Goal: Task Accomplishment & Management: Manage account settings

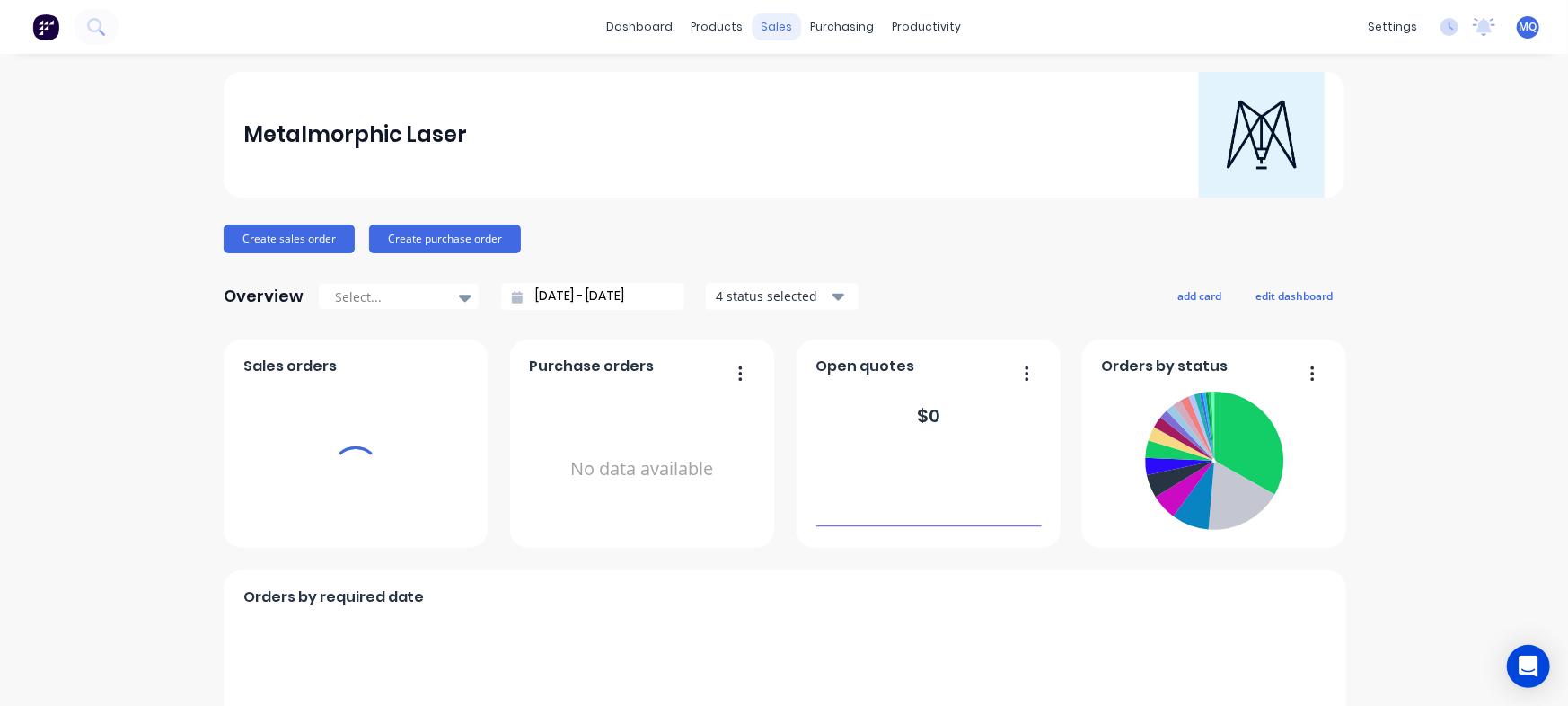
click at [777, 27] on div "sales" at bounding box center [777, 27] width 49 height 27
click at [765, 29] on div "sales" at bounding box center [777, 27] width 49 height 27
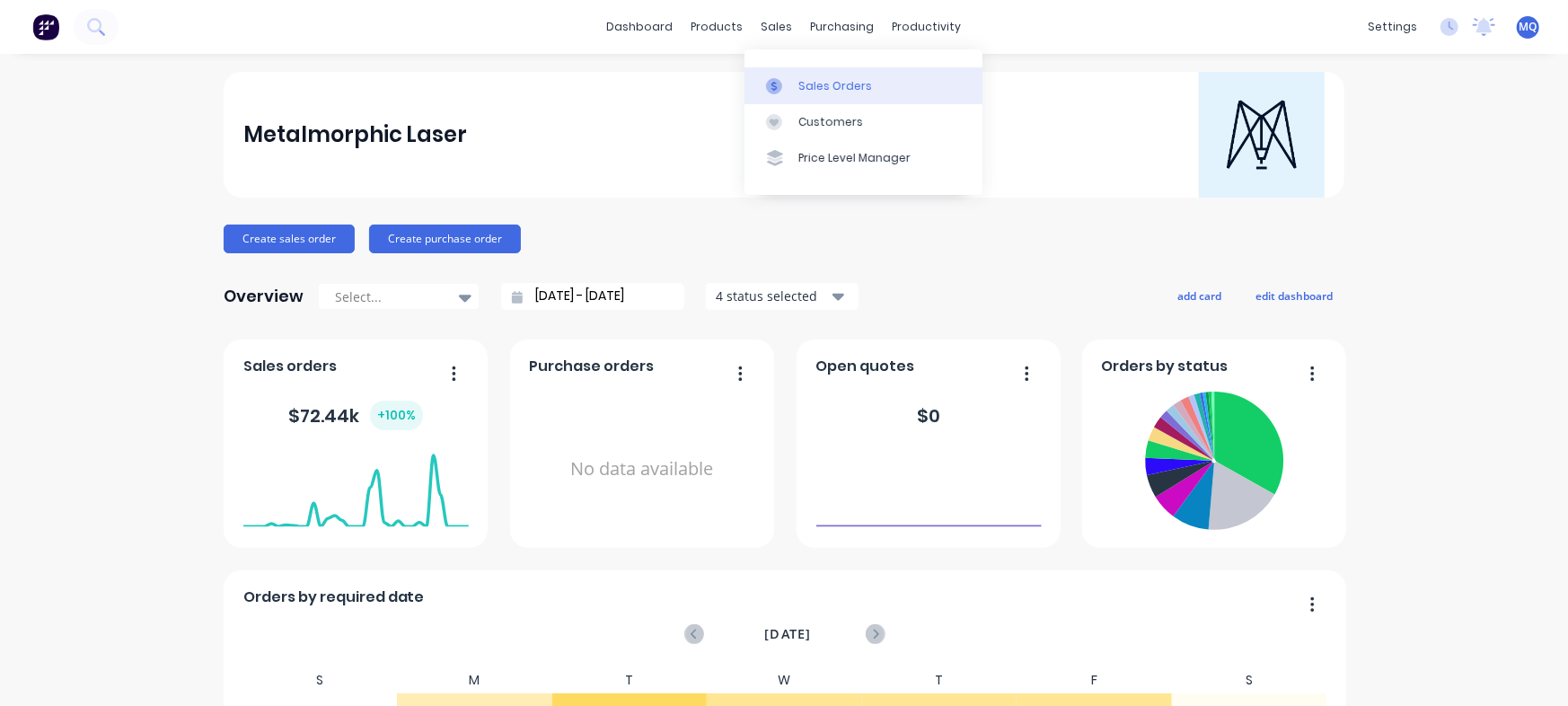
click at [781, 71] on link "Sales Orders" at bounding box center [863, 86] width 238 height 36
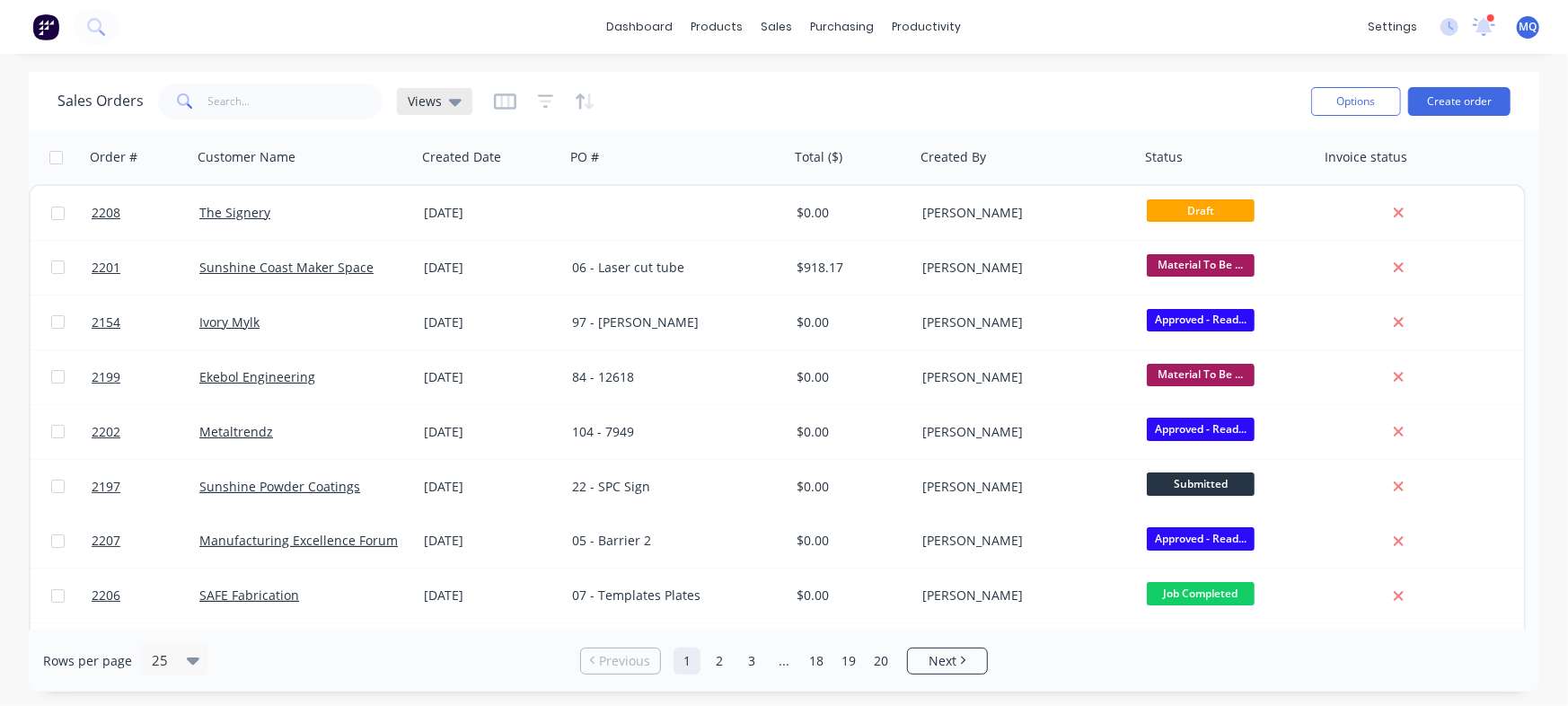
click at [431, 105] on span "Views" at bounding box center [425, 101] width 34 height 19
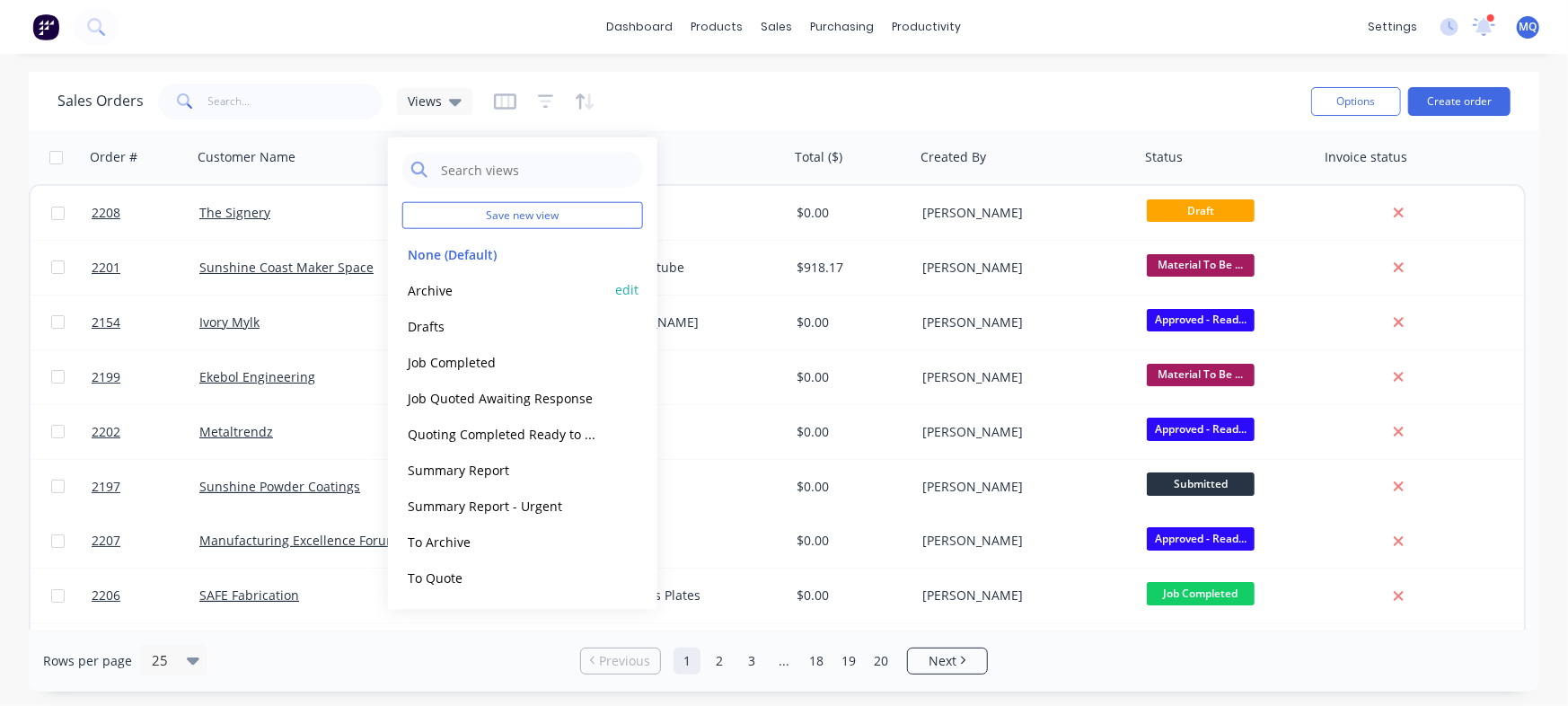
click at [472, 294] on button "Archive" at bounding box center [504, 290] width 204 height 21
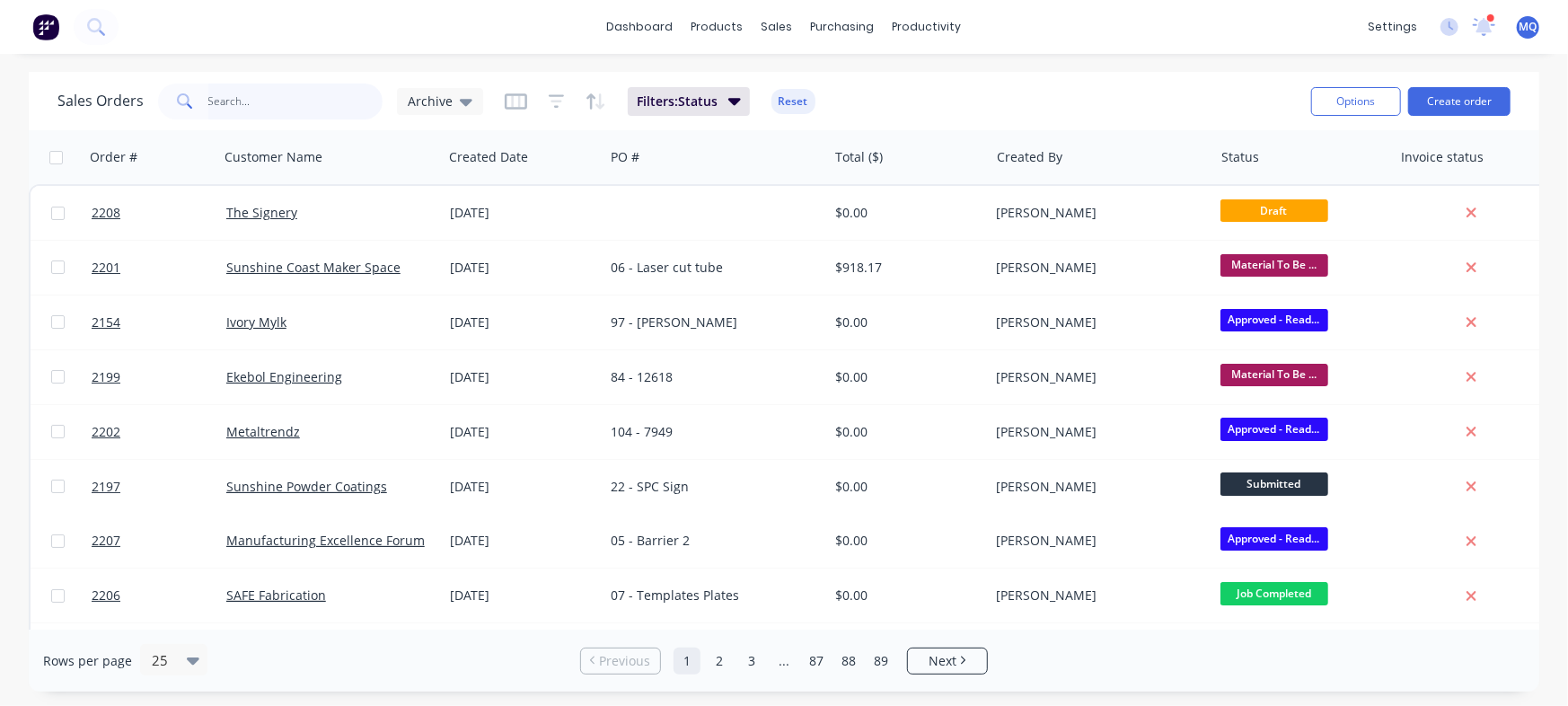
click at [284, 115] on input "text" at bounding box center [296, 102] width 175 height 36
type input "sunshine"
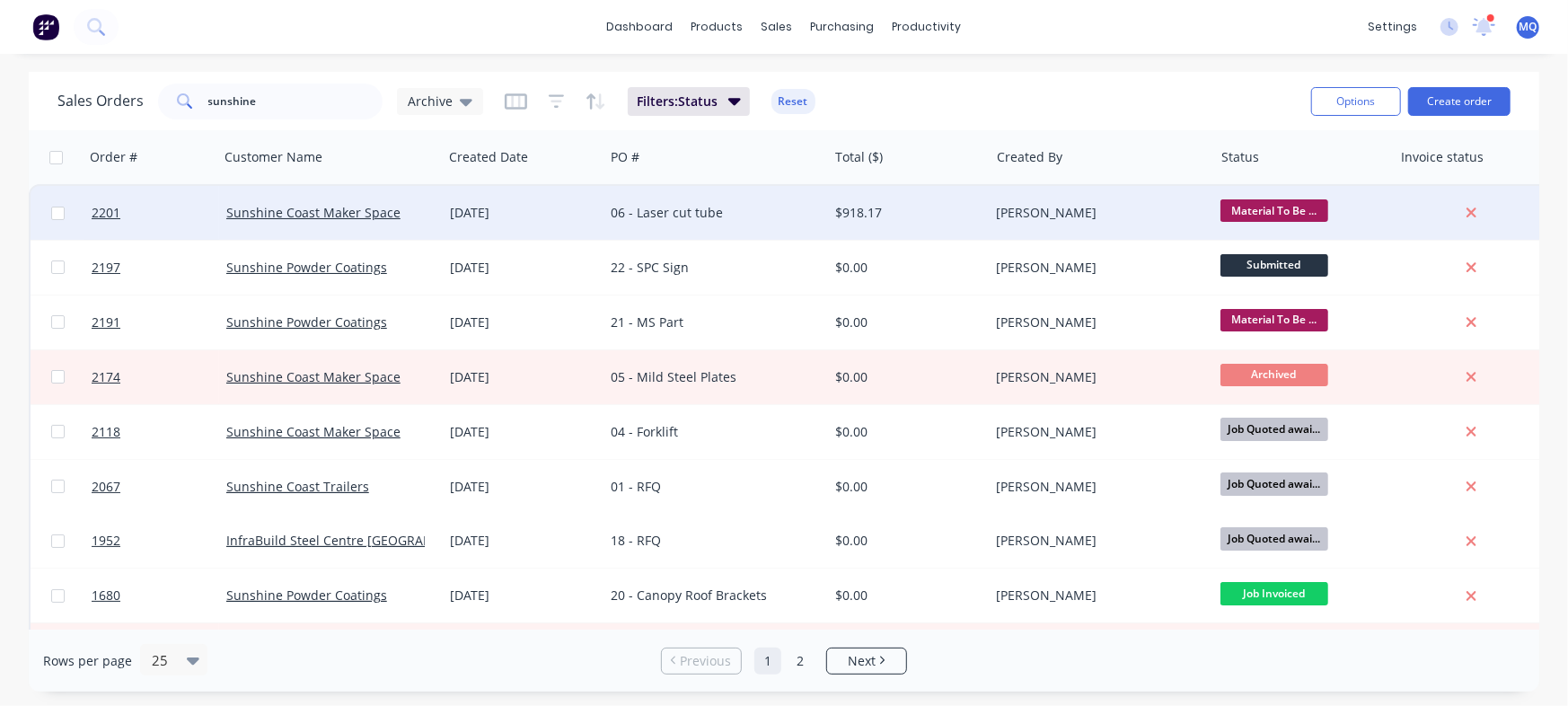
click at [723, 238] on div "06 - Laser cut tube" at bounding box center [715, 213] width 223 height 54
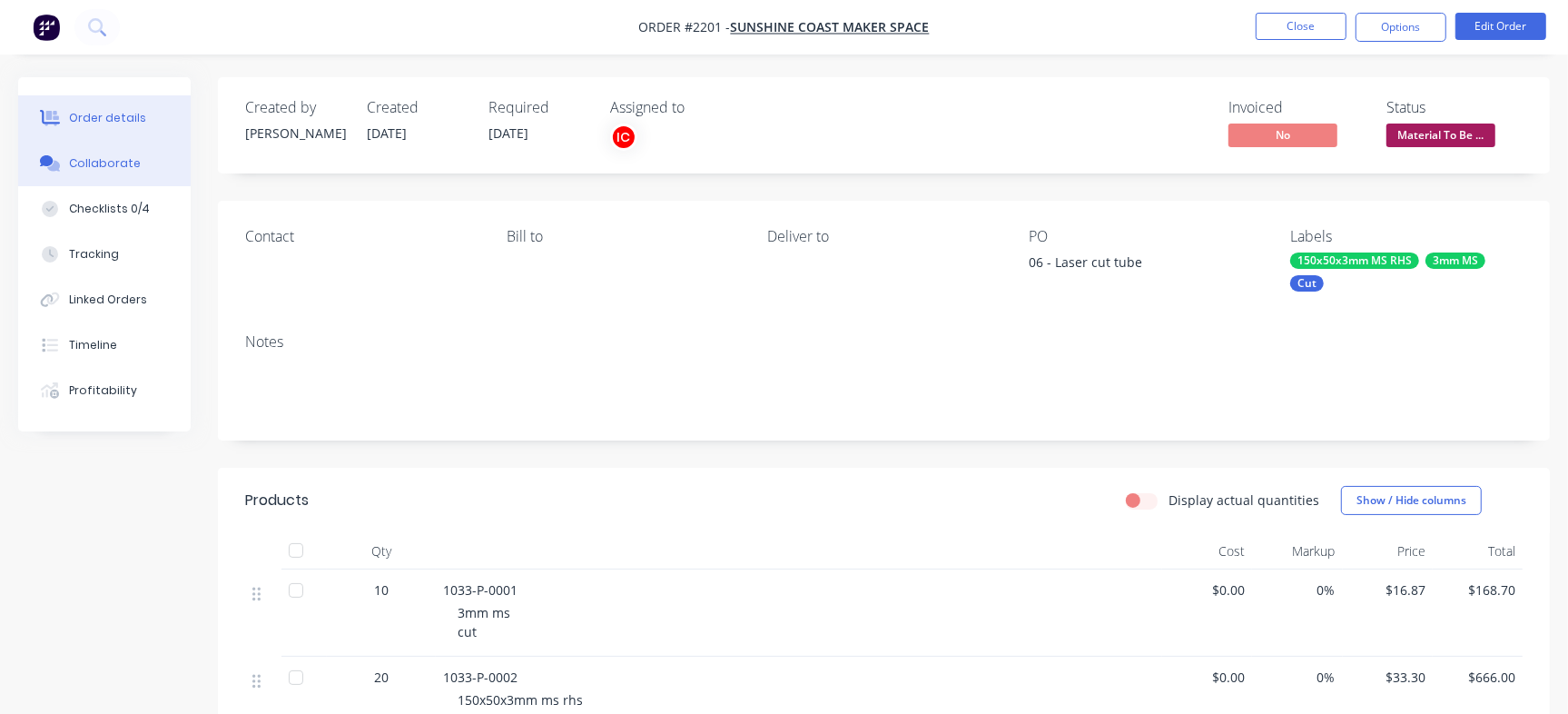
click at [96, 163] on div "Collaborate" at bounding box center [105, 163] width 72 height 16
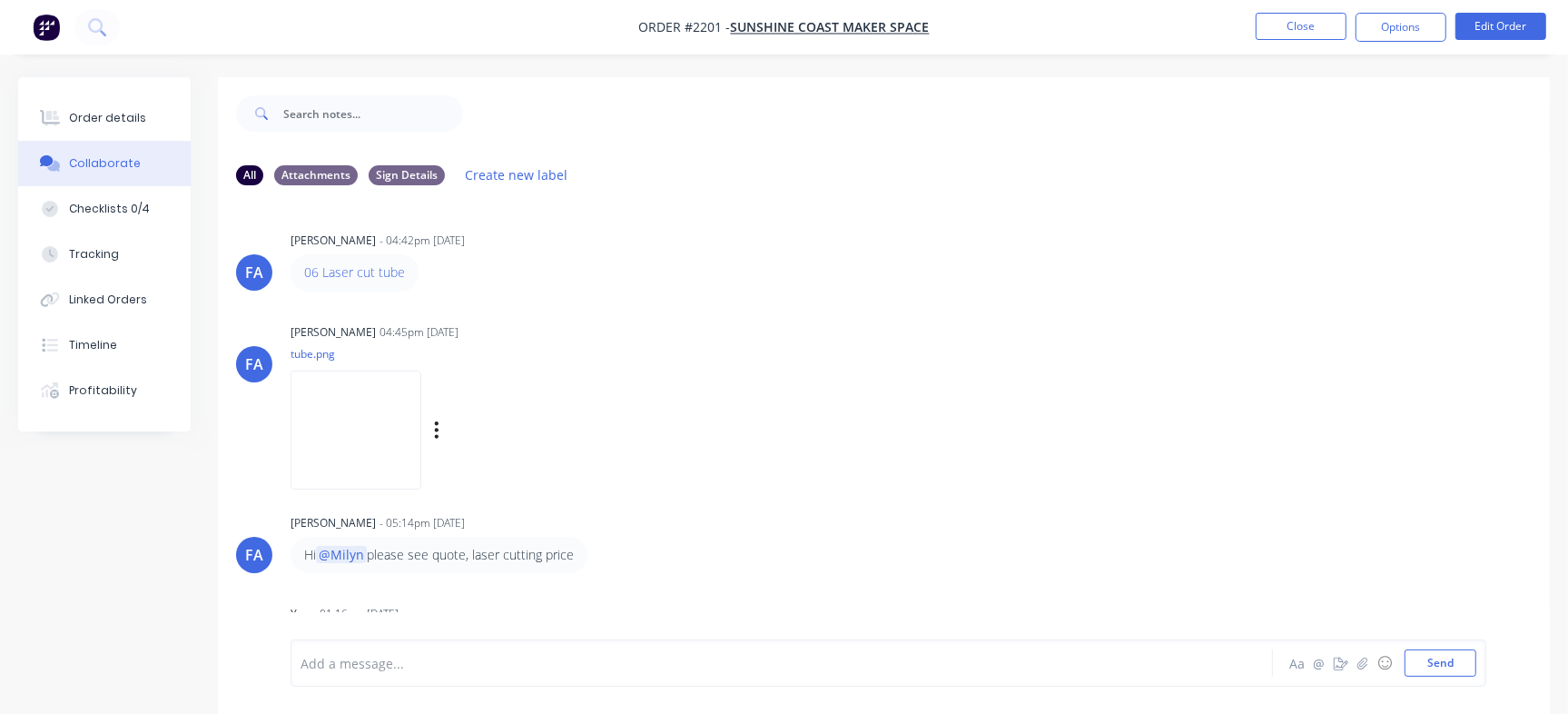
click at [381, 459] on img at bounding box center [355, 430] width 131 height 119
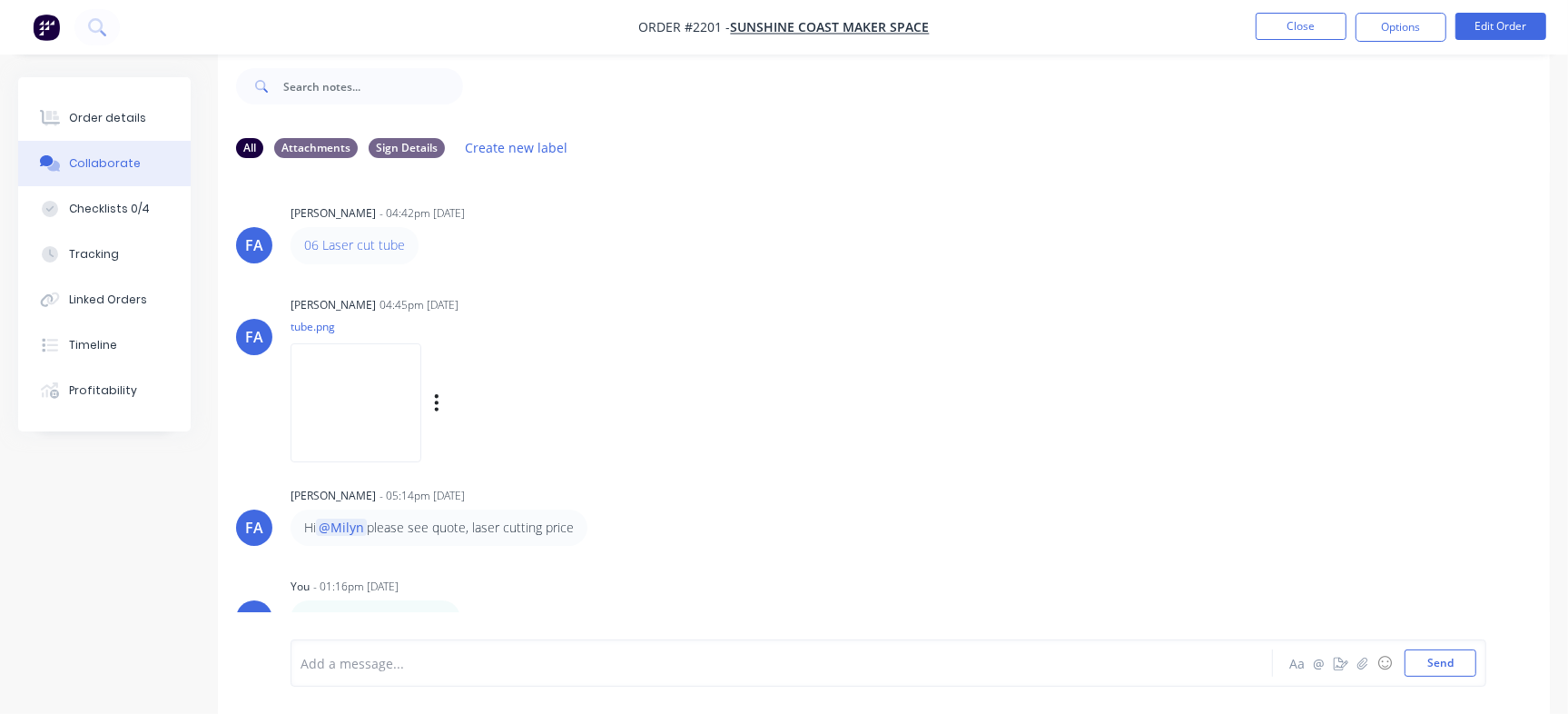
click at [285, 385] on div "FA Francis Adrian Candido 04:45pm 28/08/25 tube.png Labels Download Delete" at bounding box center [884, 373] width 1332 height 163
click at [320, 386] on img at bounding box center [355, 403] width 131 height 119
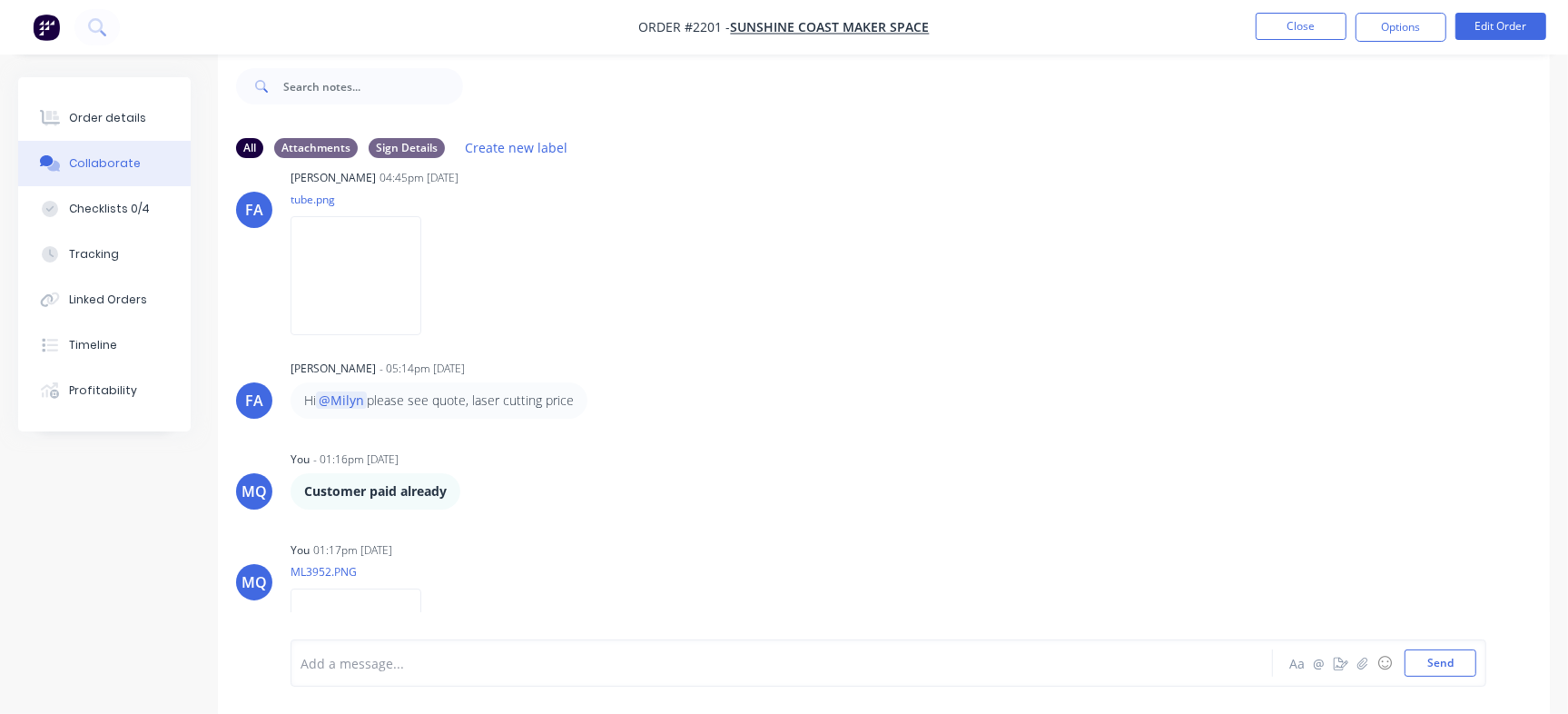
scroll to position [421, 0]
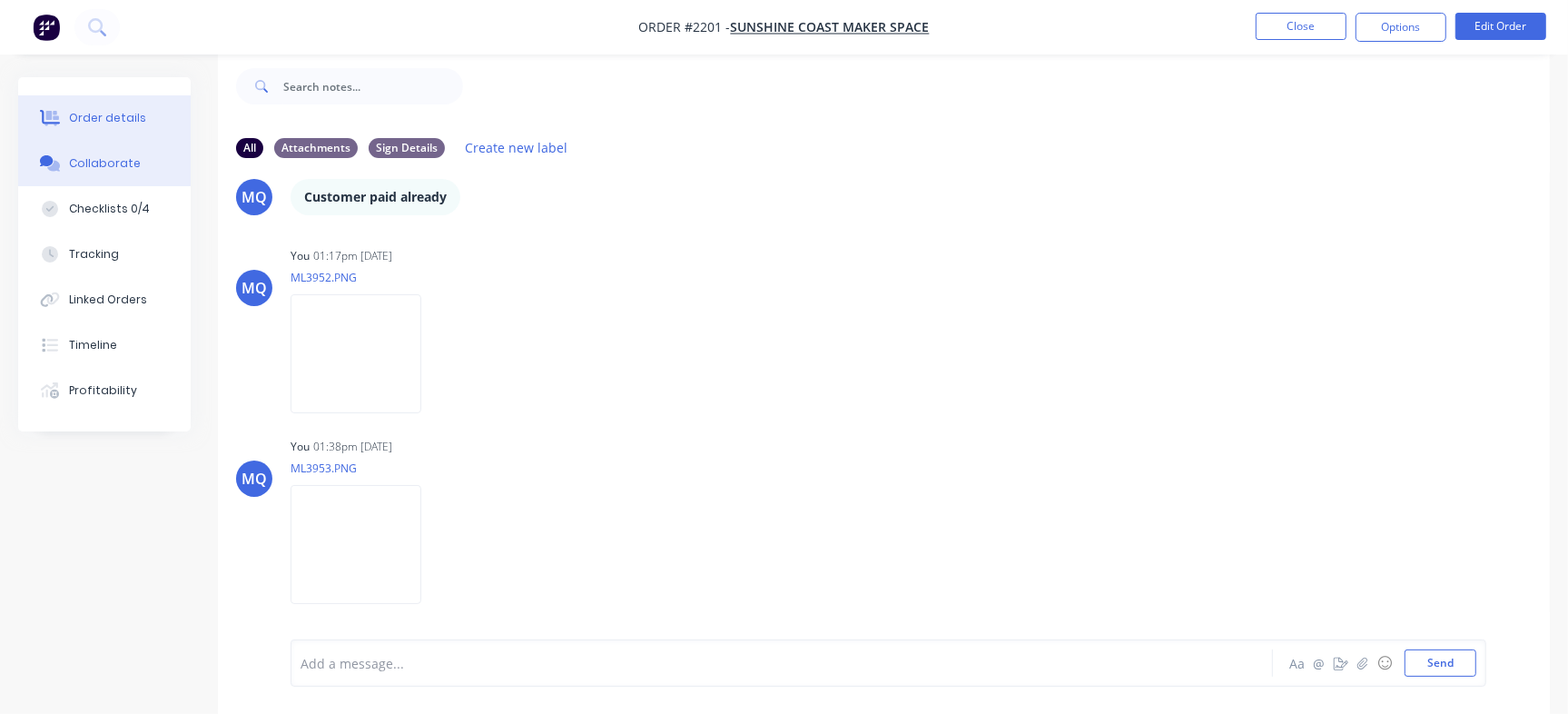
click at [141, 106] on button "Order details" at bounding box center [105, 117] width 173 height 45
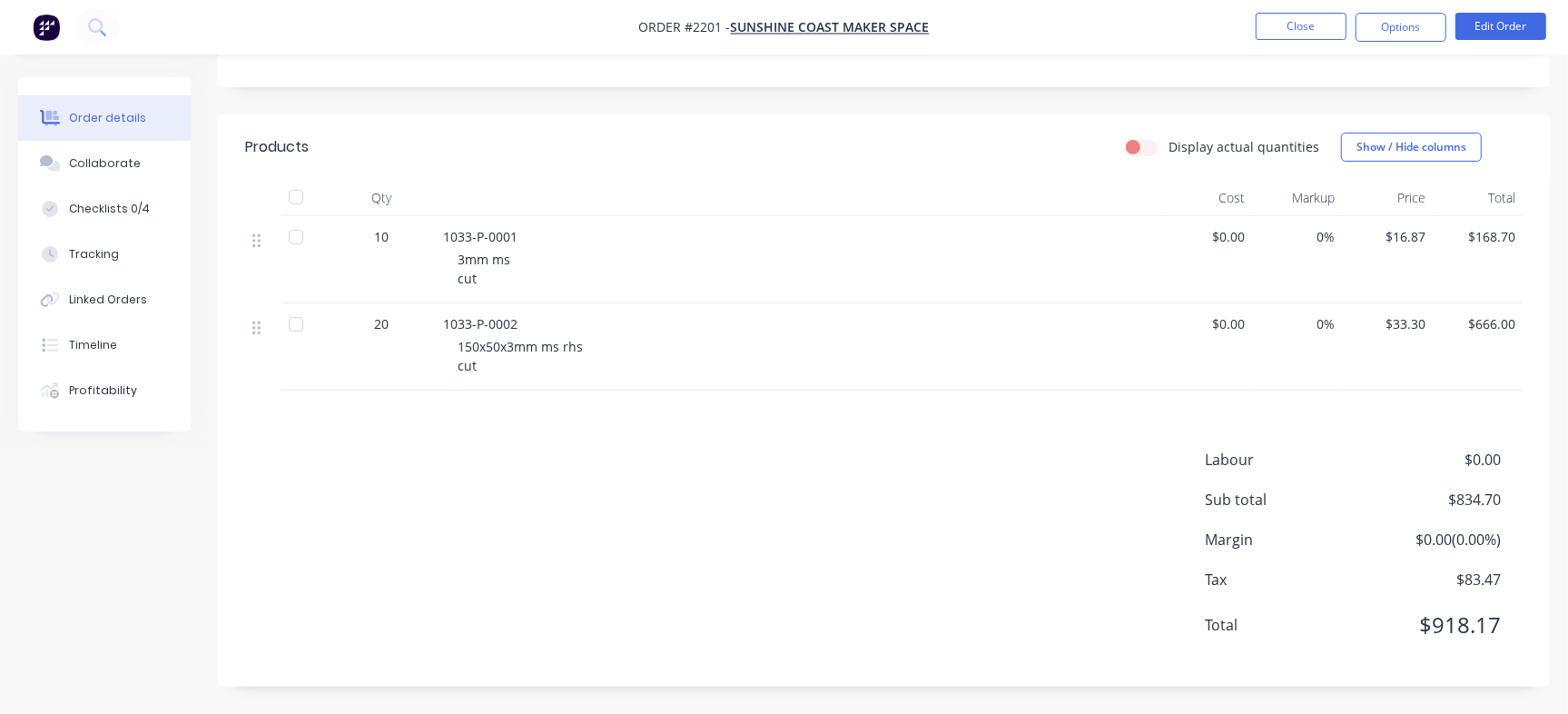
scroll to position [12, 0]
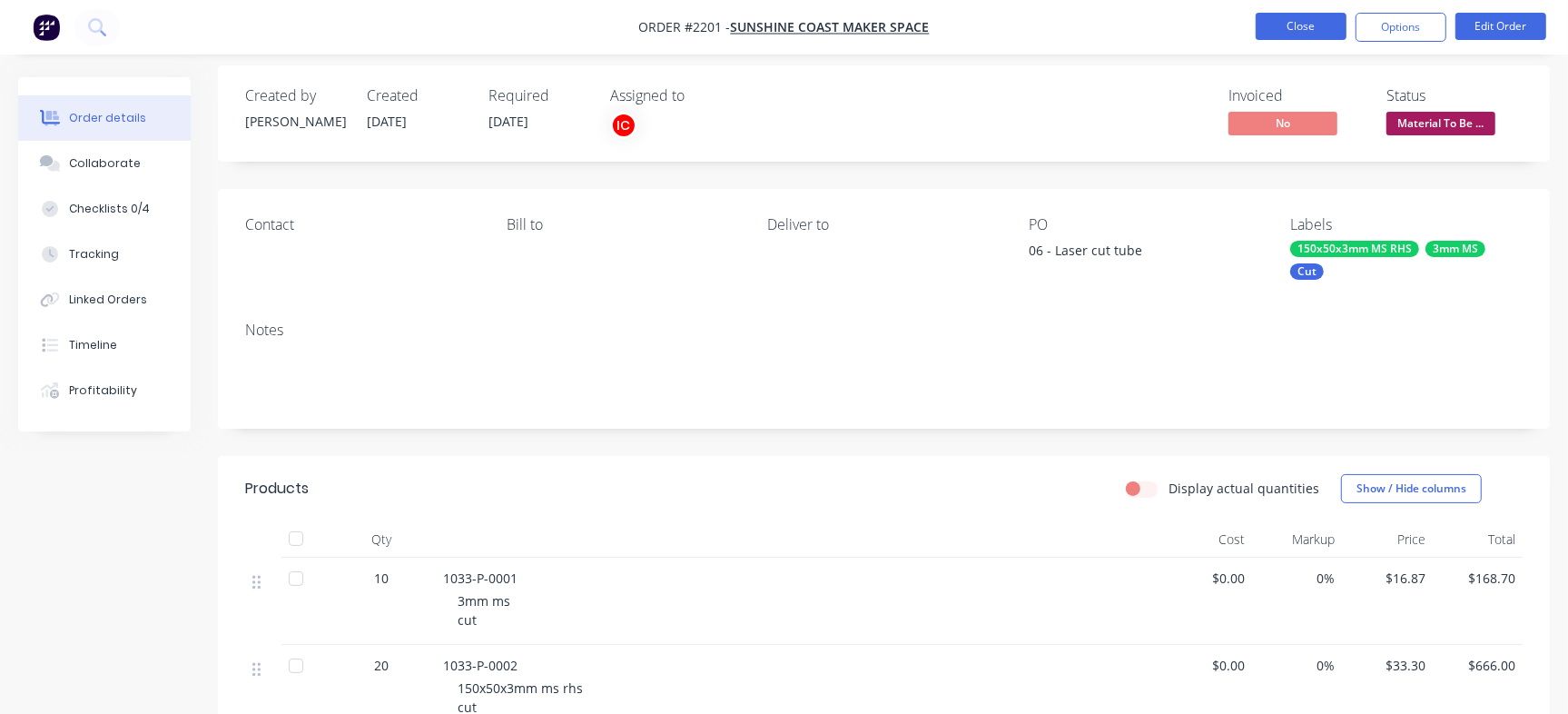
drag, startPoint x: 1251, startPoint y: 24, endPoint x: 1262, endPoint y: 24, distance: 11.0
click at [1252, 24] on ul "Close Options Edit Order" at bounding box center [1401, 27] width 334 height 29
click at [1281, 24] on button "Close" at bounding box center [1301, 26] width 90 height 27
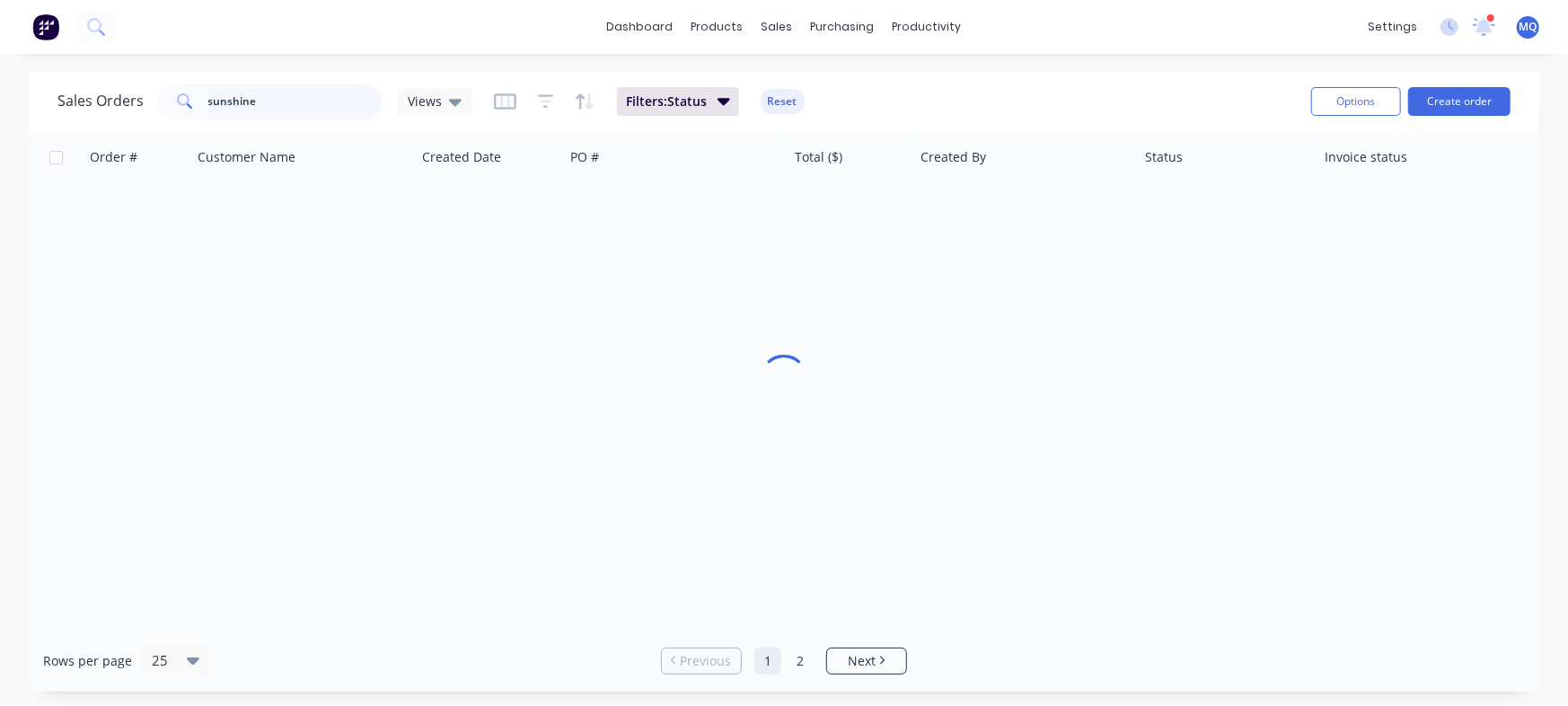
click at [281, 93] on input "sunshine" at bounding box center [296, 102] width 175 height 36
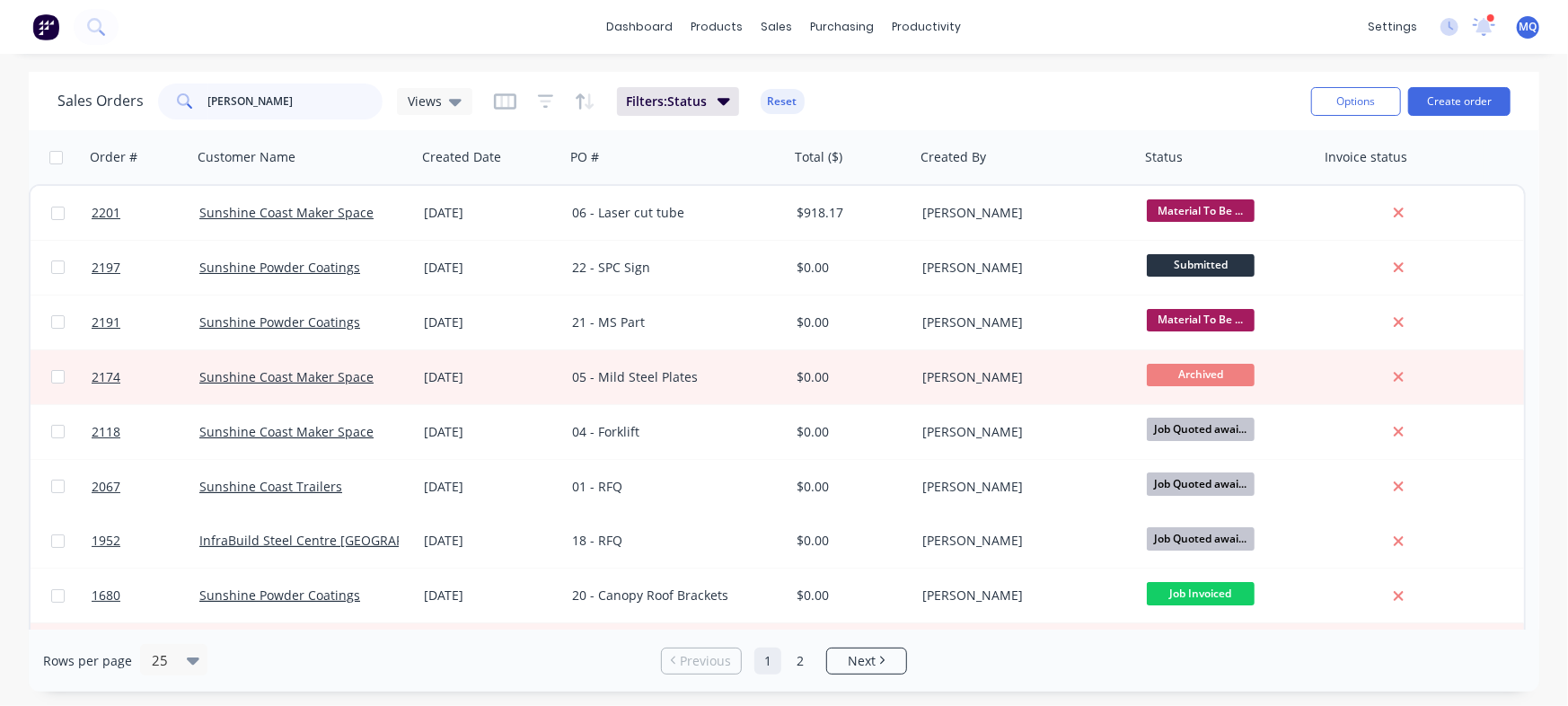
type input "chris"
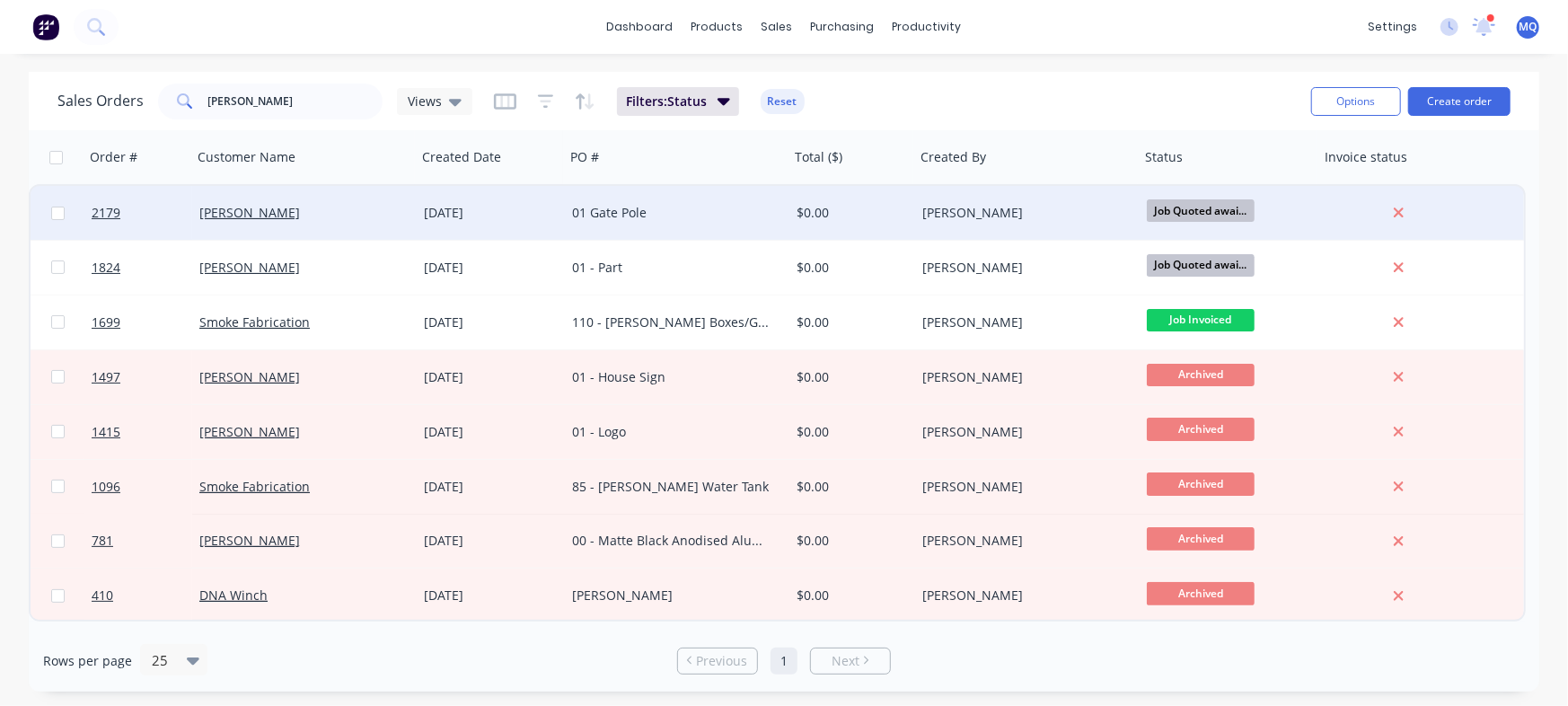
click at [715, 218] on div "01 Gate Pole" at bounding box center [672, 212] width 200 height 18
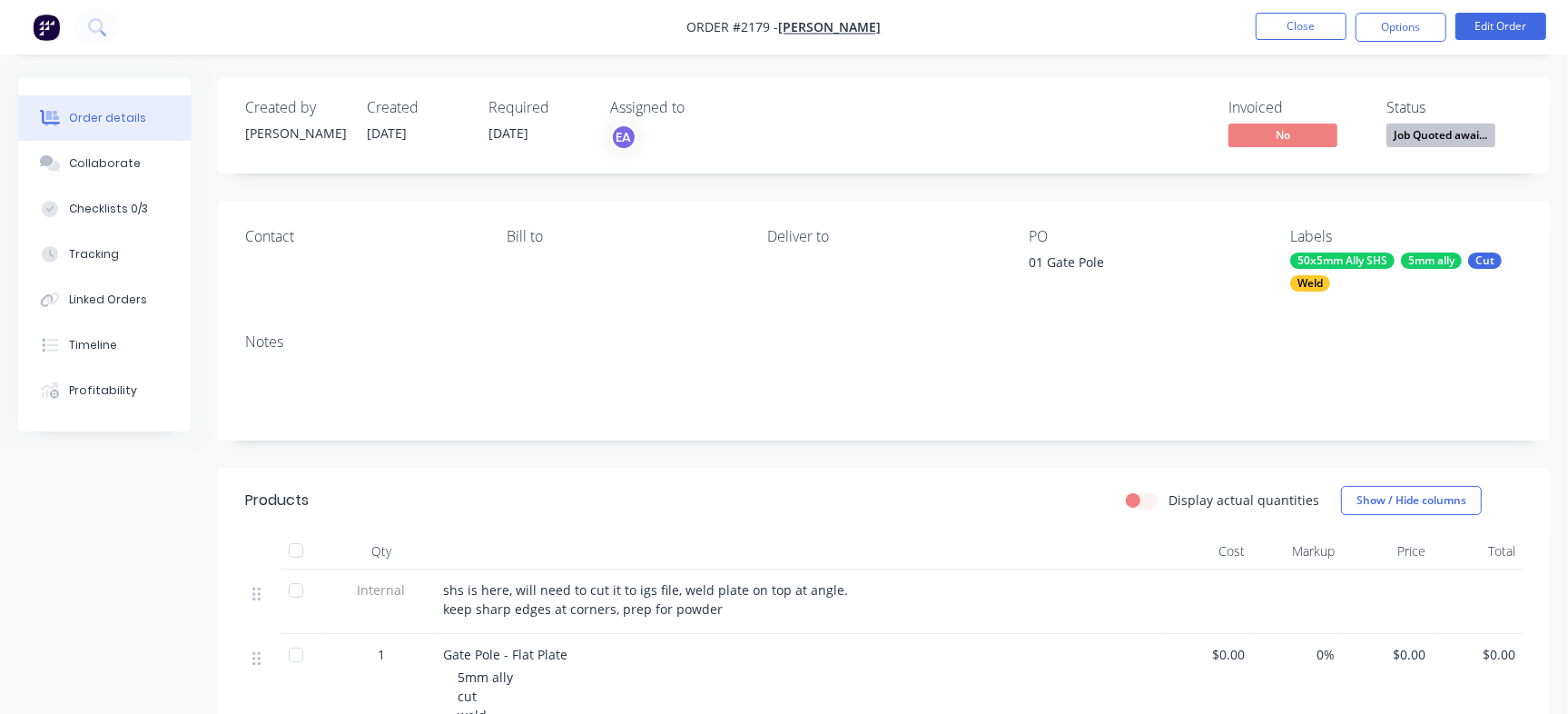
click at [1494, 141] on div "Status Job Quoted awai..." at bounding box center [1455, 125] width 136 height 53
click at [1467, 141] on span "Job Quoted awai..." at bounding box center [1440, 135] width 109 height 23
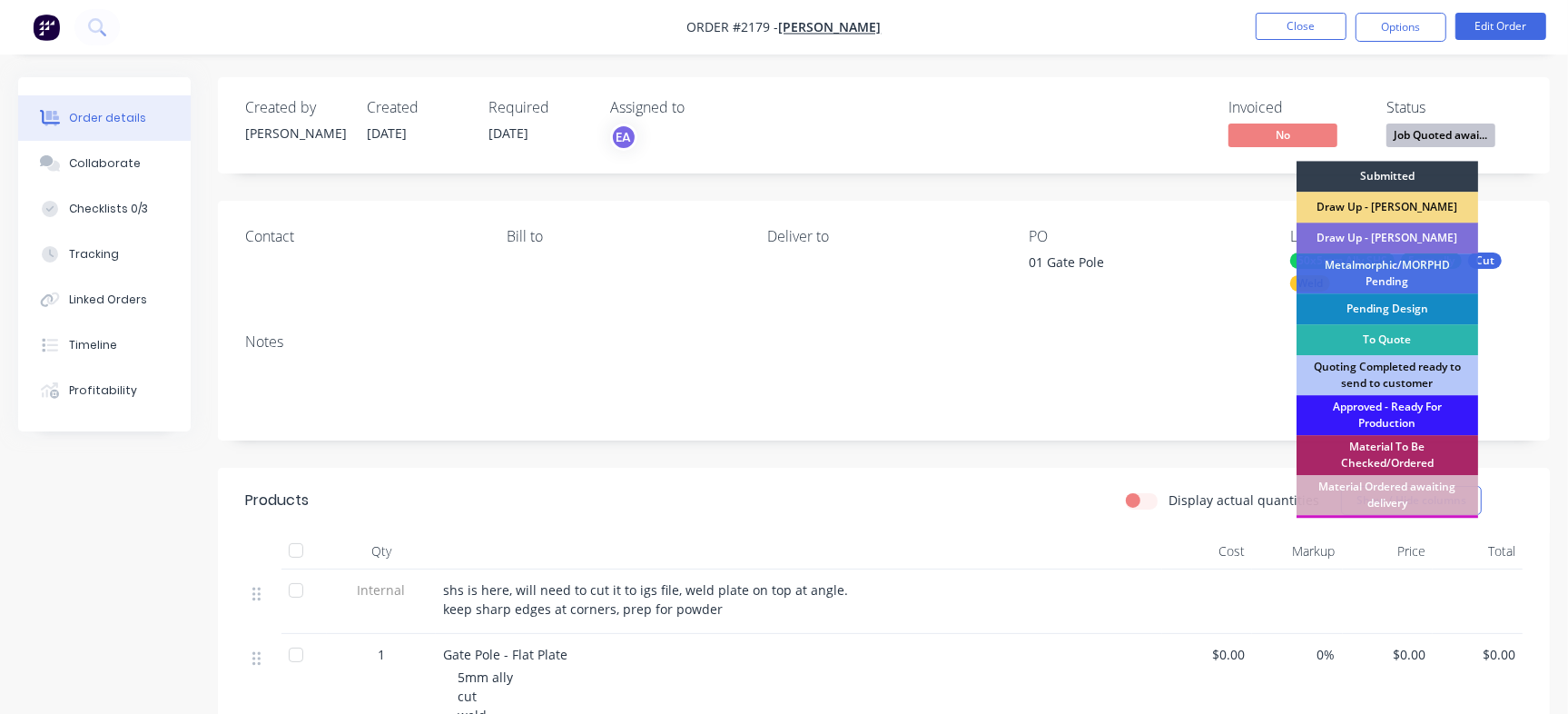
click at [1380, 241] on div "Draw Up - [PERSON_NAME]" at bounding box center [1386, 237] width 182 height 31
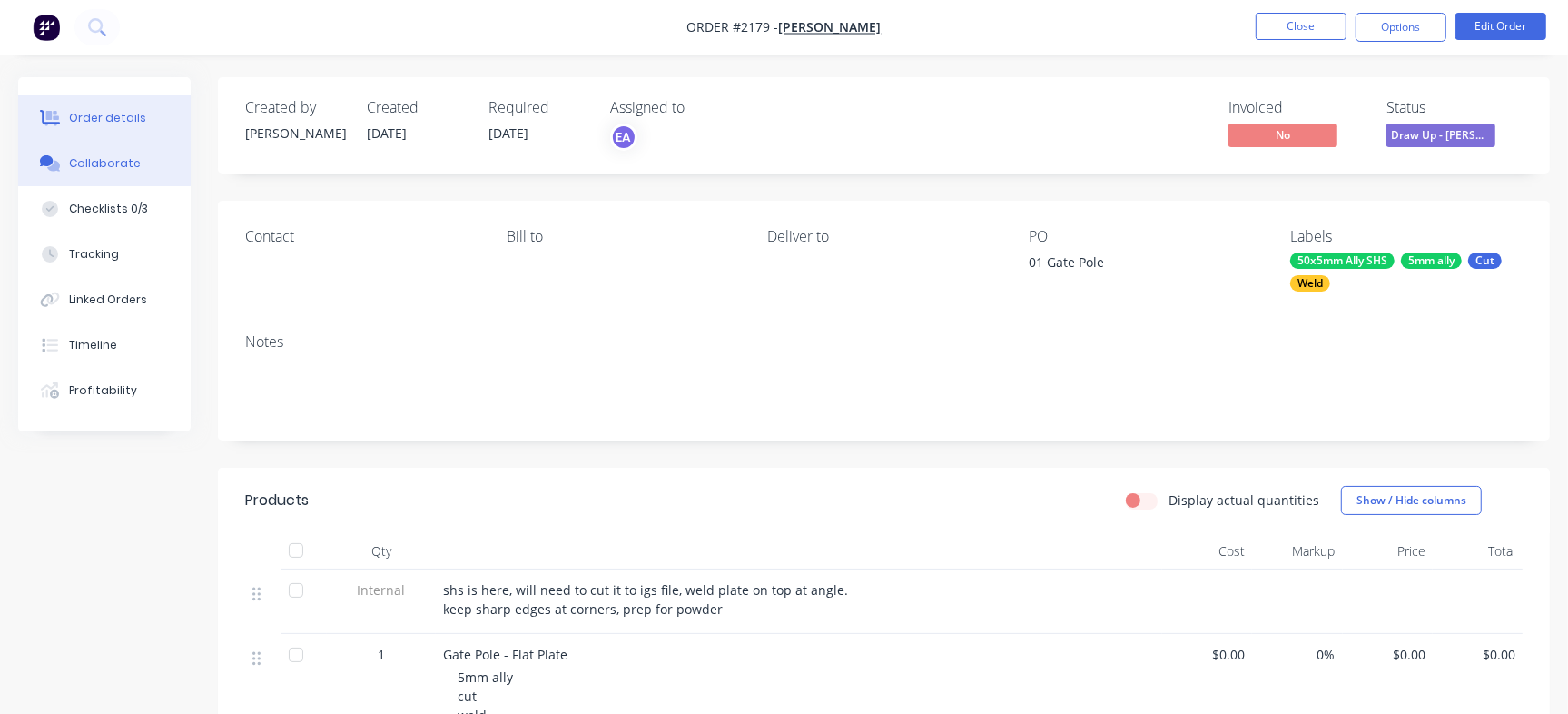
click at [108, 169] on div "Collaborate" at bounding box center [105, 163] width 72 height 16
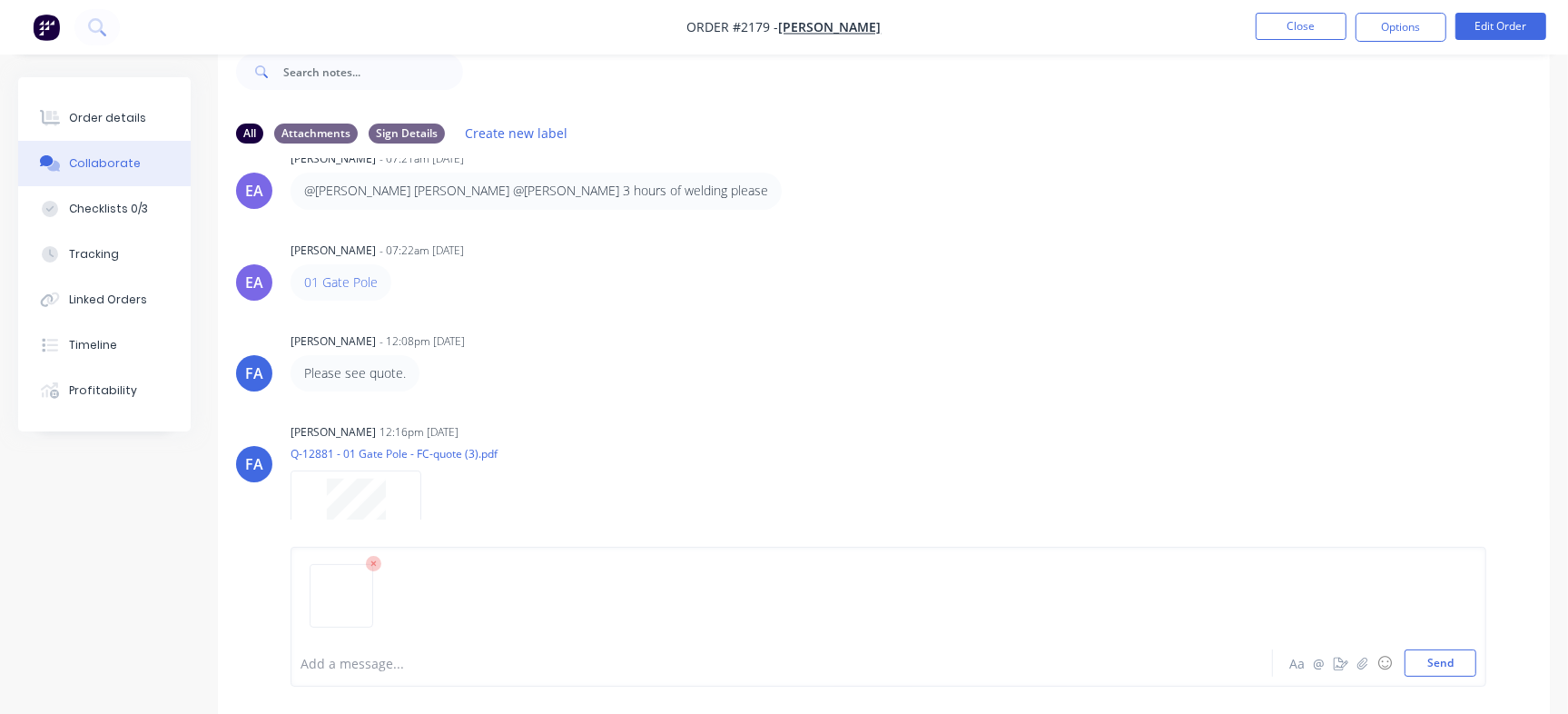
scroll to position [119, 0]
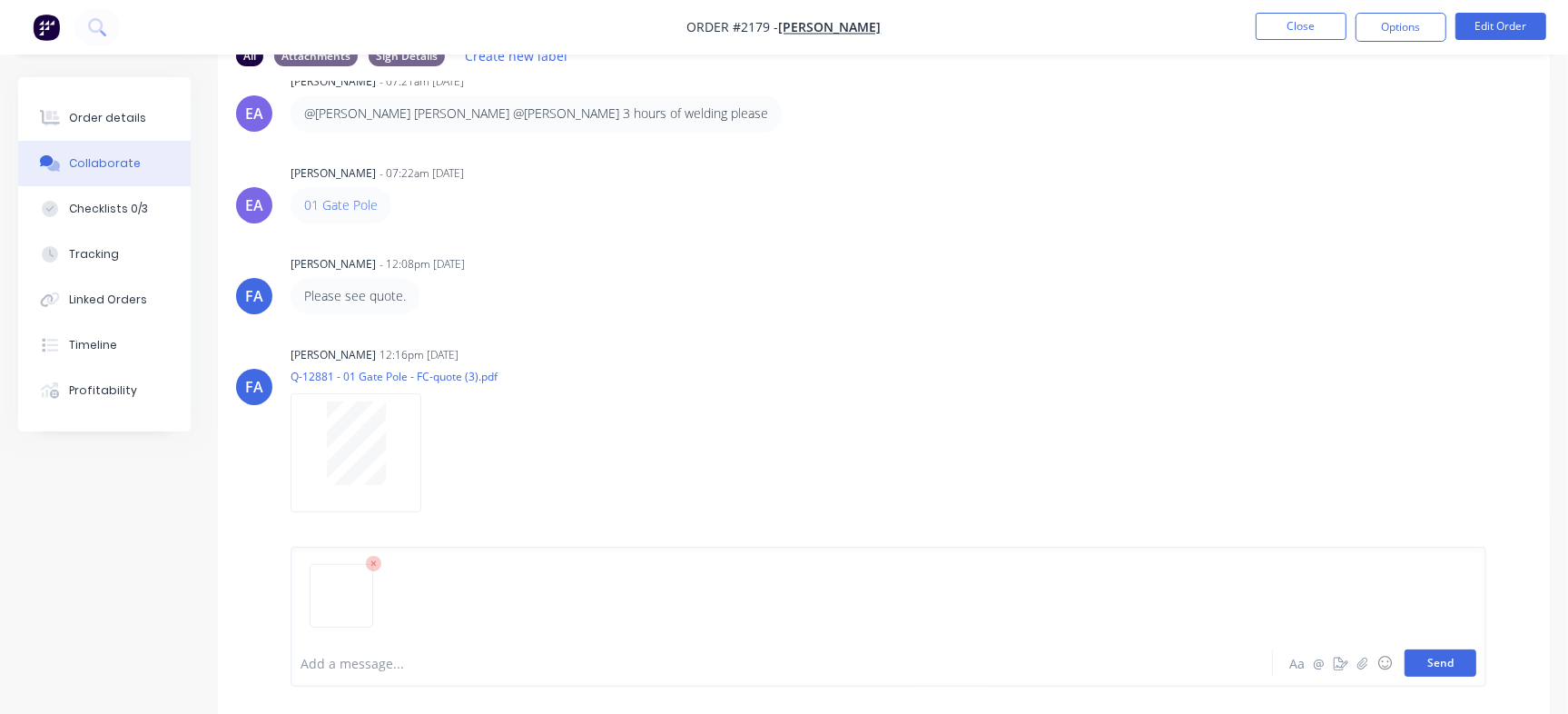
click at [1455, 662] on button "Send" at bounding box center [1440, 663] width 72 height 27
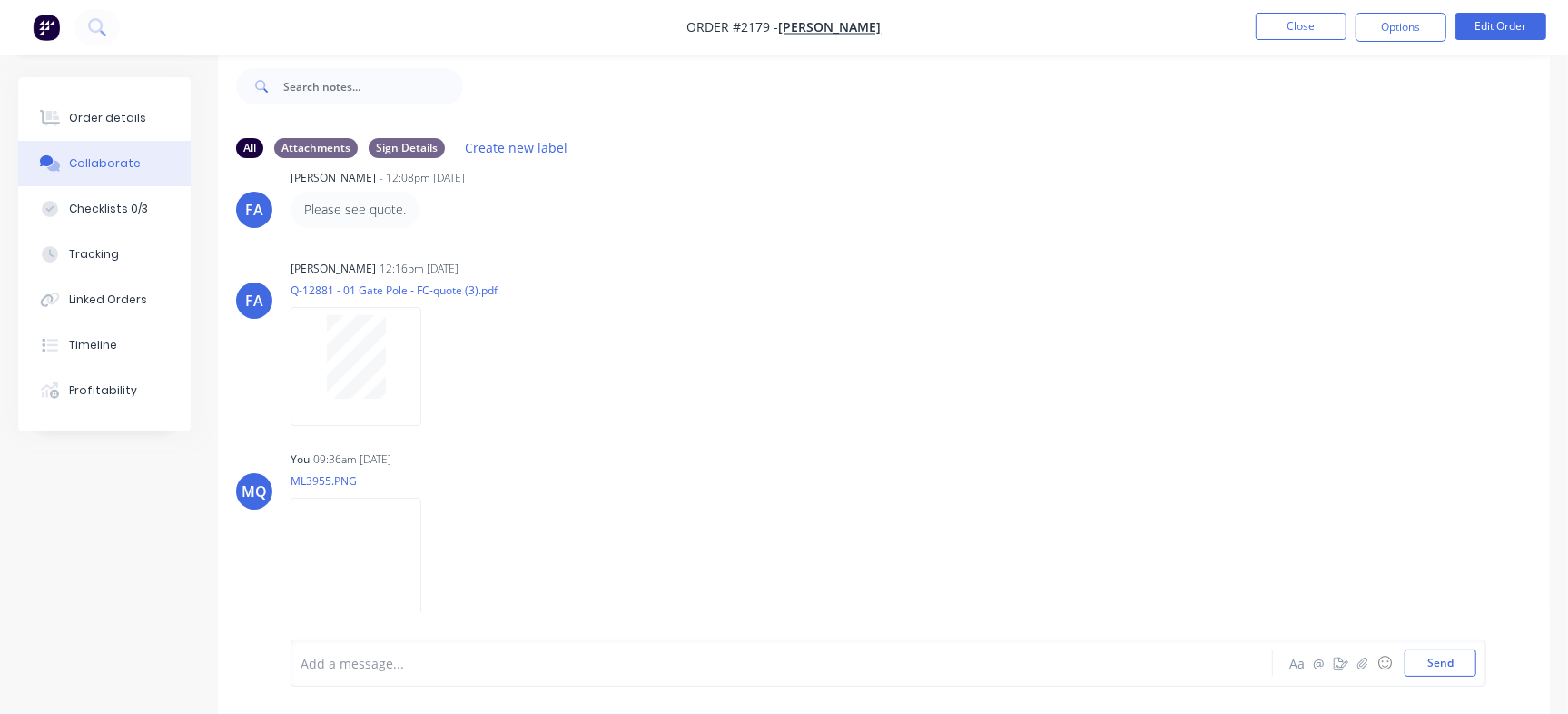
scroll to position [231, 0]
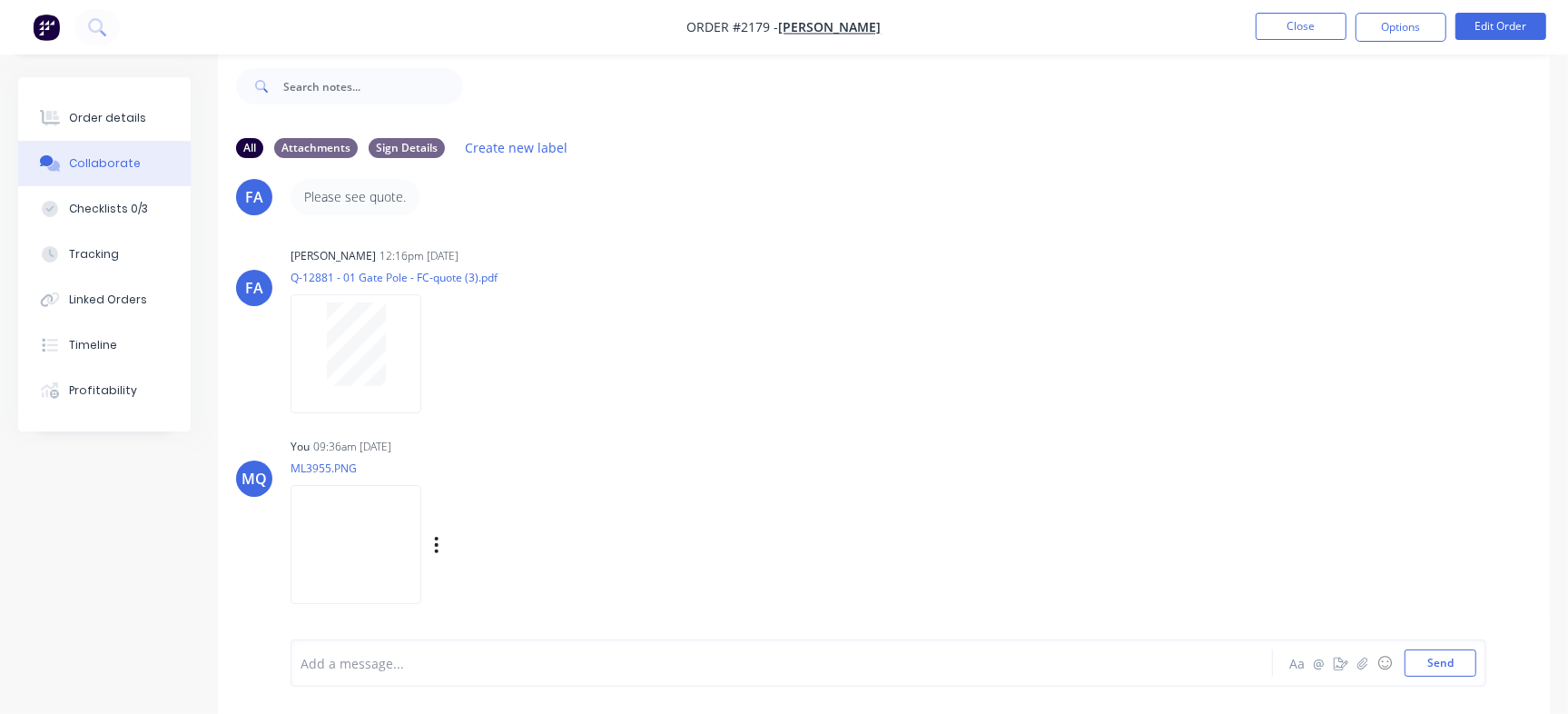
click at [393, 559] on img at bounding box center [355, 545] width 131 height 119
click at [126, 123] on div "Order details" at bounding box center [108, 117] width 77 height 16
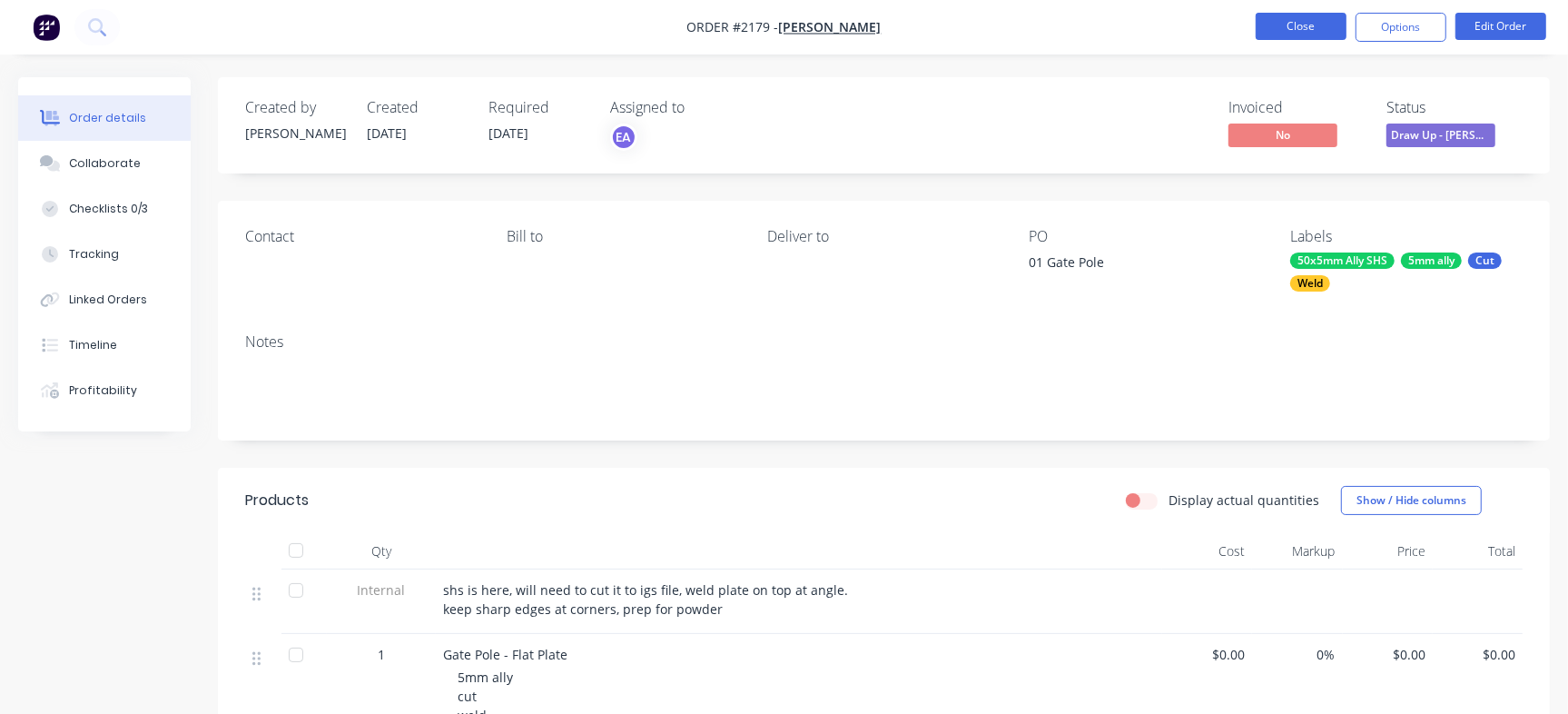
click at [1277, 27] on button "Close" at bounding box center [1301, 26] width 90 height 27
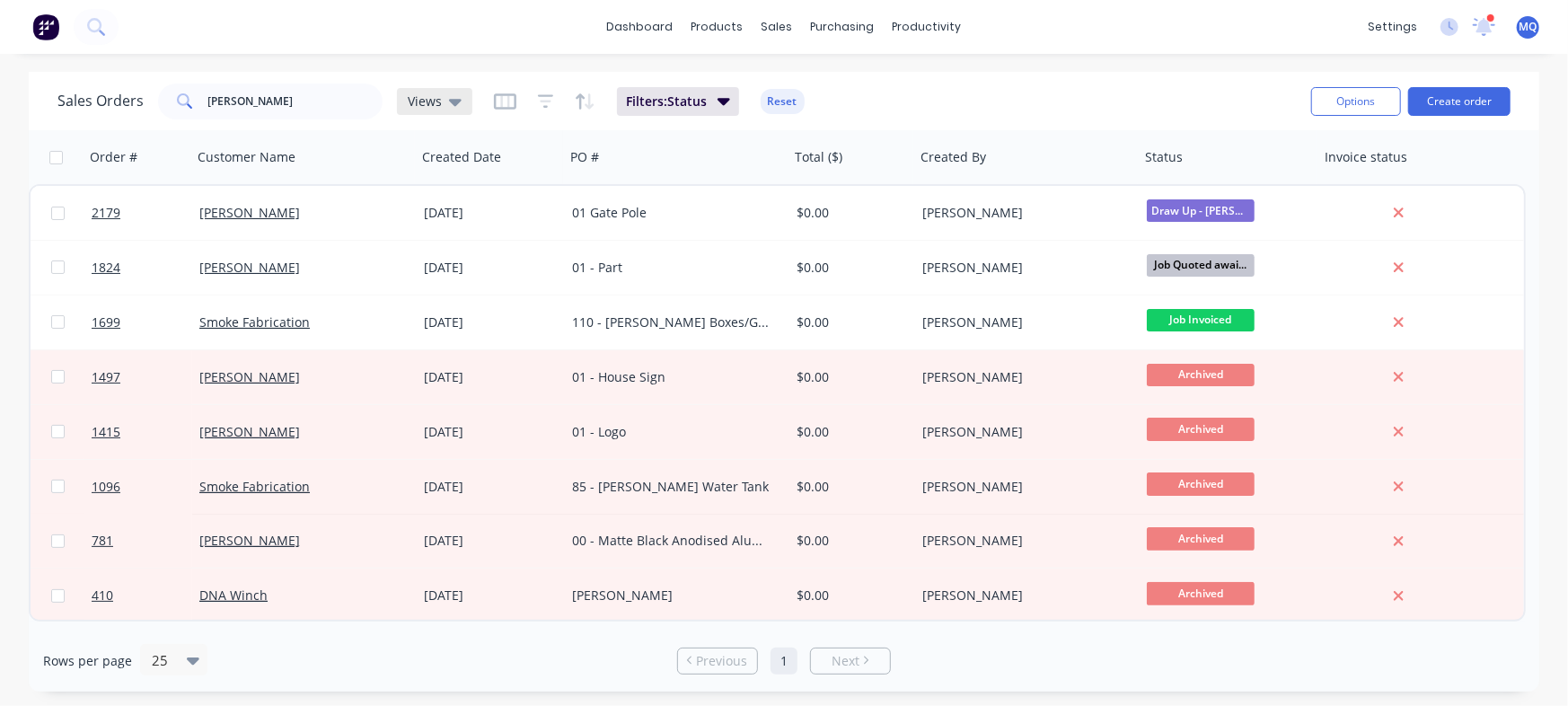
click at [438, 96] on span "Views" at bounding box center [425, 101] width 34 height 19
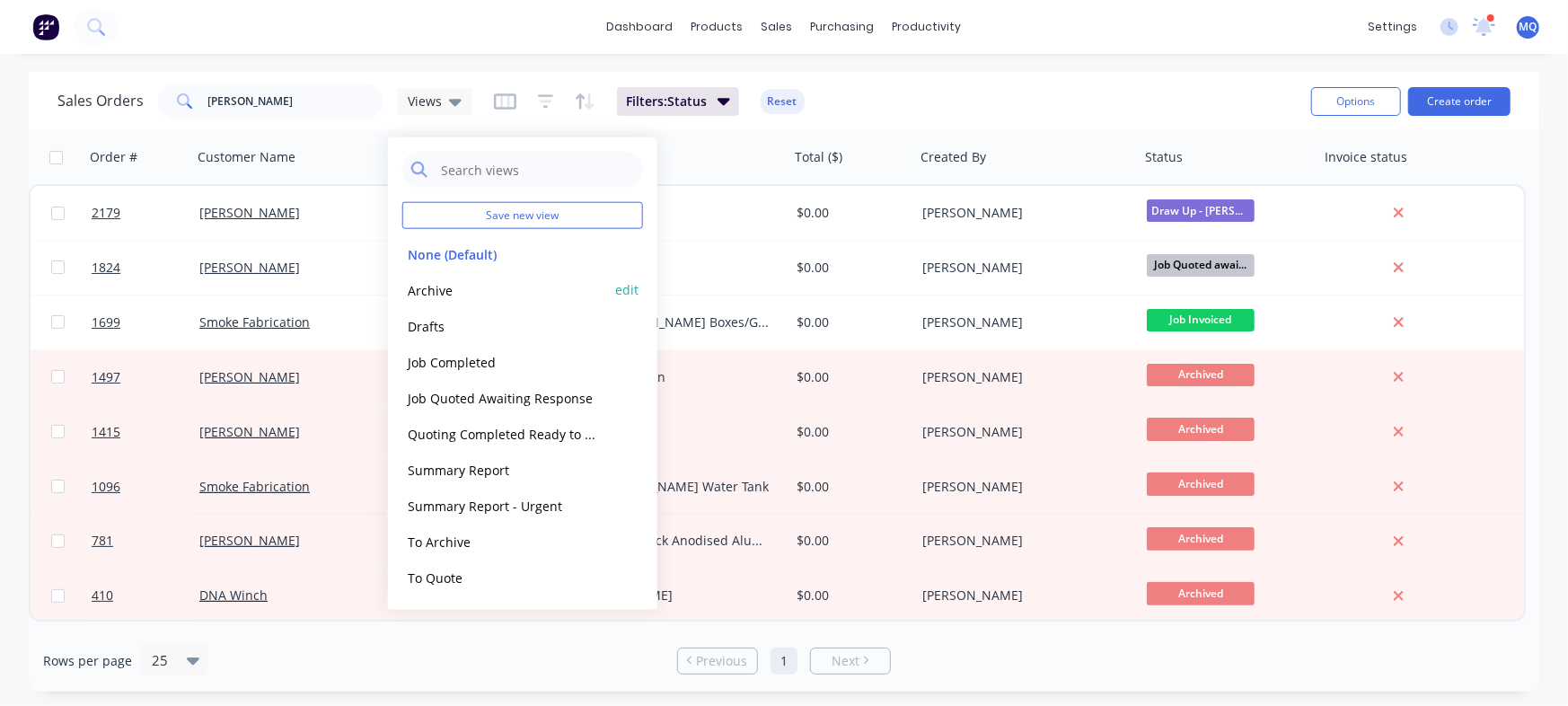
click at [456, 284] on button "Archive" at bounding box center [504, 290] width 204 height 21
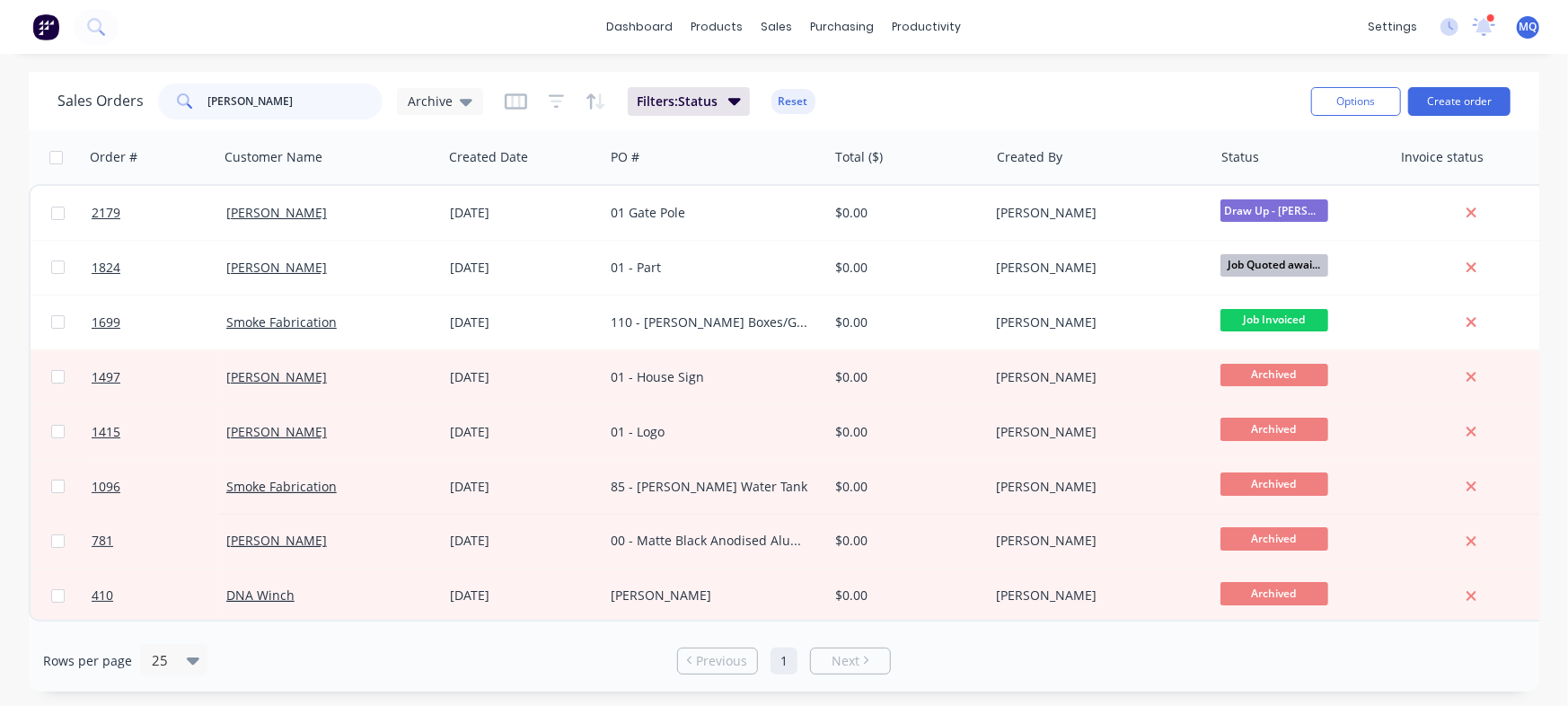
click at [289, 98] on input "chris" at bounding box center [296, 102] width 175 height 36
type input "charity"
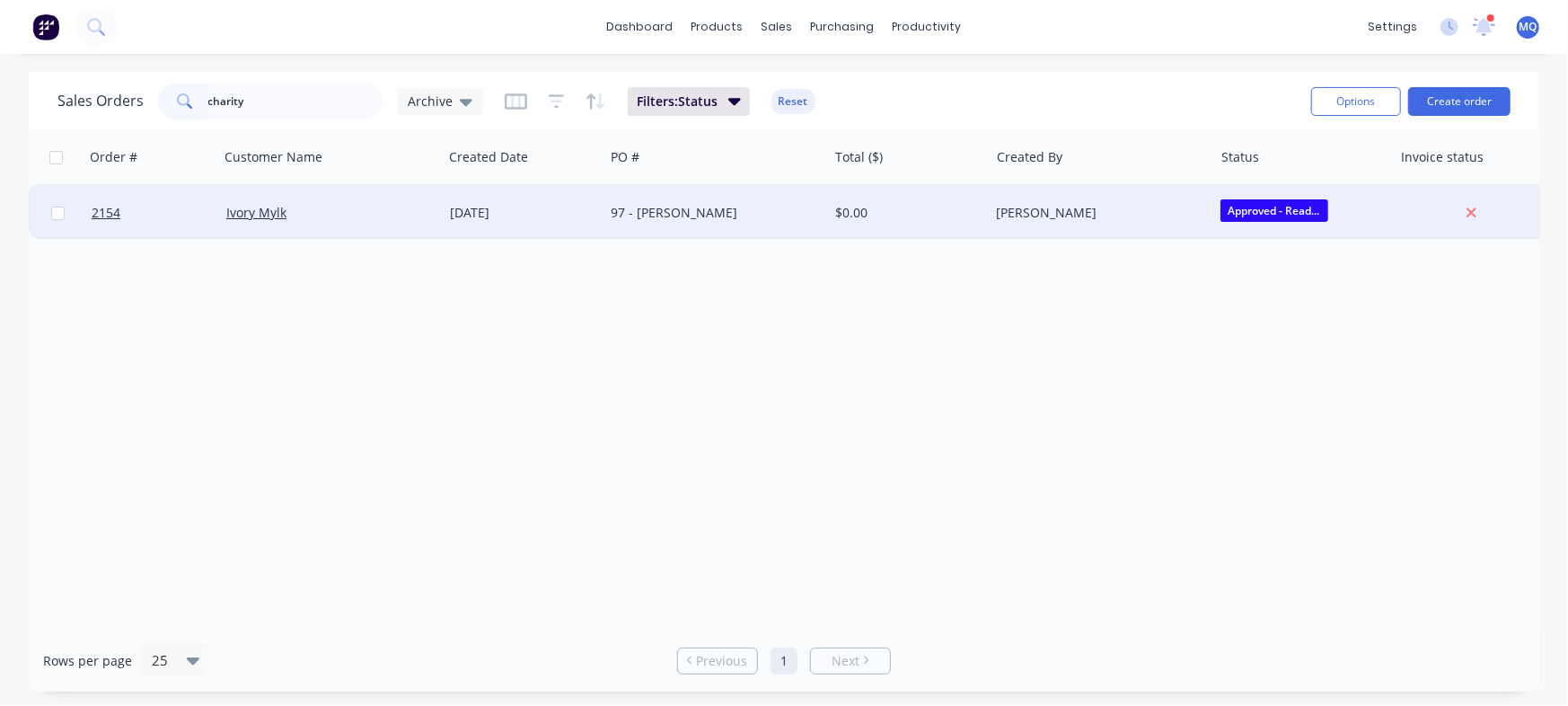
click at [721, 220] on div "97 - [PERSON_NAME]" at bounding box center [710, 212] width 200 height 18
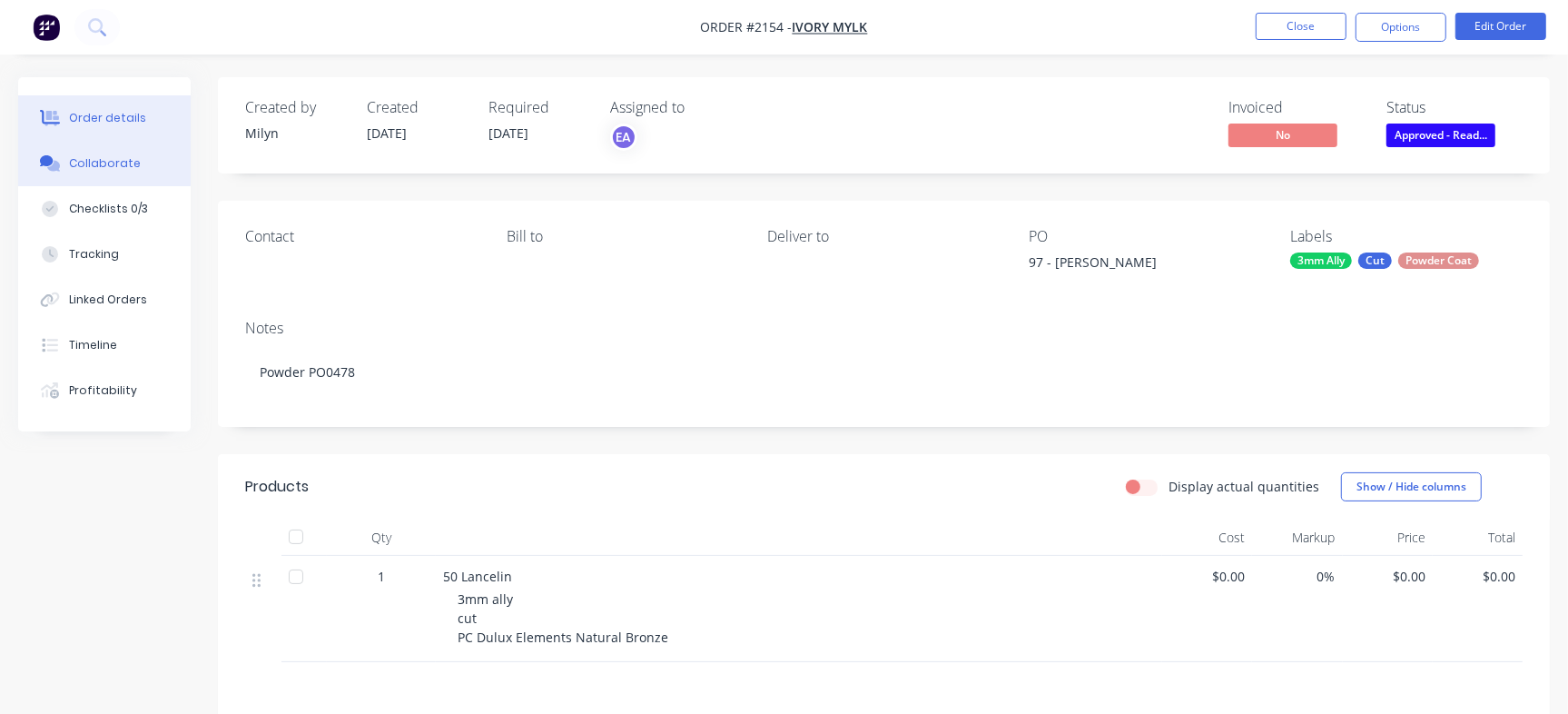
click at [122, 166] on div "Collaborate" at bounding box center [105, 163] width 72 height 16
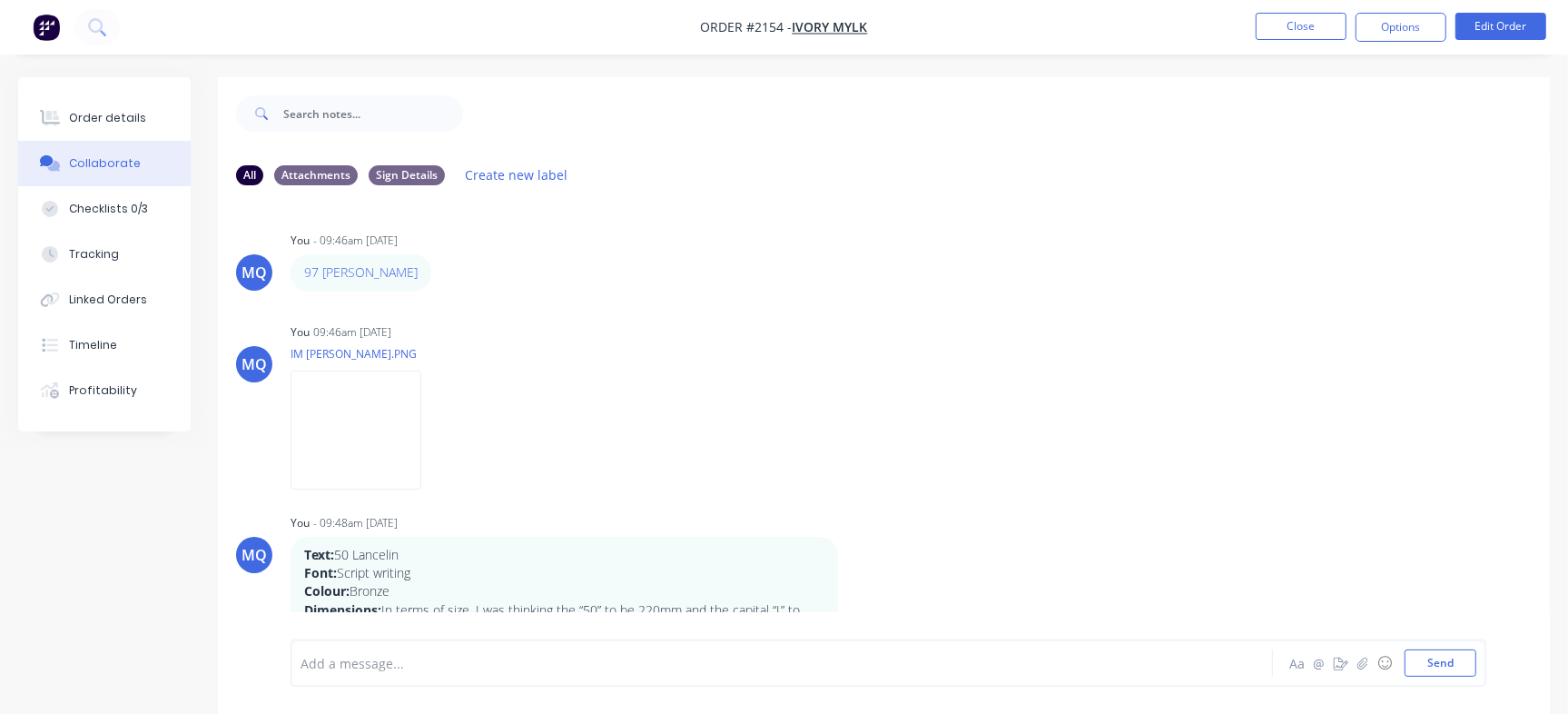
click at [1405, 616] on div "Add a message... Aa @ ☺ Send" at bounding box center [884, 663] width 1332 height 102
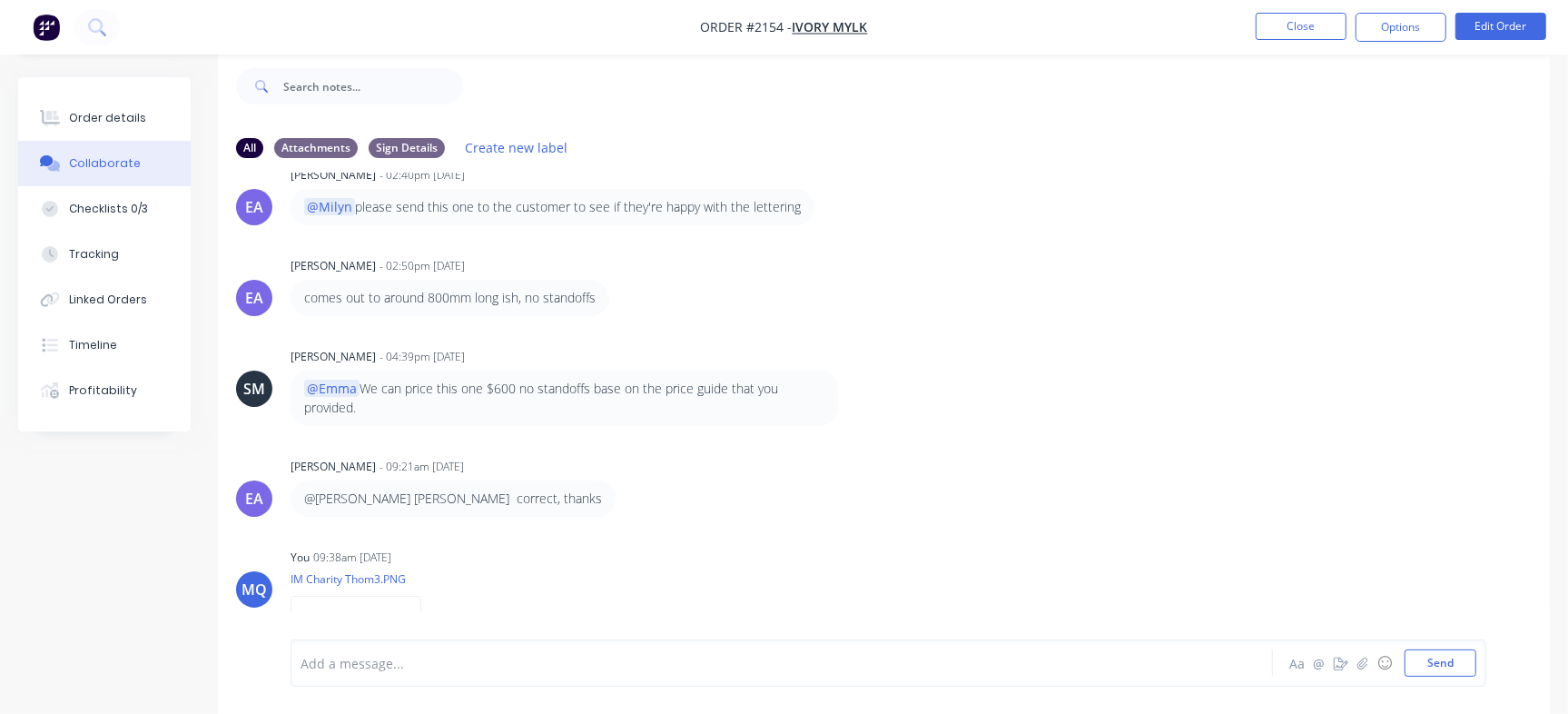
scroll to position [1279, 0]
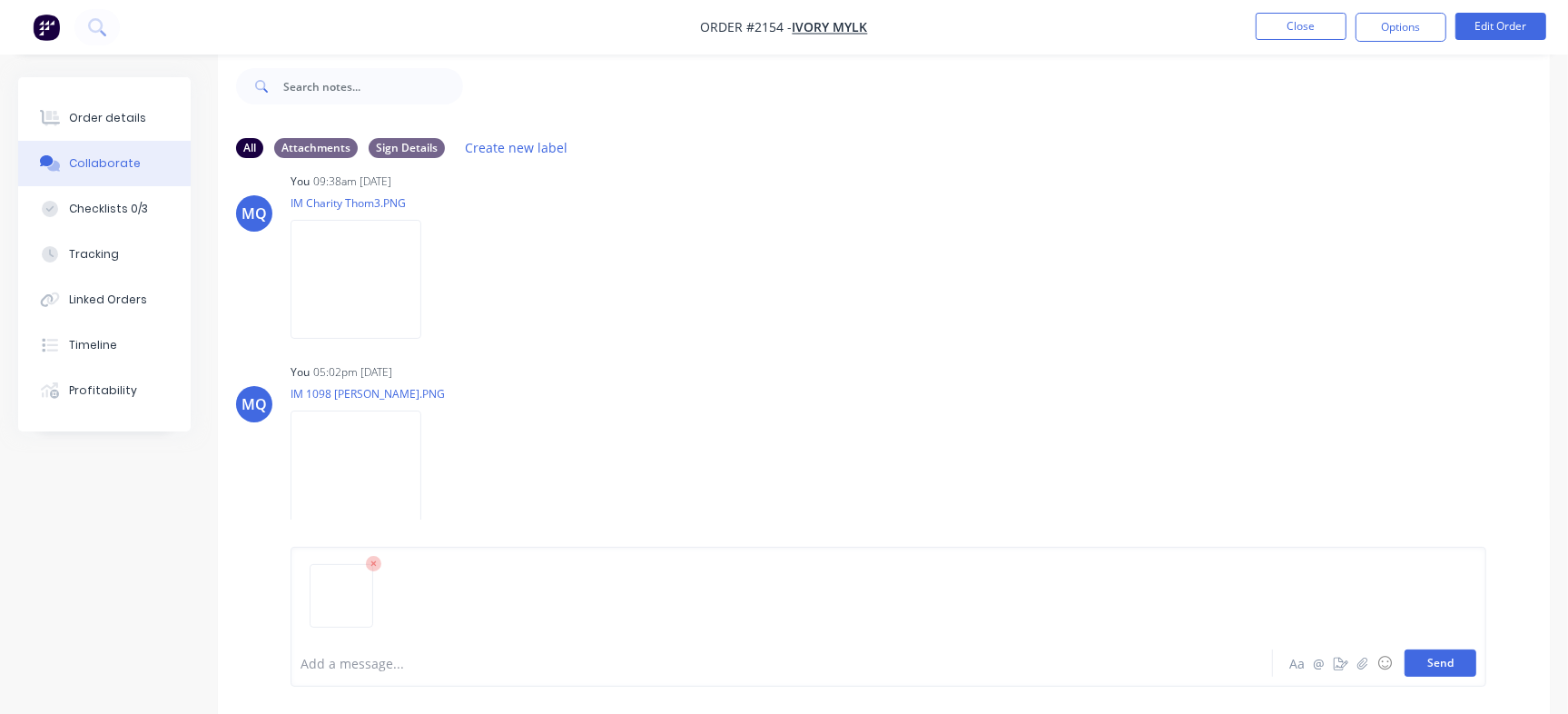
click at [1462, 673] on button "Send" at bounding box center [1440, 663] width 72 height 27
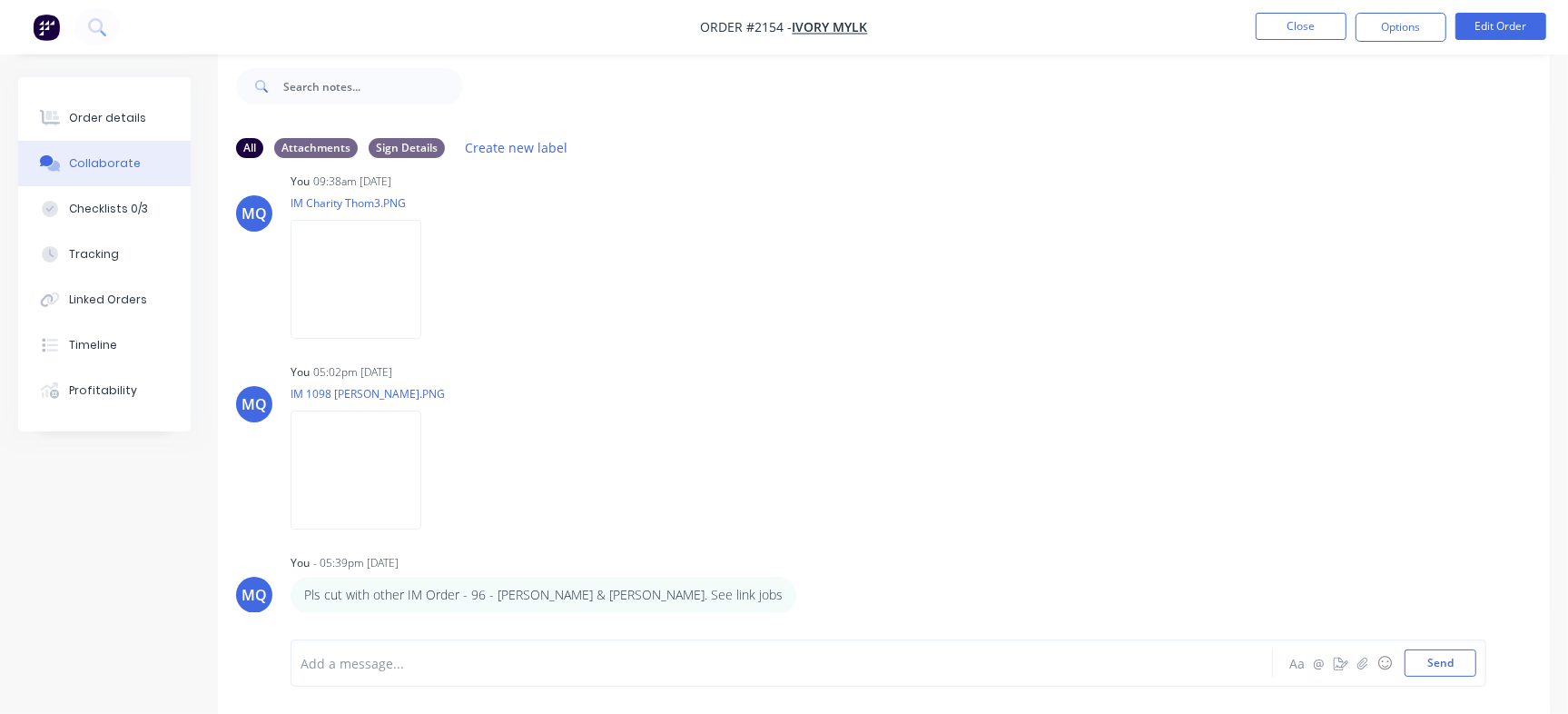
scroll to position [1487, 0]
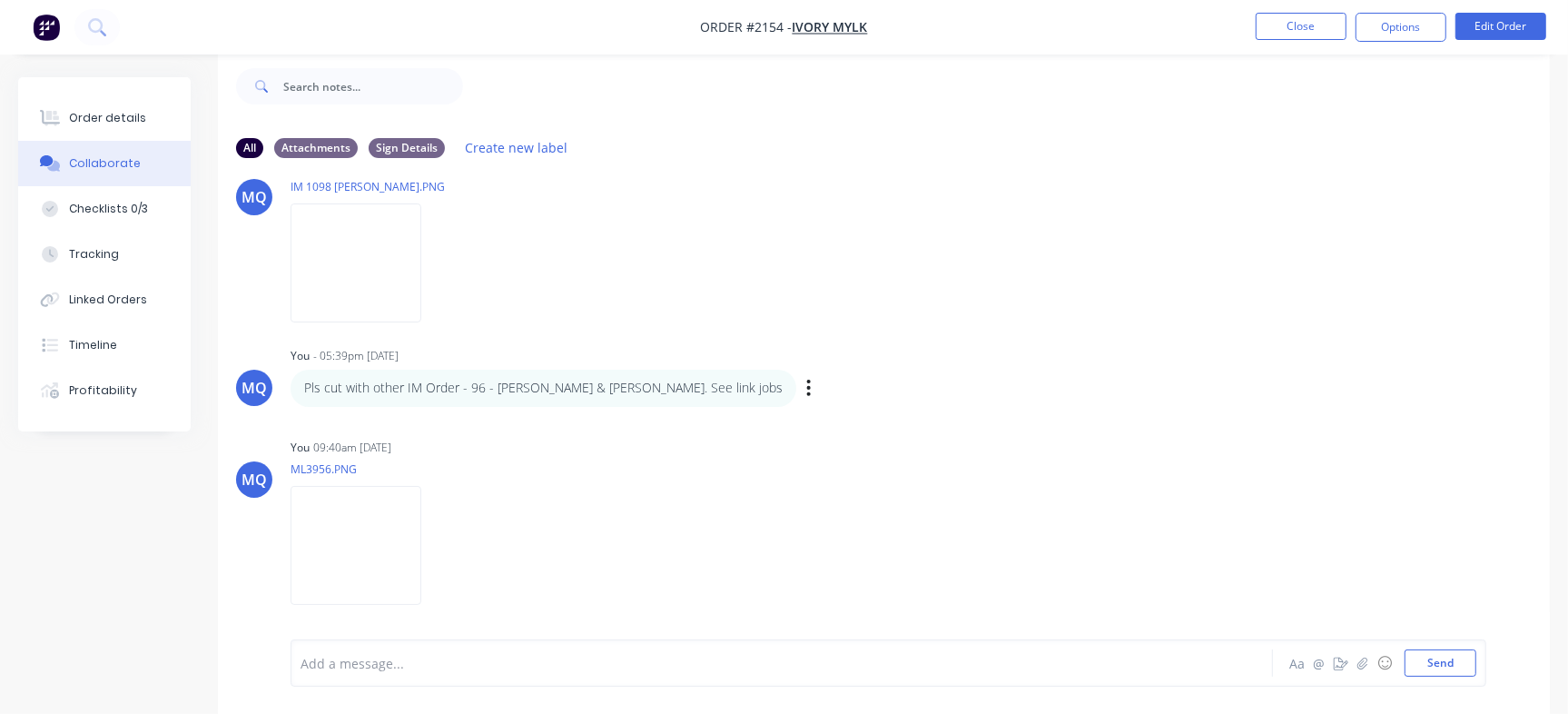
click at [1061, 376] on div "MQ You - 05:39pm 29/08/25 Pls cut with other IM Order - 96 - Craig Scarr & Zane…" at bounding box center [884, 374] width 1332 height 63
click at [1280, 24] on button "Close" at bounding box center [1301, 26] width 90 height 27
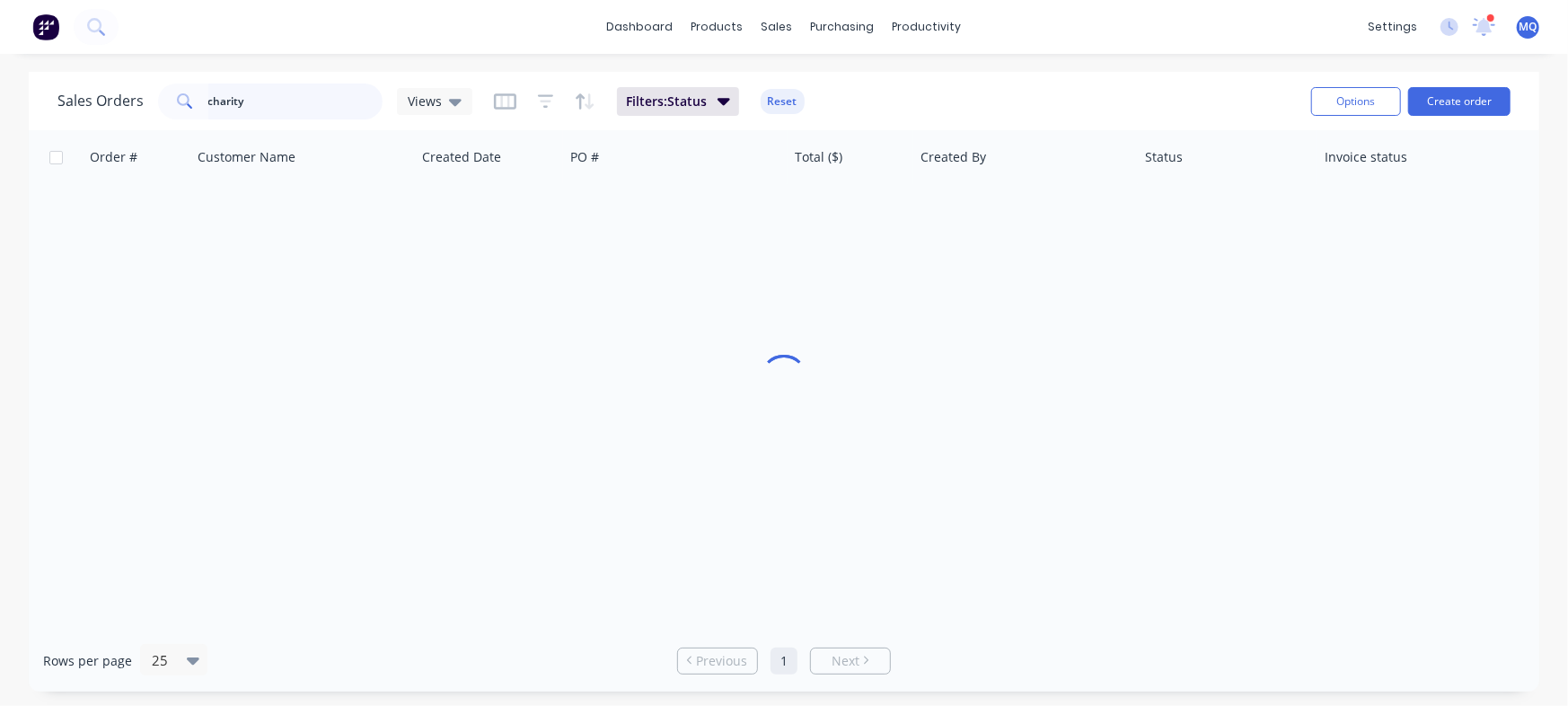
click at [314, 101] on input "charity" at bounding box center [296, 102] width 175 height 36
click at [314, 100] on input "charity" at bounding box center [296, 102] width 175 height 36
click at [429, 101] on span "Views" at bounding box center [425, 101] width 34 height 19
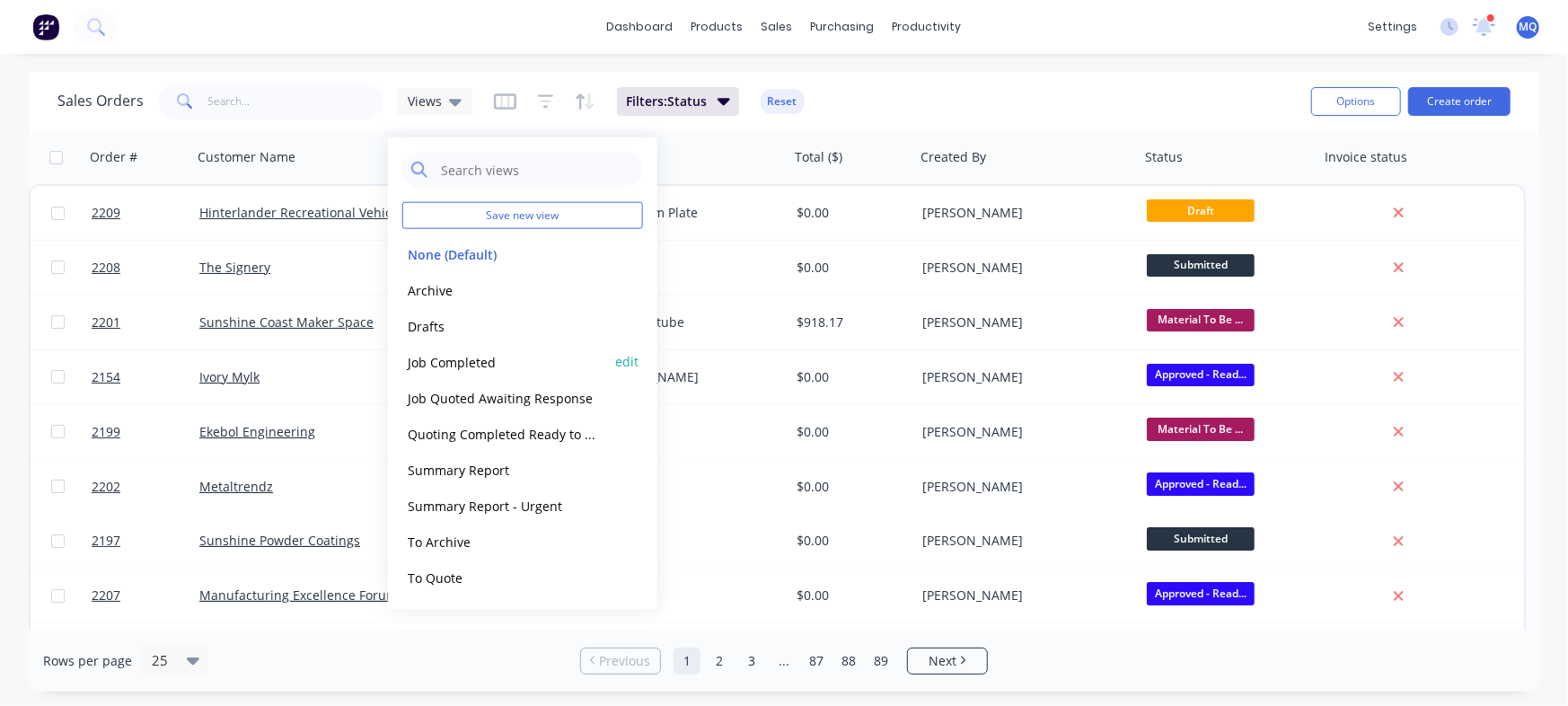
click at [436, 361] on button "Job Completed" at bounding box center [504, 361] width 204 height 21
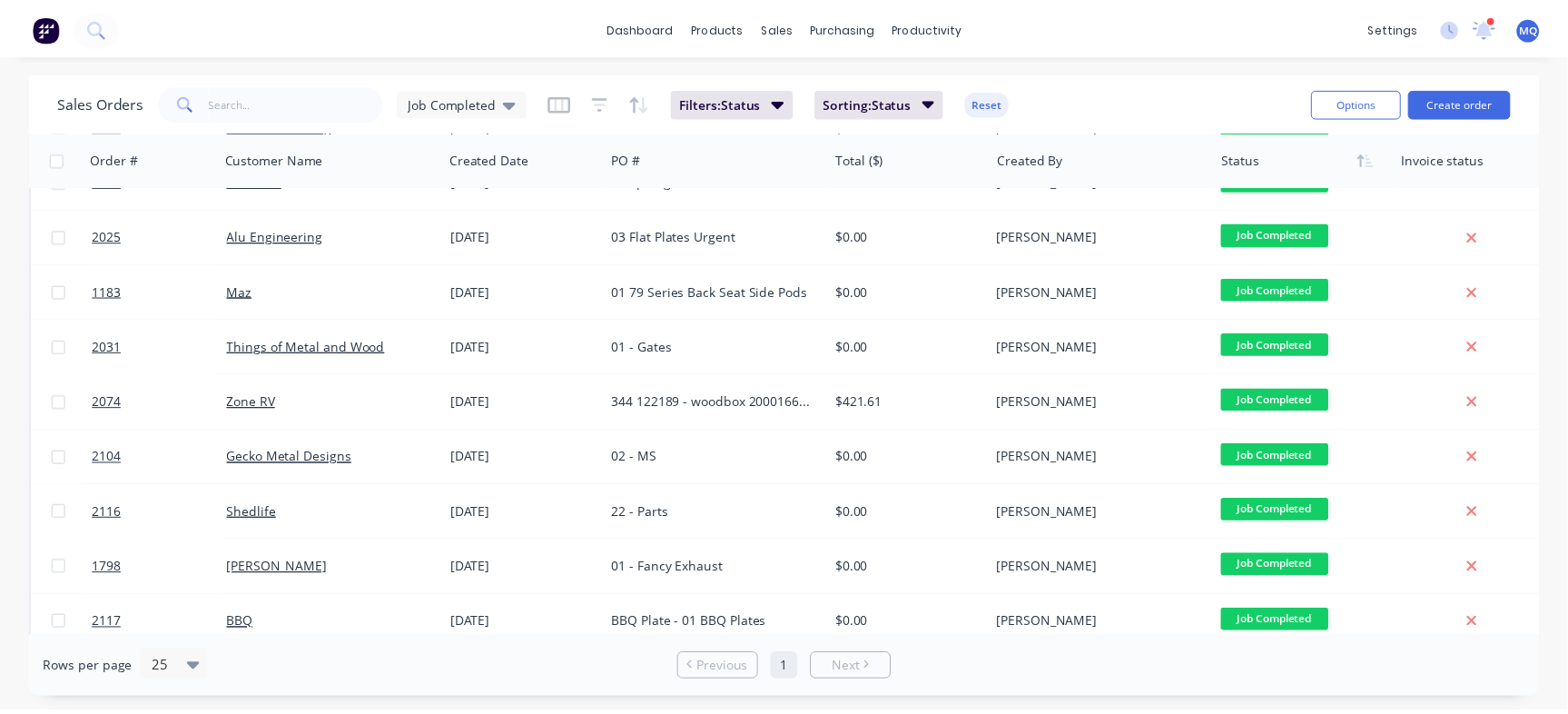
scroll to position [387, 0]
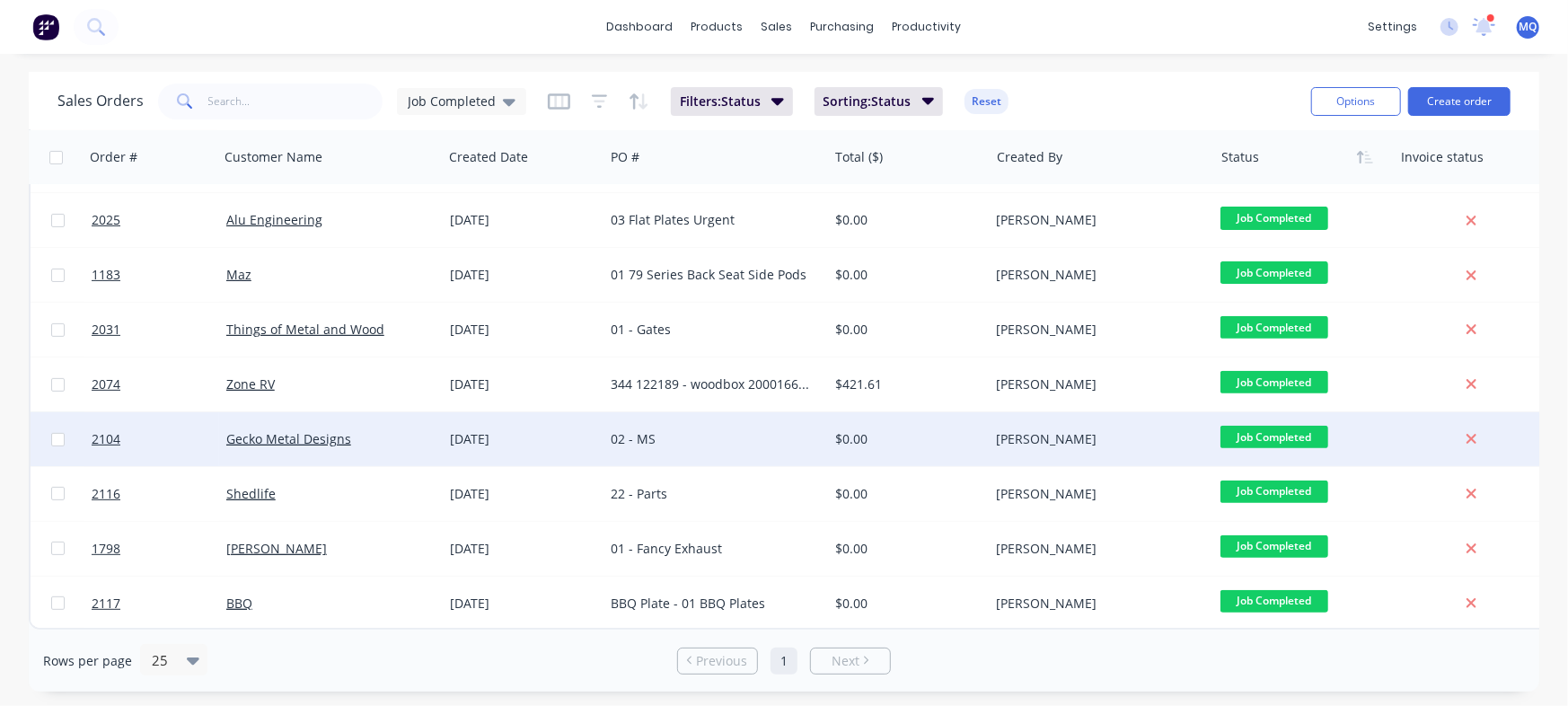
click at [673, 419] on div "02 - MS" at bounding box center [715, 439] width 223 height 54
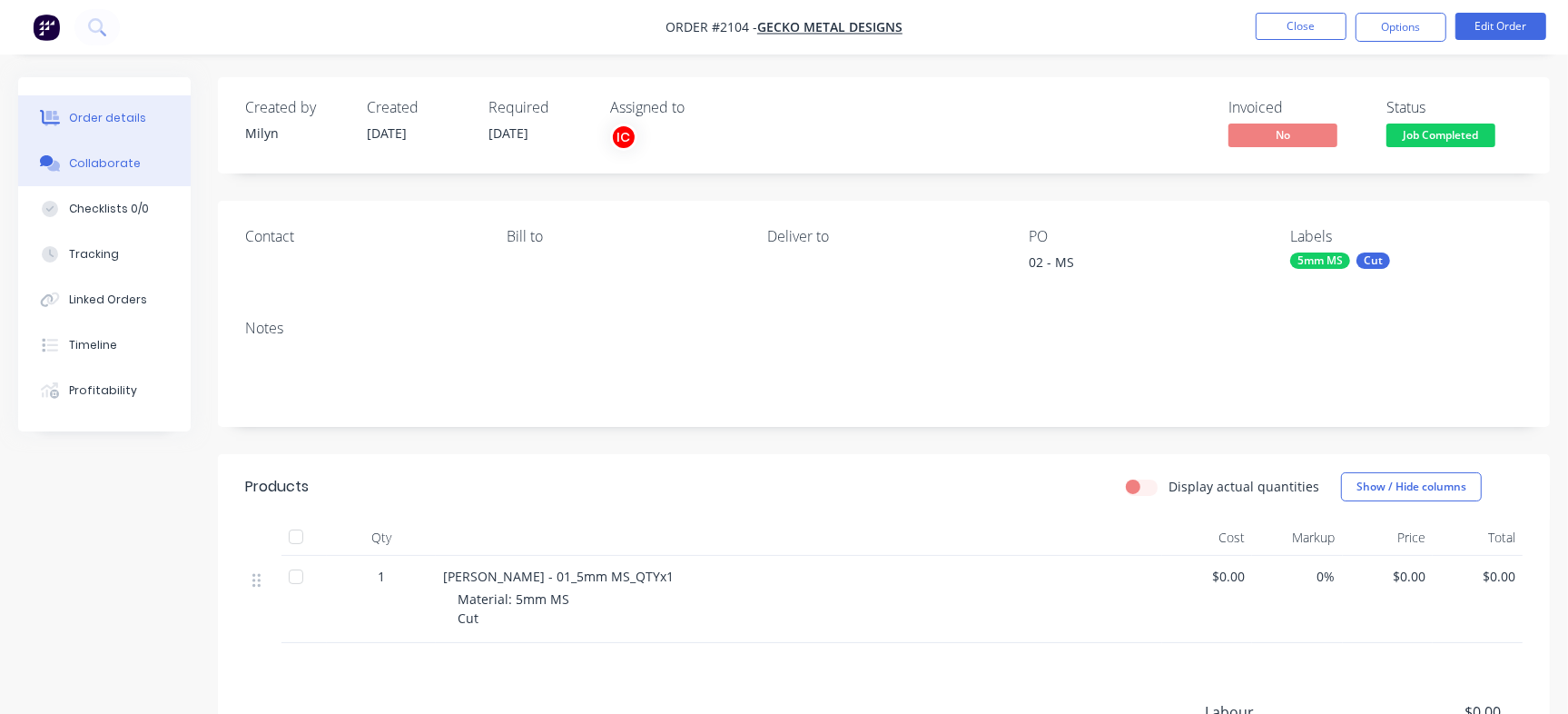
click at [67, 160] on button "Collaborate" at bounding box center [105, 162] width 173 height 45
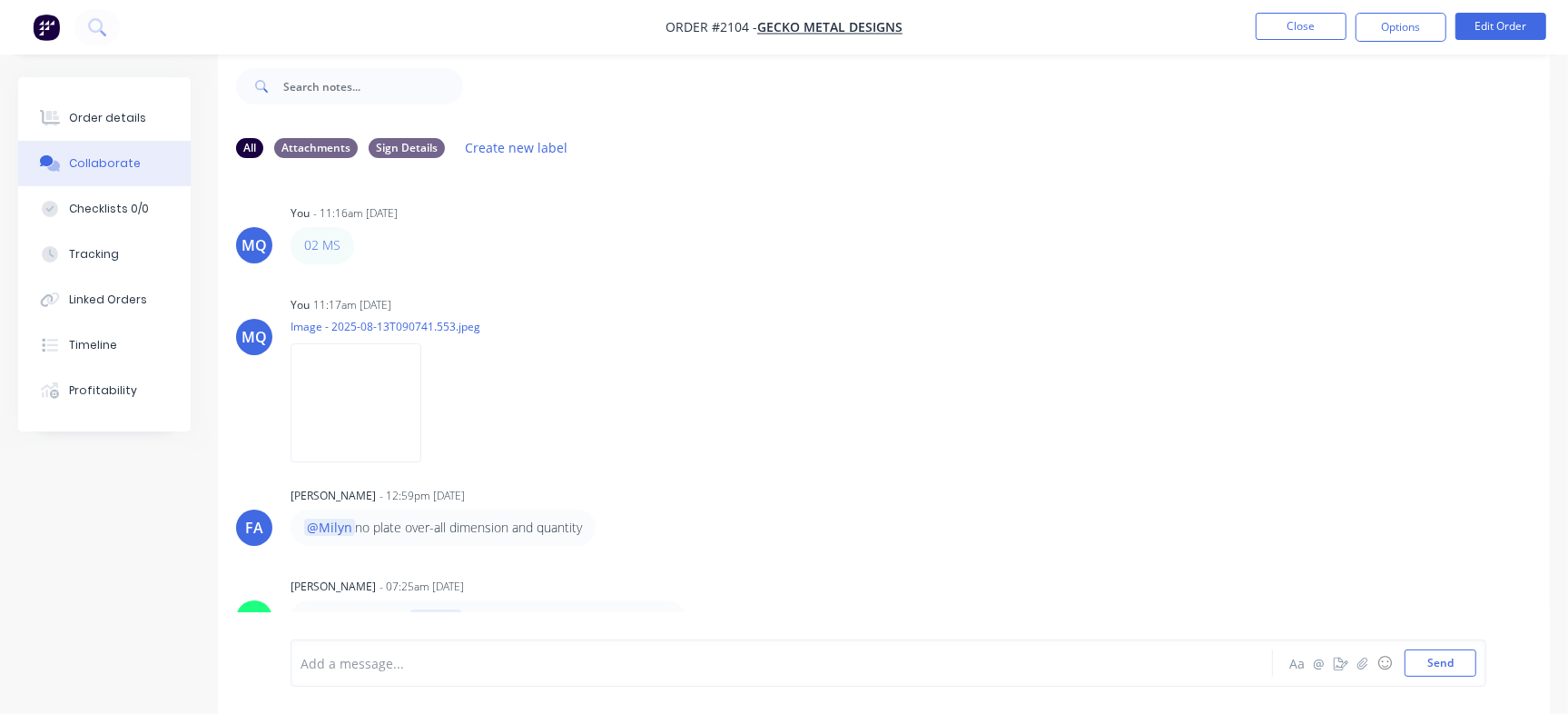
scroll to position [504, 0]
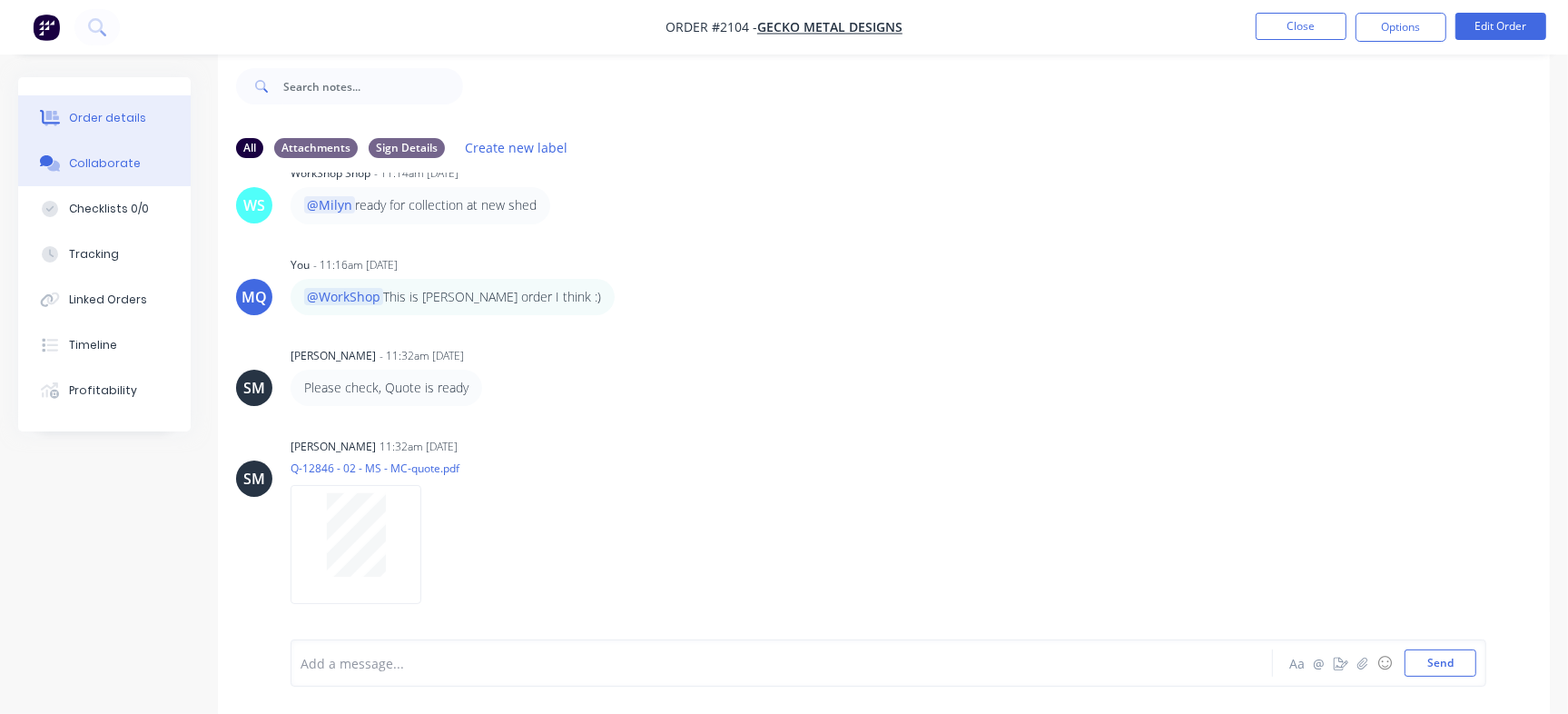
click at [116, 123] on div "Order details" at bounding box center [108, 117] width 77 height 16
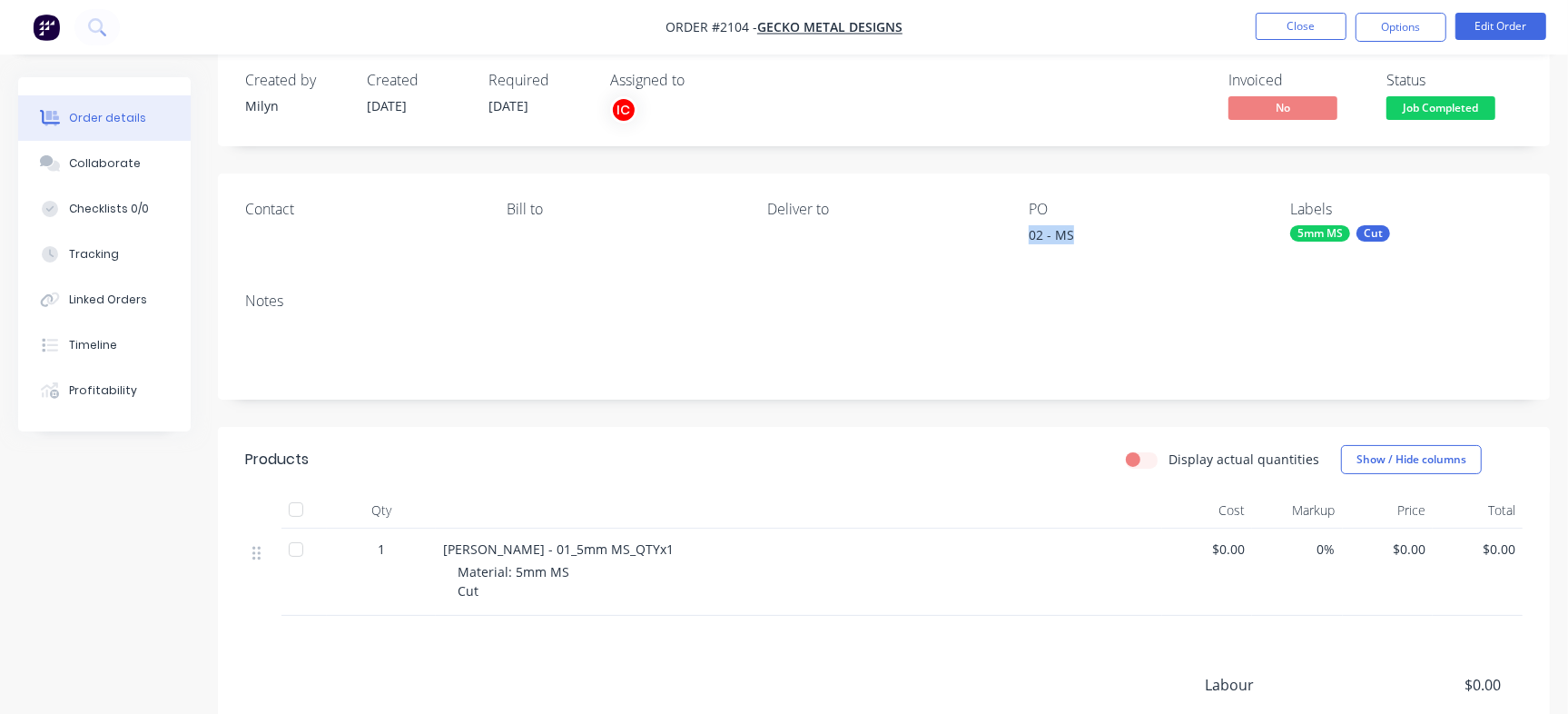
click at [1099, 238] on div "02 - MS" at bounding box center [1141, 237] width 227 height 25
click at [133, 211] on div "Checklists 0/0" at bounding box center [109, 209] width 80 height 16
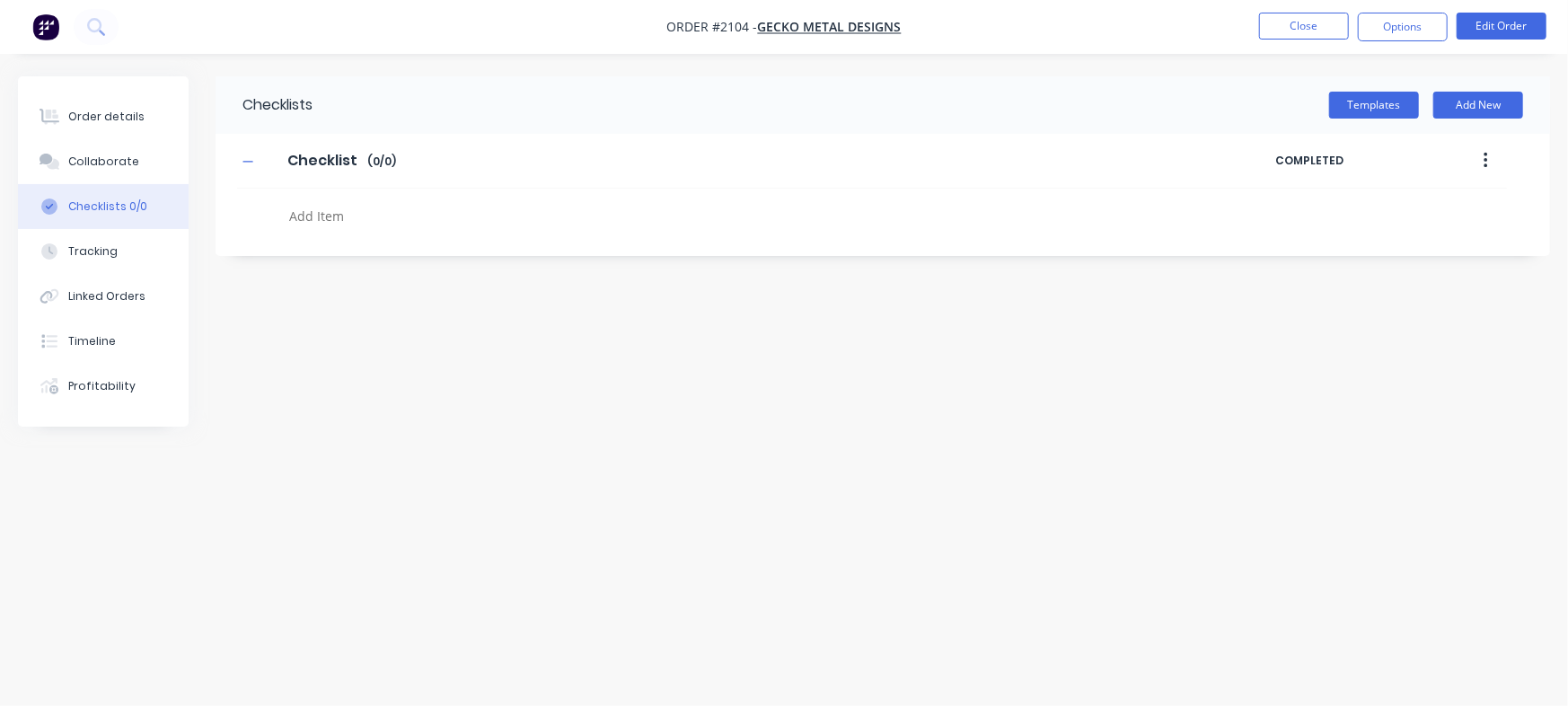
type textarea "x"
click at [386, 223] on textarea at bounding box center [691, 216] width 817 height 26
paste textarea "INV-2944"
type textarea "INV-2944"
type textarea "x"
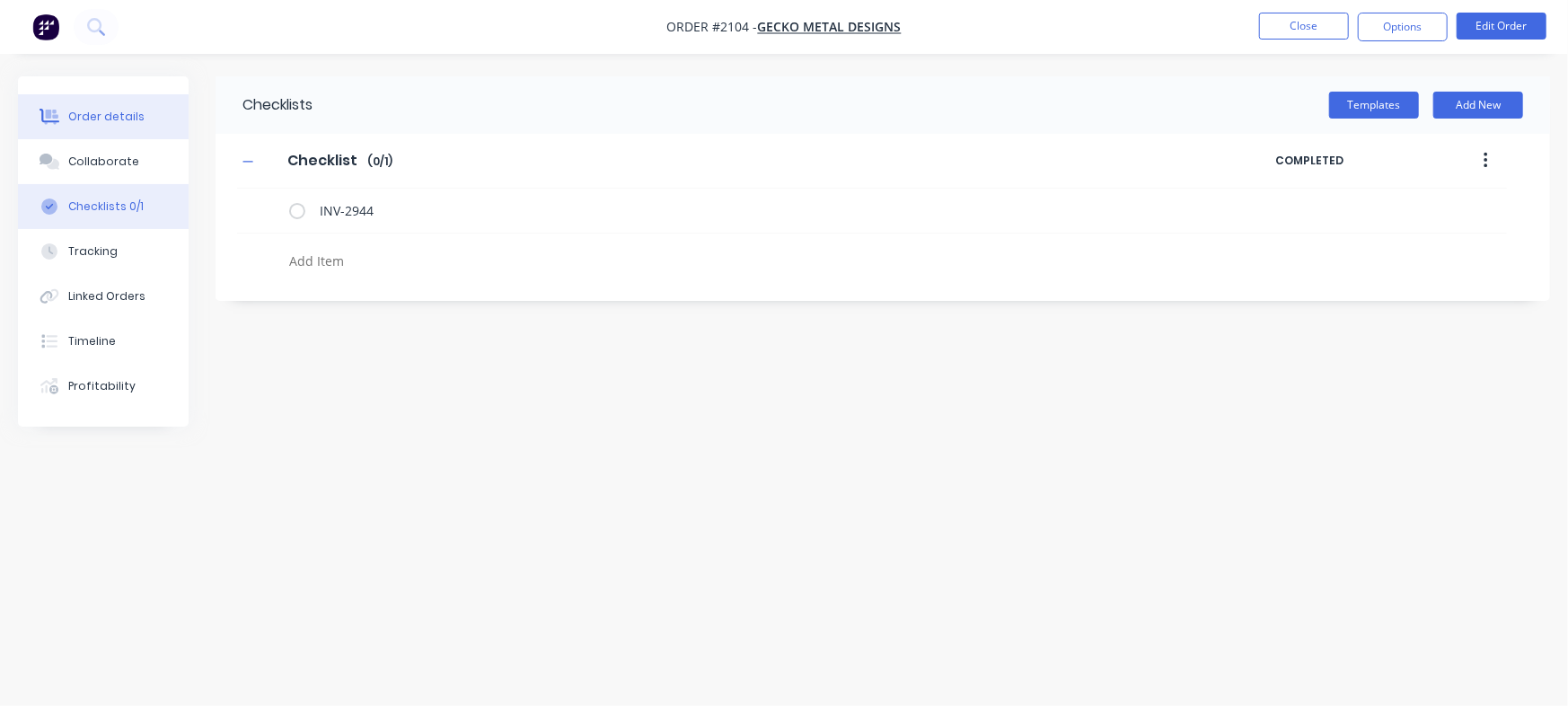
type textarea "x"
click at [81, 116] on div "Order details" at bounding box center [106, 116] width 76 height 16
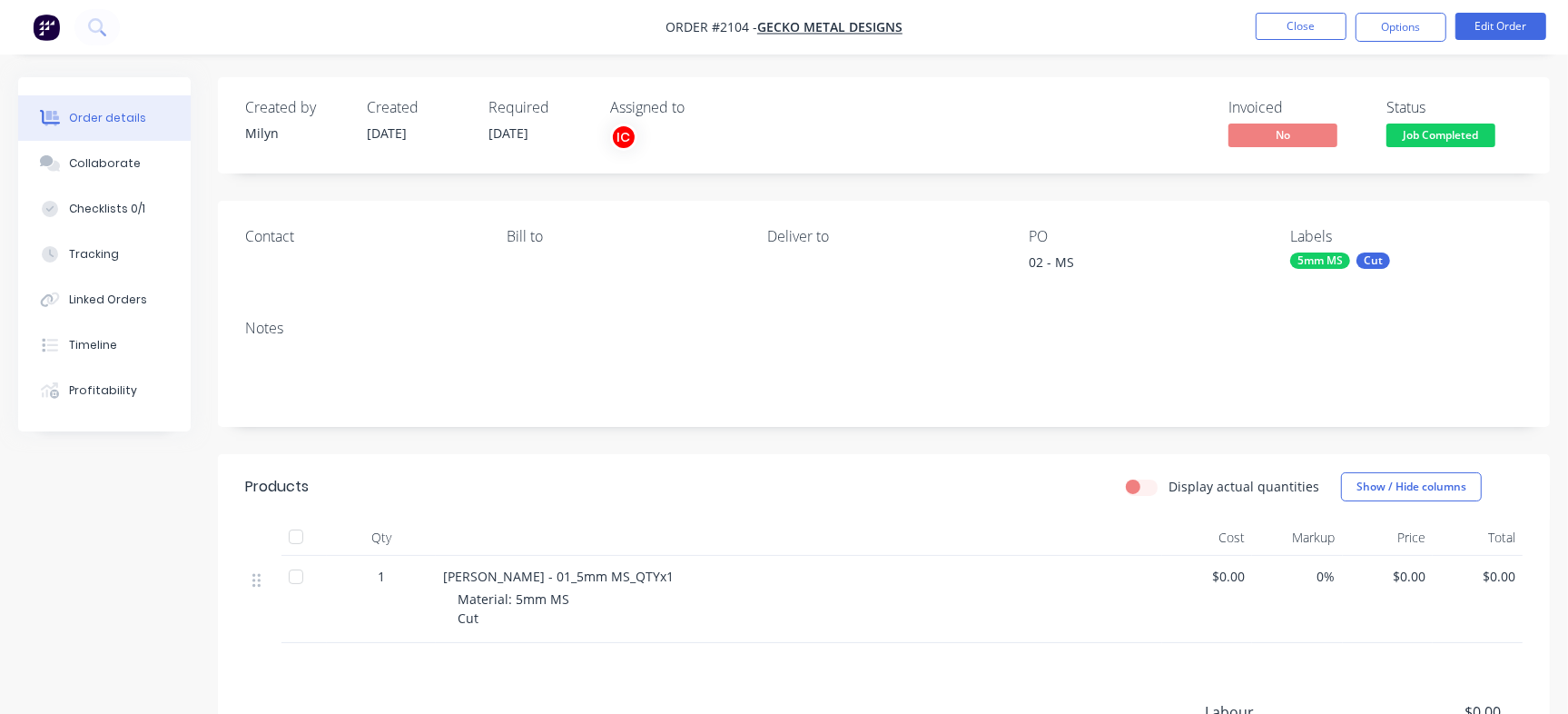
click at [1438, 136] on span "Job Completed" at bounding box center [1440, 135] width 109 height 23
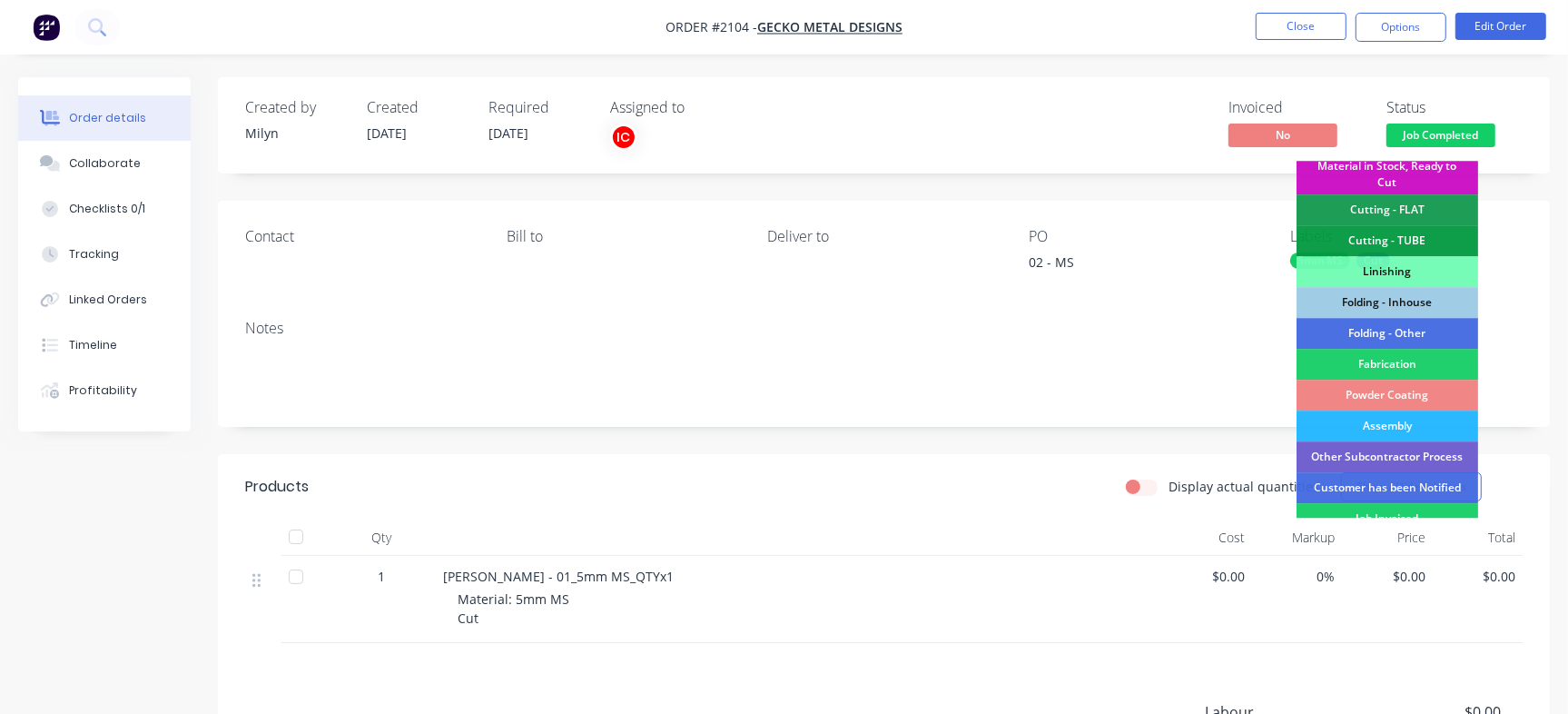
scroll to position [435, 0]
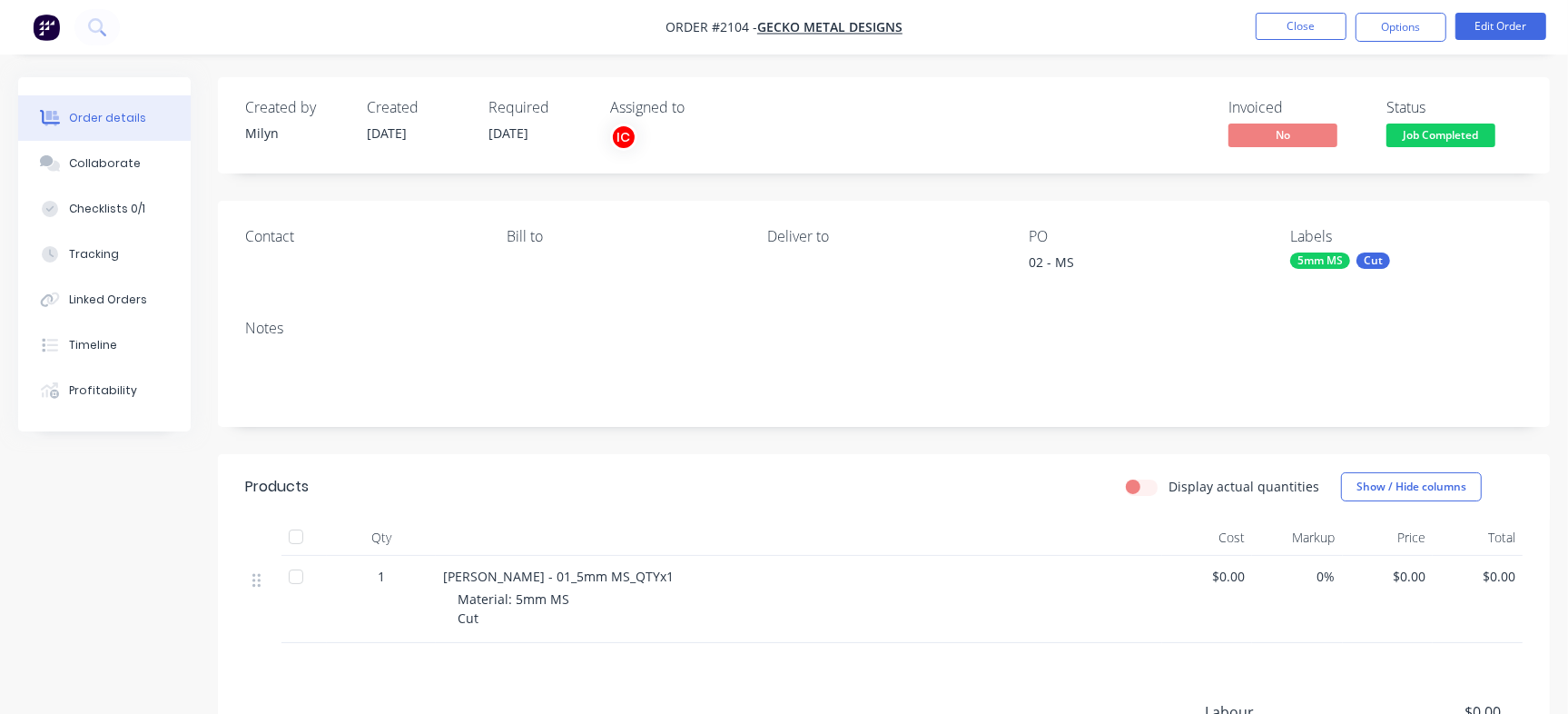
drag, startPoint x: 1047, startPoint y: 108, endPoint x: 1107, endPoint y: 91, distance: 62.4
click at [1062, 103] on div "Invoiced No Status Job Completed" at bounding box center [1157, 125] width 731 height 53
click at [1274, 19] on button "Close" at bounding box center [1301, 26] width 90 height 27
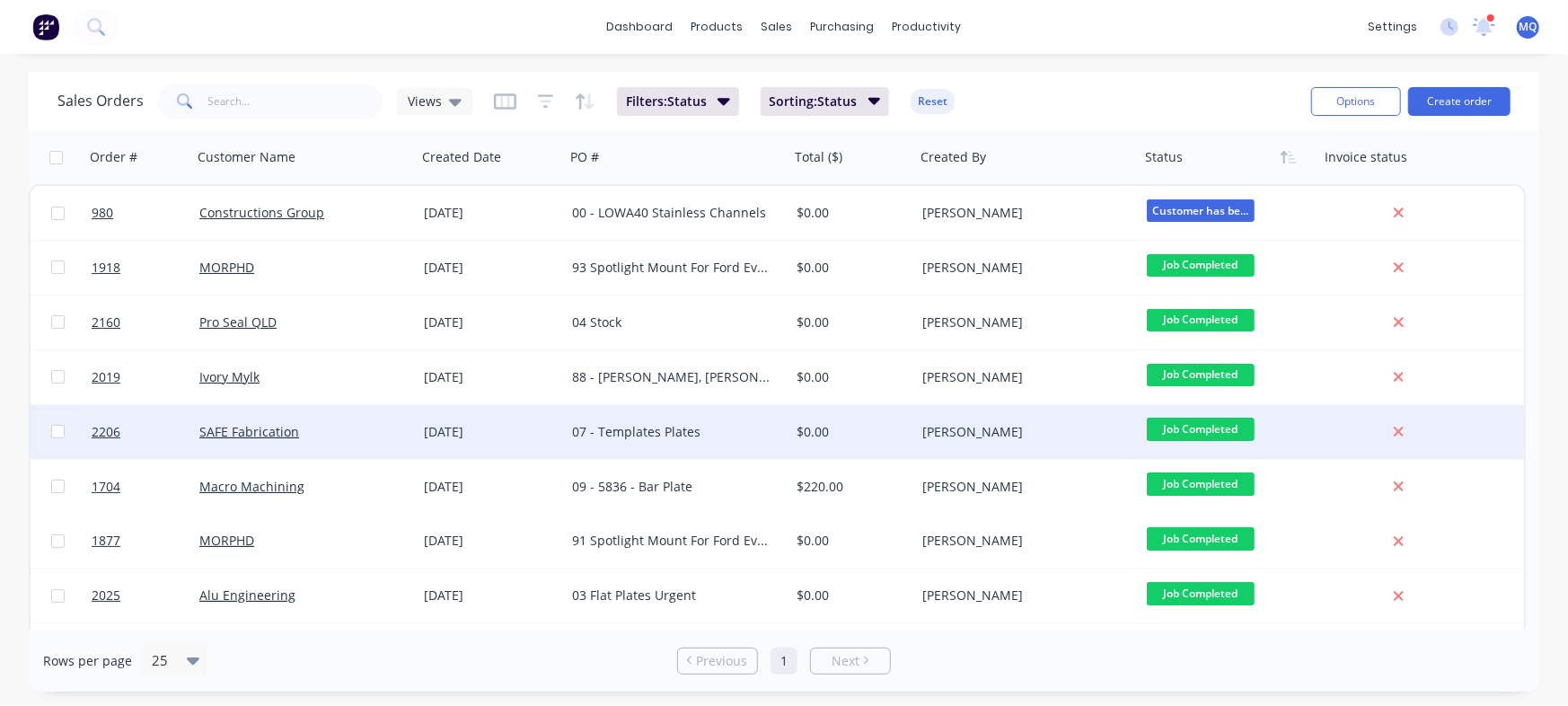
click at [741, 438] on div "07 - Templates Plates" at bounding box center [672, 431] width 200 height 18
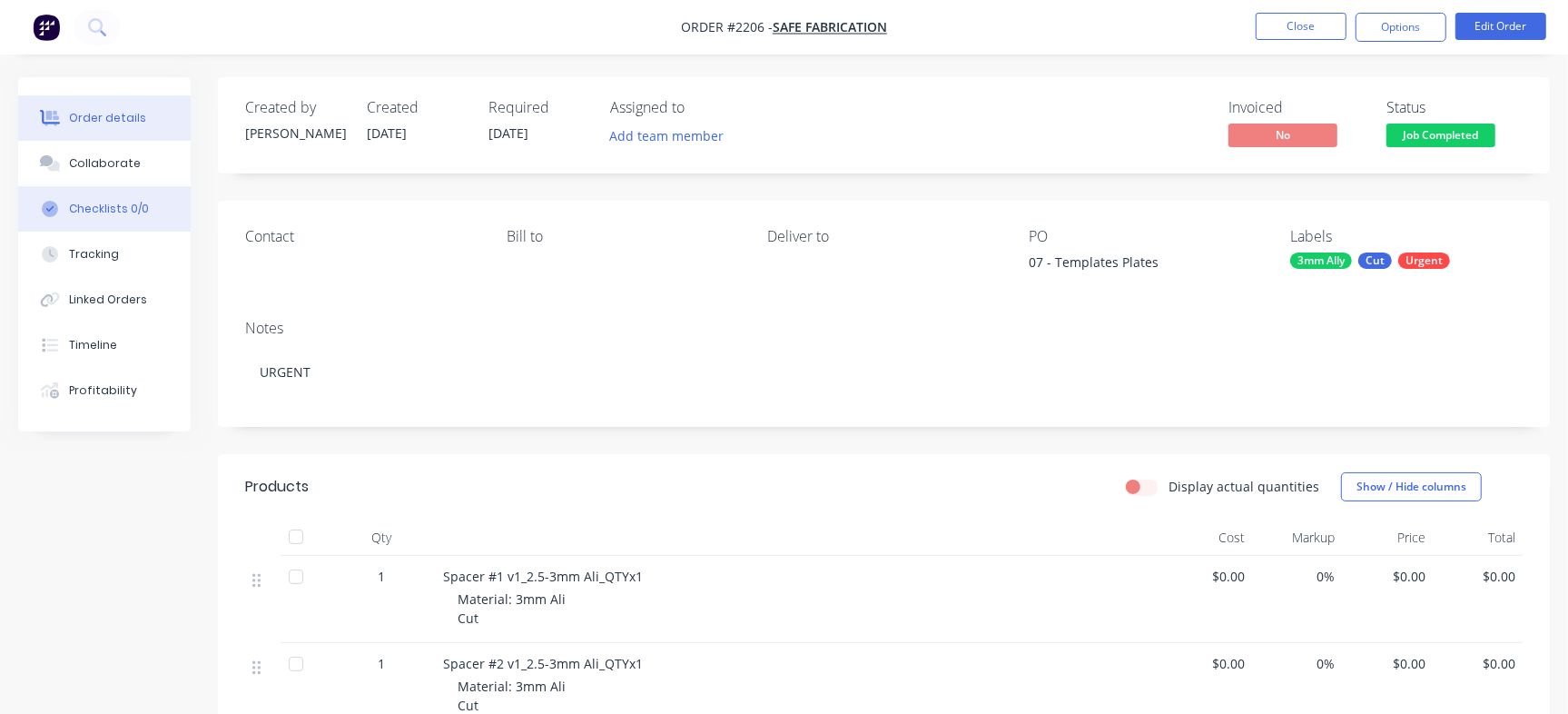
click at [123, 214] on div "Checklists 0/0" at bounding box center [109, 209] width 80 height 16
type textarea "x"
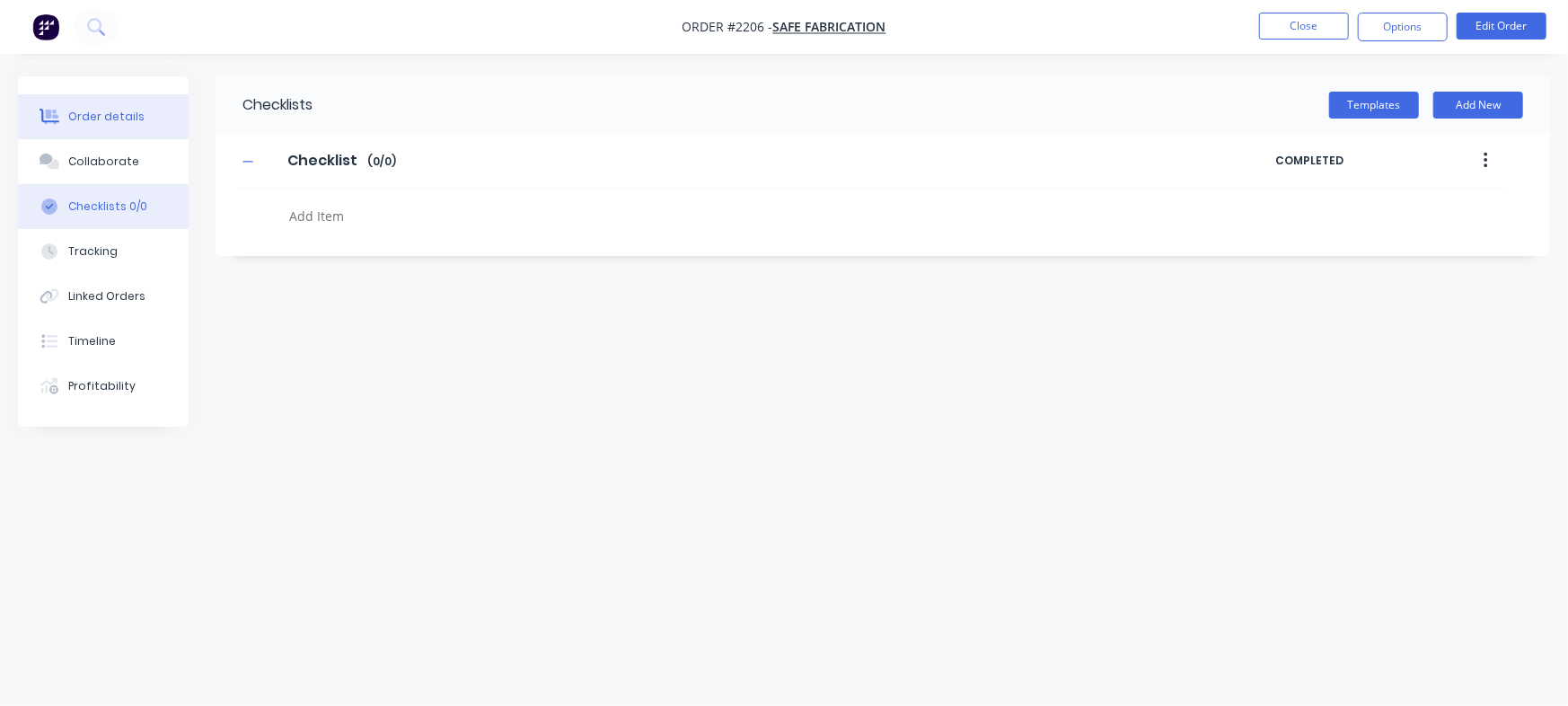
click at [122, 105] on button "Order details" at bounding box center [104, 116] width 171 height 45
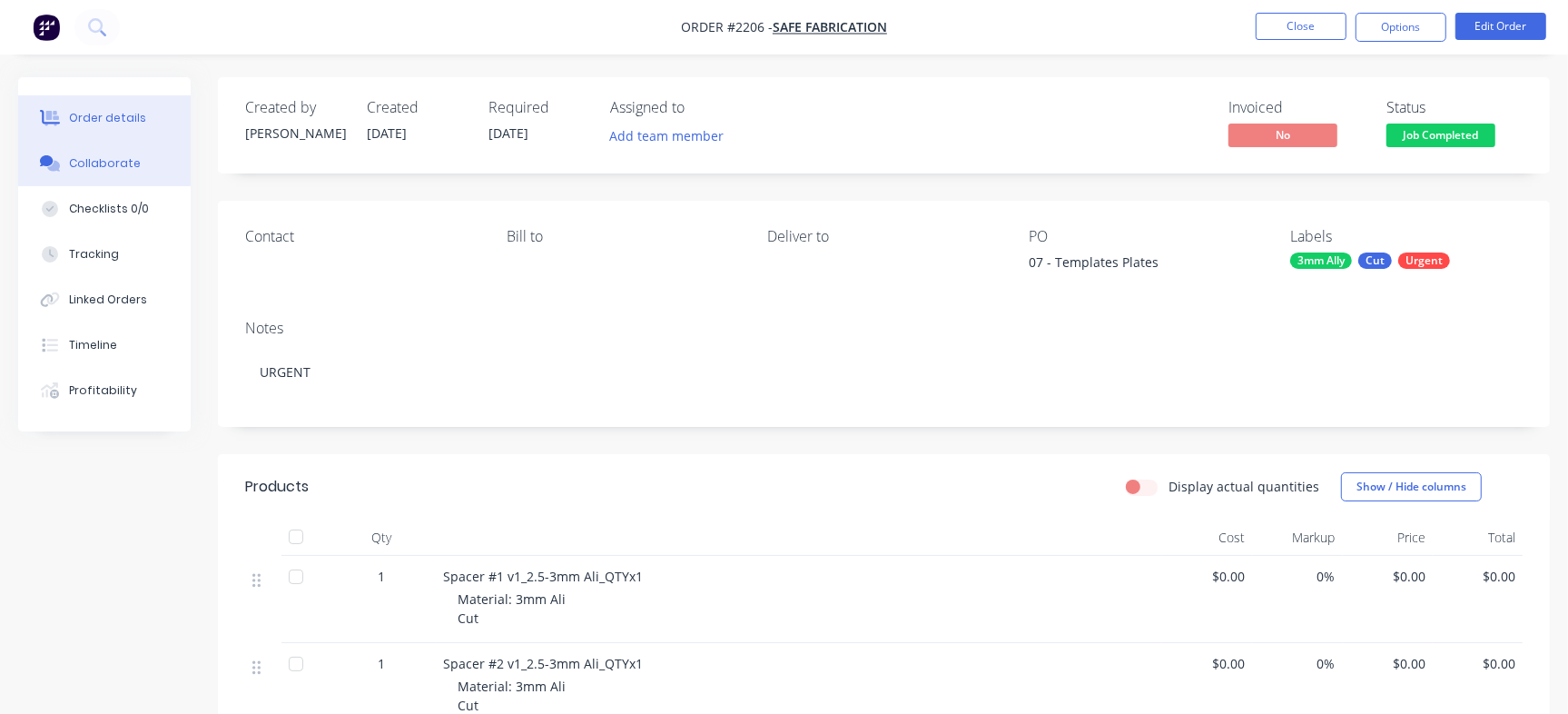
click at [122, 169] on div "Collaborate" at bounding box center [105, 163] width 72 height 16
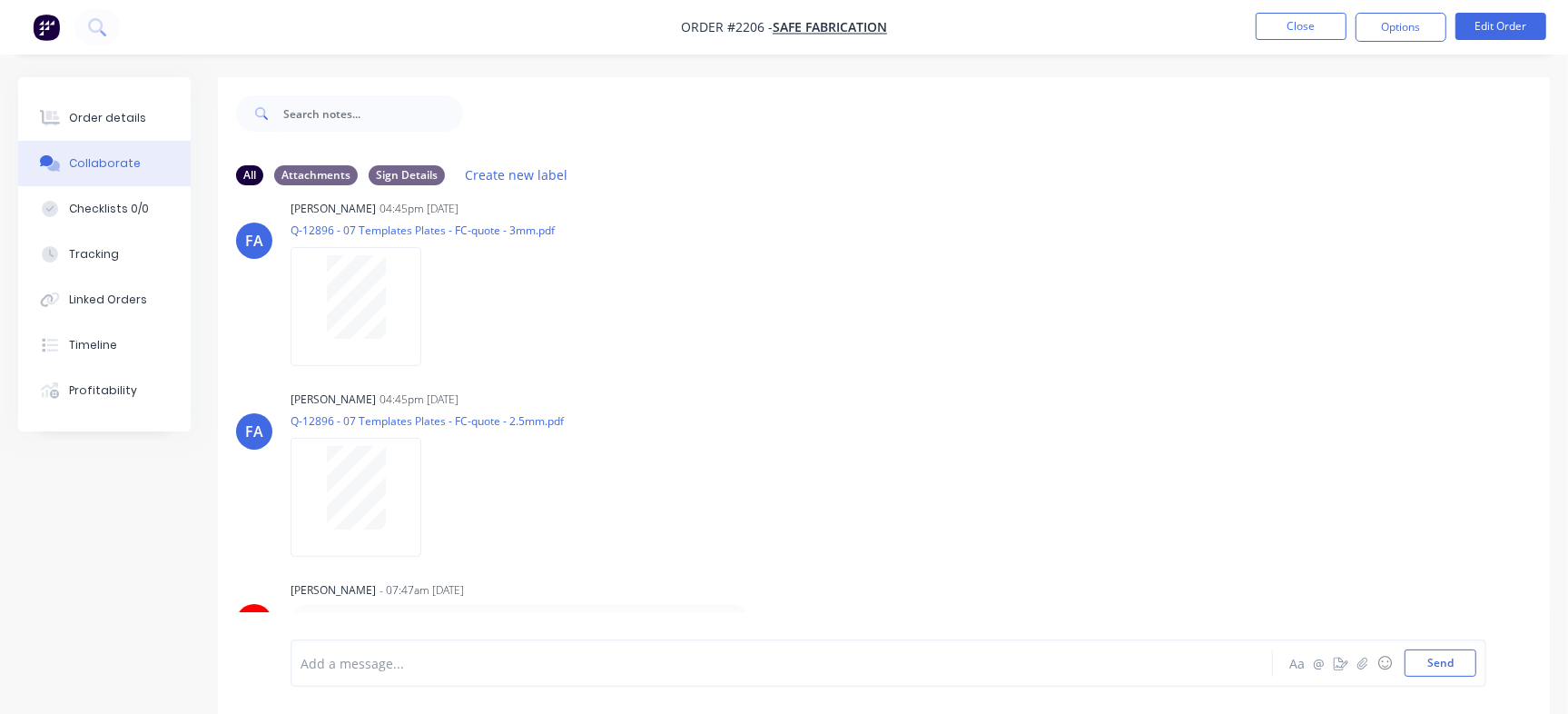
scroll to position [27, 0]
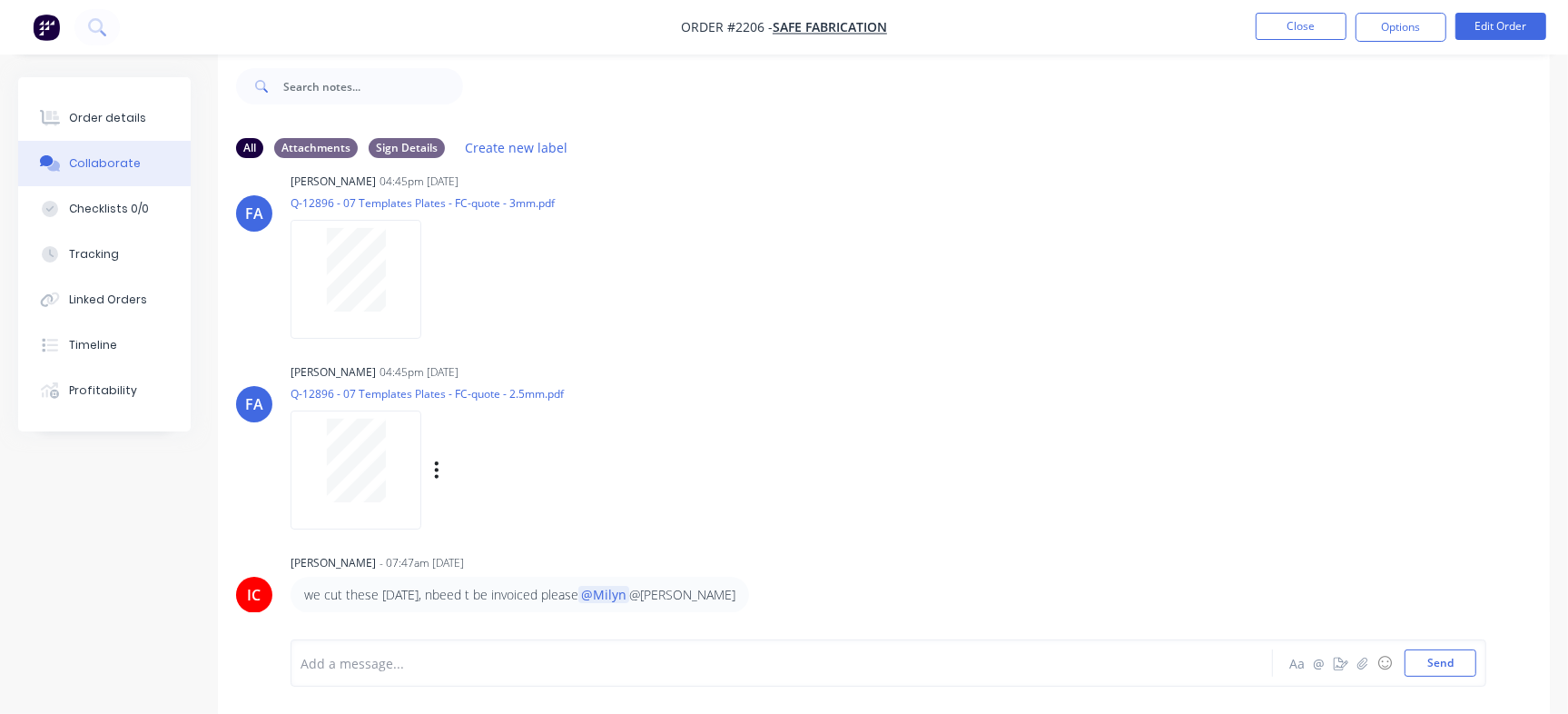
click at [399, 465] on div at bounding box center [355, 460] width 114 height 84
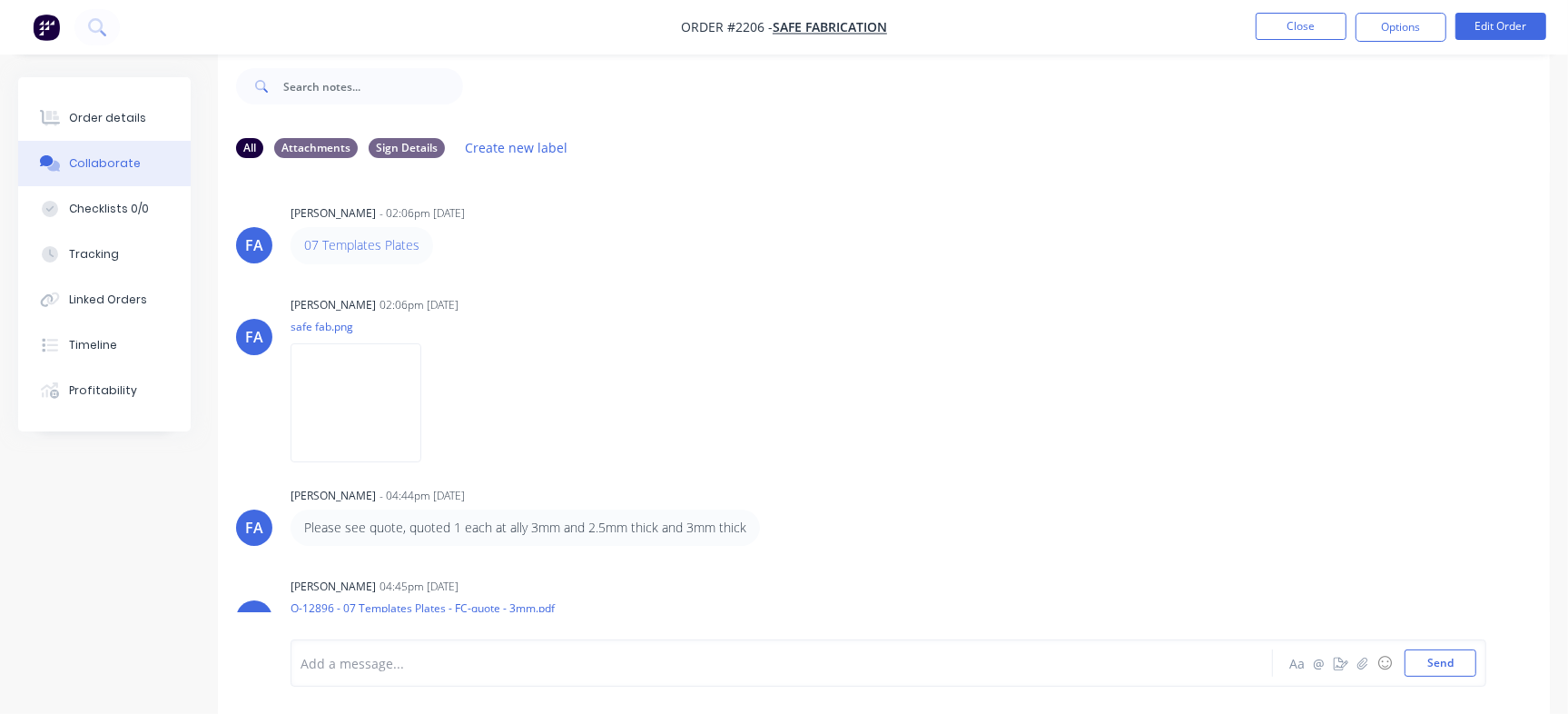
scroll to position [405, 0]
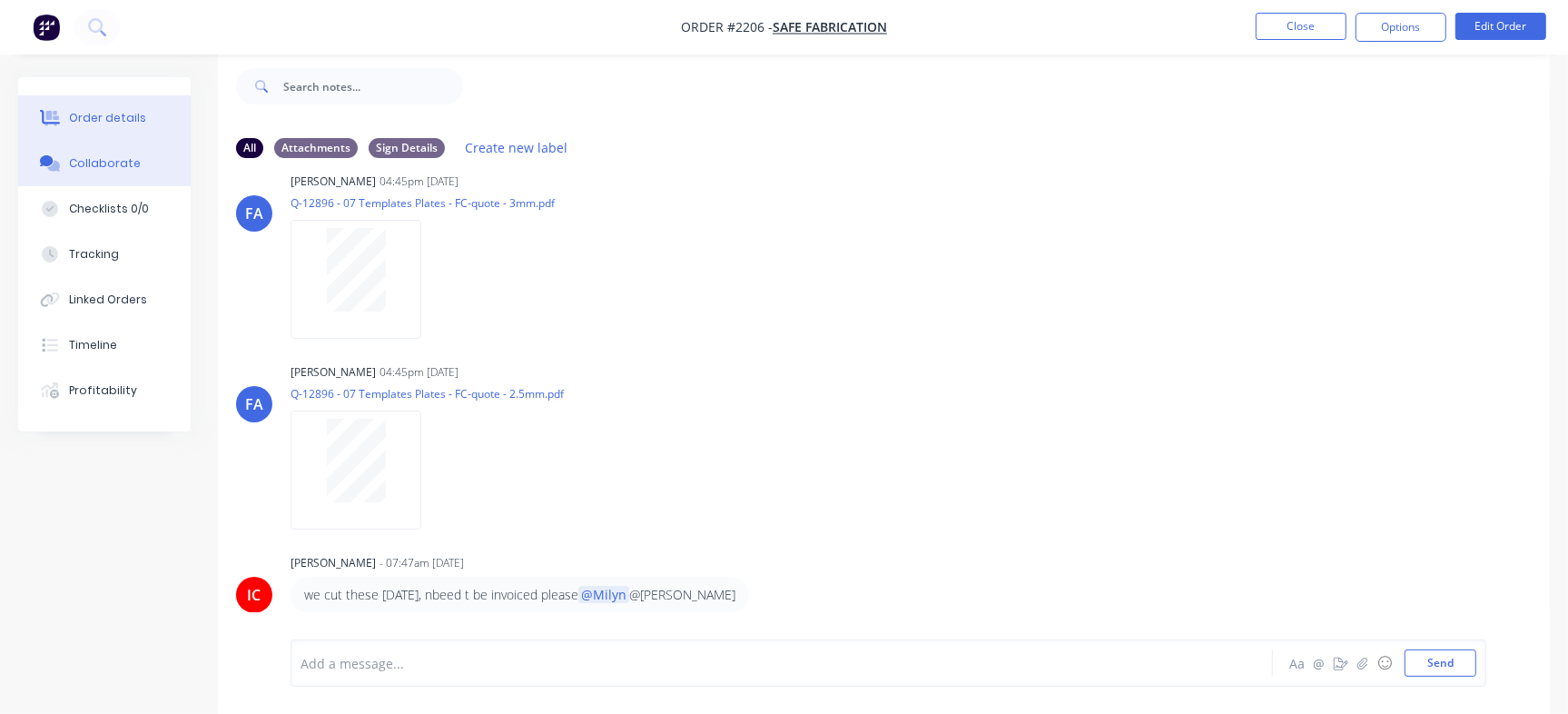
click at [111, 131] on button "Order details" at bounding box center [105, 117] width 173 height 45
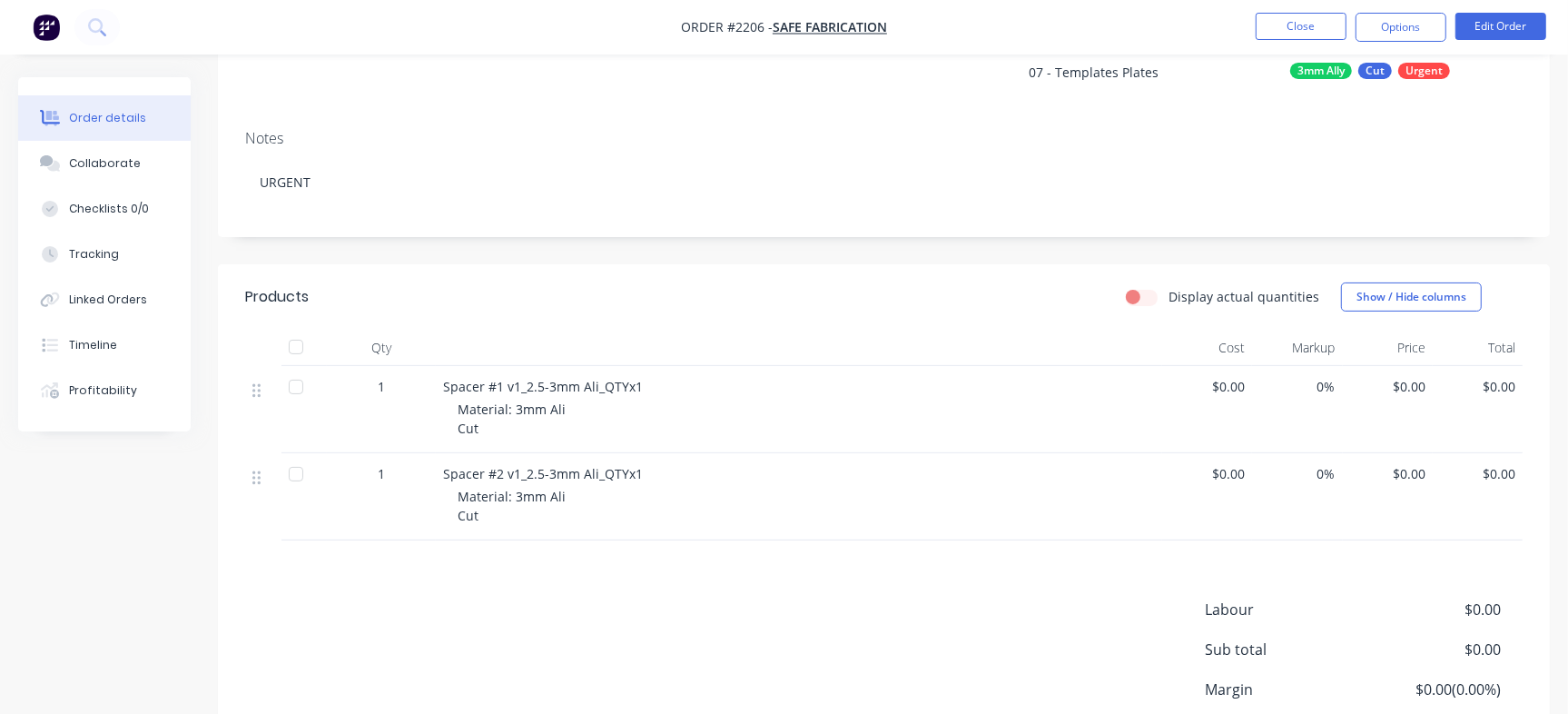
scroll to position [190, 0]
click at [110, 174] on button "Collaborate" at bounding box center [105, 162] width 173 height 45
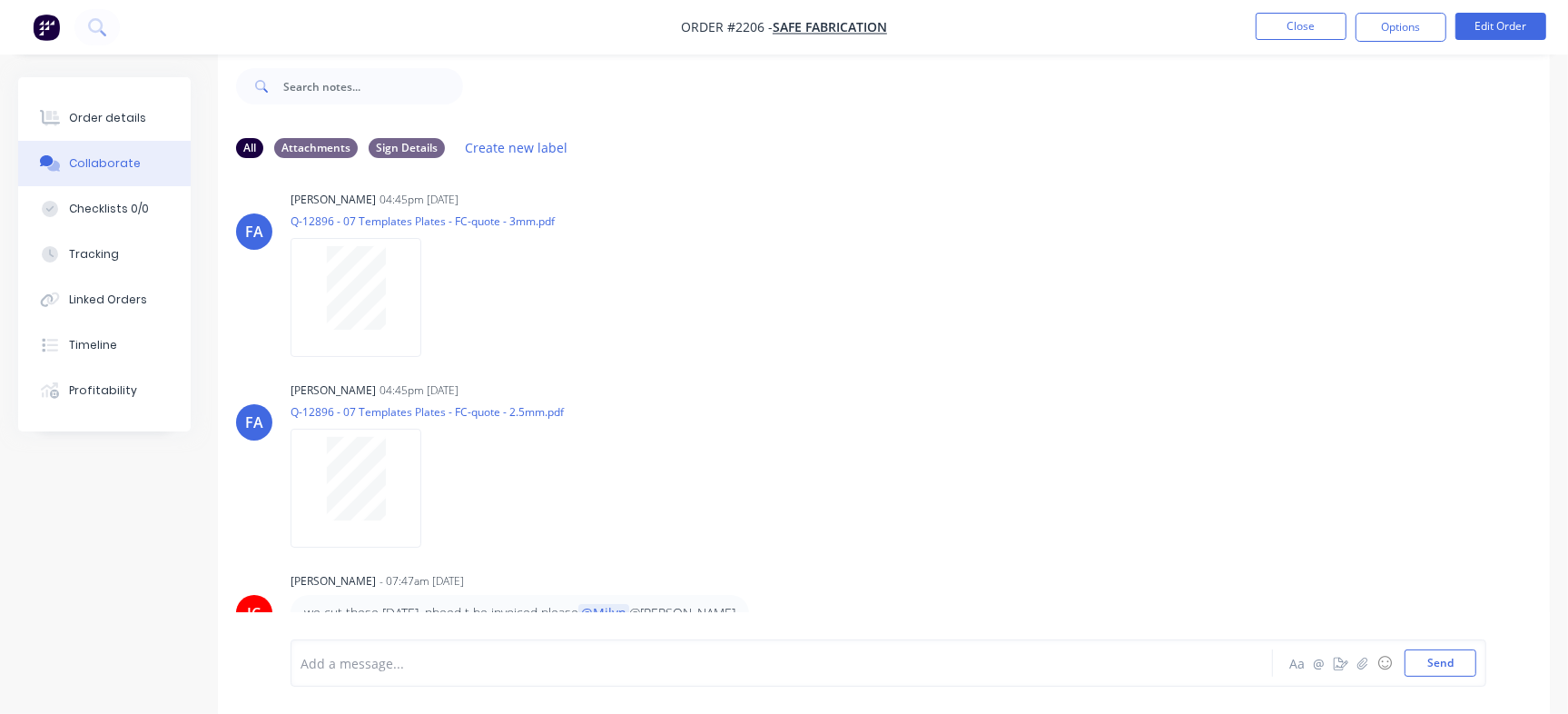
scroll to position [405, 0]
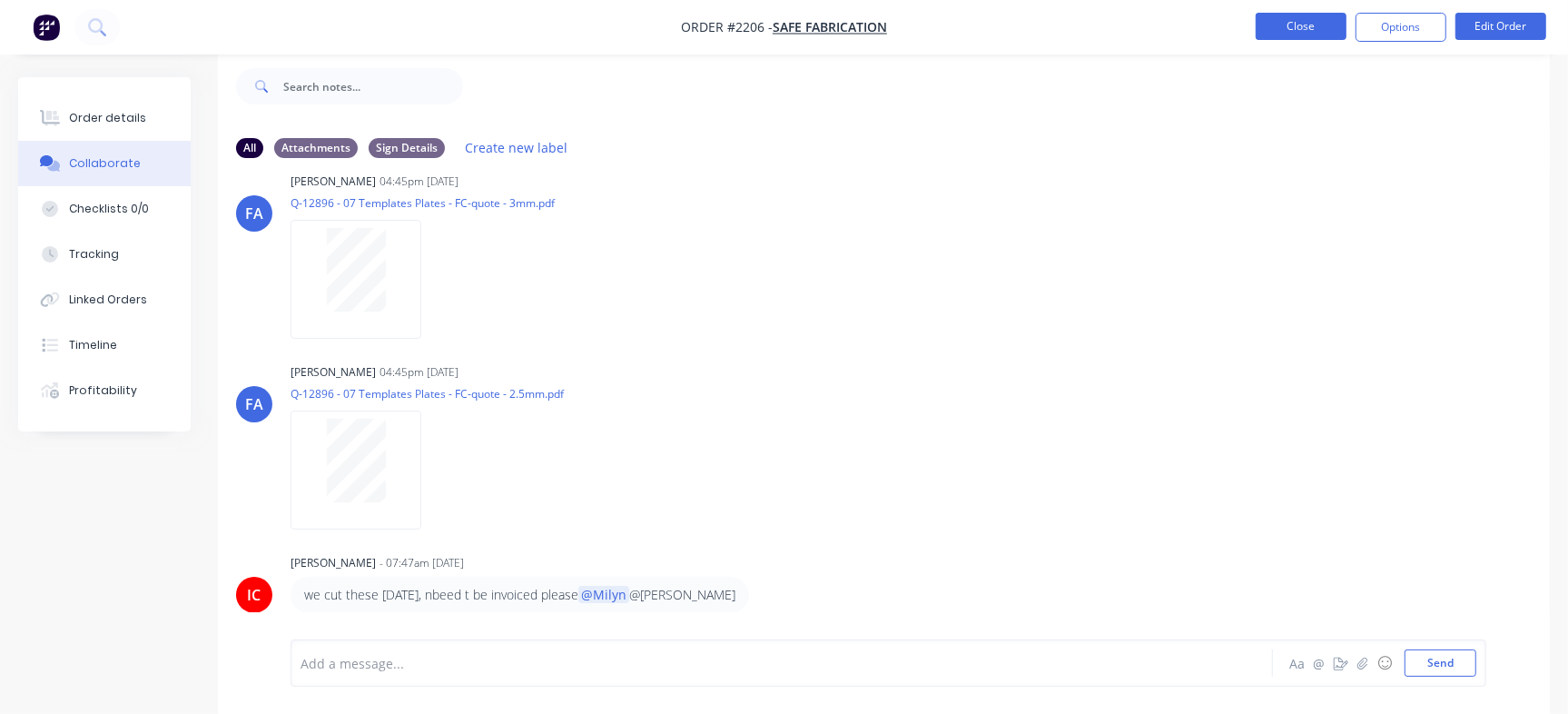
click at [1306, 32] on button "Close" at bounding box center [1301, 26] width 90 height 27
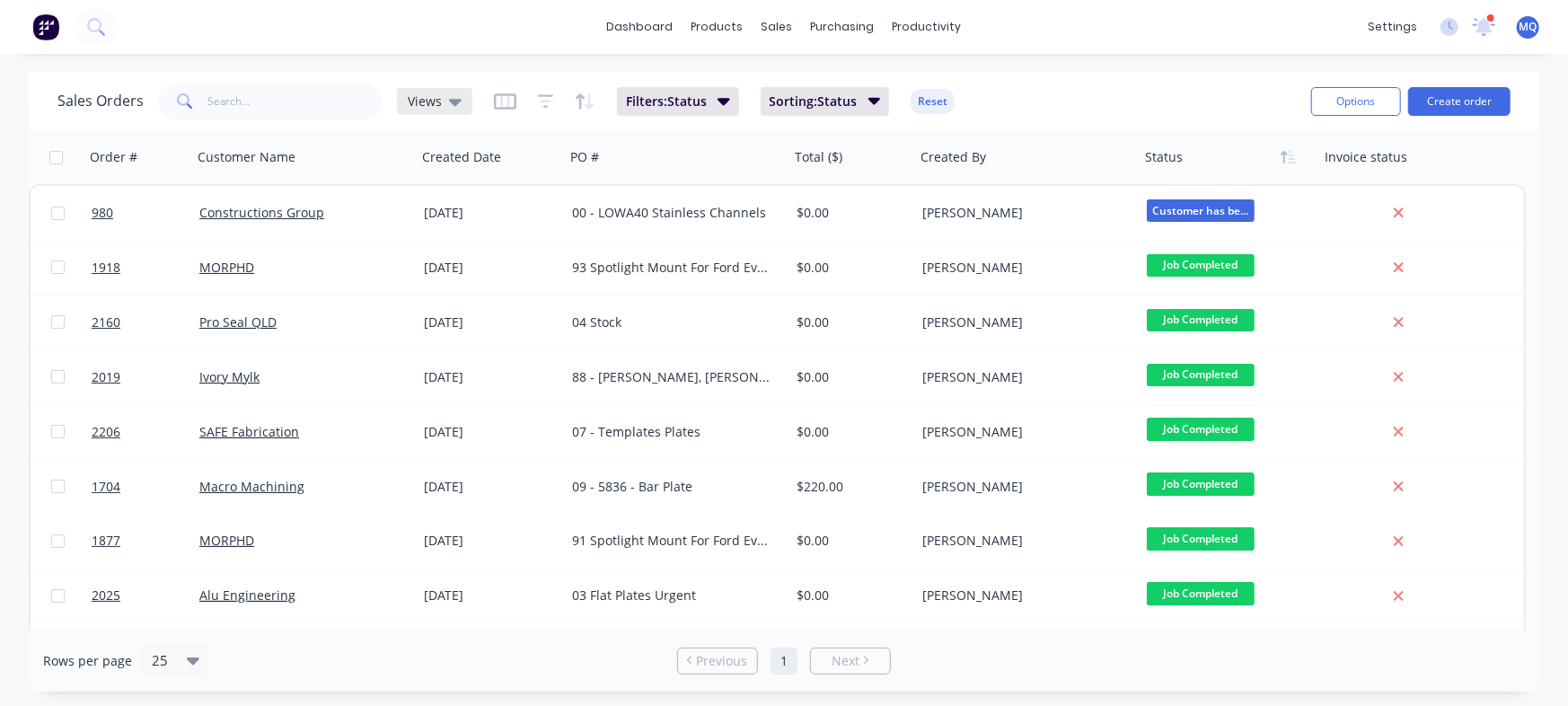
click at [427, 105] on span "Views" at bounding box center [425, 101] width 34 height 19
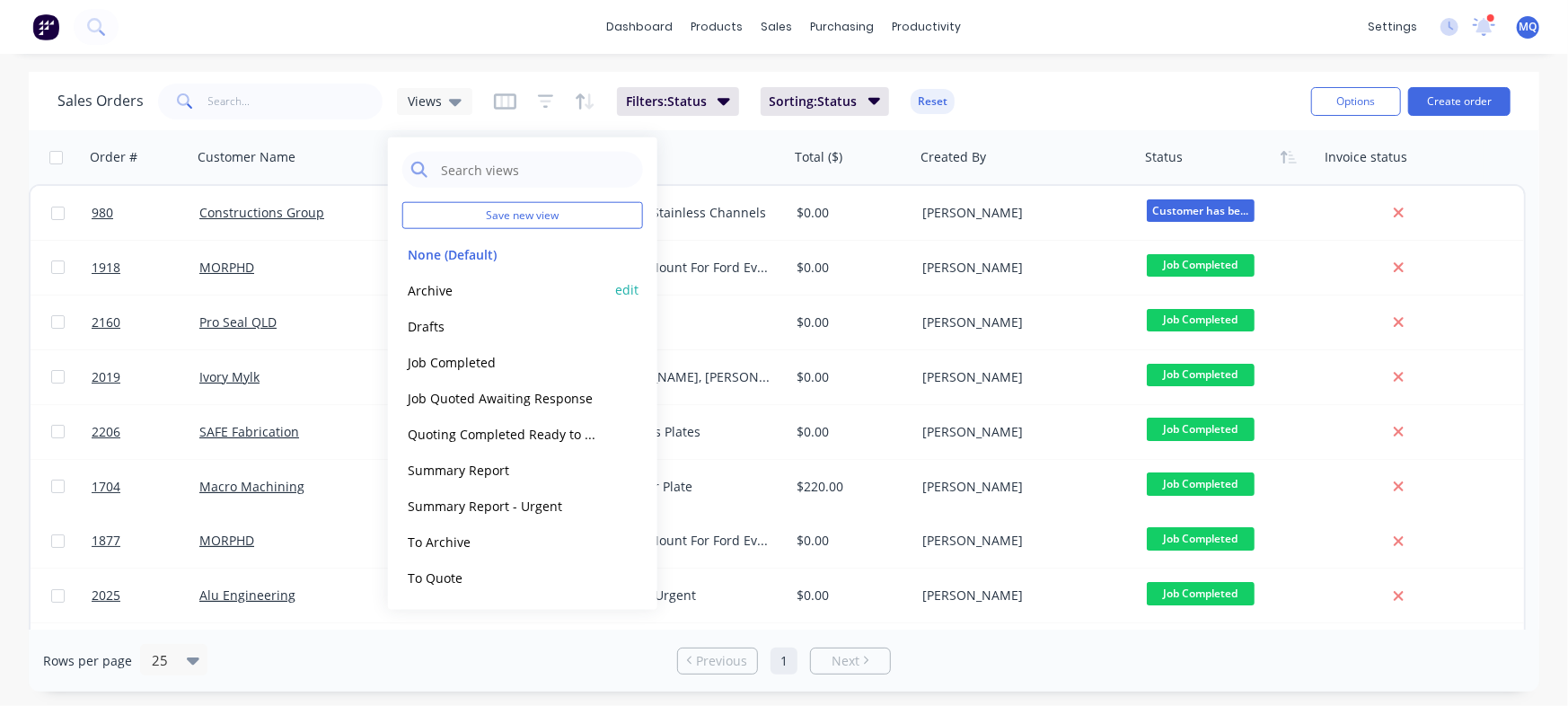
click at [443, 292] on button "Archive" at bounding box center [504, 290] width 204 height 21
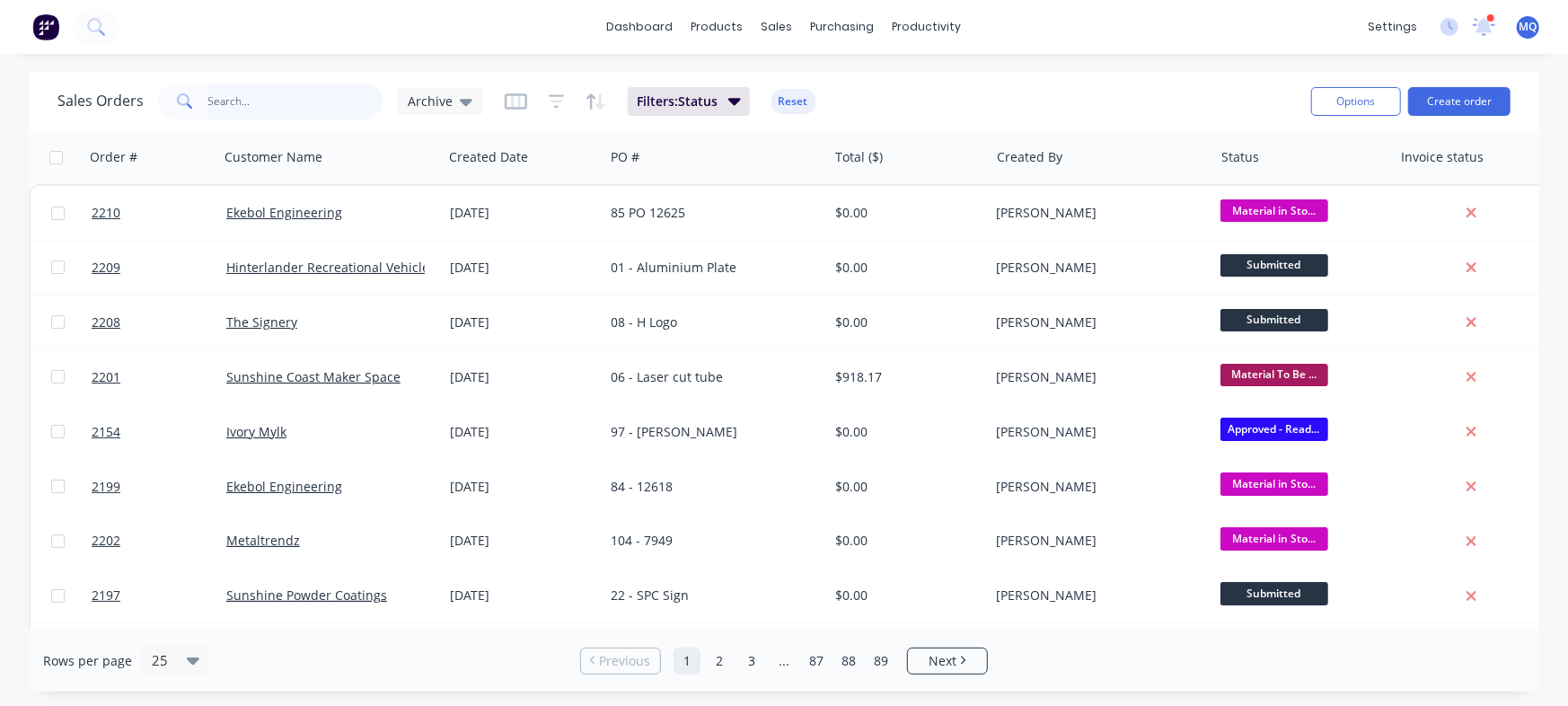
click at [301, 91] on input "text" at bounding box center [296, 102] width 175 height 36
type input "maker spa"
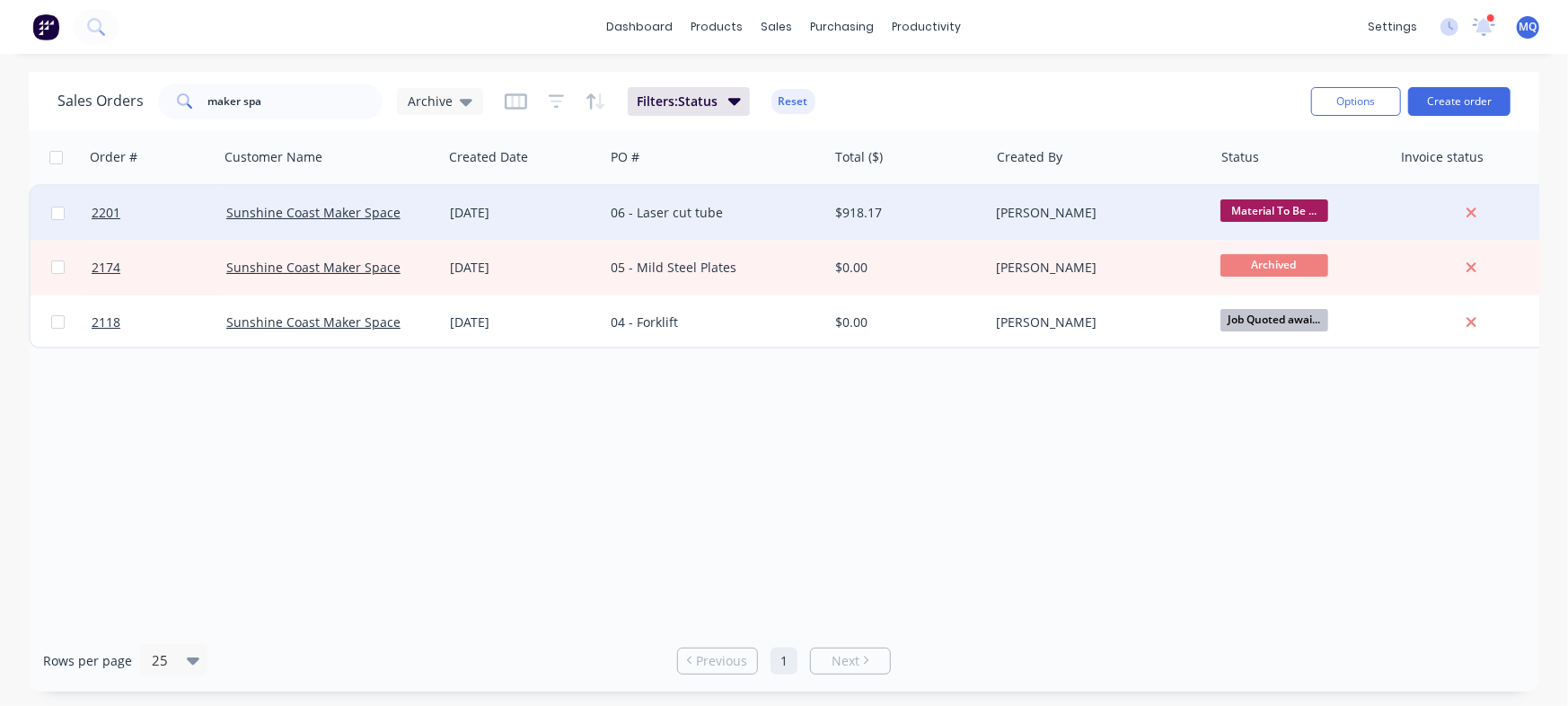
click at [682, 217] on div "06 - Laser cut tube" at bounding box center [710, 212] width 200 height 18
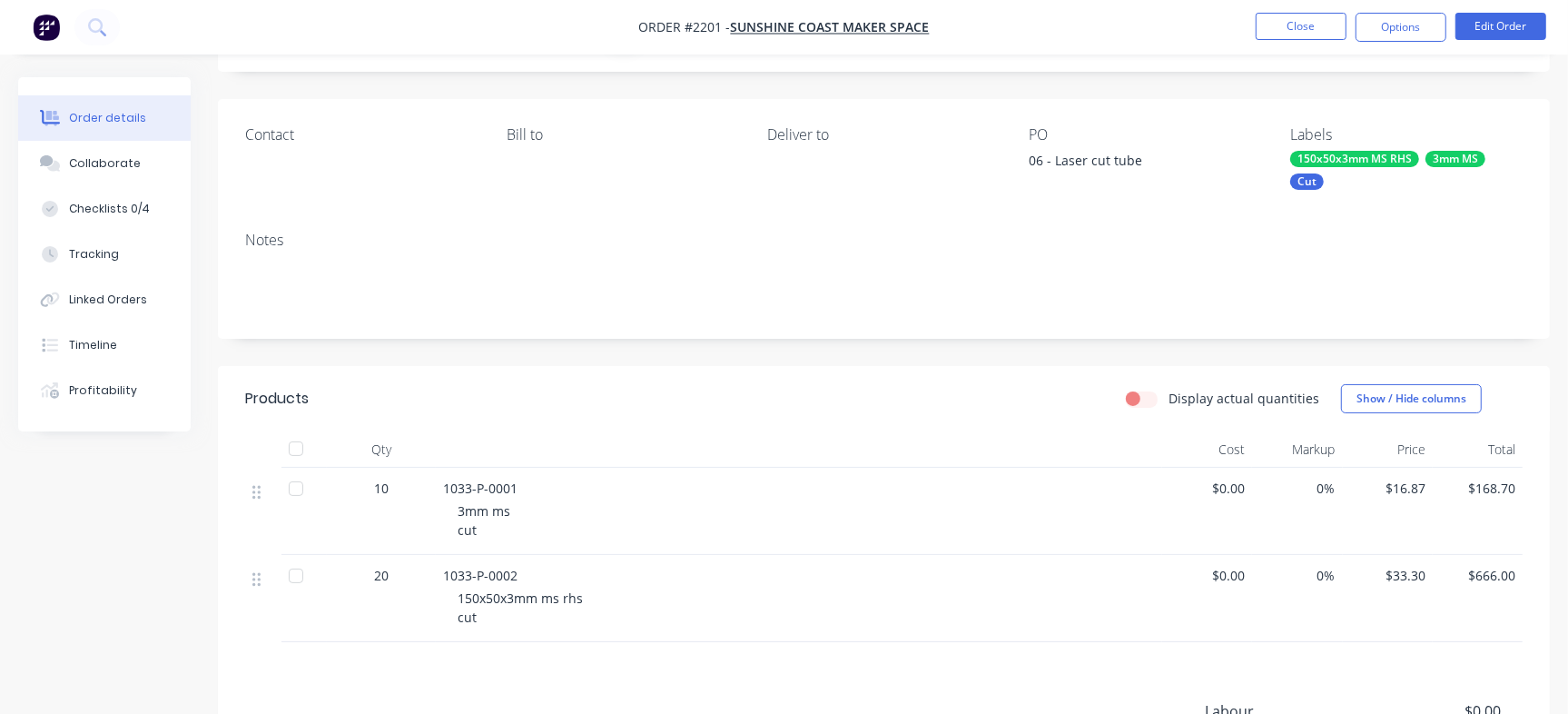
scroll to position [90, 0]
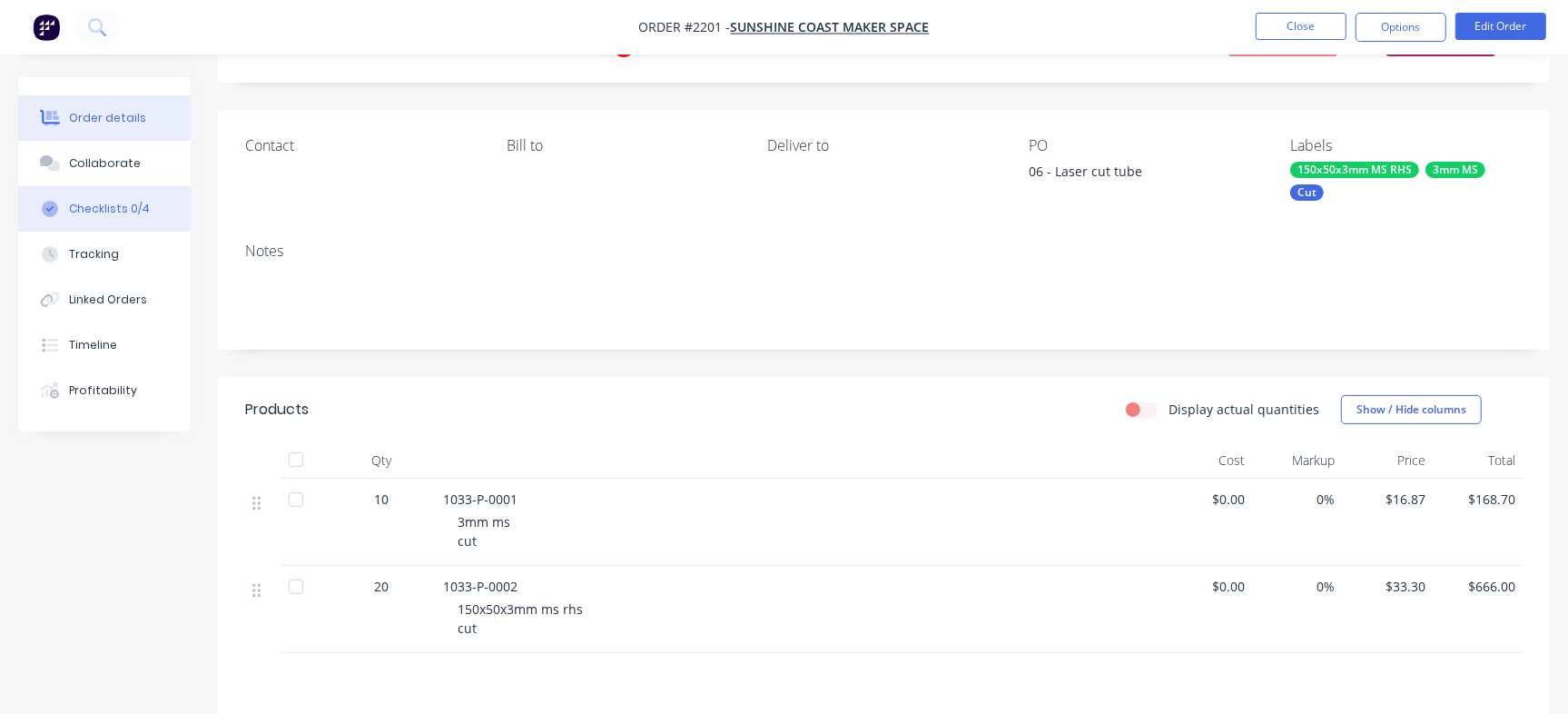
click at [133, 208] on div "Checklists 0/4" at bounding box center [110, 209] width 81 height 16
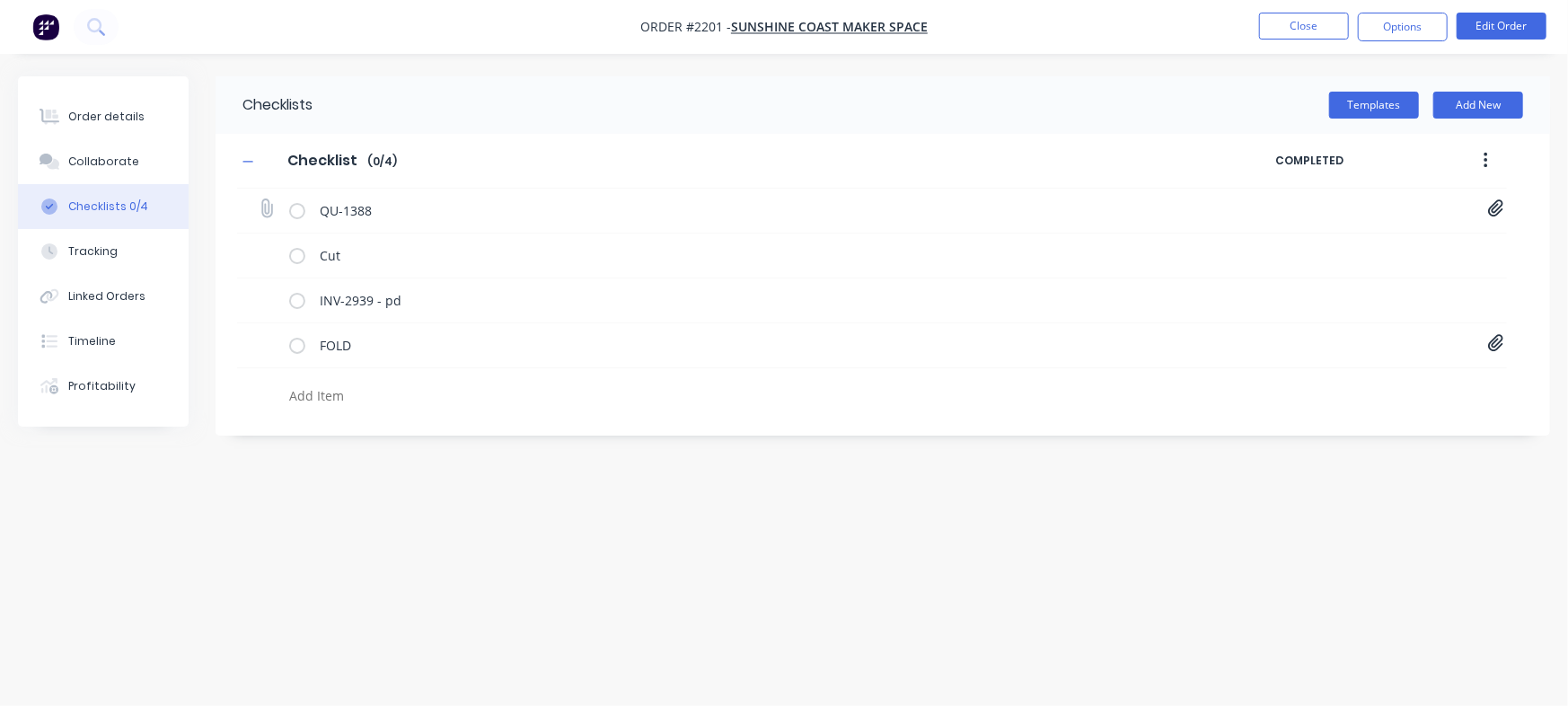
drag, startPoint x: 1494, startPoint y: 208, endPoint x: 1450, endPoint y: 221, distance: 45.9
click at [1493, 209] on icon at bounding box center [1495, 209] width 15 height 17
click at [1315, 250] on link "Quote QU1388.pdf" at bounding box center [1350, 248] width 209 height 19
click at [121, 150] on button "Collaborate" at bounding box center [104, 161] width 171 height 45
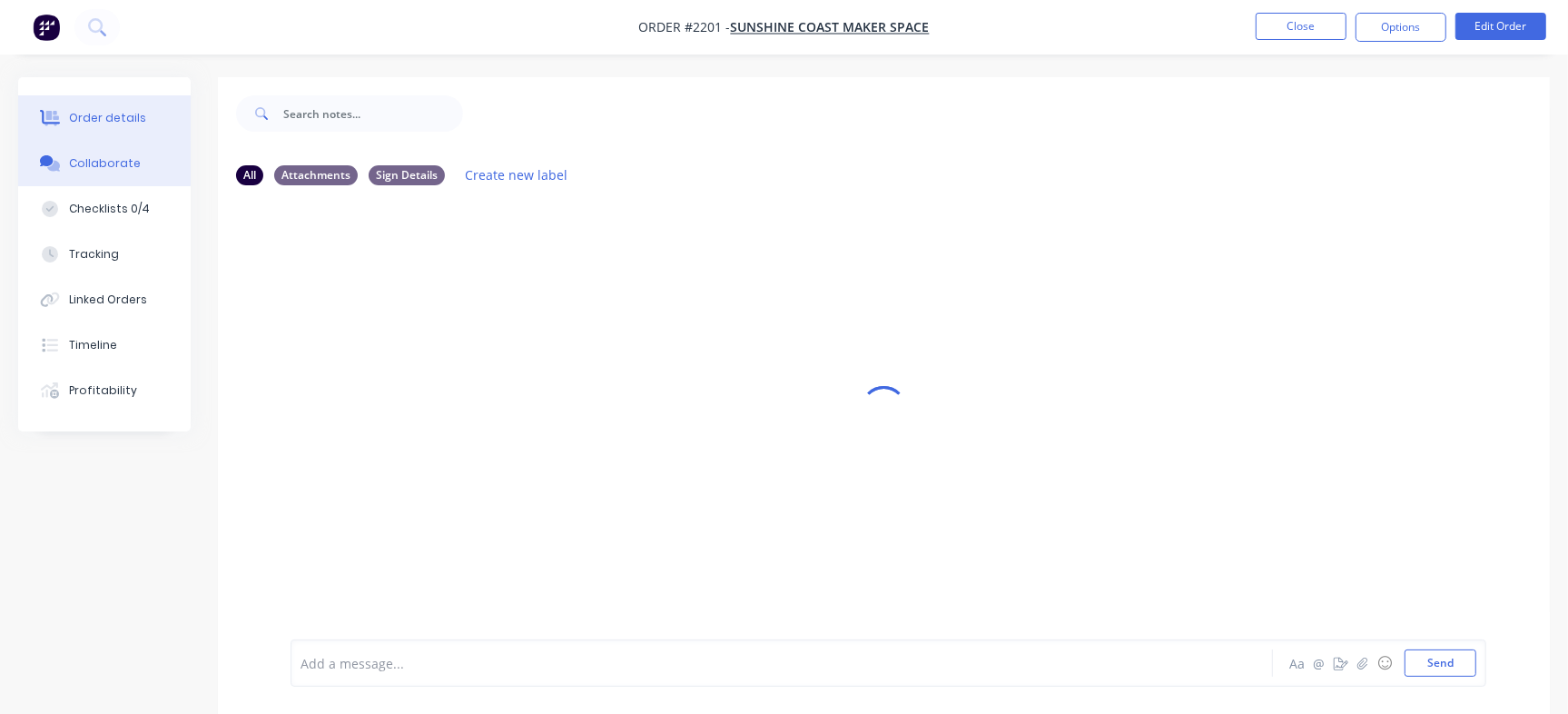
click at [82, 119] on div "Order details" at bounding box center [108, 117] width 77 height 16
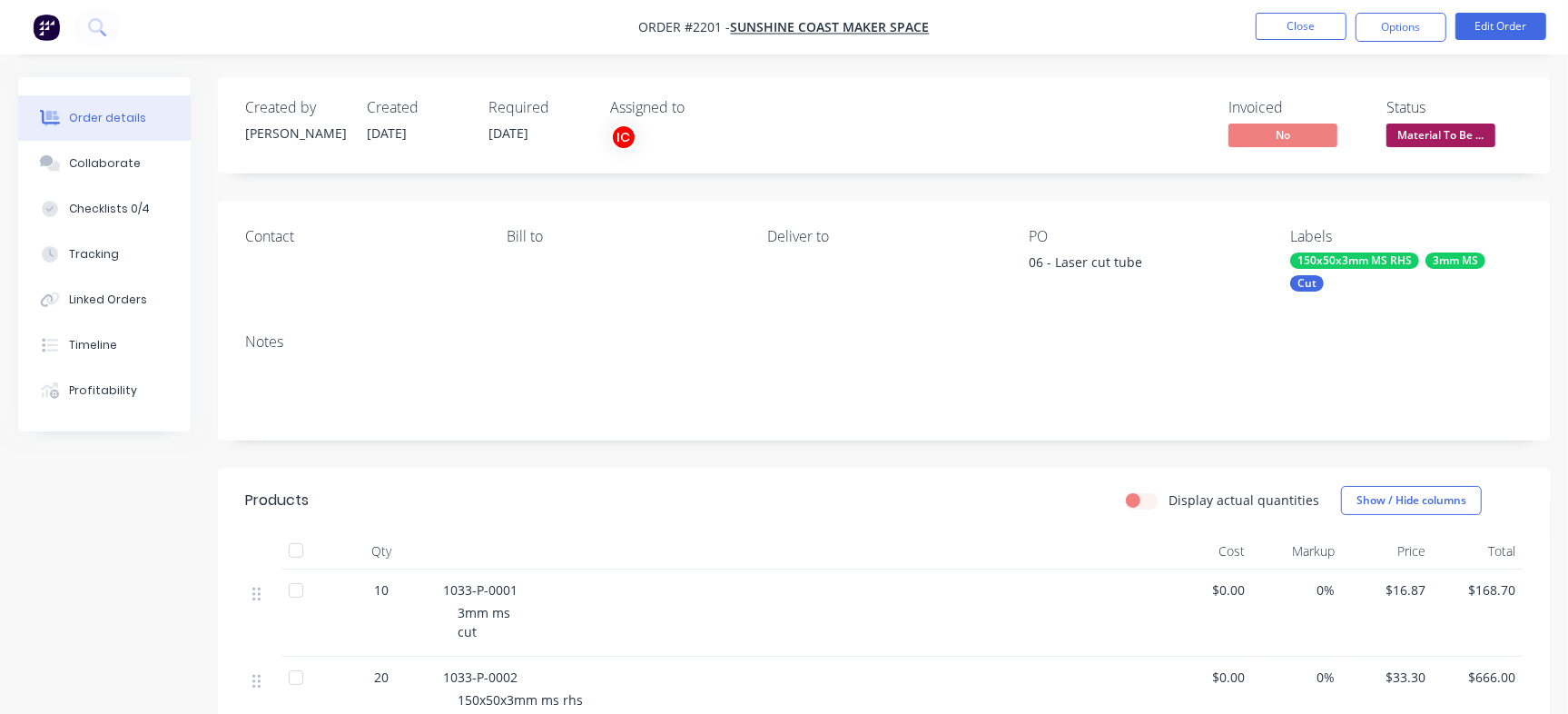
drag, startPoint x: 77, startPoint y: 207, endPoint x: 201, endPoint y: 378, distance: 211.2
click at [77, 209] on div "Checklists 0/4" at bounding box center [110, 209] width 81 height 16
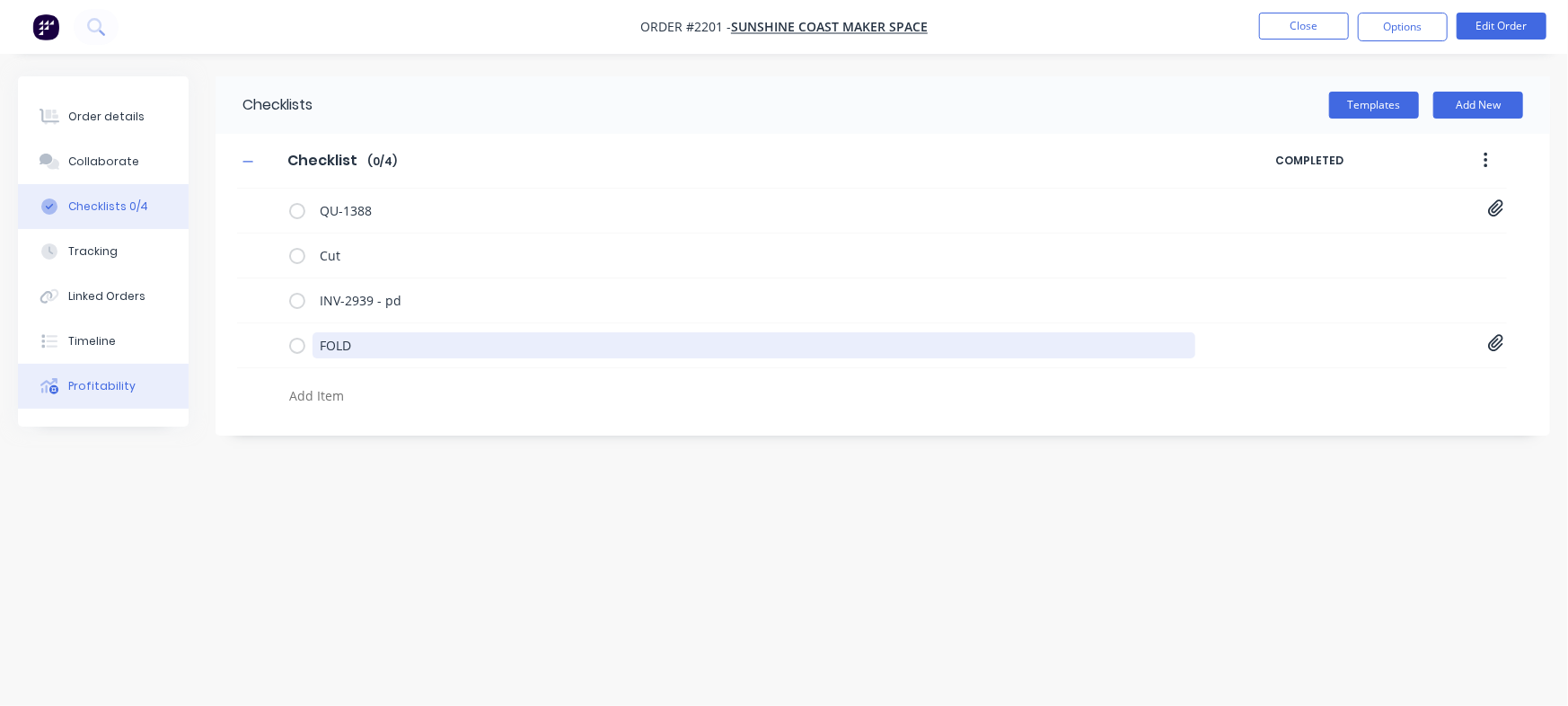
drag, startPoint x: 421, startPoint y: 335, endPoint x: 187, endPoint y: 366, distance: 236.0
click at [183, 343] on div "Order details Collaborate Checklists 0/4 Tracking Linked Orders Timeline Profit…" at bounding box center [784, 318] width 1568 height 485
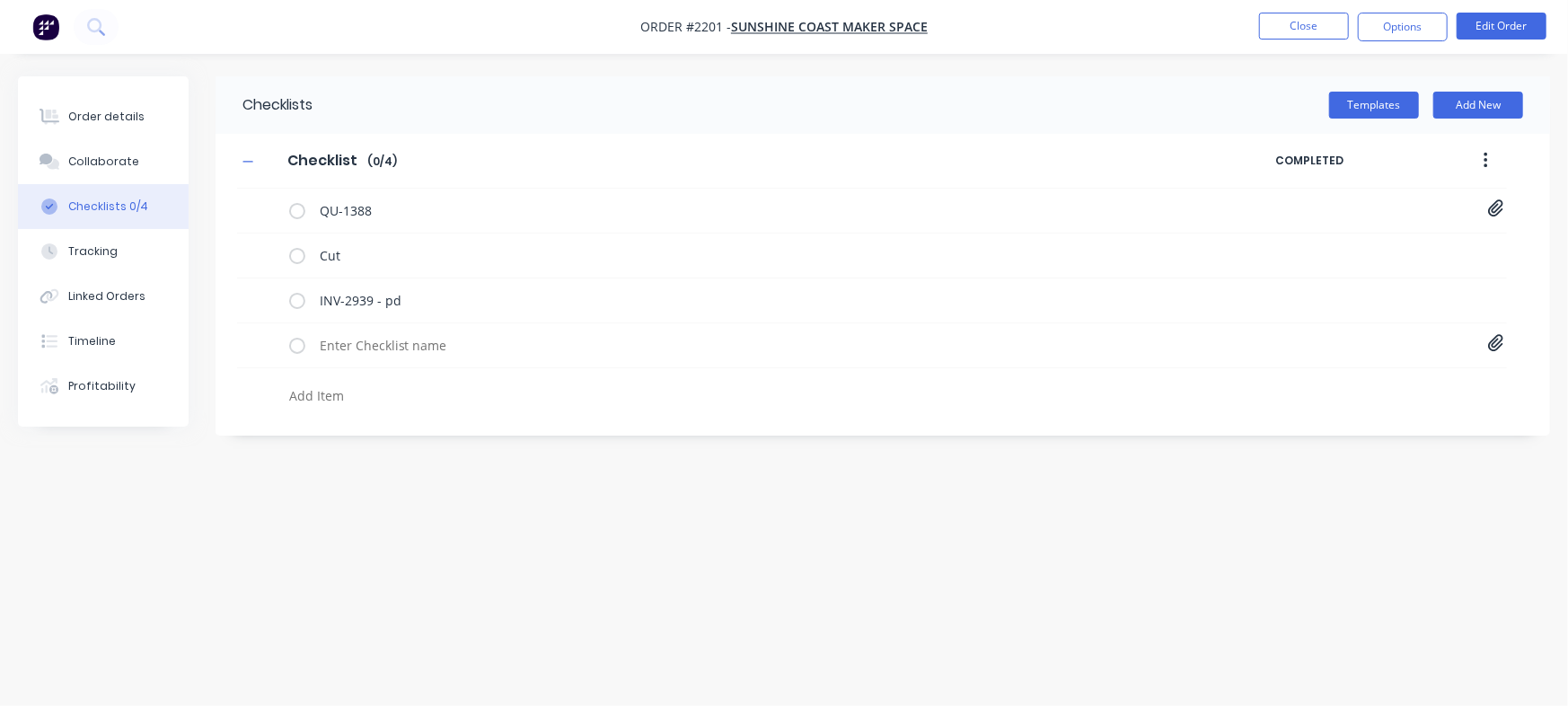
type textarea "x"
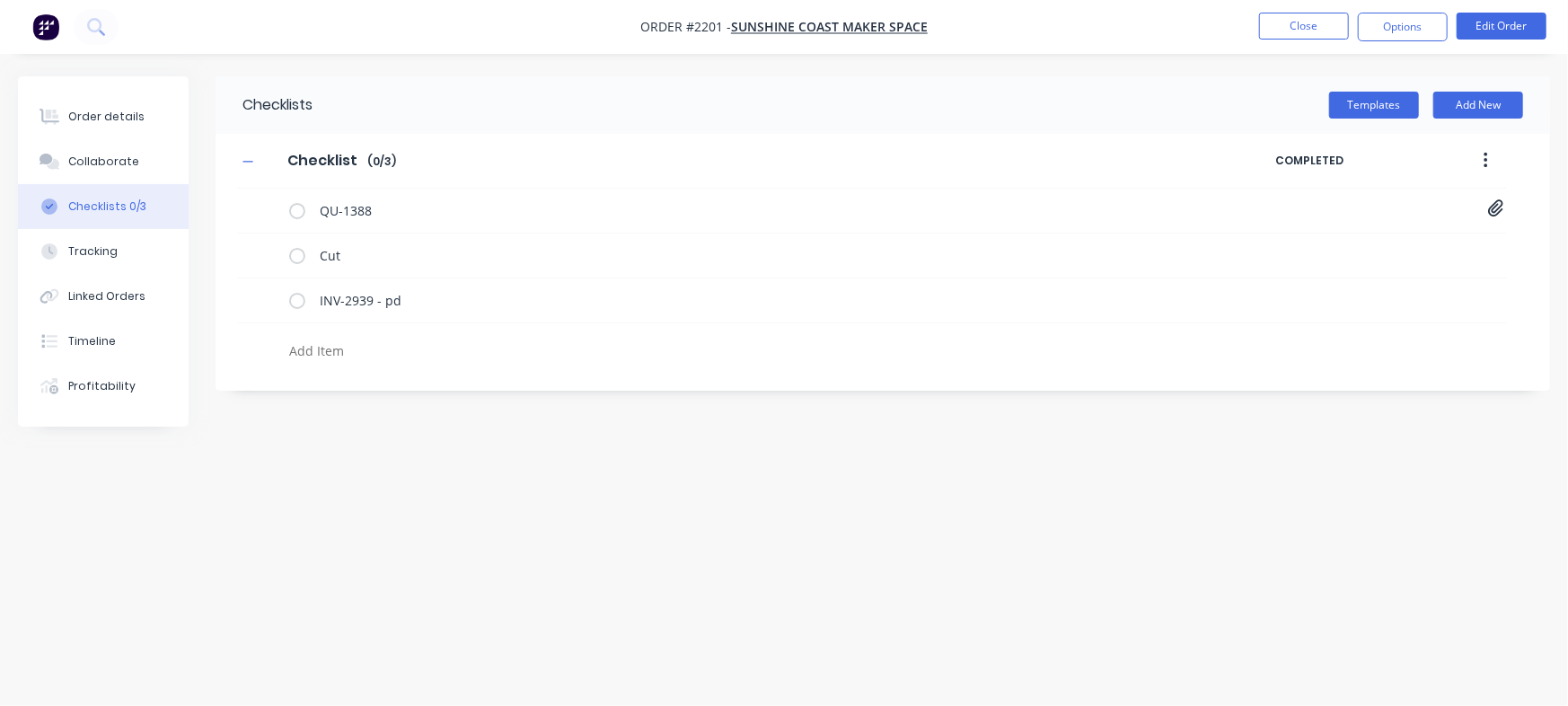
click at [587, 513] on div "Checklists Templates Add New Checklist Checklist Enter Checklist name ( 0 / 3 )…" at bounding box center [784, 318] width 1532 height 485
click at [106, 150] on button "Collaborate" at bounding box center [104, 161] width 171 height 45
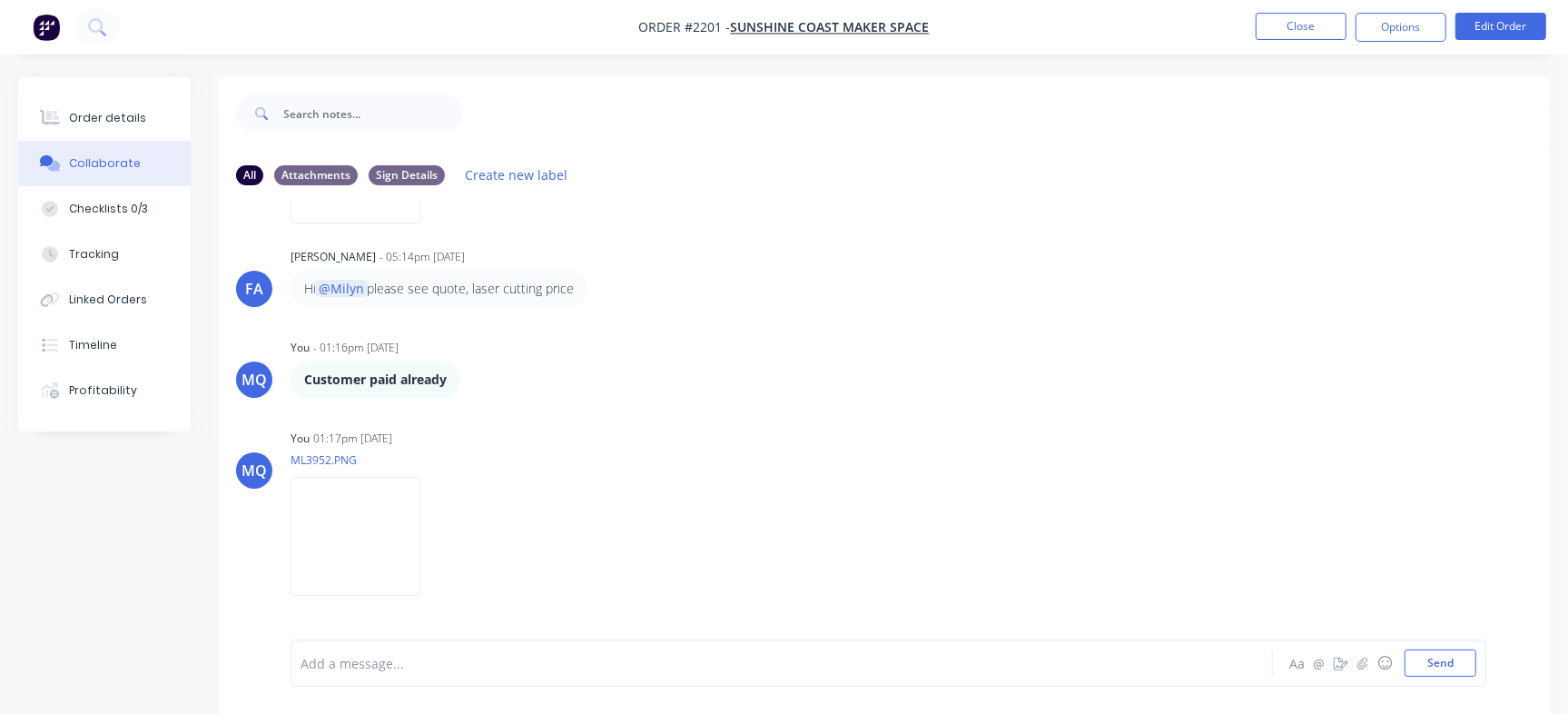
scroll to position [421, 0]
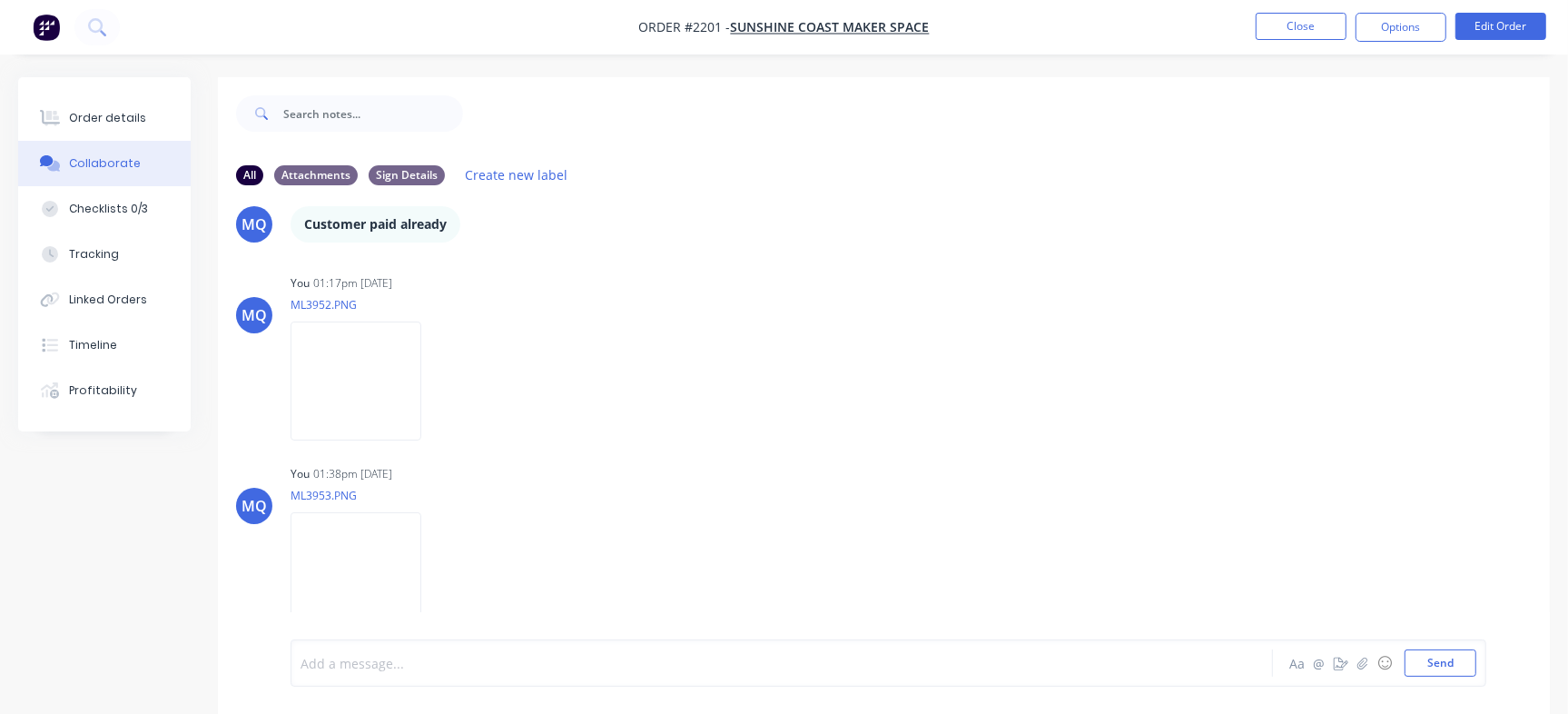
click at [649, 668] on div at bounding box center [742, 663] width 880 height 19
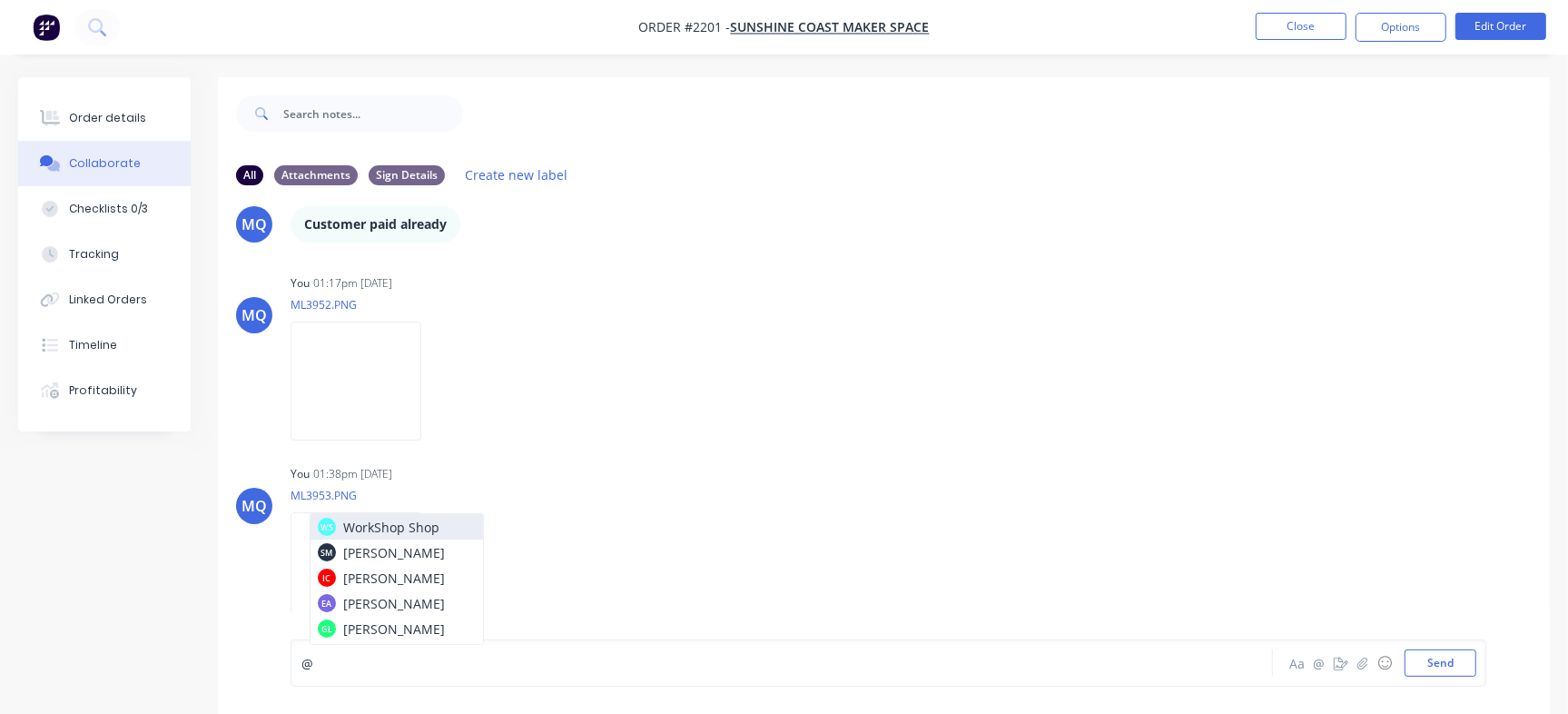
drag, startPoint x: 990, startPoint y: 461, endPoint x: 981, endPoint y: 473, distance: 15.0
click at [989, 468] on div "MQ You 01:38pm 29/08/25 ML3953.PNG Labels Download Delete" at bounding box center [884, 542] width 1332 height 163
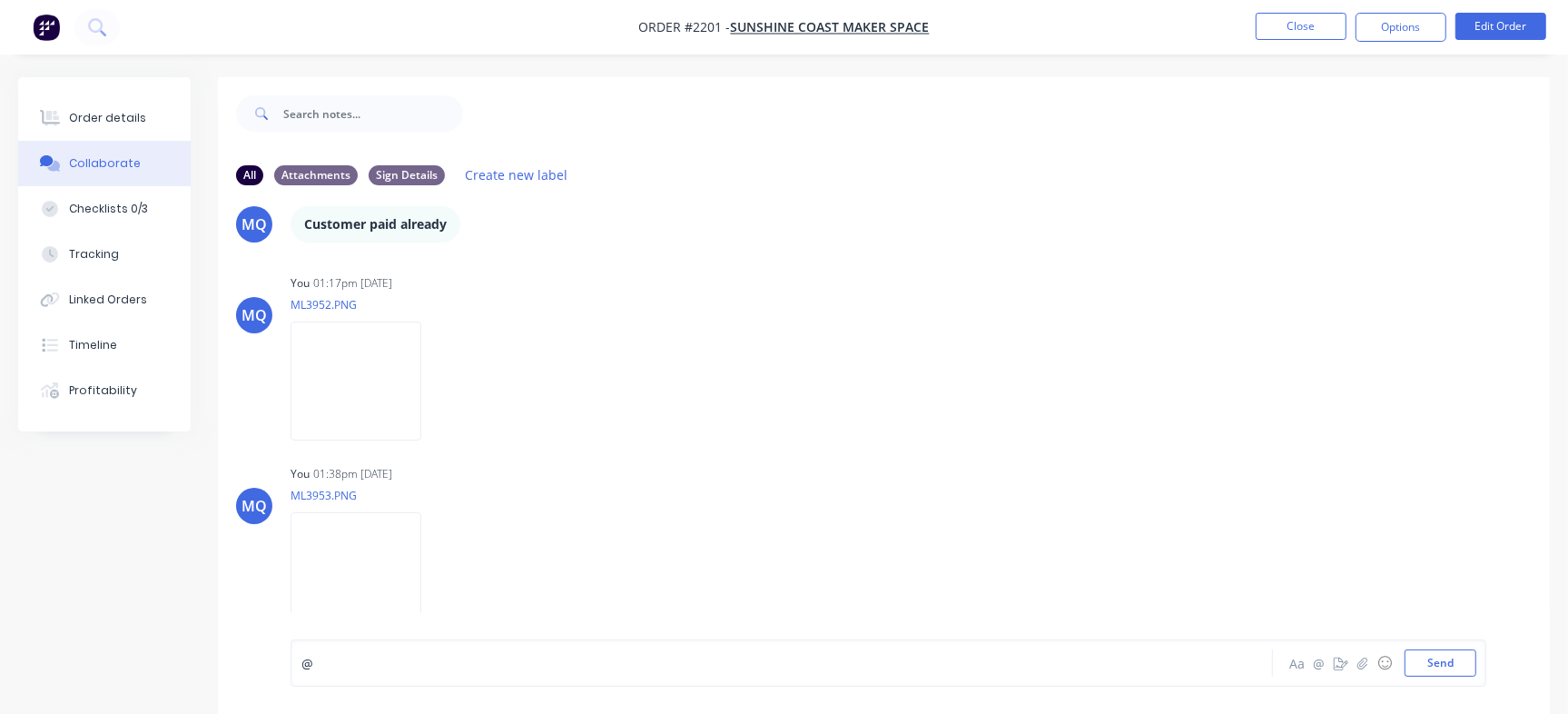
scroll to position [27, 0]
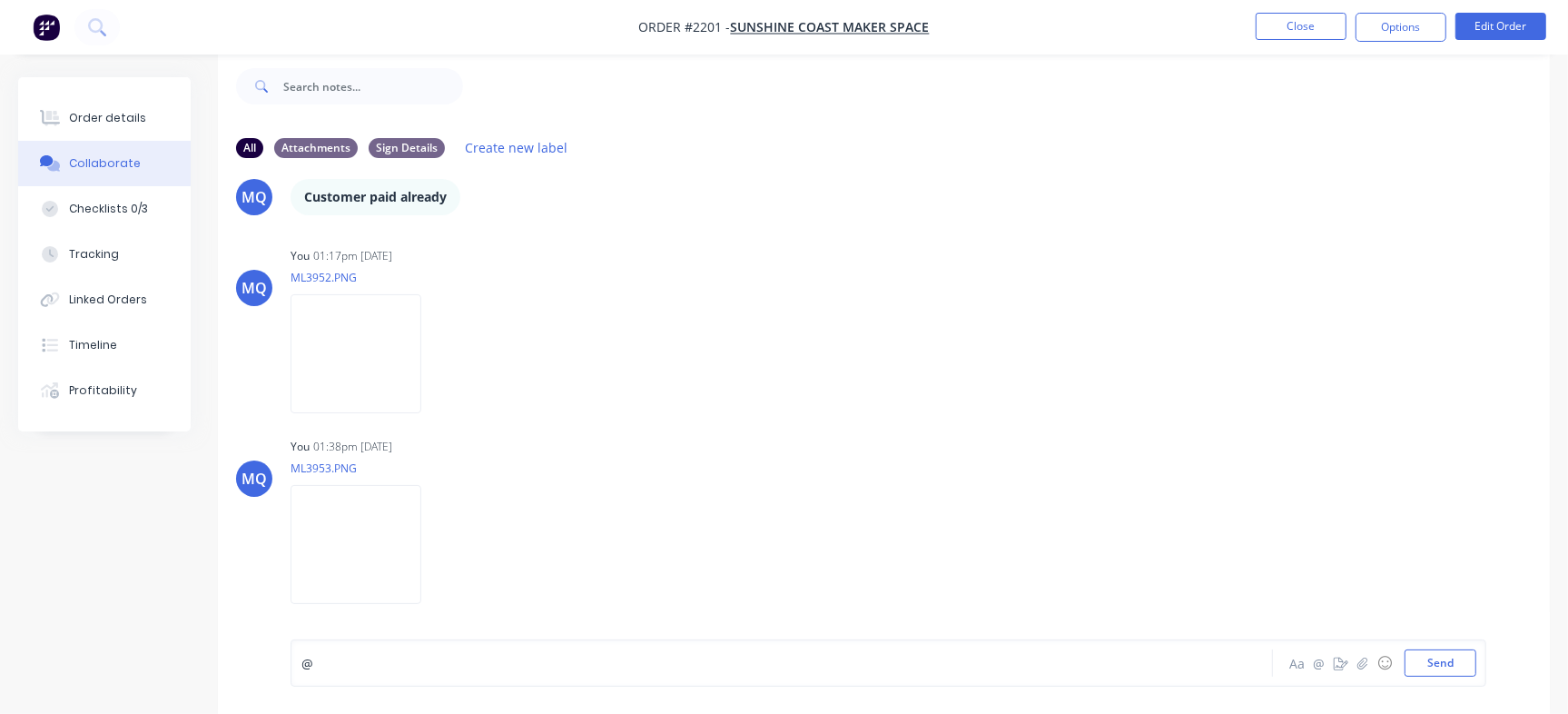
click at [461, 666] on div "@" at bounding box center [742, 663] width 880 height 19
click at [1445, 666] on button "Send" at bounding box center [1440, 663] width 72 height 27
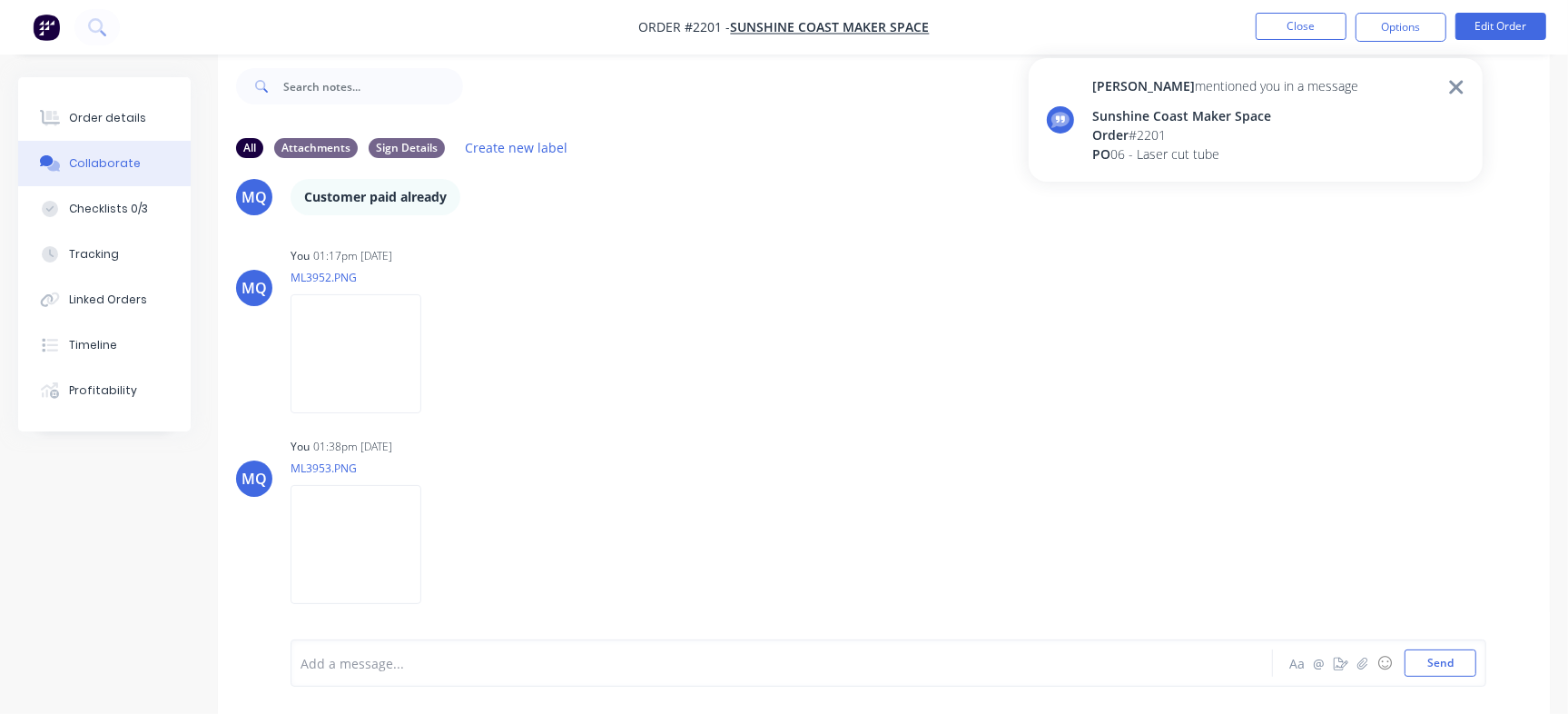
scroll to position [702, 0]
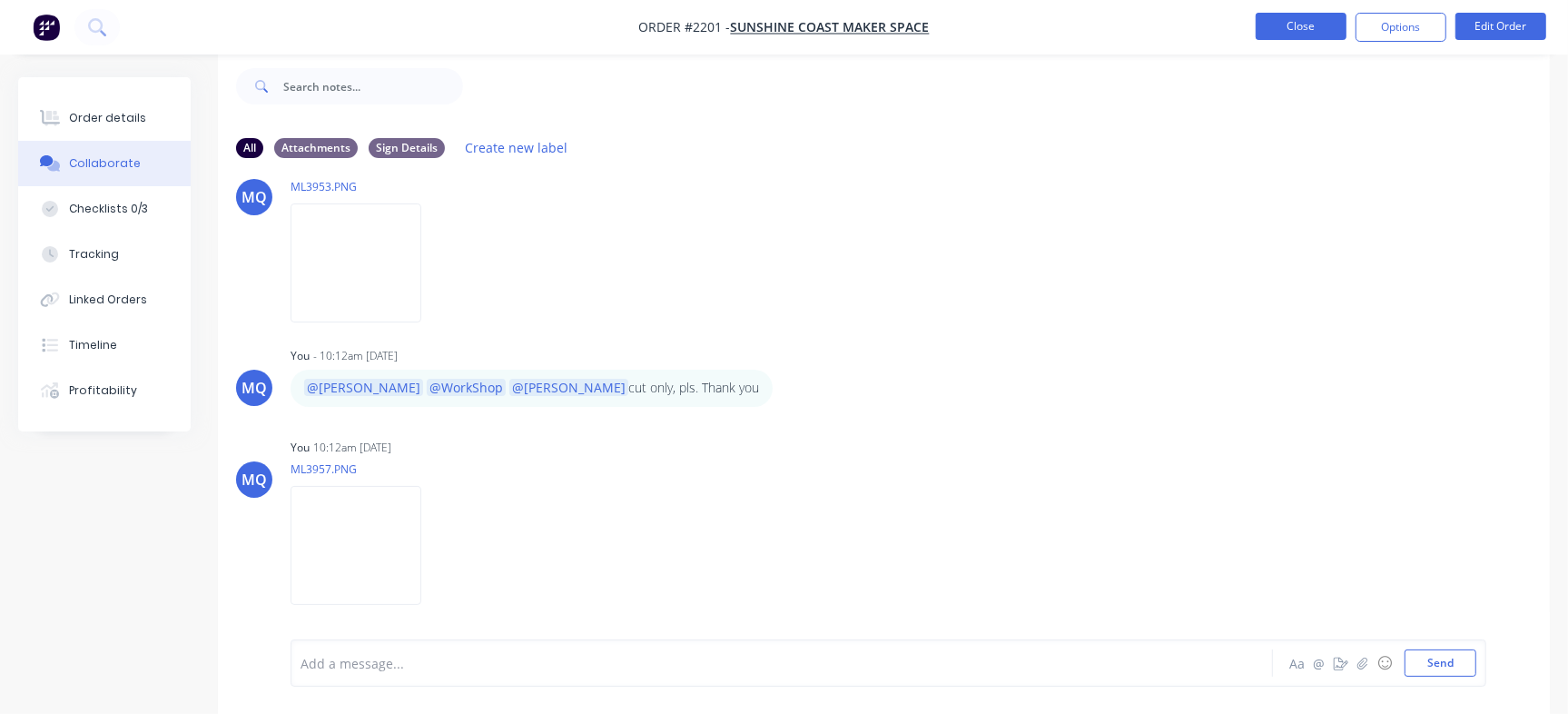
click at [1301, 30] on button "Close" at bounding box center [1301, 26] width 90 height 27
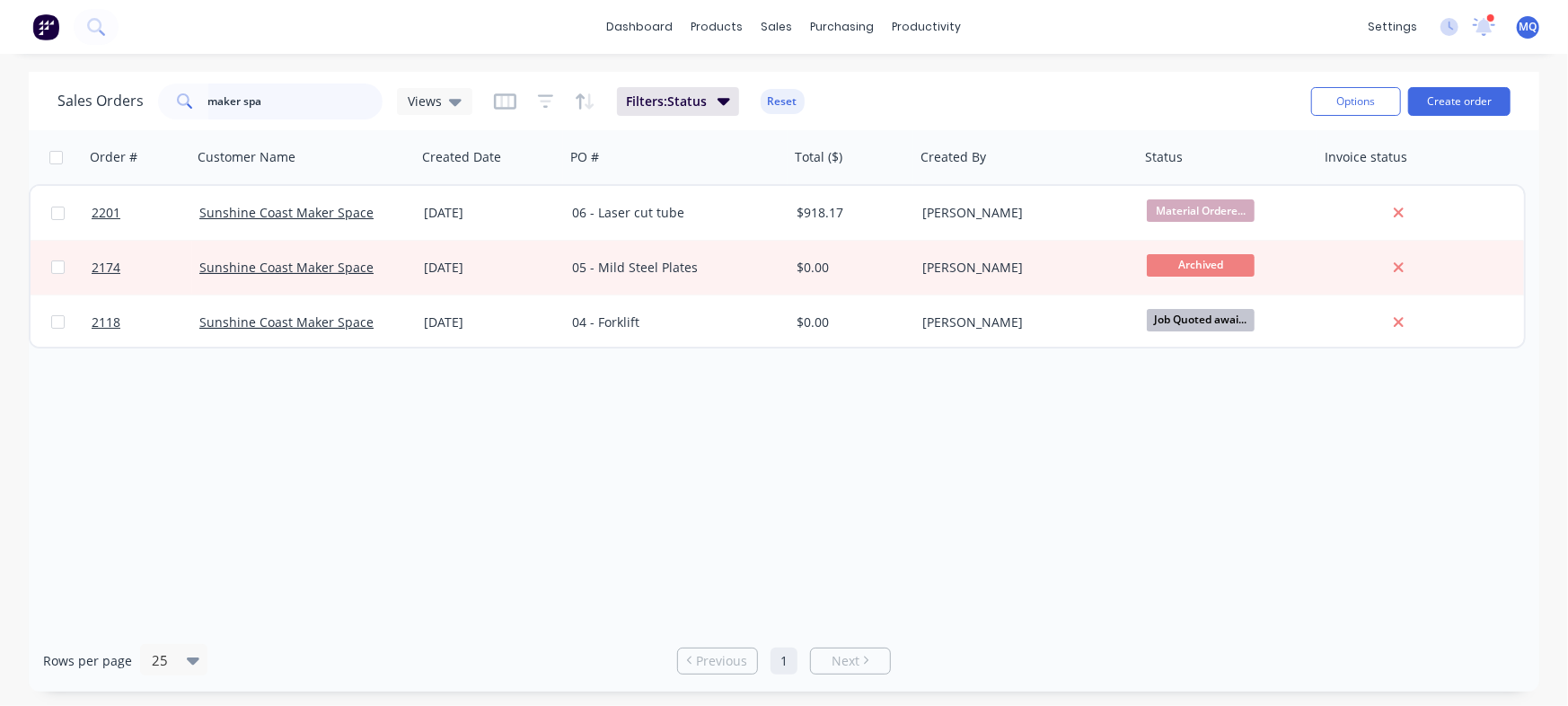
click at [301, 102] on input "maker spa" at bounding box center [296, 102] width 175 height 36
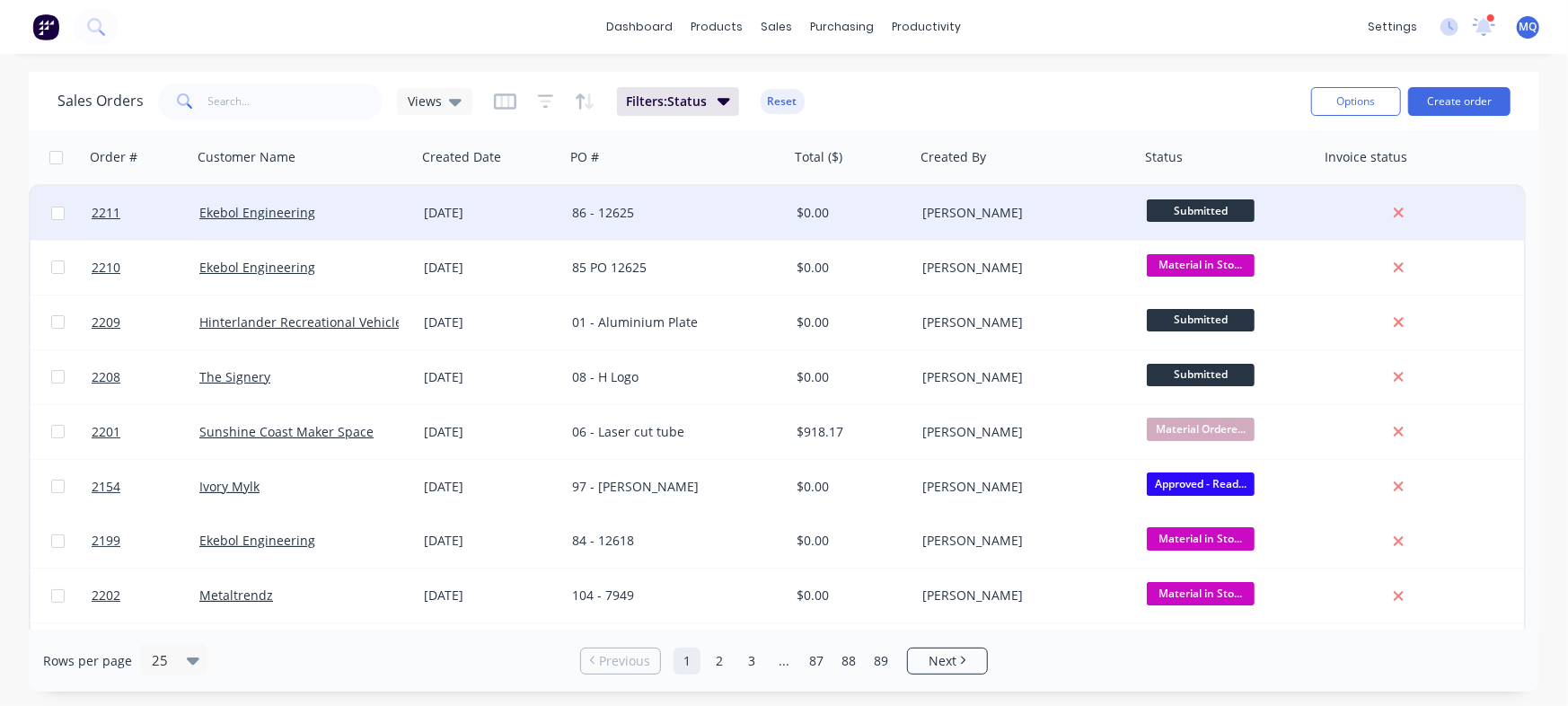
click at [714, 232] on div "86 - 12625" at bounding box center [677, 213] width 224 height 54
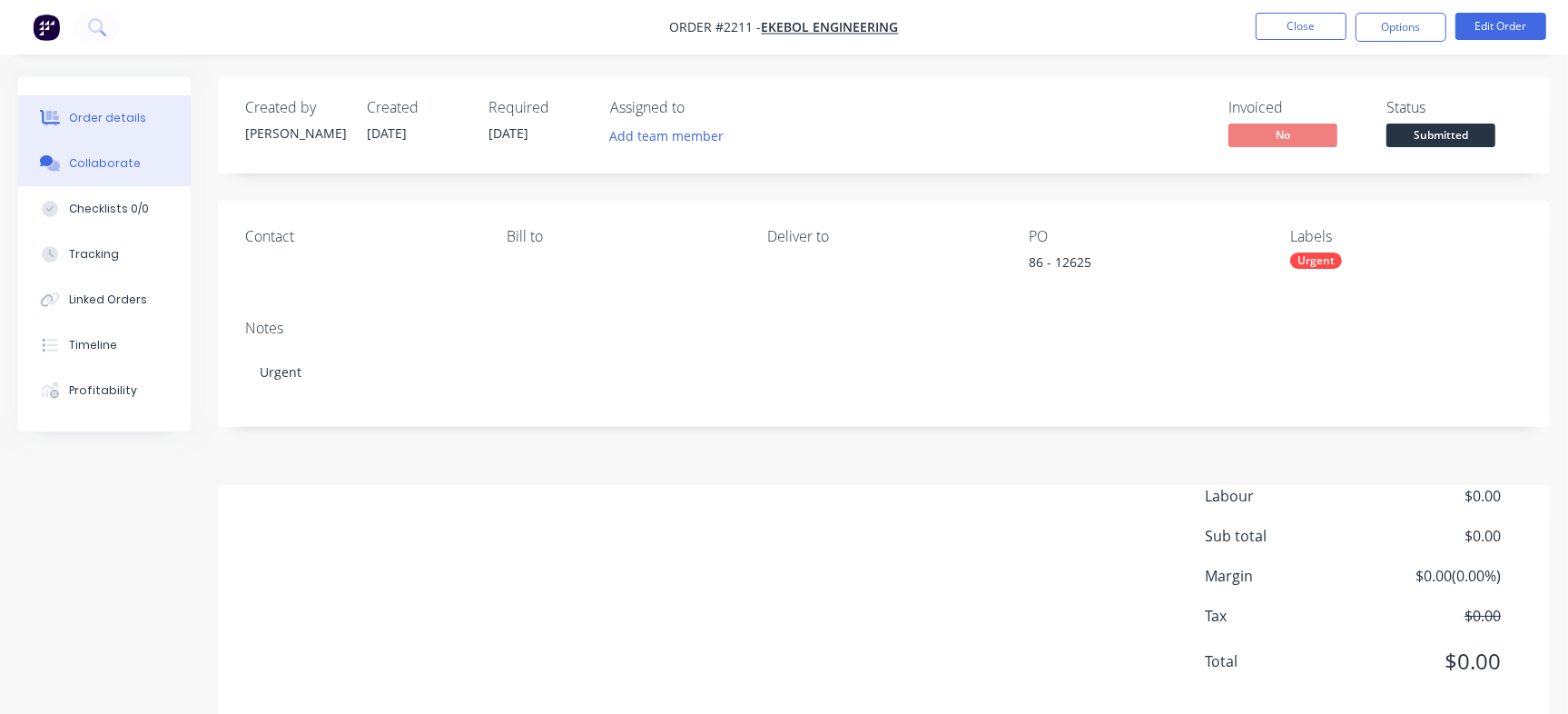
click at [131, 164] on div "Collaborate" at bounding box center [105, 163] width 72 height 16
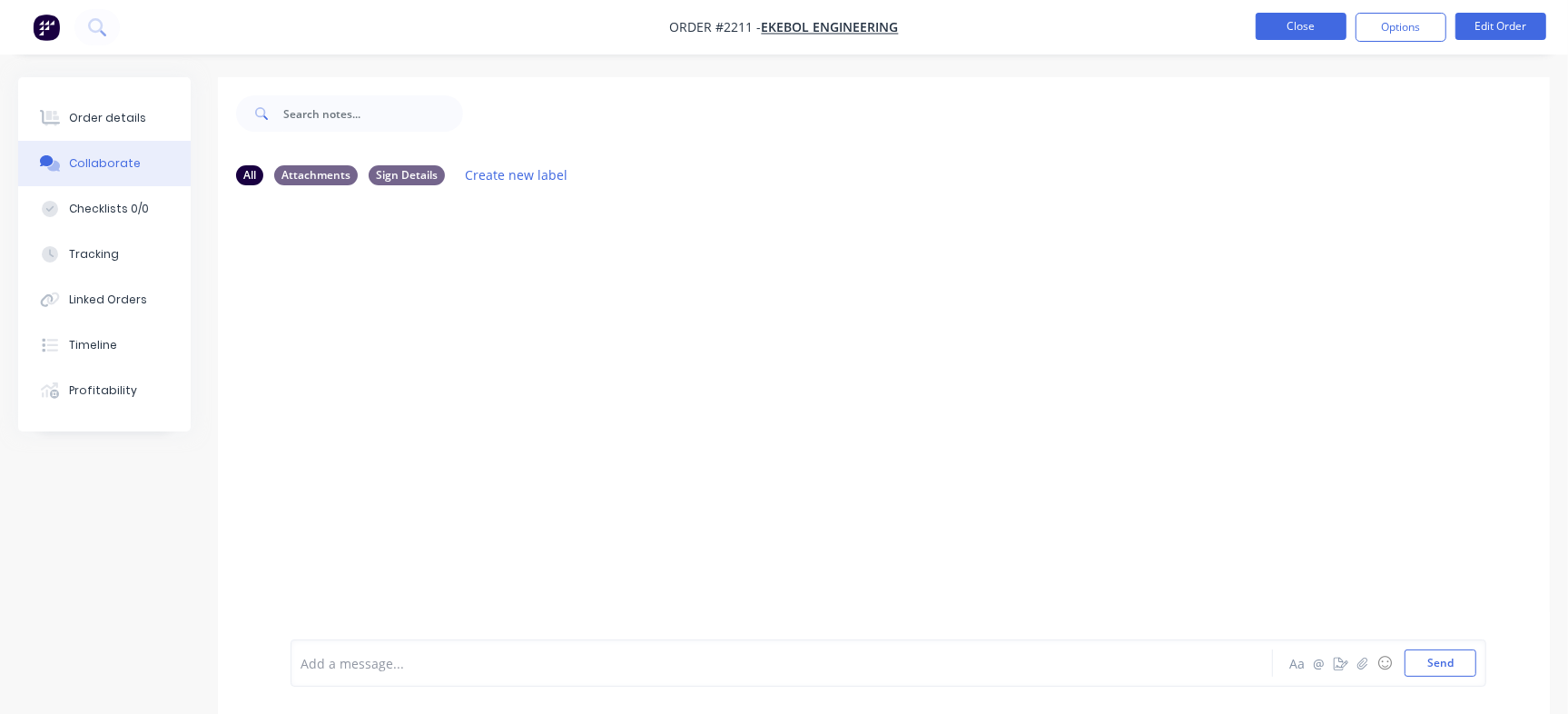
click at [1268, 27] on button "Close" at bounding box center [1301, 26] width 90 height 27
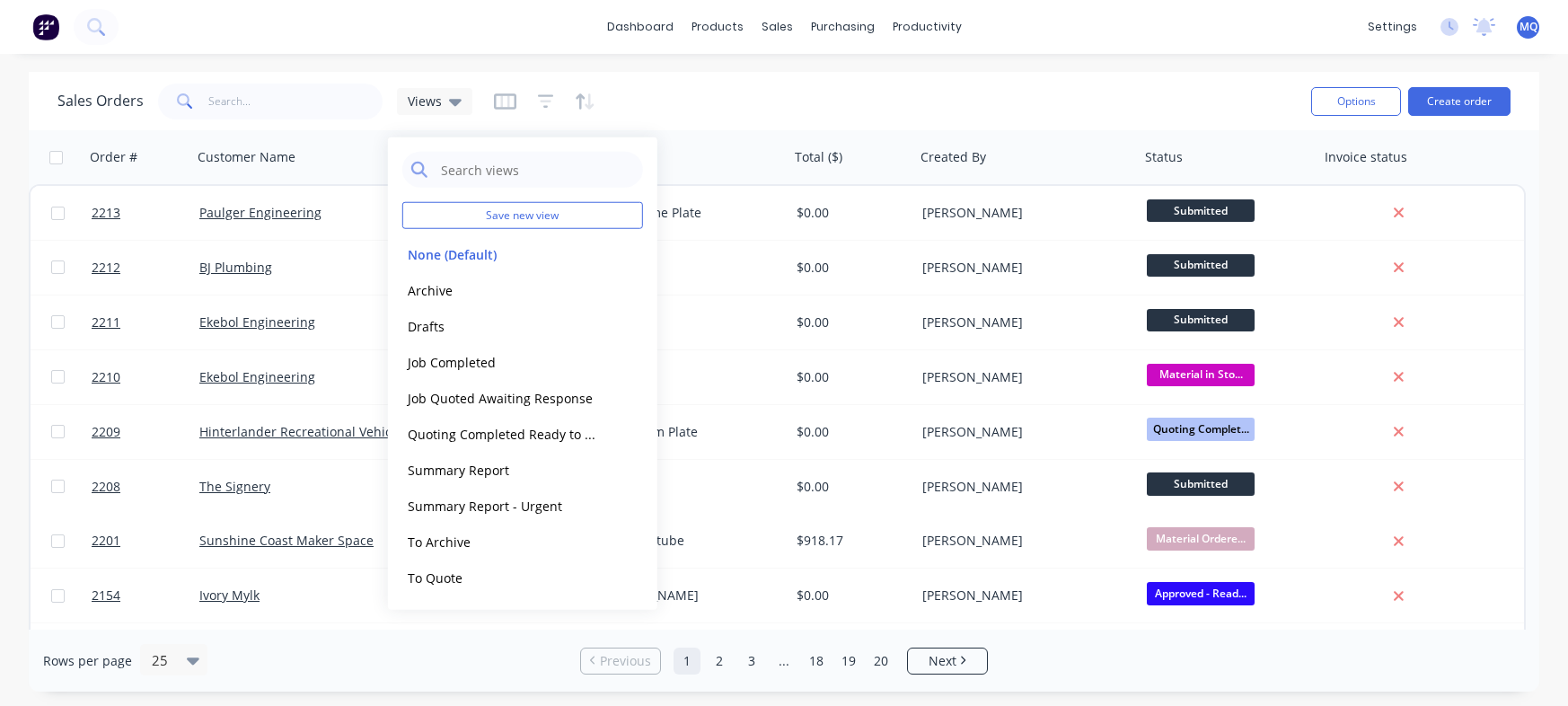
click at [440, 295] on button "Archive" at bounding box center [504, 290] width 204 height 21
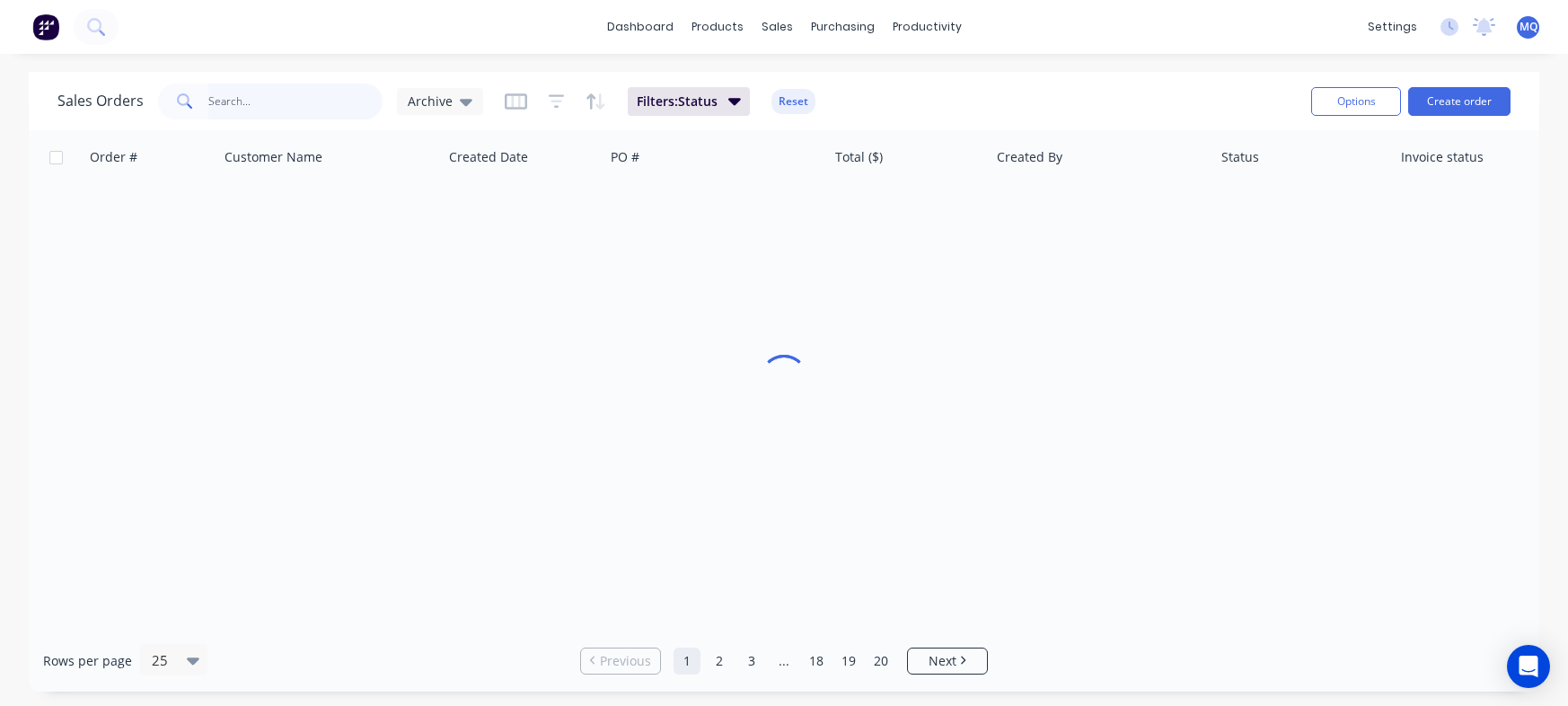
click at [258, 95] on input "text" at bounding box center [296, 102] width 175 height 36
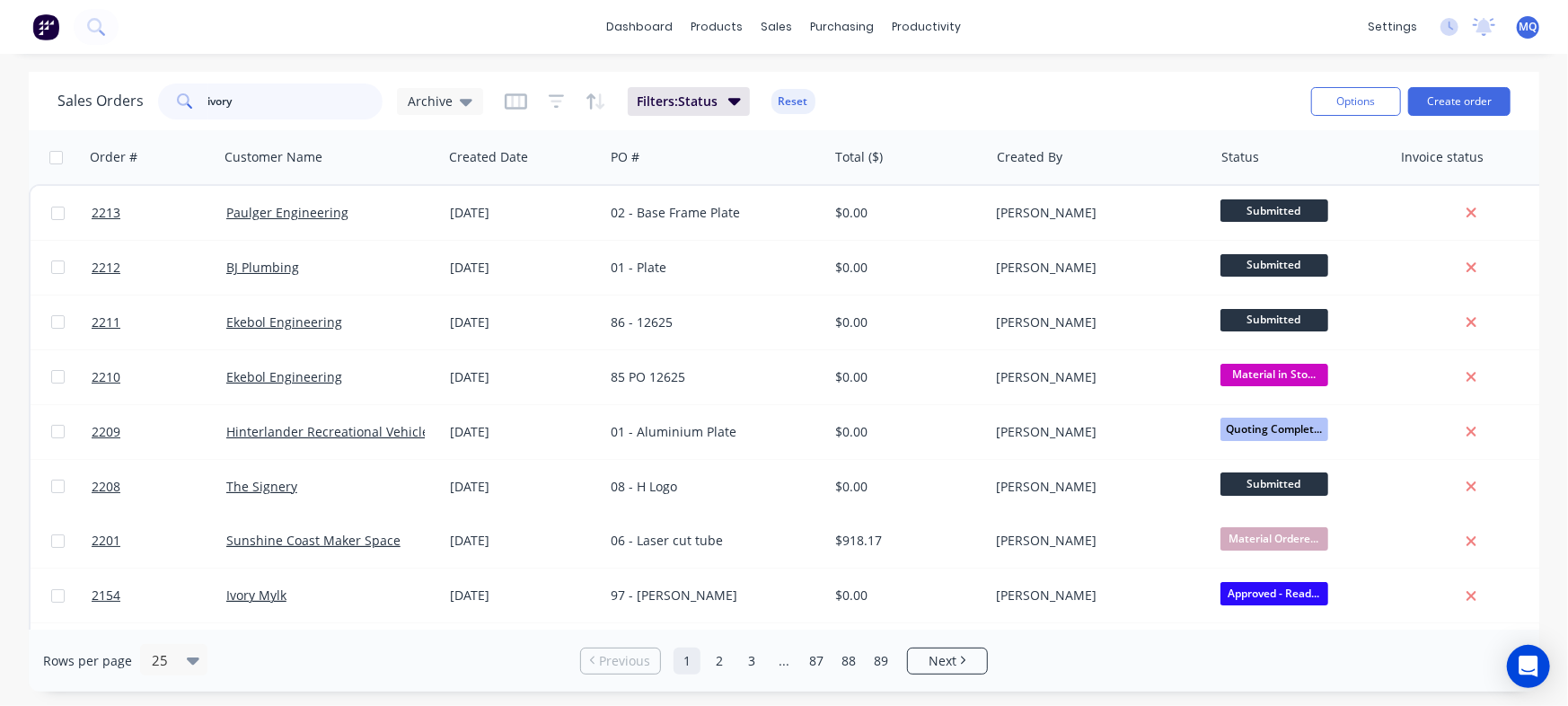
type input "ivory"
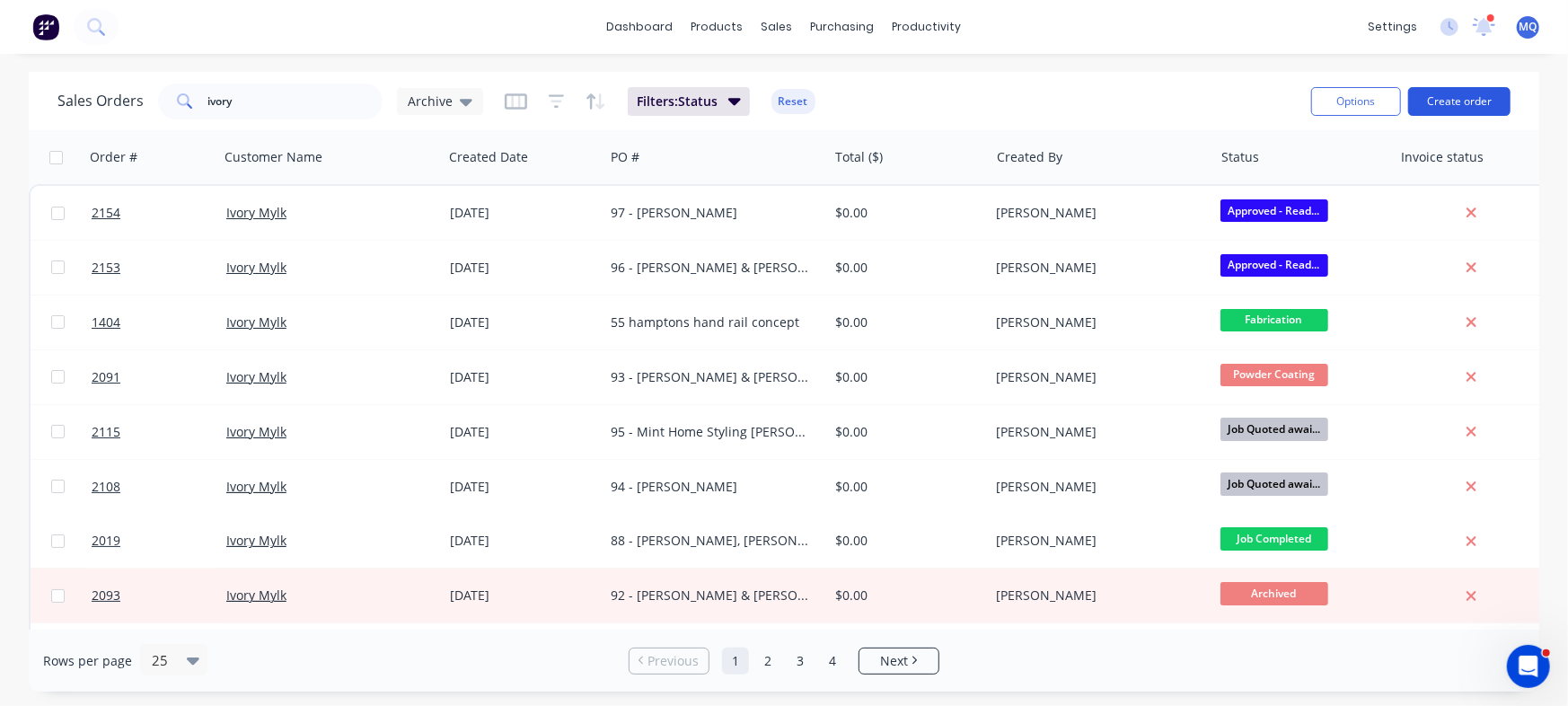
click at [1453, 95] on button "Create order" at bounding box center [1459, 102] width 103 height 29
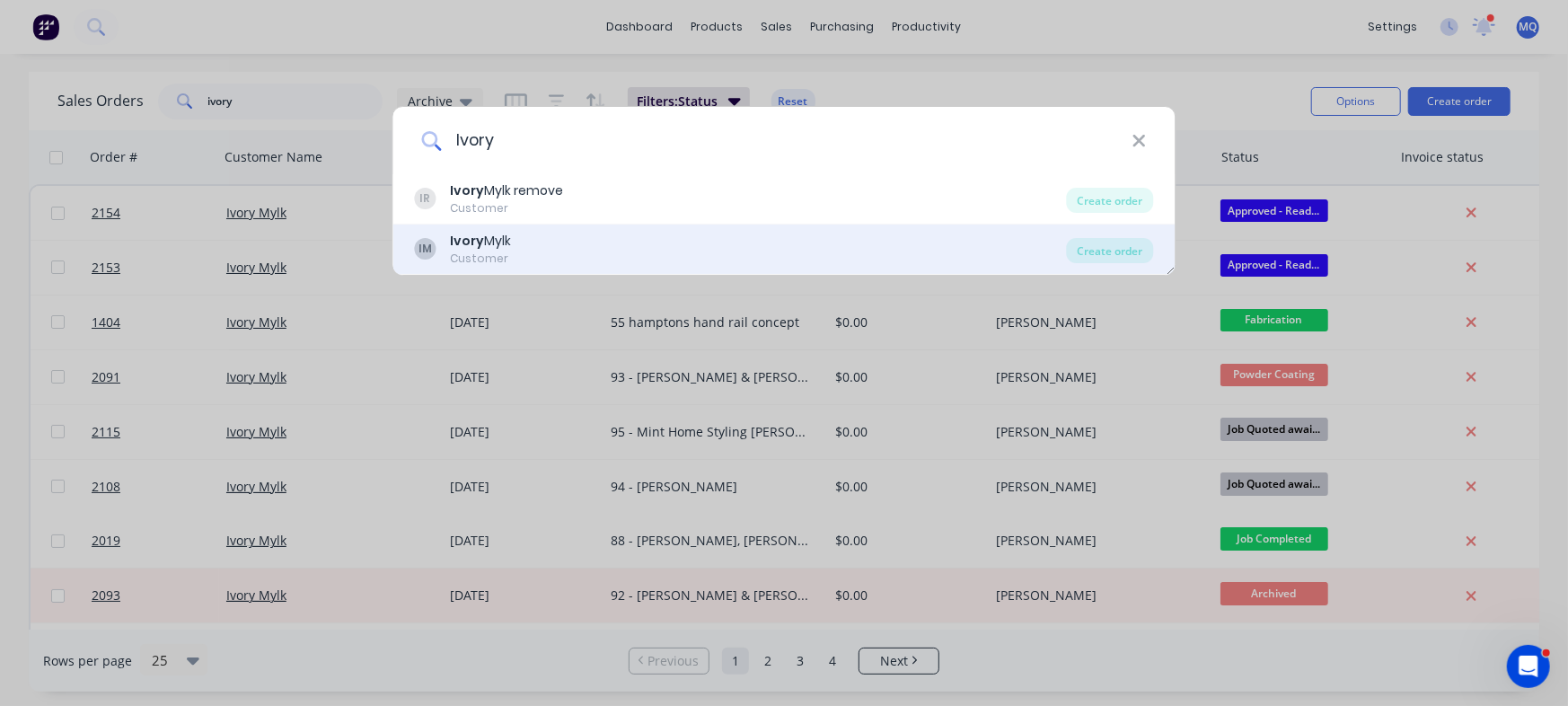
type input "Ivory"
click at [527, 245] on div "IM Ivory Mylk Customer" at bounding box center [740, 249] width 652 height 35
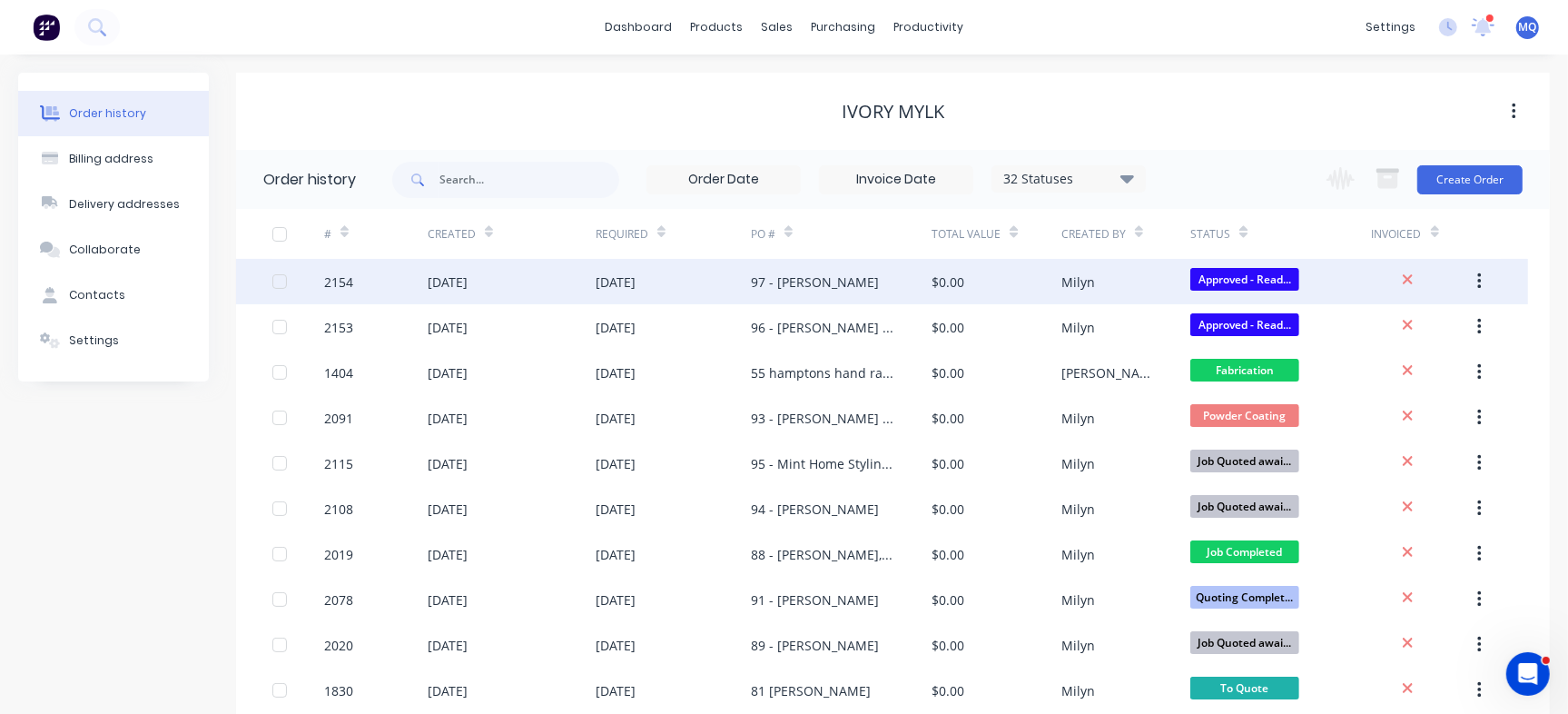
click at [831, 294] on div "97 - [PERSON_NAME]" at bounding box center [841, 281] width 181 height 45
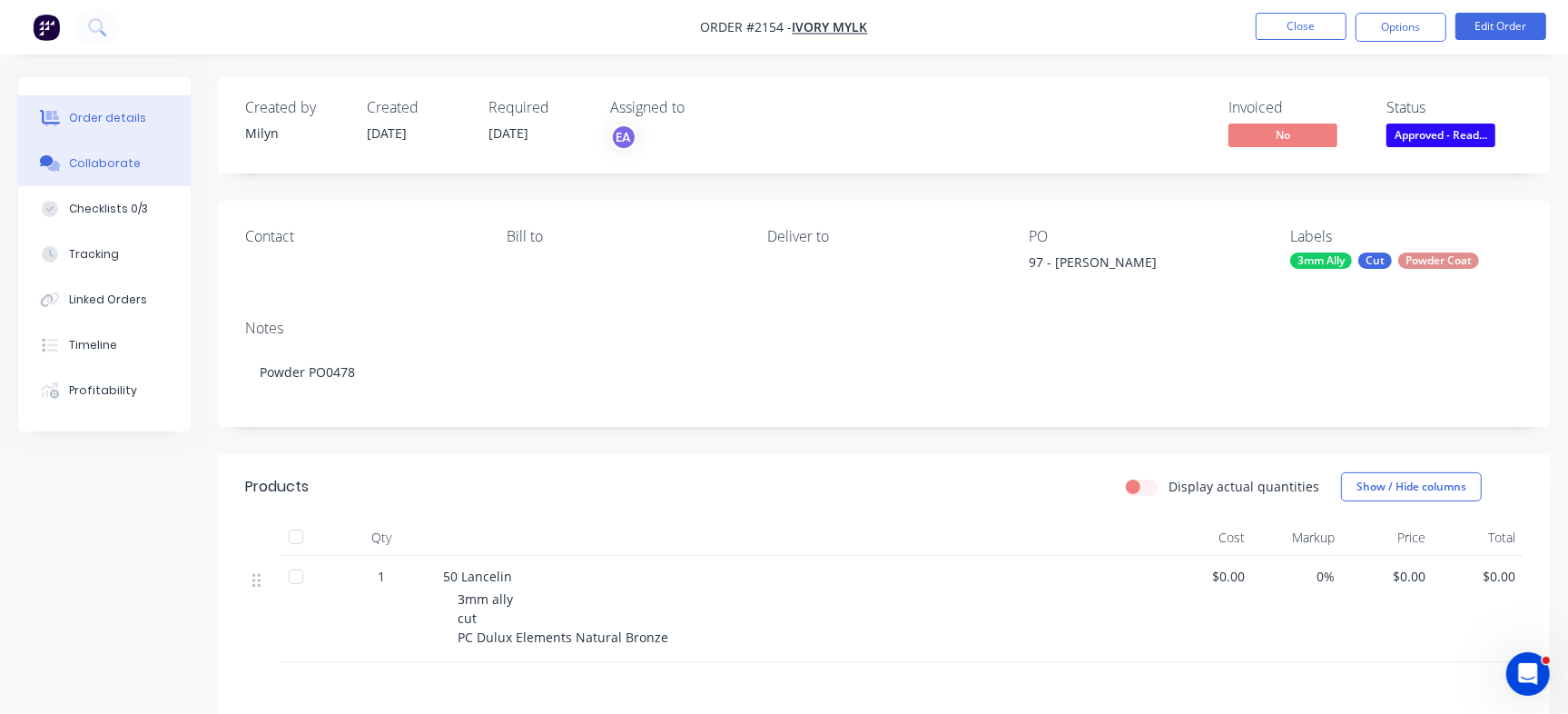
click at [102, 180] on button "Collaborate" at bounding box center [105, 162] width 173 height 45
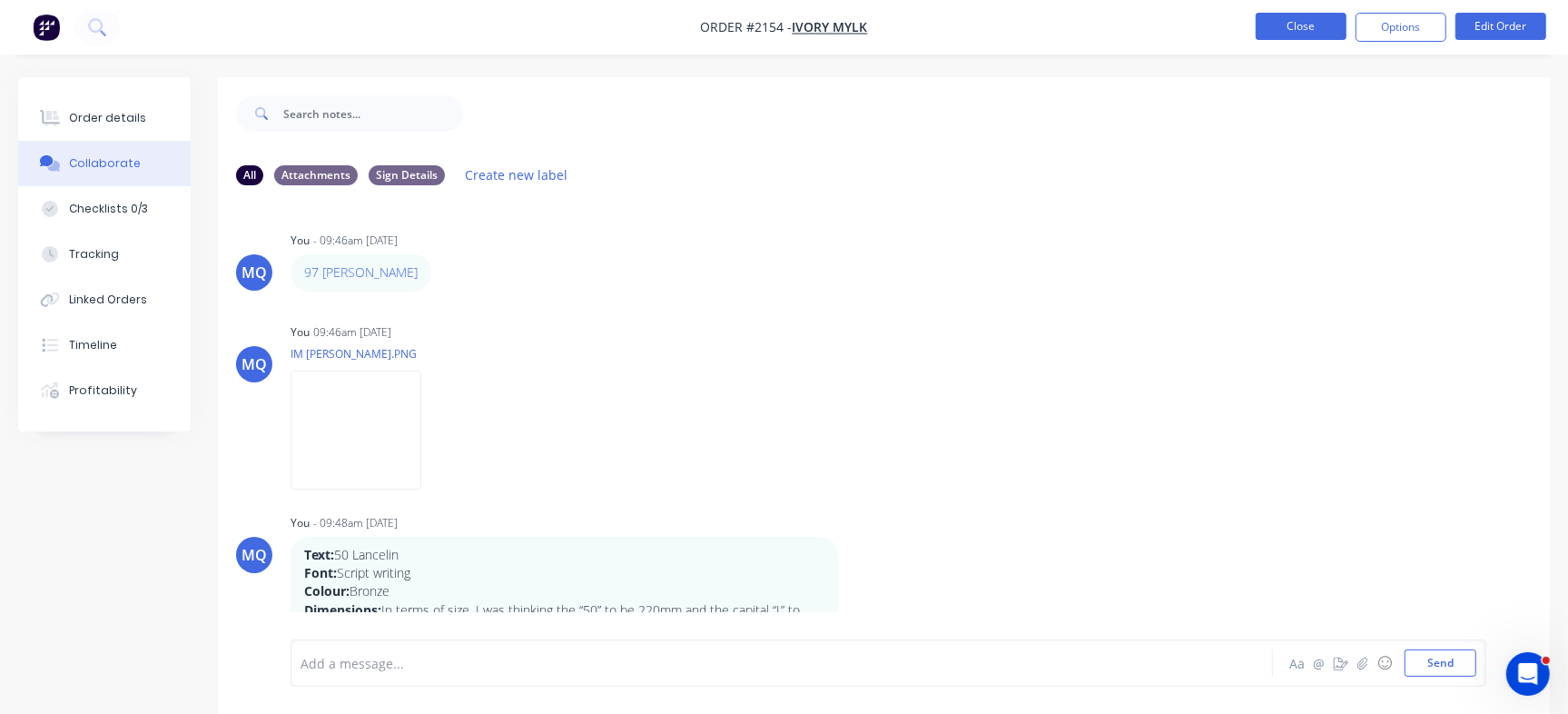
click at [1300, 29] on button "Close" at bounding box center [1301, 26] width 90 height 27
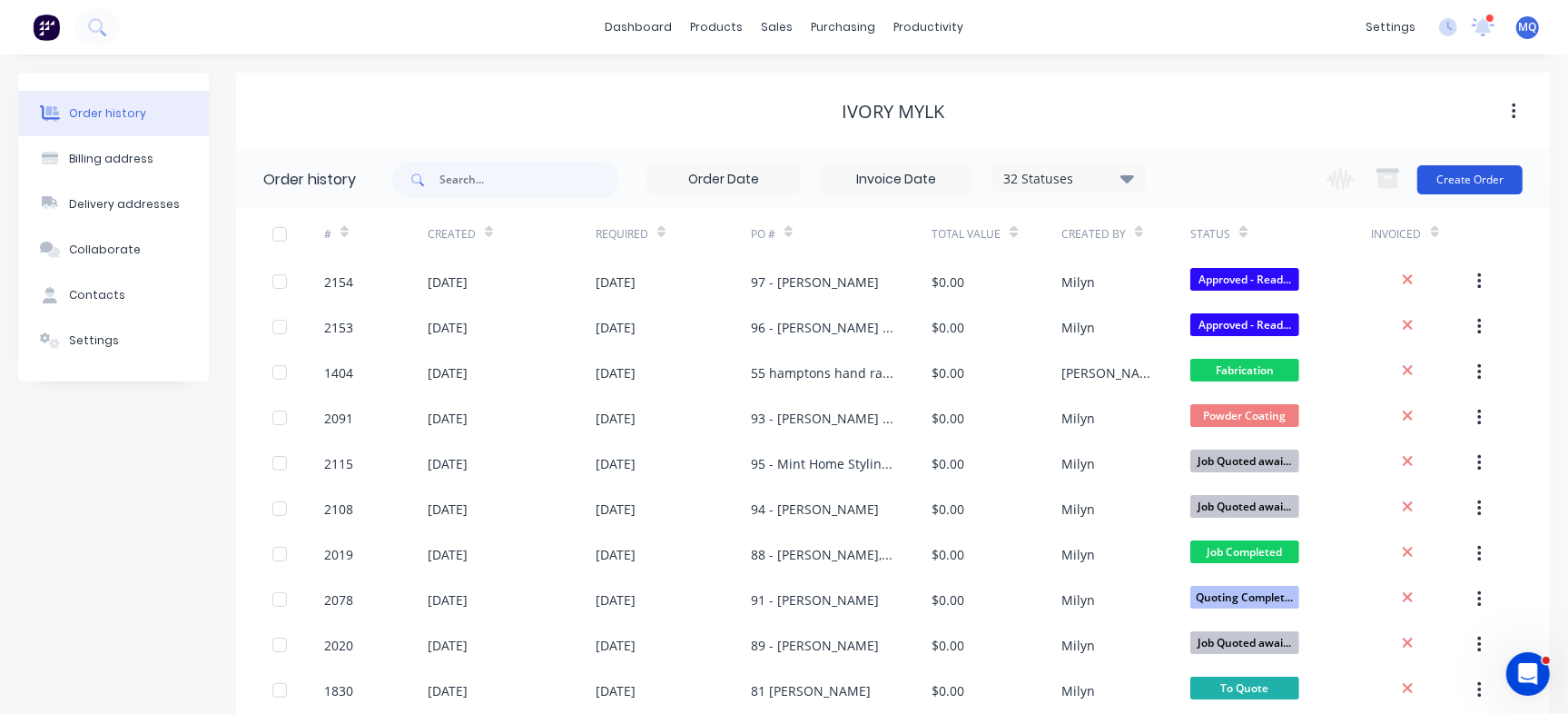
click at [1491, 179] on button "Create Order" at bounding box center [1470, 180] width 106 height 29
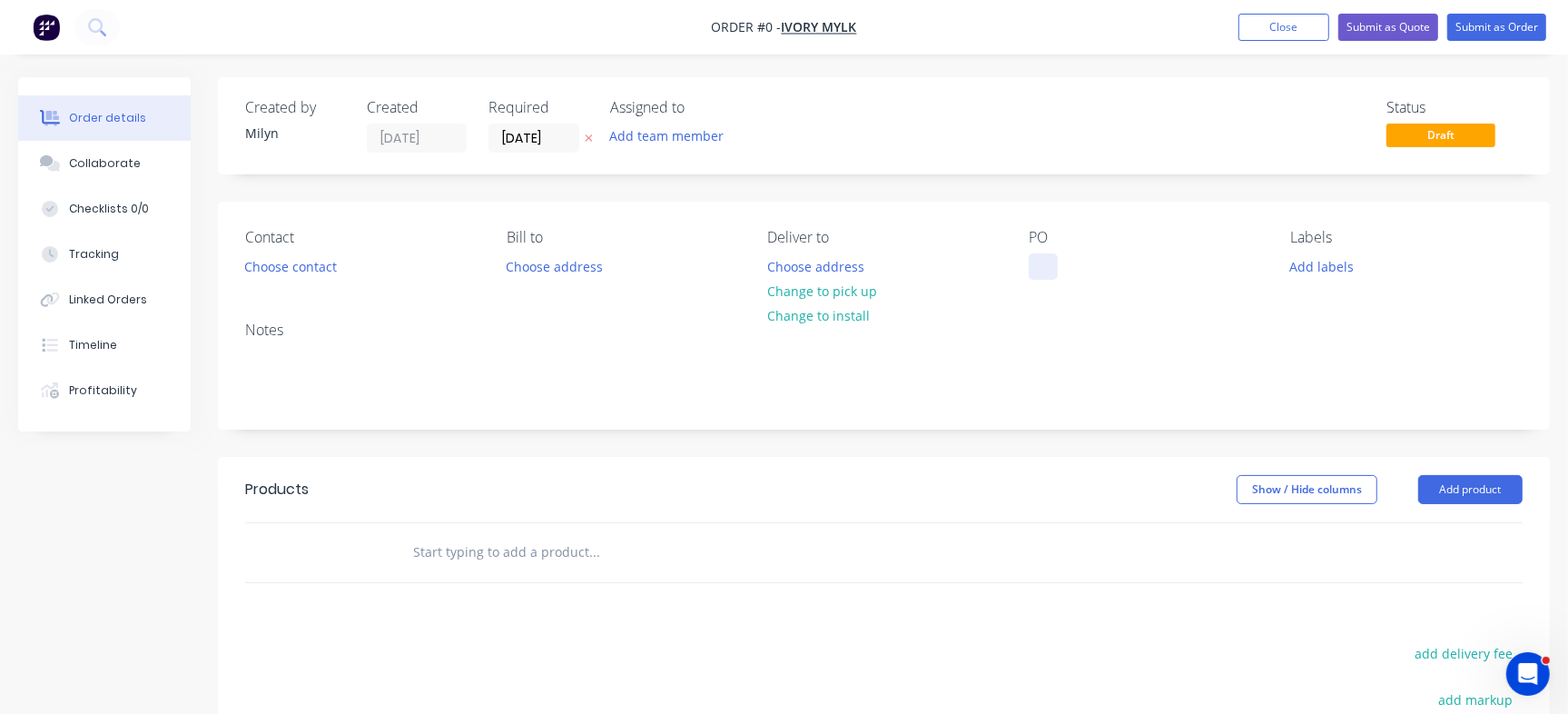
click at [1042, 256] on div at bounding box center [1042, 266] width 29 height 26
paste div
click at [1066, 268] on div "98 Kimberly McPherson" at bounding box center [1102, 266] width 149 height 26
click at [1060, 267] on div "98 Kimberly McPherson" at bounding box center [1102, 266] width 149 height 26
click at [1304, 264] on div "Order details Collaborate Checklists 0/0 Tracking Linked Orders Timeline Profit…" at bounding box center [784, 561] width 1568 height 969
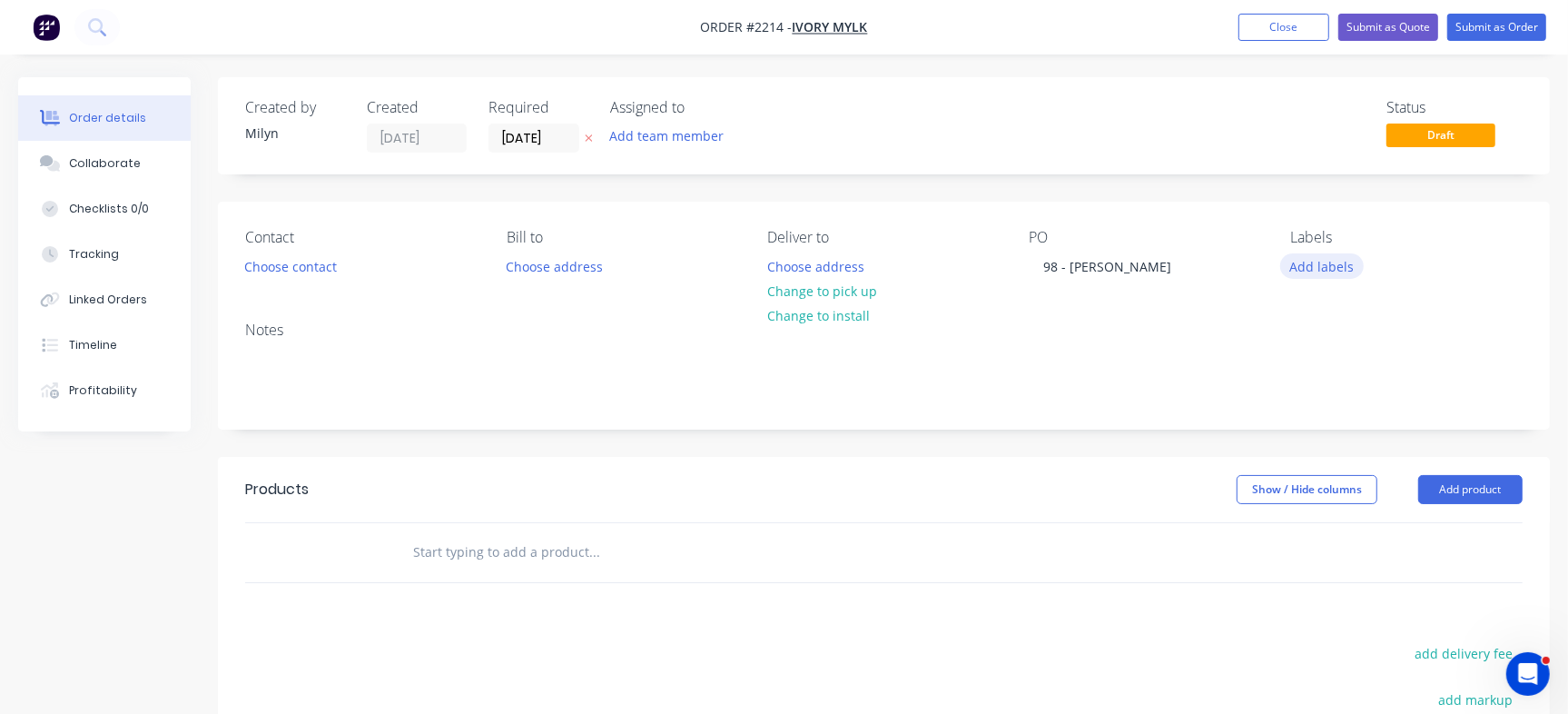
click at [1323, 271] on button "Add labels" at bounding box center [1321, 266] width 84 height 25
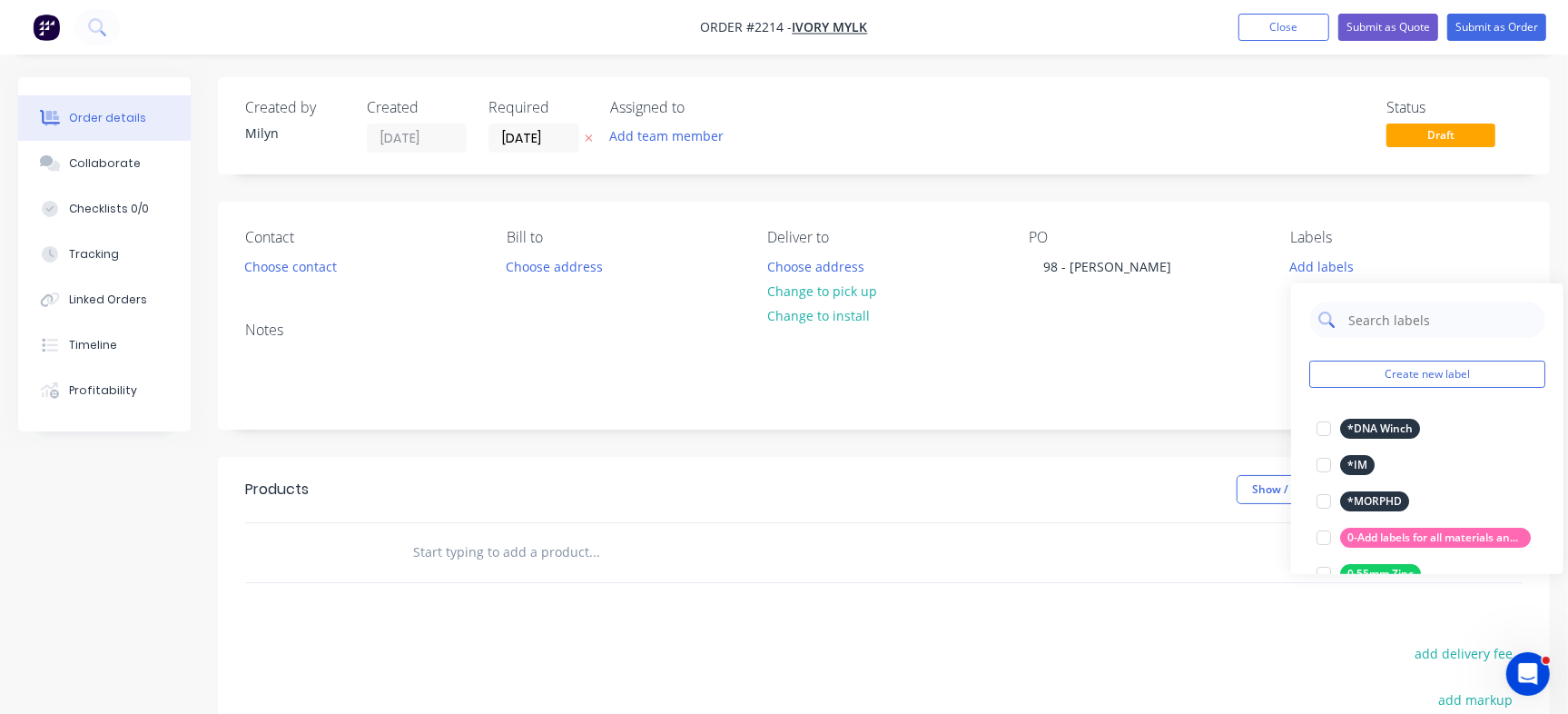
click at [1390, 314] on input "text" at bounding box center [1440, 320] width 189 height 37
type input "Quot"
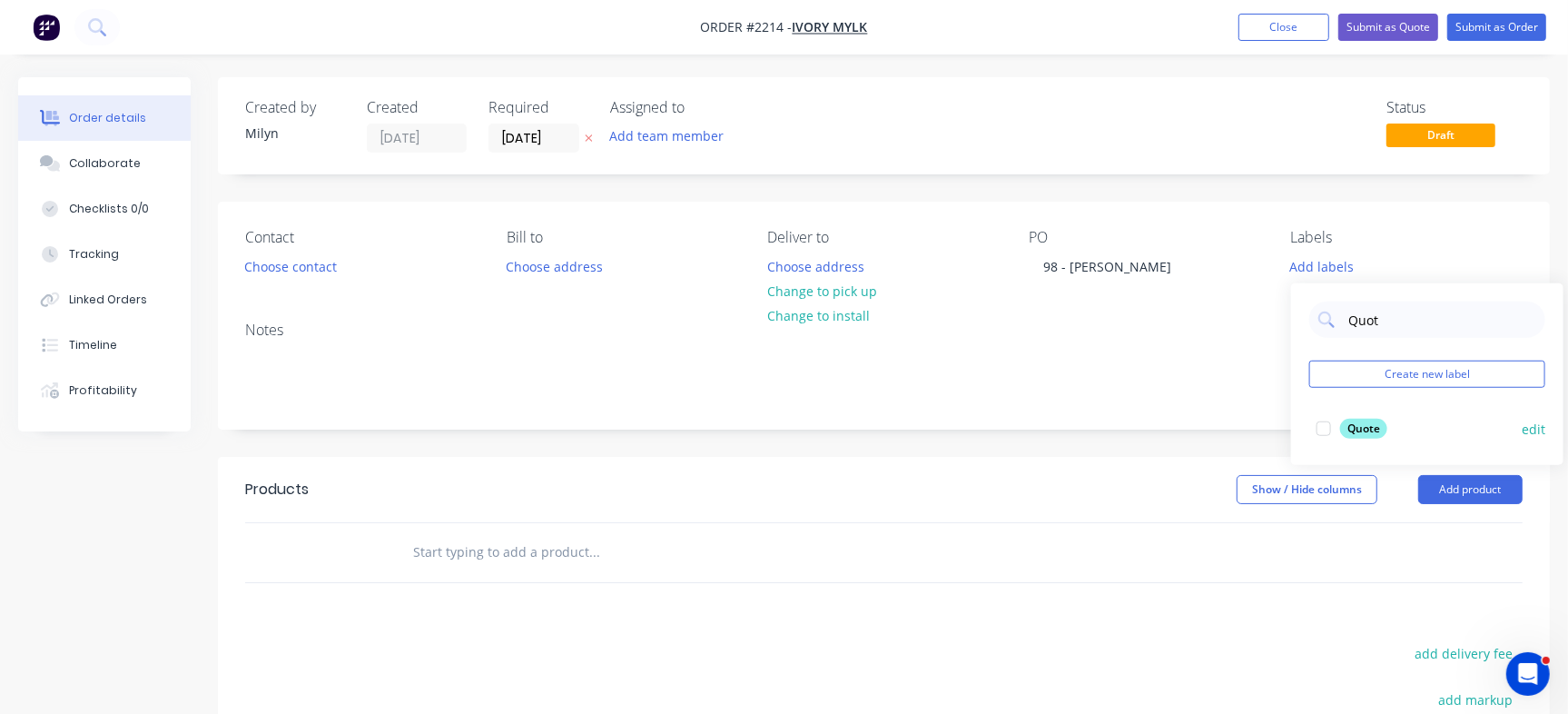
click at [1334, 419] on div at bounding box center [1324, 429] width 37 height 37
click at [1149, 171] on div "Created by Milyn Created 01/09/25 Required 01/09/25 Assigned to Add team member…" at bounding box center [884, 125] width 1332 height 97
click at [508, 141] on input "[DATE]" at bounding box center [533, 137] width 89 height 27
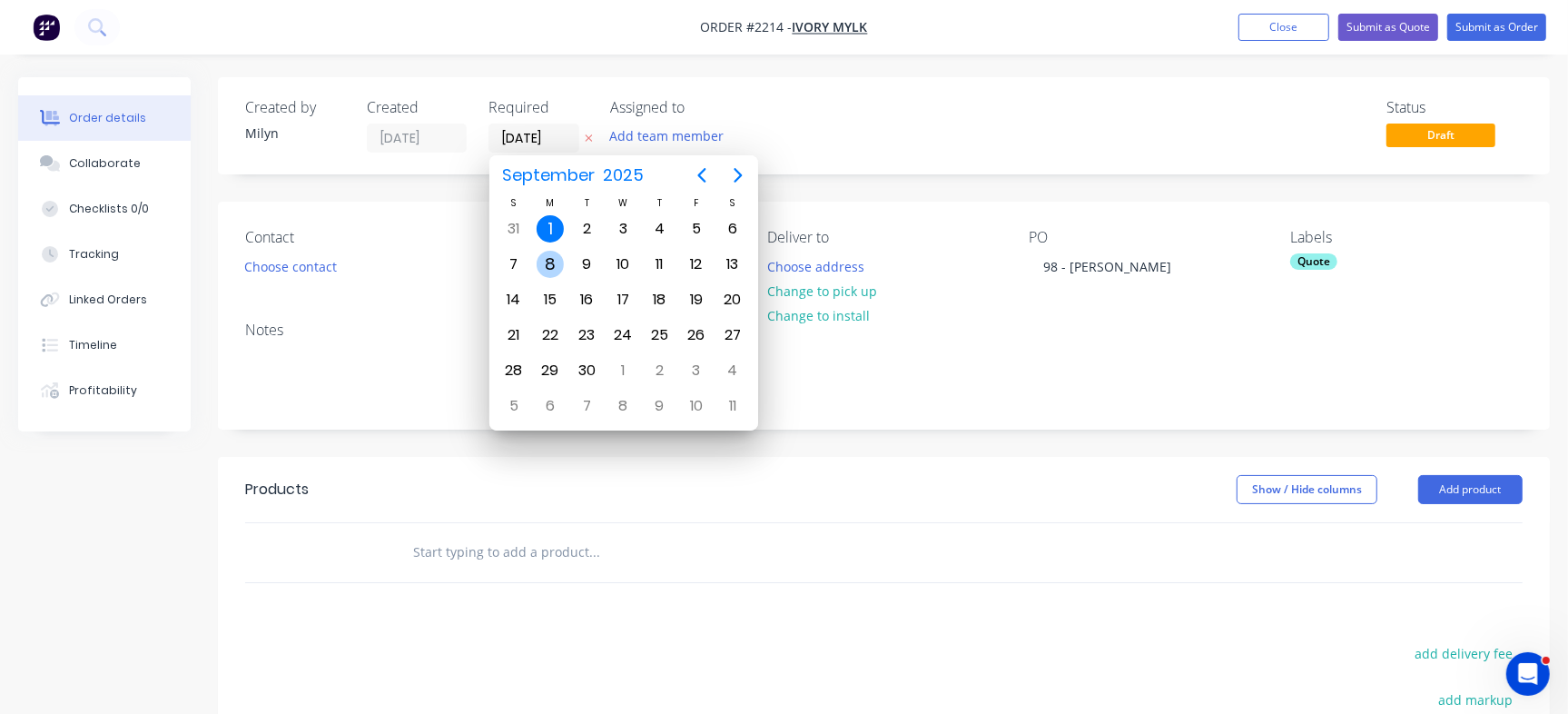
click at [556, 271] on div "8" at bounding box center [550, 264] width 27 height 27
type input "[DATE]"
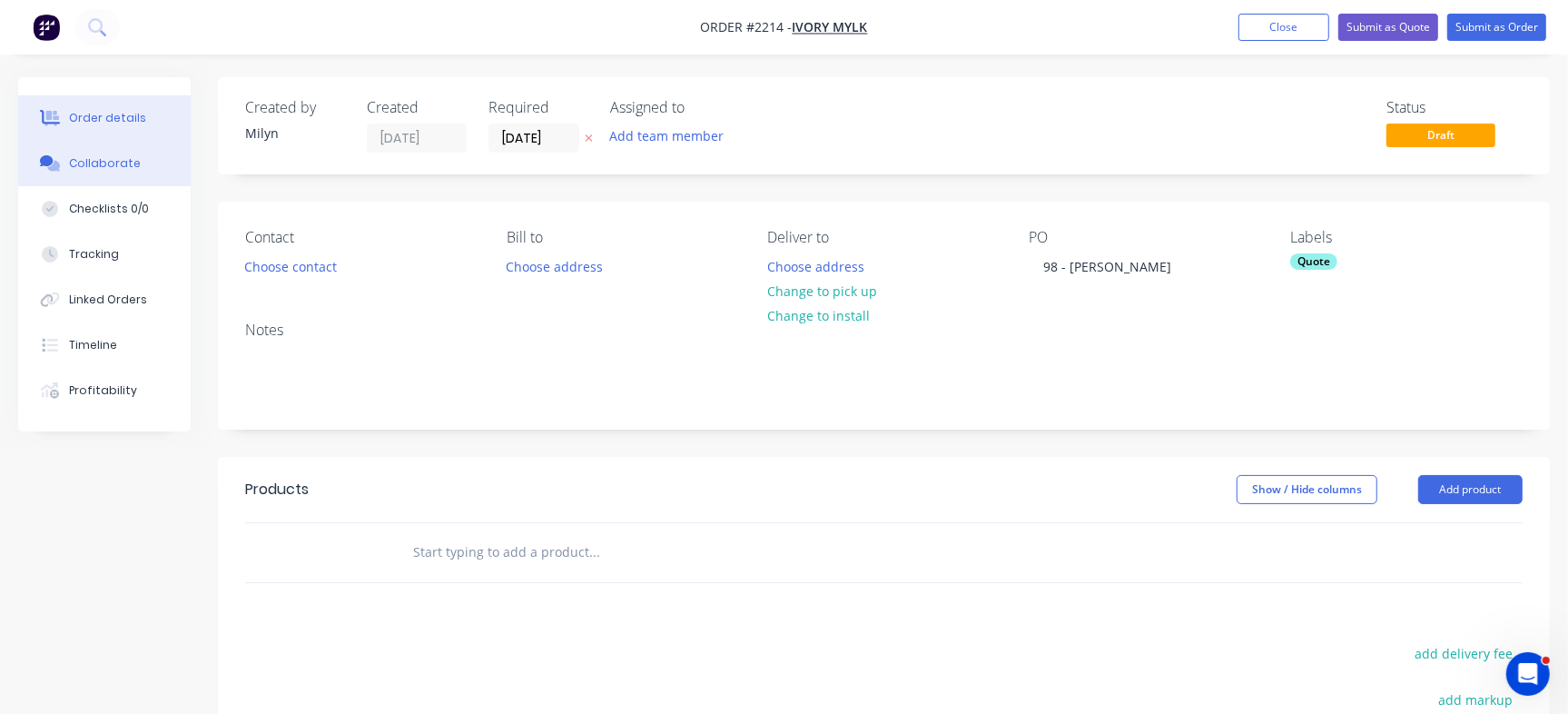
click at [114, 170] on div "Collaborate" at bounding box center [105, 163] width 72 height 16
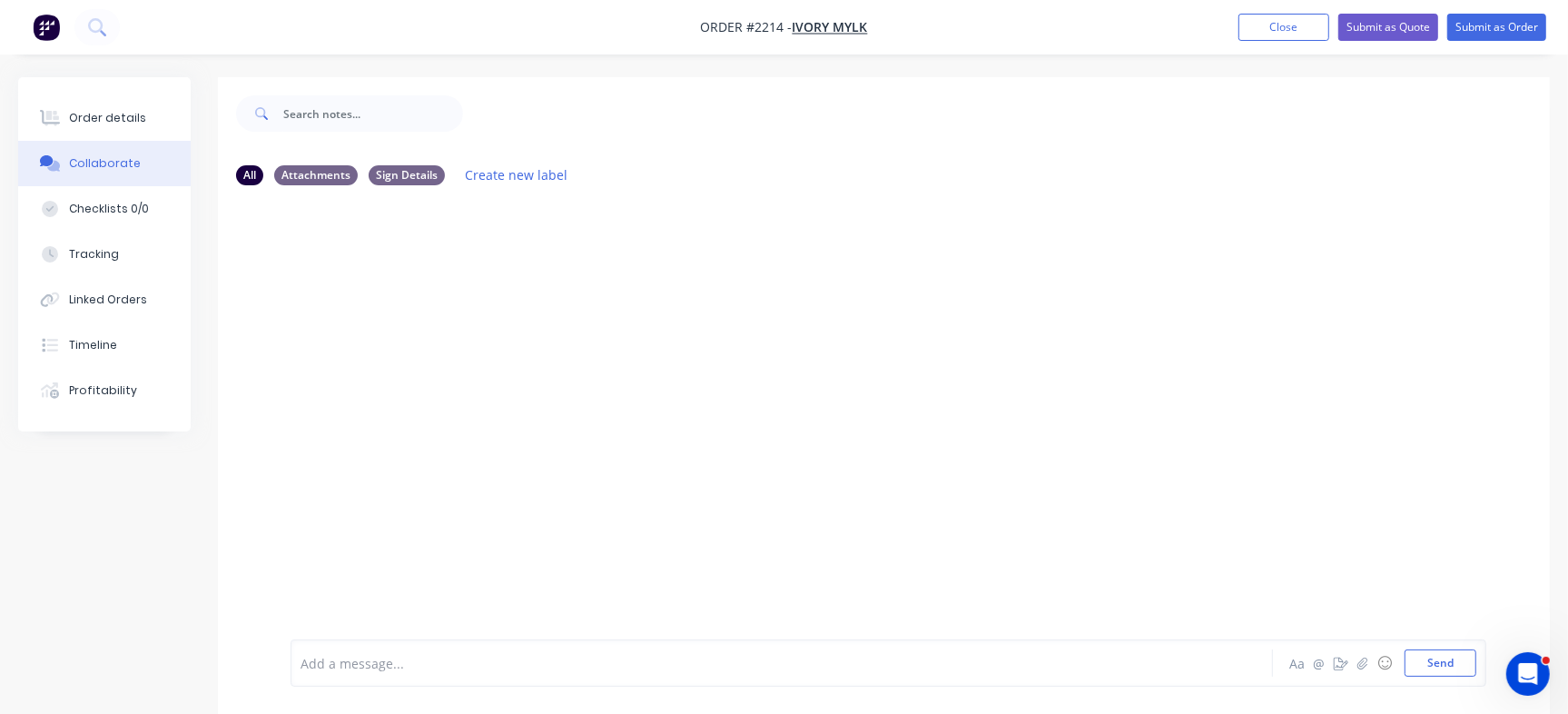
click at [463, 655] on div at bounding box center [742, 663] width 880 height 19
click at [1431, 664] on button "Send" at bounding box center [1440, 663] width 72 height 27
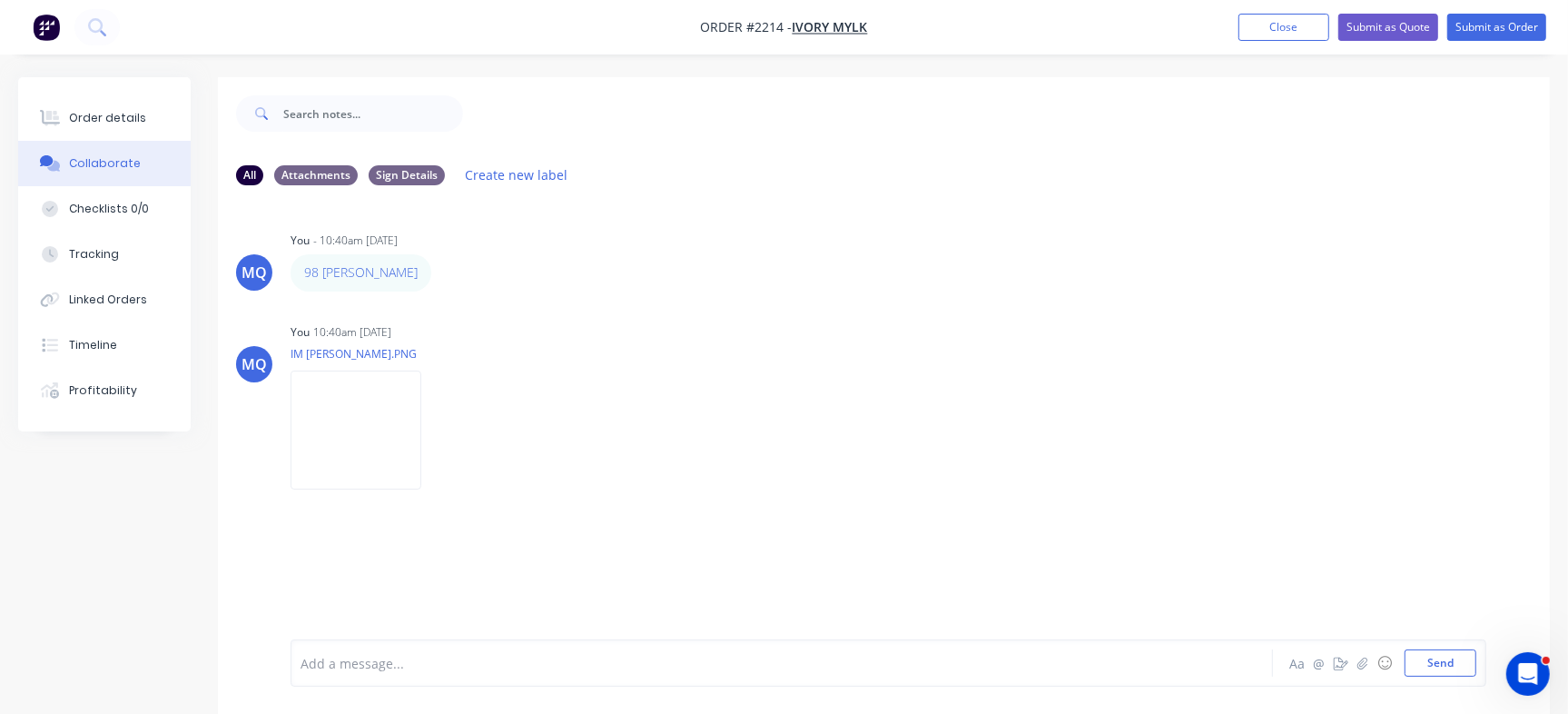
click at [472, 667] on div at bounding box center [742, 663] width 880 height 19
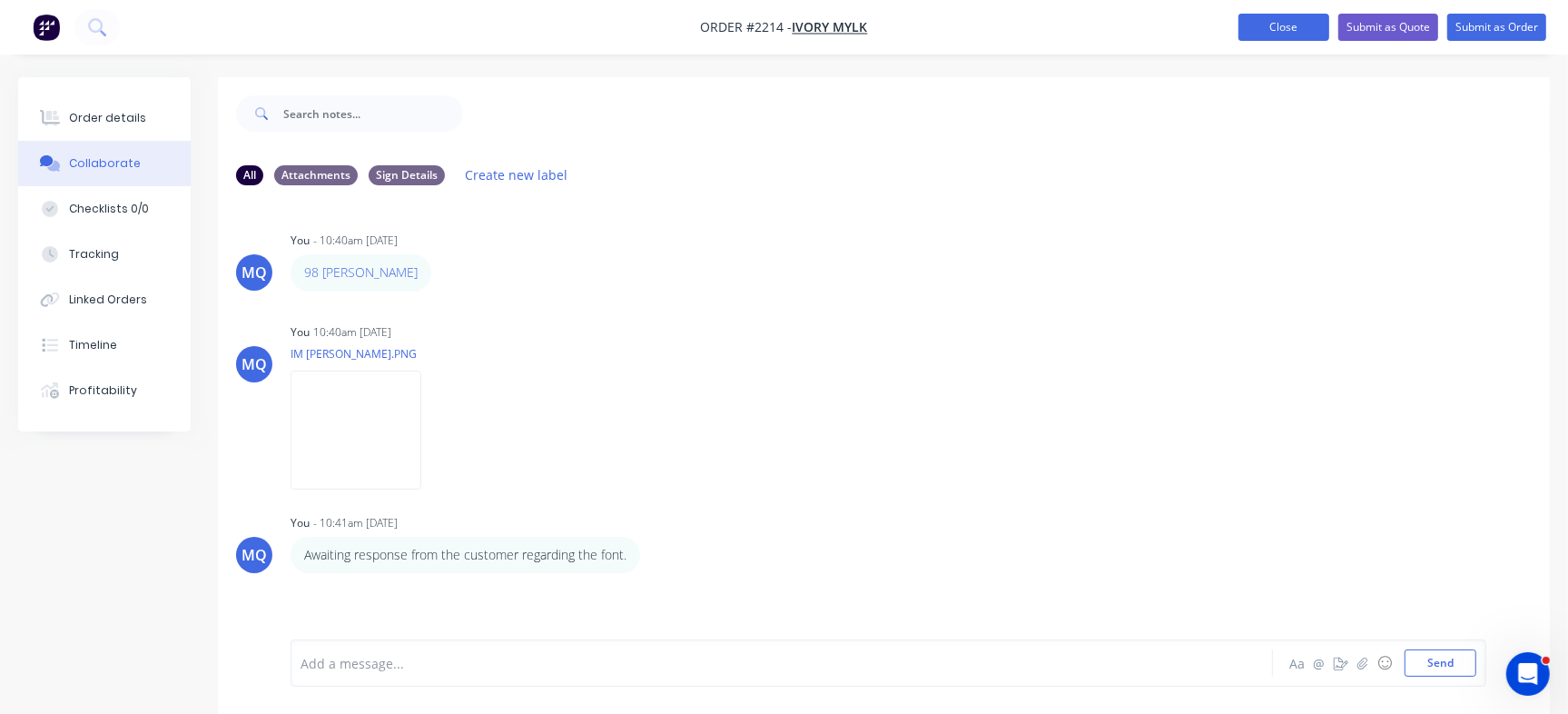
click at [1272, 33] on button "Close" at bounding box center [1284, 27] width 90 height 27
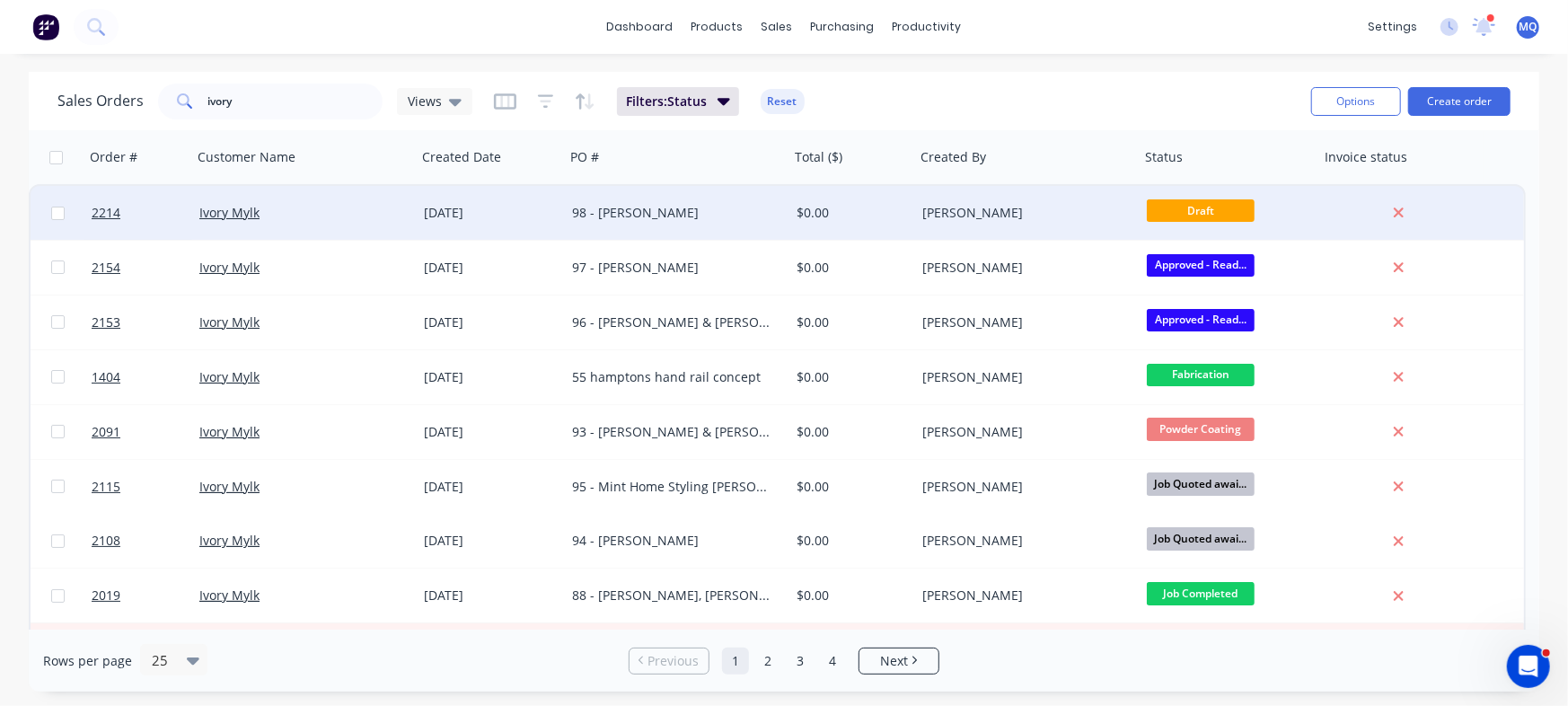
click at [925, 203] on div "[PERSON_NAME]" at bounding box center [1022, 212] width 200 height 18
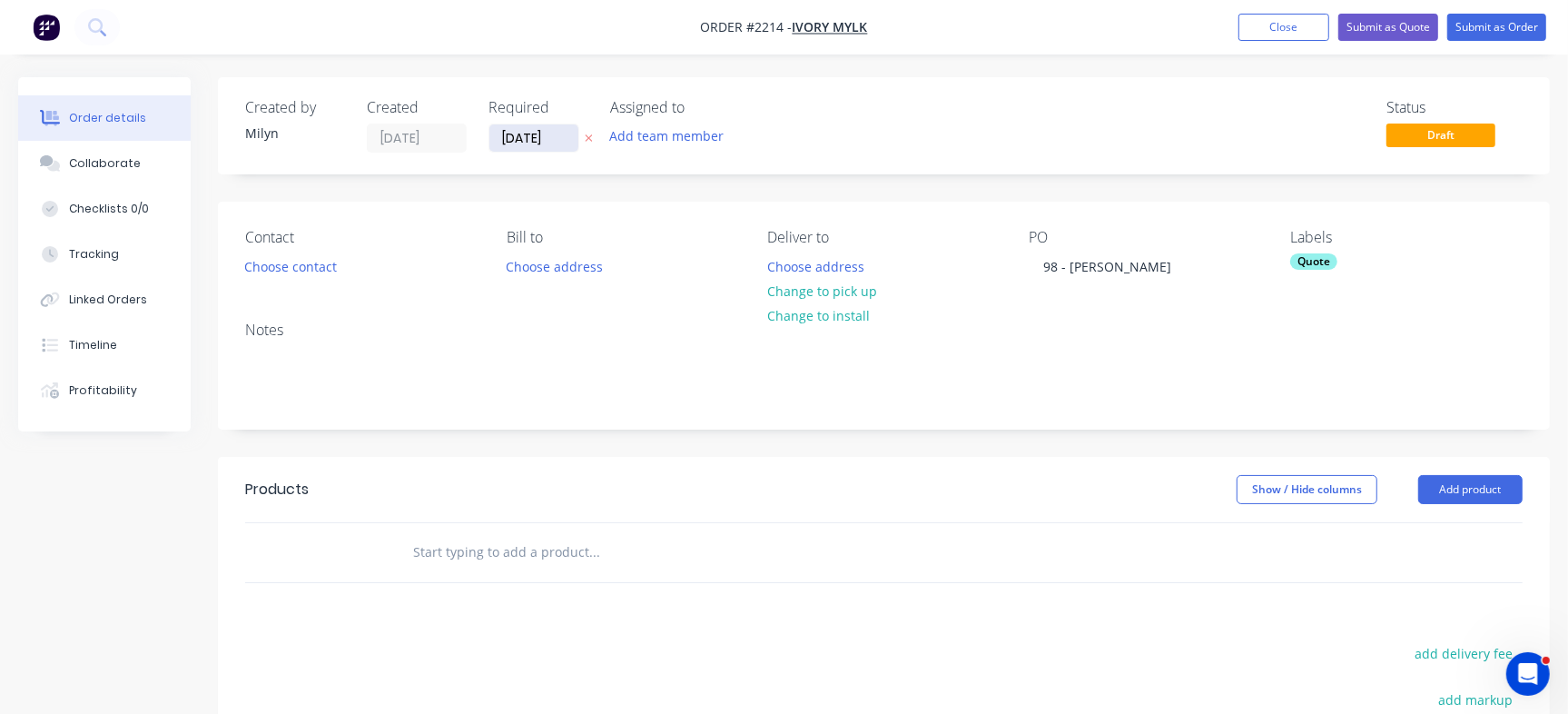
click at [518, 135] on input "[DATE]" at bounding box center [533, 137] width 89 height 27
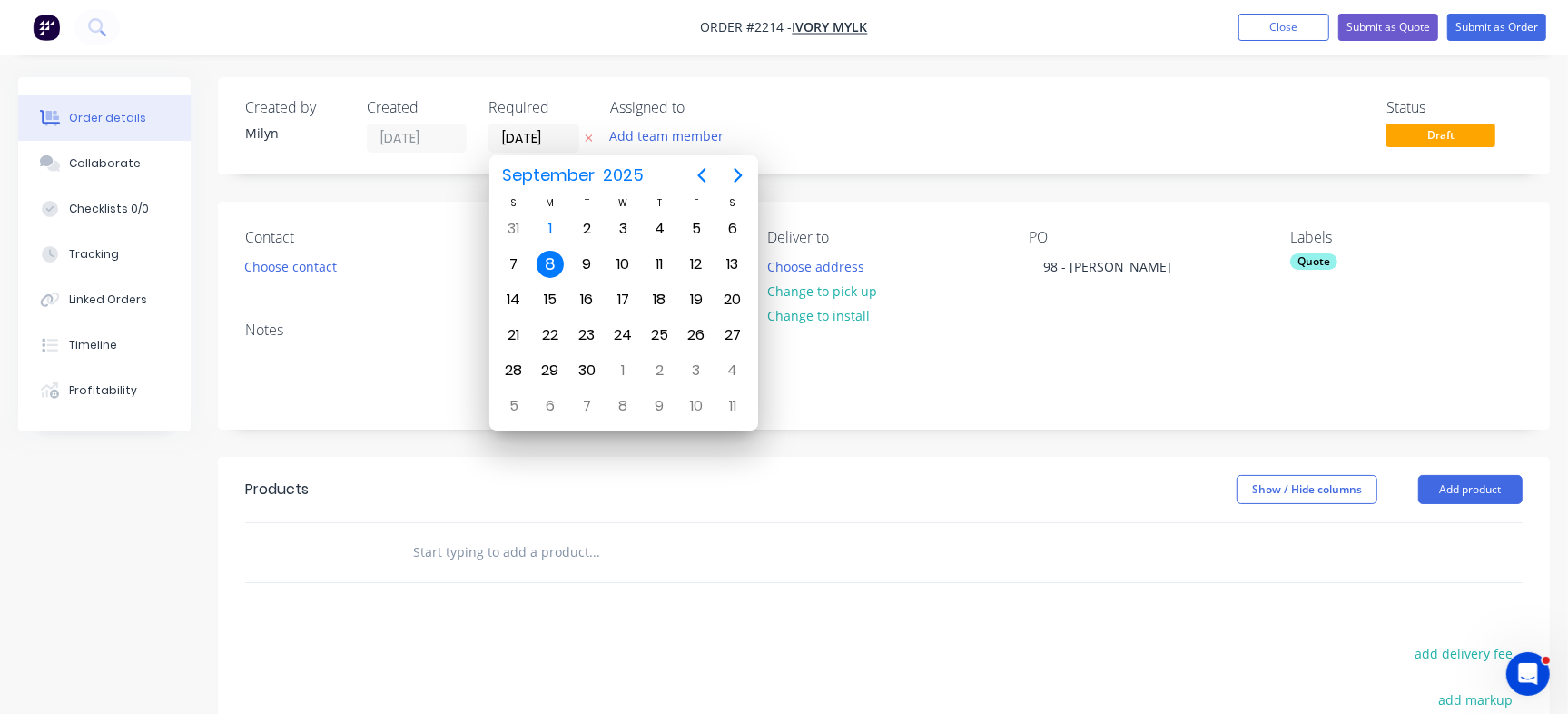
click at [870, 135] on div "Status Draft" at bounding box center [1157, 126] width 731 height 54
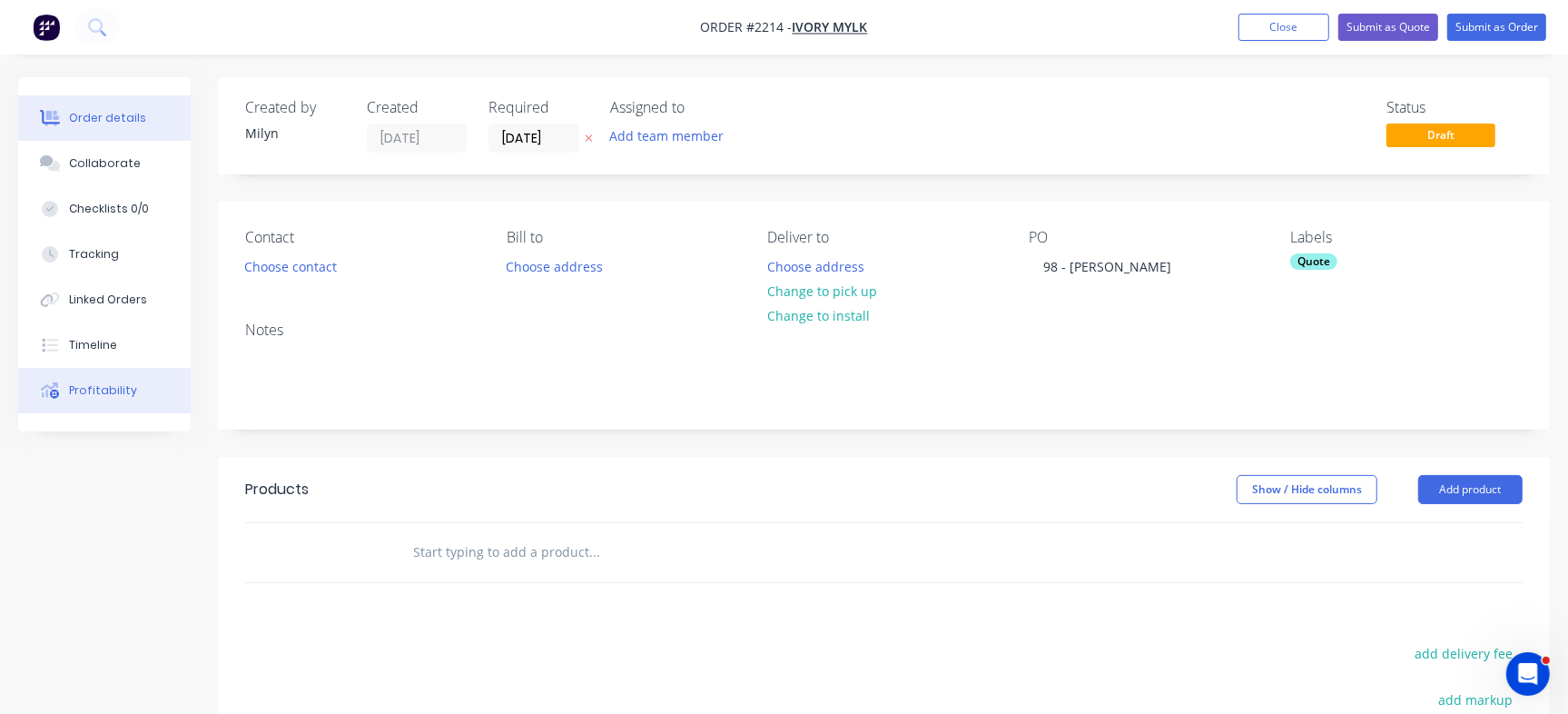
click at [134, 392] on button "Profitability" at bounding box center [105, 390] width 173 height 45
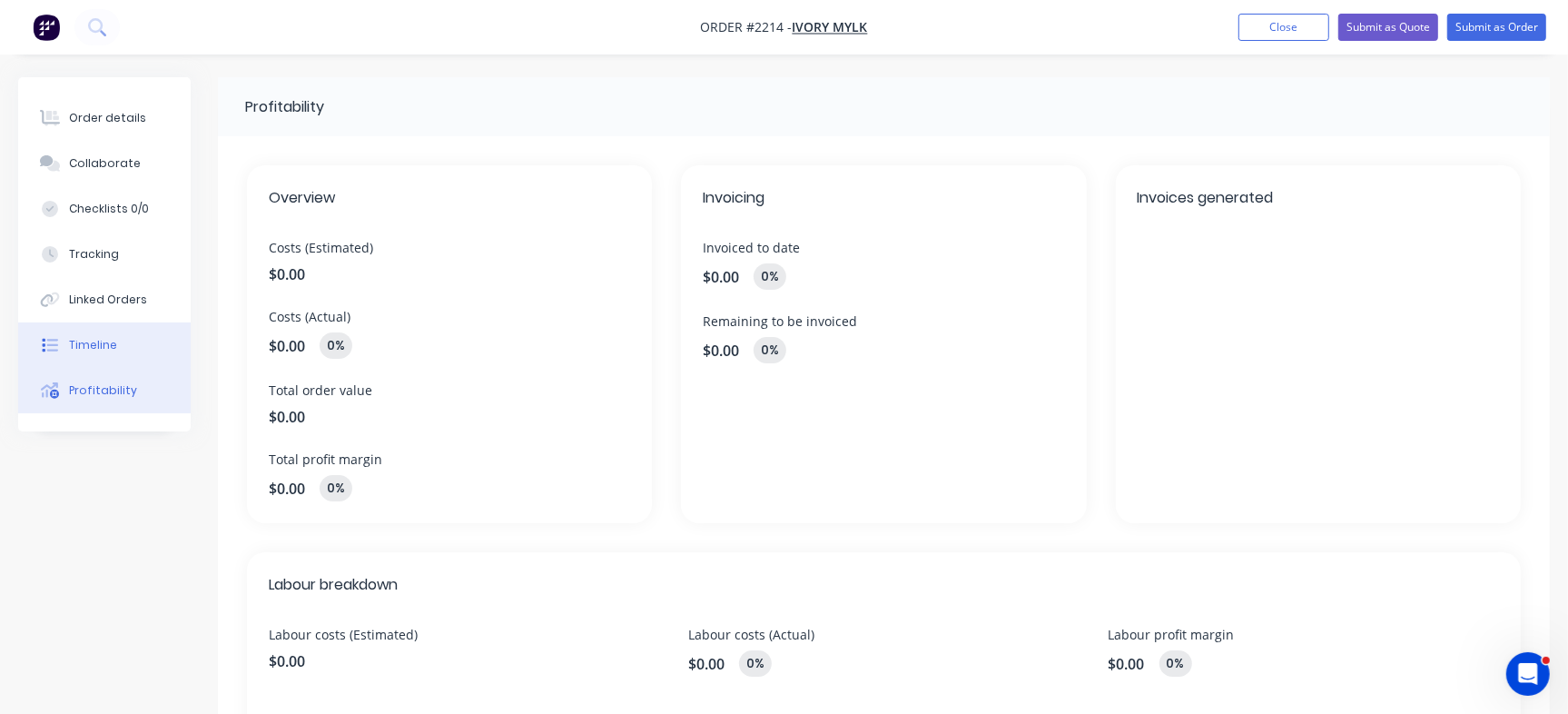
click at [144, 337] on button "Timeline" at bounding box center [105, 344] width 173 height 45
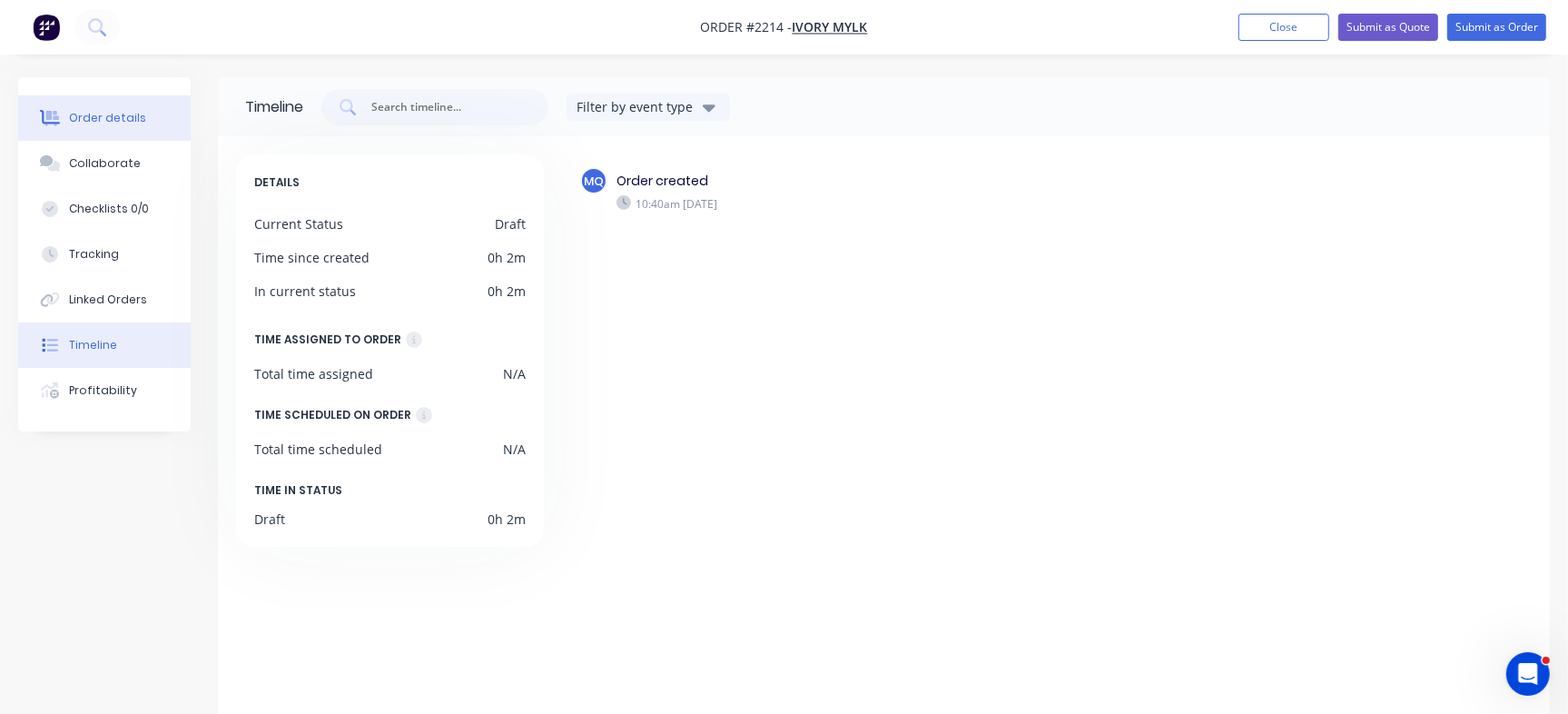
click at [123, 118] on div "Order details" at bounding box center [108, 117] width 77 height 16
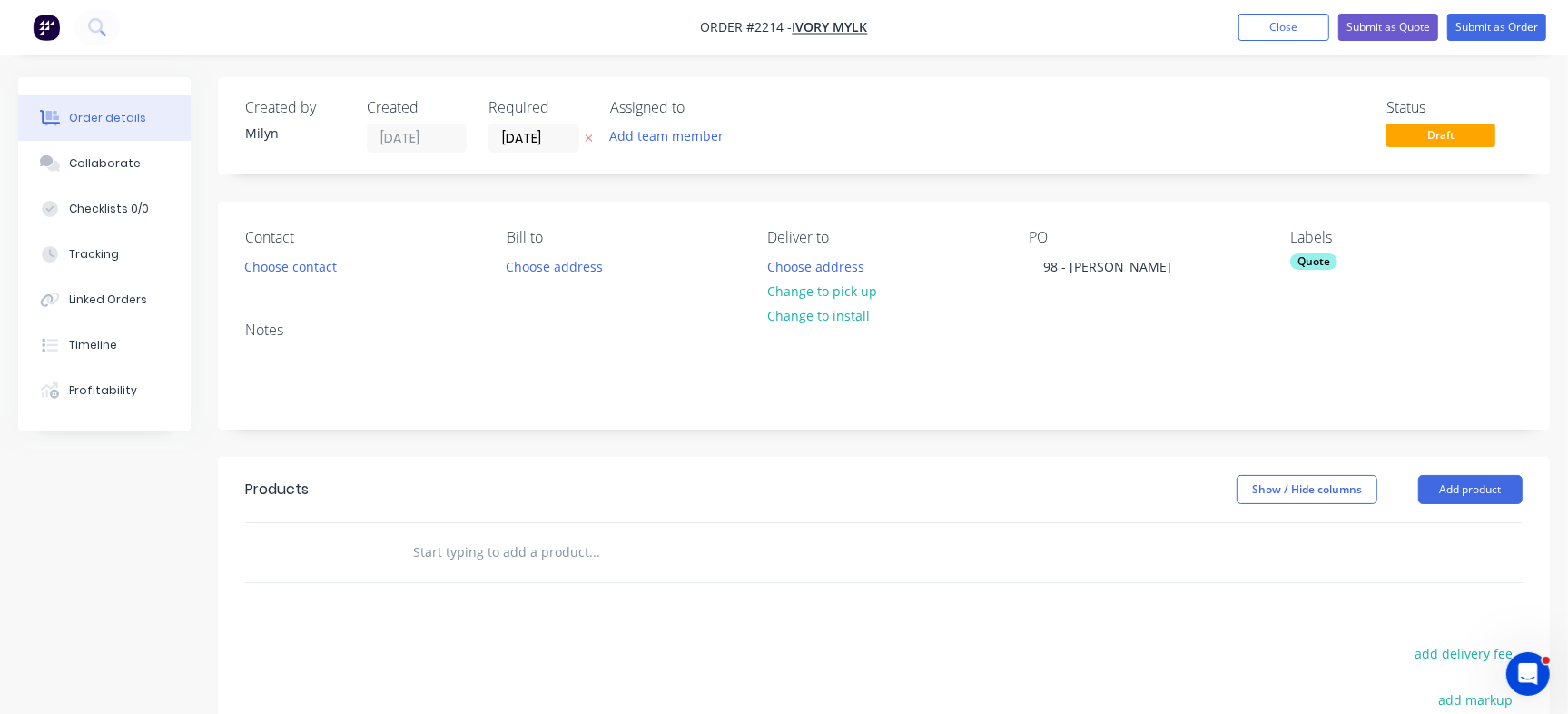
click at [473, 541] on input "text" at bounding box center [594, 553] width 363 height 37
paste input "18 Coutts Cres"
type input "18 Coutts Cres"
click at [1088, 531] on div "18 Coutts Cres Add 18 Coutts Cres to order No results found" at bounding box center [883, 552] width 1277 height 59
click at [1503, 482] on button "Add product" at bounding box center [1470, 489] width 105 height 29
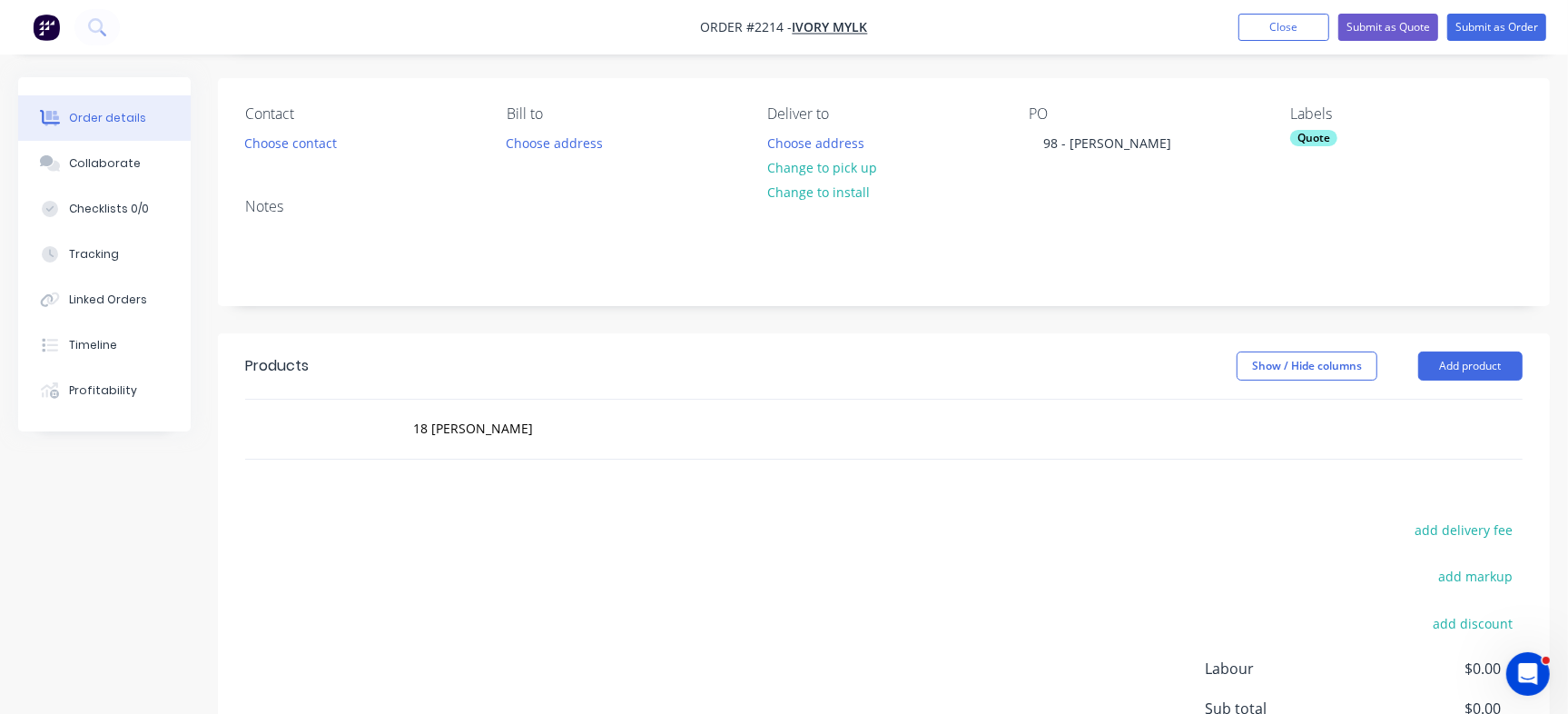
scroll to position [122, 0]
click at [1499, 377] on button "Add product" at bounding box center [1470, 368] width 105 height 29
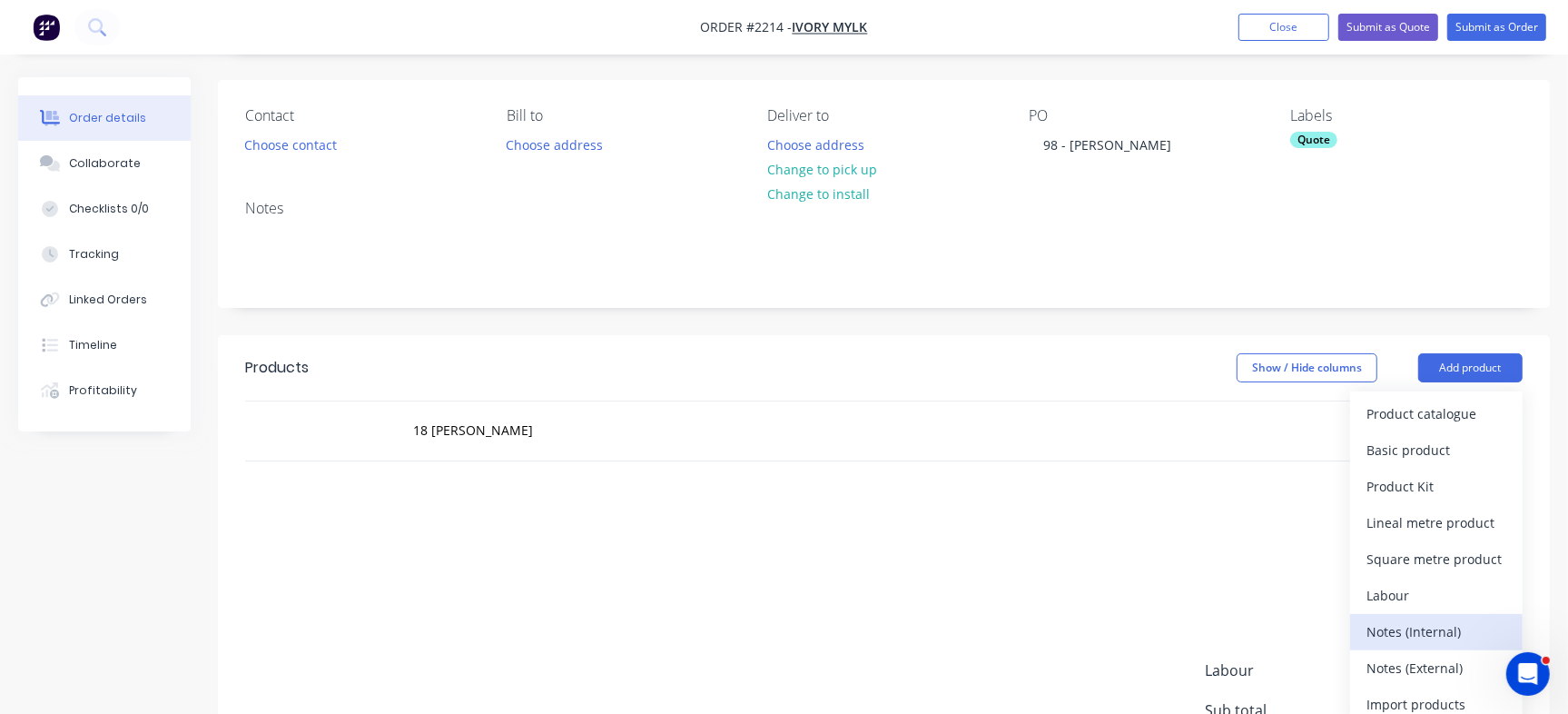
click at [1437, 628] on div "Notes (Internal)" at bounding box center [1435, 630] width 139 height 26
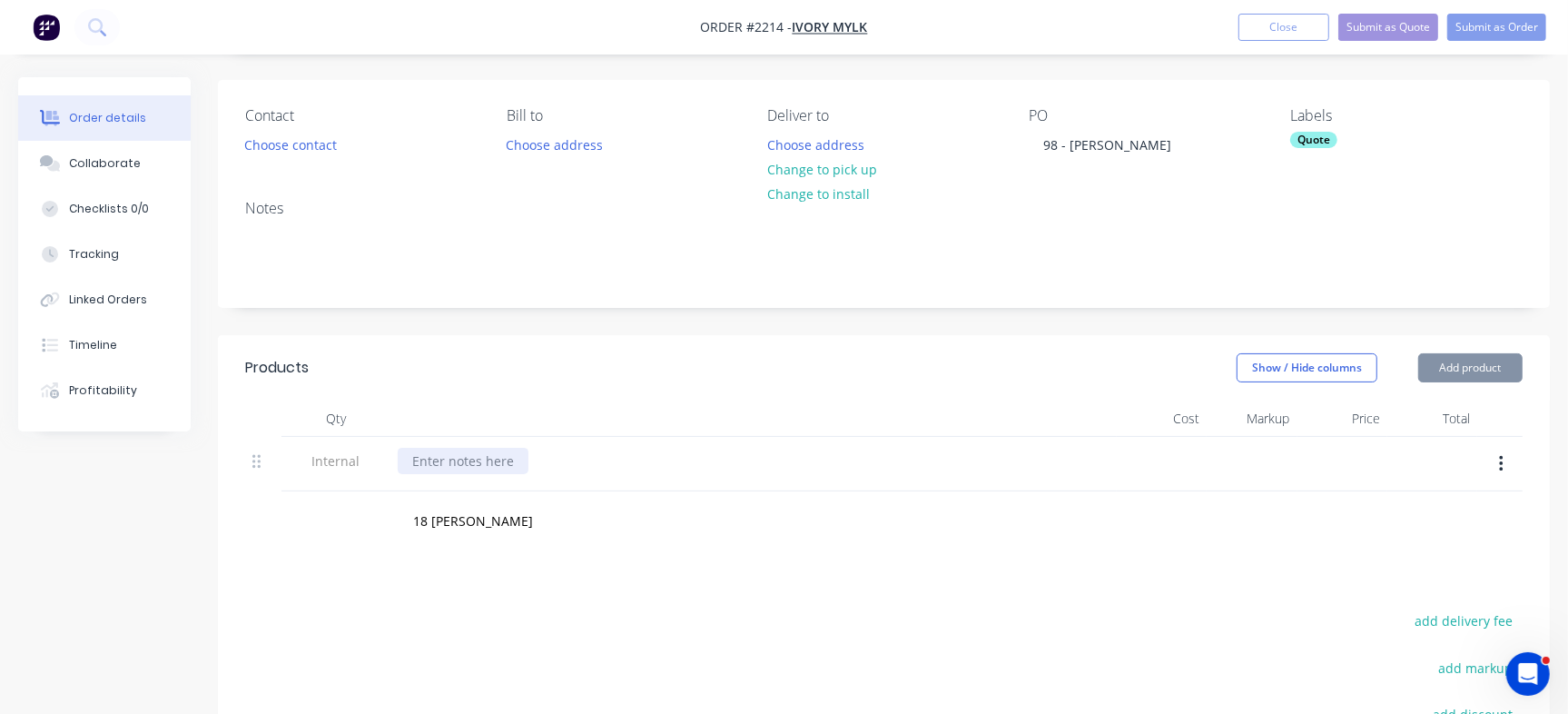
click at [455, 459] on div at bounding box center [463, 460] width 131 height 26
paste div
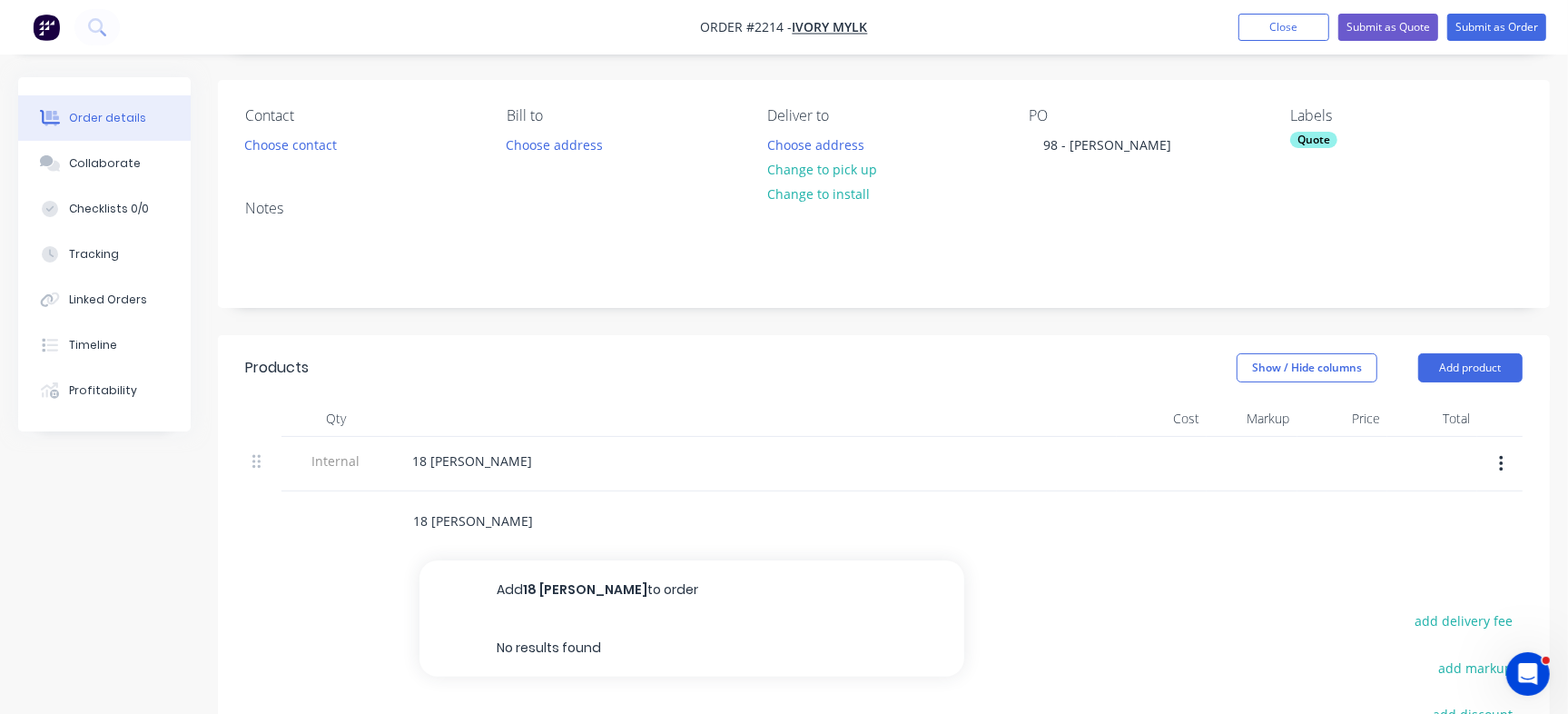
click at [475, 526] on input "18 Coutts Cres" at bounding box center [594, 520] width 363 height 37
drag, startPoint x: 409, startPoint y: 514, endPoint x: 256, endPoint y: 495, distance: 154.2
click at [256, 495] on div "18 Coutts Cres Add 18 Coutts Cres to order No results found" at bounding box center [883, 520] width 1277 height 59
click at [451, 449] on div "18 Coutts Cres" at bounding box center [472, 460] width 149 height 26
click at [527, 461] on div "30 Macaulay street" at bounding box center [470, 460] width 144 height 26
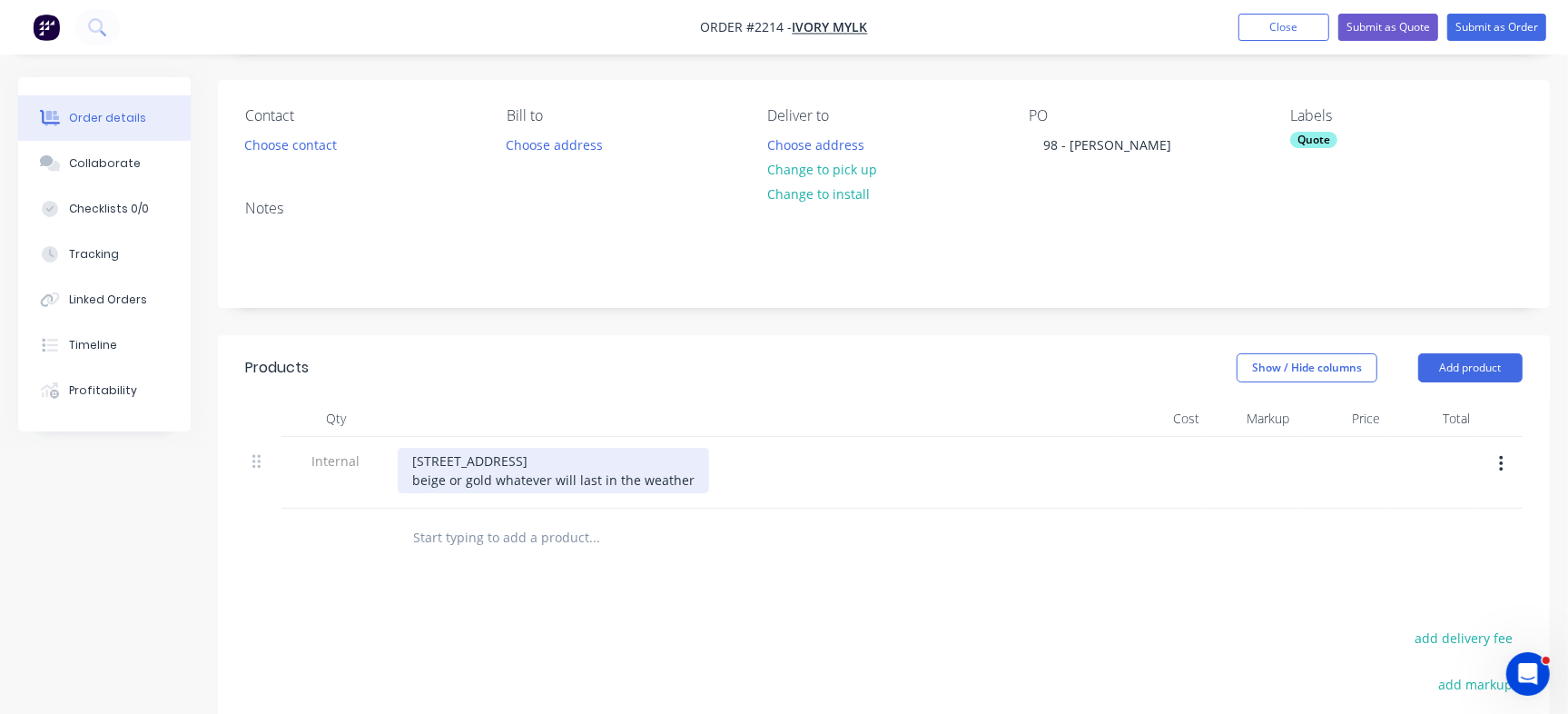
click at [653, 480] on div "30 Macaulay street beige or gold whatever will last in the weather" at bounding box center [553, 470] width 311 height 45
click at [689, 479] on div "30 Macaulay street beige or gold whatever will last in the weather" at bounding box center [553, 470] width 311 height 45
click at [1167, 579] on div "Products Show / Hide columns Add product Qty Cost Markup Price Total Internal 3…" at bounding box center [884, 669] width 1332 height 668
drag, startPoint x: 491, startPoint y: 474, endPoint x: 884, endPoint y: 474, distance: 393.0
click at [884, 474] on div "30 Macaulay street beige or gold whatever will last in the weather" at bounding box center [753, 470] width 712 height 45
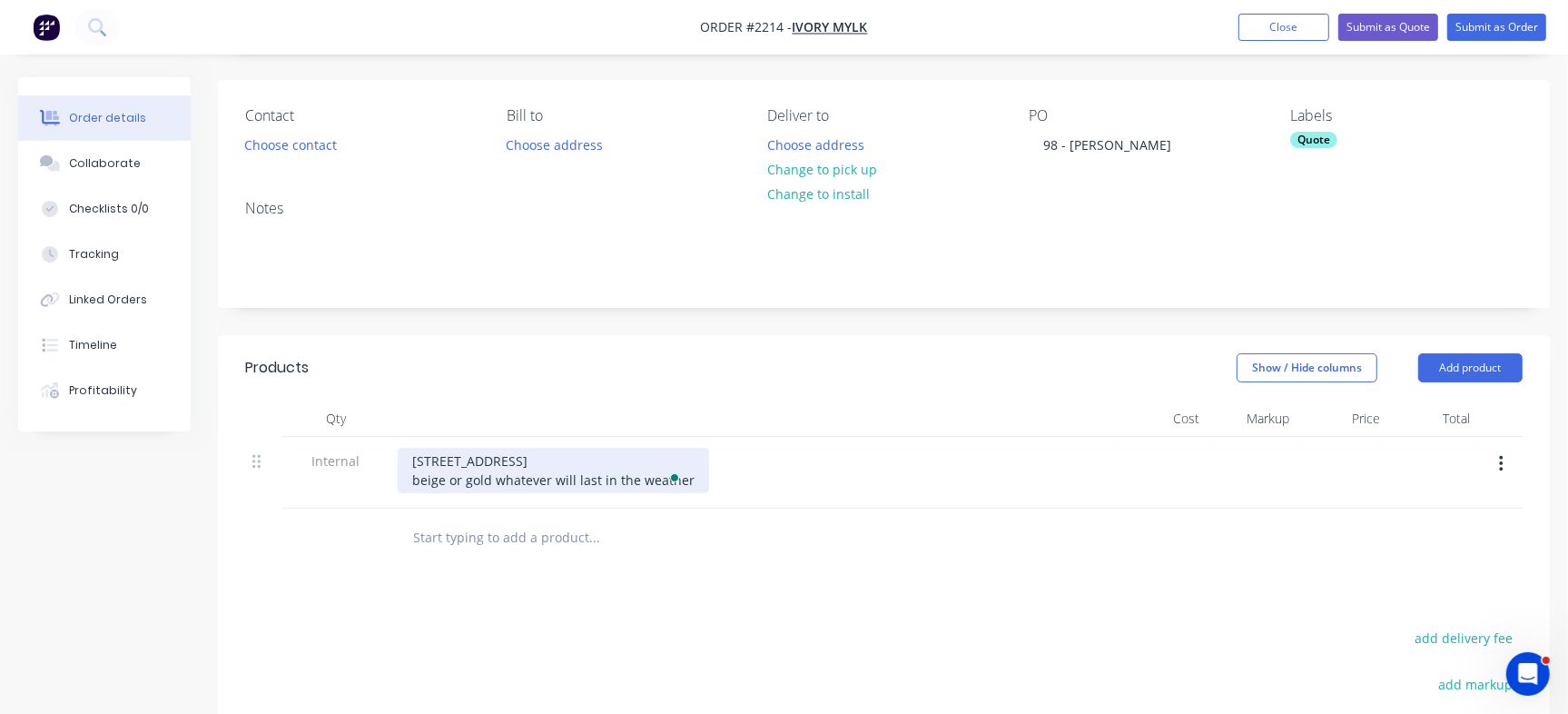
click at [498, 467] on div "30 Macaulay street beige or gold whatever will last in the weather" at bounding box center [553, 470] width 311 height 45
copy div "30 Macaulay street beige or gold whatever will last in the weather"
click at [536, 465] on div "30 Macaulay street beige or gold whatever will last in the weather" at bounding box center [553, 470] width 311 height 45
drag, startPoint x: 489, startPoint y: 477, endPoint x: 772, endPoint y: 485, distance: 283.1
click at [772, 485] on div "30 Macaulay street beige or gold whatever will last in the weather" at bounding box center [753, 470] width 712 height 45
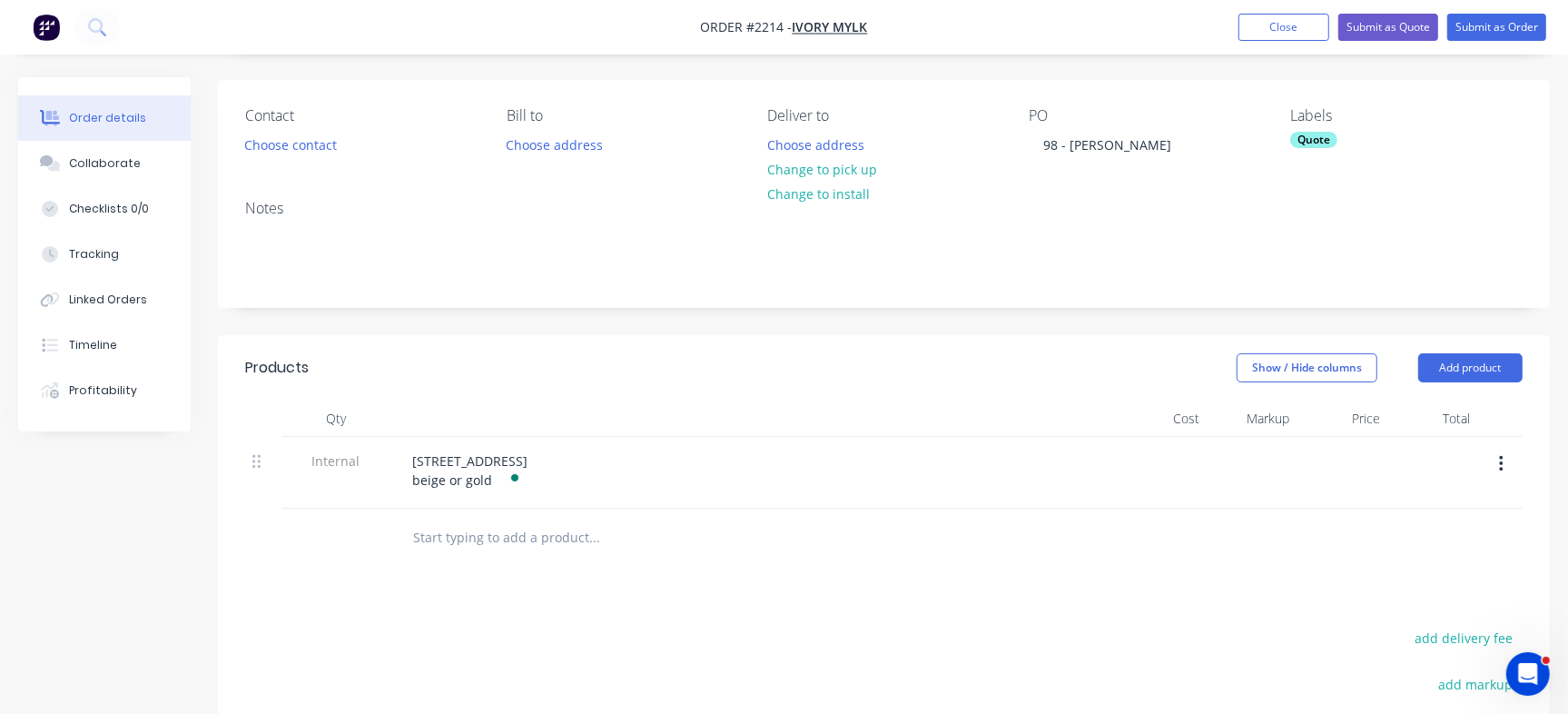
click at [708, 522] on input "text" at bounding box center [594, 537] width 363 height 37
click at [121, 169] on div "Collaborate" at bounding box center [105, 163] width 72 height 16
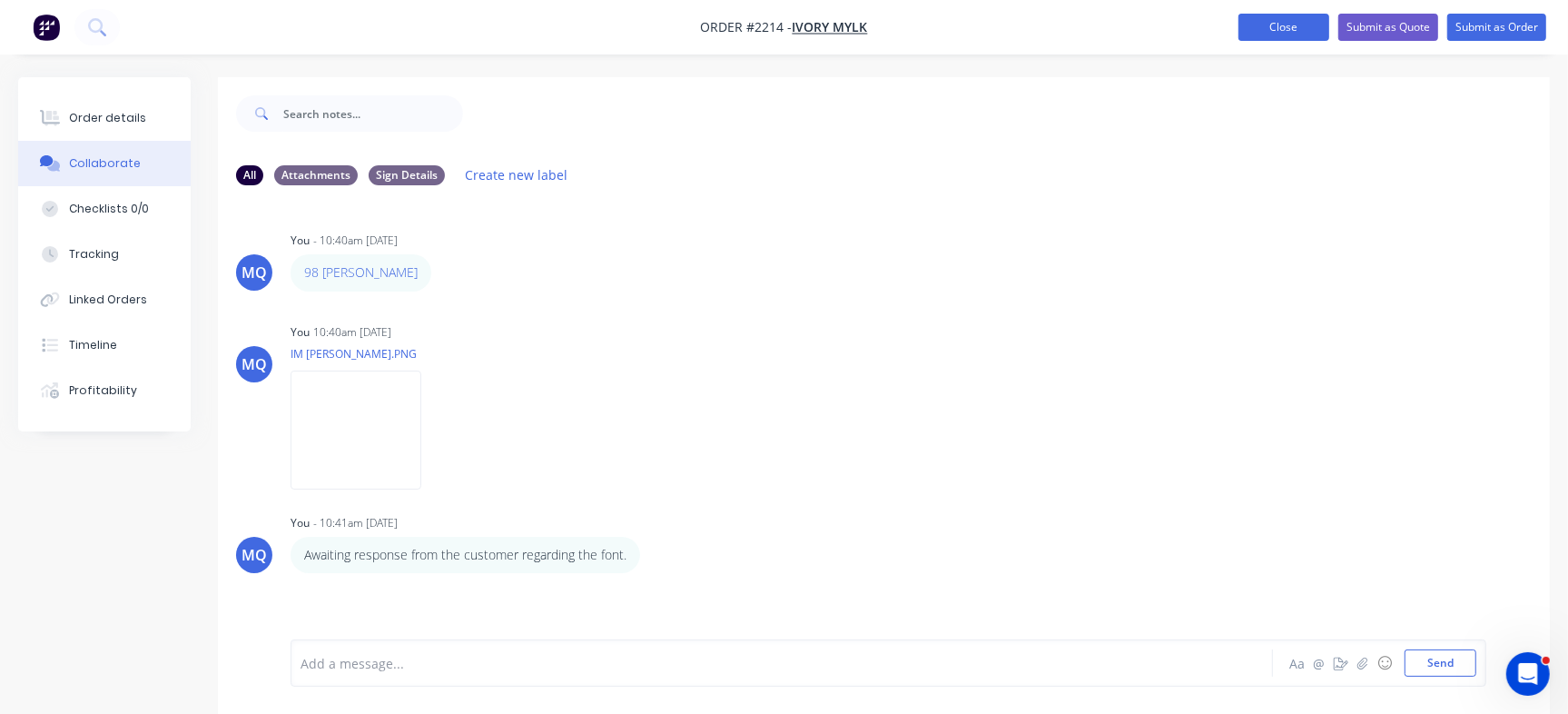
click at [1279, 28] on button "Close" at bounding box center [1284, 27] width 90 height 27
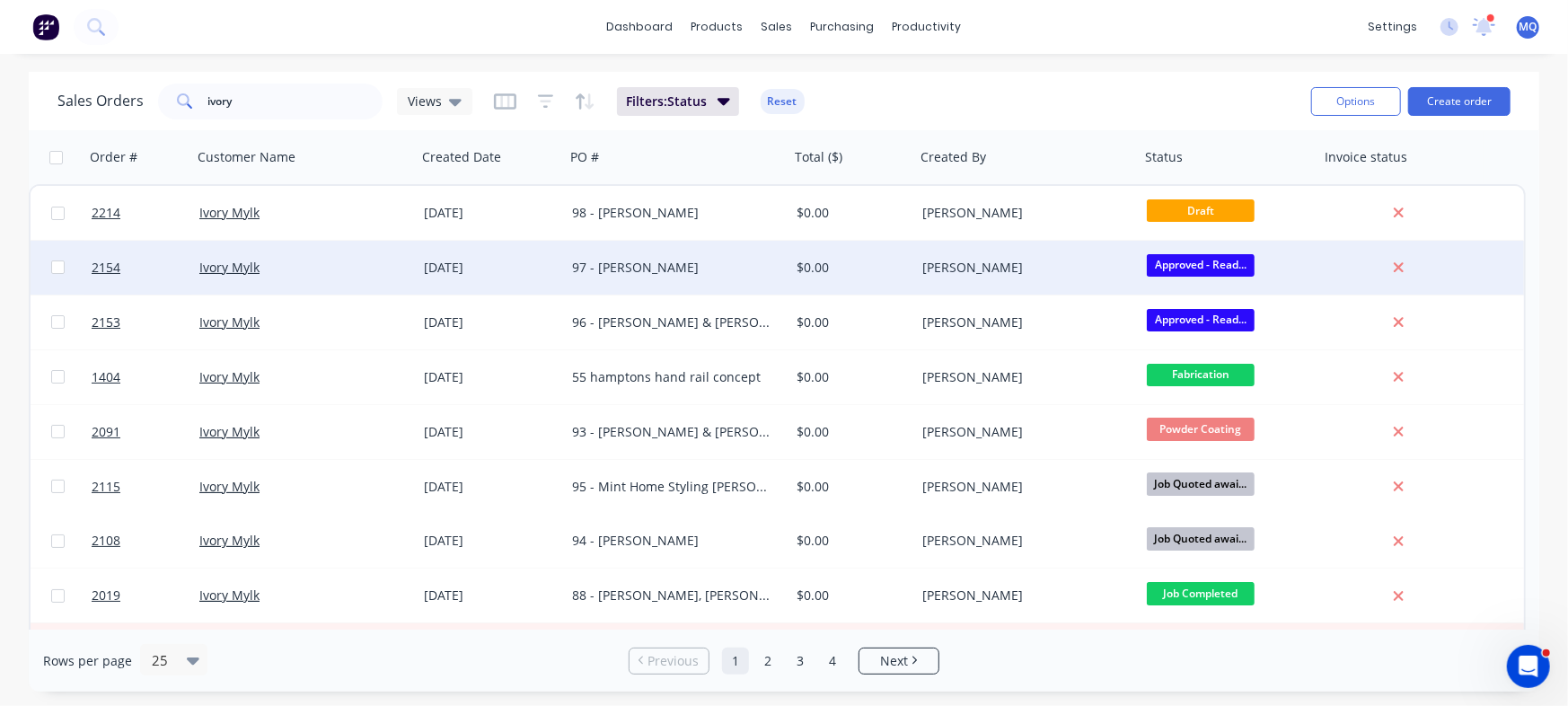
click at [659, 271] on div "97 - [PERSON_NAME]" at bounding box center [672, 267] width 200 height 18
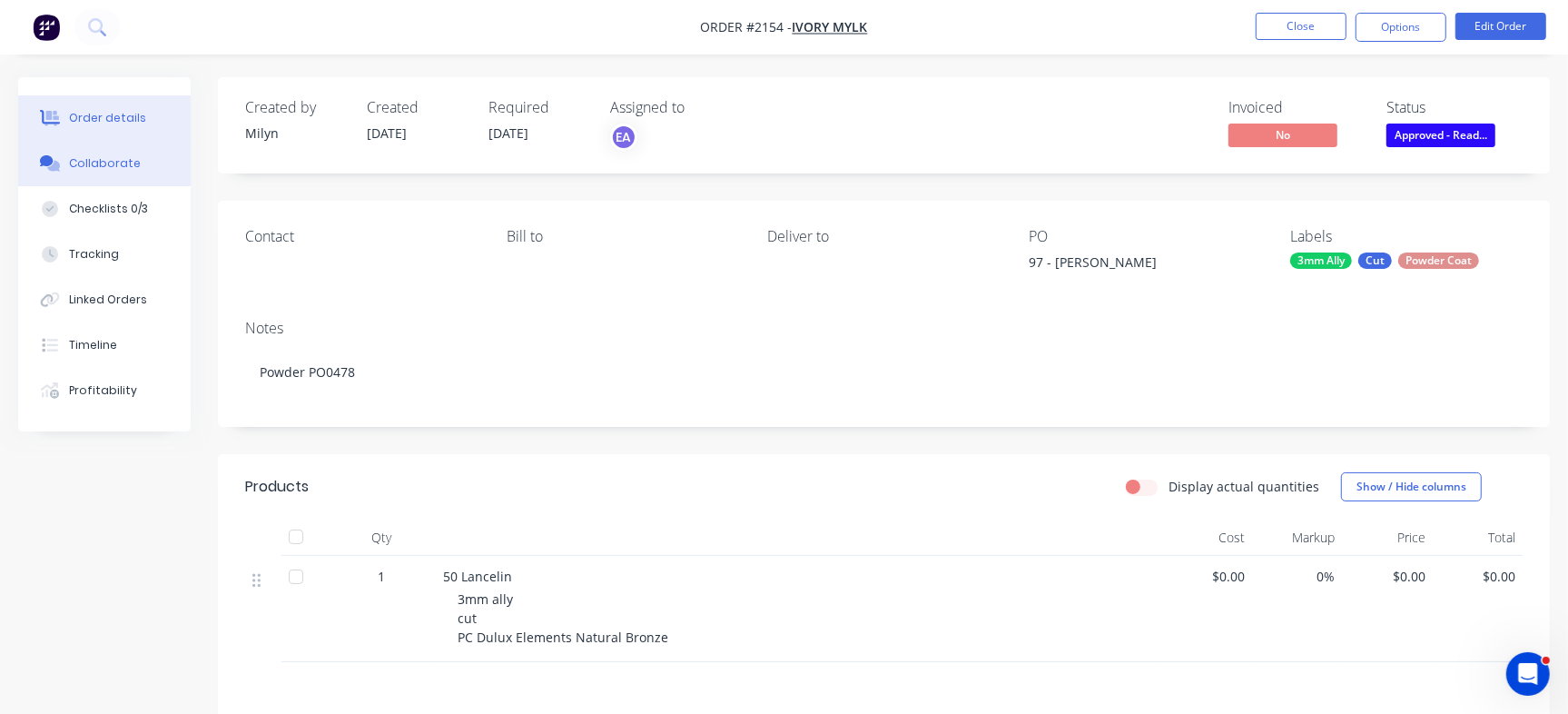
click at [105, 169] on div "Collaborate" at bounding box center [105, 163] width 72 height 16
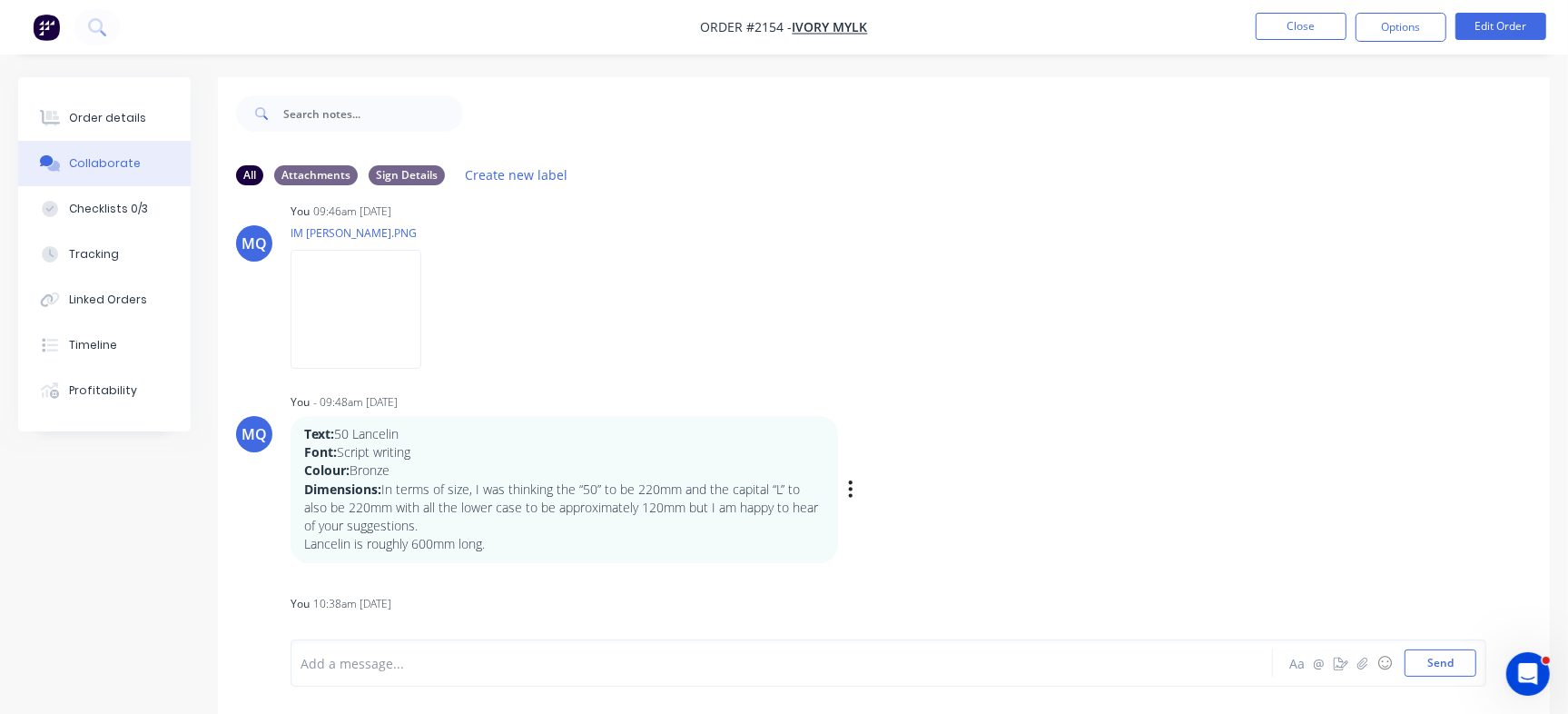
scroll to position [133, 0]
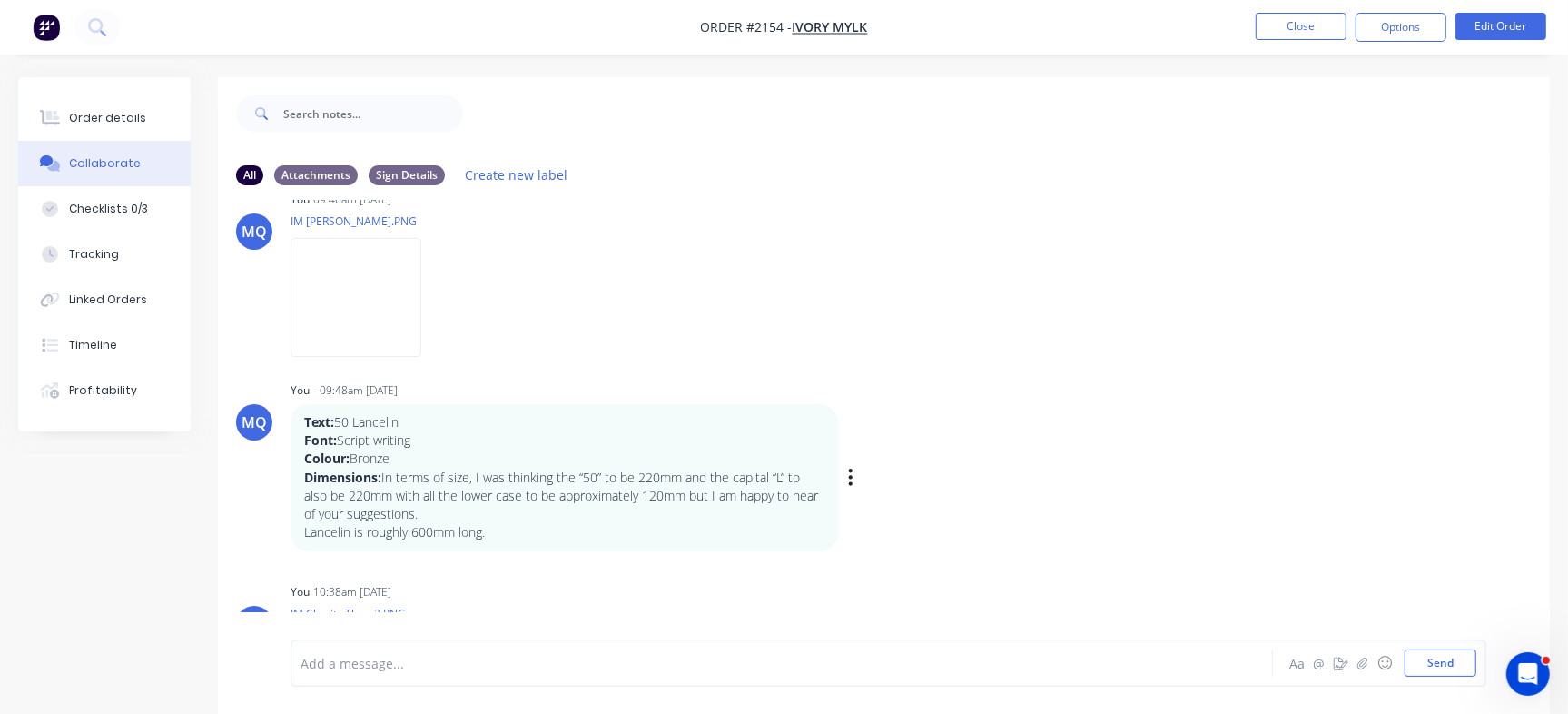
click at [306, 417] on strong "Text:" at bounding box center [318, 422] width 30 height 17
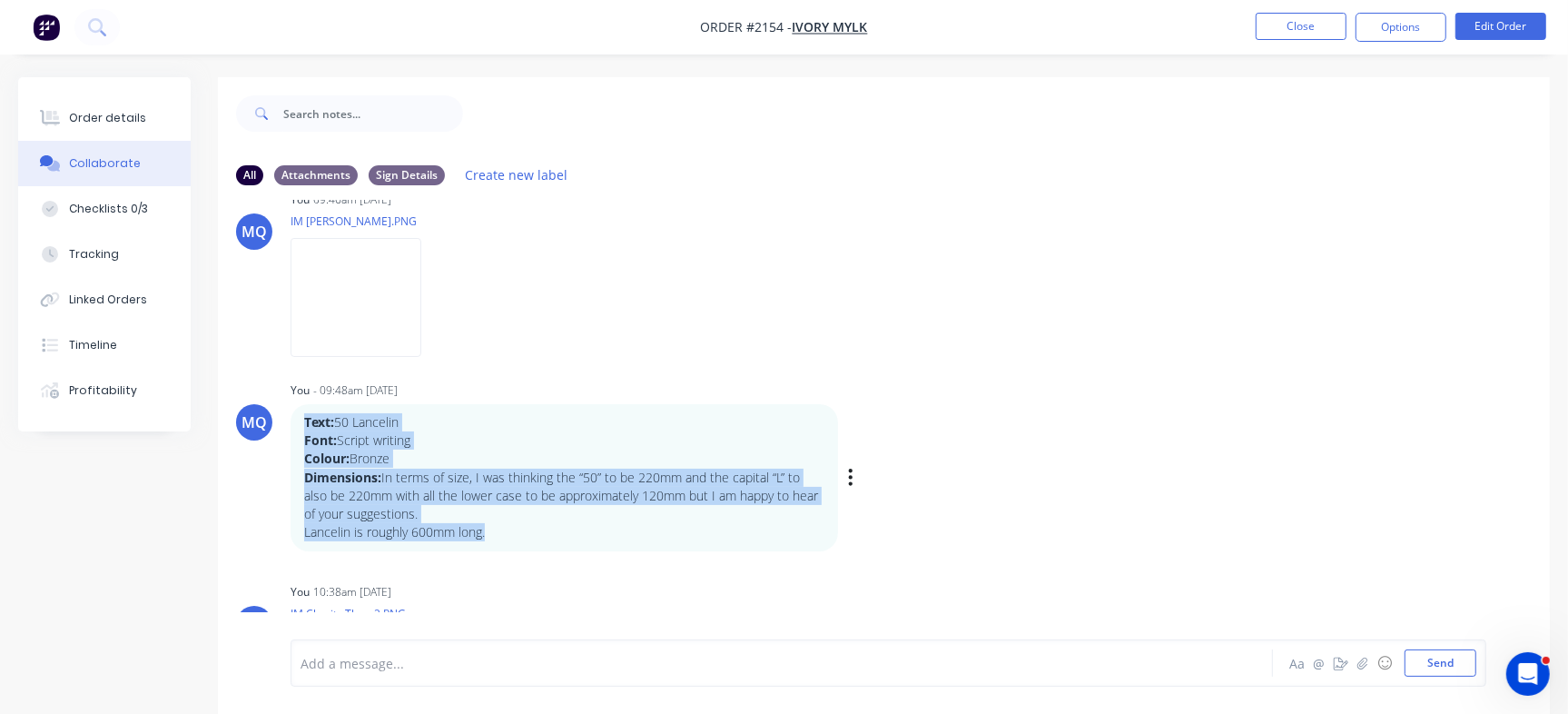
drag, startPoint x: 305, startPoint y: 419, endPoint x: 551, endPoint y: 529, distance: 269.5
click at [550, 529] on div "Text: 50 Lancelin Font: Script writing Colour: Bronze Dimensions: In terms of s…" at bounding box center [563, 478] width 520 height 129
copy div "Text: 50 Lancelin Font: Script writing Colour: Bronze Dimensions: In terms of s…"
click at [1296, 24] on button "Close" at bounding box center [1301, 26] width 90 height 27
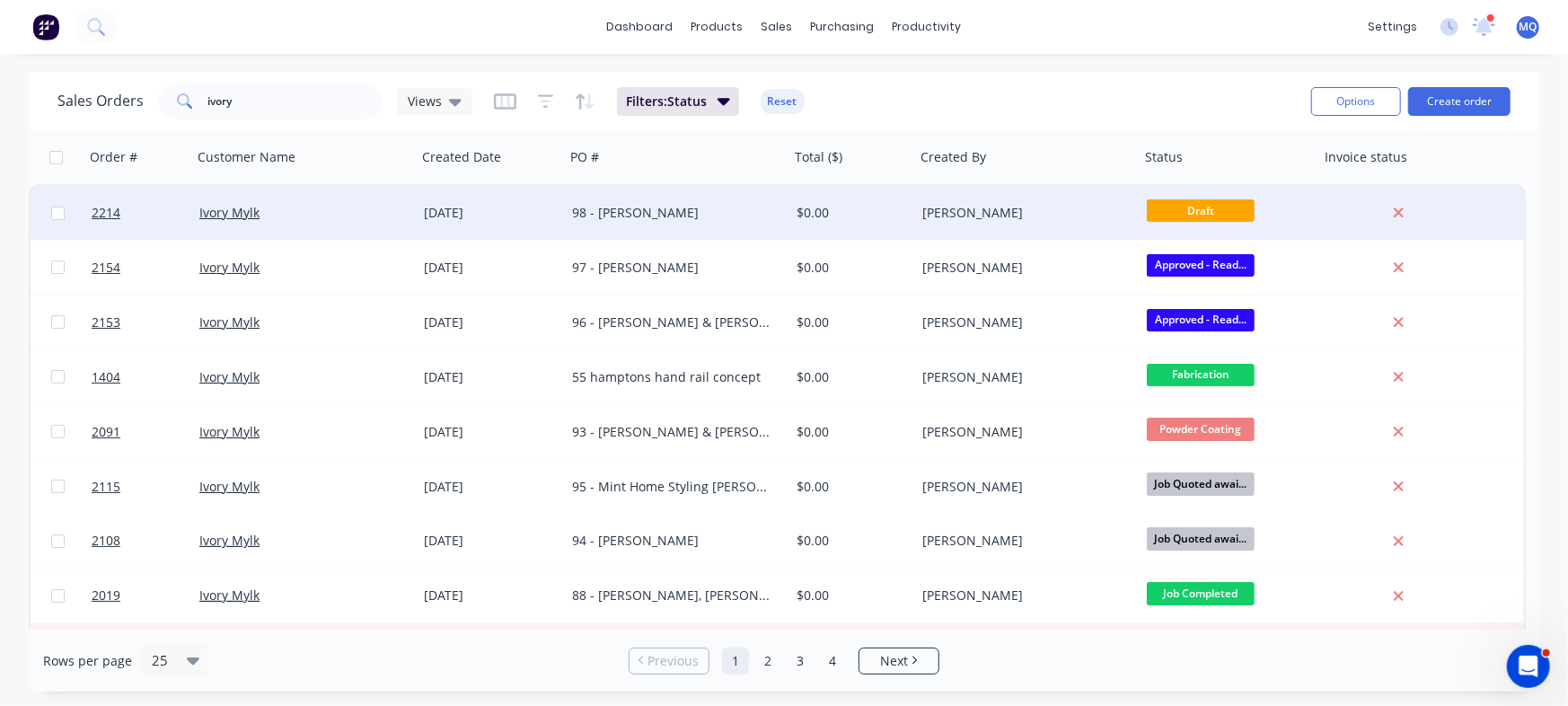
click at [798, 220] on div "$0.00" at bounding box center [849, 212] width 105 height 18
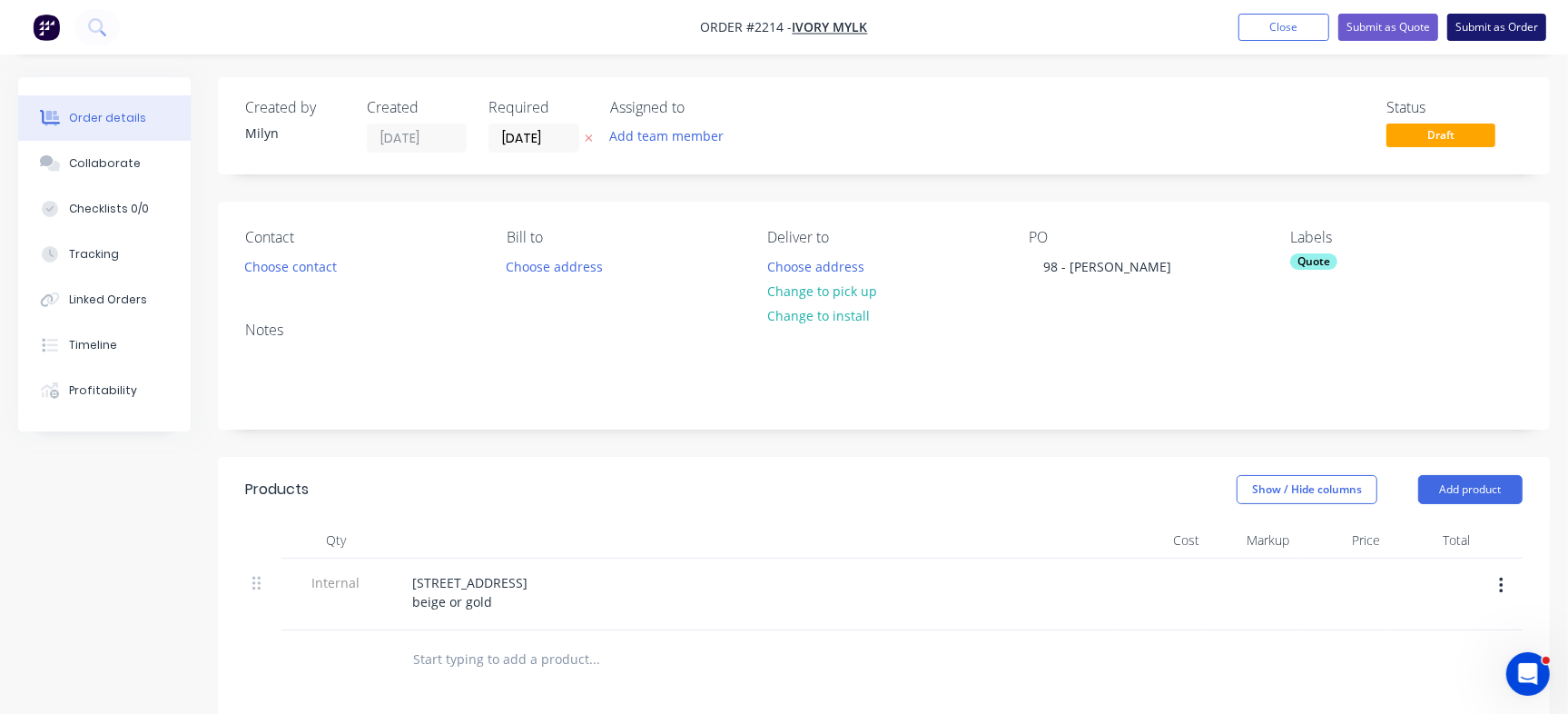
click at [1531, 27] on button "Submit as Order" at bounding box center [1496, 27] width 99 height 27
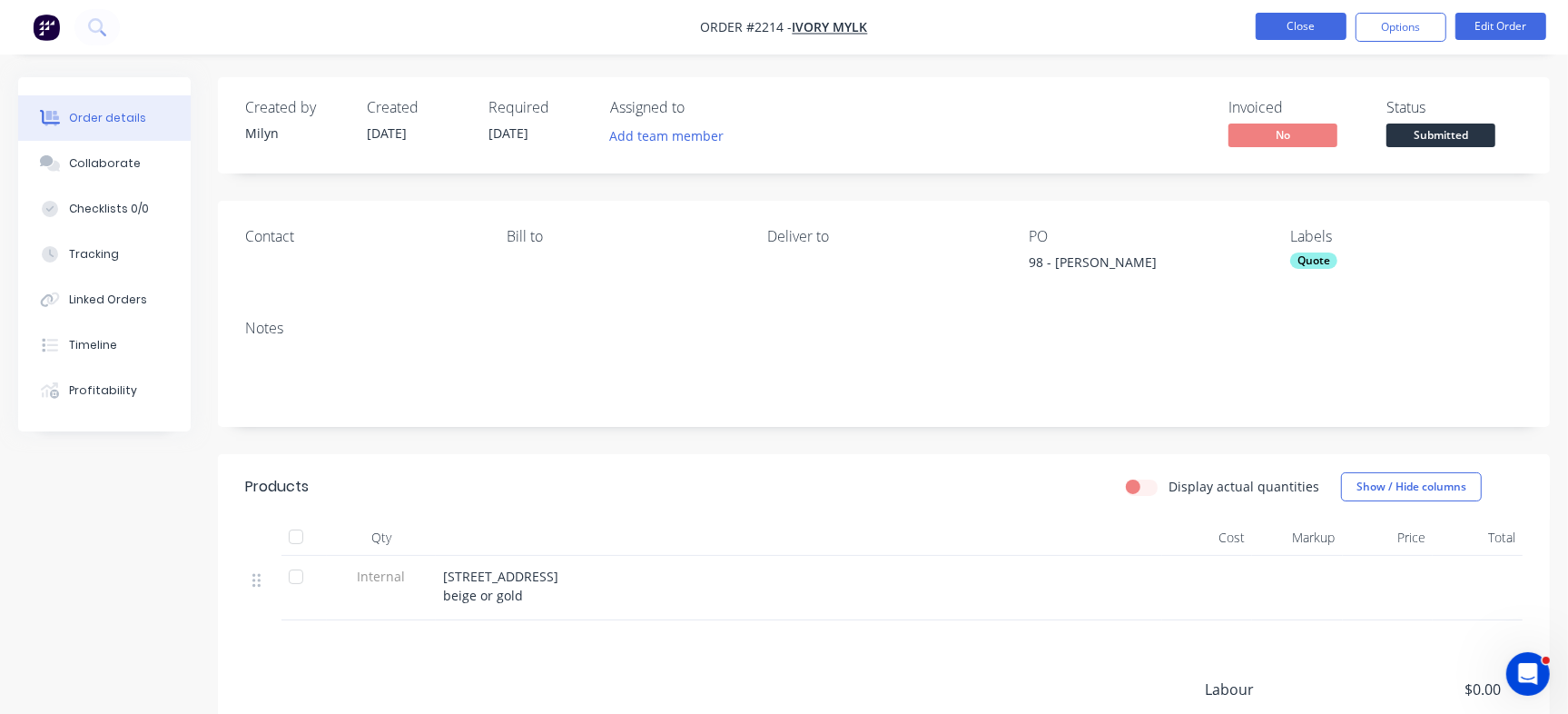
click at [1307, 19] on button "Close" at bounding box center [1301, 26] width 90 height 27
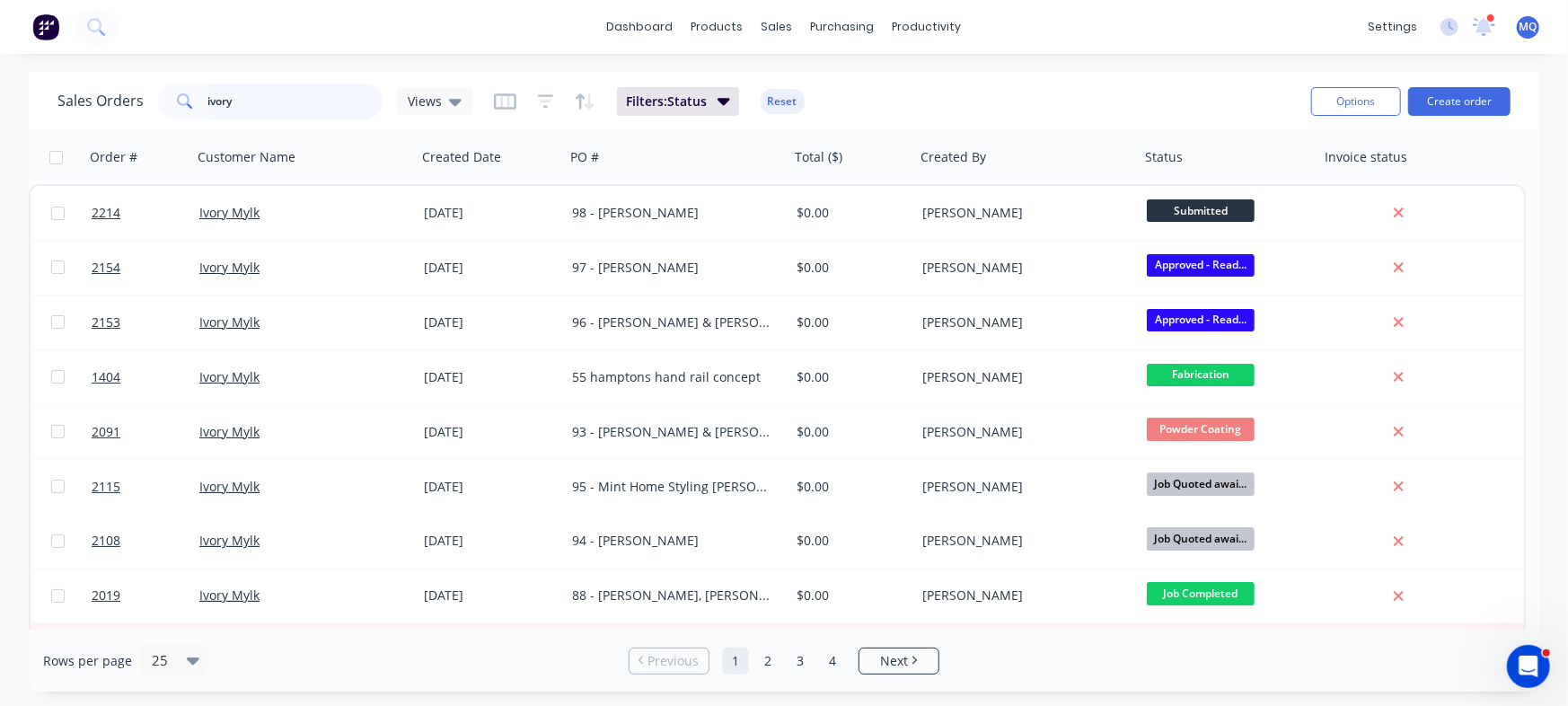
click at [264, 96] on input "ivory" at bounding box center [296, 102] width 175 height 36
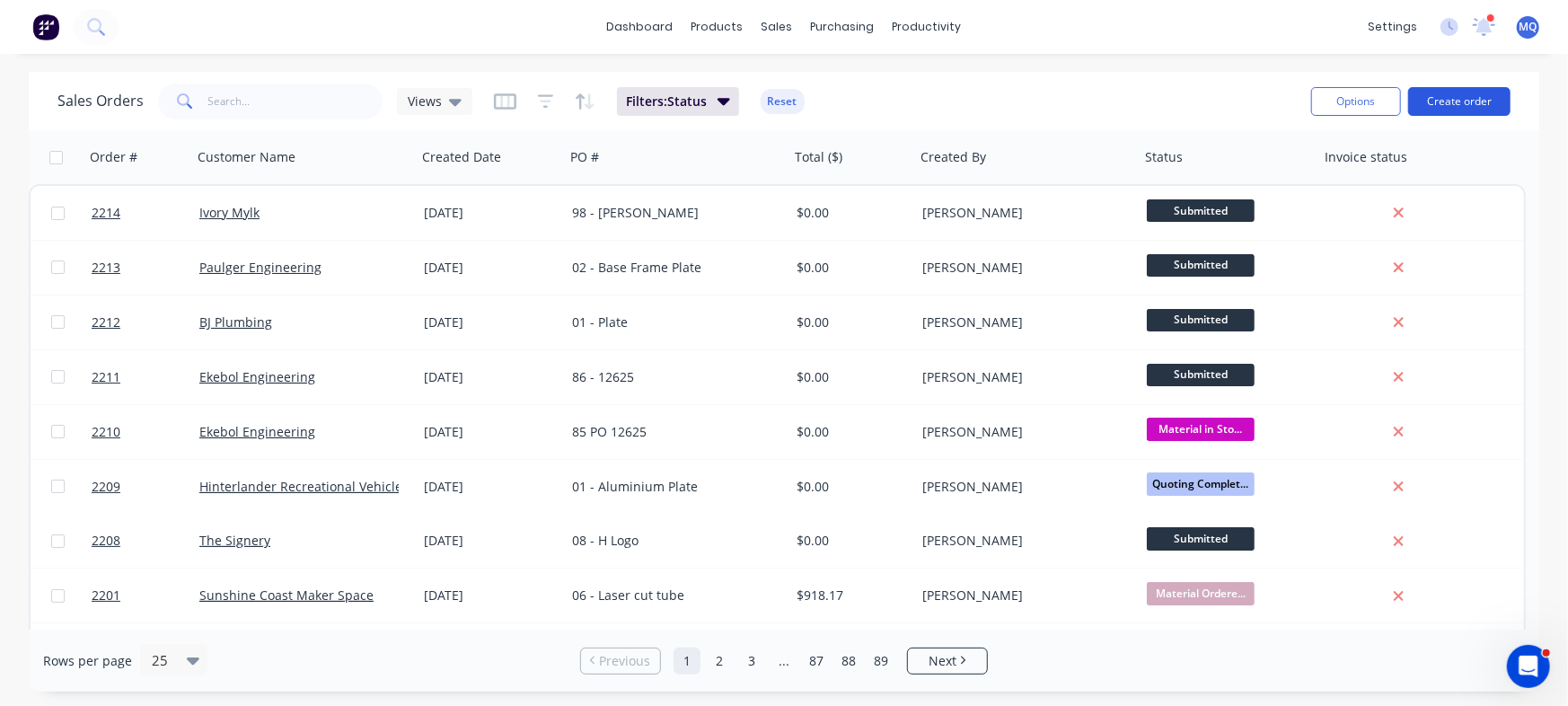
click at [1447, 93] on button "Create order" at bounding box center [1459, 102] width 103 height 29
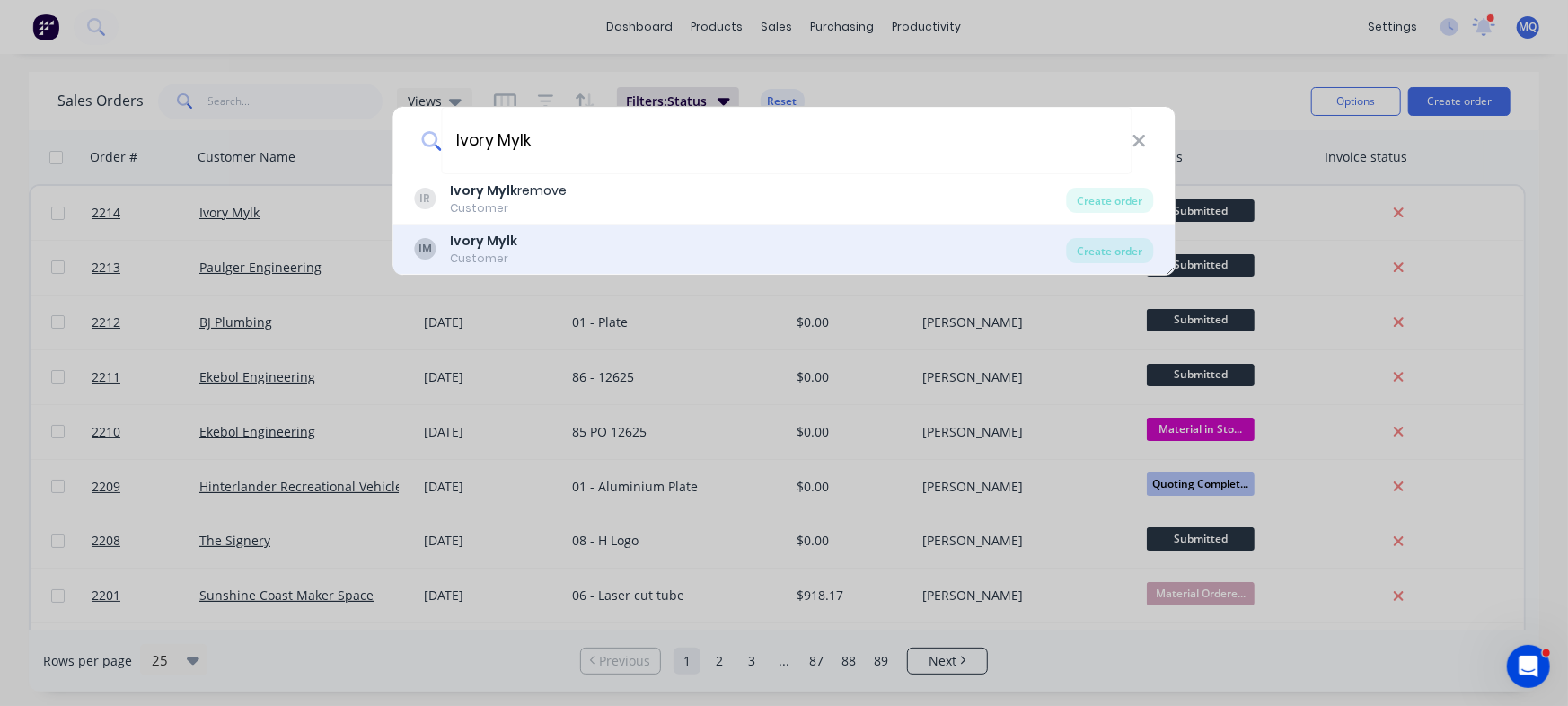
type input "Ivory Mylk"
click at [551, 239] on div "IM Ivory Mylk Customer" at bounding box center [740, 249] width 652 height 35
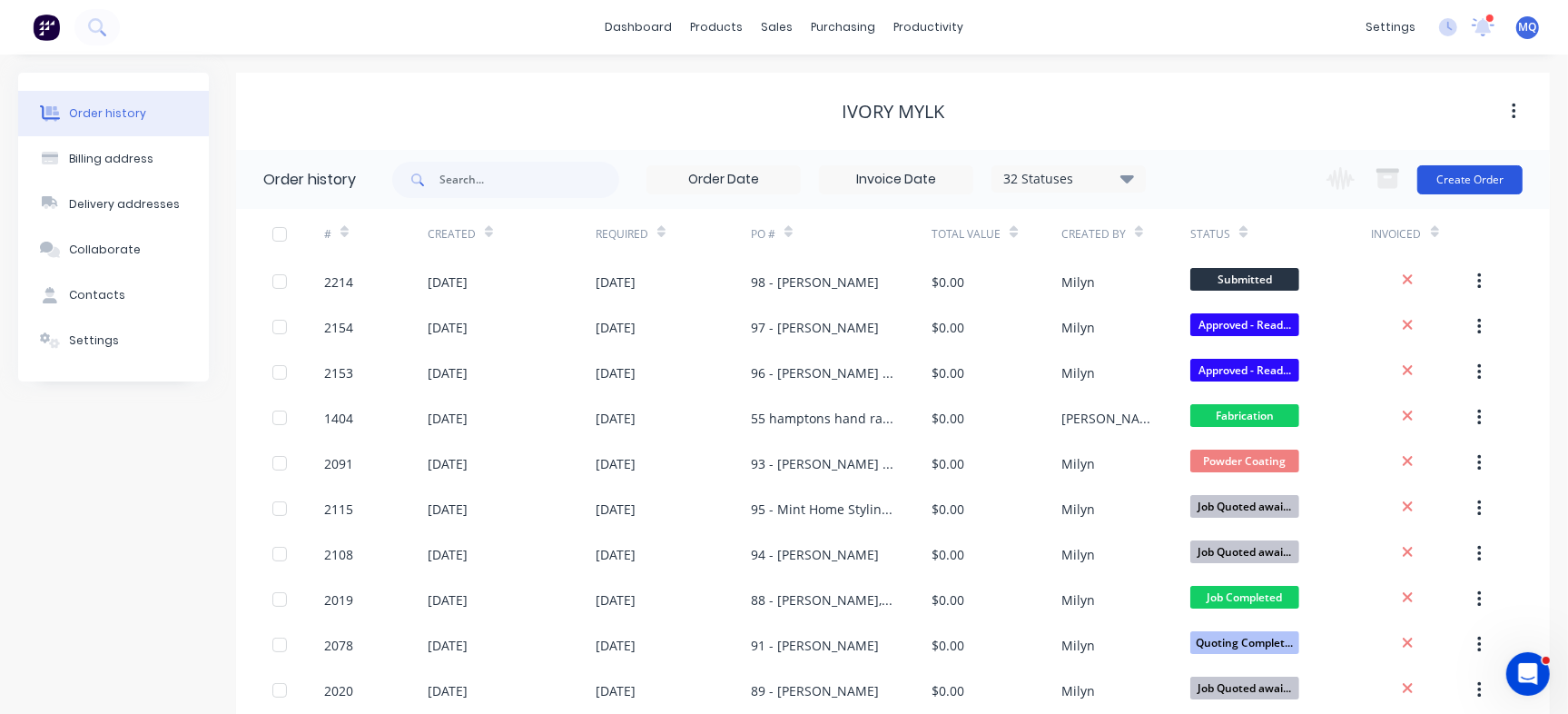
click at [1444, 169] on button "Create Order" at bounding box center [1470, 180] width 106 height 29
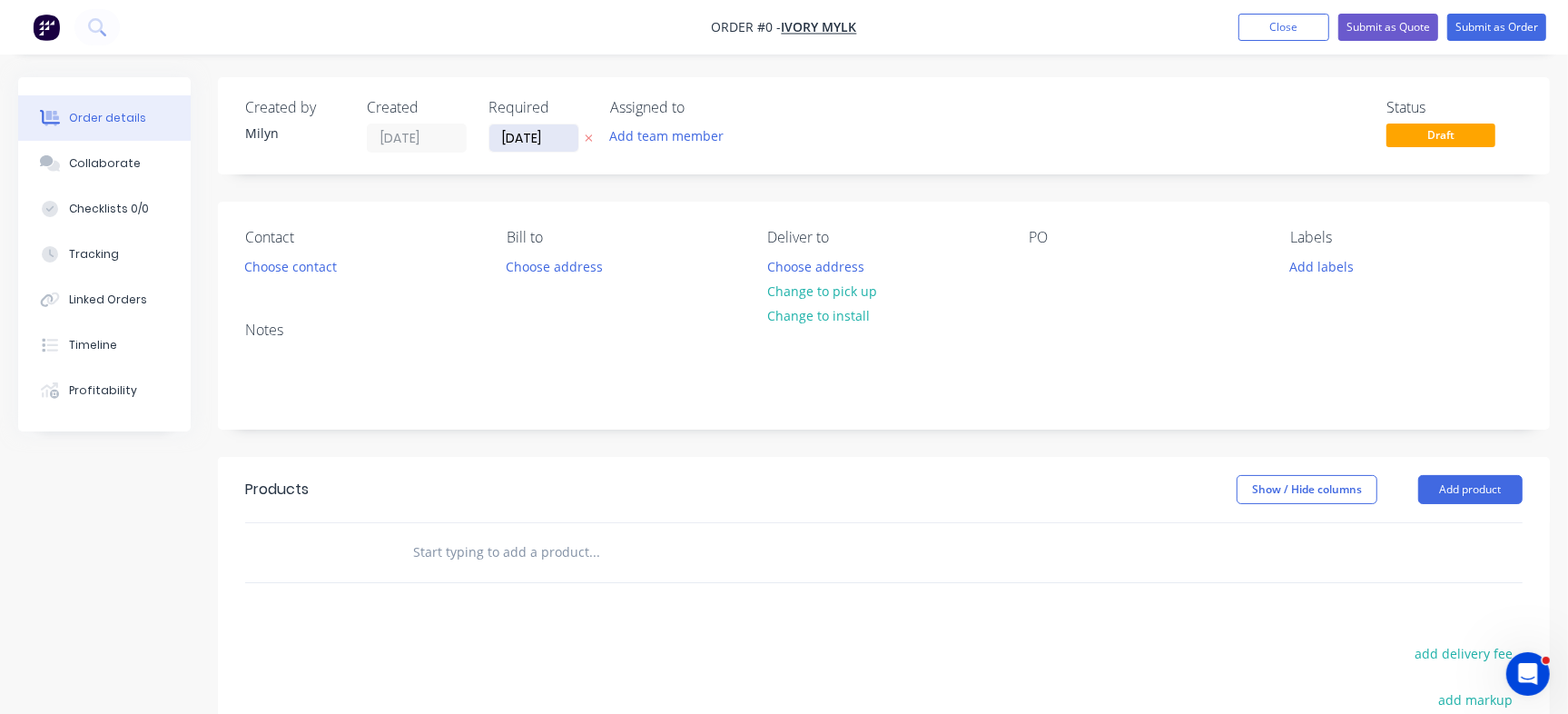
click at [518, 141] on input "[DATE]" at bounding box center [533, 137] width 89 height 27
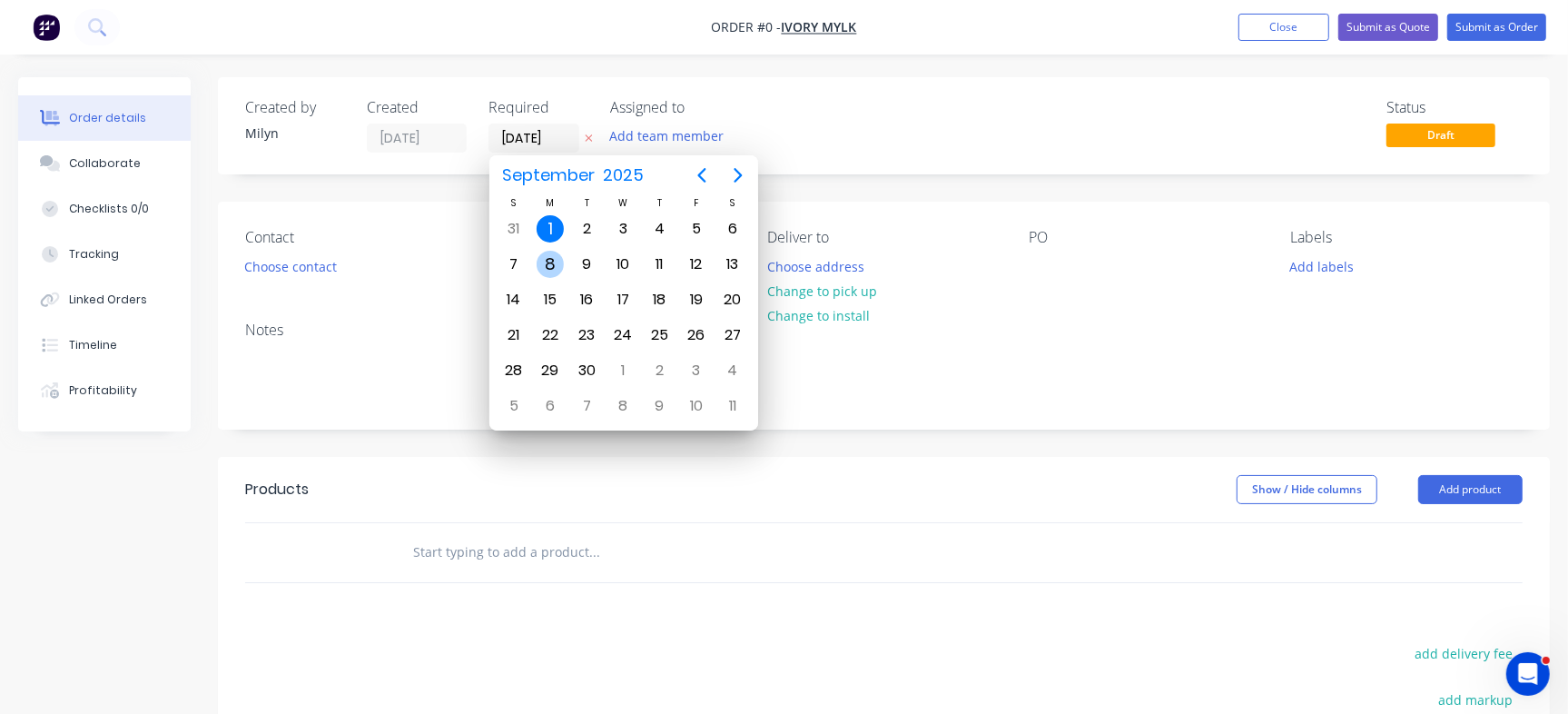
click at [541, 271] on div "8" at bounding box center [550, 264] width 27 height 27
type input "[DATE]"
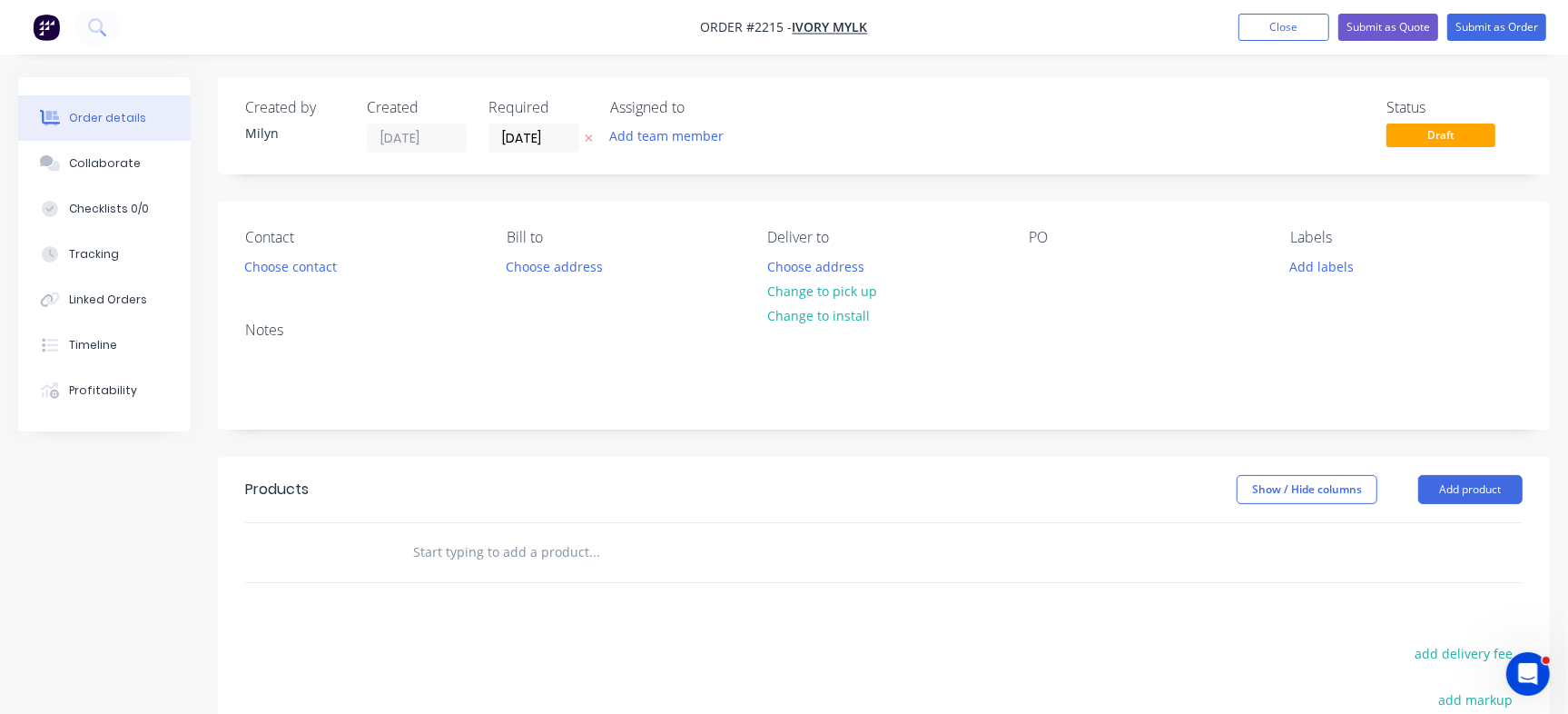
click at [1011, 170] on div "Created by Milyn Created 01/09/25 Required 08/09/25 Assigned to Add team member…" at bounding box center [884, 125] width 1332 height 97
drag, startPoint x: 1052, startPoint y: 133, endPoint x: 1035, endPoint y: 85, distance: 50.9
click at [1052, 133] on div "Status Draft" at bounding box center [1157, 126] width 731 height 54
click at [74, 157] on div "Collaborate" at bounding box center [105, 163] width 72 height 16
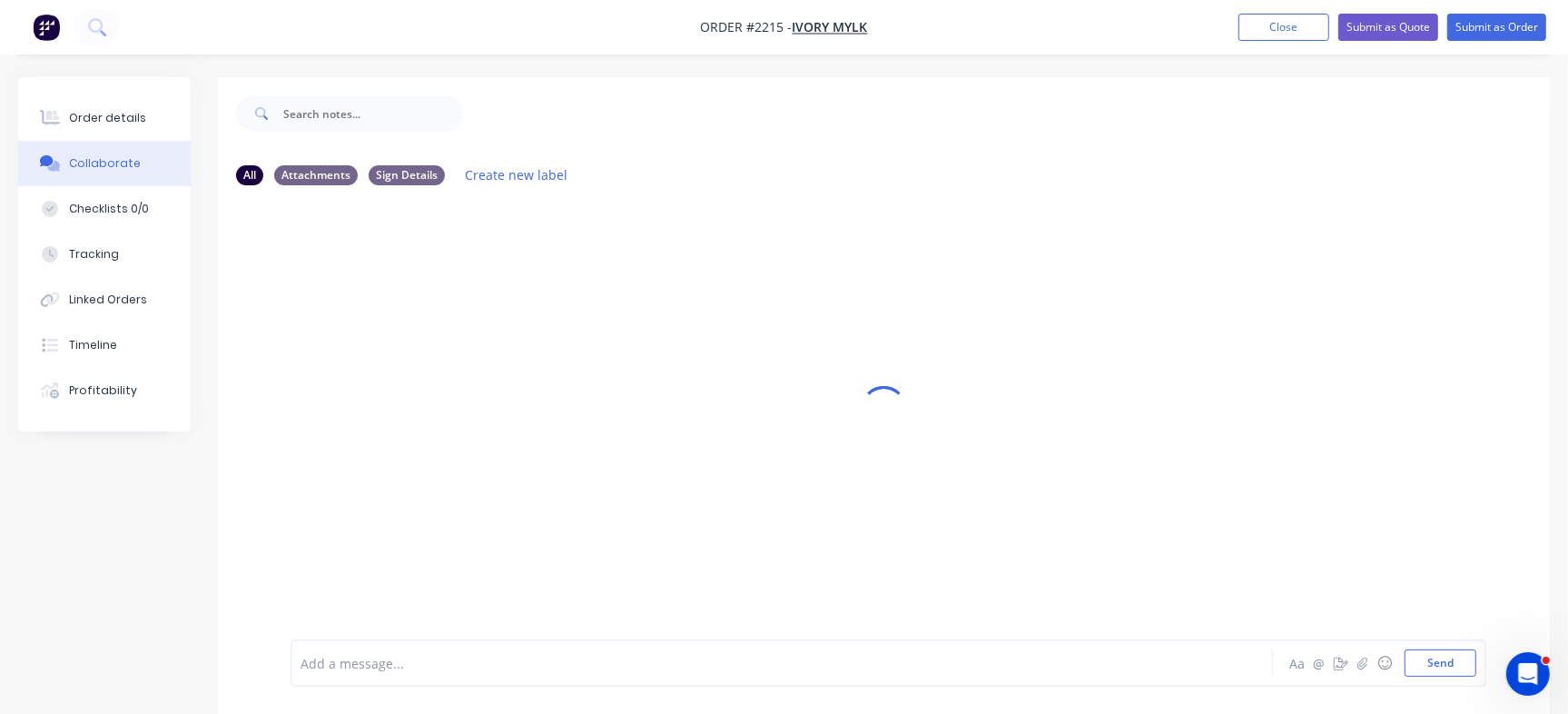
click at [613, 657] on div at bounding box center [742, 663] width 880 height 19
drag, startPoint x: 1443, startPoint y: 665, endPoint x: 1434, endPoint y: 666, distance: 9.1
click at [1440, 666] on button "Send" at bounding box center [1440, 663] width 72 height 27
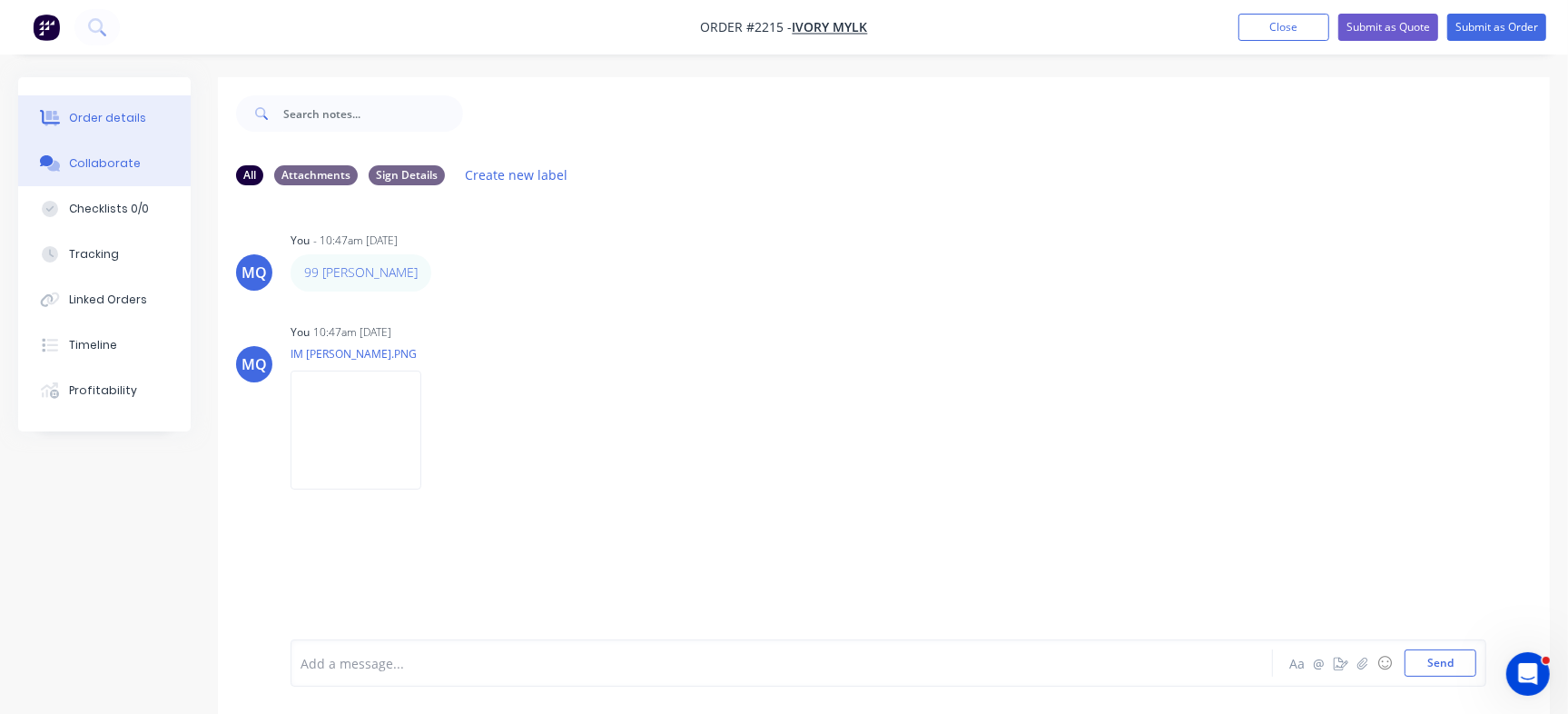
click at [110, 104] on button "Order details" at bounding box center [105, 117] width 173 height 45
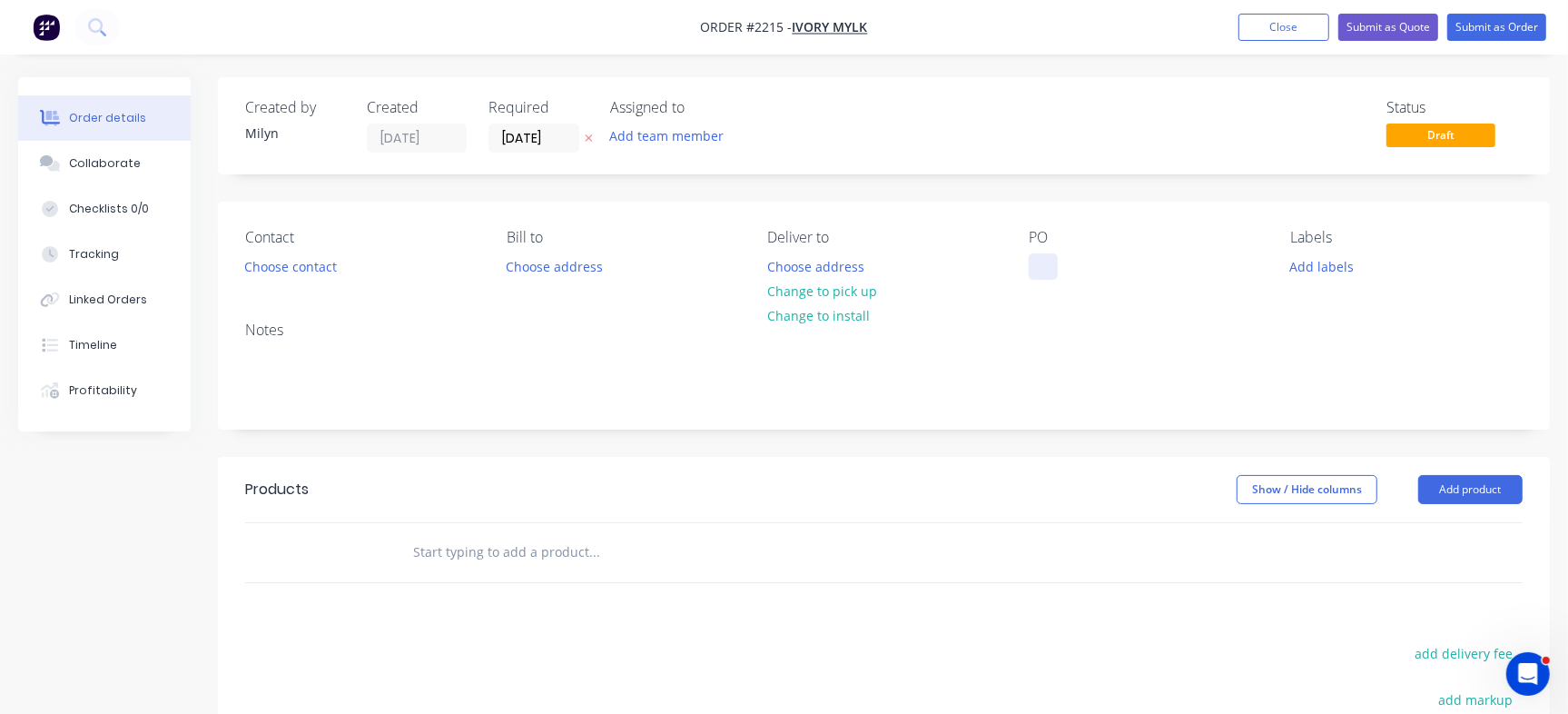
click at [1041, 275] on div at bounding box center [1042, 266] width 29 height 26
paste div
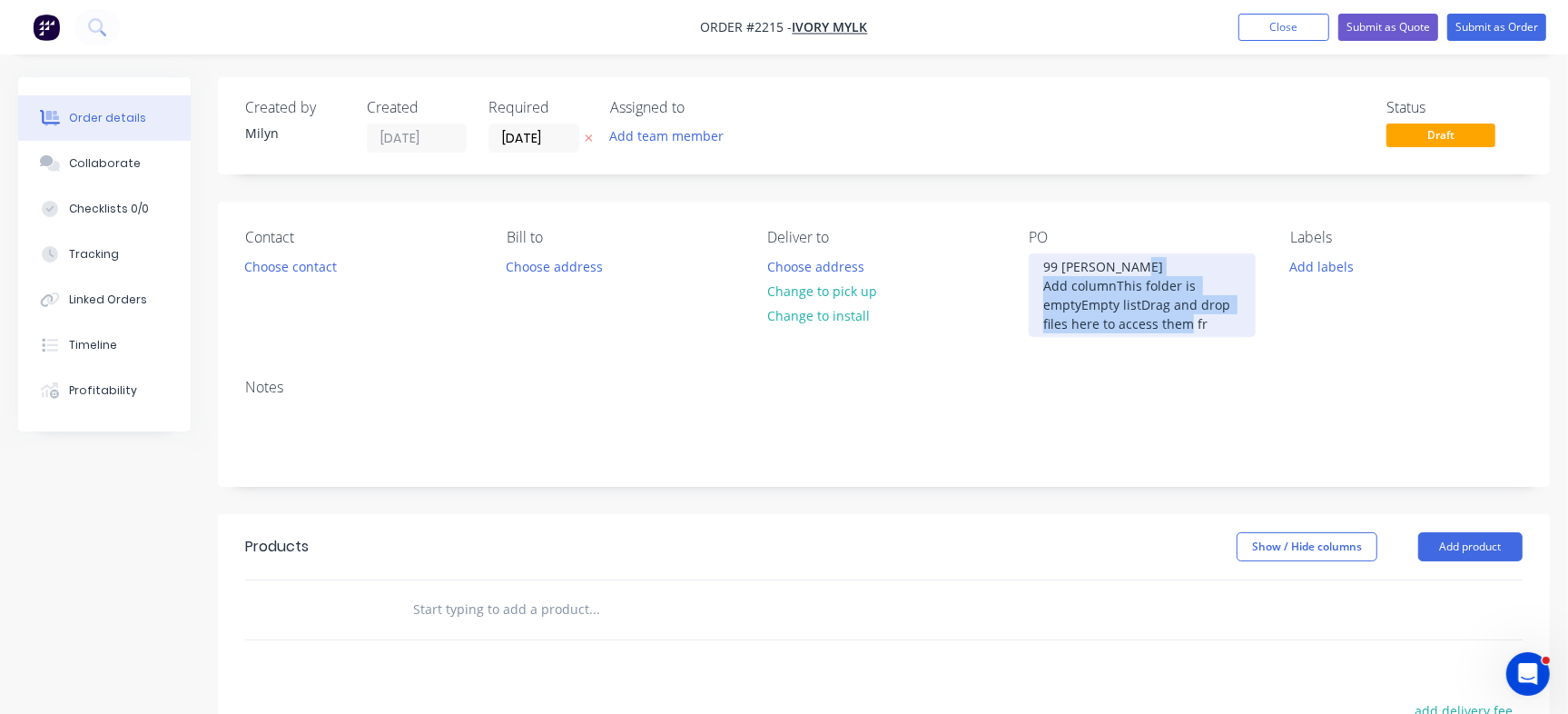
drag, startPoint x: 1224, startPoint y: 329, endPoint x: 1038, endPoint y: 287, distance: 190.7
click at [1038, 287] on div "99 Lyn Wright Add columnThis folder is emptyEmpty listDrag and drop files here …" at bounding box center [1141, 295] width 227 height 84
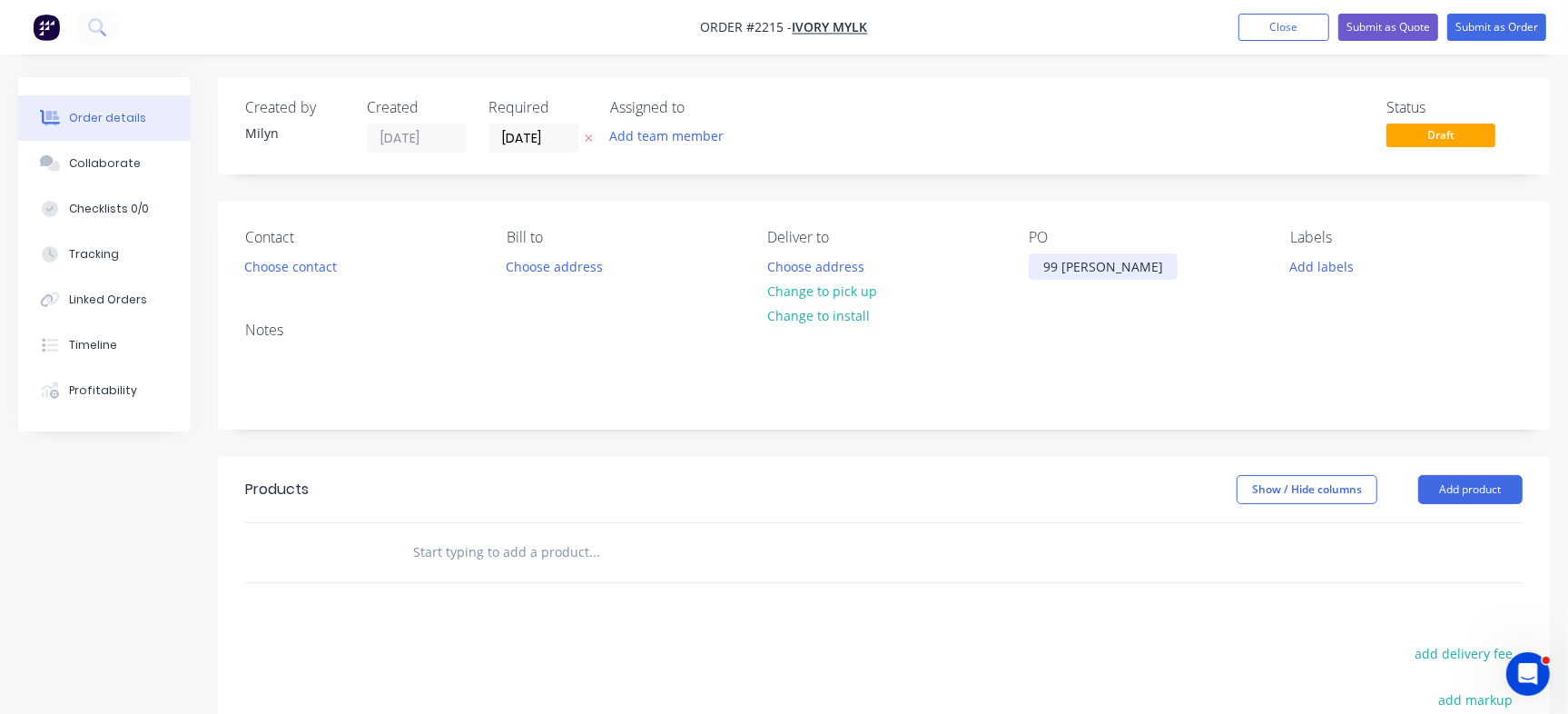
click at [1053, 263] on div "99 Lyn Wright" at bounding box center [1102, 266] width 149 height 26
click at [1060, 263] on div "99 Lyn Wright" at bounding box center [1102, 266] width 149 height 26
click at [1138, 189] on div "Created by Milyn Created 01/09/25 Required 08/09/25 Assigned to Add team member…" at bounding box center [884, 548] width 1332 height 942
click at [469, 542] on input "text" at bounding box center [594, 553] width 363 height 37
click at [1502, 481] on button "Add product" at bounding box center [1470, 489] width 105 height 29
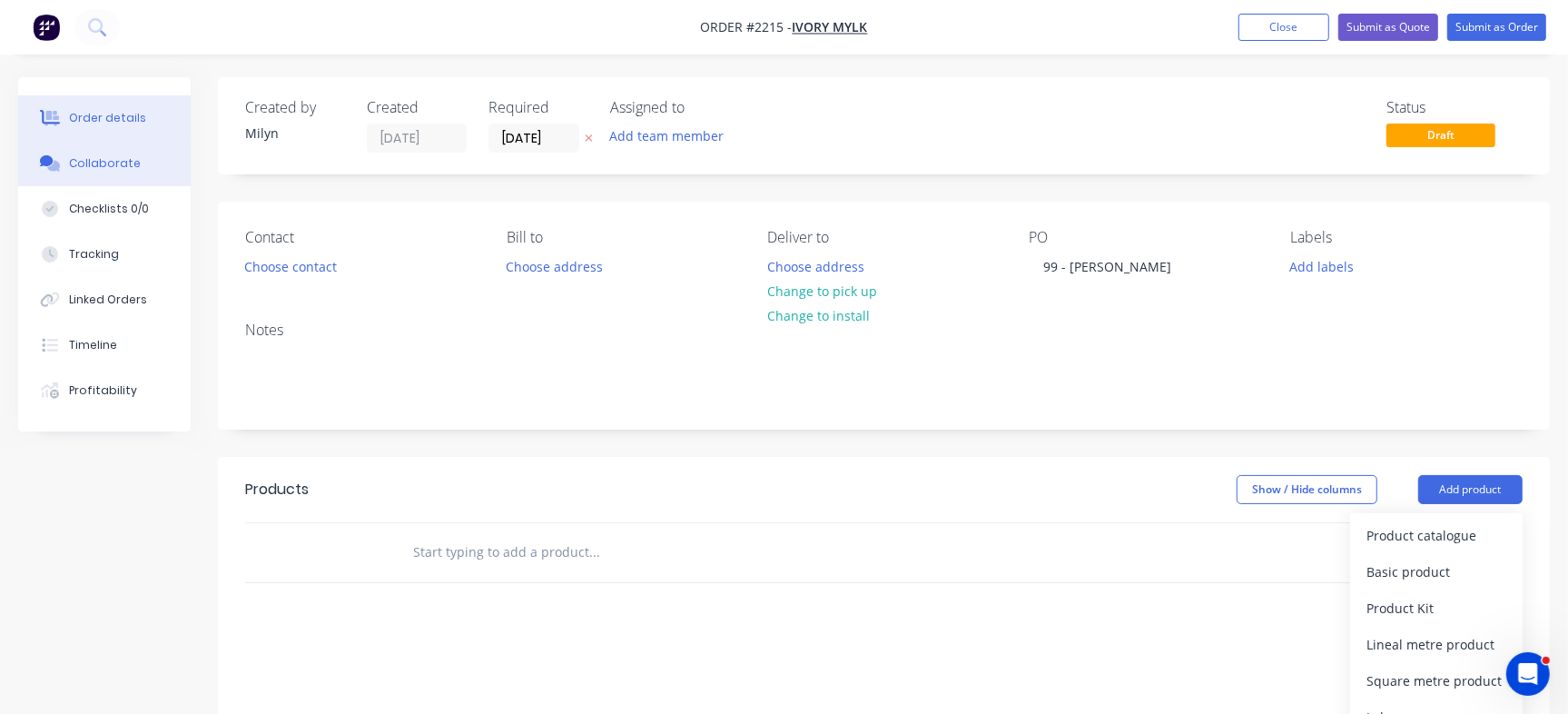
click at [137, 161] on button "Collaborate" at bounding box center [105, 162] width 173 height 45
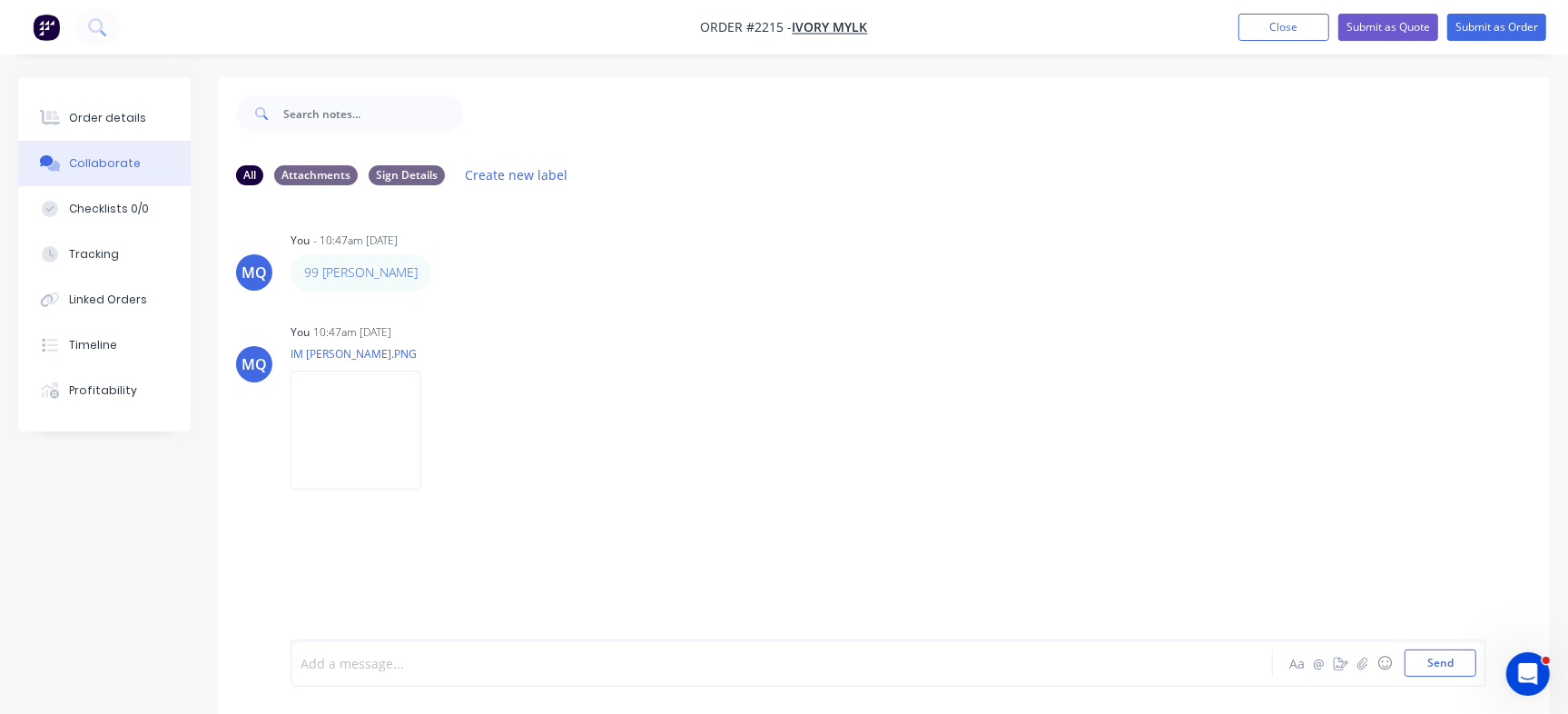
drag, startPoint x: 384, startPoint y: 677, endPoint x: 383, endPoint y: 686, distance: 9.1
click at [381, 686] on div "Add a message... Aa @ ☺ Send" at bounding box center [888, 662] width 1195 height 47
drag, startPoint x: 335, startPoint y: 611, endPoint x: 474, endPoint y: 599, distance: 139.5
click at [474, 599] on div "Text: 30 Macaulay street Font: Colour: beige or gold whatever will last in the …" at bounding box center [888, 638] width 1195 height 96
click at [368, 629] on div "Font:" at bounding box center [742, 628] width 880 height 19
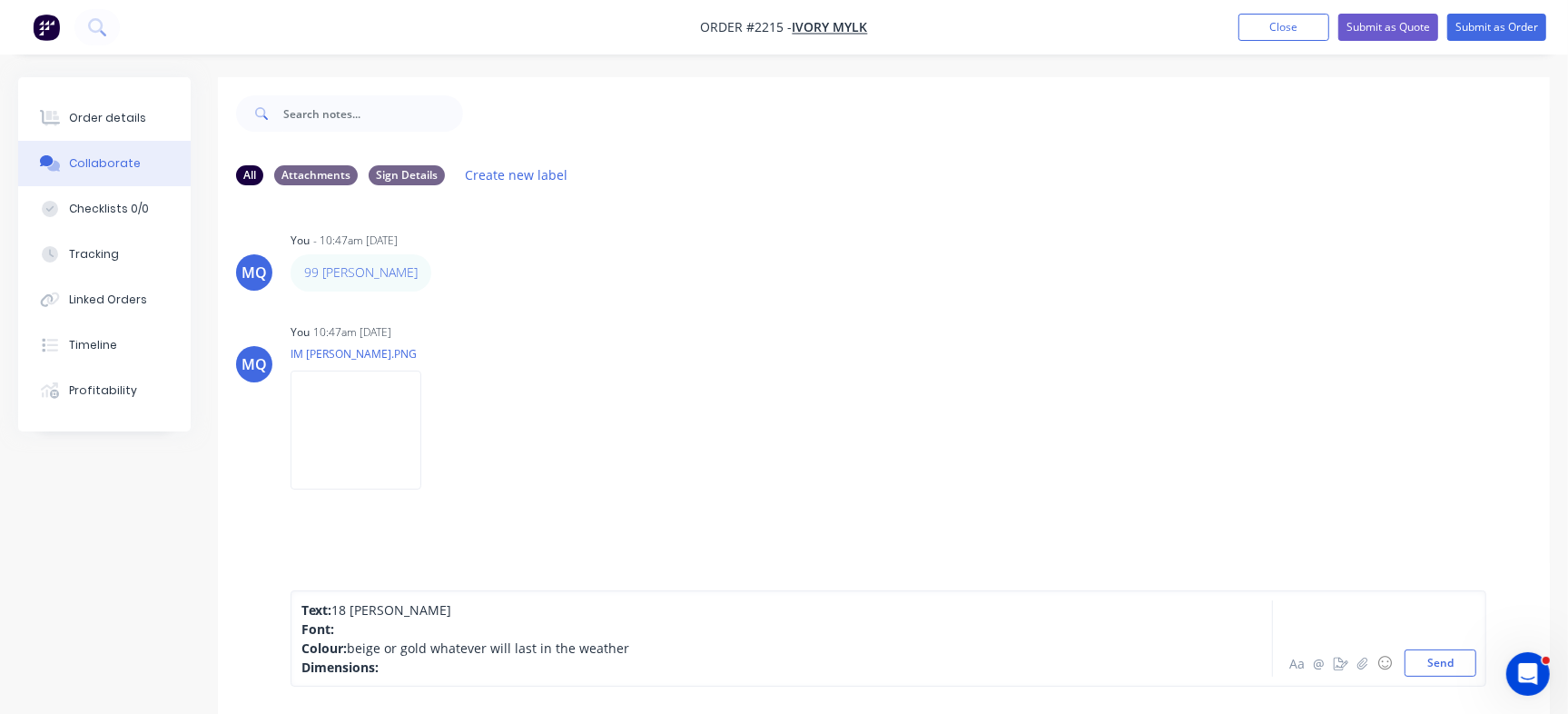
drag, startPoint x: 355, startPoint y: 647, endPoint x: 675, endPoint y: 655, distance: 320.1
click at [675, 655] on div "Colour: beige or gold whatever will last in the weather" at bounding box center [742, 648] width 880 height 19
click at [418, 636] on div "Font:" at bounding box center [742, 628] width 880 height 19
click at [464, 678] on div "Text: 18 Coutts Cres Font: Same font as the one on your website that on the cus…" at bounding box center [888, 638] width 1195 height 96
click at [472, 661] on div "Dimensions:" at bounding box center [742, 667] width 880 height 19
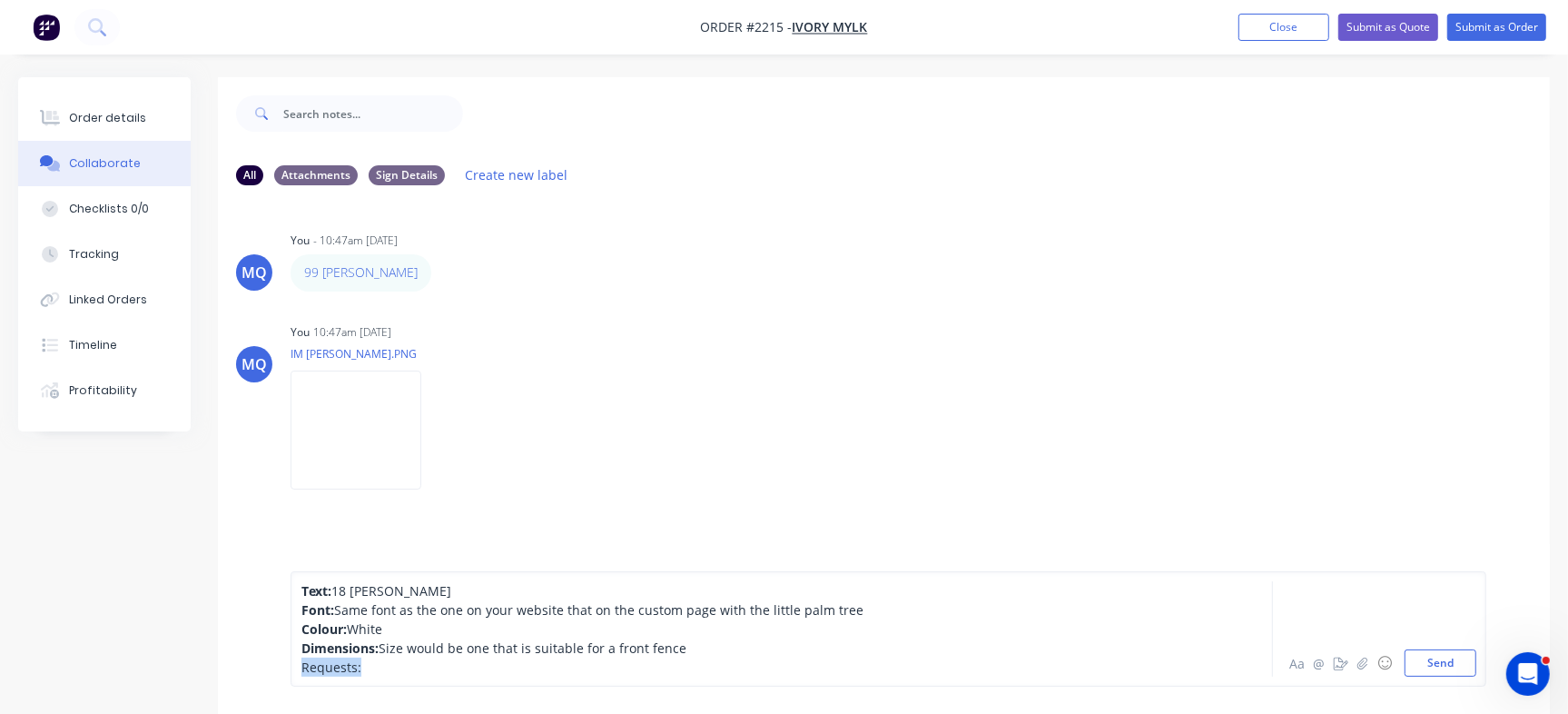
drag, startPoint x: 363, startPoint y: 669, endPoint x: 274, endPoint y: 660, distance: 89.5
click at [274, 660] on div "Text: 18 Coutts Cres Font: Same font as the one on your website that on the cus…" at bounding box center [884, 628] width 1332 height 170
click at [452, 664] on div "Requests:" at bounding box center [742, 667] width 880 height 19
click at [410, 669] on span "Requests: Letterbox" at bounding box center [364, 667] width 126 height 17
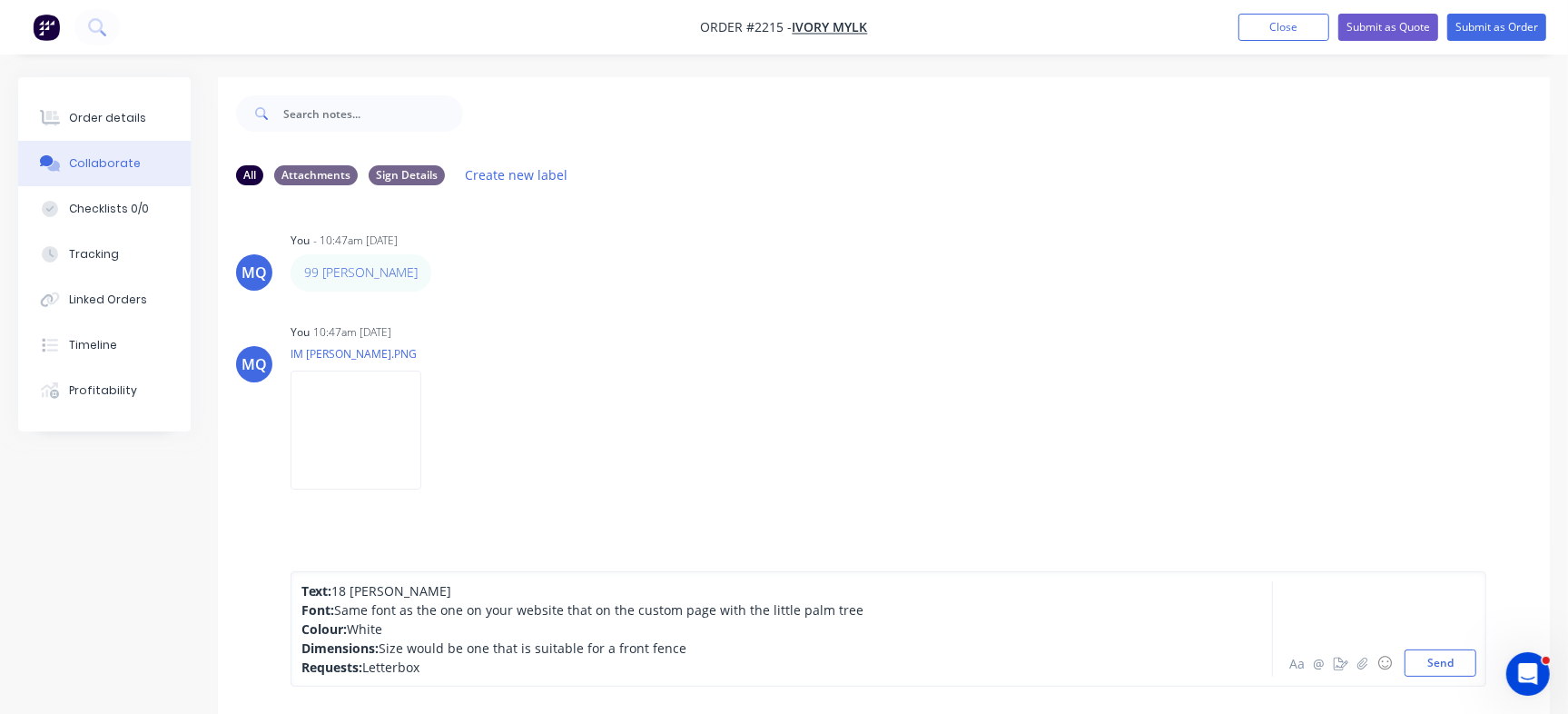
click at [571, 679] on div "Text: 18 Coutts Cres Font: Same font as the one on your website that on the cus…" at bounding box center [888, 628] width 1195 height 115
click at [585, 670] on div "Requests: Letterbox" at bounding box center [742, 667] width 880 height 19
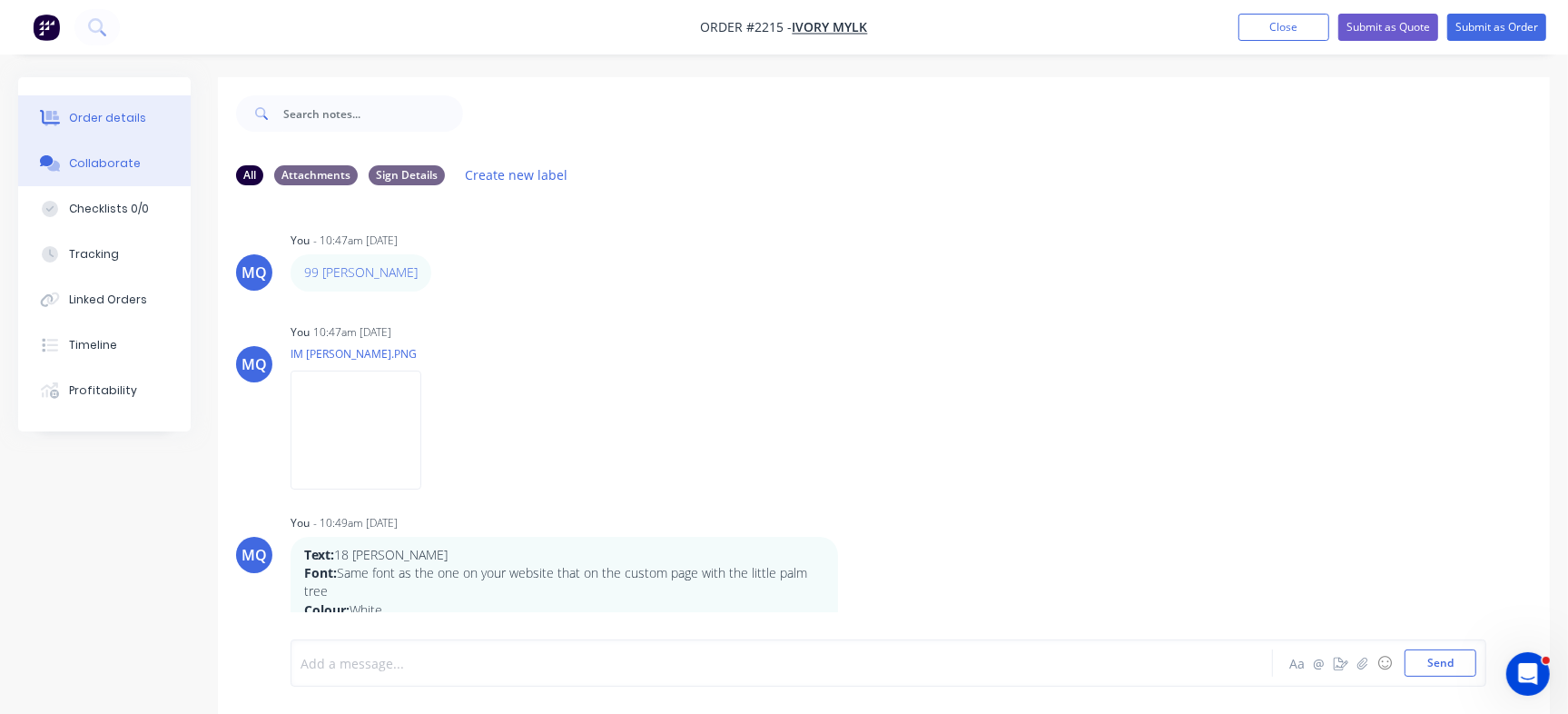
click at [110, 111] on div "Order details" at bounding box center [108, 117] width 77 height 16
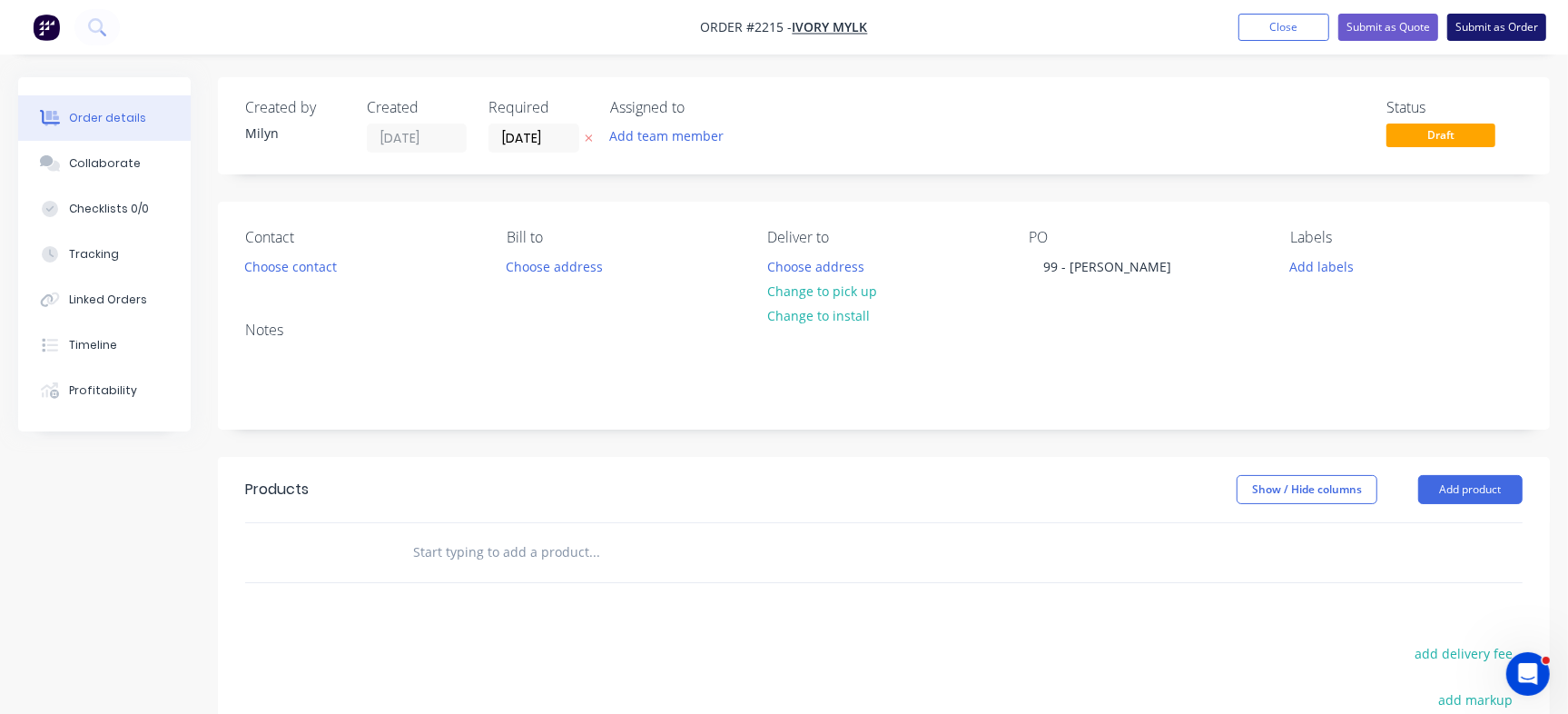
click at [1507, 33] on button "Submit as Order" at bounding box center [1496, 27] width 99 height 27
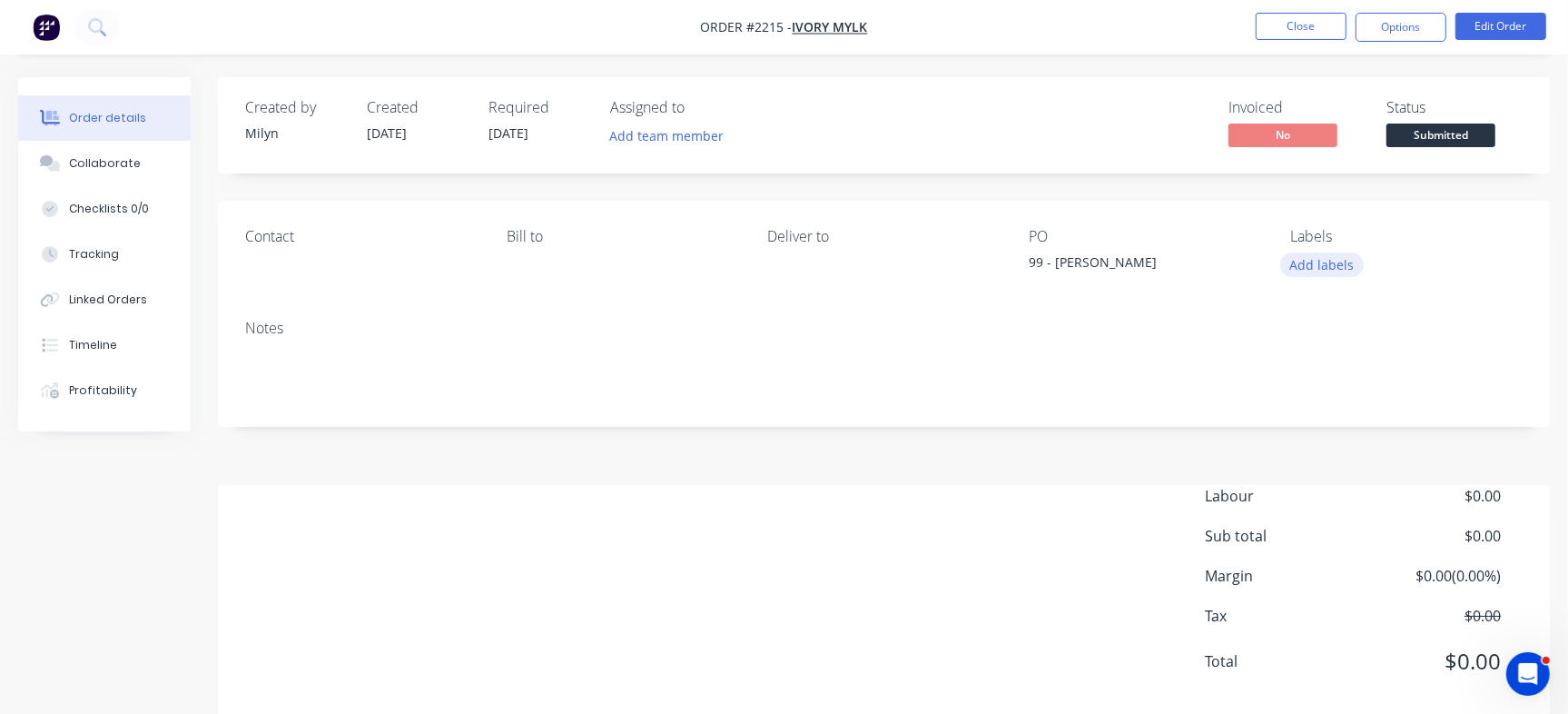
click at [1310, 259] on button "Add labels" at bounding box center [1321, 265] width 84 height 25
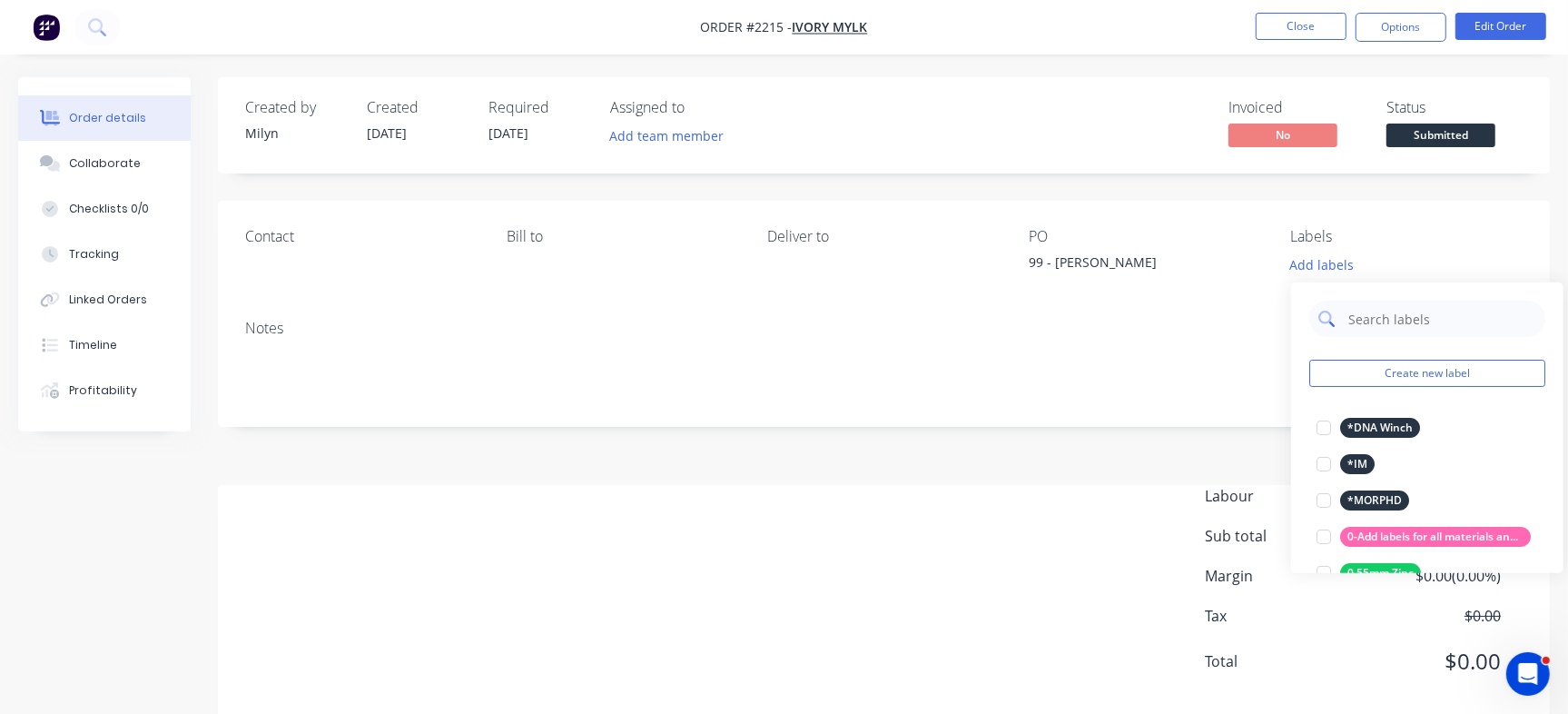
click at [1383, 313] on input "text" at bounding box center [1440, 319] width 189 height 37
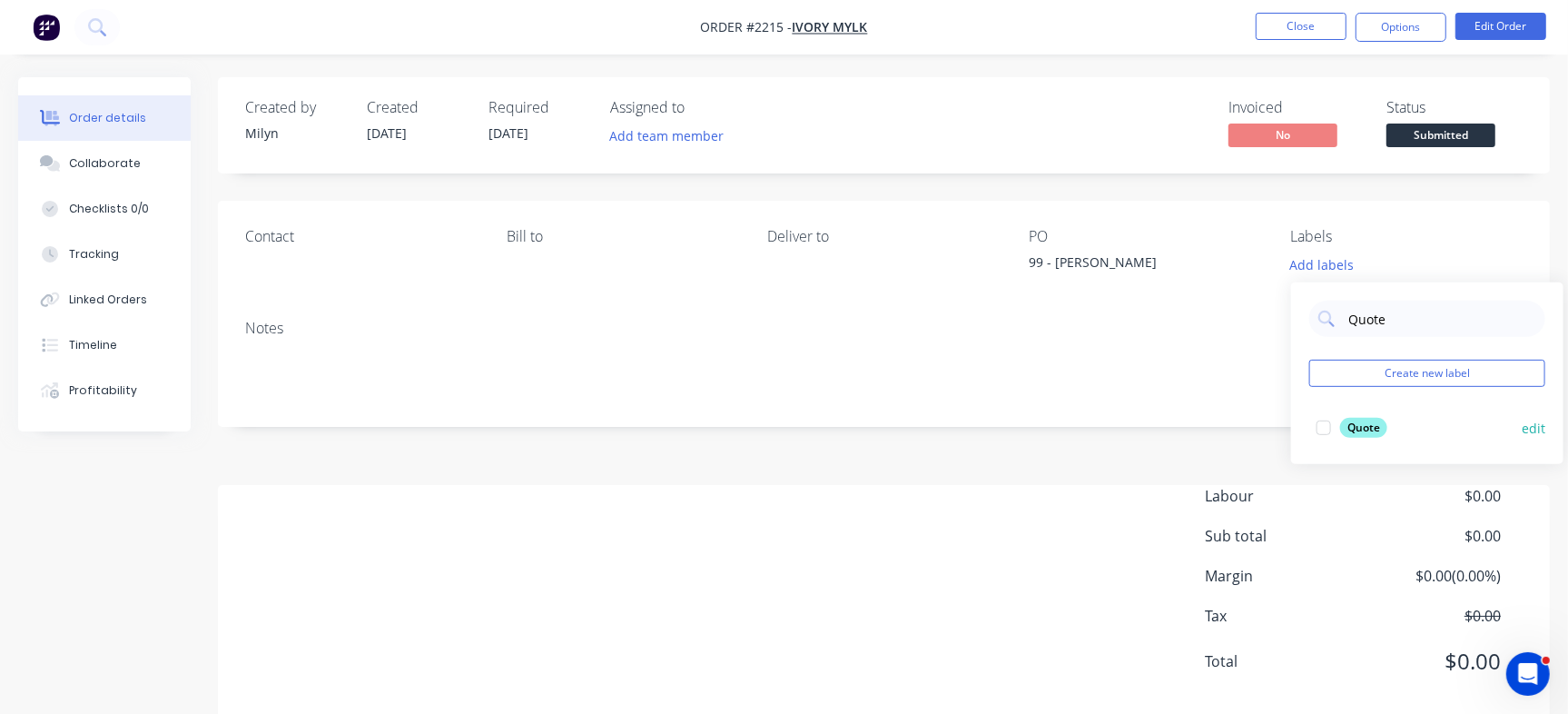
type input "Quote"
click at [1372, 423] on div "Quote" at bounding box center [1362, 428] width 47 height 20
click at [1203, 183] on div "Created by Milyn Created 01/09/25 Required 08/09/25 Assigned to Add team member…" at bounding box center [884, 400] width 1332 height 646
click at [1008, 123] on div "Invoiced No Status Submitted" at bounding box center [1157, 125] width 731 height 53
click at [1294, 33] on button "Close" at bounding box center [1301, 26] width 90 height 27
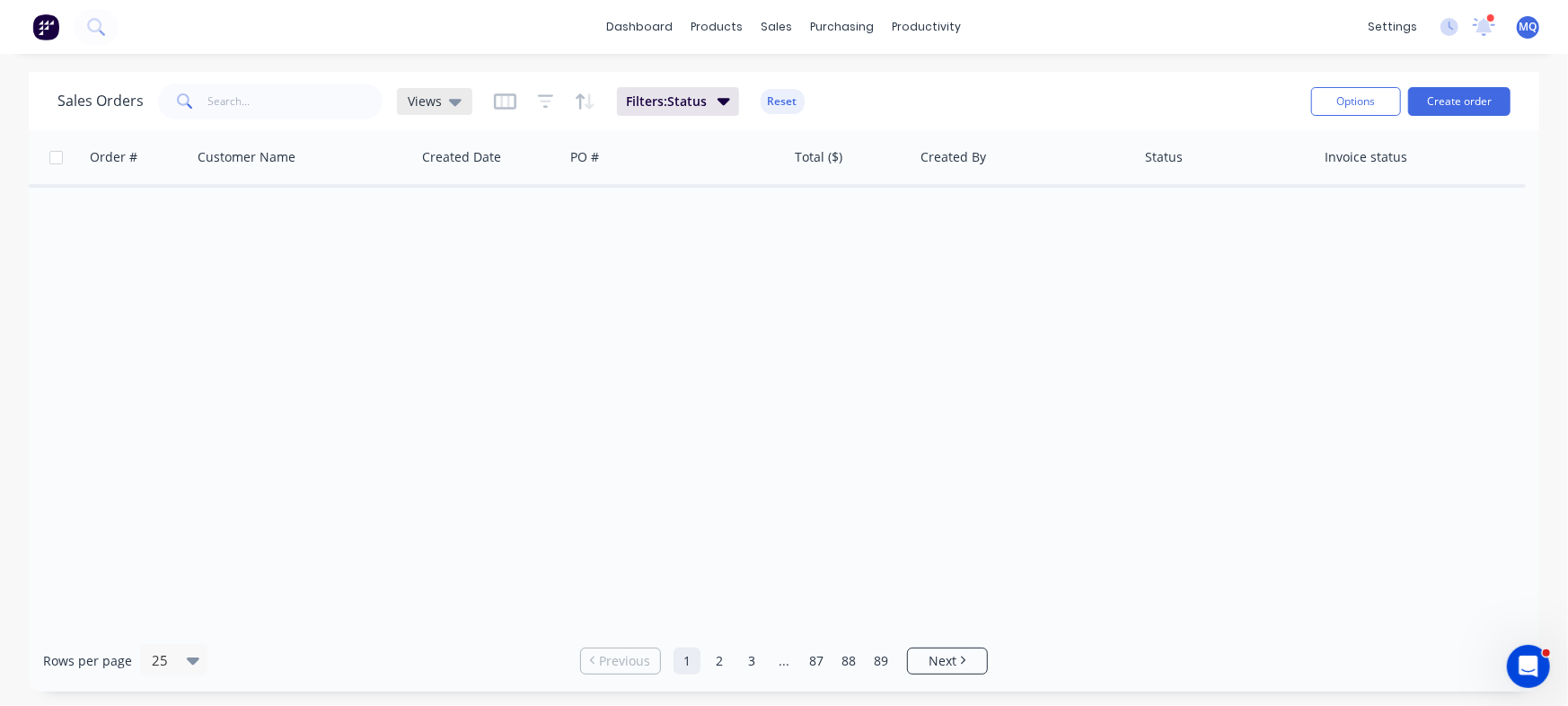
click at [439, 108] on div "Views" at bounding box center [434, 101] width 54 height 16
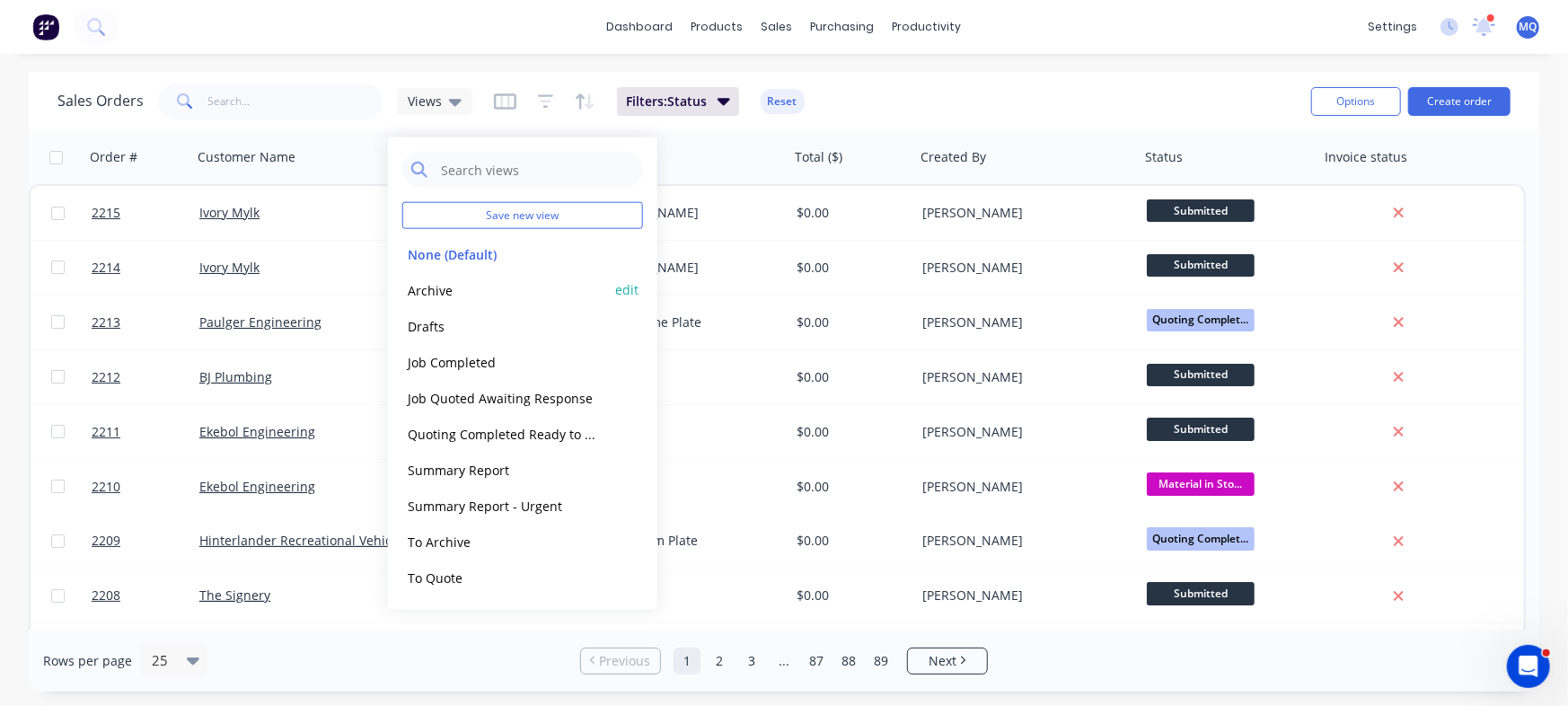
click at [438, 285] on button "Archive" at bounding box center [504, 290] width 204 height 21
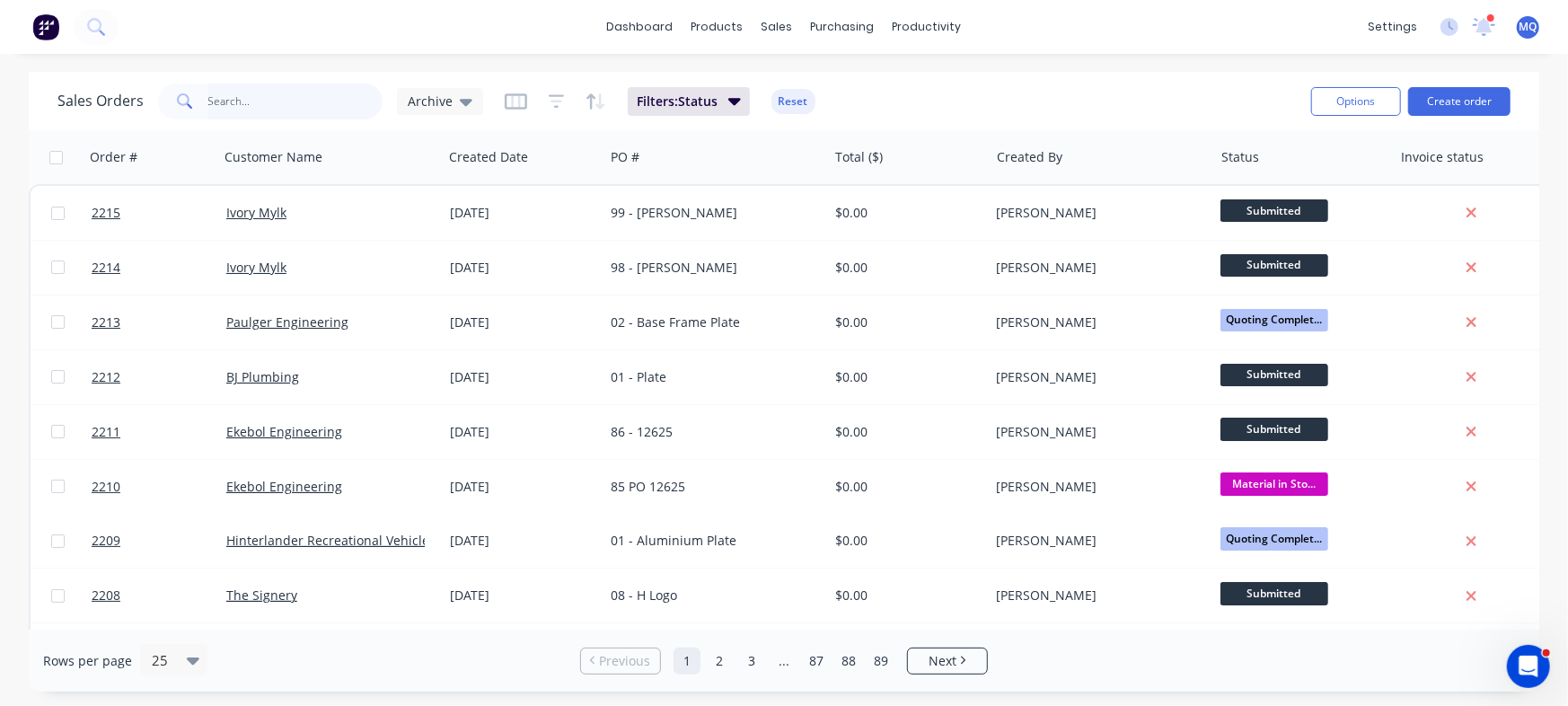
click at [248, 92] on input "text" at bounding box center [296, 102] width 175 height 36
type input "david"
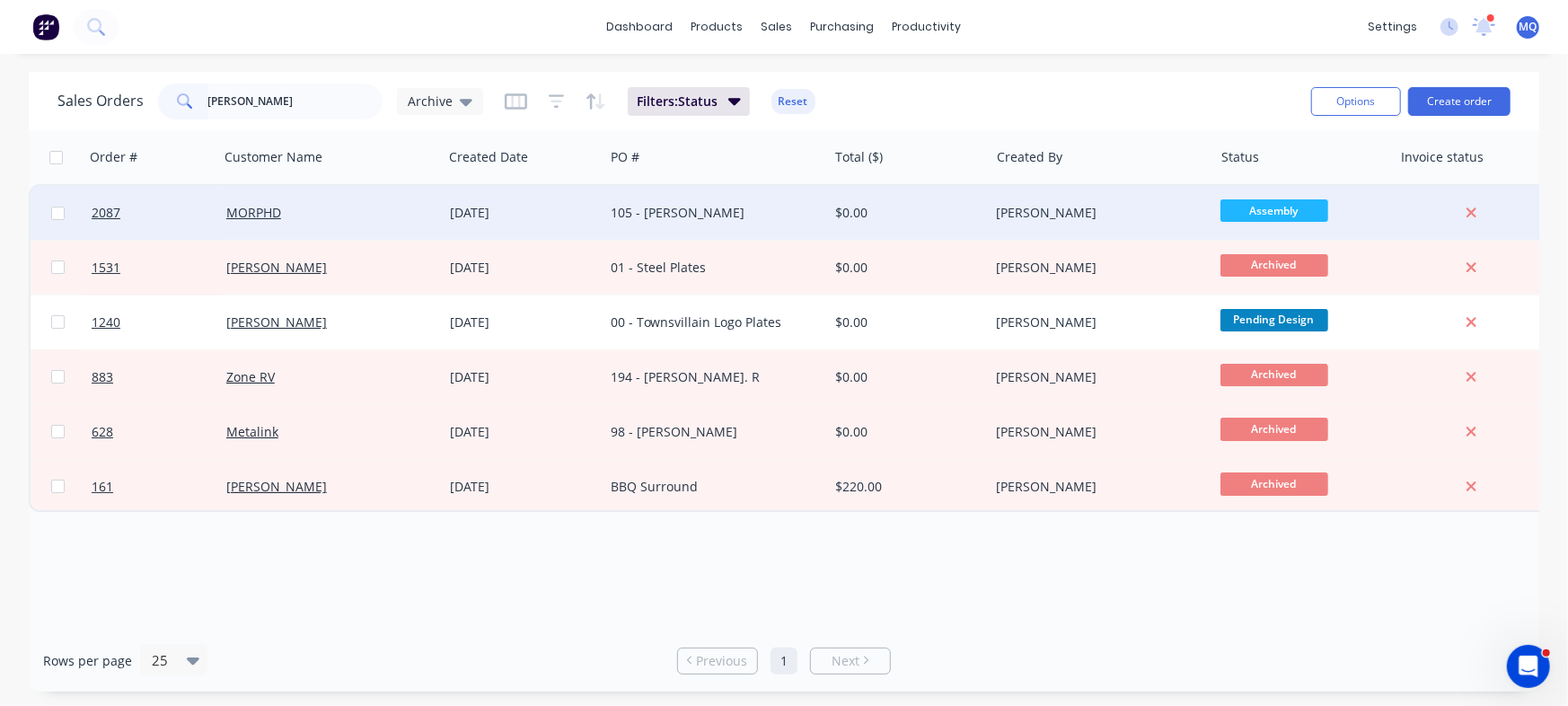
click at [659, 215] on div "105 - [PERSON_NAME]" at bounding box center [710, 212] width 200 height 18
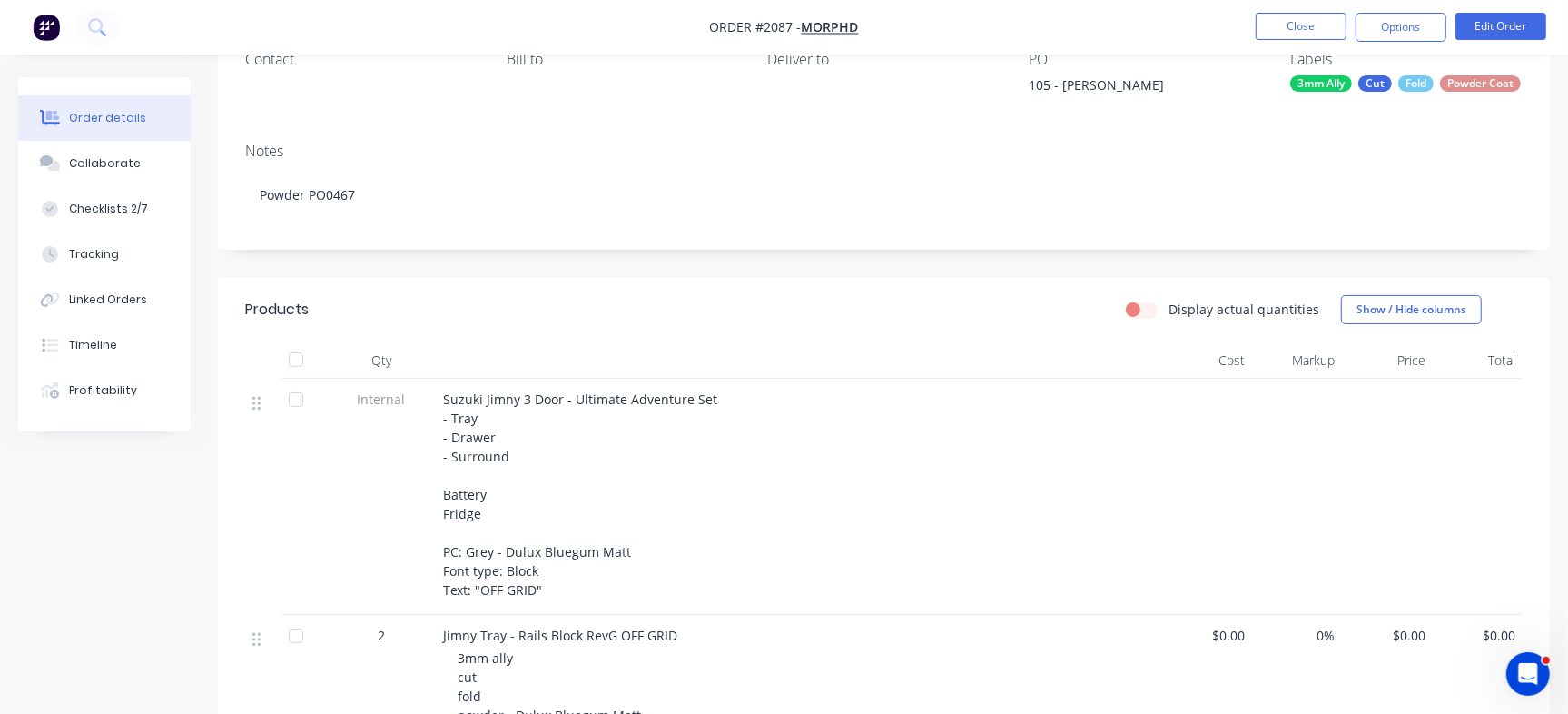
scroll to position [197, 0]
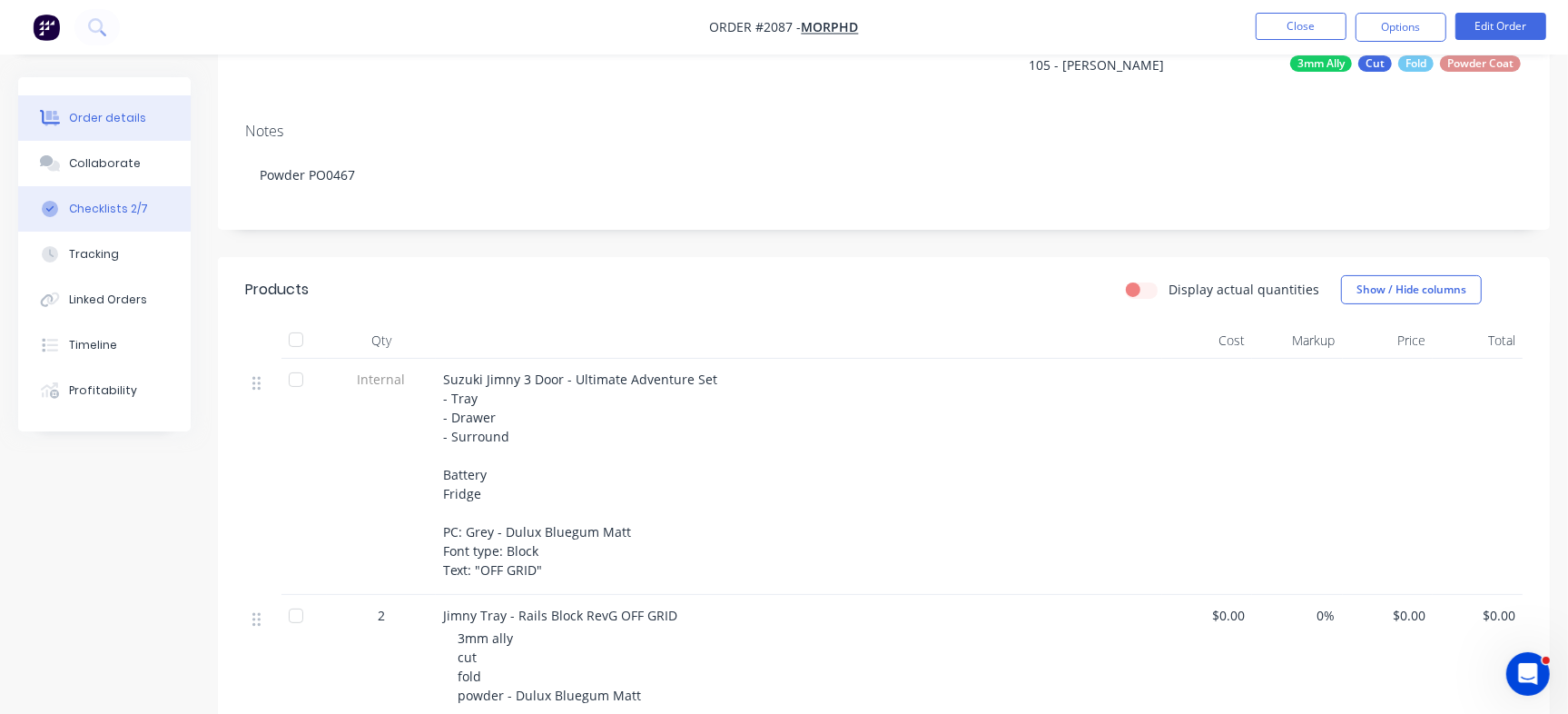
click at [138, 216] on div "Checklists 2/7" at bounding box center [109, 209] width 79 height 16
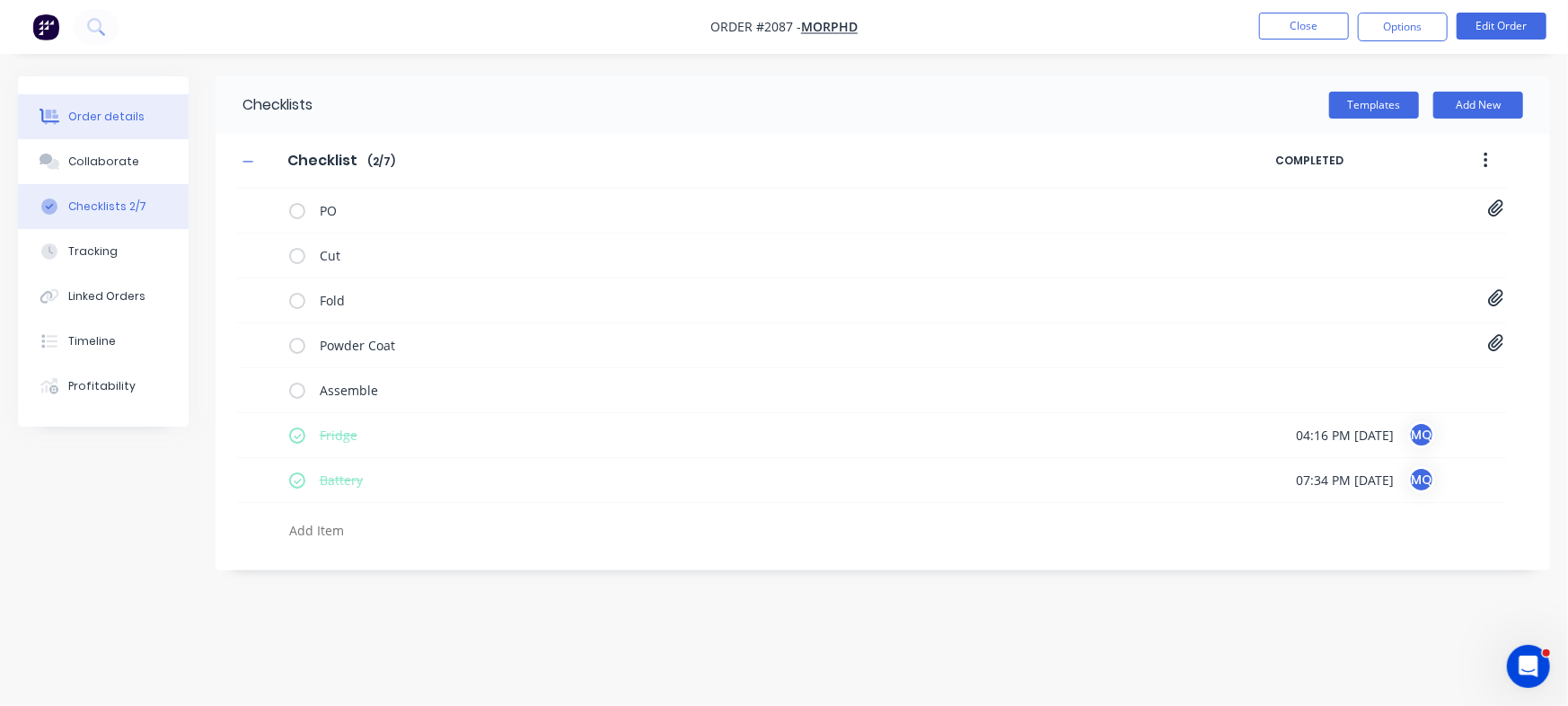
click at [135, 121] on div "Order details" at bounding box center [106, 116] width 76 height 16
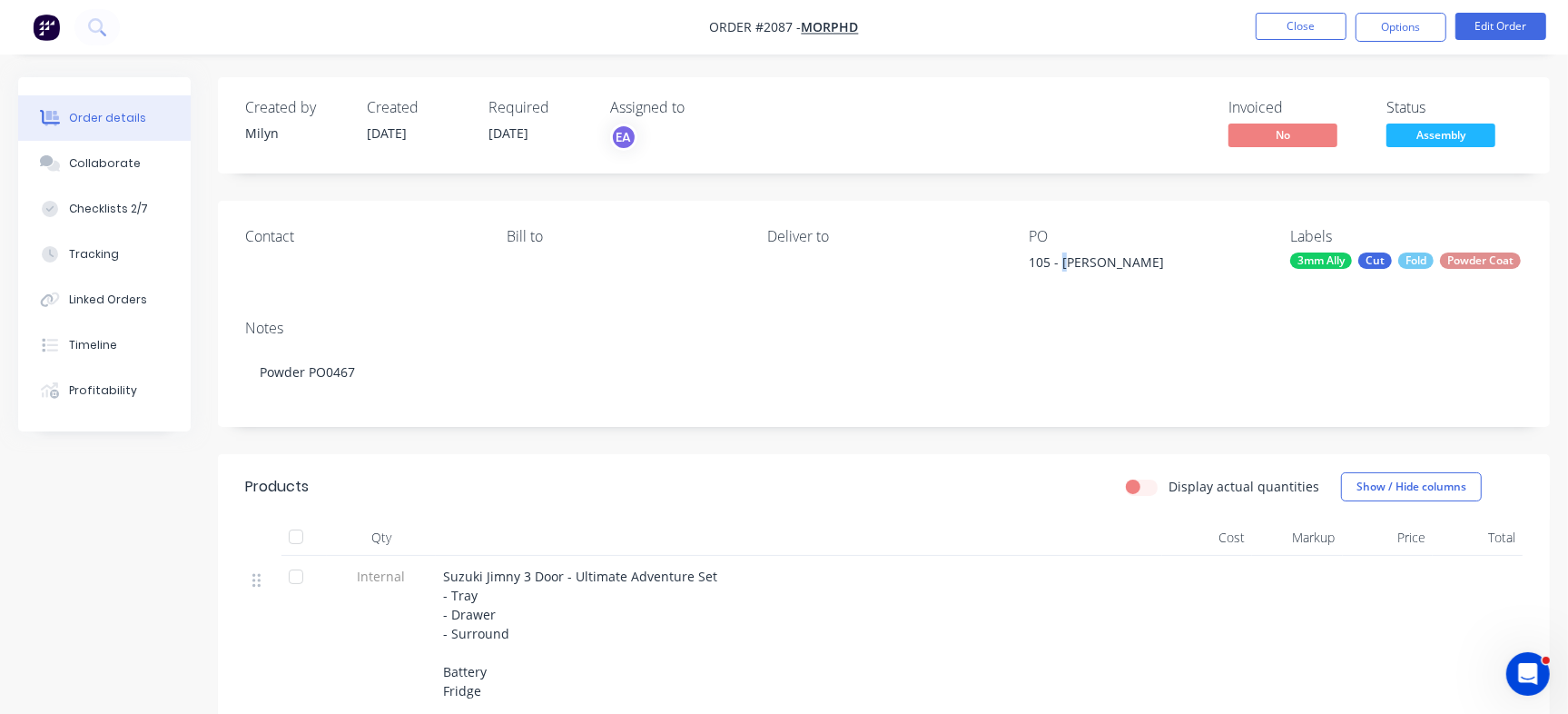
drag, startPoint x: 1062, startPoint y: 259, endPoint x: 1208, endPoint y: 254, distance: 146.1
click at [1208, 254] on div "105 - [PERSON_NAME]" at bounding box center [1141, 265] width 227 height 25
copy div "David Quinlivan"
click at [130, 164] on div "Collaborate" at bounding box center [105, 163] width 72 height 16
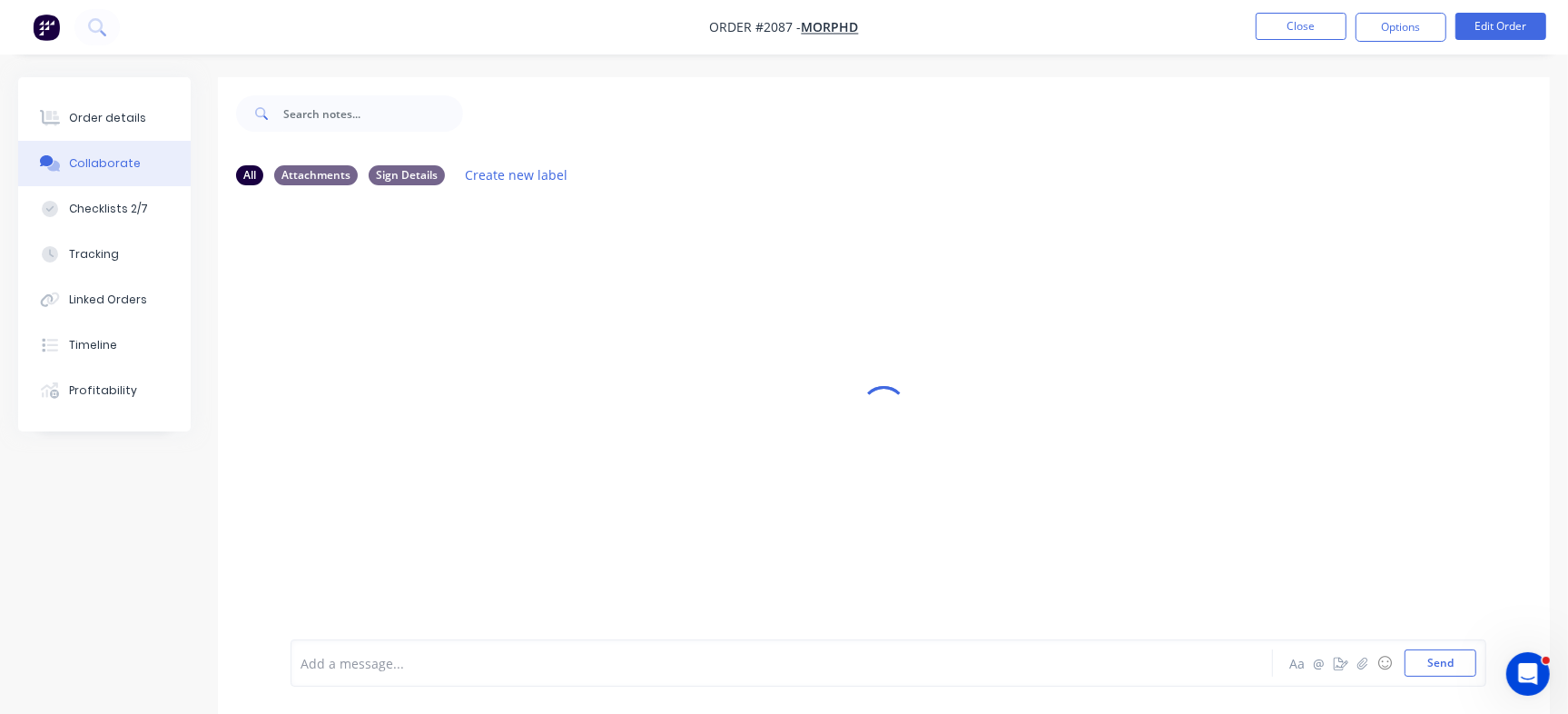
click at [481, 658] on div at bounding box center [742, 663] width 880 height 19
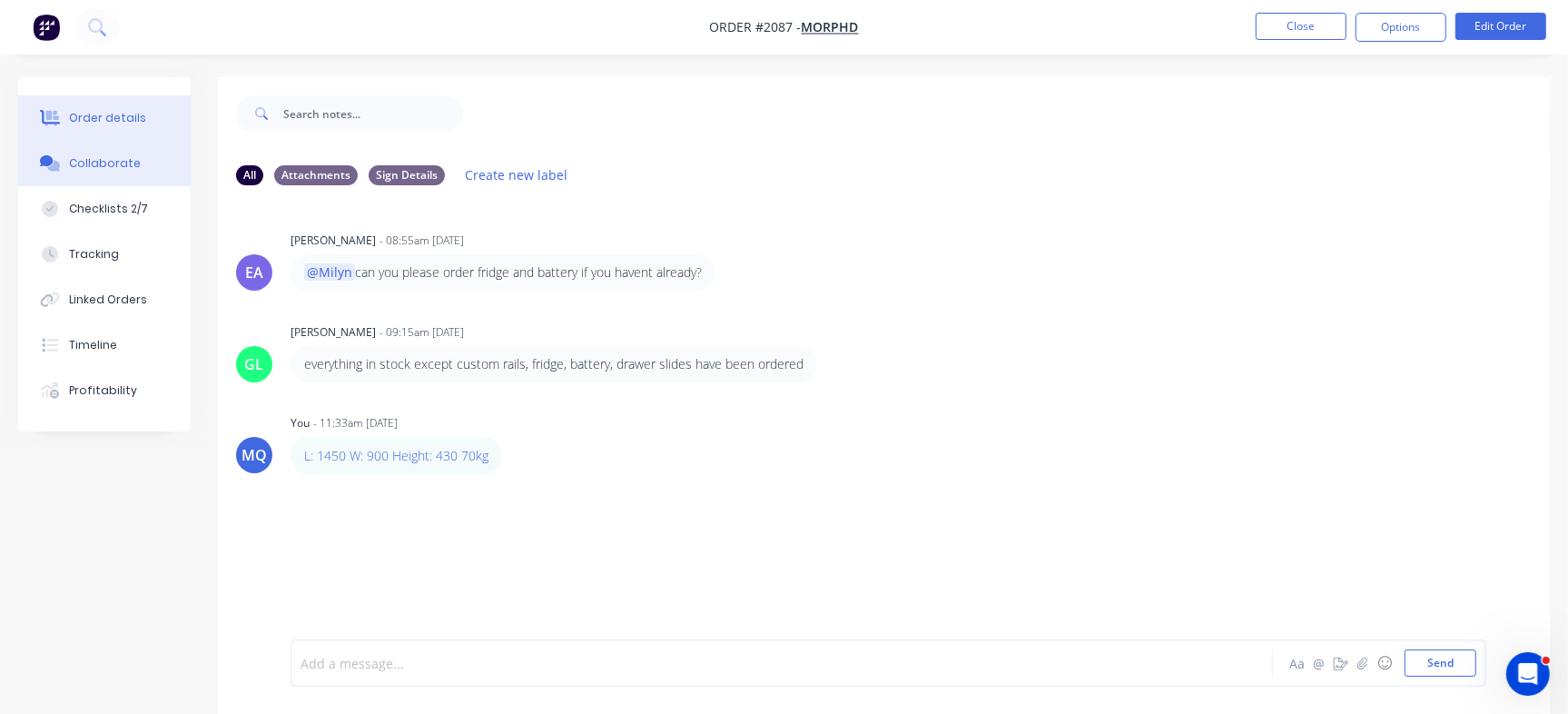
click at [129, 125] on div "Order details" at bounding box center [108, 117] width 77 height 16
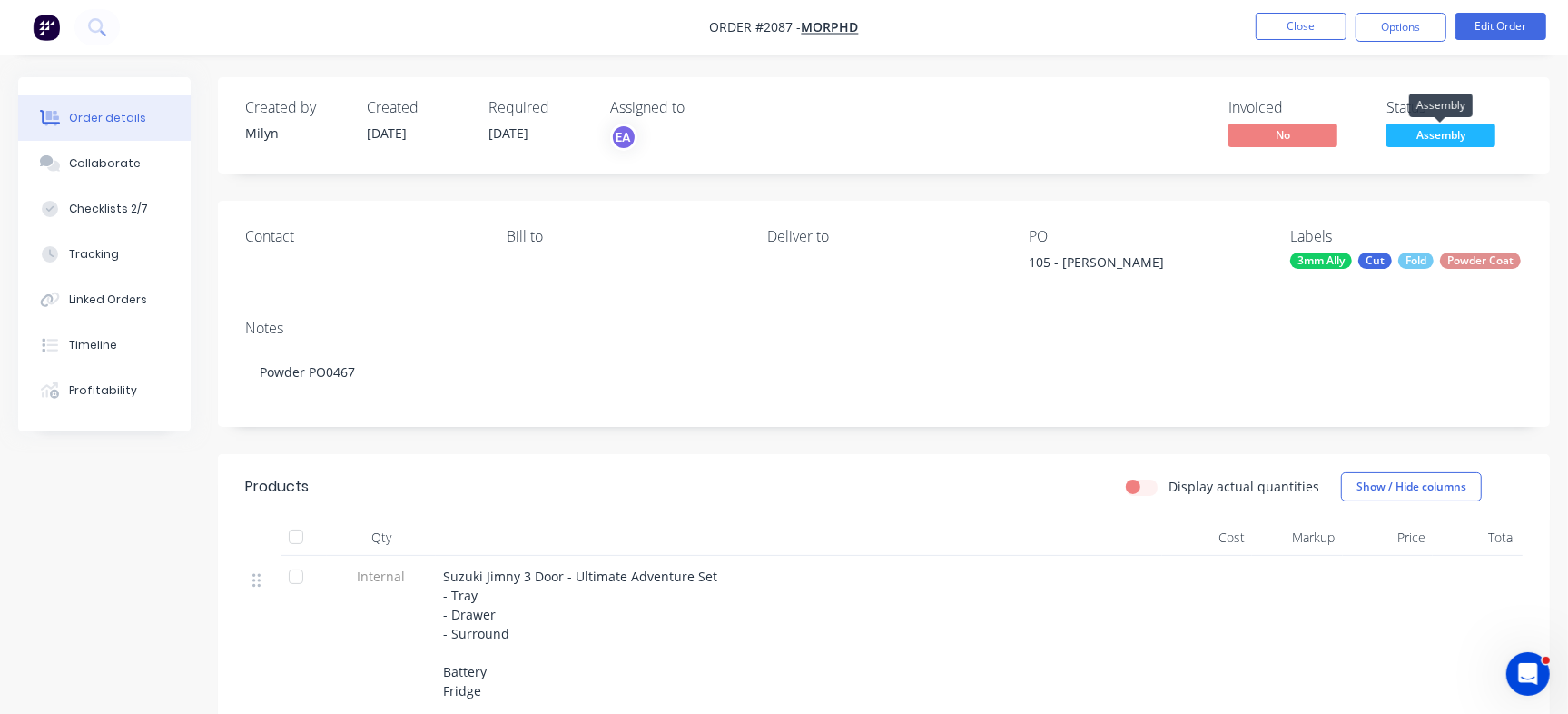
click at [1436, 142] on span "Assembly" at bounding box center [1440, 135] width 109 height 23
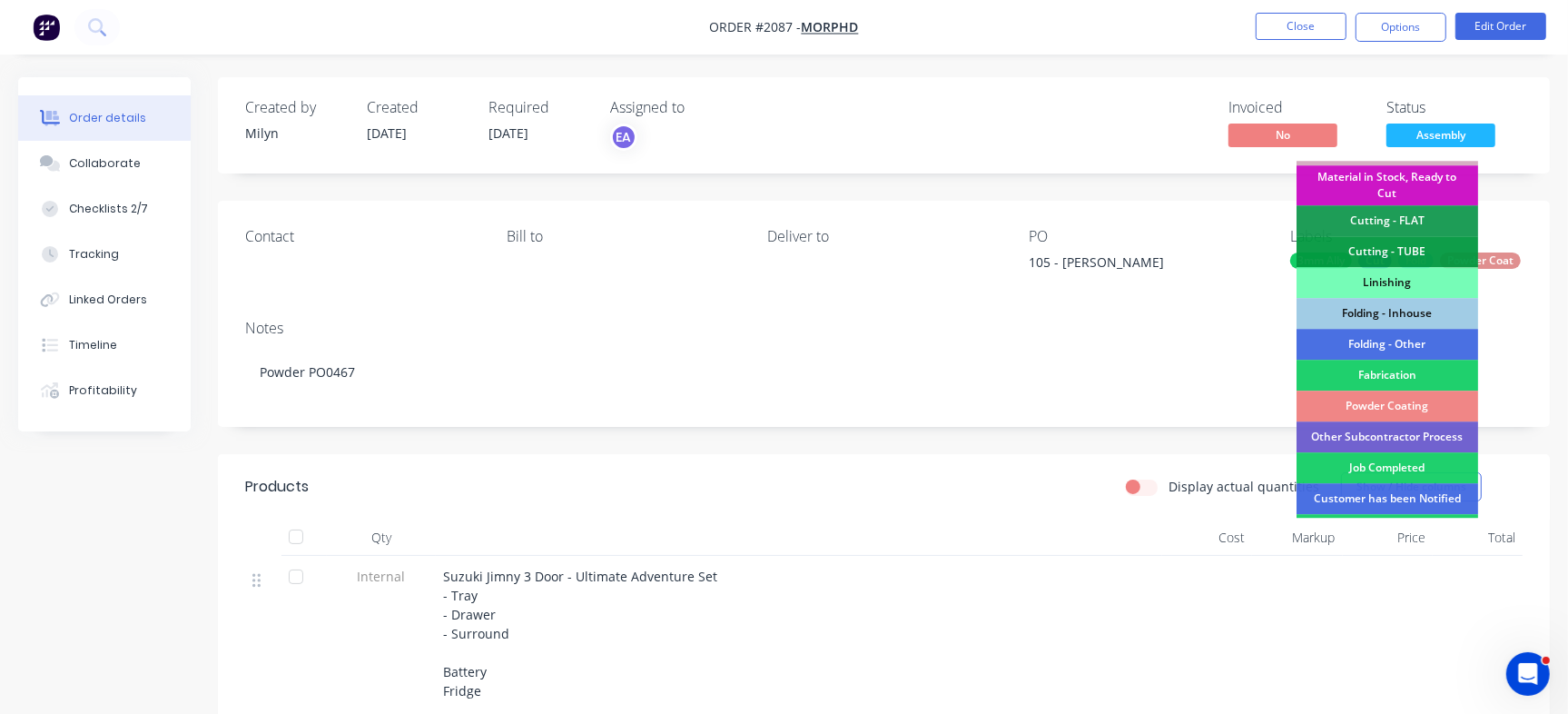
scroll to position [508, 0]
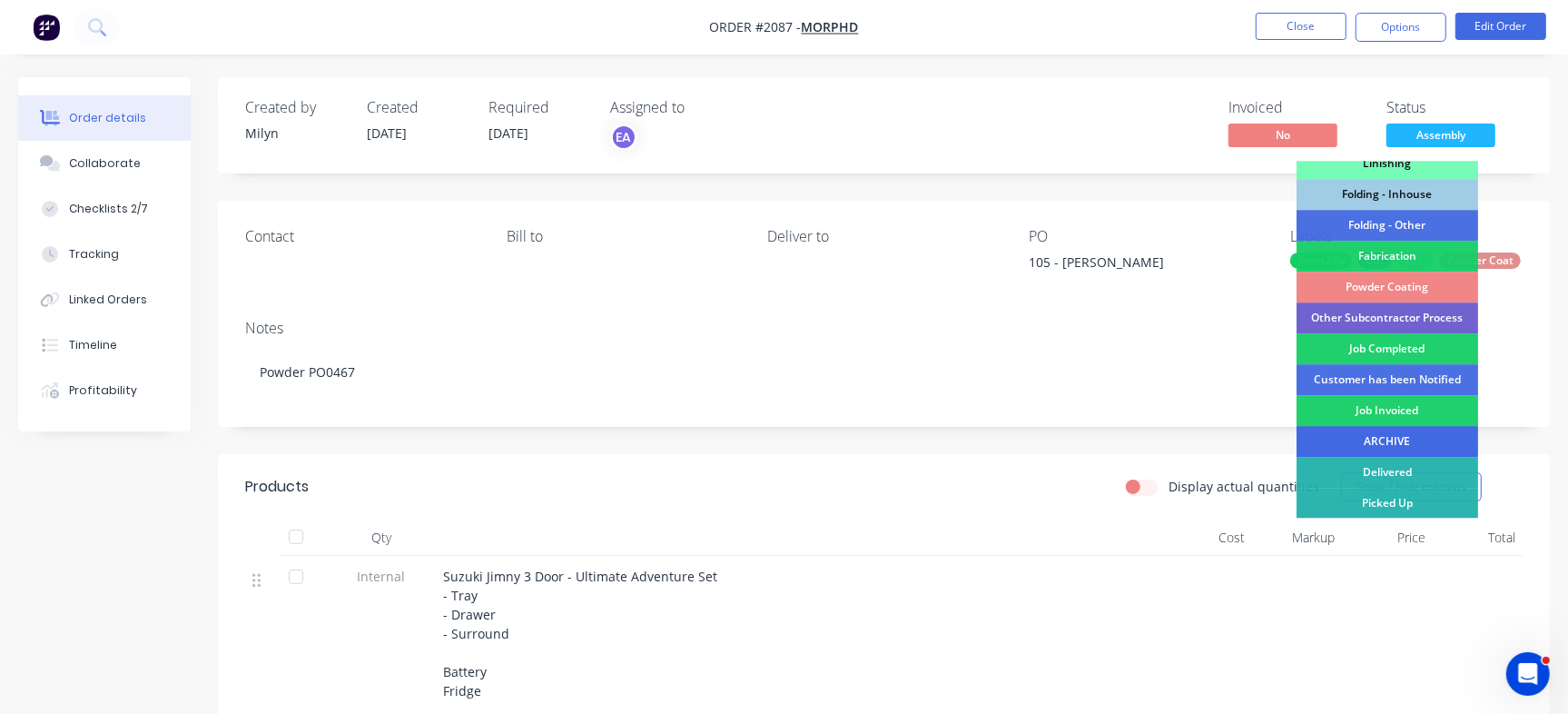
click at [1398, 437] on div "ARCHIVE" at bounding box center [1386, 441] width 182 height 31
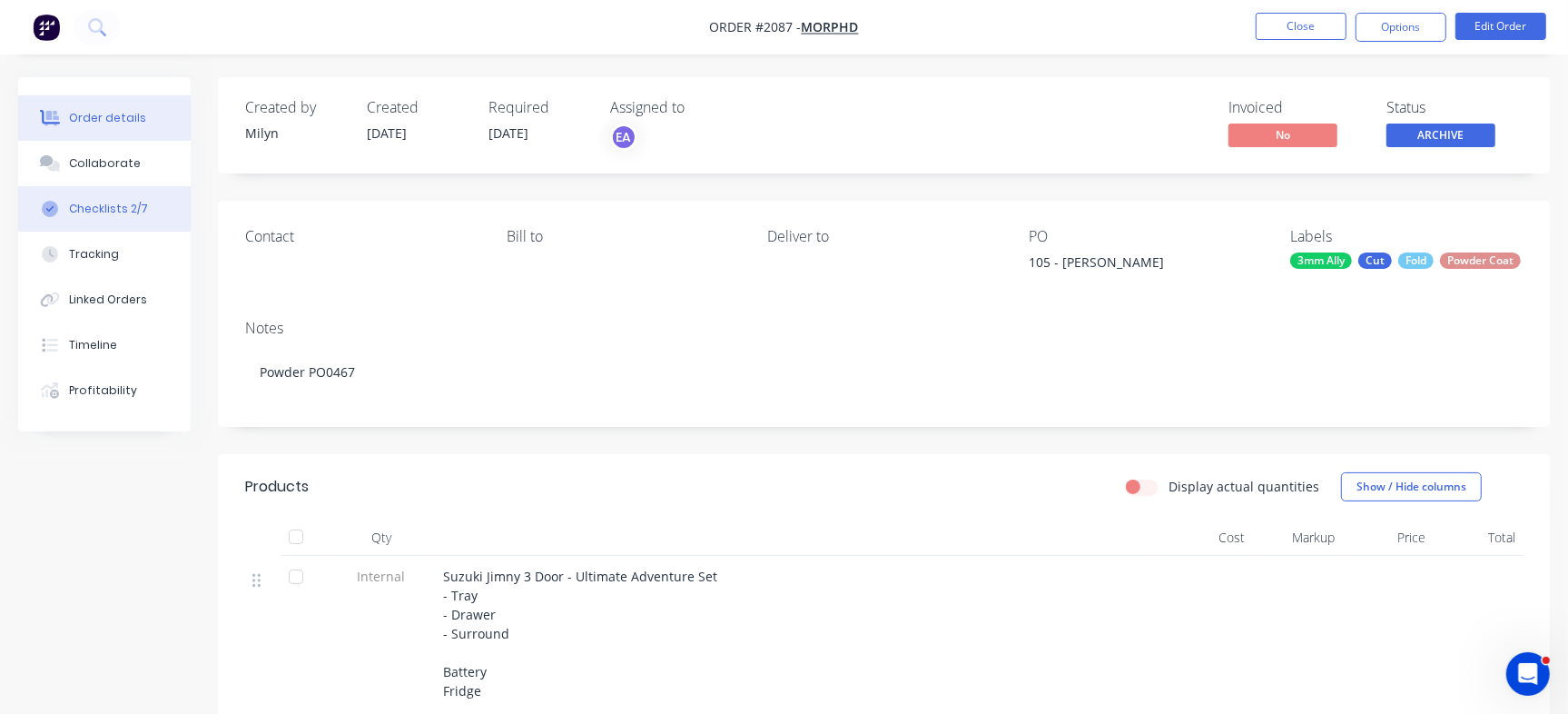
click at [123, 208] on div "Checklists 2/7" at bounding box center [109, 209] width 79 height 16
type textarea "x"
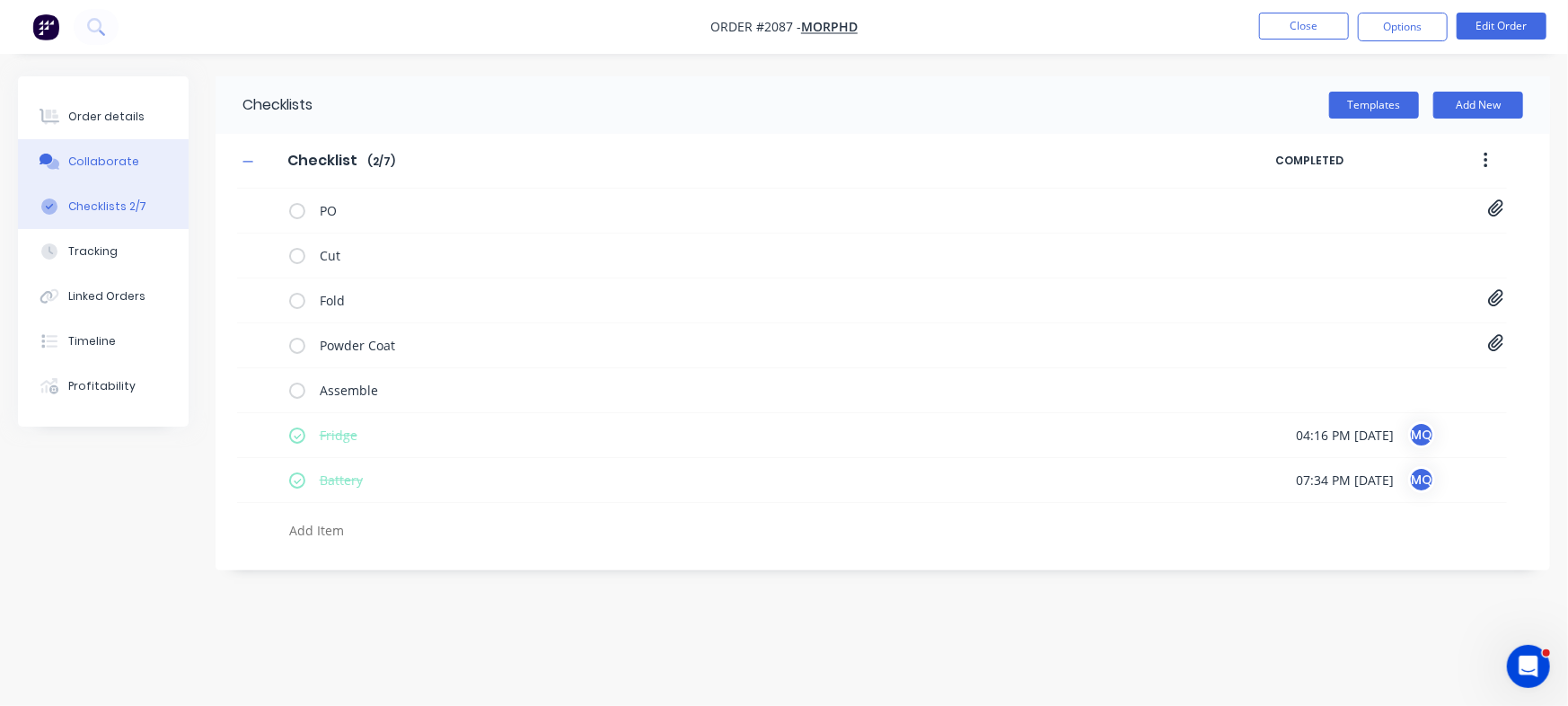
click at [124, 154] on div "Collaborate" at bounding box center [104, 162] width 71 height 16
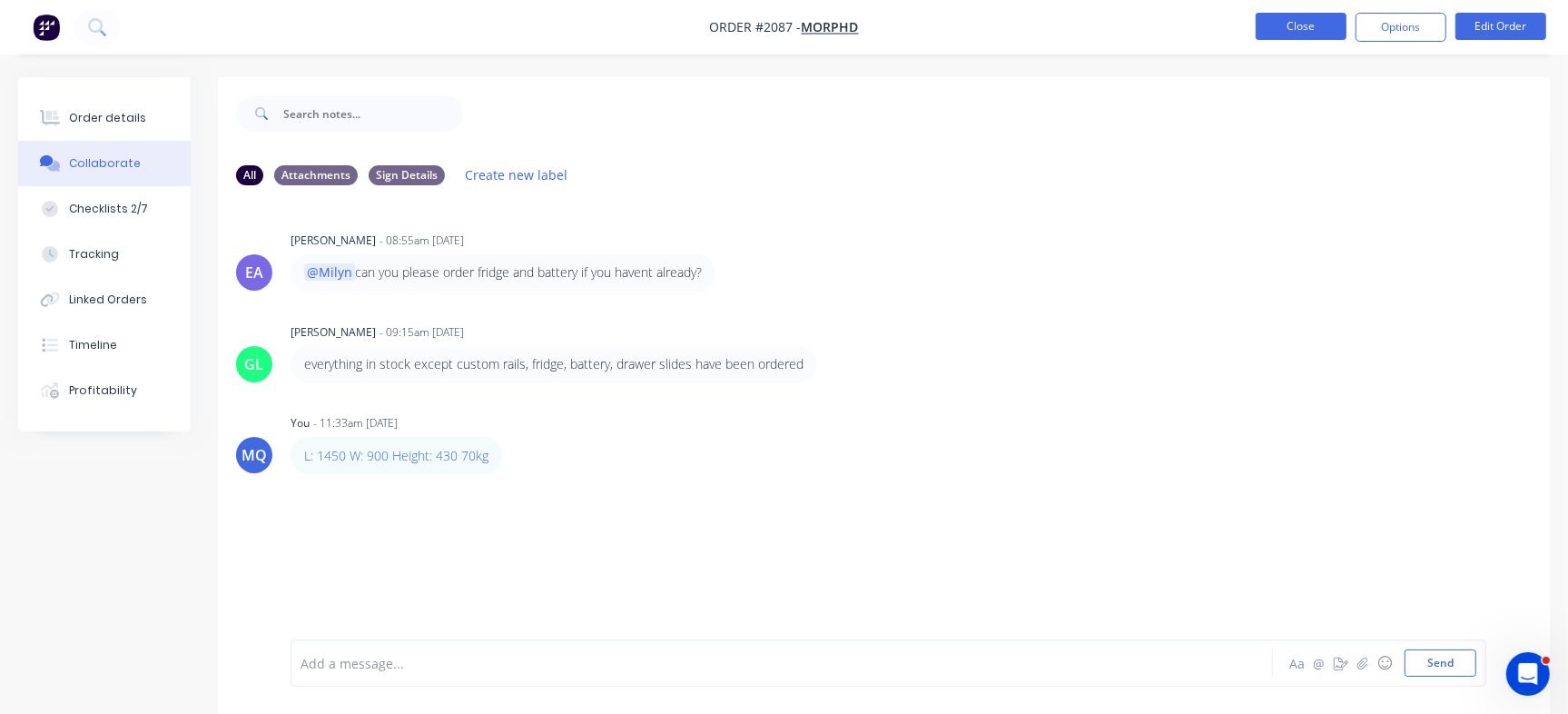
click at [1319, 26] on button "Close" at bounding box center [1301, 26] width 90 height 27
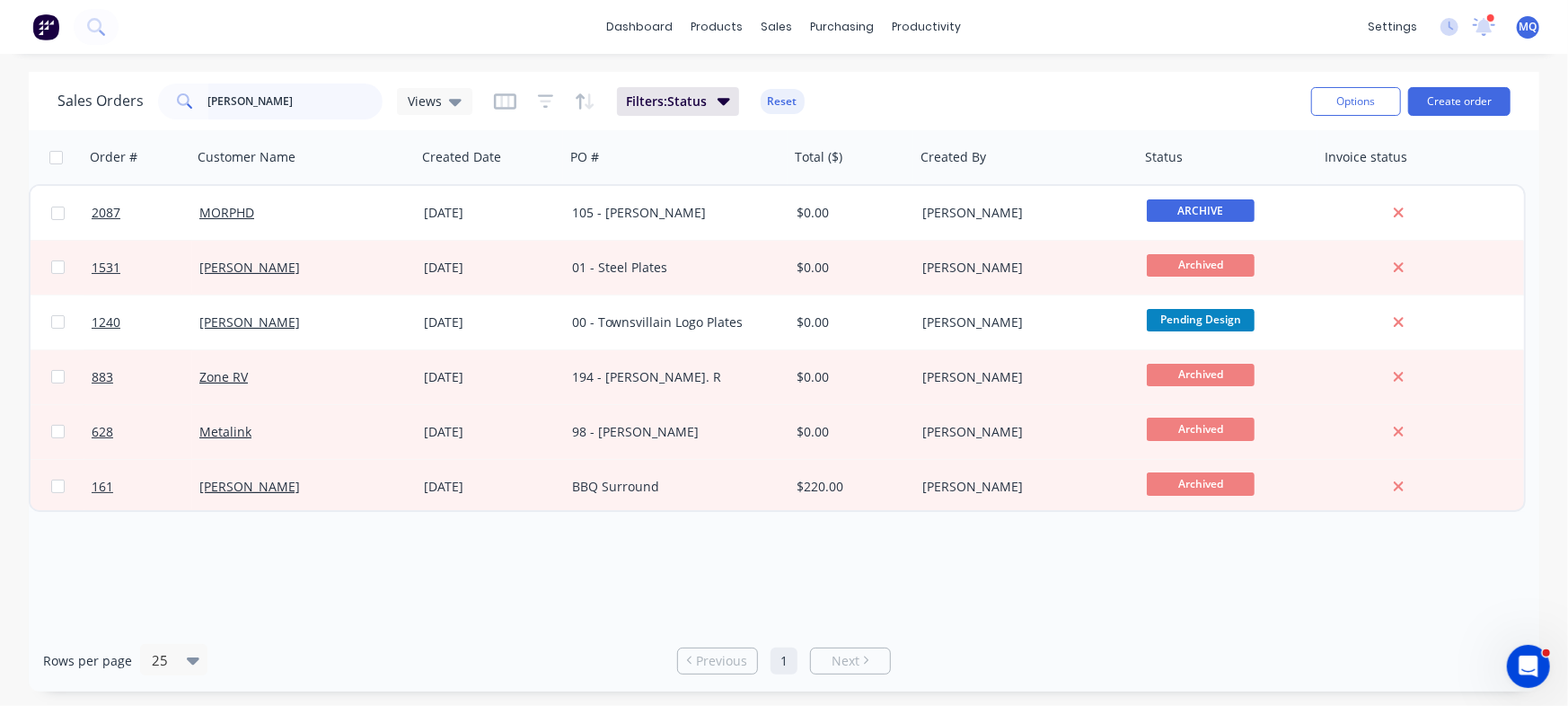
click at [312, 116] on input "david" at bounding box center [296, 102] width 175 height 36
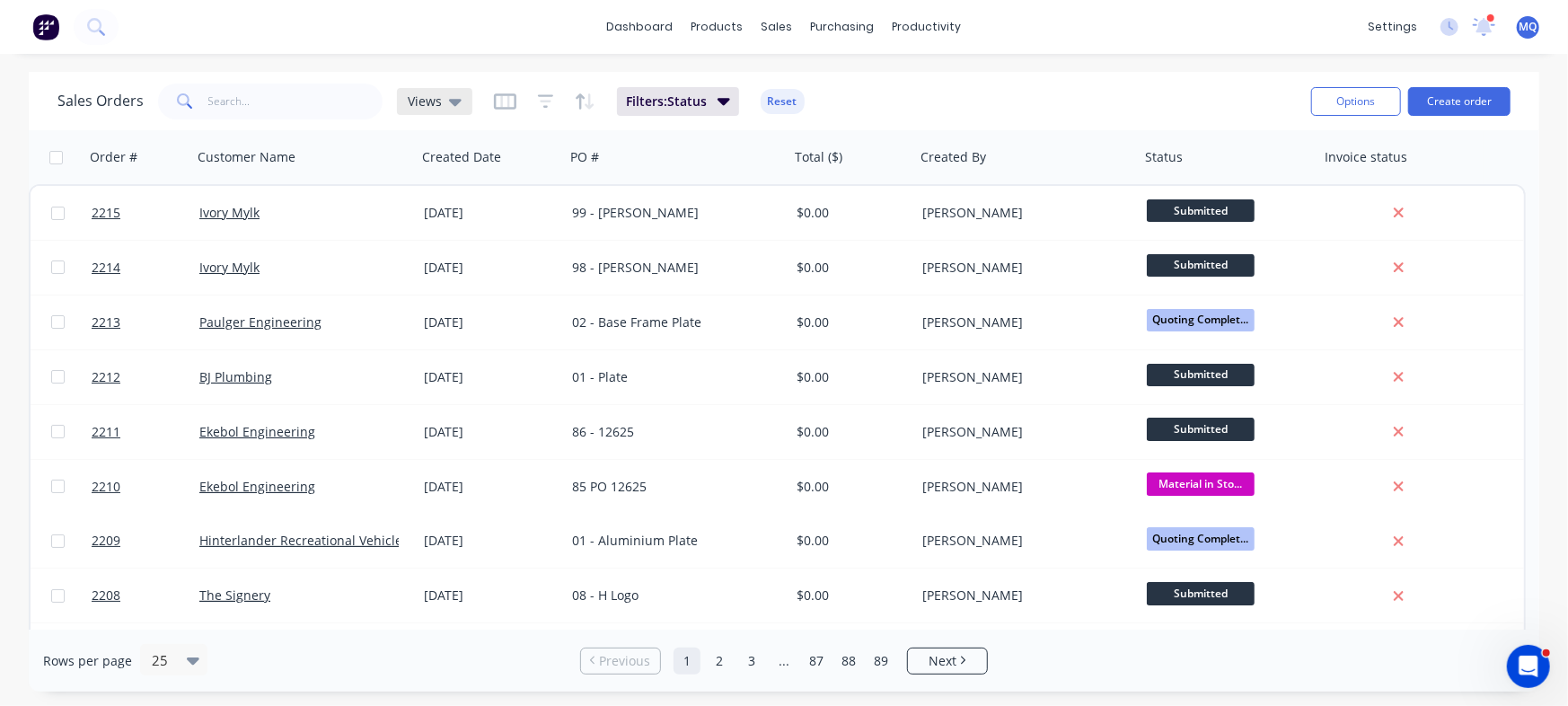
click at [421, 96] on span "Views" at bounding box center [425, 101] width 34 height 19
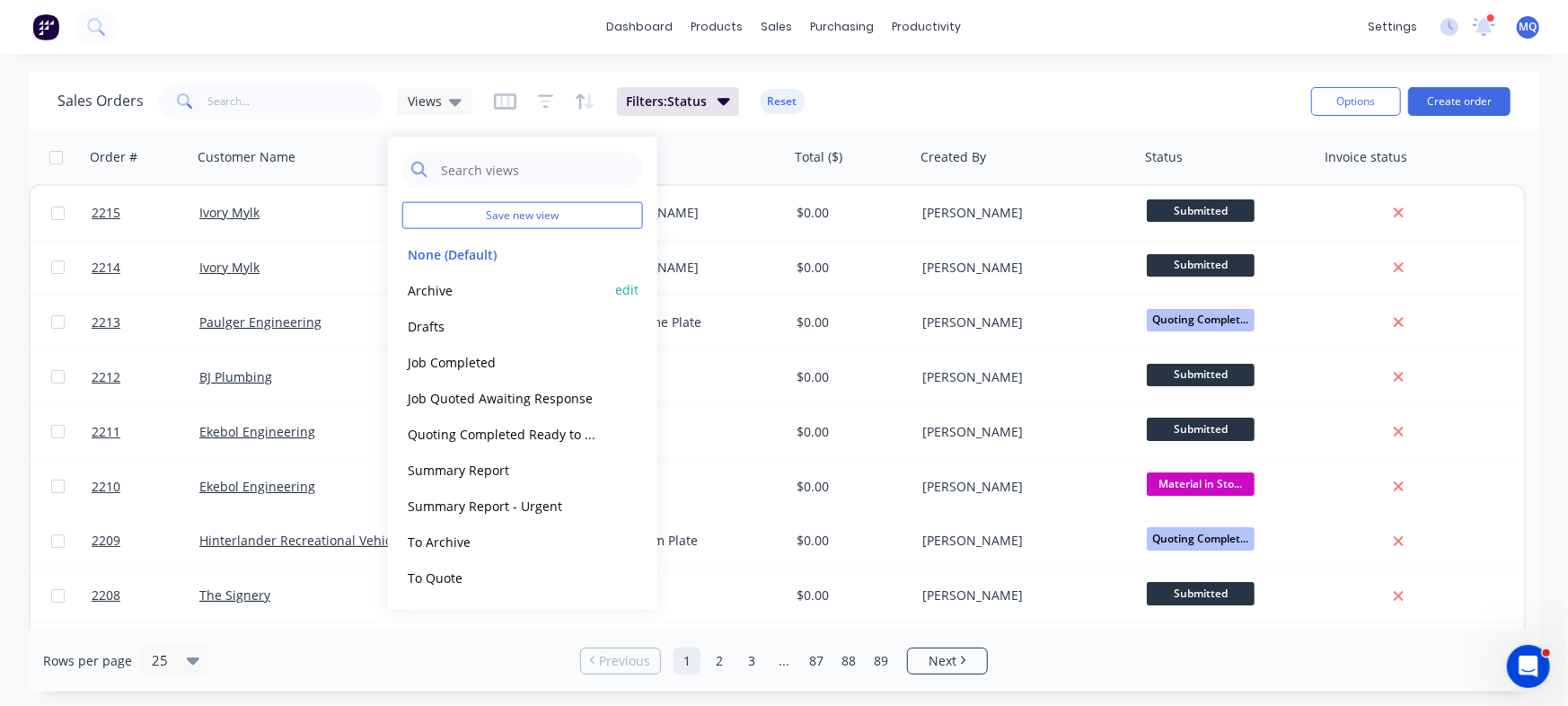
click at [413, 275] on div "Archive edit" at bounding box center [522, 290] width 240 height 36
click at [462, 283] on button "Archive" at bounding box center [504, 290] width 204 height 21
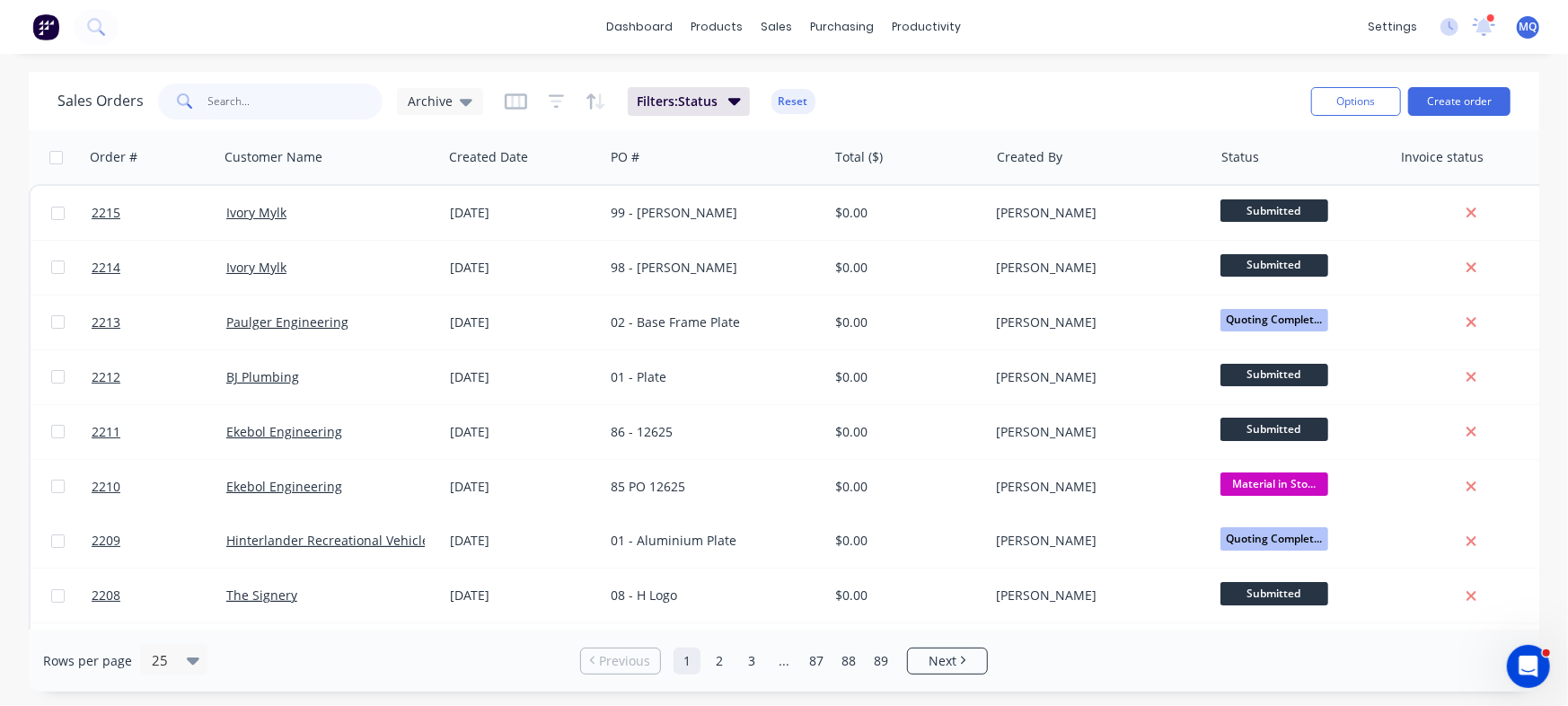
click at [298, 95] on input "text" at bounding box center [296, 102] width 175 height 36
type input "ivory"
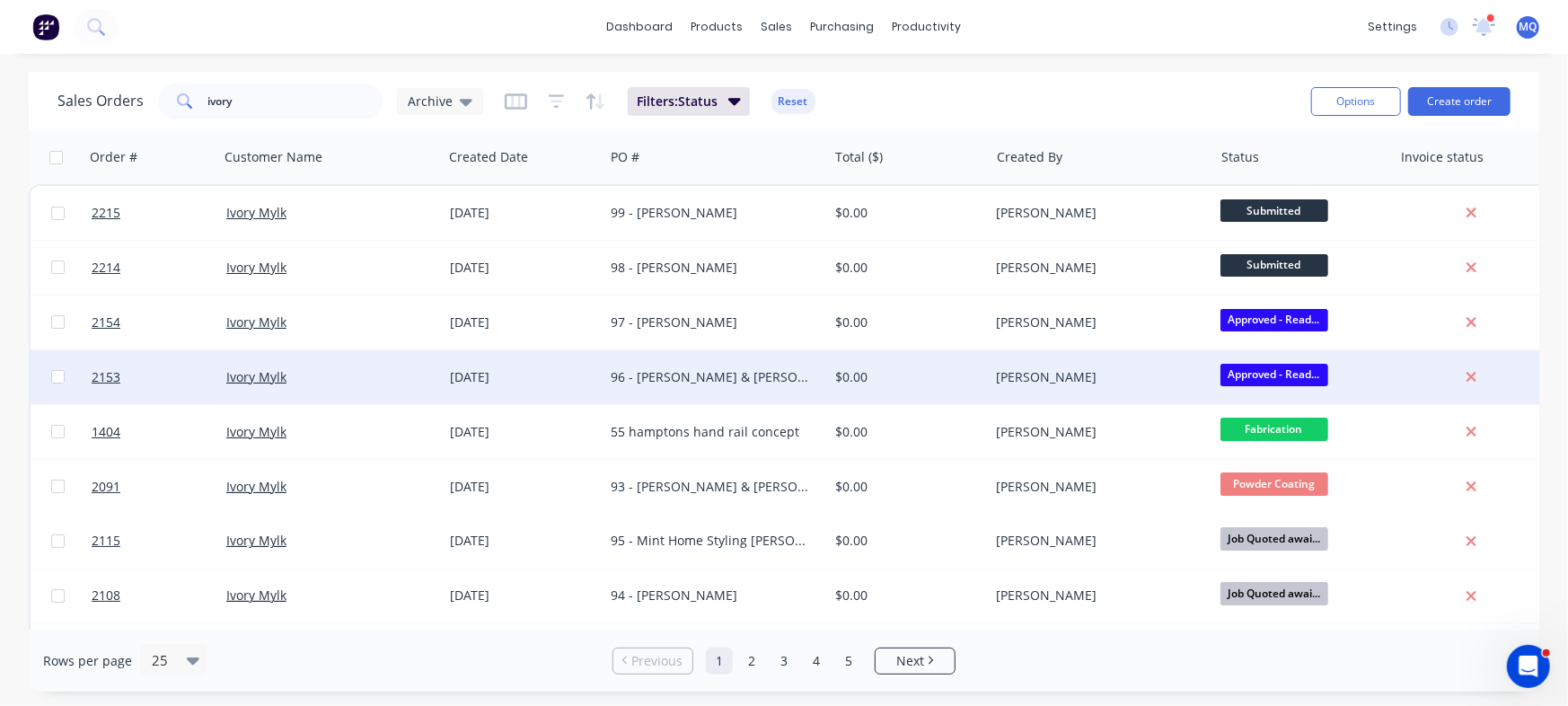
click at [675, 371] on div "96 - [PERSON_NAME] & [PERSON_NAME]" at bounding box center [710, 376] width 200 height 18
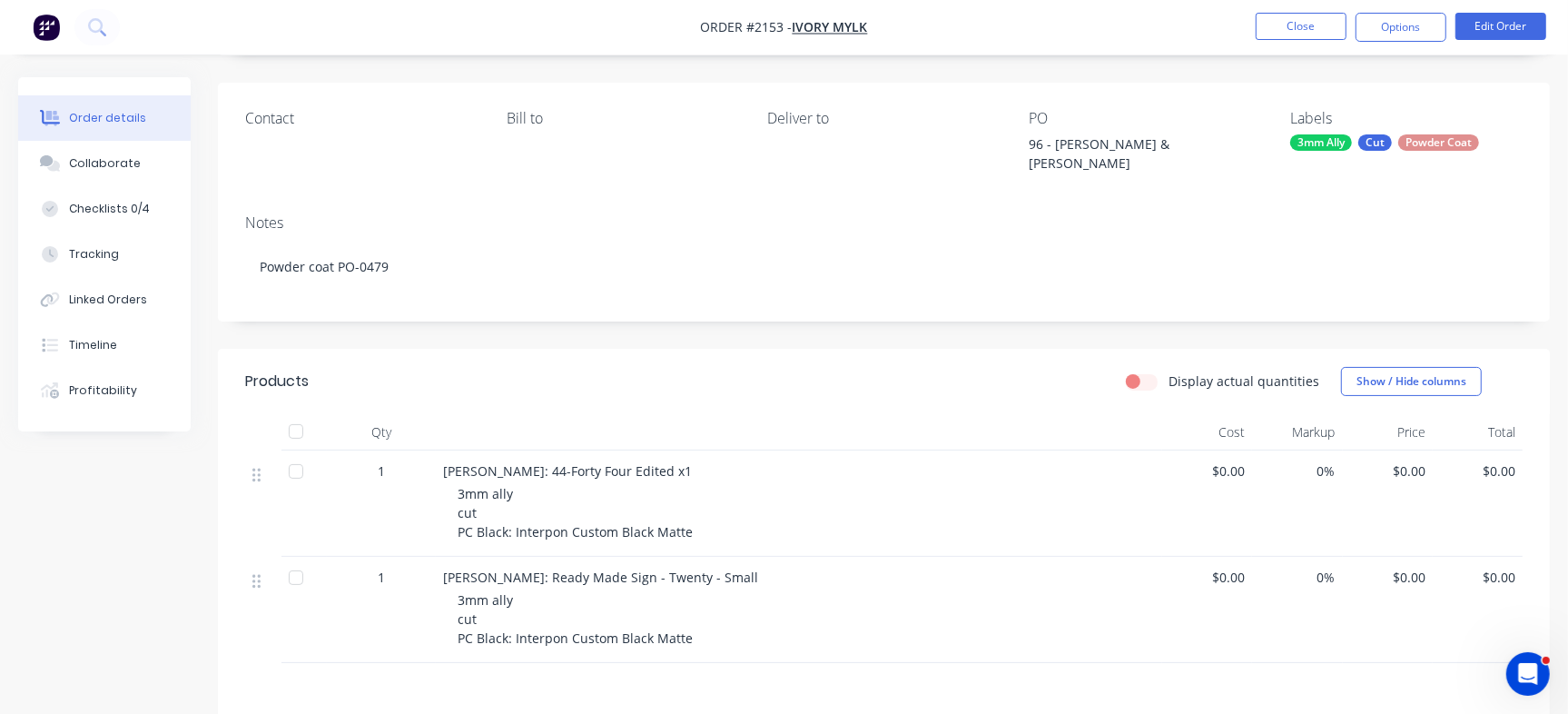
scroll to position [138, 0]
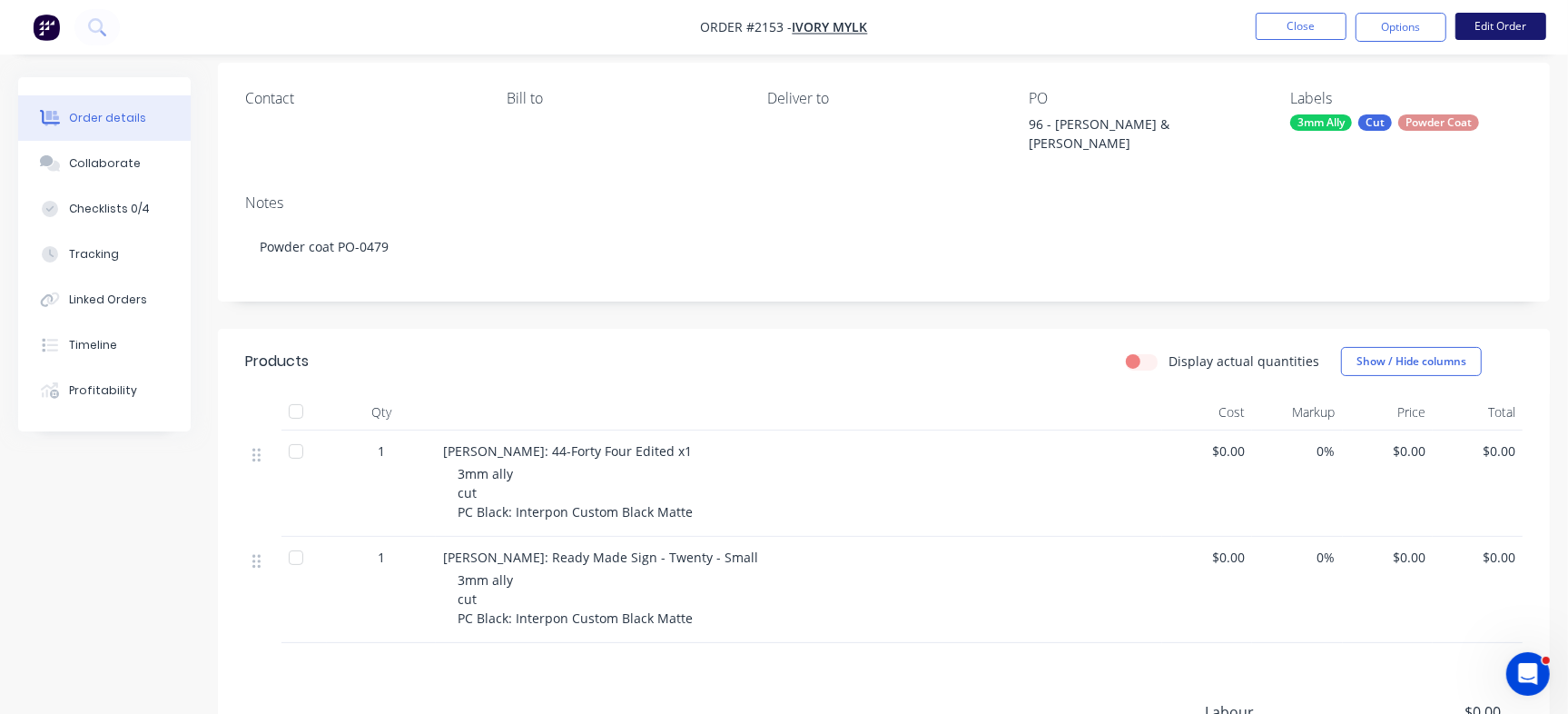
click at [1503, 38] on button "Edit Order" at bounding box center [1500, 26] width 90 height 27
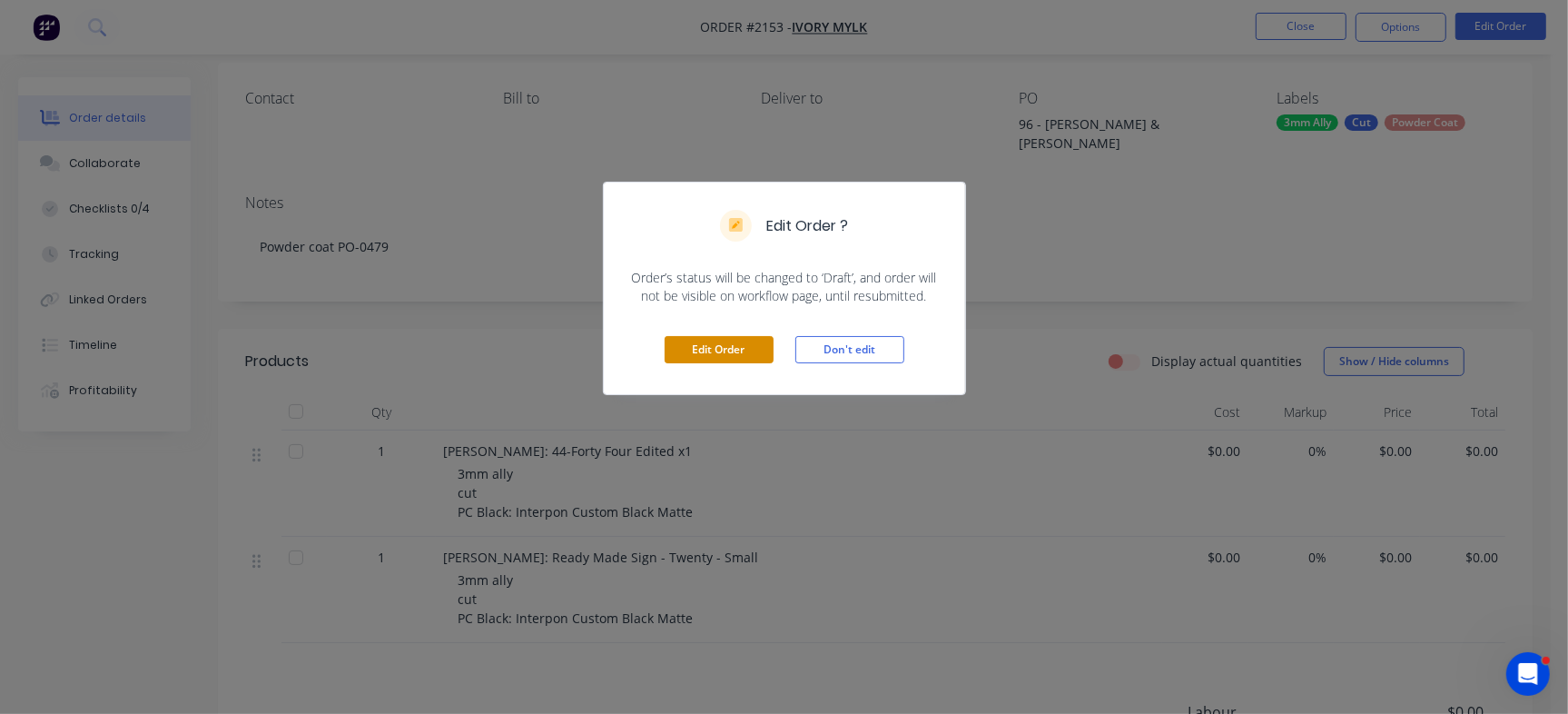
click at [720, 343] on button "Edit Order" at bounding box center [719, 350] width 109 height 27
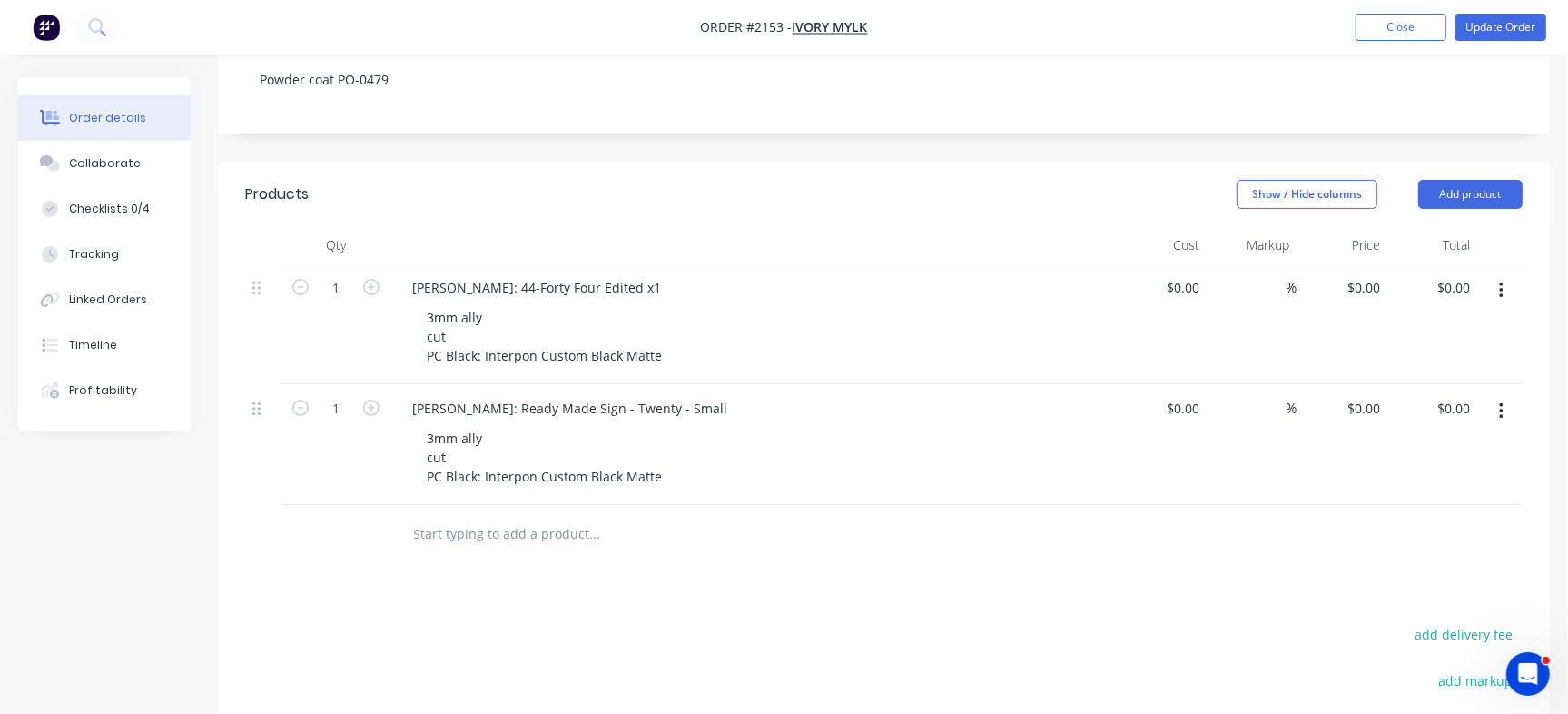
scroll to position [359, 0]
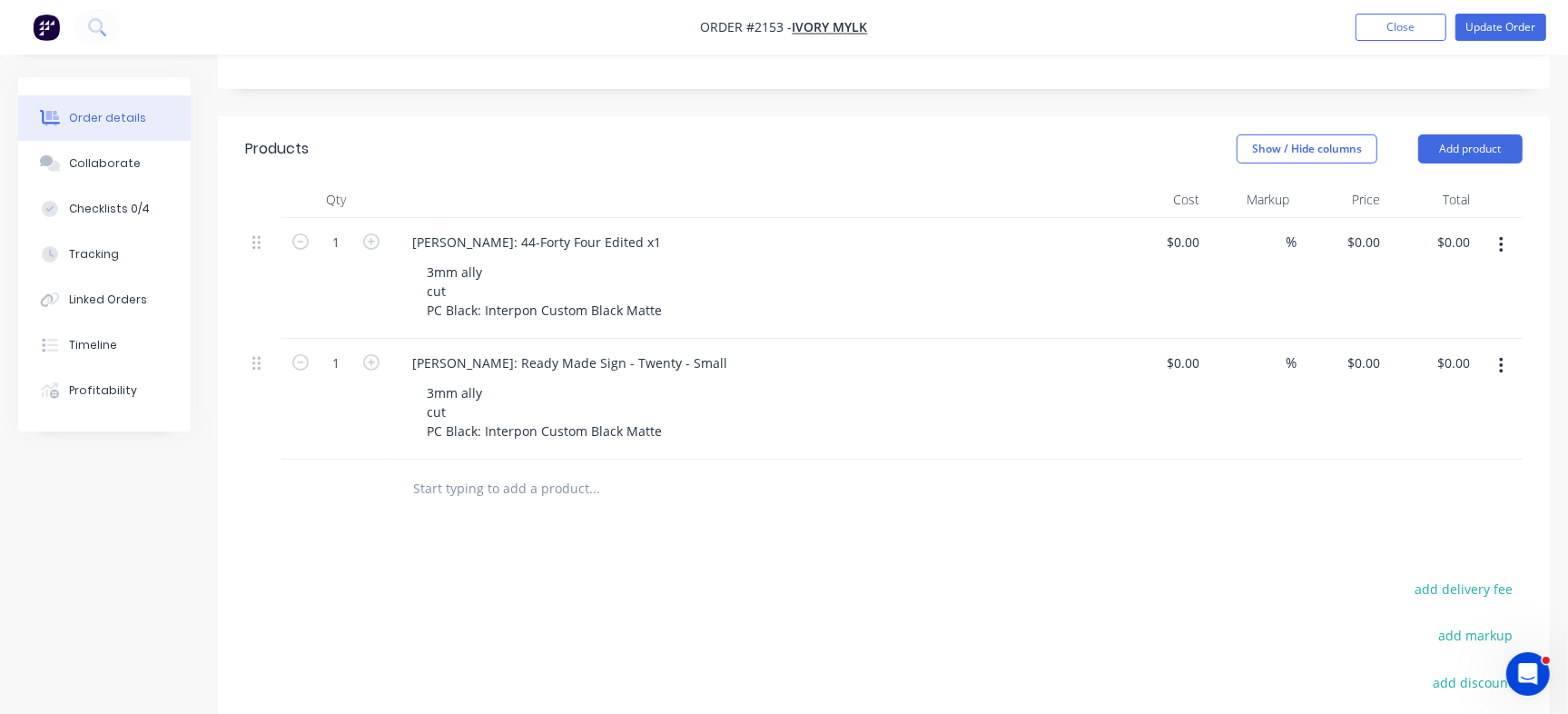
click at [462, 470] on input "text" at bounding box center [594, 488] width 363 height 37
paste input "Loretta Noonan"
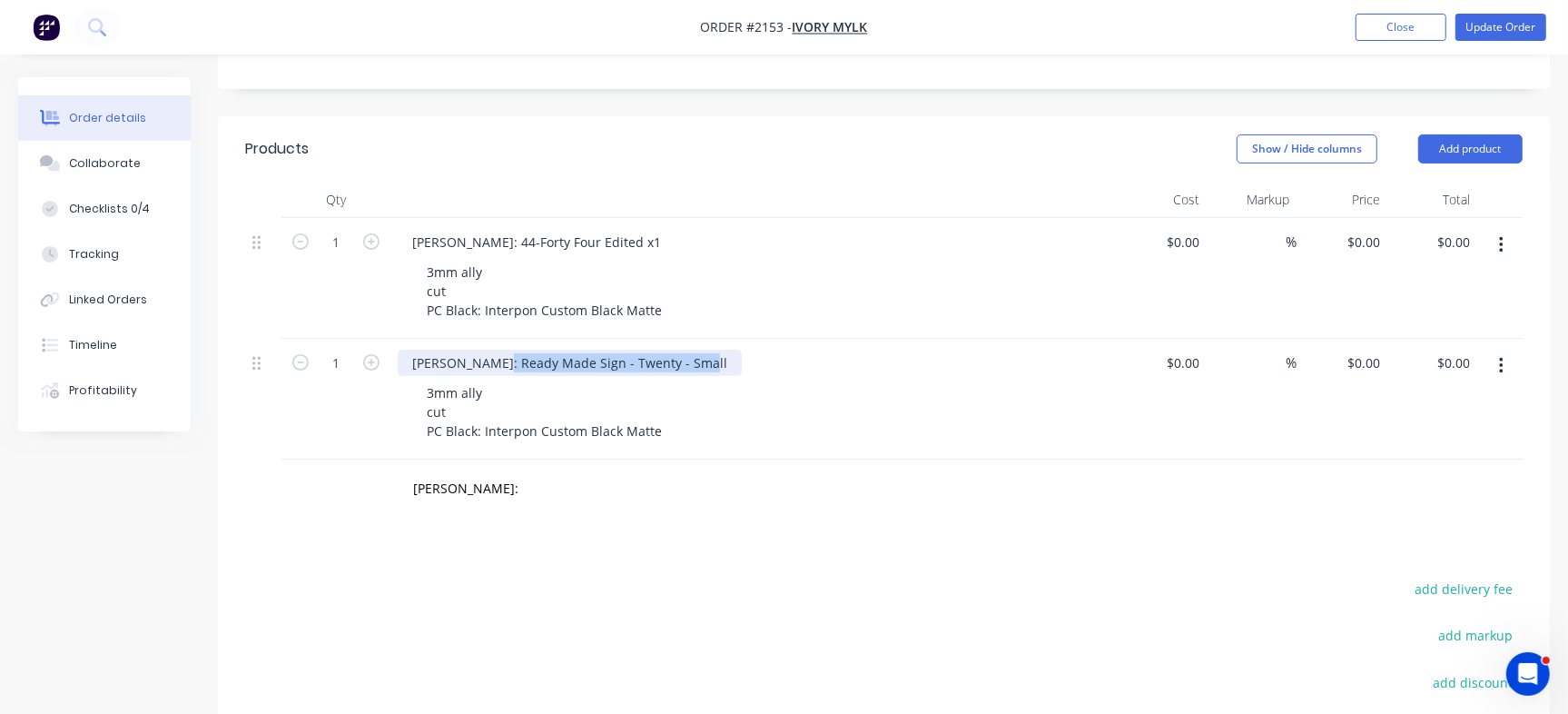
drag, startPoint x: 492, startPoint y: 341, endPoint x: 752, endPoint y: 349, distance: 260.1
click at [752, 350] on div "Zane Gibson: Ready Made Sign - Twenty - Small" at bounding box center [753, 362] width 712 height 26
copy div "Ready Made Sign - Twenty - Small"
click at [527, 473] on input "Loretta Noonan:" at bounding box center [594, 488] width 363 height 37
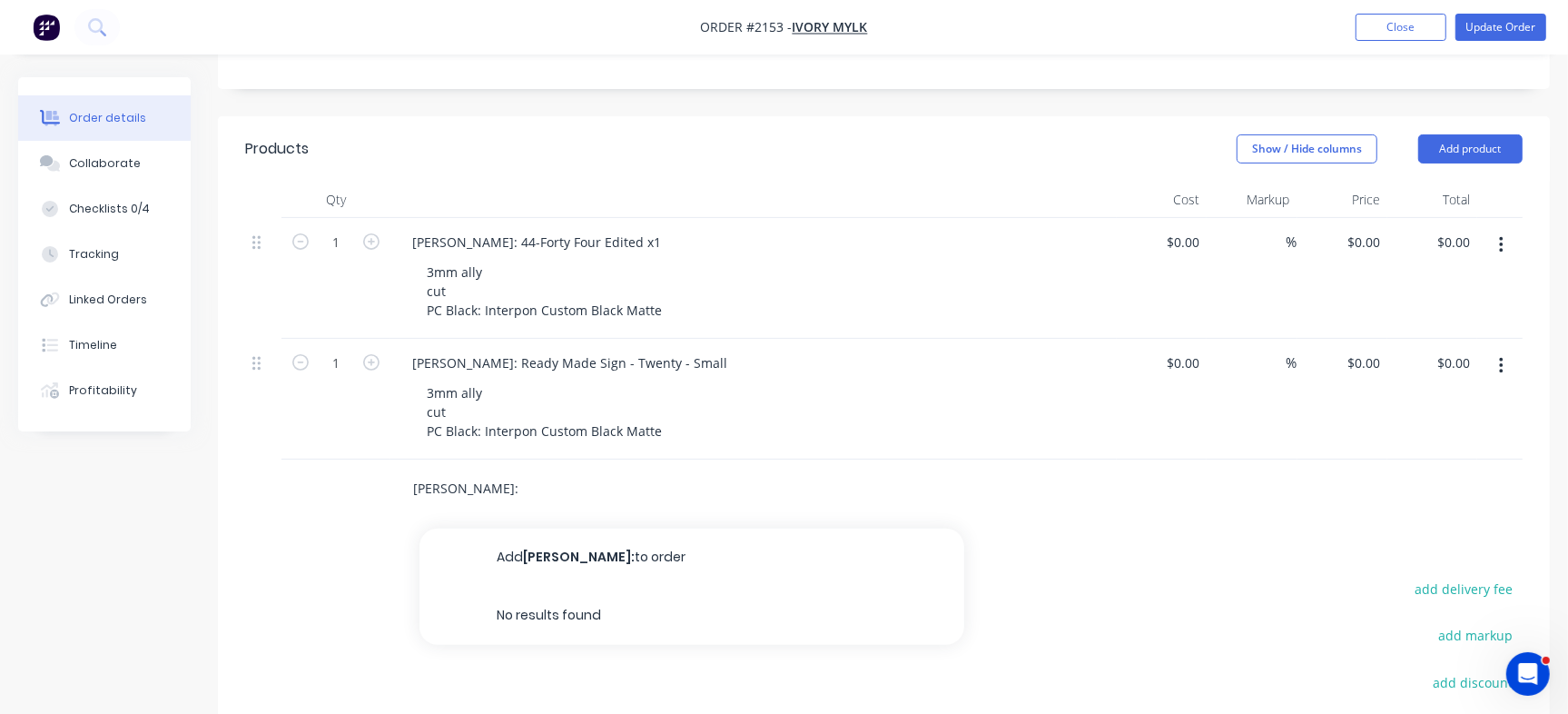
paste input "Ready Made Sign - Twenty - Small"
click at [641, 470] on input "Loretta Noonan: Ready Made Sign - Twenty - Small" at bounding box center [594, 488] width 363 height 37
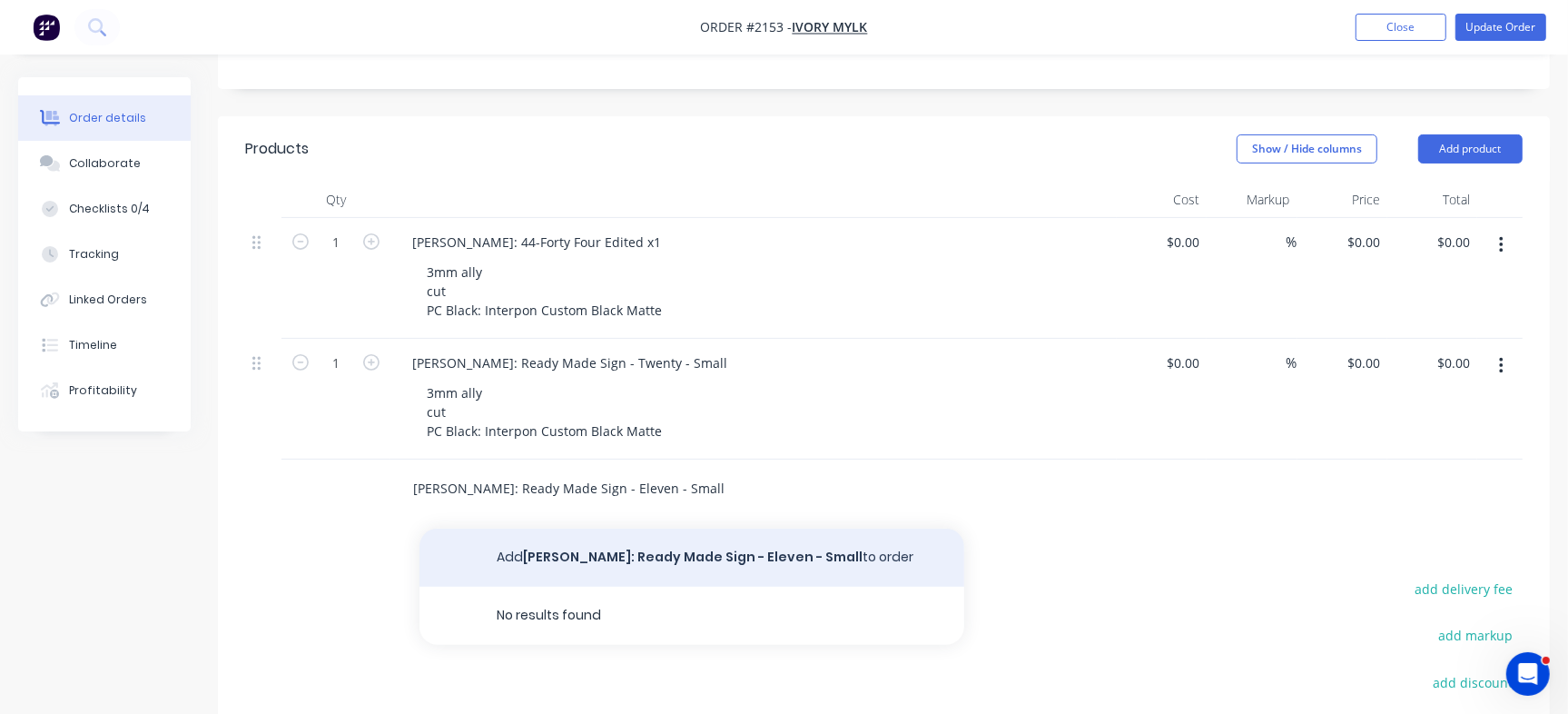
type input "Loretta Noonan: Ready Made Sign - Eleven - Small"
click at [689, 534] on button "Add Loretta Noonan: Ready Made Sign - Eleven - Small to order" at bounding box center [691, 557] width 545 height 58
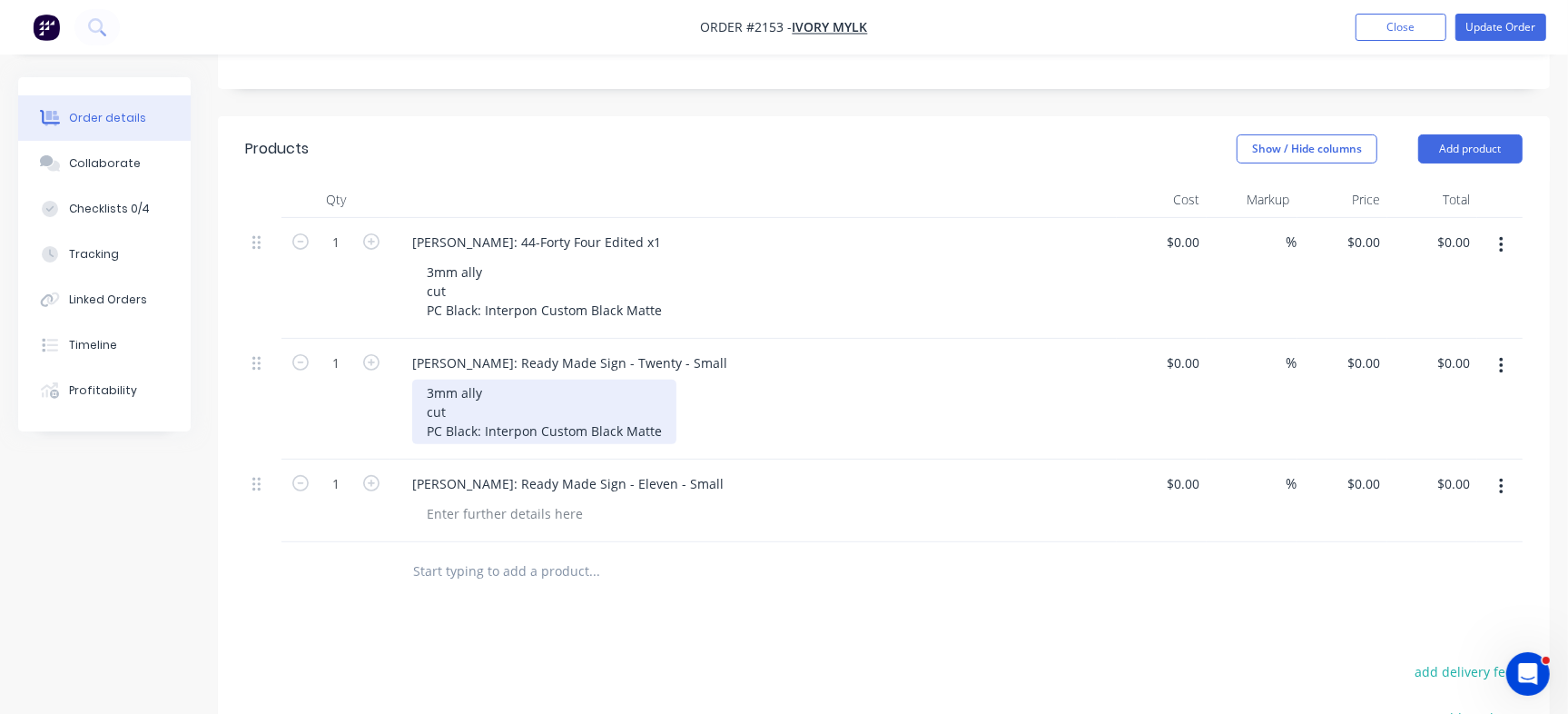
click at [494, 387] on div "3mm ally cut PC Black: Interpon Custom Black Matte" at bounding box center [544, 411] width 264 height 64
copy div "3mm ally cut PC Black: Interpon Custom Black Matte"
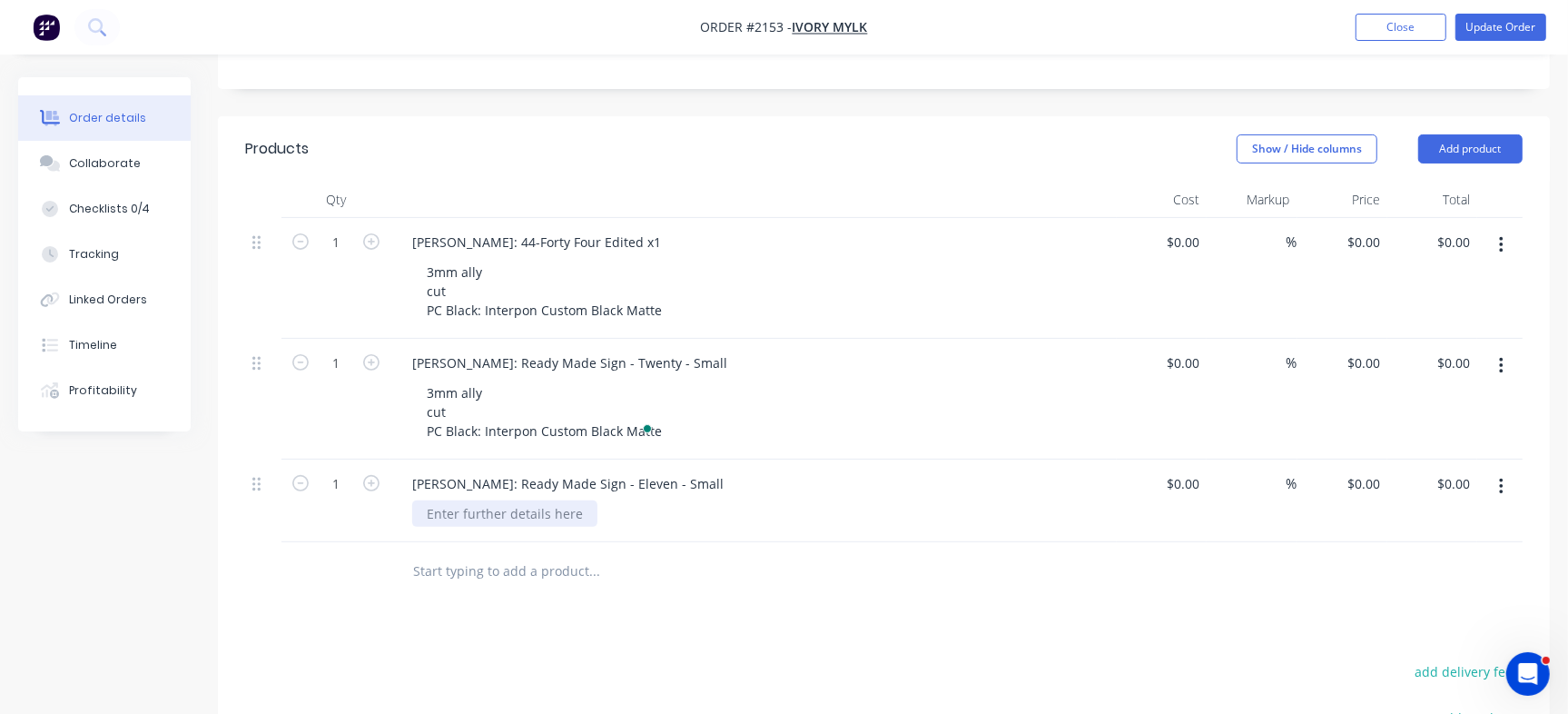
click at [495, 501] on div at bounding box center [504, 513] width 185 height 26
paste div
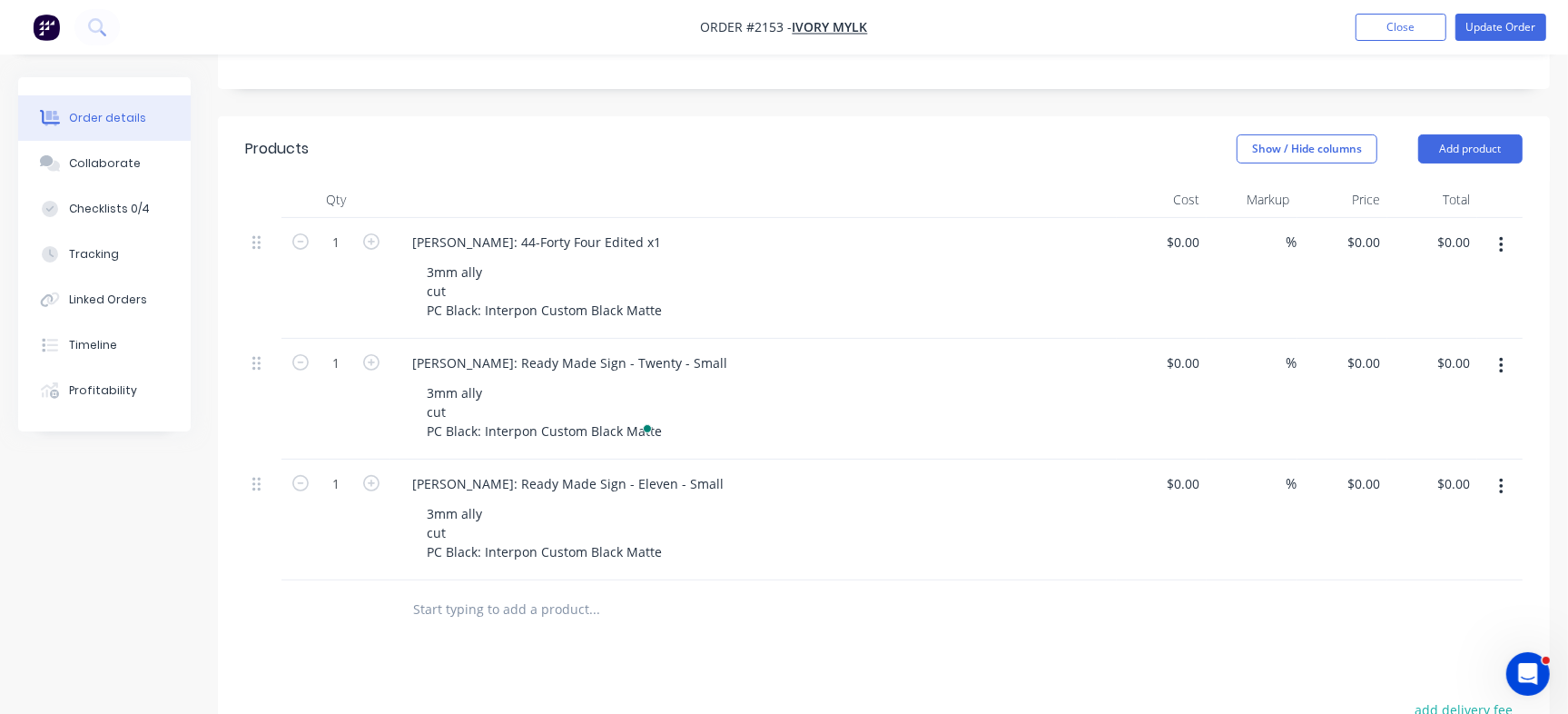
click at [673, 616] on div at bounding box center [717, 609] width 653 height 59
click at [108, 160] on div "Collaborate" at bounding box center [105, 163] width 72 height 16
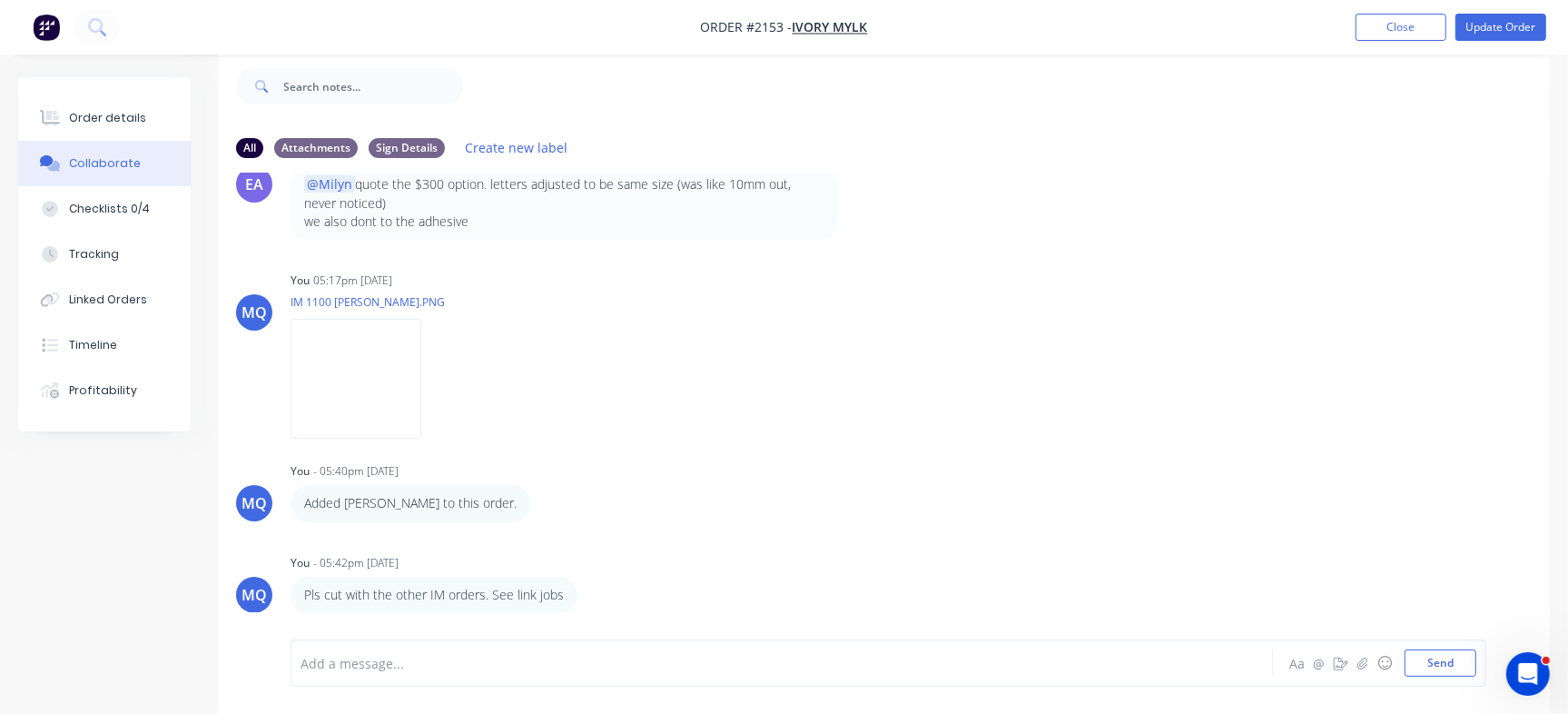
scroll to position [526, 0]
click at [368, 558] on icon at bounding box center [374, 563] width 16 height 16
click at [413, 664] on div at bounding box center [742, 663] width 880 height 19
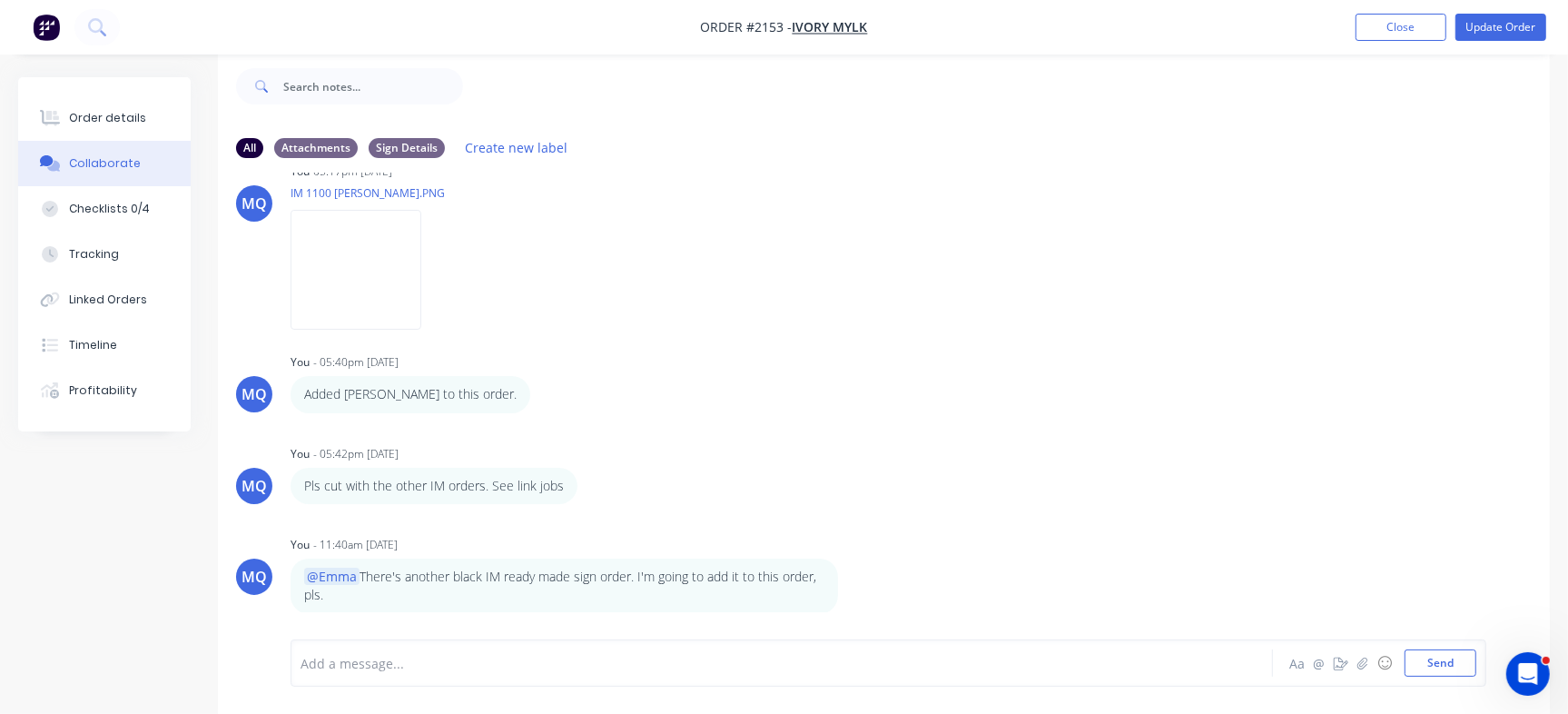
drag, startPoint x: 1562, startPoint y: 557, endPoint x: 1562, endPoint y: 587, distance: 30.0
click at [1562, 587] on div "Order details Collaborate Checklists 0/4 Tracking Linked Orders Timeline Profit…" at bounding box center [784, 382] width 1568 height 664
click at [916, 455] on div "MQ You - 05:42pm 29/08/25 Pls cut with the other IM orders. See link jobs Label…" at bounding box center [884, 472] width 1332 height 63
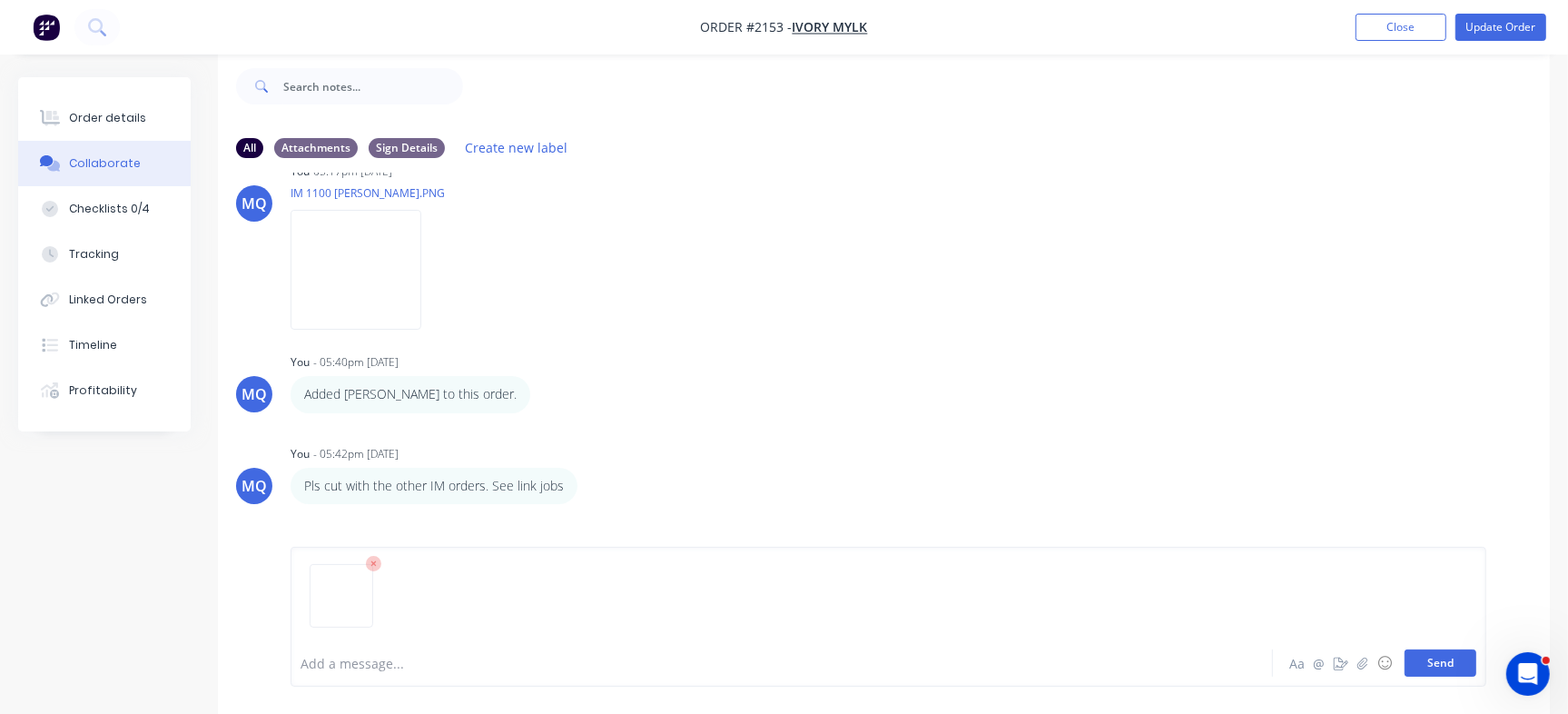
click at [1445, 669] on button "Send" at bounding box center [1440, 663] width 72 height 27
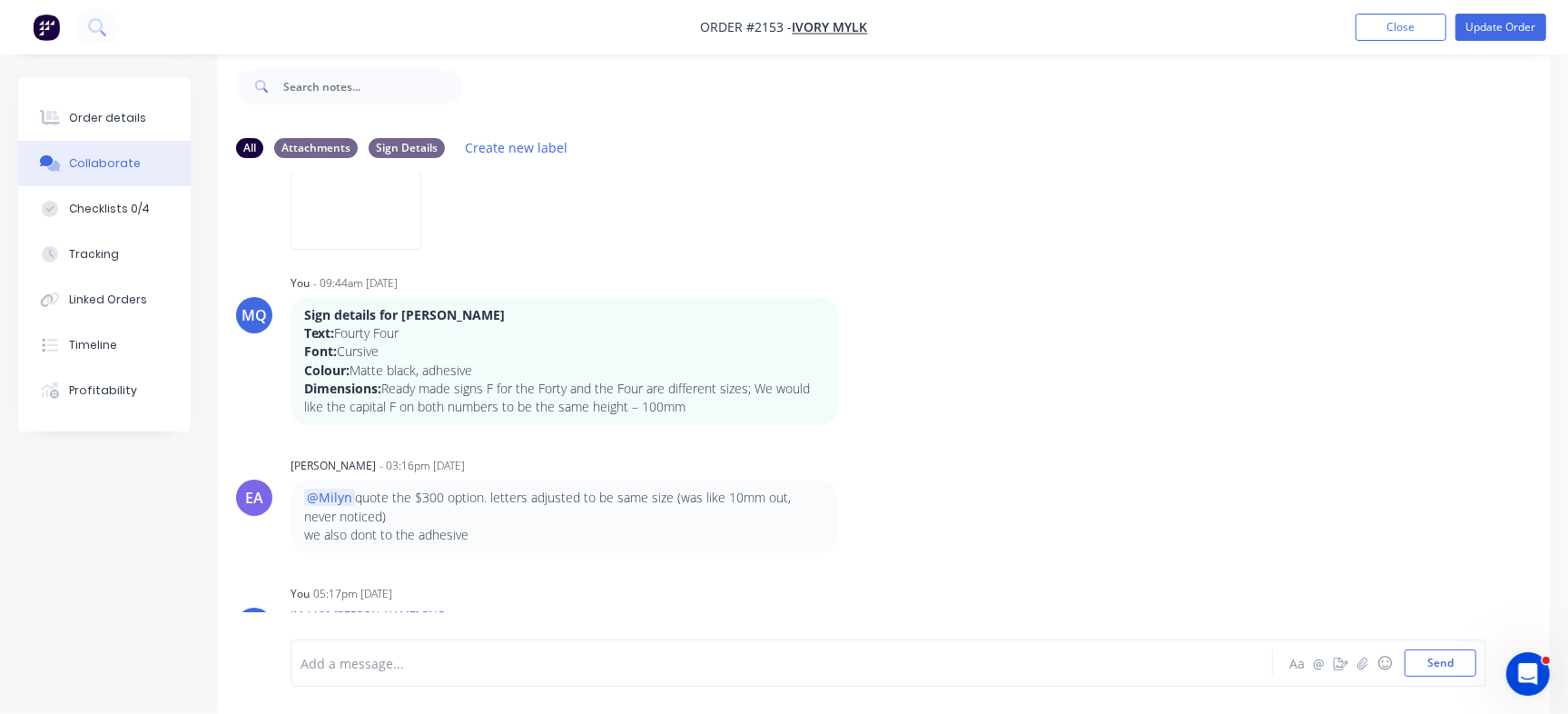
scroll to position [0, 0]
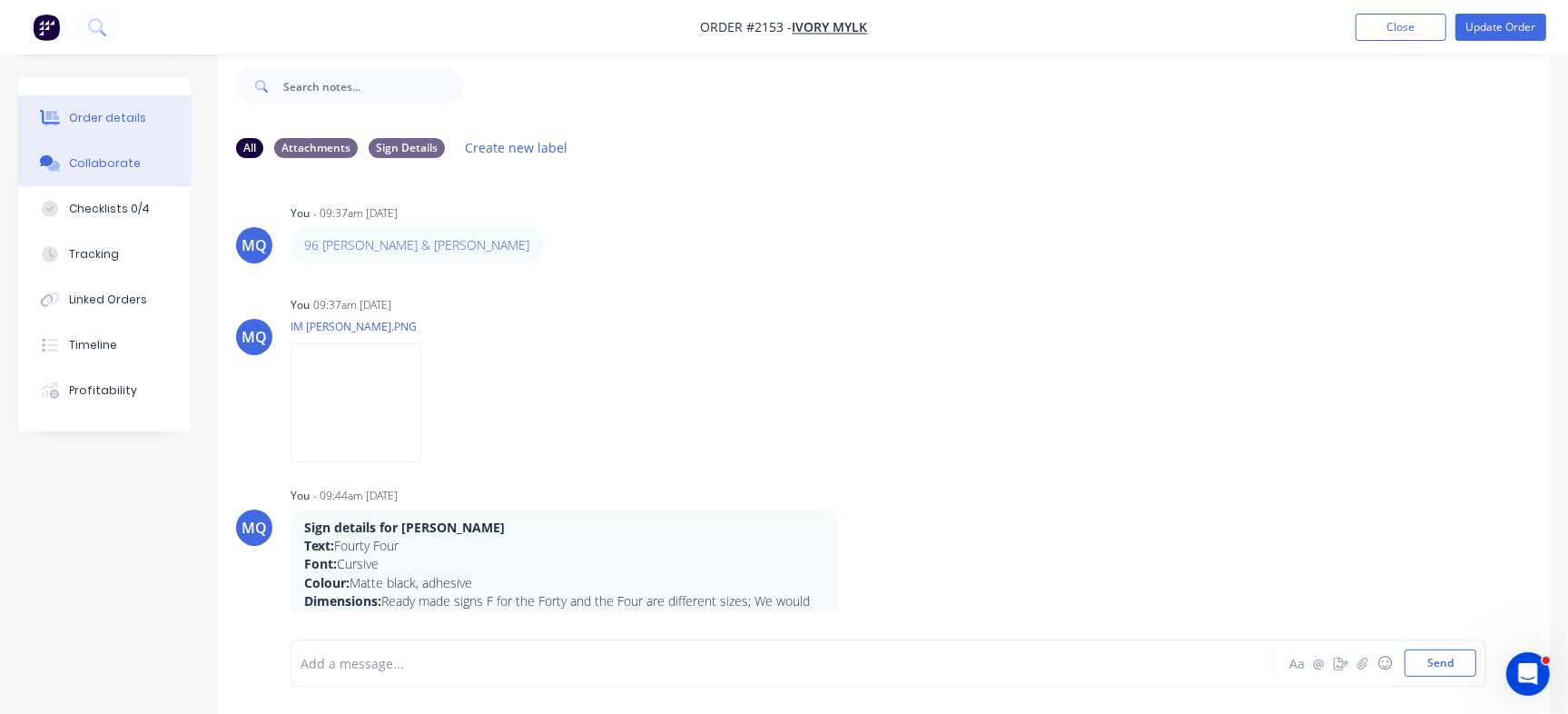
click at [100, 118] on div "Order details" at bounding box center [108, 117] width 77 height 16
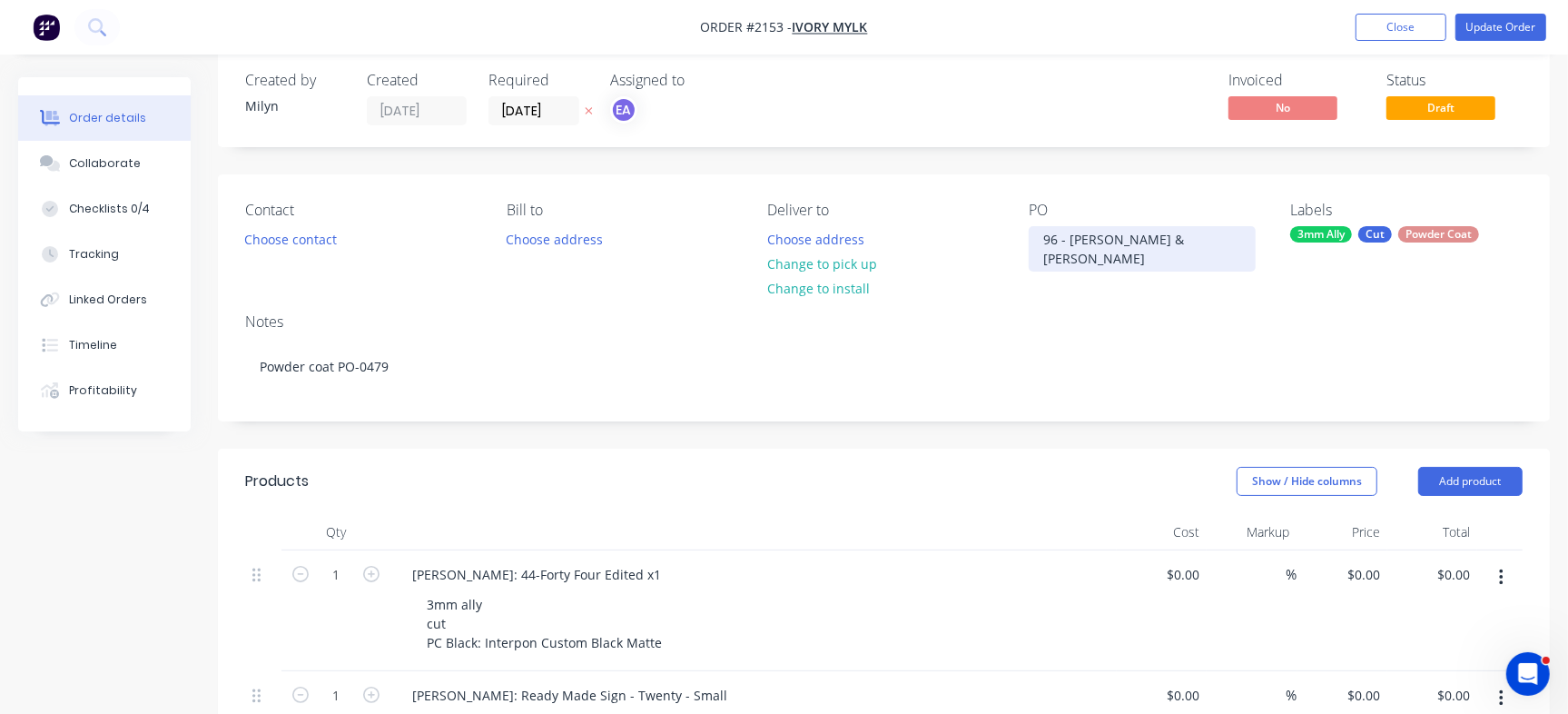
click at [1121, 246] on div "96 - [PERSON_NAME] & [PERSON_NAME]" at bounding box center [1141, 248] width 227 height 45
drag, startPoint x: 1110, startPoint y: 234, endPoint x: 1146, endPoint y: 242, distance: 36.9
click at [1146, 242] on div "96 - [PERSON_NAME] & [PERSON_NAME]" at bounding box center [1141, 248] width 227 height 45
click at [1149, 237] on div "96 - Craig S, Zane Gibson" at bounding box center [1141, 248] width 227 height 45
drag, startPoint x: 1153, startPoint y: 235, endPoint x: 1195, endPoint y: 232, distance: 42.1
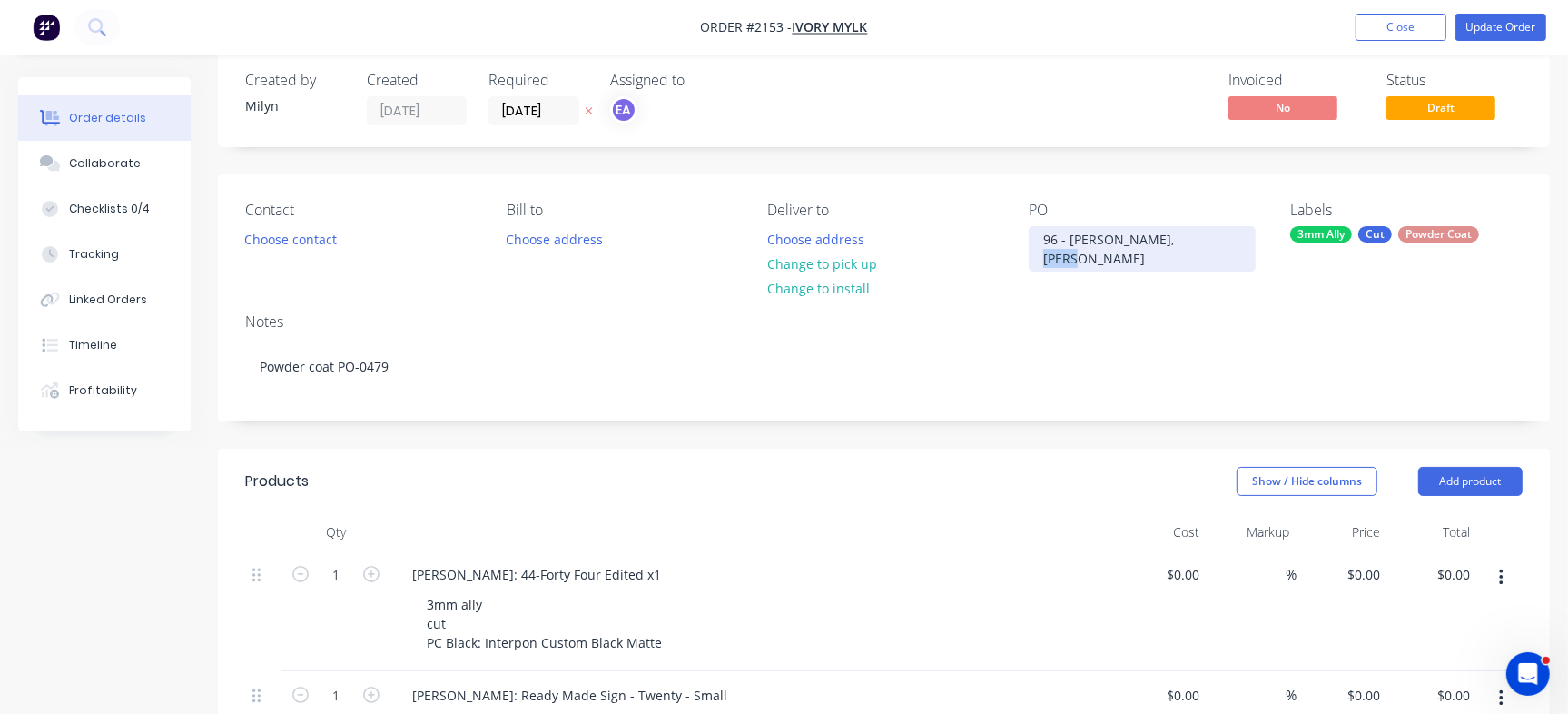
click at [1195, 232] on div "96 - Craig S, Zane Gibson" at bounding box center [1141, 248] width 227 height 45
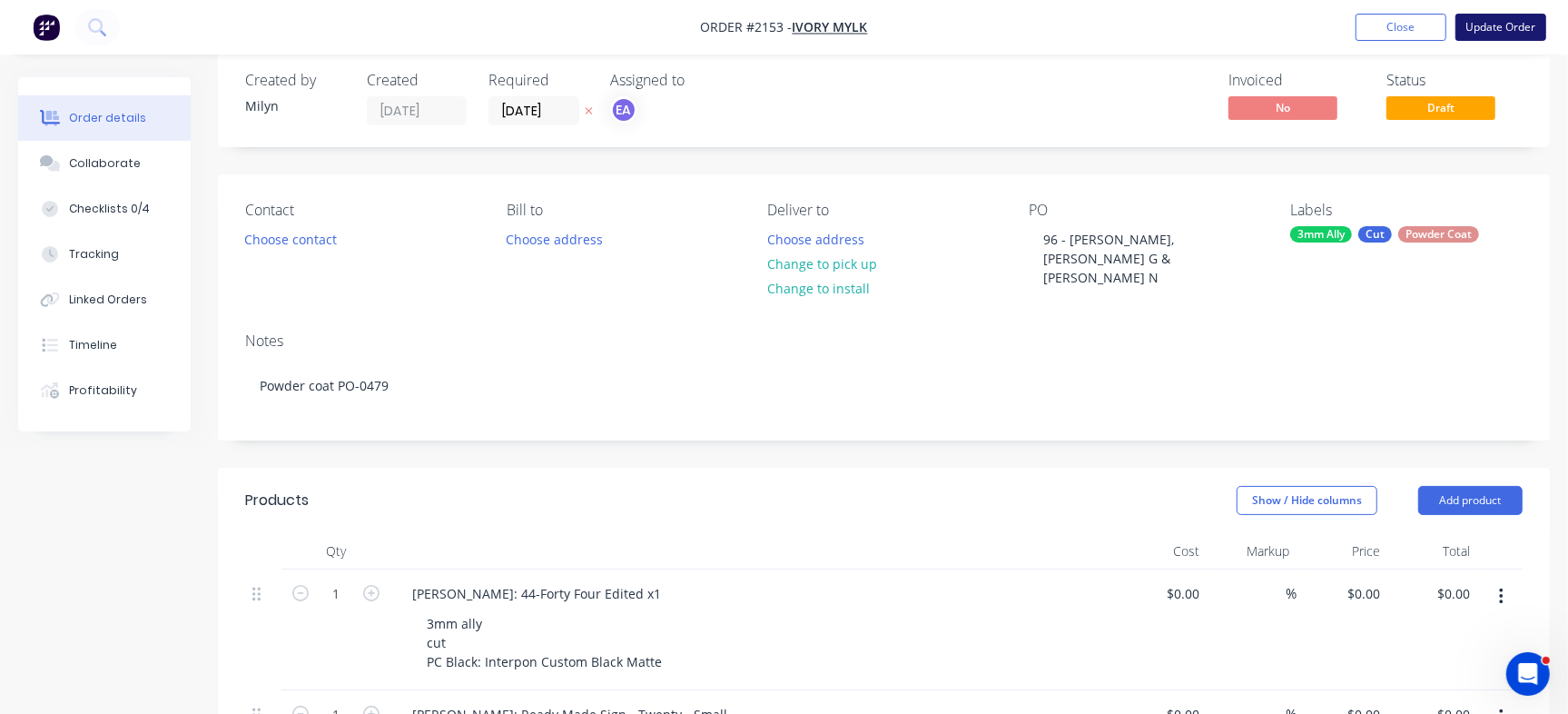
click at [1497, 18] on button "Update Order" at bounding box center [1500, 27] width 90 height 27
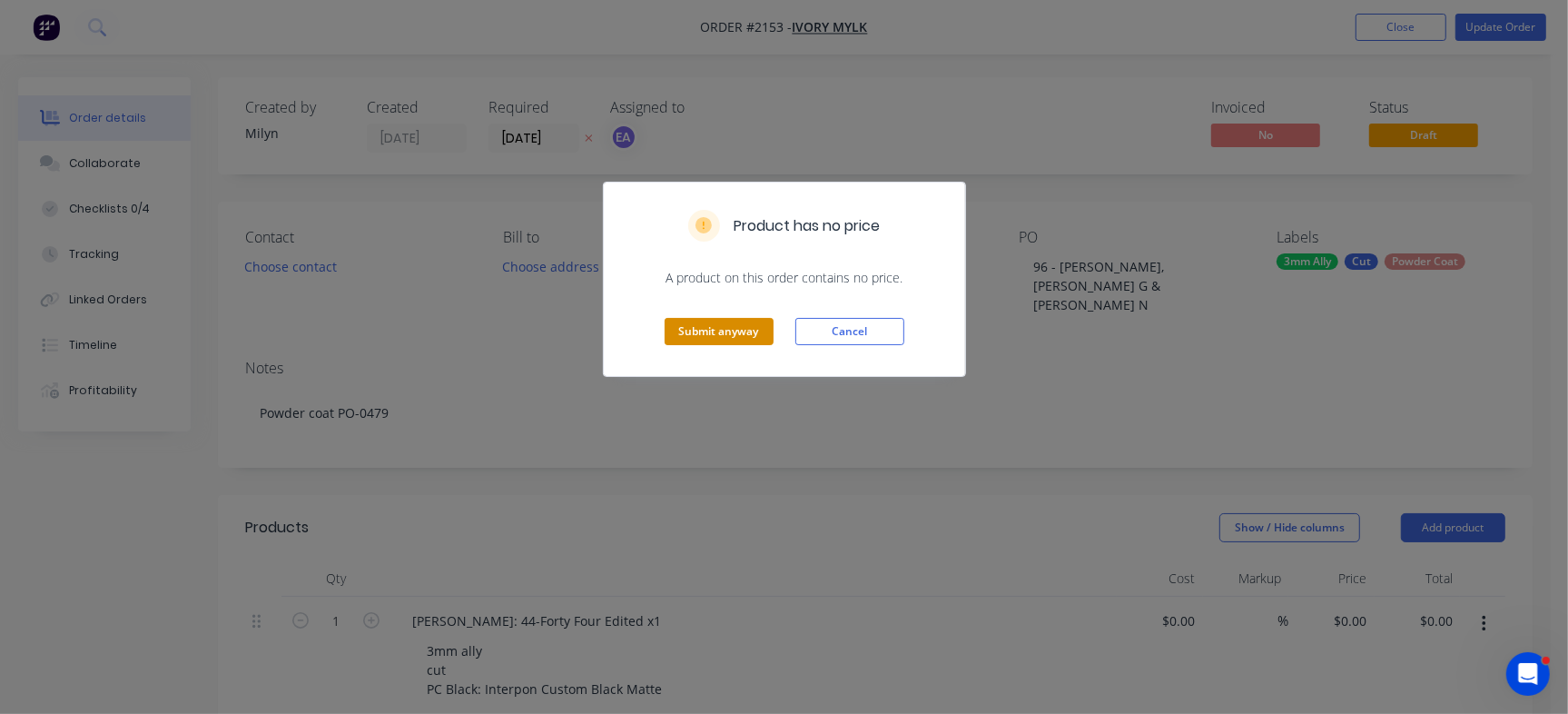
click at [736, 341] on button "Submit anyway" at bounding box center [719, 332] width 109 height 27
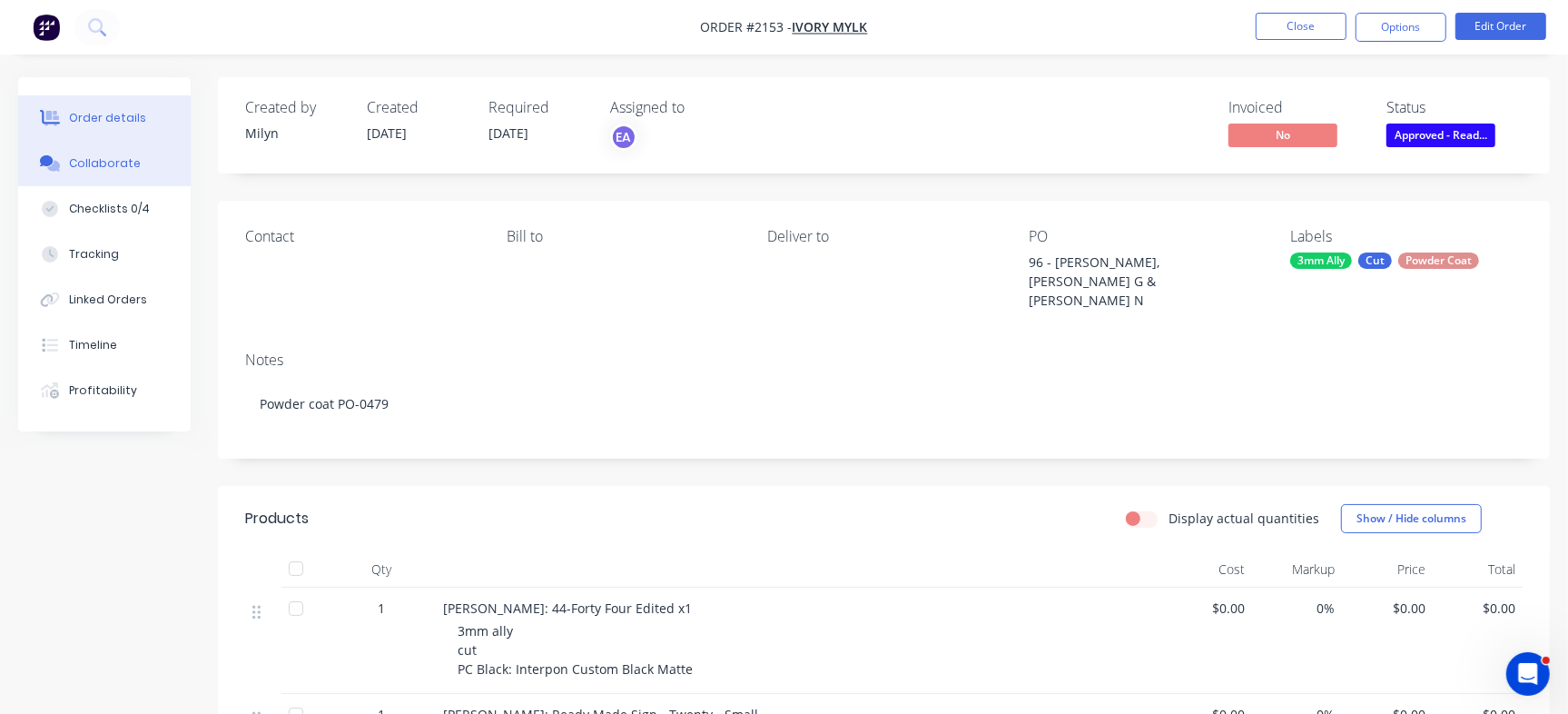
click at [99, 160] on div "Collaborate" at bounding box center [105, 163] width 72 height 16
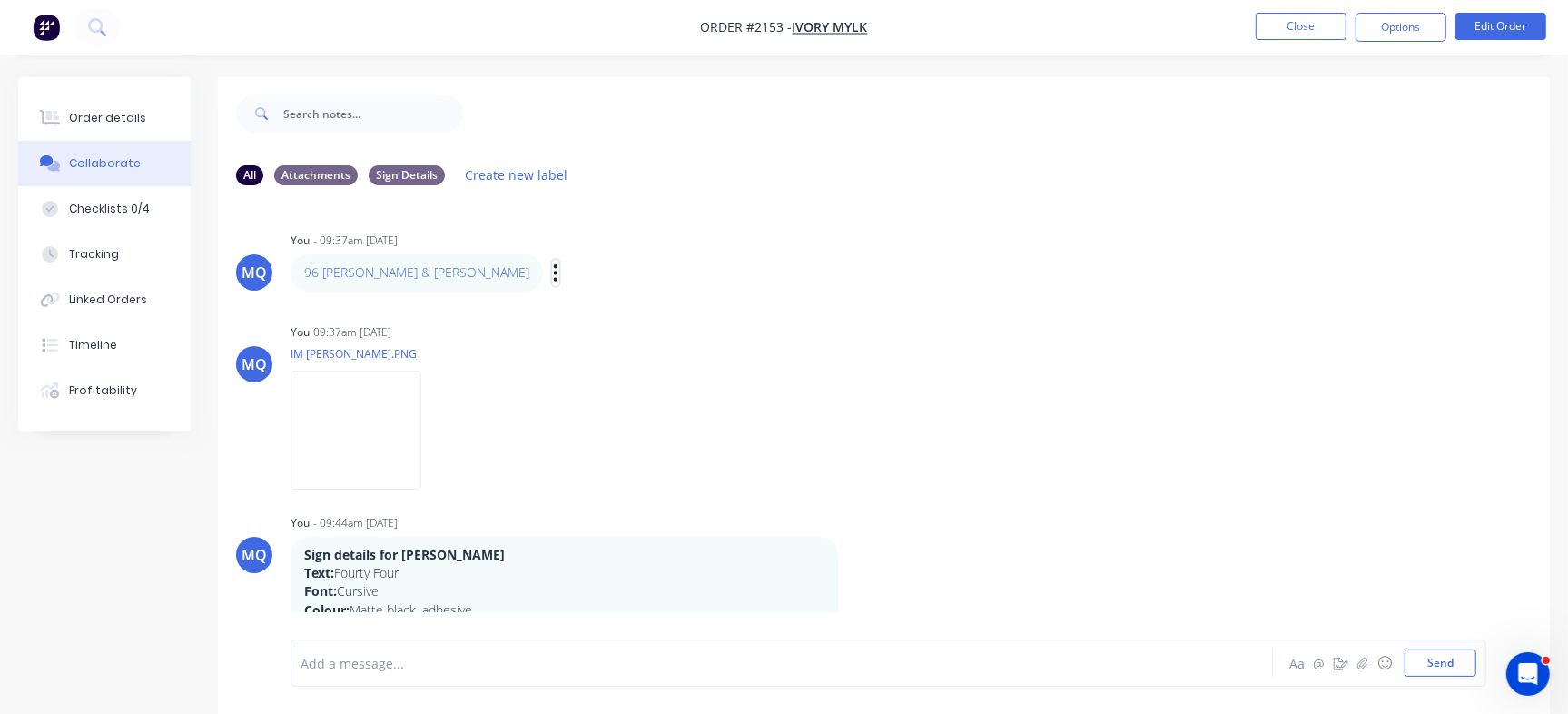
click at [552, 271] on icon "button" at bounding box center [555, 273] width 6 height 21
click at [565, 299] on button "Edit" at bounding box center [622, 305] width 114 height 30
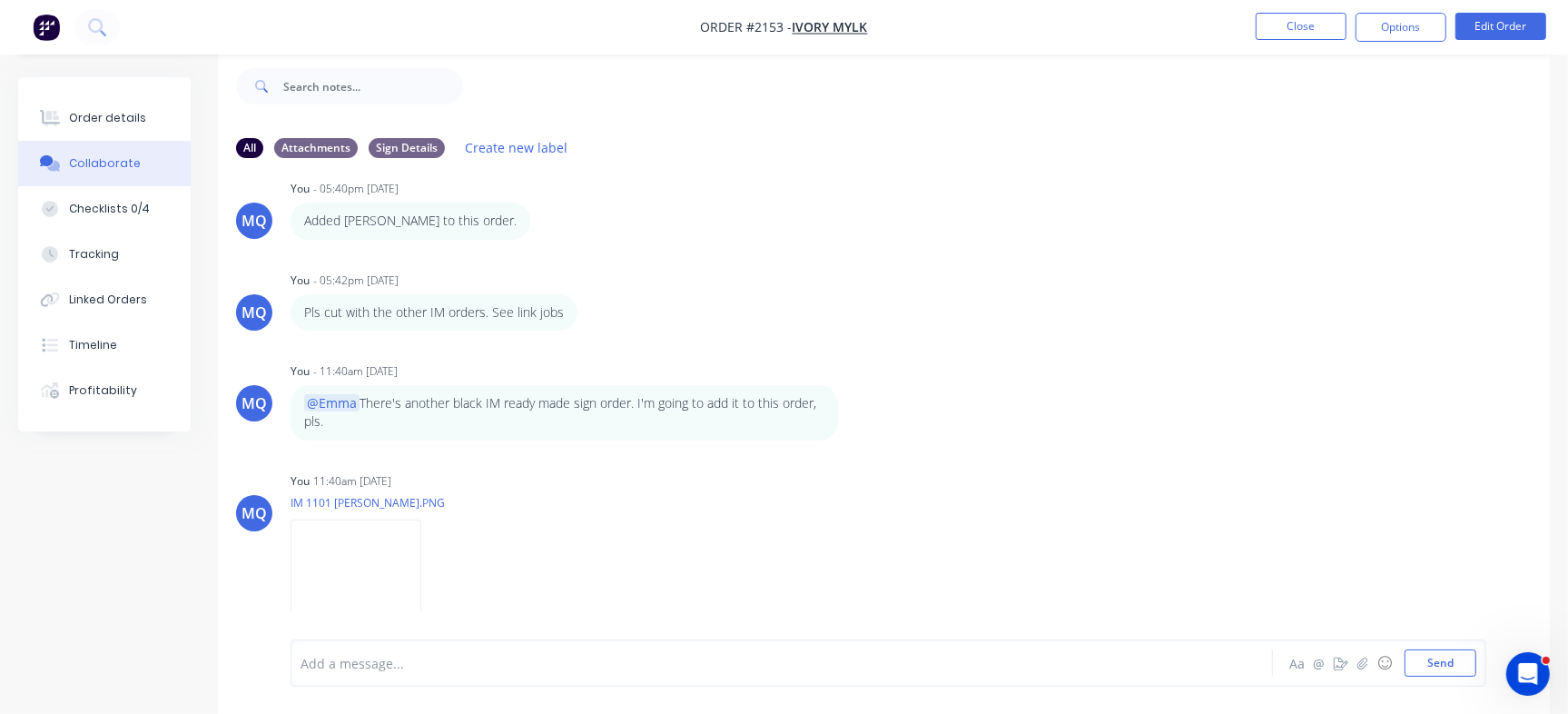
scroll to position [842, 0]
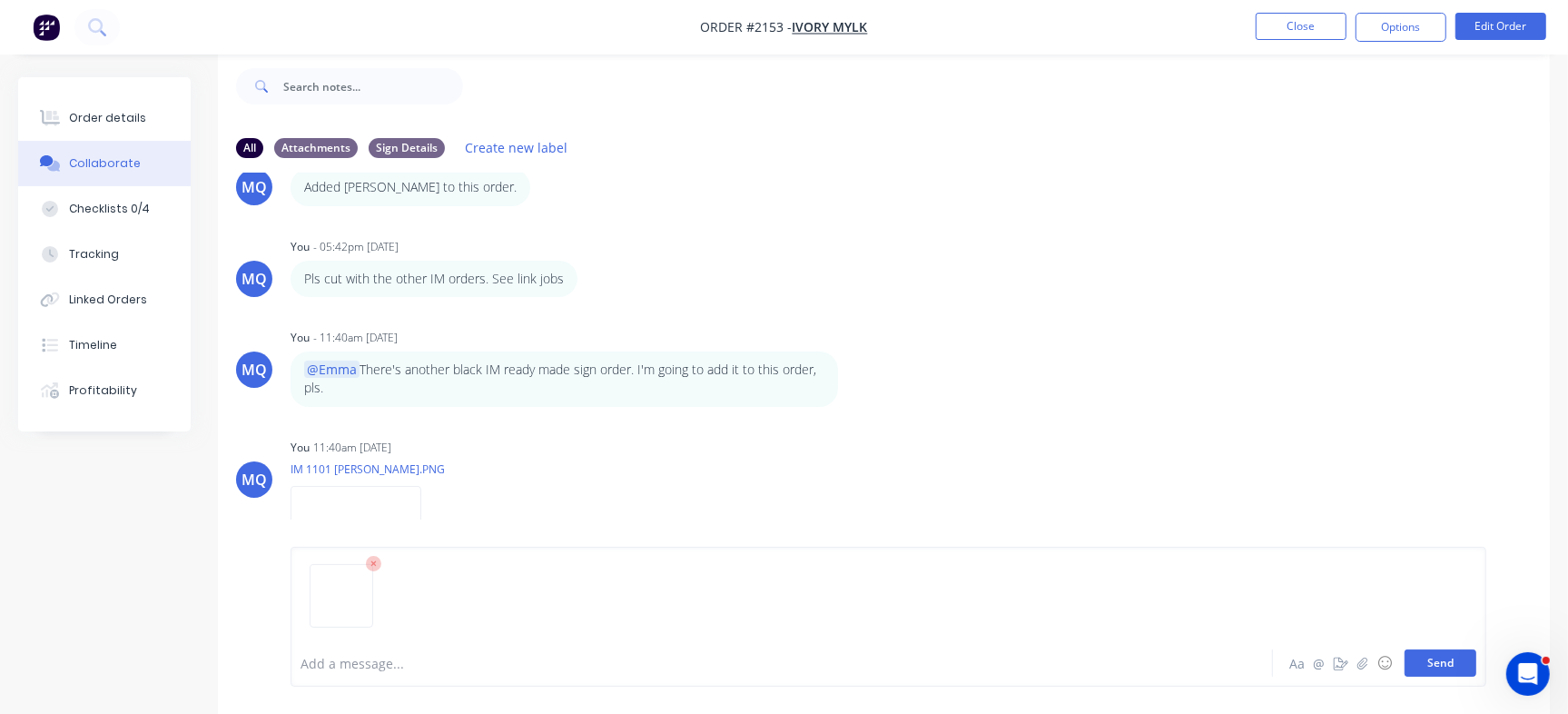
click at [1434, 662] on button "Send" at bounding box center [1440, 663] width 72 height 27
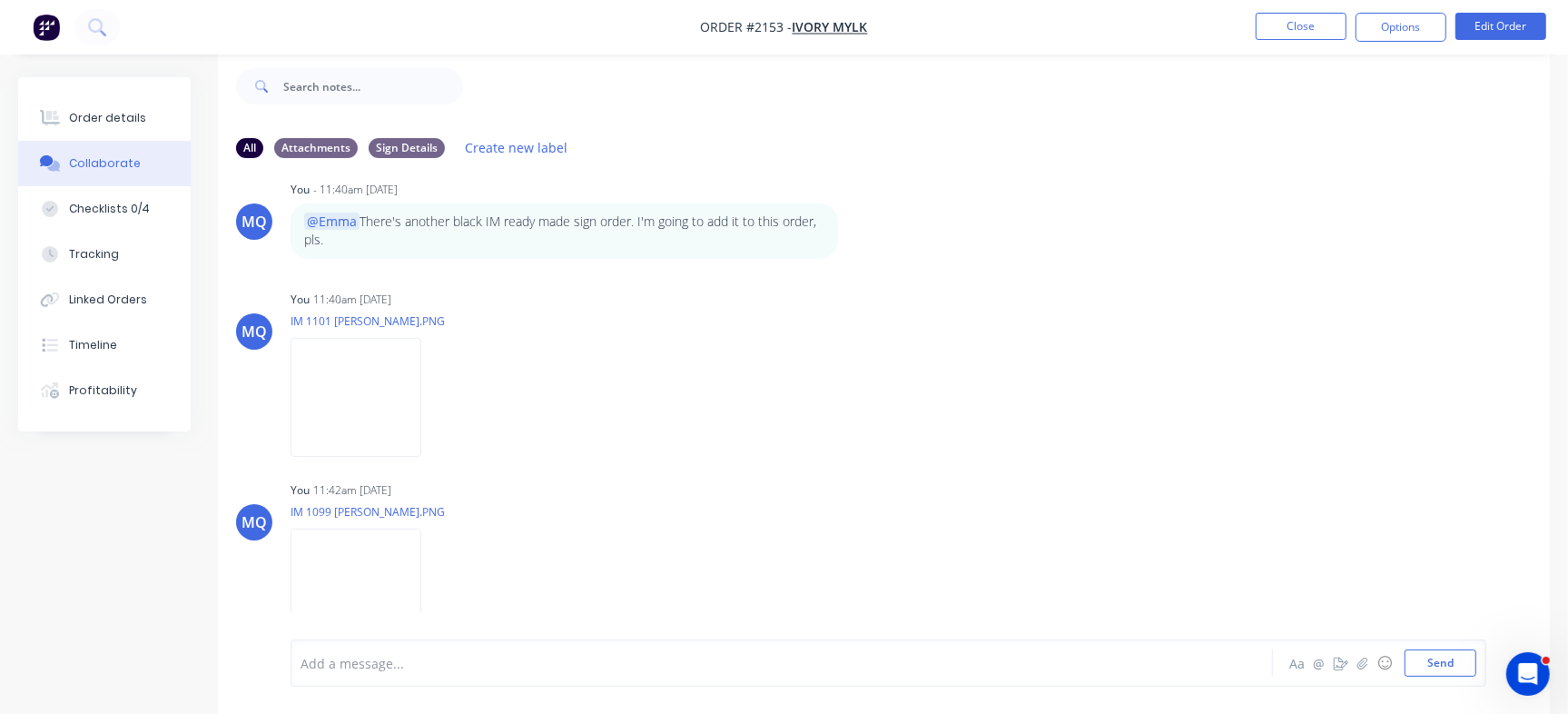
scroll to position [1032, 0]
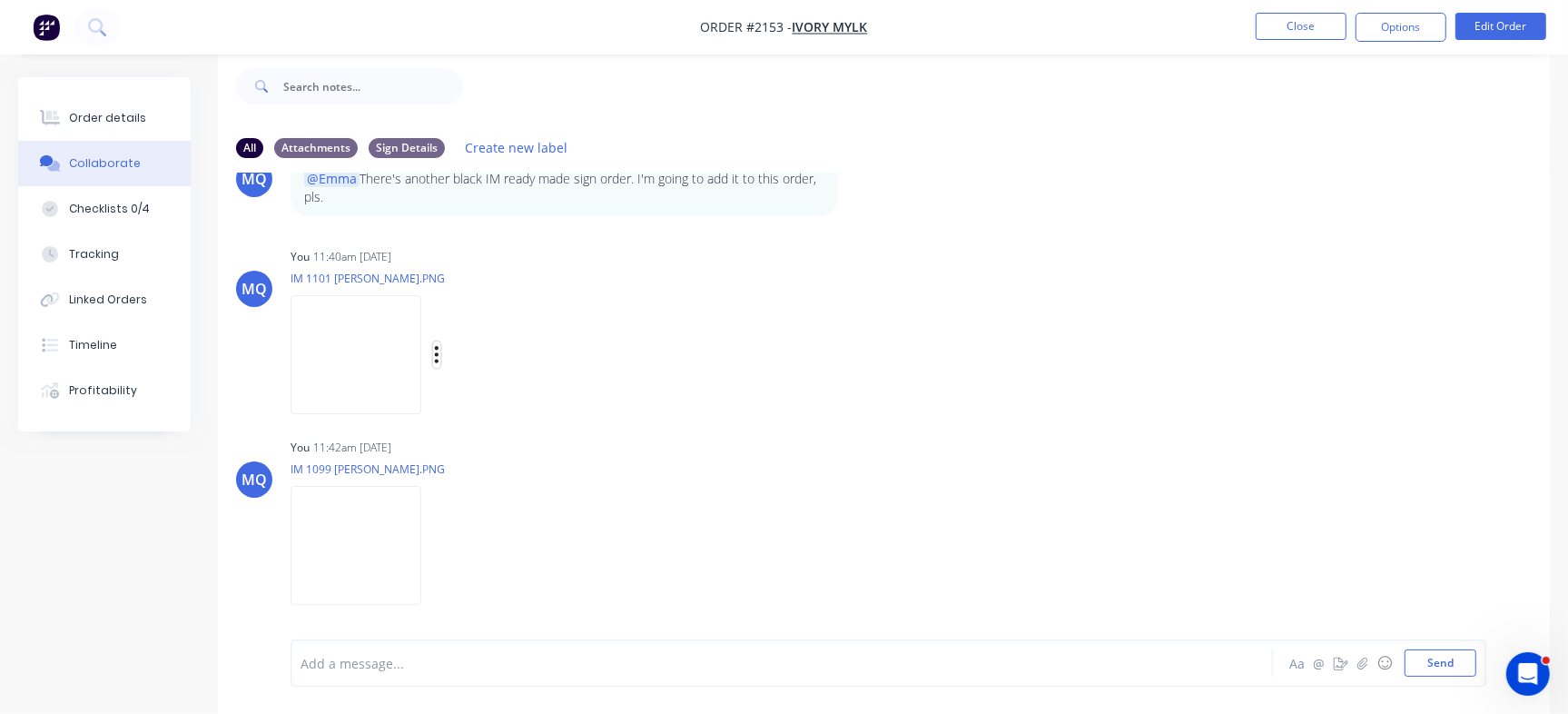
click at [439, 355] on icon "button" at bounding box center [437, 355] width 6 height 21
click at [560, 355] on button "Labels" at bounding box center [555, 361] width 205 height 41
click at [596, 487] on div at bounding box center [592, 490] width 37 height 37
click at [904, 406] on div "MQ You - 09:37am 22/08/25 96 Craig Scarr, Zane Gibson & Loretta Noonan Labels E…" at bounding box center [884, 392] width 1332 height 439
click at [438, 545] on icon "button" at bounding box center [437, 544] width 4 height 16
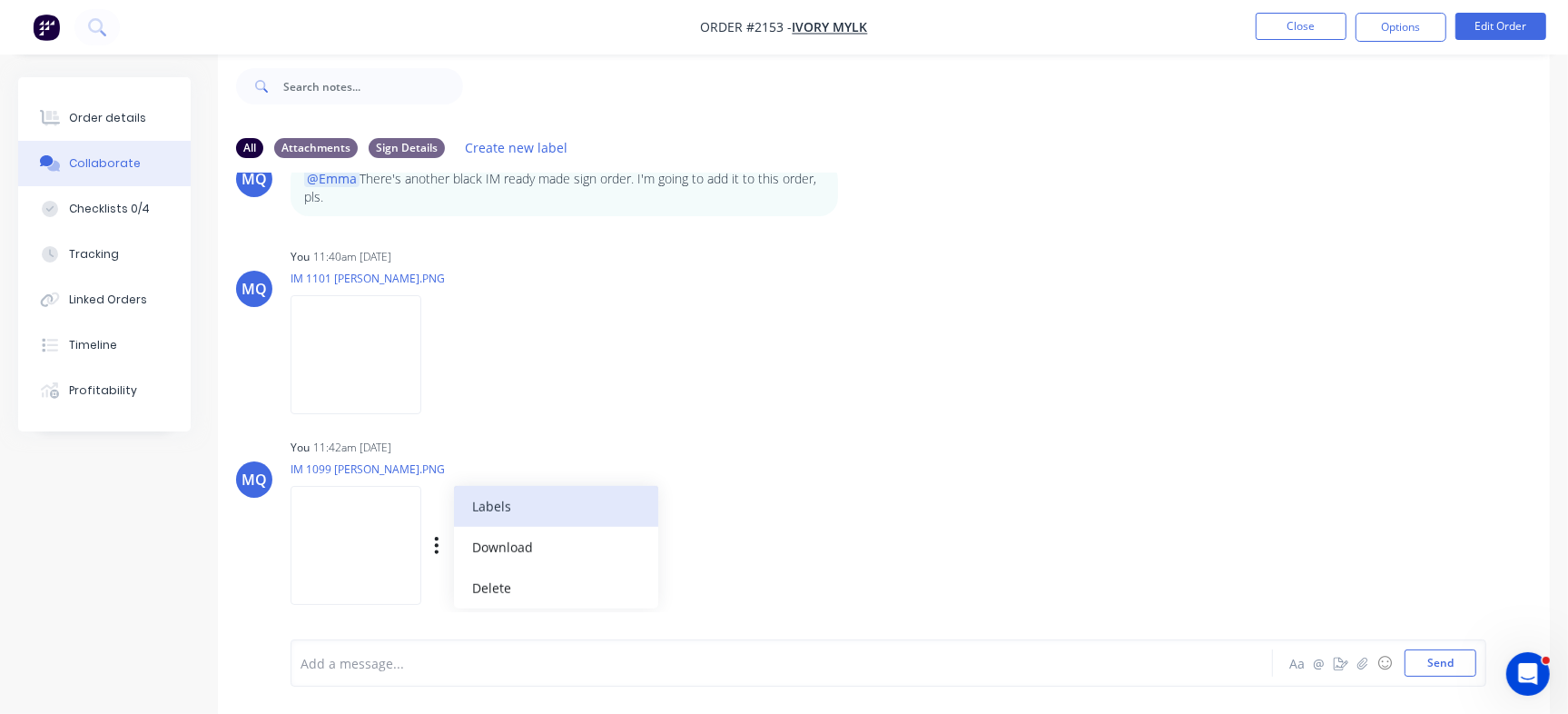
click at [583, 507] on button "Labels" at bounding box center [555, 505] width 205 height 41
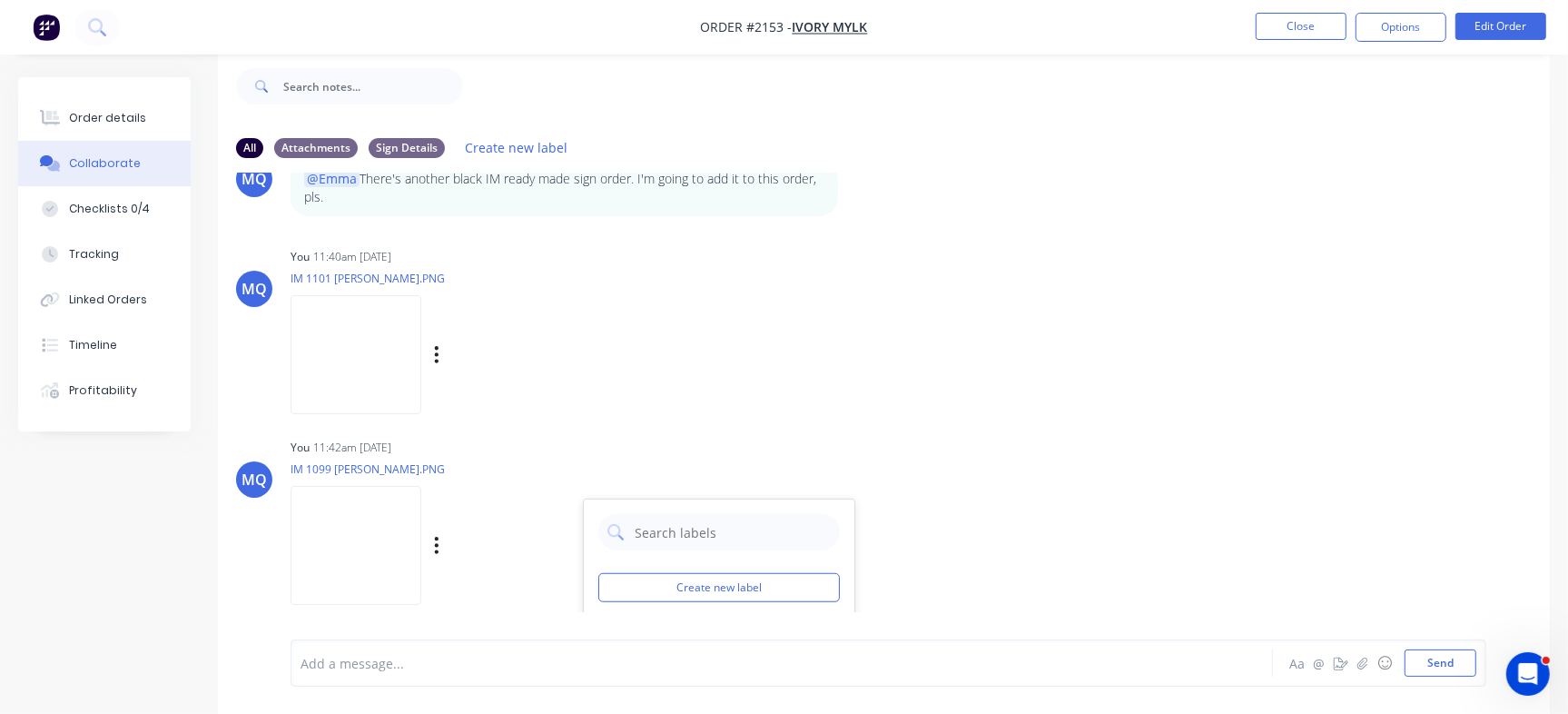
click at [1088, 349] on div "MQ You 11:40am 01/09/25 IM 1101 Loretta Noonan.PNG Labels Download Delete" at bounding box center [884, 325] width 1332 height 163
click at [0, 0] on div "Labels Download Delete" at bounding box center [0, 0] width 0 height 0
click at [0, 0] on icon "button" at bounding box center [0, 0] width 0 height 0
click at [0, 0] on button "Labels" at bounding box center [0, 0] width 0 height 0
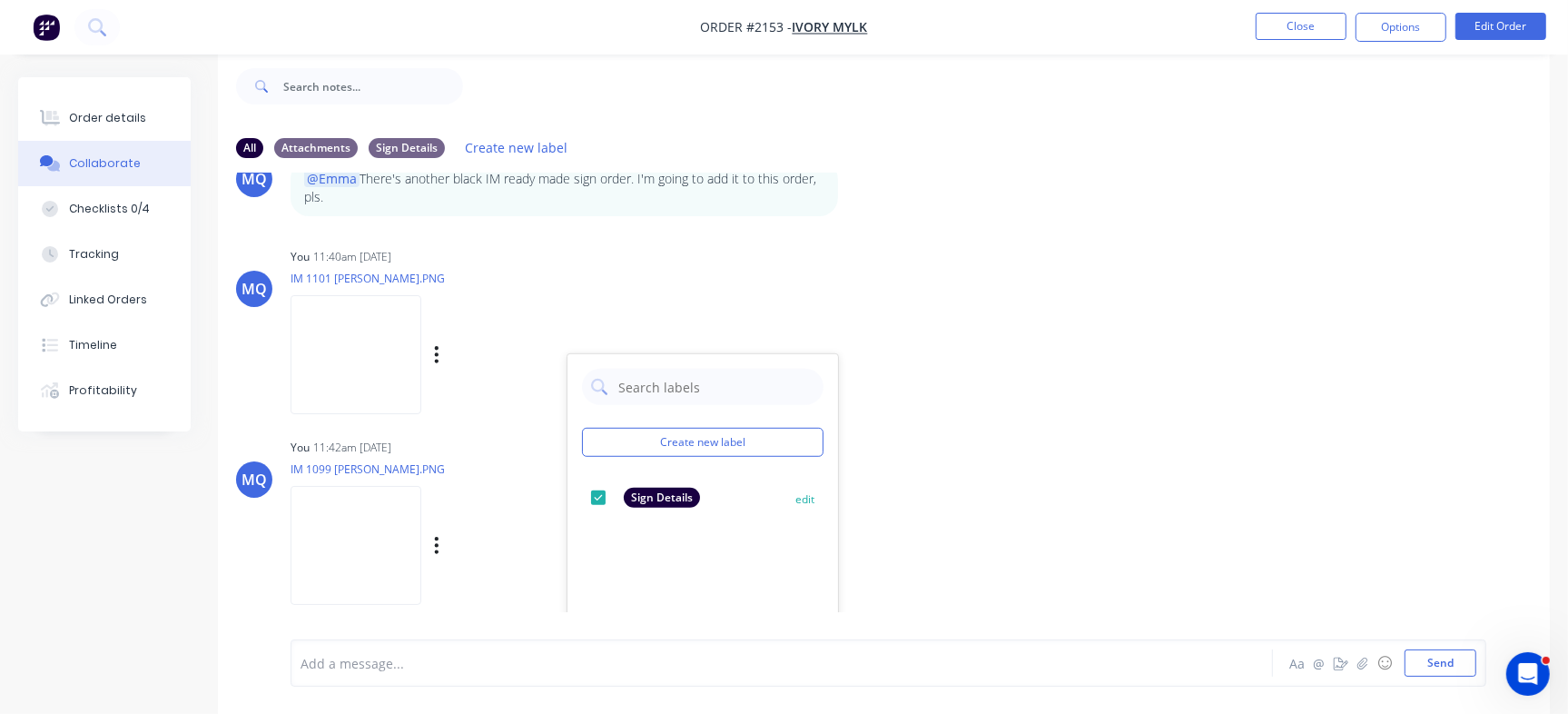
click at [600, 492] on div at bounding box center [599, 498] width 37 height 37
click at [968, 381] on div "MQ You 11:40am 01/09/25 IM 1101 Loretta Noonan.PNG Labels Download Delete Creat…" at bounding box center [884, 325] width 1332 height 163
click at [400, 140] on div "Sign Details" at bounding box center [406, 147] width 76 height 20
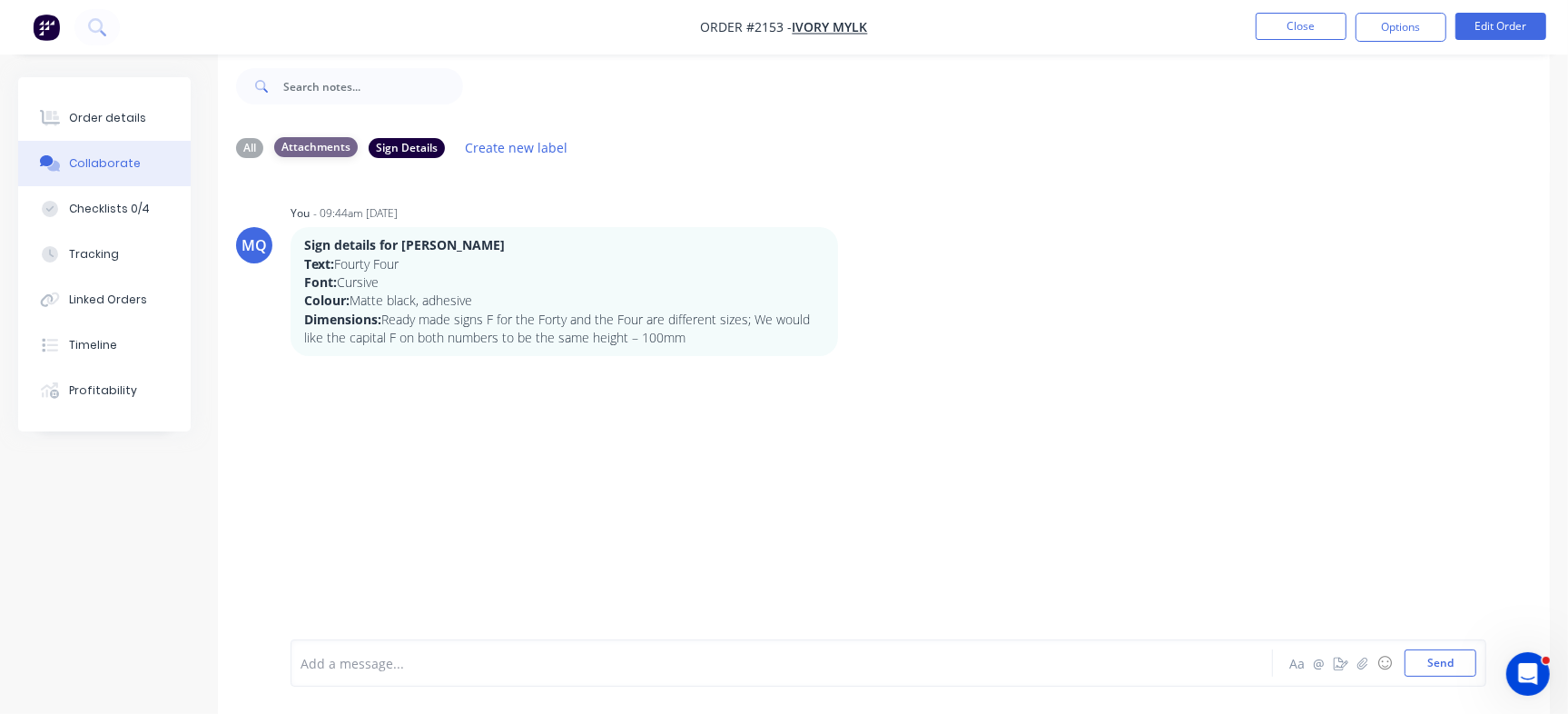
scroll to position [0, 0]
click at [320, 145] on div "Attachments" at bounding box center [315, 147] width 84 height 20
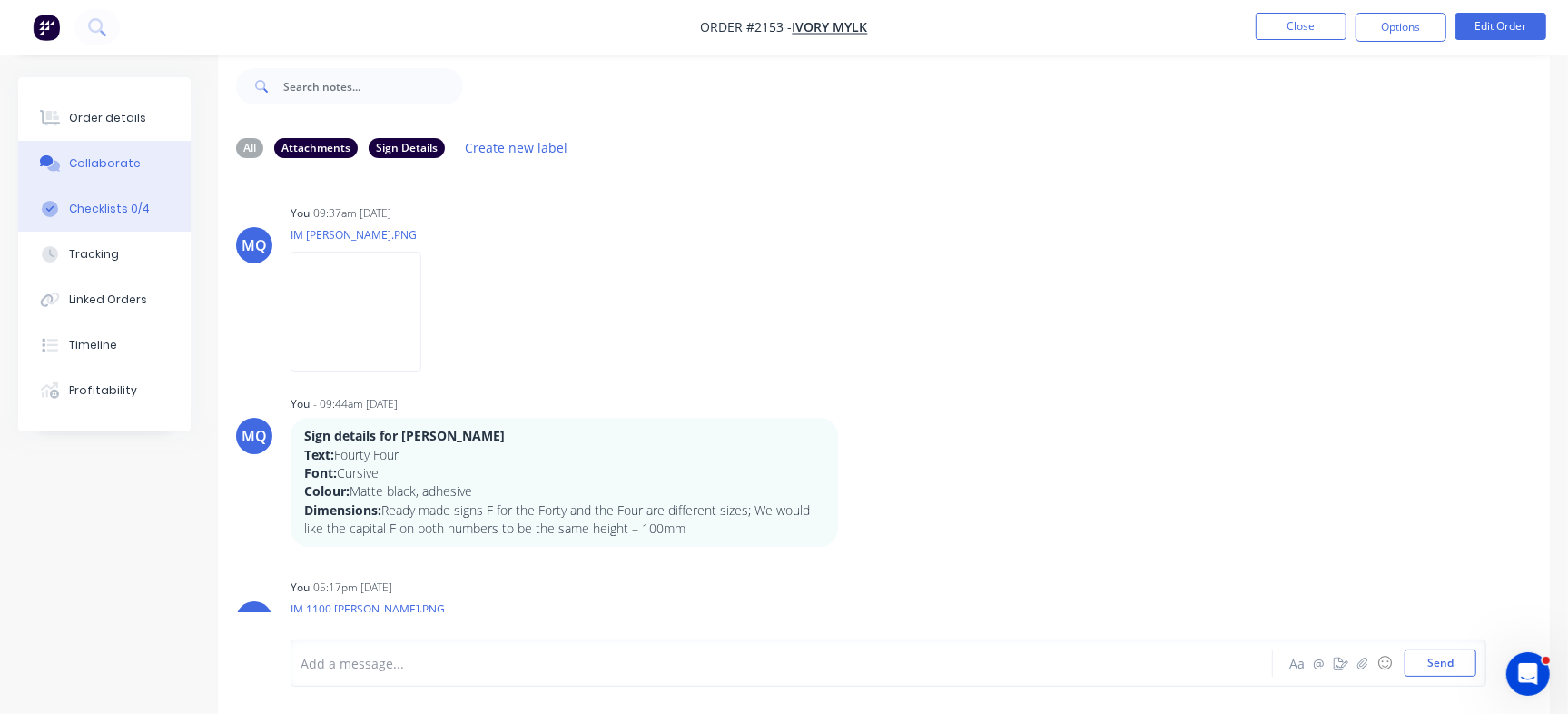
click at [92, 203] on div "Checklists 0/4" at bounding box center [110, 209] width 81 height 16
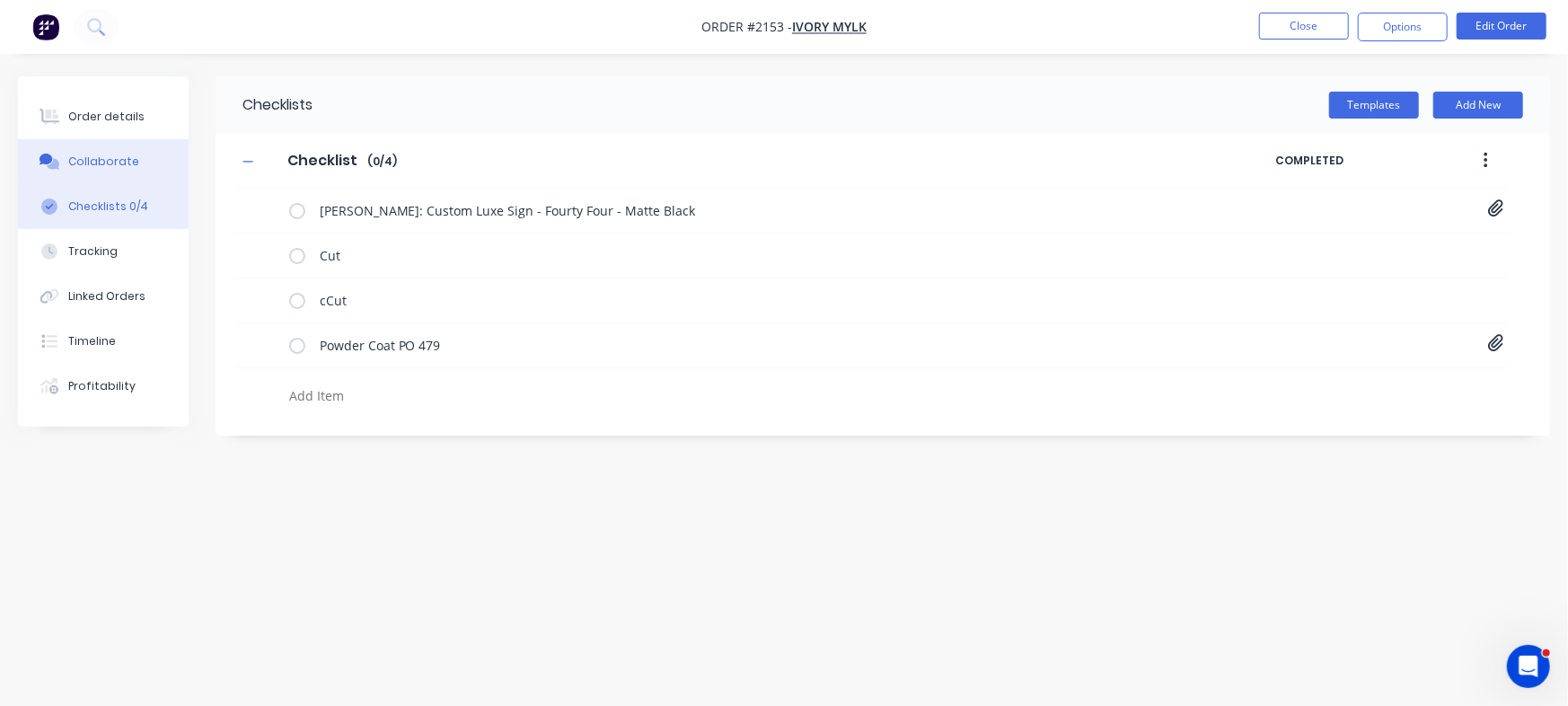
click at [125, 162] on div "Collaborate" at bounding box center [104, 162] width 71 height 16
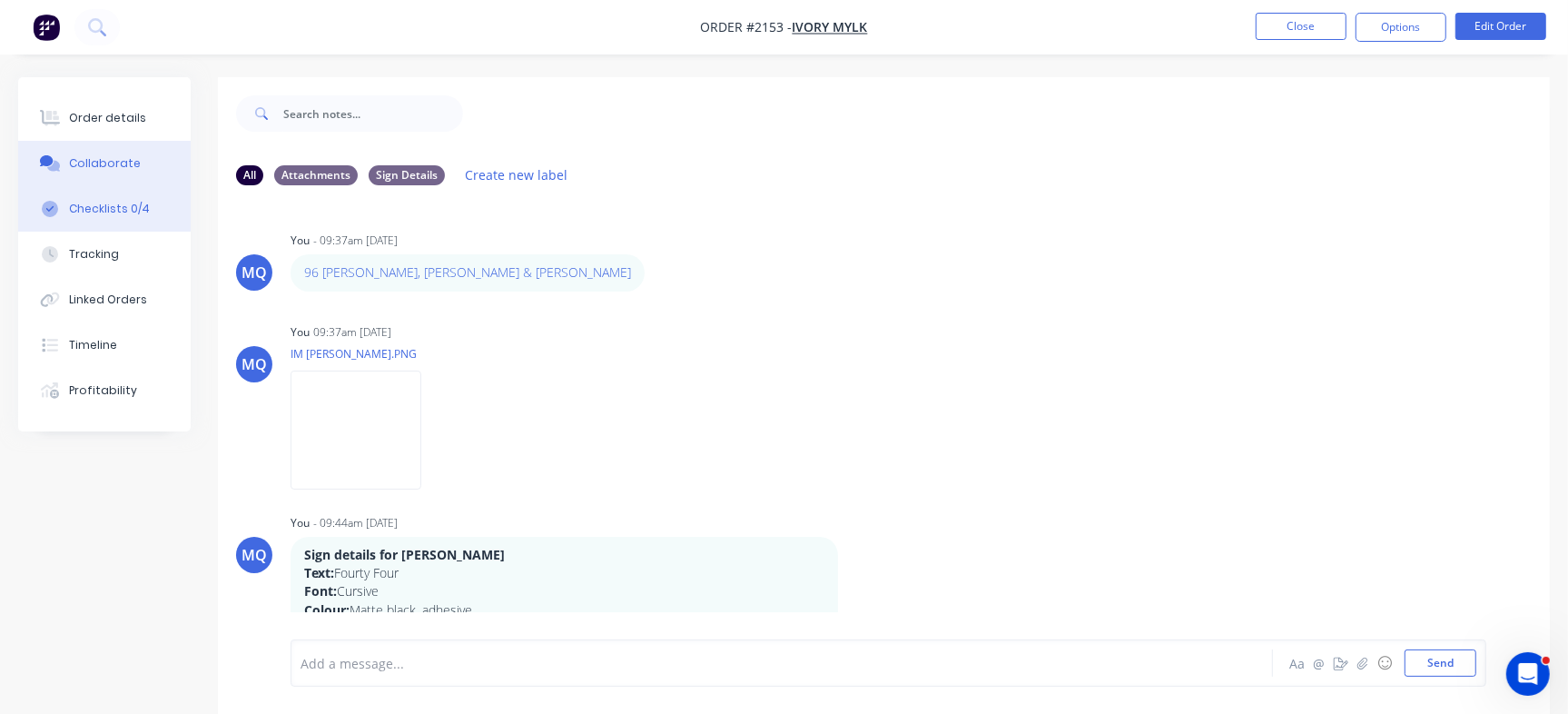
click at [118, 216] on div "Checklists 0/4" at bounding box center [110, 209] width 81 height 16
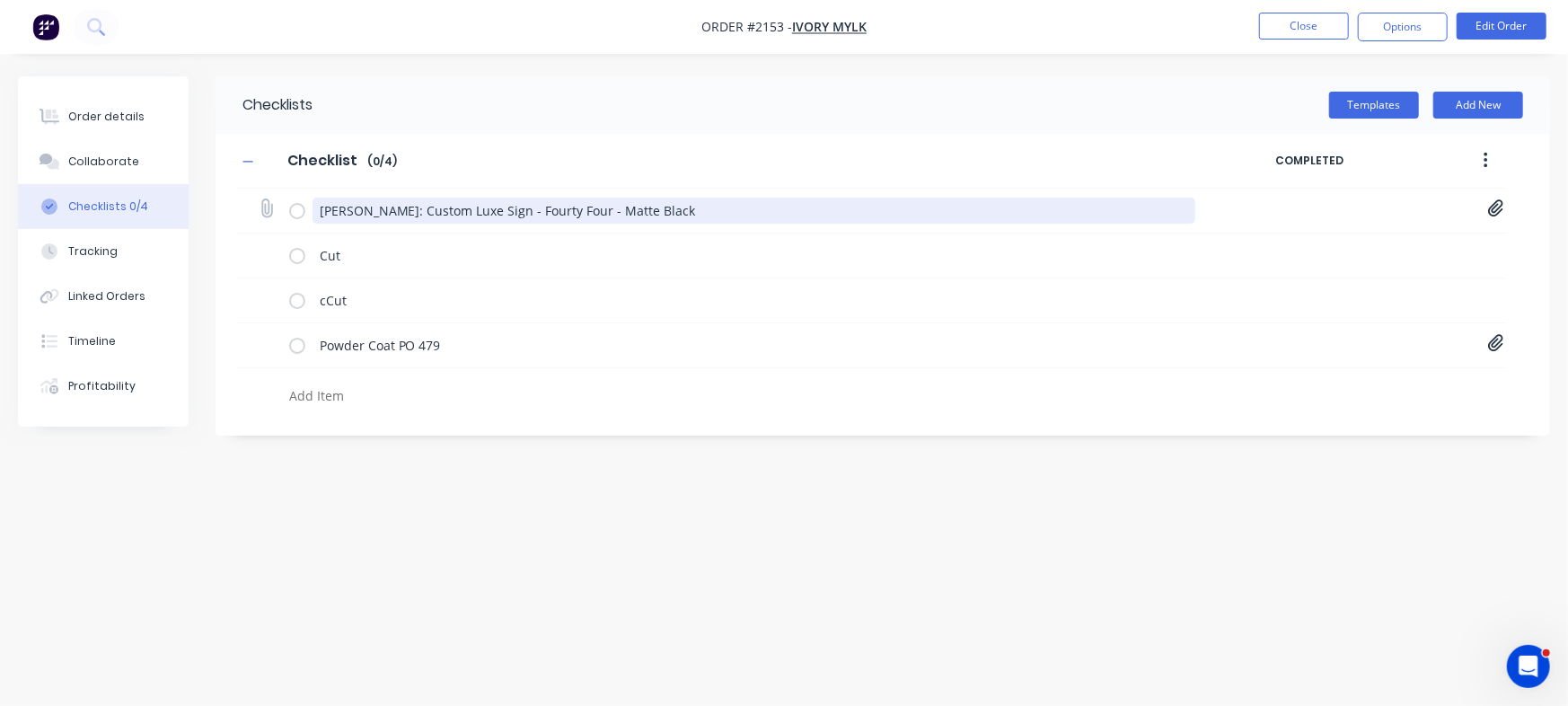
drag, startPoint x: 738, startPoint y: 201, endPoint x: 249, endPoint y: 194, distance: 489.1
click at [252, 194] on div "Craig Scarr: Custom Luxe Sign - Fourty Four - Matte Black Luxe Custom Signs Ord…" at bounding box center [871, 210] width 1270 height 45
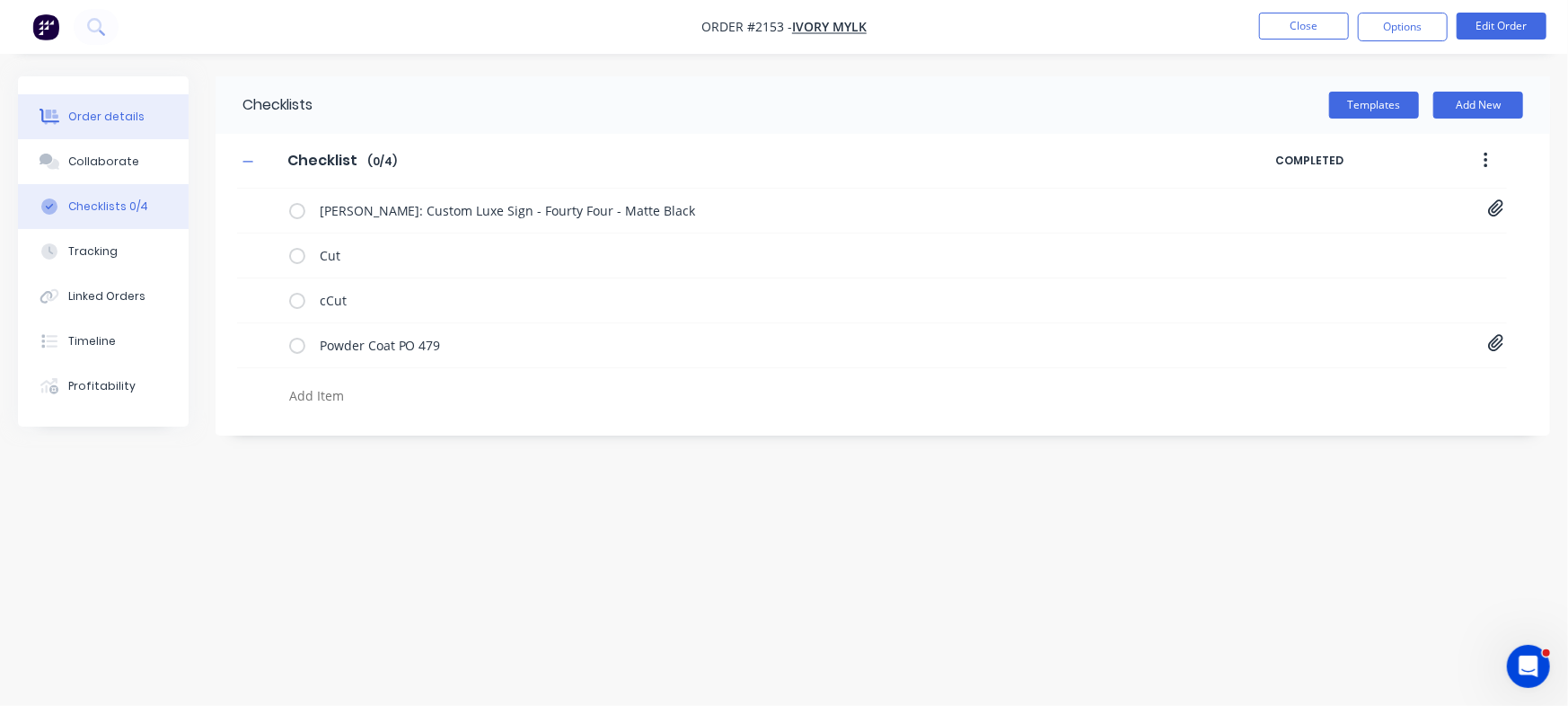
click at [125, 108] on div "Order details" at bounding box center [106, 116] width 76 height 16
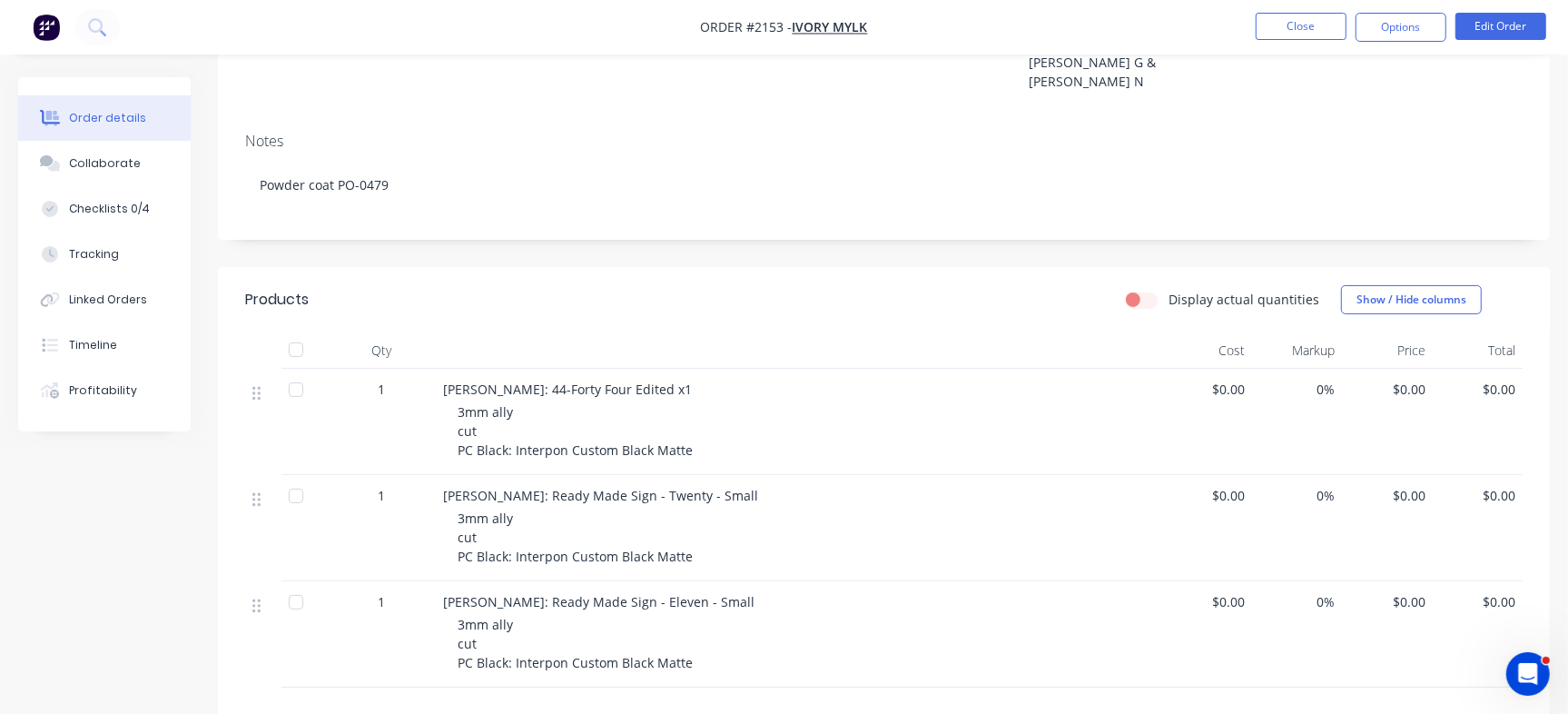
scroll to position [227, 0]
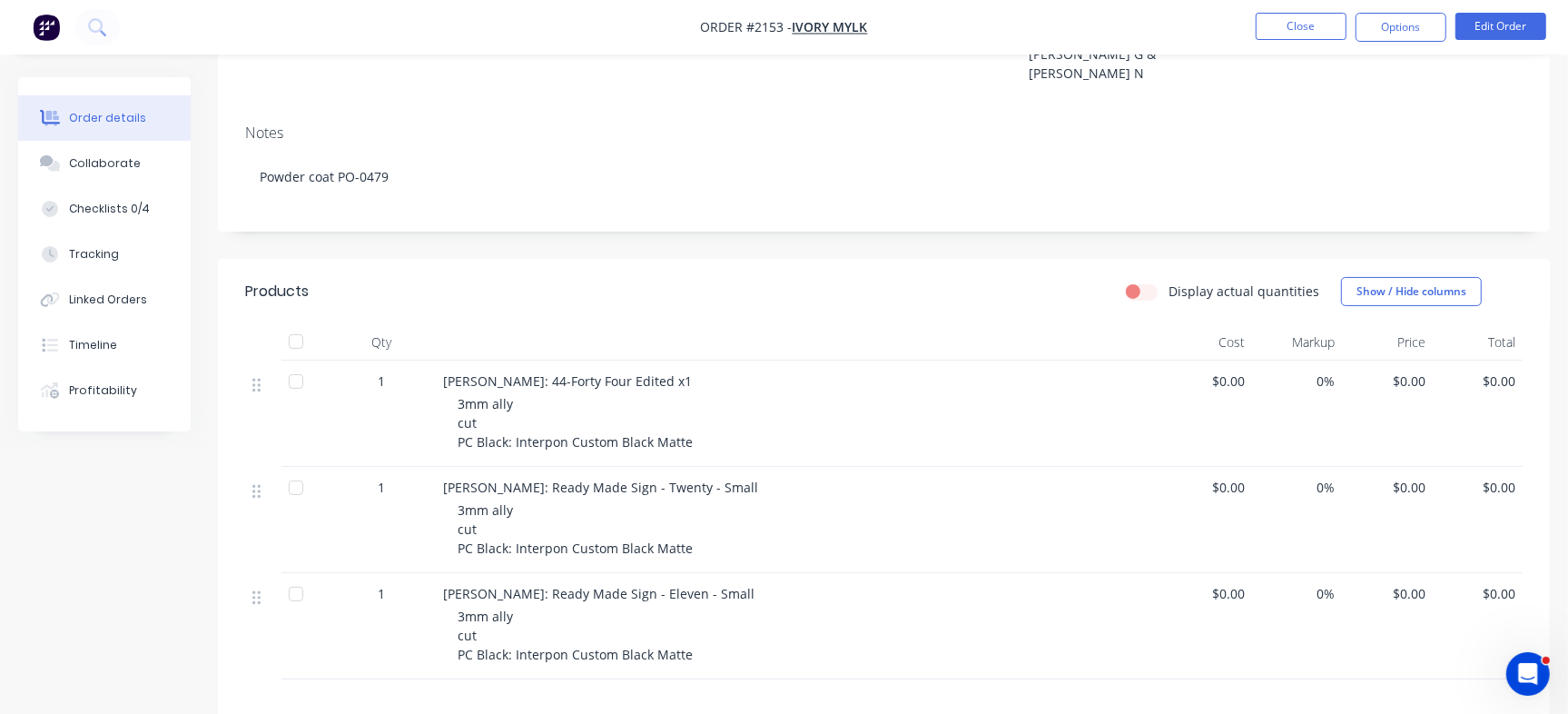
click at [490, 479] on span "Zane Gibson: Ready Made Sign - Twenty - Small" at bounding box center [600, 487] width 315 height 17
drag, startPoint x: 737, startPoint y: 452, endPoint x: 403, endPoint y: 451, distance: 334.0
click at [403, 467] on div "1 Zane Gibson: Ready Made Sign - Twenty - Small 3mm ally cut PC Black: Interpon…" at bounding box center [883, 520] width 1277 height 107
copy div "Zane Gibson: Ready Made Sign - Twenty - Small"
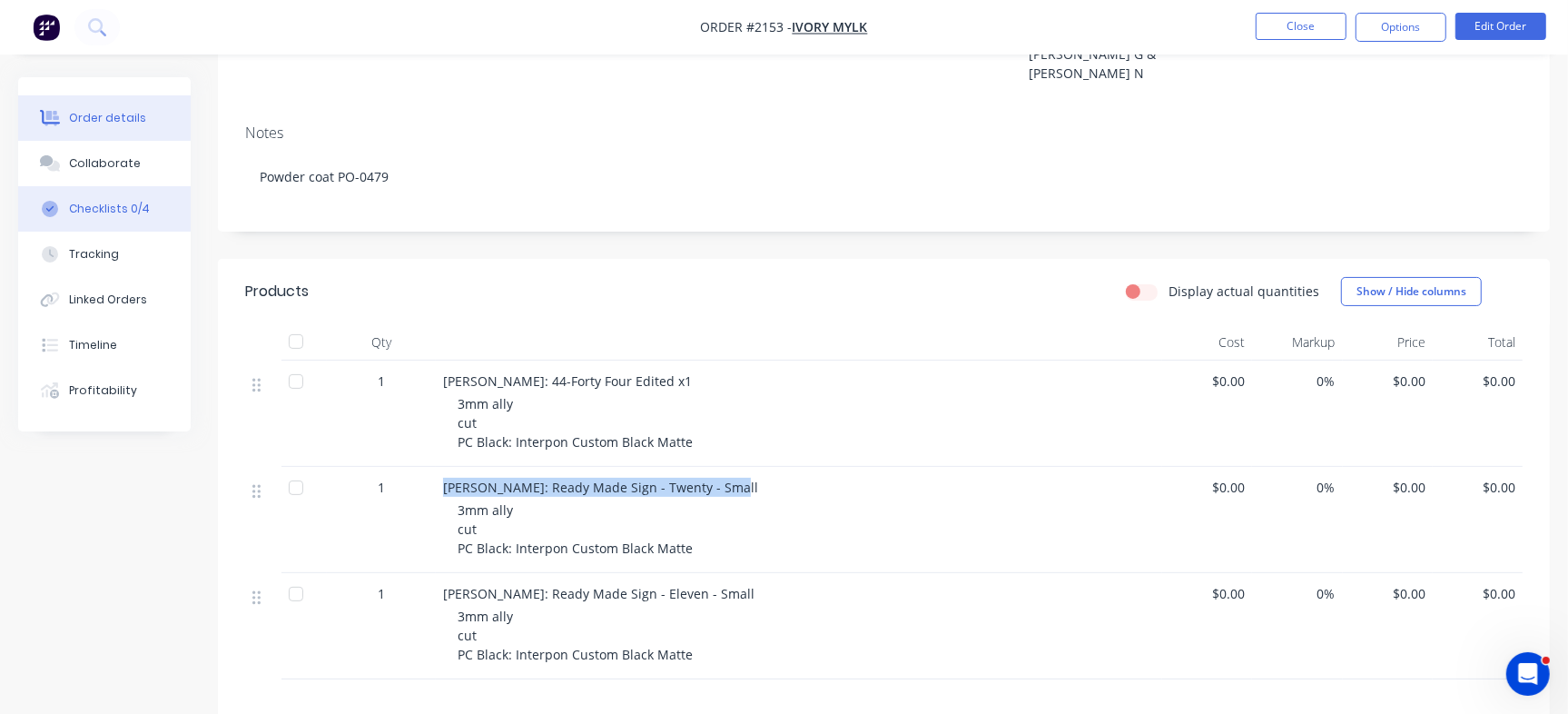
click at [117, 199] on button "Checklists 0/4" at bounding box center [105, 209] width 173 height 45
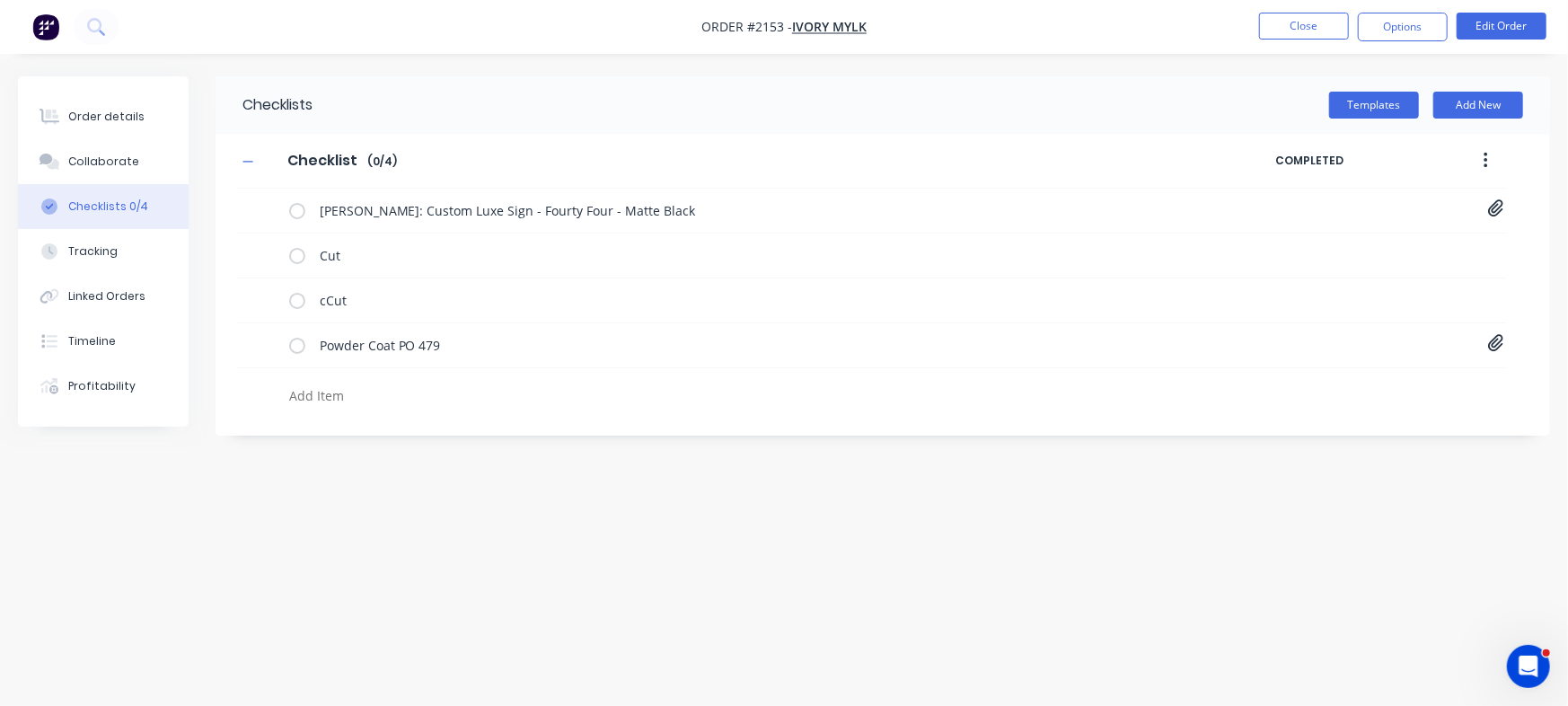
click at [375, 400] on textarea at bounding box center [691, 394] width 817 height 26
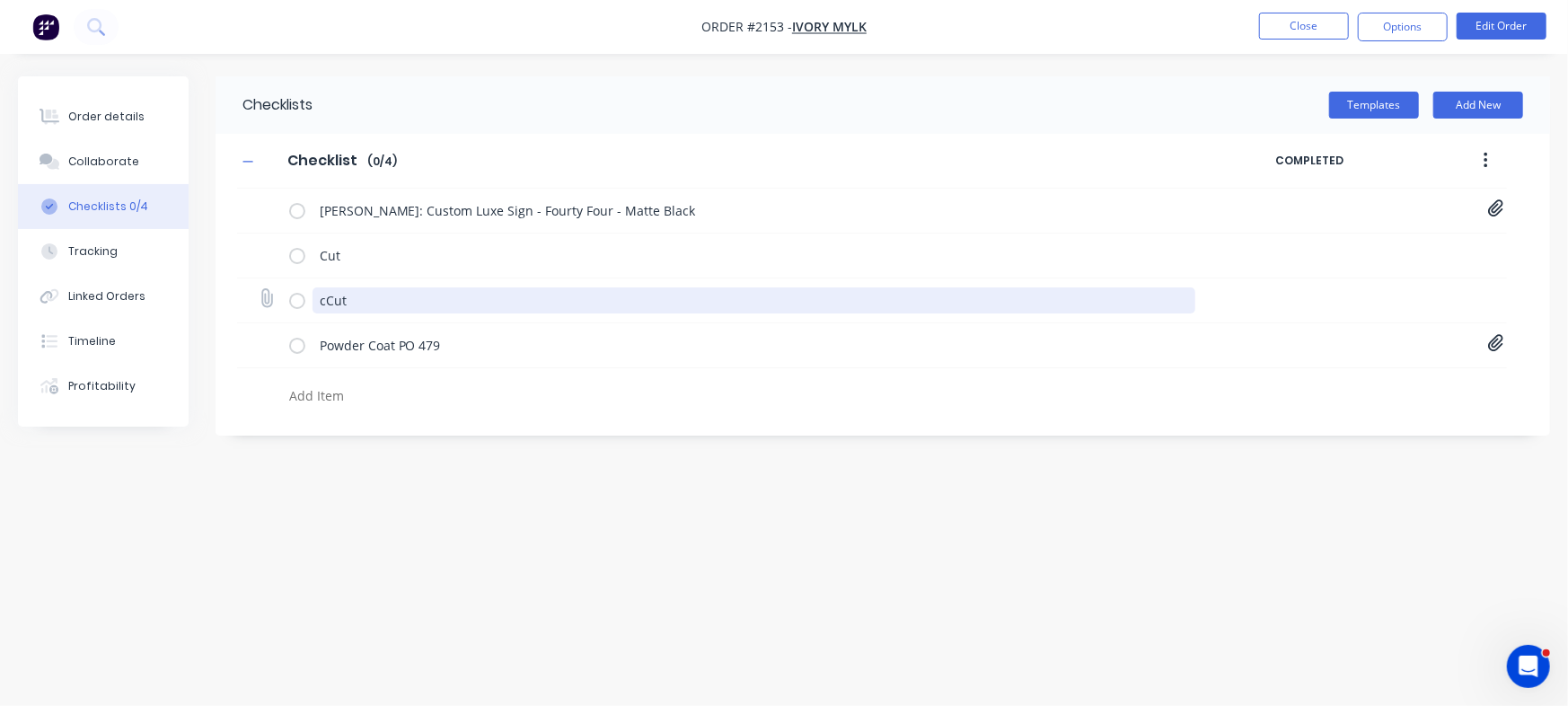
click at [326, 297] on textarea "cCut" at bounding box center [754, 299] width 883 height 26
type textarea "x"
type textarea "Cut"
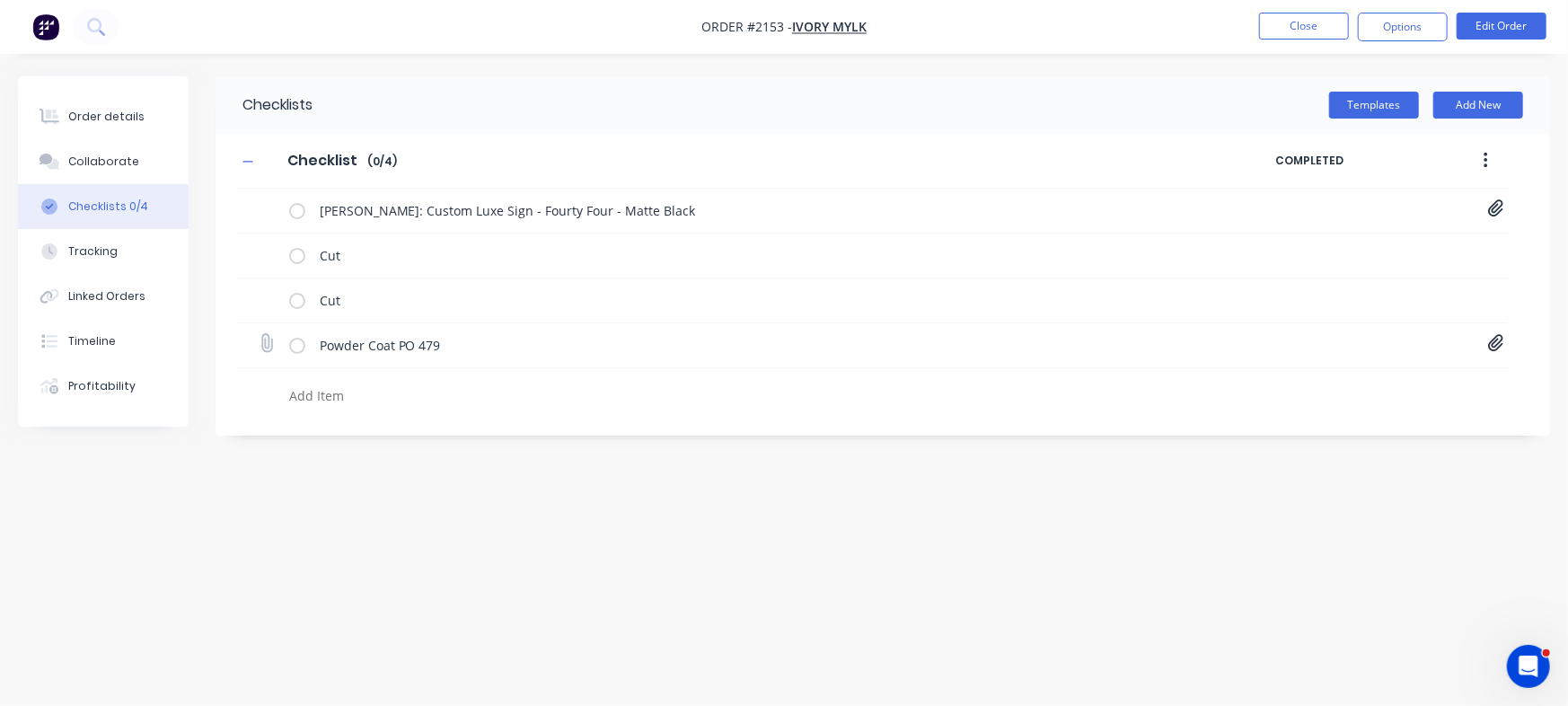
click at [1493, 335] on icon at bounding box center [1495, 342] width 16 height 18
click at [764, 499] on div "Checklists Templates Add New Checklist Checklist Enter Checklist name ( 0 / 4 )…" at bounding box center [784, 318] width 1532 height 485
click at [384, 399] on textarea at bounding box center [691, 394] width 817 height 26
paste textarea "Zane Gibson: Ready Made Sign - Twenty - Small"
type textarea "x"
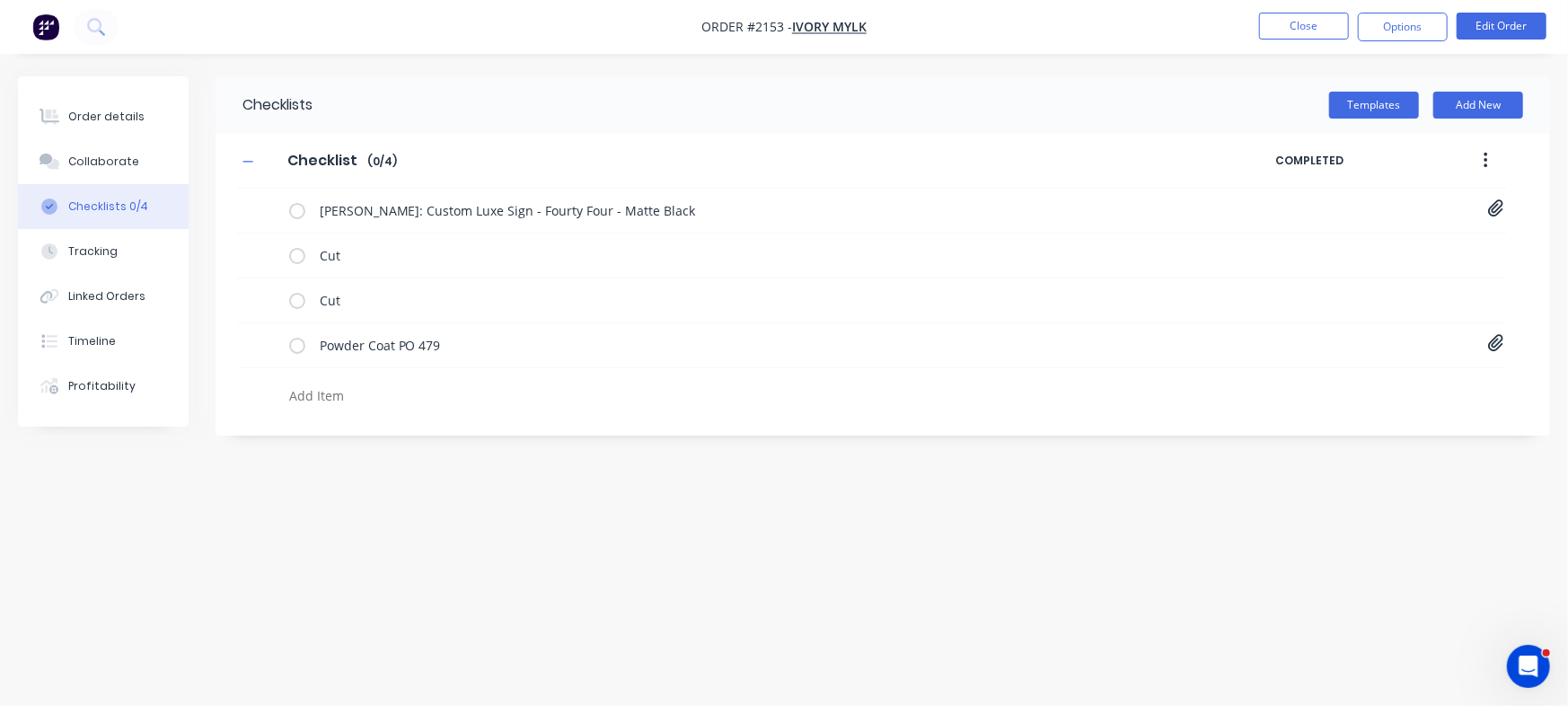
type textarea "Zane Gibson: Ready Made Sign - Twenty - Small"
type textarea "x"
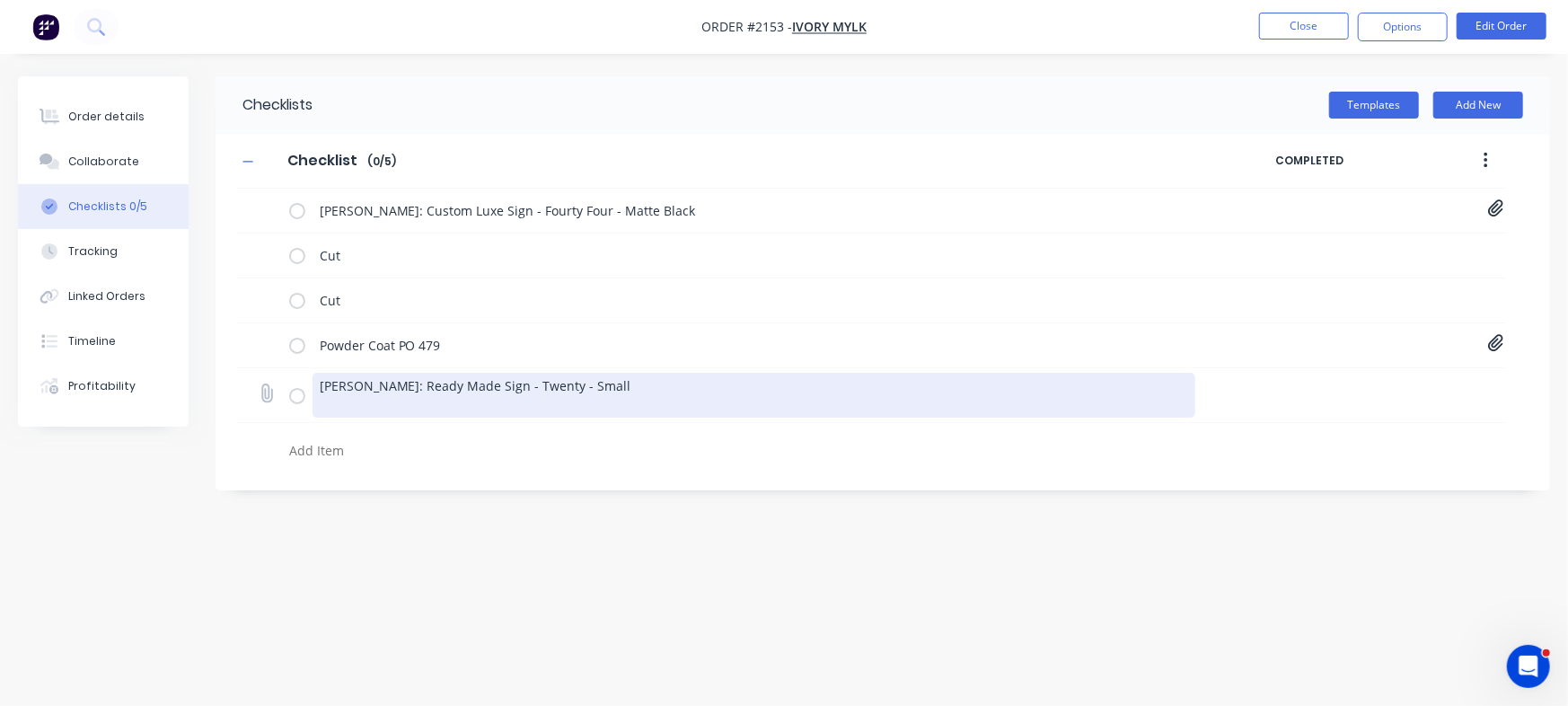
click at [316, 404] on textarea "Zane Gibson: Ready Made Sign - Twenty - Small" at bounding box center [754, 394] width 883 height 45
type textarea "x"
type textarea "Zane Gibson: Ready Made Sign - Twenty - Small"
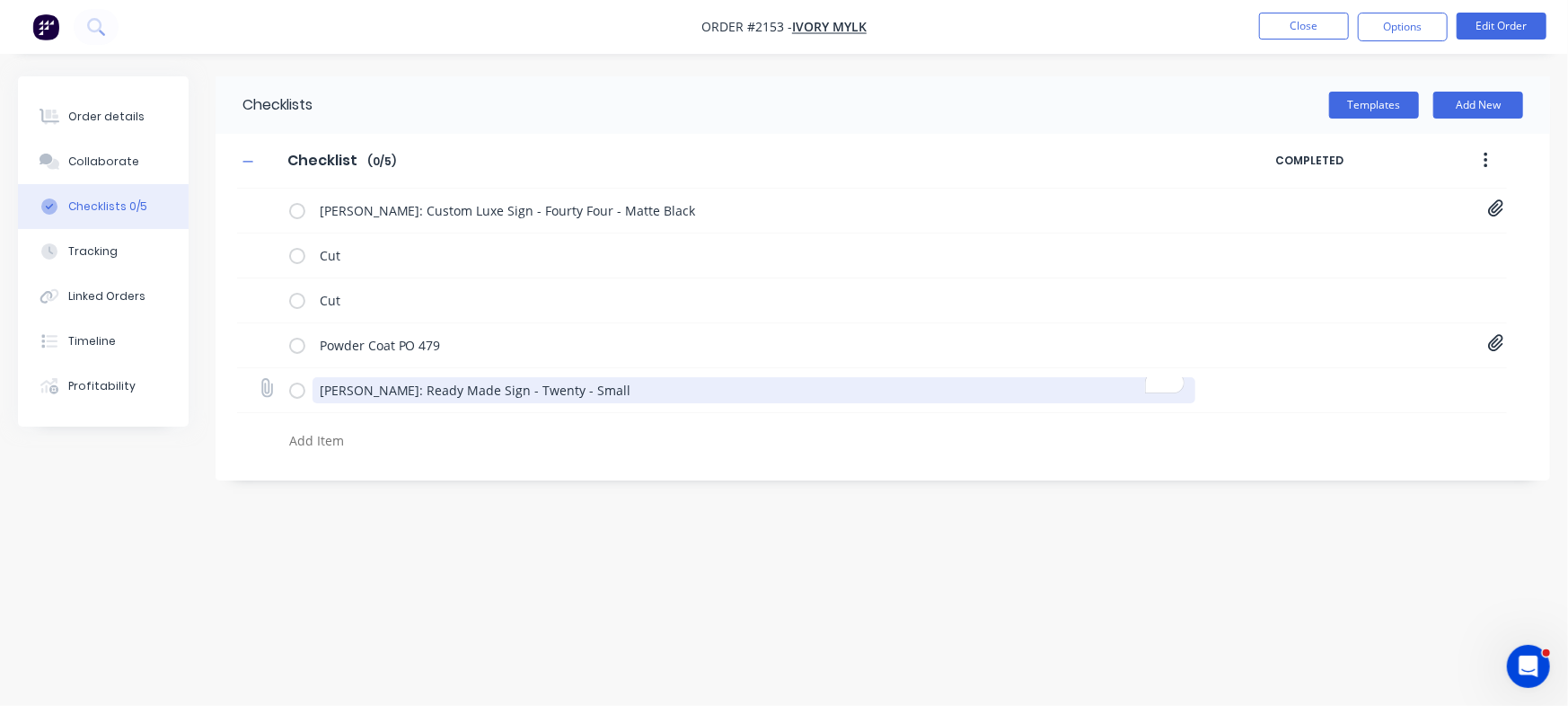
click at [603, 384] on textarea "Zane Gibson: Ready Made Sign - Twenty - Small" at bounding box center [754, 390] width 883 height 26
type textarea "x"
type textarea "Zane Gibson: Ready Made Sign - Twenty - Small"
type textarea "x"
type textarea "Zane Gibson: Ready Made Sign - Twenty - Small -"
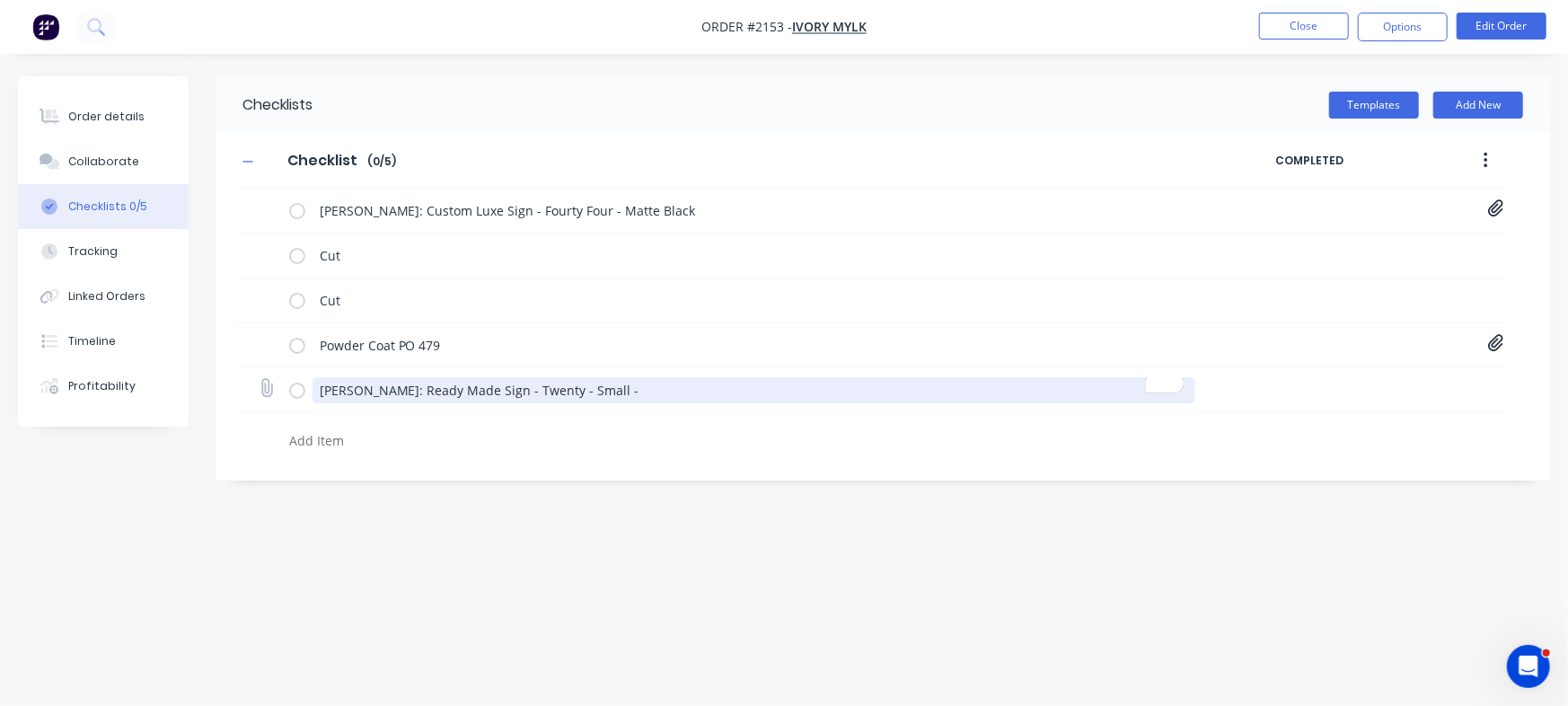
type textarea "x"
type textarea "Zane Gibson: Ready Made Sign - Twenty - Small -"
type textarea "x"
type textarea "Zane Gibson: Ready Made Sign - Twenty - Small - b"
type textarea "x"
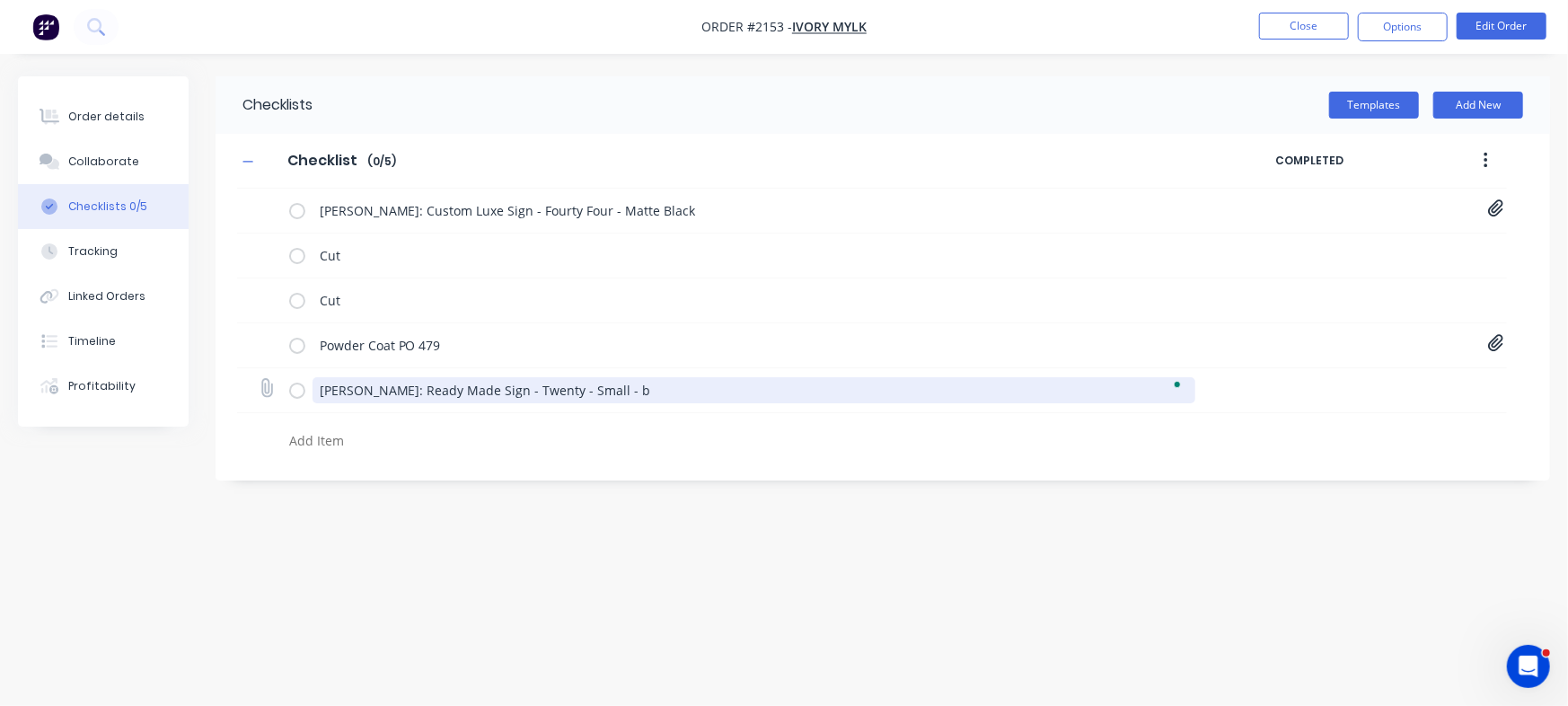
type textarea "Zane Gibson: Ready Made Sign - Twenty - Small -"
type textarea "x"
type textarea "Zane Gibson: Ready Made Sign - Twenty - Small - B"
type textarea "x"
type textarea "Zane Gibson: Ready Made Sign - Twenty - Small - Bl"
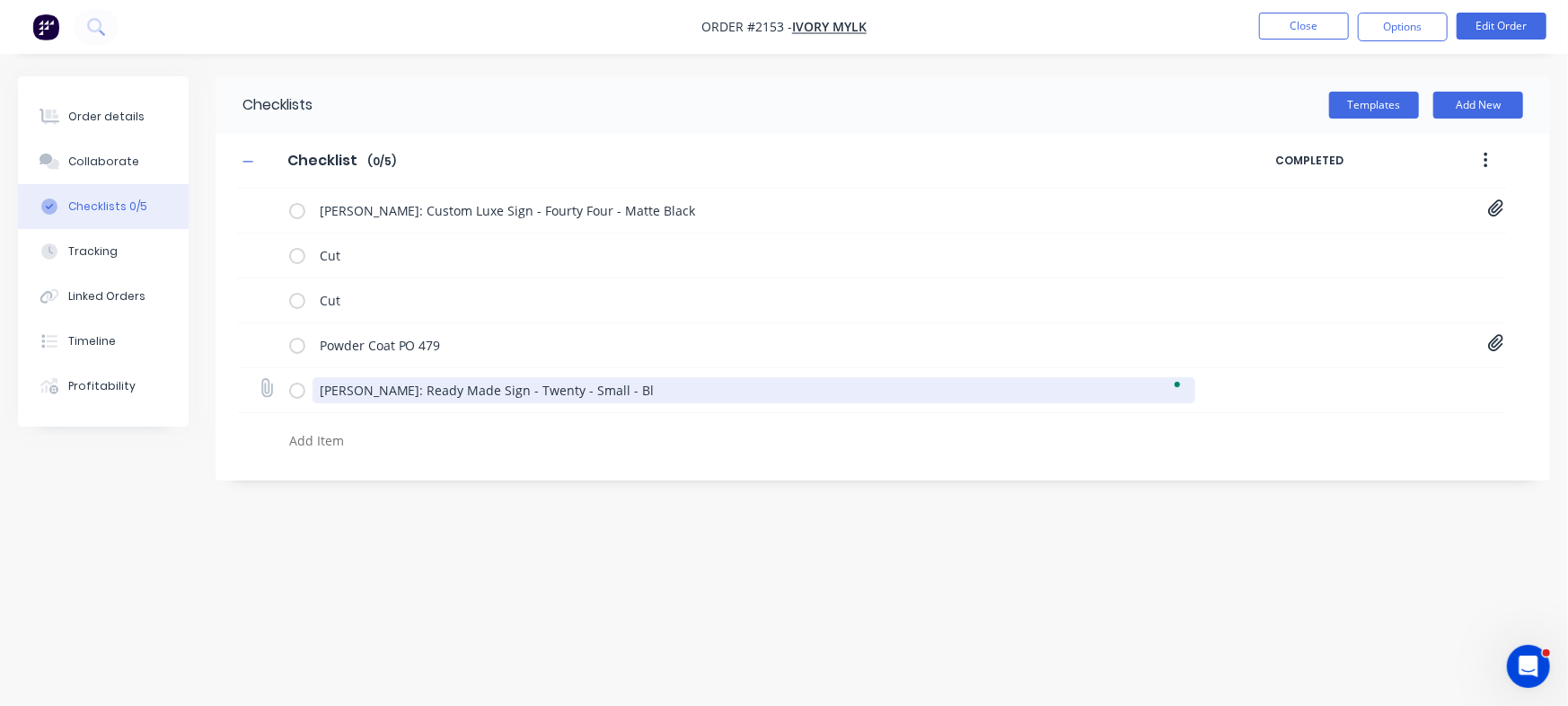
type textarea "x"
type textarea "Zane Gibson: Ready Made Sign - Twenty - Small - Bla"
type textarea "x"
type textarea "Zane Gibson: Ready Made Sign - Twenty - Small - Blac"
type textarea "x"
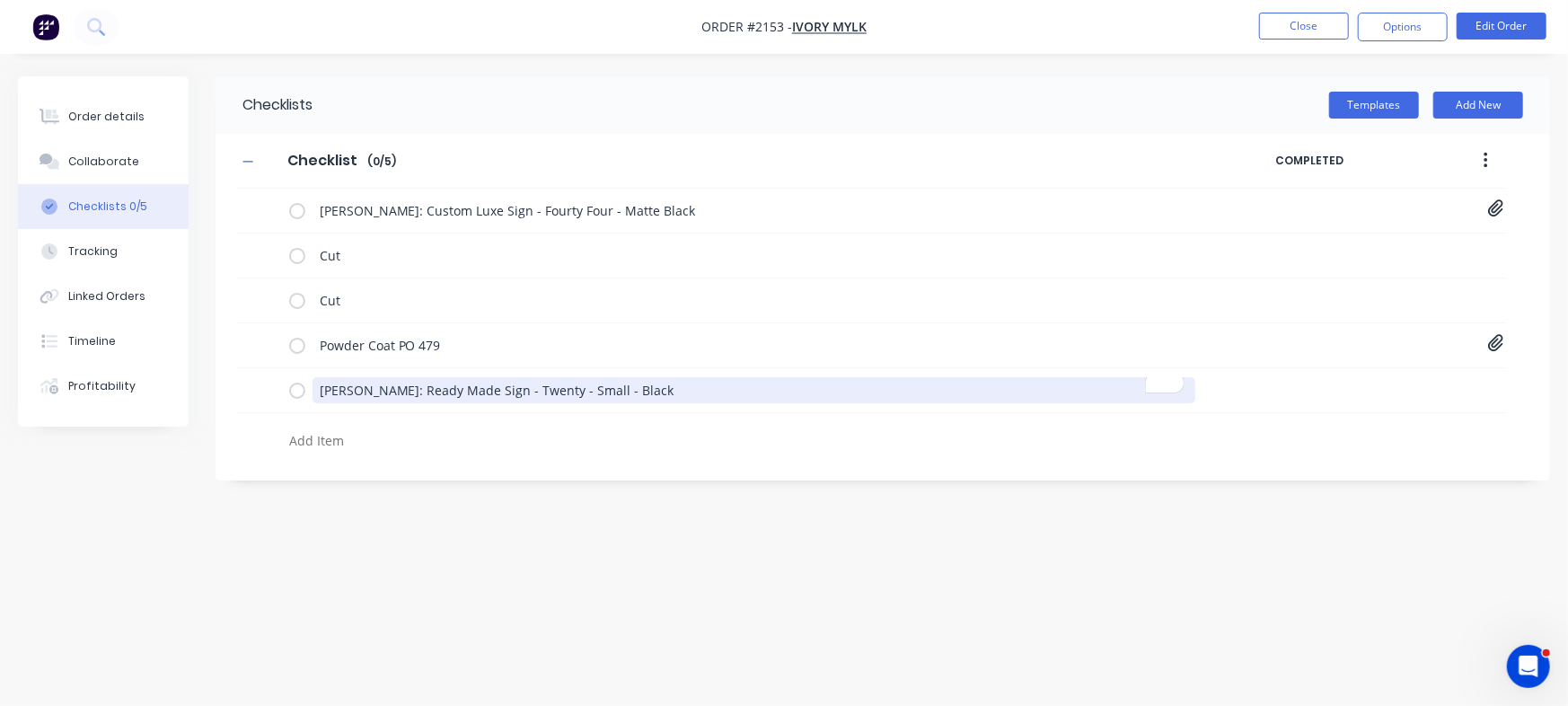
type textarea "Zane Gibson: Ready Made Sign - Twenty - Small - Black"
type textarea "x"
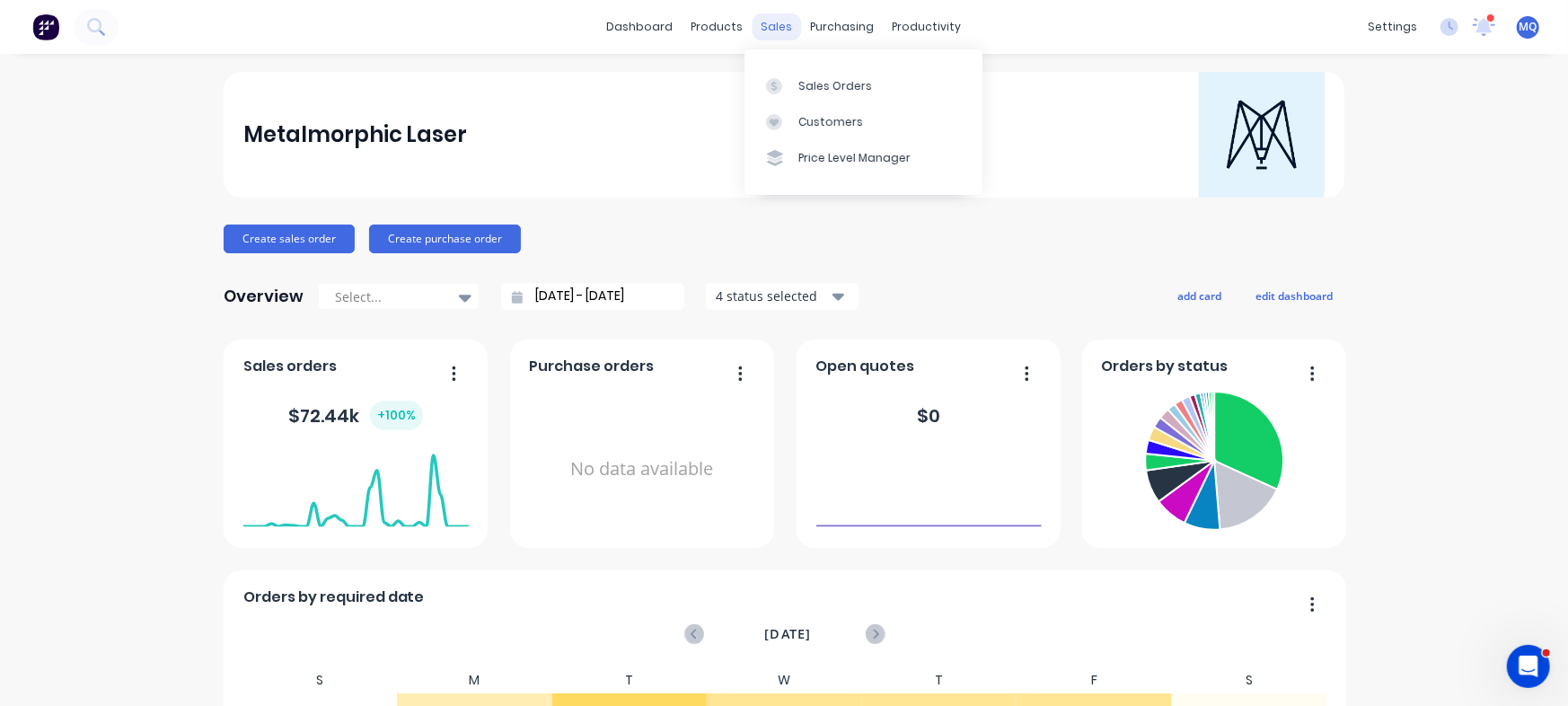
click at [772, 26] on div "sales" at bounding box center [777, 27] width 49 height 27
click at [780, 76] on link "Sales Orders" at bounding box center [863, 86] width 238 height 36
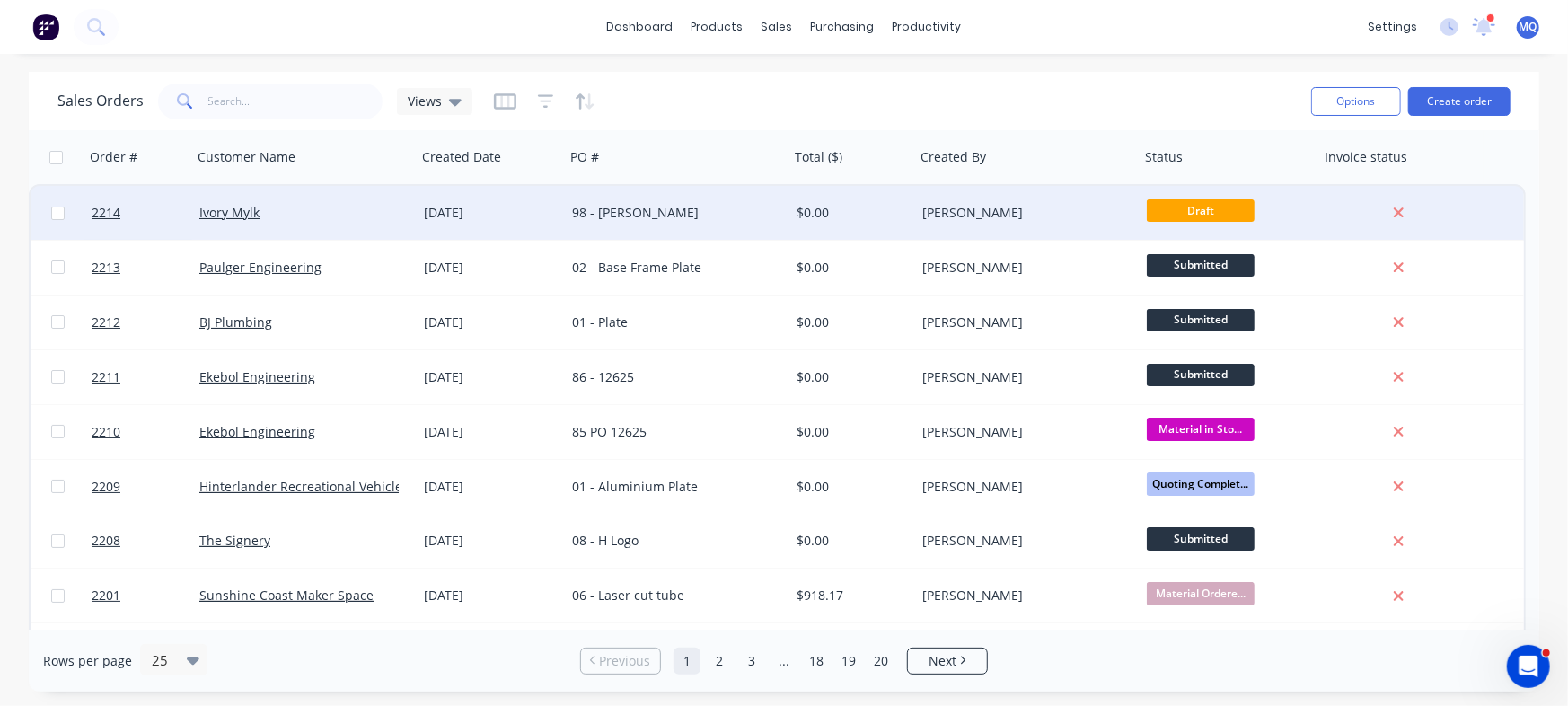
click at [722, 219] on div "98 - Kimberly McPherson" at bounding box center [672, 212] width 200 height 18
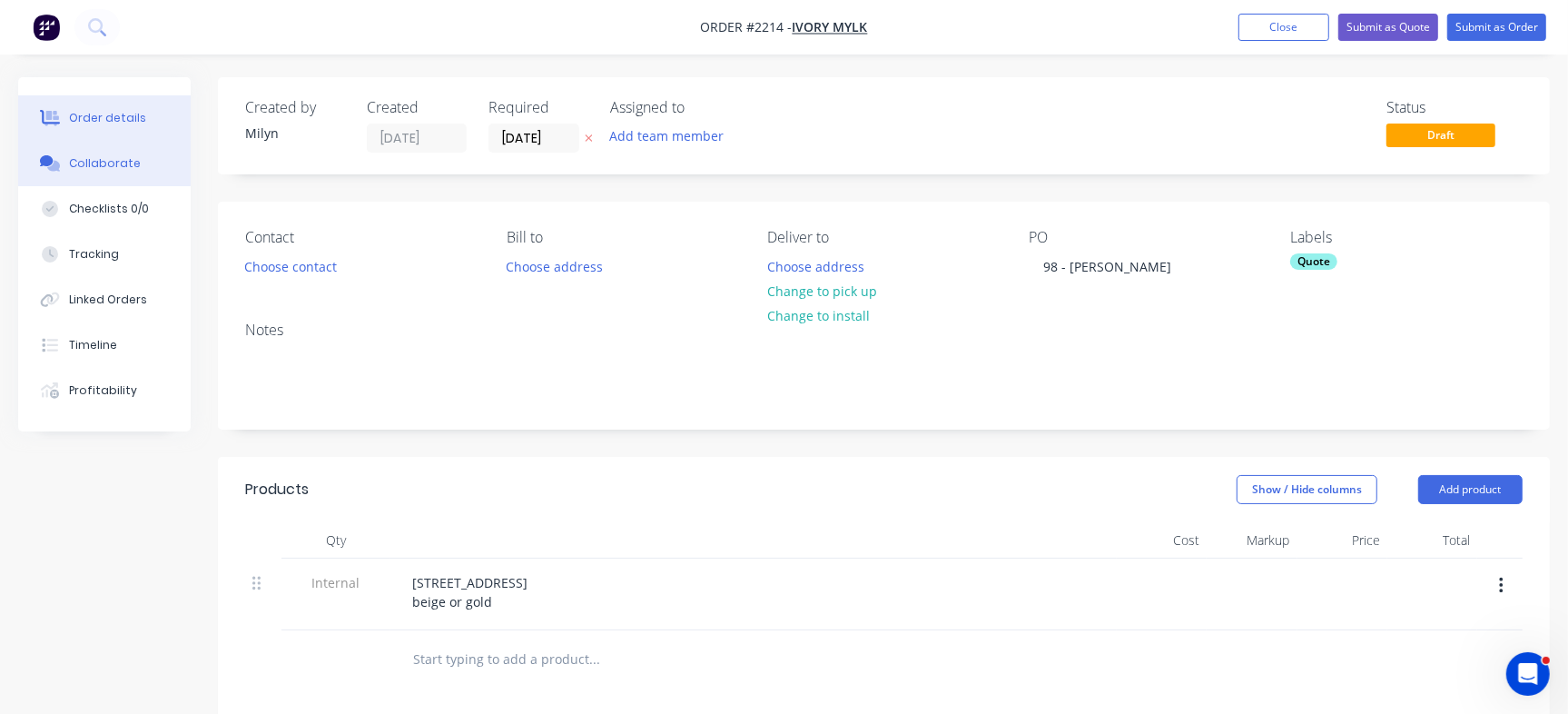
click at [82, 160] on div "Collaborate" at bounding box center [105, 163] width 72 height 16
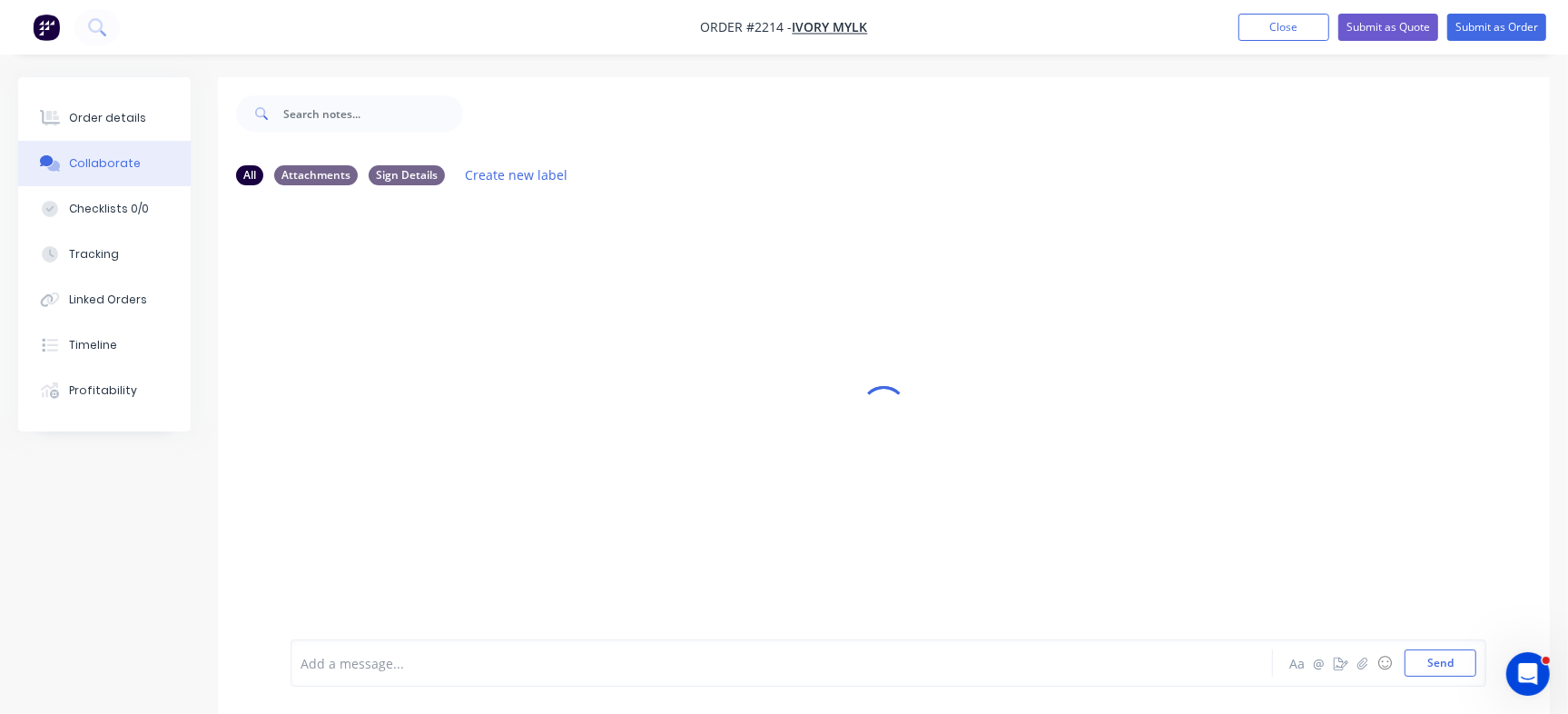
click at [493, 659] on div at bounding box center [742, 663] width 880 height 19
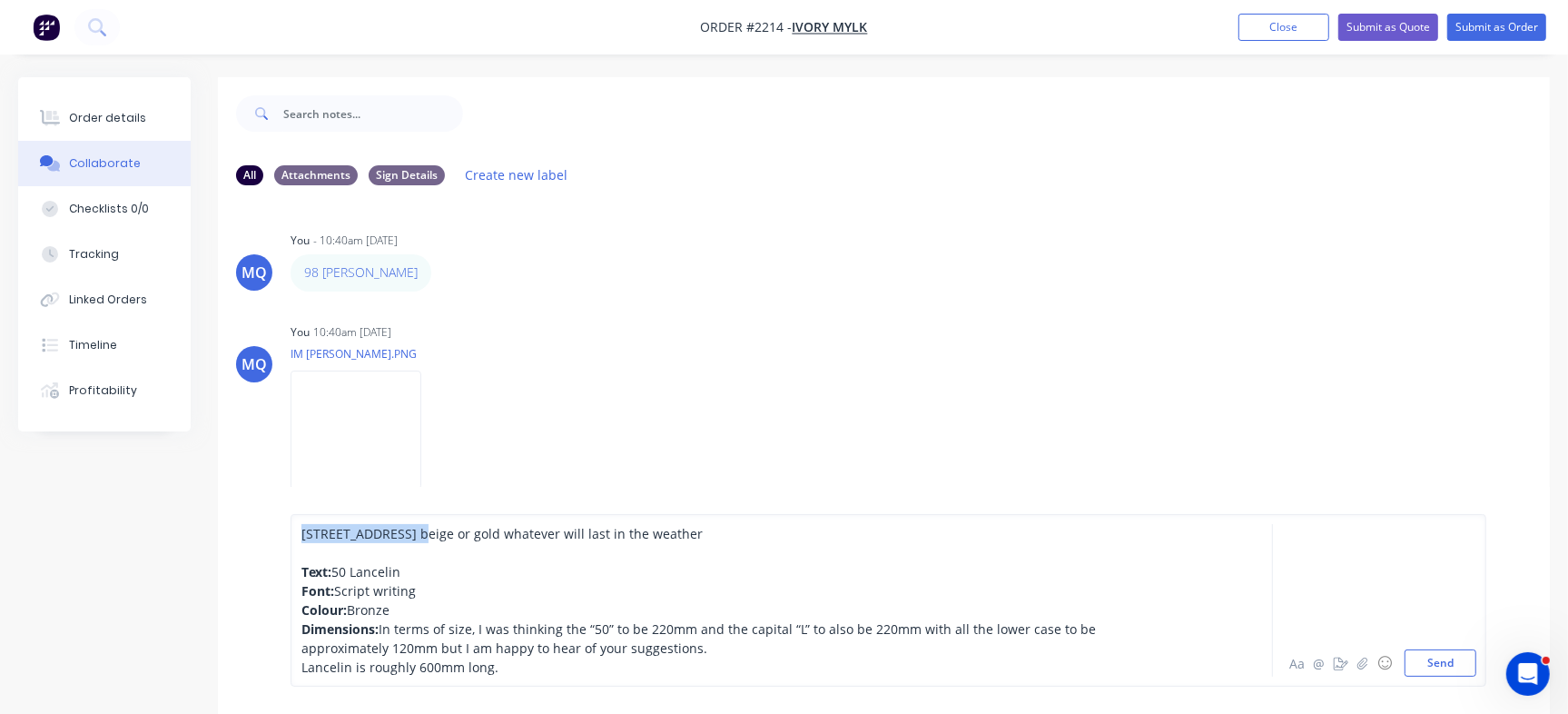
copy span "30 Macaulay street"
drag, startPoint x: 355, startPoint y: 564, endPoint x: 402, endPoint y: 554, distance: 48.1
click at [354, 564] on span "50 Lancelin" at bounding box center [366, 572] width 69 height 17
click at [410, 534] on span "30 Macaulay street beige or gold whatever will last in the weather" at bounding box center [502, 533] width 402 height 17
click at [394, 539] on span "30 Macaulay street beige or gold whatever will last in the weather" at bounding box center [502, 533] width 402 height 17
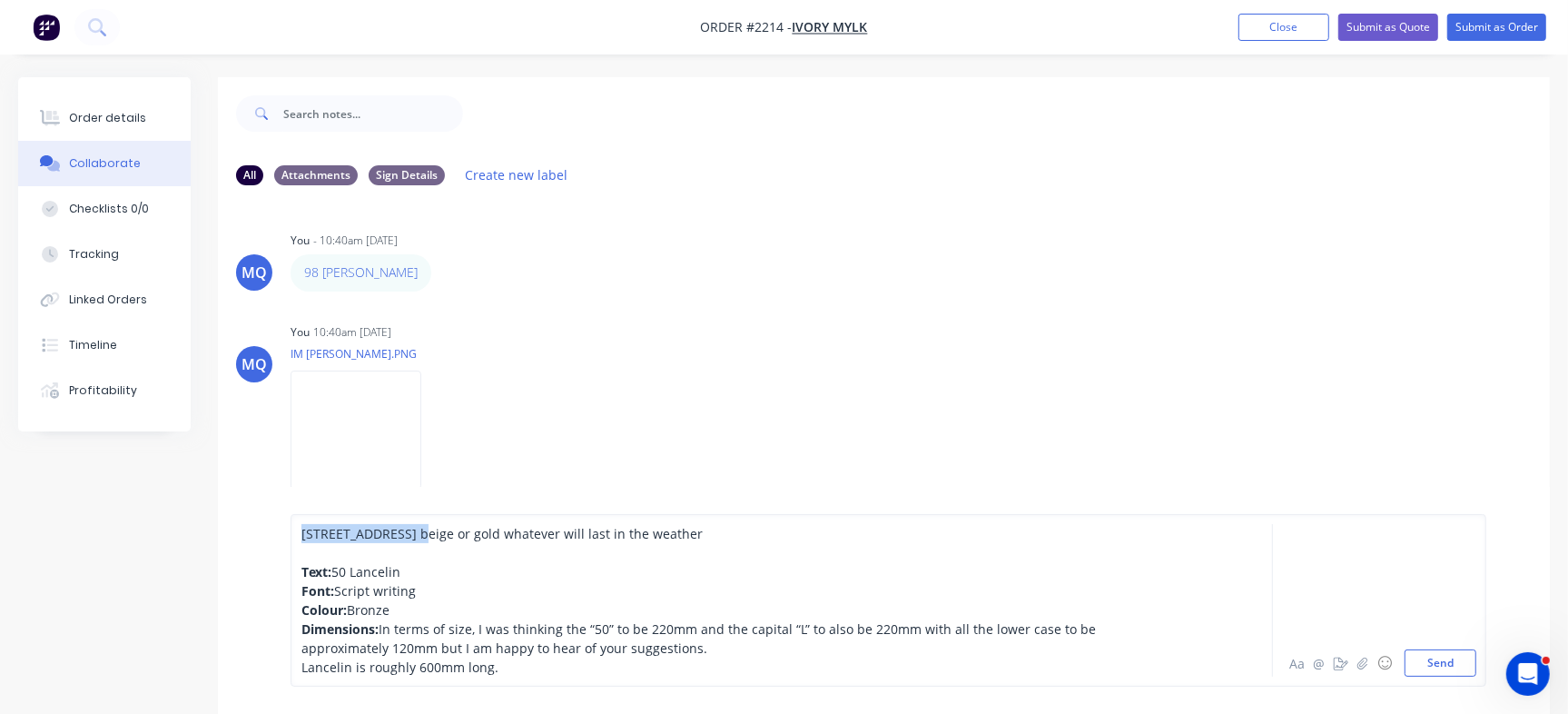
drag, startPoint x: 413, startPoint y: 537, endPoint x: 283, endPoint y: 542, distance: 130.1
click at [283, 542] on div "30 Macaulay street beige or gold whatever will last in the weather Text: 50 Lan…" at bounding box center [884, 600] width 1332 height 227
copy span "30 Macaulay street"
click at [403, 575] on div "Text: 50 Lancelin" at bounding box center [742, 572] width 880 height 19
drag, startPoint x: 417, startPoint y: 571, endPoint x: 334, endPoint y: 569, distance: 83.0
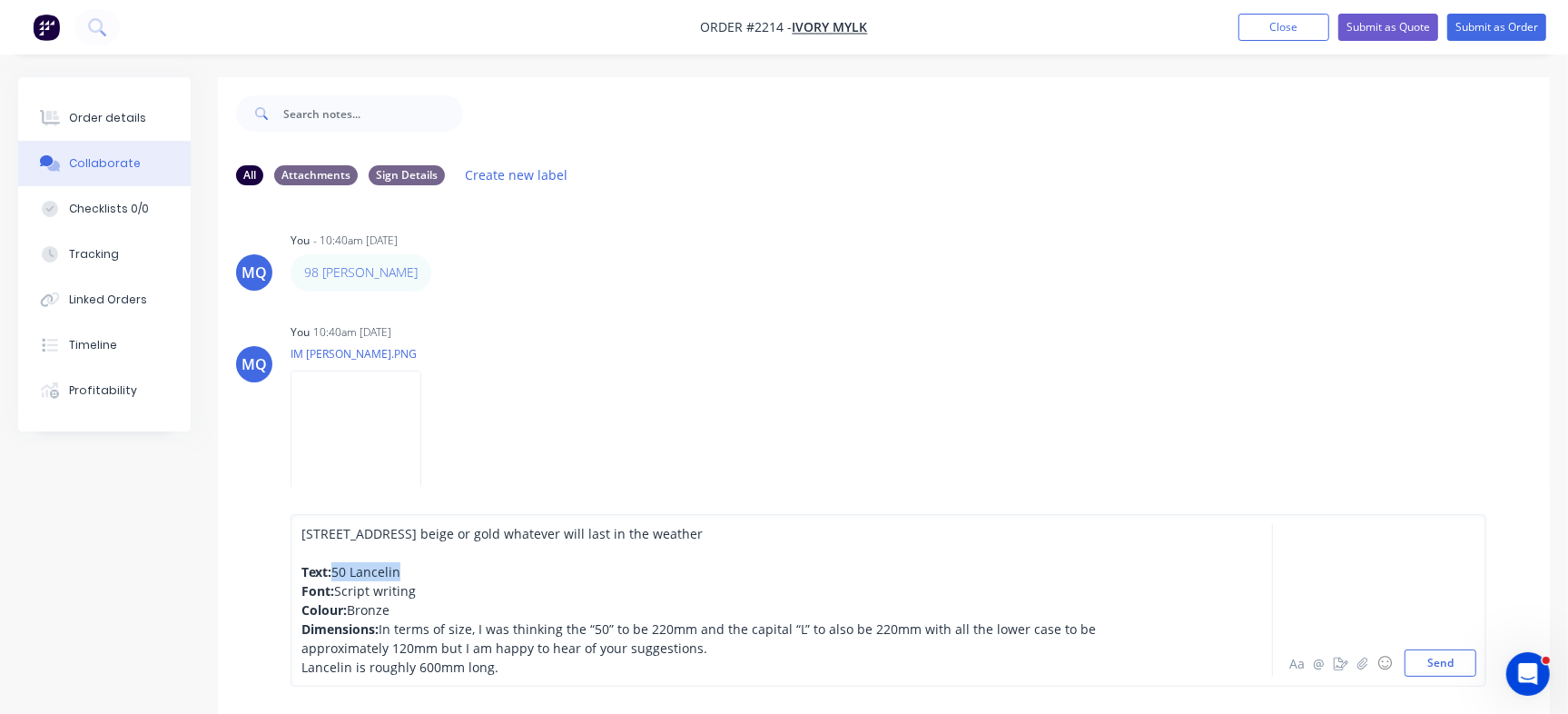
click at [334, 569] on div "Text: 50 Lancelin" at bounding box center [742, 572] width 880 height 19
click at [382, 589] on span "Script writing" at bounding box center [375, 591] width 82 height 17
click at [444, 534] on span "30 Macaulay street beige or gold whatever will last in the weather" at bounding box center [502, 533] width 402 height 17
drag, startPoint x: 419, startPoint y: 531, endPoint x: 709, endPoint y: 541, distance: 290.2
click at [709, 541] on div "30 Macaulay street beige or gold whatever will last in the weather" at bounding box center [742, 533] width 880 height 19
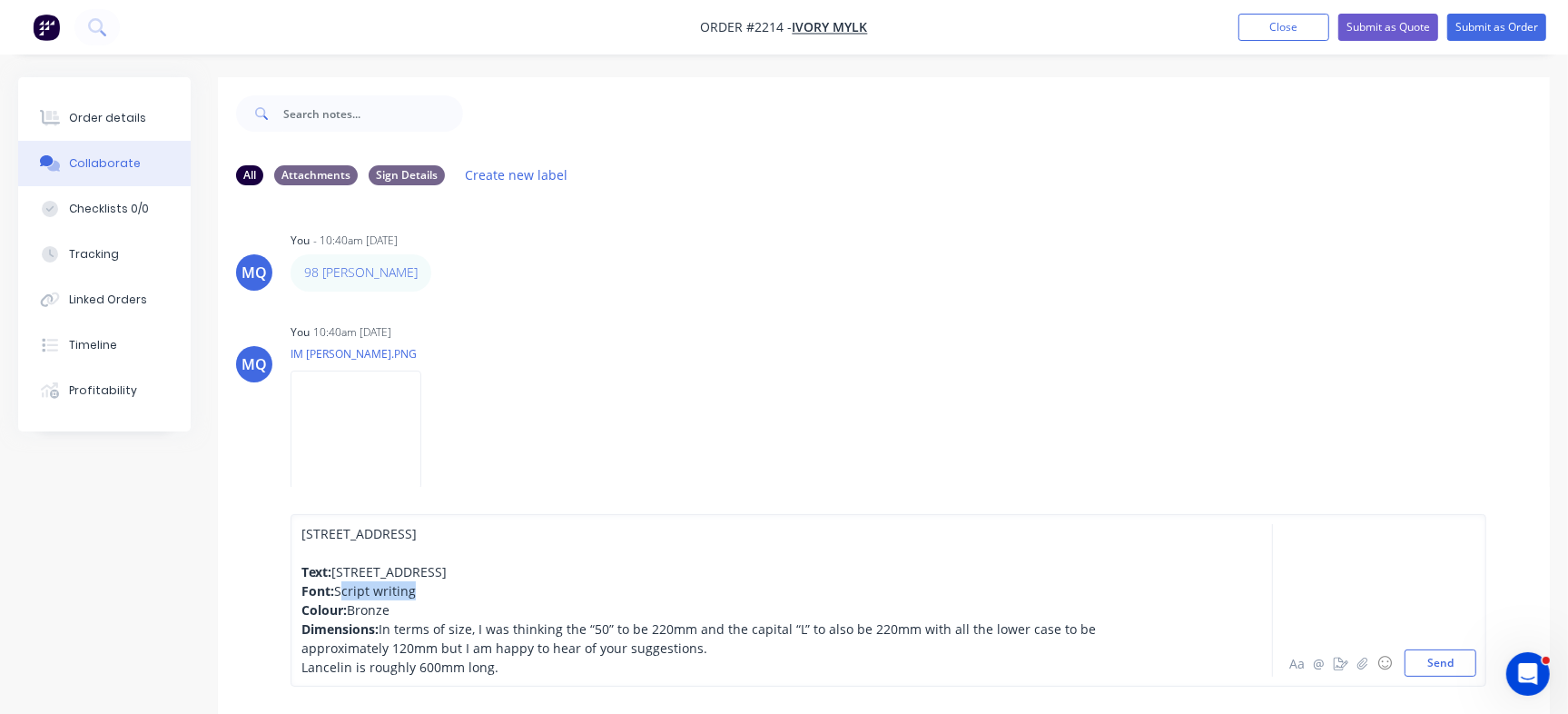
drag, startPoint x: 434, startPoint y: 598, endPoint x: 366, endPoint y: 597, distance: 68.0
click at [350, 597] on div "Font: Script writing" at bounding box center [742, 591] width 880 height 19
drag, startPoint x: 402, startPoint y: 608, endPoint x: 349, endPoint y: 614, distance: 53.3
click at [349, 614] on div "Colour: Bronze" at bounding box center [742, 609] width 880 height 19
drag, startPoint x: 491, startPoint y: 647, endPoint x: 412, endPoint y: 649, distance: 79.0
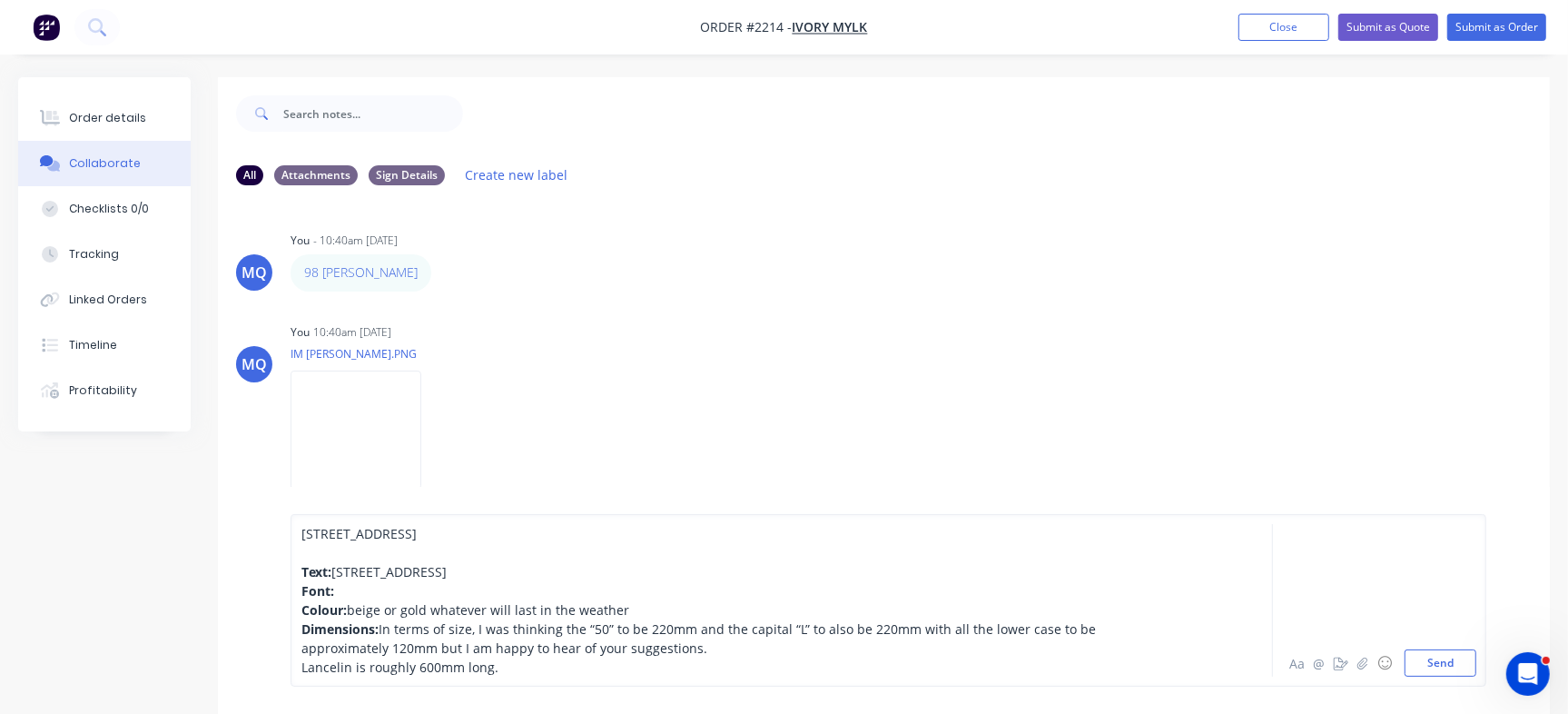
click at [490, 649] on span "In terms of size, I was thinking the “50” to be 220mm and the capital “L” to al…" at bounding box center [700, 638] width 797 height 37
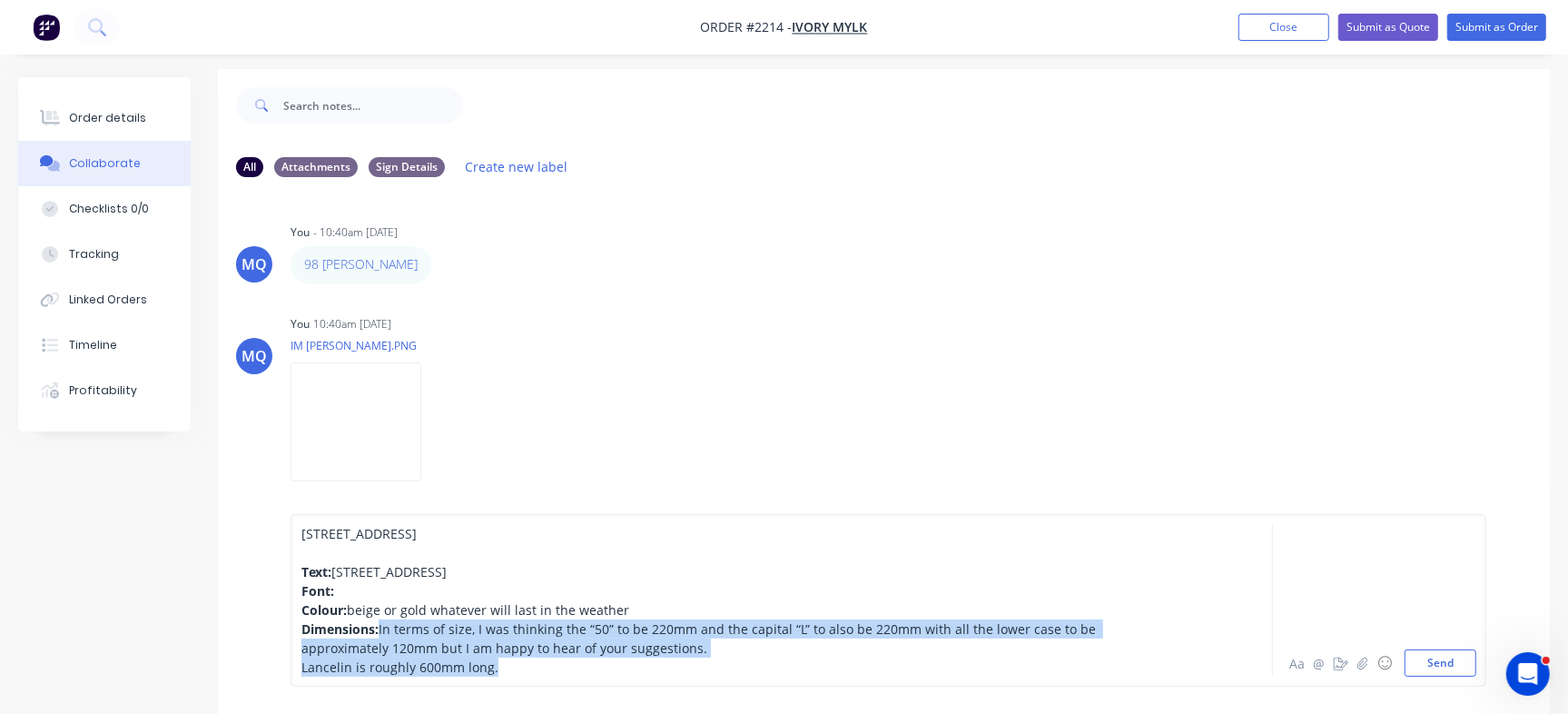
drag, startPoint x: 380, startPoint y: 629, endPoint x: 772, endPoint y: 699, distance: 398.2
click at [770, 699] on div "30 Macaulay street Text: 30 Macaulay street Font: Colour: beige or gold whateve…" at bounding box center [884, 600] width 1332 height 227
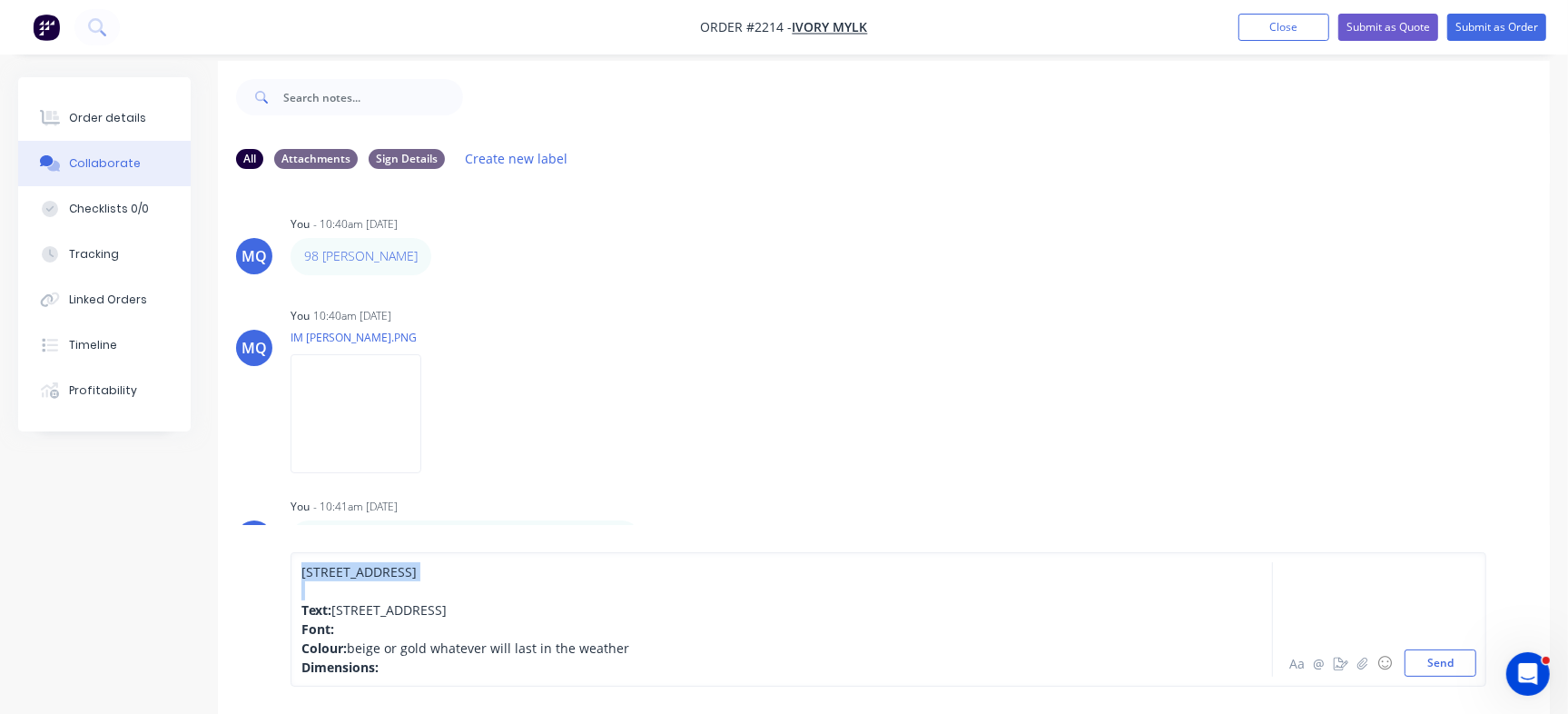
drag, startPoint x: 302, startPoint y: 604, endPoint x: 292, endPoint y: 549, distance: 55.9
click at [292, 549] on div "30 Macaulay street Text: 30 Macaulay street Font: Colour: beige or gold whateve…" at bounding box center [884, 619] width 1332 height 189
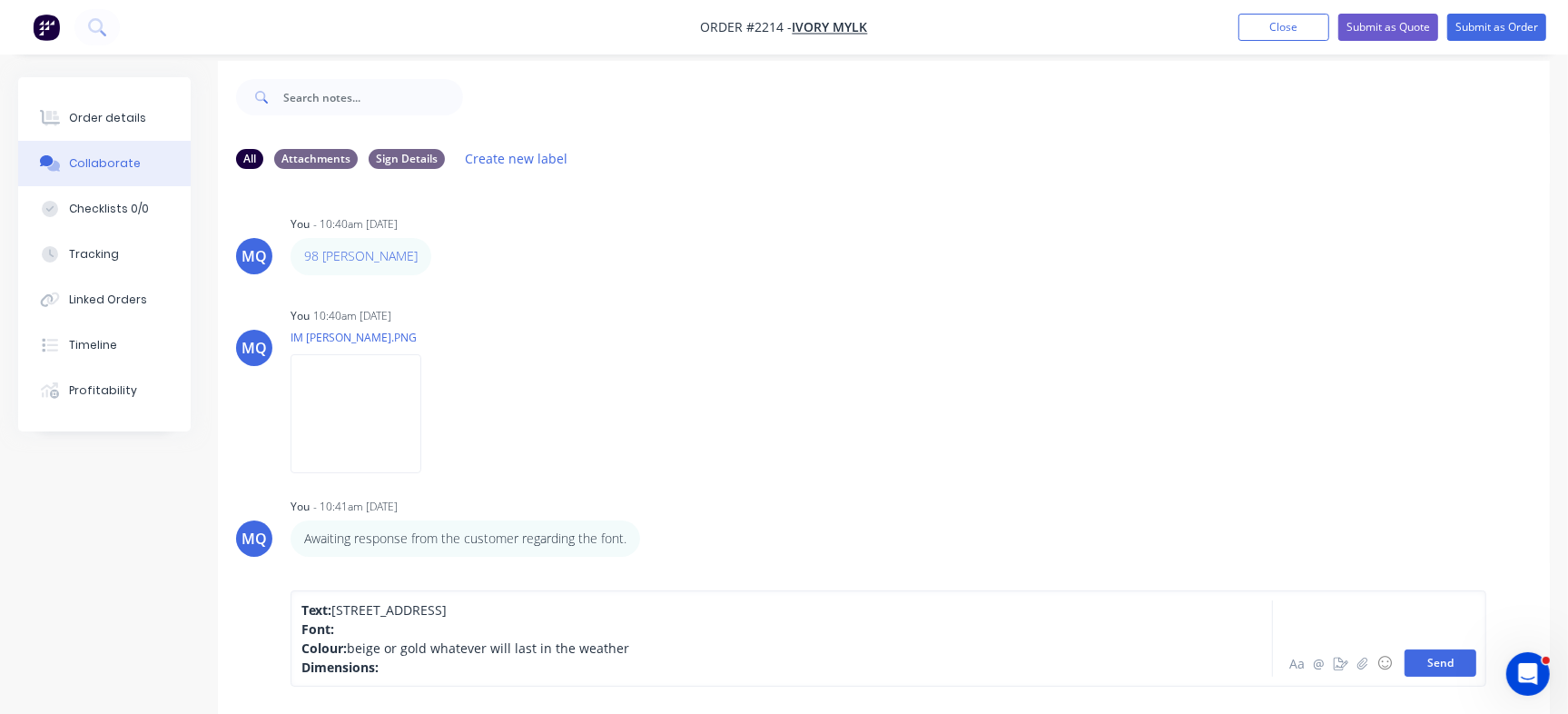
click at [1444, 669] on button "Send" at bounding box center [1440, 663] width 72 height 27
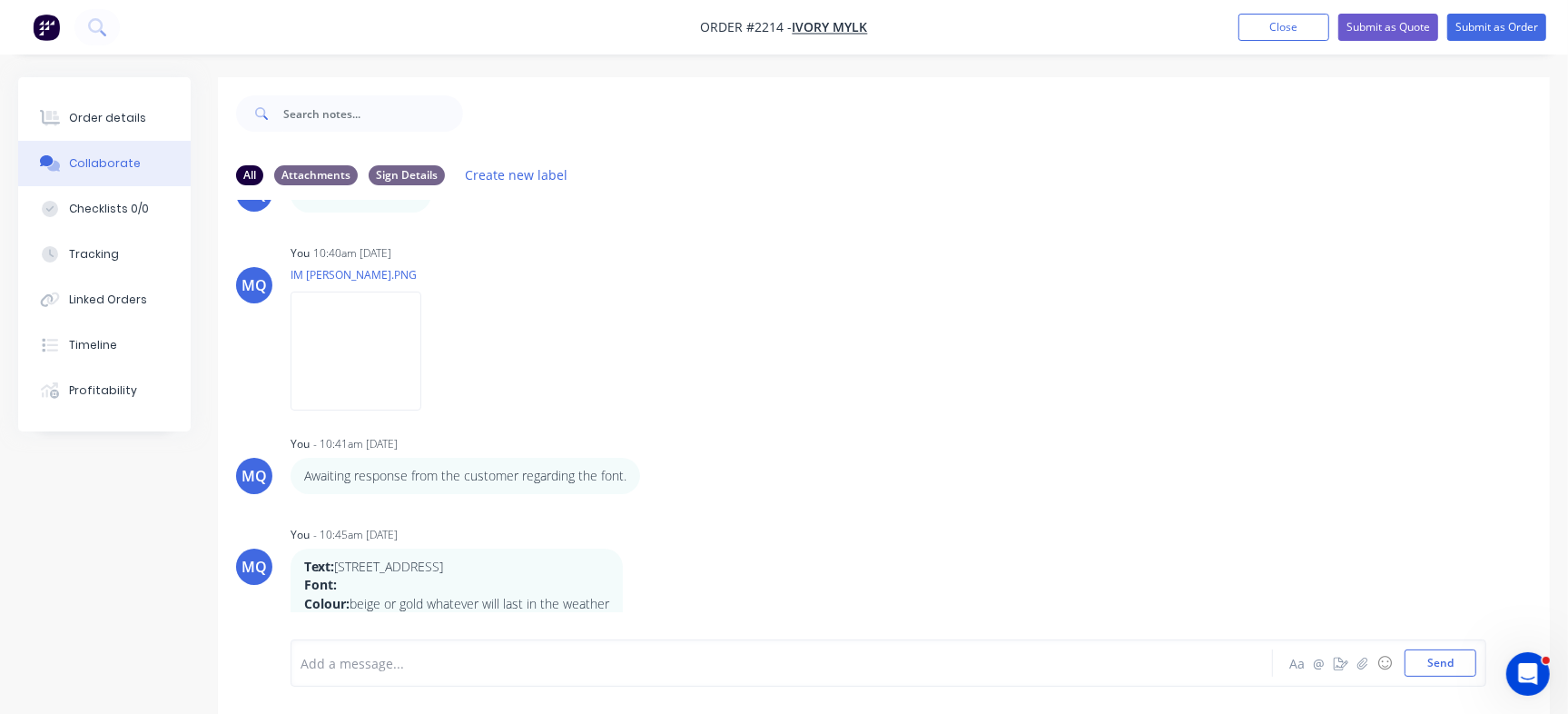
scroll to position [27, 0]
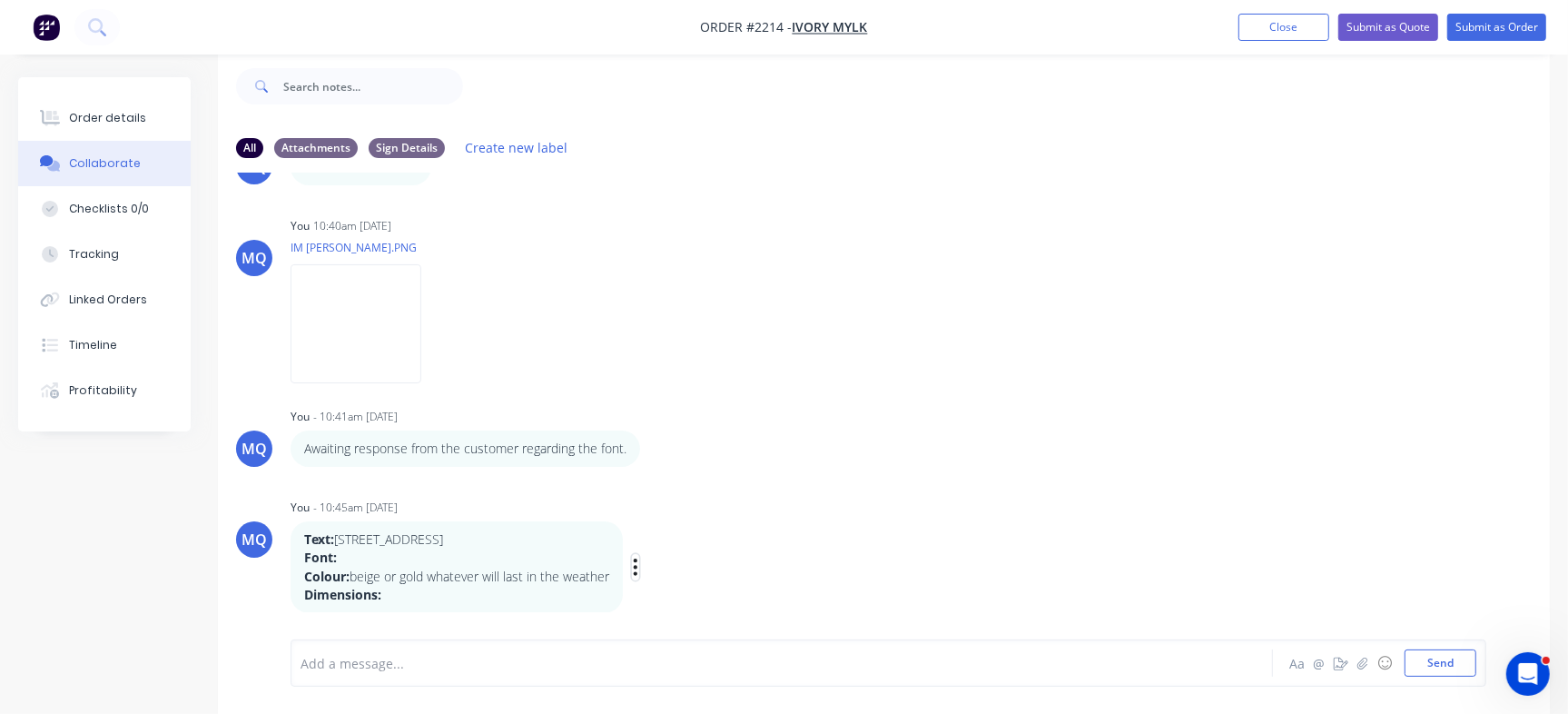
click at [636, 572] on icon "button" at bounding box center [635, 566] width 4 height 16
click at [712, 531] on button "Labels" at bounding box center [701, 532] width 114 height 30
click at [638, 556] on icon "button" at bounding box center [635, 567] width 6 height 21
click at [705, 526] on button "Labels" at bounding box center [701, 532] width 114 height 30
click at [800, 551] on input "text" at bounding box center [849, 551] width 198 height 37
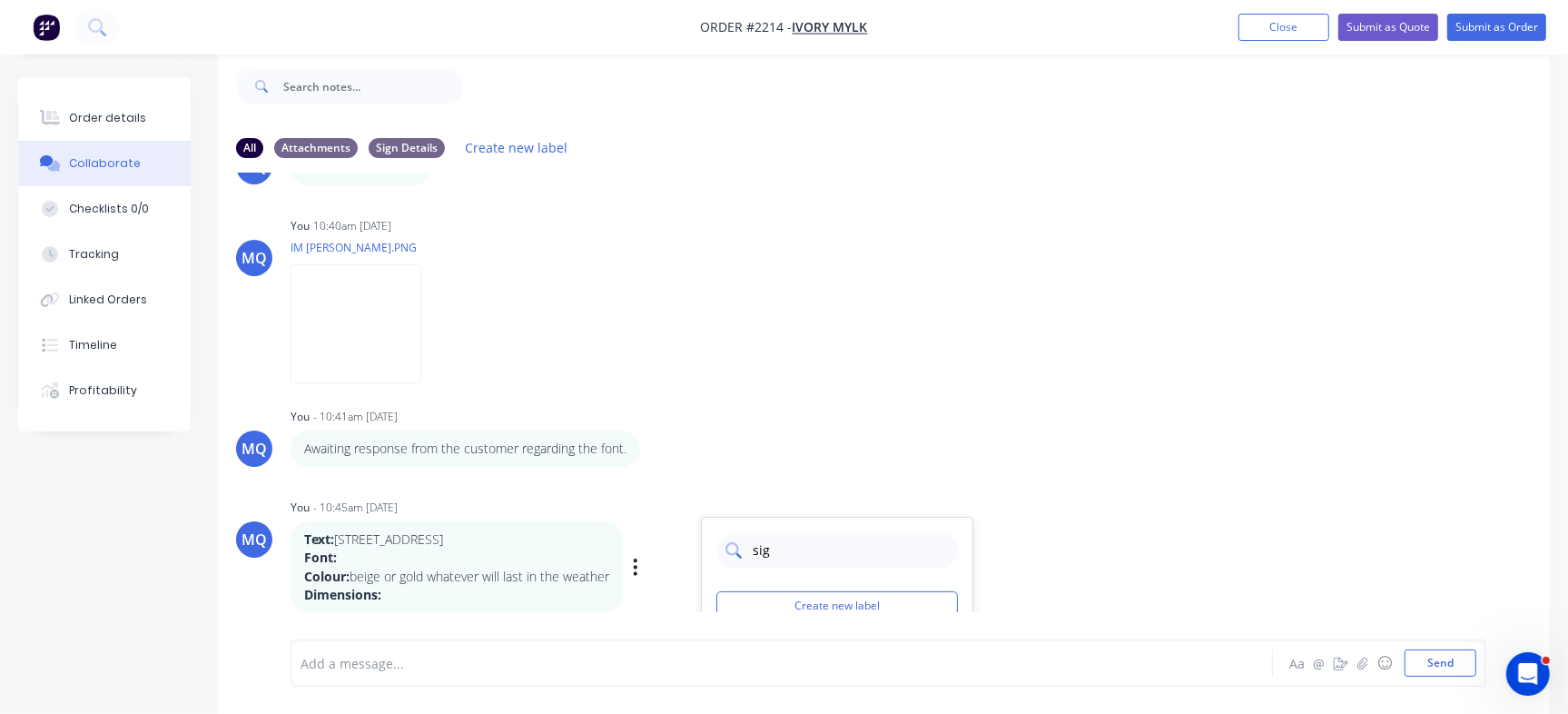
type input "sign"
drag, startPoint x: 418, startPoint y: 597, endPoint x: 304, endPoint y: 532, distance: 131.2
click at [304, 532] on div "Text: 30 Macaulay street Font: Colour: beige or gold whatever will last in the …" at bounding box center [455, 567] width 305 height 74
copy div "Text: 30 Macaulay street Font: Colour: beige or gold whatever will last in the …"
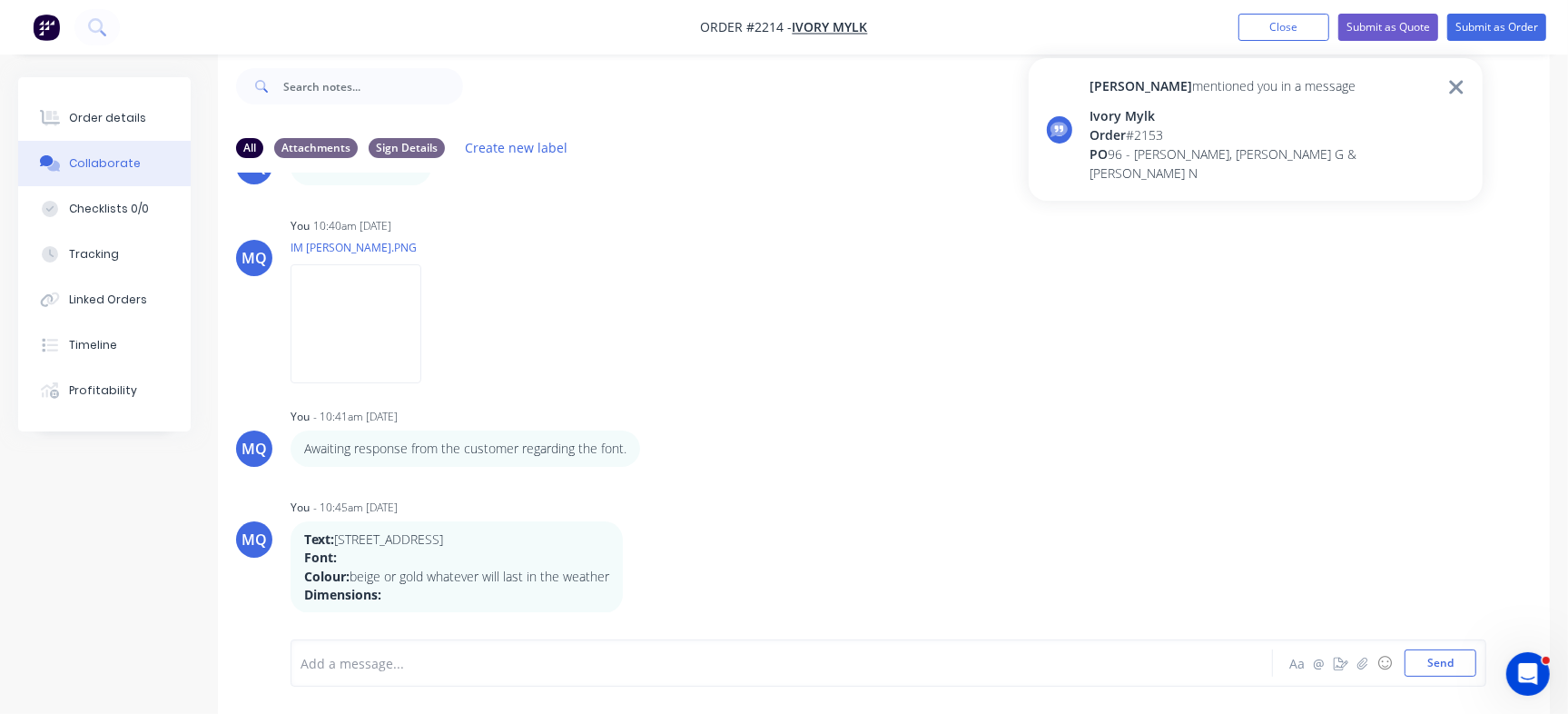
click at [1195, 103] on div "Greg mentioned you in a message Ivory Mylk Order # 2153 PO 96 - Craig S, Zane G…" at bounding box center [1263, 129] width 347 height 107
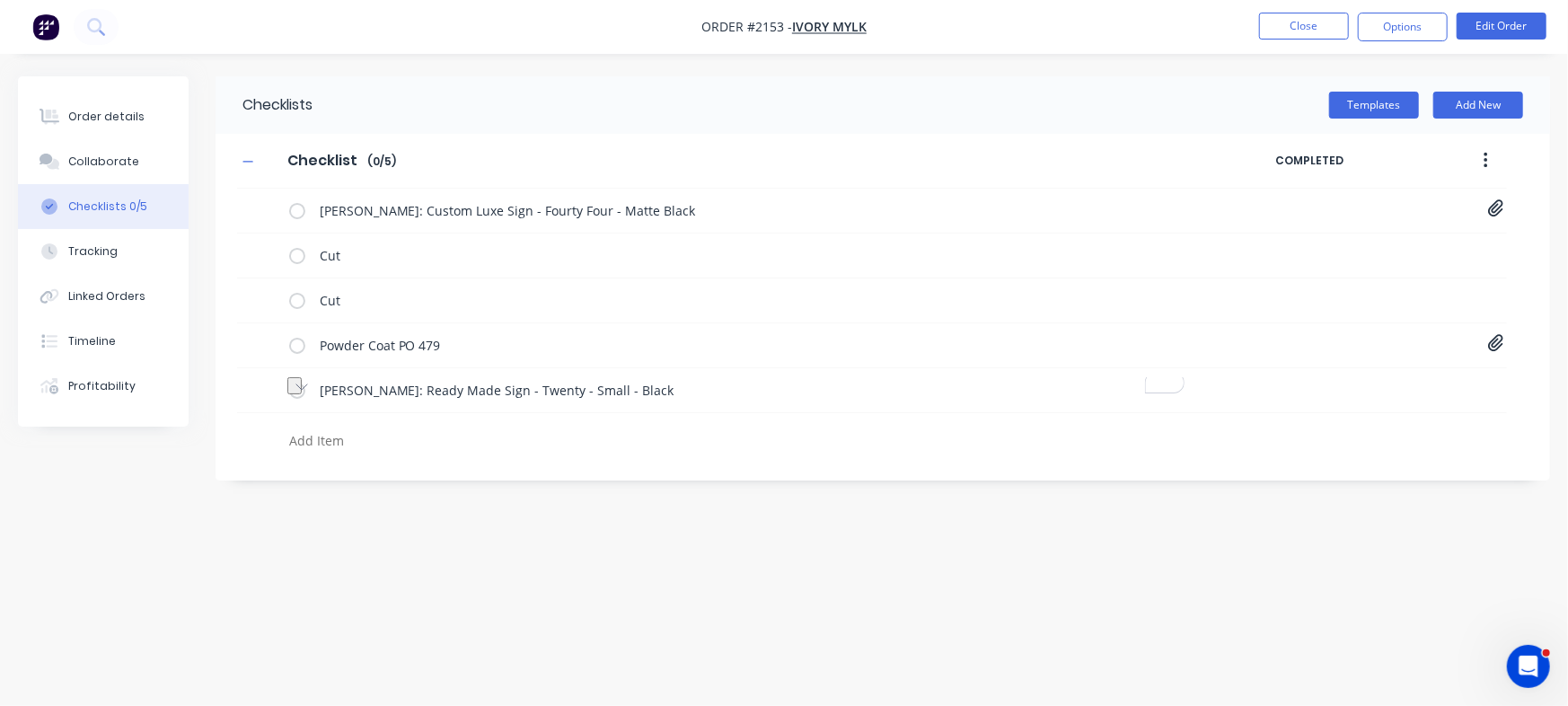
type textarea "x"
click at [362, 446] on textarea at bounding box center [691, 440] width 817 height 26
paste textarea "[PERSON_NAME]: Ready Made Sign - Twenty - Small - Black"
type textarea "[PERSON_NAME]: Ready Made Sign - Twenty - Small - Black"
type textarea "x"
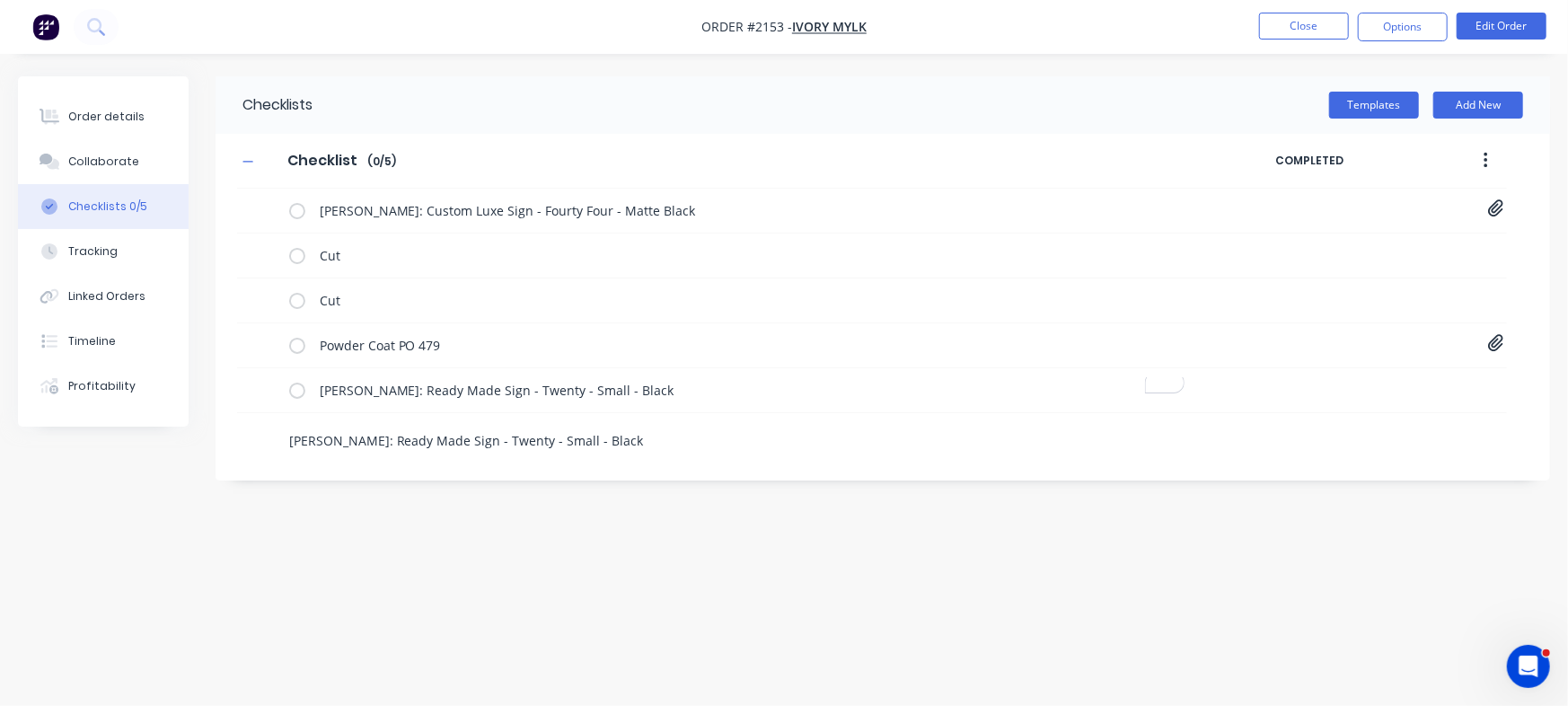
click at [497, 437] on textarea "[PERSON_NAME]: Ready Made Sign - Twenty - Small - Black" at bounding box center [691, 440] width 817 height 26
type textarea "[PERSON_NAME]: Ready Made Sign - E- Small - Black"
type textarea "x"
type textarea "[PERSON_NAME]: Ready Made Sign - El- Small - Black"
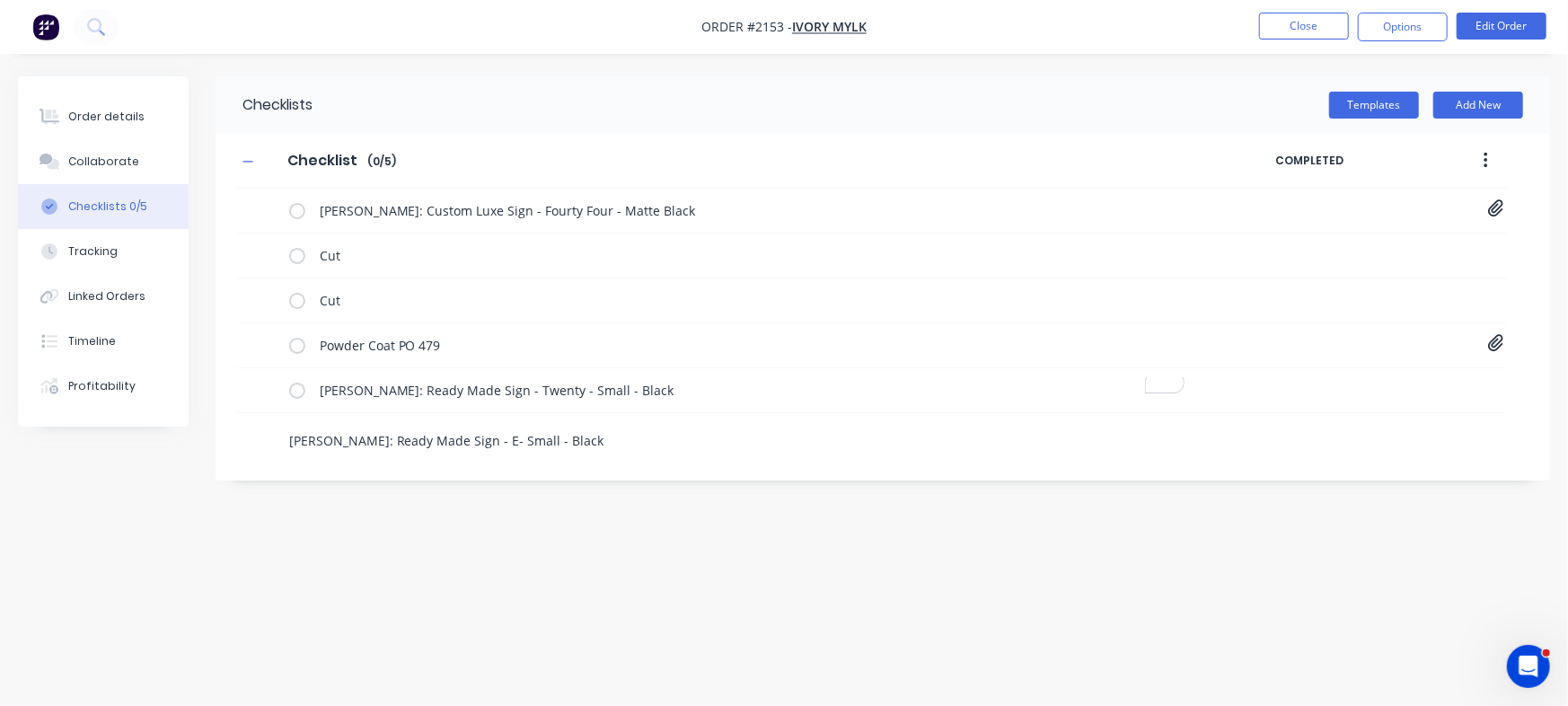
type textarea "x"
type textarea "[PERSON_NAME]: Ready Made Sign - Ele- Small - Black"
type textarea "x"
type textarea "[PERSON_NAME]: Ready Made Sign - Elev- Small - Black"
type textarea "x"
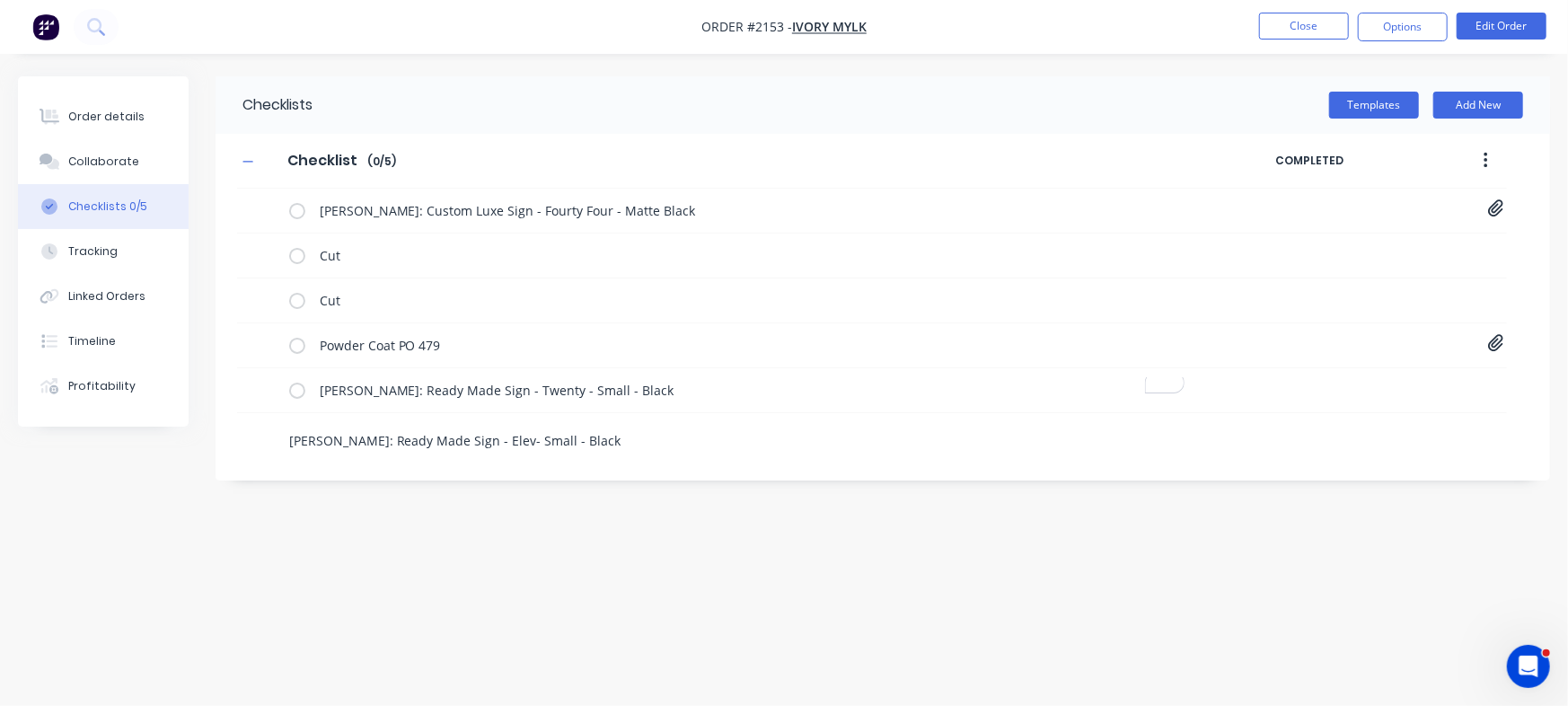
type textarea "[PERSON_NAME]: Ready Made Sign - Eleve- Small - Black"
type textarea "x"
type textarea "[PERSON_NAME]: Ready Made Sign - Eleven- Small - Black"
type textarea "x"
type textarea "[PERSON_NAME]: Ready Made Sign - Eleven - Small - Black"
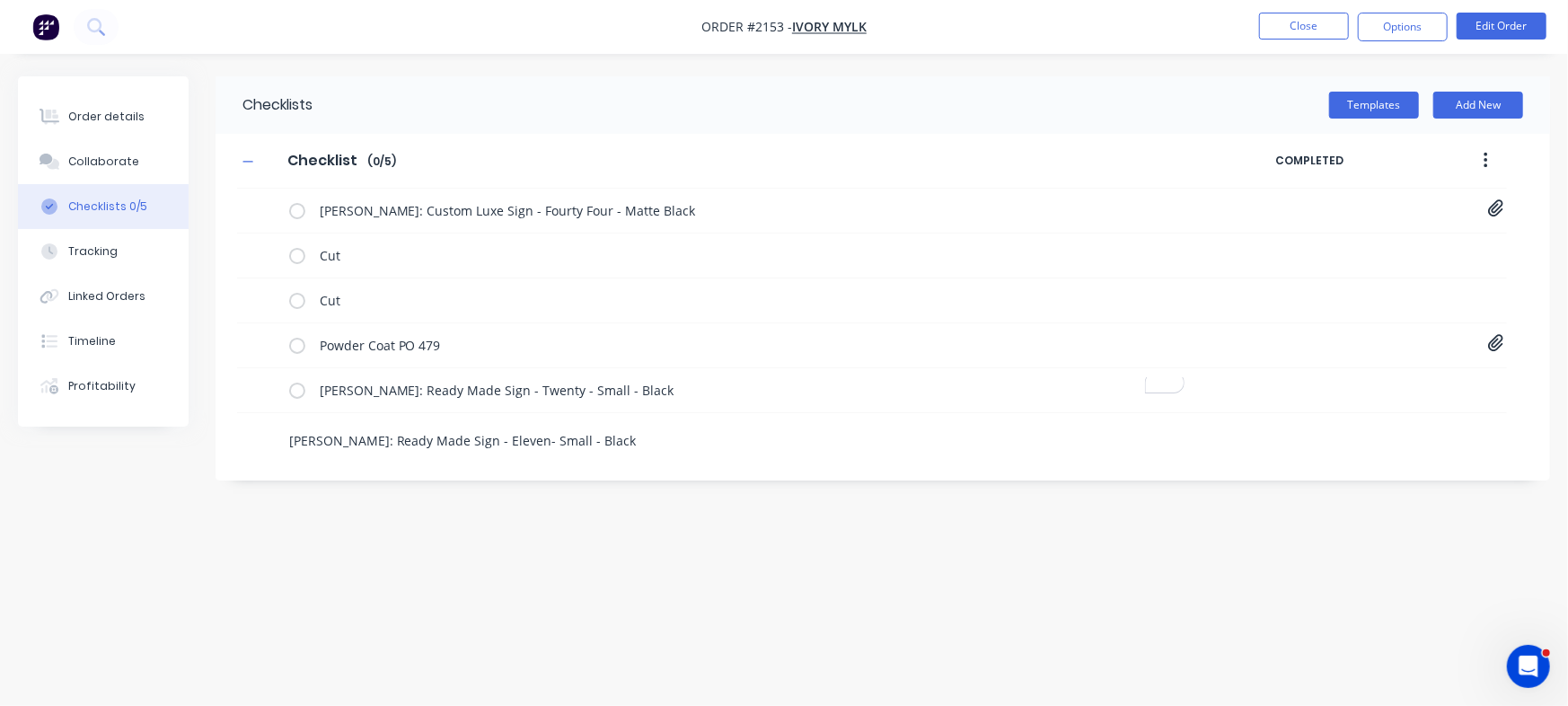
type textarea "x"
type textarea "[PERSON_NAME]: Ready Made Sign - Eleven - Small - Black"
click at [621, 440] on textarea "[PERSON_NAME]: Ready Made Sign - Eleven - Small - Black" at bounding box center [691, 440] width 817 height 26
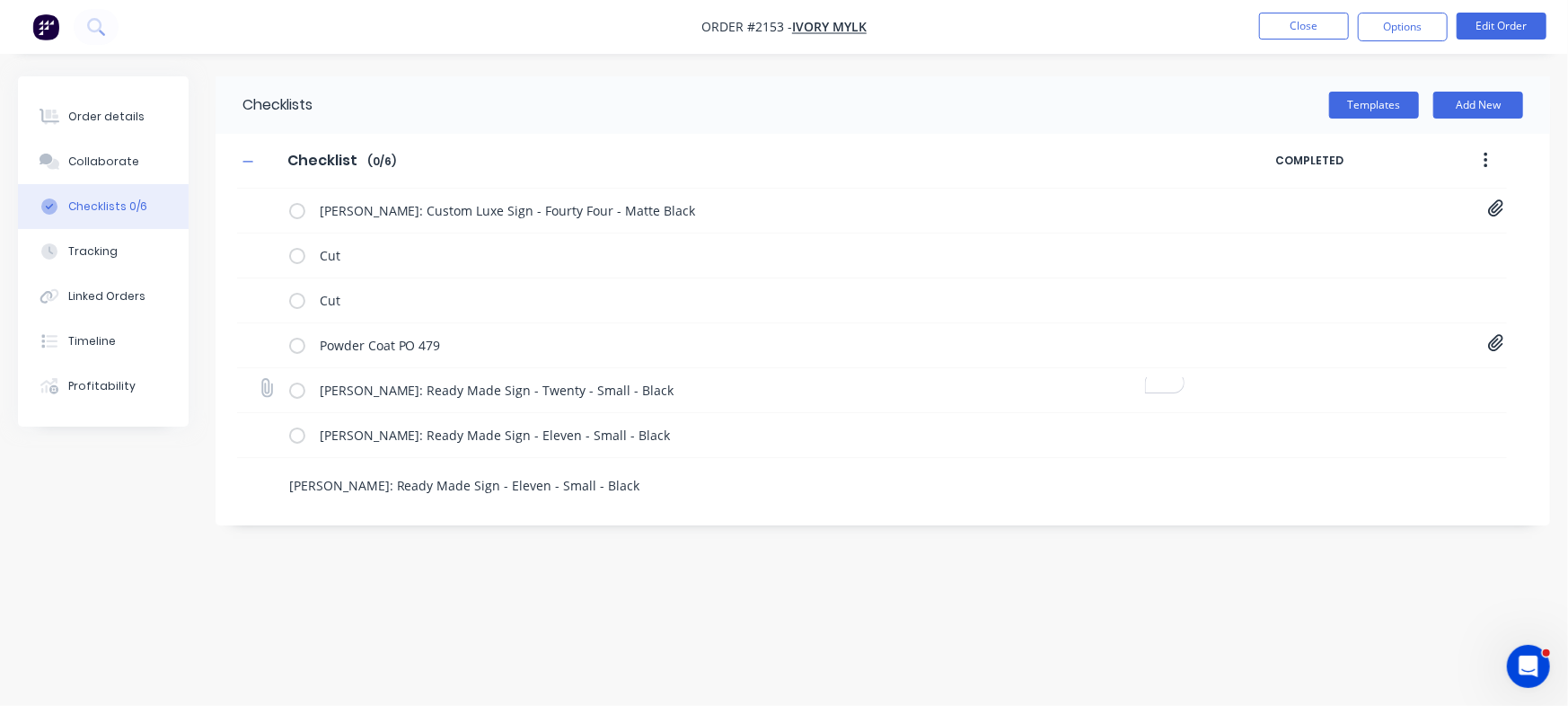
type textarea "x"
click at [269, 386] on icon at bounding box center [266, 388] width 24 height 24
click at [258, 379] on input "file" at bounding box center [258, 379] width 0 height 0
type input "C:\fakepath\20-Twenty[A] - 1099 [PERSON_NAME].pdf"
click at [269, 438] on icon at bounding box center [266, 433] width 25 height 25
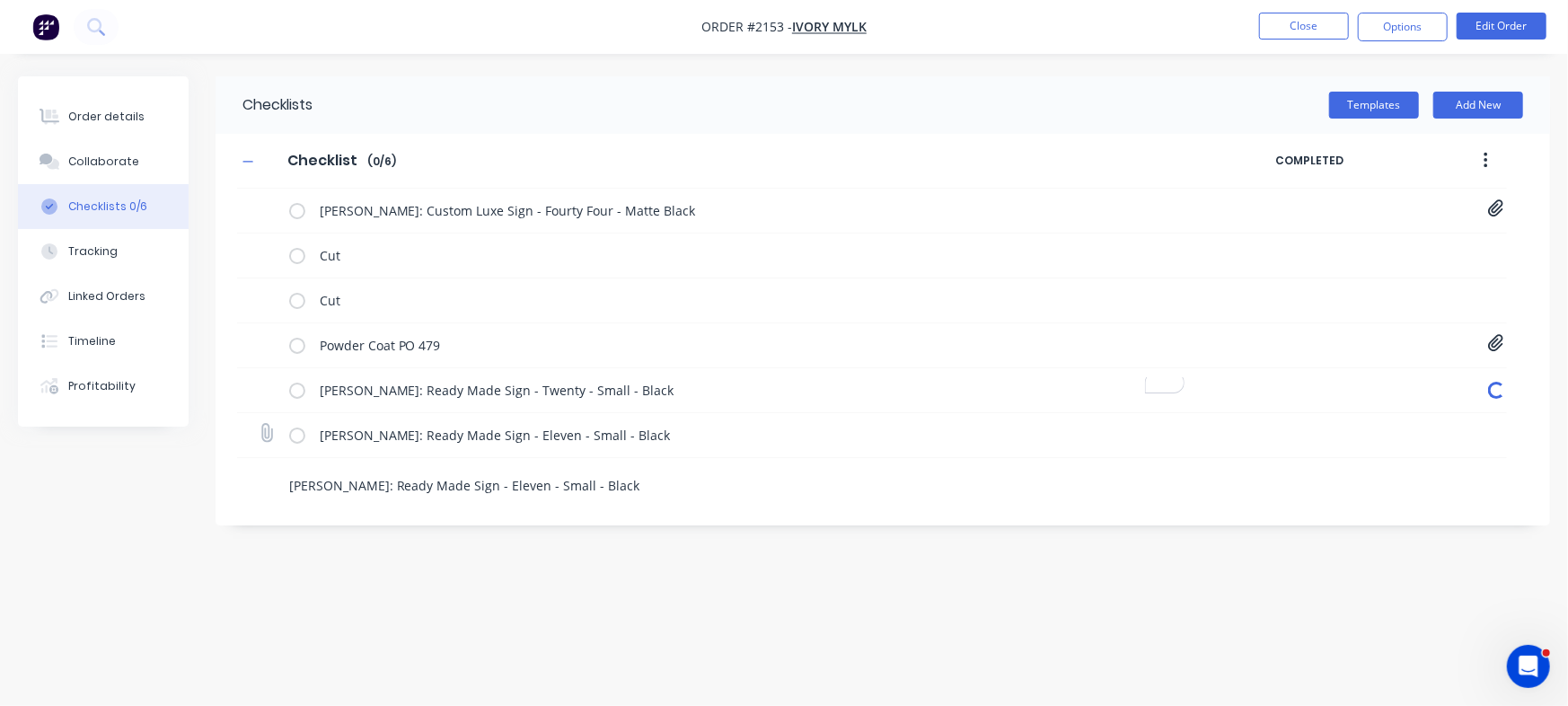
click at [258, 424] on input "file" at bounding box center [258, 424] width 0 height 0
type textarea "x"
type input "C:\fakepath\11-Eleven[A] - 1101 [PERSON_NAME].pdf"
click at [1493, 345] on icon at bounding box center [1495, 342] width 16 height 18
click at [1091, 636] on div "Order details Collaborate Checklists 0/6 Tracking Linked Orders Timeline Profit…" at bounding box center [784, 353] width 1568 height 706
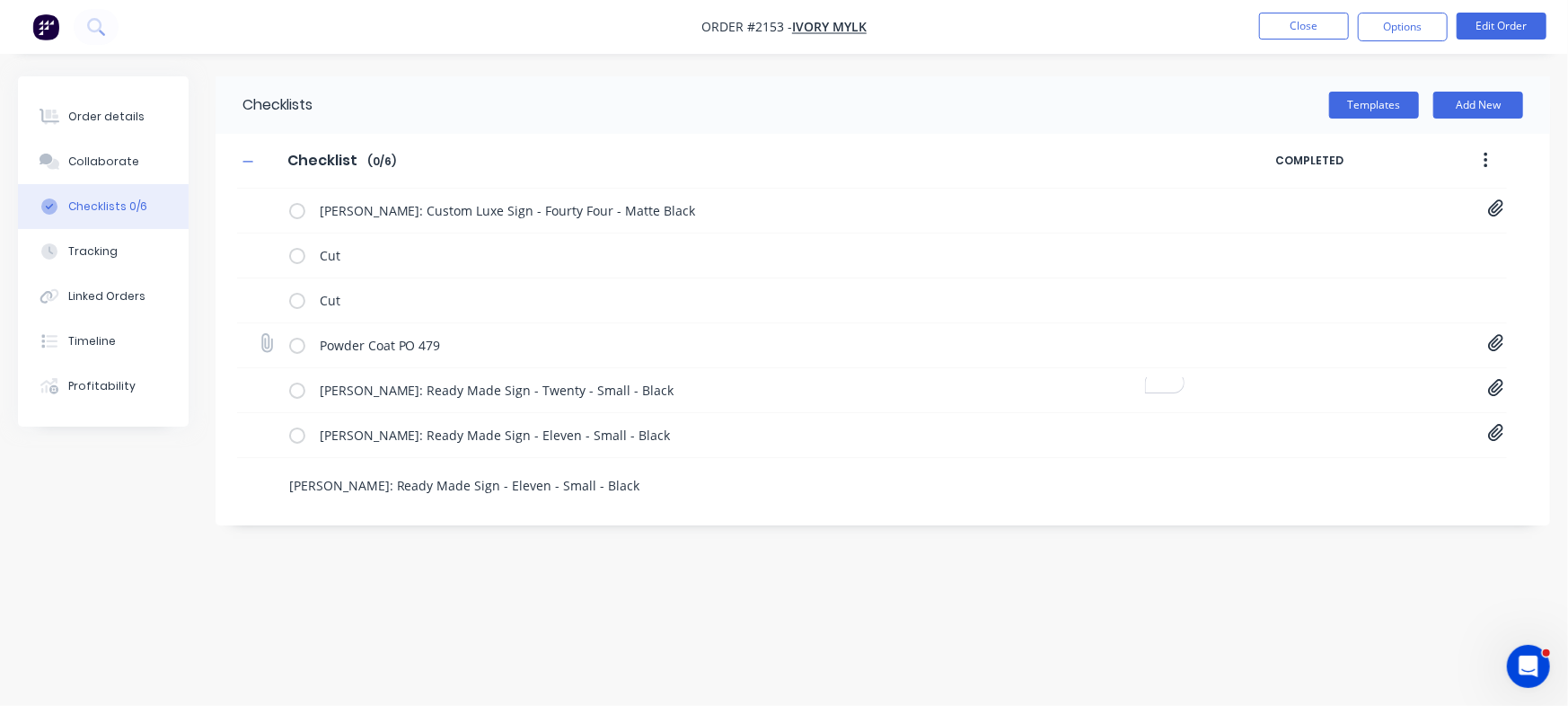
click at [1496, 341] on icon at bounding box center [1495, 343] width 15 height 17
click at [1482, 375] on icon at bounding box center [1480, 380] width 13 height 18
type textarea "x"
click at [268, 337] on icon at bounding box center [266, 343] width 24 height 24
click at [258, 334] on input "file" at bounding box center [258, 334] width 0 height 0
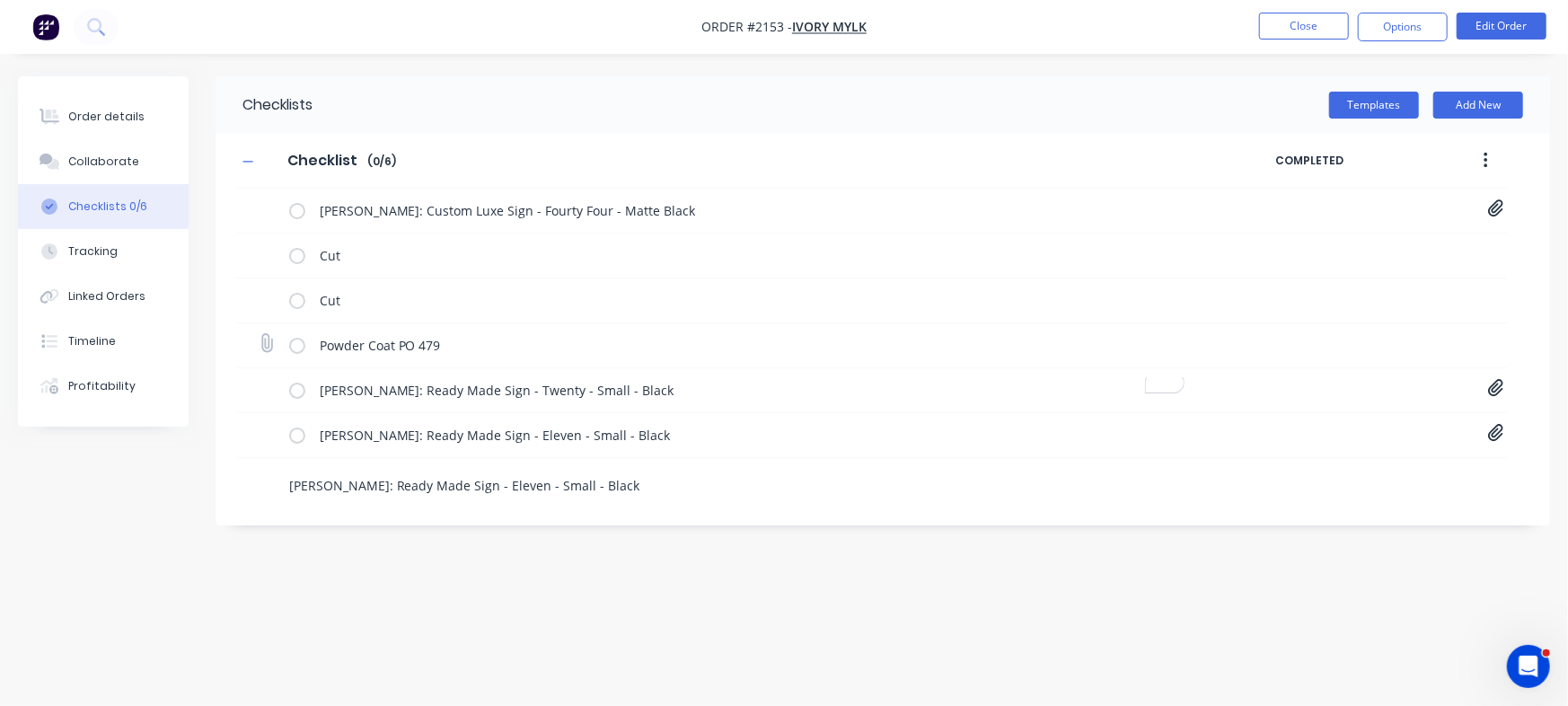
type input "C:\fakepath\Purchase Order PO0479.pdf"
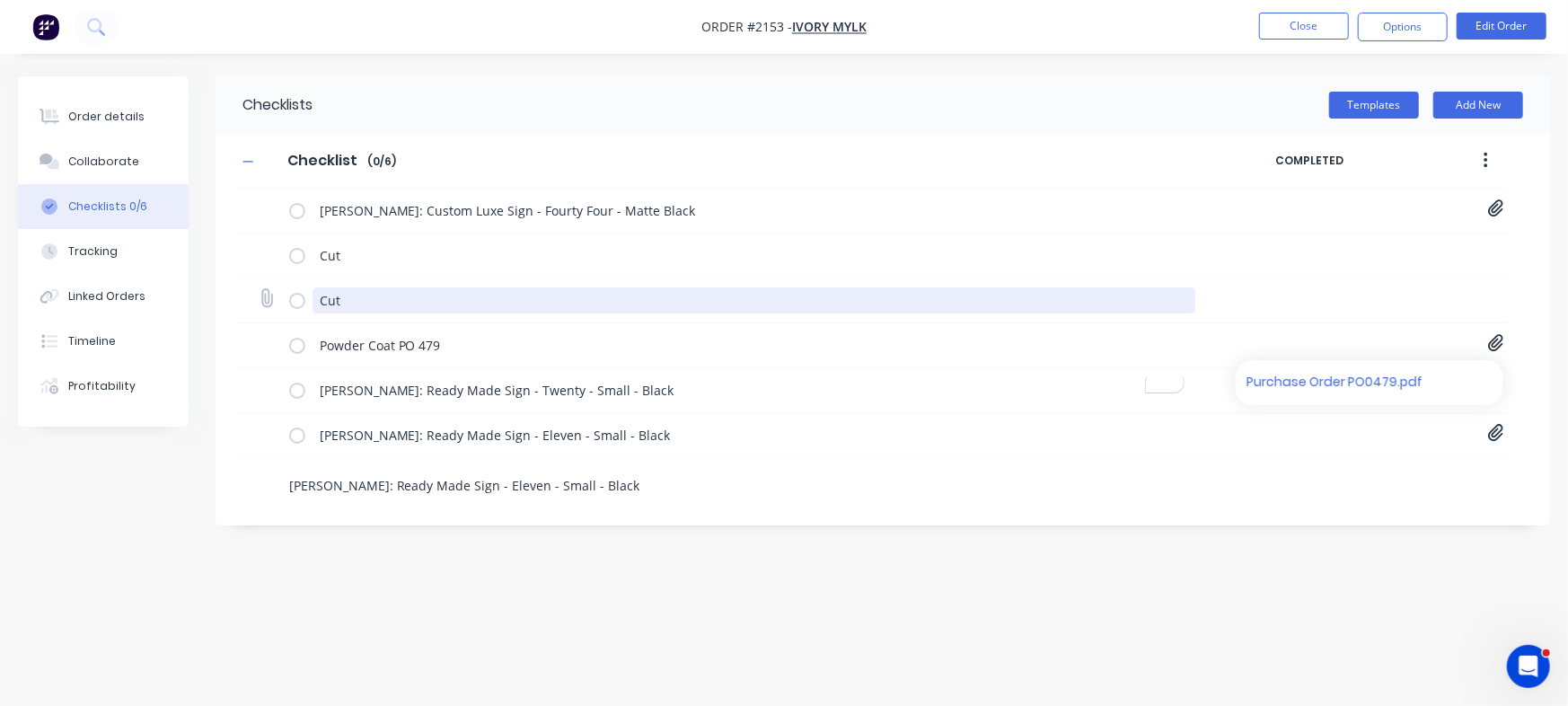
click at [427, 292] on textarea "Cut" at bounding box center [754, 299] width 883 height 26
drag, startPoint x: 430, startPoint y: 296, endPoint x: 281, endPoint y: 274, distance: 150.6
click at [281, 274] on div "[PERSON_NAME]: Custom Luxe Sign - Fourty Four - Matte Black Luxe Custom Signs O…" at bounding box center [871, 346] width 1270 height 315
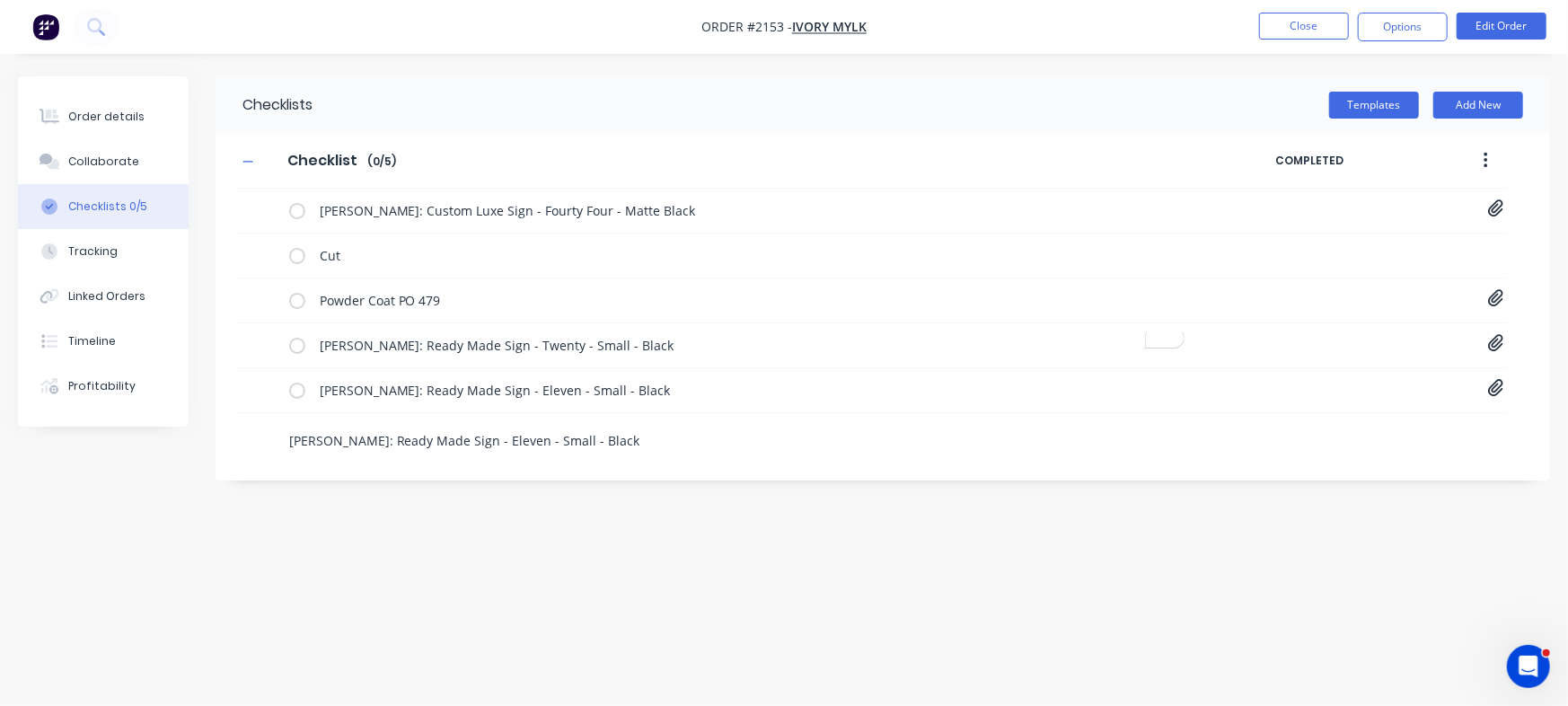
click at [372, 545] on div "Checklists Templates Add New Checklist Checklist Enter Checklist name ( 0 / 5 )…" at bounding box center [784, 318] width 1532 height 485
click at [105, 117] on div "Order details" at bounding box center [106, 116] width 76 height 16
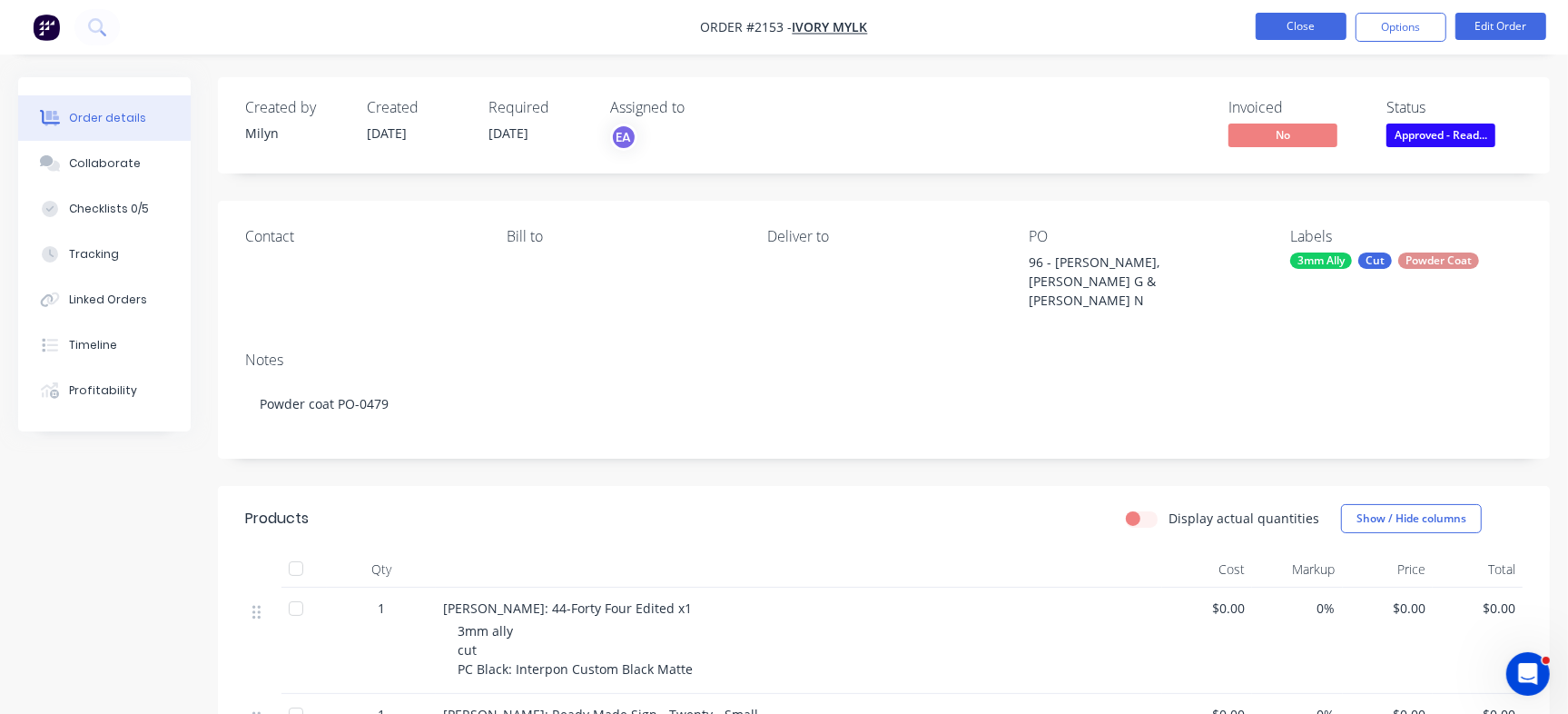
click at [1293, 22] on button "Close" at bounding box center [1301, 26] width 90 height 27
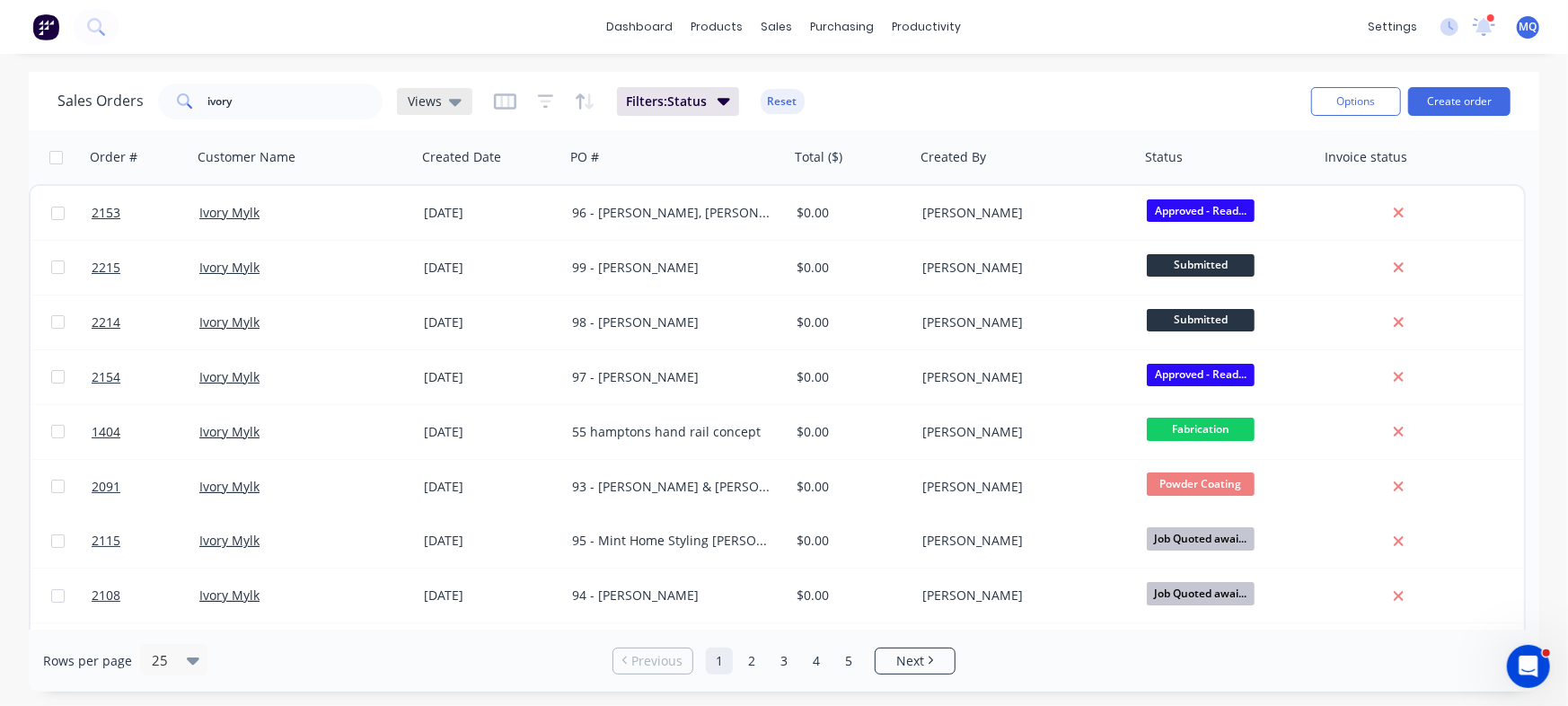
click at [439, 100] on div "Views" at bounding box center [434, 101] width 54 height 16
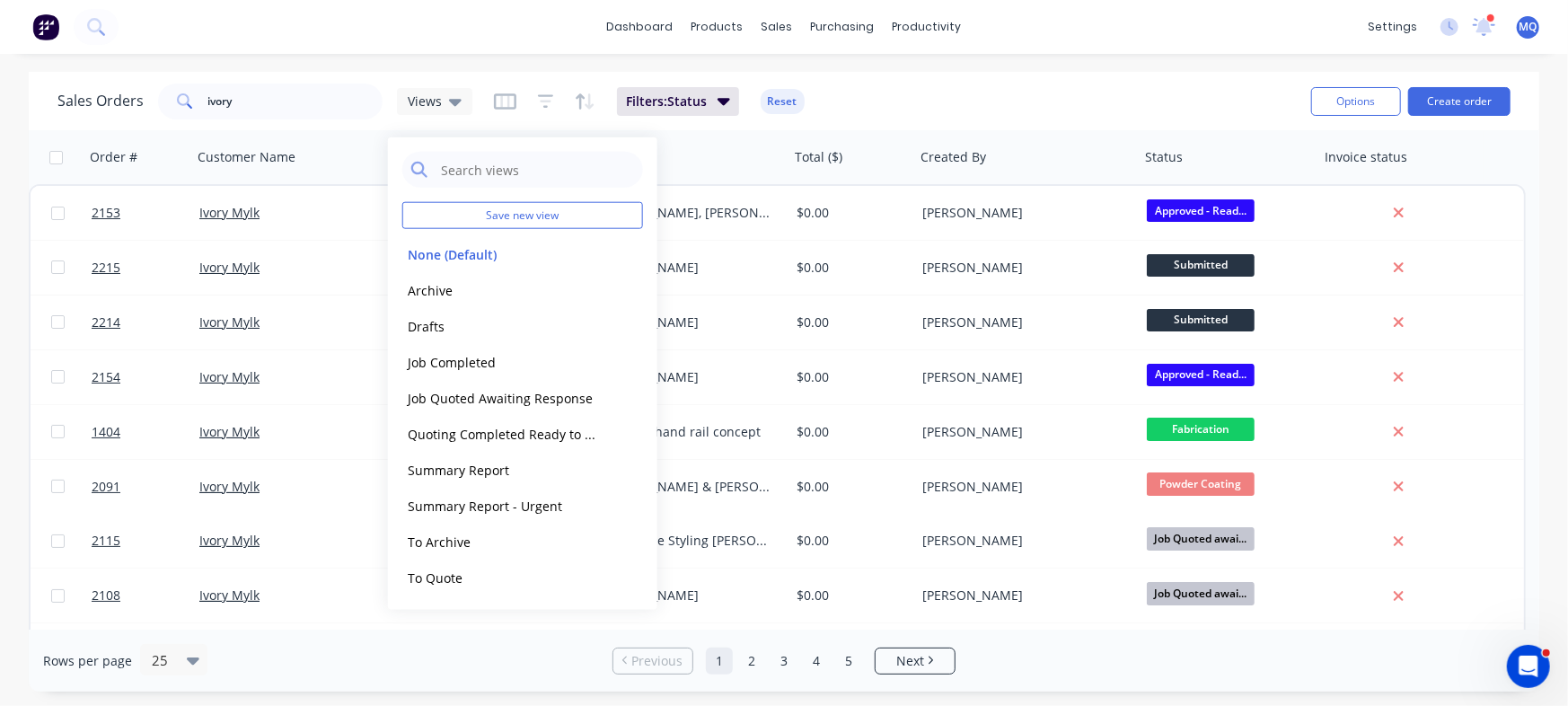
click at [460, 285] on button "Archive" at bounding box center [504, 290] width 204 height 21
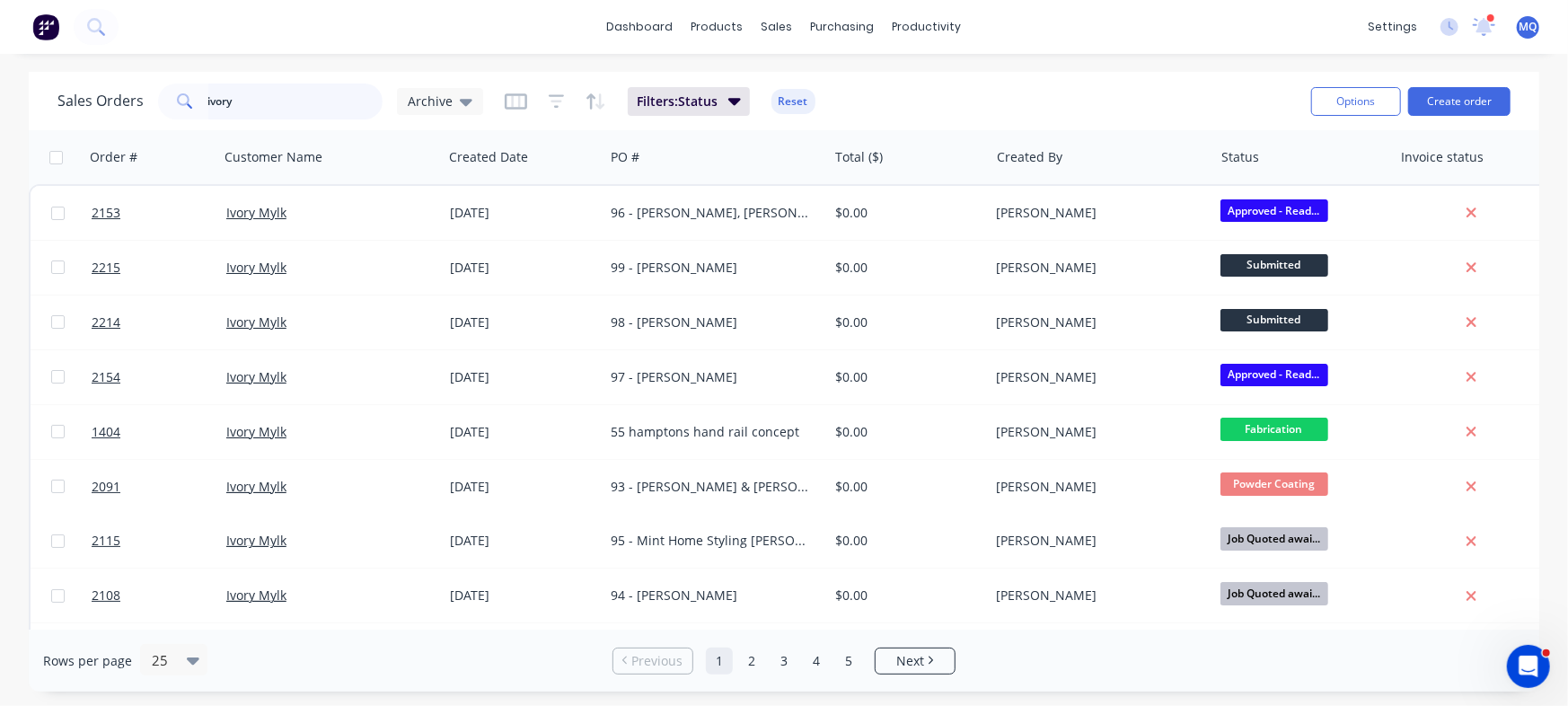
click at [271, 104] on input "ivory" at bounding box center [296, 102] width 175 height 36
type input "[PERSON_NAME]"
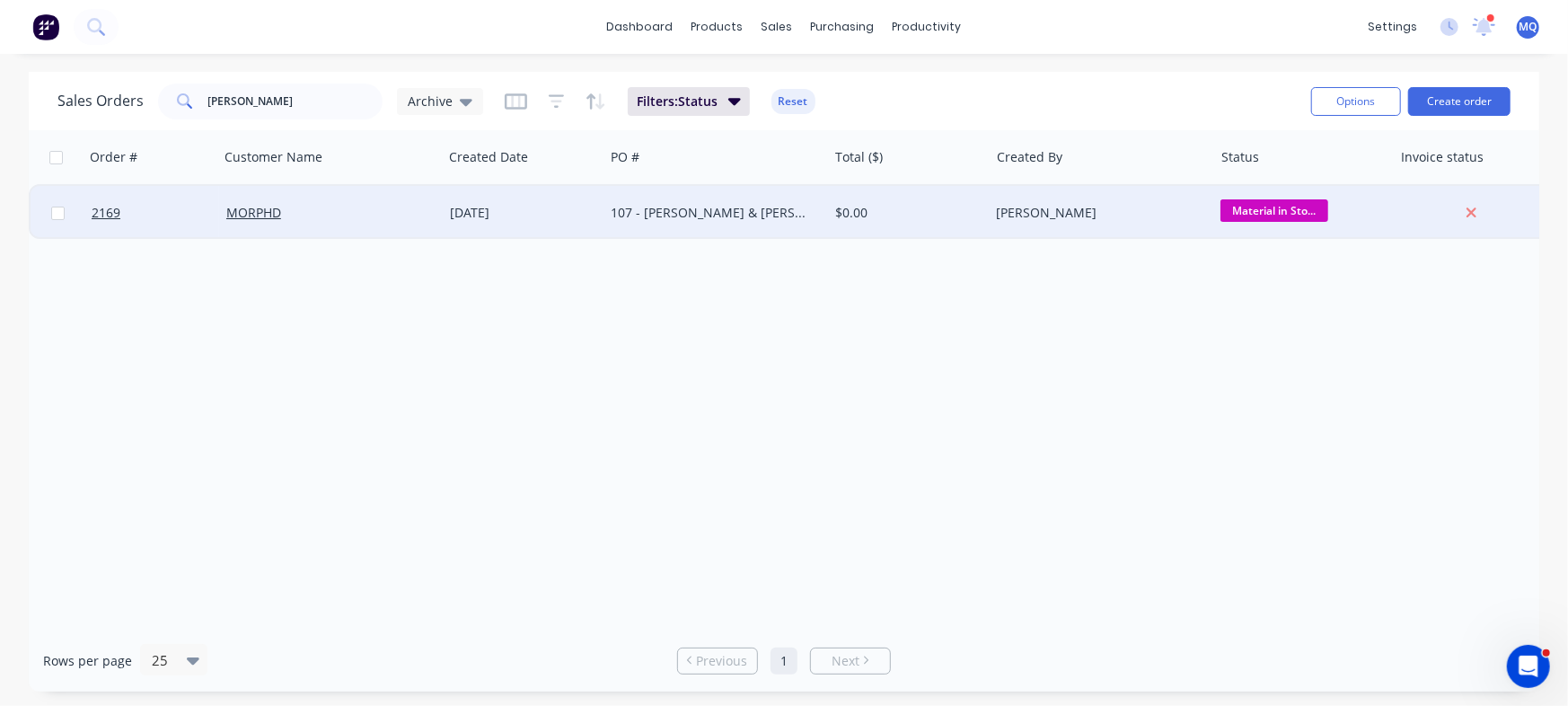
click at [658, 224] on div "107 - [PERSON_NAME] & [PERSON_NAME]" at bounding box center [715, 213] width 223 height 54
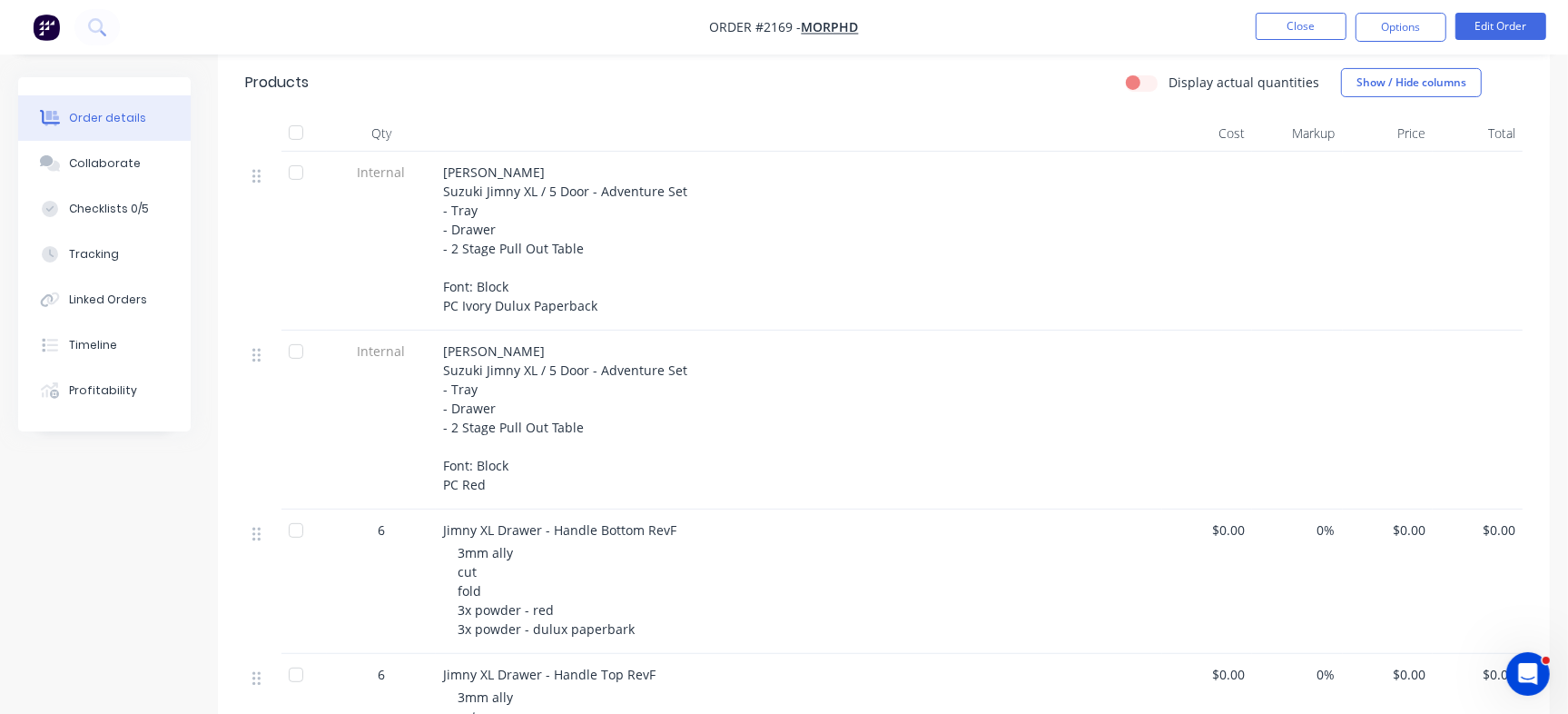
scroll to position [419, 0]
click at [110, 163] on div "Collaborate" at bounding box center [105, 163] width 72 height 16
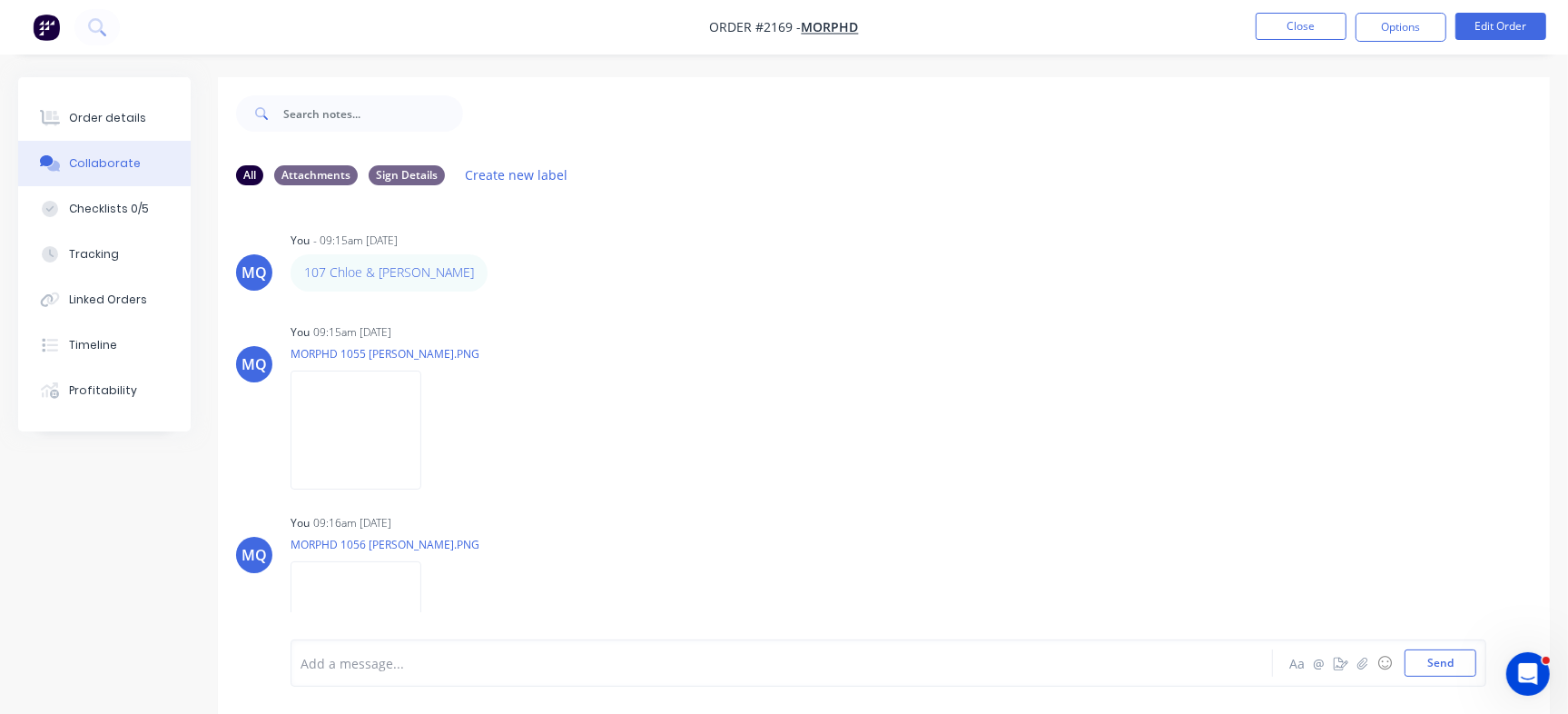
scroll to position [48, 0]
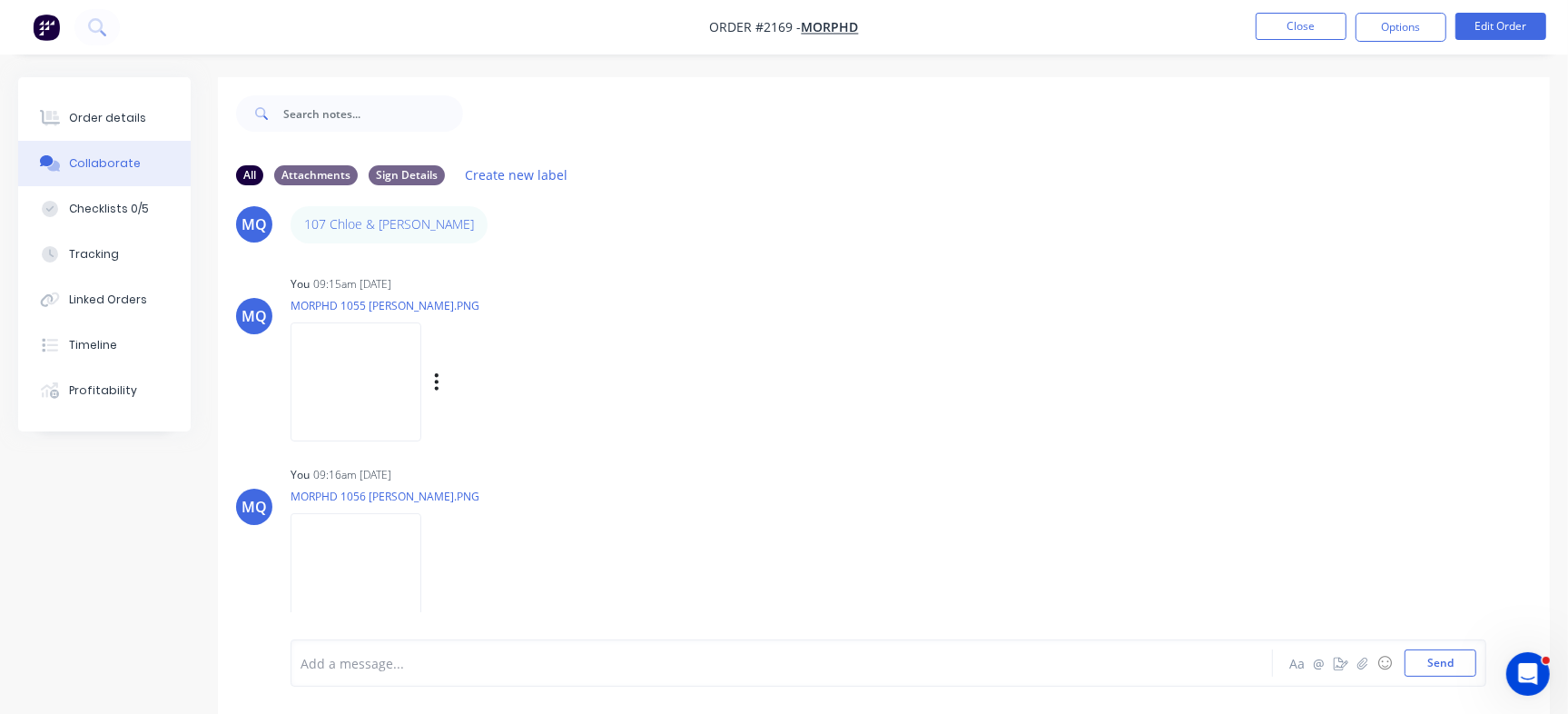
click at [372, 380] on img at bounding box center [355, 382] width 131 height 119
click at [1286, 29] on button "Close" at bounding box center [1301, 26] width 90 height 27
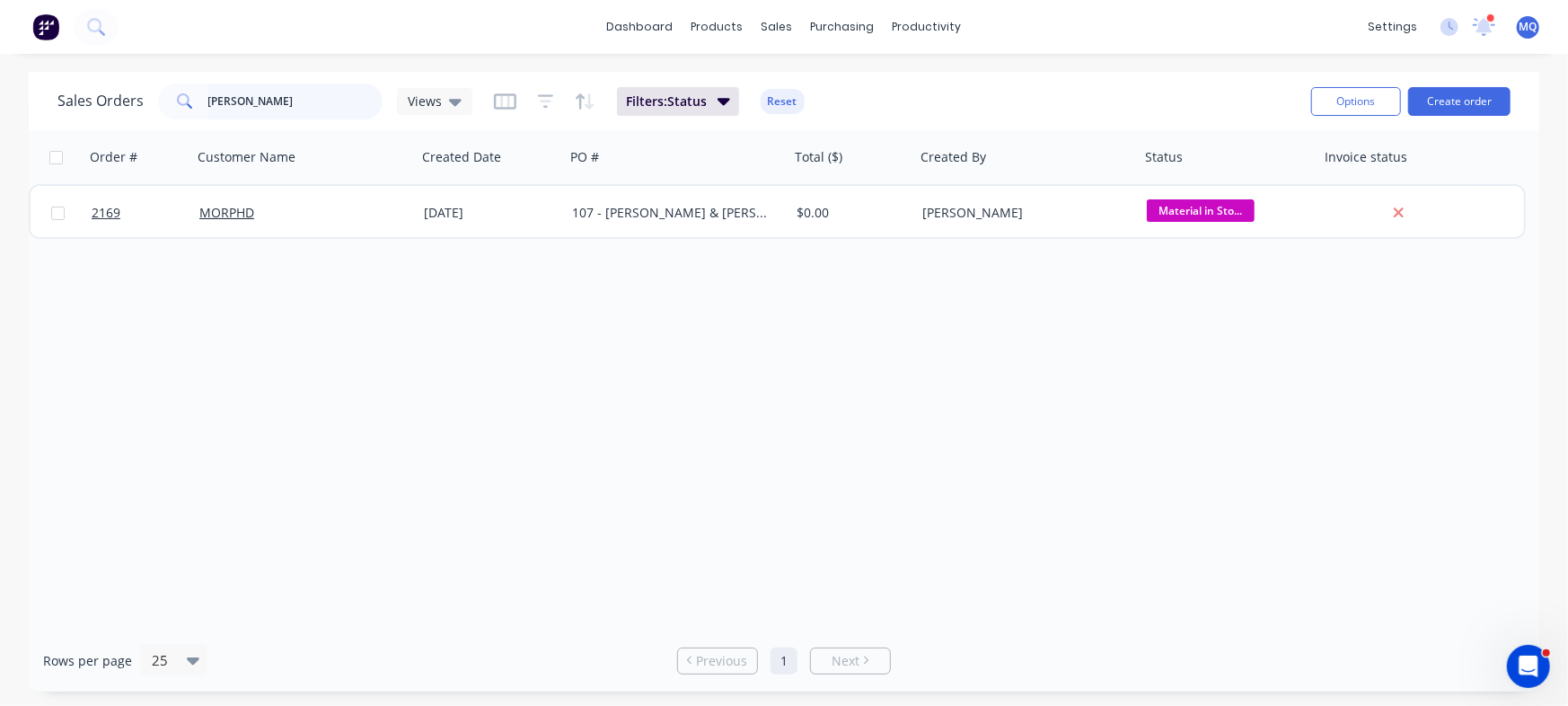
click at [276, 103] on input "[PERSON_NAME]" at bounding box center [296, 102] width 175 height 36
type input "the signery"
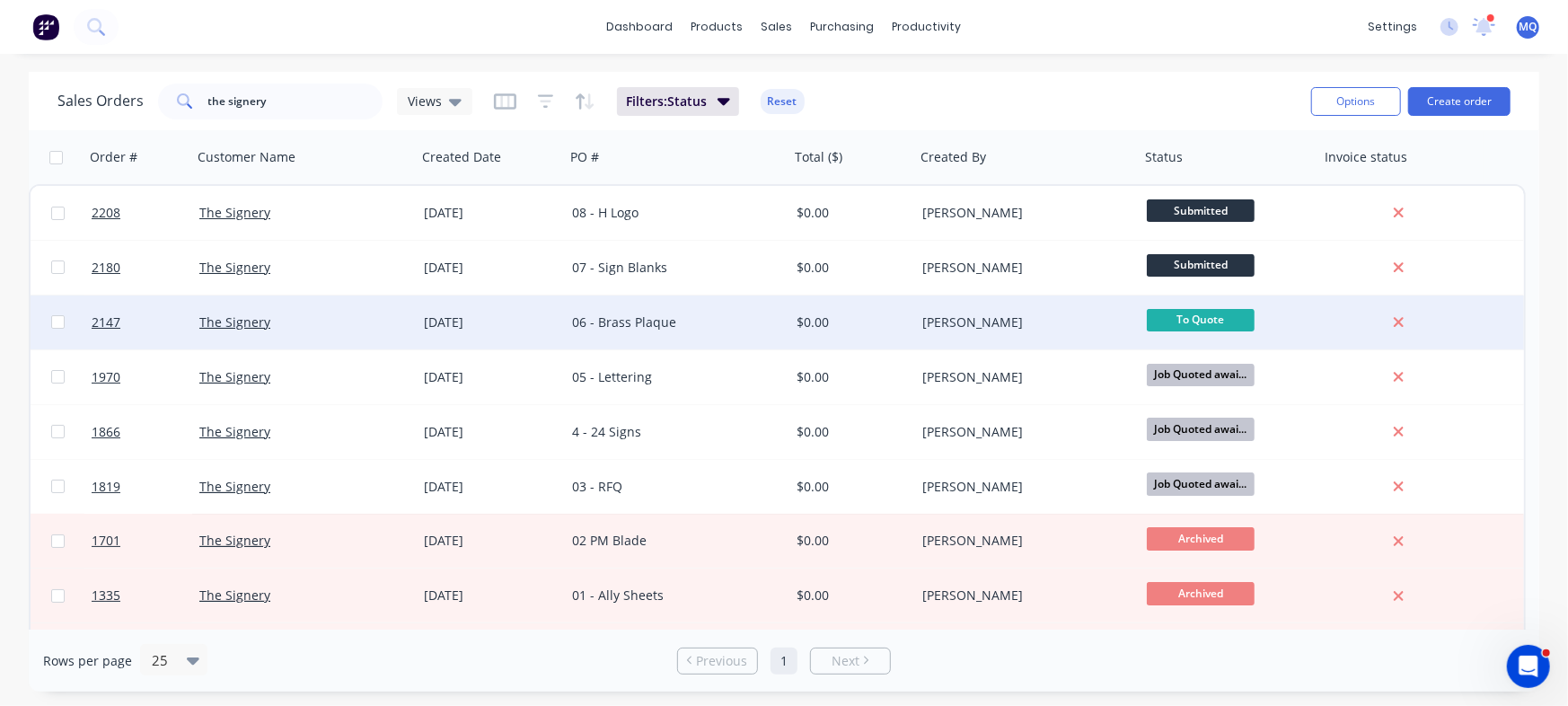
click at [525, 315] on div "[DATE]" at bounding box center [490, 322] width 134 height 18
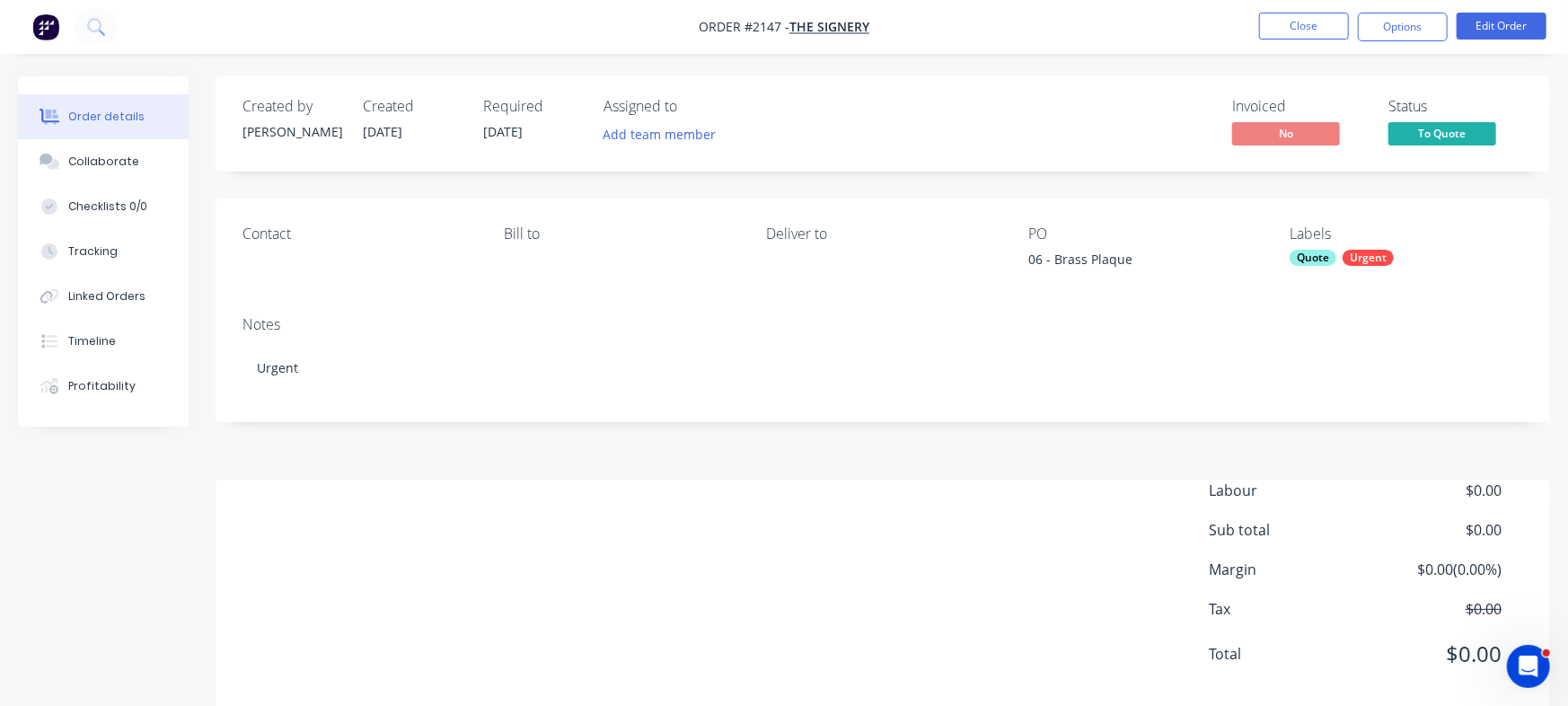
click at [72, 159] on div "Collaborate" at bounding box center [104, 162] width 71 height 16
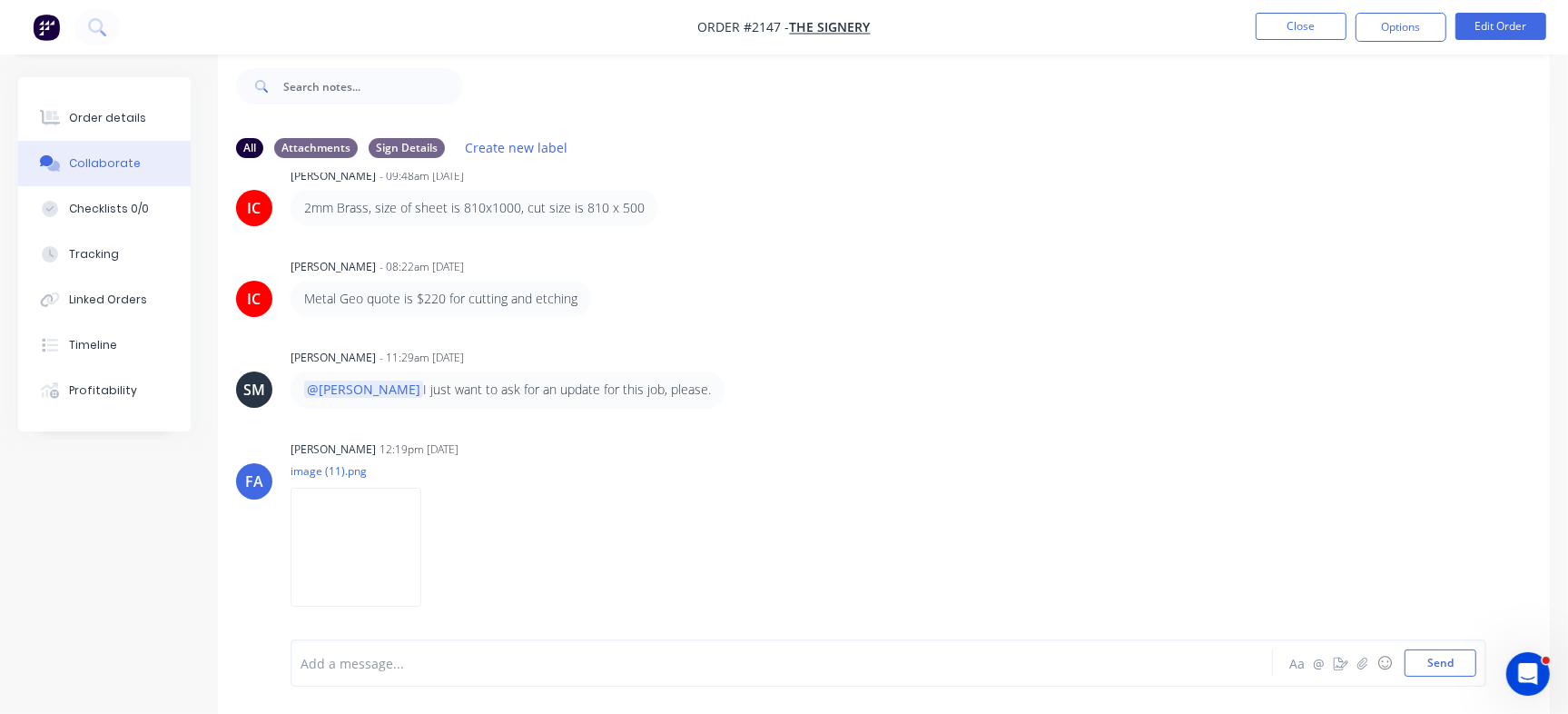
scroll to position [922, 0]
click at [421, 551] on img at bounding box center [355, 545] width 131 height 119
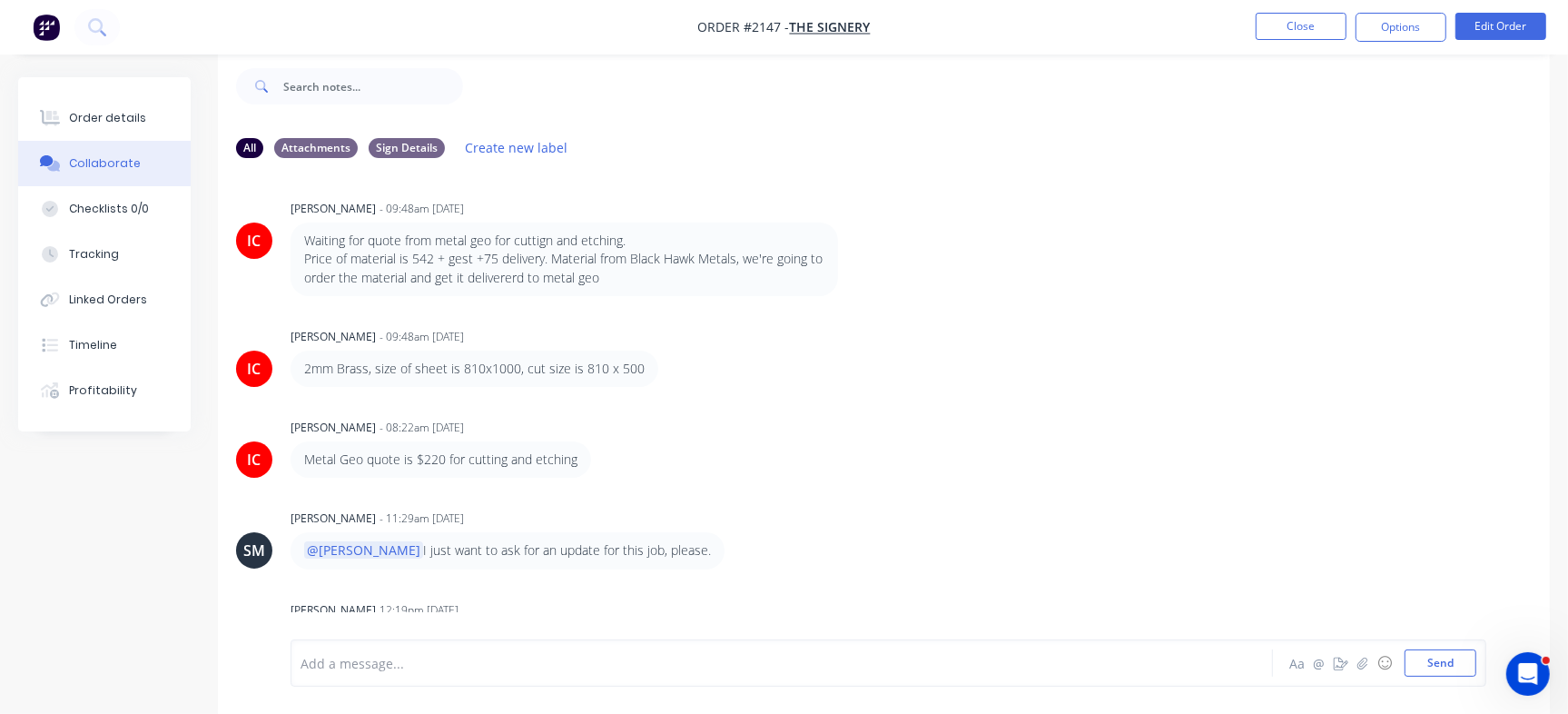
scroll to position [745, 0]
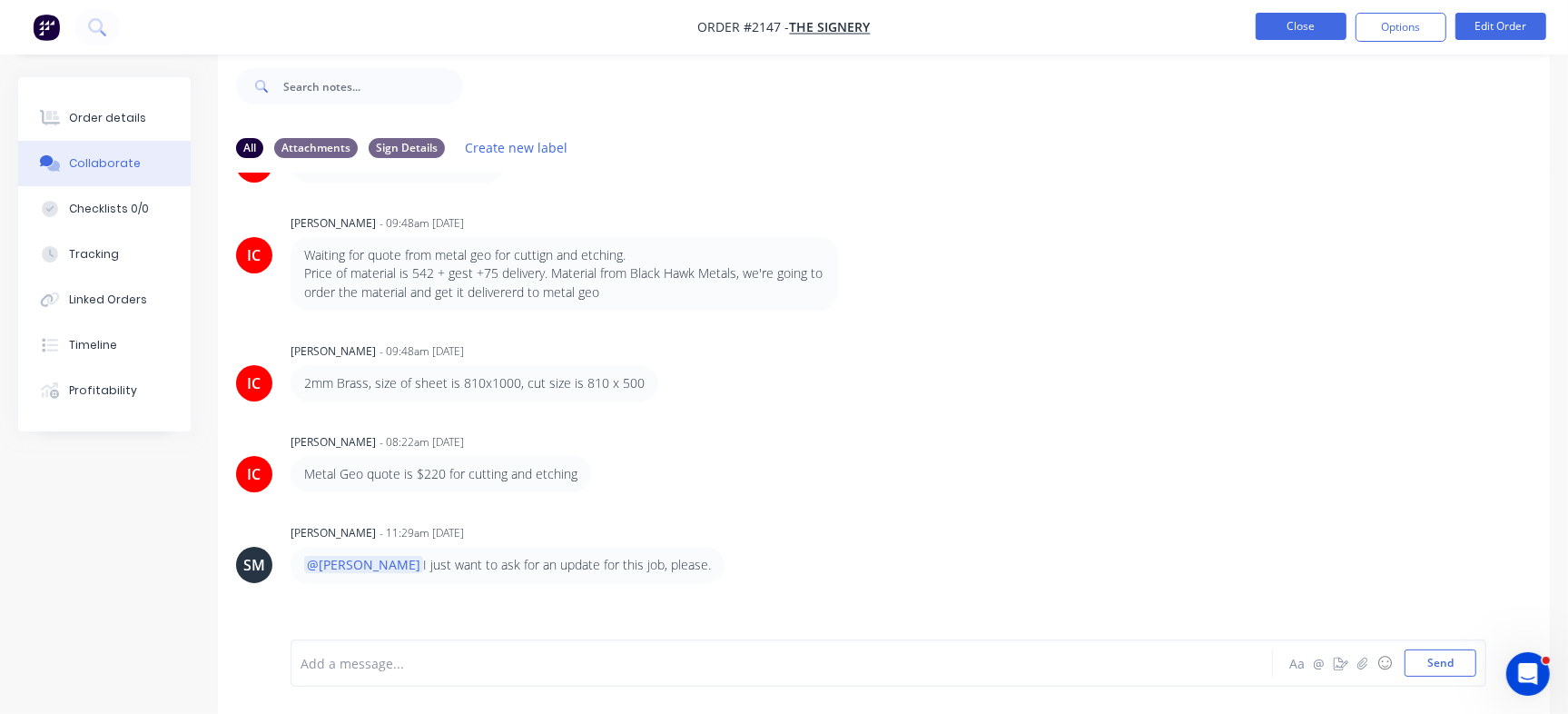
click at [1321, 30] on button "Close" at bounding box center [1301, 26] width 90 height 27
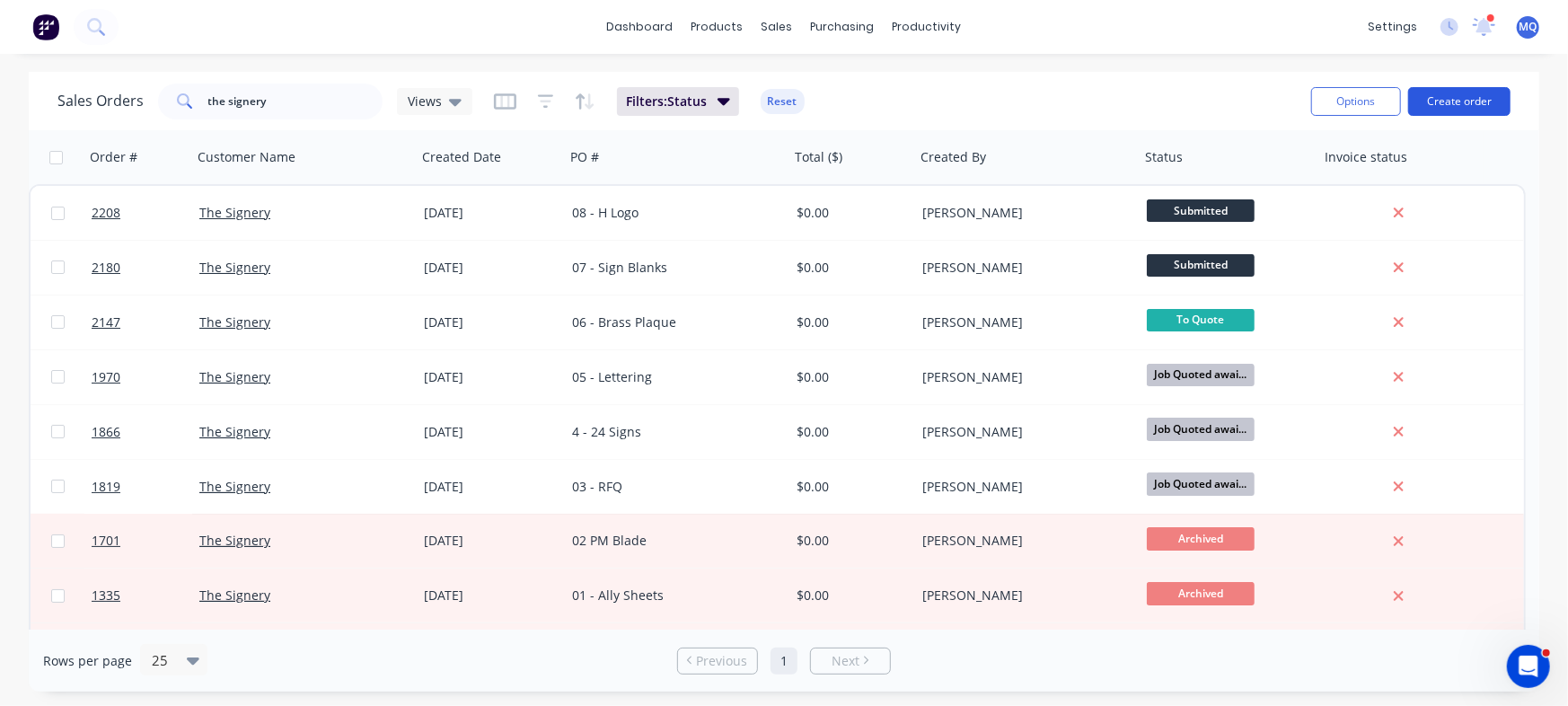
click at [1455, 105] on button "Create order" at bounding box center [1459, 102] width 103 height 29
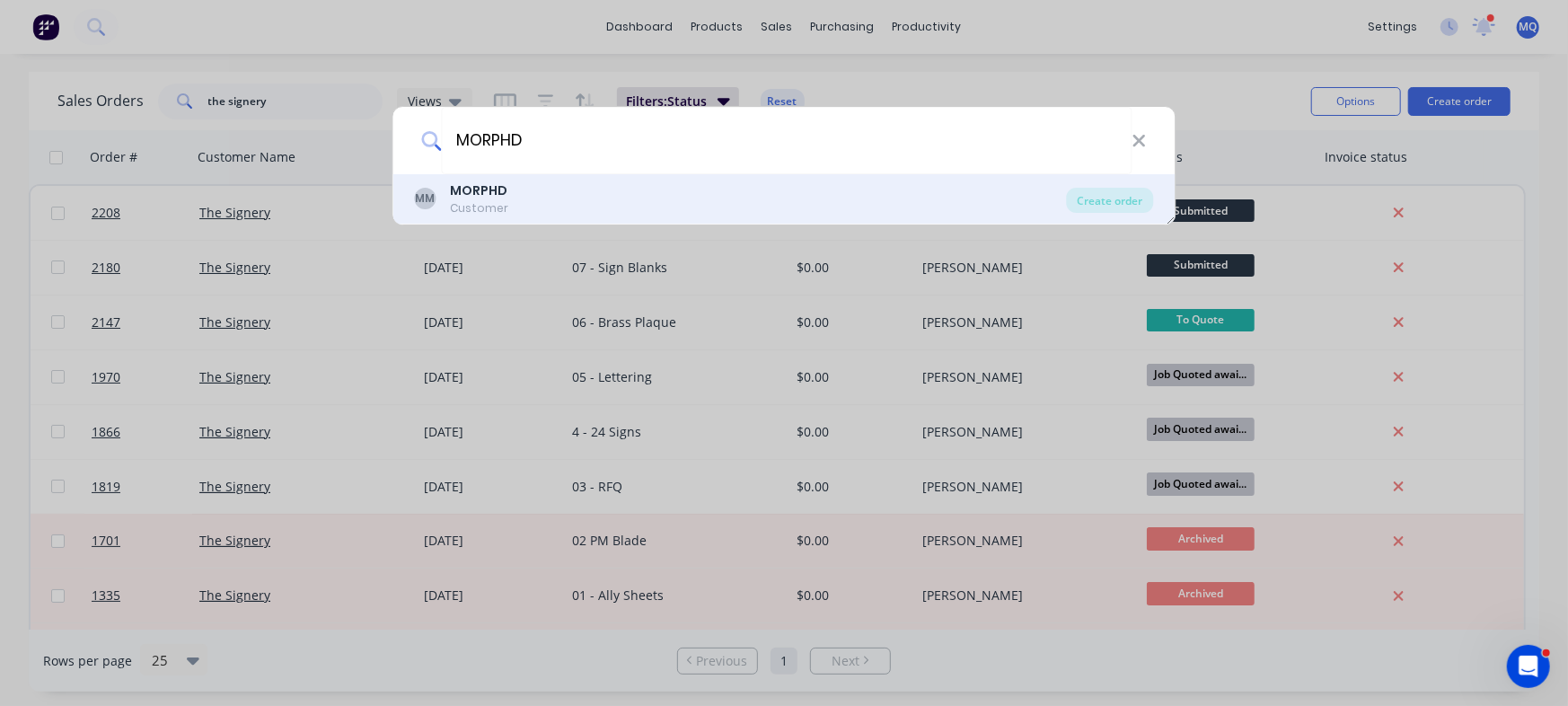
type input "MORPHD"
click at [500, 189] on b "MORPHD" at bounding box center [479, 190] width 57 height 18
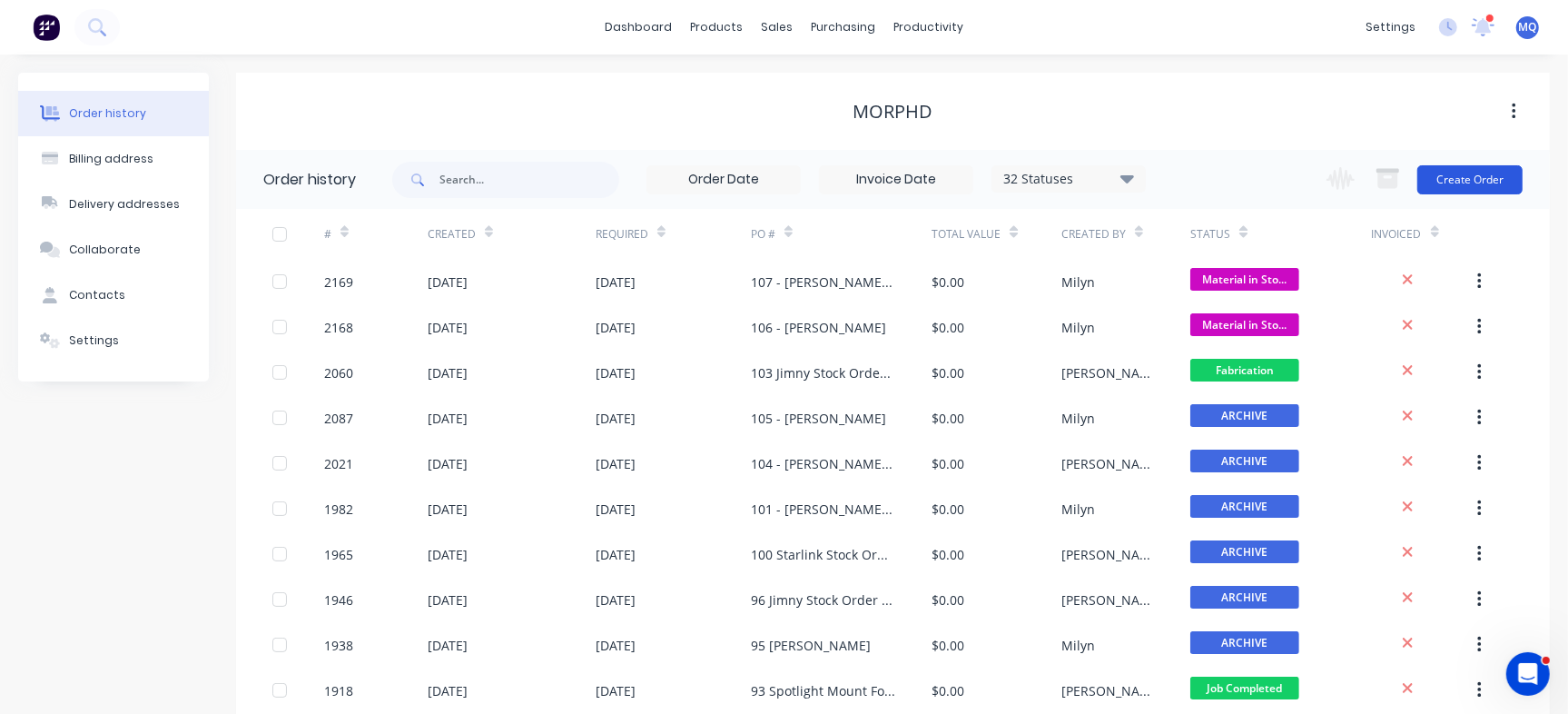
click at [1461, 177] on button "Create Order" at bounding box center [1470, 180] width 106 height 29
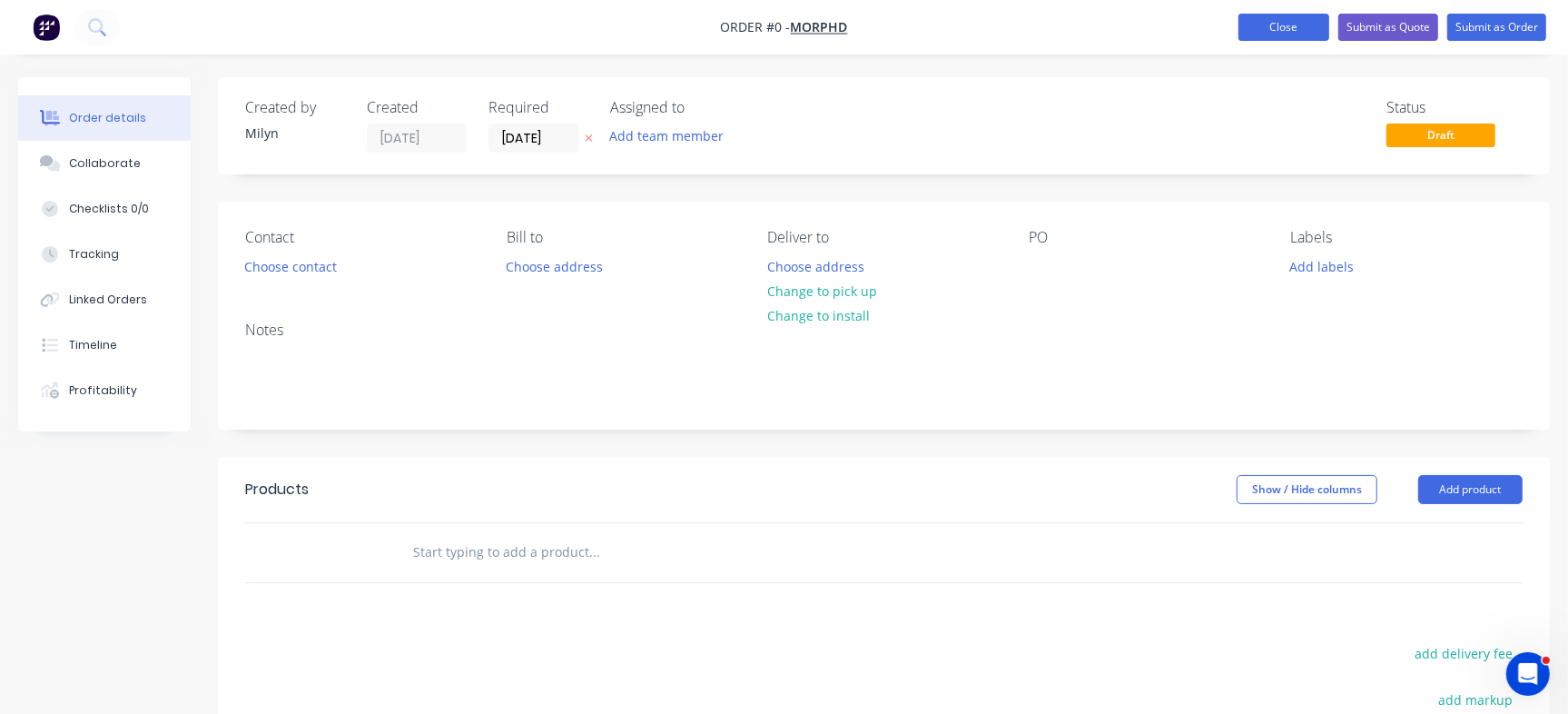
click at [1273, 29] on button "Close" at bounding box center [1284, 27] width 90 height 27
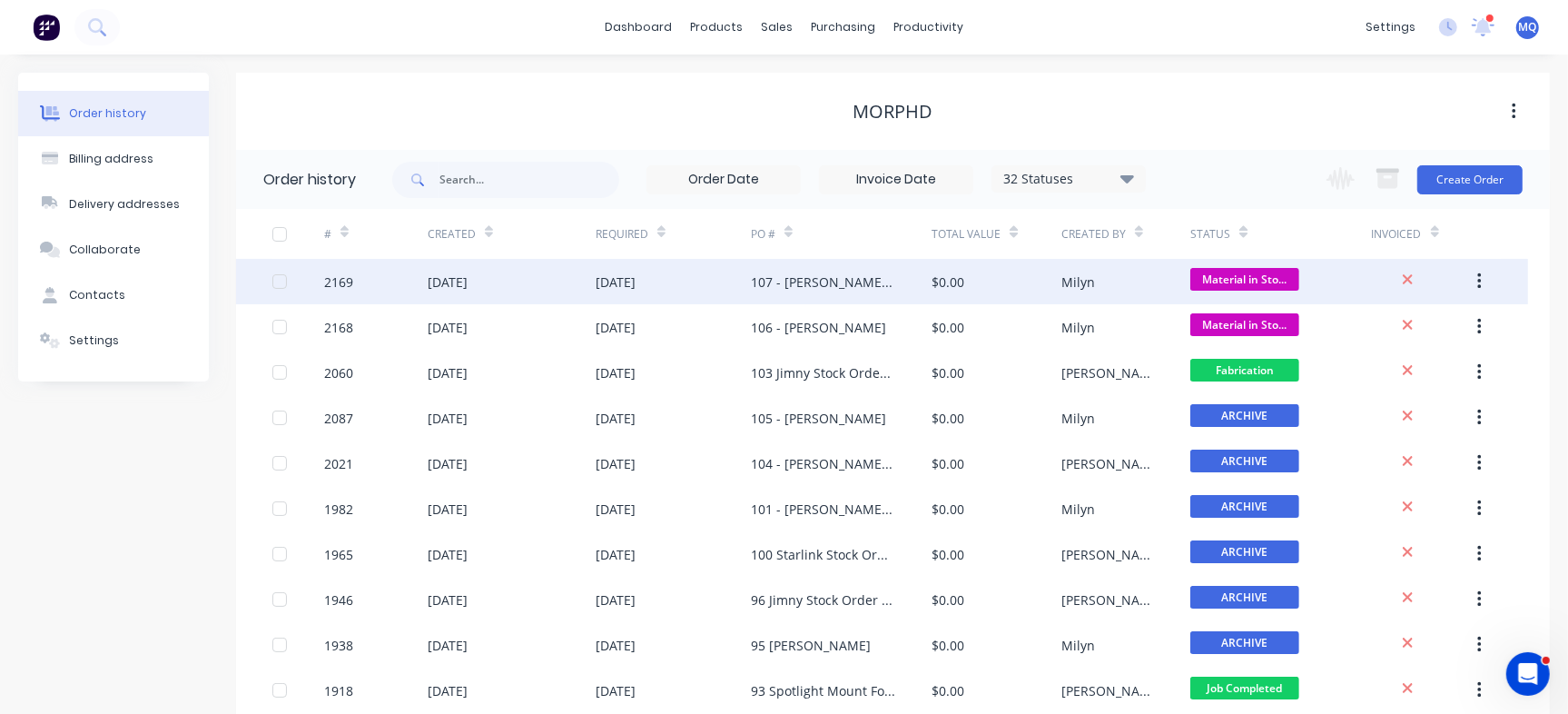
click at [796, 292] on div "107 - [PERSON_NAME] & [PERSON_NAME]" at bounding box center [841, 281] width 181 height 45
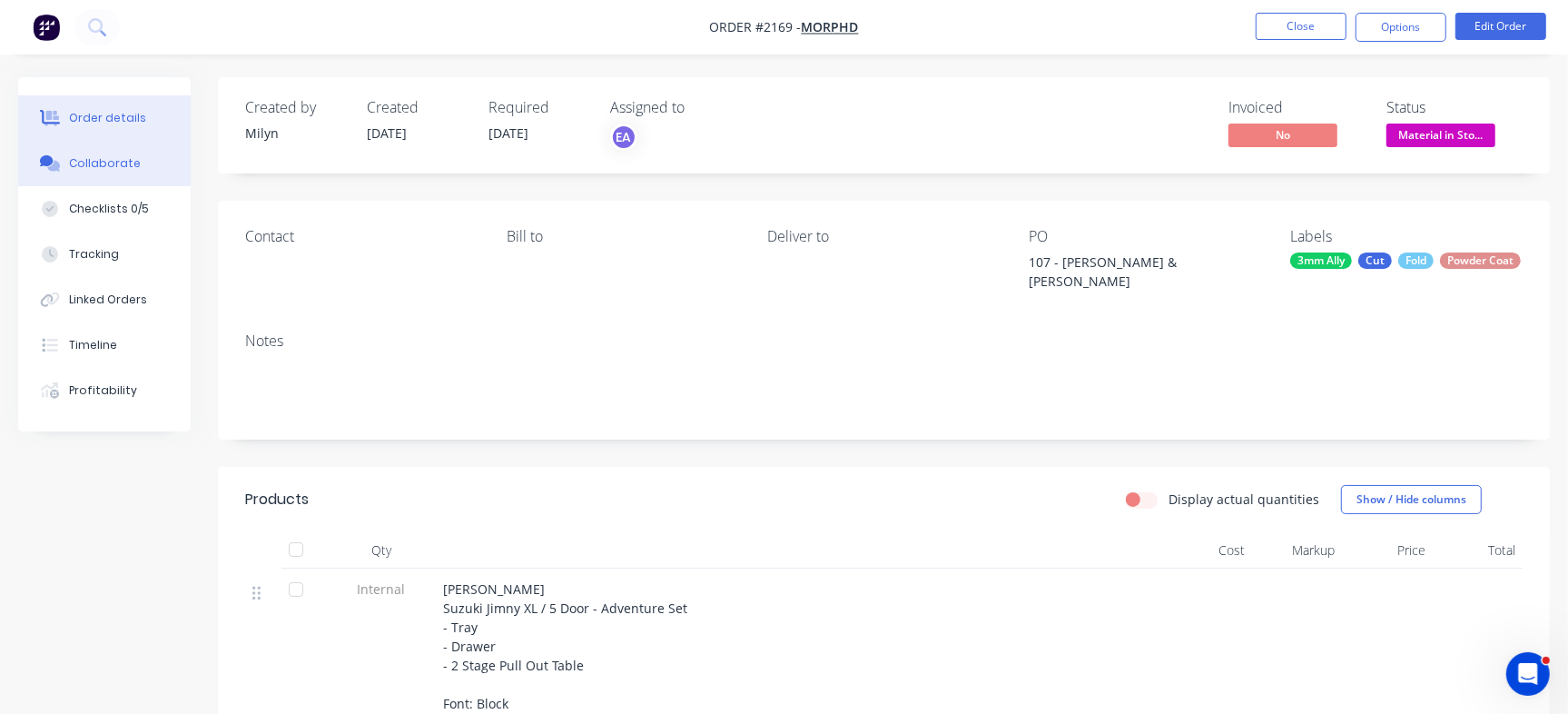
click at [103, 162] on div "Collaborate" at bounding box center [105, 163] width 72 height 16
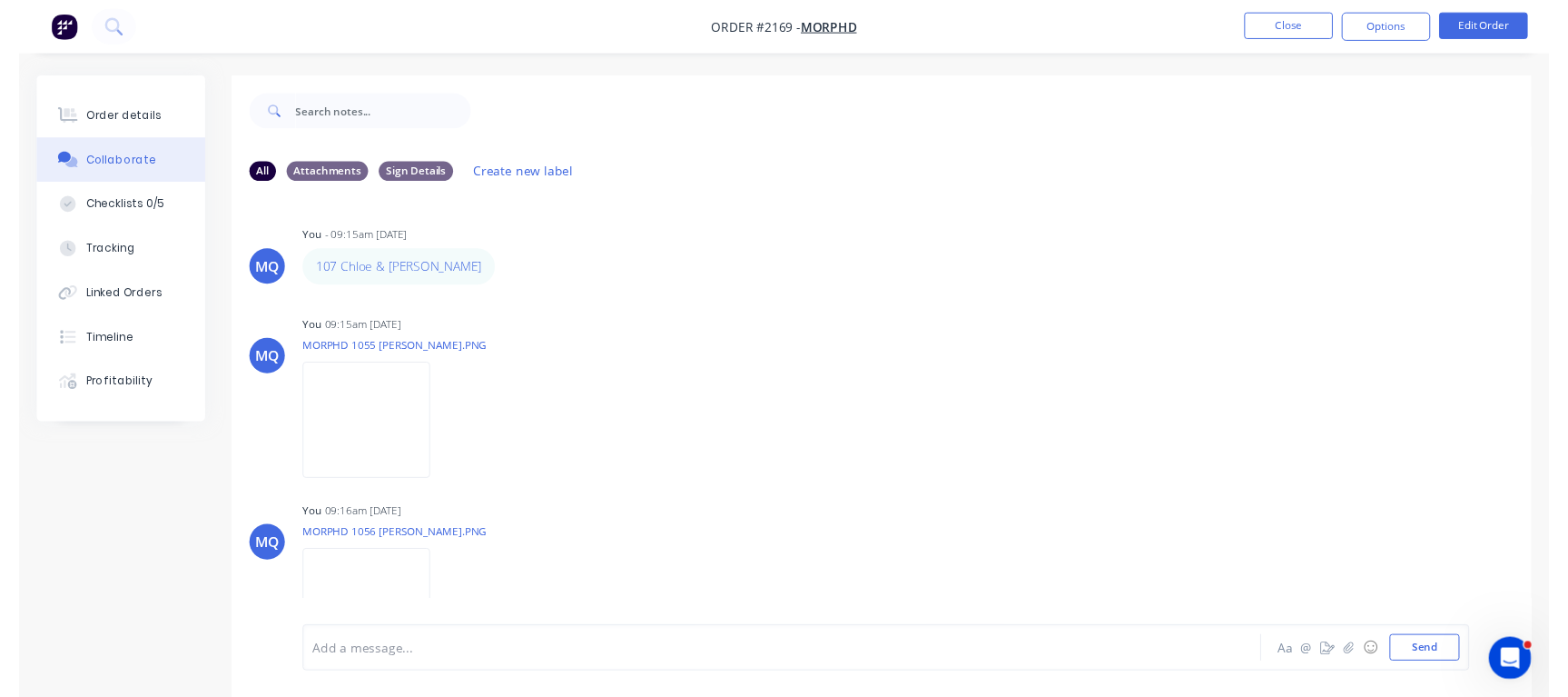
scroll to position [48, 0]
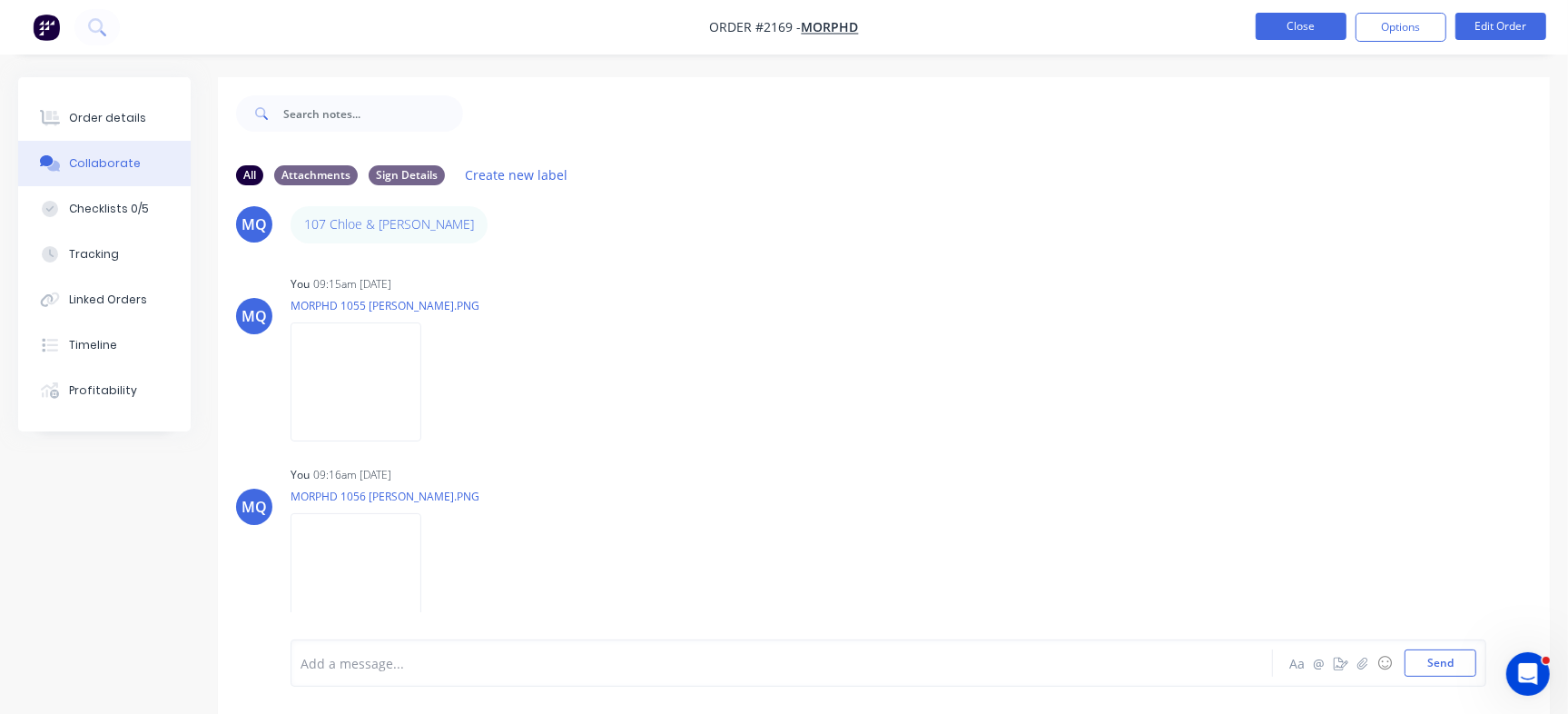
click at [1298, 23] on button "Close" at bounding box center [1301, 26] width 90 height 27
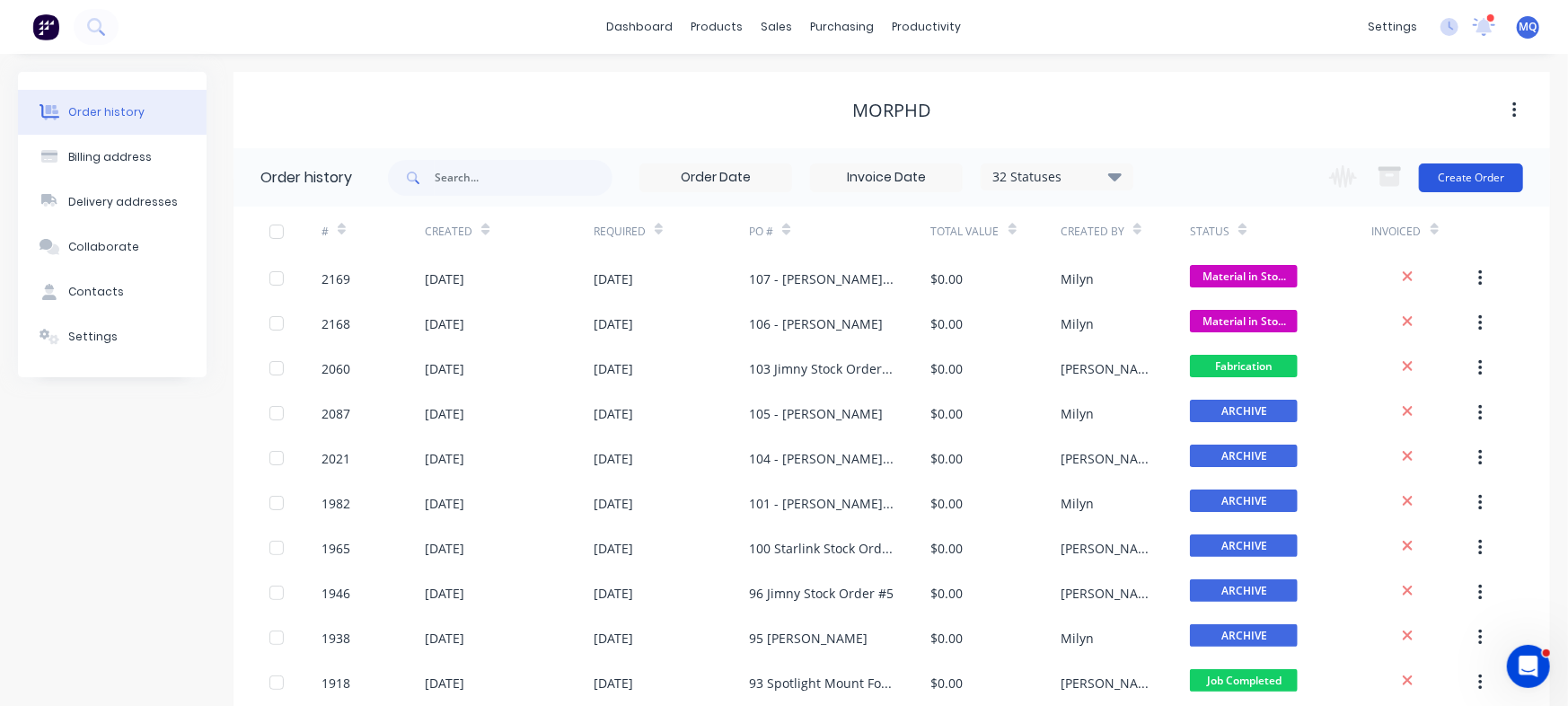
click at [1491, 167] on button "Create Order" at bounding box center [1471, 178] width 105 height 29
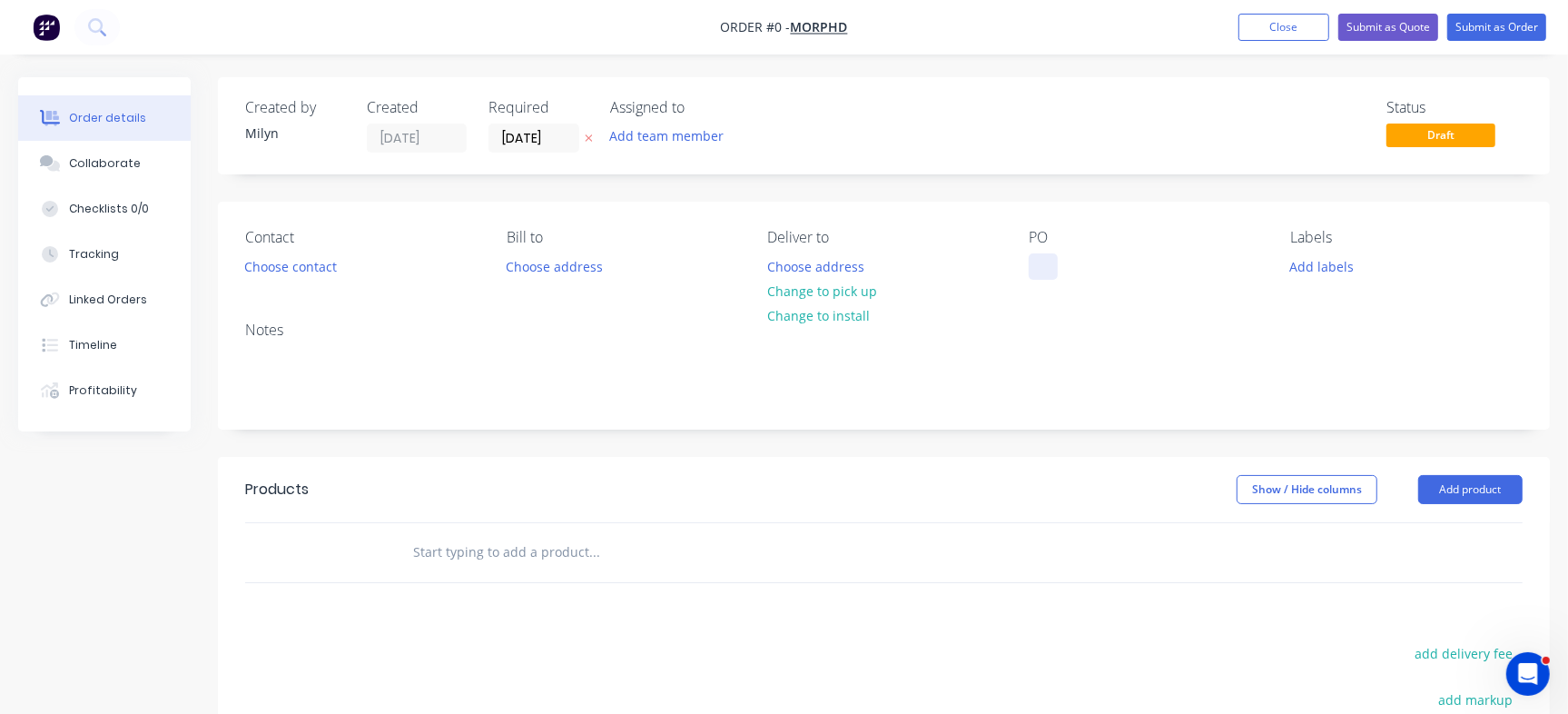
click at [1041, 258] on div at bounding box center [1042, 266] width 29 height 26
paste div
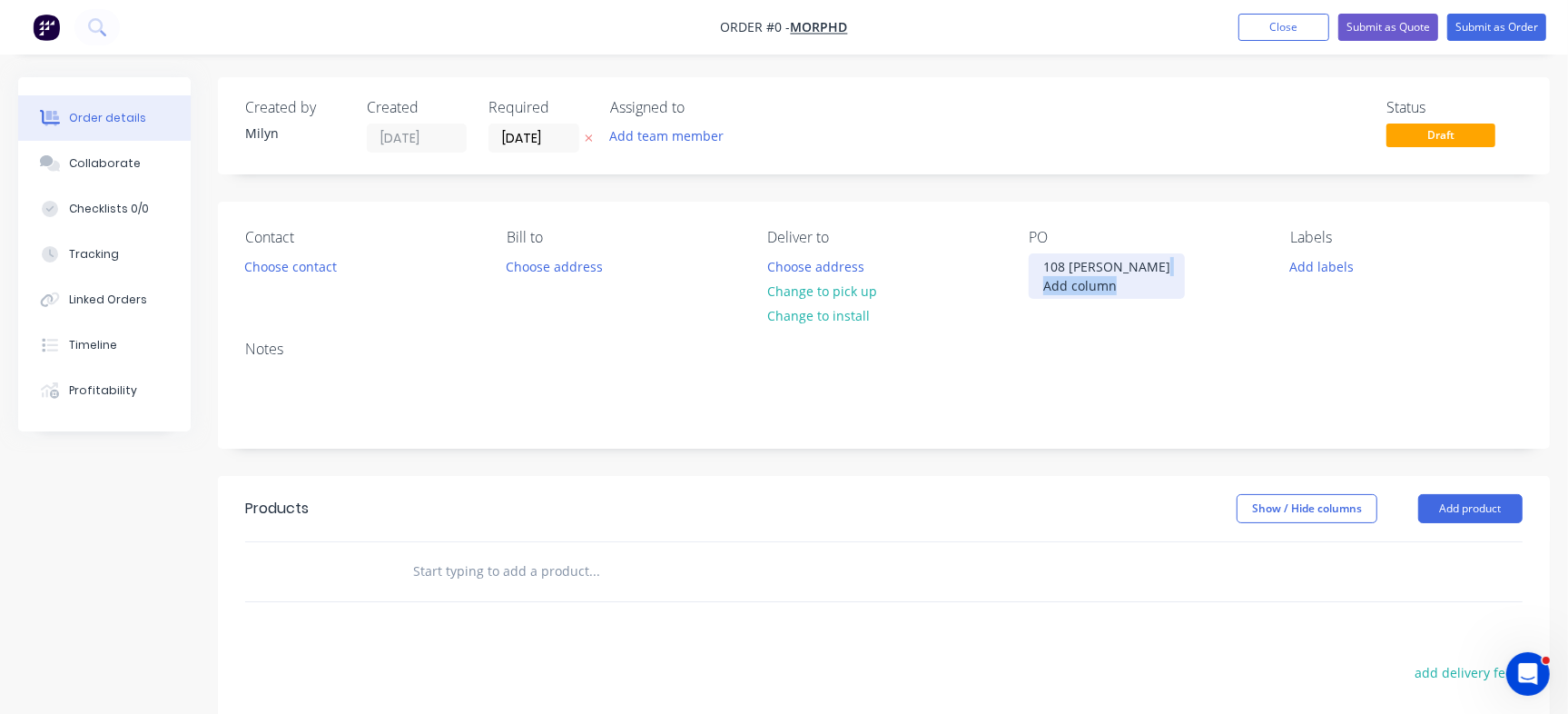
drag, startPoint x: 1065, startPoint y: 304, endPoint x: 1029, endPoint y: 288, distance: 39.4
click at [1029, 288] on div "108 [PERSON_NAME] Add column" at bounding box center [1106, 276] width 156 height 45
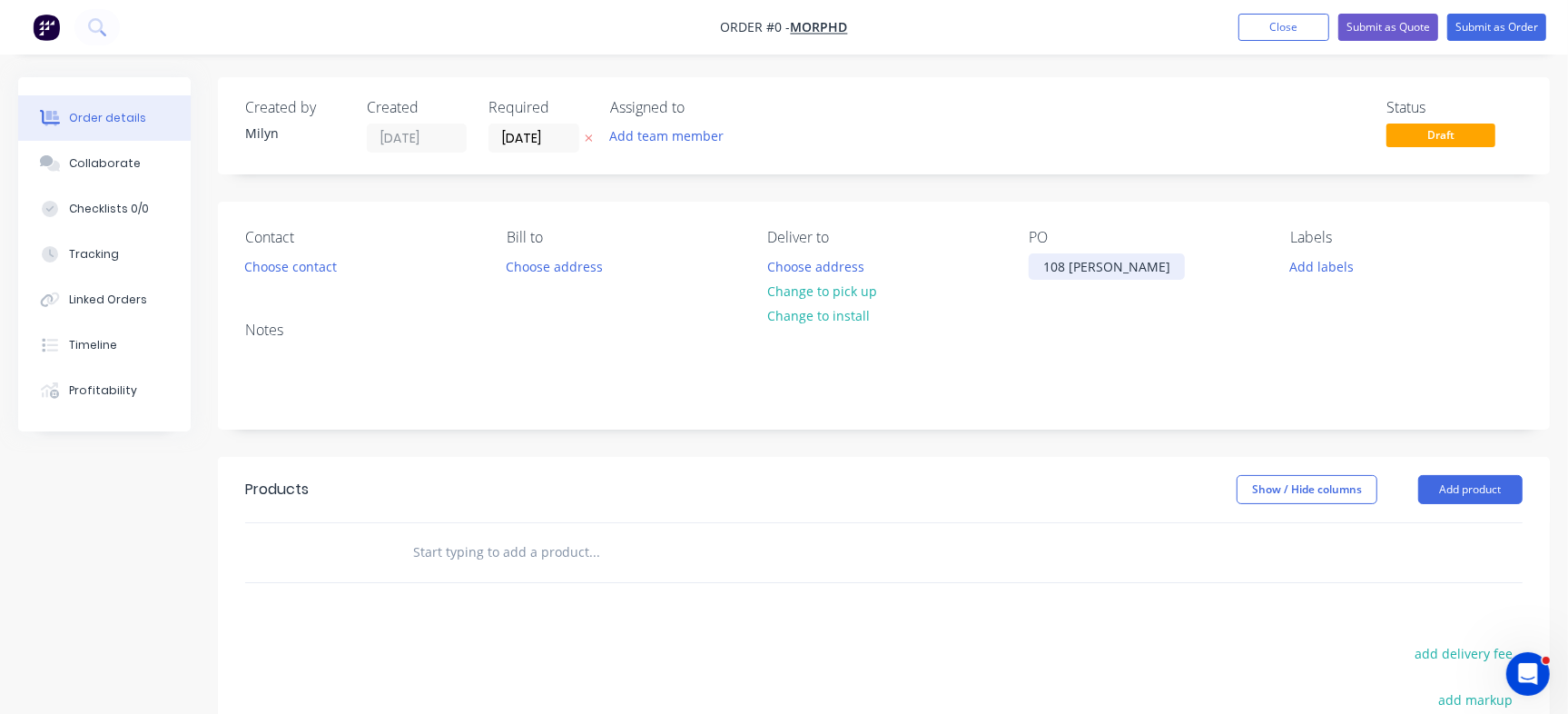
click at [1067, 263] on div "108 [PERSON_NAME]" at bounding box center [1106, 266] width 156 height 26
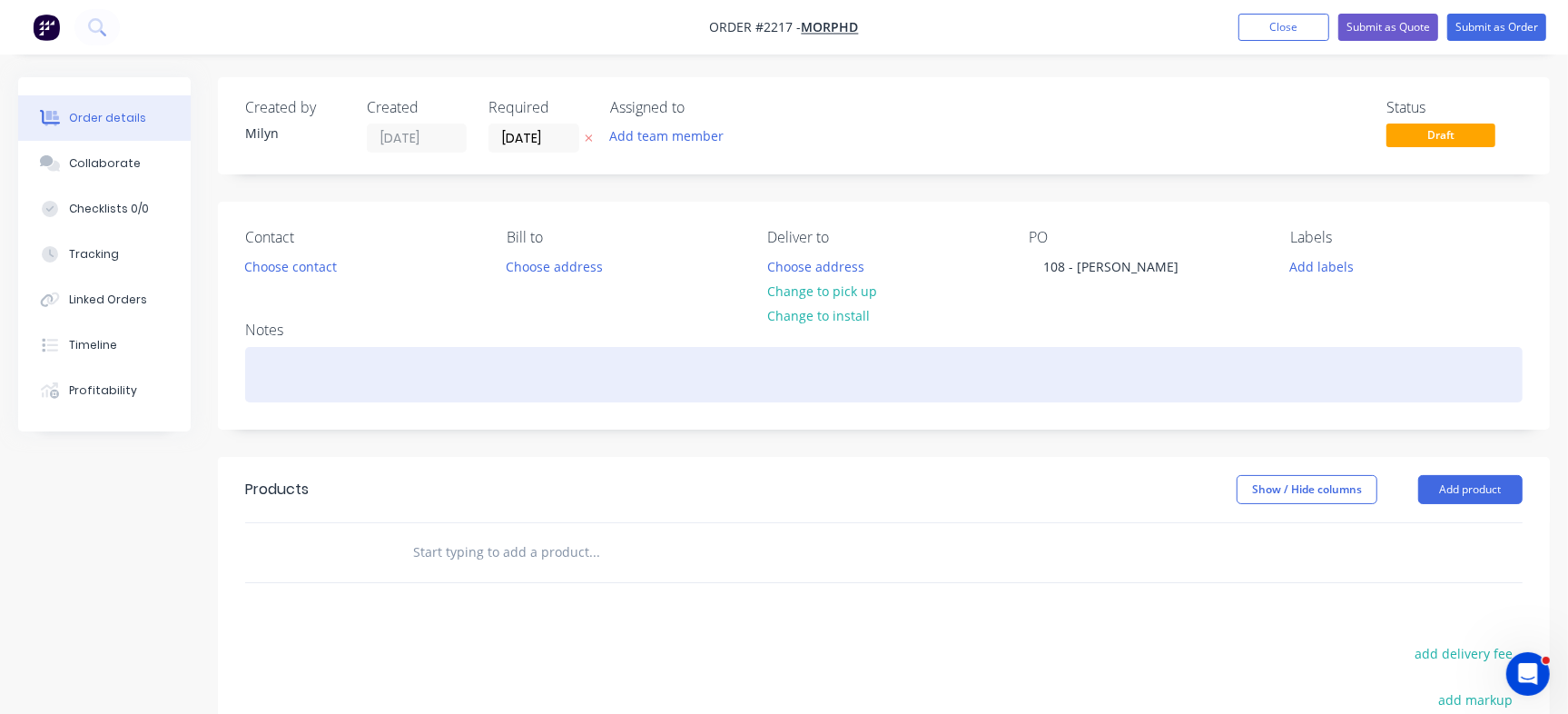
click at [1079, 373] on div at bounding box center [883, 375] width 1277 height 56
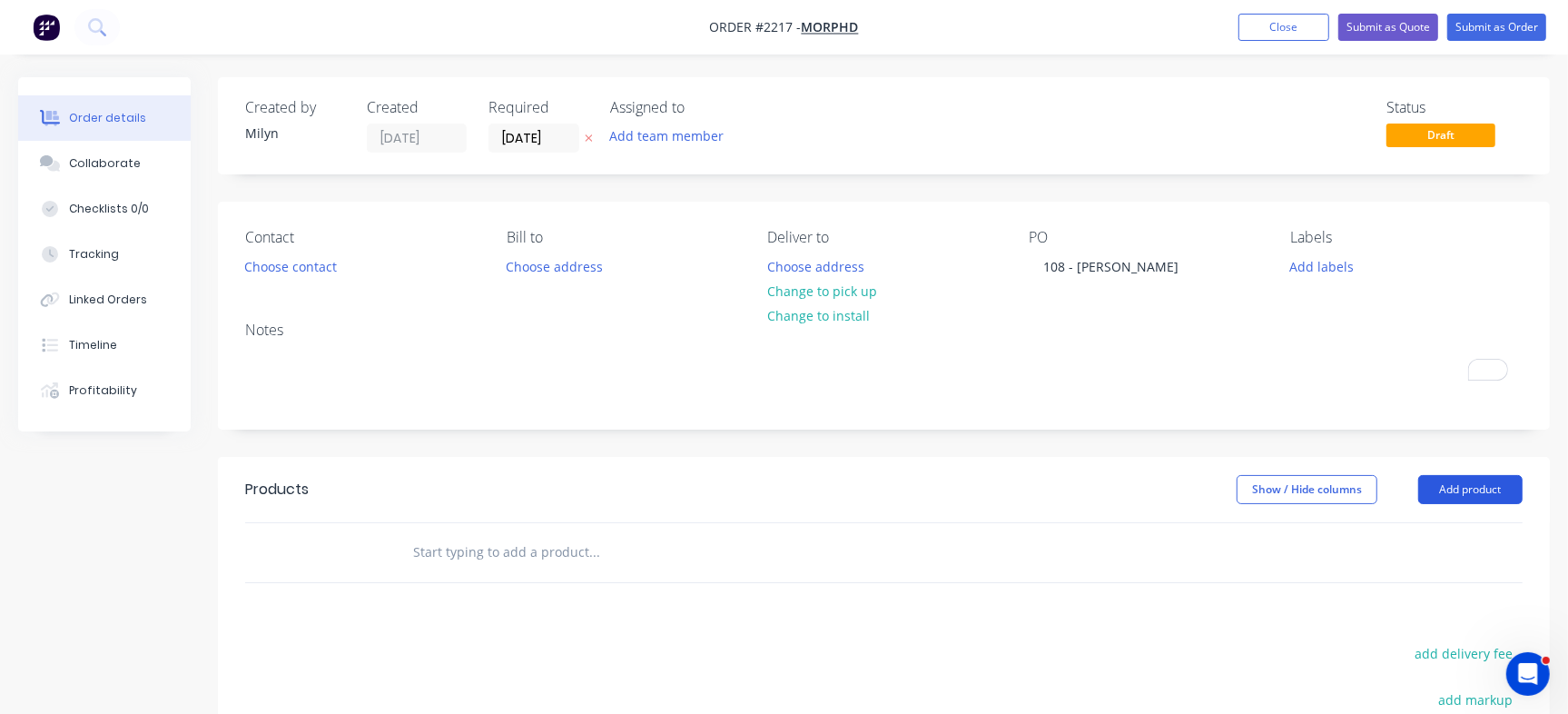
click at [1484, 492] on button "Add product" at bounding box center [1470, 489] width 105 height 29
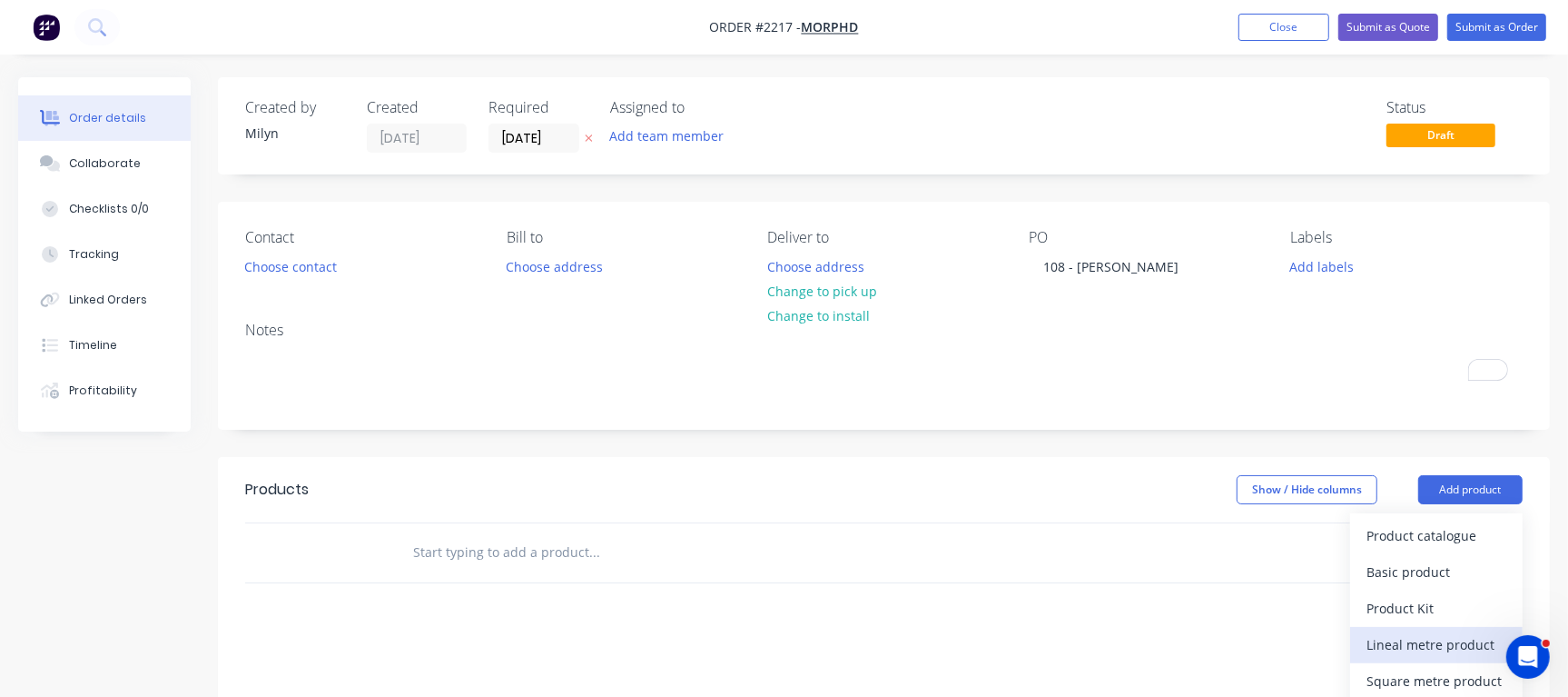
click at [1402, 638] on div "Lineal metre product" at bounding box center [1435, 644] width 139 height 26
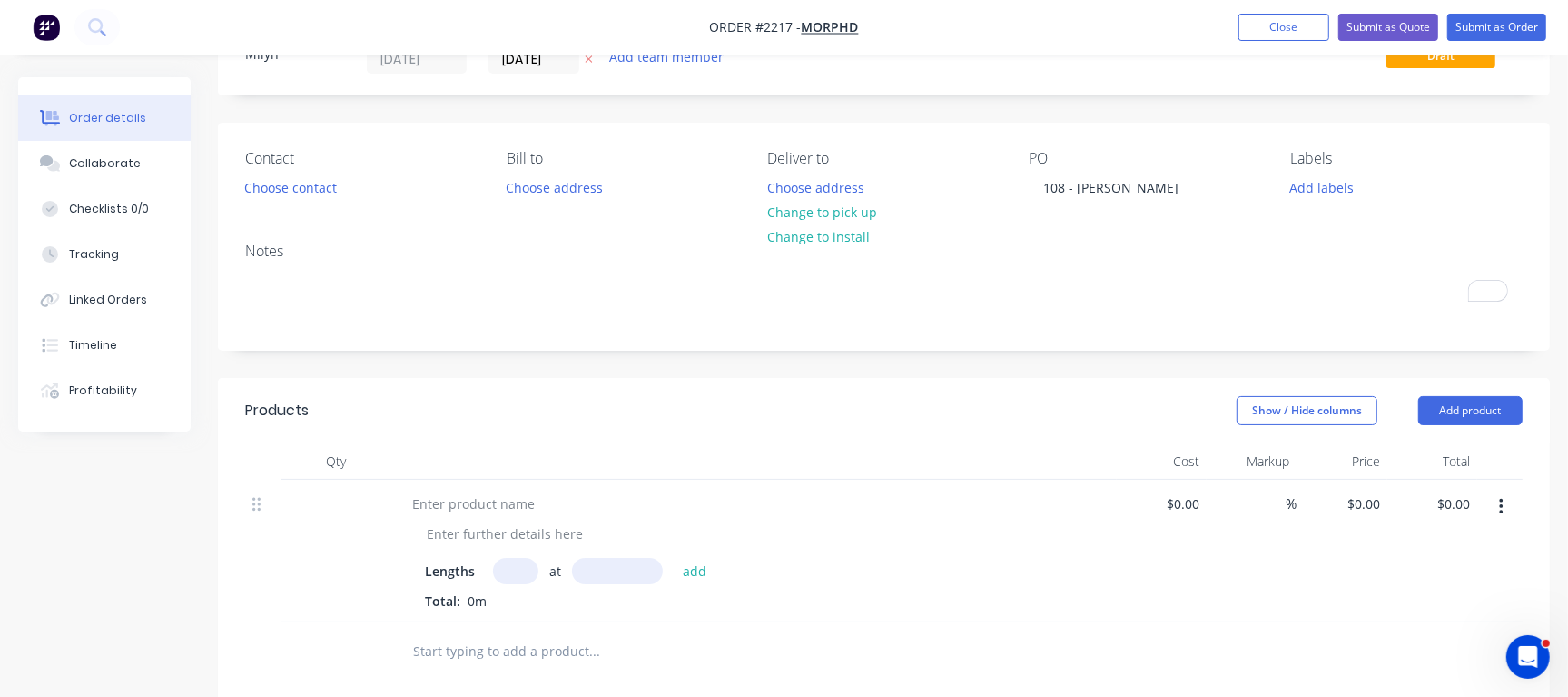
scroll to position [103, 0]
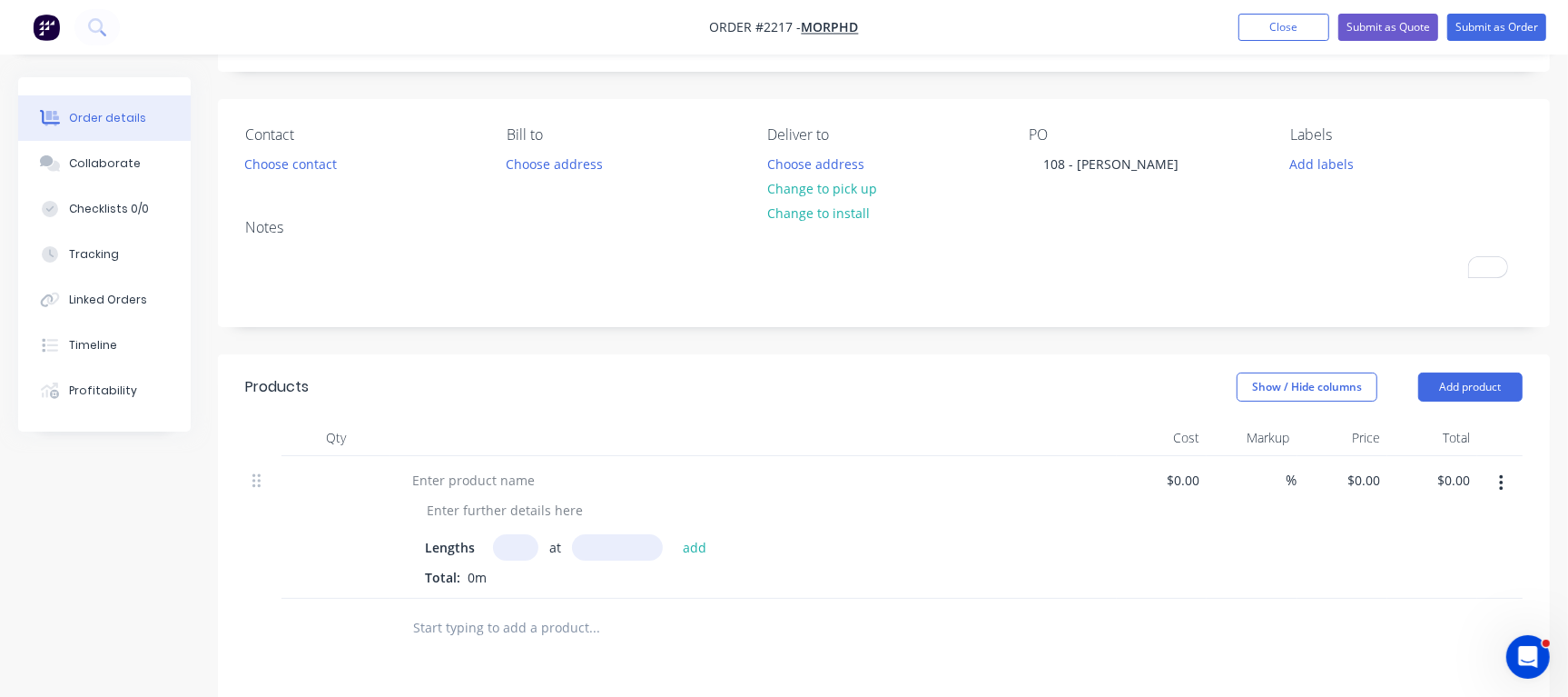
click at [1510, 473] on button "button" at bounding box center [1501, 484] width 42 height 33
click at [1392, 627] on div "Delete" at bounding box center [1435, 639] width 139 height 26
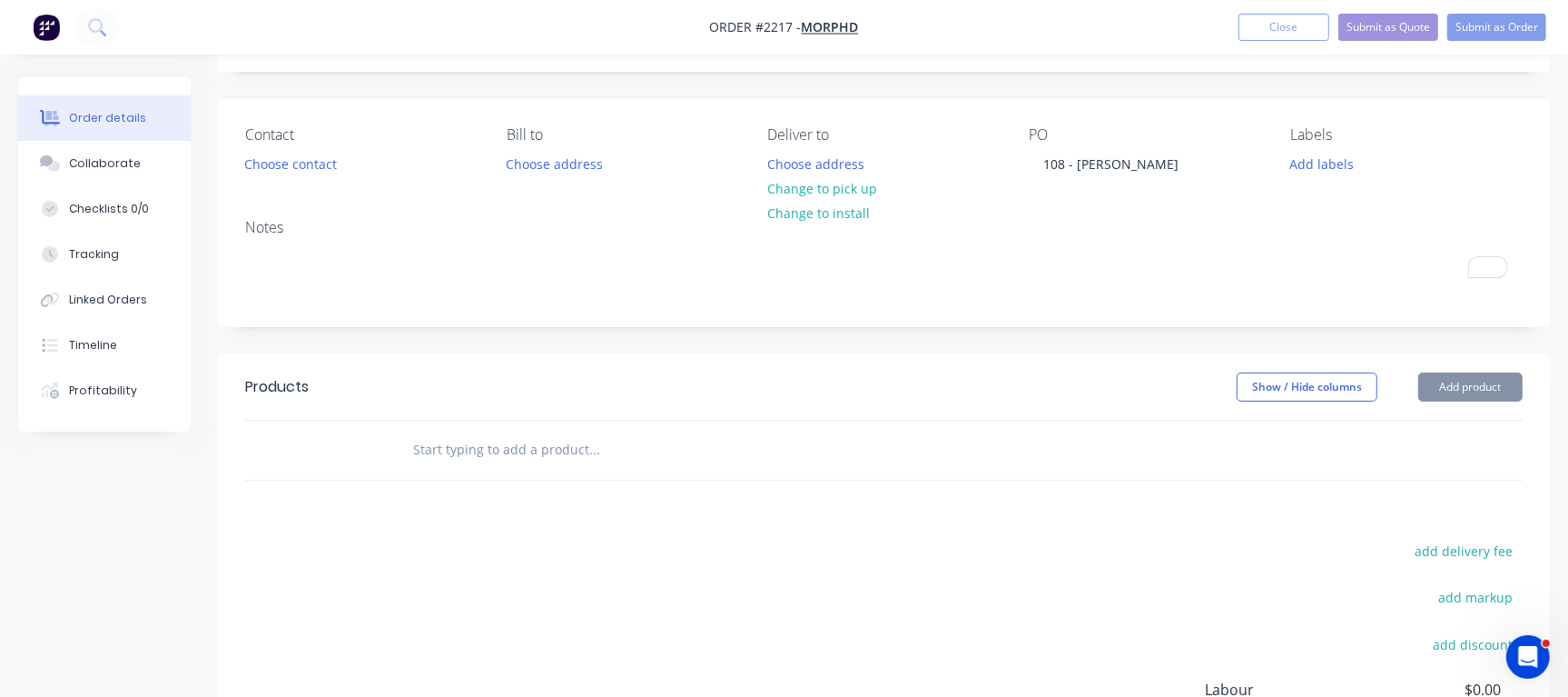
click at [1473, 383] on button "Add product" at bounding box center [1470, 386] width 105 height 29
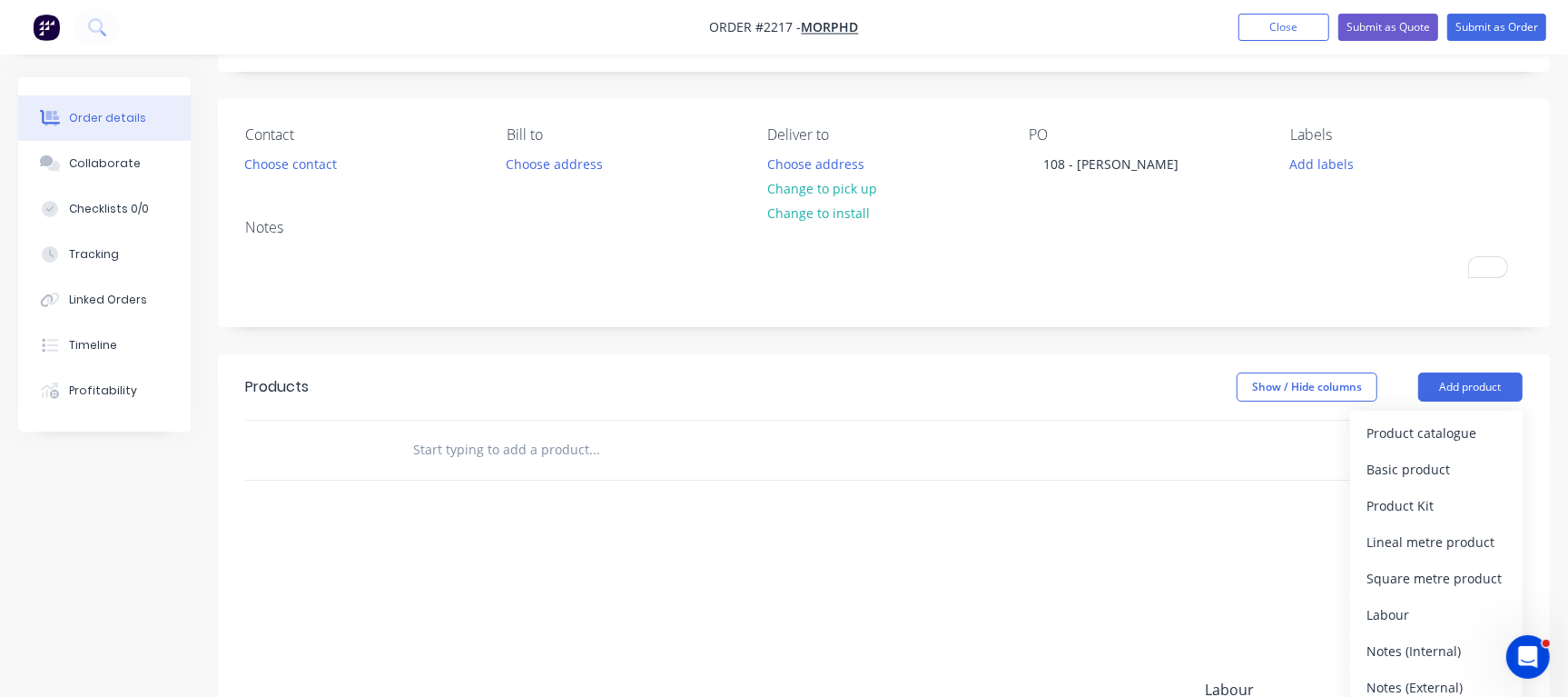
click at [1442, 652] on div "Notes (Internal)" at bounding box center [1435, 650] width 139 height 26
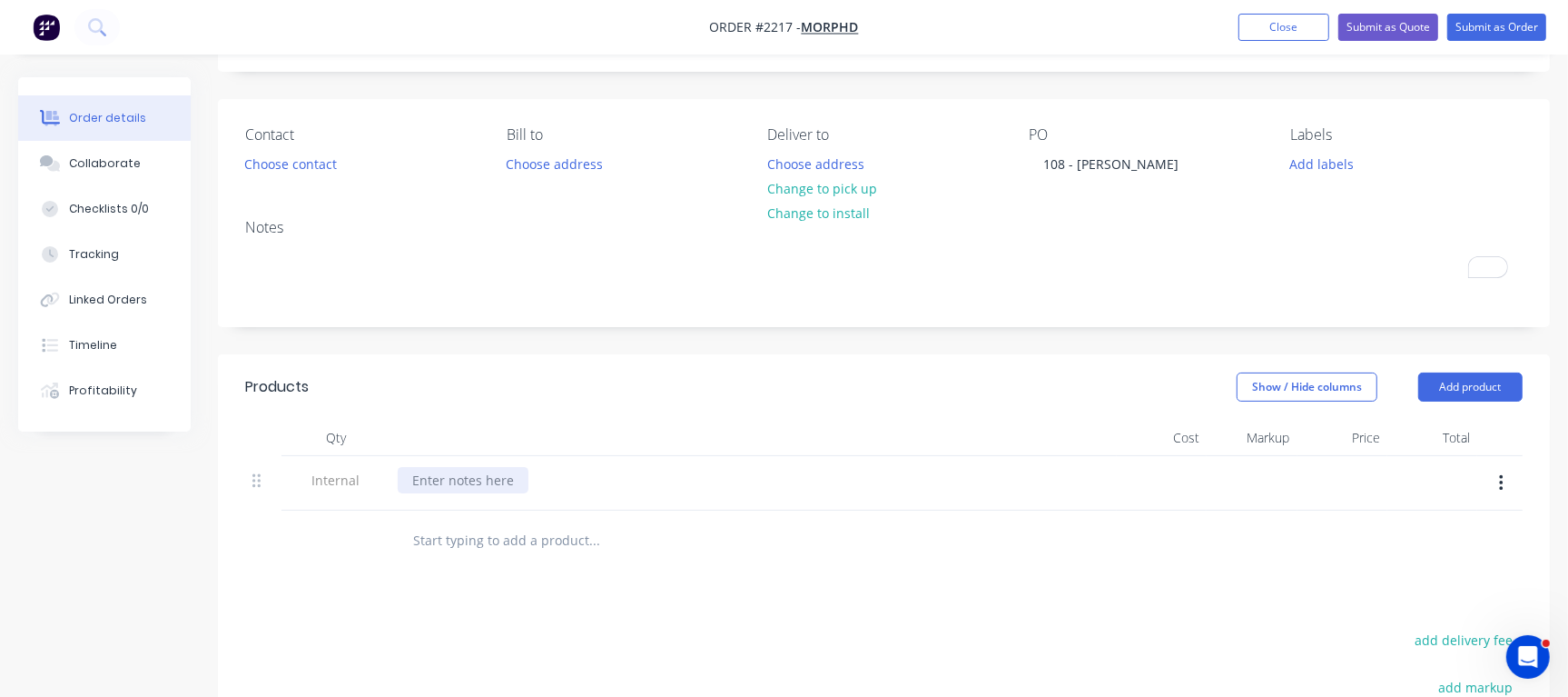
click at [487, 478] on div at bounding box center [463, 480] width 131 height 26
paste div
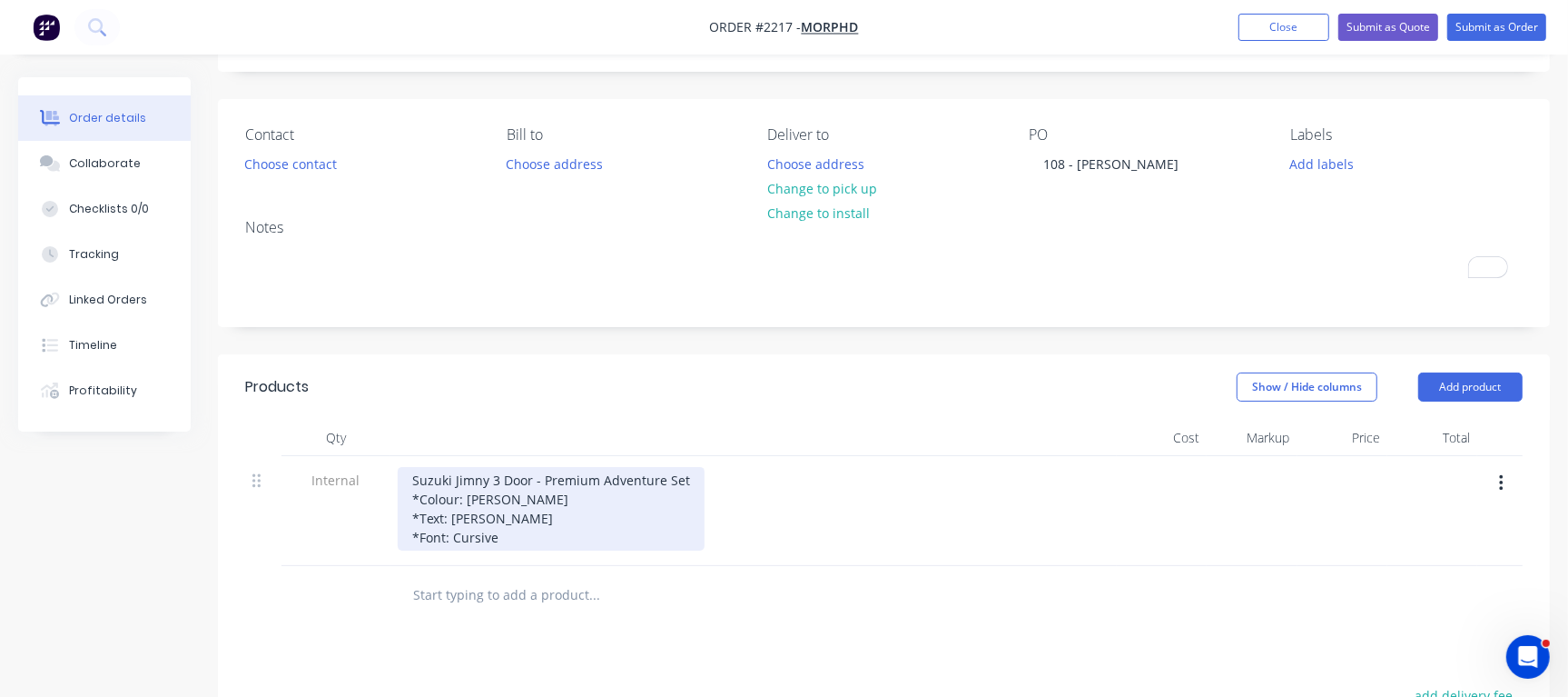
click at [417, 501] on div "Suzuki Jimny 3 Door - Premium Adventure Set *Colour: Forrest Green *Text: Jimny…" at bounding box center [551, 509] width 306 height 84
click at [420, 511] on div "Suzuki Jimny 3 Door - Premium Adventure Set - Colour: Forrest Green *Text: Jimn…" at bounding box center [551, 509] width 306 height 84
click at [416, 533] on div "Suzuki Jimny 3 Door - Premium Adventure Set - Colour: Forrest Green - Text: Jim…" at bounding box center [551, 509] width 306 height 84
drag, startPoint x: 535, startPoint y: 542, endPoint x: 519, endPoint y: 566, distance: 28.8
click at [530, 560] on div "Suzuki Jimny 3 Door - Premium Adventure Set - Colour: Forrest Green - Text: Jim…" at bounding box center [753, 510] width 726 height 110
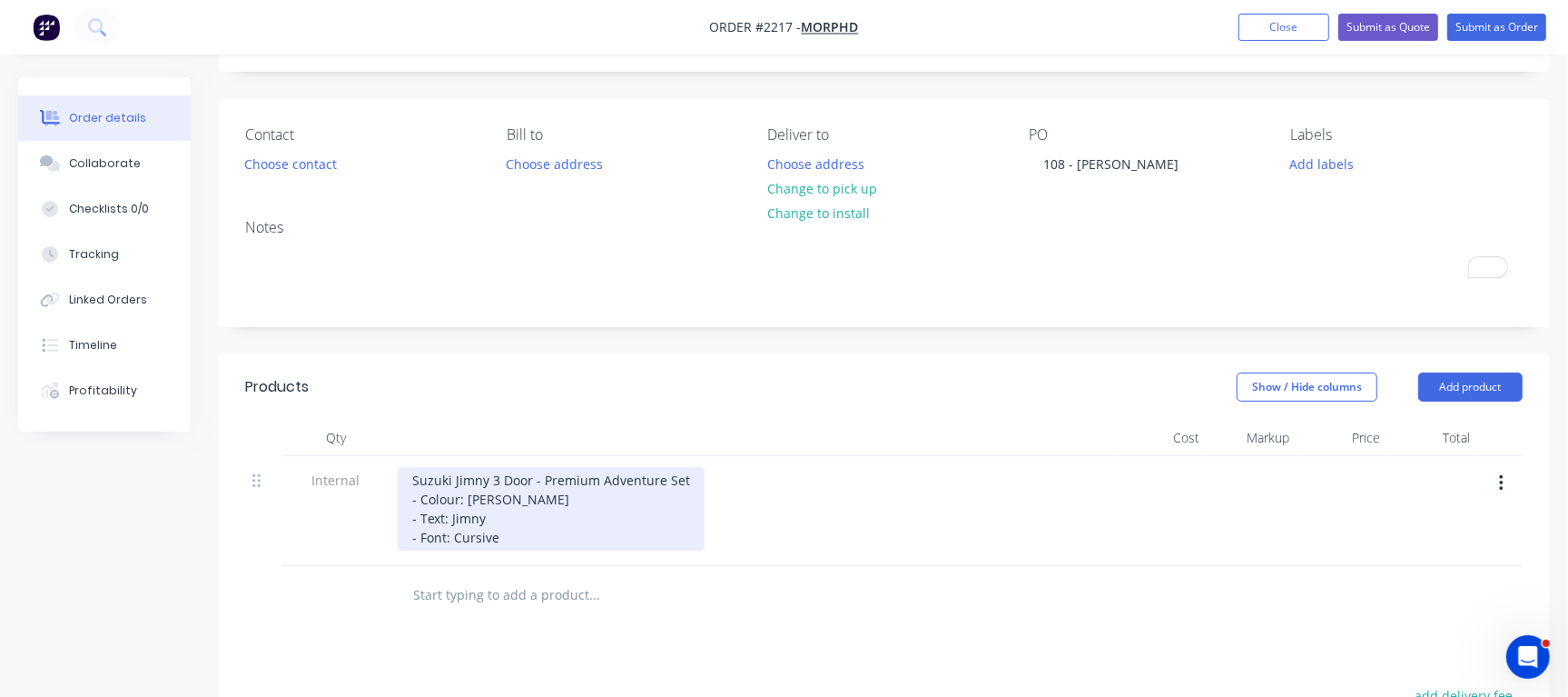
click at [532, 538] on div "Suzuki Jimny 3 Door - Premium Adventure Set - Colour: Forrest Green - Text: Jim…" at bounding box center [551, 509] width 306 height 84
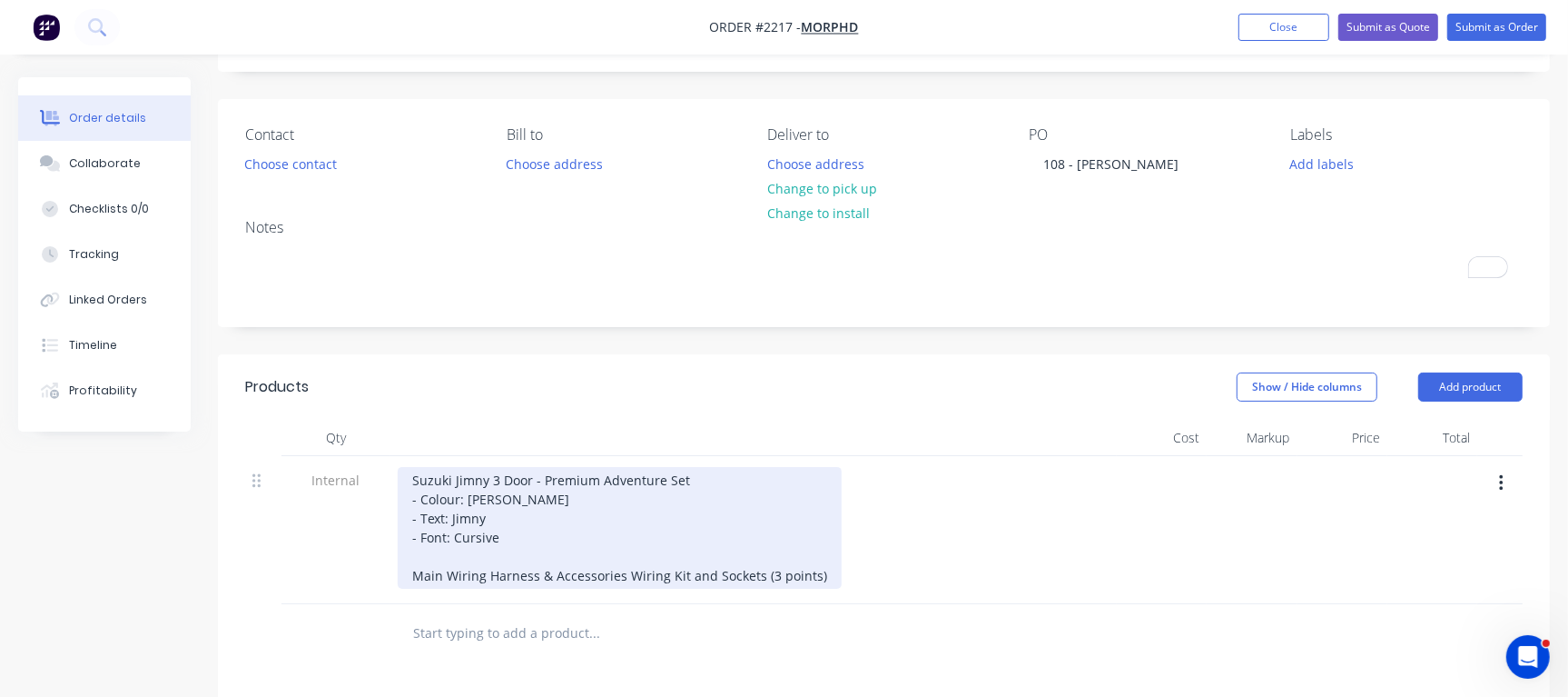
click at [807, 571] on div "Suzuki Jimny 3 Door - Premium Adventure Set - Colour: Forrest Green - Text: Jim…" at bounding box center [620, 528] width 444 height 122
click at [844, 569] on div "Suzuki Jimny 3 Door - Premium Adventure Set - Colour: Forrest Green - Text: Jim…" at bounding box center [634, 528] width 473 height 122
click at [840, 573] on div "Suzuki Jimny 3 Door - Premium Adventure Set - Colour: Forrest Green - Text: Jim…" at bounding box center [634, 528] width 473 height 122
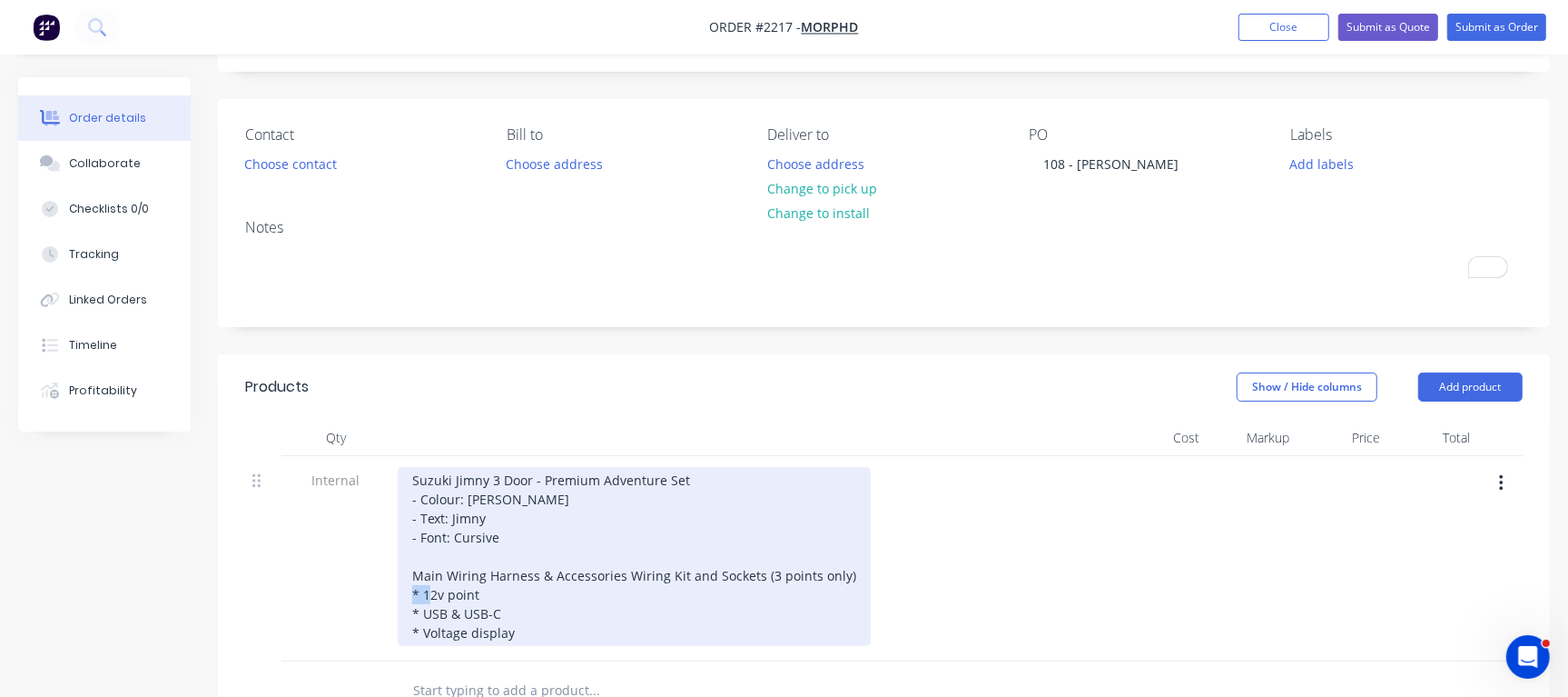
drag, startPoint x: 427, startPoint y: 595, endPoint x: 403, endPoint y: 595, distance: 24.0
click at [403, 595] on div "Suzuki Jimny 3 Door - Premium Adventure Set - Colour: Forrest Green - Text: Jim…" at bounding box center [634, 557] width 473 height 179
drag, startPoint x: 421, startPoint y: 616, endPoint x: 409, endPoint y: 615, distance: 12.0
click at [409, 615] on div "Suzuki Jimny 3 Door - Premium Adventure Set - Colour: Forrest Green - Text: Jim…" at bounding box center [634, 557] width 473 height 179
drag, startPoint x: 421, startPoint y: 625, endPoint x: 339, endPoint y: 626, distance: 82.0
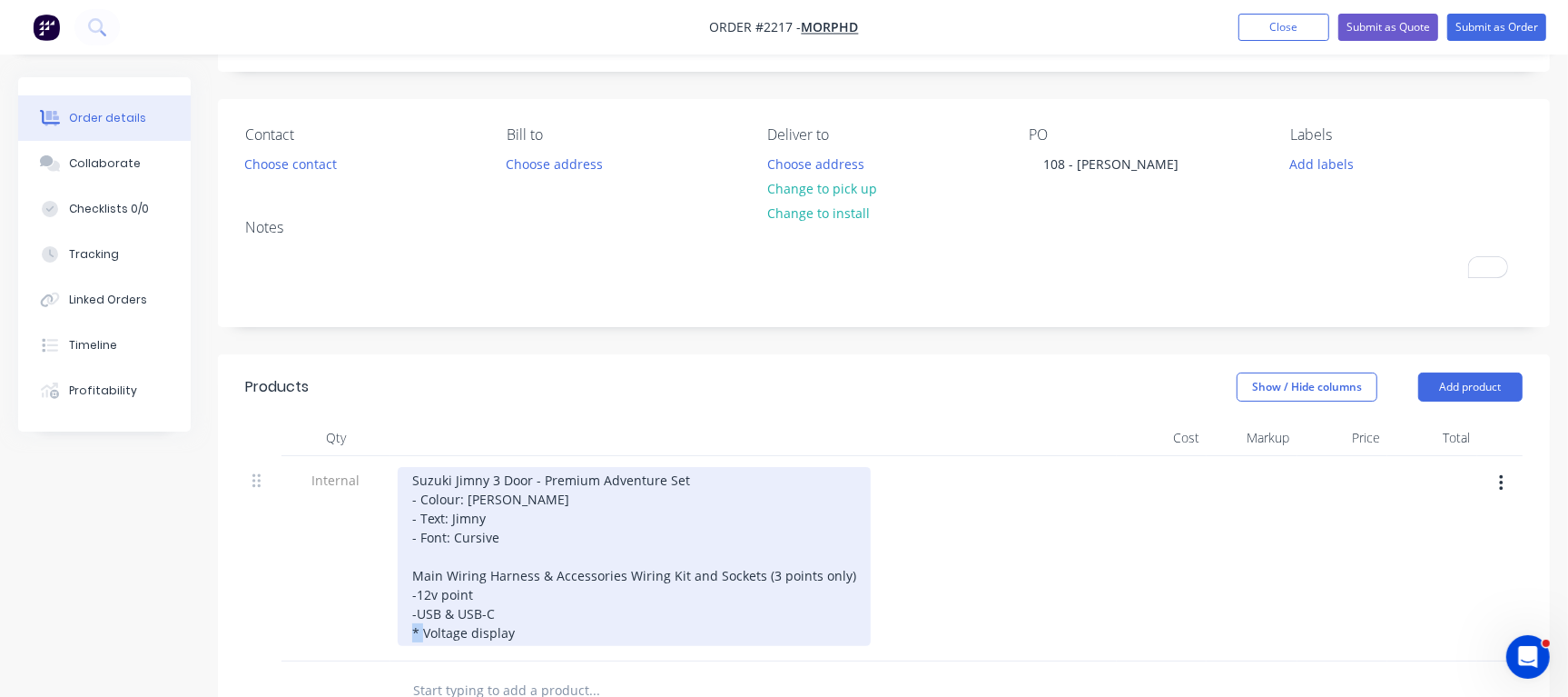
click at [339, 626] on div "Internal Suzuki Jimny 3 Door - Premium Adventure Set - Colour: Forrest Green - …" at bounding box center [883, 559] width 1277 height 206
click at [419, 612] on div "Suzuki Jimny 3 Door - Premium Adventure Set - Colour: Forrest Green - Text: Jim…" at bounding box center [634, 557] width 473 height 179
click at [418, 592] on div "Suzuki Jimny 3 Door - Premium Adventure Set - Colour: Forrest Green - Text: Jim…" at bounding box center [634, 557] width 473 height 179
click at [700, 477] on div "Suzuki Jimny 3 Door - Premium Adventure Set - Colour: Forrest Green - Text: Jim…" at bounding box center [634, 557] width 473 height 179
click at [423, 513] on div "Suzuki Jimny 3 Door - Premium Adventure Set - Colour: Forrest Green - Text: Jim…" at bounding box center [634, 557] width 473 height 179
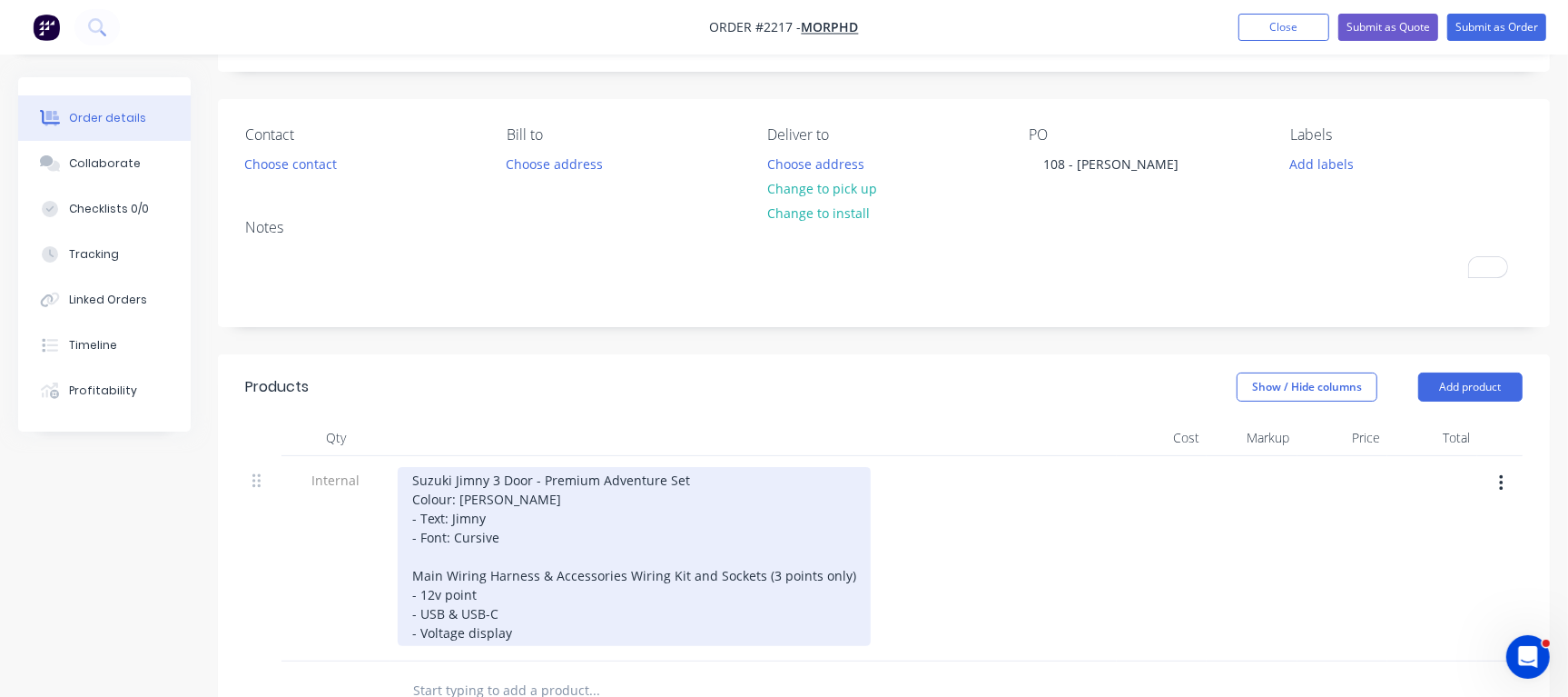
click at [420, 533] on div "Suzuki Jimny 3 Door - Premium Adventure Set Colour: Forrest Green - Text: Jimny…" at bounding box center [634, 557] width 473 height 179
click at [419, 548] on div "Suzuki Jimny 3 Door - Premium Adventure Set Colour: Forrest Green Text: Jimny -…" at bounding box center [634, 557] width 473 height 179
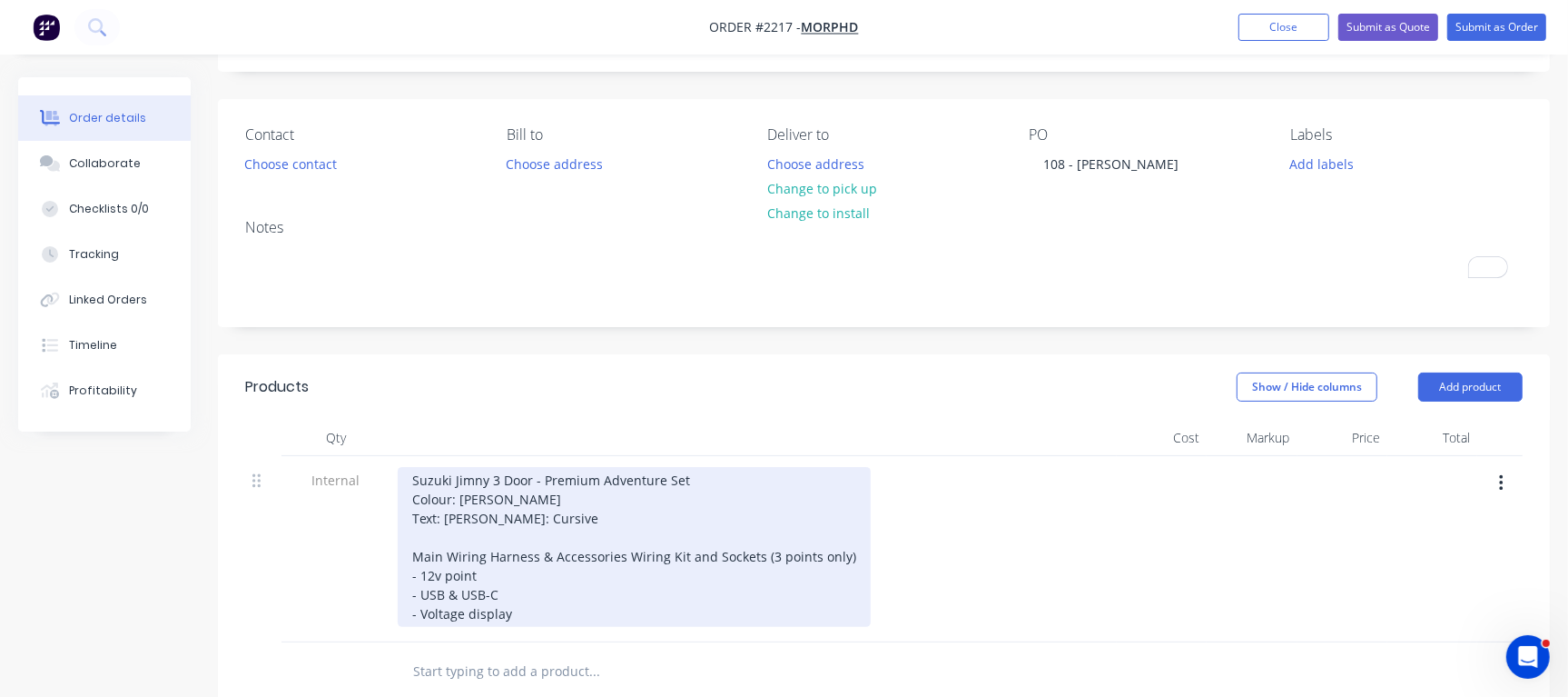
click at [642, 486] on div "Suzuki Jimny 3 Door - Premium Adventure Set Colour: Forrest Green Text: Jimny F…" at bounding box center [634, 547] width 473 height 160
click at [628, 485] on div "Suzuki Jimny 3 Door - Premium Adventure Set Colour: Forrest Green Text: Jimny F…" at bounding box center [634, 547] width 473 height 160
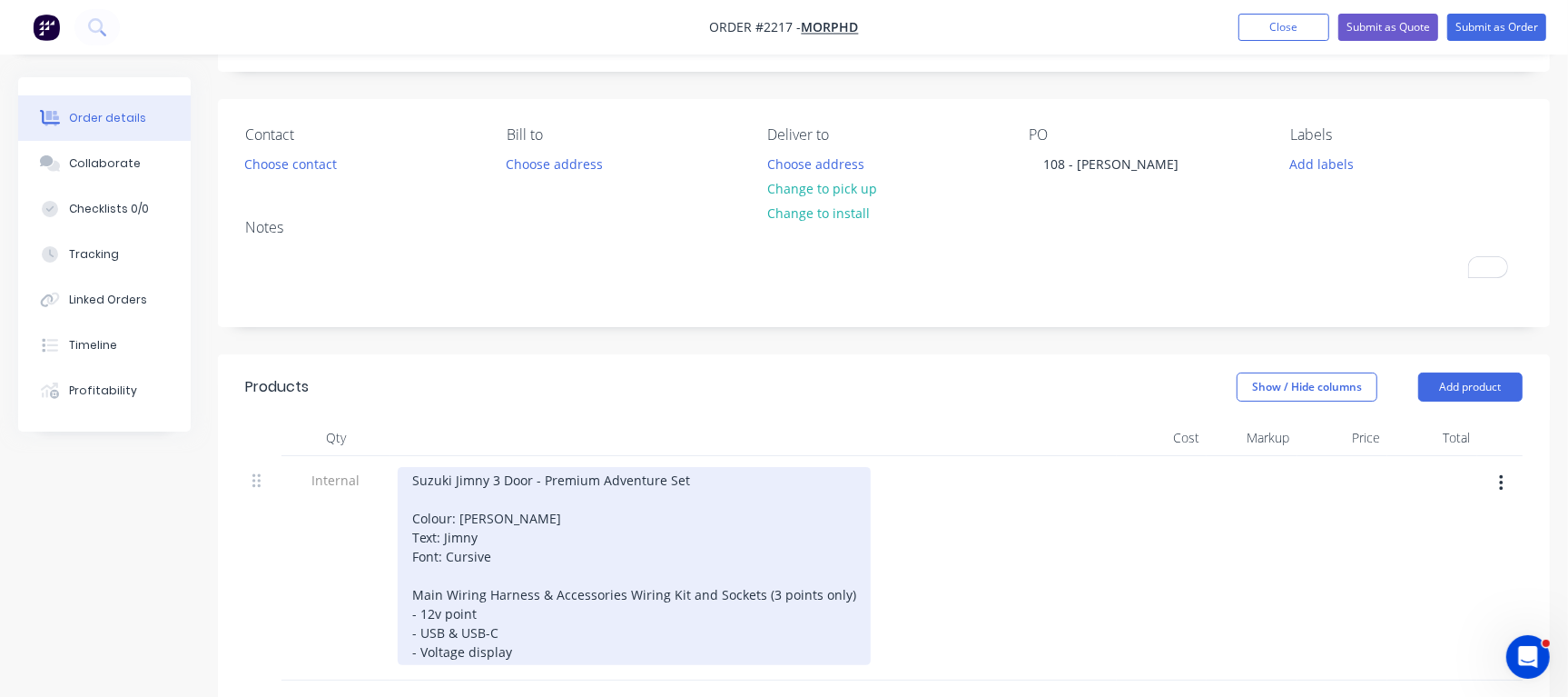
click at [741, 485] on div "Suzuki Jimny 3 Door - Premium Adventure Set Colour: Forrest Green Text: Jimny F…" at bounding box center [634, 566] width 473 height 198
click at [729, 478] on div "Suzuki Jimny 3 Door - Premium Adventure Set Colour: Forrest Green Text: Jimny F…" at bounding box center [634, 566] width 473 height 198
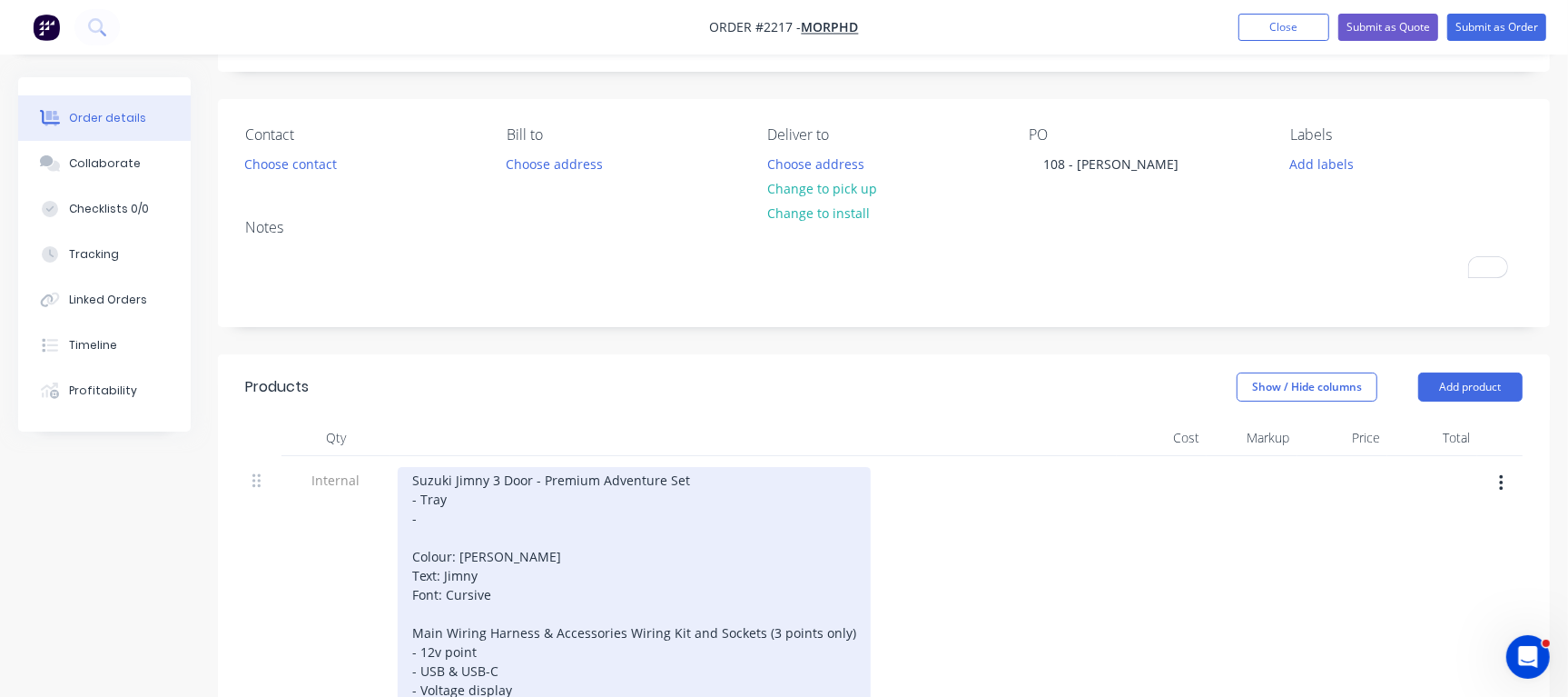
click at [535, 513] on div "Suzuki Jimny 3 Door - Premium Adventure Set - Tray - Colour: Forrest Green Text…" at bounding box center [634, 585] width 473 height 236
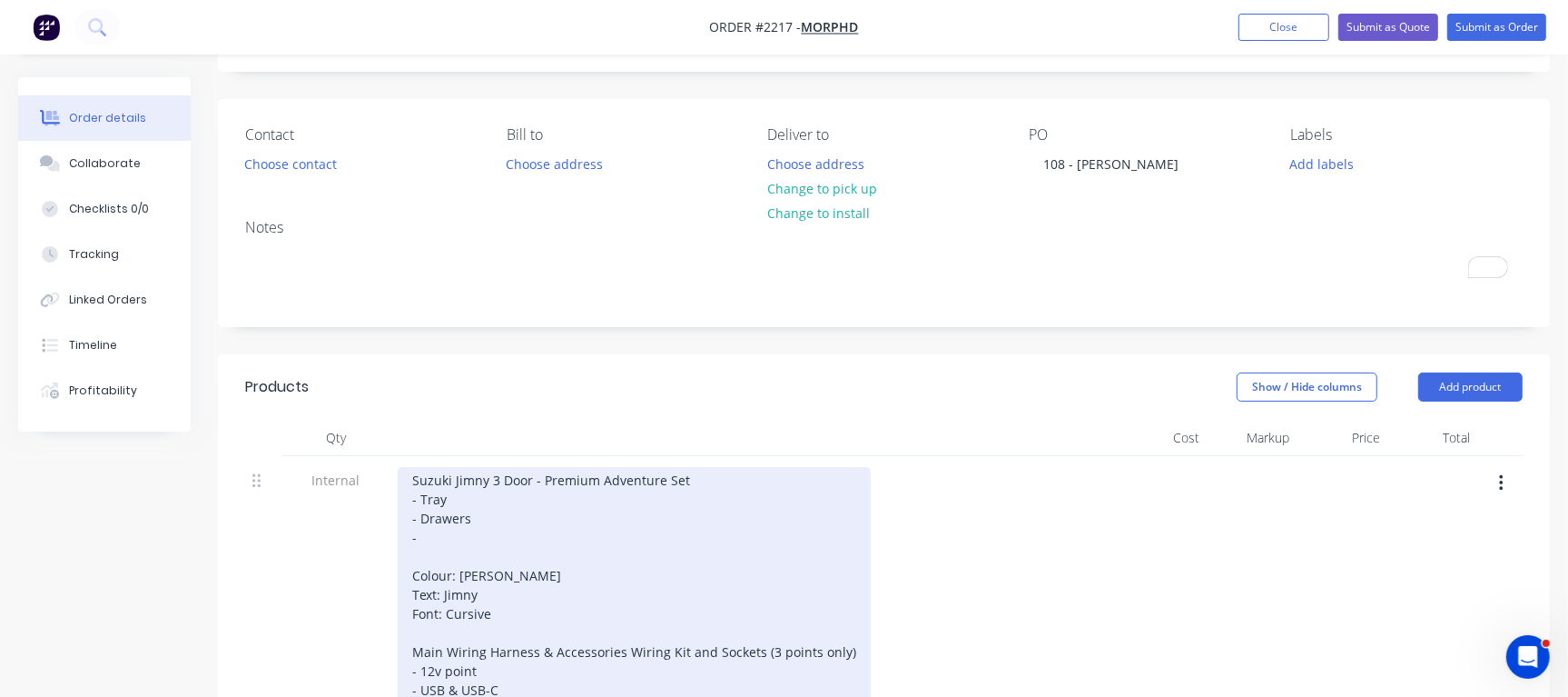
click at [472, 535] on div "Suzuki Jimny 3 Door - Premium Adventure Set - Tray - Drawers - Colour: Forrest …" at bounding box center [634, 594] width 473 height 255
click at [567, 536] on div "Suzuki Jimny 3 Door - Premium Adventure Set - Tray - Drawers - Surround Colour:…" at bounding box center [634, 594] width 473 height 255
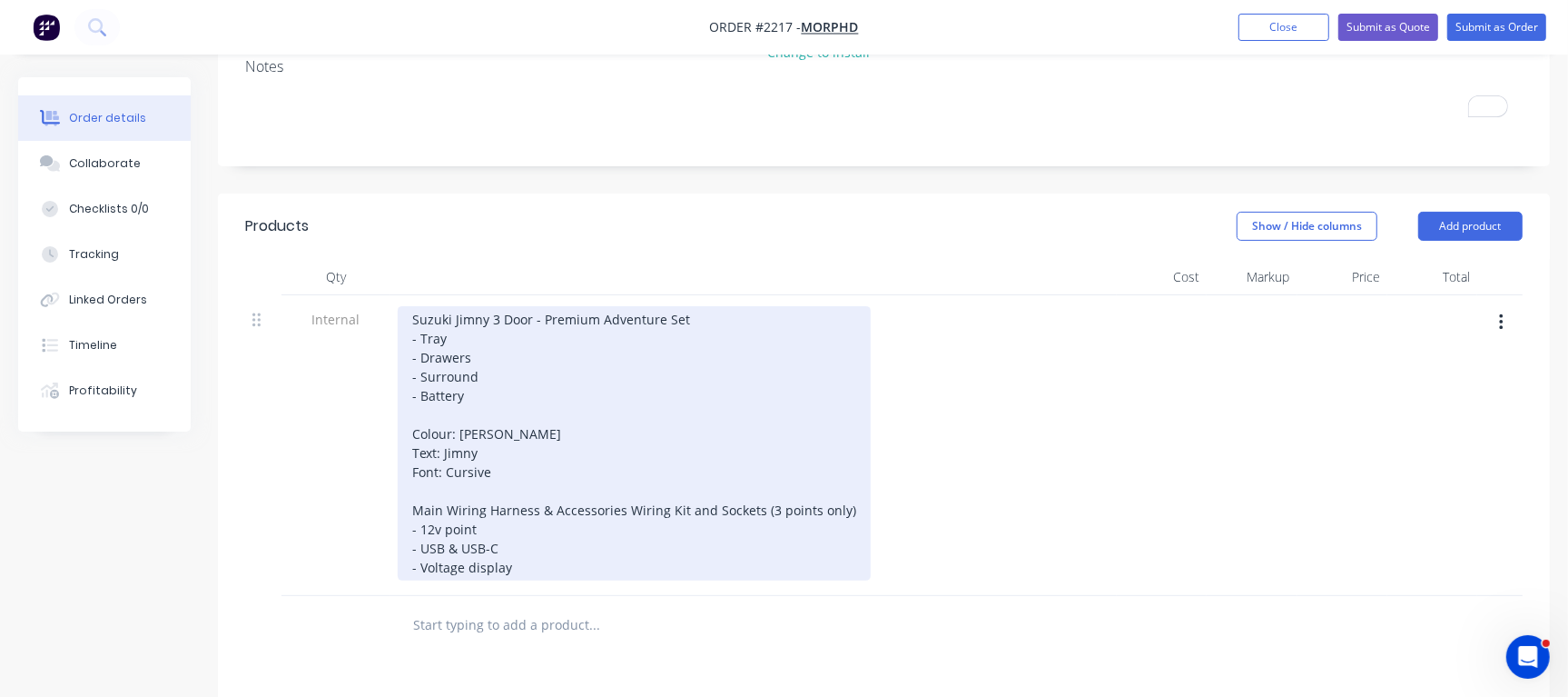
scroll to position [280, 0]
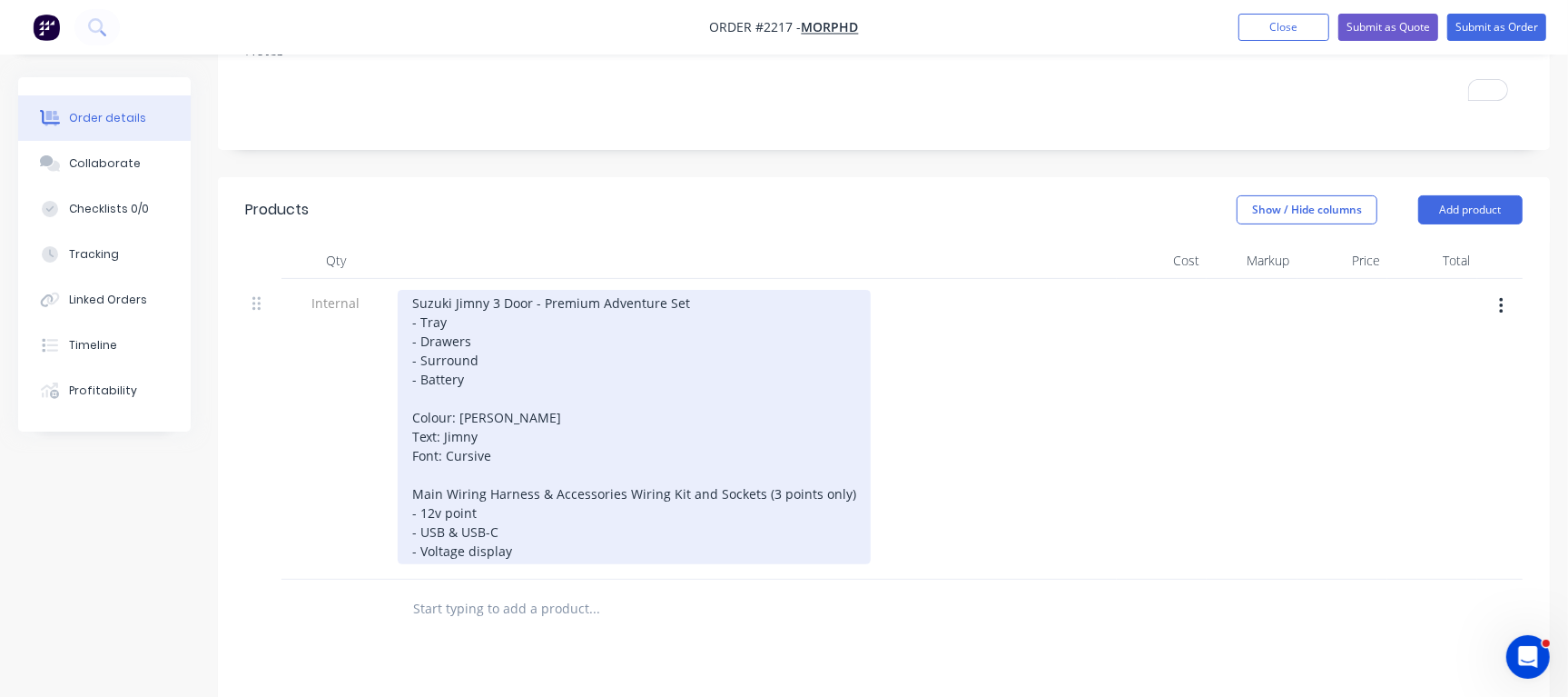
click at [522, 550] on div "Suzuki Jimny 3 Door - Premium Adventure Set - Tray - Drawers - Surround - Batte…" at bounding box center [634, 426] width 473 height 274
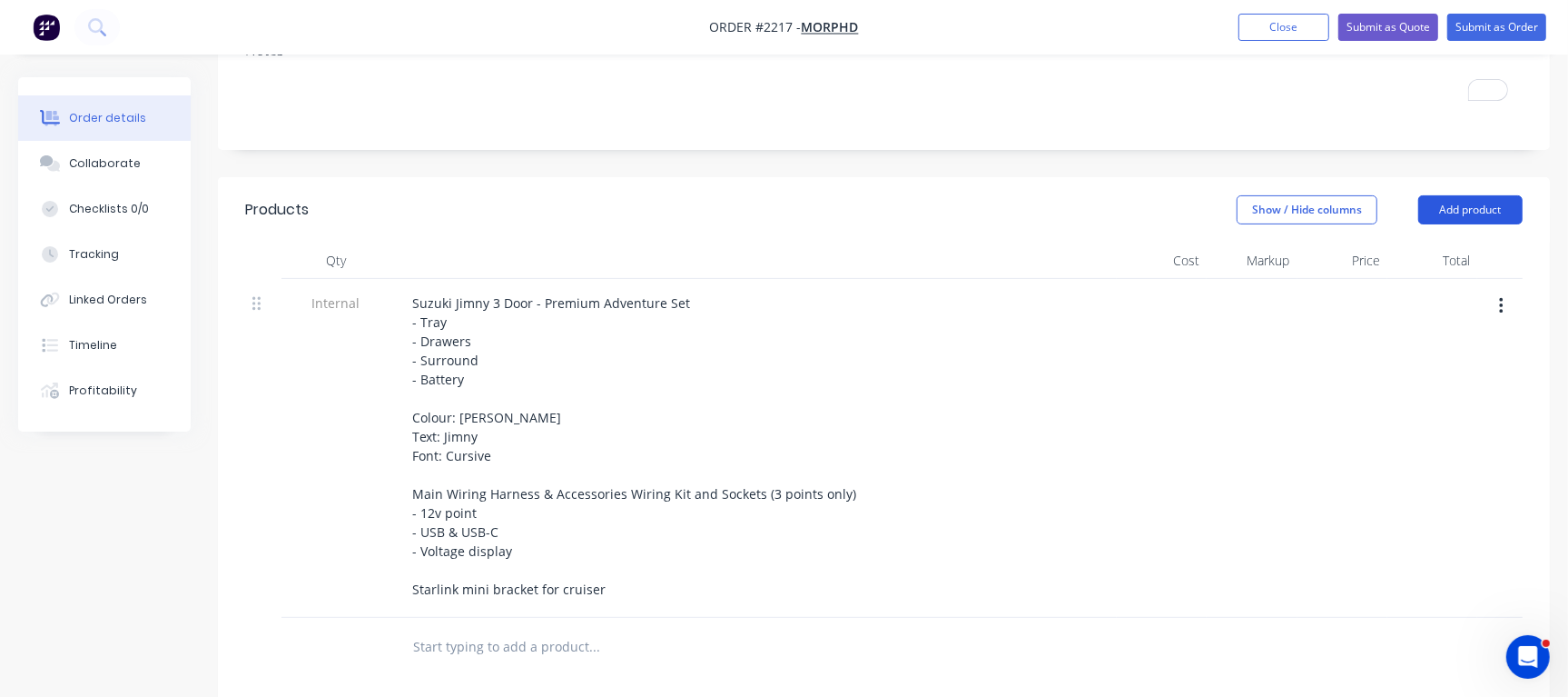
click at [1463, 196] on button "Add product" at bounding box center [1470, 210] width 105 height 29
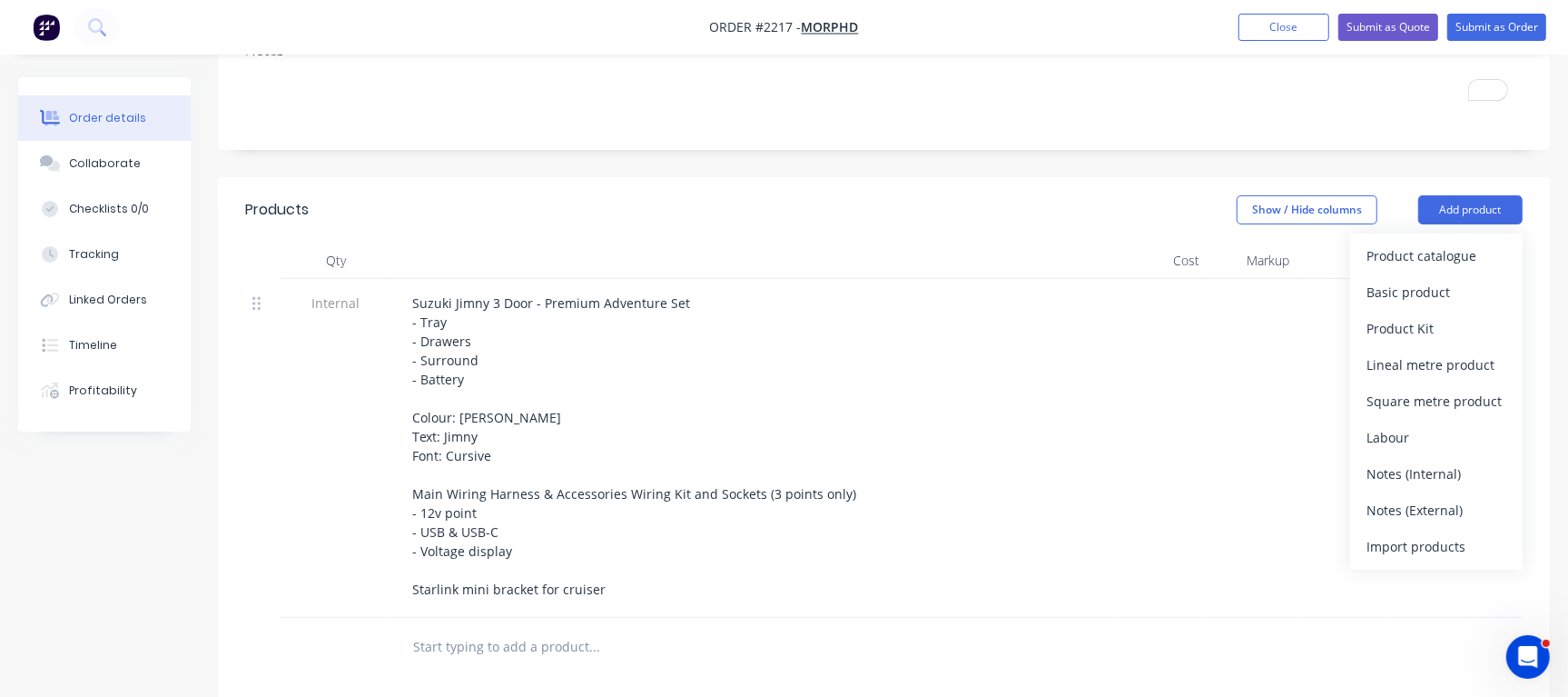
click at [1227, 379] on div at bounding box center [1252, 448] width 90 height 338
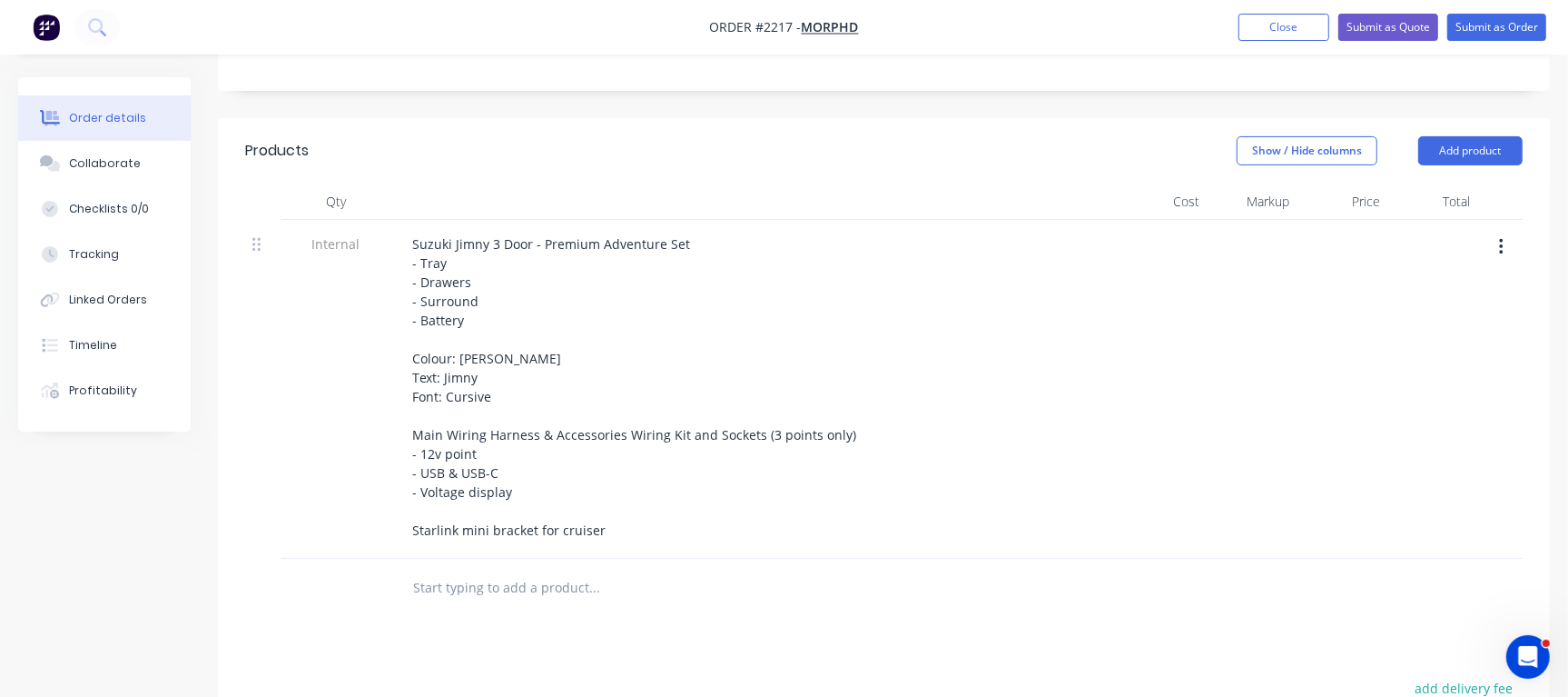
scroll to position [361, 0]
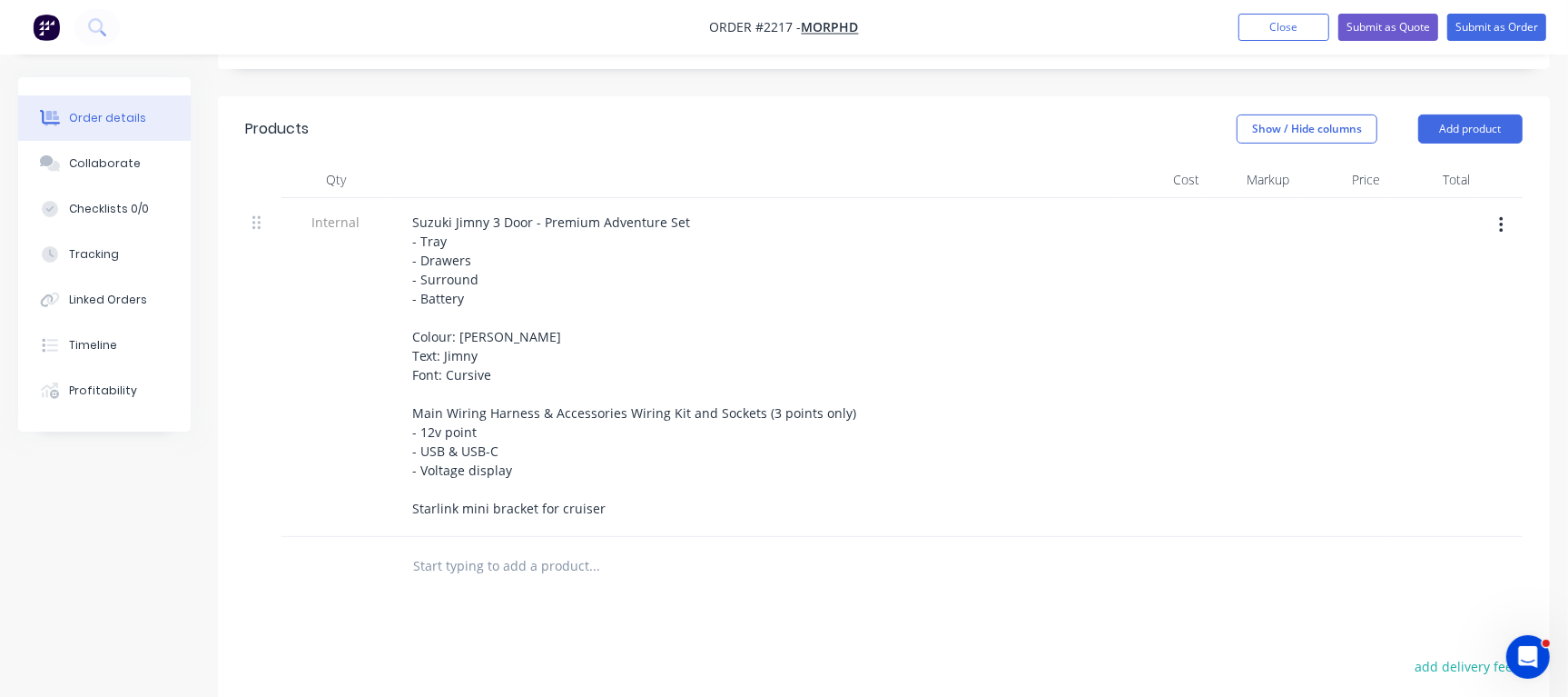
click at [1263, 446] on div at bounding box center [1252, 367] width 90 height 338
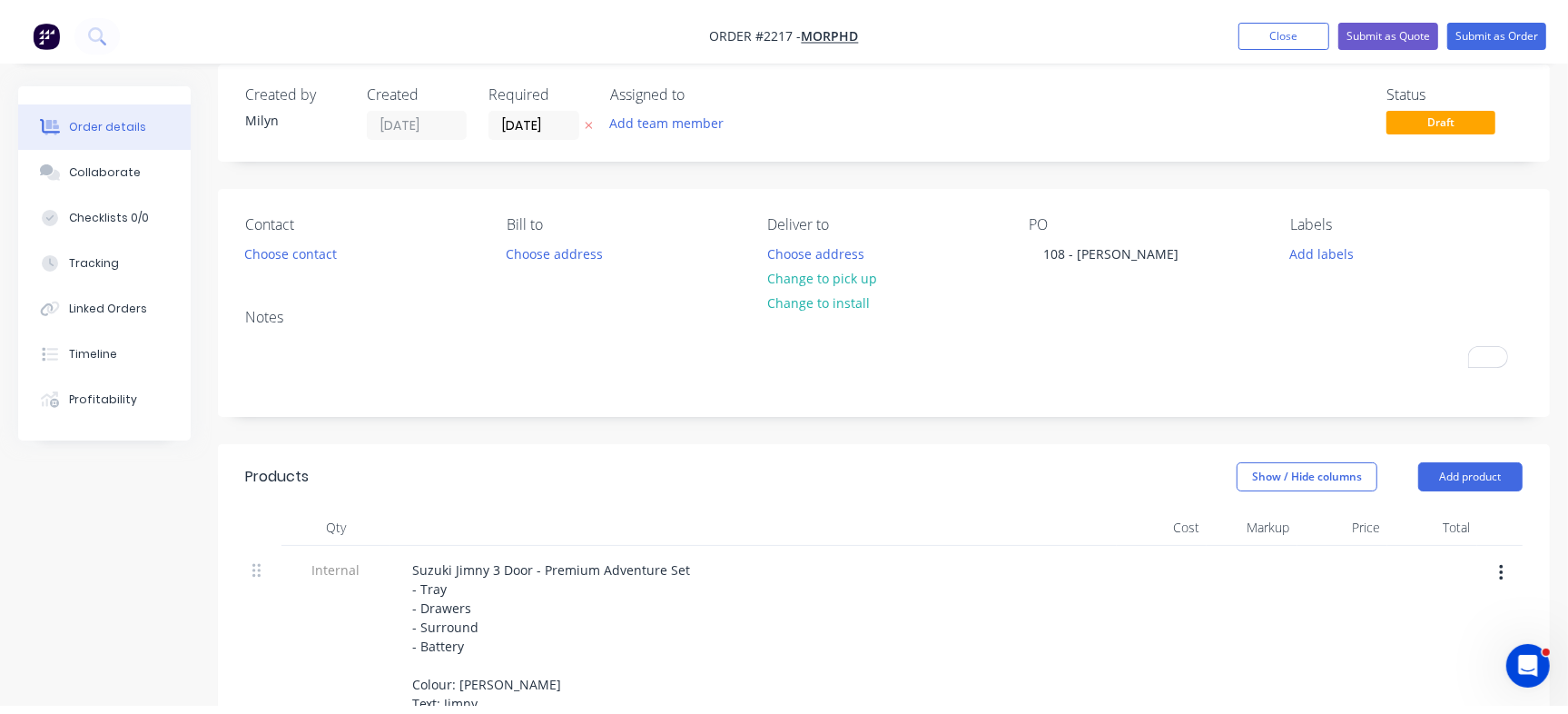
scroll to position [0, 0]
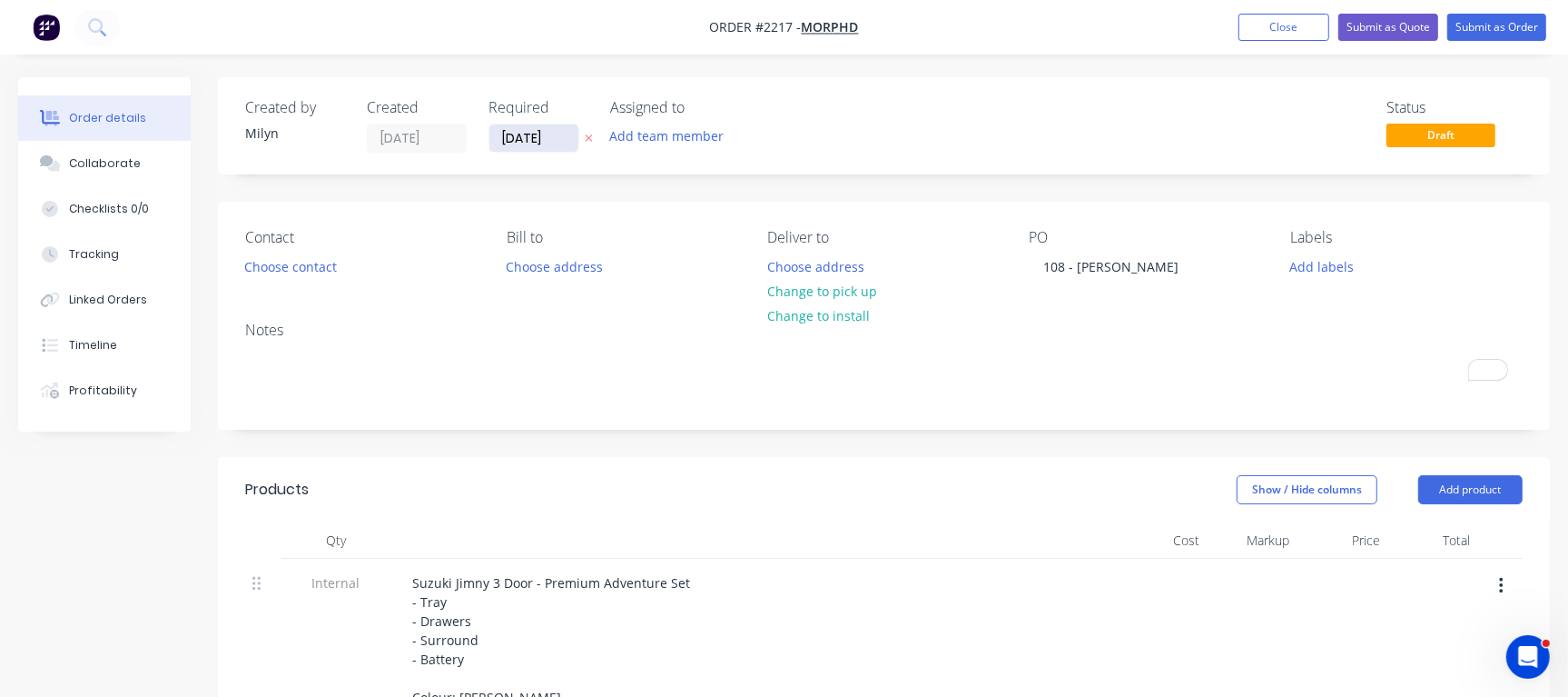
click at [512, 139] on input "[DATE]" at bounding box center [533, 137] width 89 height 27
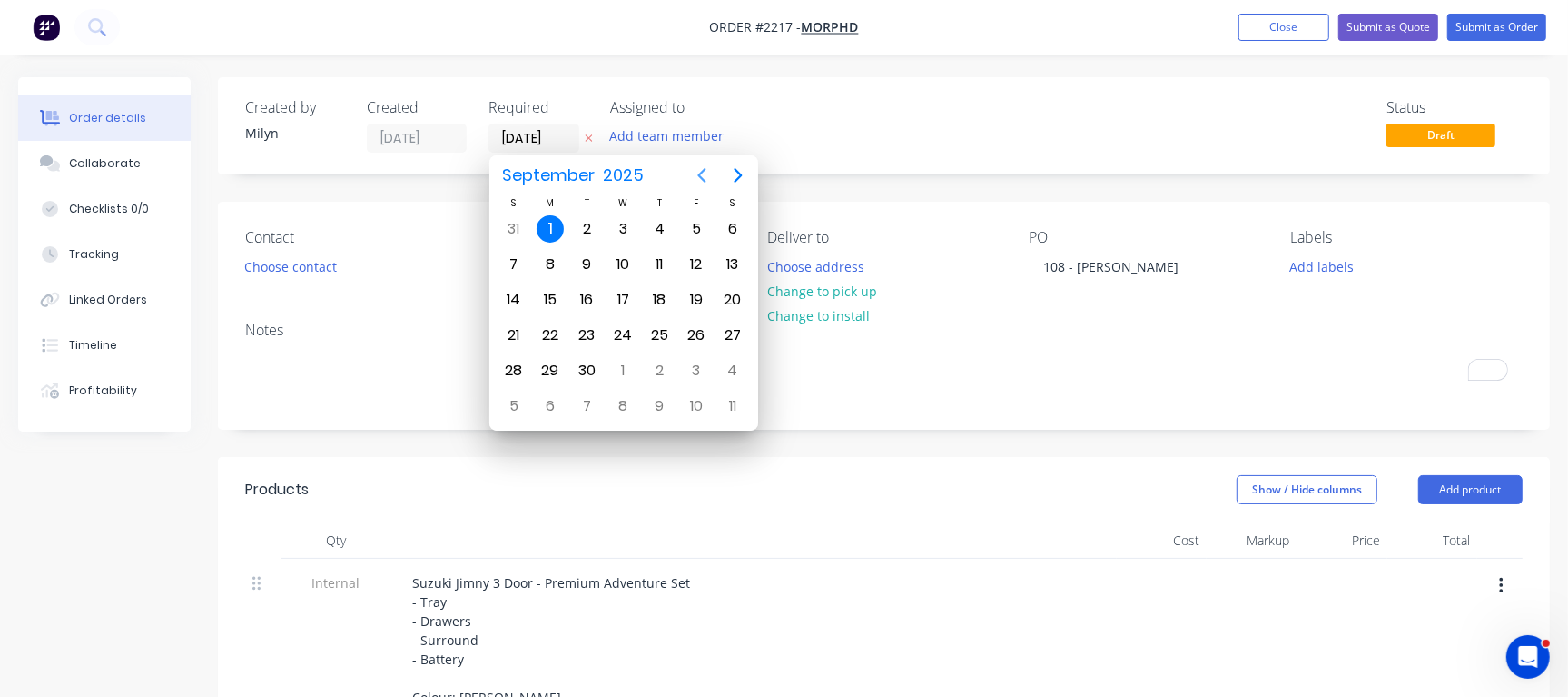
click at [704, 171] on icon "Previous page" at bounding box center [701, 175] width 22 height 22
click at [746, 176] on icon "Next page" at bounding box center [738, 175] width 22 height 22
click at [694, 335] on div "26" at bounding box center [696, 335] width 27 height 27
type input "[DATE]"
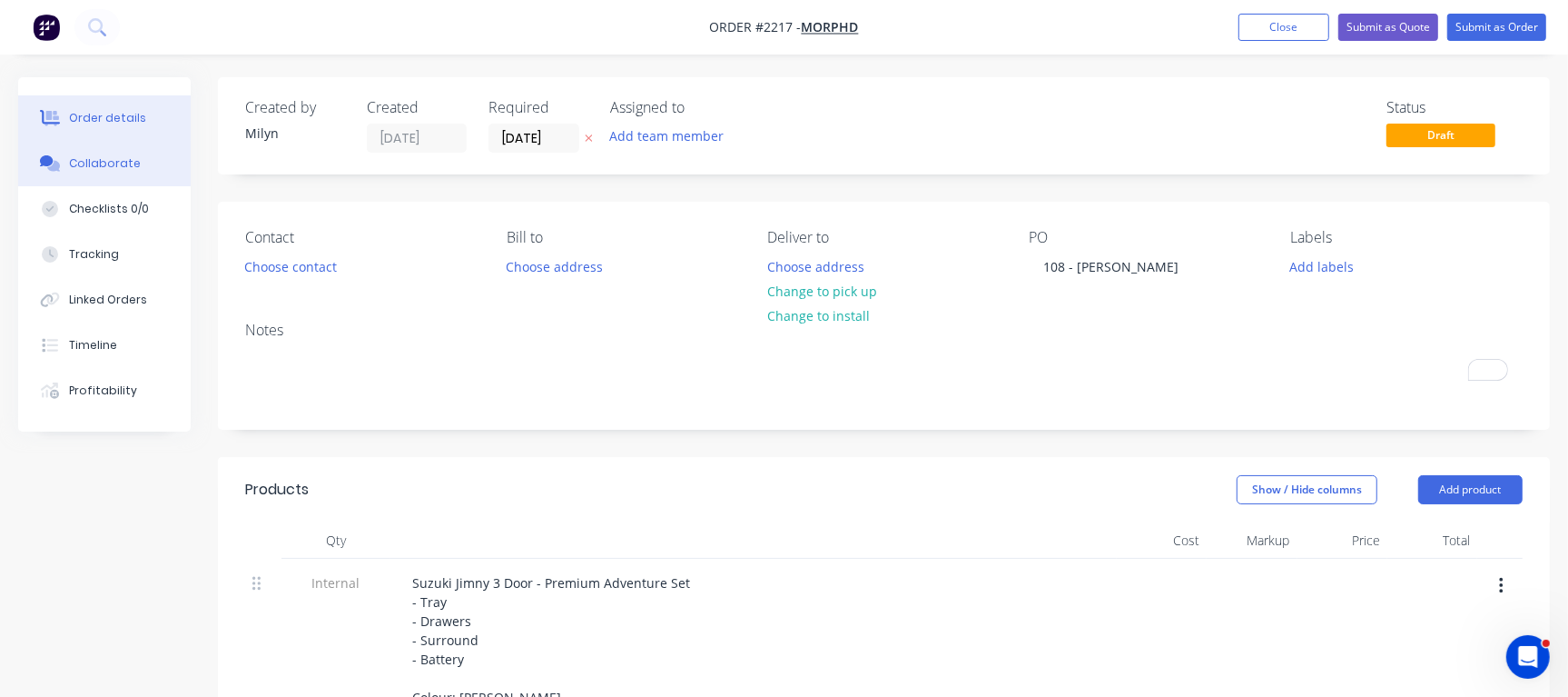
click at [124, 172] on button "Collaborate" at bounding box center [105, 162] width 173 height 45
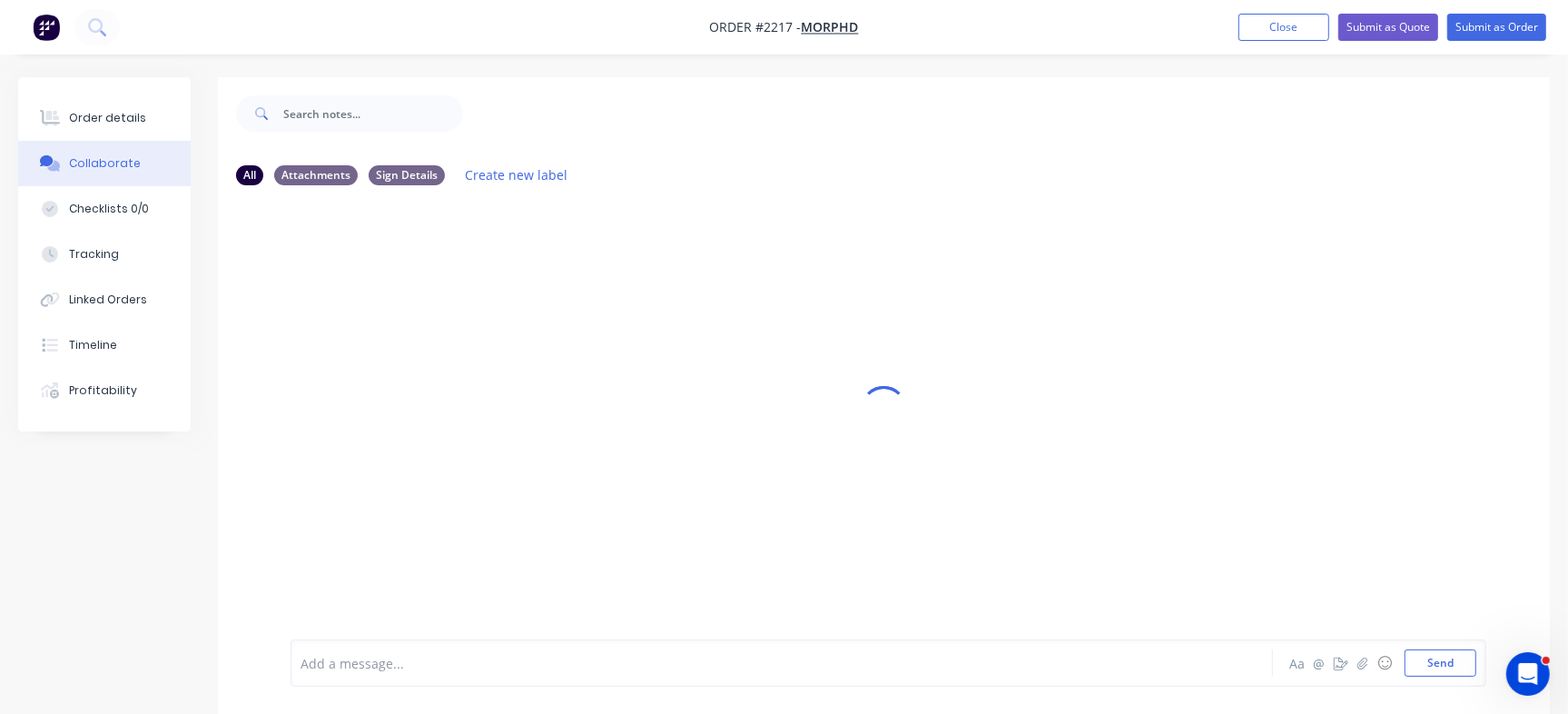
click at [417, 655] on div at bounding box center [742, 663] width 880 height 19
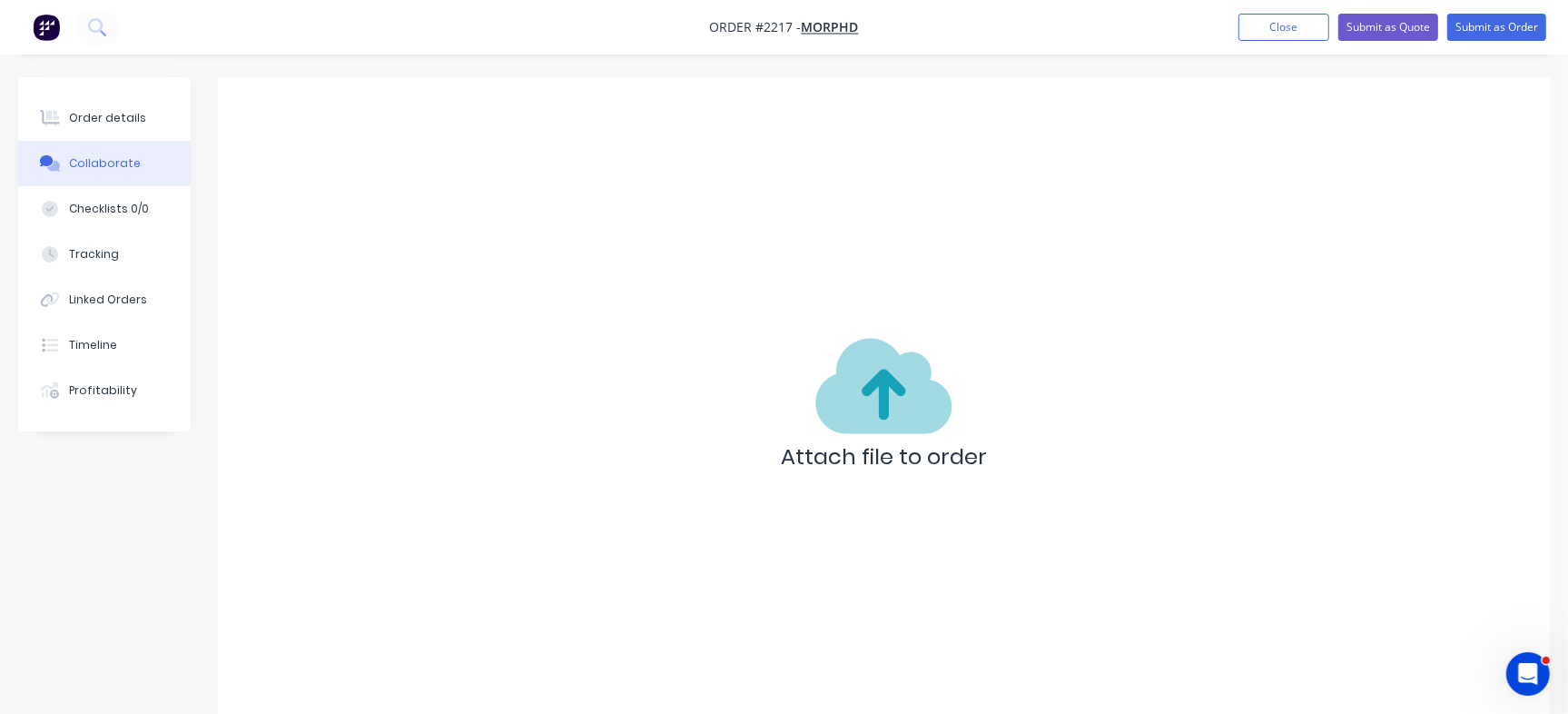
click at [658, 606] on div "Attach file to order" at bounding box center [884, 408] width 1332 height 664
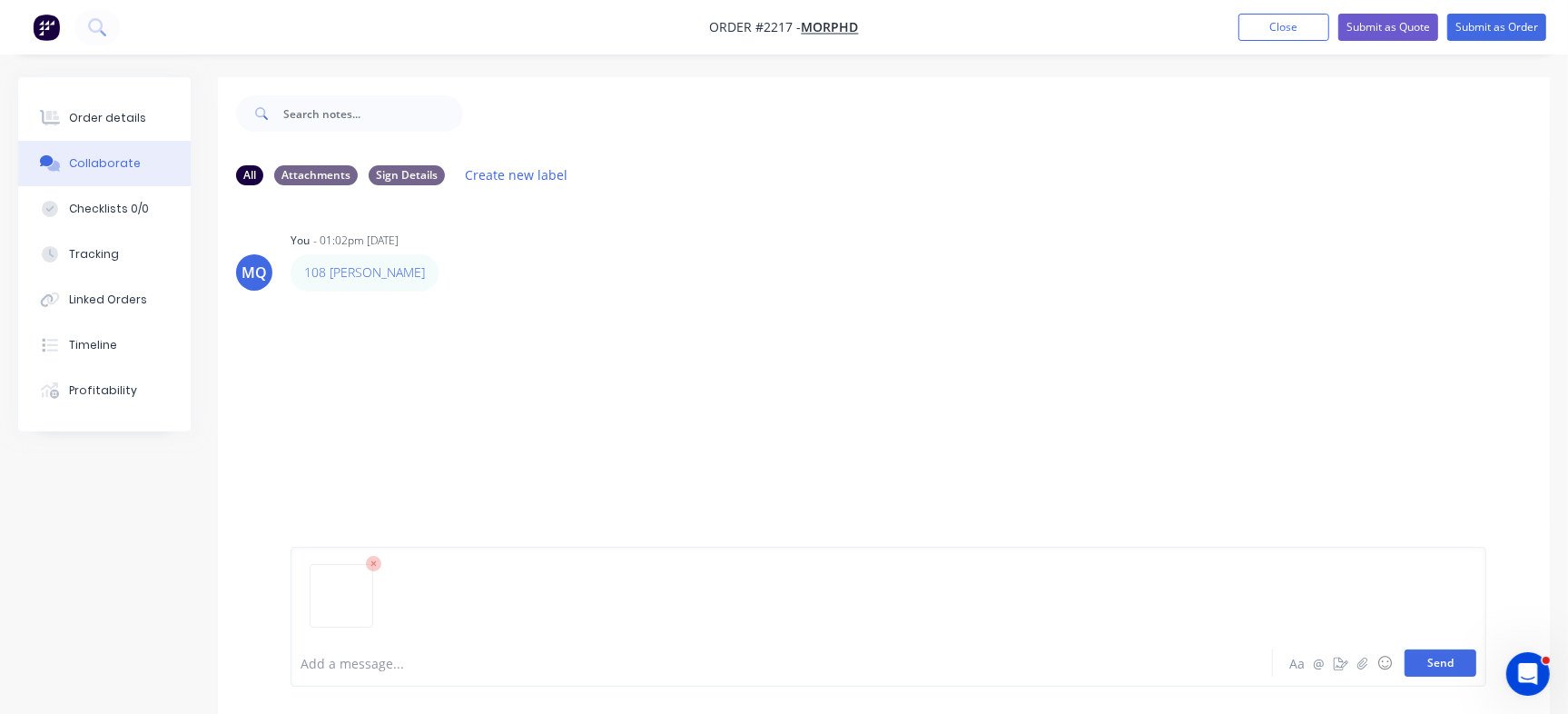
click at [1458, 658] on button "Send" at bounding box center [1440, 663] width 72 height 27
click at [368, 437] on img at bounding box center [355, 430] width 131 height 119
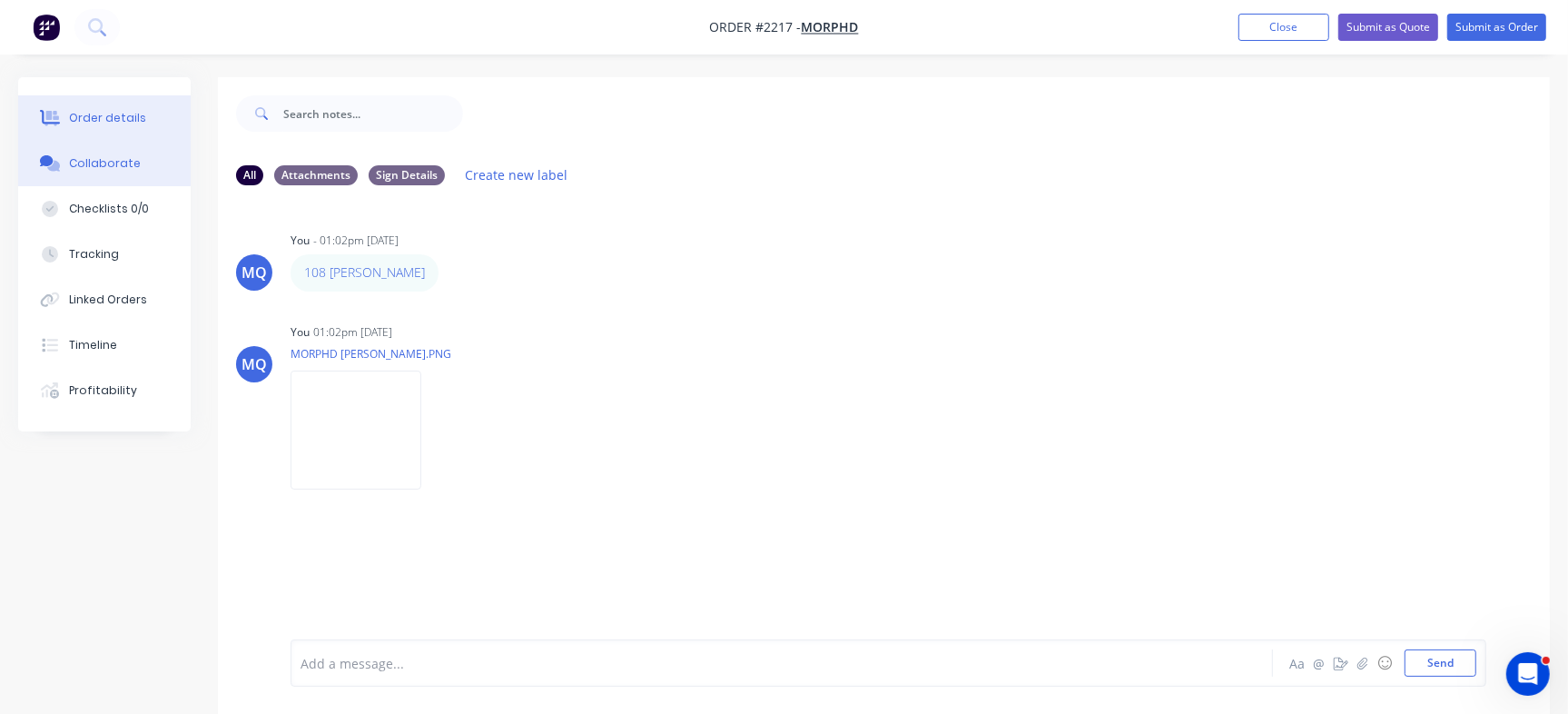
click at [132, 131] on button "Order details" at bounding box center [105, 117] width 173 height 45
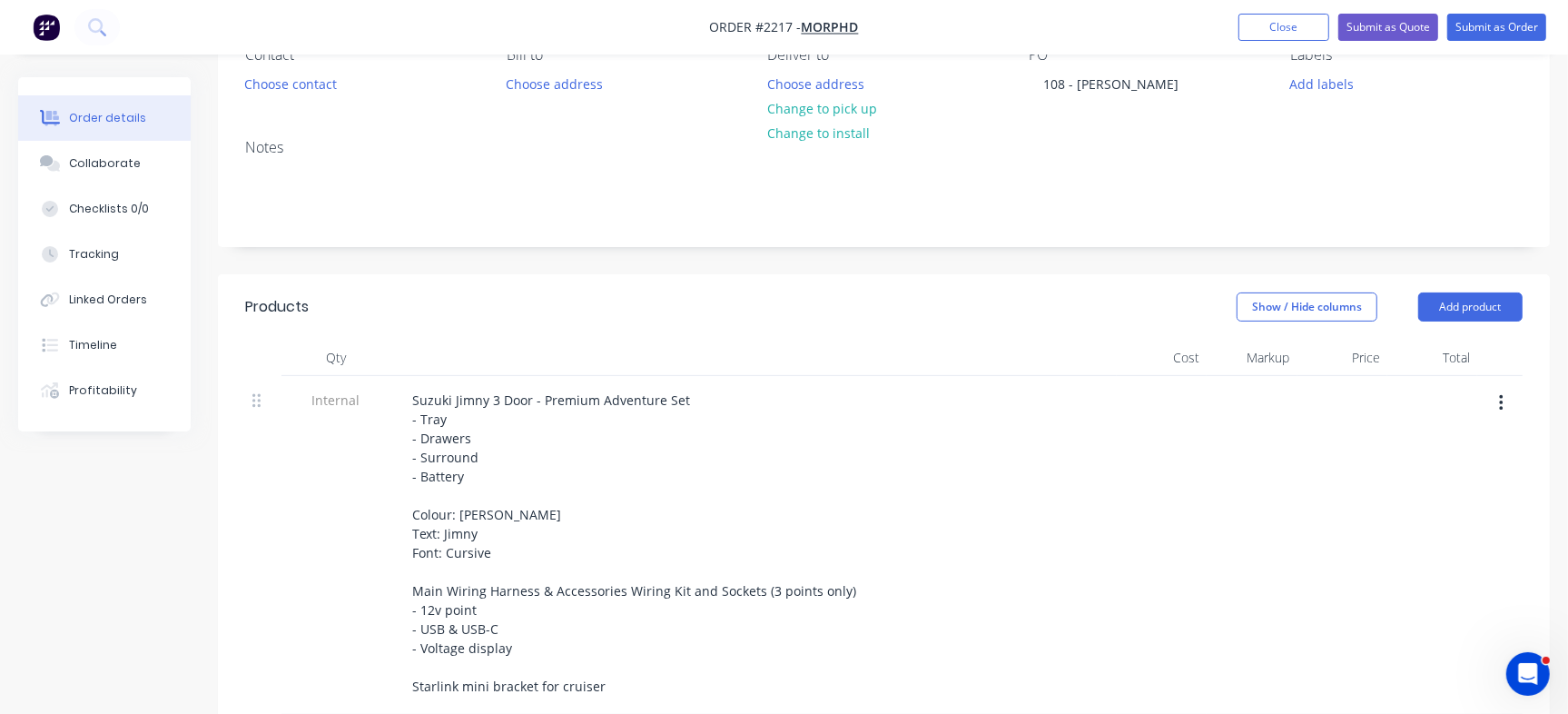
scroll to position [180, 0]
click at [130, 164] on div "Collaborate" at bounding box center [105, 163] width 72 height 16
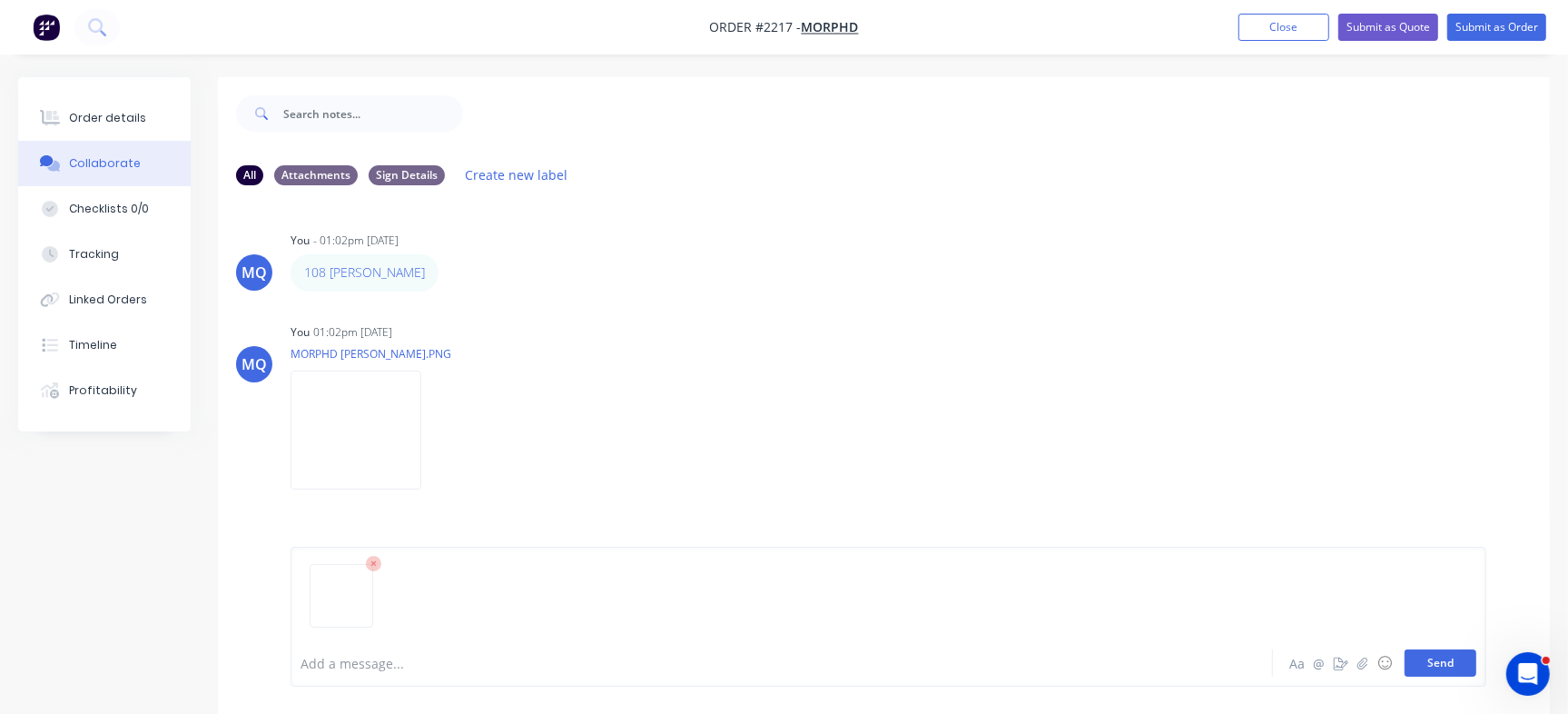
click at [1463, 659] on button "Send" at bounding box center [1440, 663] width 72 height 27
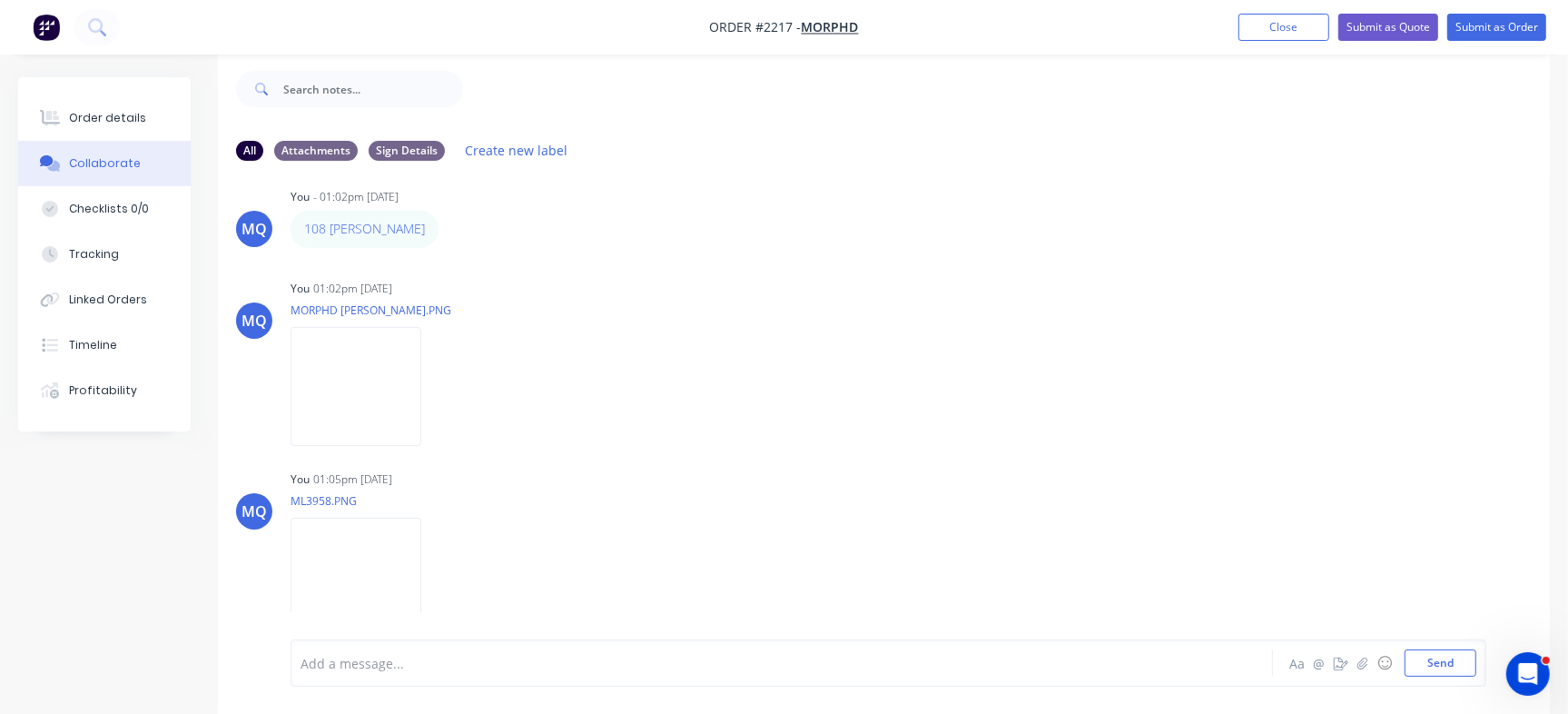
scroll to position [27, 0]
click at [1289, 30] on button "Close" at bounding box center [1284, 27] width 90 height 27
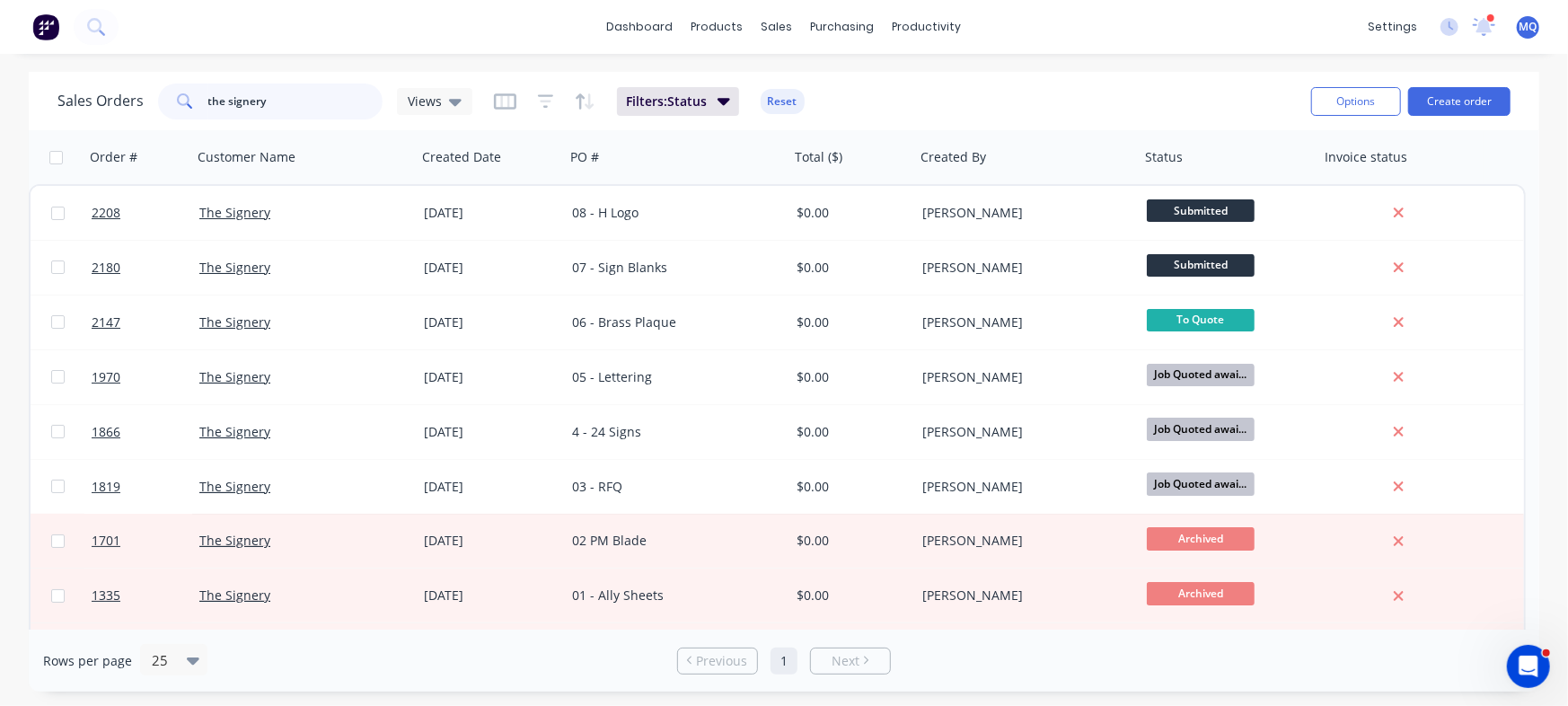
drag, startPoint x: 319, startPoint y: 105, endPoint x: 0, endPoint y: 55, distance: 322.9
click at [0, 55] on div "dashboard products sales purchasing productivity dashboard products Product Cat…" at bounding box center [784, 353] width 1568 height 706
type input "ivory"
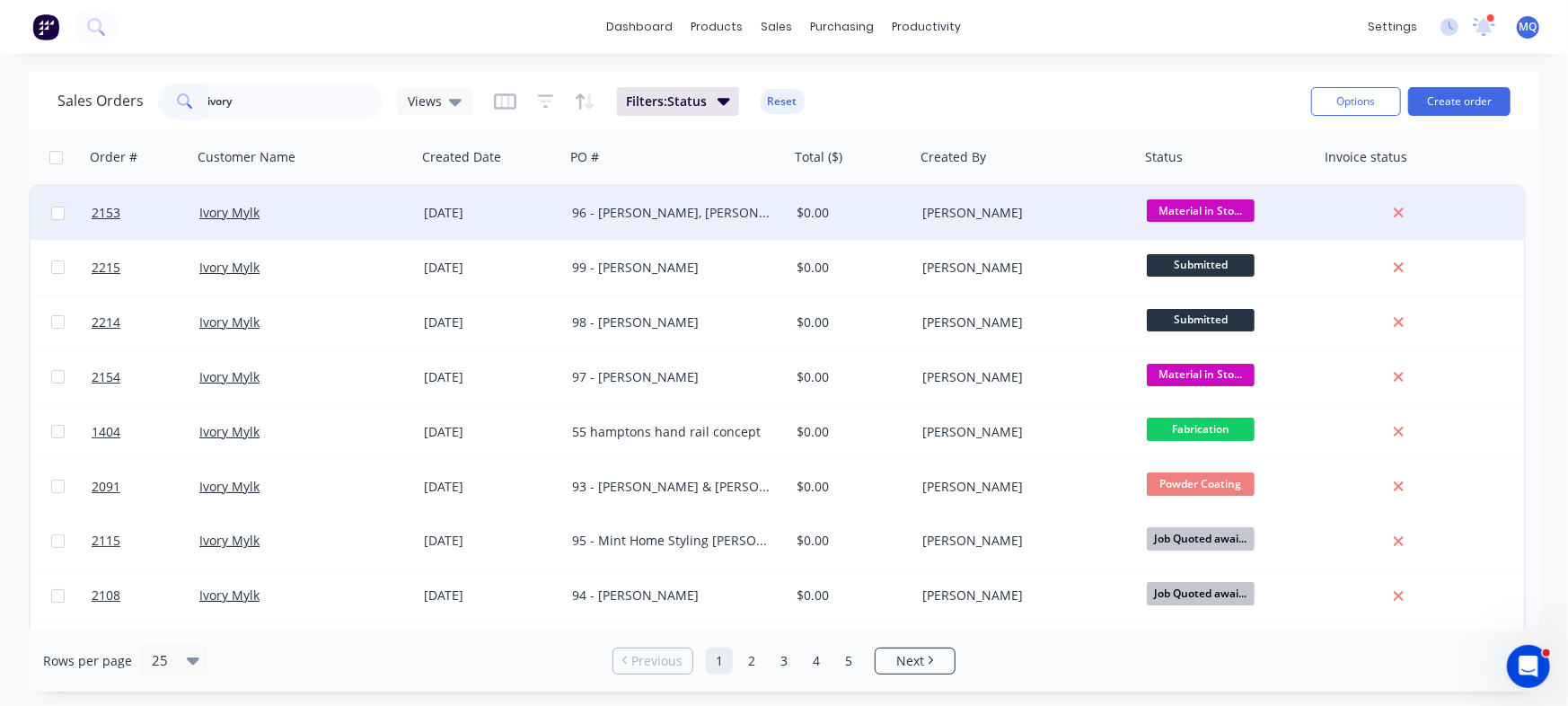
click at [646, 206] on div "96 - [PERSON_NAME], [PERSON_NAME] G & [PERSON_NAME] N" at bounding box center [672, 212] width 200 height 18
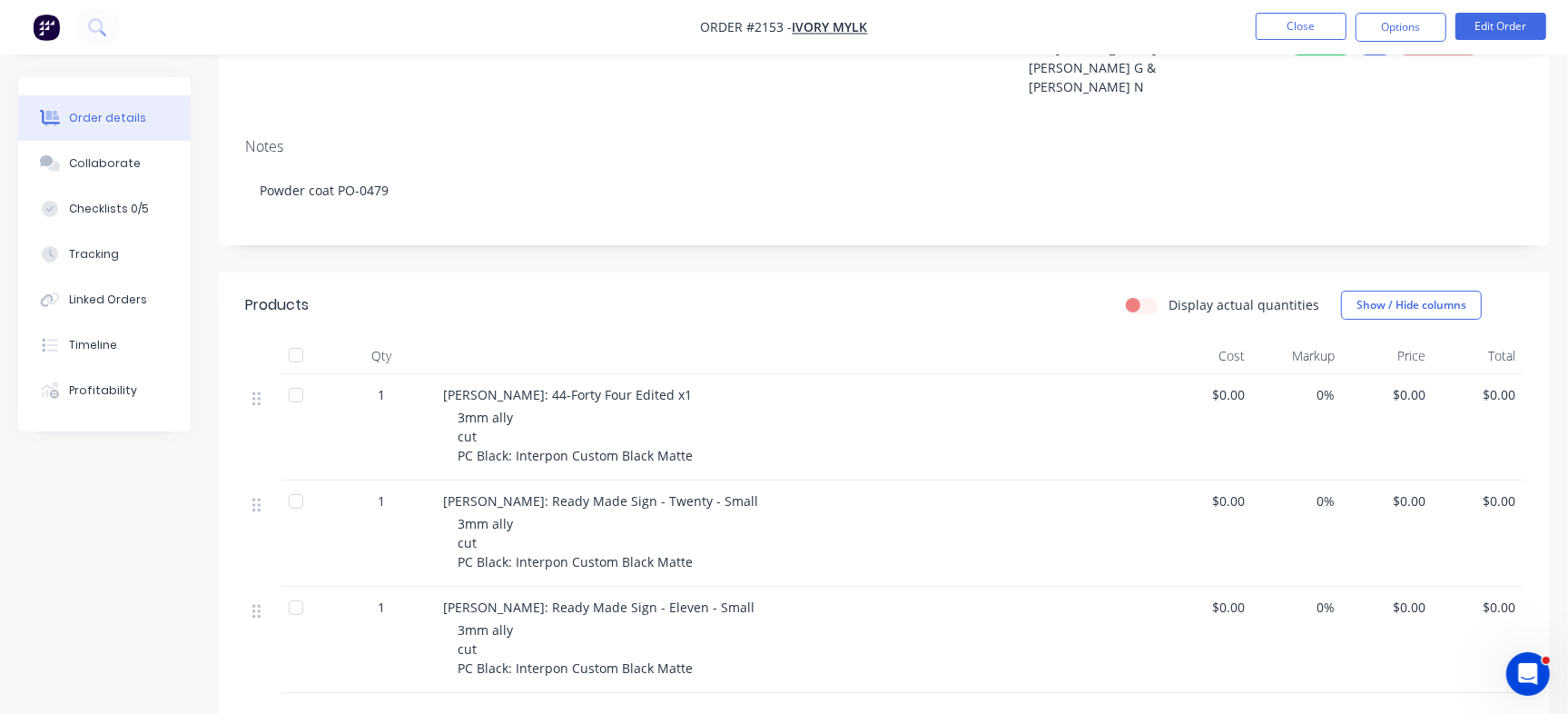
scroll to position [189, 0]
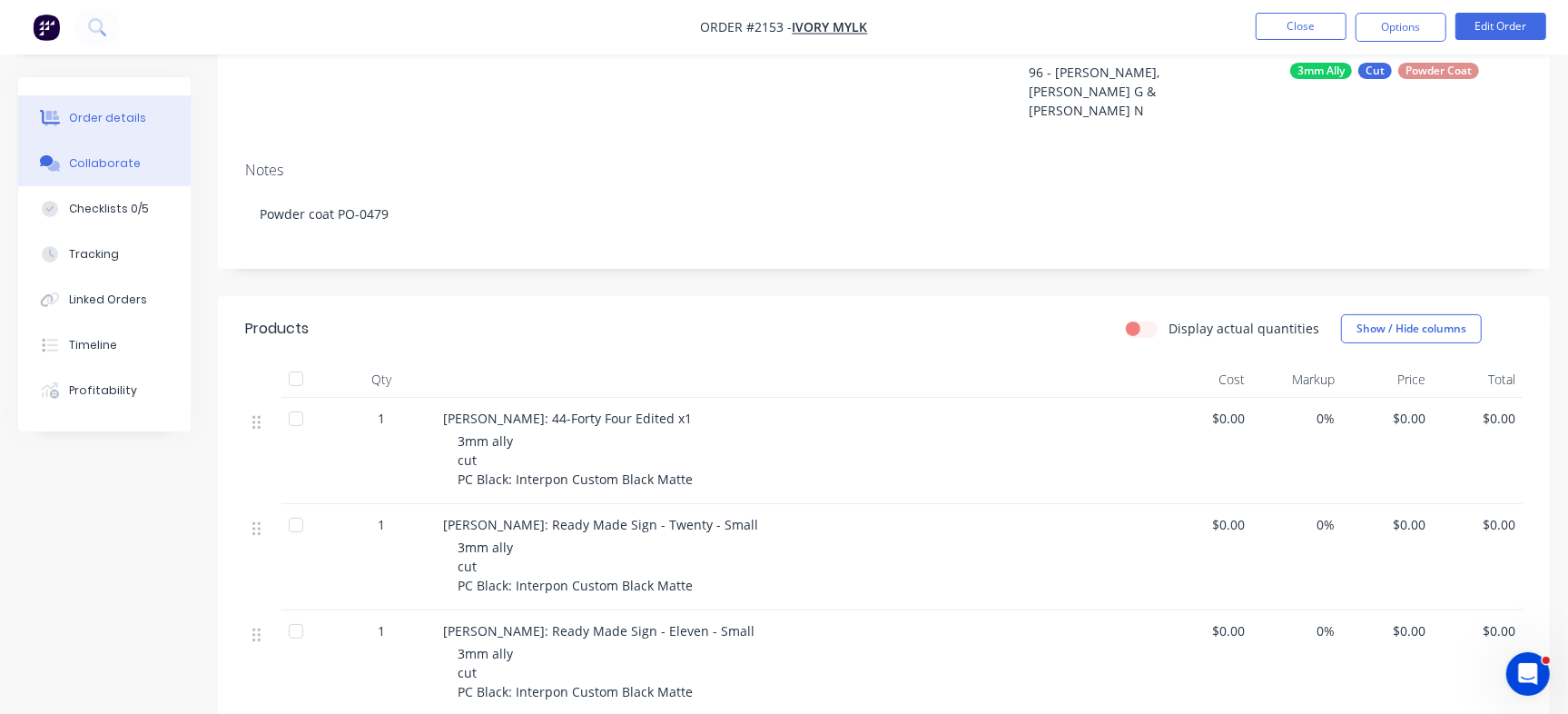
click at [126, 169] on div "Collaborate" at bounding box center [105, 163] width 72 height 16
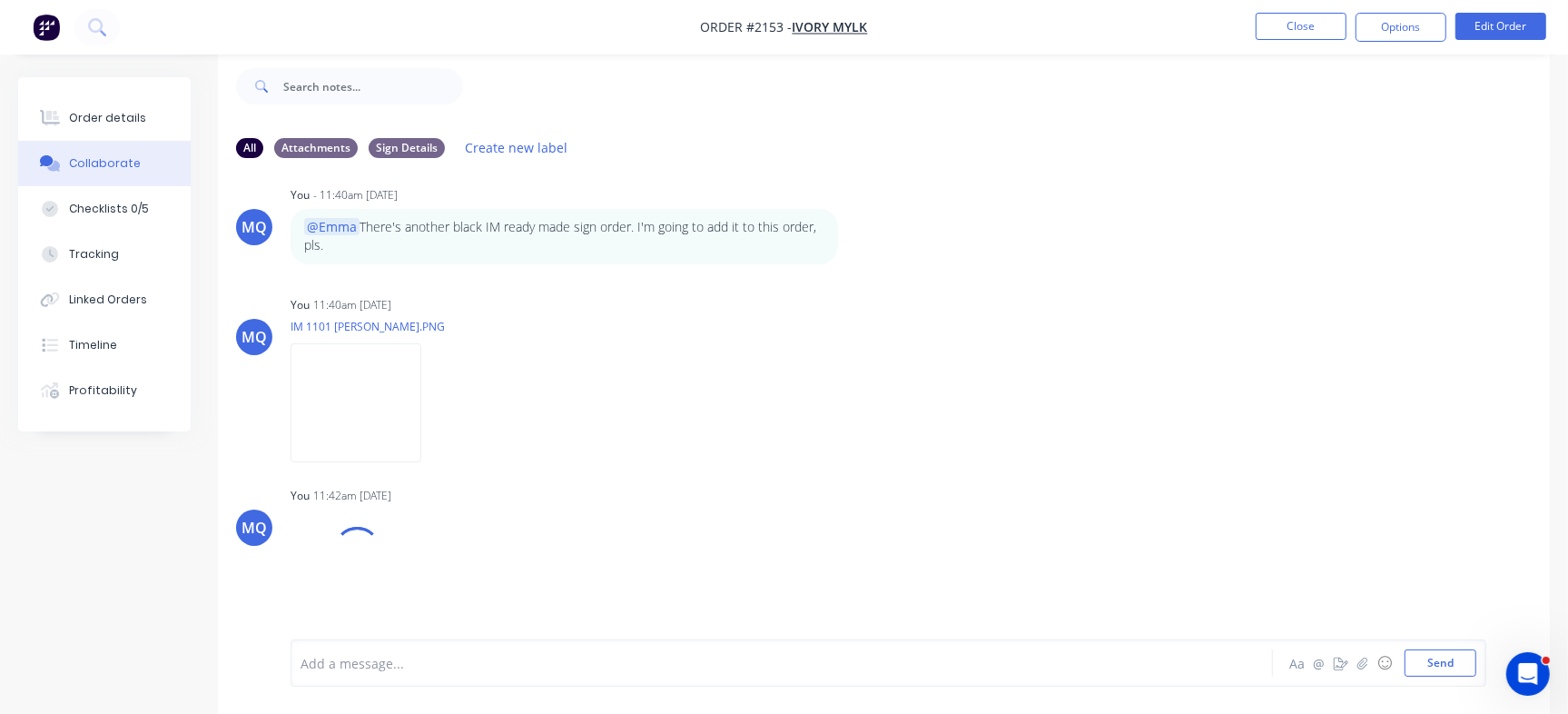
scroll to position [1063, 0]
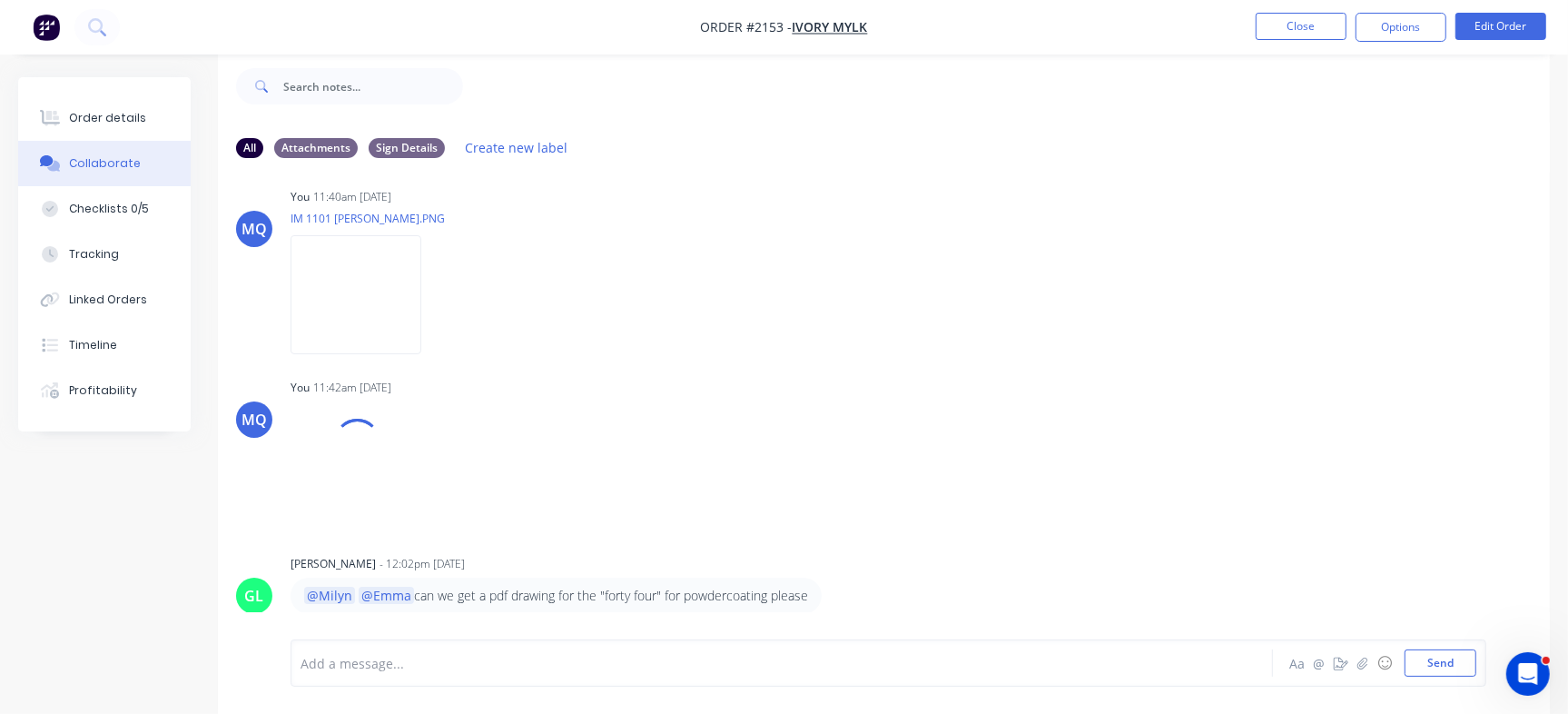
drag, startPoint x: 1543, startPoint y: 265, endPoint x: 37, endPoint y: 24, distance: 1525.2
click at [689, 654] on div at bounding box center [742, 663] width 880 height 19
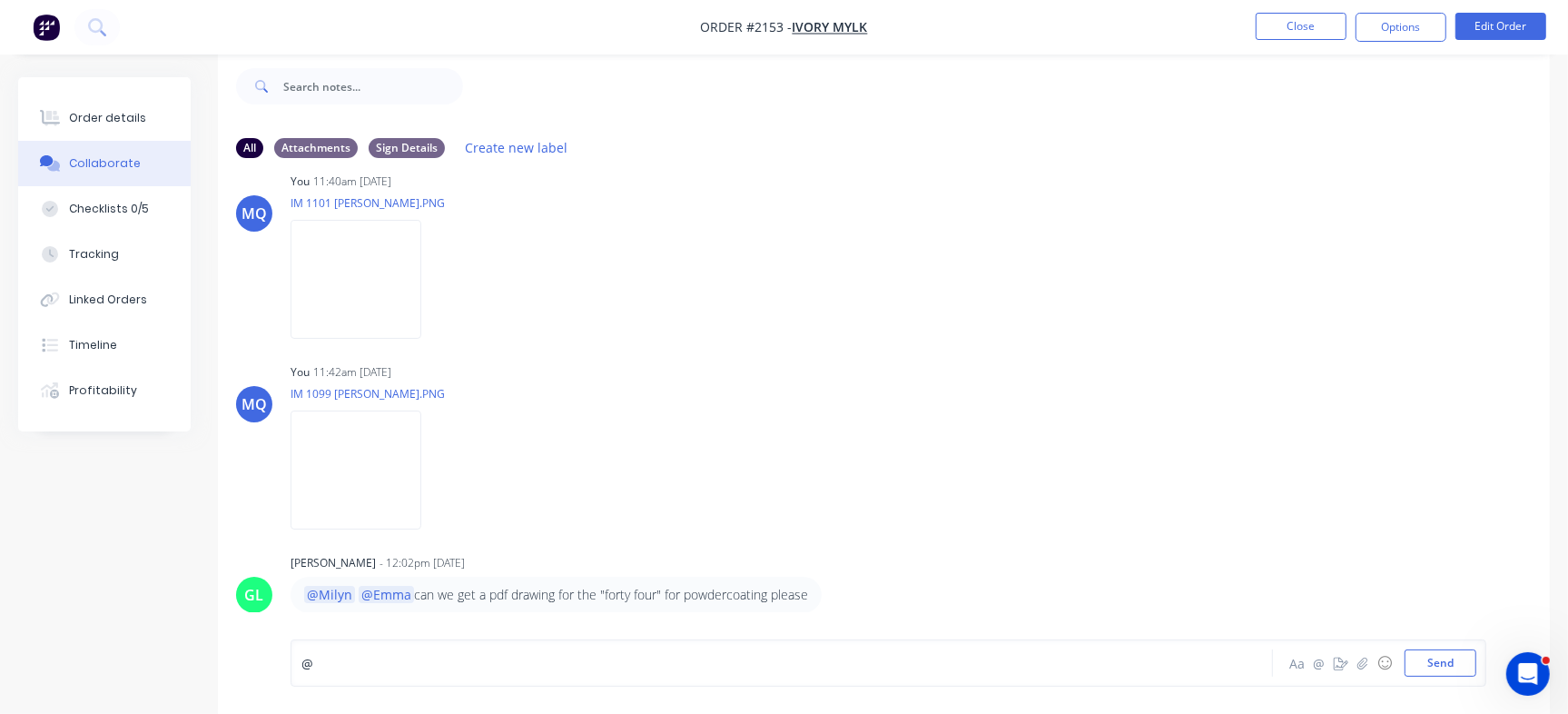
scroll to position [1093, 0]
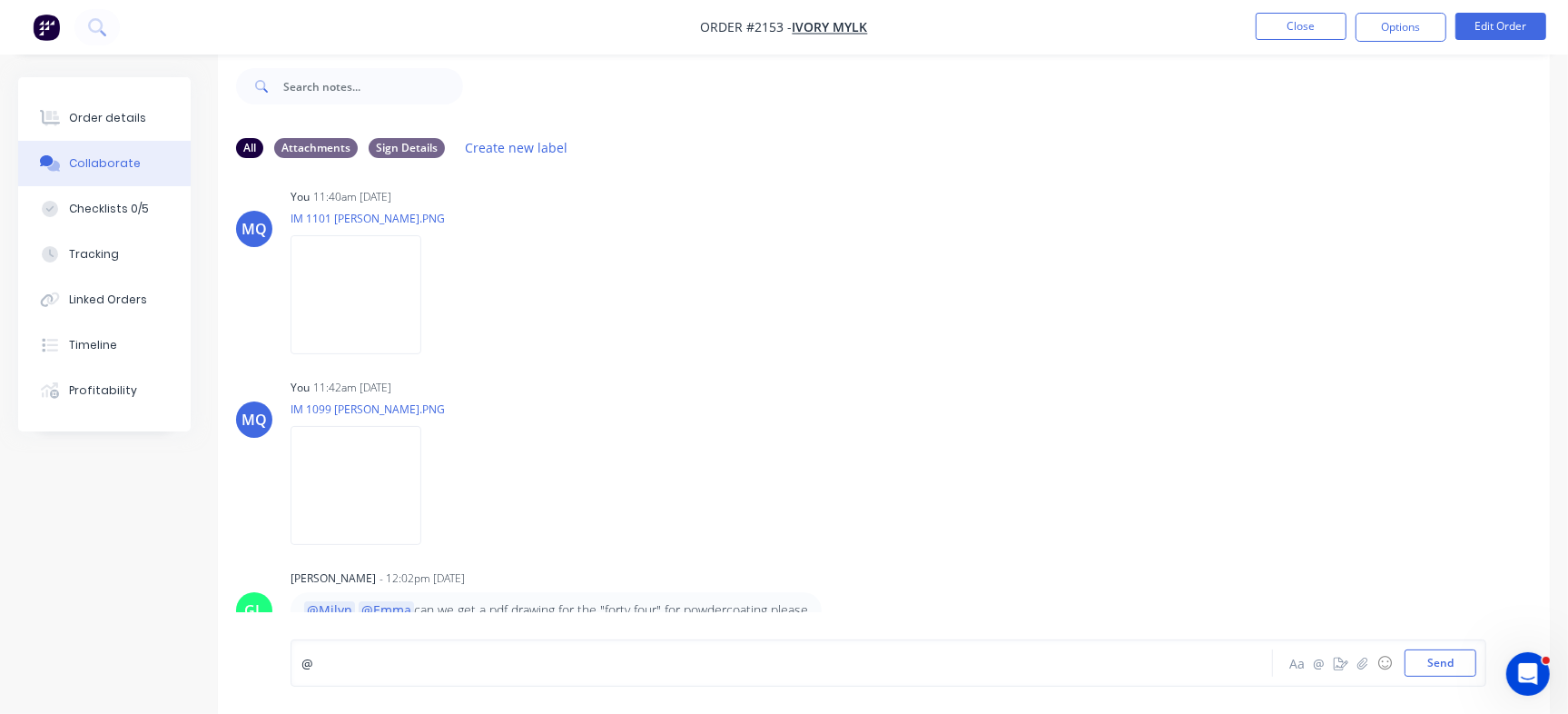
click at [492, 666] on div "@" at bounding box center [742, 663] width 880 height 19
click at [380, 650] on div "@Gr" at bounding box center [741, 663] width 881 height 27
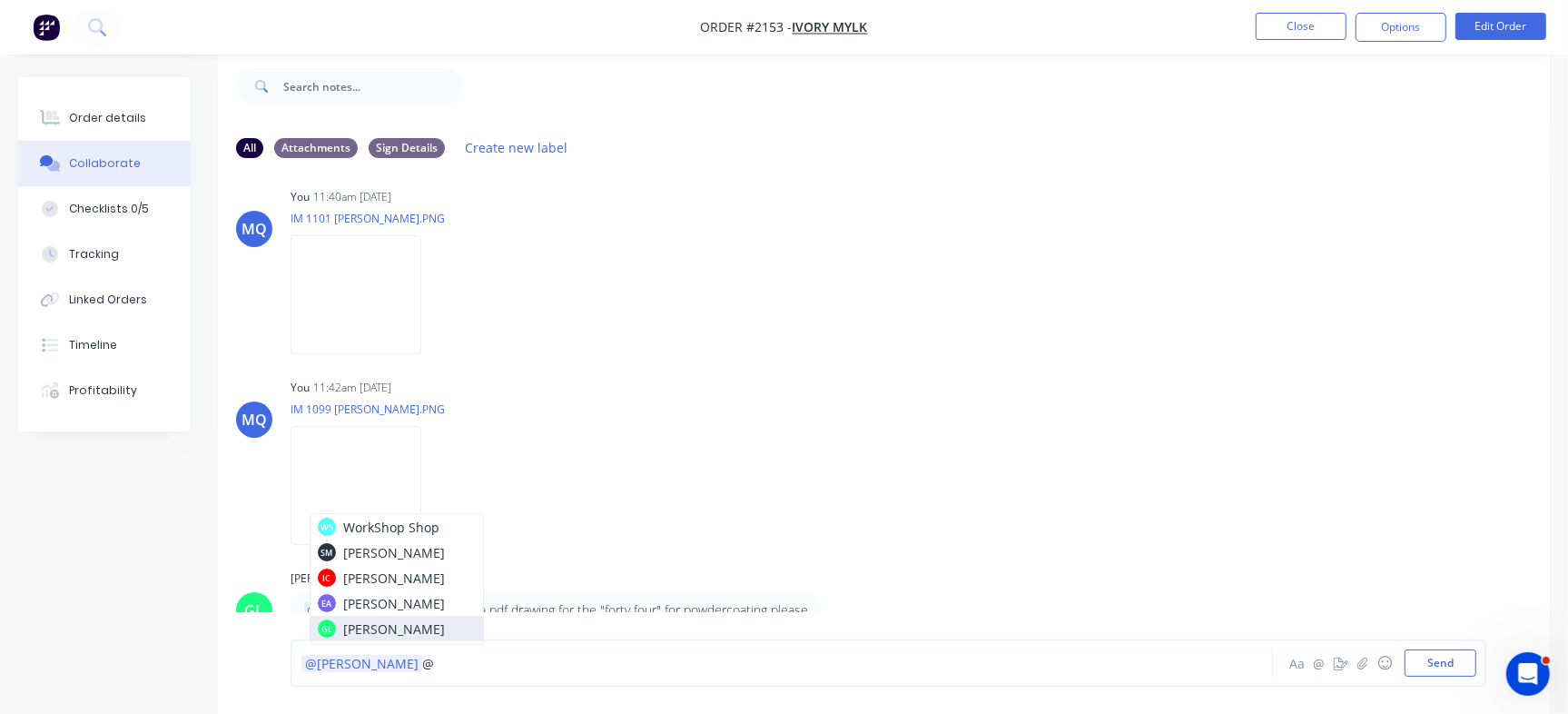
click at [437, 661] on div "@Greg @" at bounding box center [742, 663] width 880 height 19
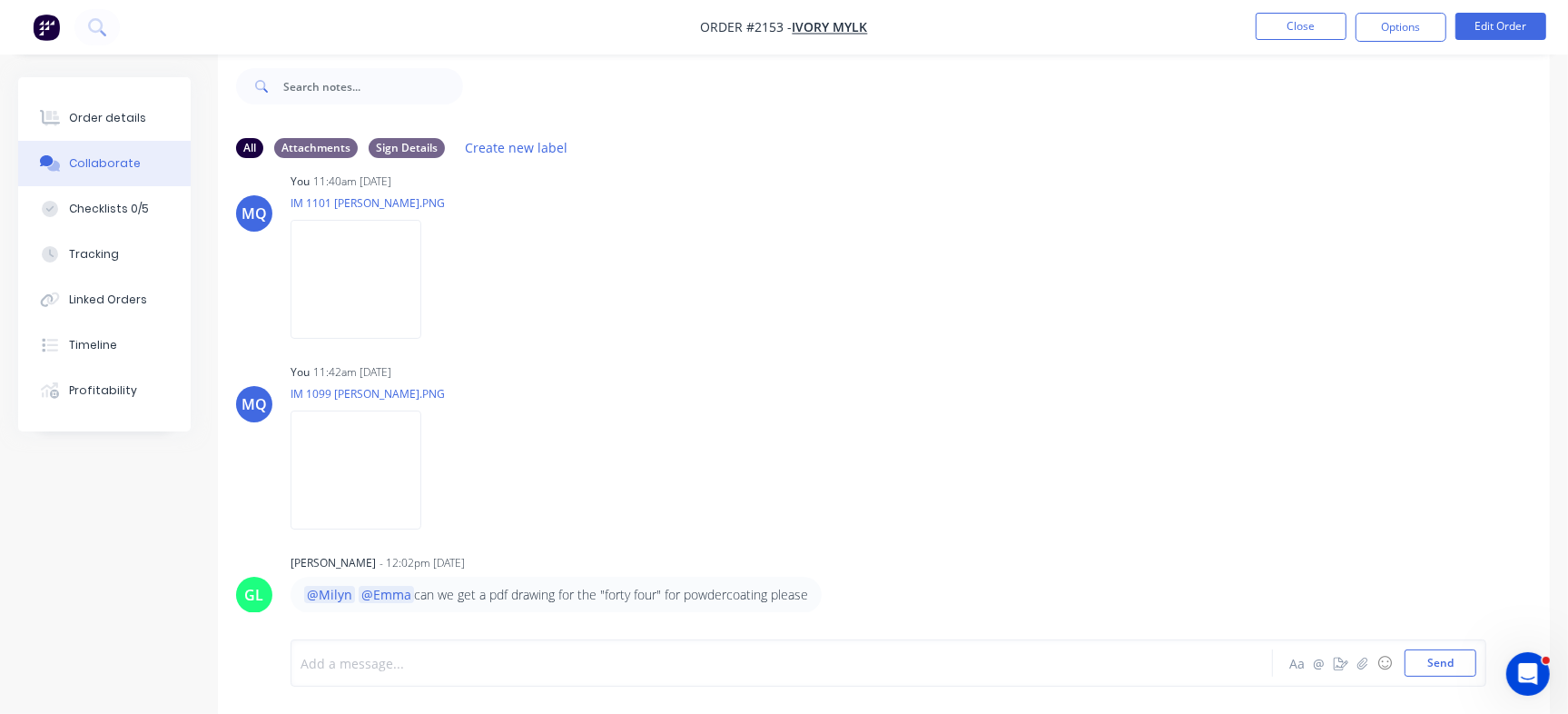
scroll to position [1217, 0]
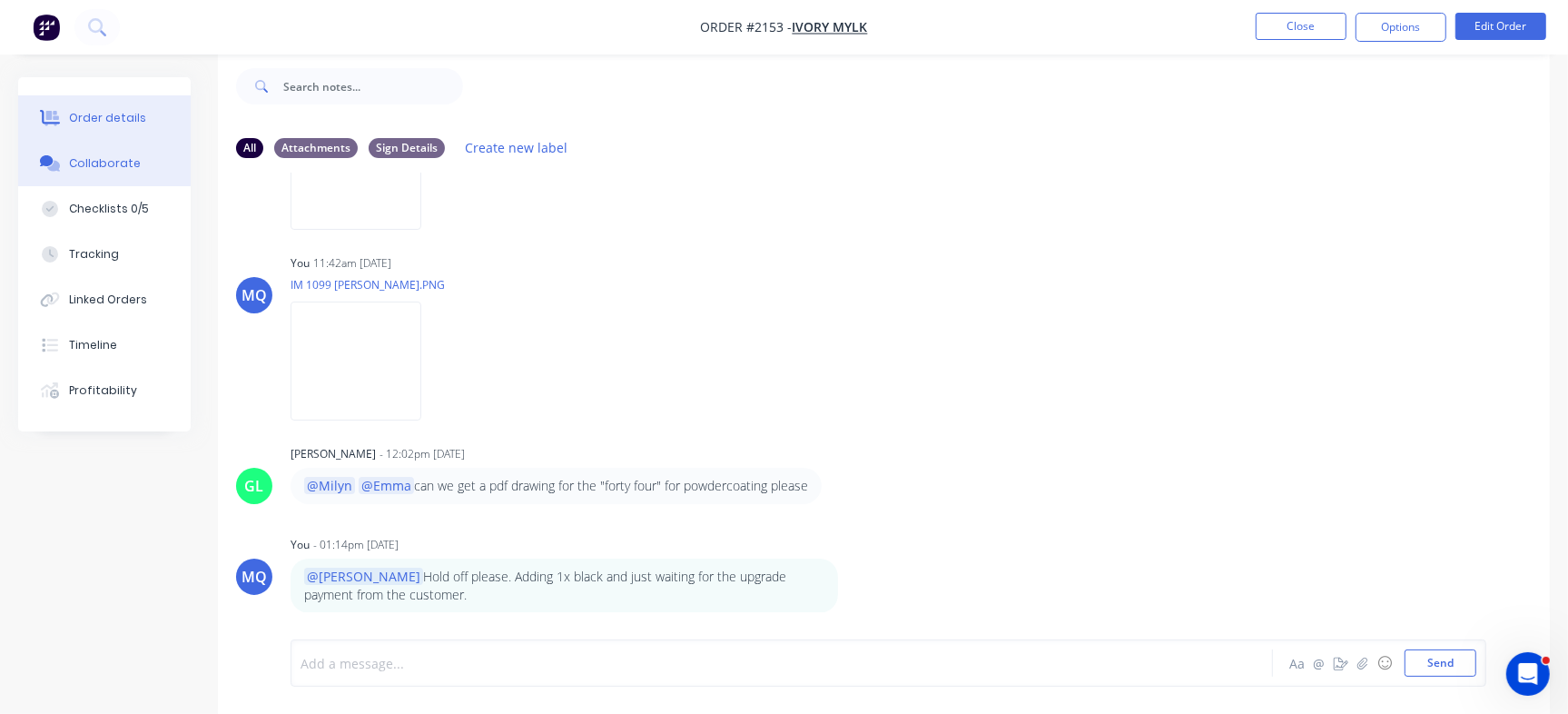
click at [103, 118] on div "Order details" at bounding box center [108, 117] width 77 height 16
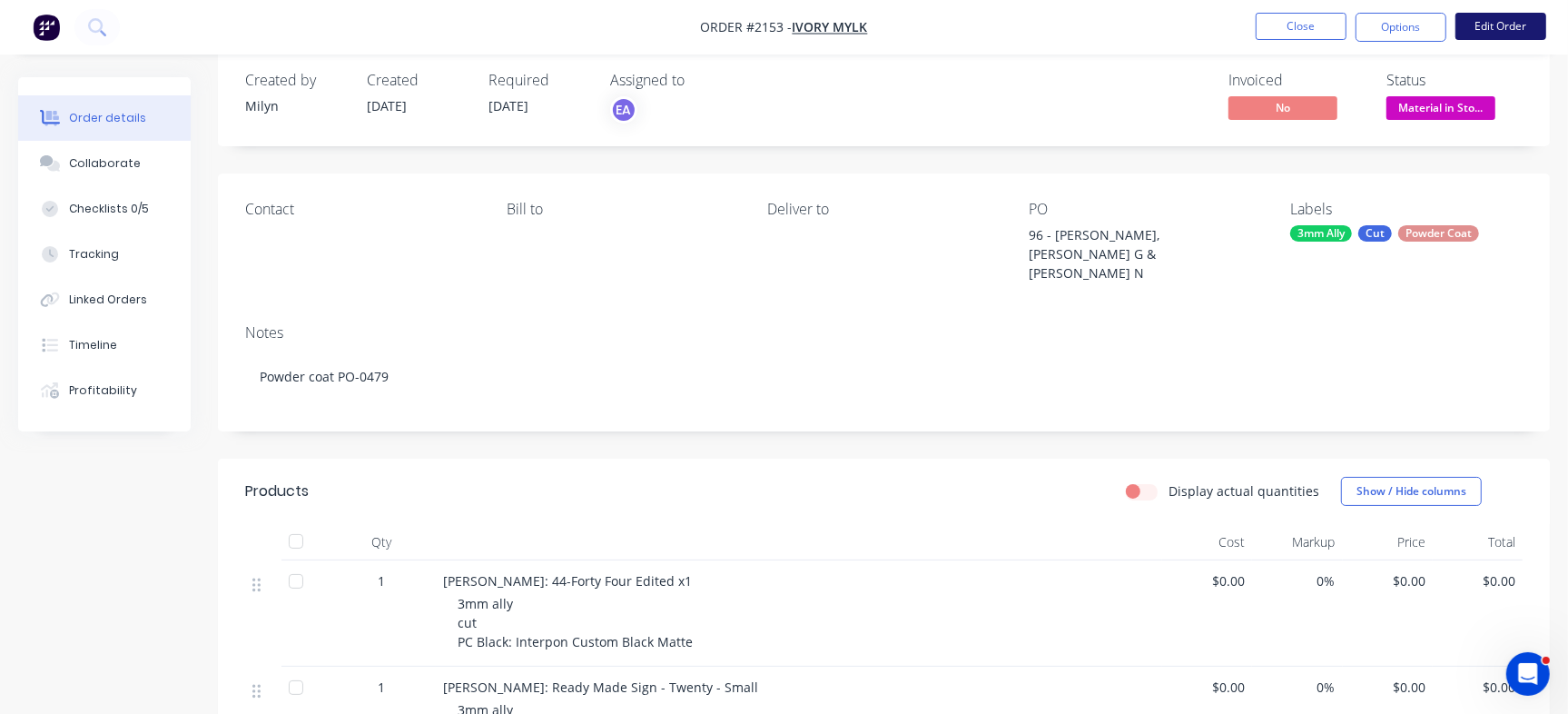
click at [1501, 18] on button "Edit Order" at bounding box center [1500, 26] width 90 height 27
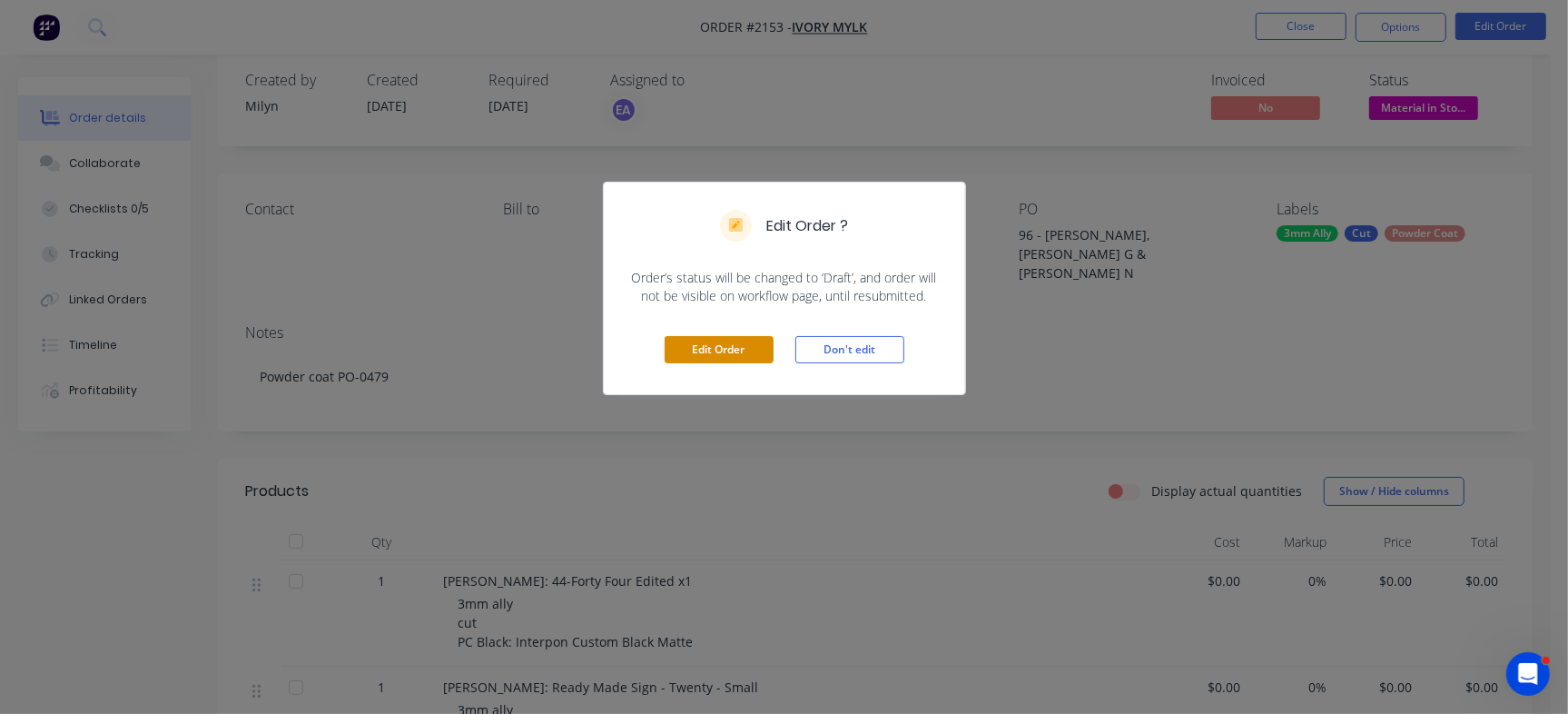
click at [726, 343] on button "Edit Order" at bounding box center [719, 350] width 109 height 27
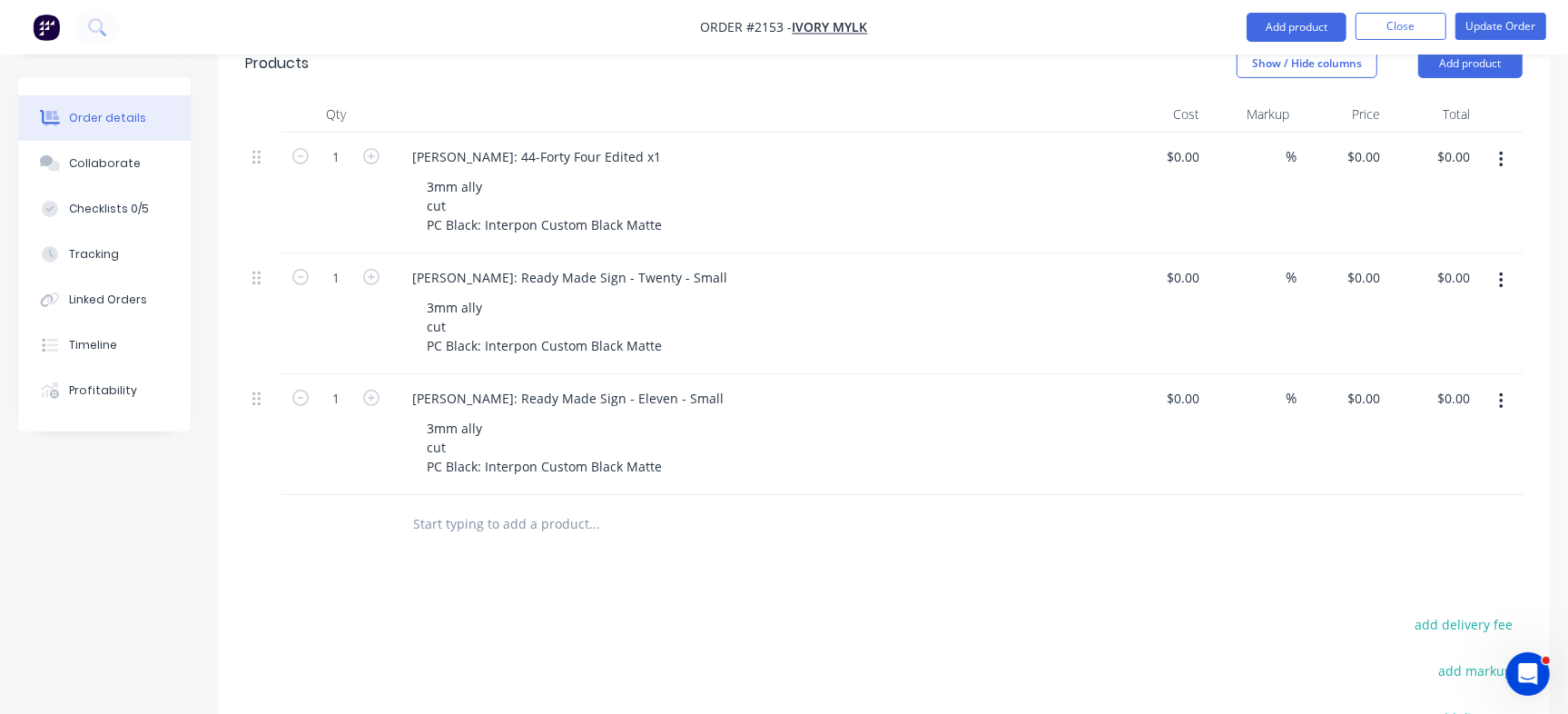
scroll to position [468, 0]
click at [490, 502] on input "text" at bounding box center [594, 520] width 363 height 37
paste input "Sharon Borgartz"
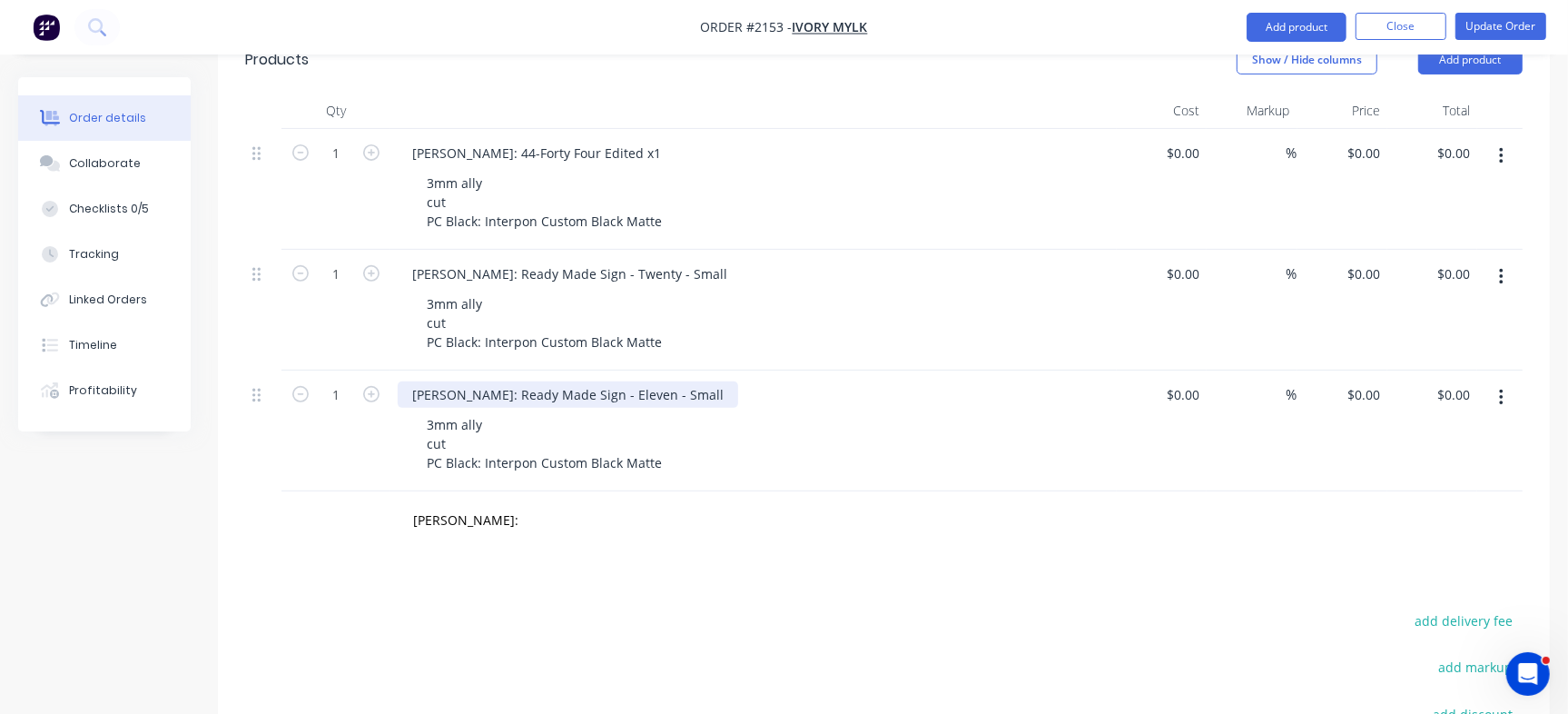
click at [509, 382] on div "[PERSON_NAME]: Ready Made Sign - Eleven - Small" at bounding box center [568, 394] width 340 height 26
click at [515, 382] on div "[PERSON_NAME]: Ready Made Sign - Eleven - Small" at bounding box center [568, 394] width 340 height 26
drag, startPoint x: 515, startPoint y: 351, endPoint x: 788, endPoint y: 369, distance: 273.6
click at [788, 370] on div "Loretta Noonan: Ready Made Sign - Eleven - Small 3mm ally cut PC Black: Interpo…" at bounding box center [753, 431] width 726 height 121
copy div "Ready Made Sign - Eleven - Small"
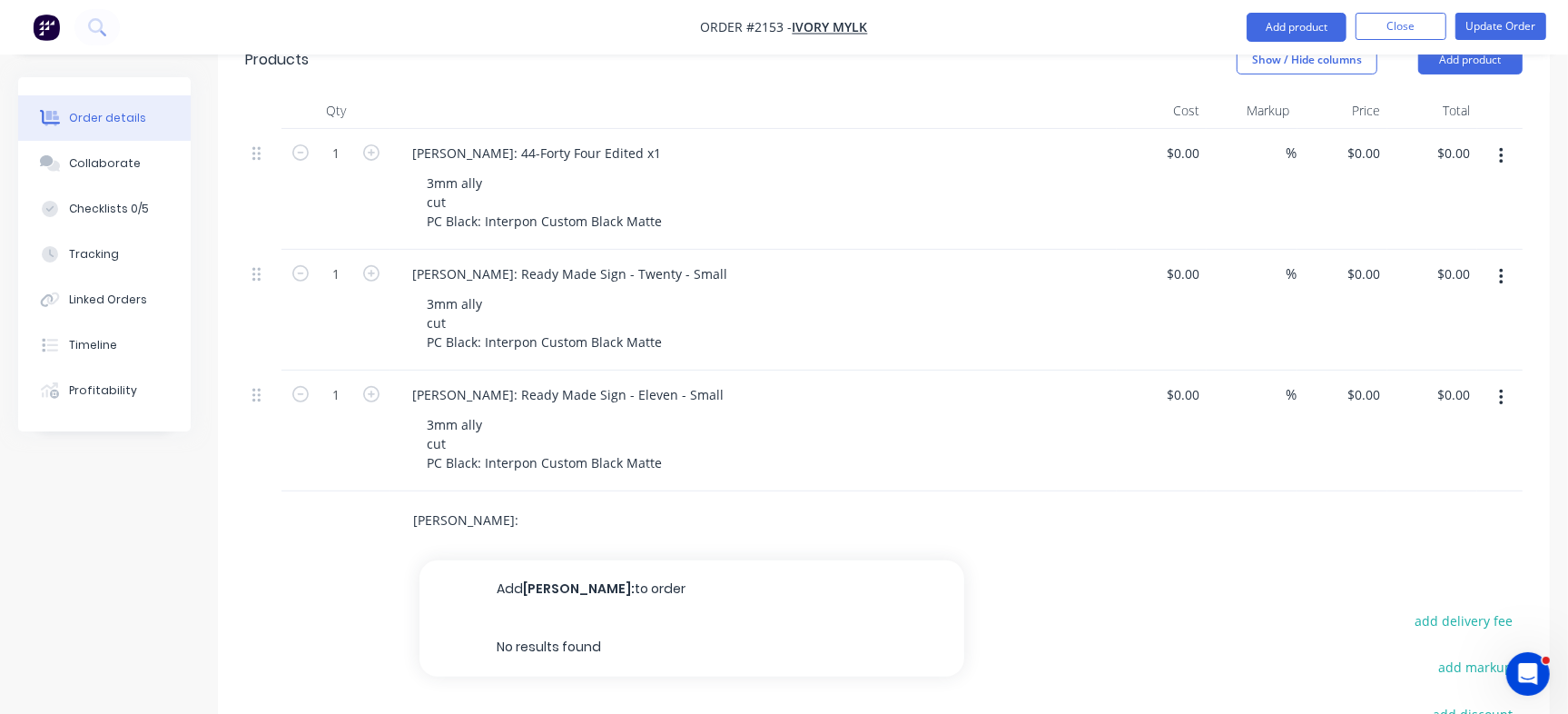
click at [547, 502] on input "Sharon Borgartz:" at bounding box center [594, 520] width 363 height 37
paste input "Ready Made Sign - Eleven - Small"
click at [683, 502] on input "Sharon Borgartz: Ready Made Sign - Eleven - Small" at bounding box center [594, 520] width 363 height 37
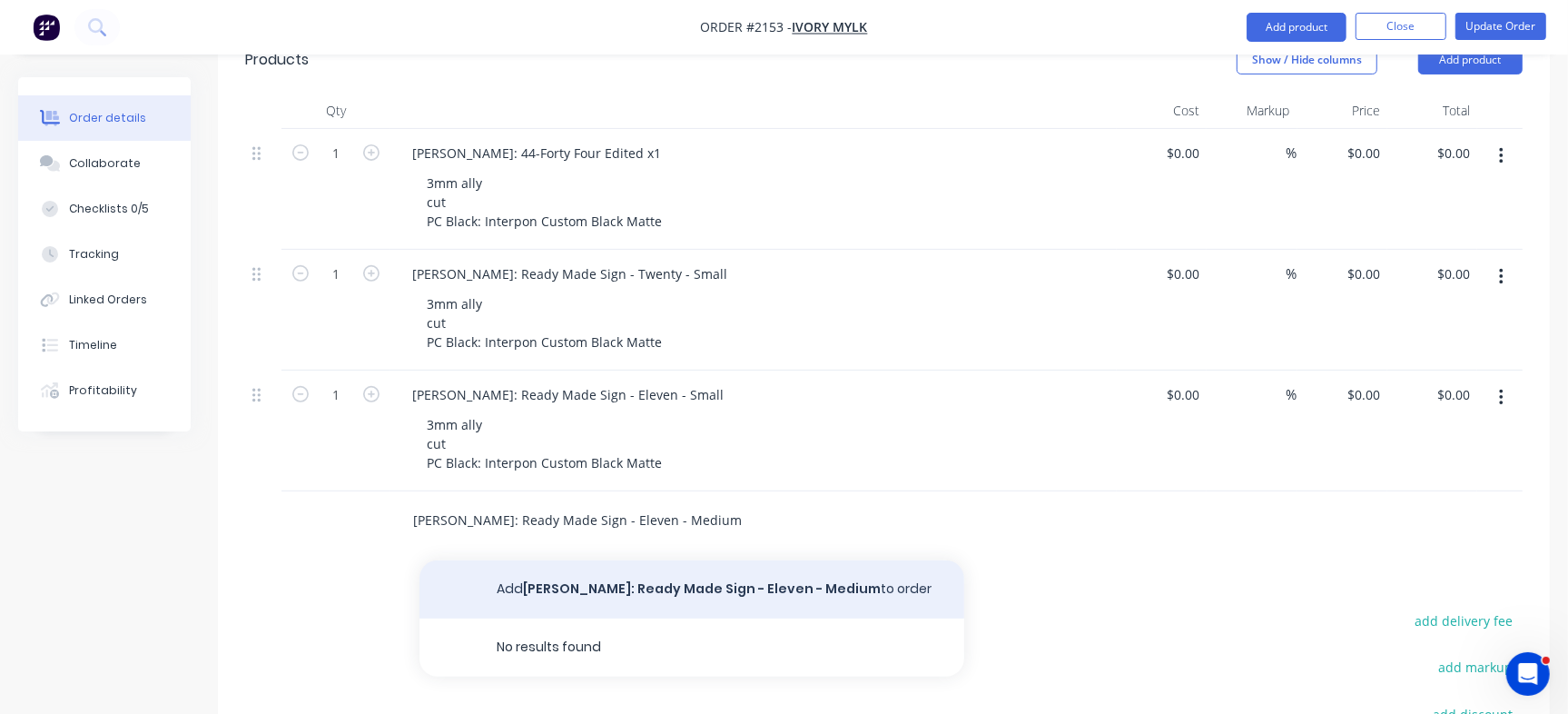
type input "[PERSON_NAME]: Ready Made Sign - Eleven - Medium"
click at [729, 560] on button "Add Sharon Borgartz: Ready Made Sign - Eleven - Medium to order" at bounding box center [691, 589] width 545 height 58
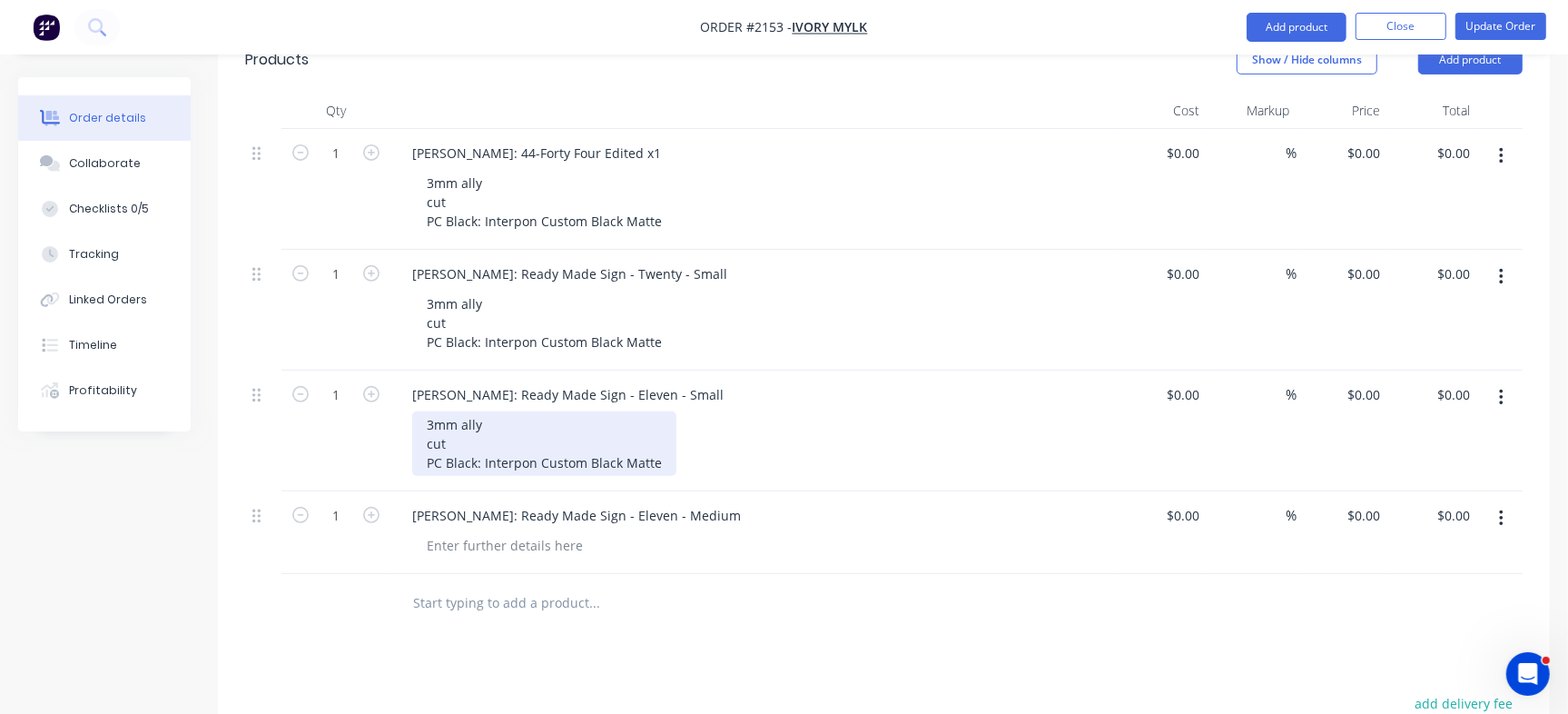
click at [473, 411] on div "3mm ally cut PC Black: Interpon Custom Black Matte" at bounding box center [544, 443] width 264 height 64
copy div "3mm ally cut PC Black: Interpon Custom Black Matte"
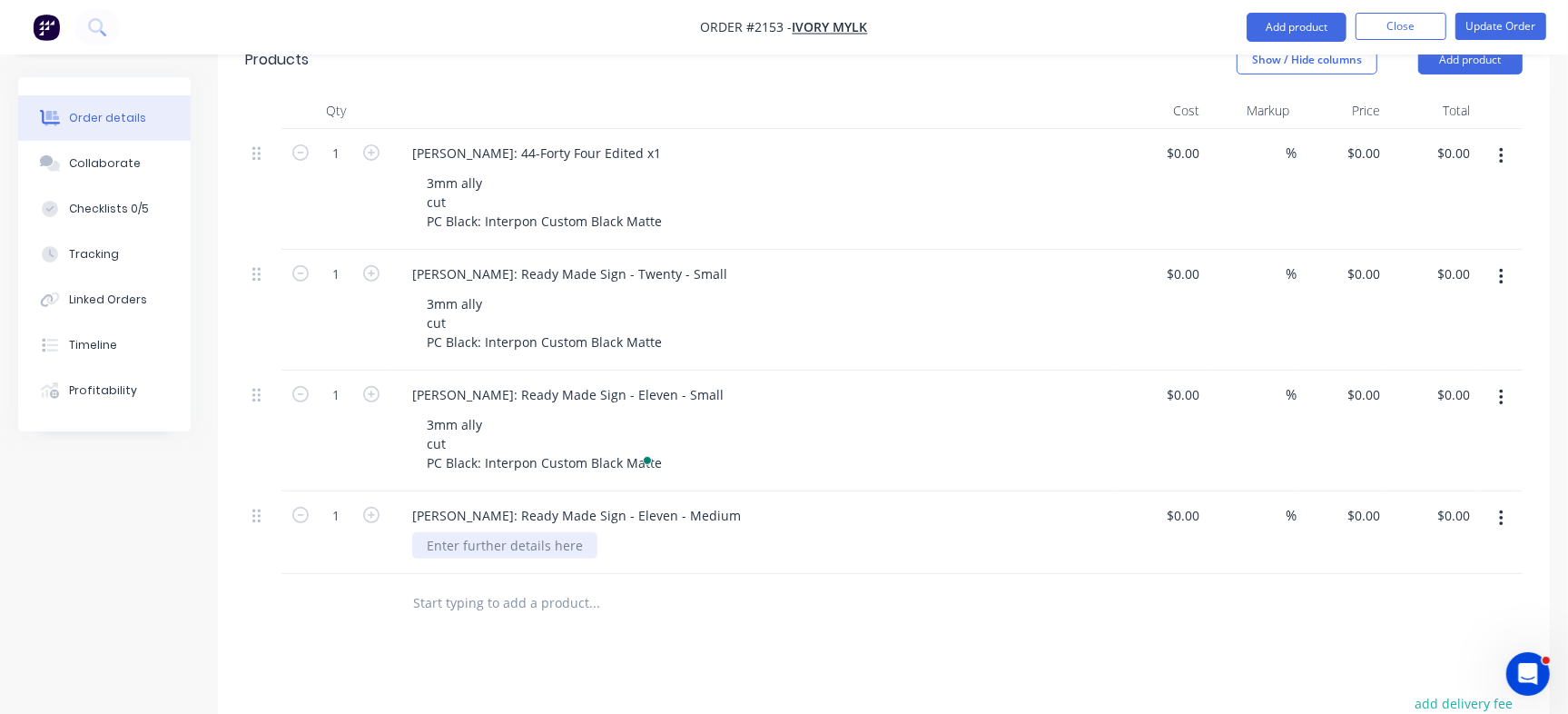
click at [482, 532] on div at bounding box center [504, 545] width 185 height 26
paste div
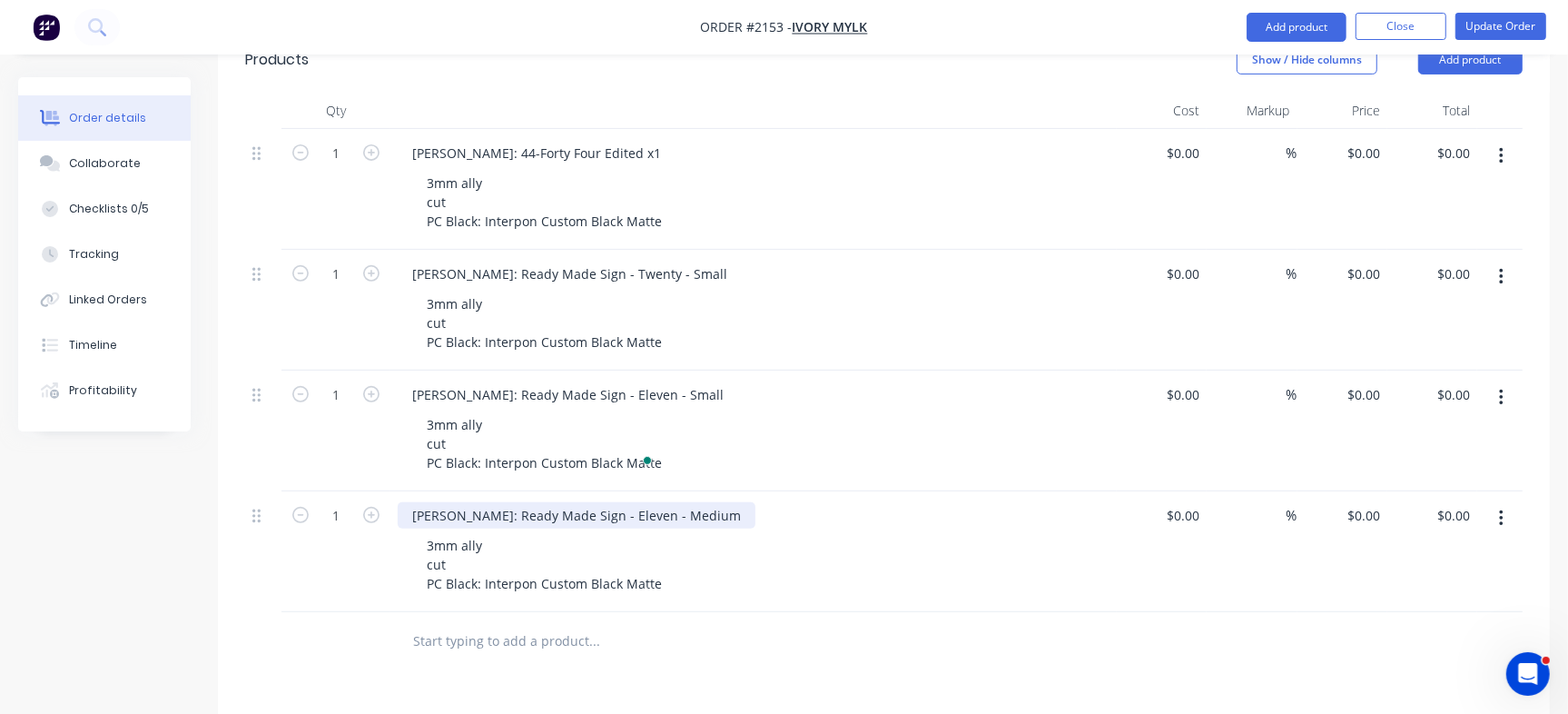
click at [553, 502] on div "[PERSON_NAME]: Ready Made Sign - Eleven - Medium" at bounding box center [576, 514] width 357 height 26
click at [727, 623] on input "text" at bounding box center [594, 641] width 363 height 37
drag, startPoint x: 410, startPoint y: 477, endPoint x: 103, endPoint y: 151, distance: 447.8
click at [870, 502] on div "[PERSON_NAME]: Ready Made Sign - Eleven - Medium" at bounding box center [753, 514] width 712 height 26
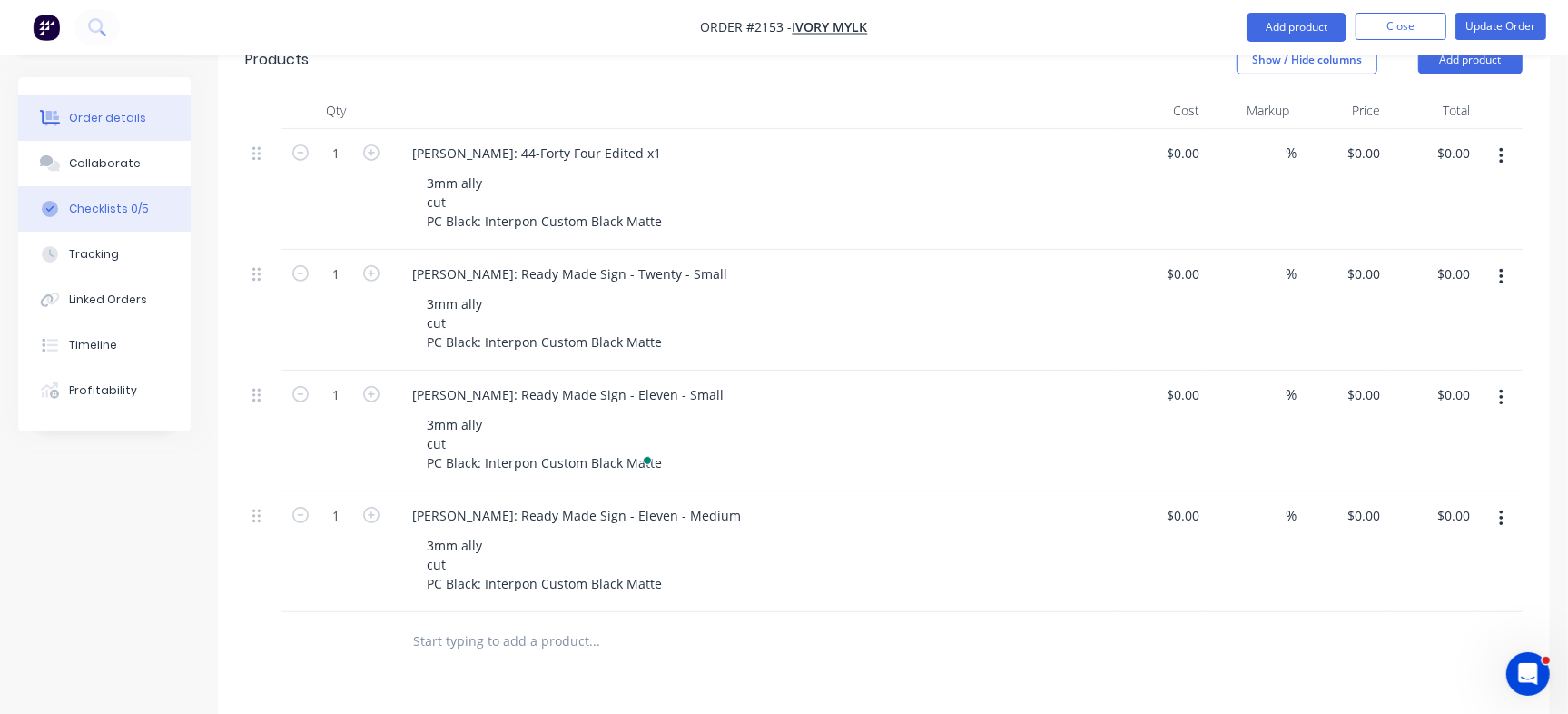
click at [126, 207] on div "Checklists 0/5" at bounding box center [109, 209] width 80 height 16
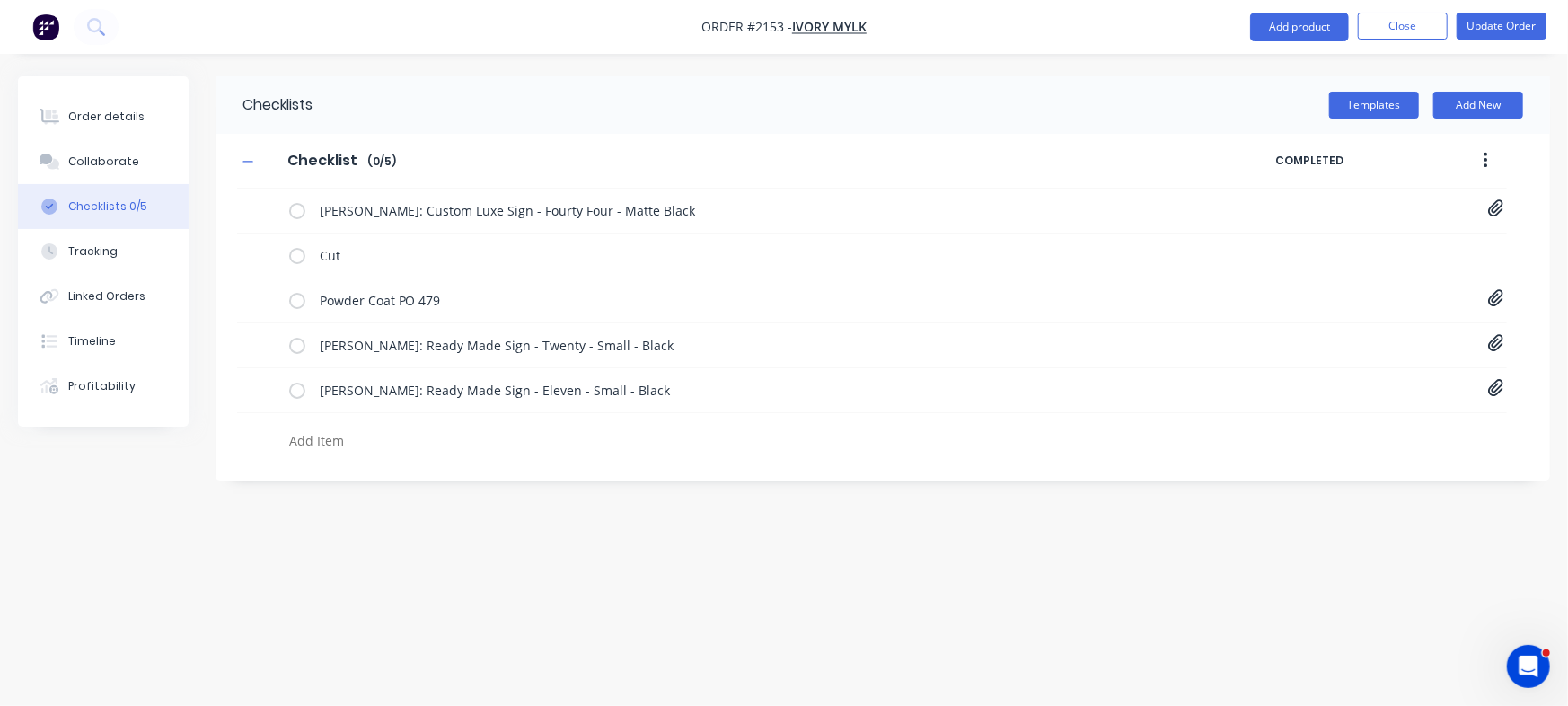
click at [352, 432] on textarea at bounding box center [691, 440] width 817 height 26
paste textarea "[PERSON_NAME]: Ready Made Sign - Eleven - Medium"
type textarea "[PERSON_NAME]: Ready Made Sign - Eleven - Medium"
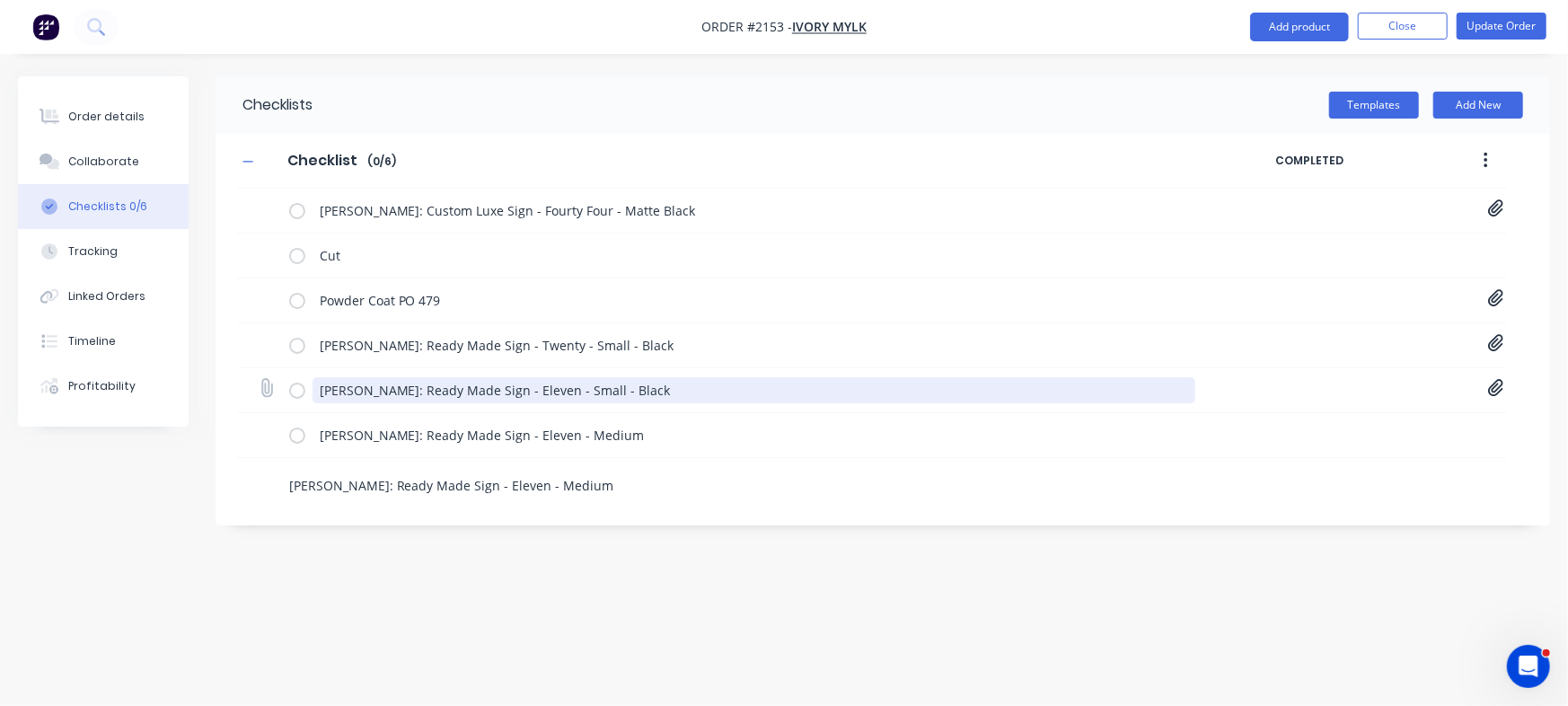
click at [348, 385] on textarea "Zane Gibson: Ready Made Sign - Eleven - Small - Black" at bounding box center [754, 390] width 883 height 26
drag, startPoint x: 390, startPoint y: 385, endPoint x: 226, endPoint y: 356, distance: 166.5
click at [226, 356] on div "Checklist Checklist Enter Checklist name ( 0 / 6 ) COMPLETED Craig Scarr: Custo…" at bounding box center [883, 318] width 1334 height 370
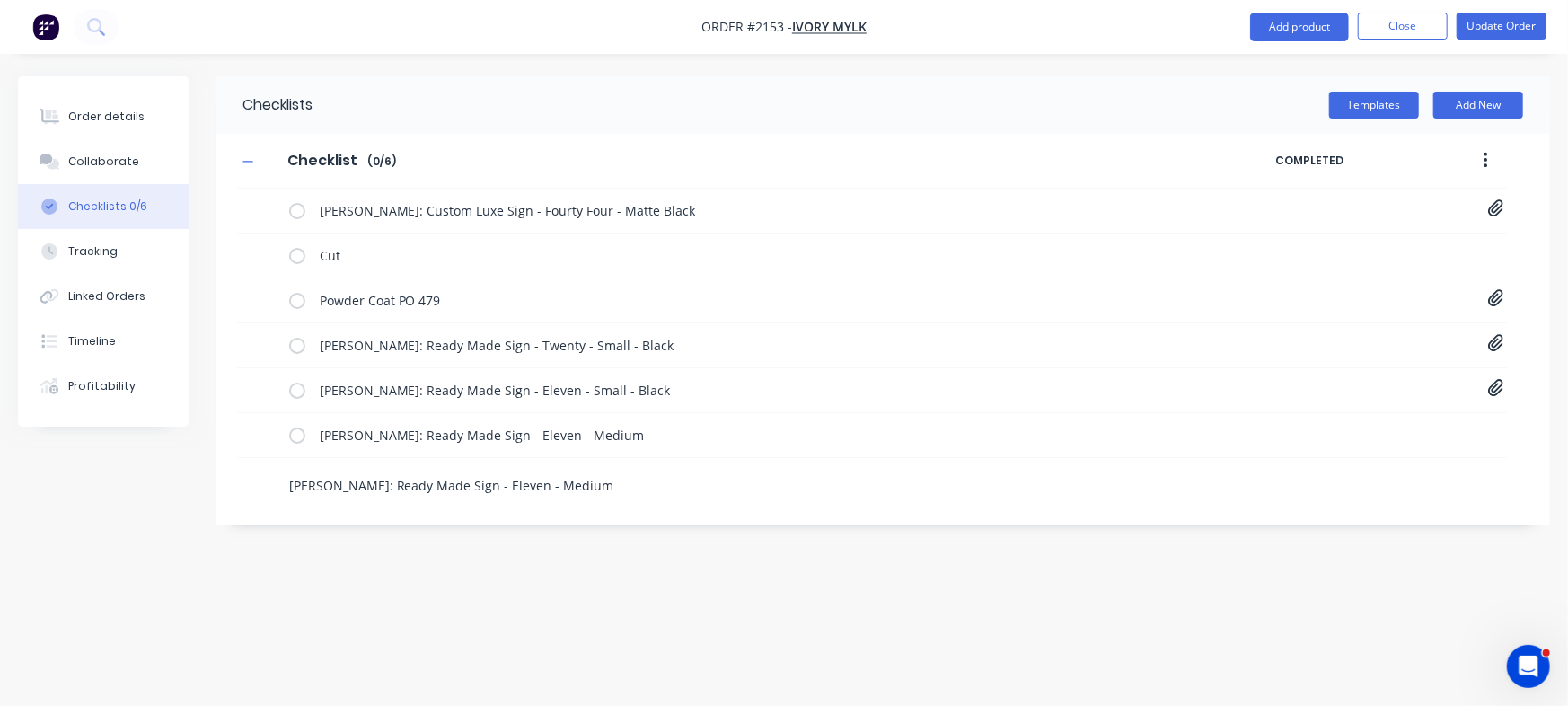
click at [125, 163] on div "Collaborate" at bounding box center [104, 162] width 71 height 16
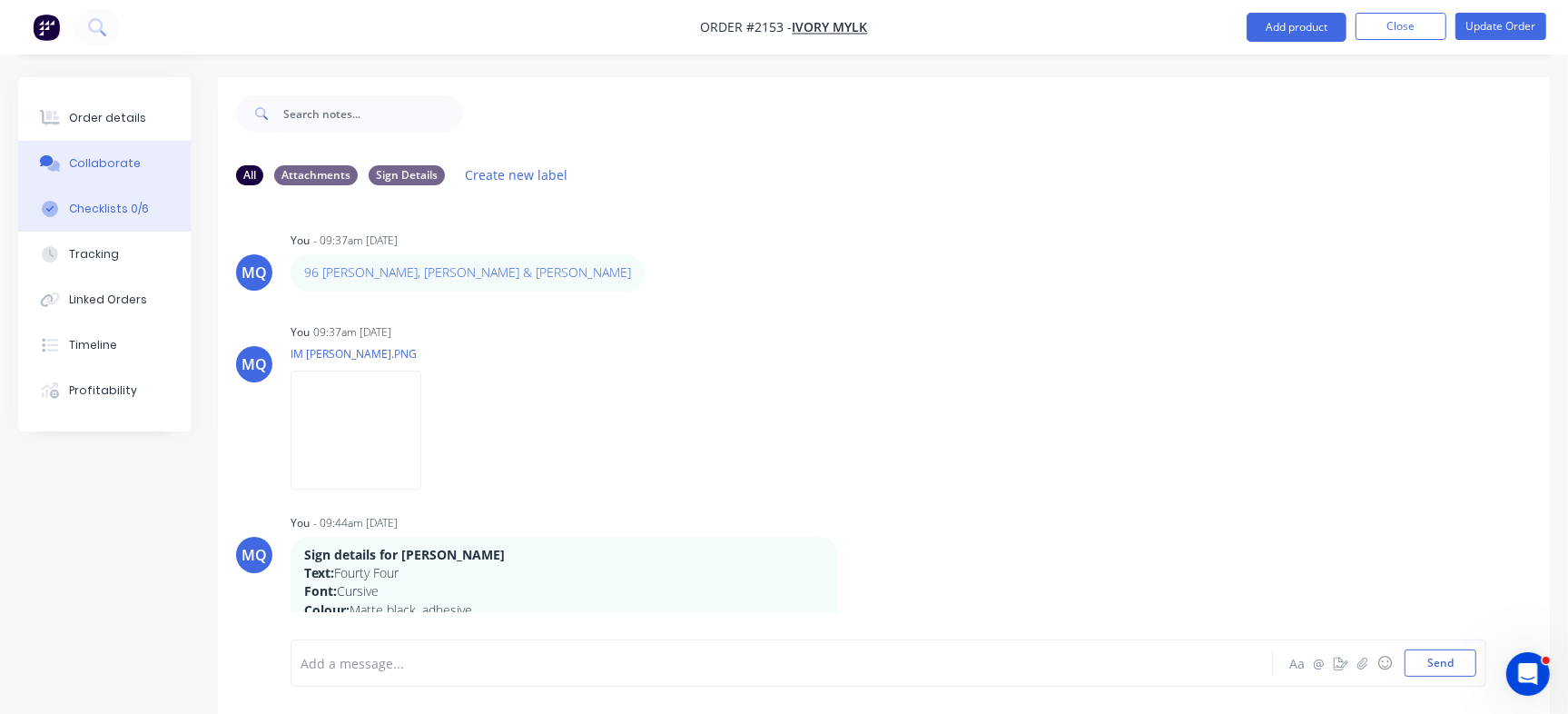
click at [92, 207] on div "Checklists 0/6" at bounding box center [109, 209] width 80 height 16
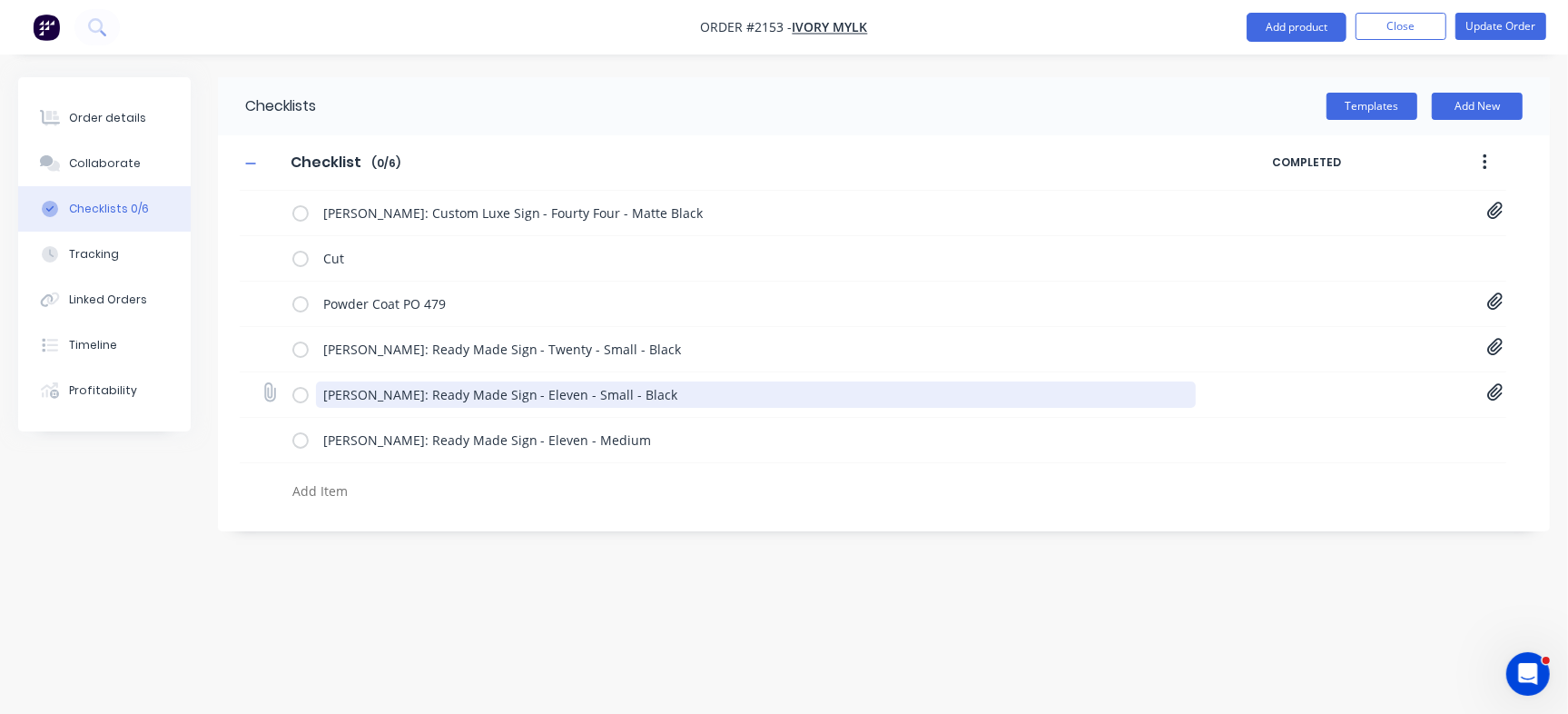
click at [377, 400] on textarea "Zane Gibson: Ready Made Sign - Eleven - Small - Black" at bounding box center [755, 394] width 879 height 26
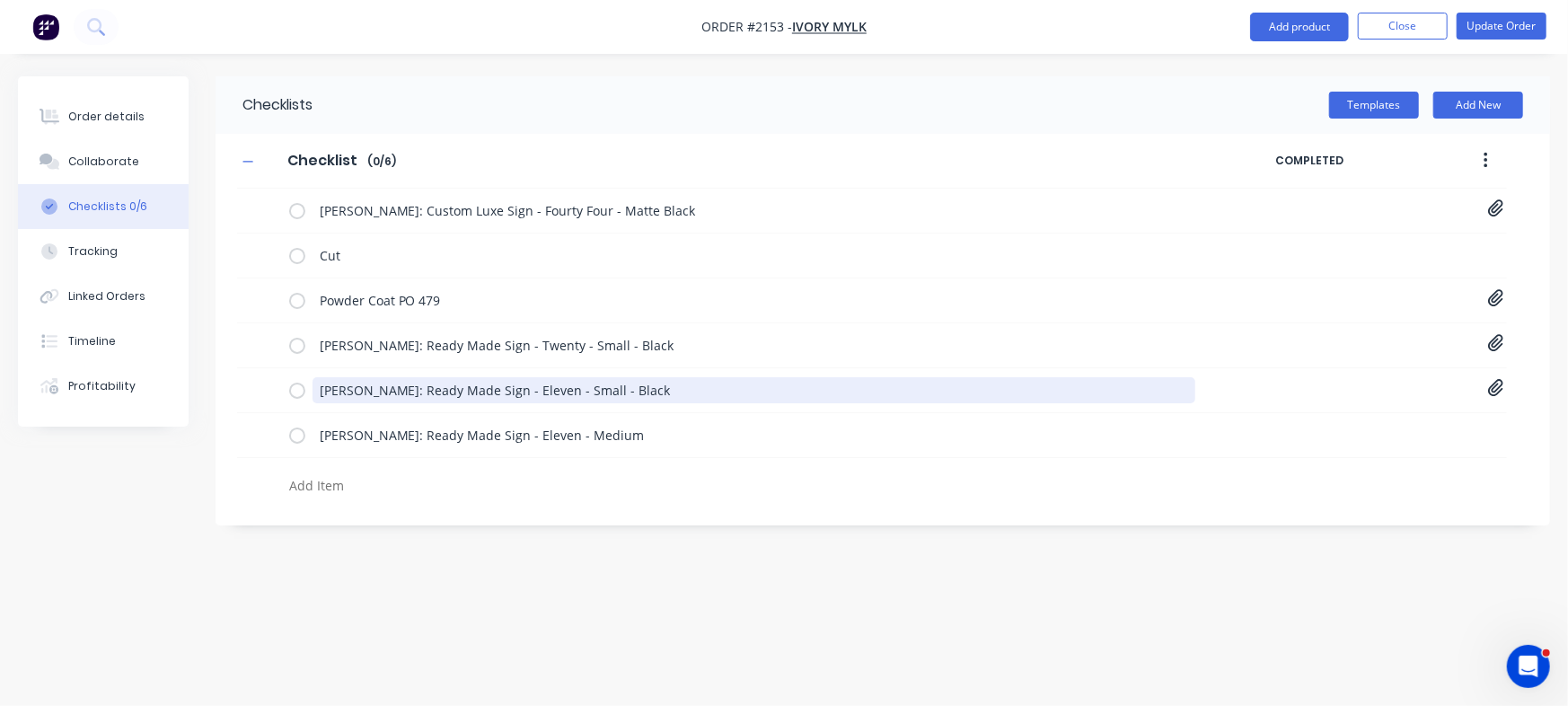
drag, startPoint x: 390, startPoint y: 386, endPoint x: 215, endPoint y: 391, distance: 175.1
click at [216, 388] on div "Checklist Checklist Enter Checklist name ( 0 / 6 ) COMPLETED Craig Scarr: Custo…" at bounding box center [883, 318] width 1334 height 370
type textarea "[PERSON_NAME]: Ready Made Sign - Eleven - Small - Black"
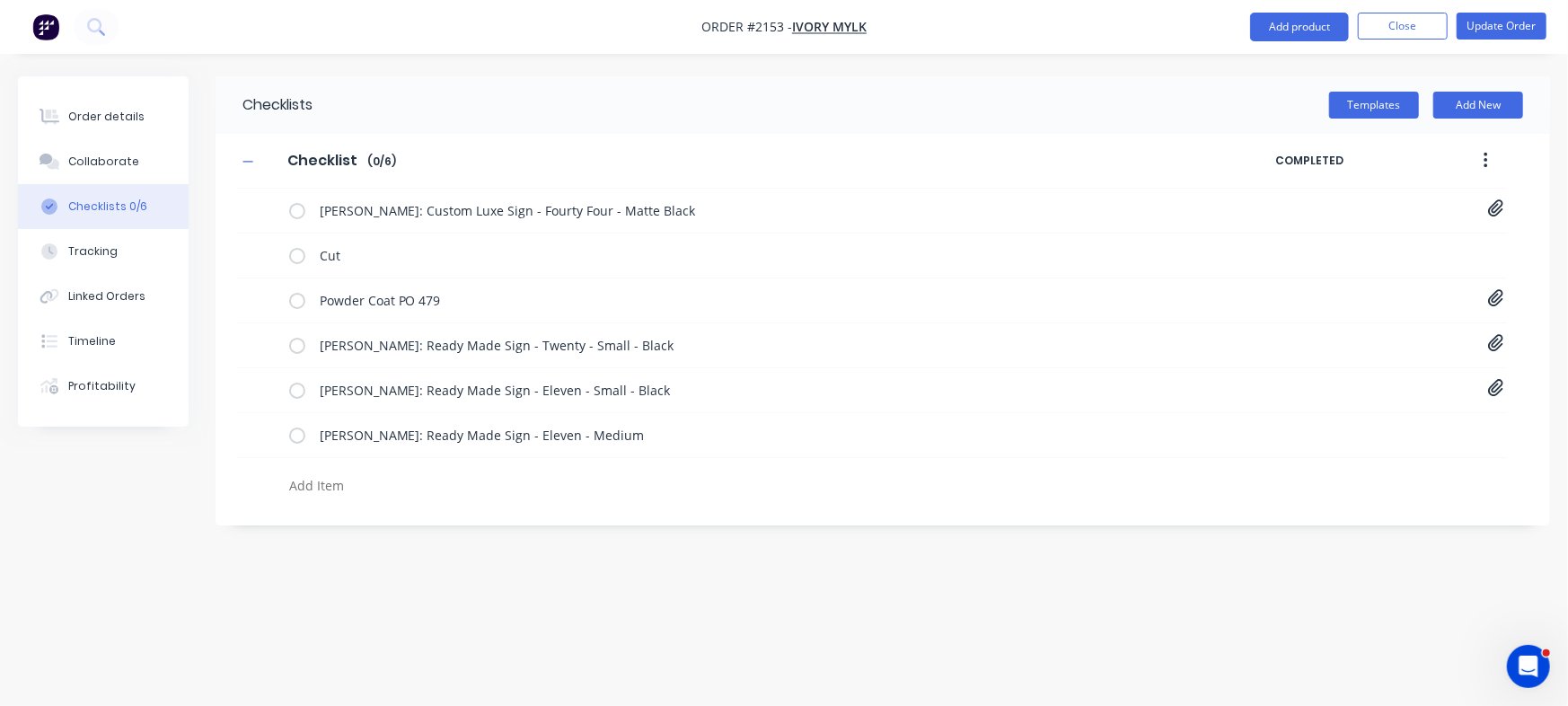
click at [698, 561] on div "Checklists Templates Add New Checklist Checklist Enter Checklist name ( 0 / 6 )…" at bounding box center [784, 318] width 1532 height 485
click at [1387, 24] on button "Close" at bounding box center [1402, 26] width 89 height 27
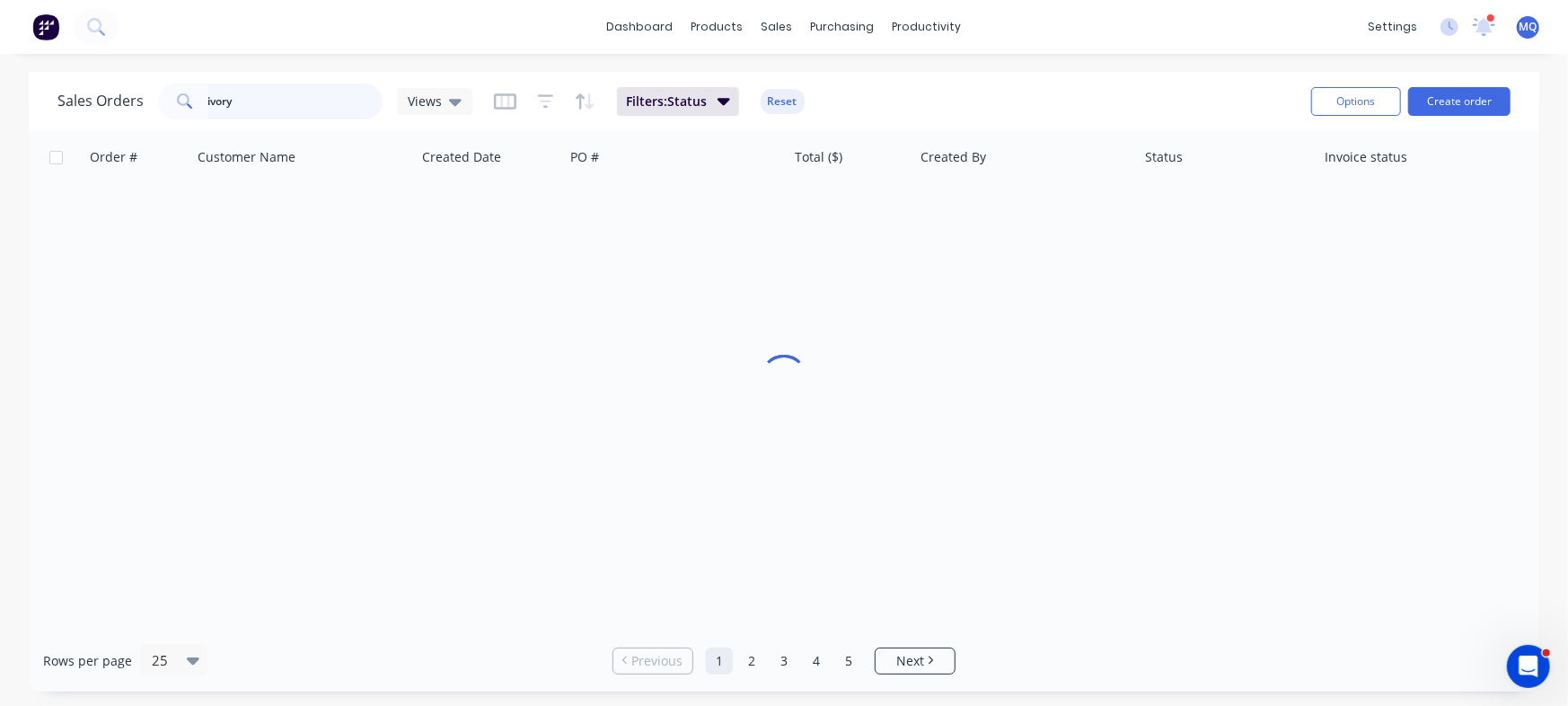
click at [306, 103] on input "ivory" at bounding box center [296, 102] width 175 height 36
click at [456, 101] on icon at bounding box center [454, 103] width 12 height 8
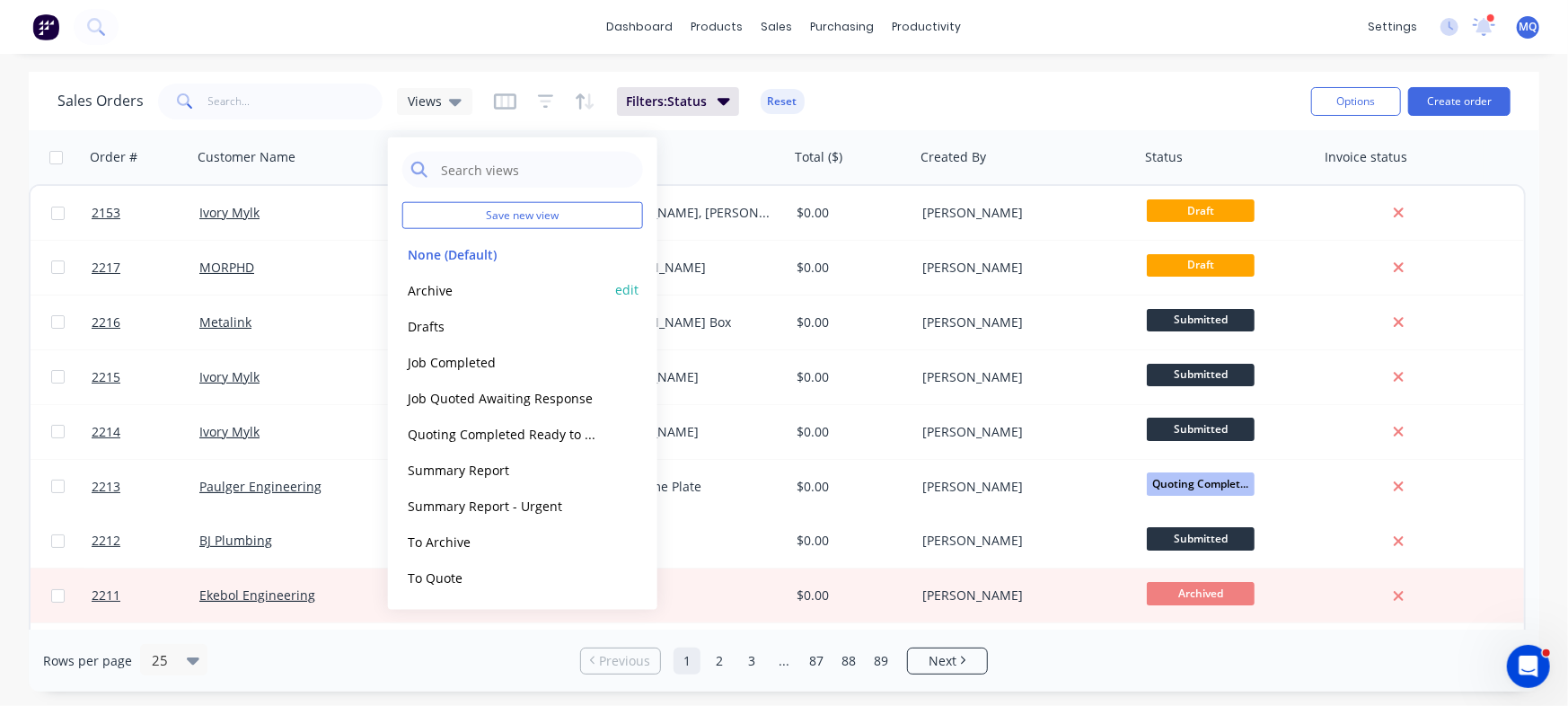
click at [436, 291] on button "Archive" at bounding box center [504, 290] width 204 height 21
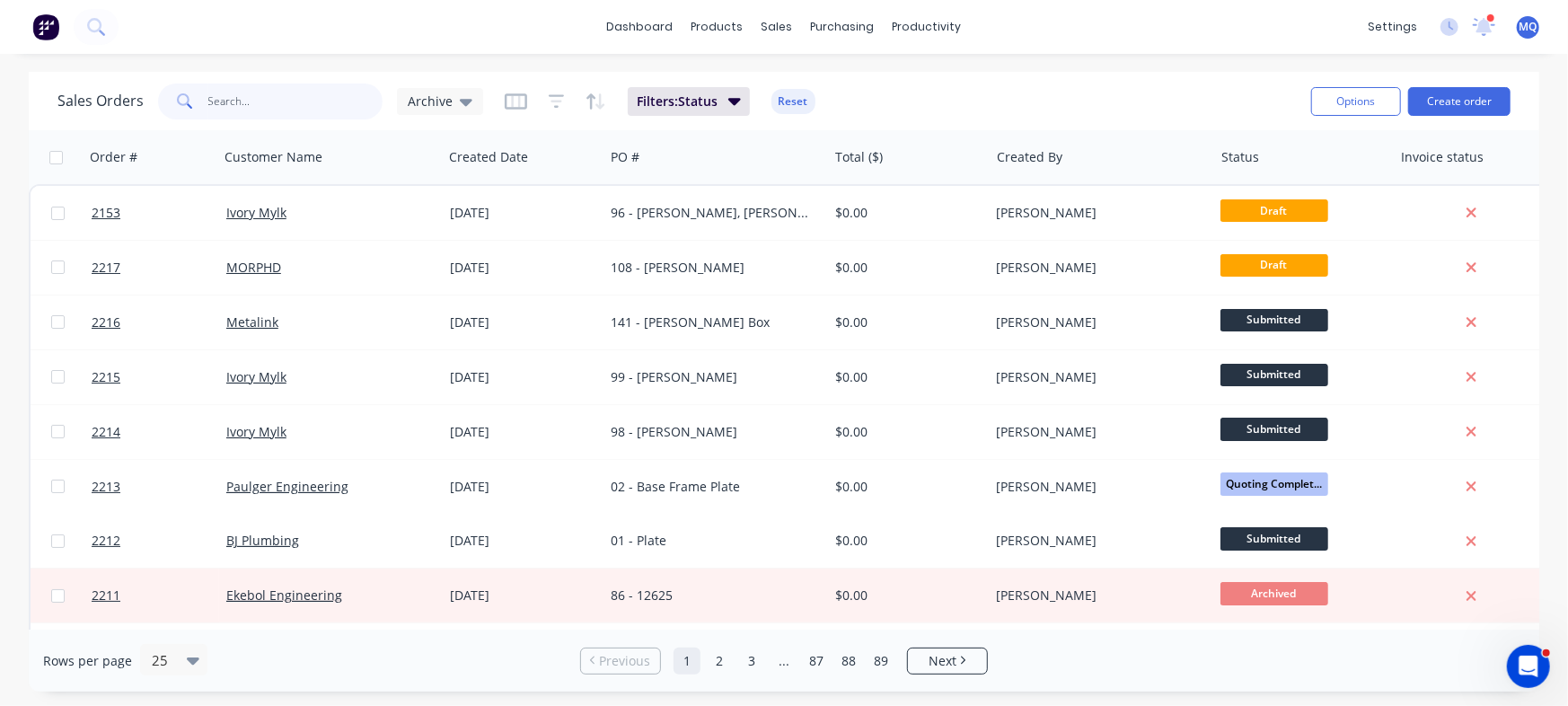
click at [289, 90] on input "text" at bounding box center [296, 102] width 175 height 36
type input "sam palmer"
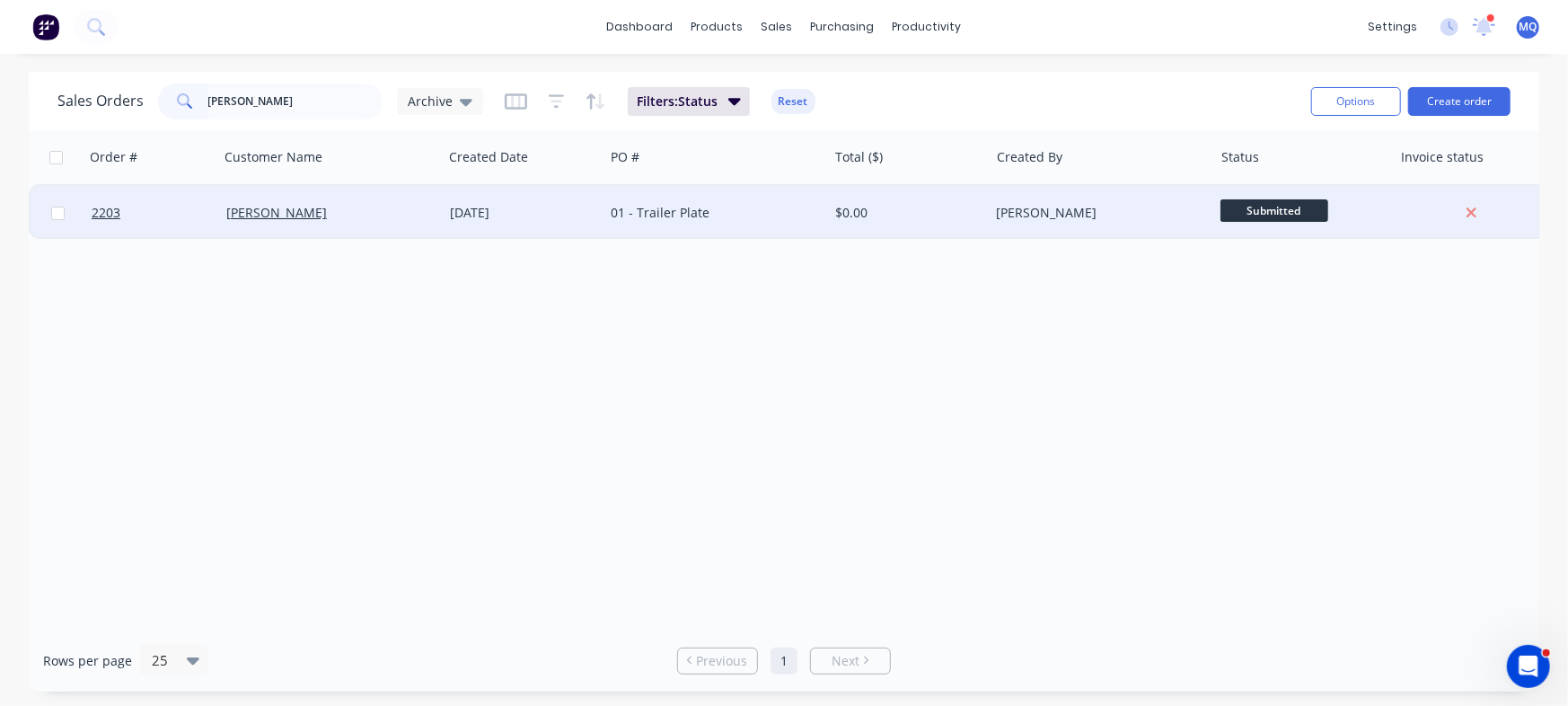
click at [651, 209] on div "01 - Trailer Plate" at bounding box center [710, 212] width 200 height 18
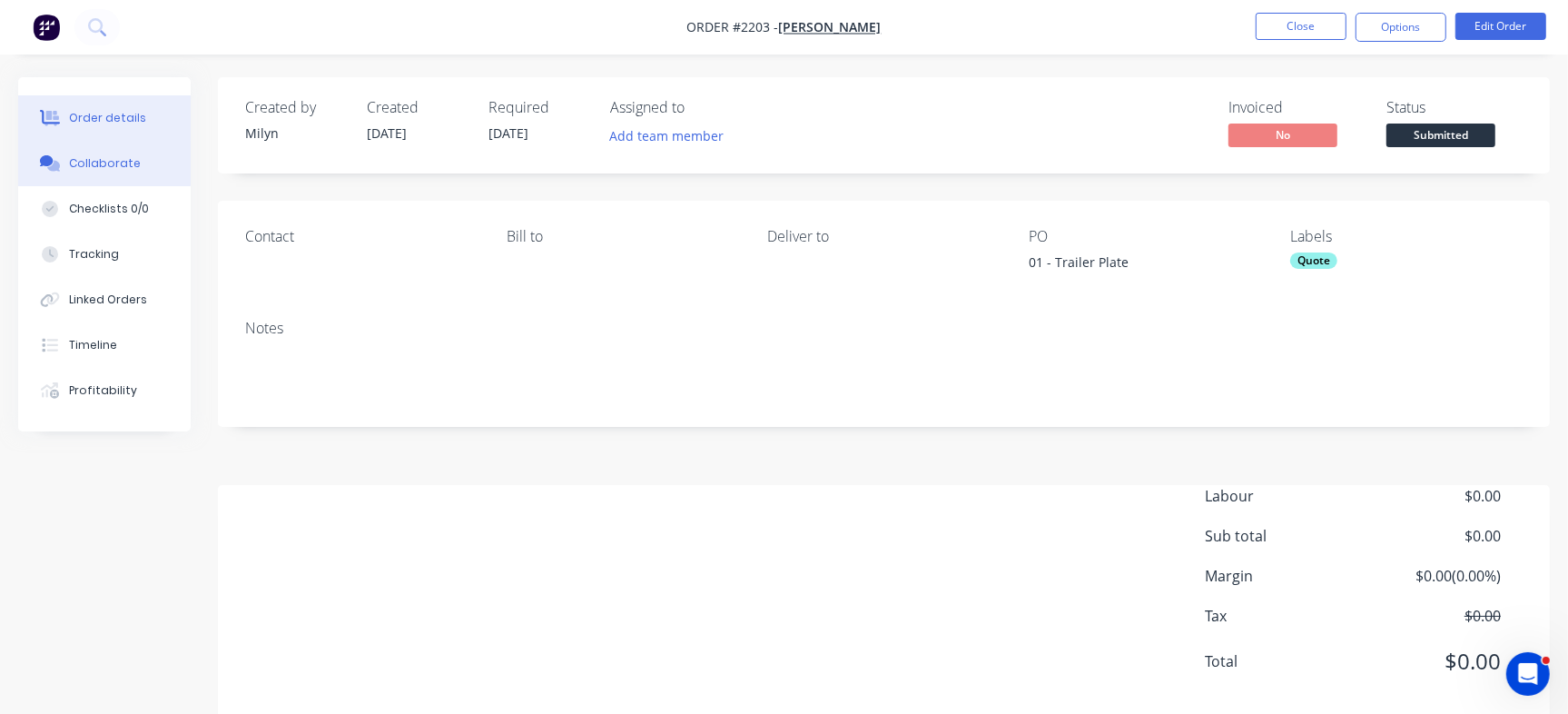
click at [112, 160] on div "Collaborate" at bounding box center [105, 163] width 72 height 16
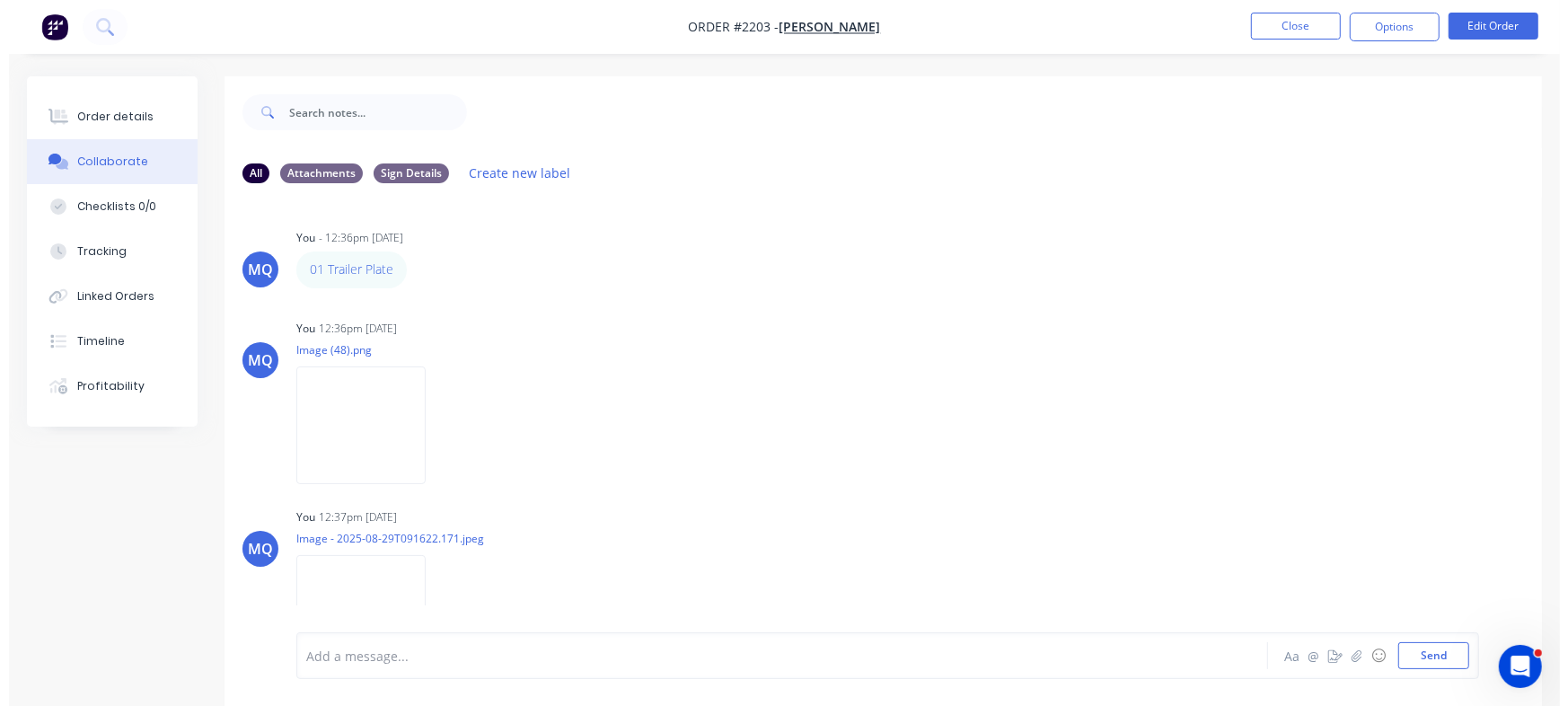
scroll to position [48, 0]
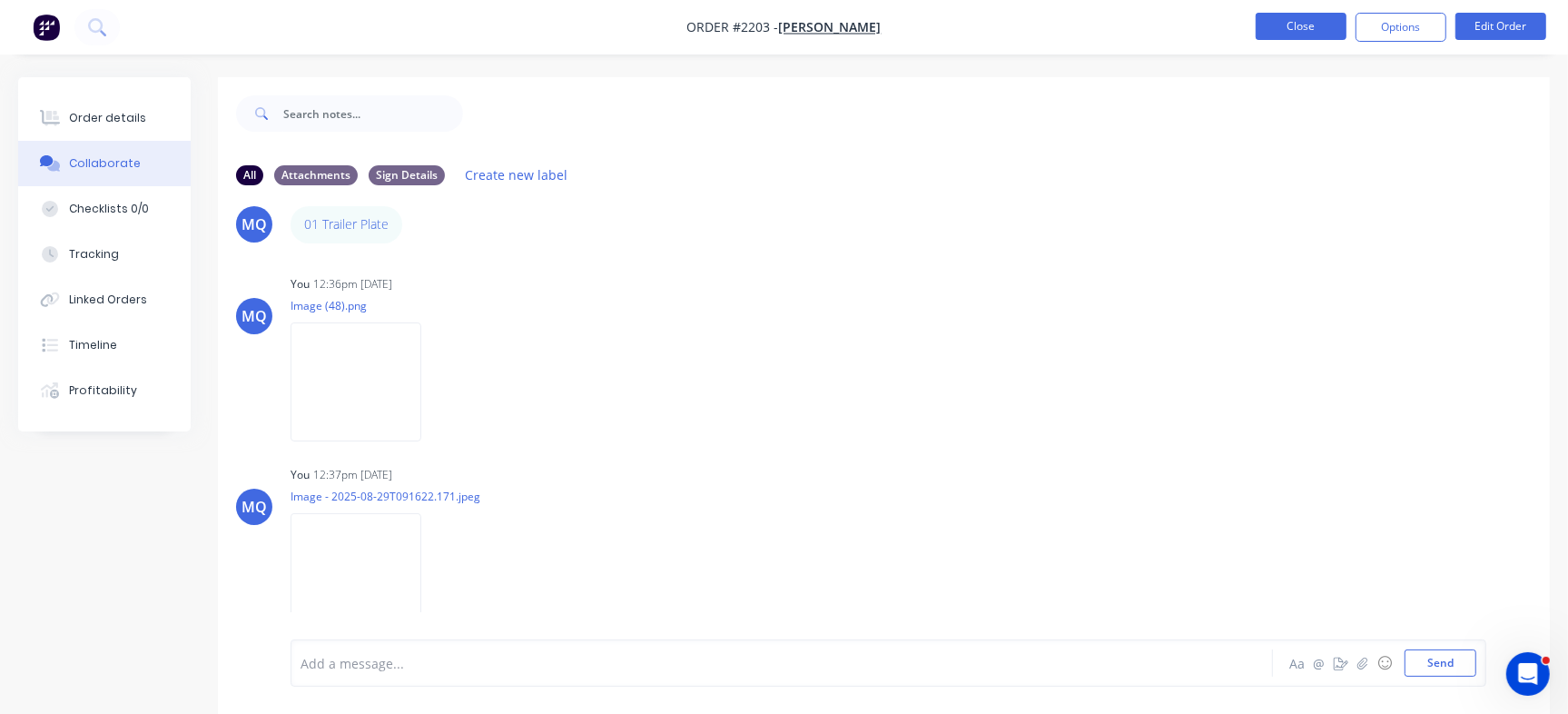
click at [1284, 34] on button "Close" at bounding box center [1301, 26] width 90 height 27
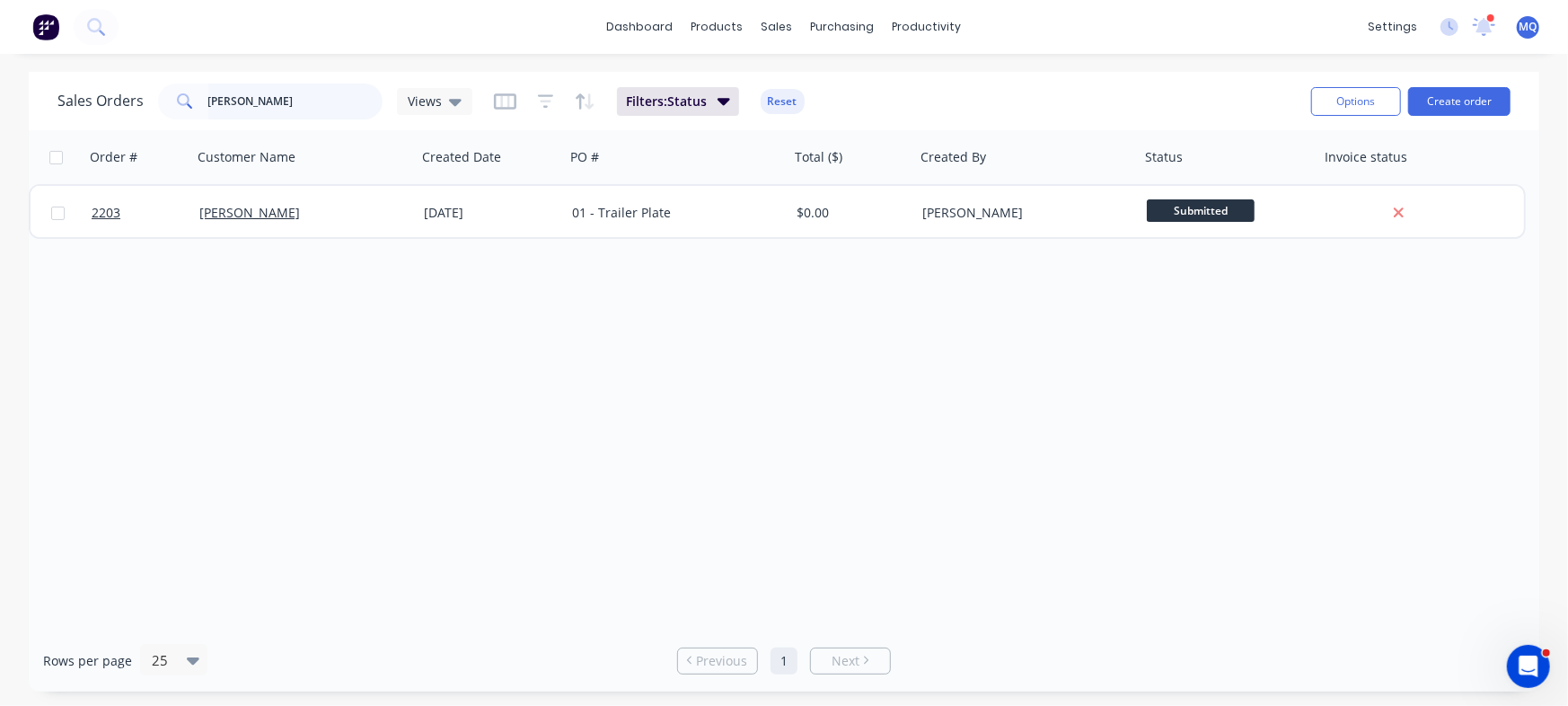
click at [0, 59] on div "dashboard products sales purchasing productivity dashboard products Product Cat…" at bounding box center [784, 353] width 1568 height 706
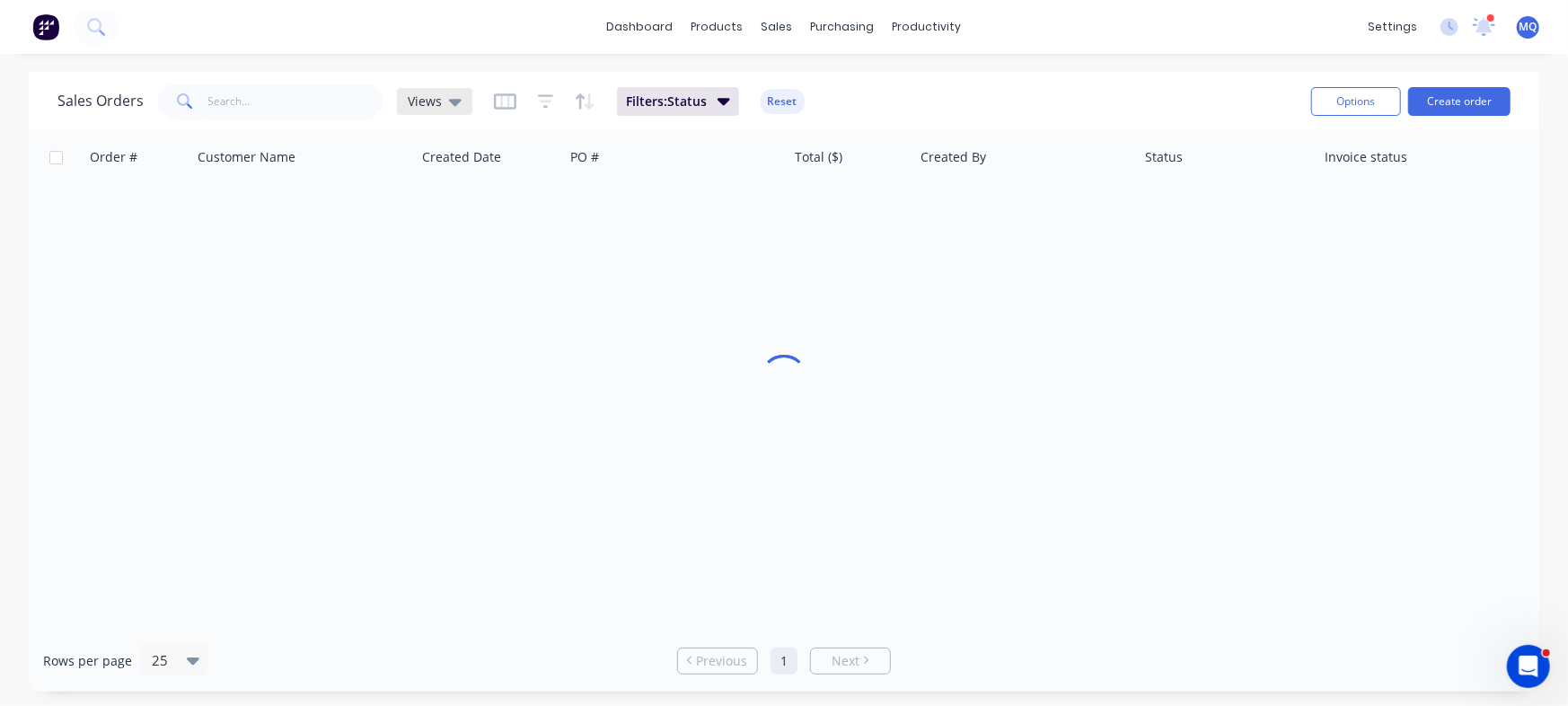
click at [441, 91] on div "Views" at bounding box center [434, 102] width 75 height 27
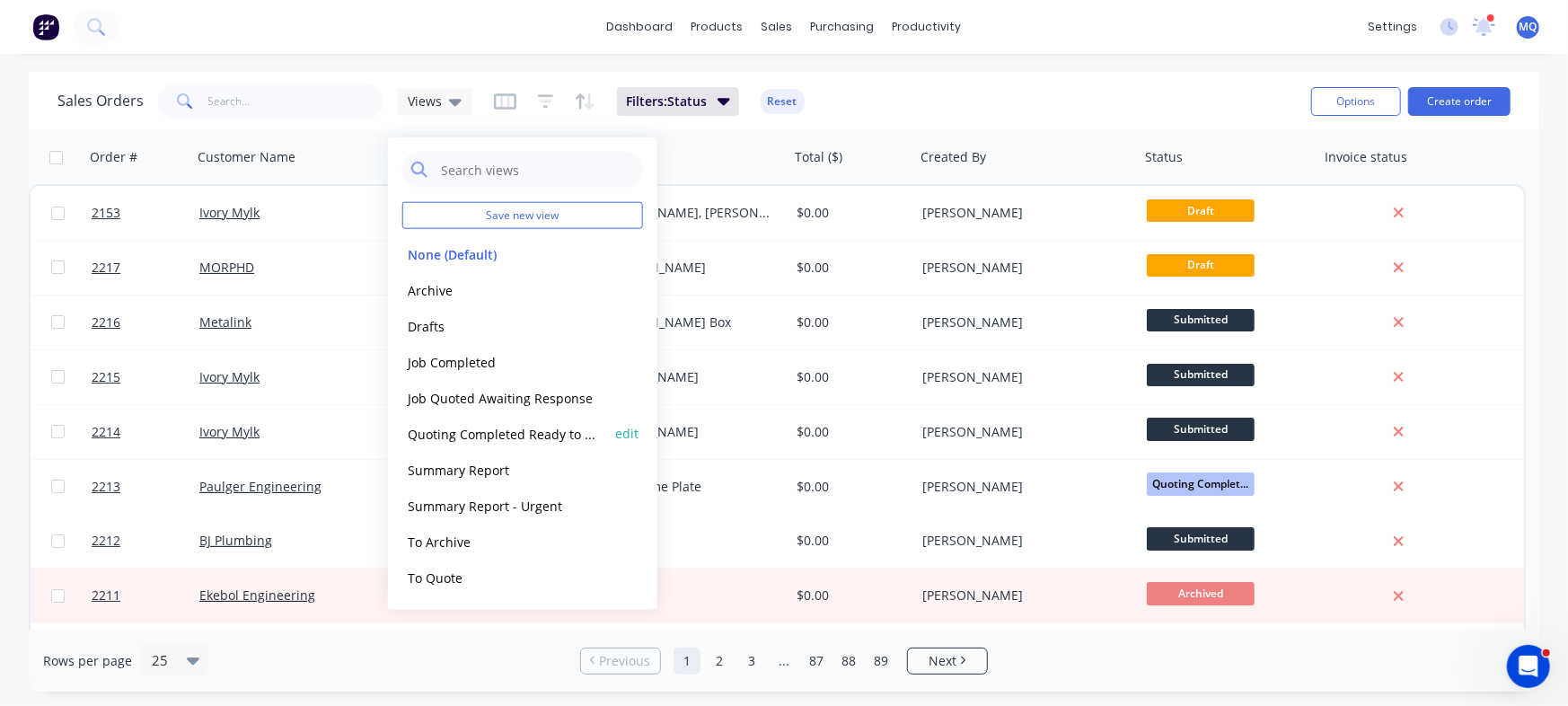
click at [507, 436] on button "Quoting Completed Ready to Send" at bounding box center [504, 433] width 204 height 21
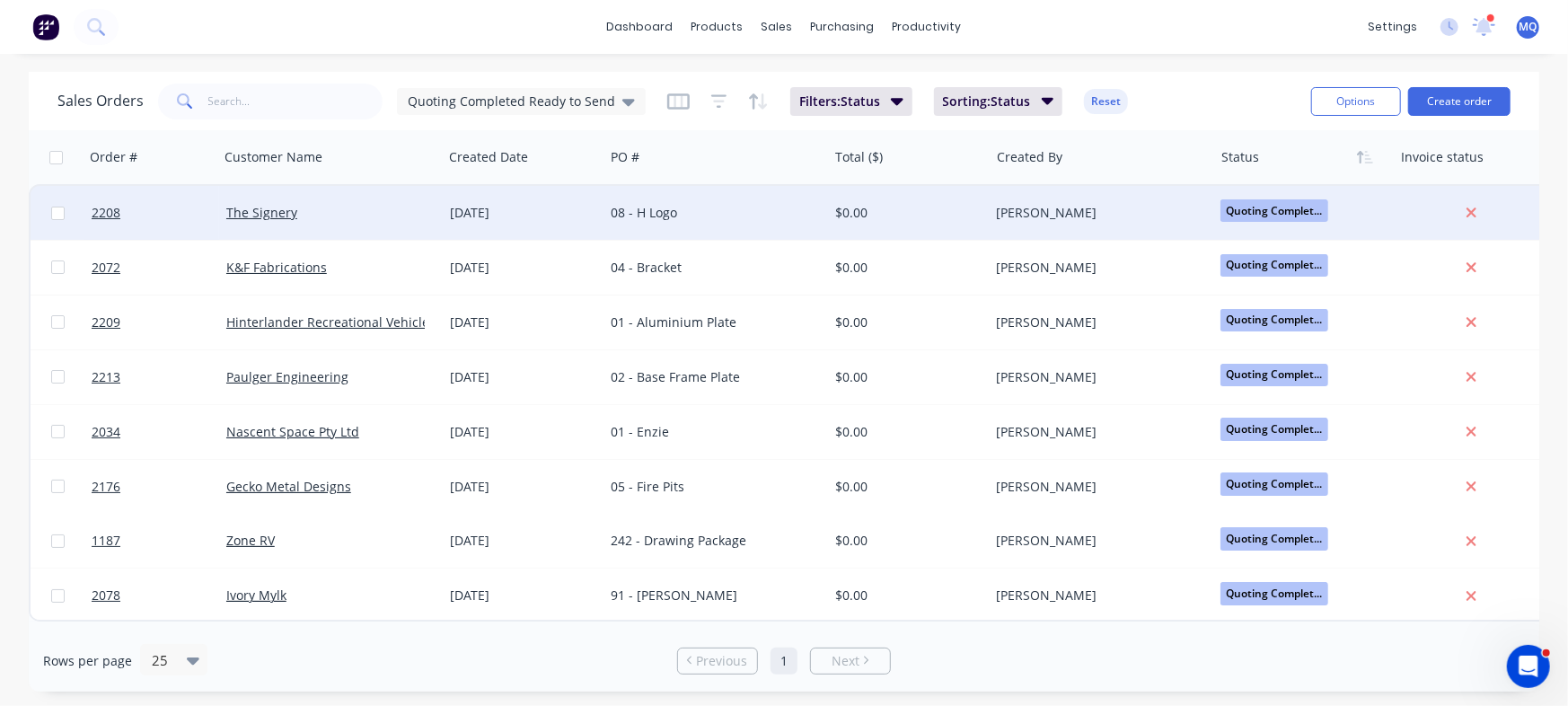
click at [506, 211] on div "[DATE]" at bounding box center [523, 212] width 147 height 18
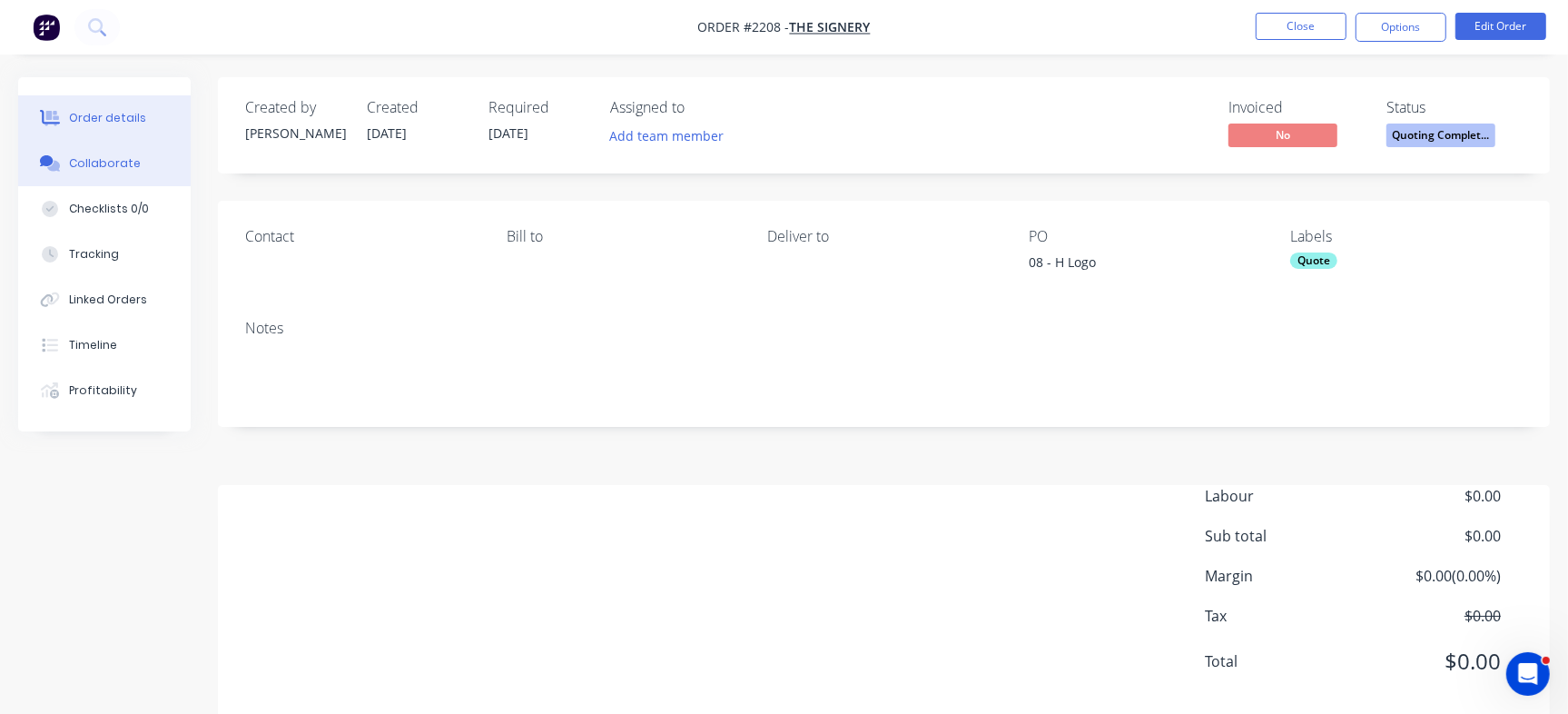
click at [81, 156] on div "Collaborate" at bounding box center [105, 163] width 72 height 16
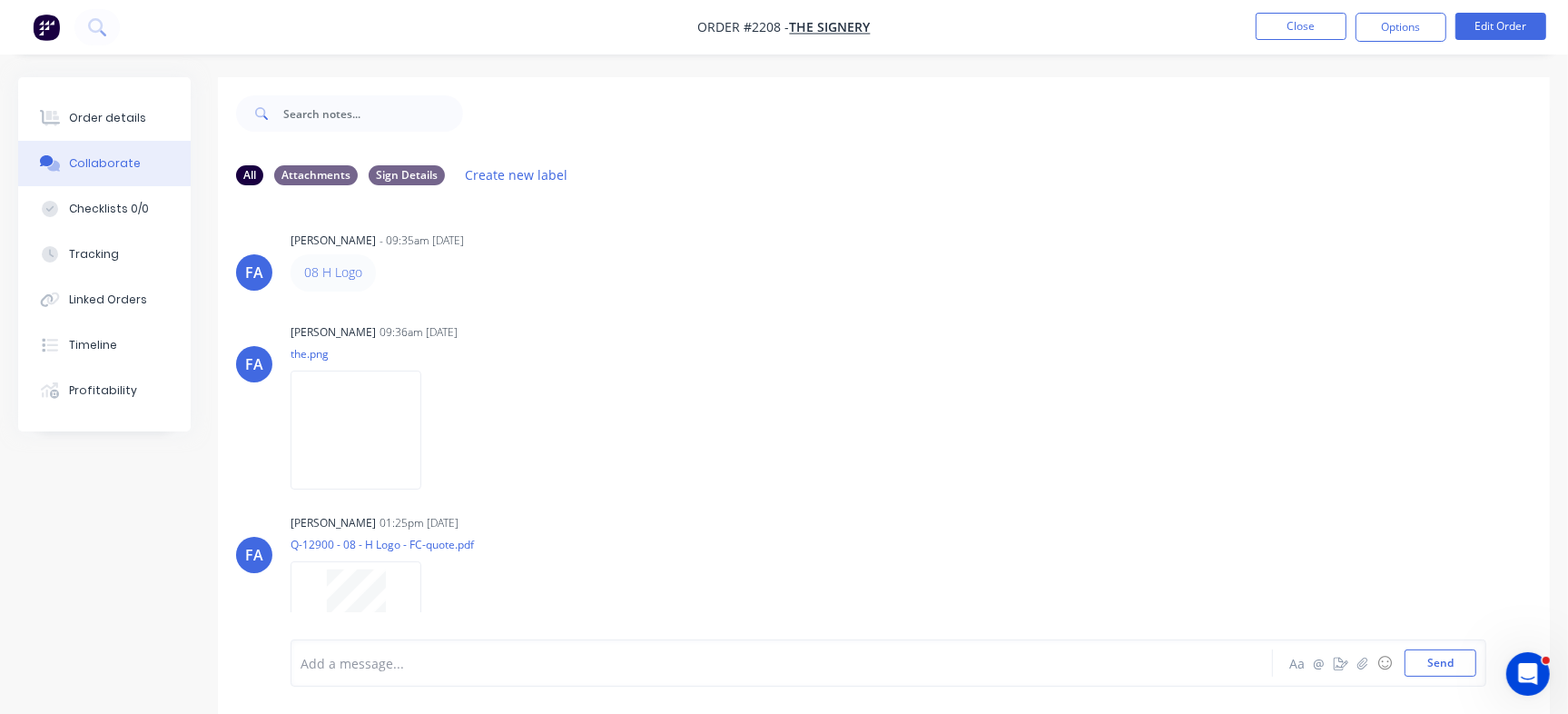
scroll to position [48, 0]
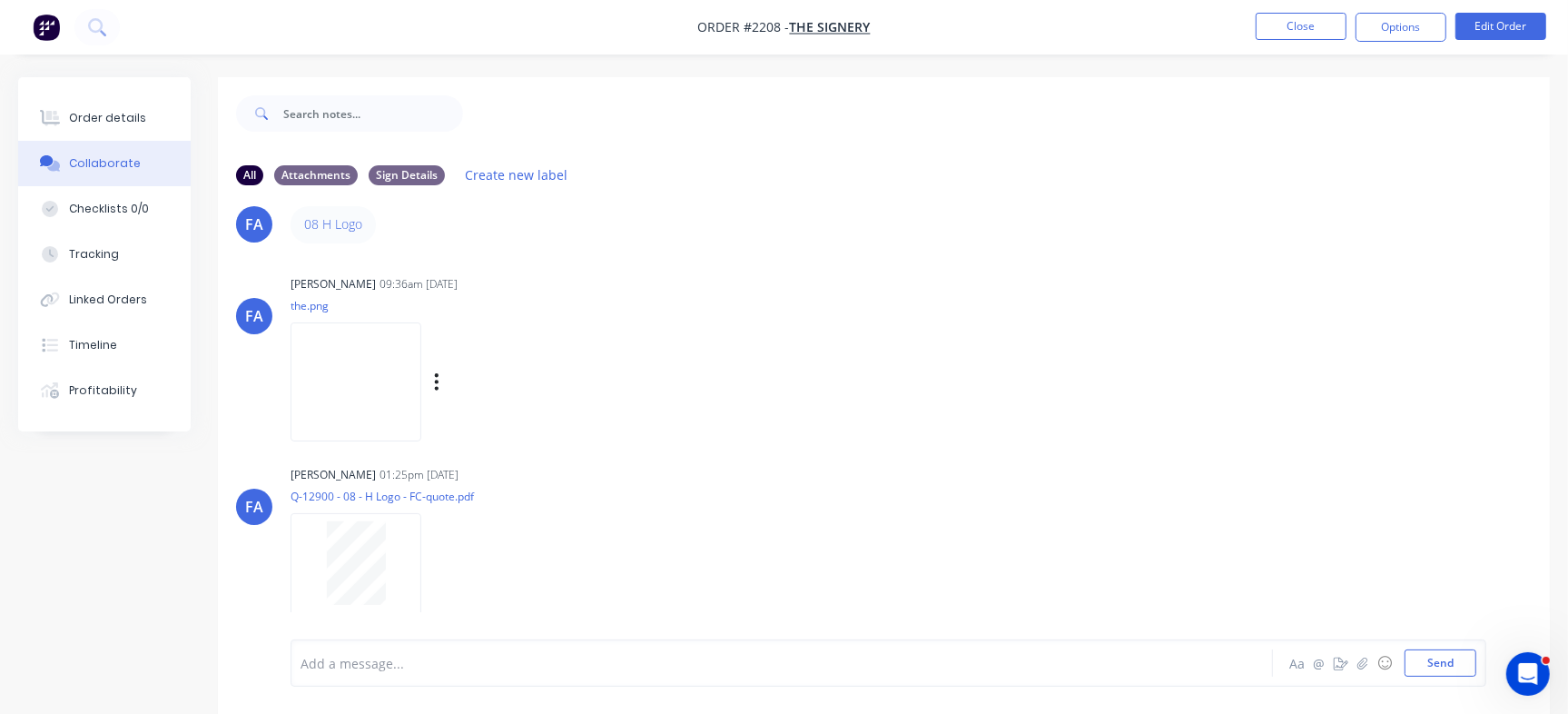
click at [351, 371] on img at bounding box center [355, 382] width 131 height 119
click at [121, 95] on button "Order details" at bounding box center [105, 117] width 173 height 45
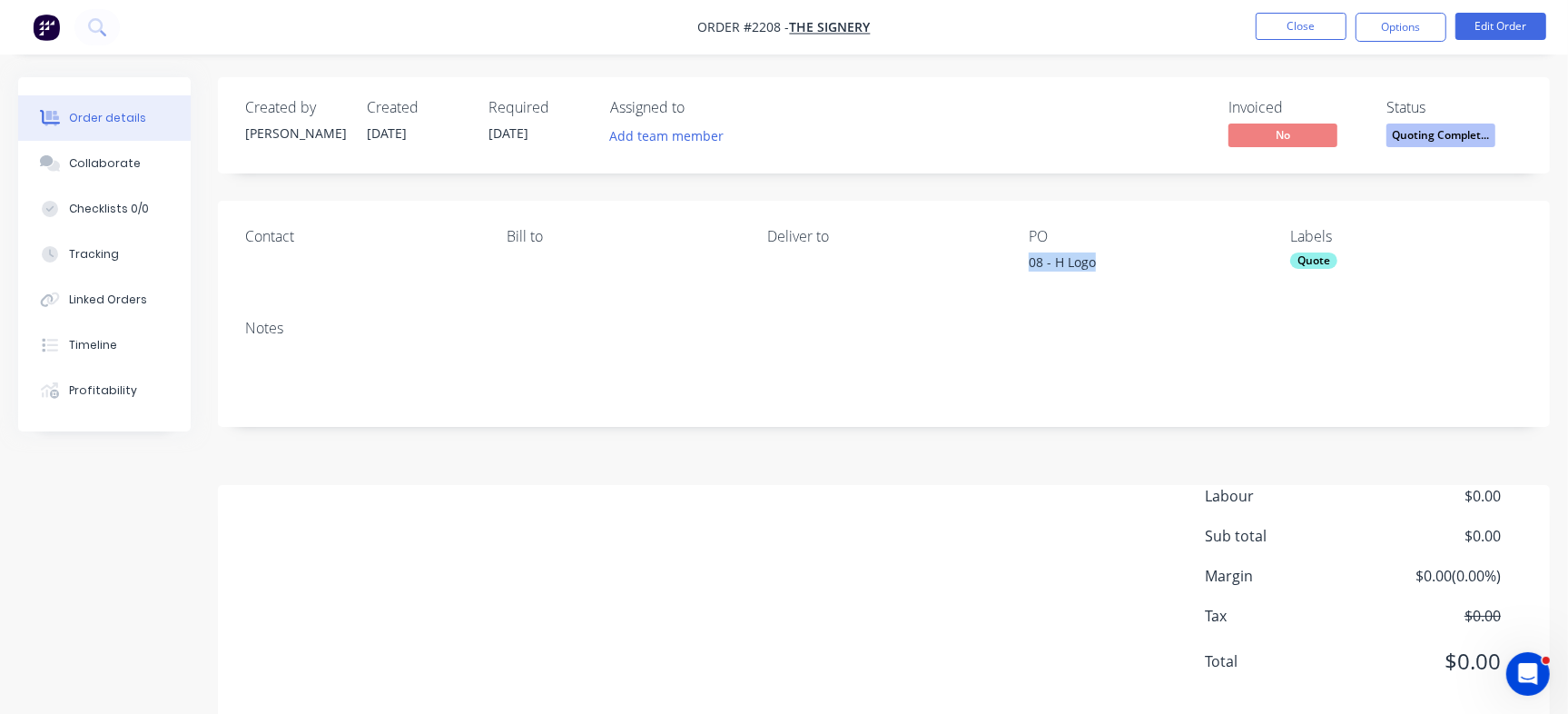
drag, startPoint x: 1028, startPoint y: 266, endPoint x: 1116, endPoint y: 268, distance: 88.0
click at [1116, 268] on div "08 - H Logo" at bounding box center [1141, 265] width 227 height 25
click at [155, 224] on button "Checklists 0/0" at bounding box center [105, 209] width 173 height 45
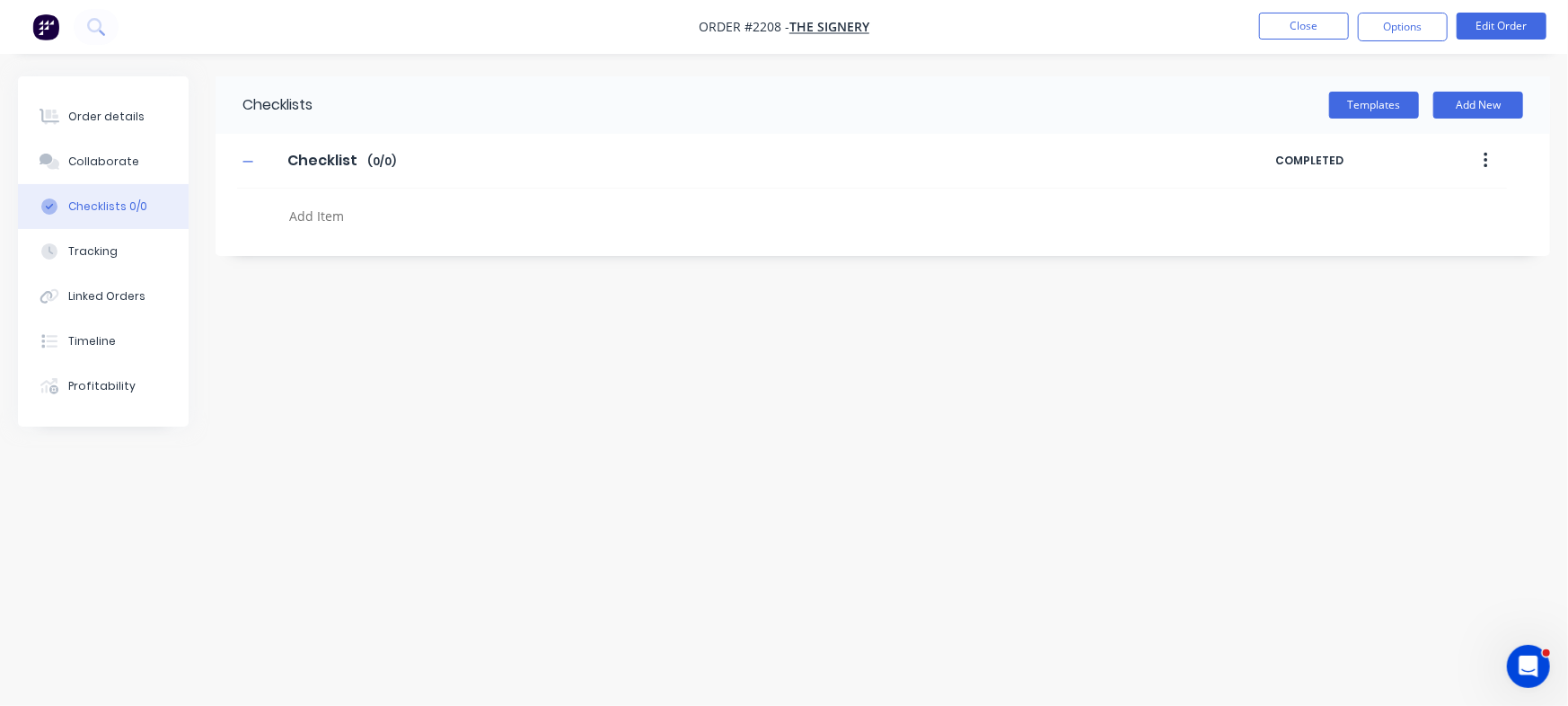
click at [383, 211] on textarea at bounding box center [691, 216] width 817 height 26
paste textarea "QU-1390"
type textarea "QU-1390"
click at [45, 95] on button "Order details" at bounding box center [104, 116] width 171 height 45
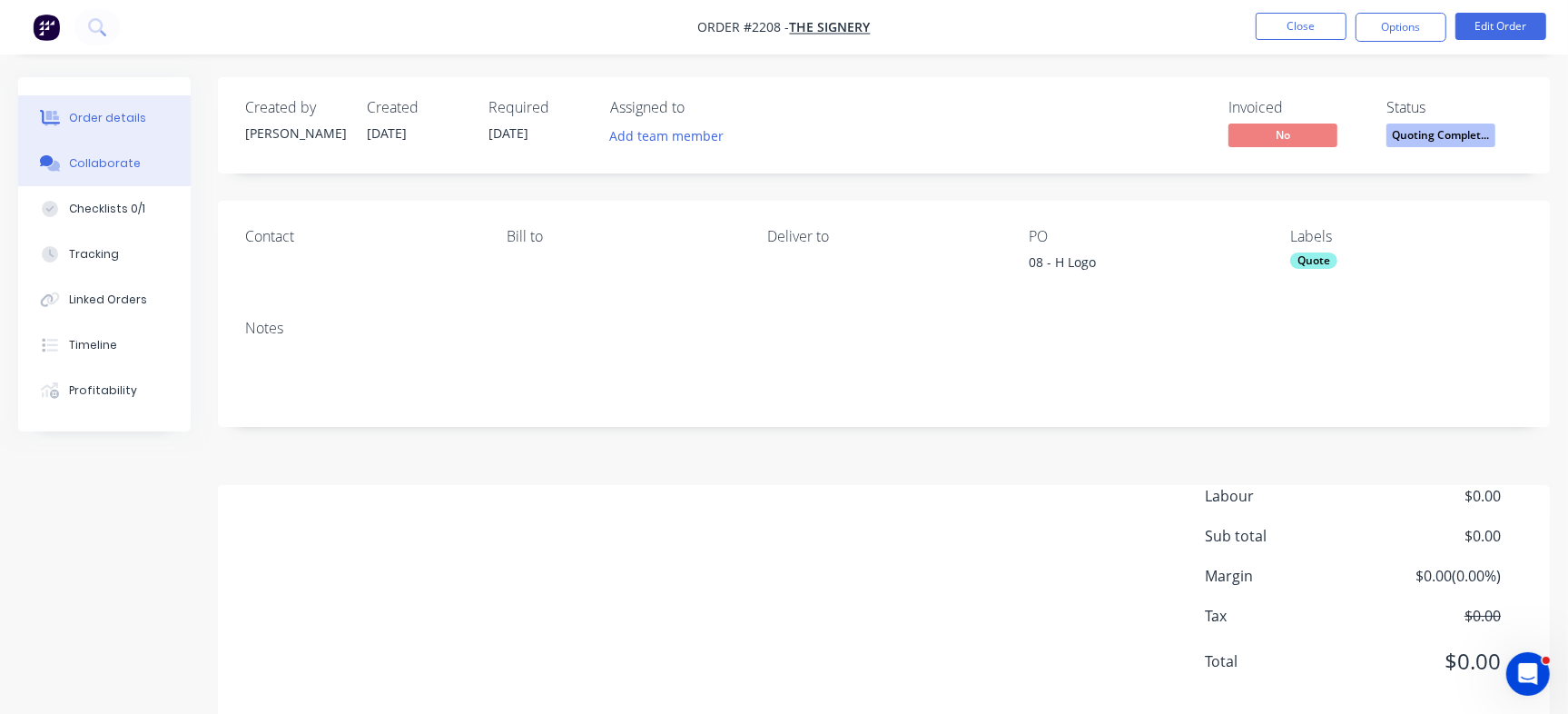
click at [152, 177] on button "Collaborate" at bounding box center [105, 162] width 173 height 45
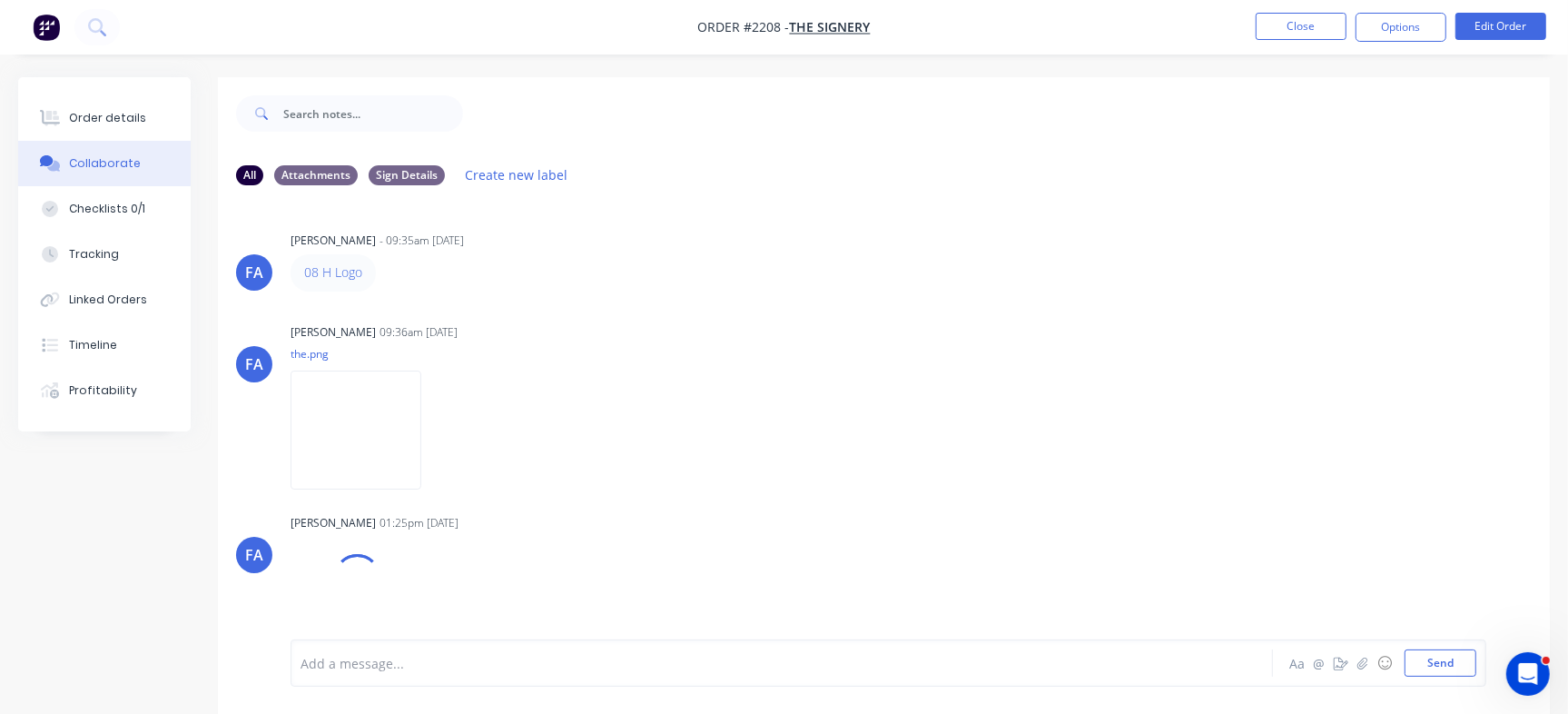
scroll to position [19, 0]
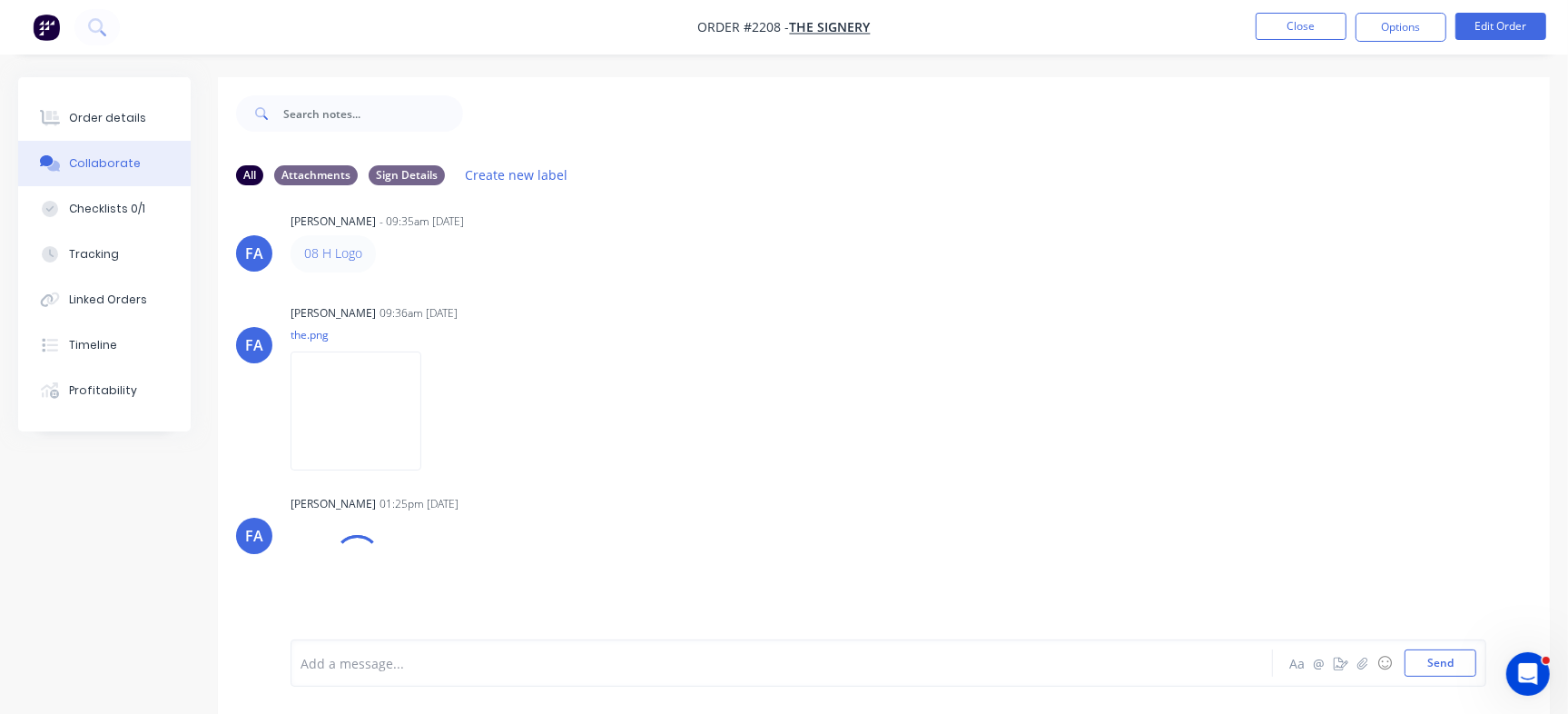
click at [624, 638] on div "Add a message... Aa @ ☺ Send" at bounding box center [884, 663] width 1332 height 102
click at [606, 670] on div at bounding box center [742, 663] width 880 height 19
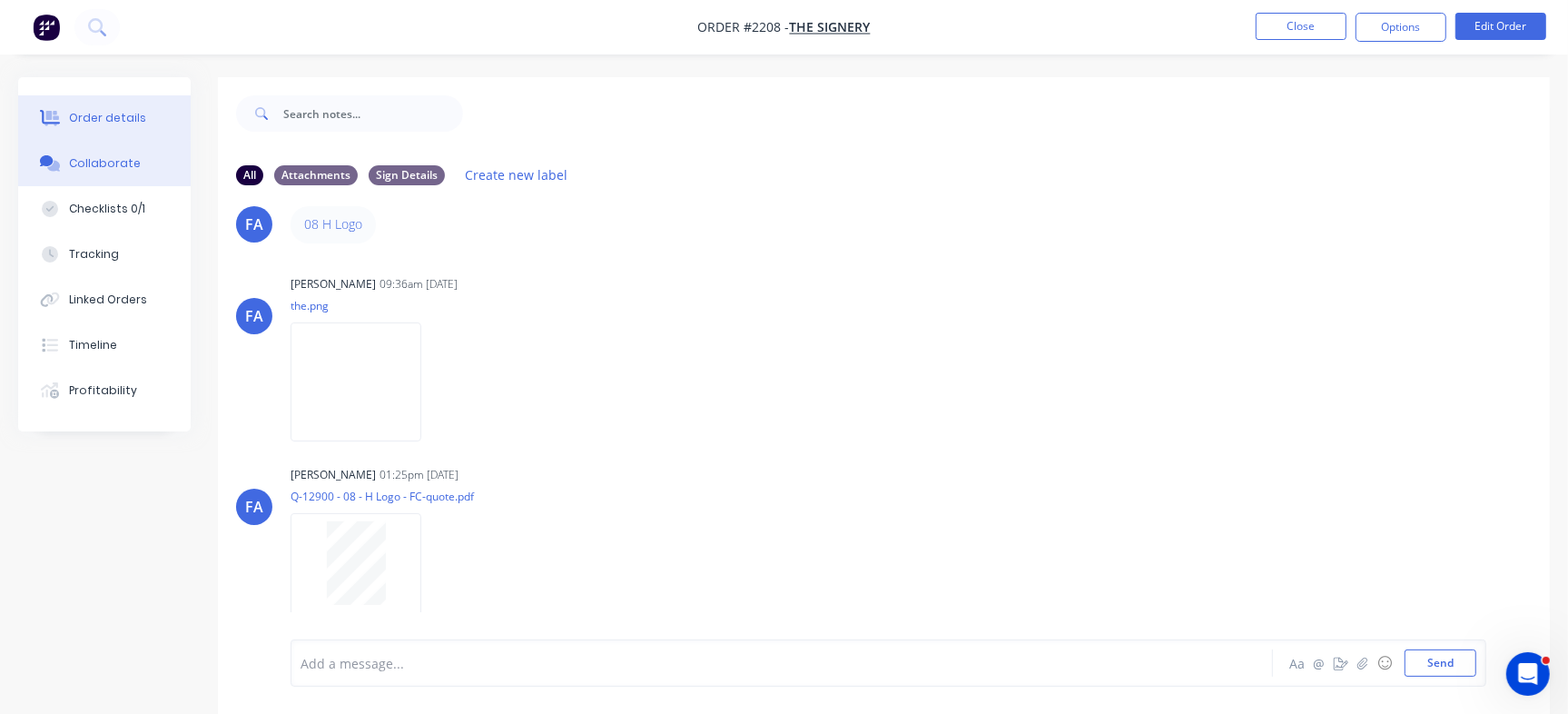
click at [109, 96] on button "Order details" at bounding box center [105, 117] width 173 height 45
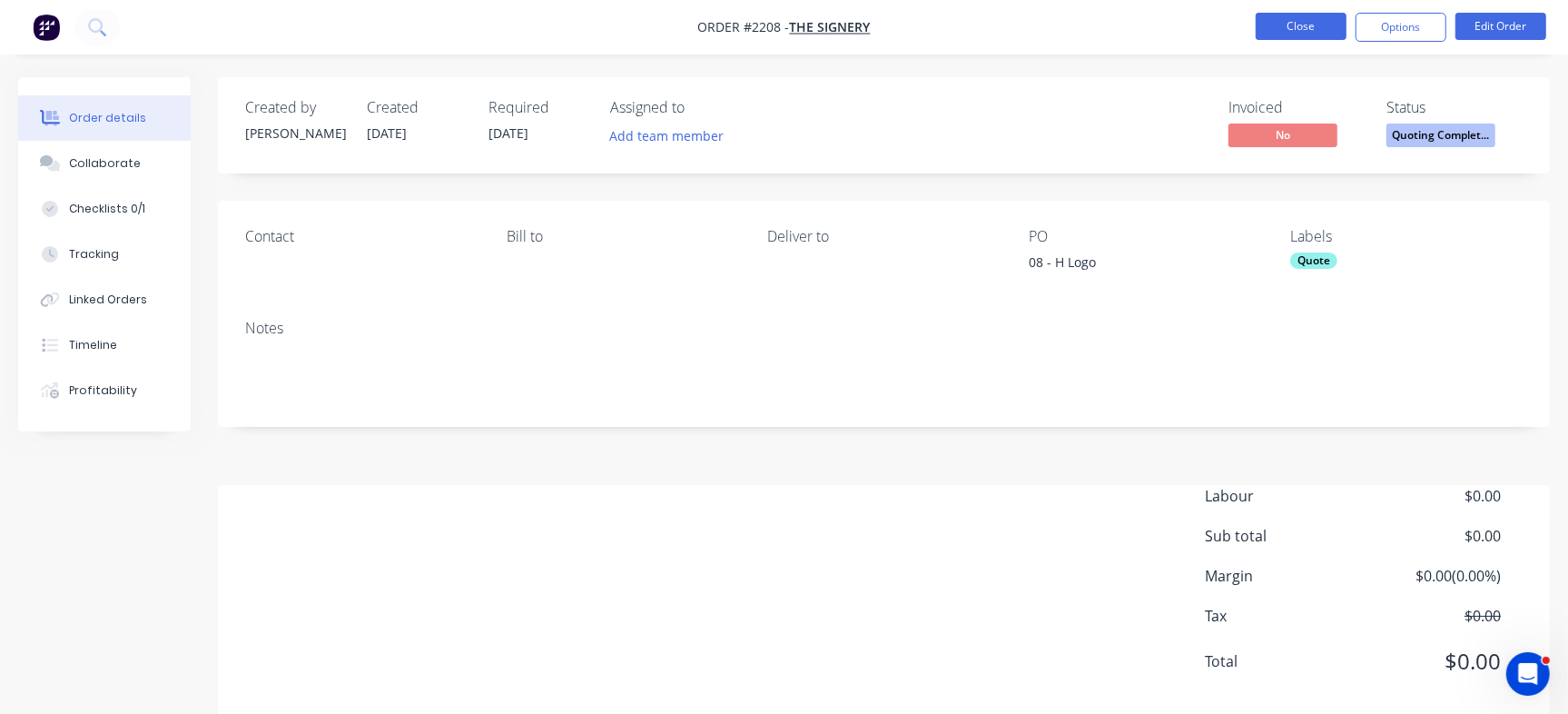
click at [1293, 14] on button "Close" at bounding box center [1301, 26] width 90 height 27
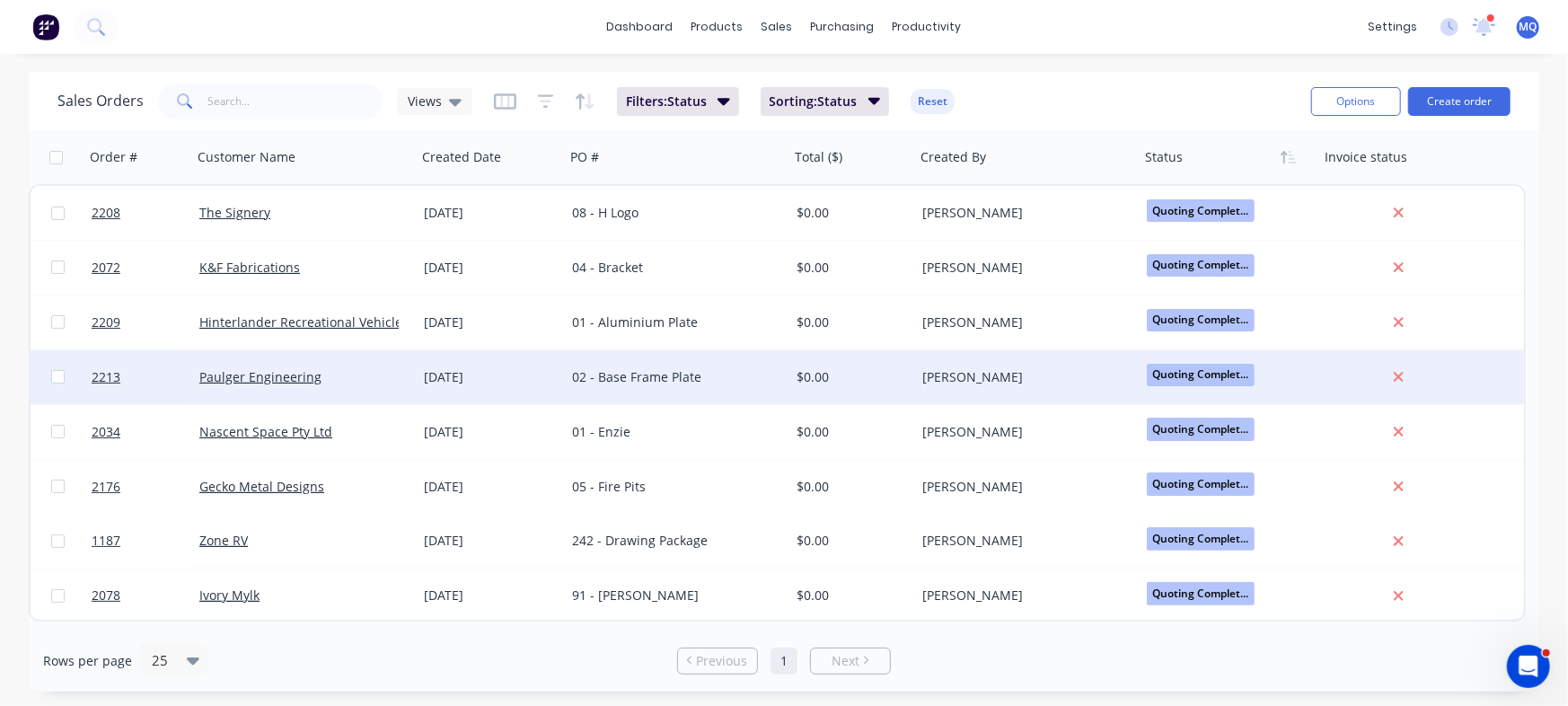
click at [527, 379] on div "[DATE]" at bounding box center [490, 376] width 134 height 18
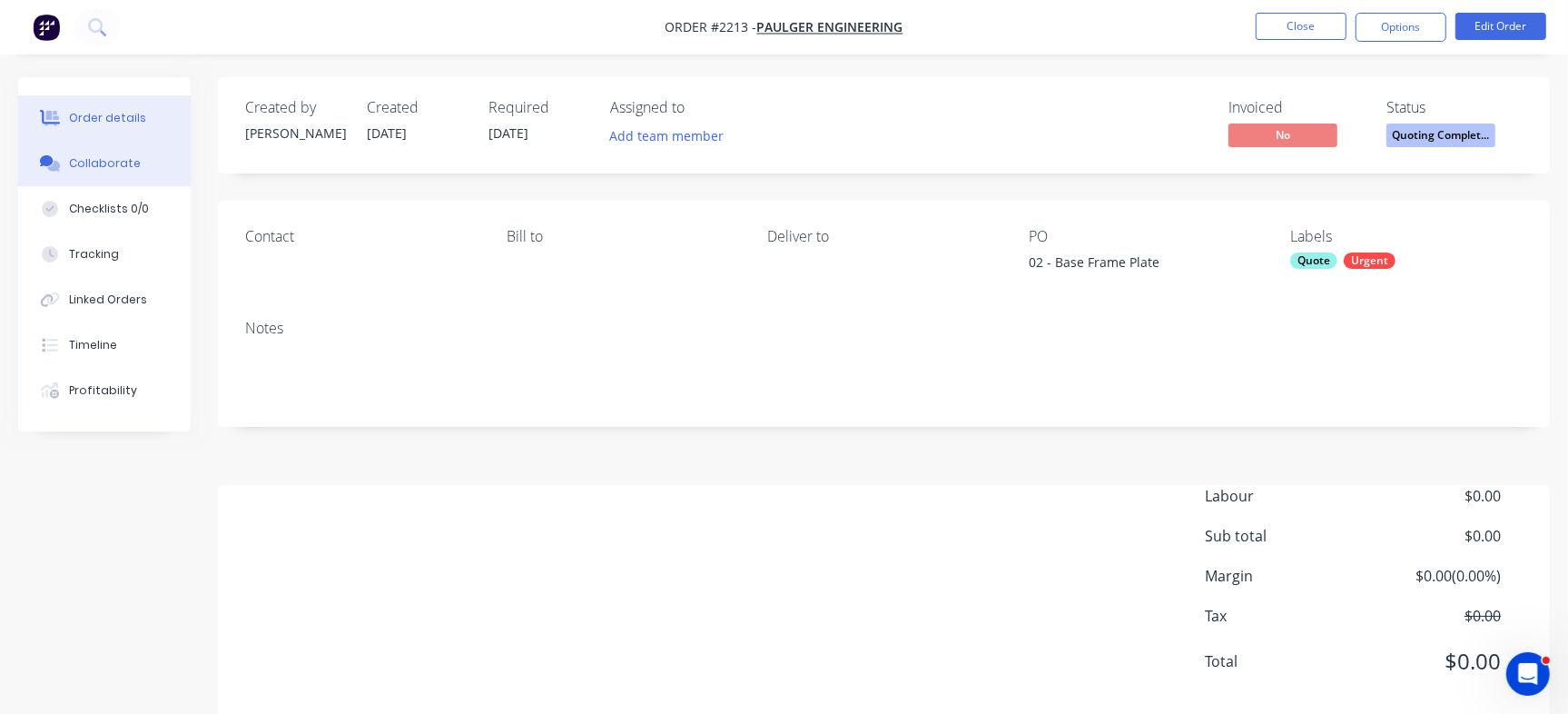
click at [147, 164] on button "Collaborate" at bounding box center [105, 162] width 173 height 45
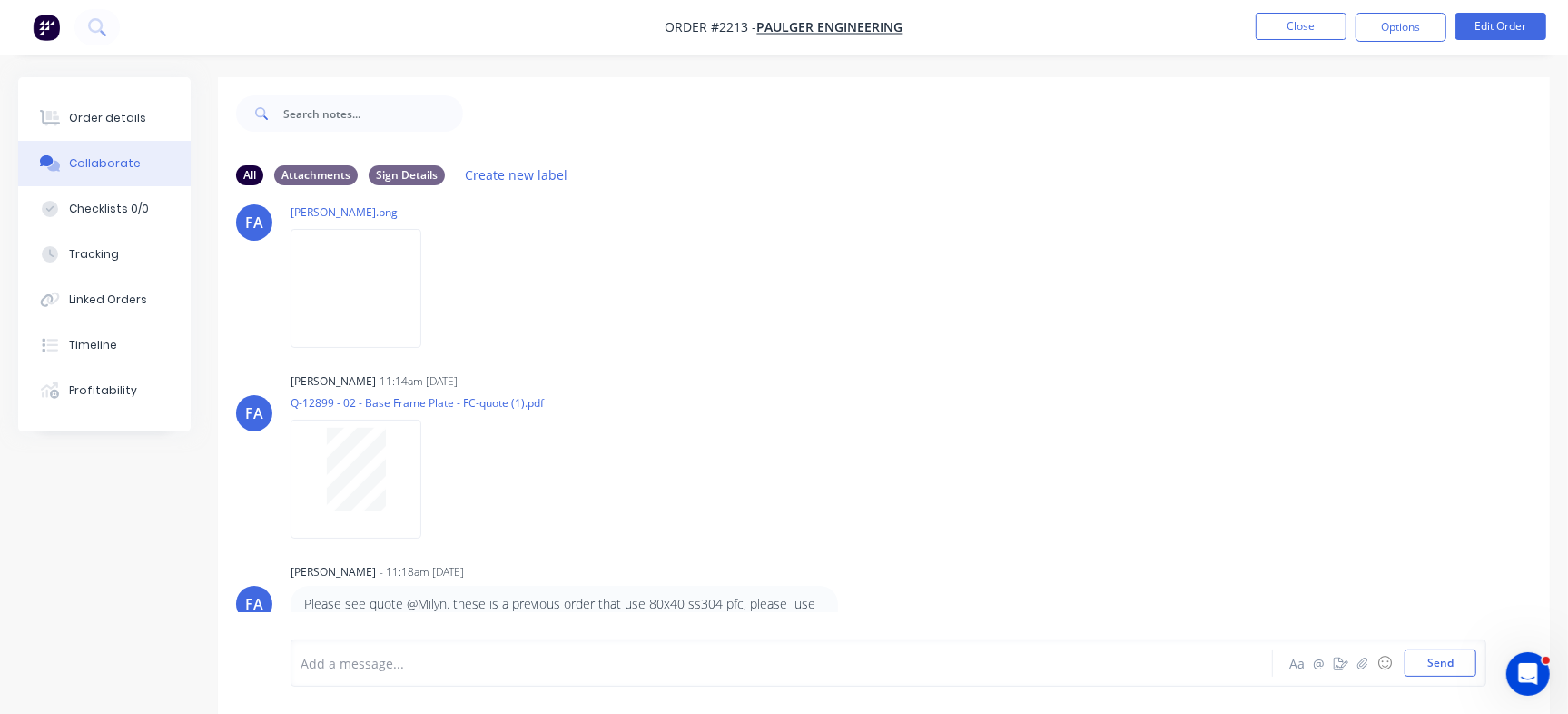
scroll to position [27, 0]
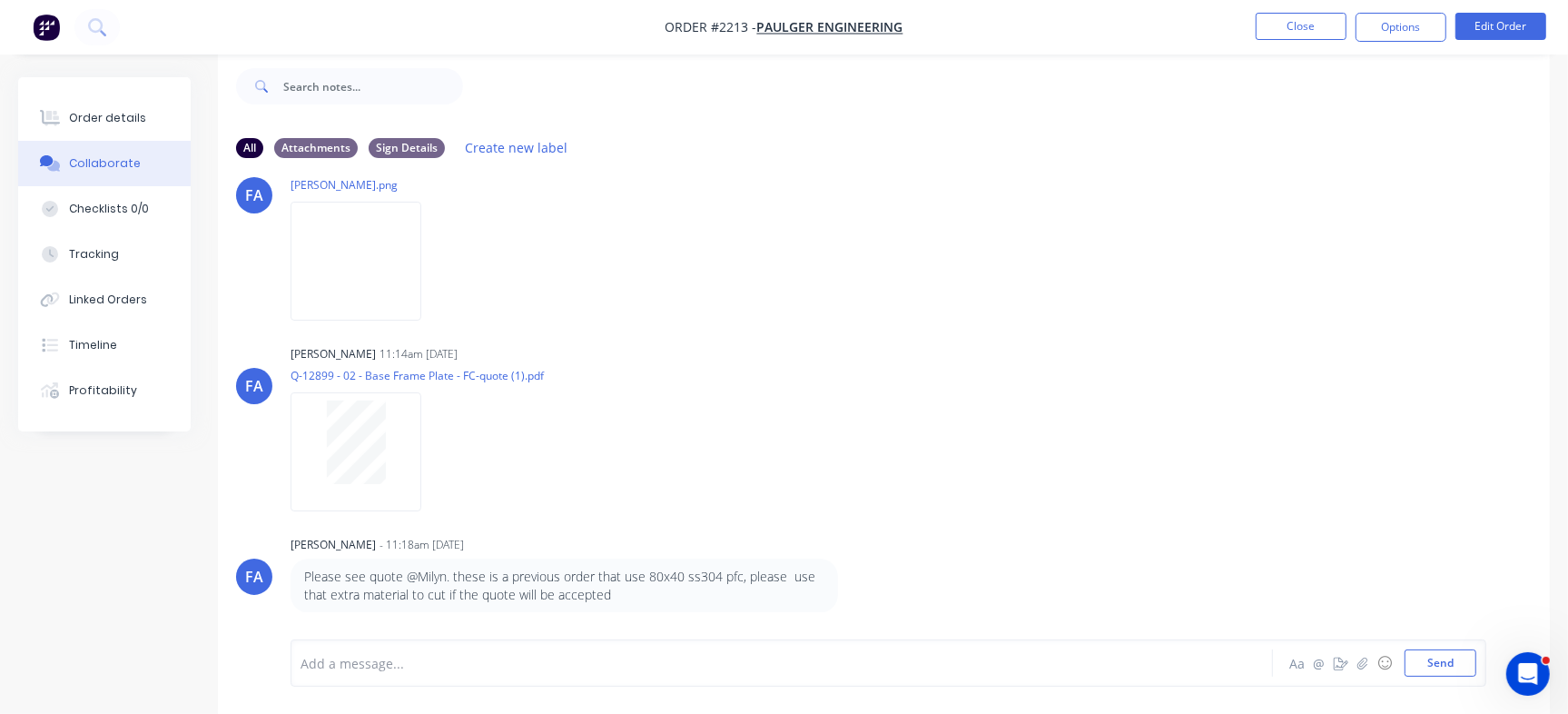
click at [770, 656] on div at bounding box center [742, 663] width 880 height 19
click at [407, 259] on img at bounding box center [355, 261] width 131 height 119
click at [123, 112] on div "Order details" at bounding box center [108, 117] width 77 height 16
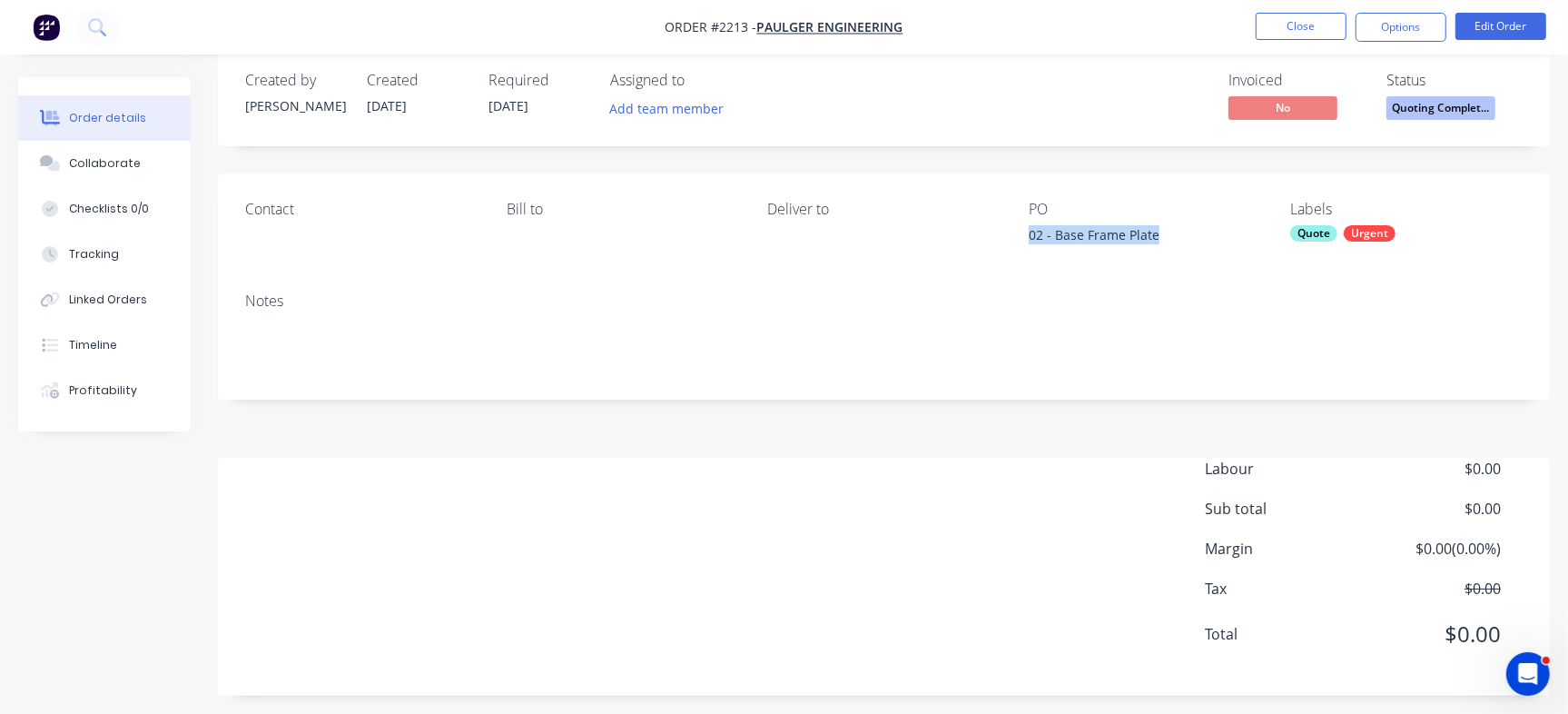
drag, startPoint x: 1023, startPoint y: 239, endPoint x: 1160, endPoint y: 233, distance: 137.1
click at [1160, 233] on div "Contact Bill to Deliver to PO 02 - Base Frame Plate Labels Quote Urgent" at bounding box center [884, 225] width 1332 height 105
click at [97, 171] on div "Collaborate" at bounding box center [105, 163] width 72 height 16
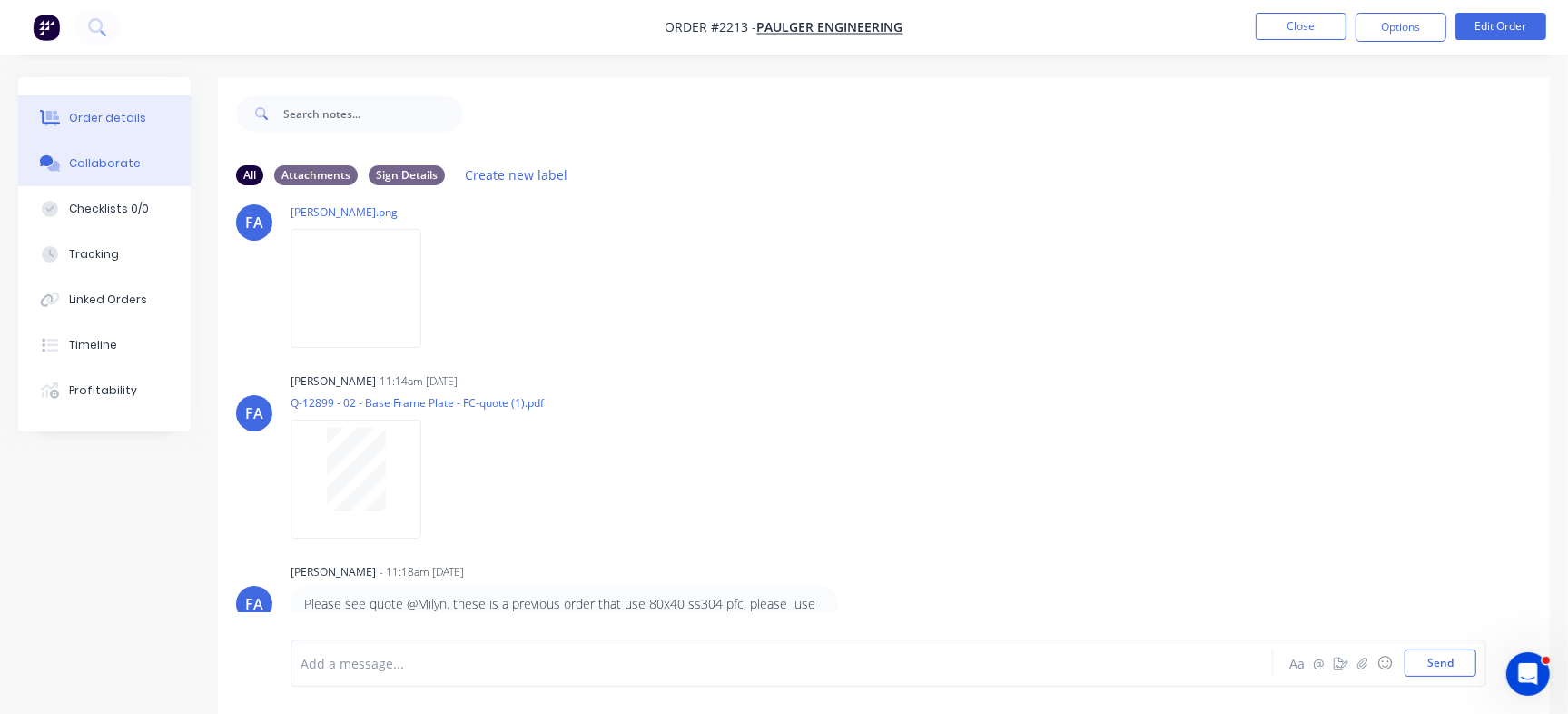
click at [105, 114] on div "Order details" at bounding box center [108, 117] width 77 height 16
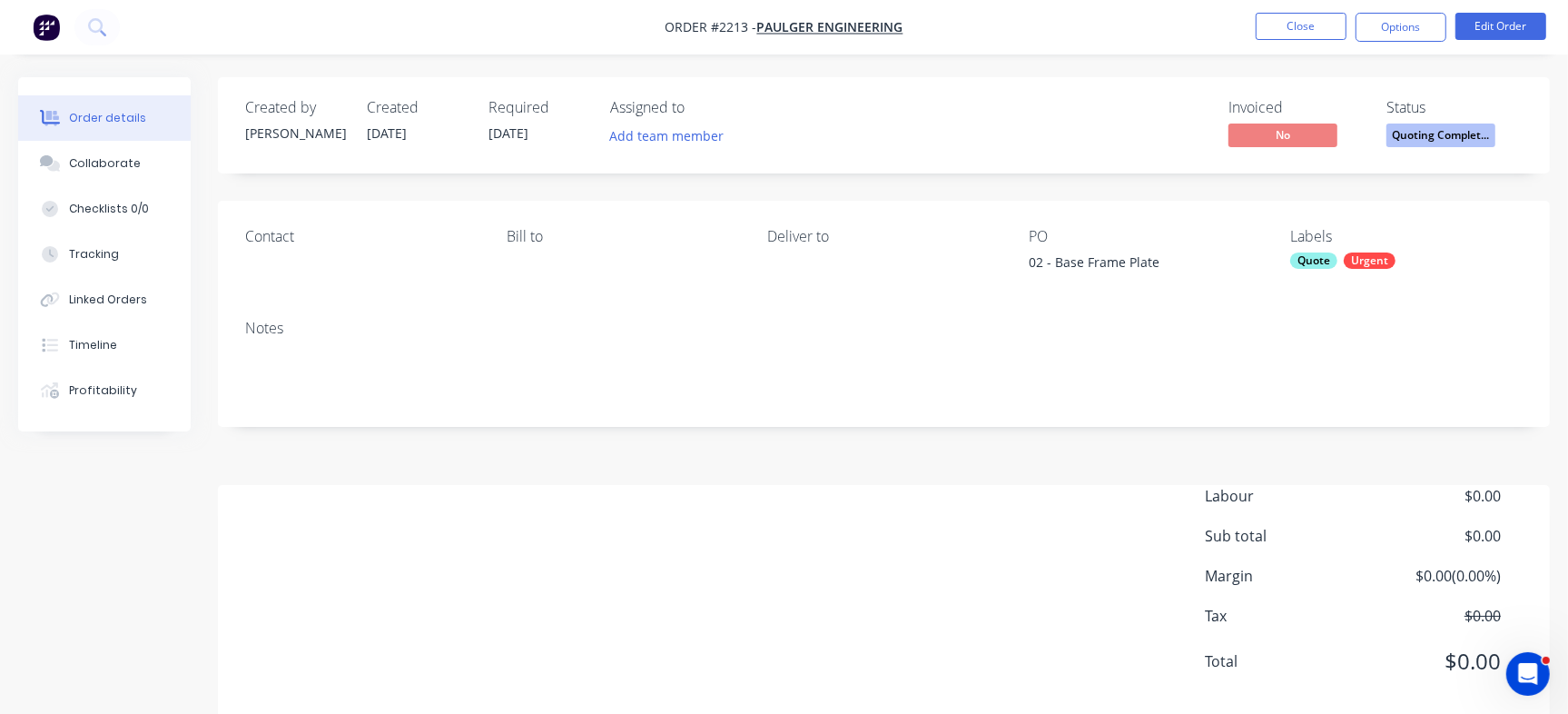
click at [1417, 121] on div "Status Quoting Complet..." at bounding box center [1455, 125] width 136 height 53
click at [153, 208] on button "Checklists 0/0" at bounding box center [105, 209] width 173 height 45
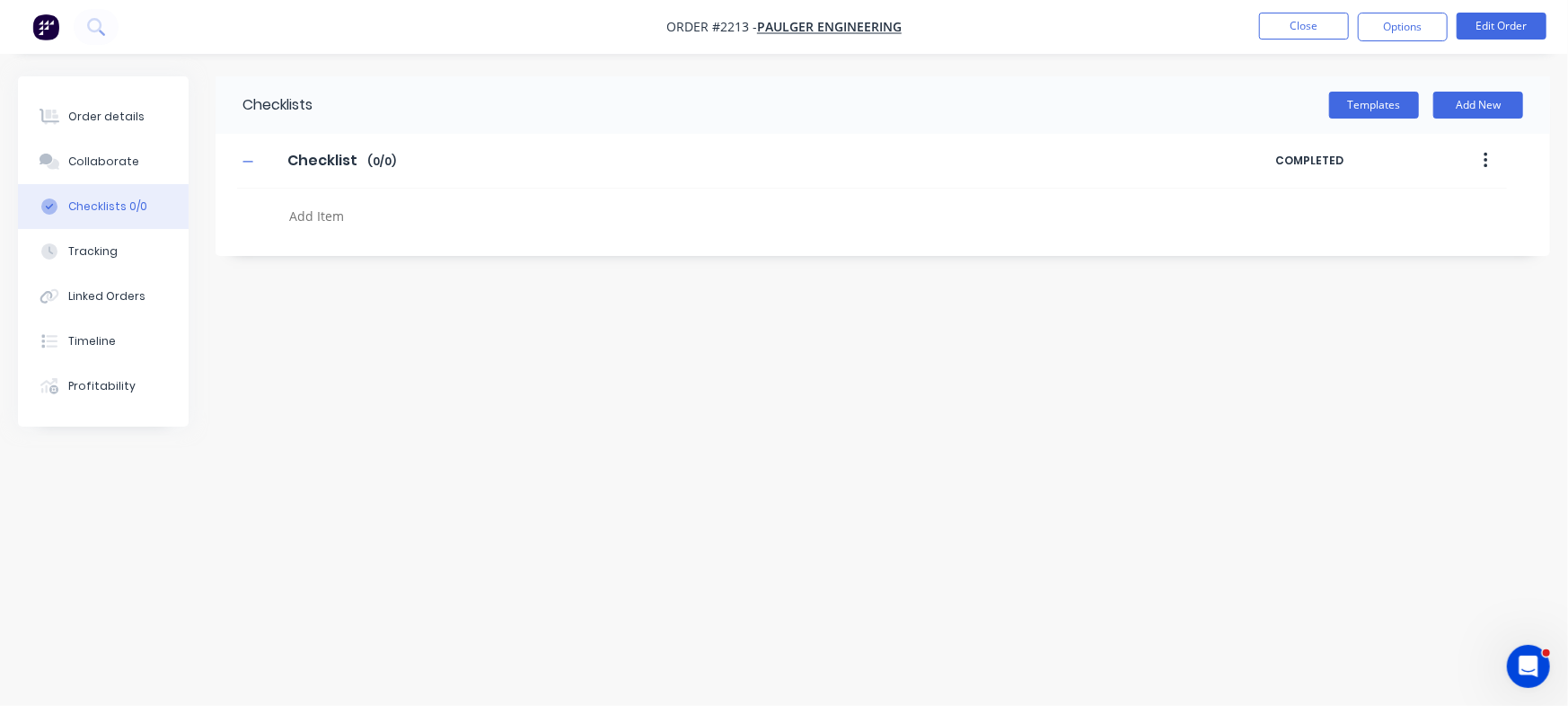
click at [355, 211] on textarea at bounding box center [691, 216] width 817 height 26
type textarea "v"
paste textarea "QU-1391"
type textarea "QU-1391"
click at [125, 113] on div "Order details" at bounding box center [106, 116] width 76 height 16
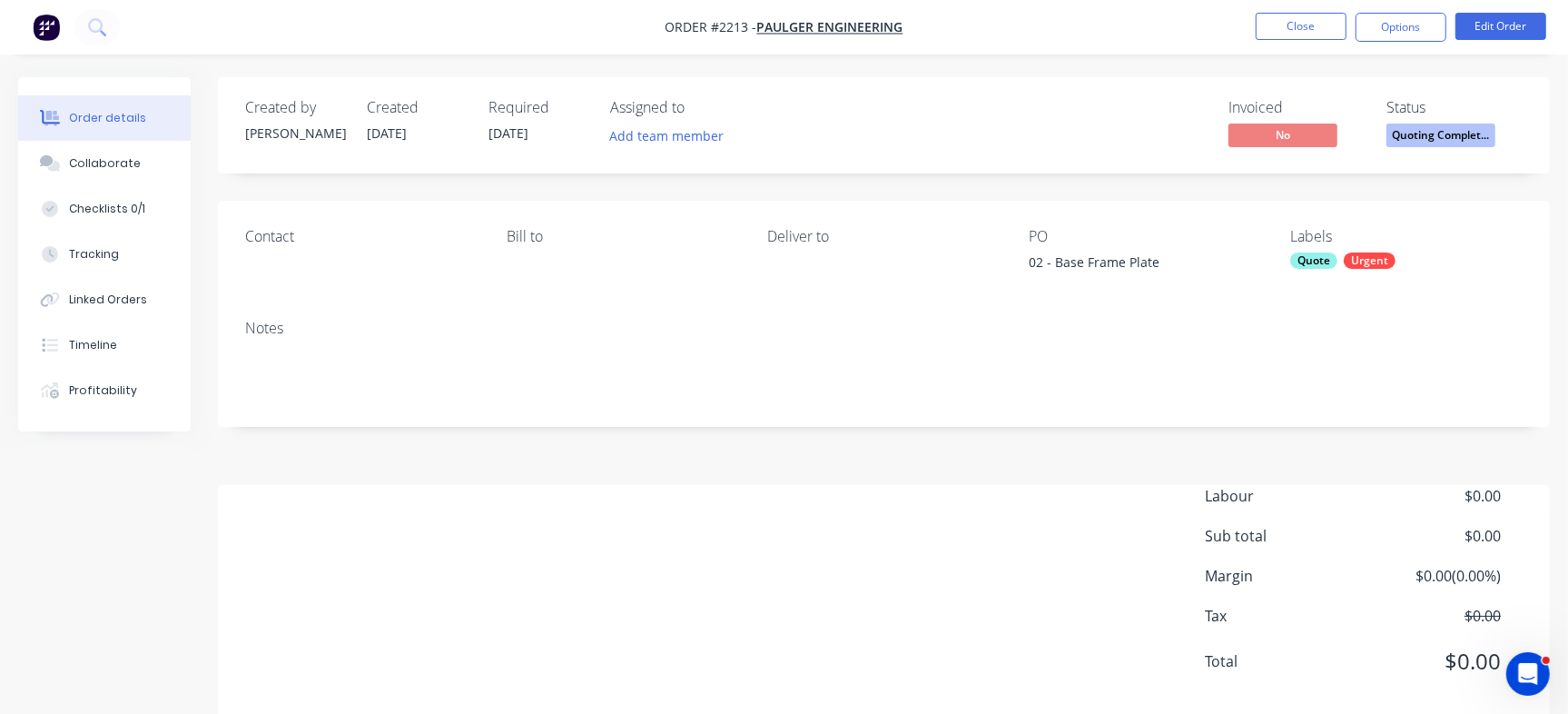
click at [1397, 145] on span "Quoting Complet..." at bounding box center [1440, 135] width 109 height 23
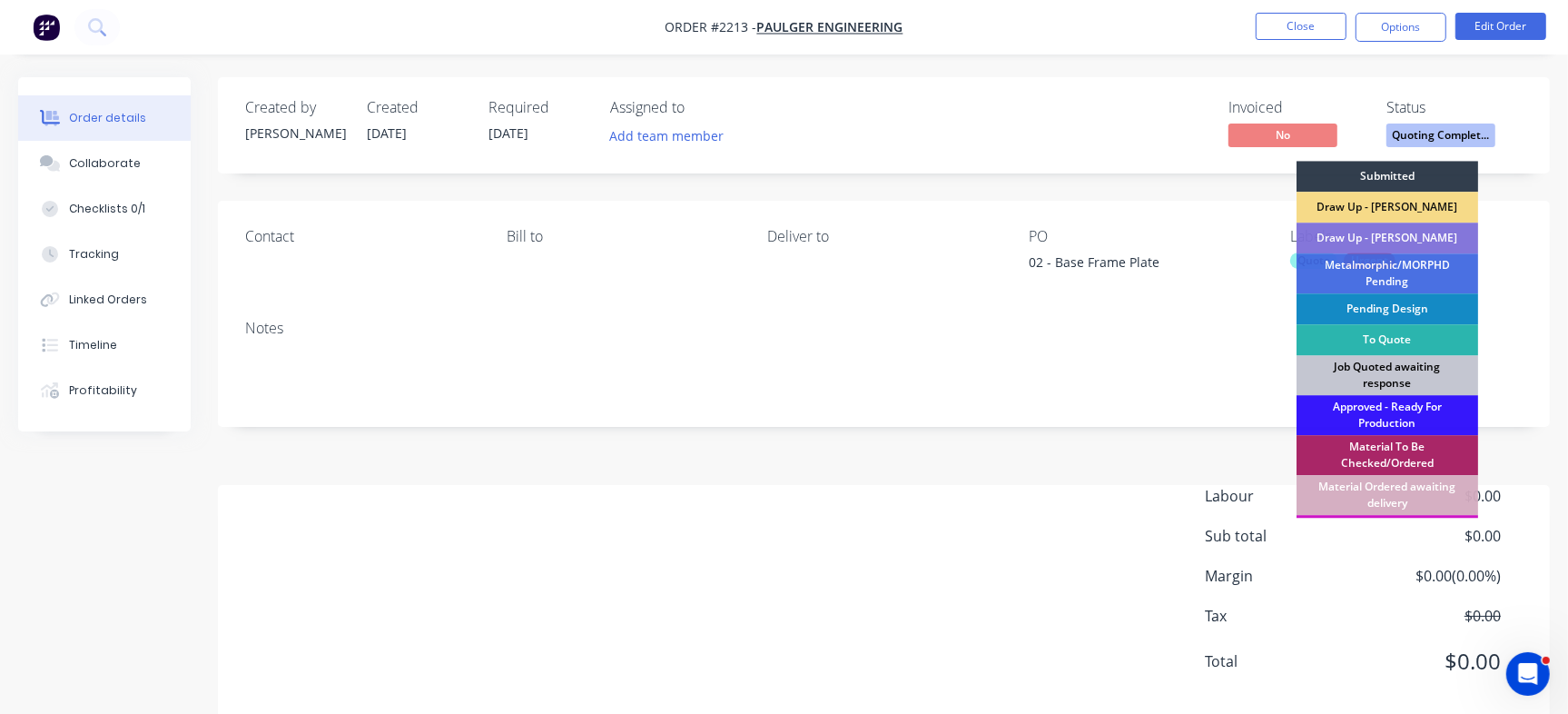
click at [1345, 370] on div "Job Quoted awaiting response" at bounding box center [1386, 375] width 182 height 40
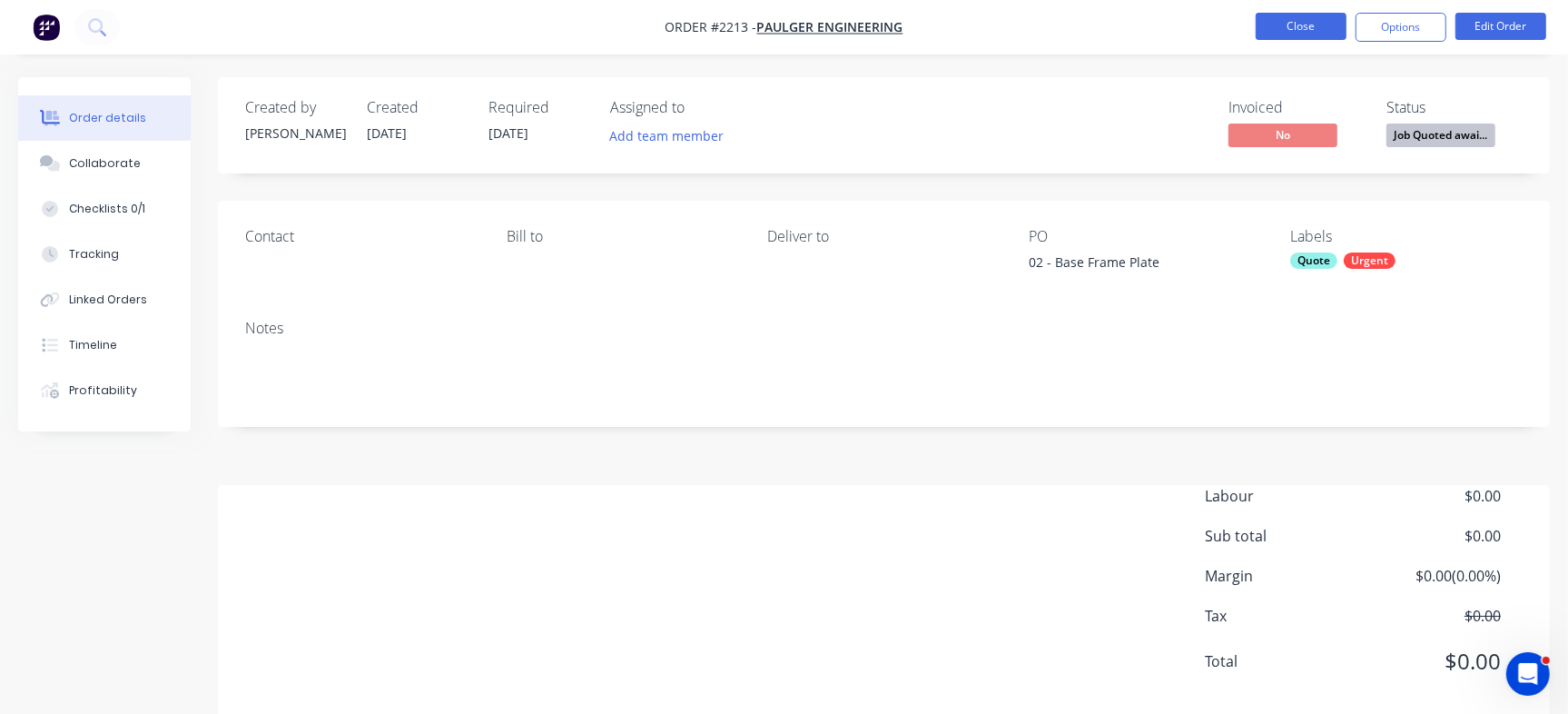
click at [1316, 28] on button "Close" at bounding box center [1301, 26] width 90 height 27
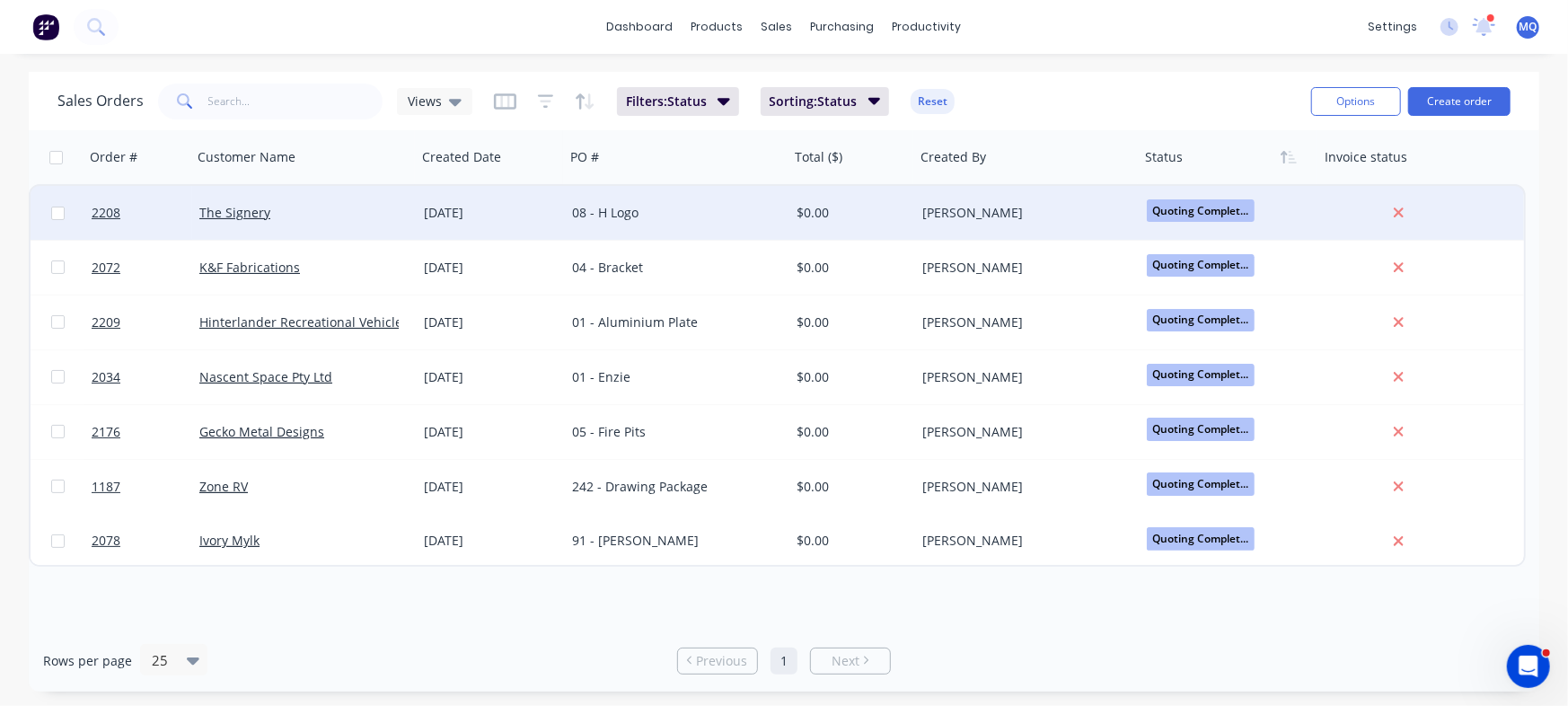
click at [538, 222] on div "[DATE]" at bounding box center [490, 213] width 148 height 54
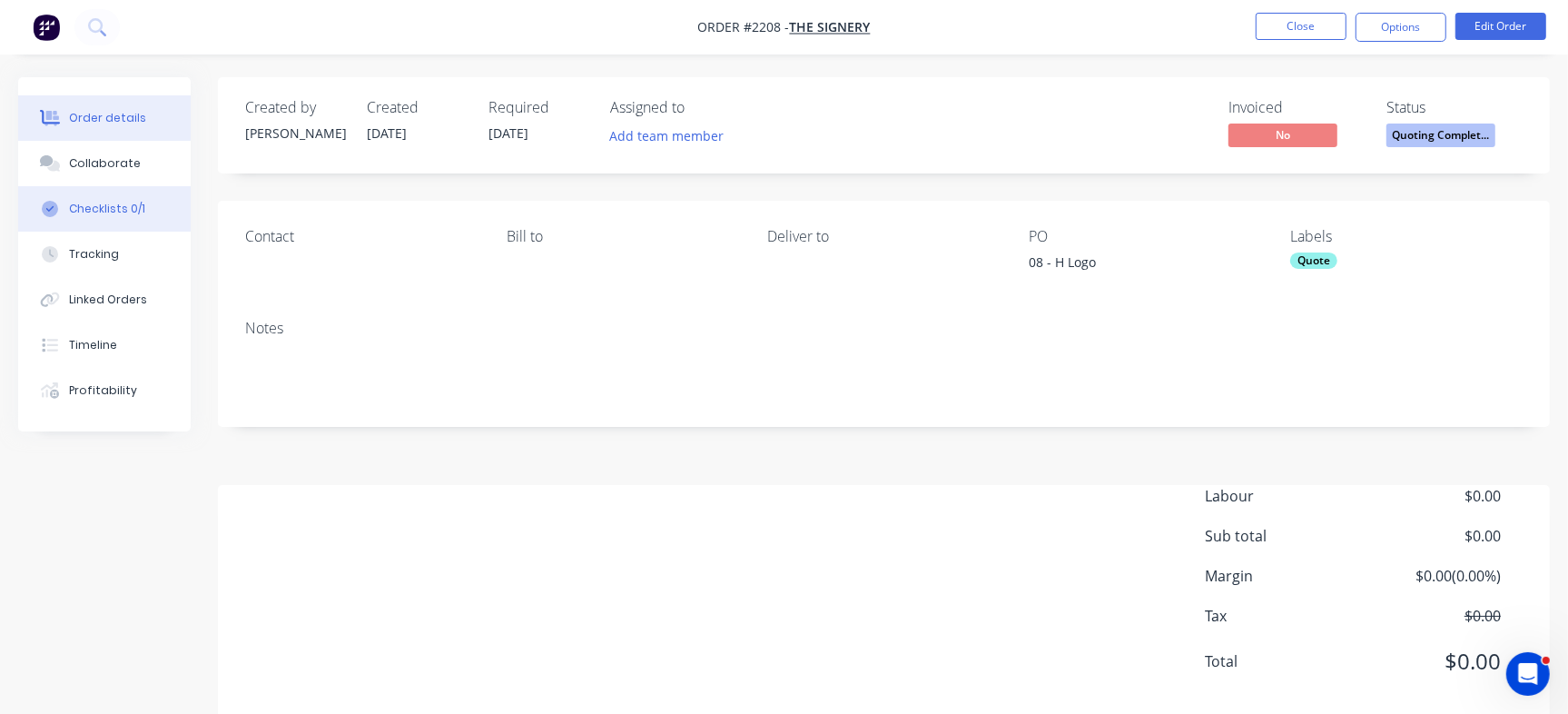
click at [86, 211] on div "Checklists 0/1" at bounding box center [107, 209] width 76 height 16
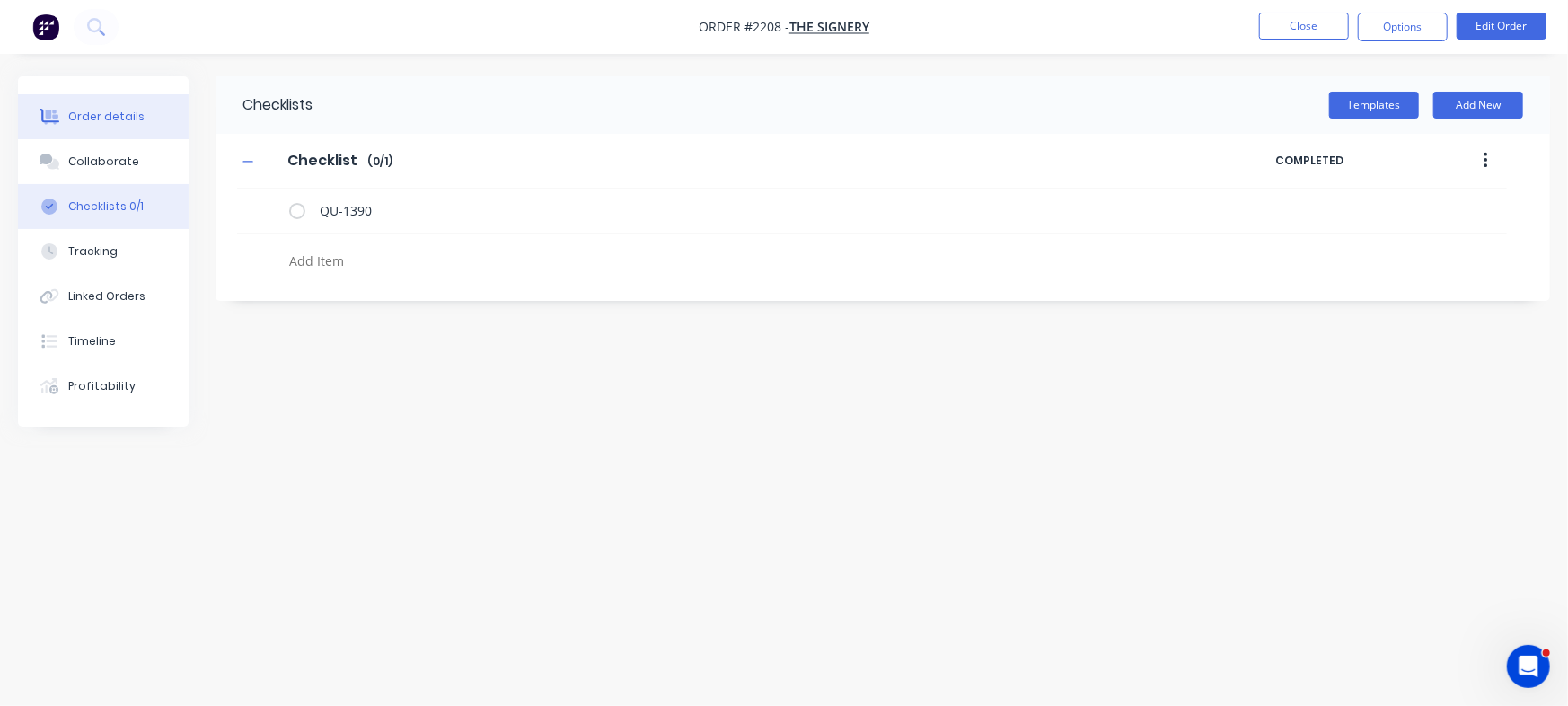
click at [105, 118] on div "Order details" at bounding box center [106, 116] width 76 height 16
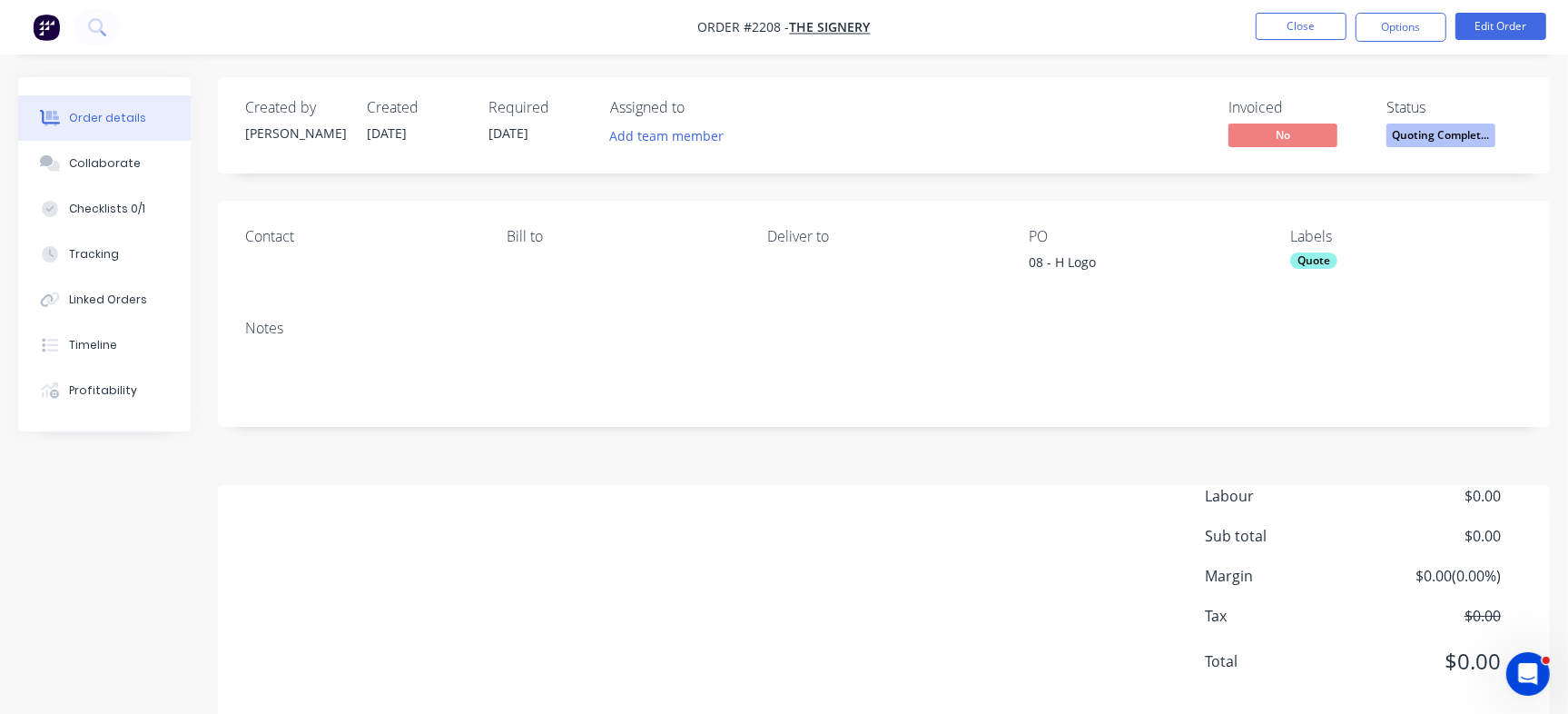
click at [1426, 137] on span "Quoting Complet..." at bounding box center [1440, 135] width 109 height 23
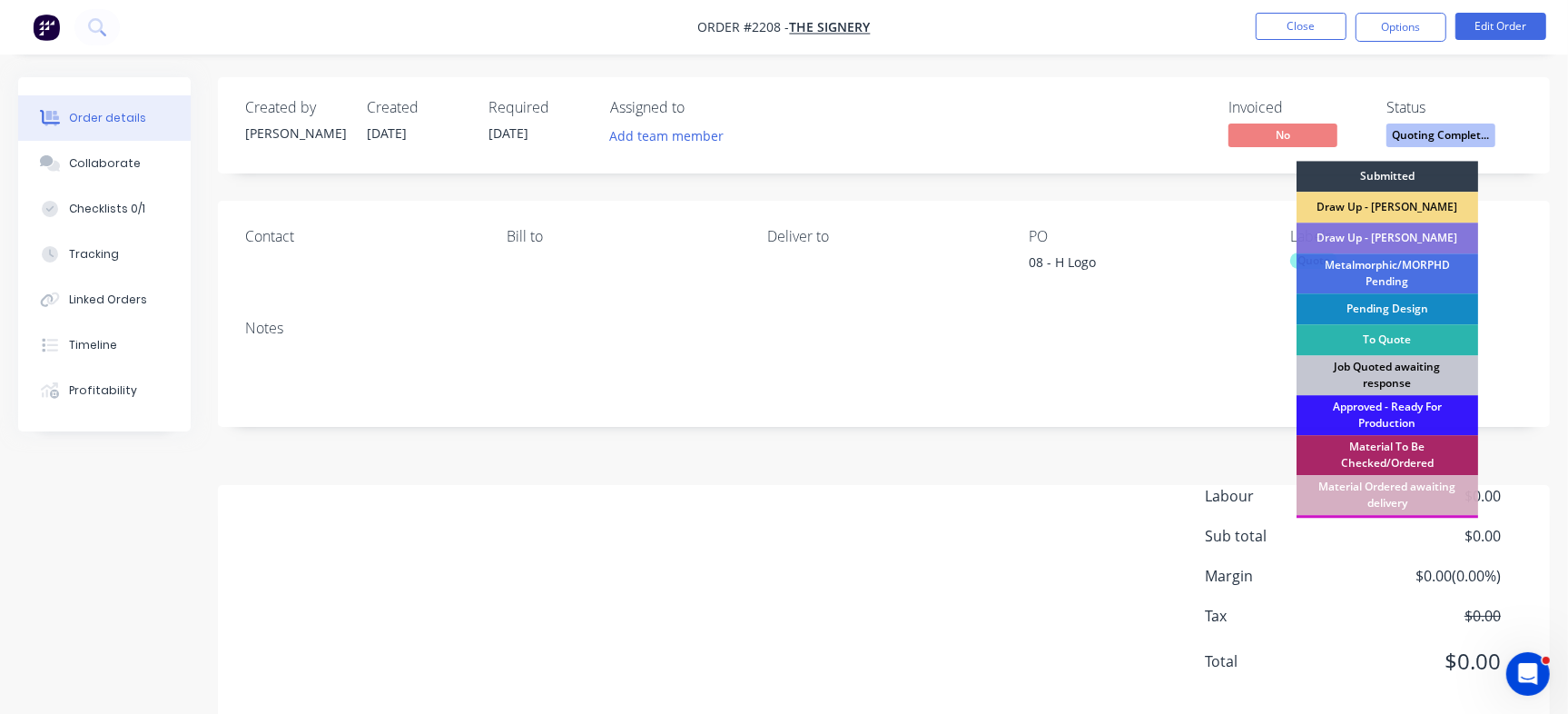
click at [1347, 365] on div "Job Quoted awaiting response" at bounding box center [1386, 375] width 182 height 40
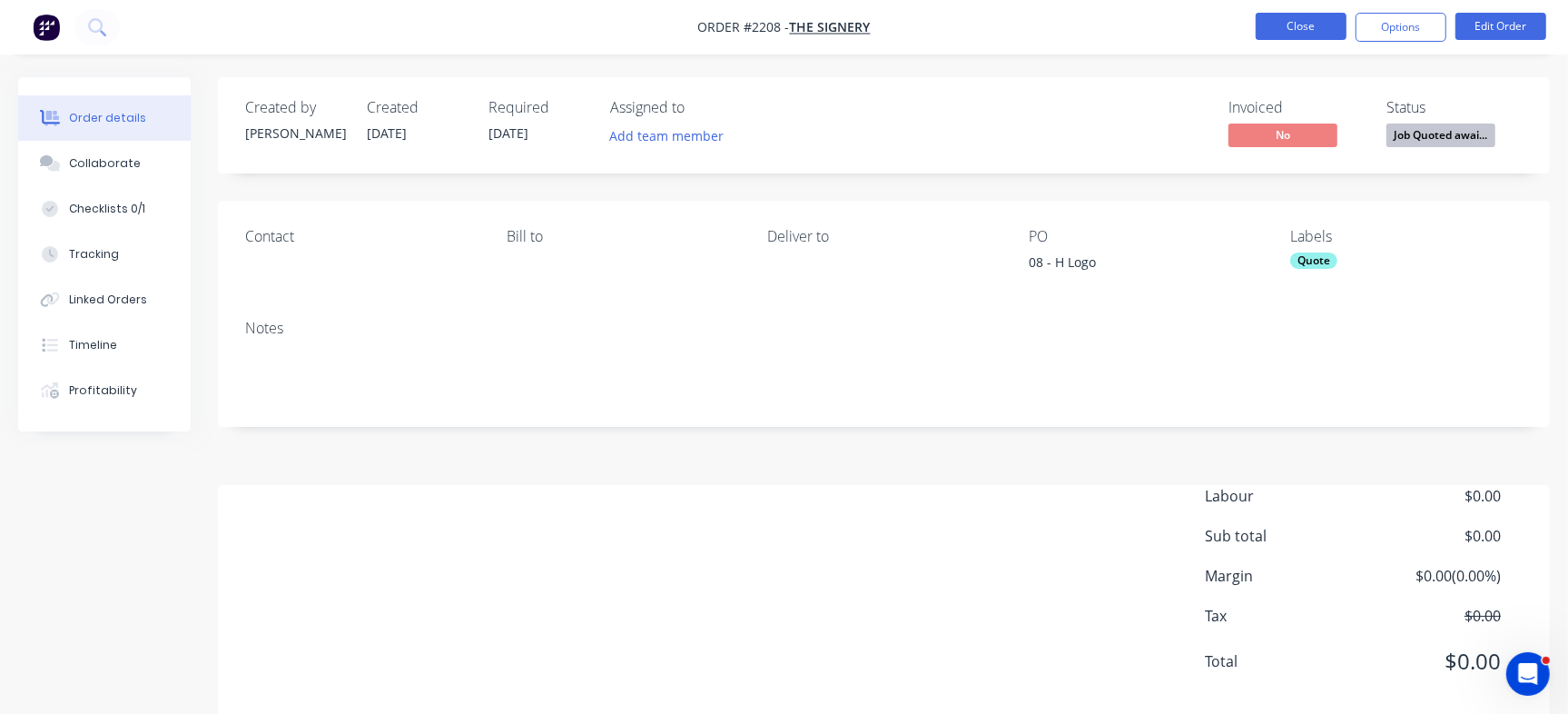
click at [1287, 13] on button "Close" at bounding box center [1301, 26] width 90 height 27
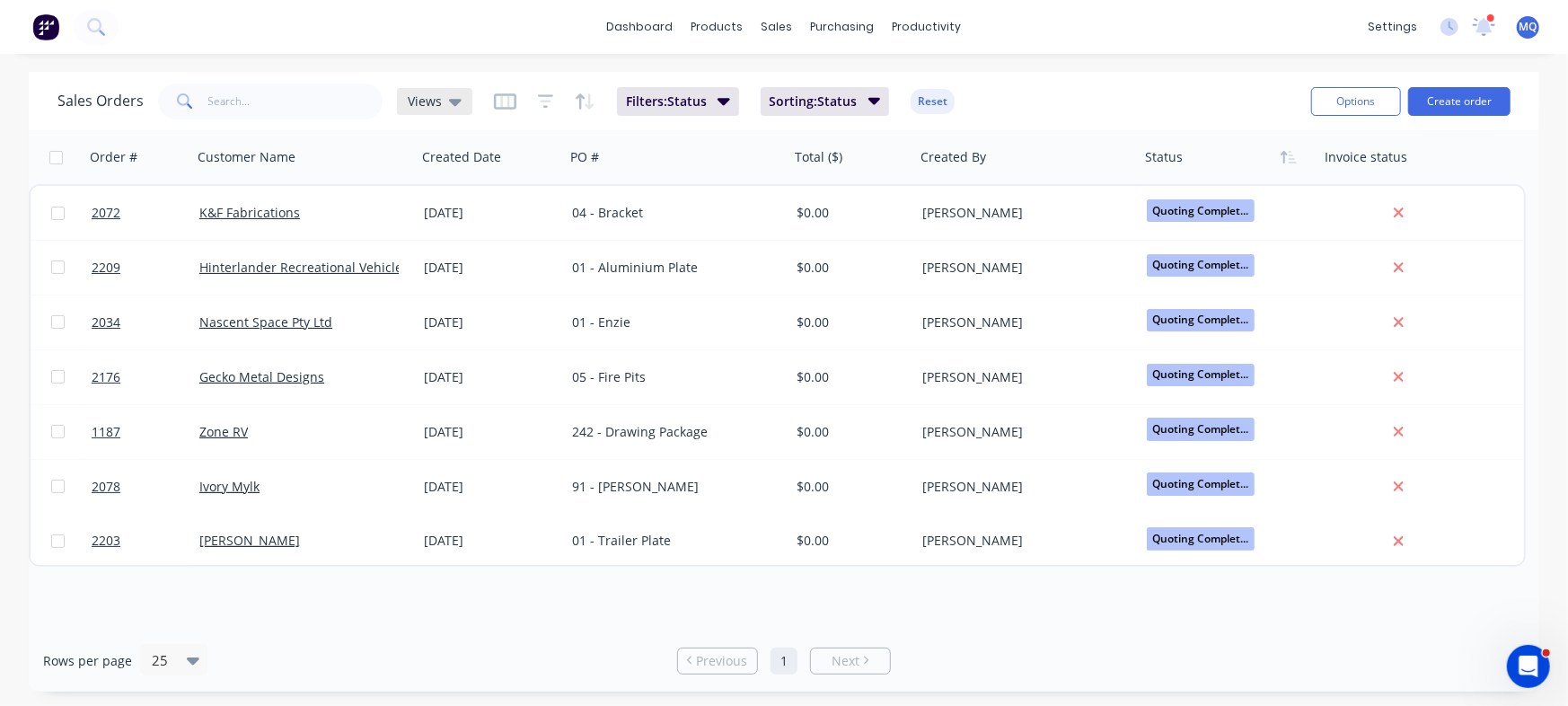
click at [431, 95] on span "Views" at bounding box center [425, 101] width 34 height 19
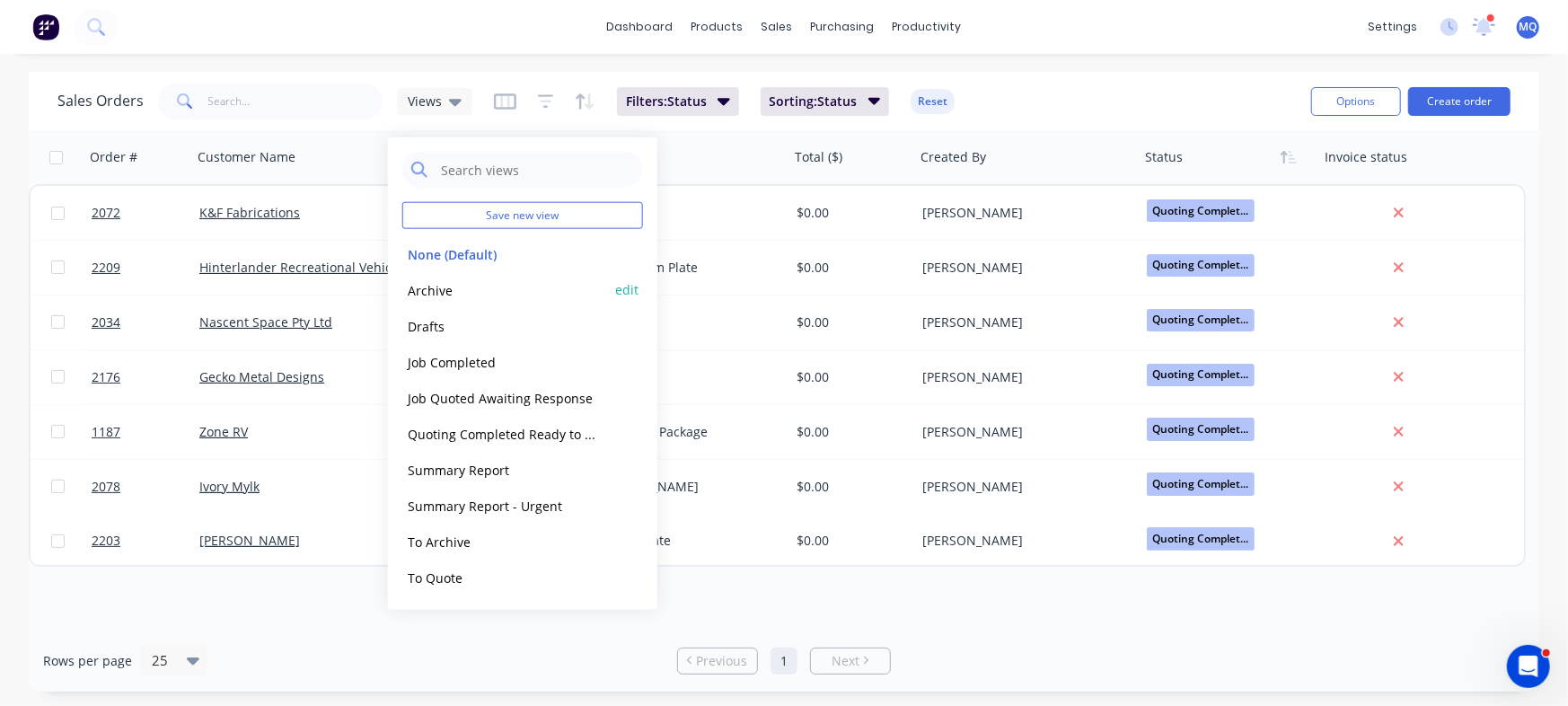
click at [439, 290] on button "Archive" at bounding box center [504, 290] width 204 height 21
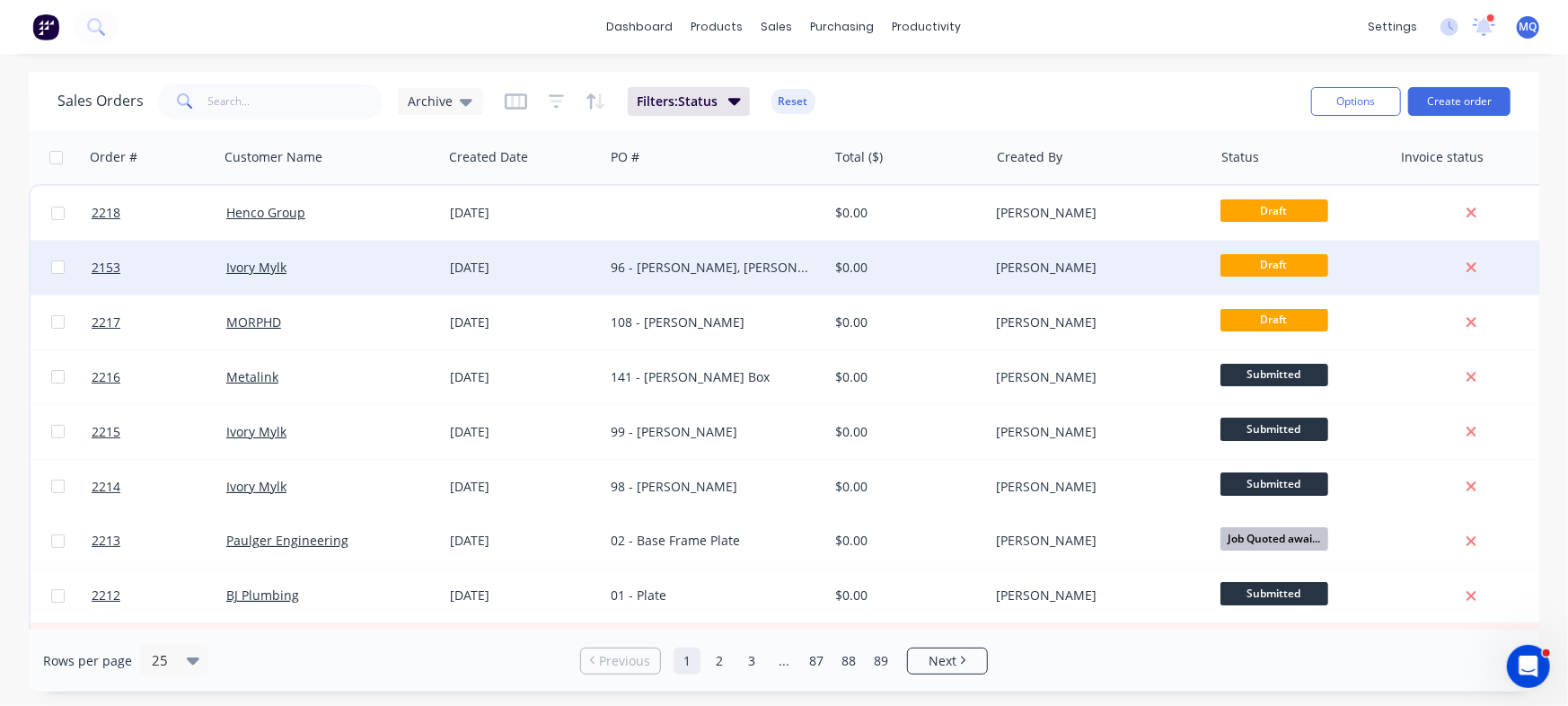
click at [632, 272] on div "96 - [PERSON_NAME], [PERSON_NAME] G & [PERSON_NAME] N" at bounding box center [710, 267] width 200 height 18
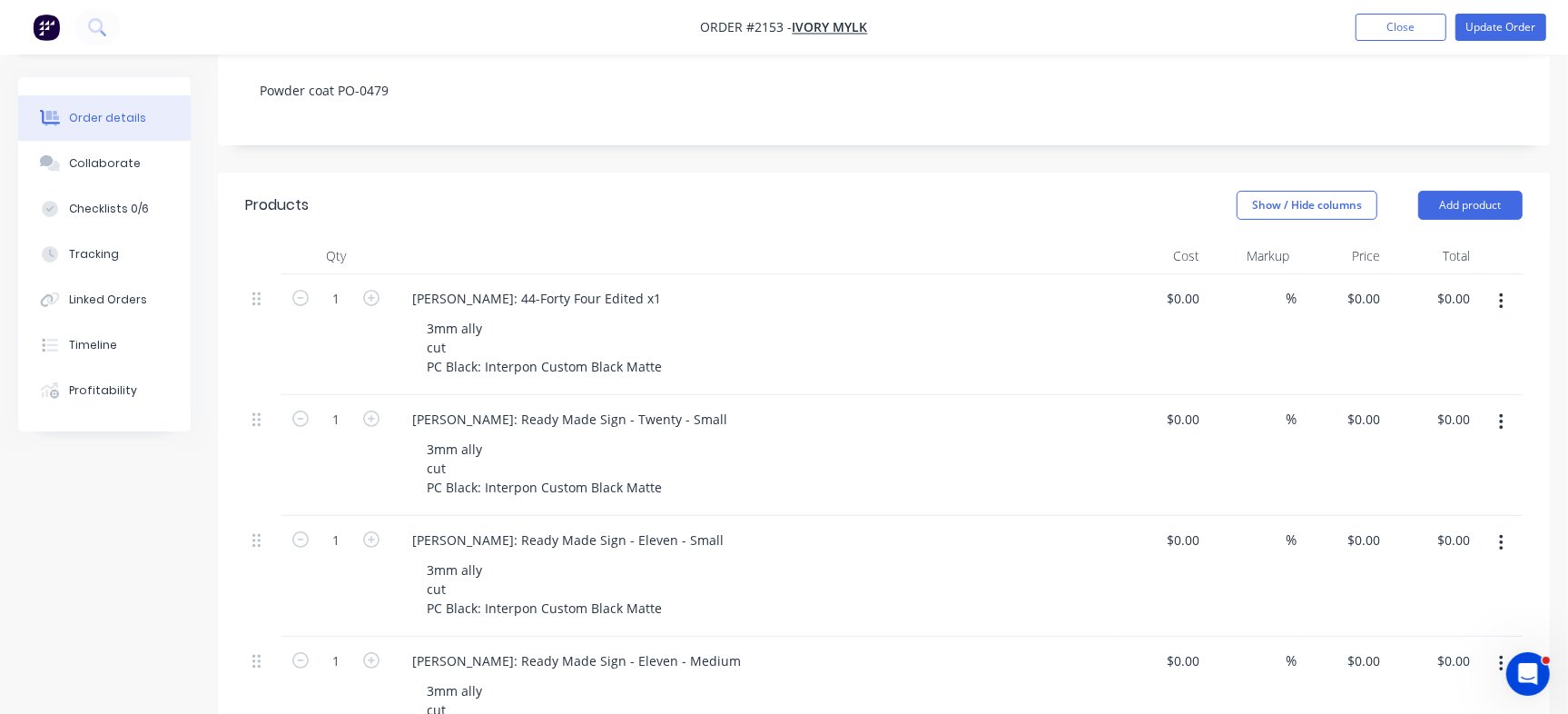
scroll to position [409, 0]
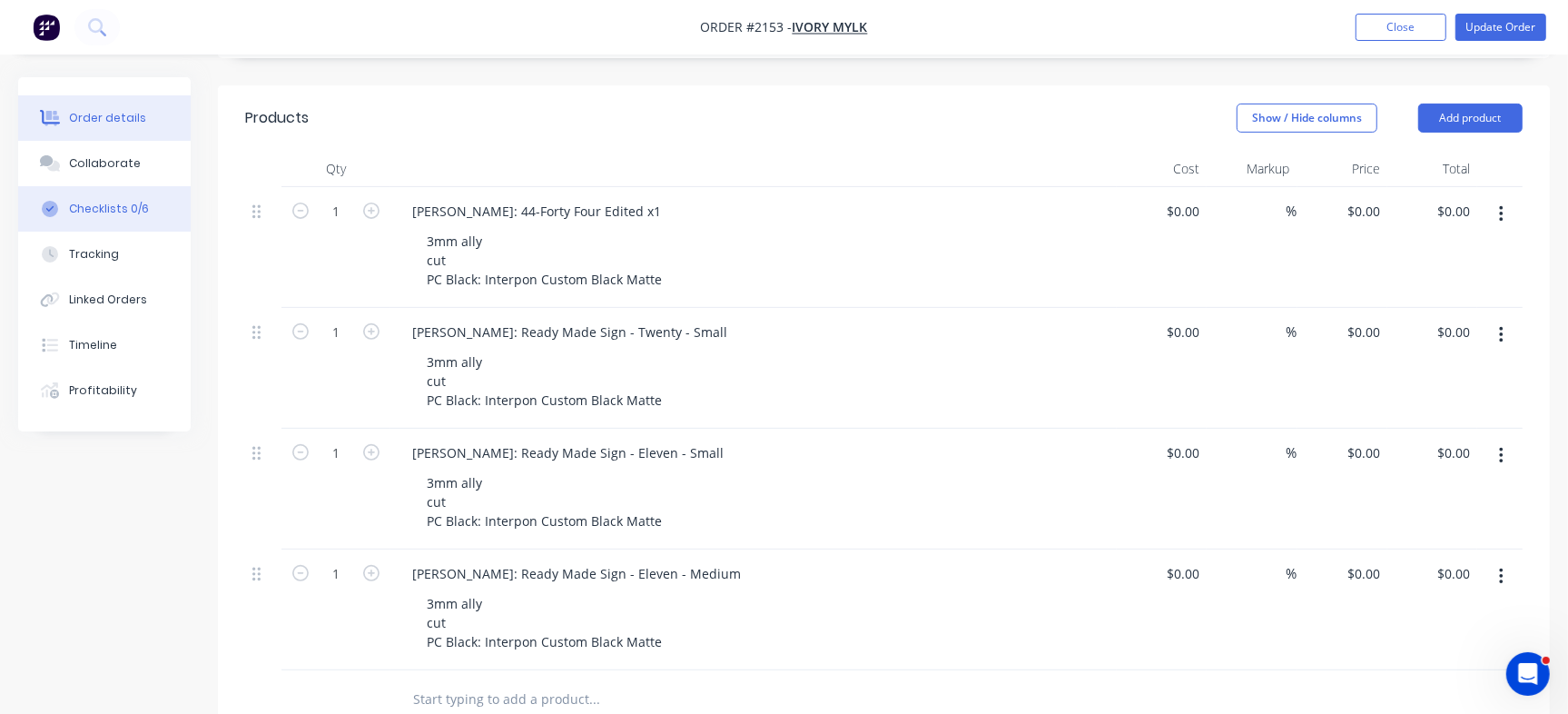
click at [95, 202] on div "Checklists 0/6" at bounding box center [109, 209] width 80 height 16
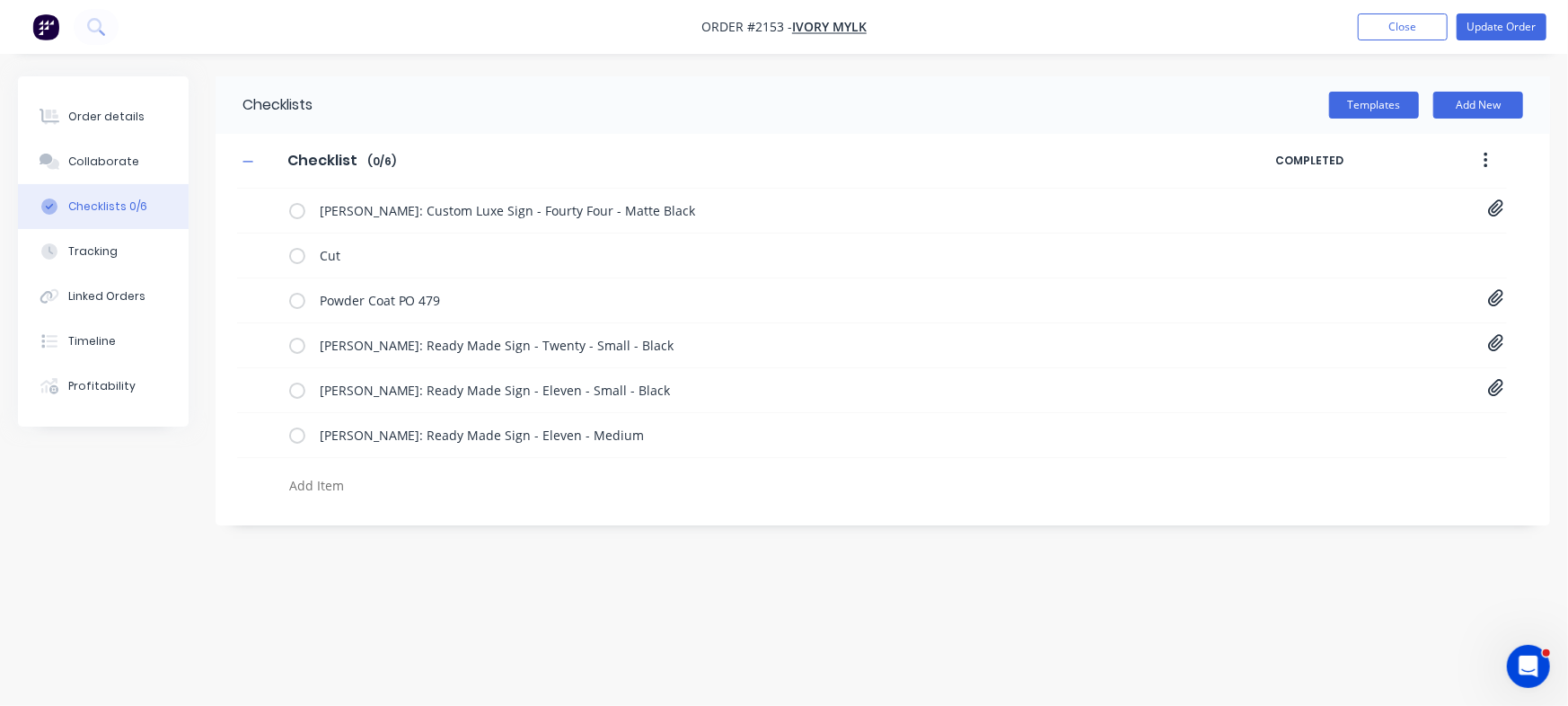
click at [701, 640] on div "Order details Collaborate Checklists 0/6 Tracking Linked Orders Timeline Profit…" at bounding box center [784, 353] width 1568 height 706
click at [108, 154] on div "Collaborate" at bounding box center [104, 162] width 71 height 16
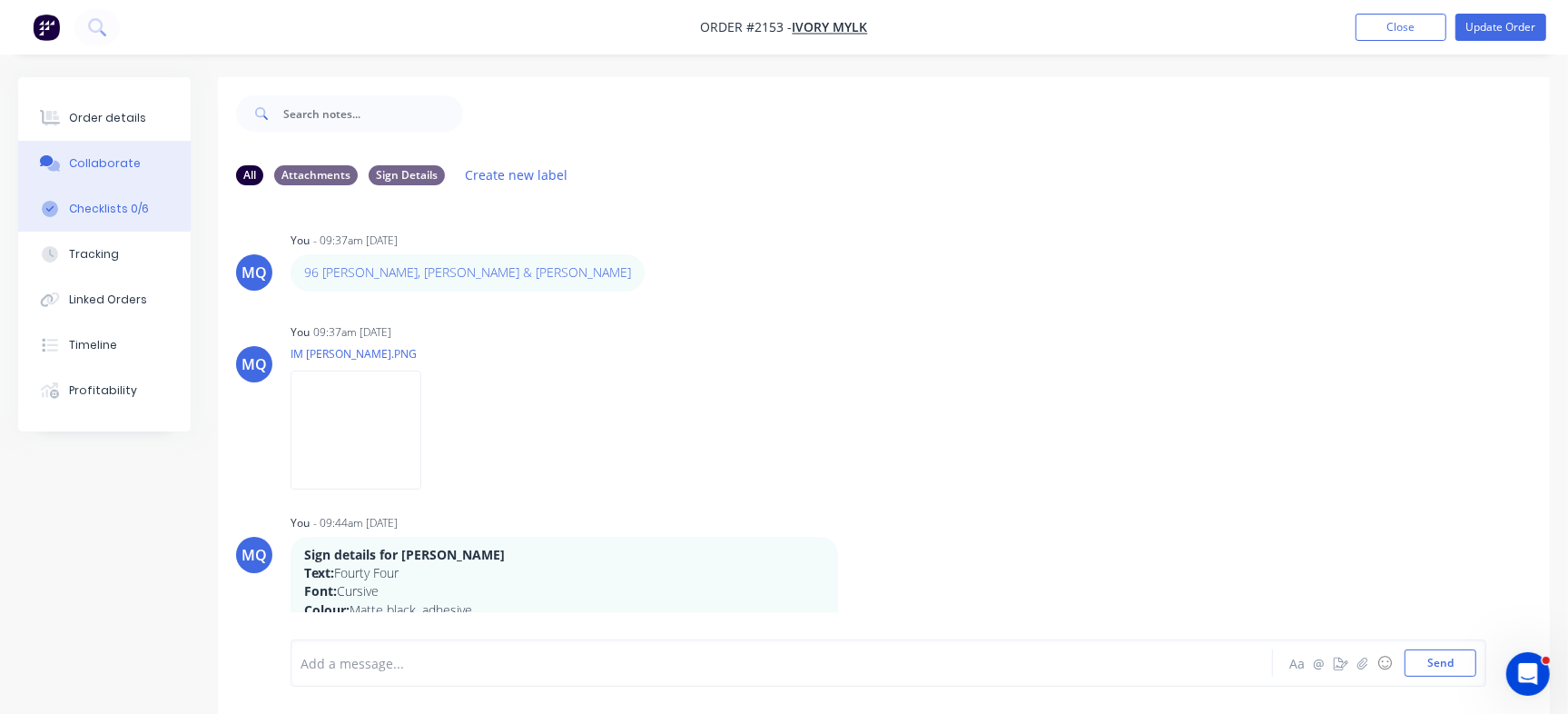
click at [125, 207] on div "Checklists 0/6" at bounding box center [109, 209] width 80 height 16
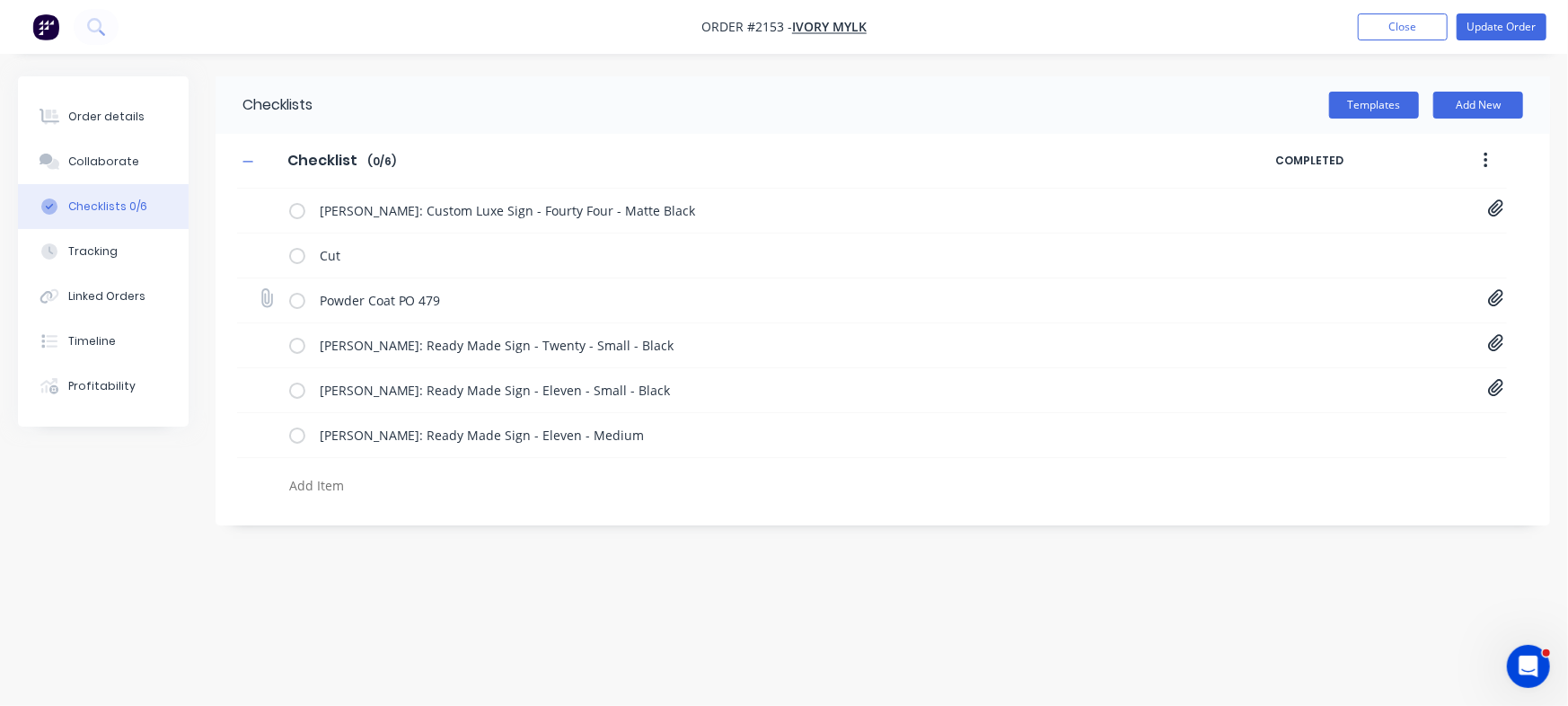
click at [1498, 300] on icon at bounding box center [1495, 298] width 15 height 17
click at [1480, 337] on icon at bounding box center [1481, 336] width 11 height 11
type textarea "x"
click at [268, 296] on icon at bounding box center [266, 297] width 24 height 24
click at [258, 289] on input "file" at bounding box center [258, 289] width 0 height 0
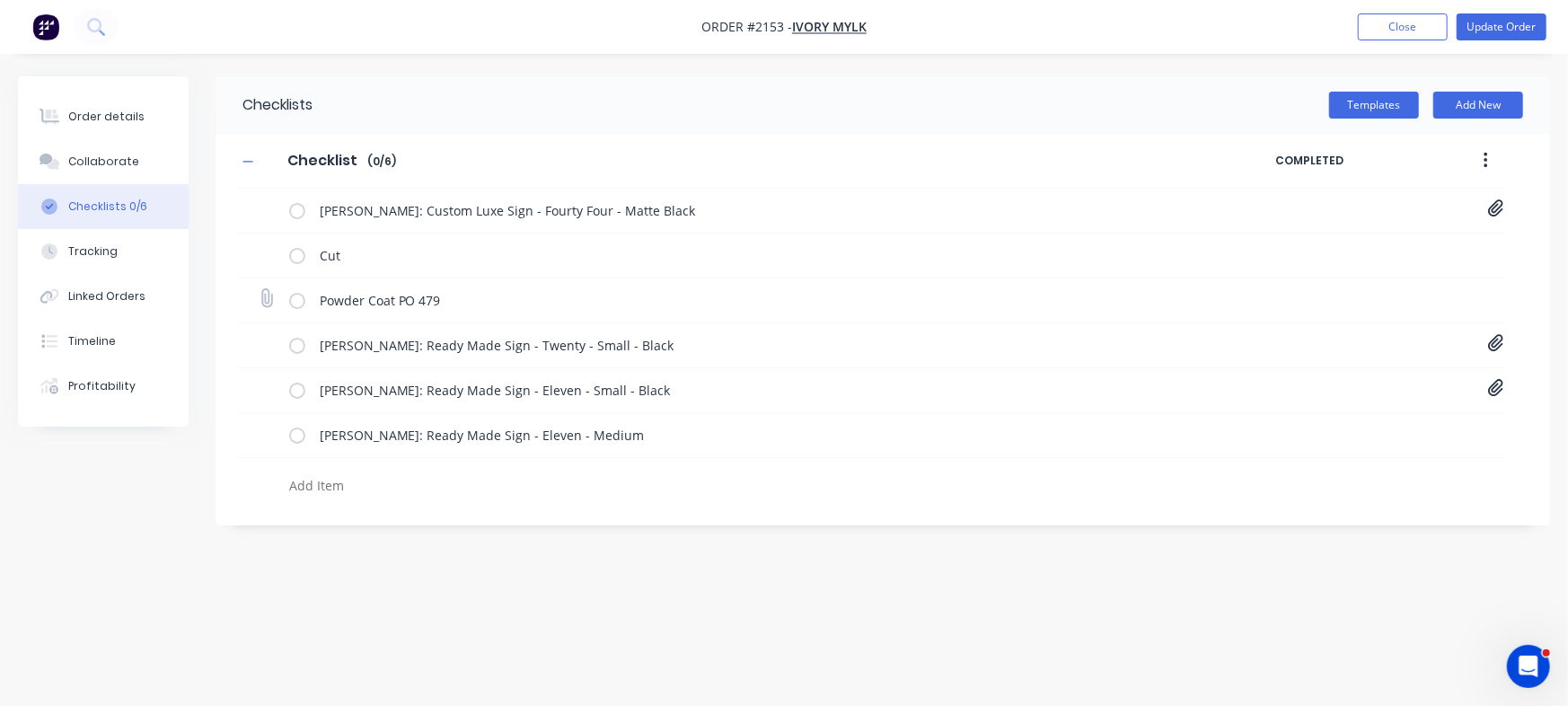
type input "C:\fakepath\Purchase Order PO0479.pdf"
click at [850, 589] on div "Order details Collaborate Checklists 0/6 Tracking Linked Orders Timeline Profit…" at bounding box center [784, 353] width 1568 height 706
click at [105, 108] on div "Order details" at bounding box center [106, 116] width 76 height 16
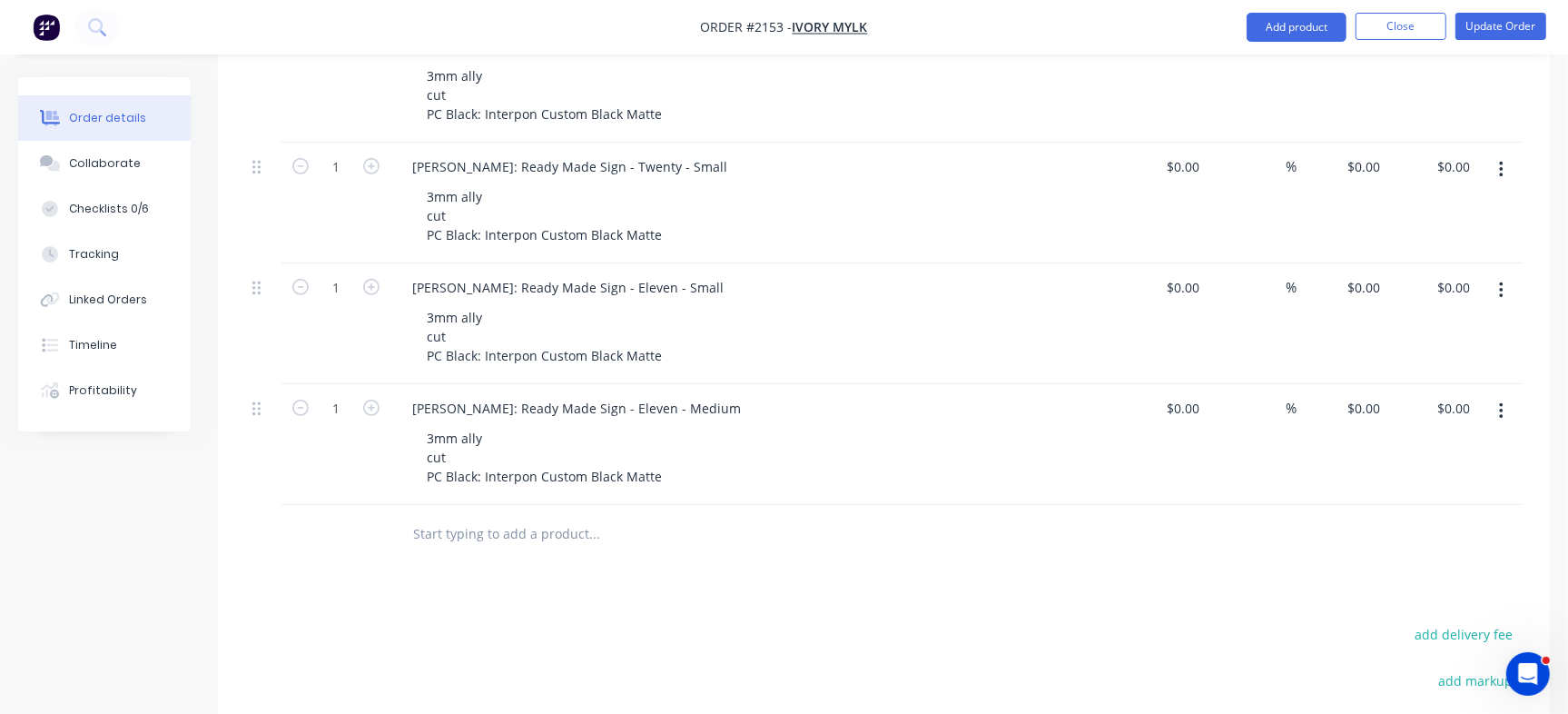
scroll to position [377, 0]
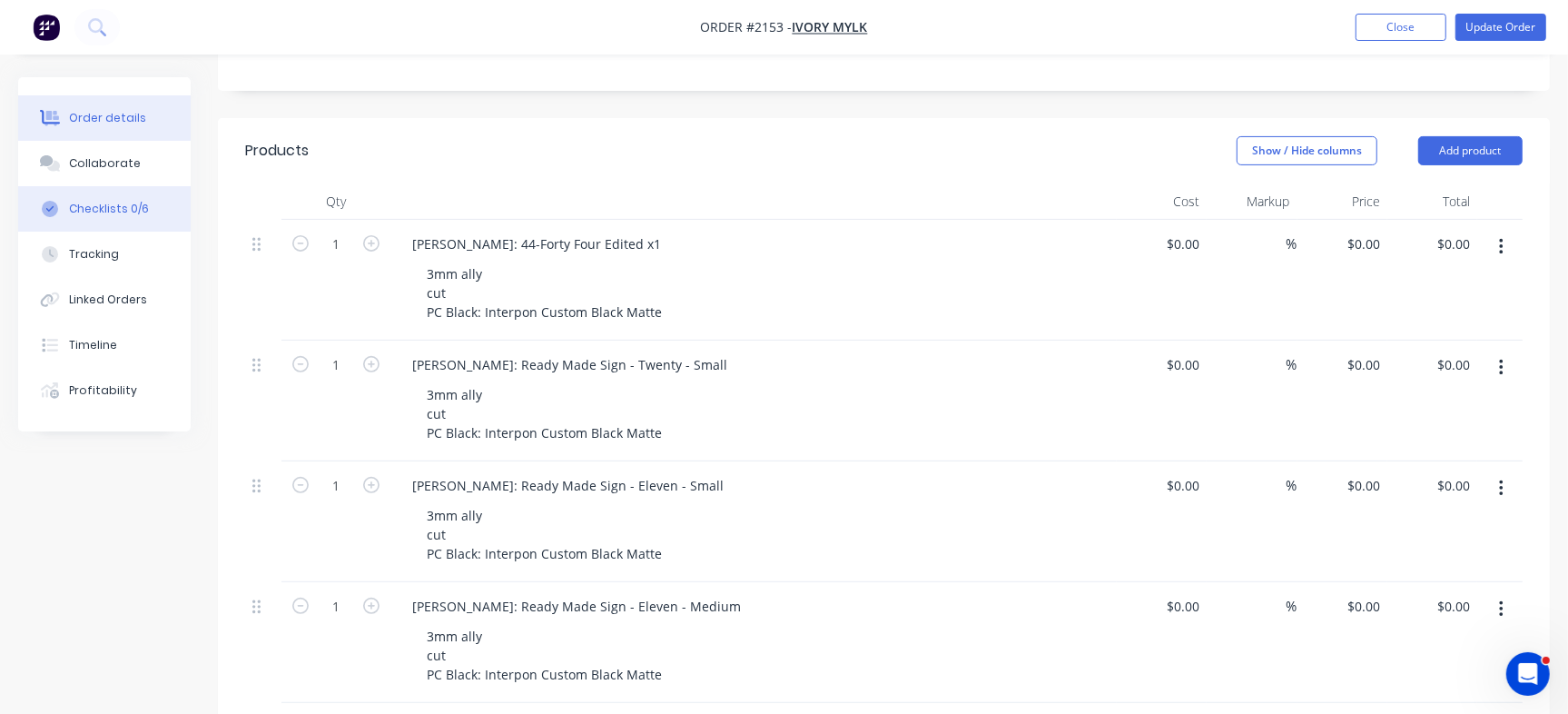
click at [125, 203] on div "Checklists 0/6" at bounding box center [109, 209] width 80 height 16
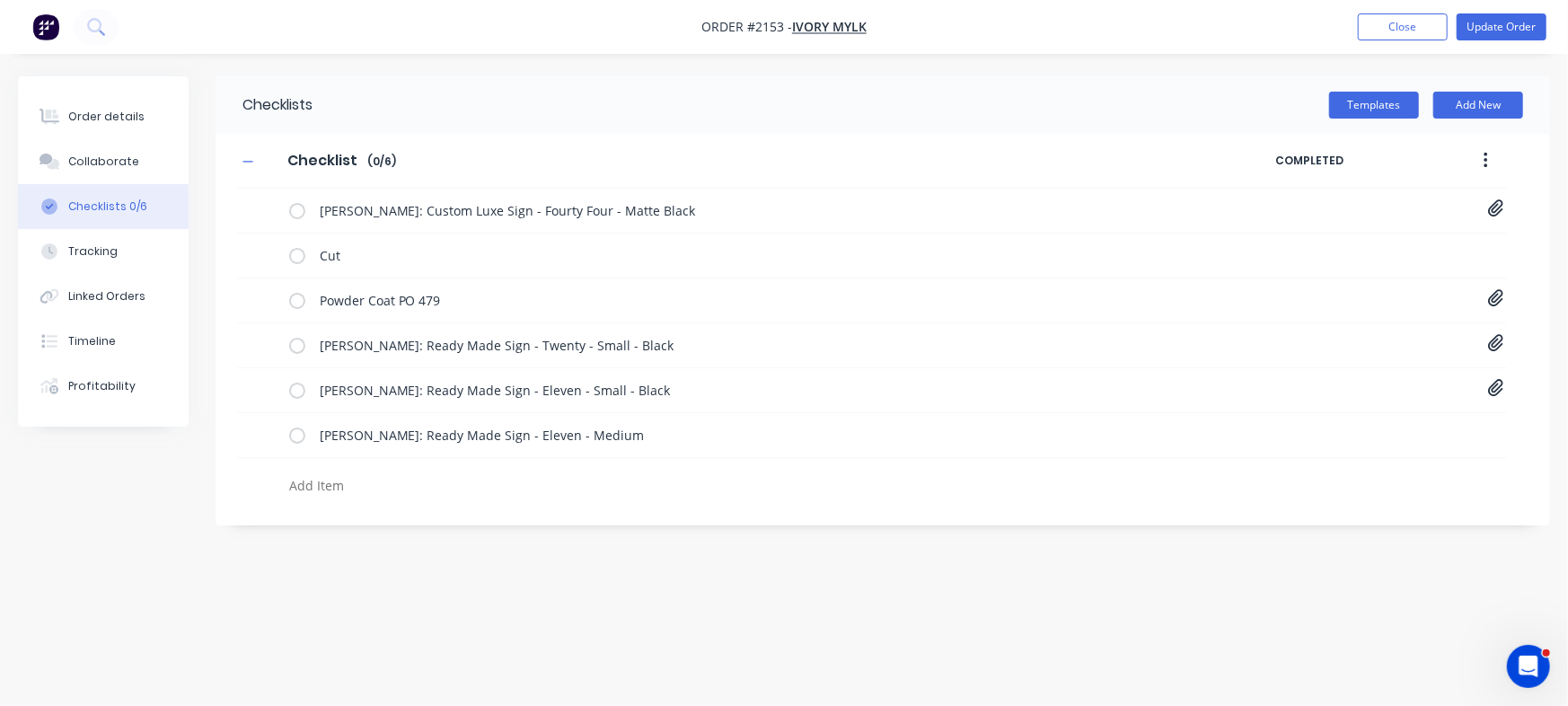
type textarea "x"
click at [267, 435] on icon at bounding box center [266, 433] width 25 height 25
click at [258, 424] on input "file" at bounding box center [258, 424] width 0 height 0
type input "C:\fakepath\11-Eleven[A] - 1102 [PERSON_NAME].pdf"
type textarea "x"
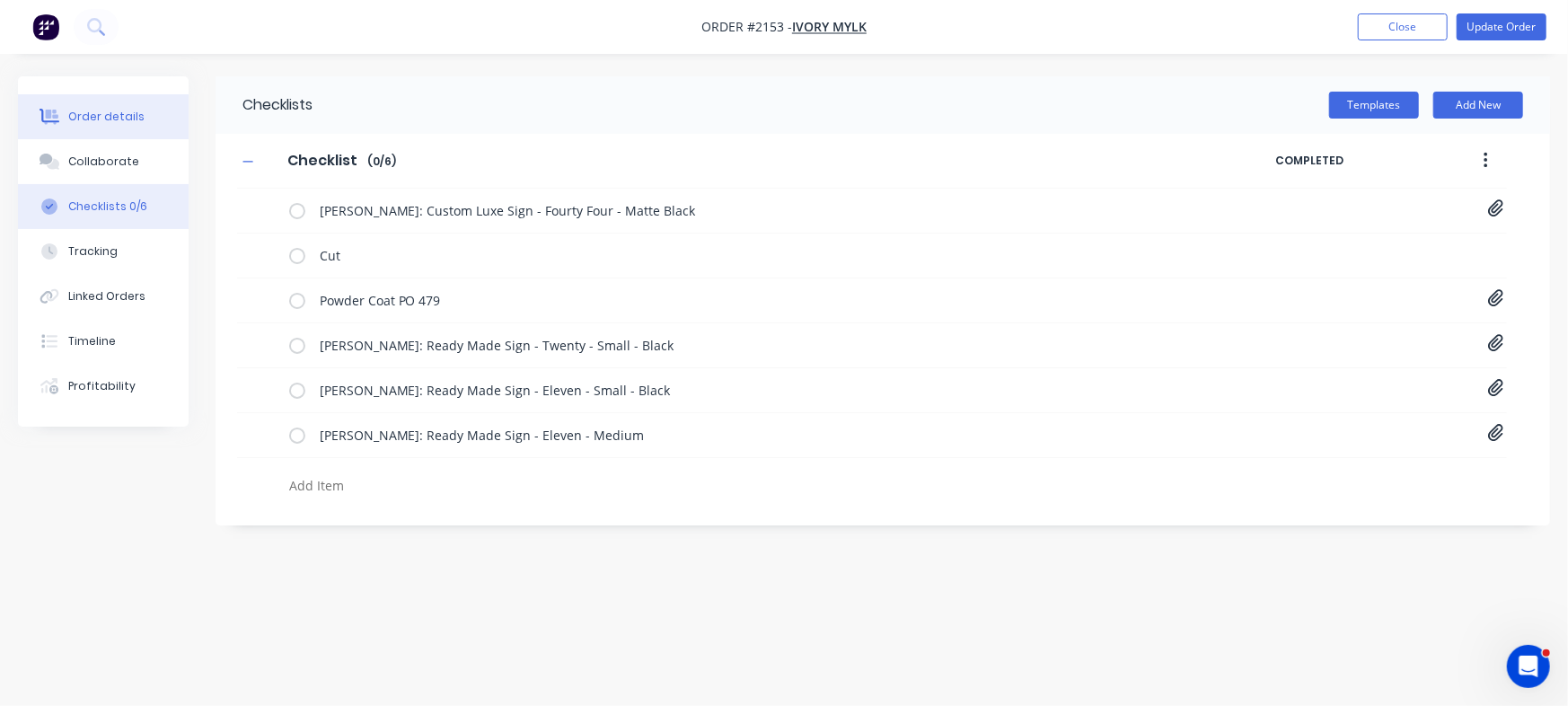
click at [117, 122] on div "Order details" at bounding box center [106, 116] width 76 height 16
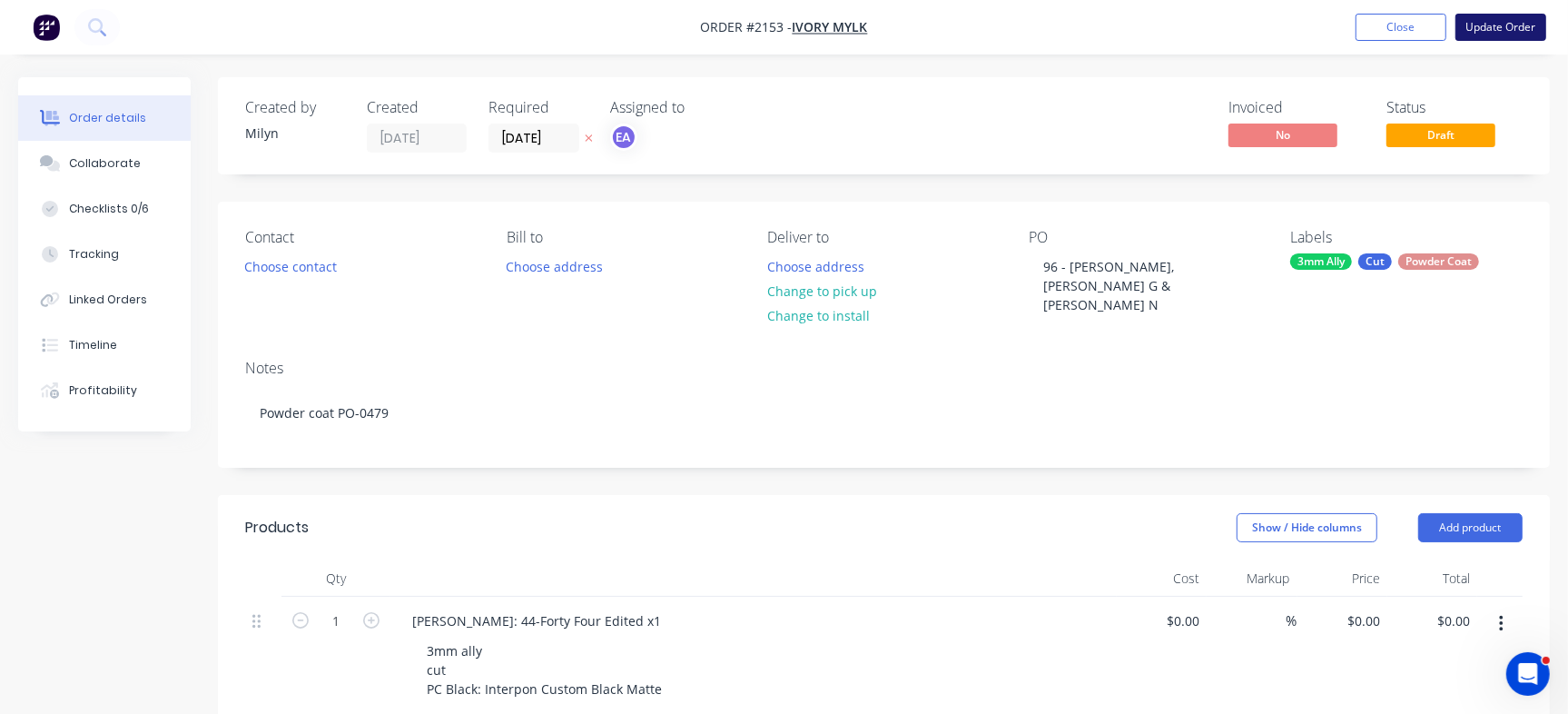
click at [1516, 27] on button "Update Order" at bounding box center [1500, 27] width 90 height 27
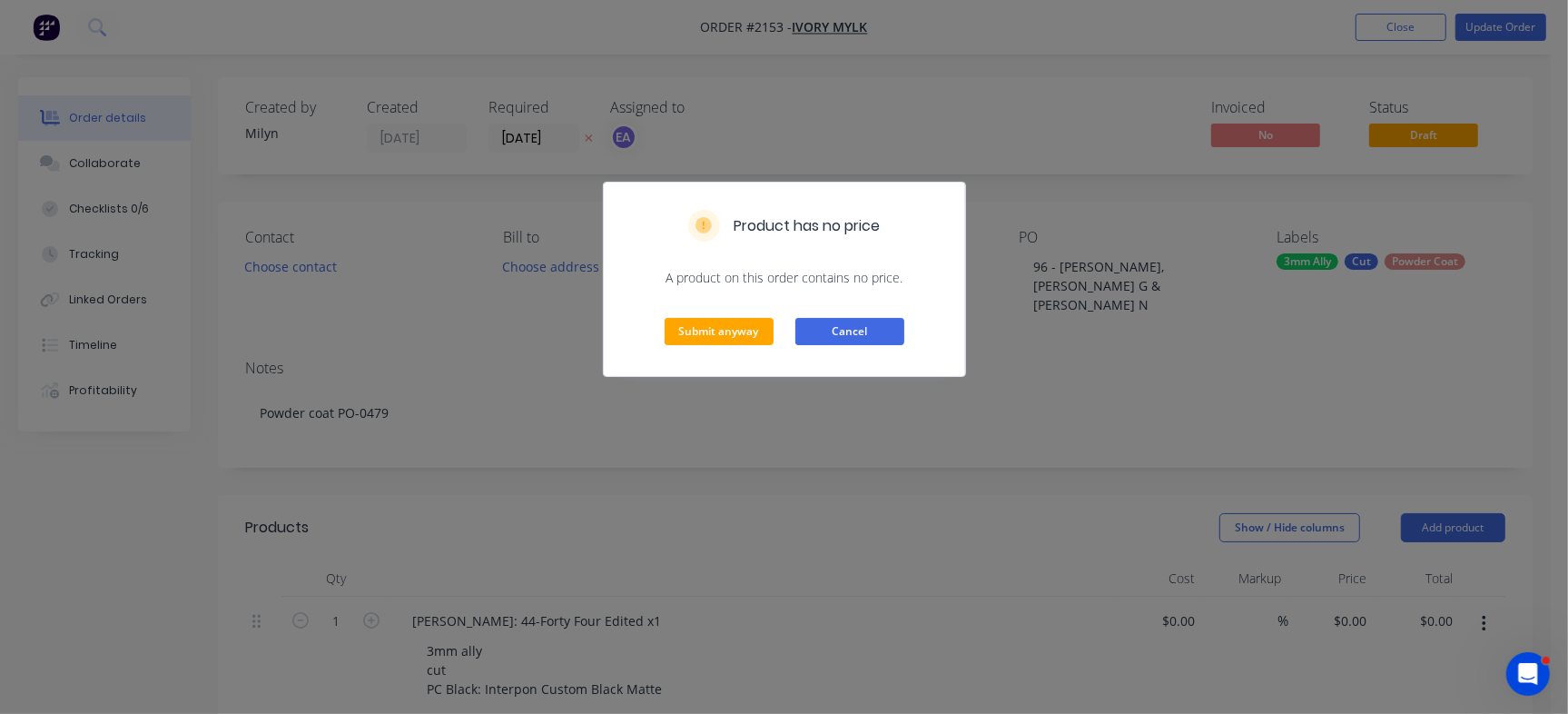
click at [871, 331] on button "Cancel" at bounding box center [849, 332] width 109 height 27
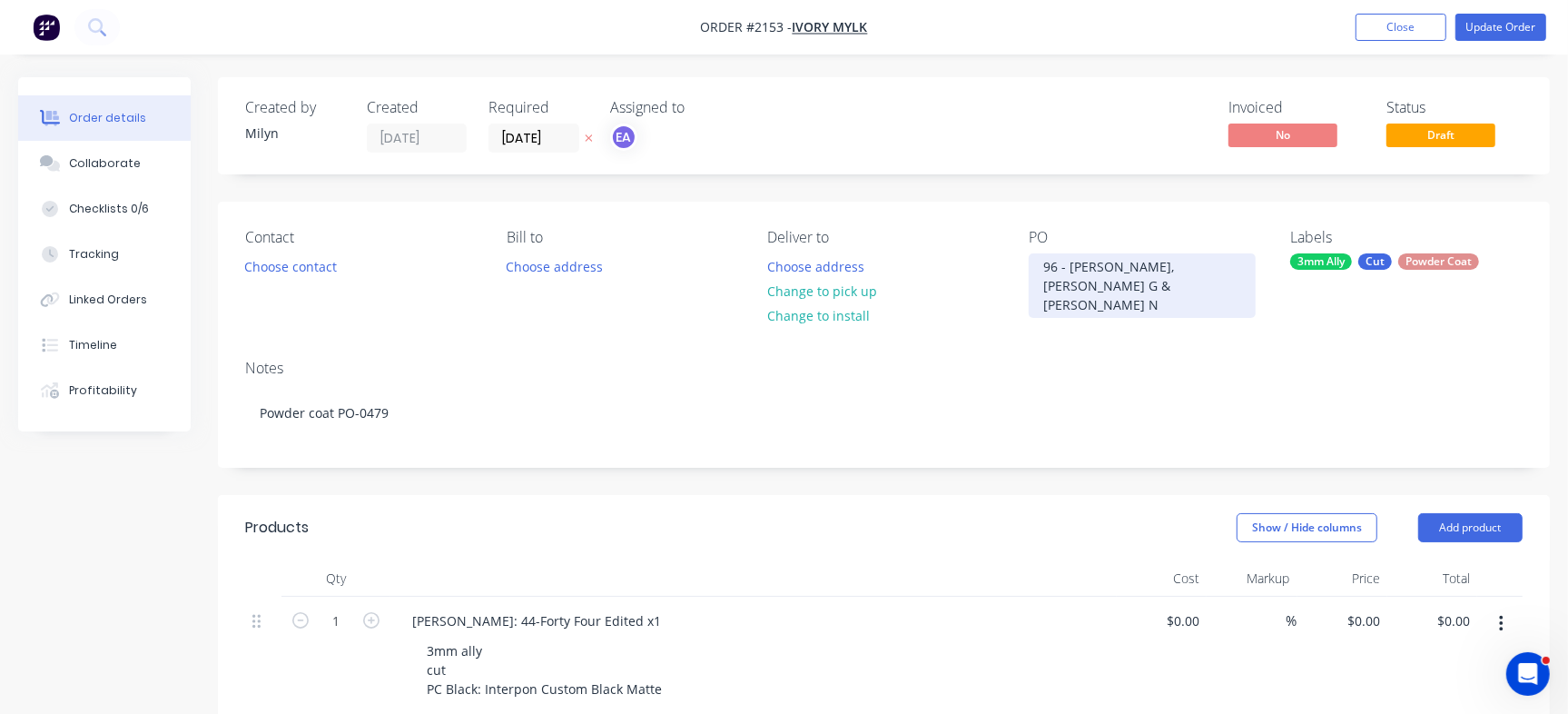
click at [1109, 259] on div "96 - [PERSON_NAME], [PERSON_NAME] G & [PERSON_NAME] N" at bounding box center [1141, 285] width 227 height 64
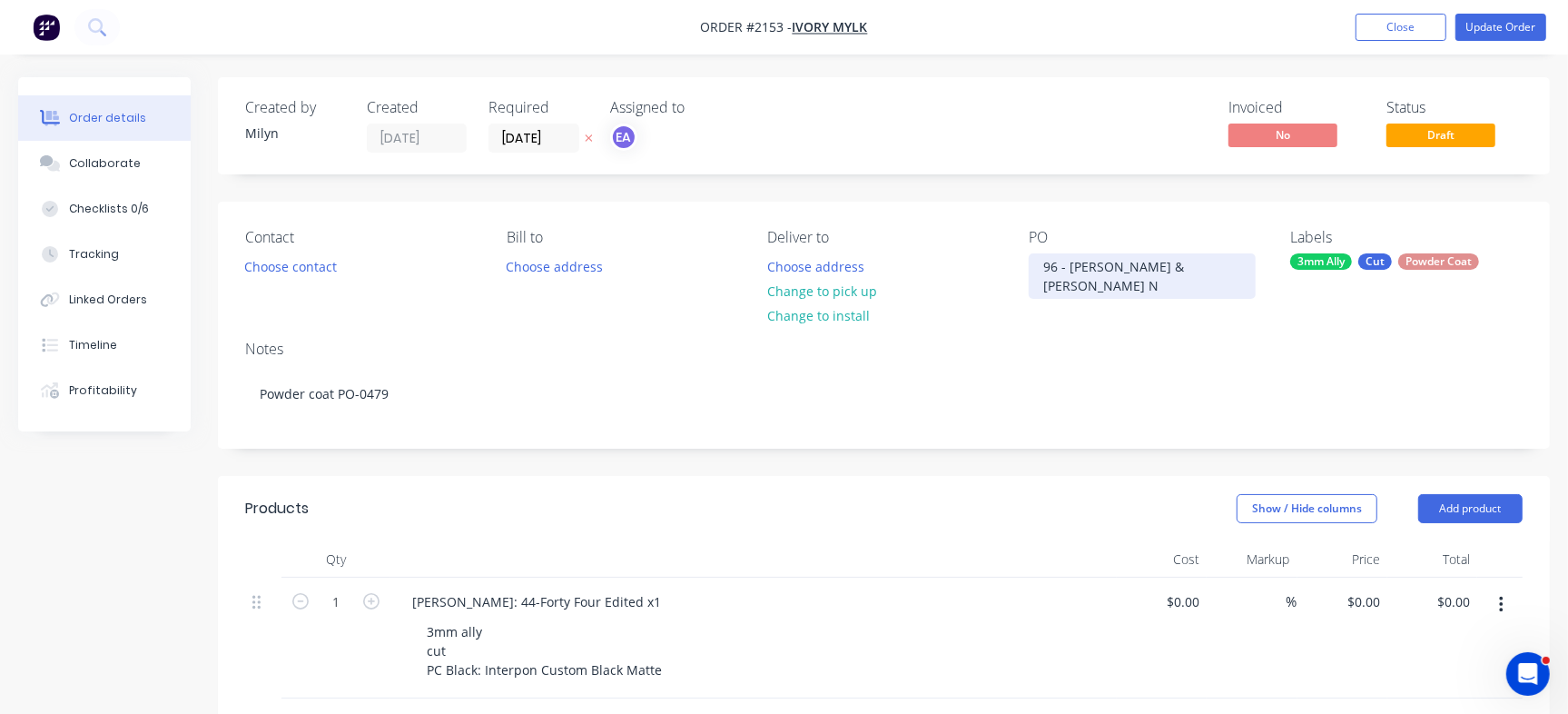
click at [1150, 262] on div "96 - Craig, Zane G & Loretta N" at bounding box center [1141, 276] width 227 height 45
click at [1215, 260] on div "96 - Craig, Zane & Loretta N" at bounding box center [1141, 276] width 227 height 45
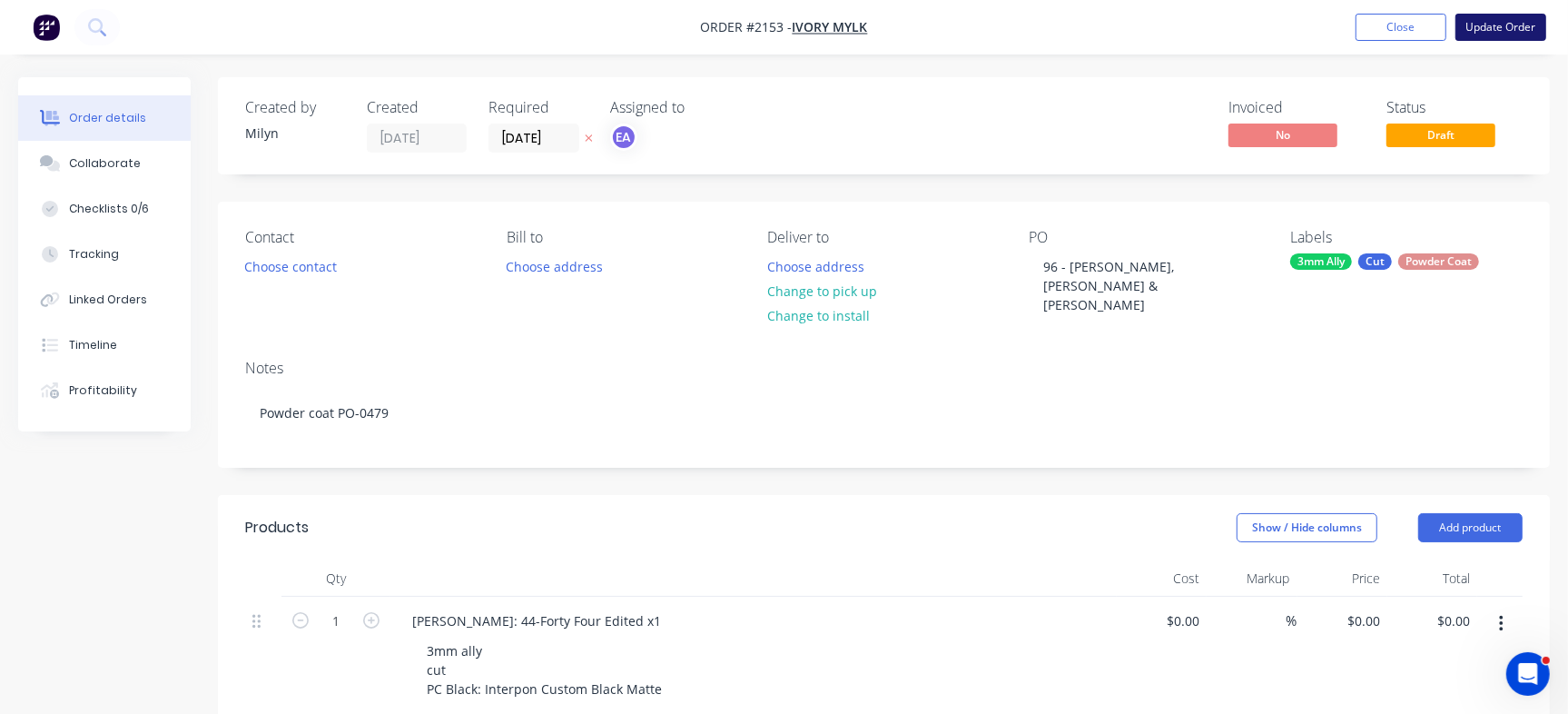
click at [1480, 22] on button "Update Order" at bounding box center [1500, 27] width 90 height 27
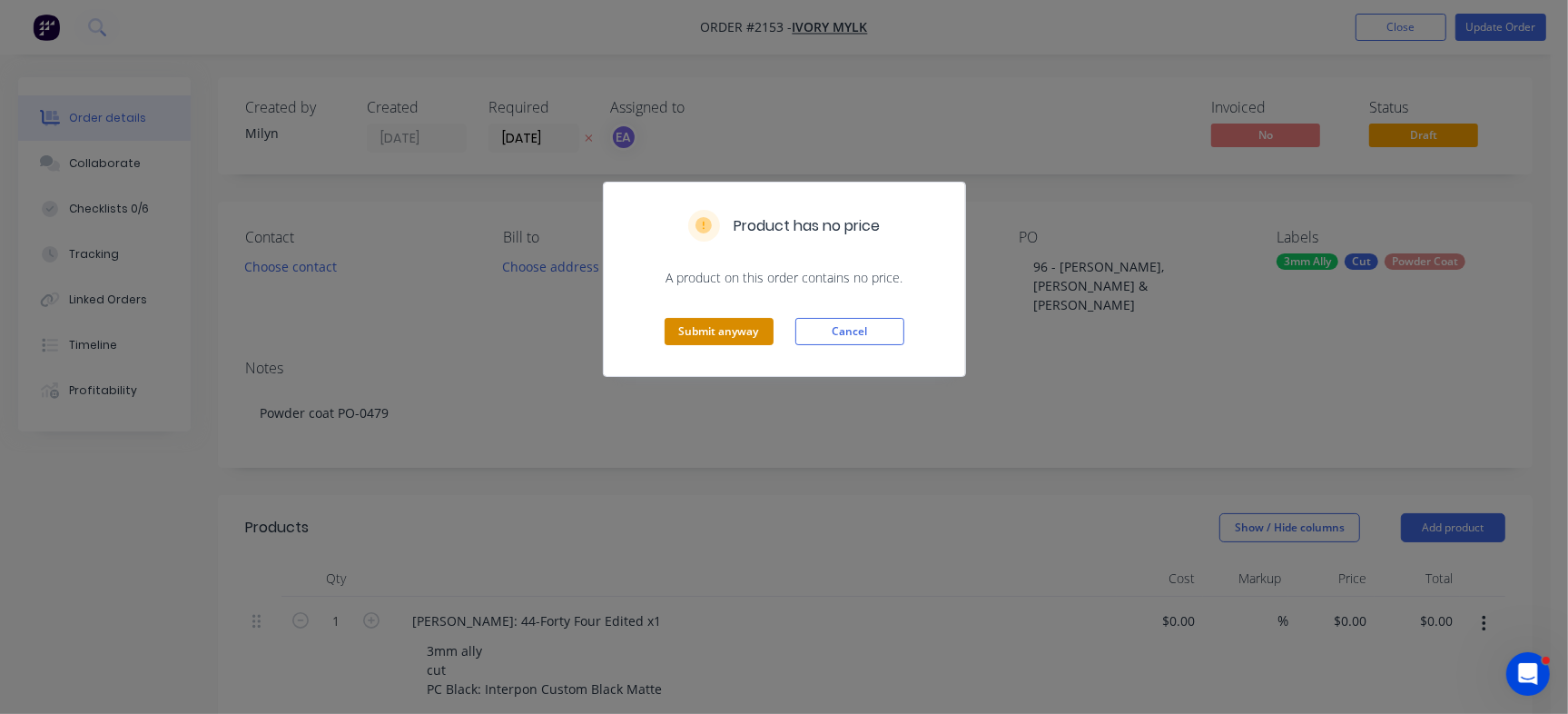
click at [742, 337] on button "Submit anyway" at bounding box center [719, 332] width 109 height 27
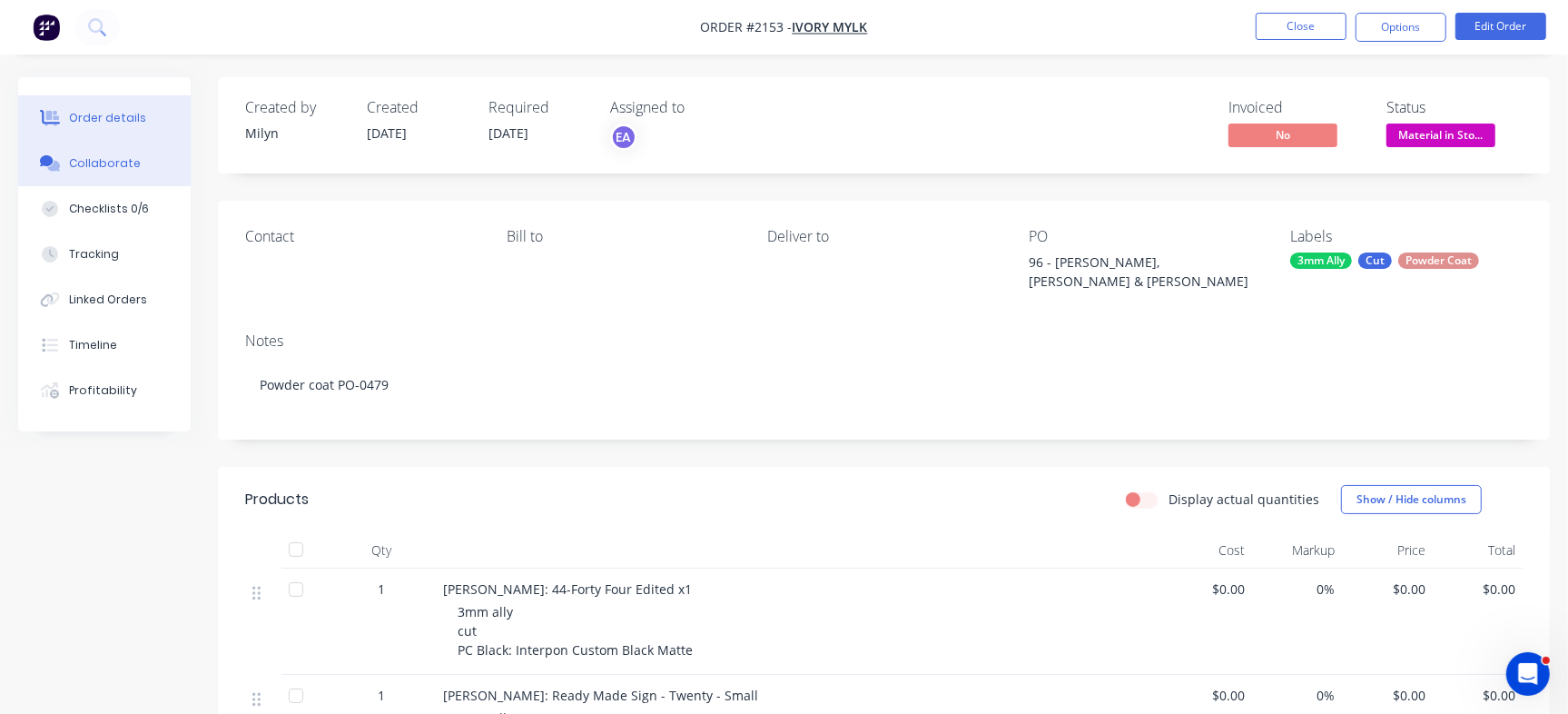
click at [118, 172] on button "Collaborate" at bounding box center [105, 162] width 173 height 45
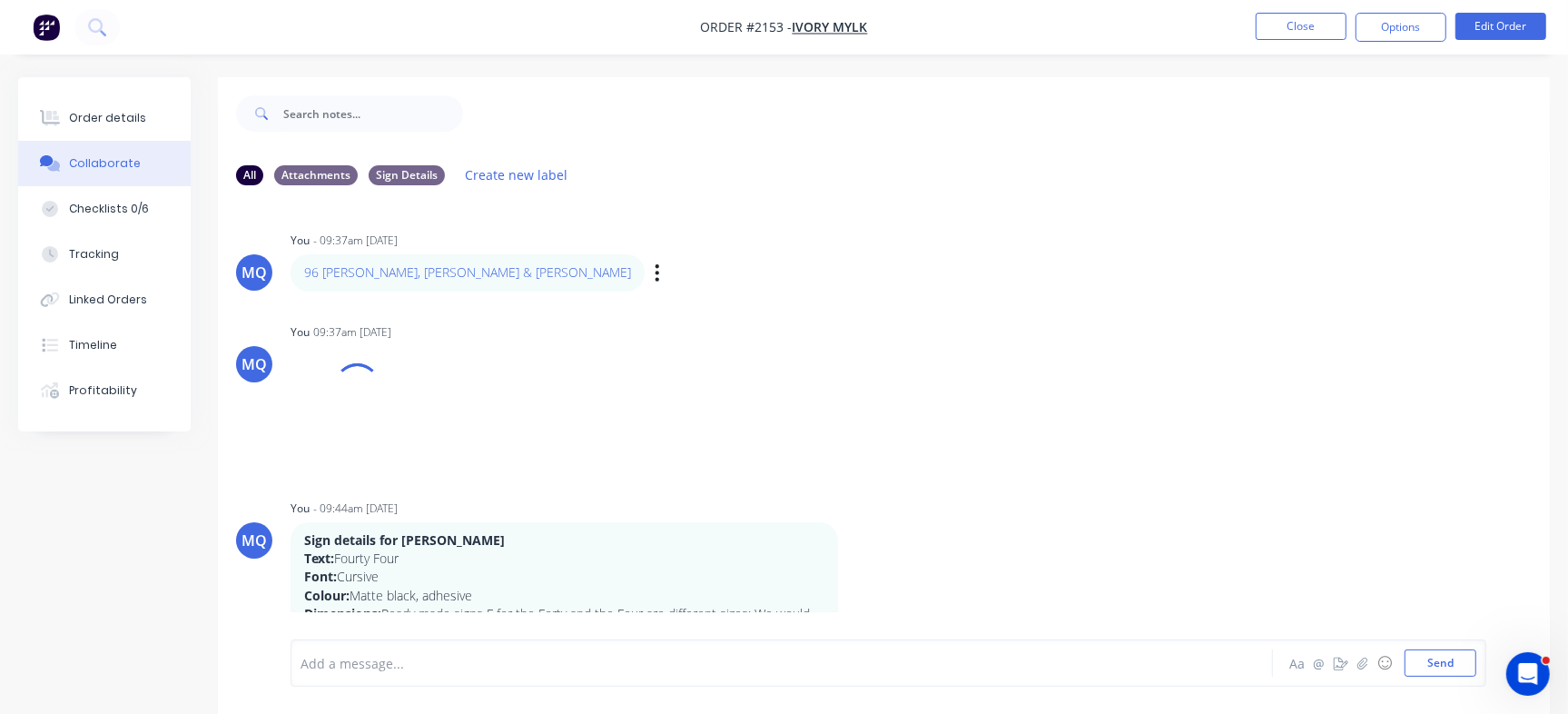
click at [653, 268] on div "Labels Edit Delete" at bounding box center [658, 272] width 11 height 26
click at [655, 271] on icon "button" at bounding box center [657, 272] width 4 height 16
click at [666, 300] on button "Edit" at bounding box center [723, 305] width 114 height 30
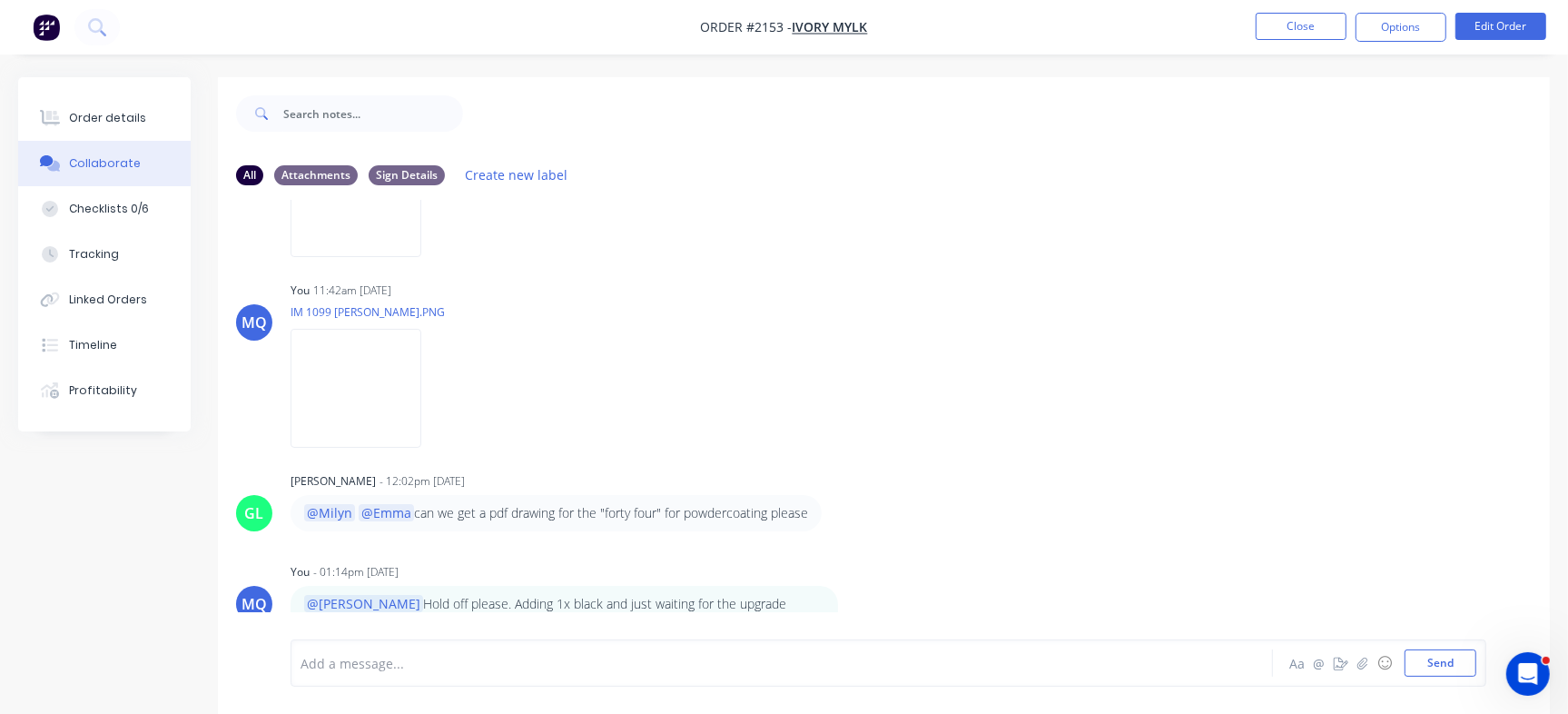
scroll to position [27, 0]
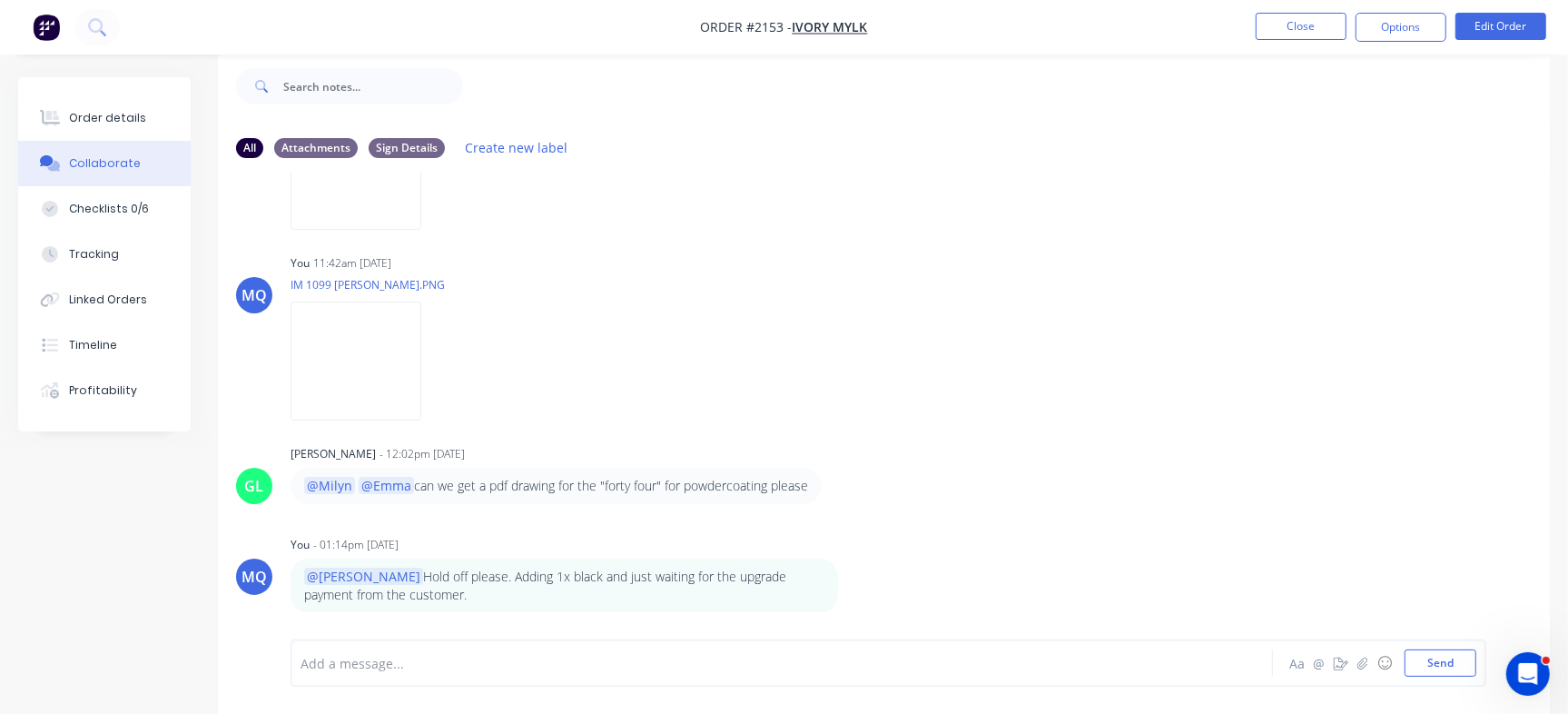
drag, startPoint x: 1561, startPoint y: 614, endPoint x: 1583, endPoint y: 363, distance: 252.0
click at [1568, 363] on html "Order #2153 - Ivory Mylk Close Options Edit Order Order details Collaborate Che…" at bounding box center [784, 343] width 1568 height 741
click at [1405, 473] on div "GL Greg Lyall - 12:02pm 01/09/25 @Milyn @Emma can we get a pdf drawing for the …" at bounding box center [884, 472] width 1332 height 63
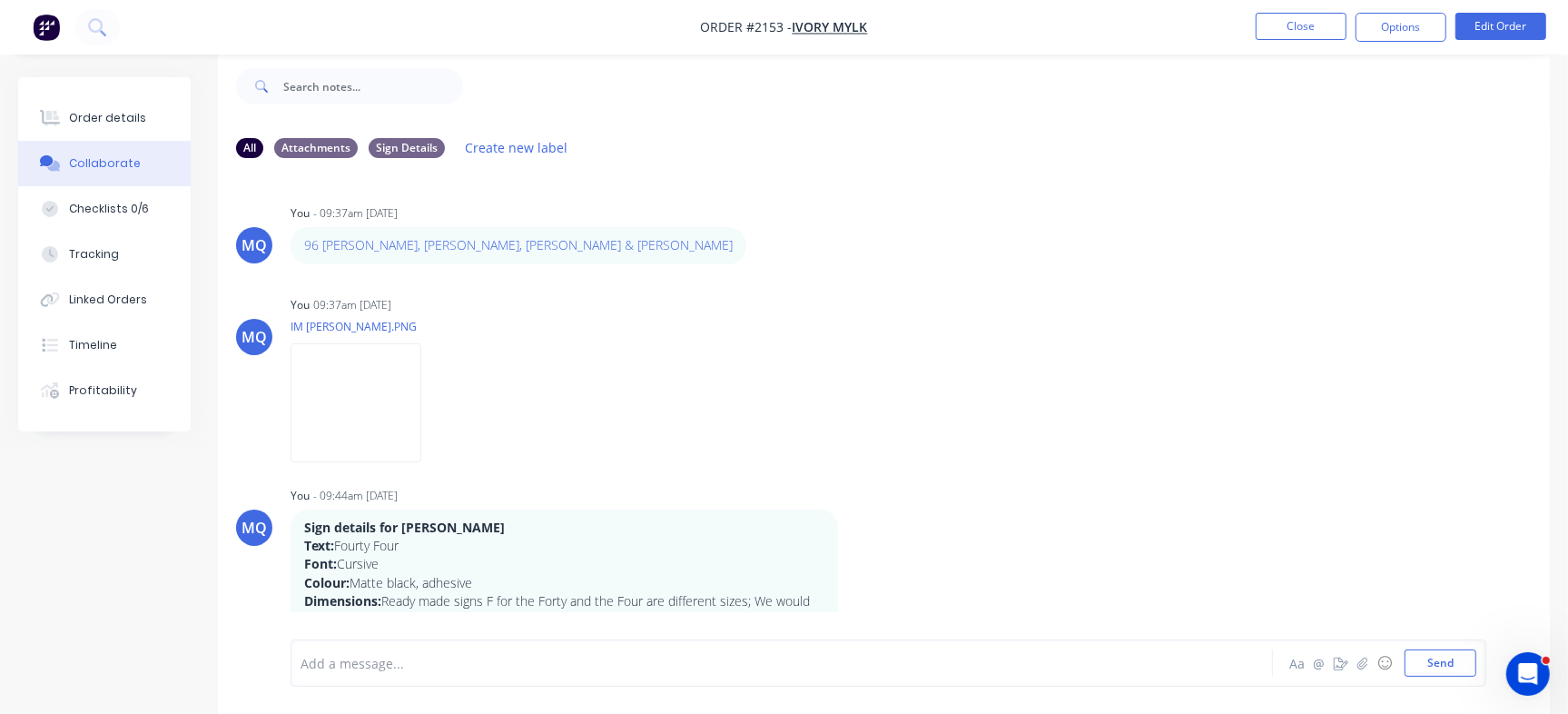
click at [1529, 284] on div "MQ You - 09:37am 22/08/25 96 Craig Scarr, Zane Gibson, Loretta Noonan & Sharon …" at bounding box center [884, 392] width 1332 height 439
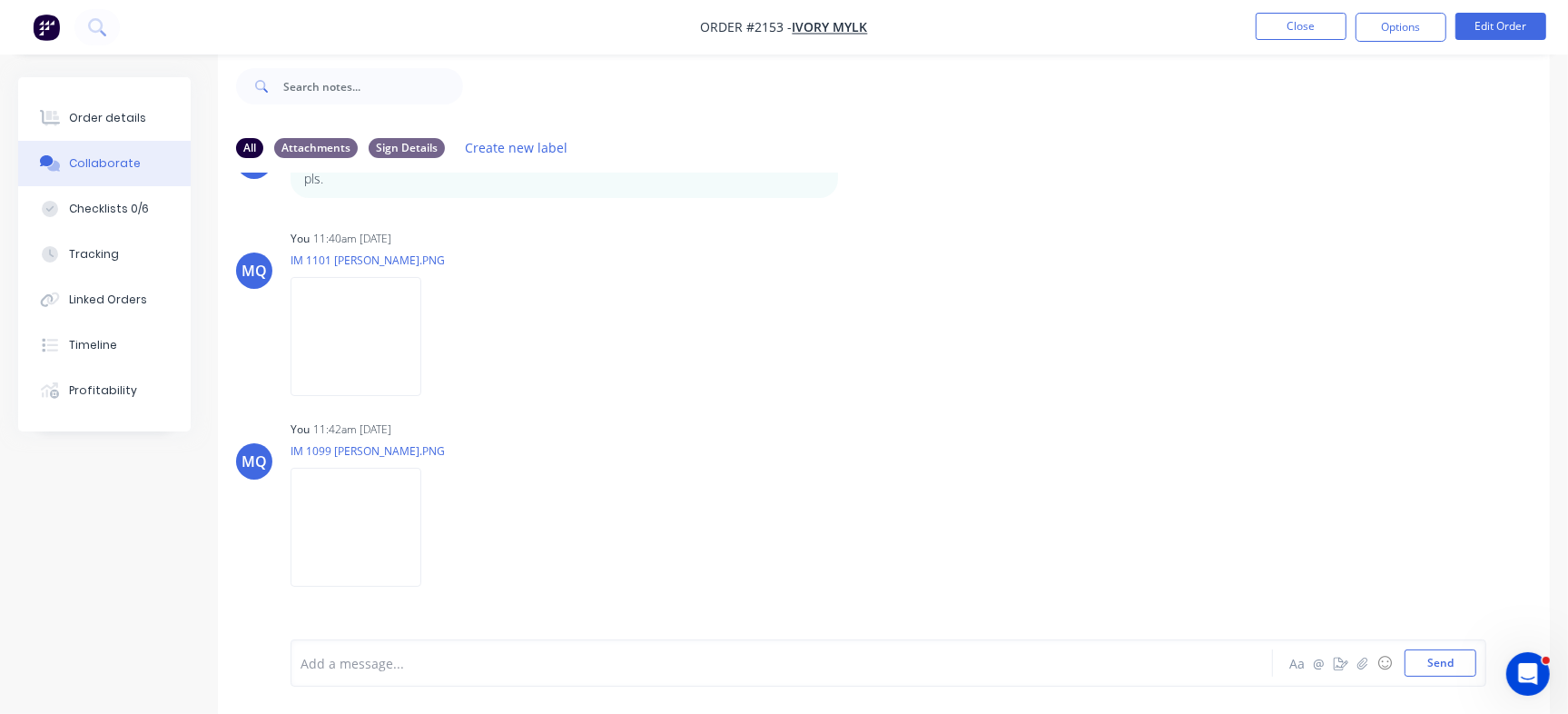
scroll to position [1217, 0]
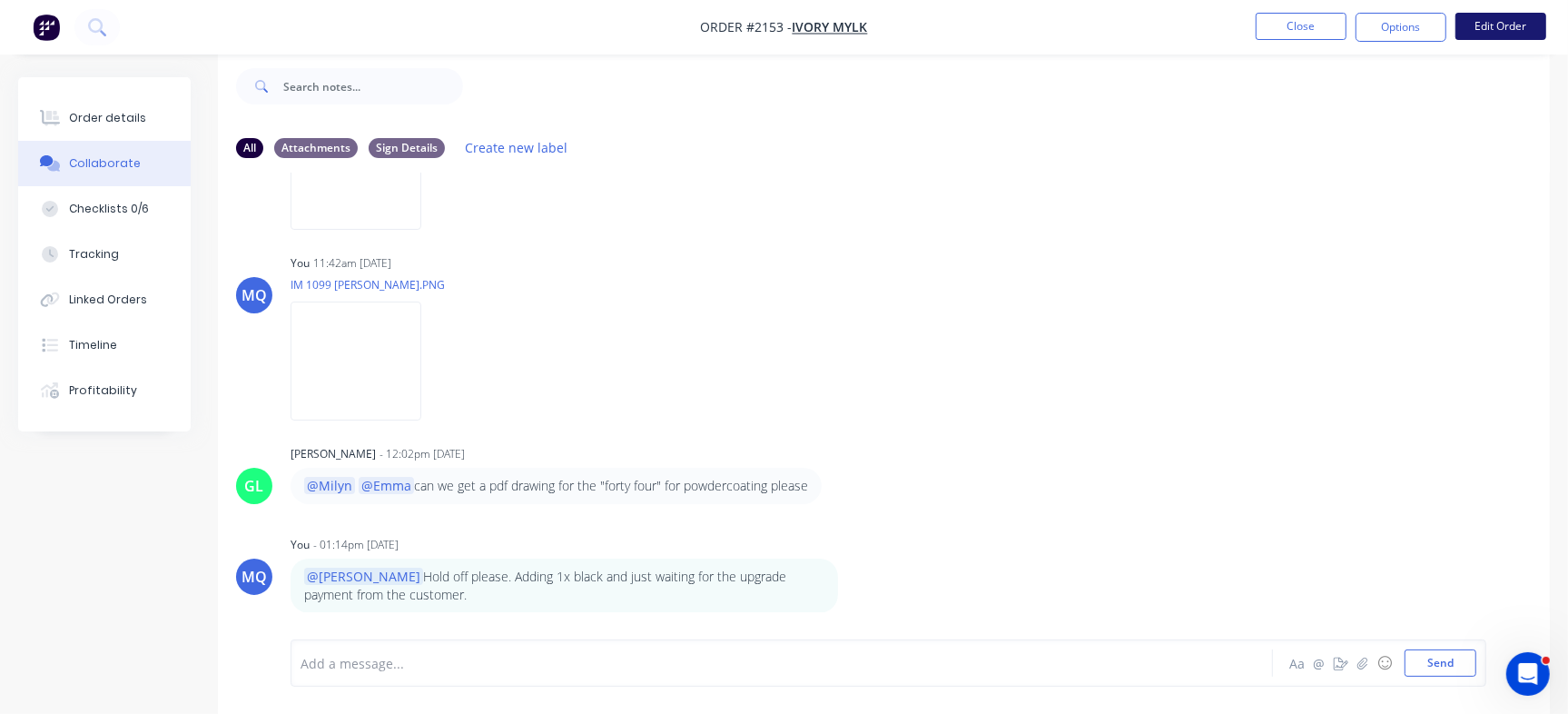
click at [1495, 19] on button "Edit Order" at bounding box center [1500, 26] width 90 height 27
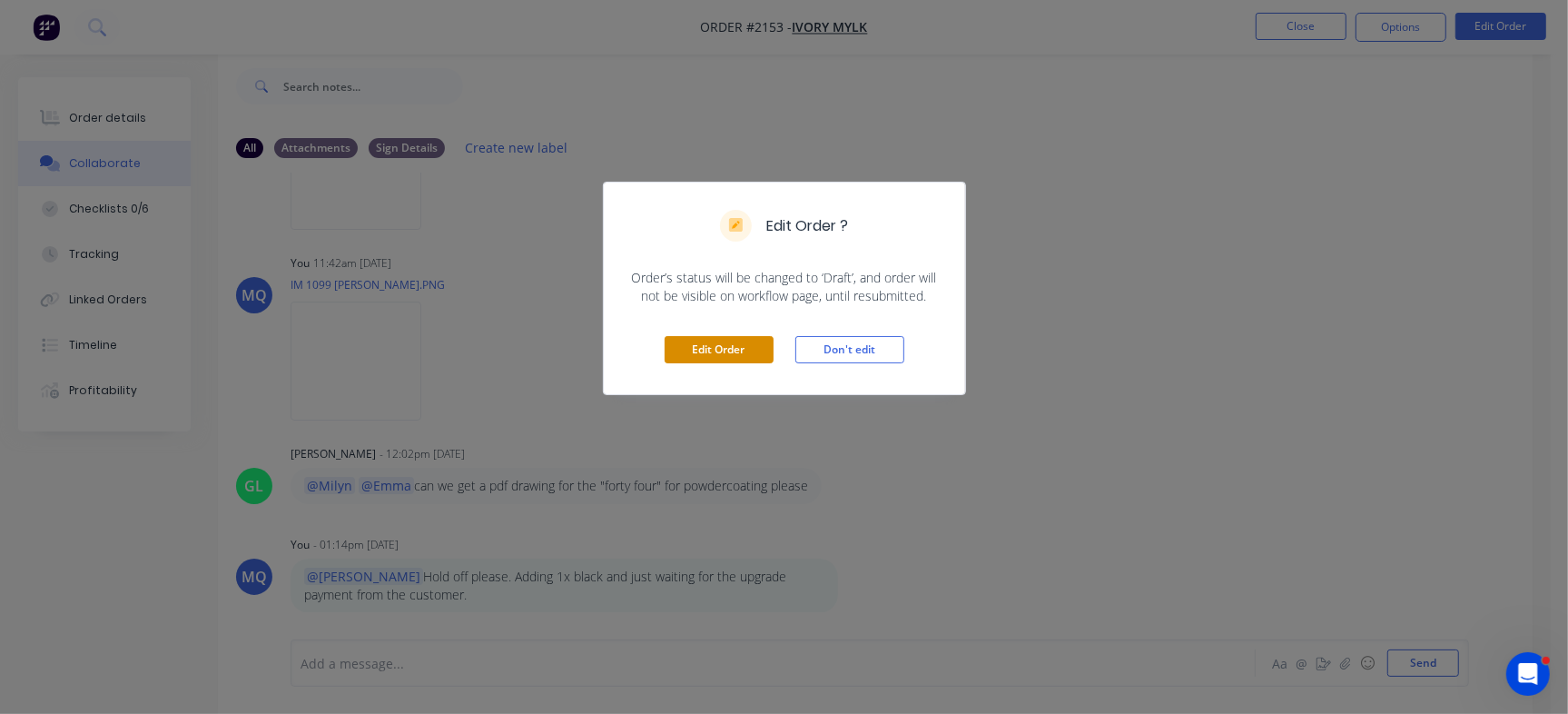
drag, startPoint x: 726, startPoint y: 372, endPoint x: 735, endPoint y: 341, distance: 32.3
click at [726, 370] on div "Edit Order Don't edit" at bounding box center [784, 349] width 361 height 89
click at [735, 340] on button "Edit Order" at bounding box center [719, 350] width 109 height 27
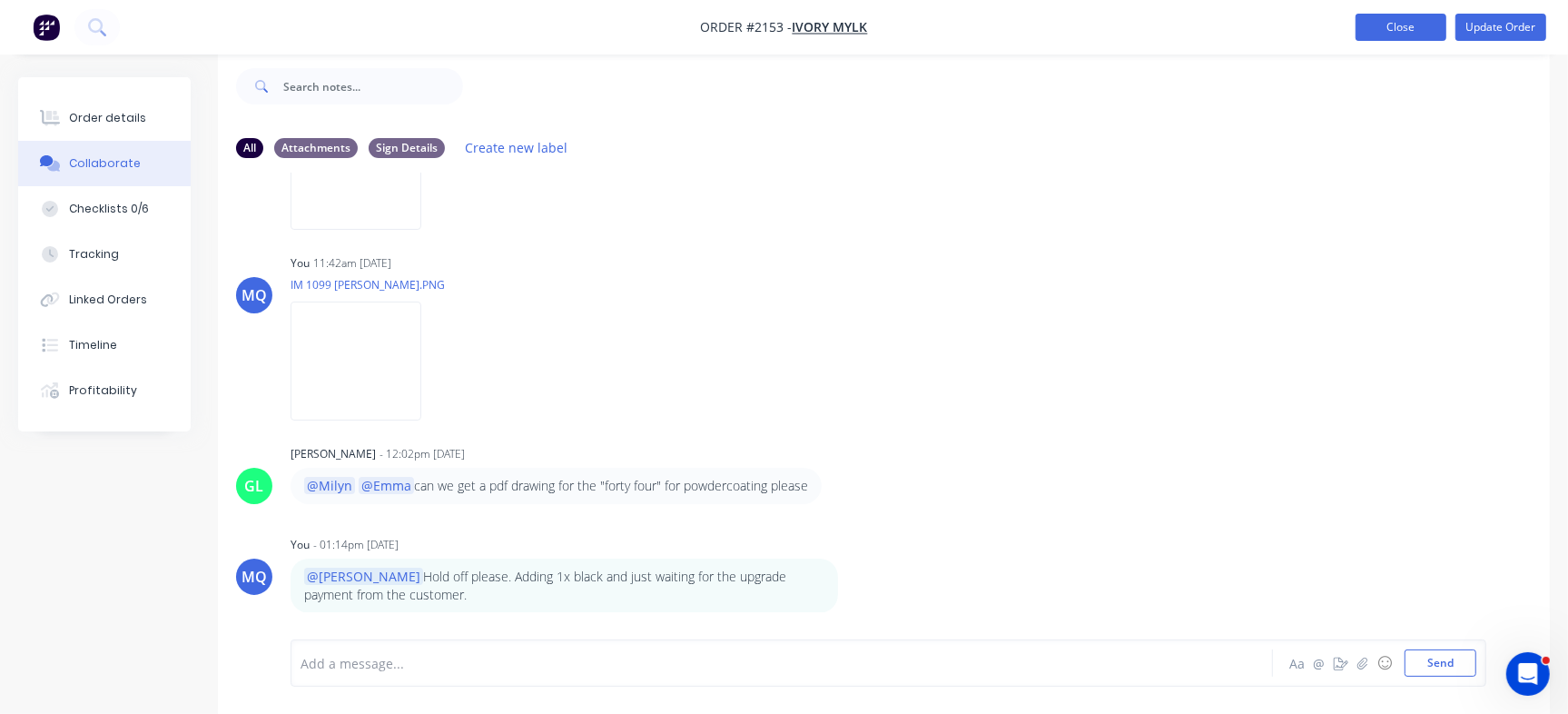
click at [1380, 31] on button "Close" at bounding box center [1401, 27] width 90 height 27
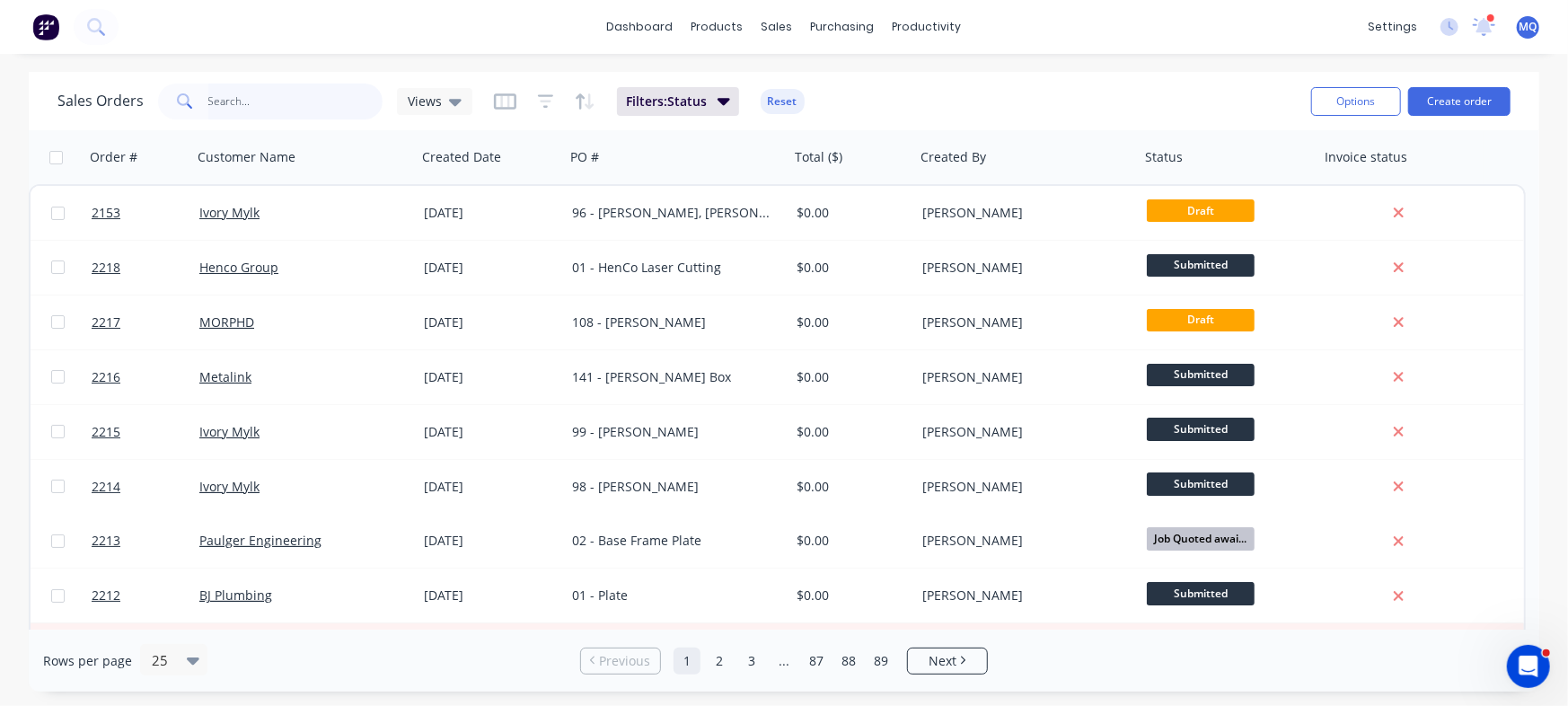
click at [279, 99] on input "text" at bounding box center [296, 102] width 175 height 36
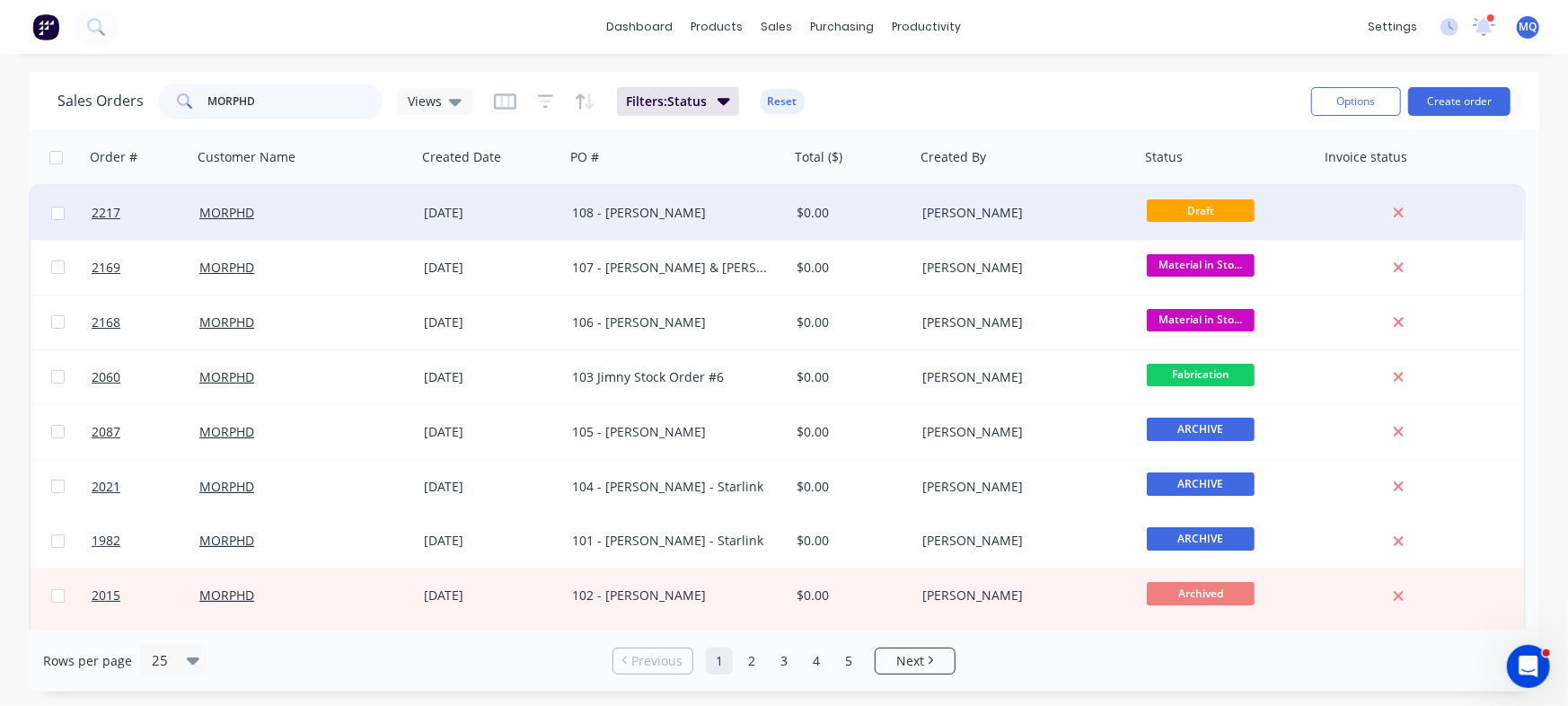
type input "MORPHD"
click at [659, 200] on div "108 - Steve Wilson" at bounding box center [677, 213] width 224 height 54
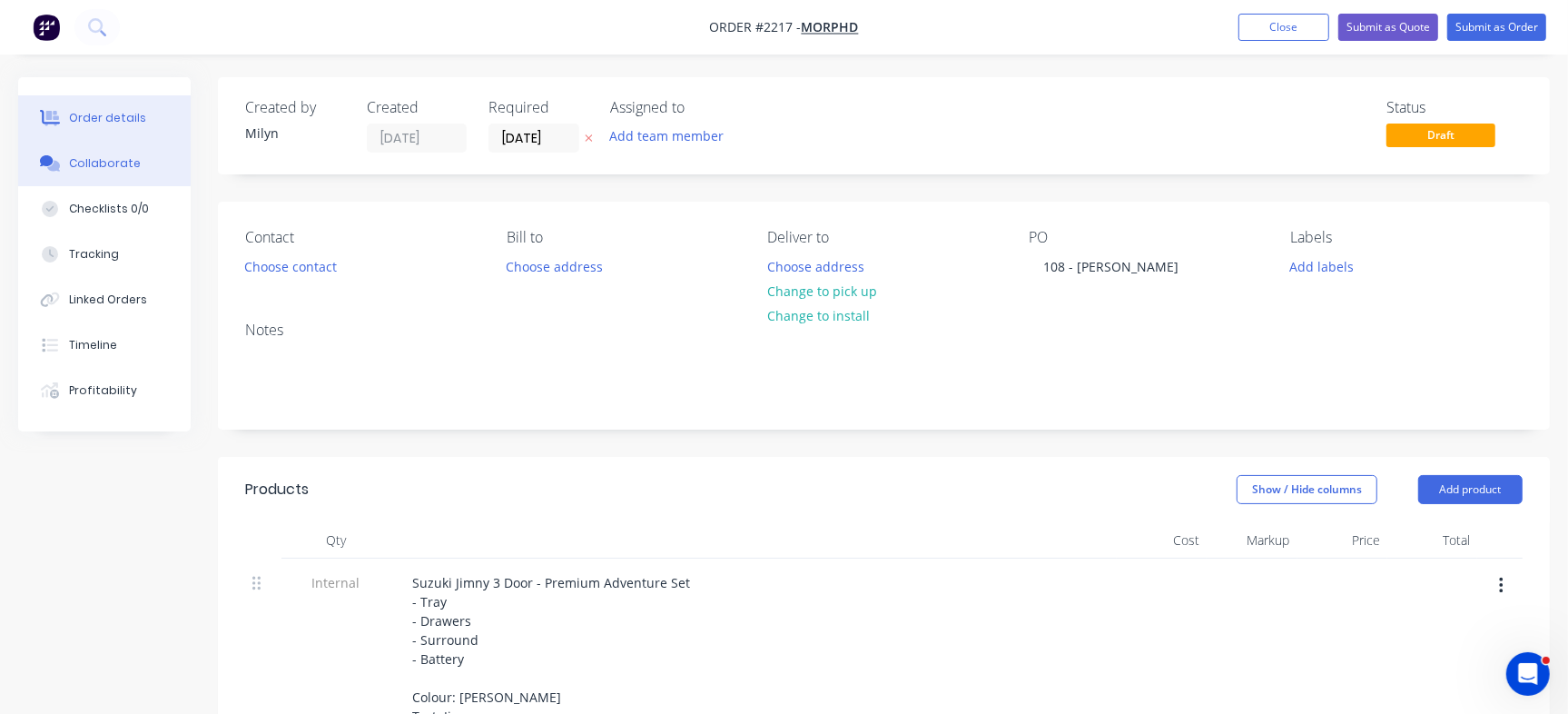
click at [120, 158] on div "Collaborate" at bounding box center [105, 163] width 72 height 16
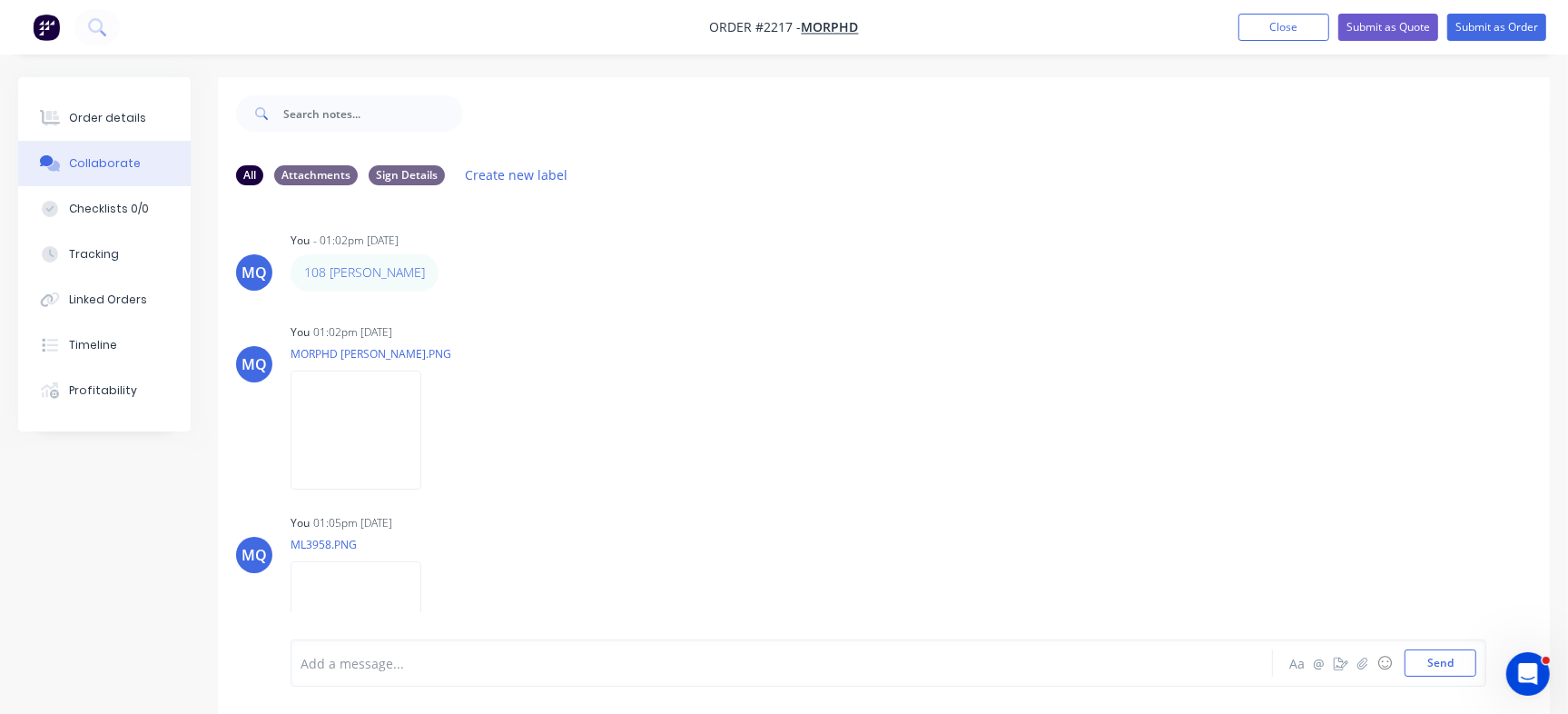
click at [351, 584] on img at bounding box center [355, 621] width 131 height 119
click at [128, 113] on div "Order details" at bounding box center [108, 117] width 77 height 16
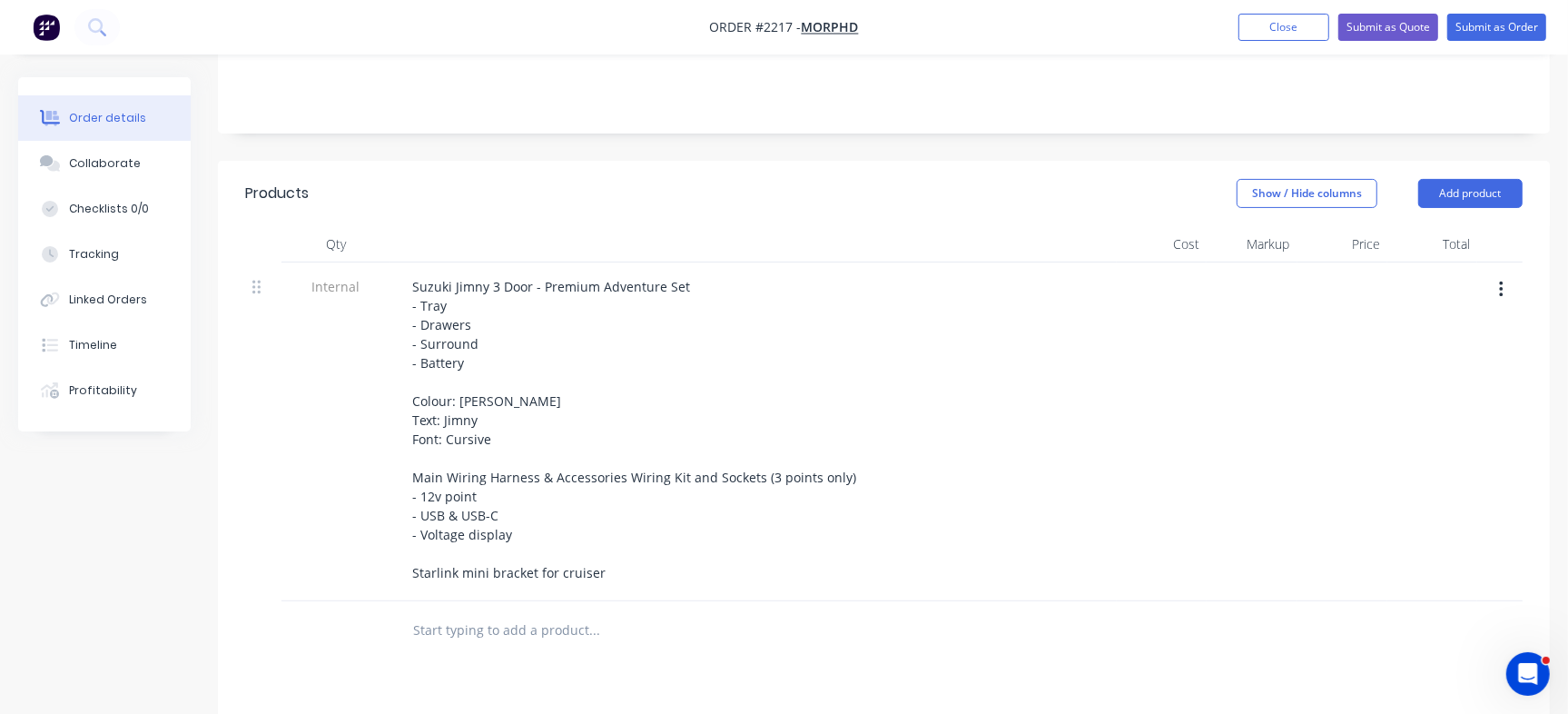
scroll to position [309, 0]
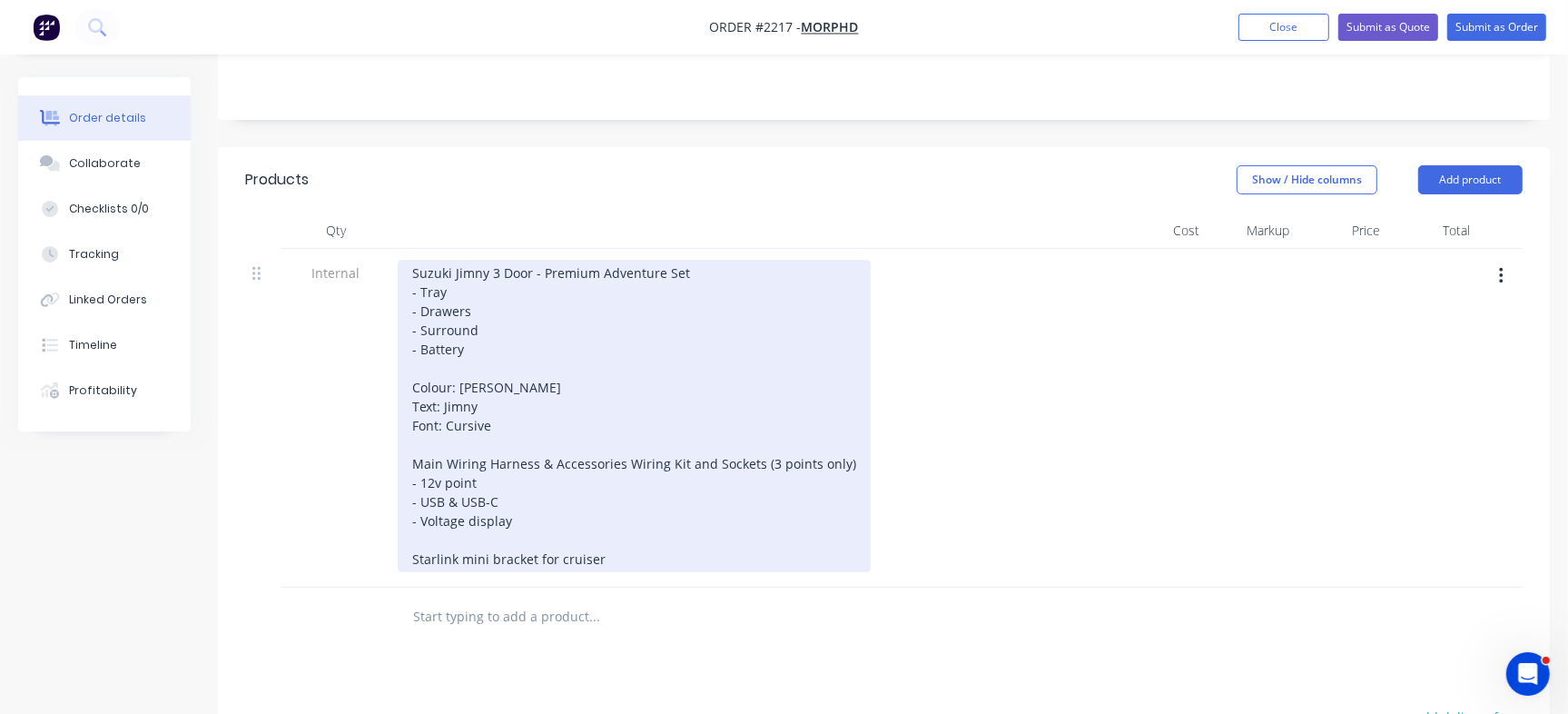
click at [581, 378] on div "Suzuki Jimny 3 Door - Premium Adventure Set - Tray - Drawers - Surround - Batte…" at bounding box center [634, 415] width 473 height 312
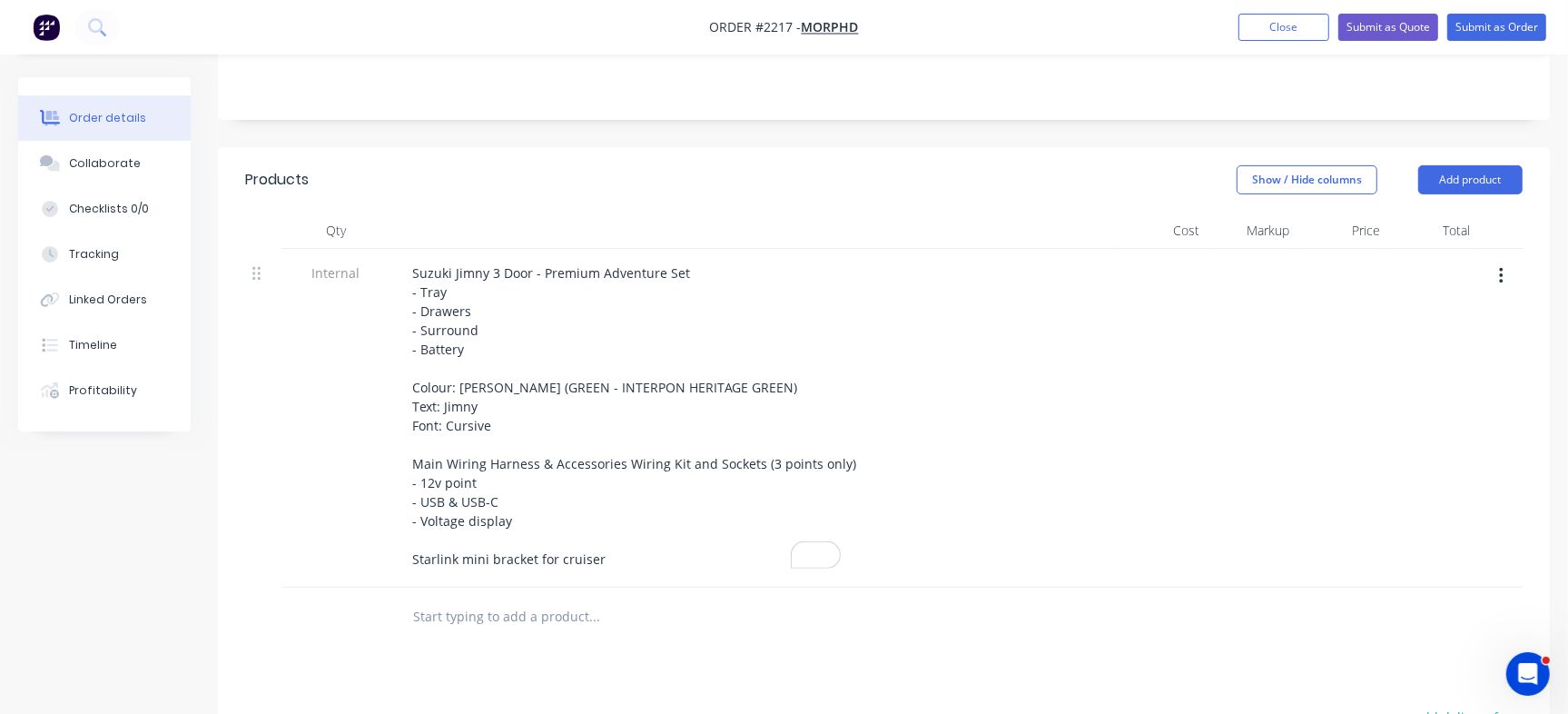
click at [1031, 369] on div "Suzuki Jimny 3 Door - Premium Adventure Set - Tray - Drawers - Surround - Batte…" at bounding box center [753, 415] width 712 height 312
click at [88, 207] on div "Checklists 0/0" at bounding box center [109, 209] width 80 height 16
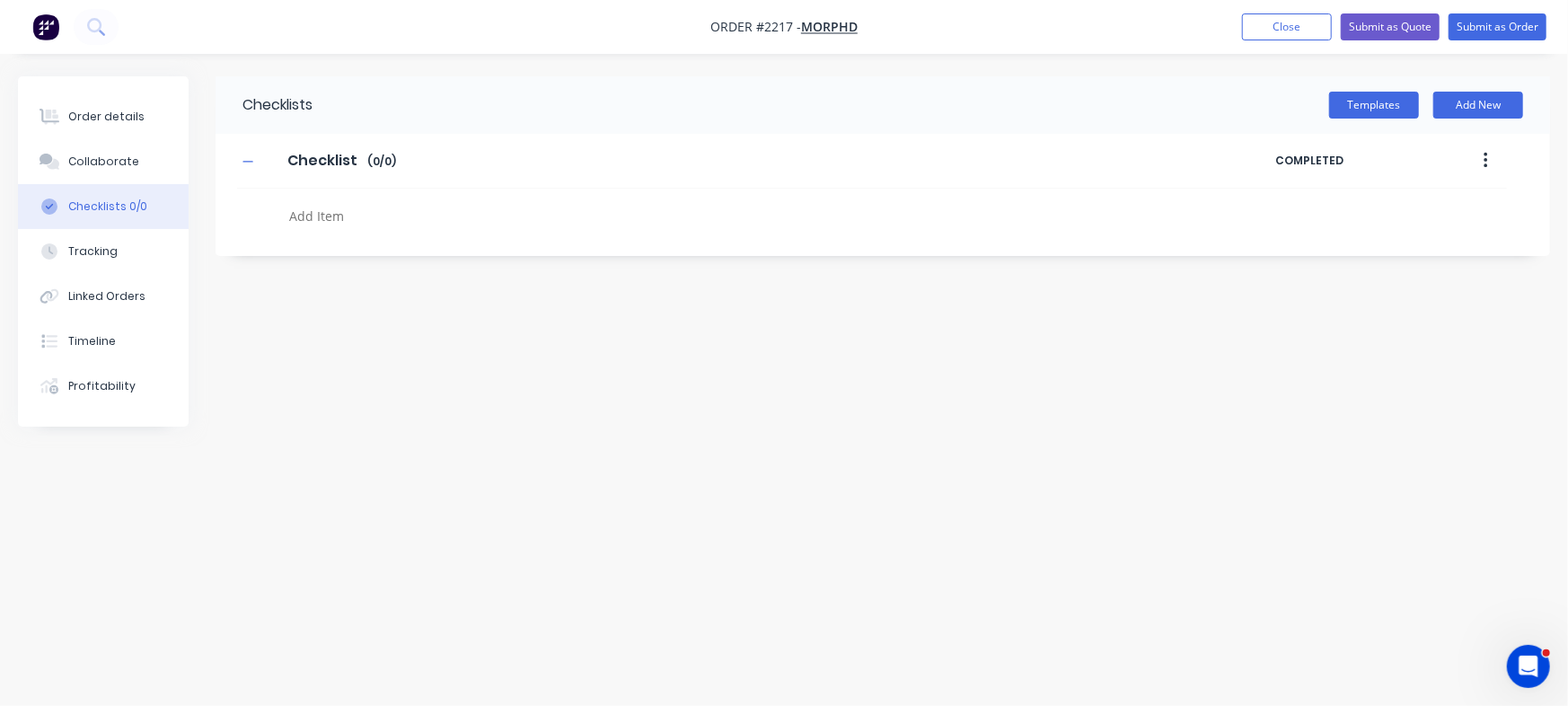
click at [349, 208] on textarea at bounding box center [691, 216] width 817 height 26
click at [308, 147] on input "Checklist" at bounding box center [321, 161] width 90 height 27
click at [99, 109] on div "Order details" at bounding box center [106, 116] width 76 height 16
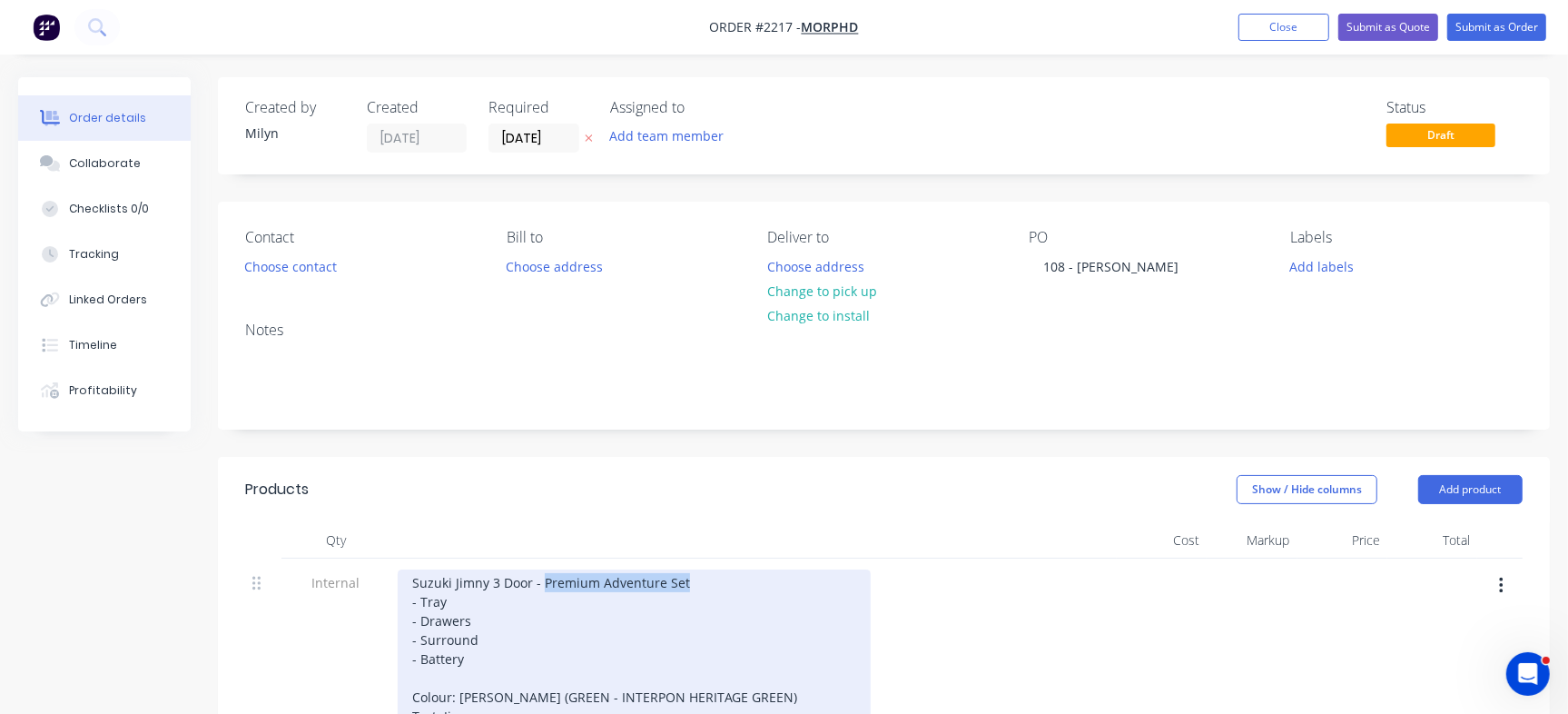
drag, startPoint x: 542, startPoint y: 584, endPoint x: 747, endPoint y: 583, distance: 205.0
click at [747, 583] on div "Suzuki Jimny 3 Door - Premium Adventure Set - Tray - Drawers - Surround - Batte…" at bounding box center [634, 725] width 473 height 312
drag, startPoint x: 408, startPoint y: 580, endPoint x: 796, endPoint y: 579, distance: 388.0
click at [796, 579] on div "Suzuki Jimny 3 Door - Premium Adventure Set - Tray - Drawers - Surround - Batte…" at bounding box center [634, 725] width 473 height 312
copy div "Suzuki Jimny 3 Door - Premium Adventure Set"
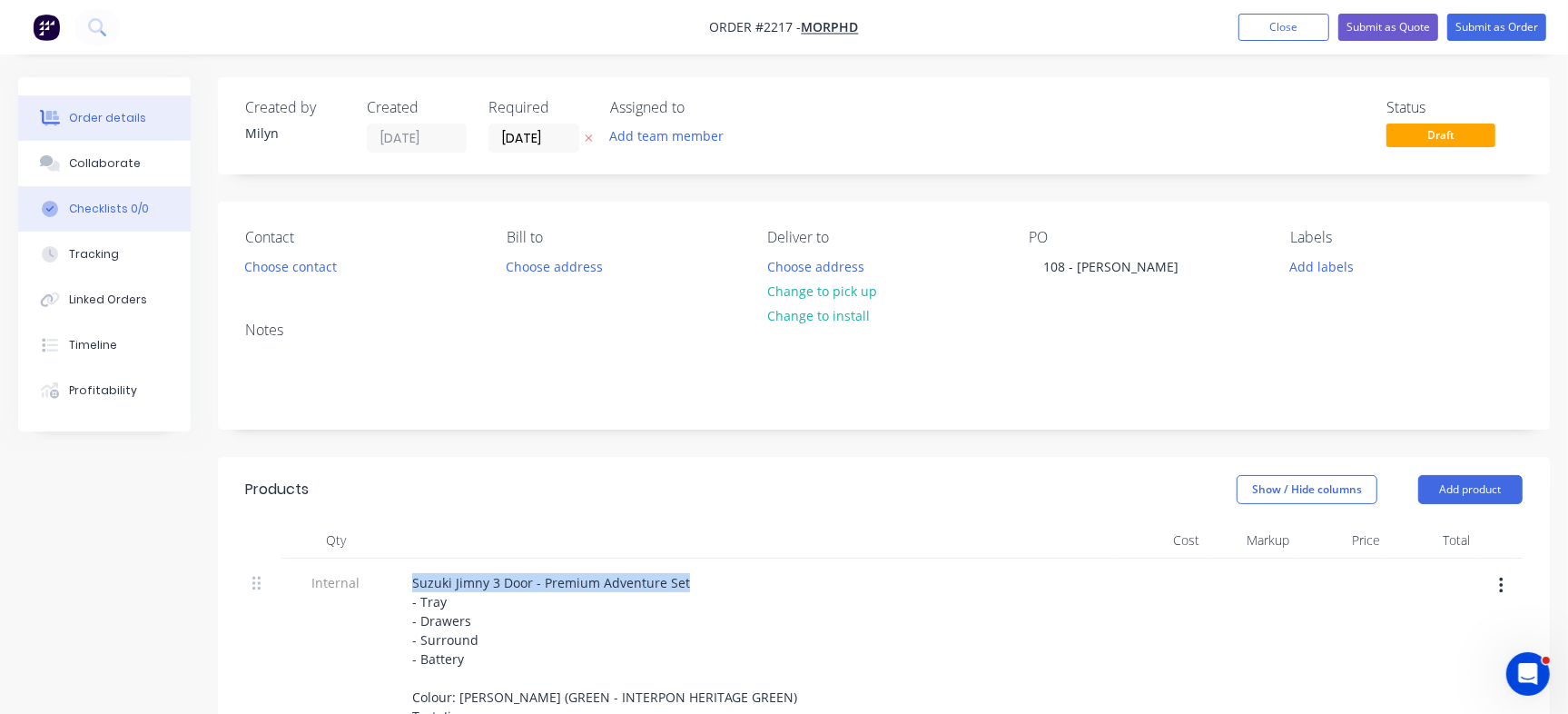
click at [135, 215] on div "Checklists 0/0" at bounding box center [109, 209] width 80 height 16
type textarea "x"
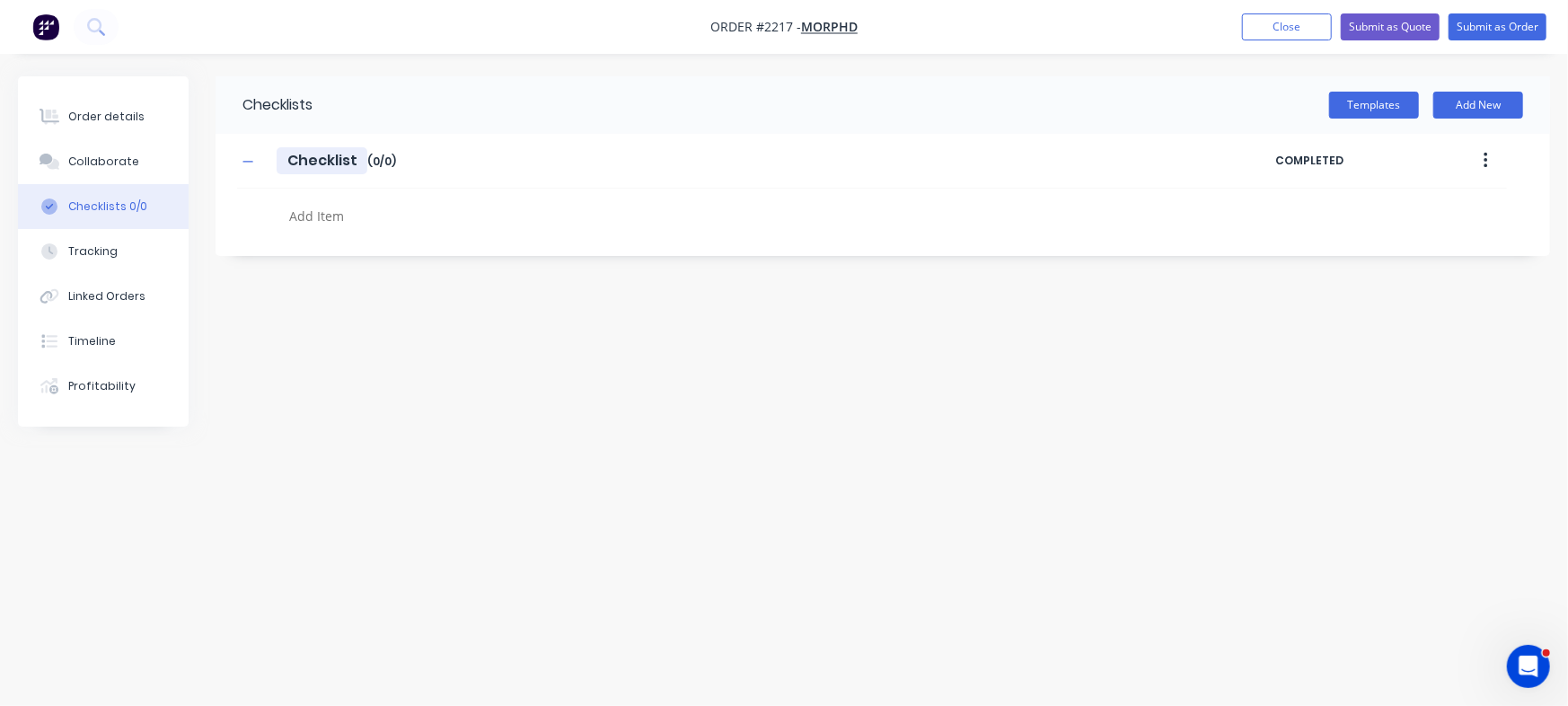
click at [321, 150] on input "Checklist" at bounding box center [321, 161] width 90 height 27
click at [314, 160] on input "Checklist" at bounding box center [321, 161] width 90 height 27
paste input "Suzuki Jimny 3 Door - Premium Adventure Se"
type input "Suzuki Jimny 3 Door - Premium Adventure Set"
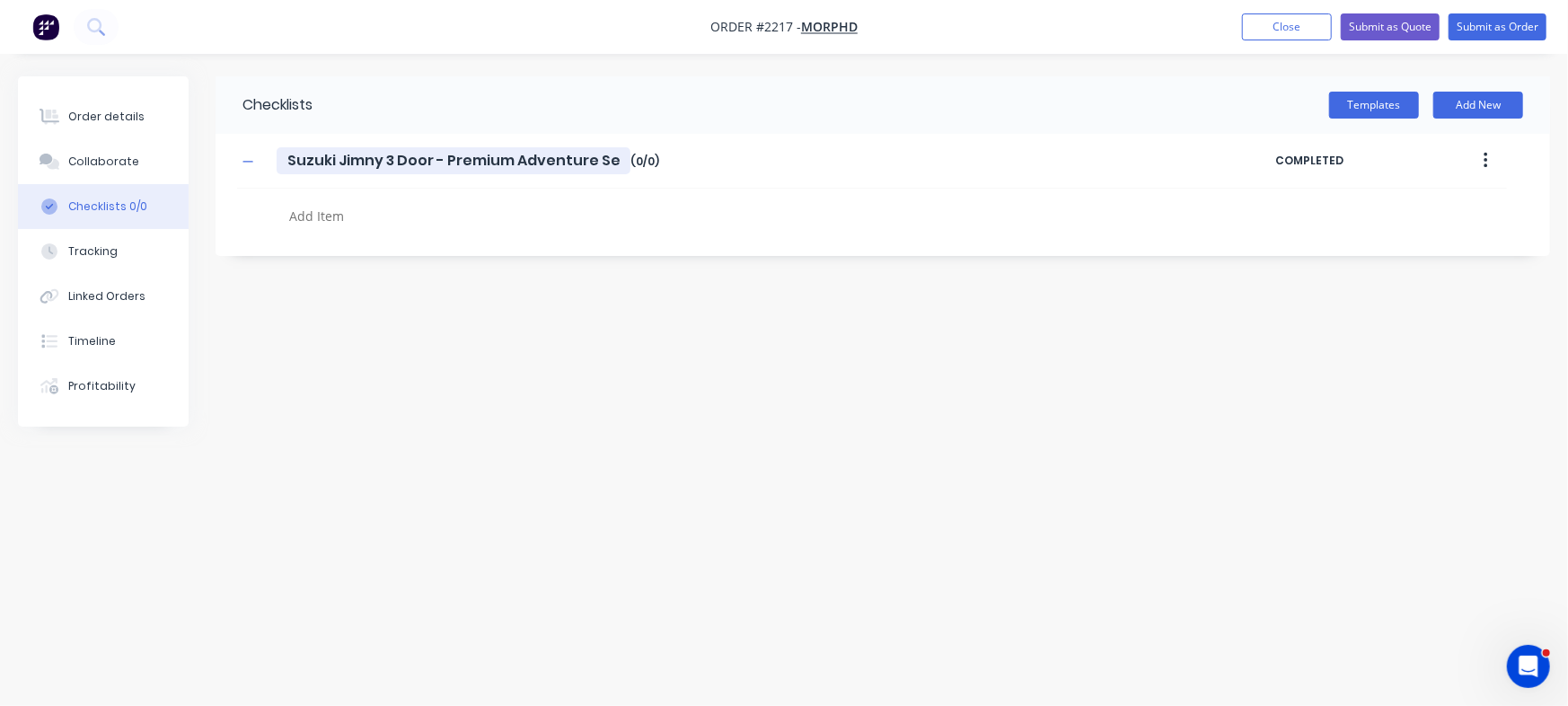
type textarea "x"
type input "Suzuki Jimny 3 Door - Premium Adventure Set"
click at [341, 211] on textarea at bounding box center [691, 216] width 817 height 26
type textarea "x"
type textarea "PO"
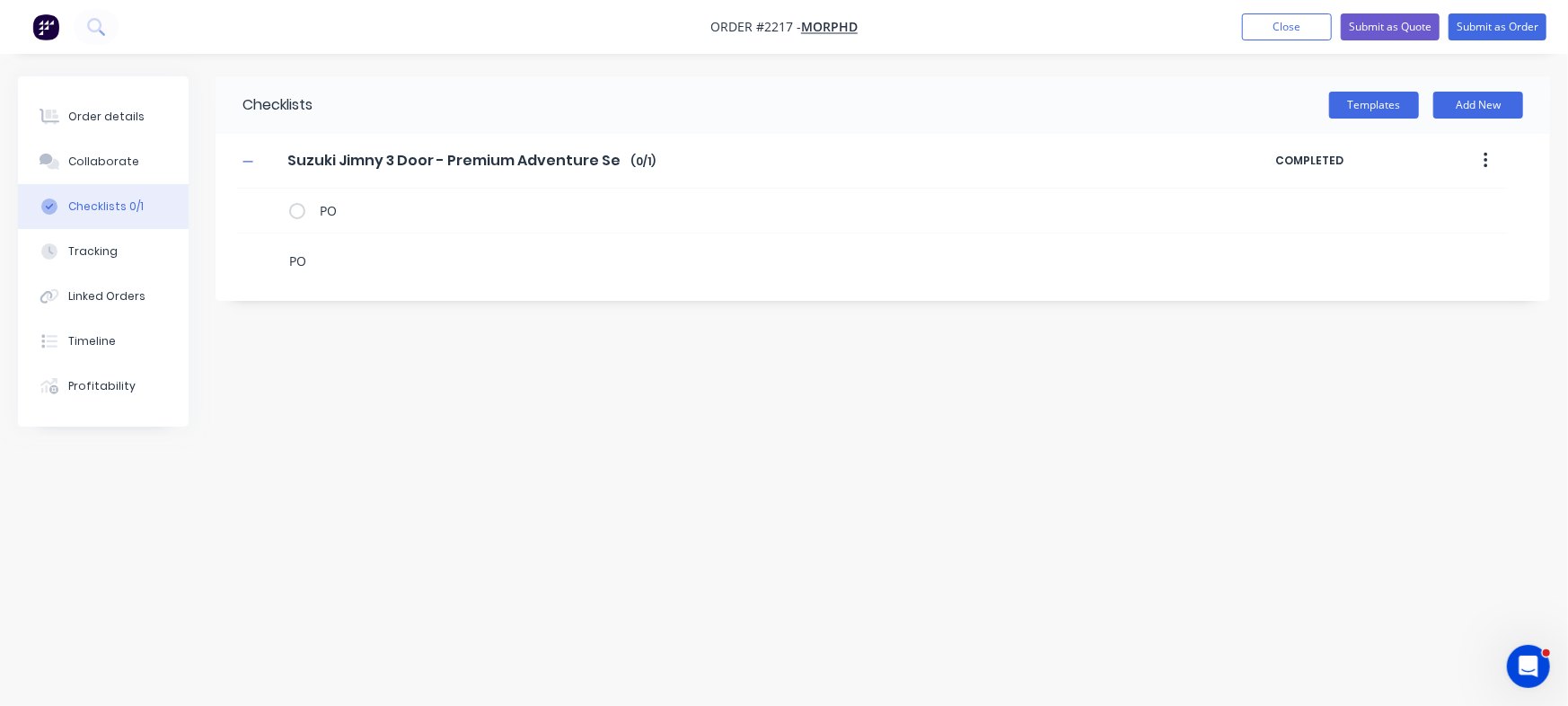
type textarea "x"
click at [267, 200] on icon at bounding box center [266, 208] width 24 height 24
click at [258, 200] on input "file" at bounding box center [258, 200] width 0 height 0
type textarea "x"
type input "C:\fakepath\MORPHD Jimny Setup Ordering Sheet[F] - 1057 Steve Wilson.PDF"
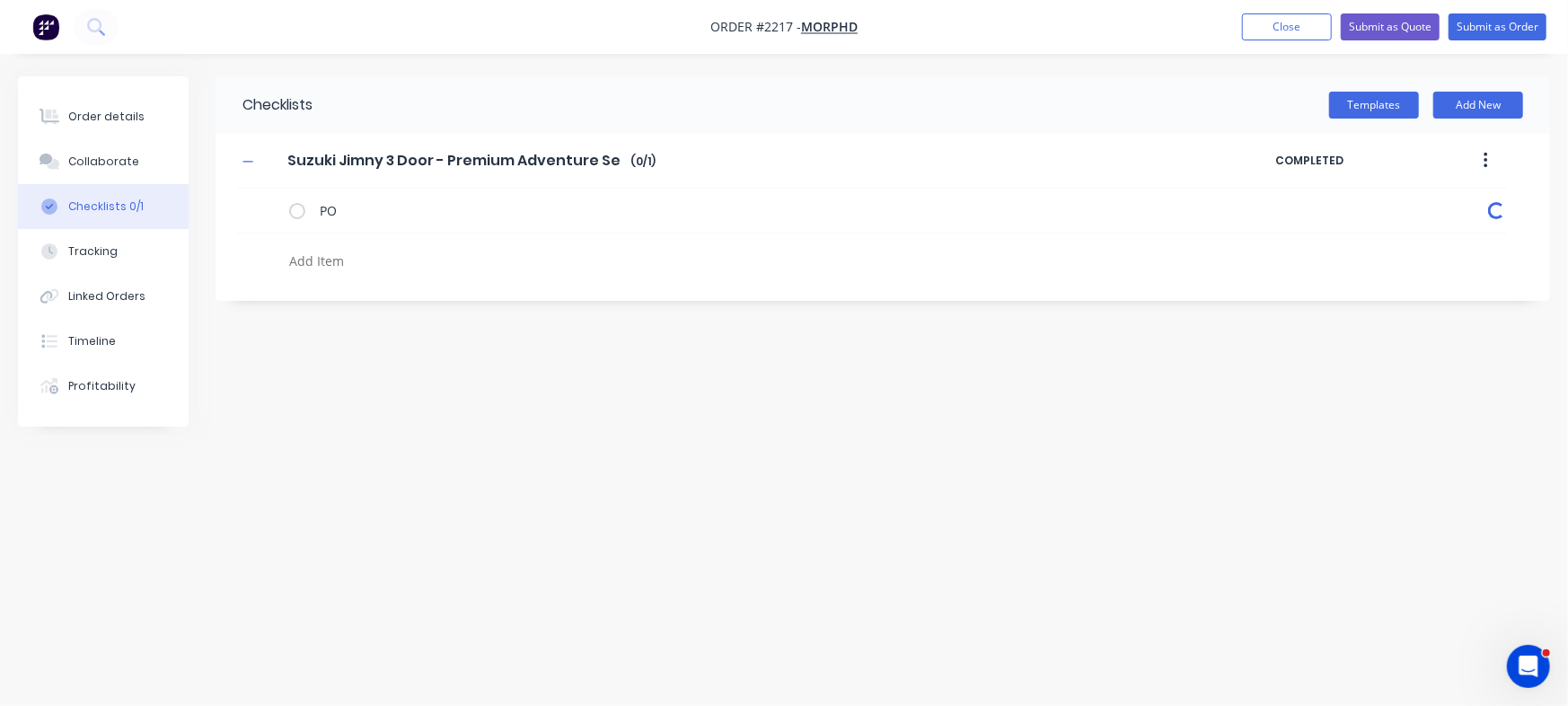
click at [335, 257] on textarea at bounding box center [691, 260] width 817 height 26
type textarea "x"
click at [306, 250] on textarea at bounding box center [691, 260] width 817 height 26
type textarea "Batter"
type textarea "x"
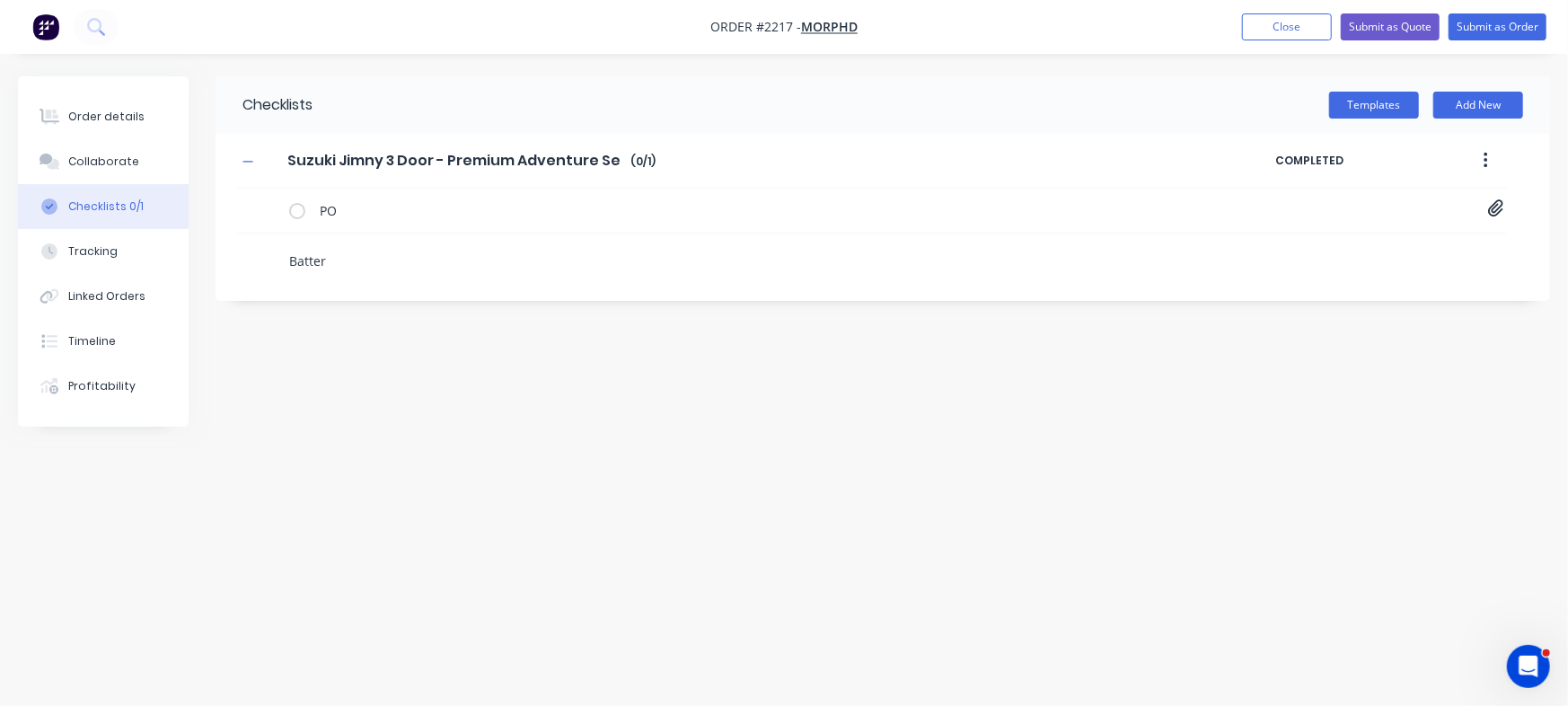
type textarea "Battery"
type textarea "x"
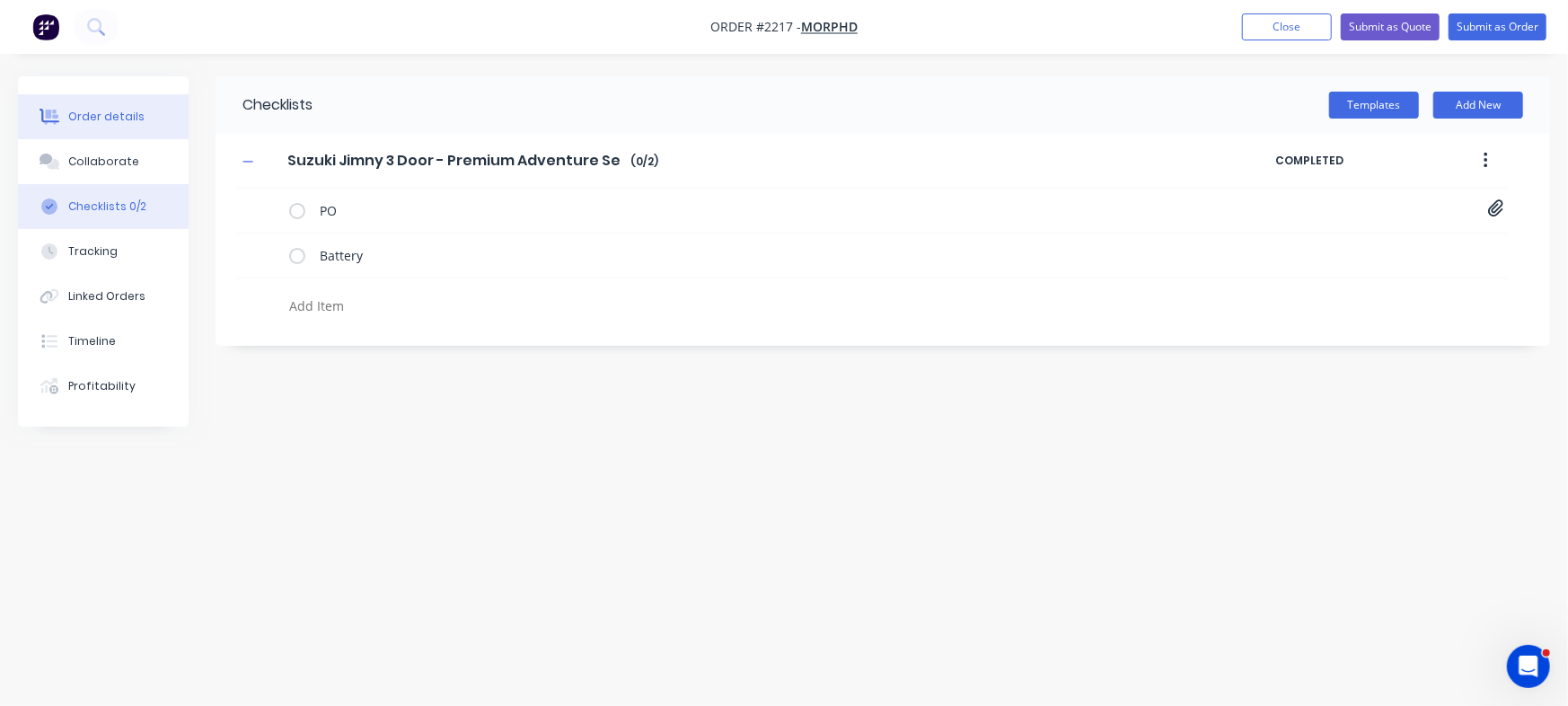
click at [136, 122] on div "Order details" at bounding box center [106, 116] width 76 height 16
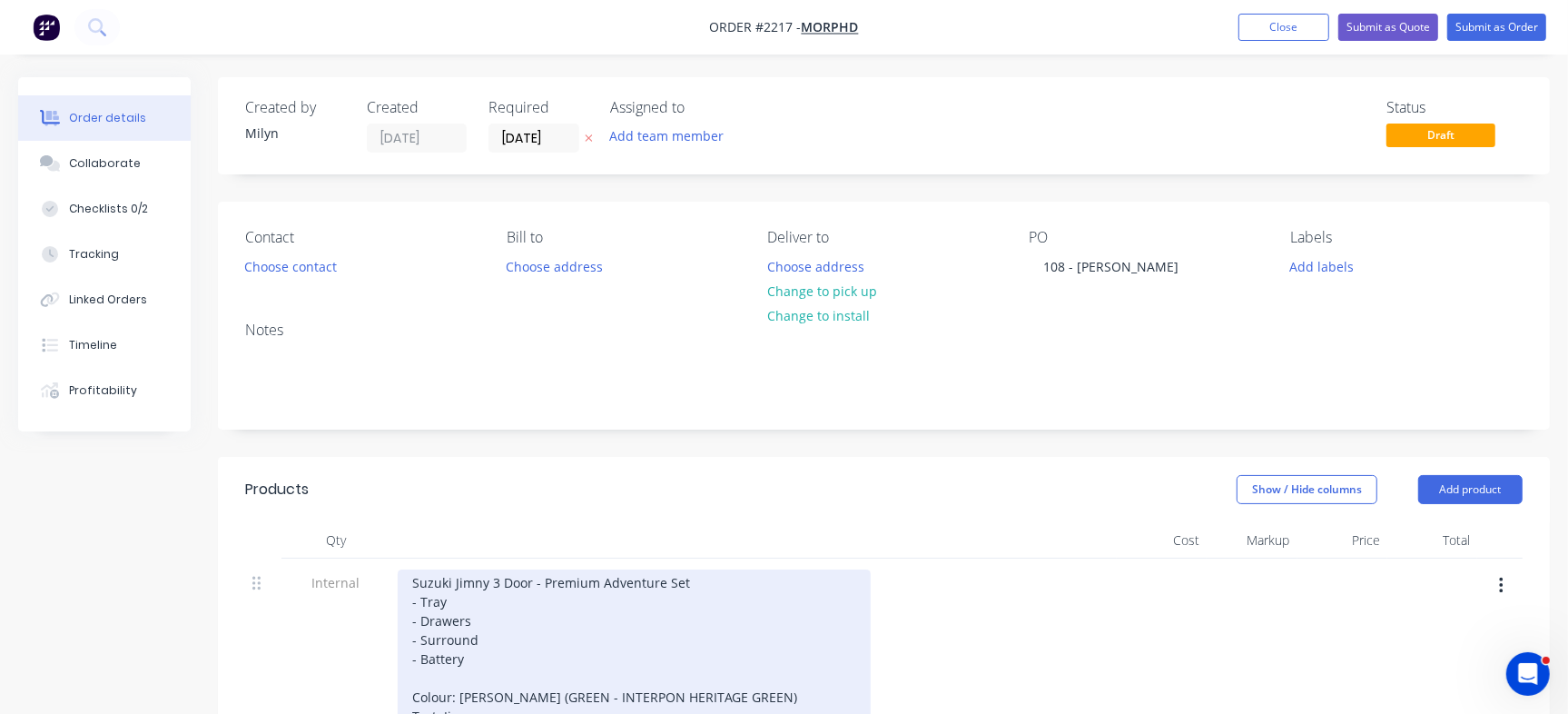
scroll to position [308, 0]
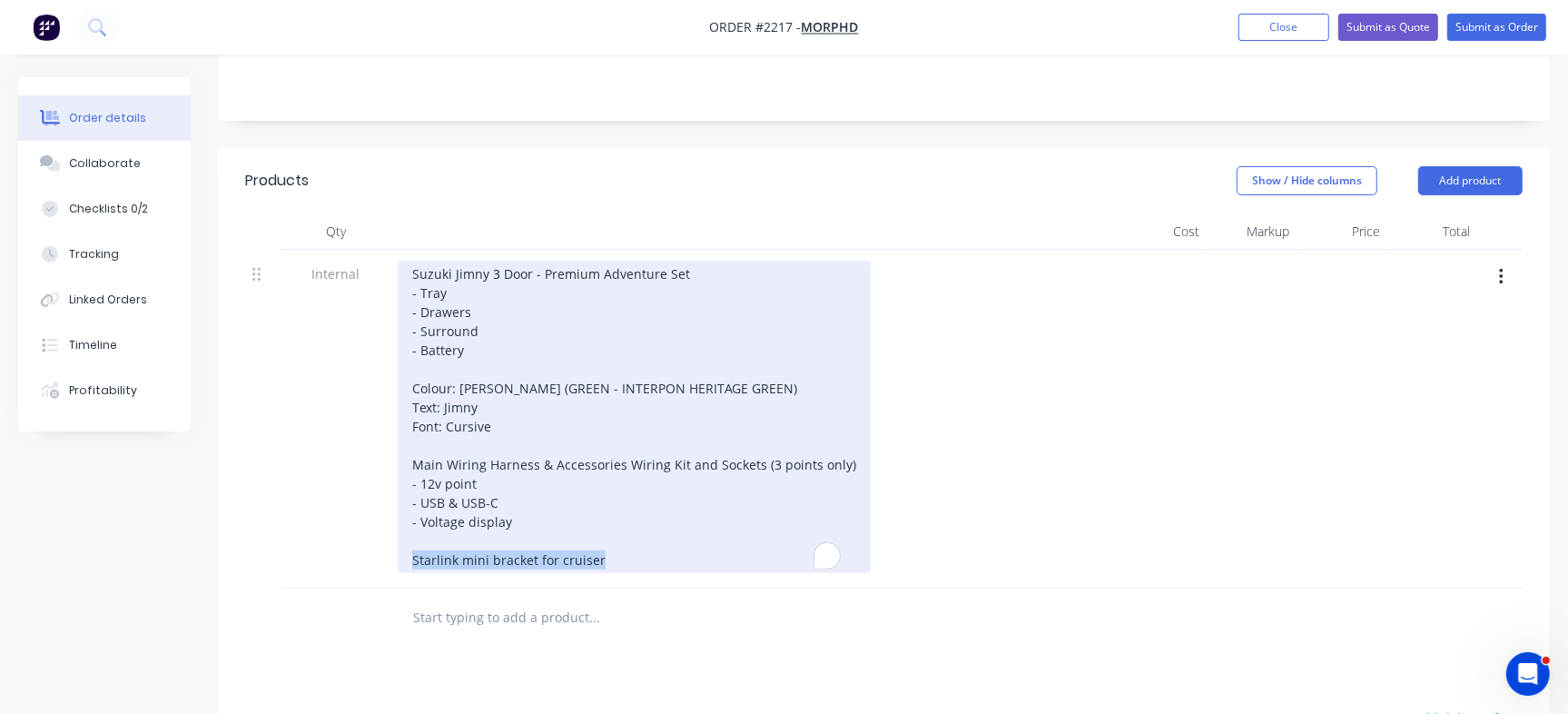
drag, startPoint x: 426, startPoint y: 551, endPoint x: 390, endPoint y: 559, distance: 36.9
click at [390, 559] on div "Suzuki Jimny 3 Door - Premium Adventure Set - Tray - Drawers - Surround - Batte…" at bounding box center [753, 419] width 726 height 338
copy div "Starlink mini bracket for cruiser"
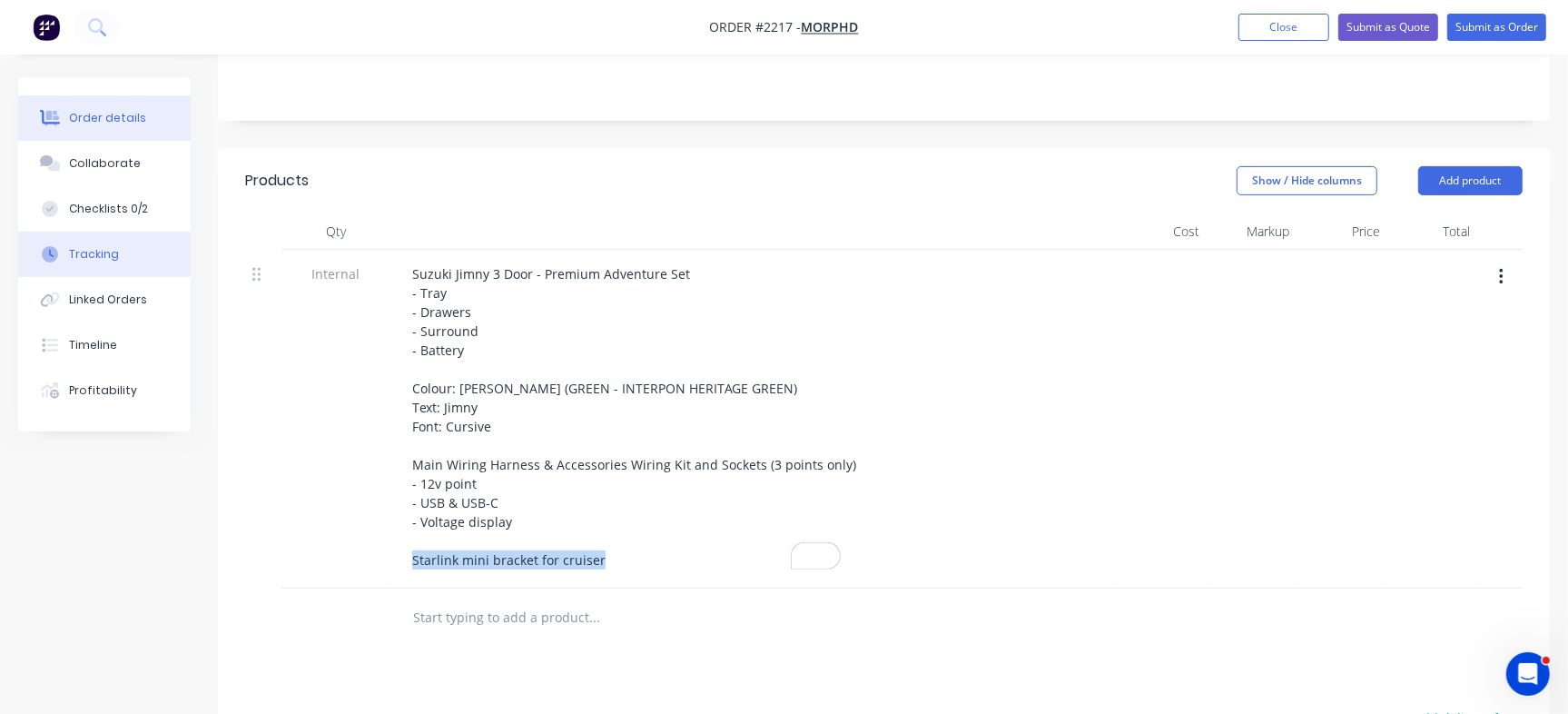
click at [102, 255] on div "Tracking" at bounding box center [94, 254] width 50 height 16
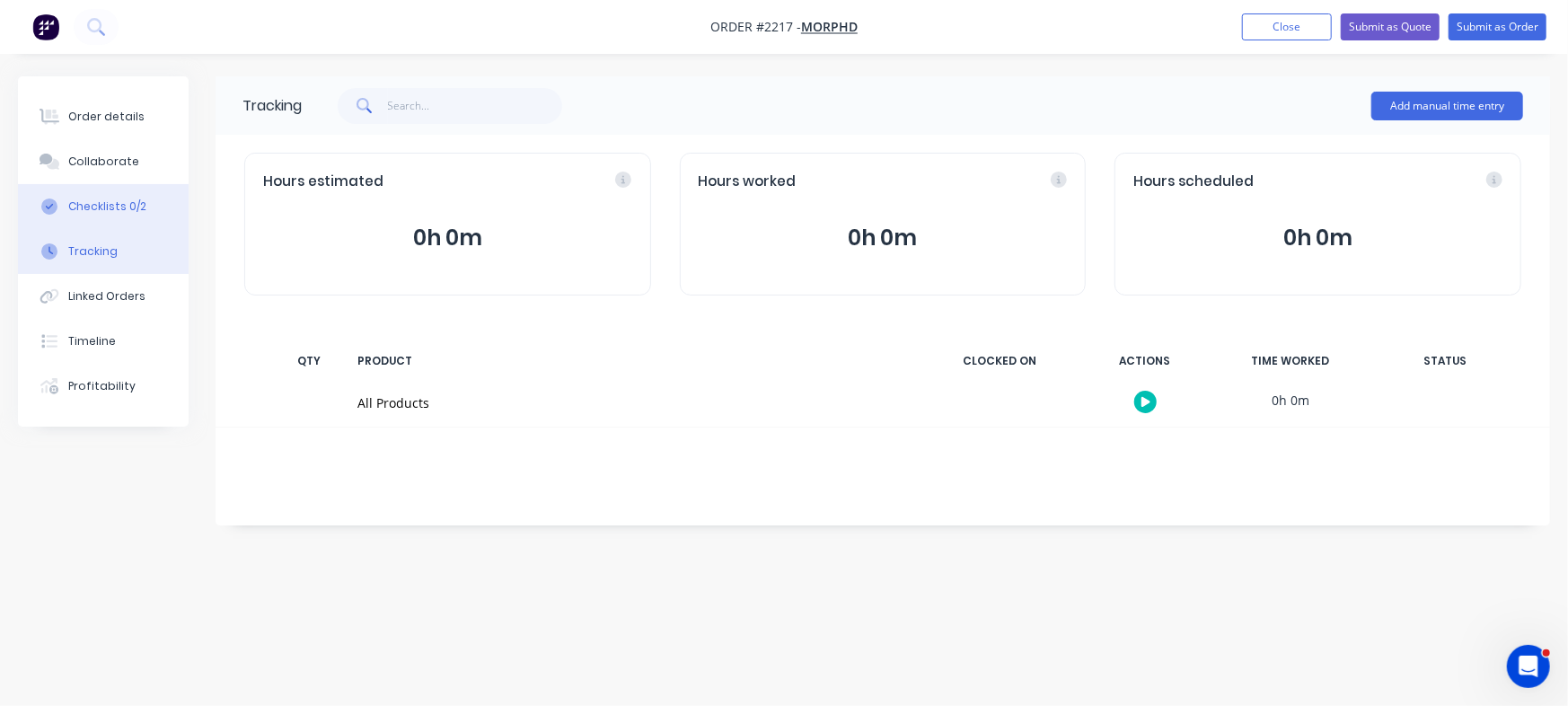
click at [120, 193] on button "Checklists 0/2" at bounding box center [104, 206] width 171 height 45
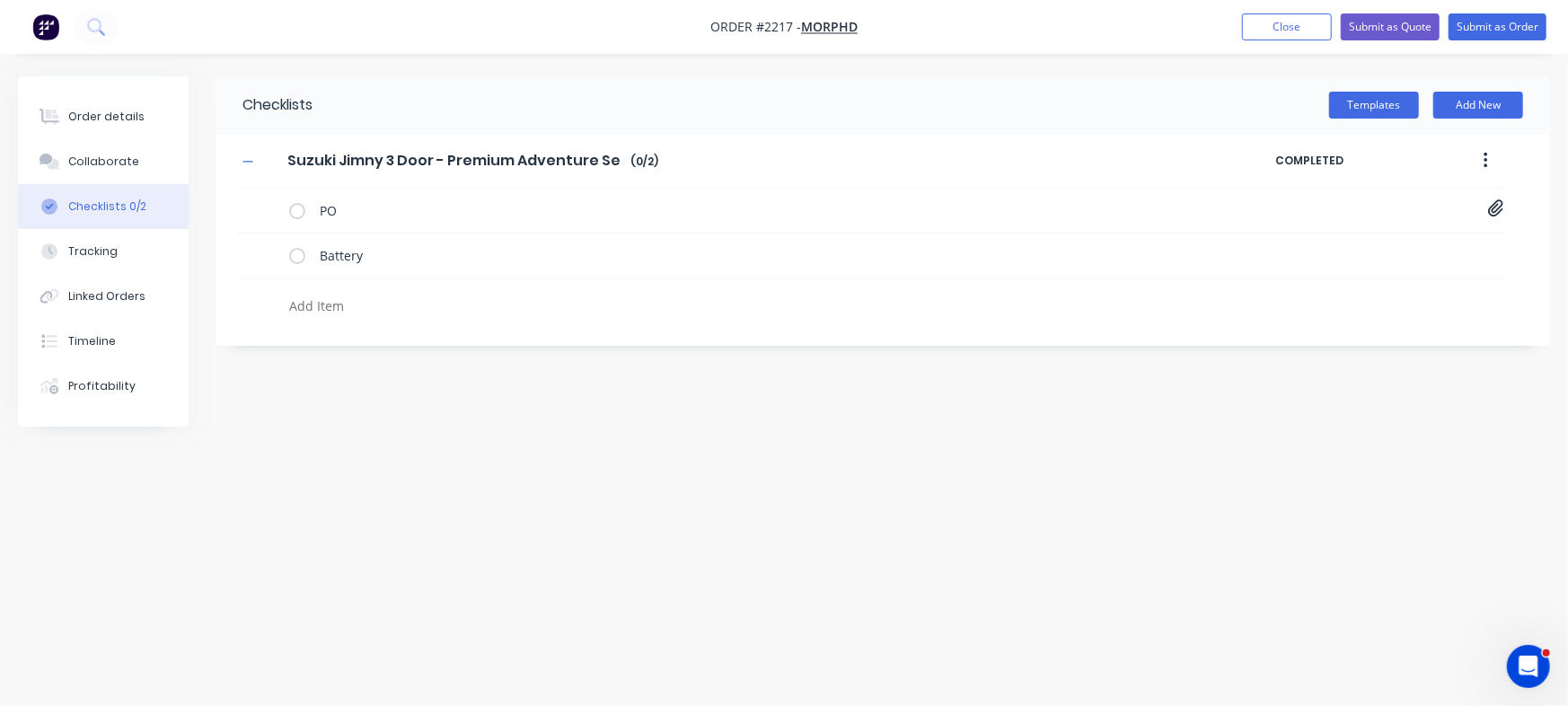
type textarea "x"
click at [367, 300] on textarea at bounding box center [691, 305] width 817 height 26
paste textarea "Starlink mini bracket for cruiser"
type textarea "Starlink mini bracket for cruiser"
type textarea "x"
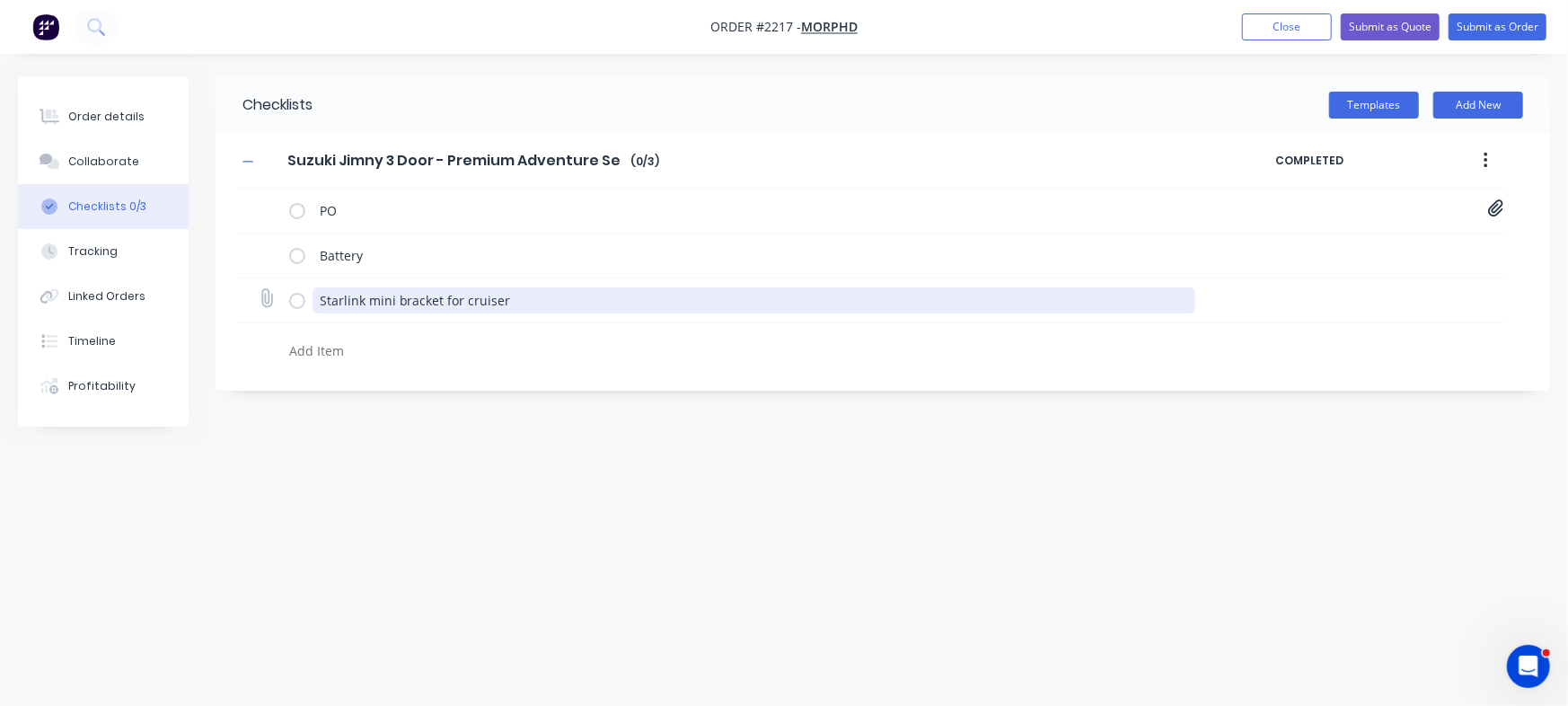
drag, startPoint x: 316, startPoint y: 297, endPoint x: 656, endPoint y: 293, distance: 340.0
click at [656, 293] on textarea "Starlink mini bracket for cruiser" at bounding box center [754, 299] width 883 height 26
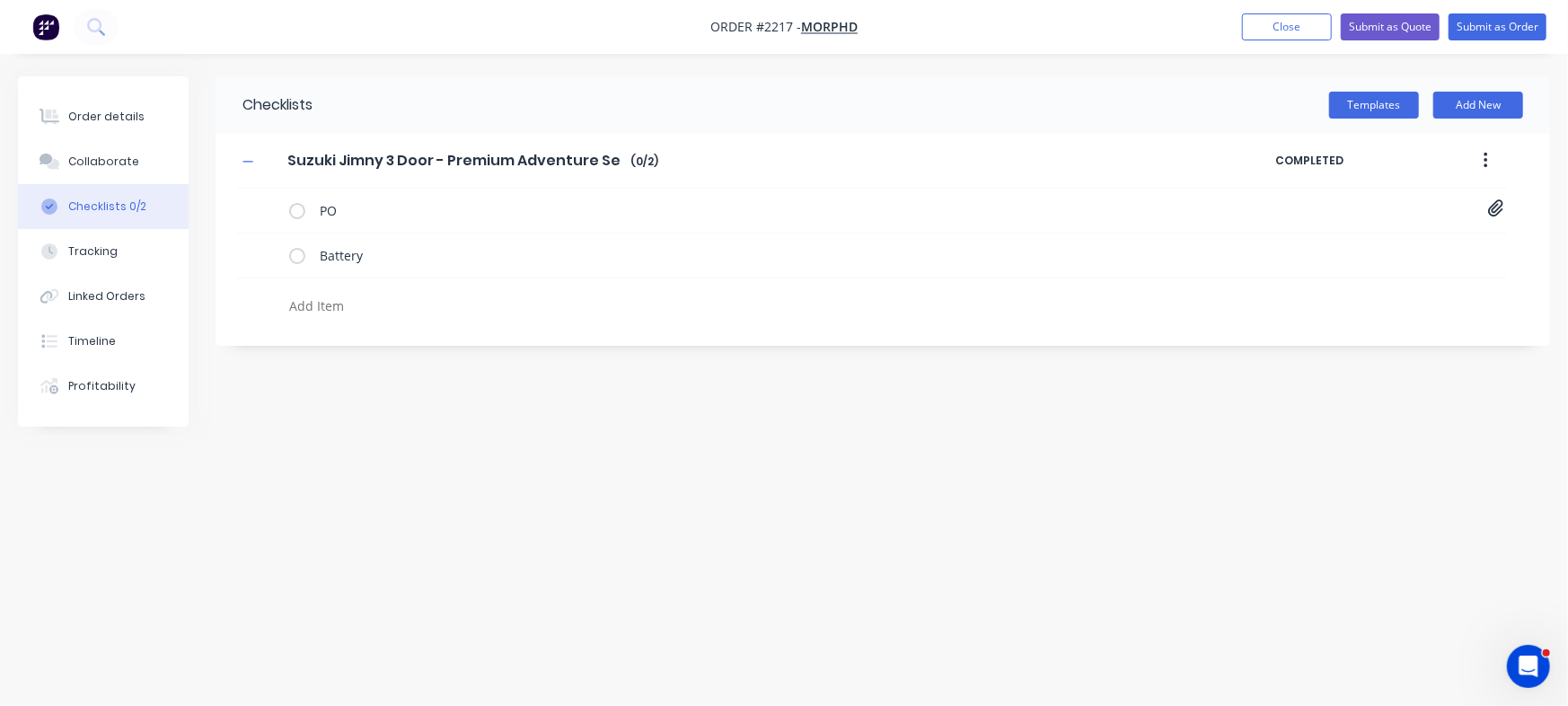
click at [373, 308] on textarea at bounding box center [691, 305] width 817 height 26
click at [107, 98] on button "Order details" at bounding box center [104, 116] width 171 height 45
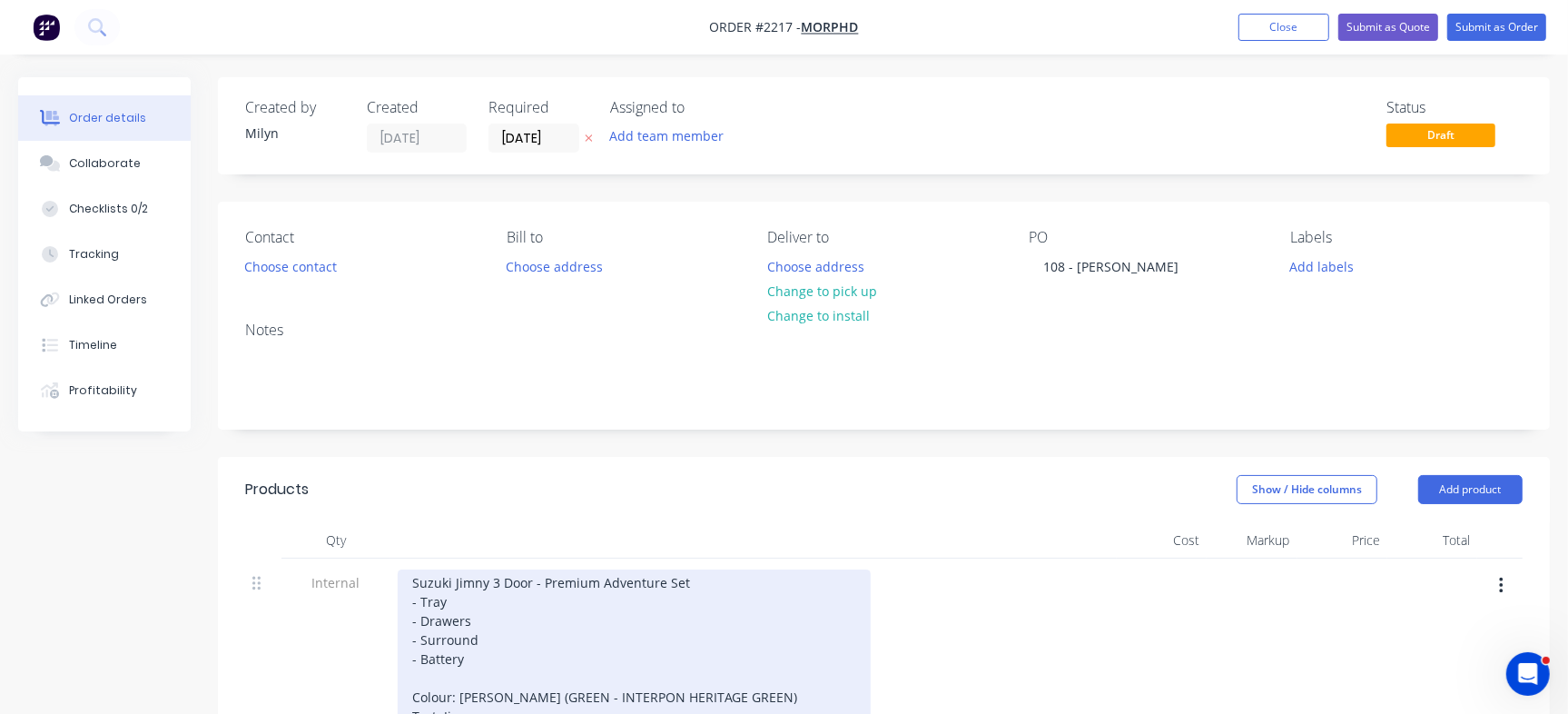
drag, startPoint x: 806, startPoint y: 479, endPoint x: 846, endPoint y: 495, distance: 43.1
click at [840, 569] on div "Suzuki Jimny 3 Door - Premium Adventure Set - Tray - Drawers - Surround - Batte…" at bounding box center [634, 725] width 473 height 312
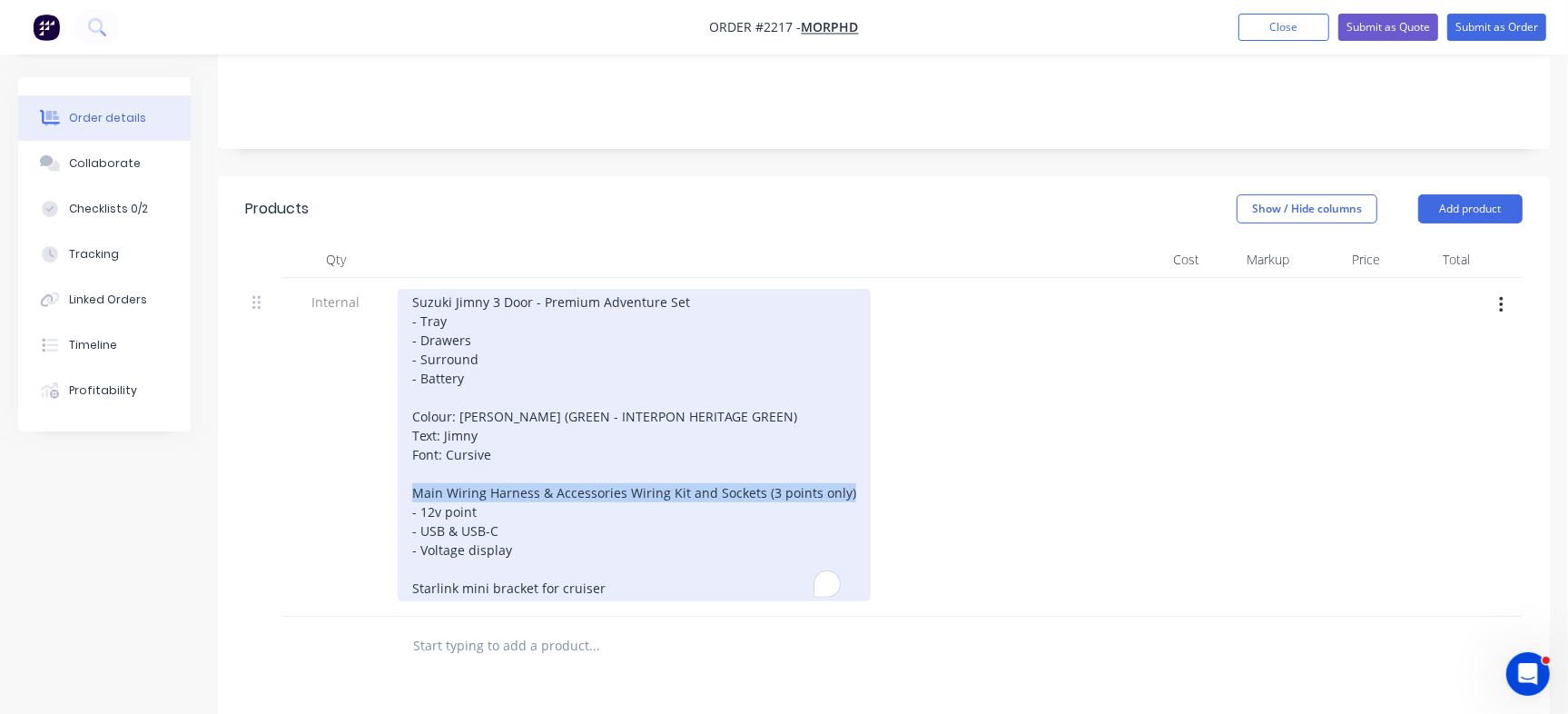
copy div "Main Wiring Harness & Accessories Wiring Kit and Sockets (3 points only)"
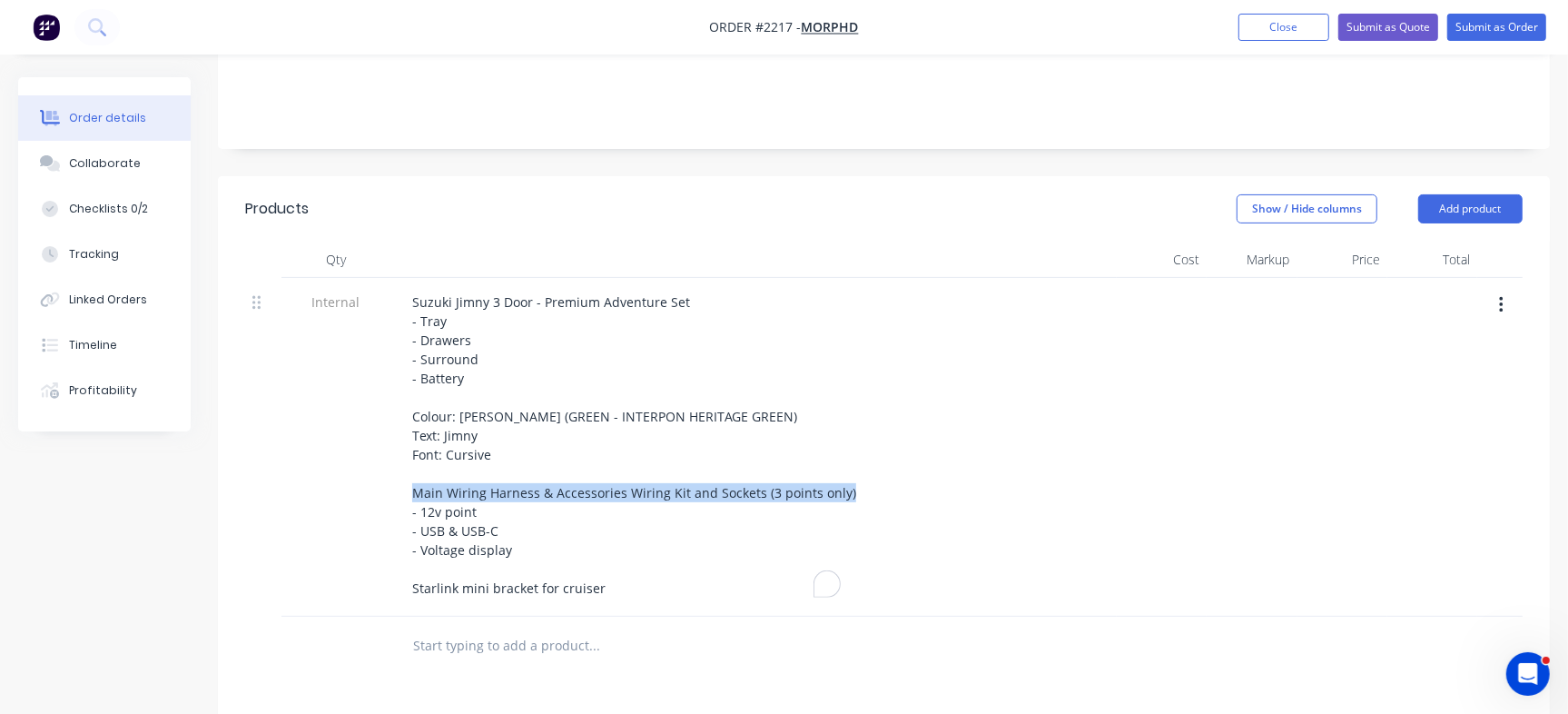
drag, startPoint x: 116, startPoint y: 206, endPoint x: 416, endPoint y: 382, distance: 347.8
click at [116, 206] on div "Checklists 0/2" at bounding box center [109, 209] width 79 height 16
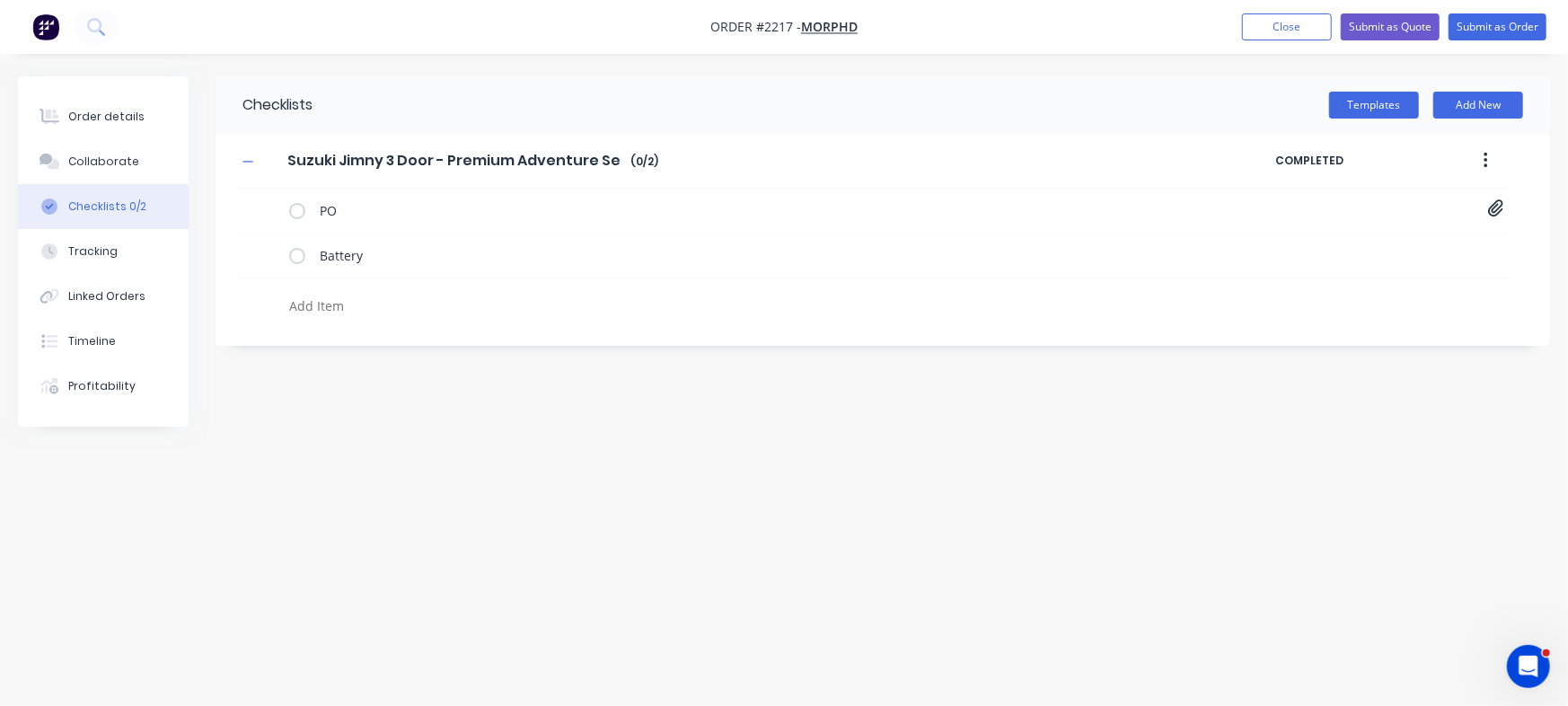
click at [352, 302] on textarea at bounding box center [691, 305] width 817 height 26
paste textarea "Main Wiring Harness & Accessories Wiring Kit and Sockets (3 points only)"
type textarea "x"
type textarea "Main Wiring Harness & Accessories Wiring Kit and Sockets (3 points only)"
type textarea "x"
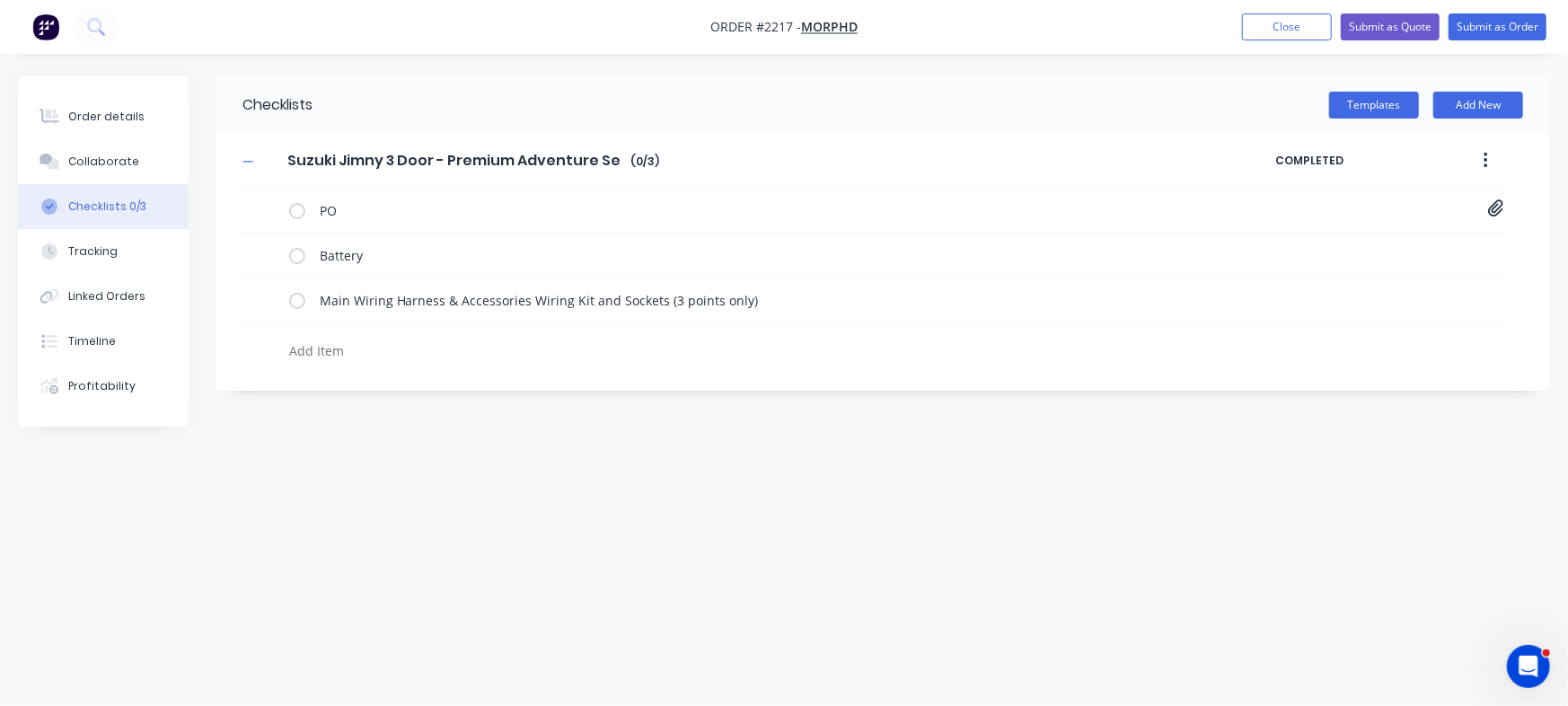
click at [98, 89] on div "Order details Collaborate Checklists 0/3 Tracking Linked Orders Timeline Profit…" at bounding box center [104, 251] width 171 height 350
click at [99, 119] on div "Order details" at bounding box center [106, 116] width 76 height 16
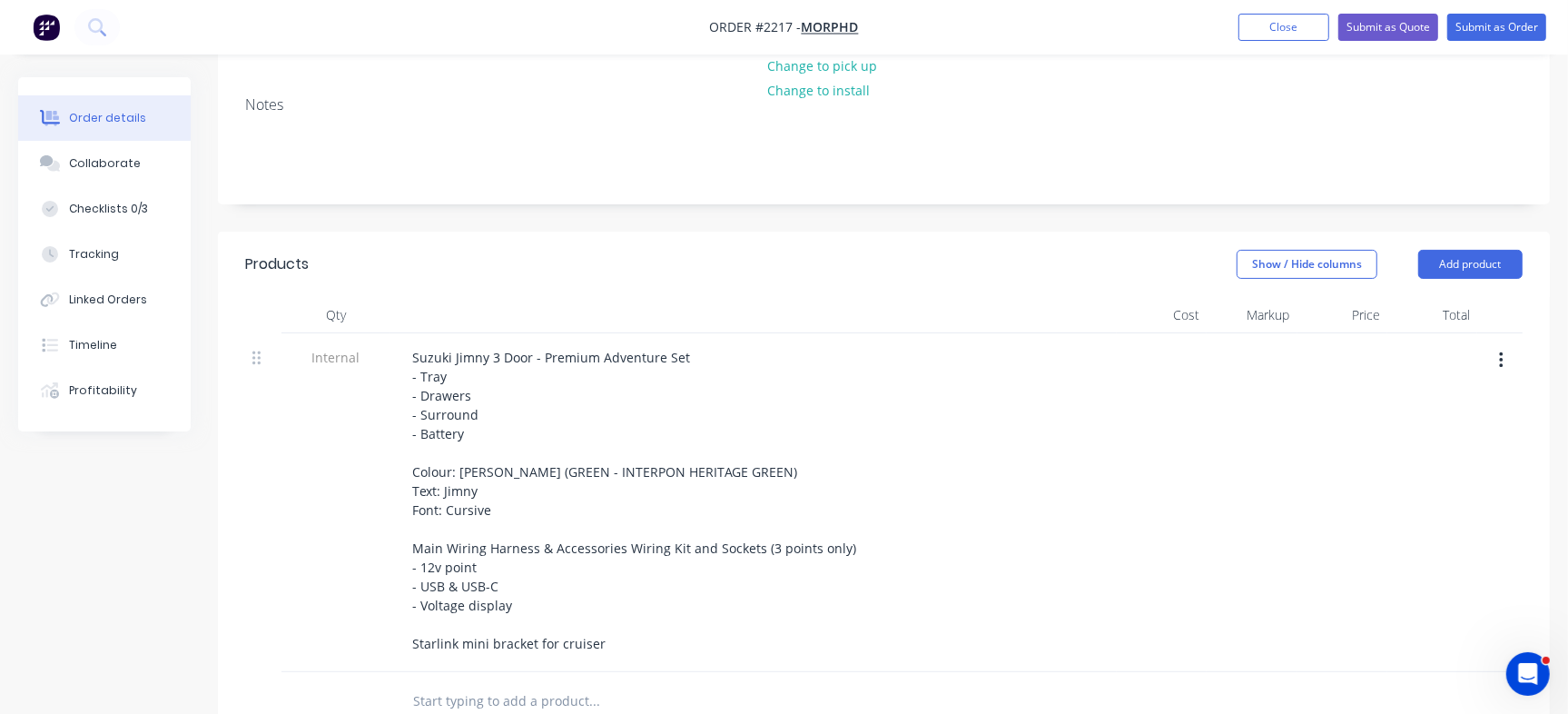
scroll to position [400, 0]
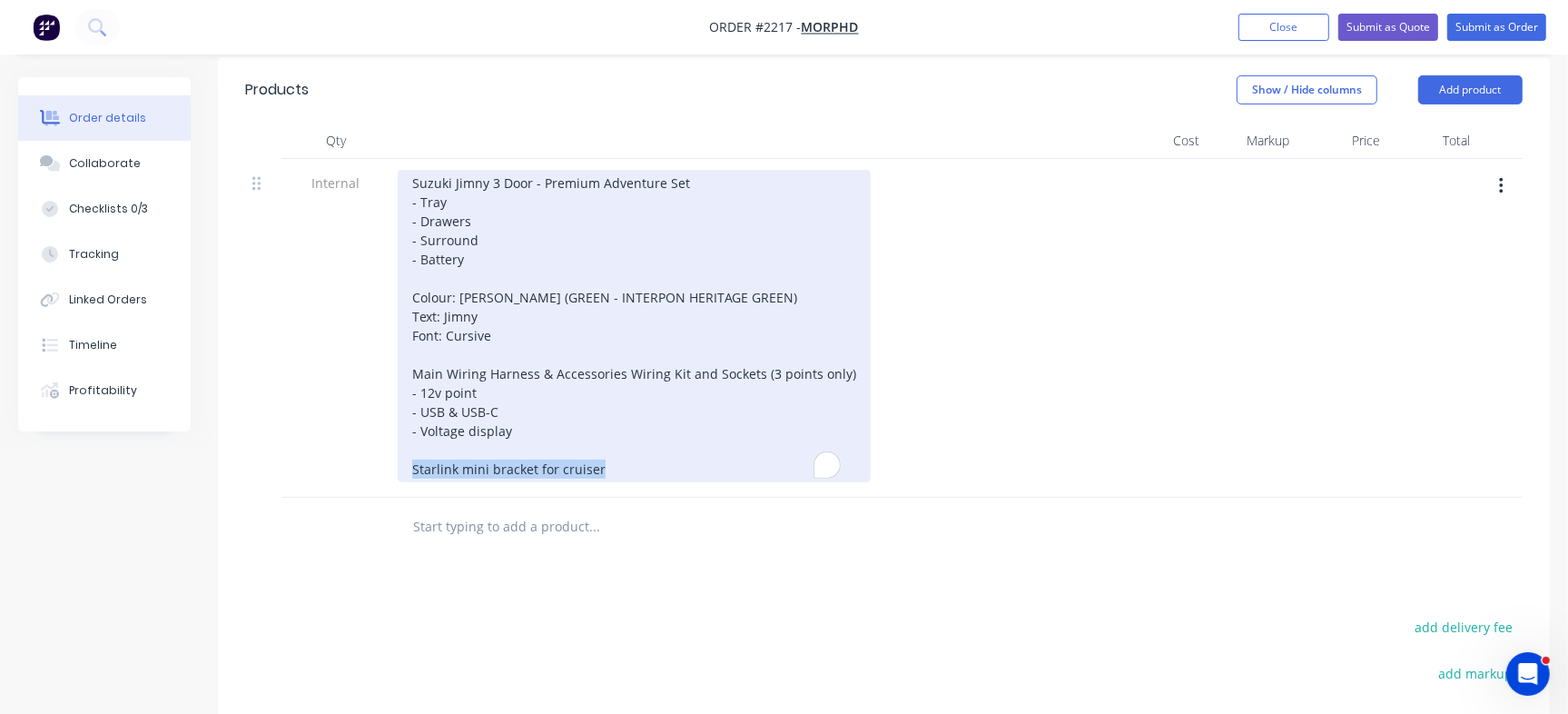
drag, startPoint x: 426, startPoint y: 475, endPoint x: 393, endPoint y: 465, distance: 34.5
click at [393, 465] on div "Suzuki Jimny 3 Door - Premium Adventure Set - Tray - Drawers - Surround - Batte…" at bounding box center [753, 328] width 726 height 338
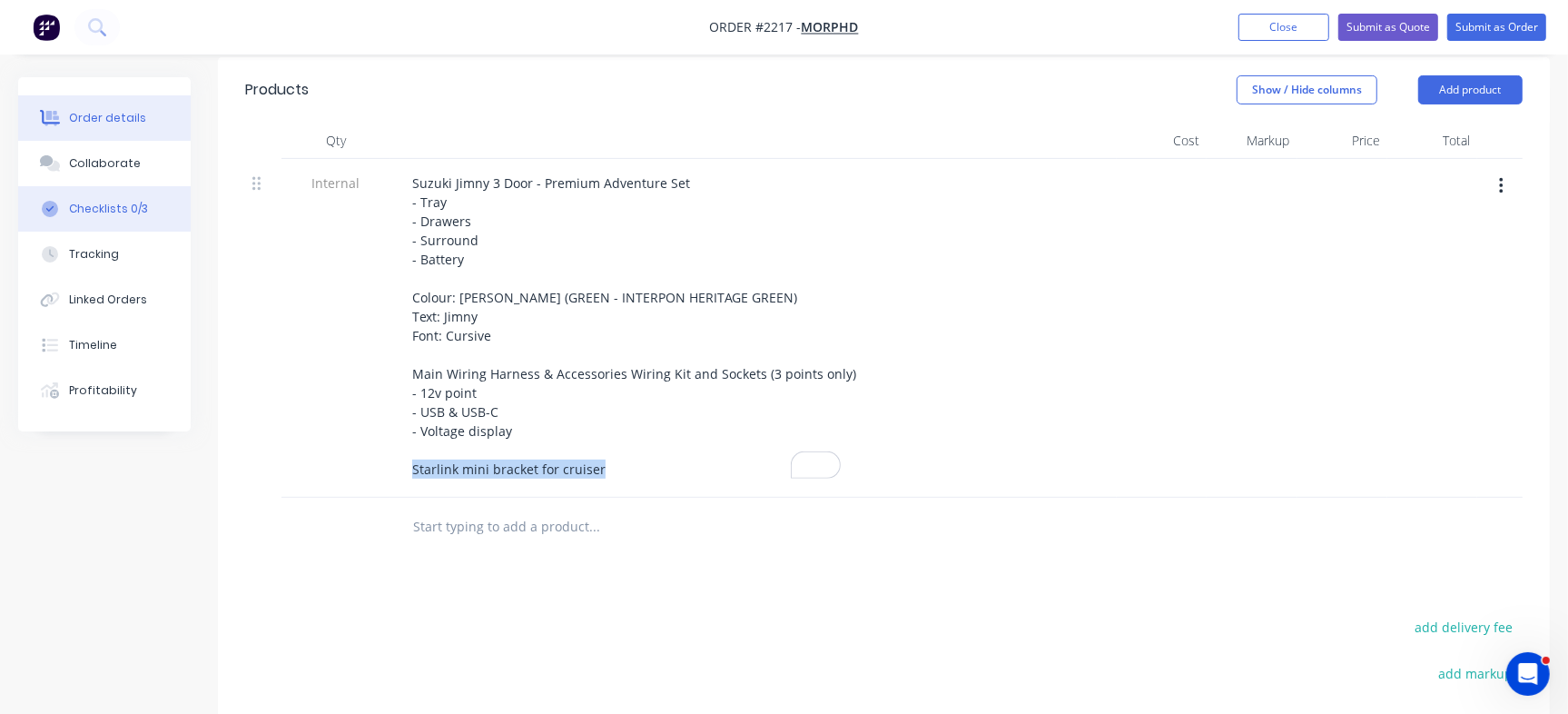
click at [130, 204] on div "Checklists 0/3" at bounding box center [109, 209] width 79 height 16
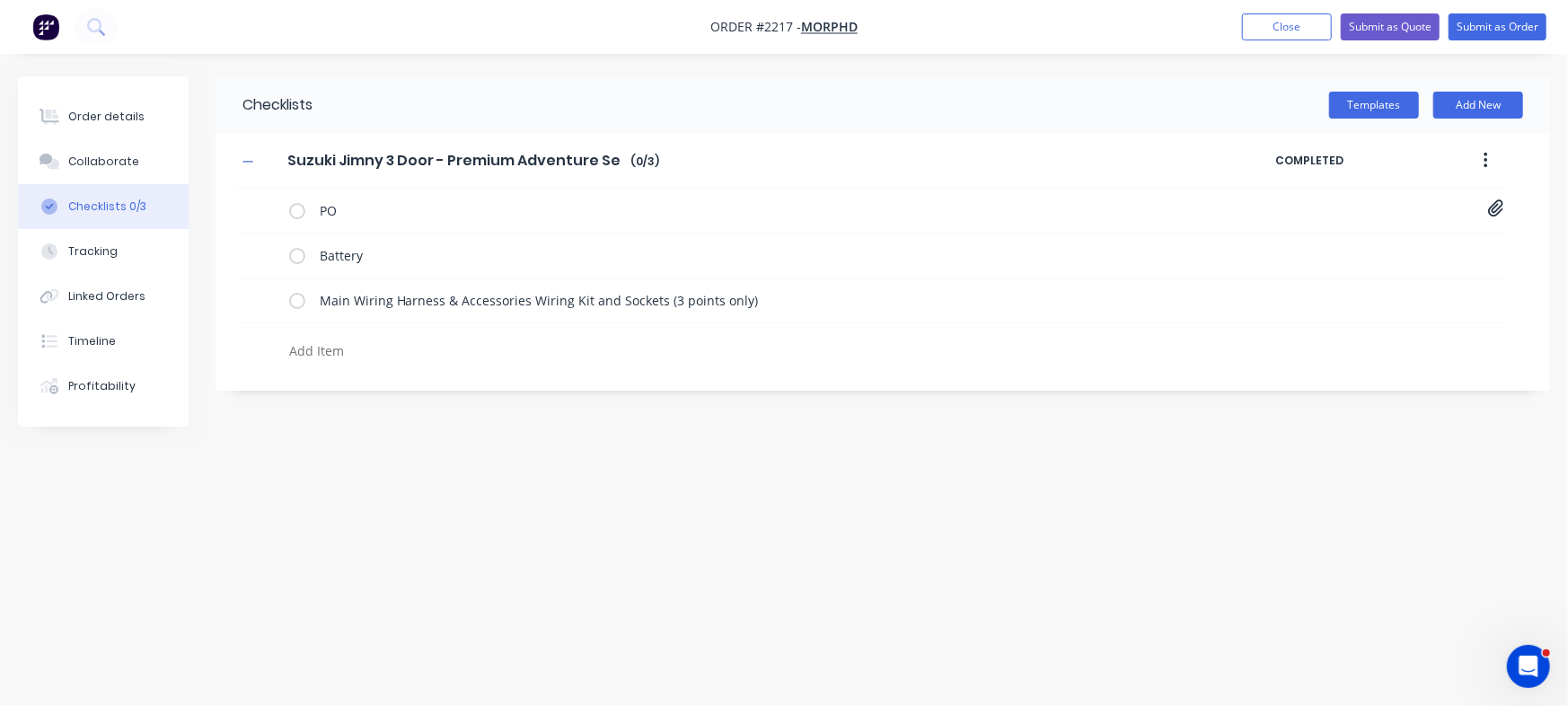
click at [373, 355] on textarea at bounding box center [691, 350] width 817 height 26
paste textarea "Starlink mini bracket for cruiser"
type textarea "x"
type textarea "Starlink mini bracket for cruiser"
type textarea "x"
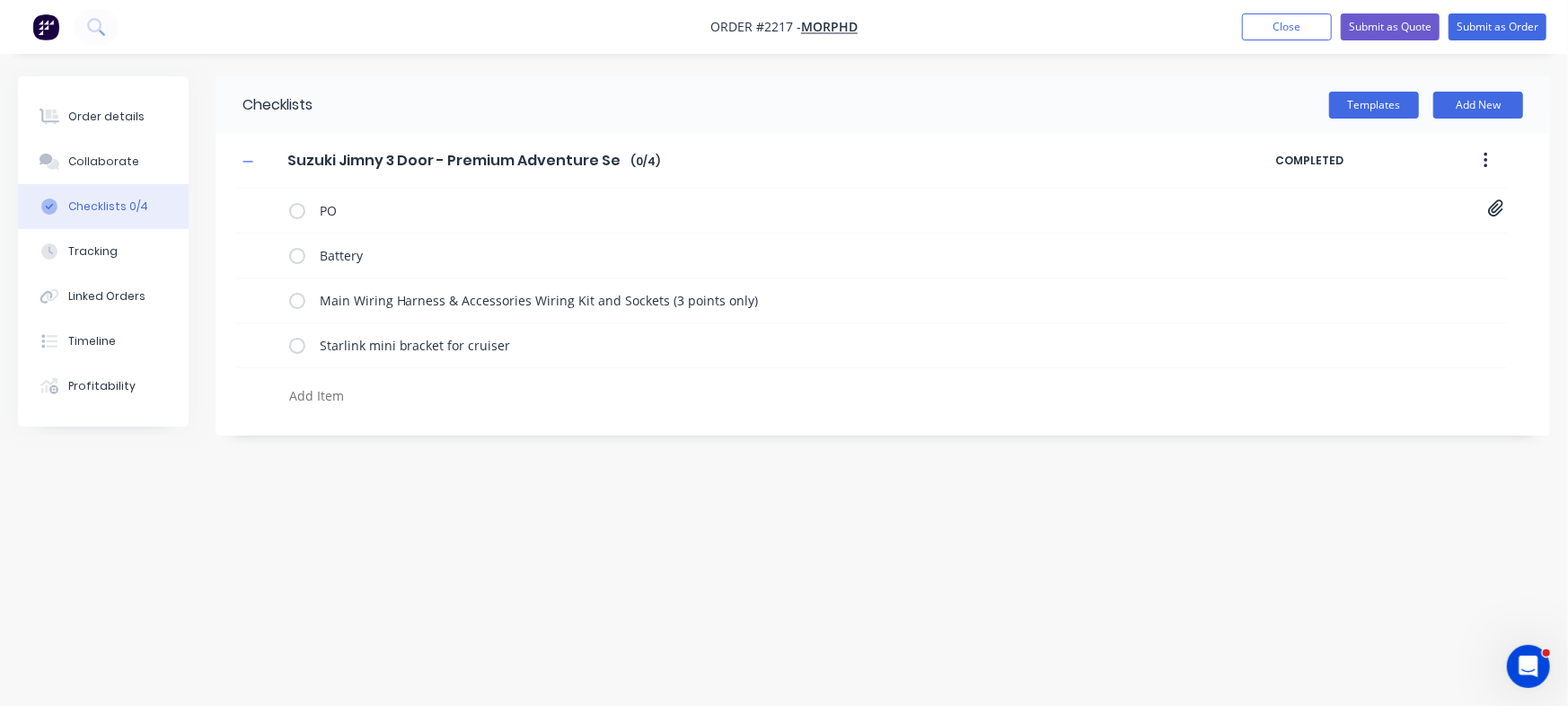
type textarea "x"
click at [507, 524] on div "Checklists Templates Add New Suzuki Jimny 3 Door - Premium Adventure Set Suzuki…" at bounding box center [784, 318] width 1532 height 485
click at [113, 105] on button "Order details" at bounding box center [104, 116] width 171 height 45
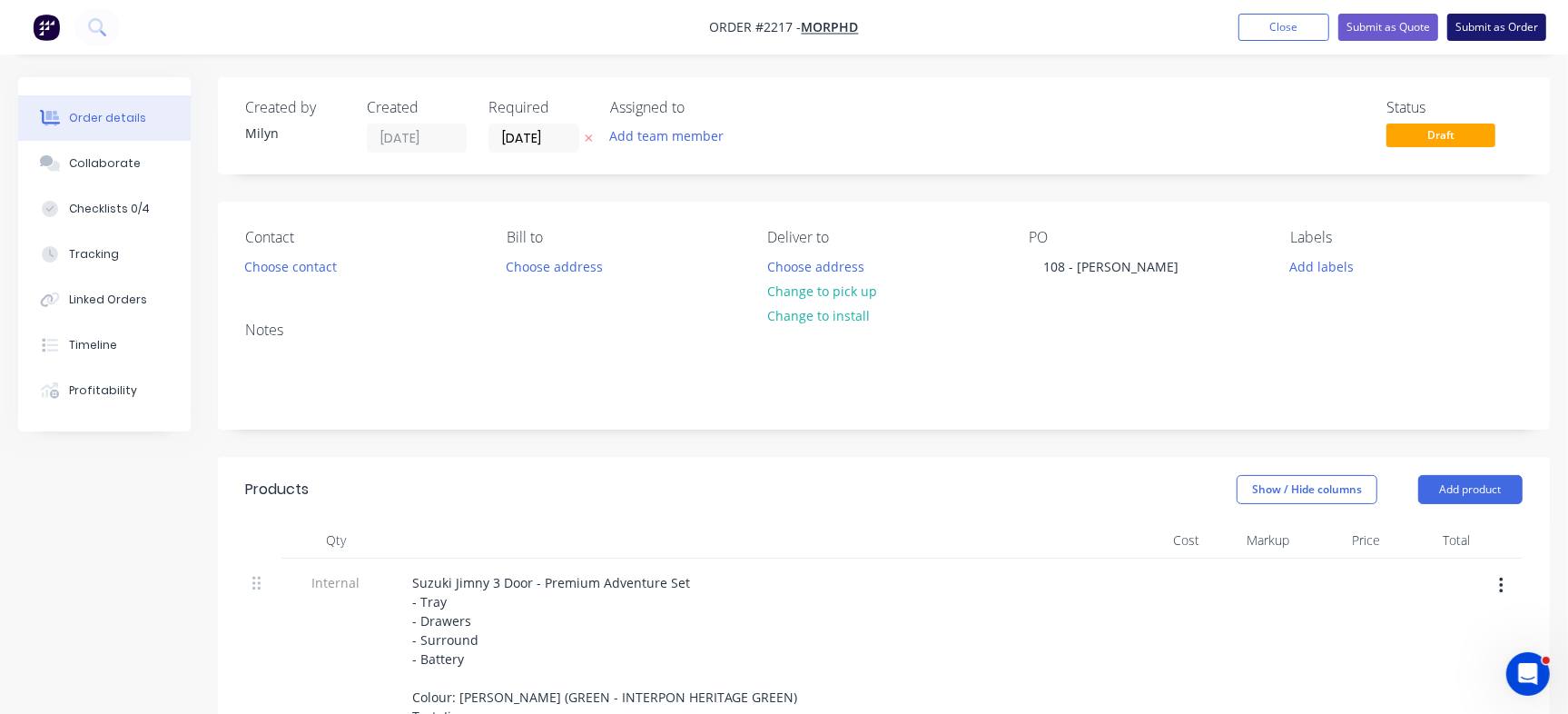
click at [1495, 21] on button "Submit as Order" at bounding box center [1496, 27] width 99 height 27
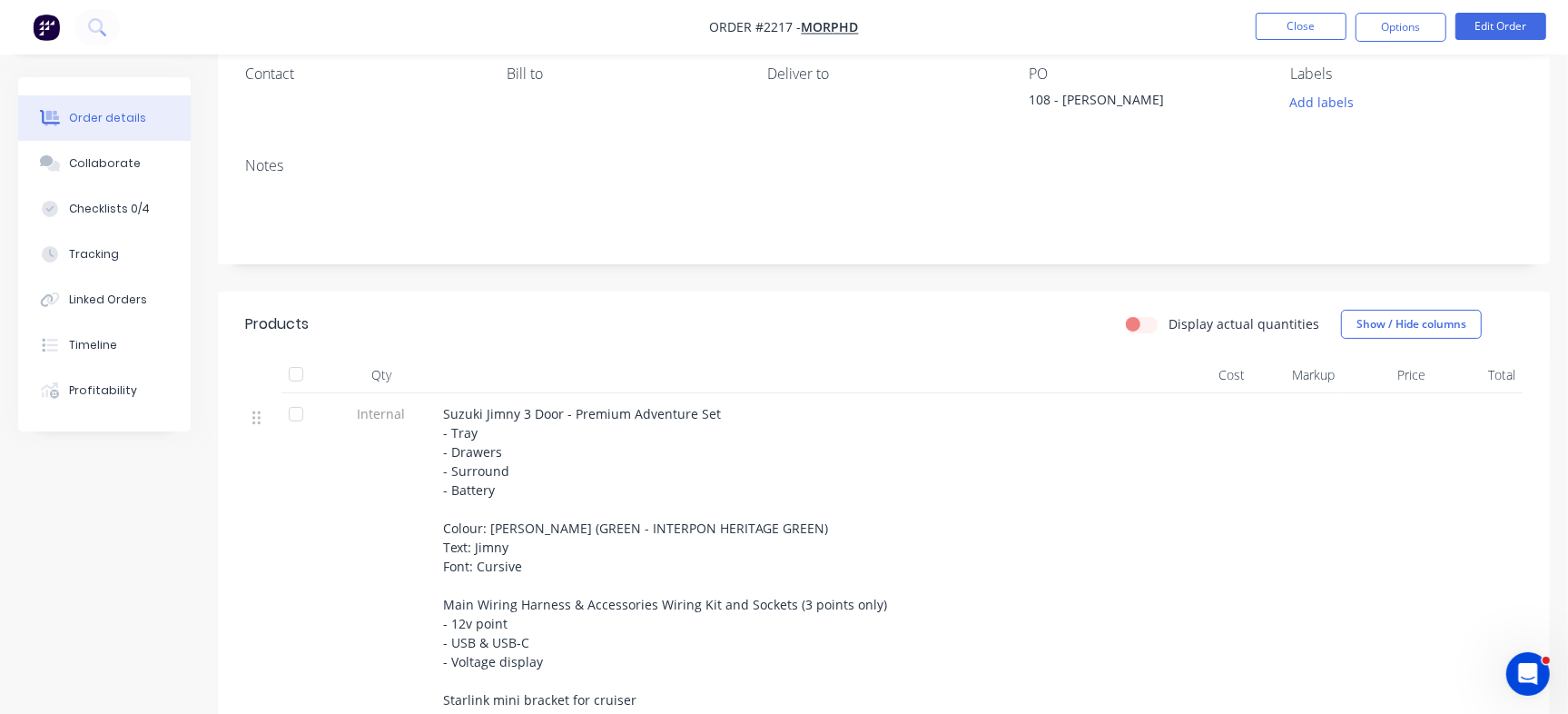
scroll to position [109, 0]
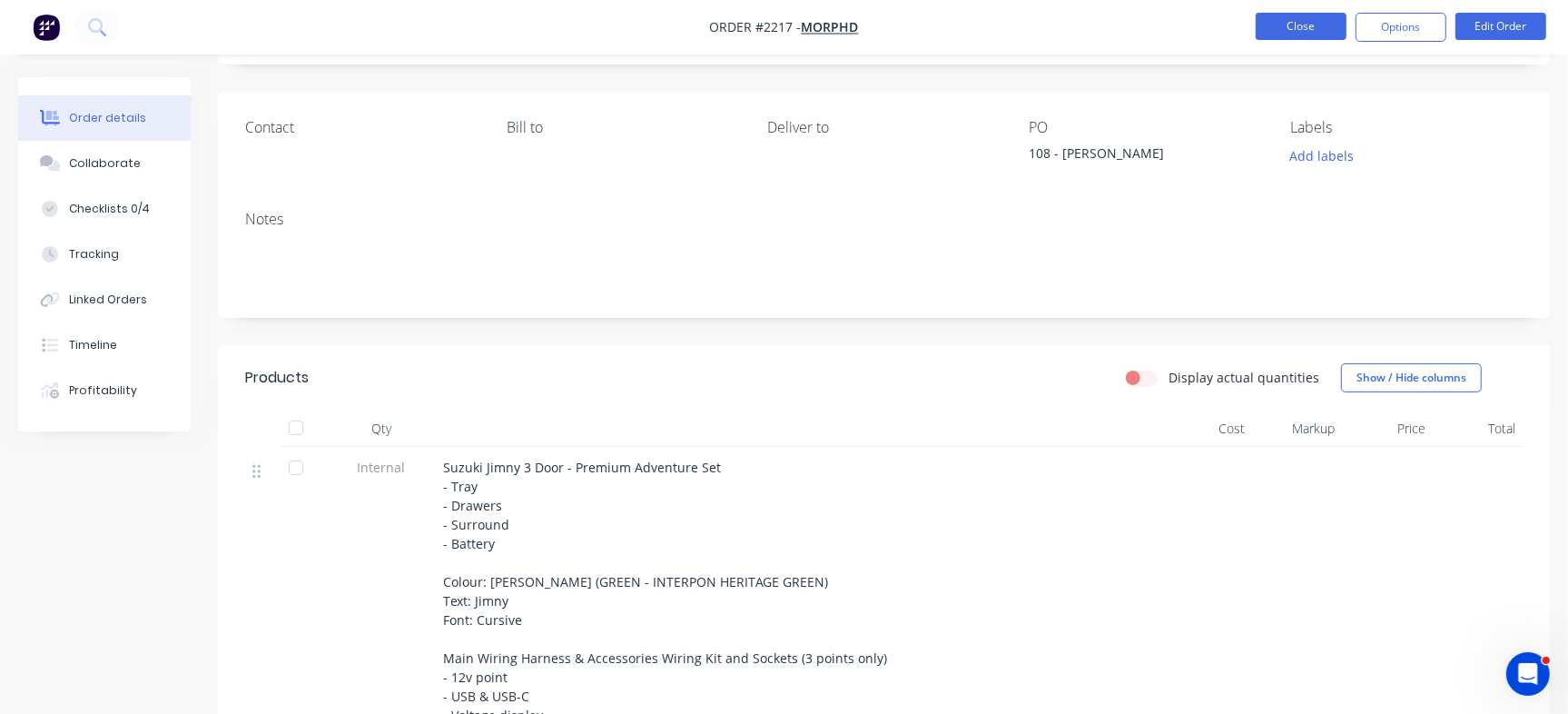
click at [1285, 26] on button "Close" at bounding box center [1301, 26] width 90 height 27
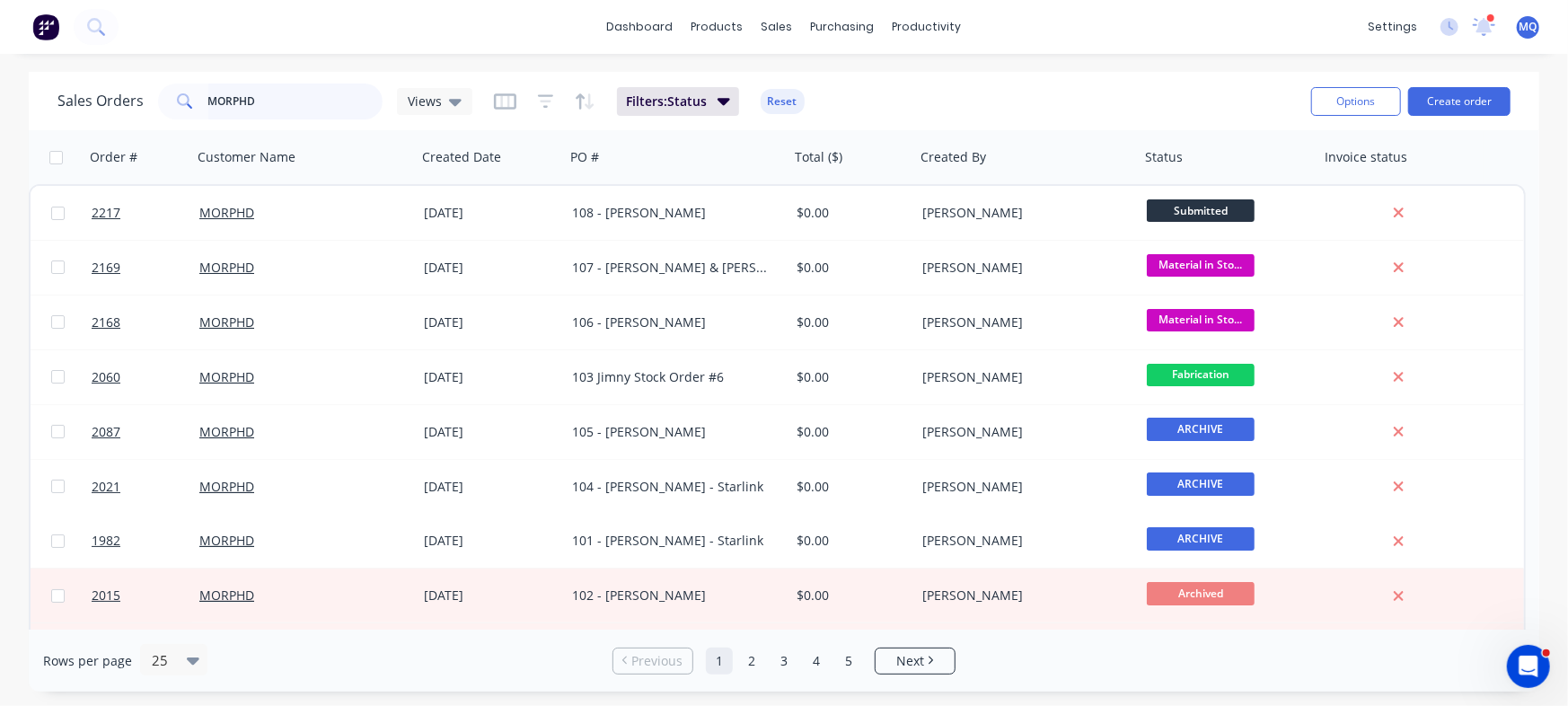
click at [315, 97] on input "MORPHD" at bounding box center [296, 102] width 175 height 36
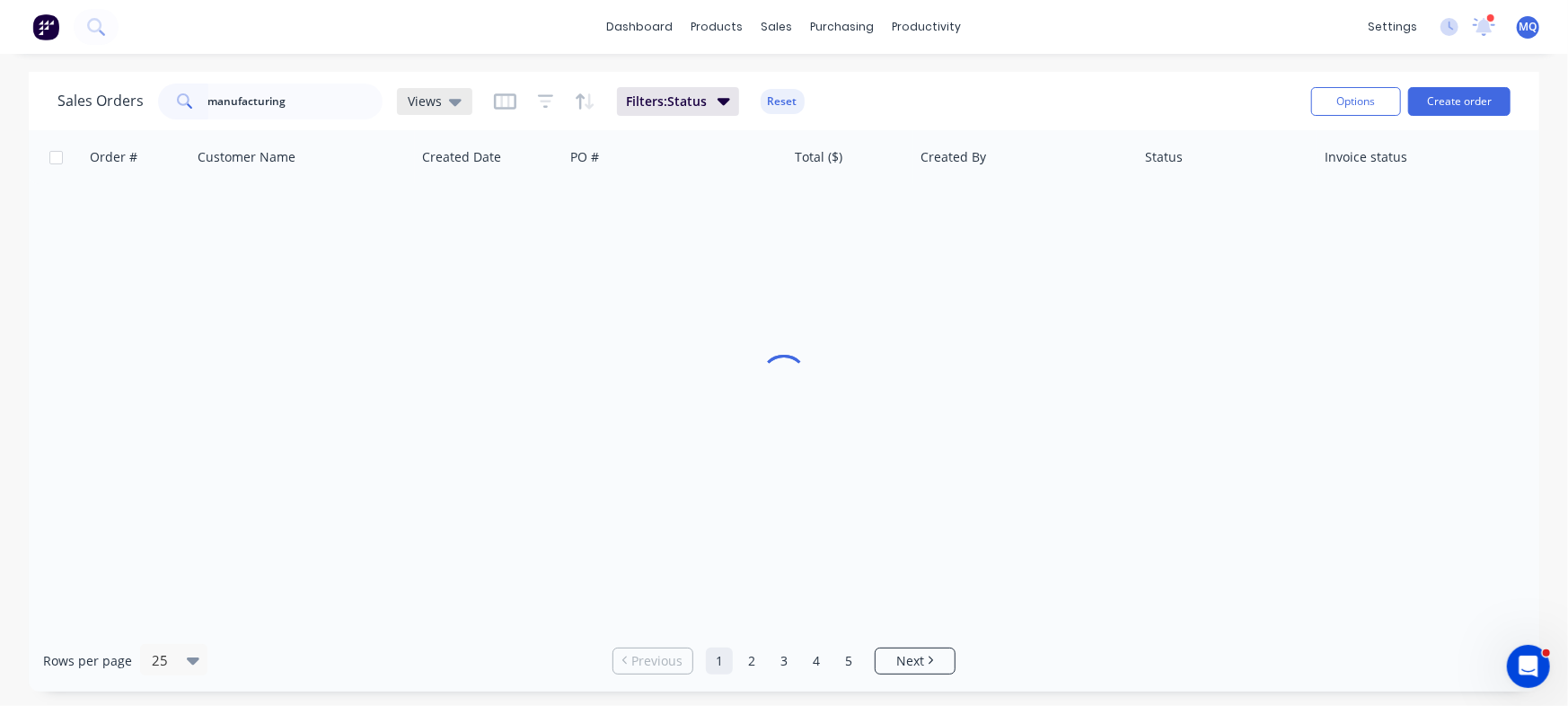
click at [435, 100] on span "Views" at bounding box center [425, 101] width 34 height 19
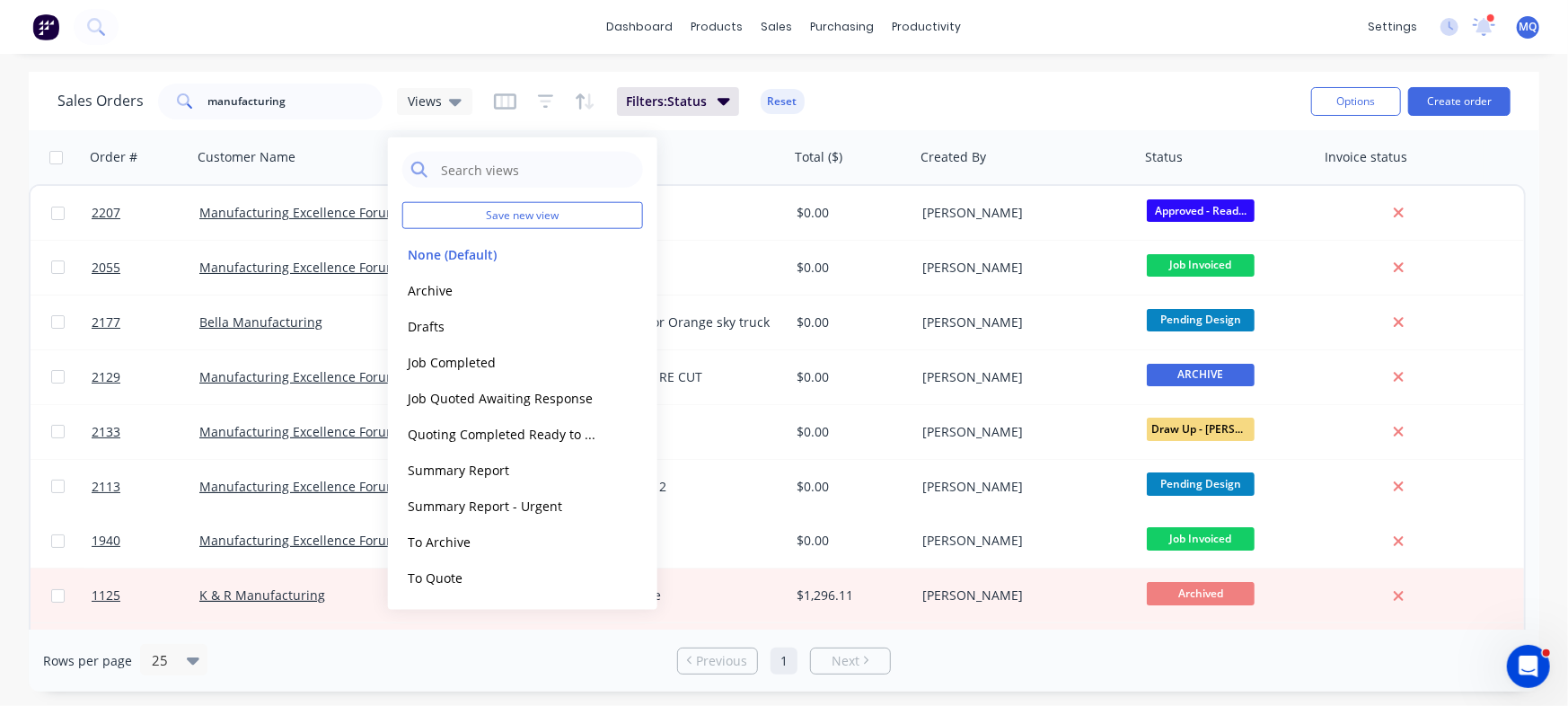
click at [1055, 96] on div "Sales Orders manufacturing Views Filters: Status Reset" at bounding box center [677, 101] width 1239 height 44
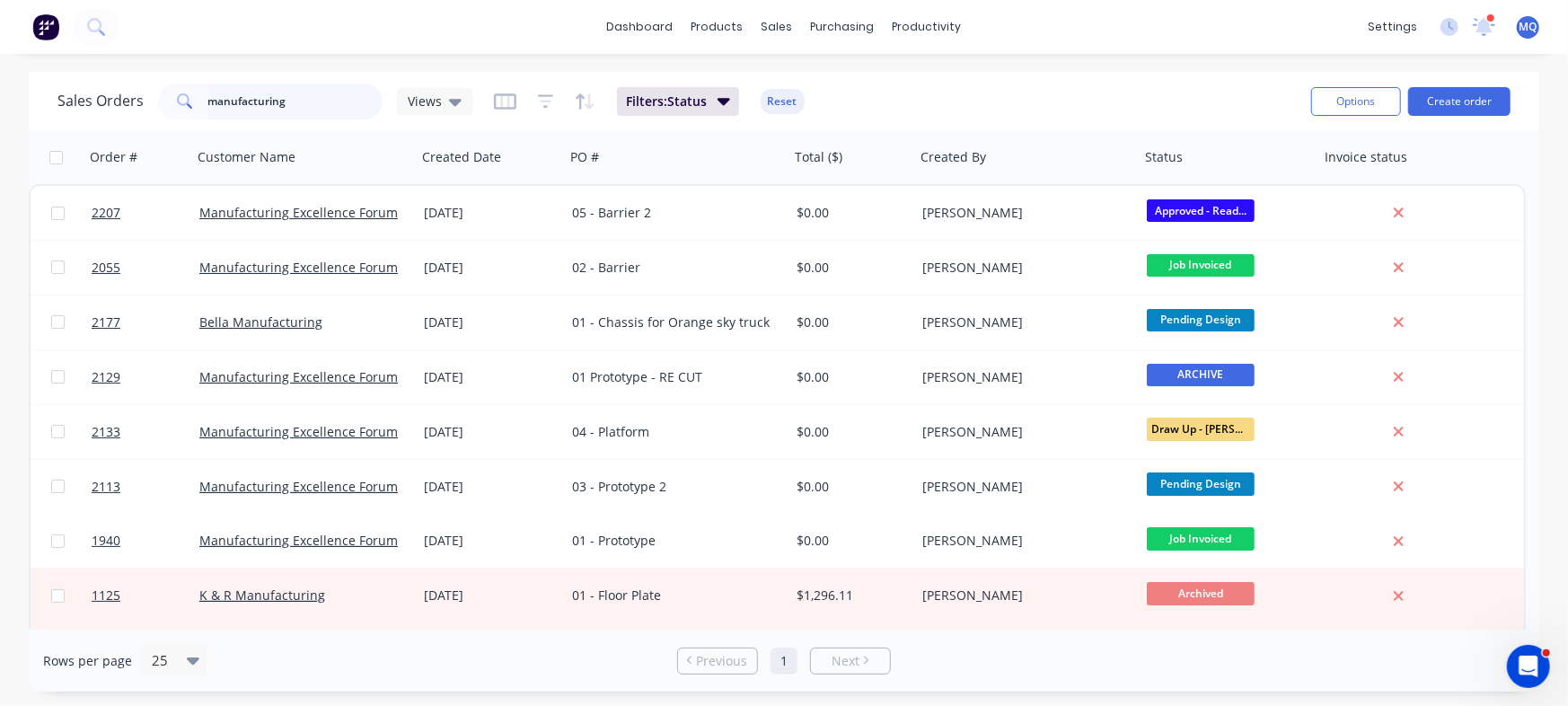
click at [303, 105] on input "manufacturing" at bounding box center [296, 102] width 175 height 36
type input "manufacturing excellence"
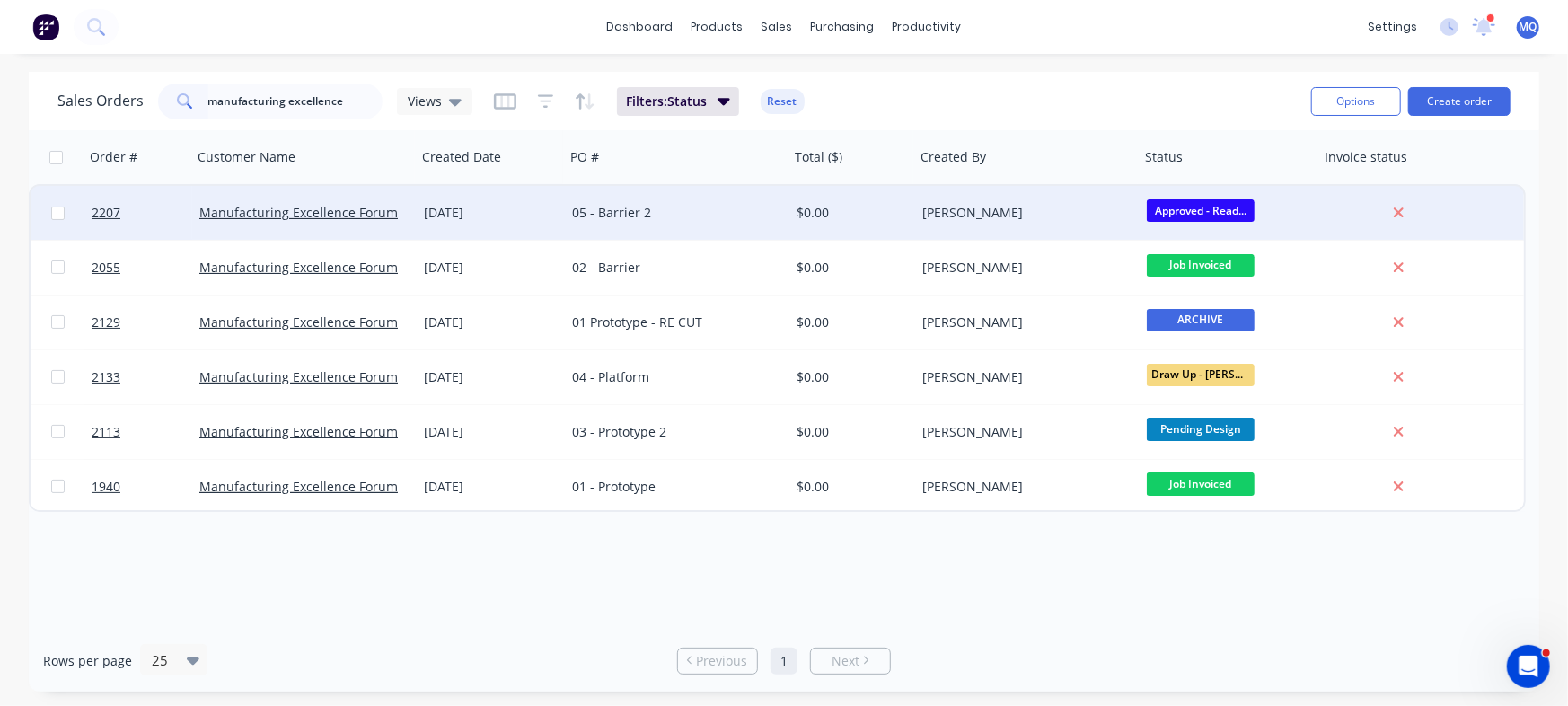
click at [596, 217] on div "05 - Barrier 2" at bounding box center [672, 212] width 200 height 18
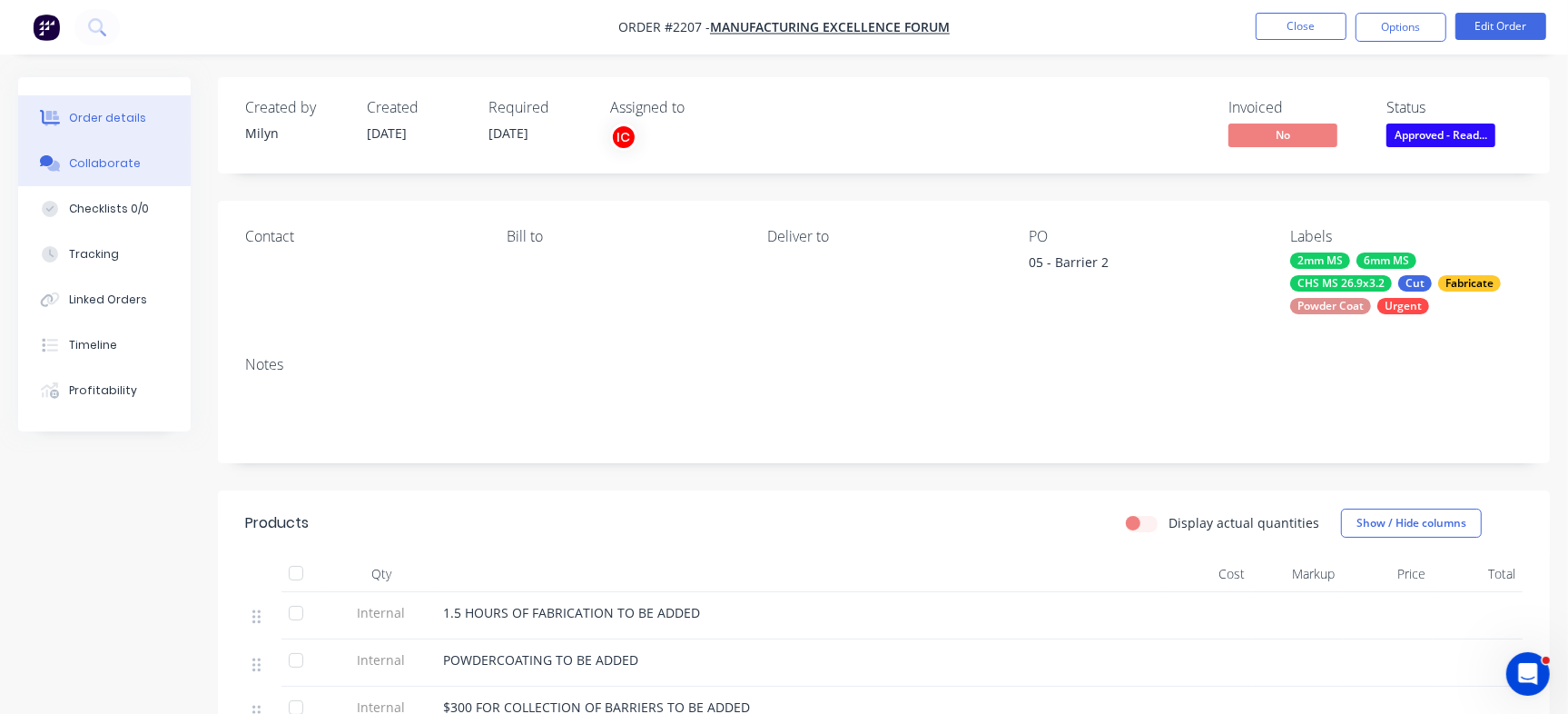
click at [110, 176] on button "Collaborate" at bounding box center [105, 162] width 173 height 45
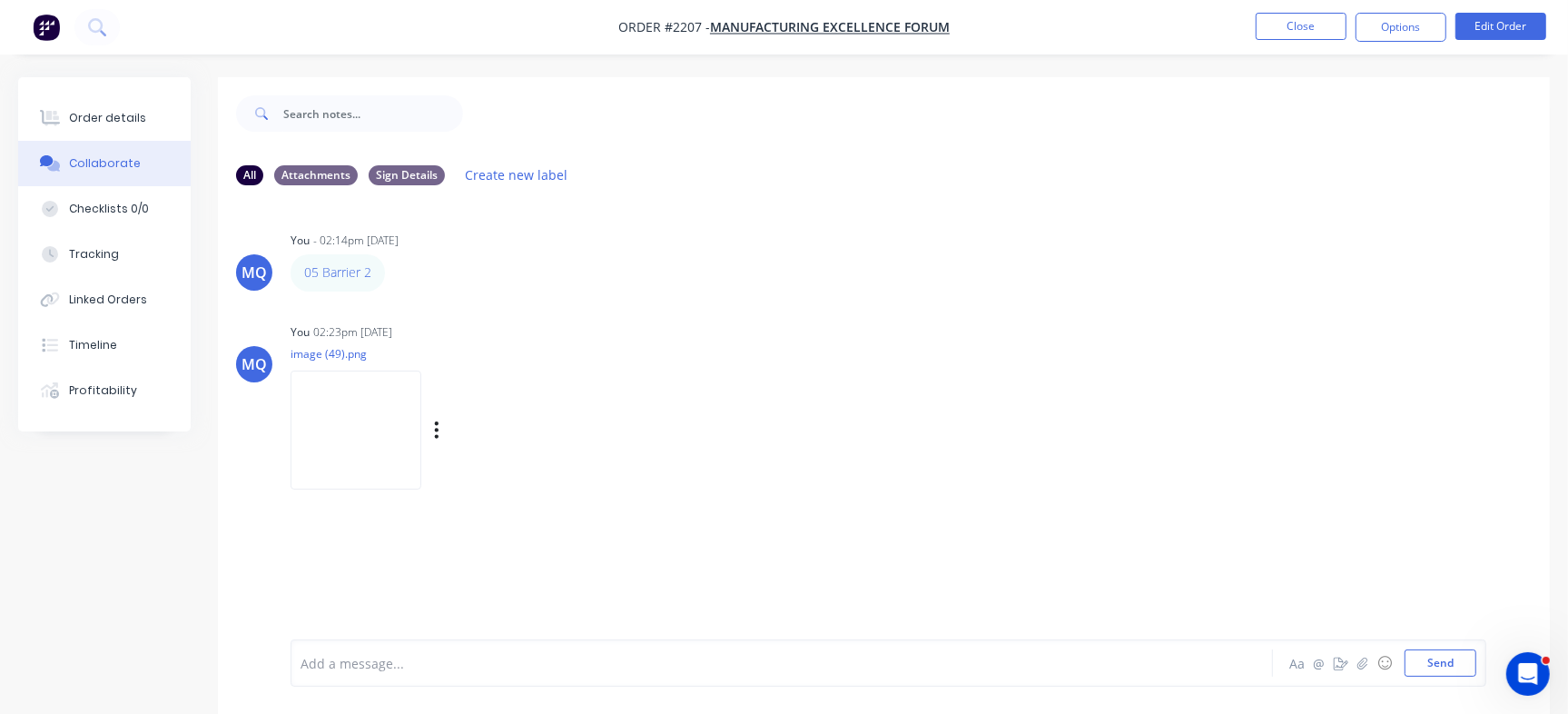
click at [421, 427] on img at bounding box center [355, 430] width 131 height 119
click at [1318, 31] on button "Close" at bounding box center [1301, 26] width 90 height 27
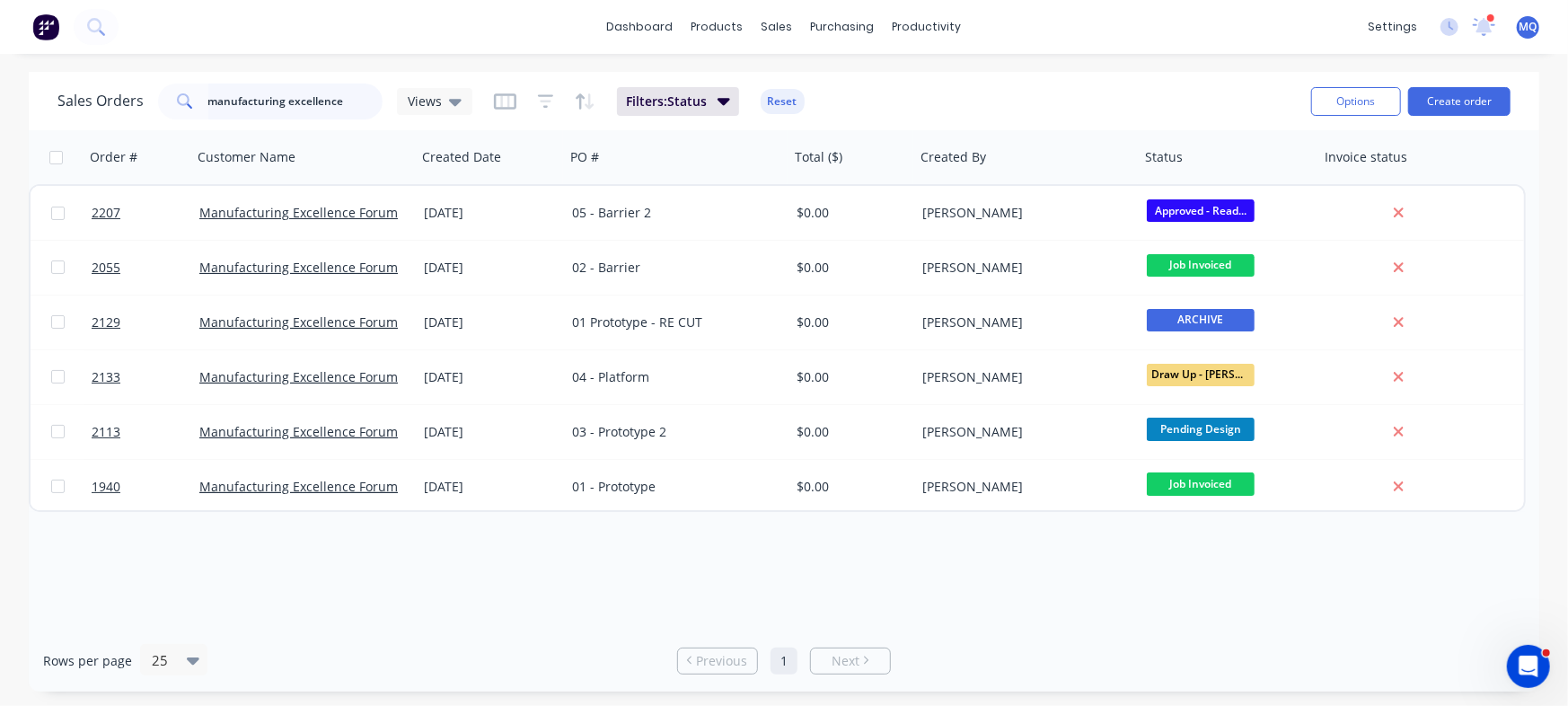
drag, startPoint x: 359, startPoint y: 105, endPoint x: 293, endPoint y: 99, distance: 66.3
click at [22, 30] on div "dashboard products sales purchasing productivity dashboard products Product Cat…" at bounding box center [784, 353] width 1568 height 706
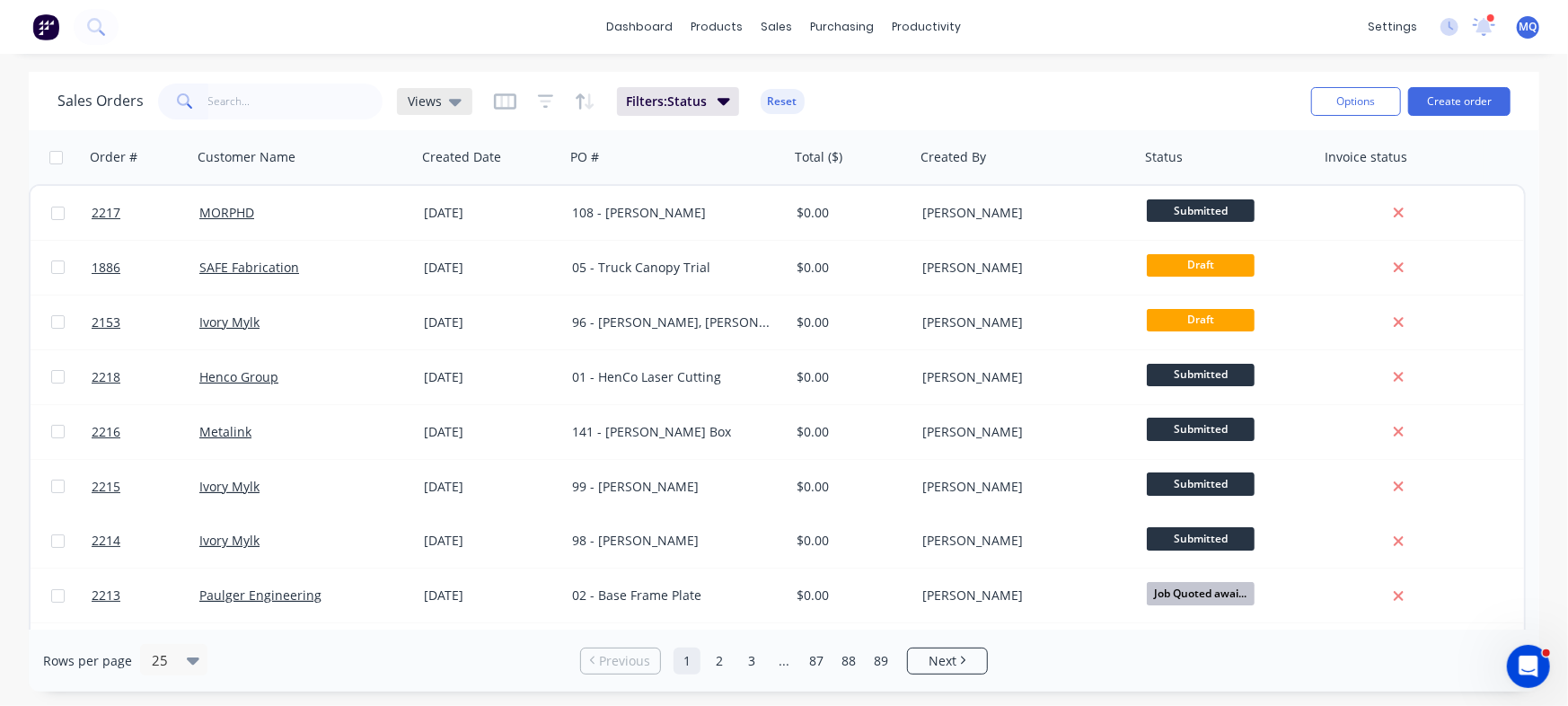
click at [449, 97] on icon at bounding box center [454, 101] width 12 height 20
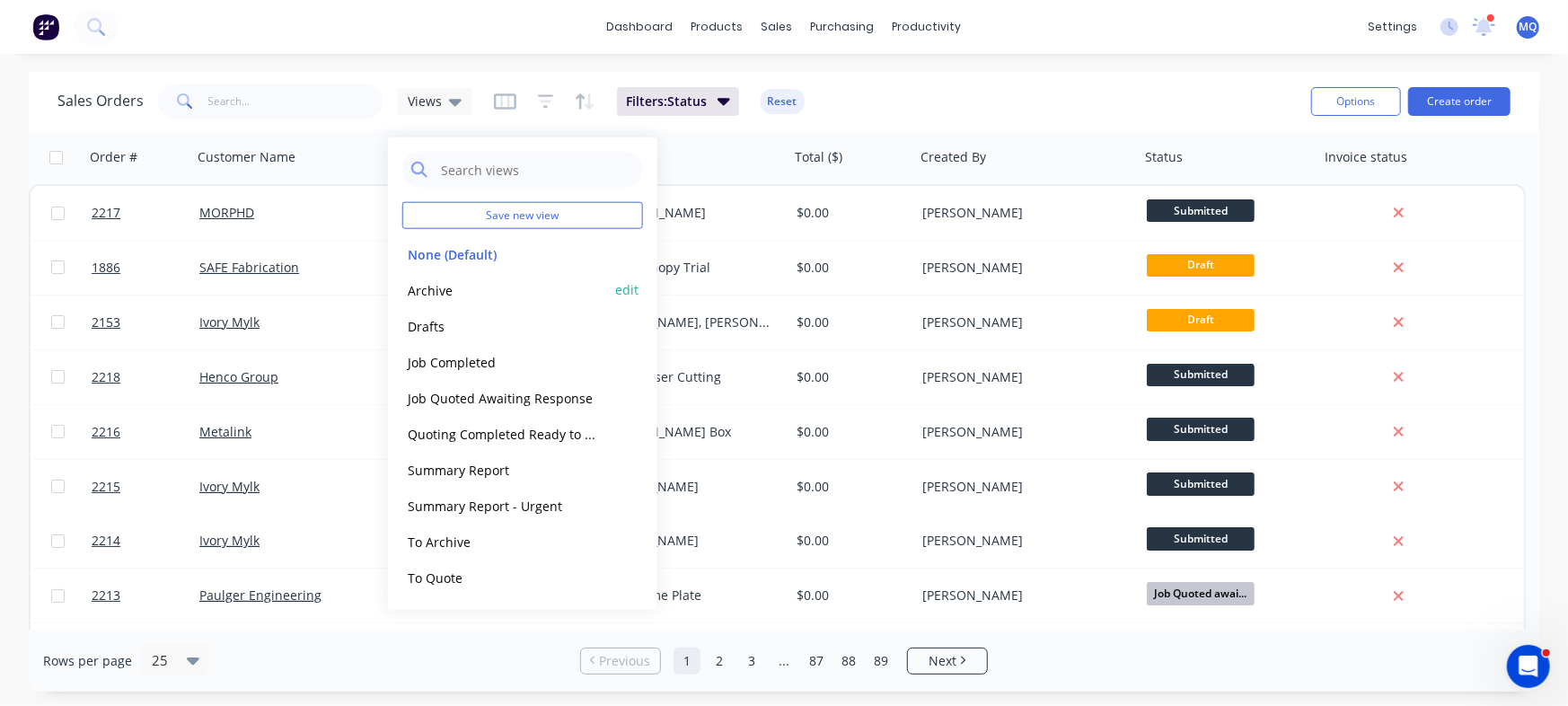
click at [450, 286] on button "Archive" at bounding box center [504, 290] width 204 height 21
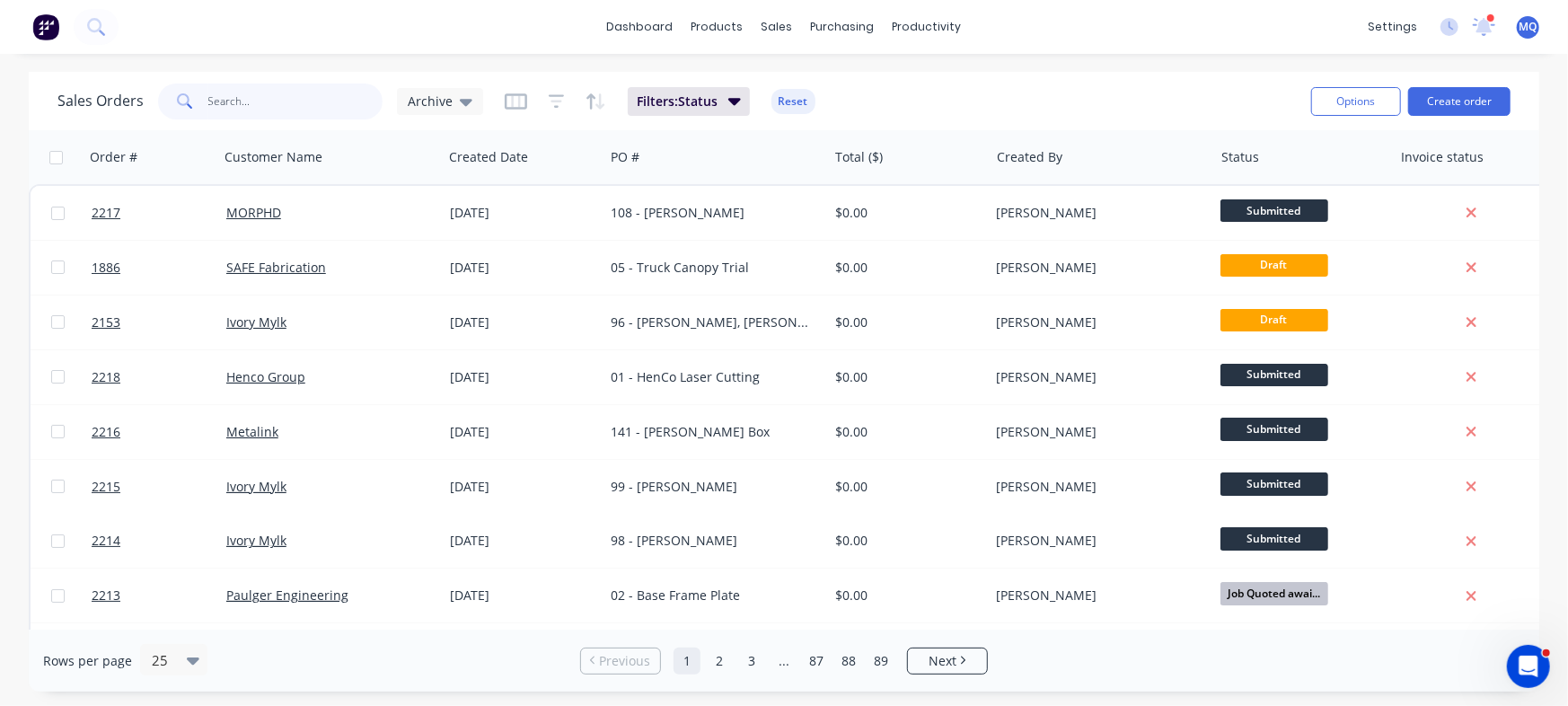
click at [252, 95] on input "text" at bounding box center [296, 102] width 175 height 36
type input "the signer"
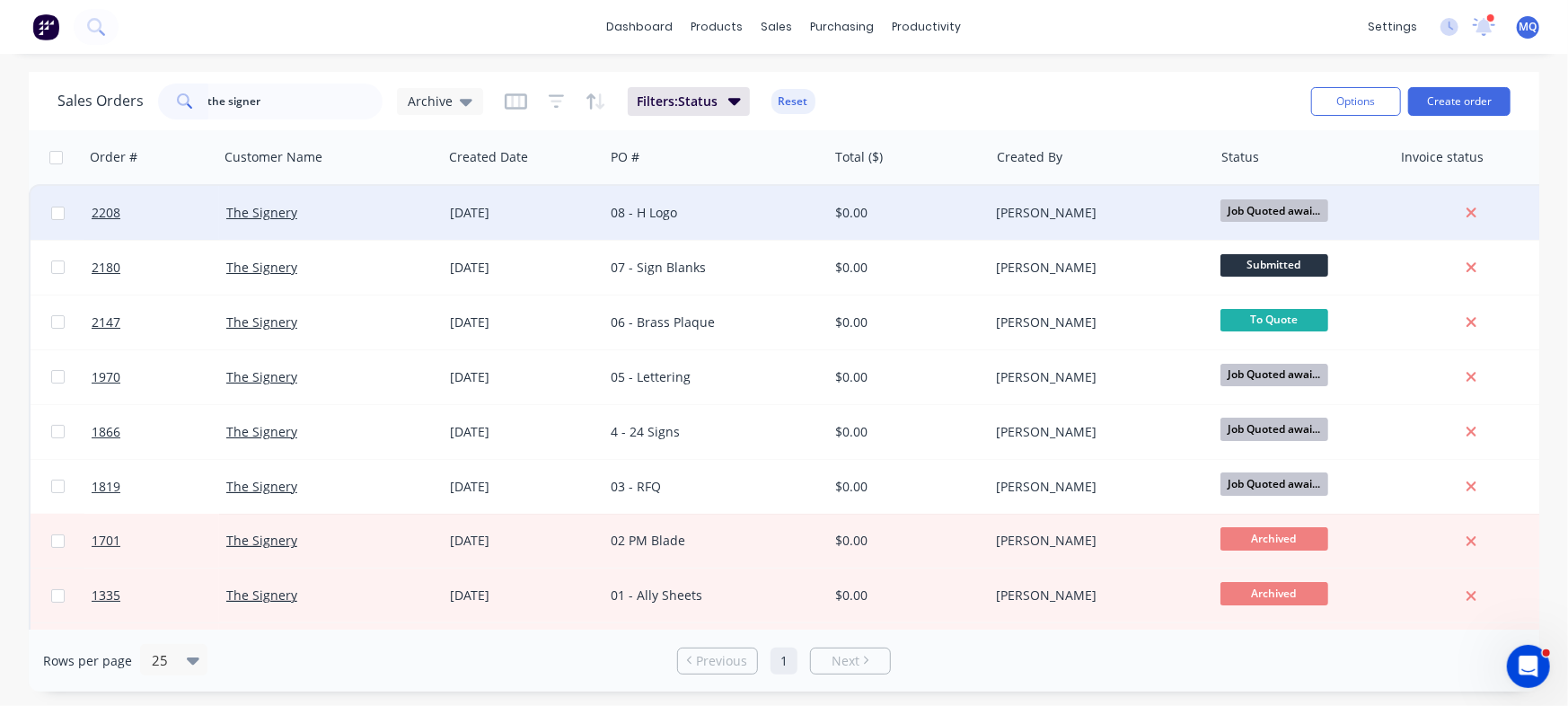
click at [659, 215] on div "08 - H Logo" at bounding box center [710, 212] width 200 height 18
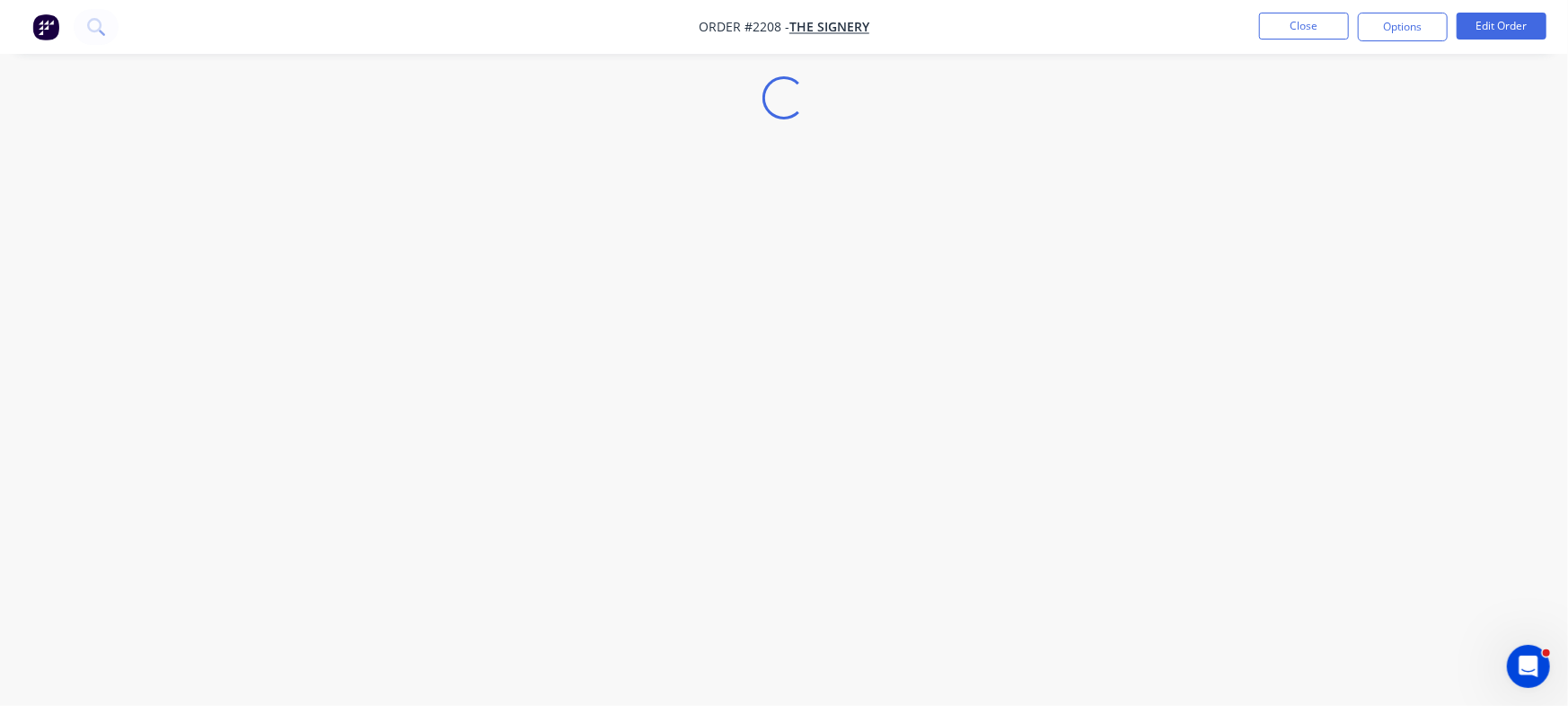
click at [1501, 10] on nav "Order #2208 - The Signery Close Options Edit Order" at bounding box center [784, 27] width 1568 height 54
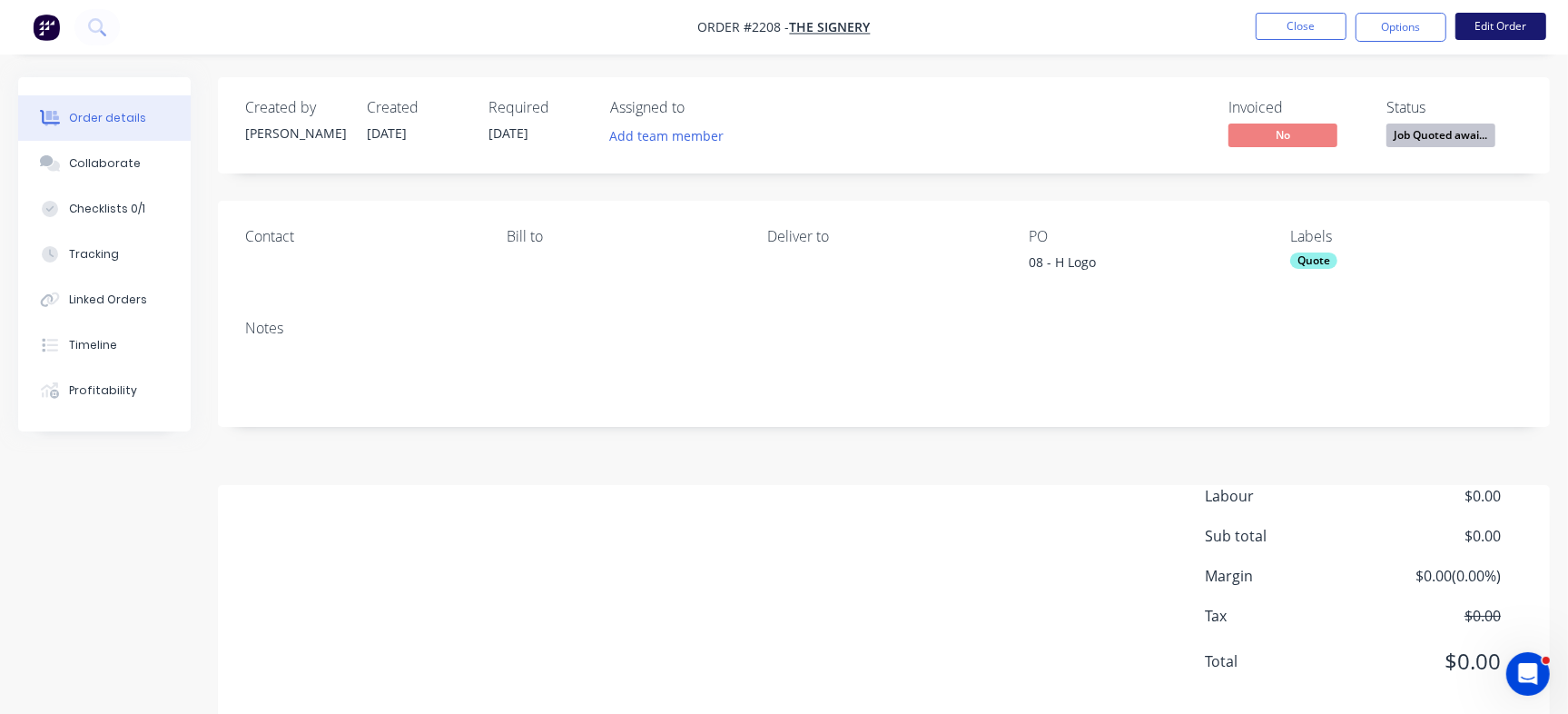
click at [1516, 28] on button "Edit Order" at bounding box center [1500, 26] width 90 height 27
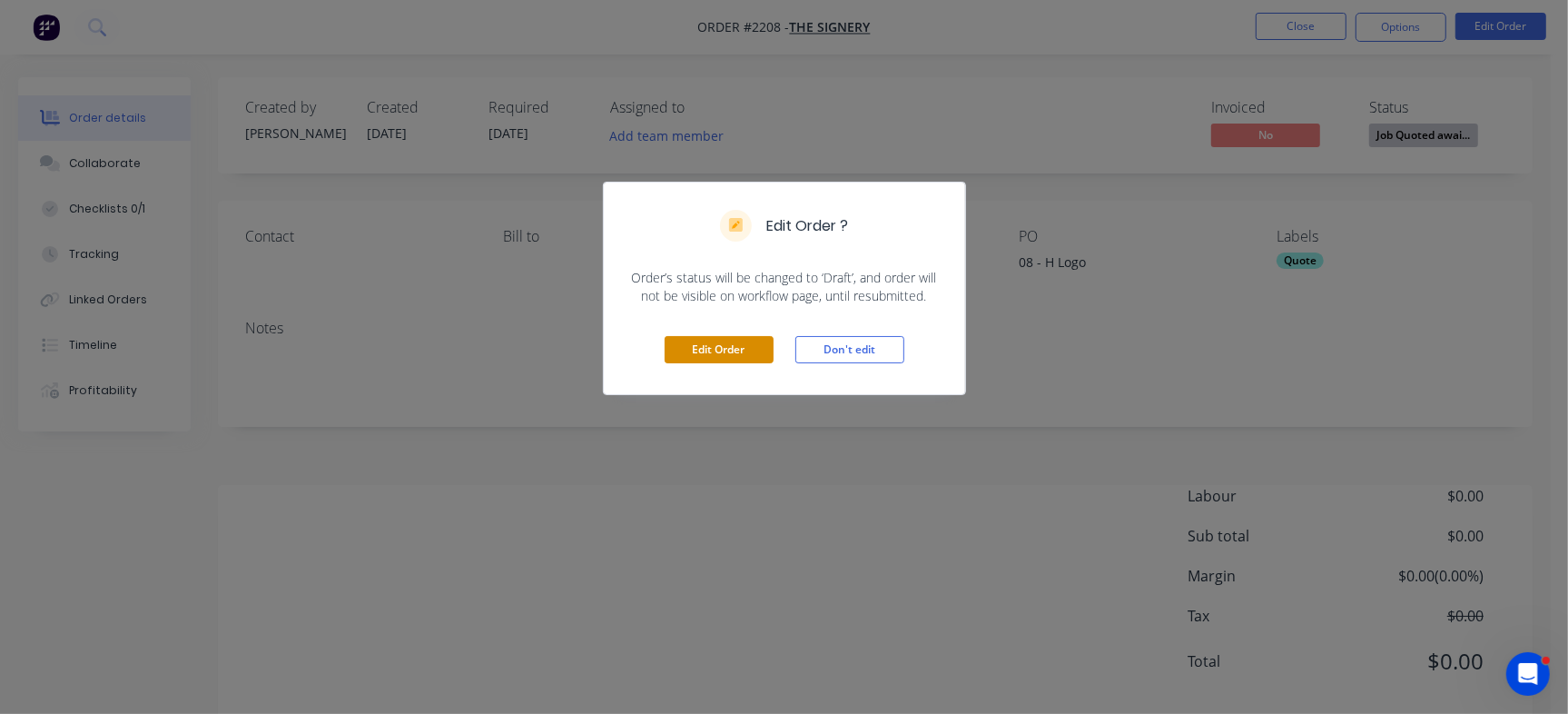
click at [696, 336] on button "Edit Order" at bounding box center [719, 350] width 109 height 27
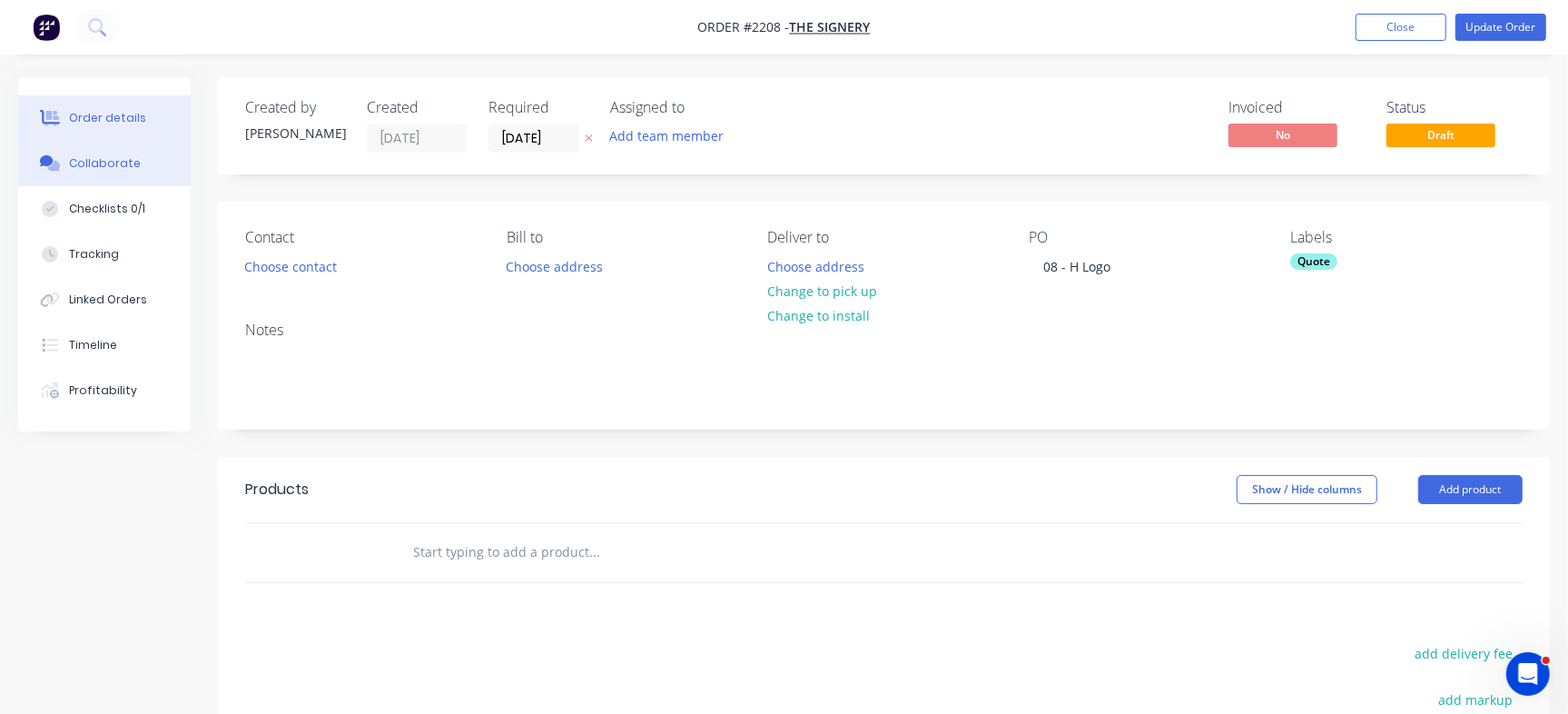
click at [95, 169] on div "Collaborate" at bounding box center [105, 163] width 72 height 16
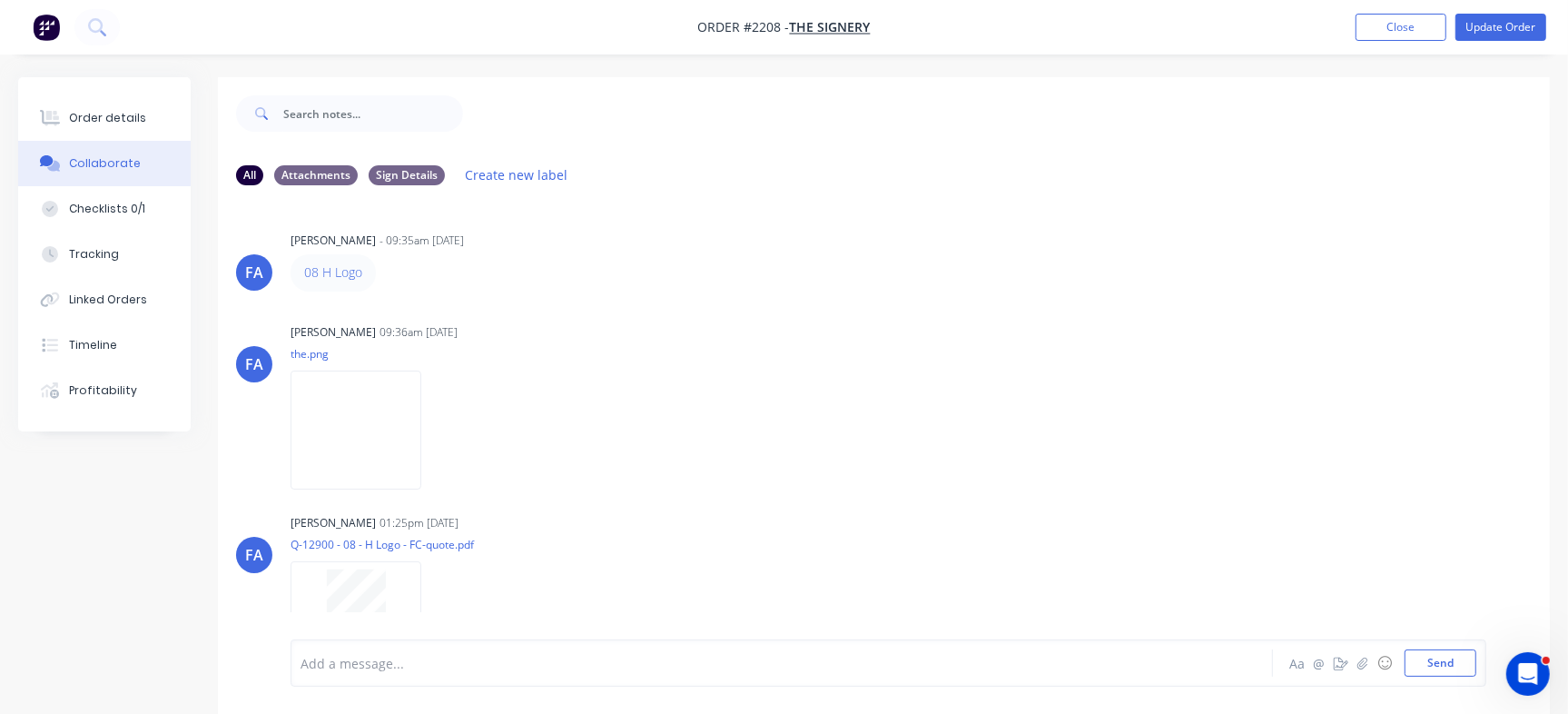
click at [131, 210] on div "Checklists 0/1" at bounding box center [107, 209] width 76 height 16
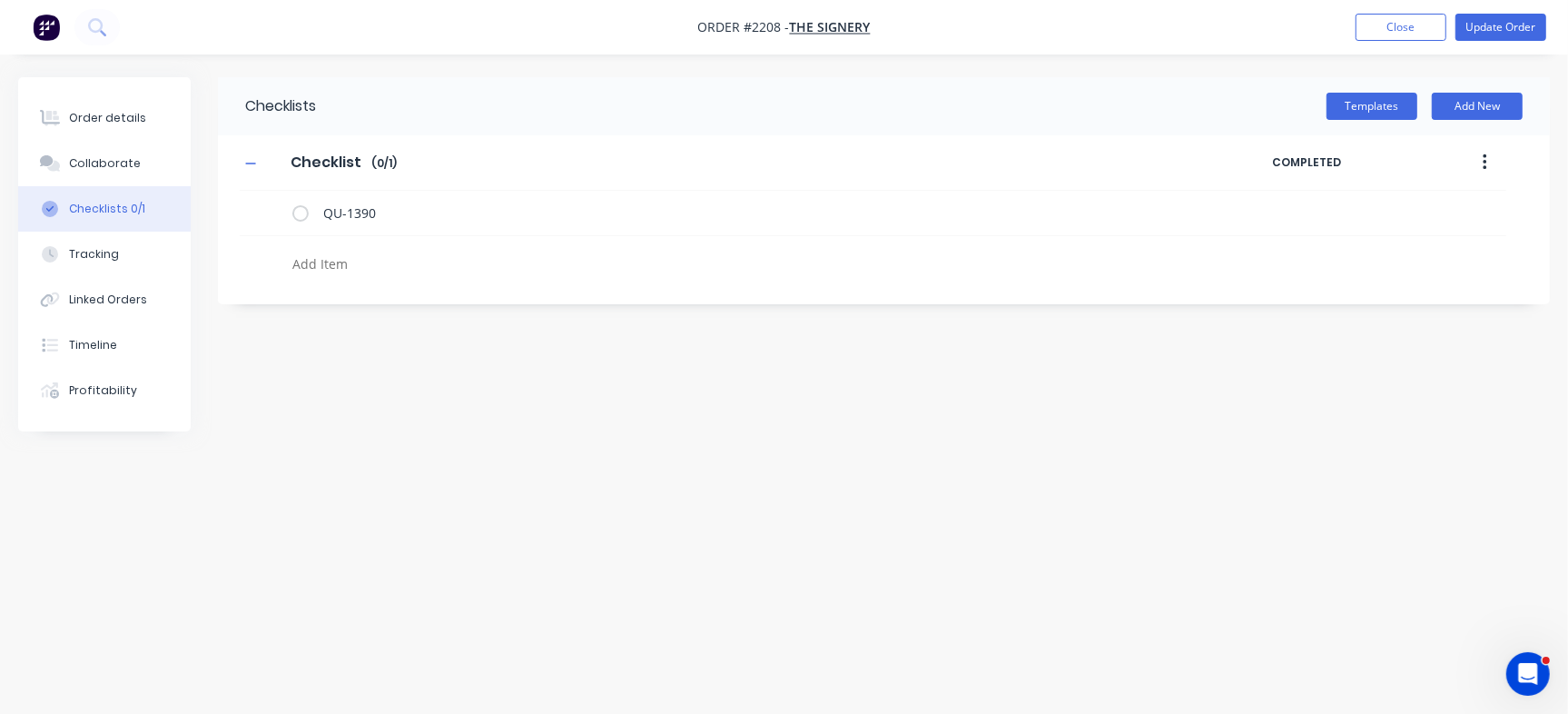
type textarea "x"
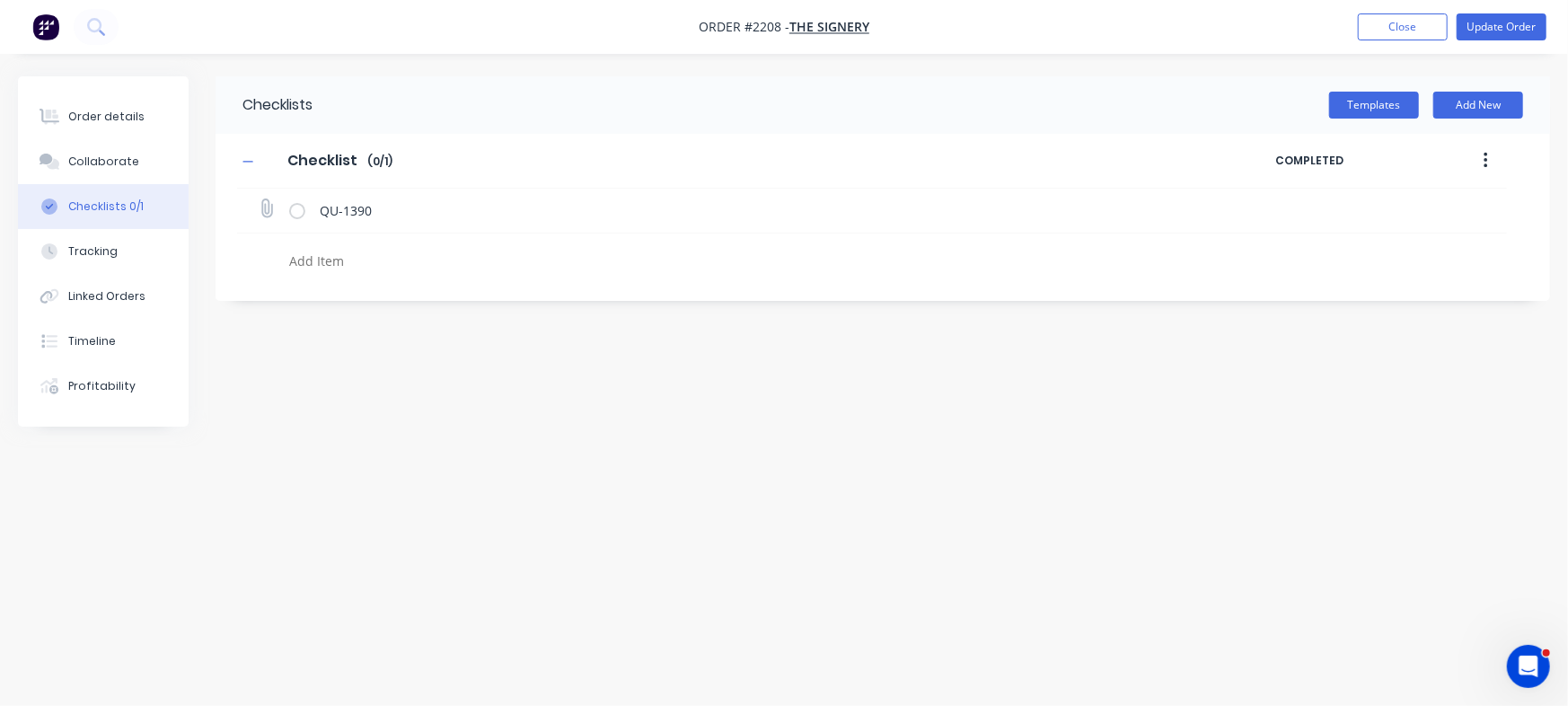
click at [260, 203] on icon at bounding box center [266, 209] width 25 height 25
click at [258, 200] on input "file" at bounding box center [258, 200] width 0 height 0
type input "C:\fakepath\Quote QU1390.pdf"
click at [304, 250] on textarea at bounding box center [691, 260] width 817 height 26
type textarea "x"
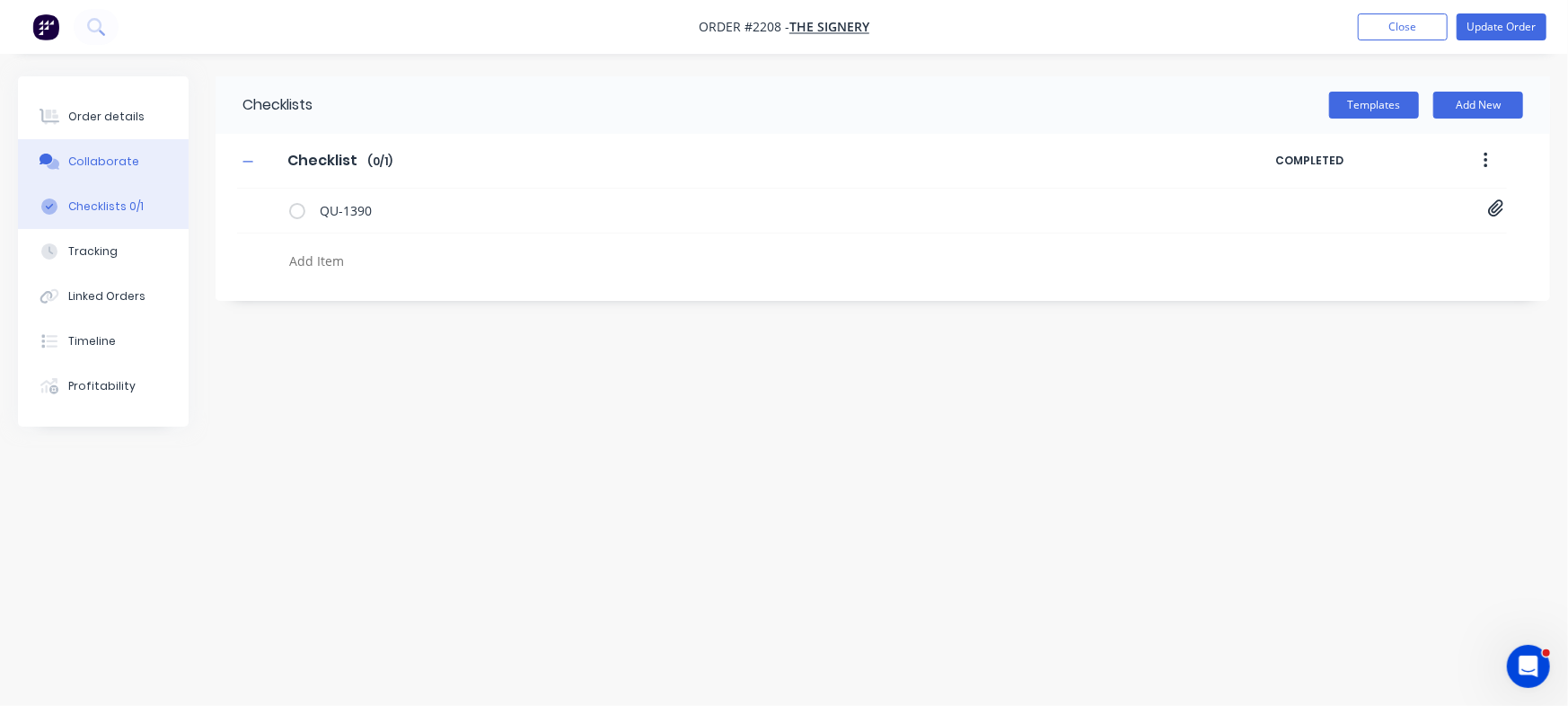
click at [72, 160] on div "Collaborate" at bounding box center [104, 162] width 71 height 16
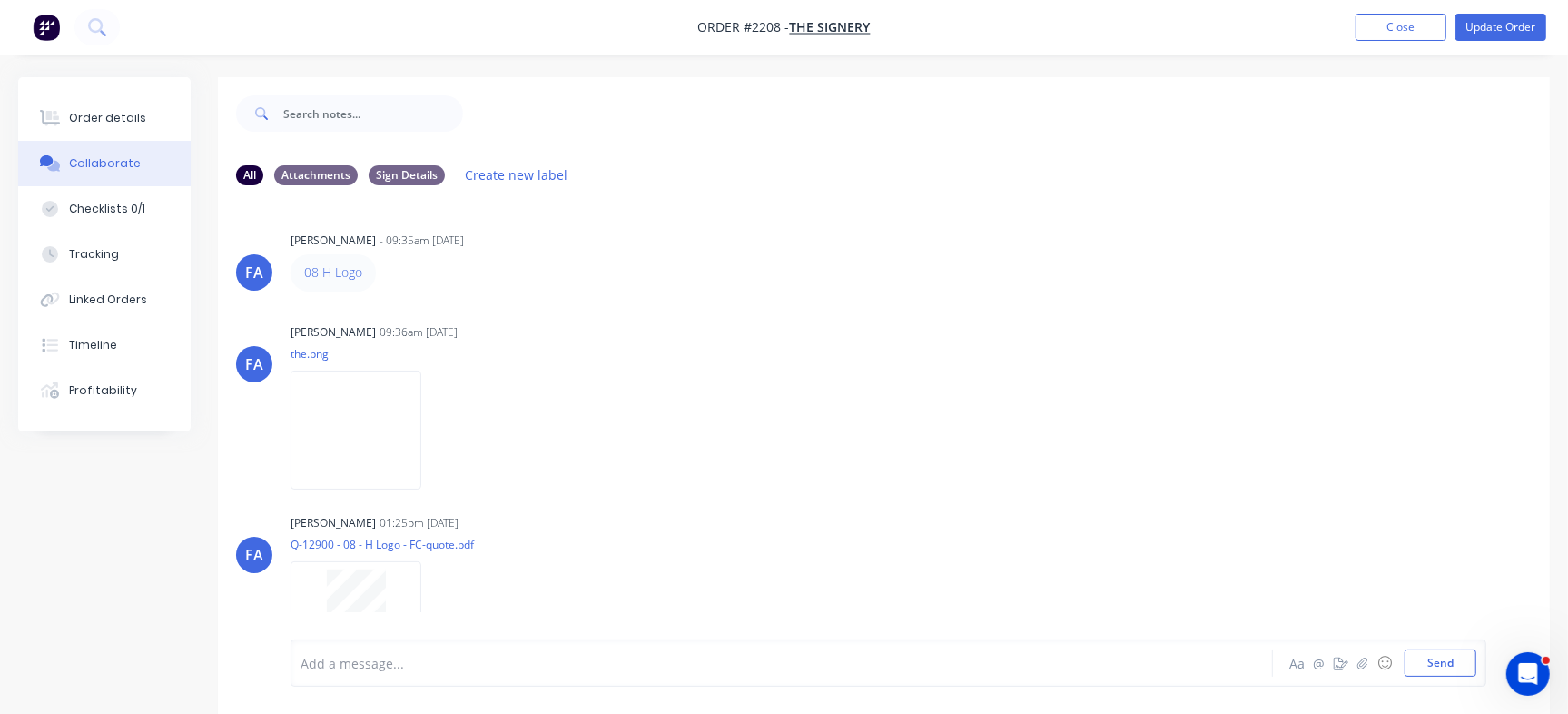
drag, startPoint x: 1524, startPoint y: 480, endPoint x: 1519, endPoint y: 586, distance: 106.1
click at [1519, 586] on div "FA Francis Adrian Candido - 09:35am 01/09/25 08 H Logo Labels Edit Delete FA Fr…" at bounding box center [884, 419] width 1332 height 439
click at [1249, 450] on div "FA Francis Adrian Candido 09:36am 01/09/25 the.png Labels Download Delete" at bounding box center [884, 401] width 1332 height 163
drag, startPoint x: 1566, startPoint y: 381, endPoint x: 1549, endPoint y: 502, distance: 122.2
click at [1549, 502] on div "Order details Collaborate Checklists 0/1 Tracking Linked Orders Timeline Profit…" at bounding box center [784, 408] width 1568 height 664
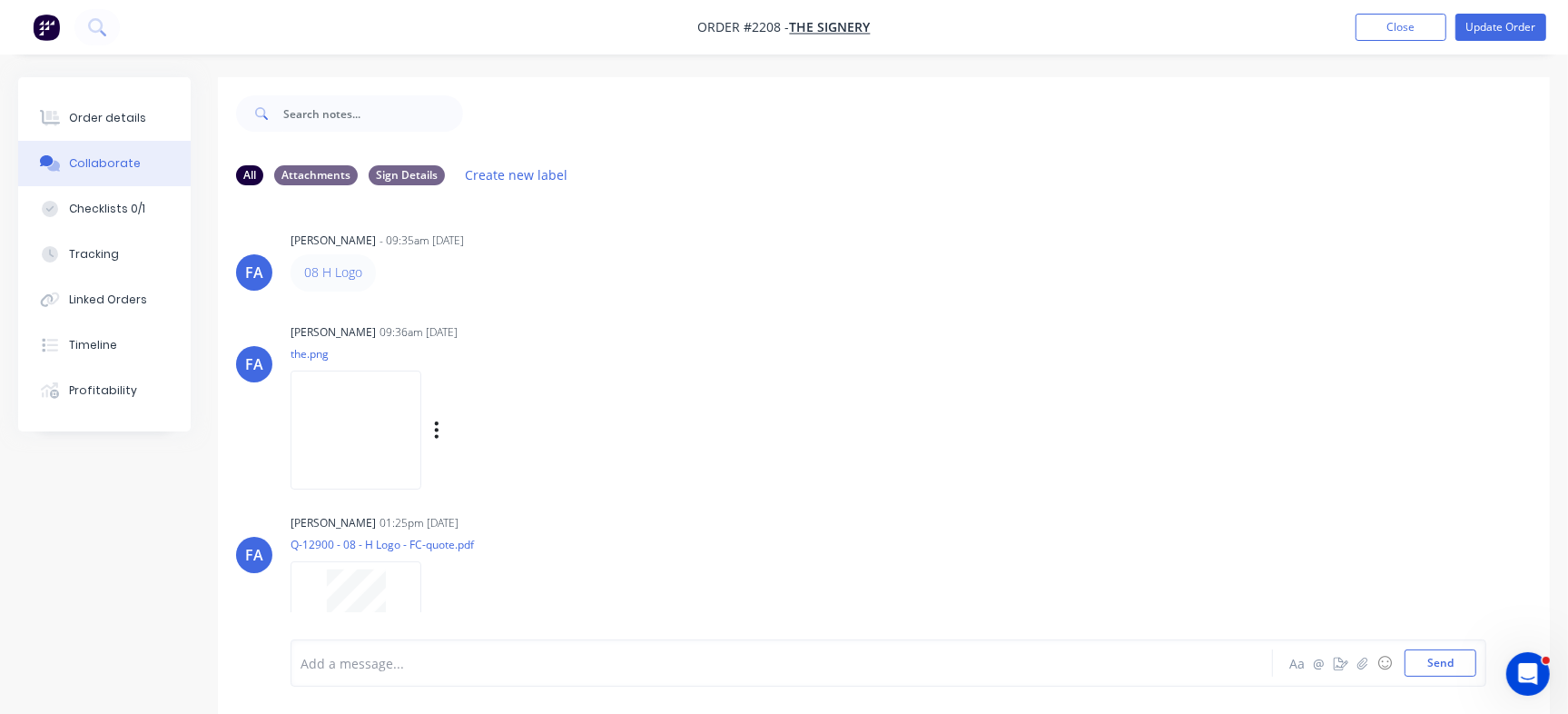
click at [1384, 412] on div "FA Francis Adrian Candido 09:36am 01/09/25 the.png Labels Download Delete" at bounding box center [884, 401] width 1332 height 163
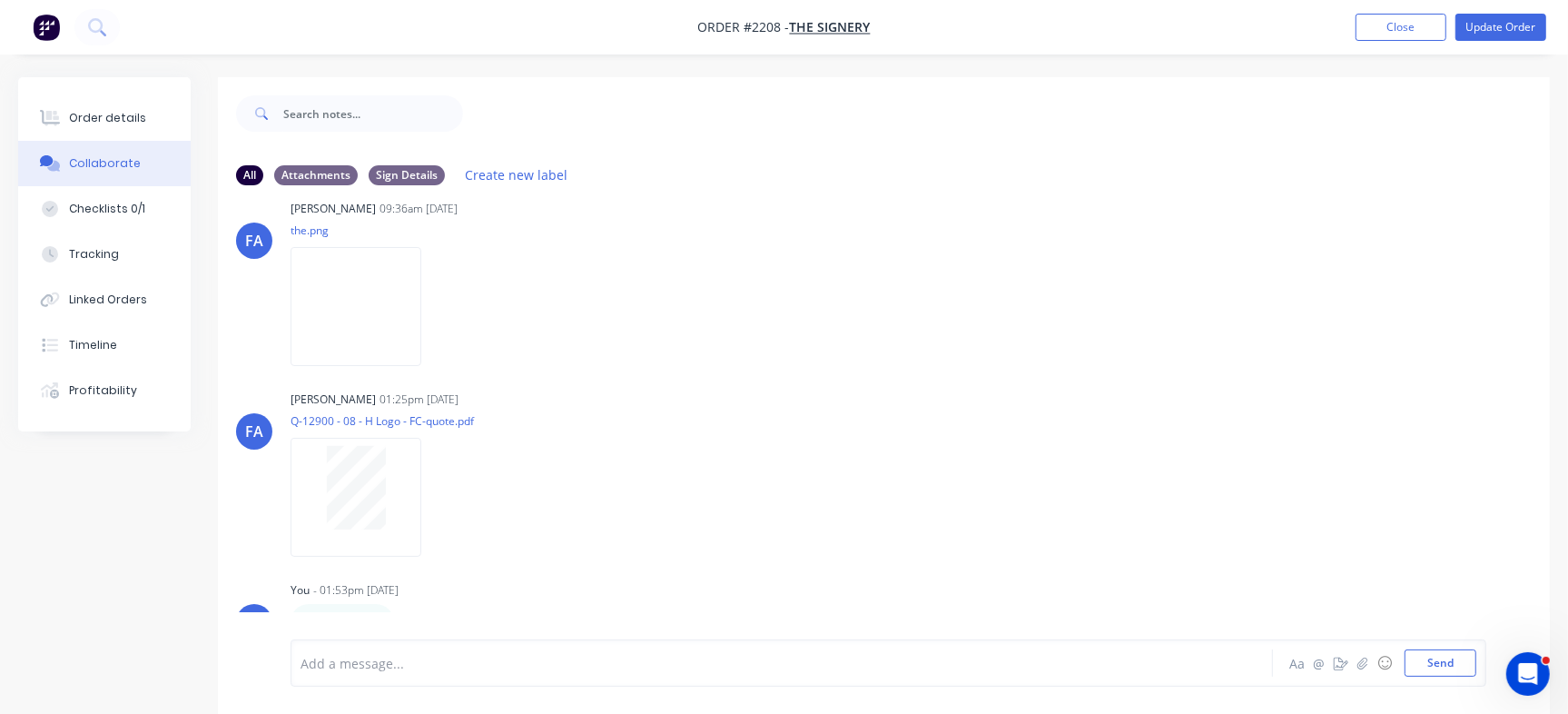
drag, startPoint x: 1540, startPoint y: 422, endPoint x: 32, endPoint y: 11, distance: 1563.0
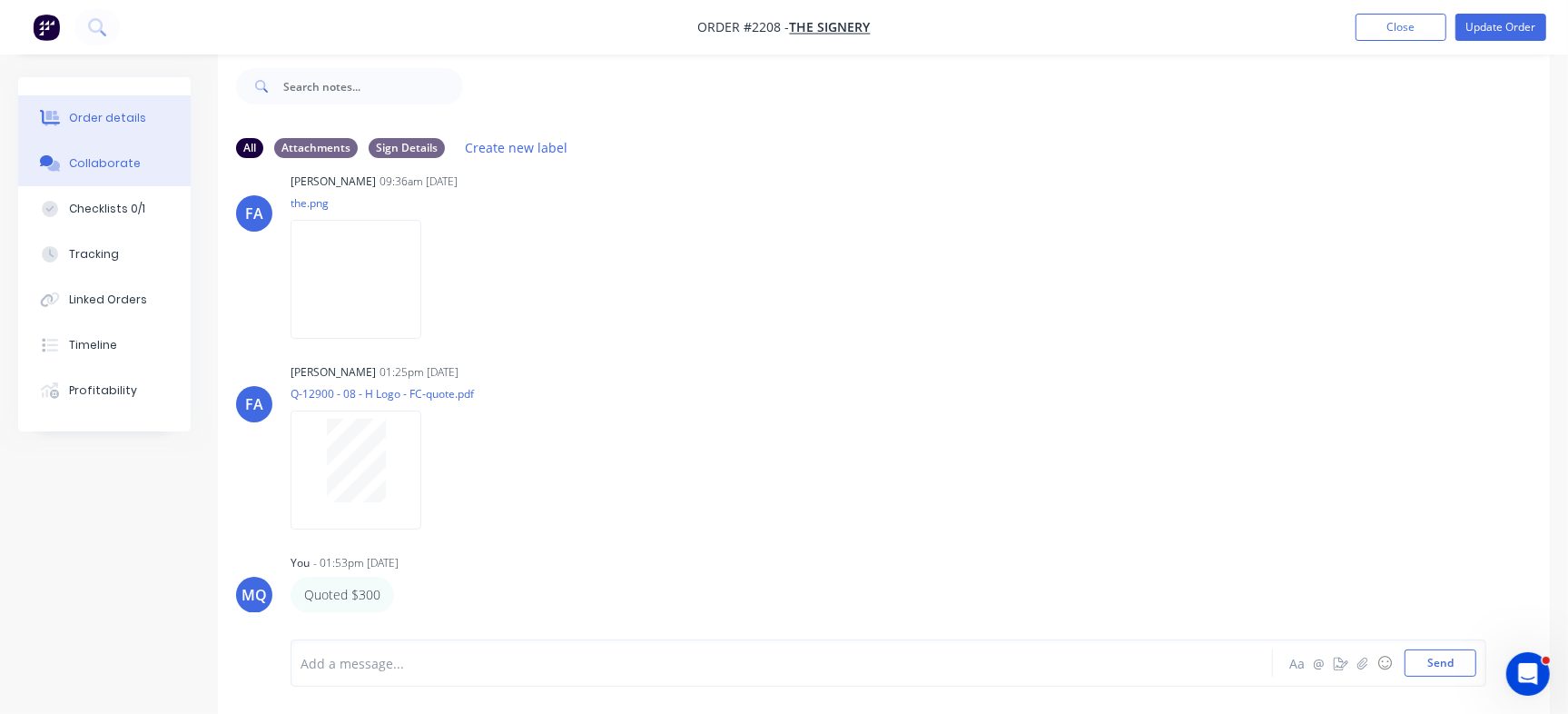
click at [116, 111] on div "Order details" at bounding box center [108, 117] width 77 height 16
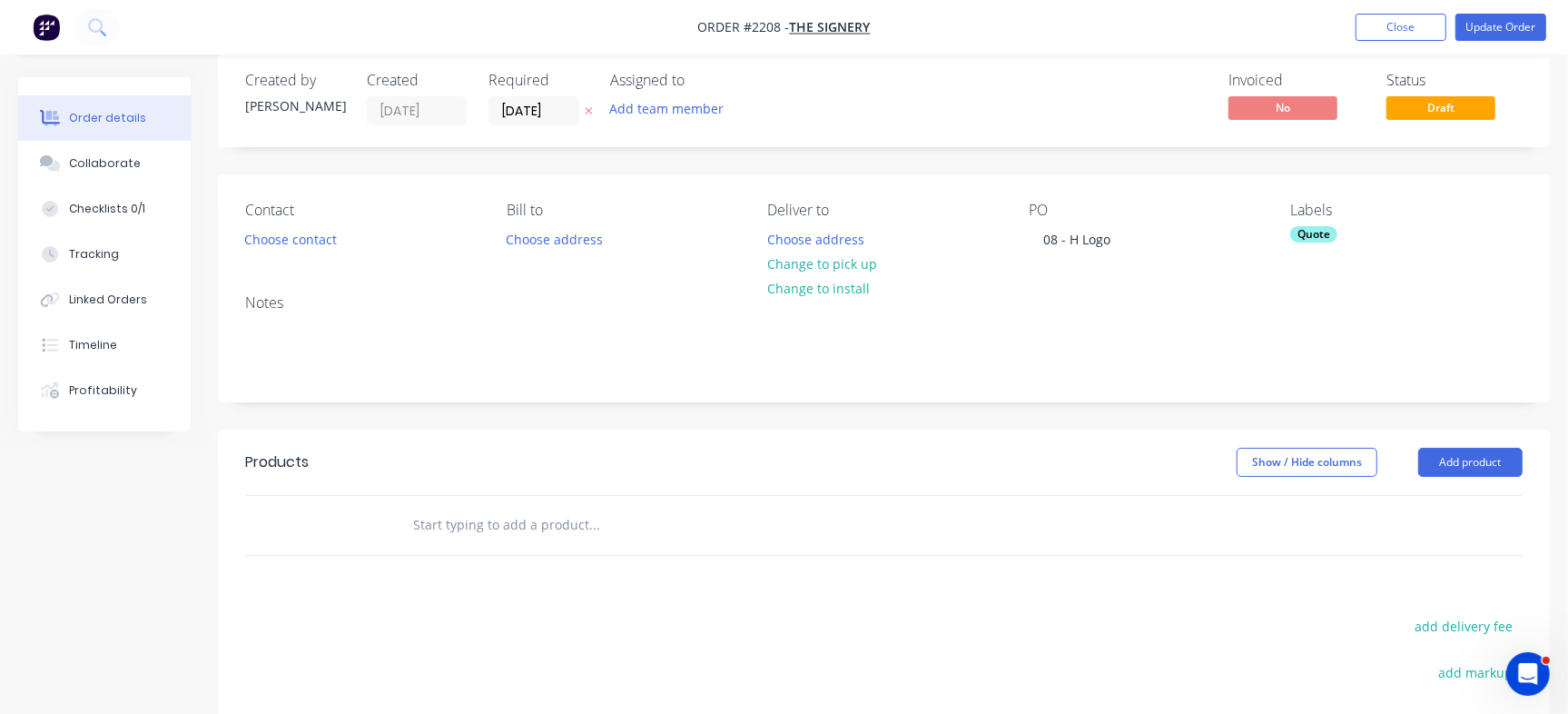
click at [468, 519] on input "text" at bounding box center [594, 525] width 363 height 37
paste input "350mm H logo Pin Placement"
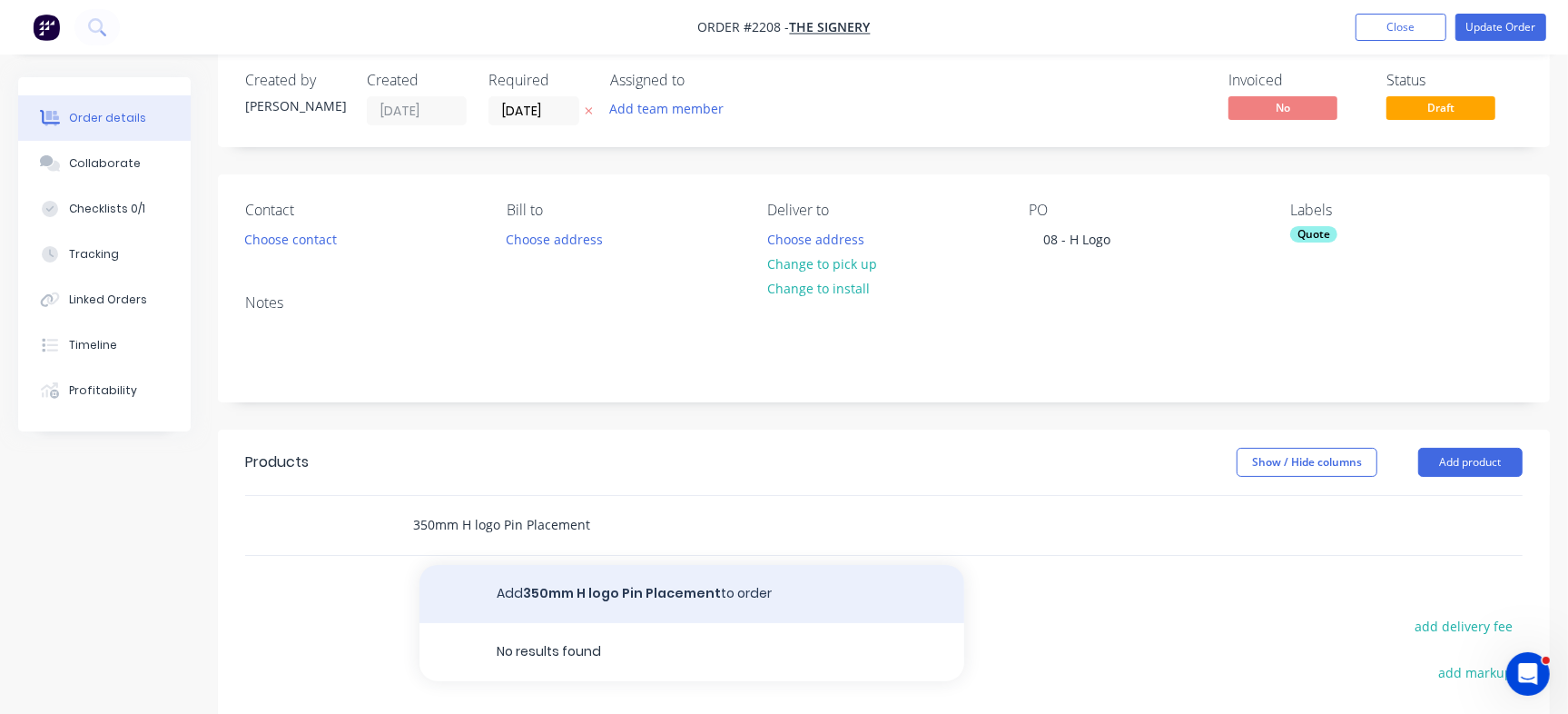
type input "350mm H logo Pin Placement"
click at [504, 593] on button "Add 350mm H logo Pin Placement to order" at bounding box center [691, 594] width 545 height 58
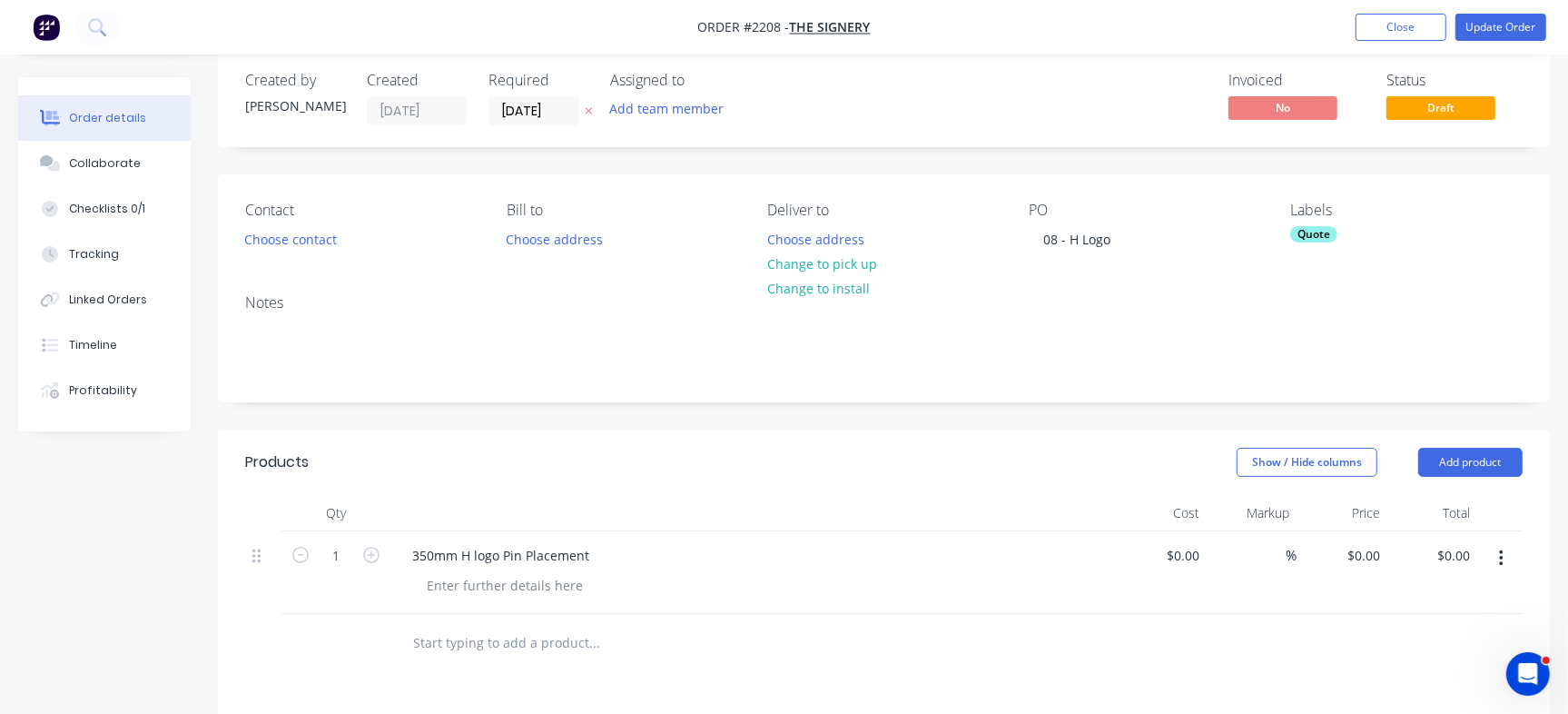
click at [452, 640] on input "text" at bounding box center [594, 643] width 363 height 37
type input "SS"
drag, startPoint x: 520, startPoint y: 627, endPoint x: 352, endPoint y: 640, distance: 168.5
click at [352, 640] on div "SS" at bounding box center [883, 643] width 1277 height 59
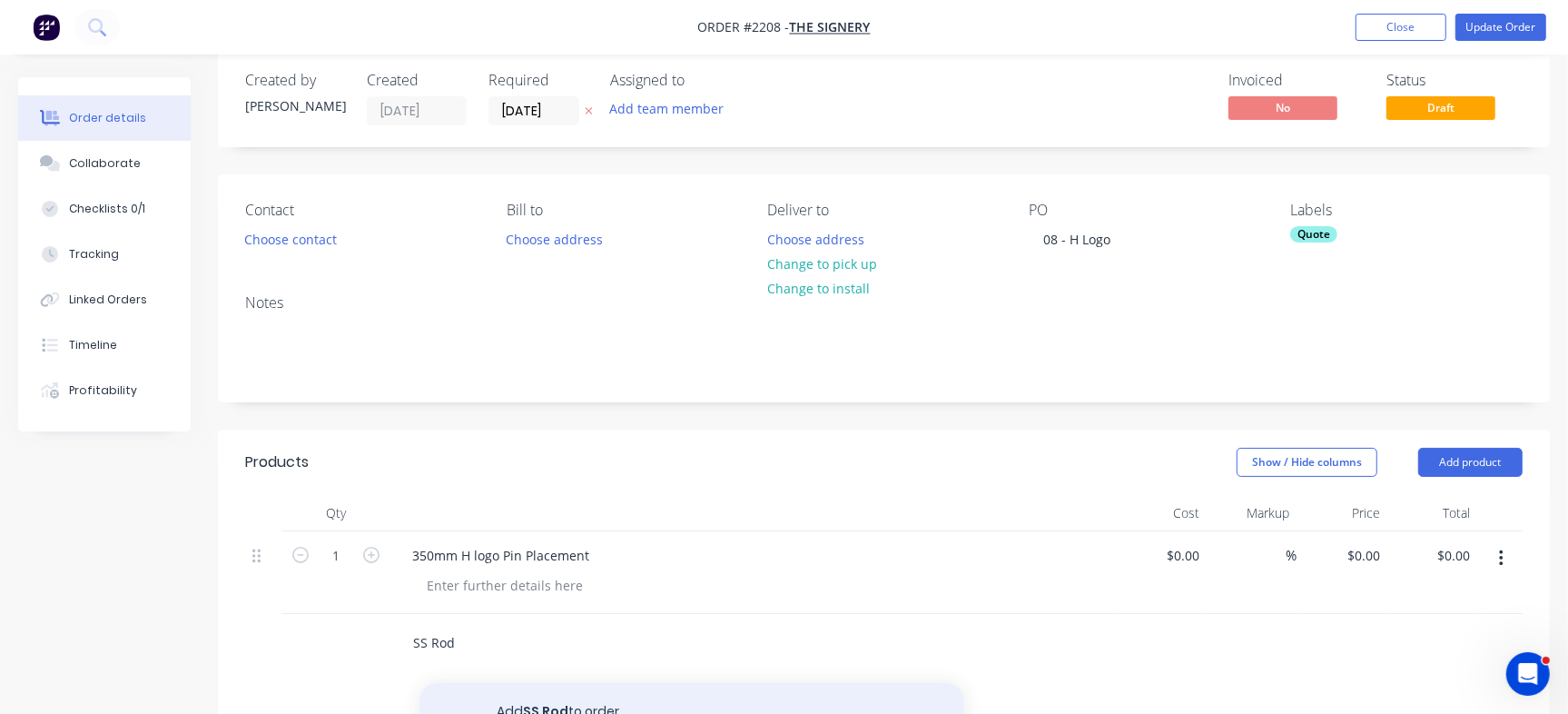
type input "SS Rod"
click at [515, 701] on button "Add SS Rod to order" at bounding box center [691, 711] width 545 height 58
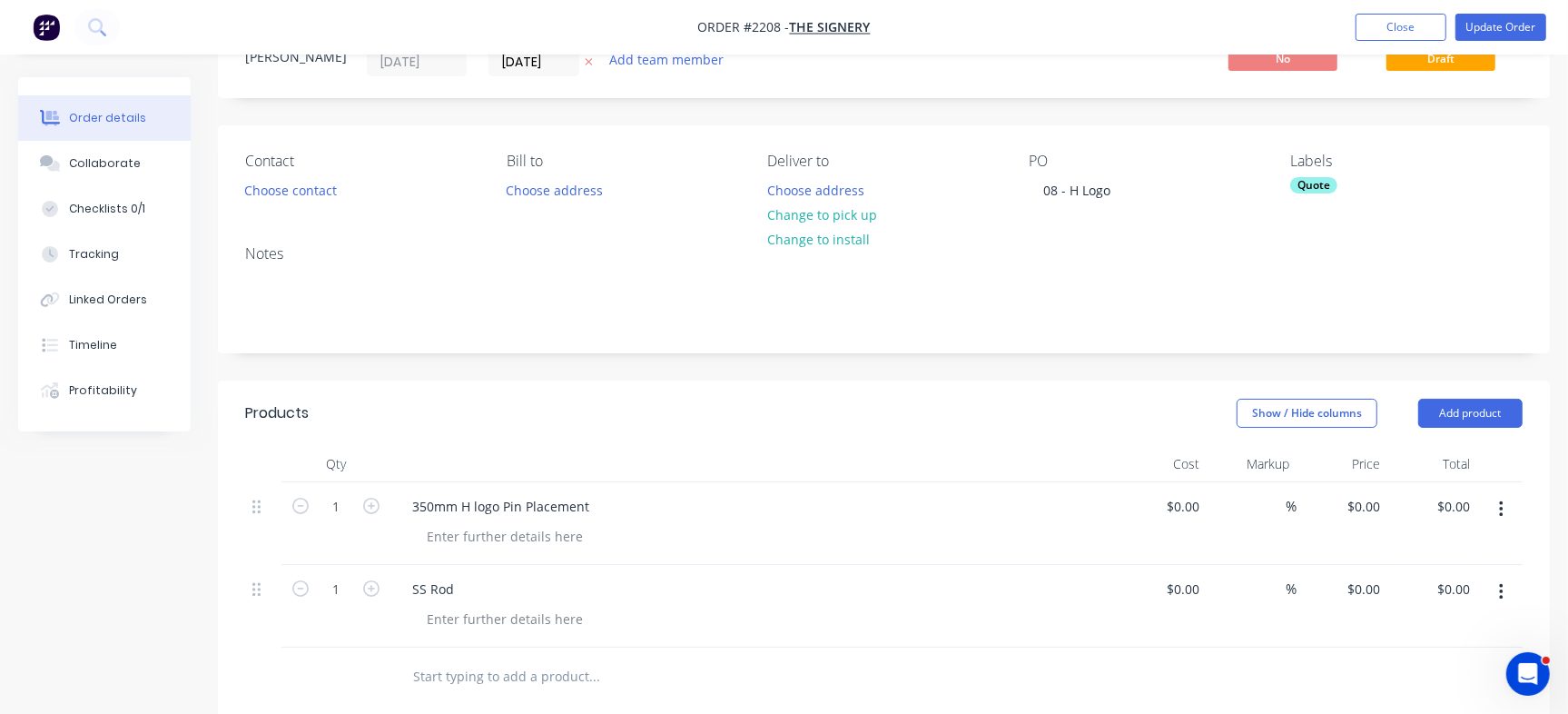
scroll to position [90, 0]
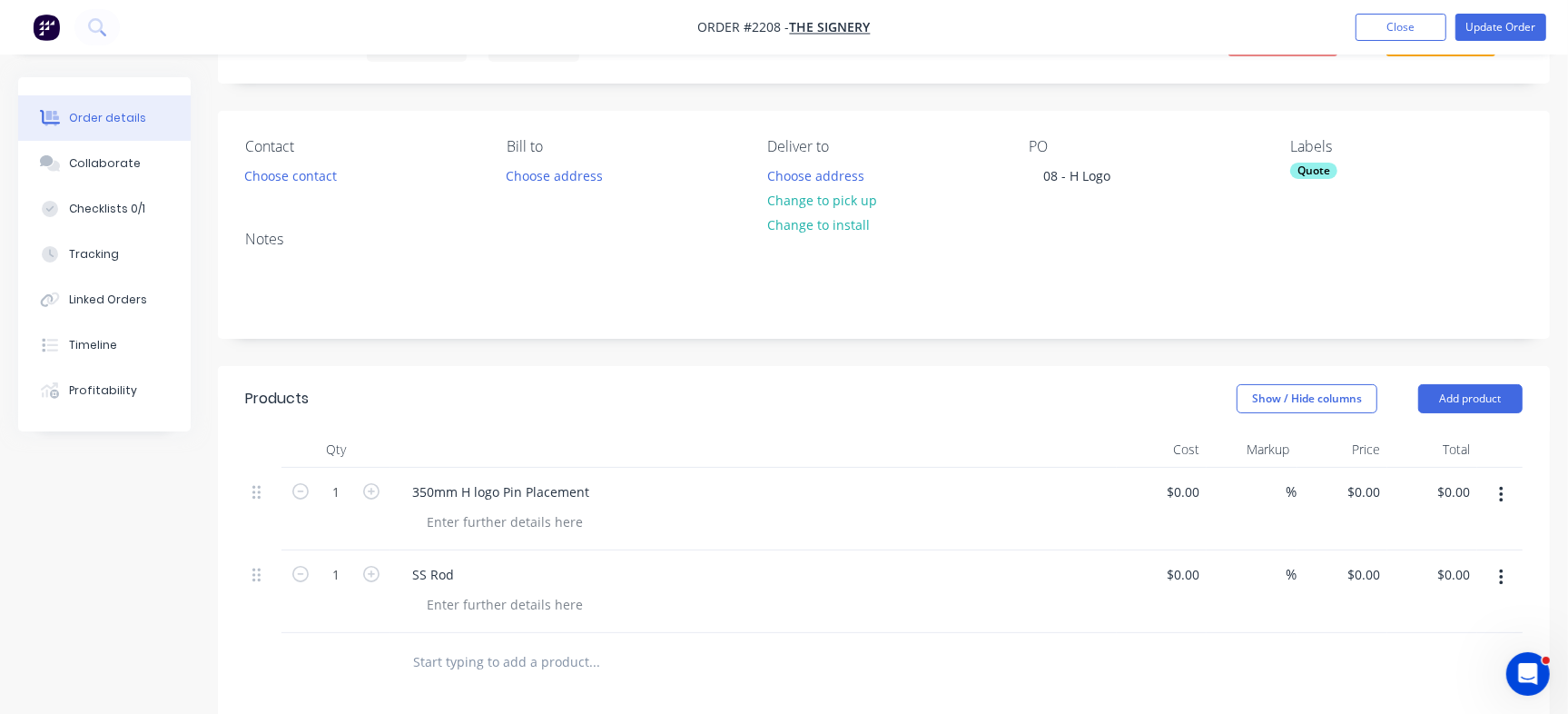
click at [1311, 158] on div "Labels Quote" at bounding box center [1406, 163] width 233 height 51
click at [1311, 165] on div "Quote" at bounding box center [1312, 170] width 47 height 16
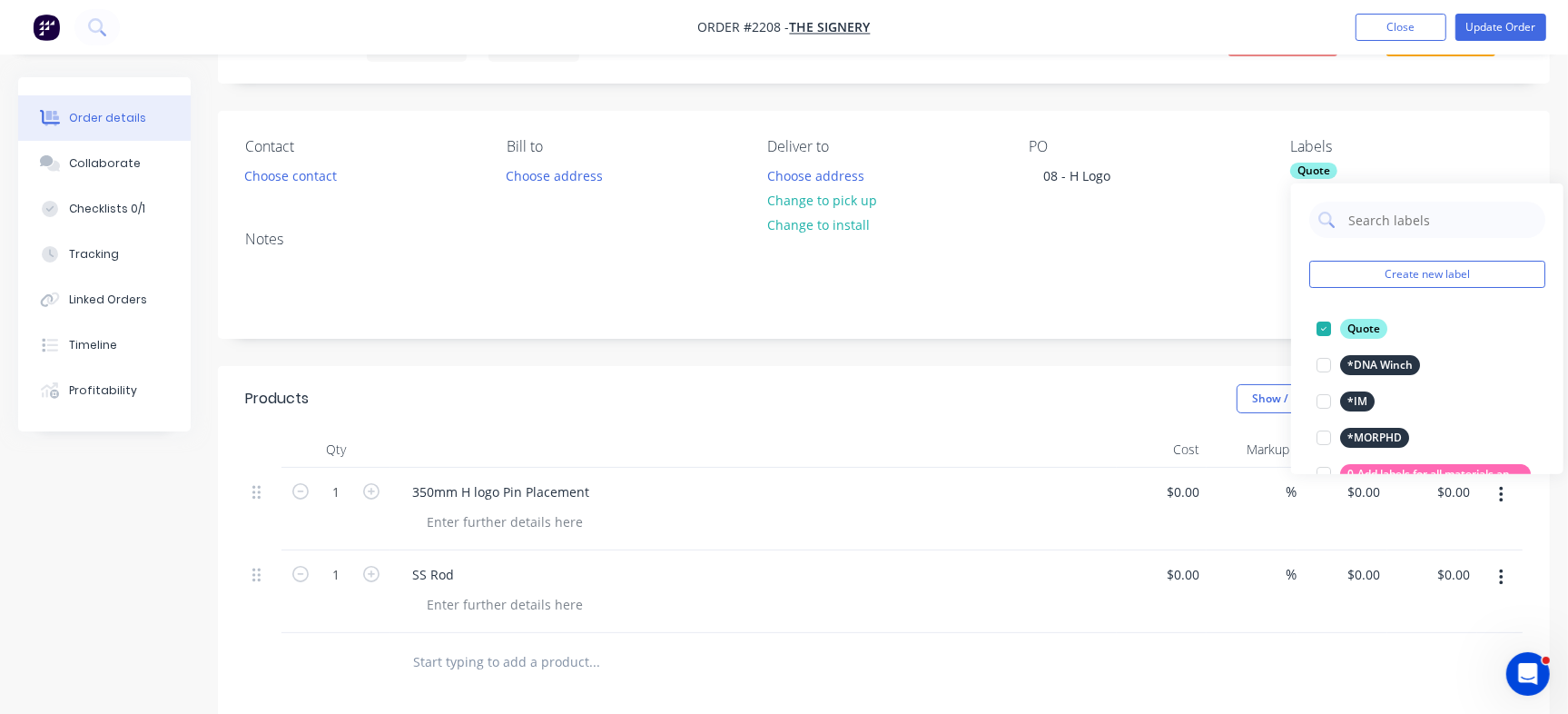
click at [1320, 331] on div at bounding box center [1324, 329] width 37 height 37
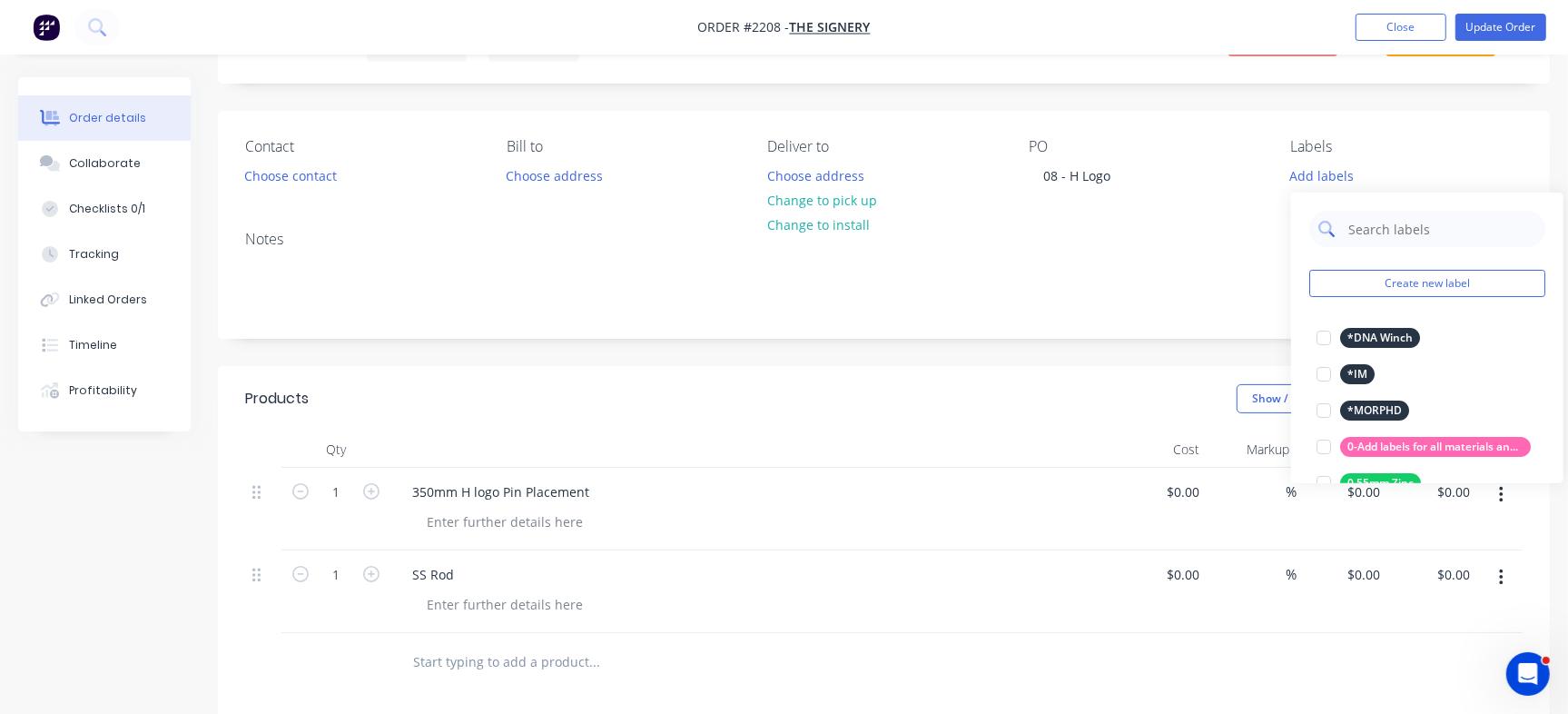
click at [1395, 213] on input "text" at bounding box center [1440, 229] width 189 height 37
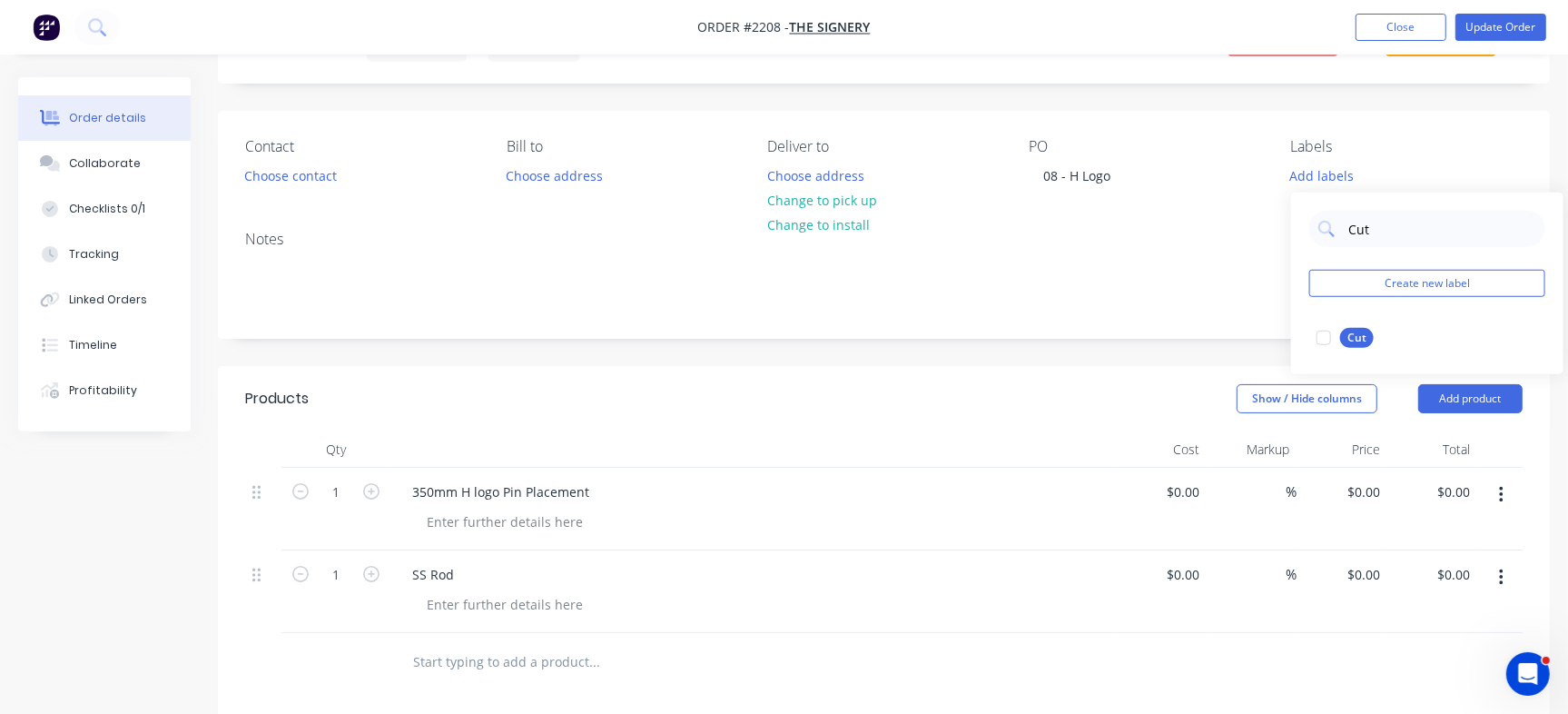
click at [1334, 347] on div at bounding box center [1324, 338] width 37 height 37
click at [1399, 203] on input "Cut" at bounding box center [1440, 220] width 189 height 37
click at [1383, 222] on input "Cut" at bounding box center [1440, 220] width 189 height 37
click at [1354, 215] on input "Weld" at bounding box center [1440, 220] width 189 height 37
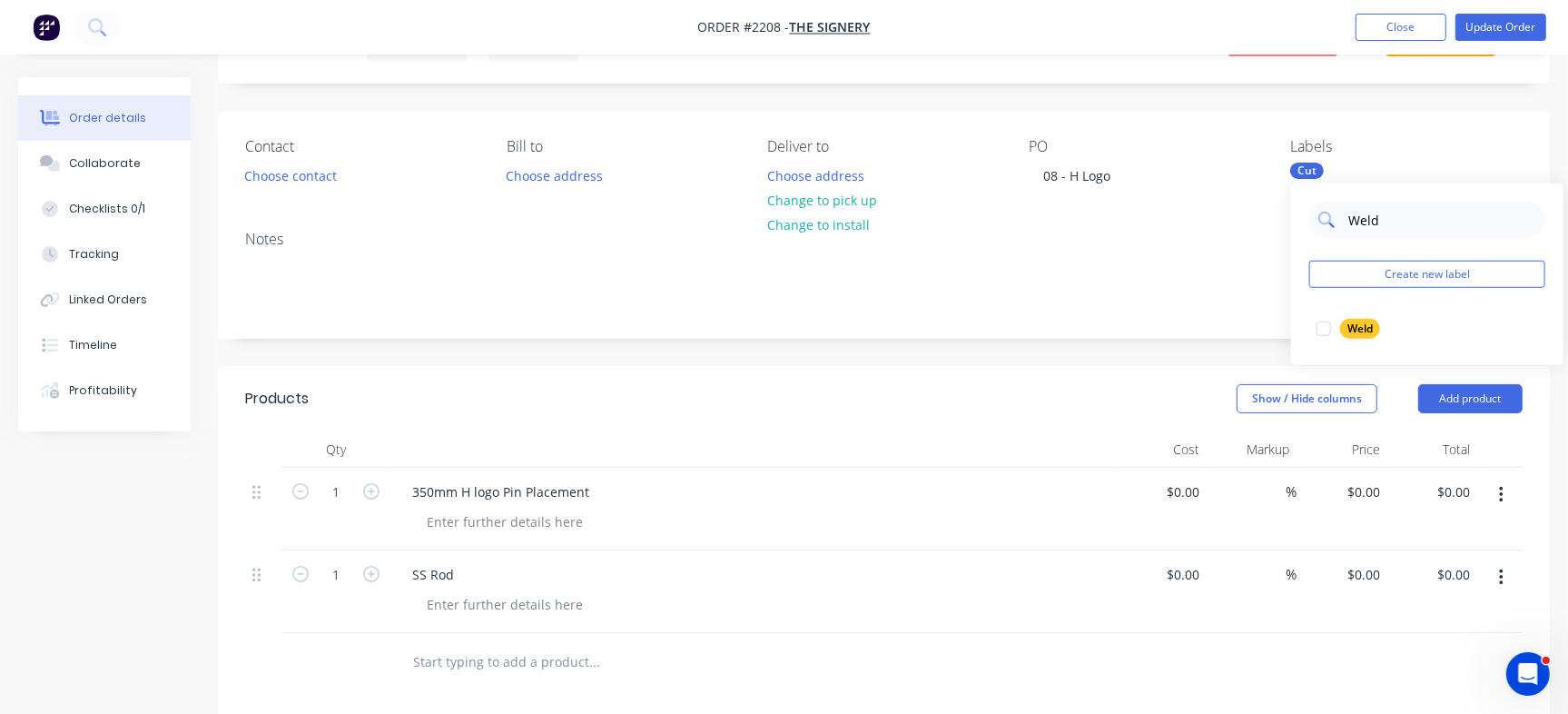
click at [1354, 215] on input "Weld" at bounding box center [1440, 220] width 189 height 37
type input "Fabricate"
click at [1344, 331] on div "Fabricate" at bounding box center [1370, 329] width 62 height 20
click at [1101, 60] on div "Invoiced No Status Draft" at bounding box center [1157, 36] width 731 height 54
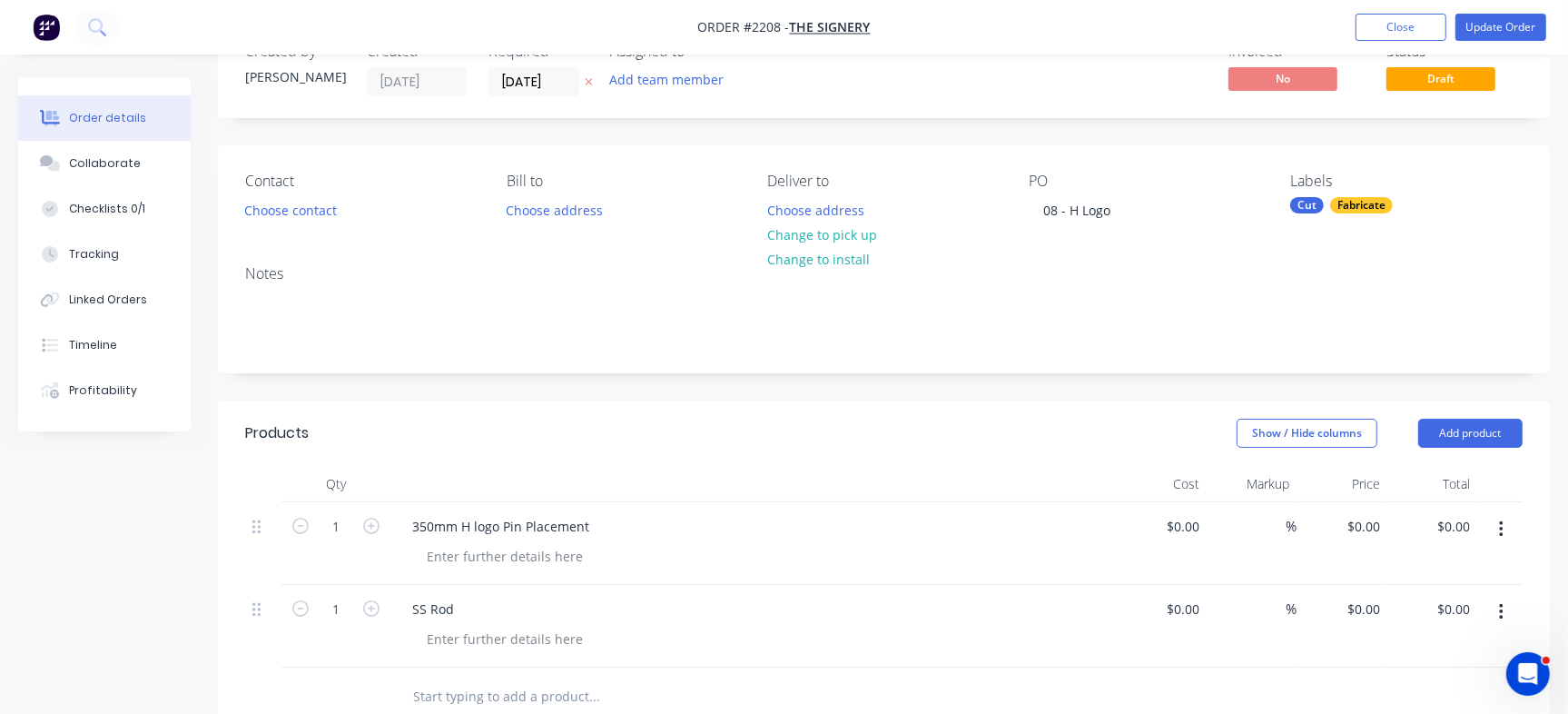
scroll to position [0, 0]
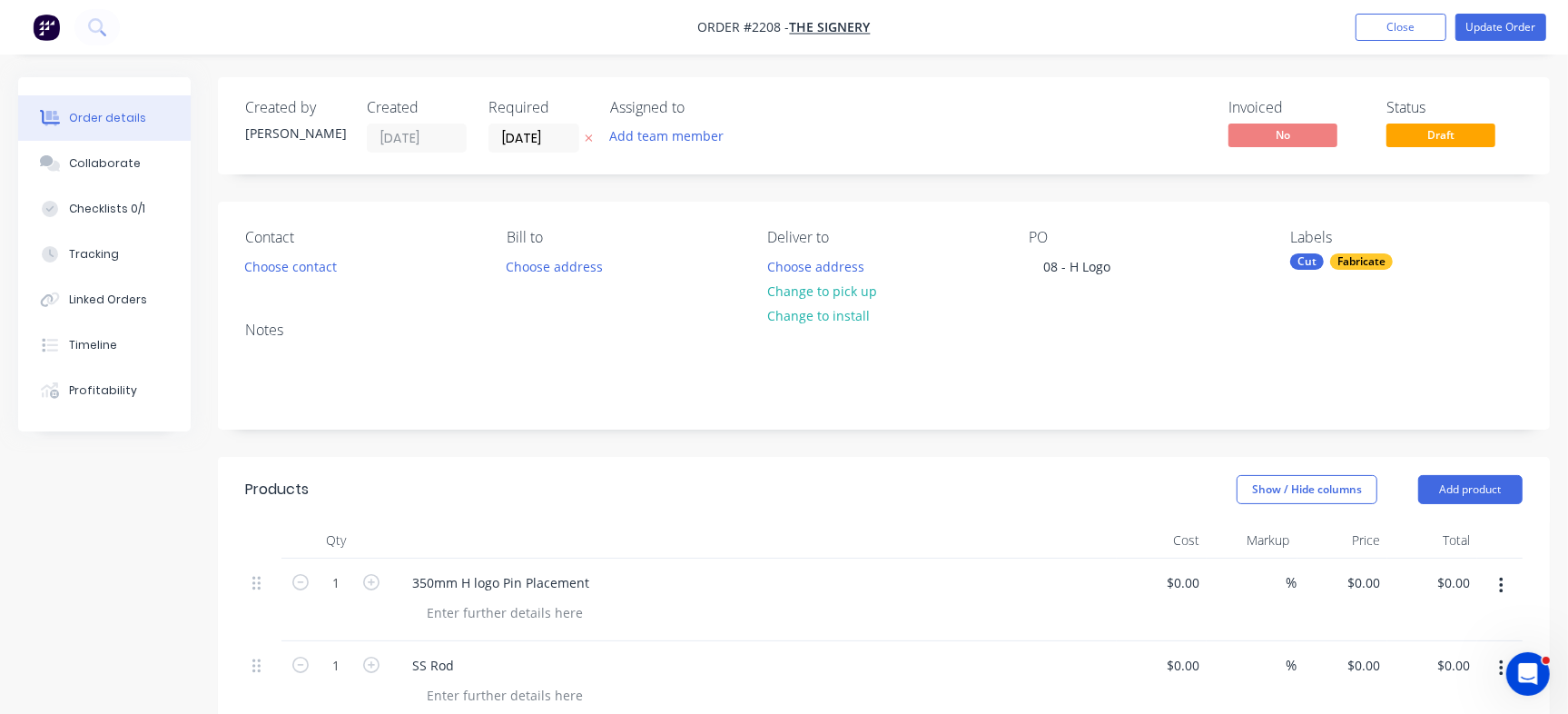
click at [1384, 263] on div "Fabricate" at bounding box center [1360, 261] width 62 height 16
click at [98, 156] on div "Collaborate" at bounding box center [105, 163] width 72 height 16
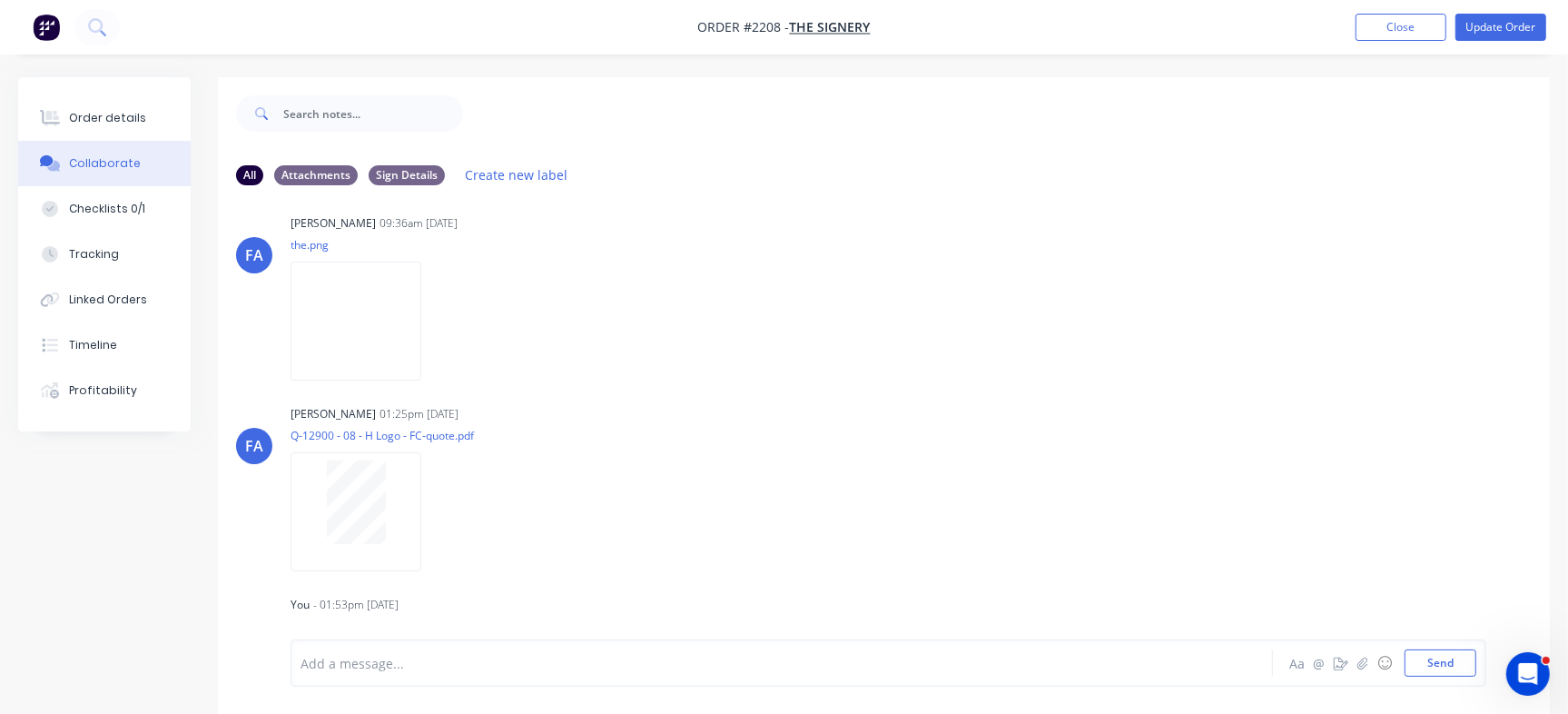
scroll to position [27, 0]
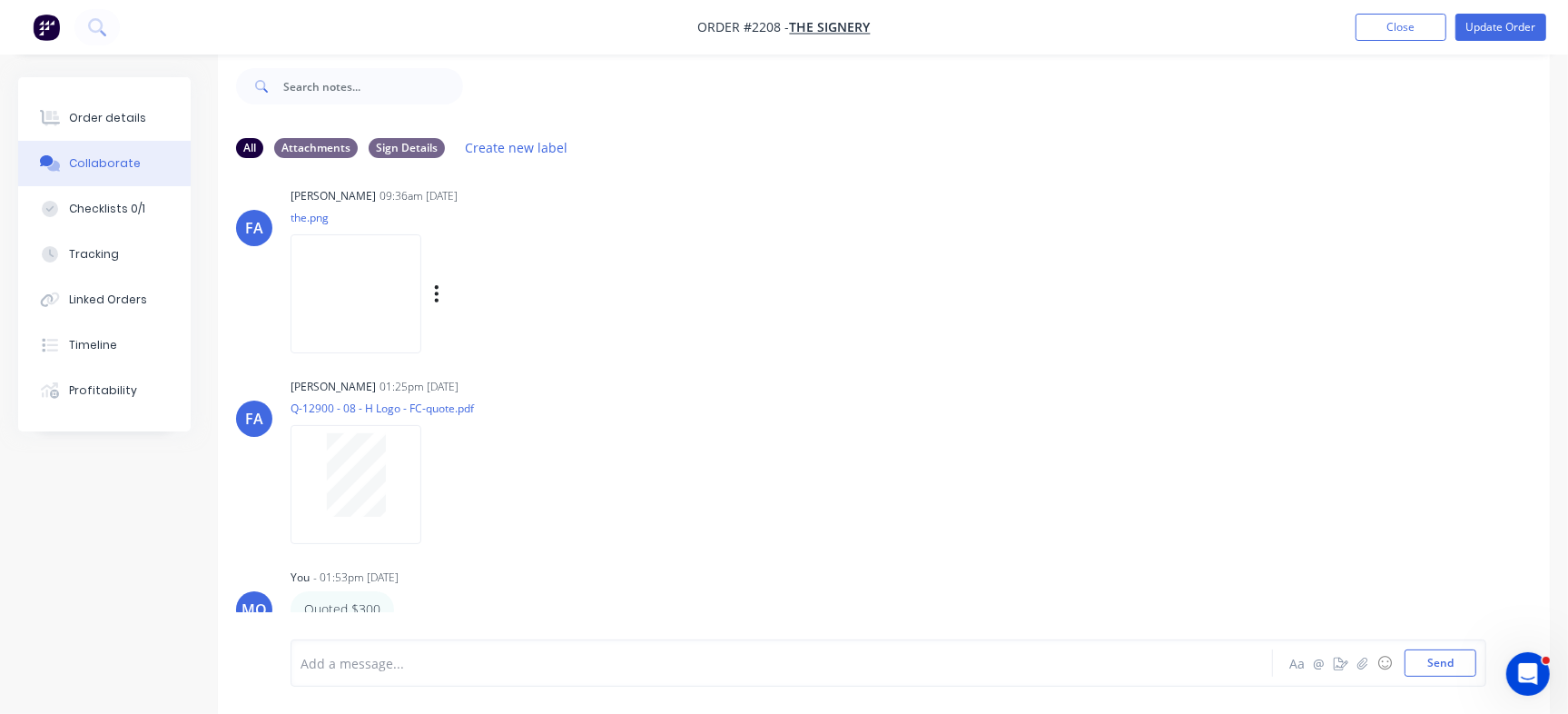
click at [317, 273] on img at bounding box center [355, 294] width 131 height 119
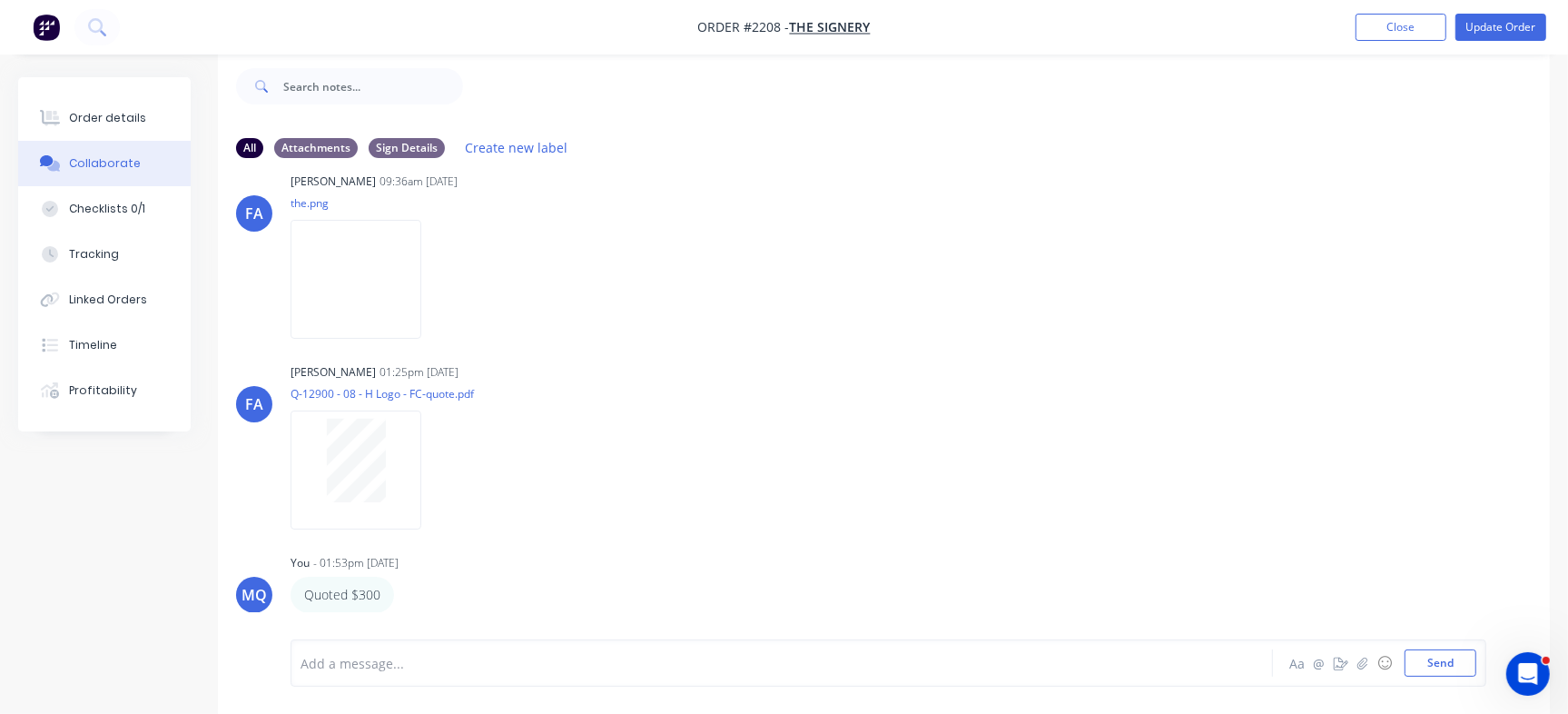
click at [443, 668] on div at bounding box center [742, 663] width 880 height 19
click at [436, 672] on div "Quote accepted" at bounding box center [742, 663] width 880 height 19
click at [470, 650] on div "Quote accepted" at bounding box center [741, 663] width 881 height 27
click at [470, 656] on div "Quote accepted" at bounding box center [742, 663] width 880 height 19
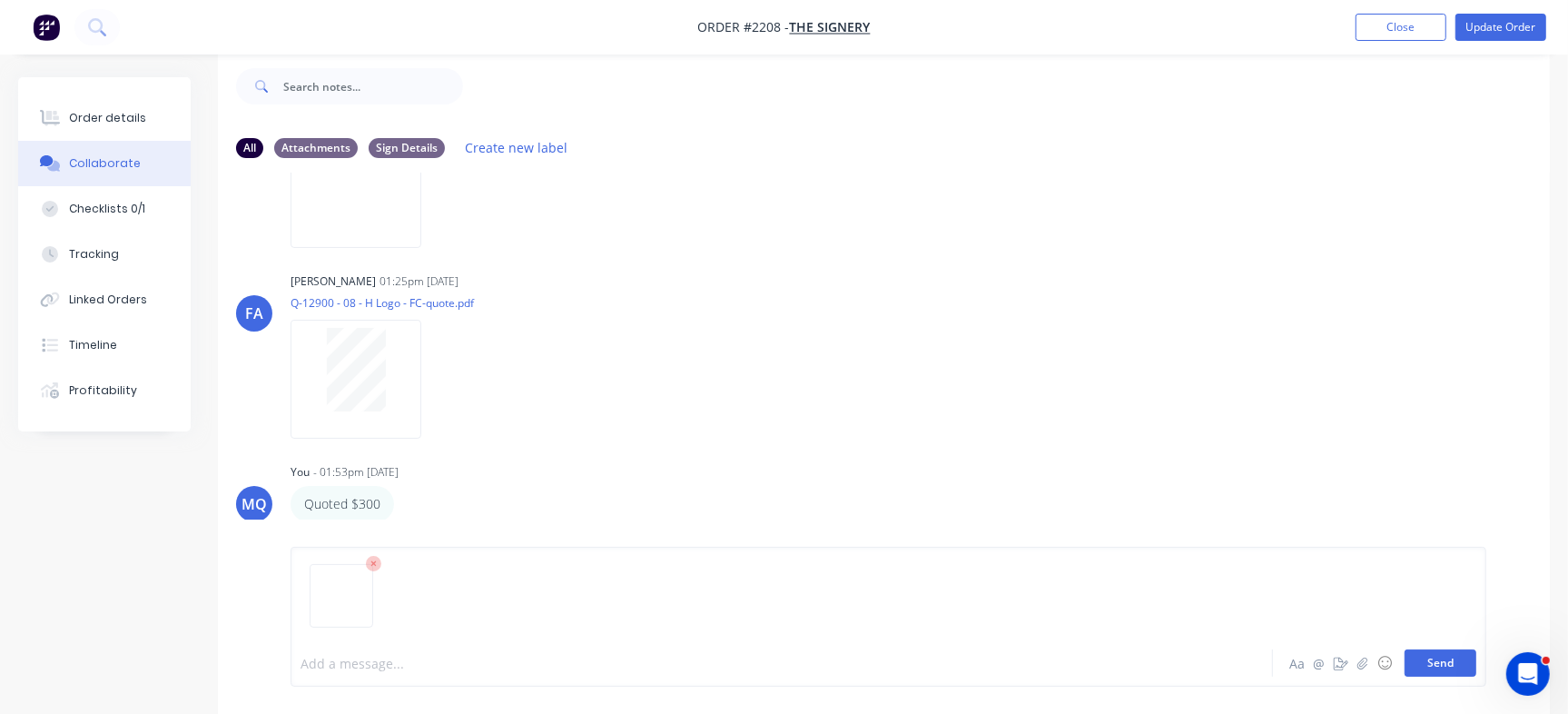
click at [1433, 661] on button "Send" at bounding box center [1440, 663] width 72 height 27
click at [1434, 659] on button "Send" at bounding box center [1440, 663] width 72 height 27
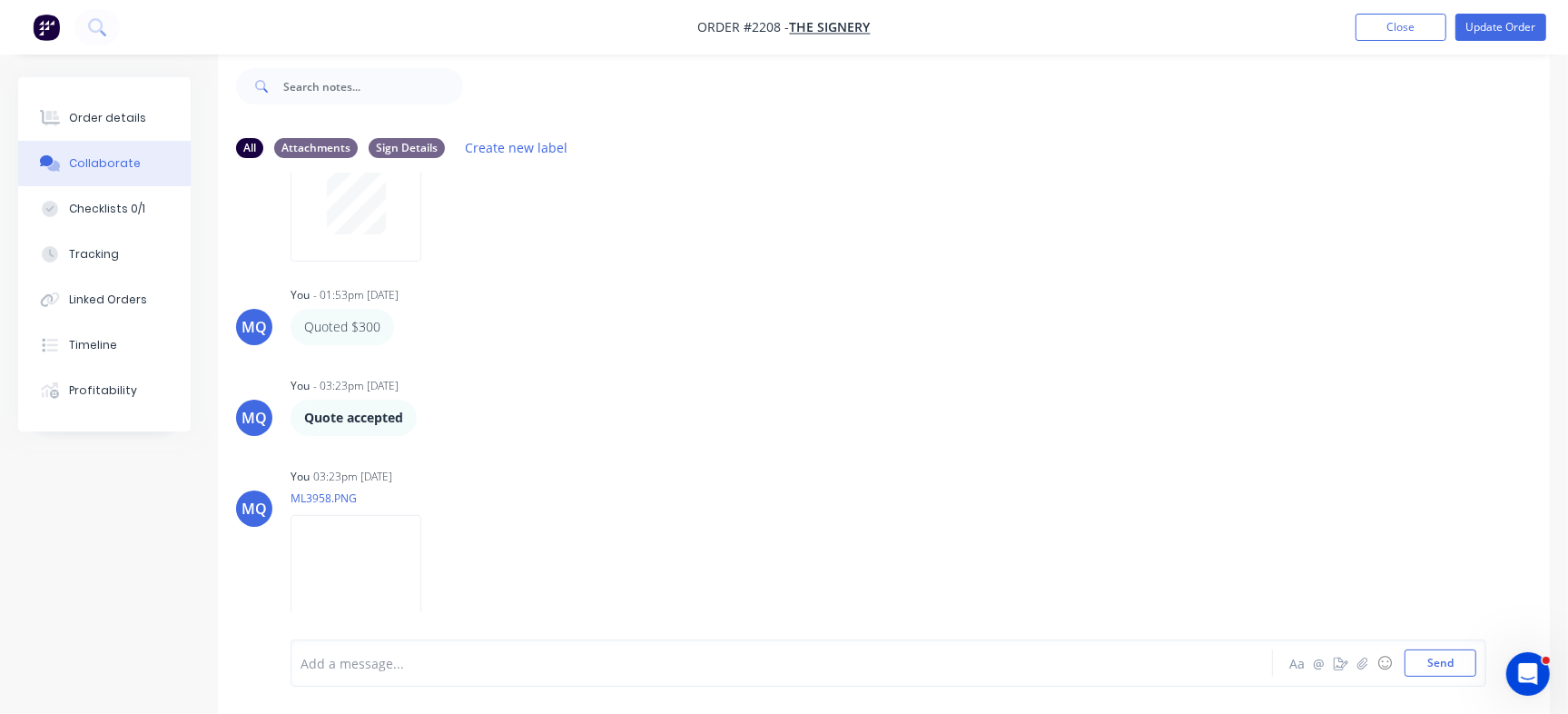
click at [90, 141] on button "Collaborate" at bounding box center [105, 162] width 173 height 45
click at [92, 196] on button "Checklists 0/1" at bounding box center [105, 209] width 173 height 45
type textarea "x"
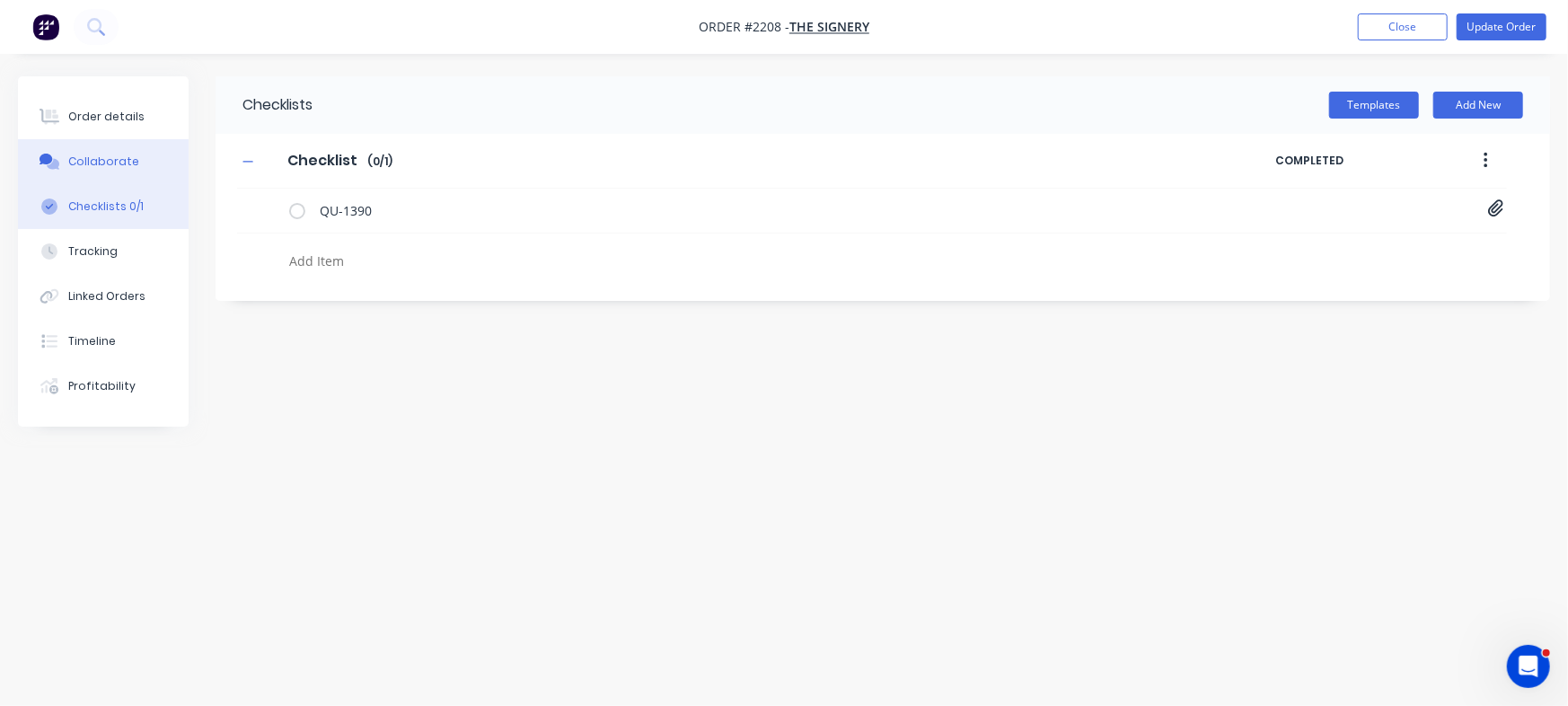
click at [73, 148] on button "Collaborate" at bounding box center [104, 161] width 171 height 45
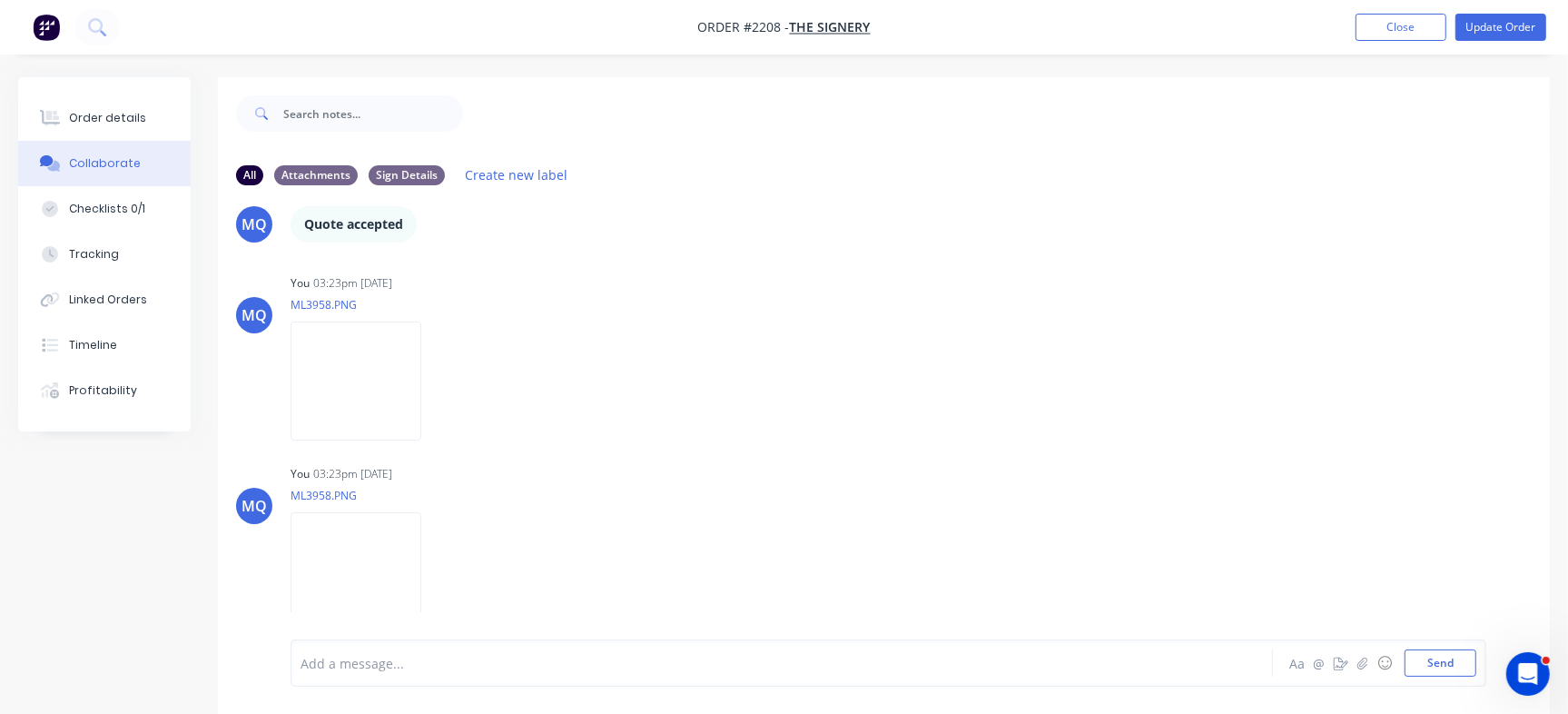
scroll to position [27, 0]
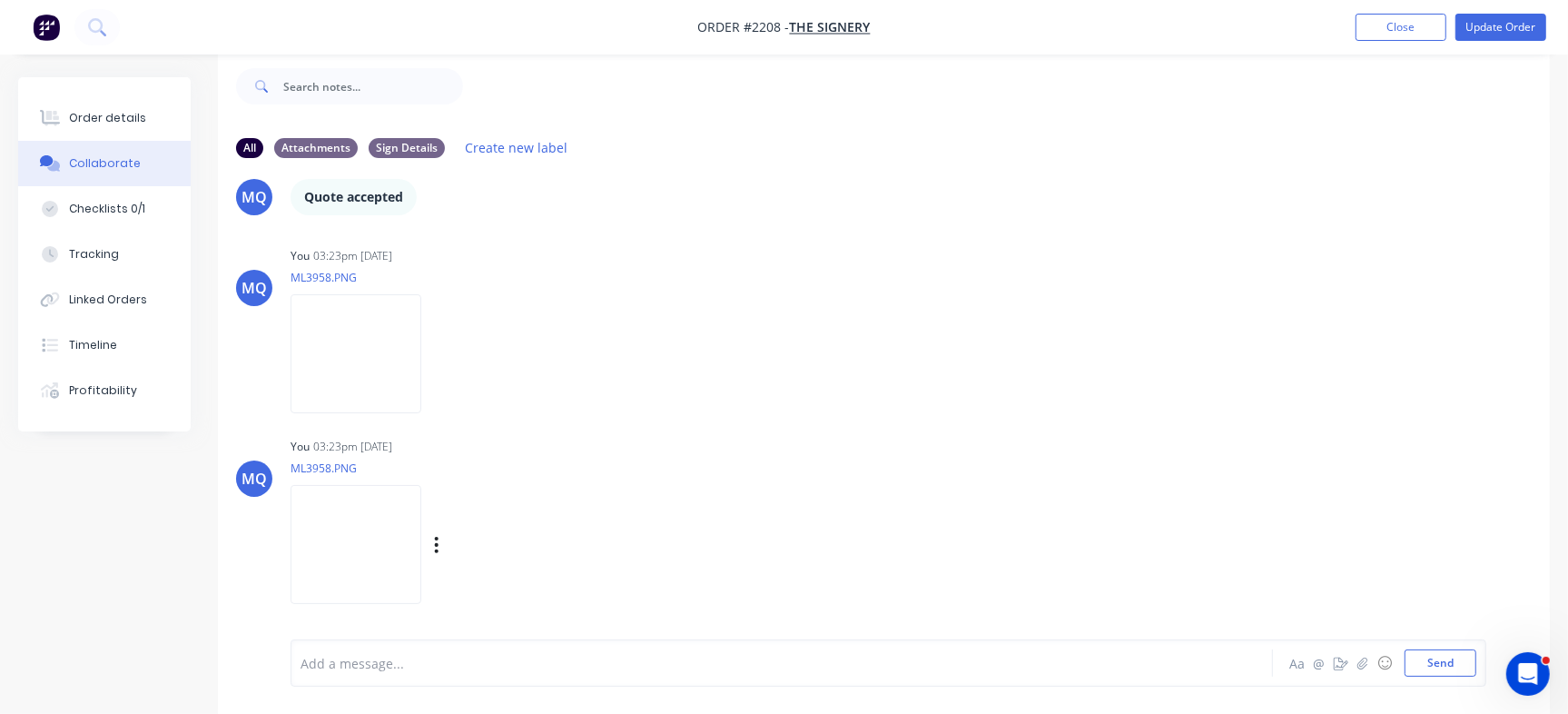
click at [632, 544] on div "Labels Download Delete" at bounding box center [530, 545] width 205 height 26
click at [439, 548] on icon "button" at bounding box center [437, 545] width 6 height 21
click at [658, 596] on button "Delete" at bounding box center [555, 588] width 205 height 41
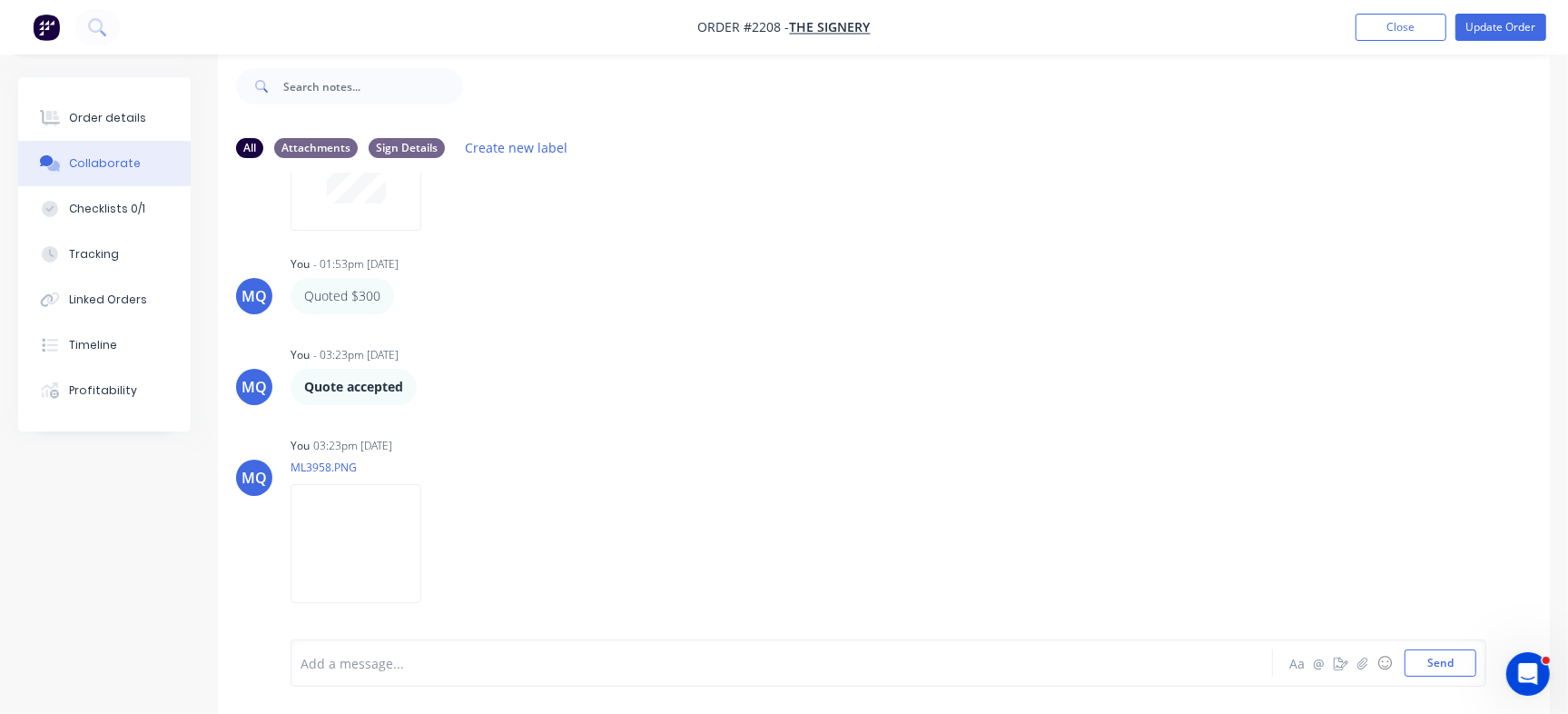
scroll to position [421, 0]
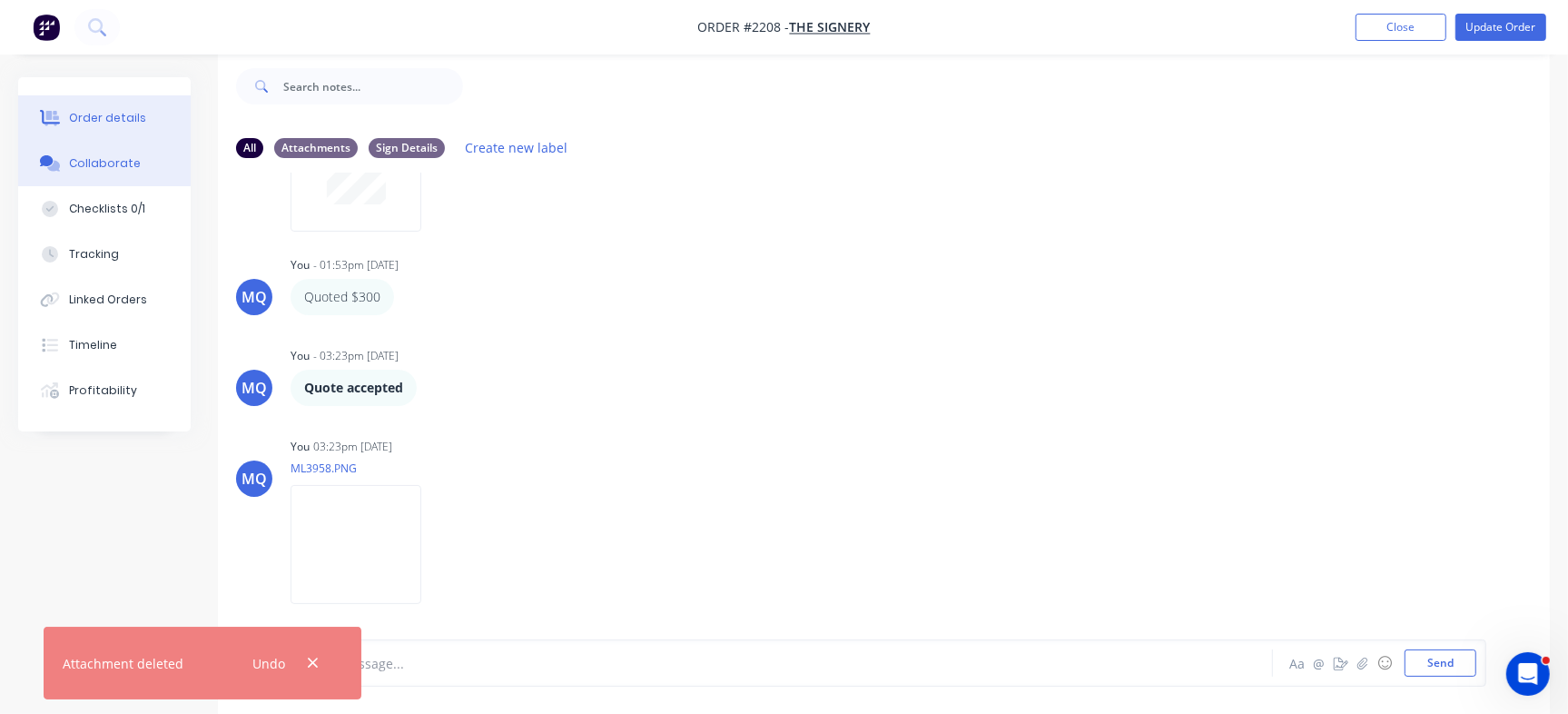
click at [130, 110] on div "Order details" at bounding box center [108, 117] width 77 height 16
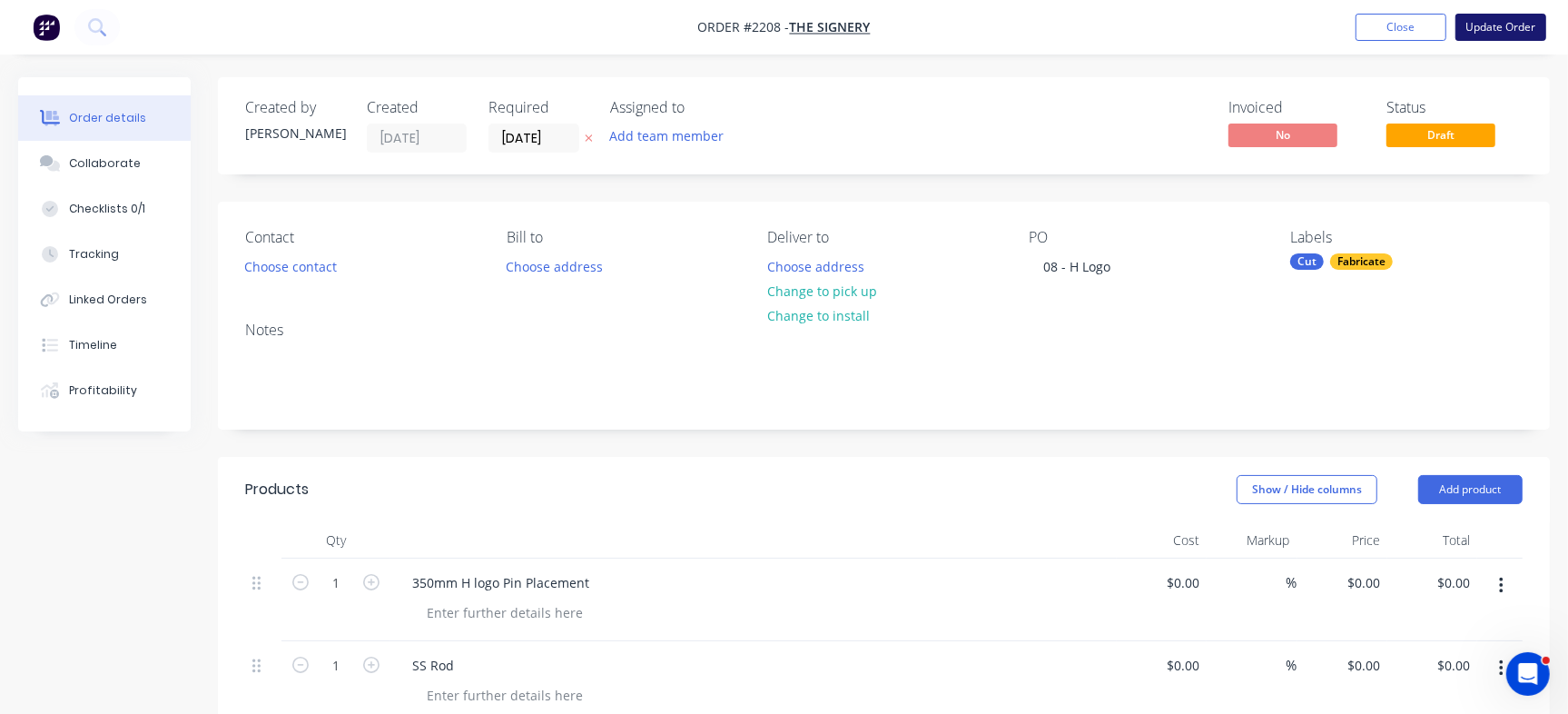
click at [1496, 31] on button "Update Order" at bounding box center [1500, 27] width 90 height 27
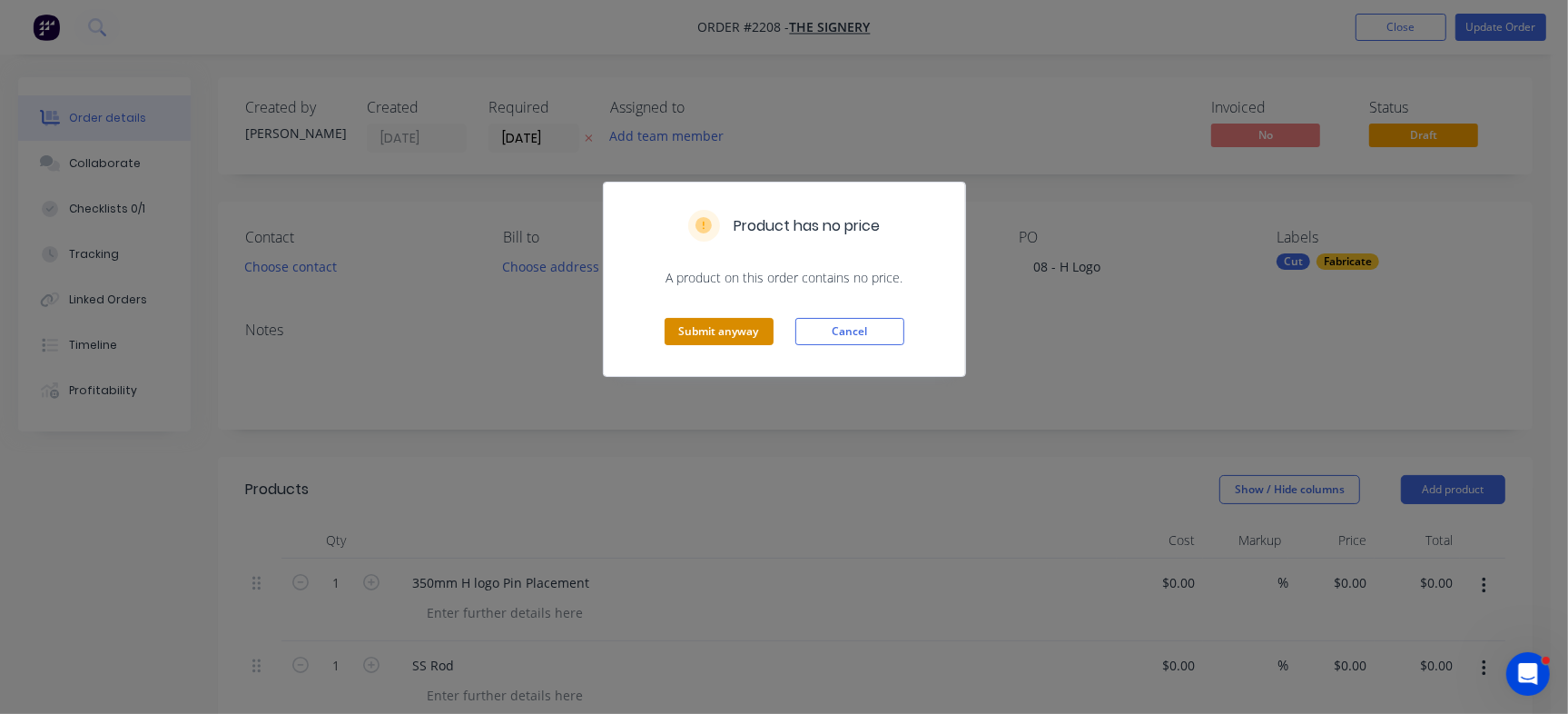
click at [742, 328] on button "Submit anyway" at bounding box center [719, 332] width 109 height 27
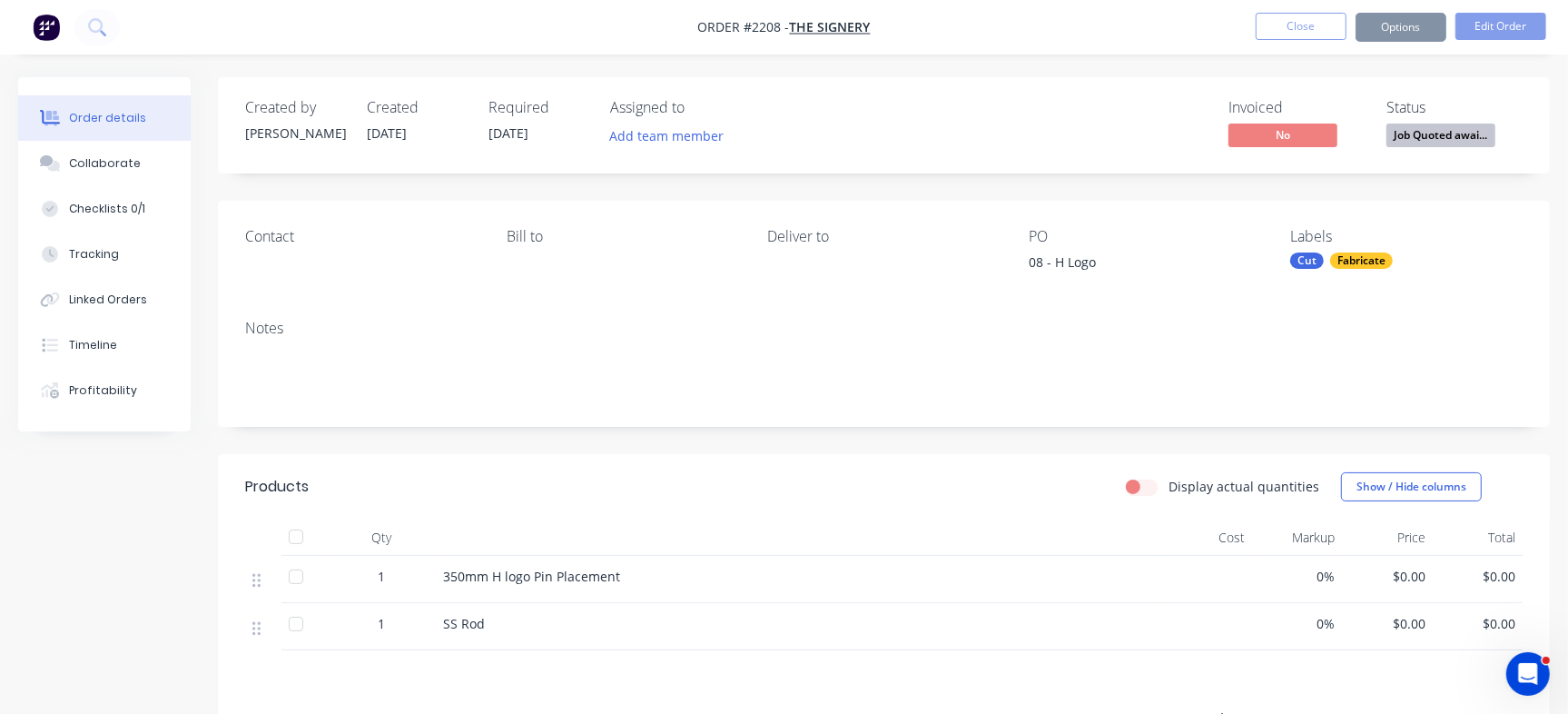
click at [1435, 126] on span "Job Quoted awai..." at bounding box center [1440, 135] width 109 height 23
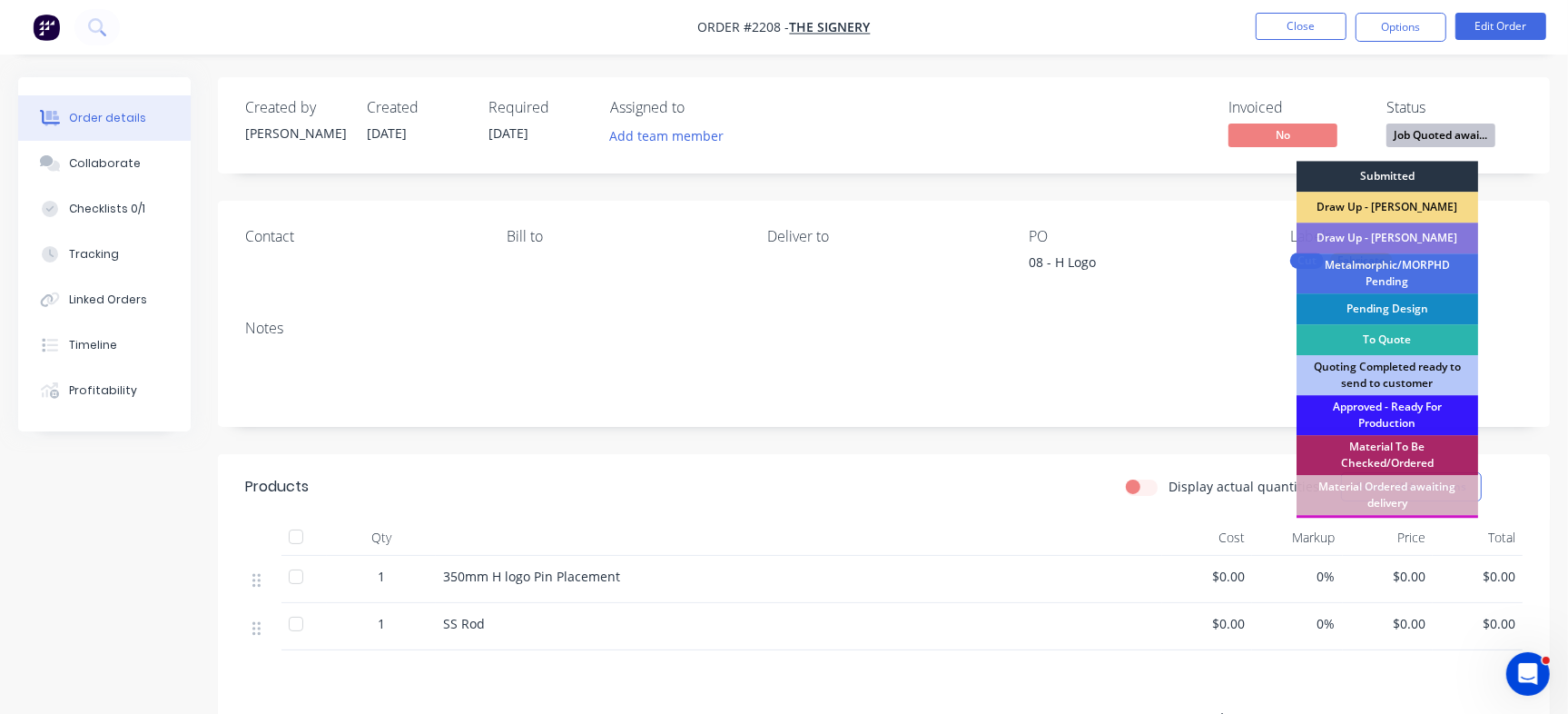
click at [1406, 170] on div "Submitted" at bounding box center [1386, 176] width 182 height 31
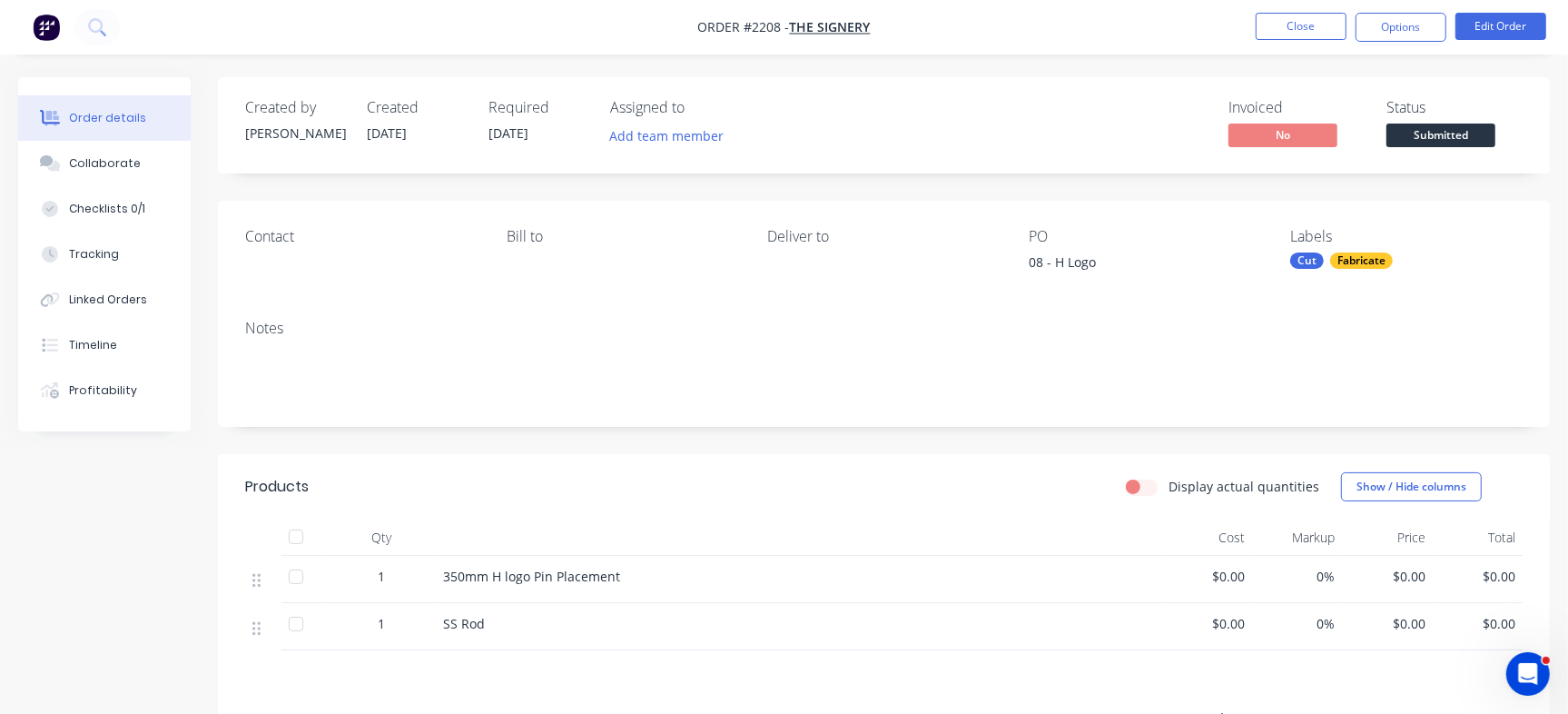
click at [1278, 10] on nav "Order #2208 - The Signery Close Options Edit Order" at bounding box center [784, 27] width 1568 height 55
click at [1283, 16] on button "Close" at bounding box center [1301, 26] width 90 height 27
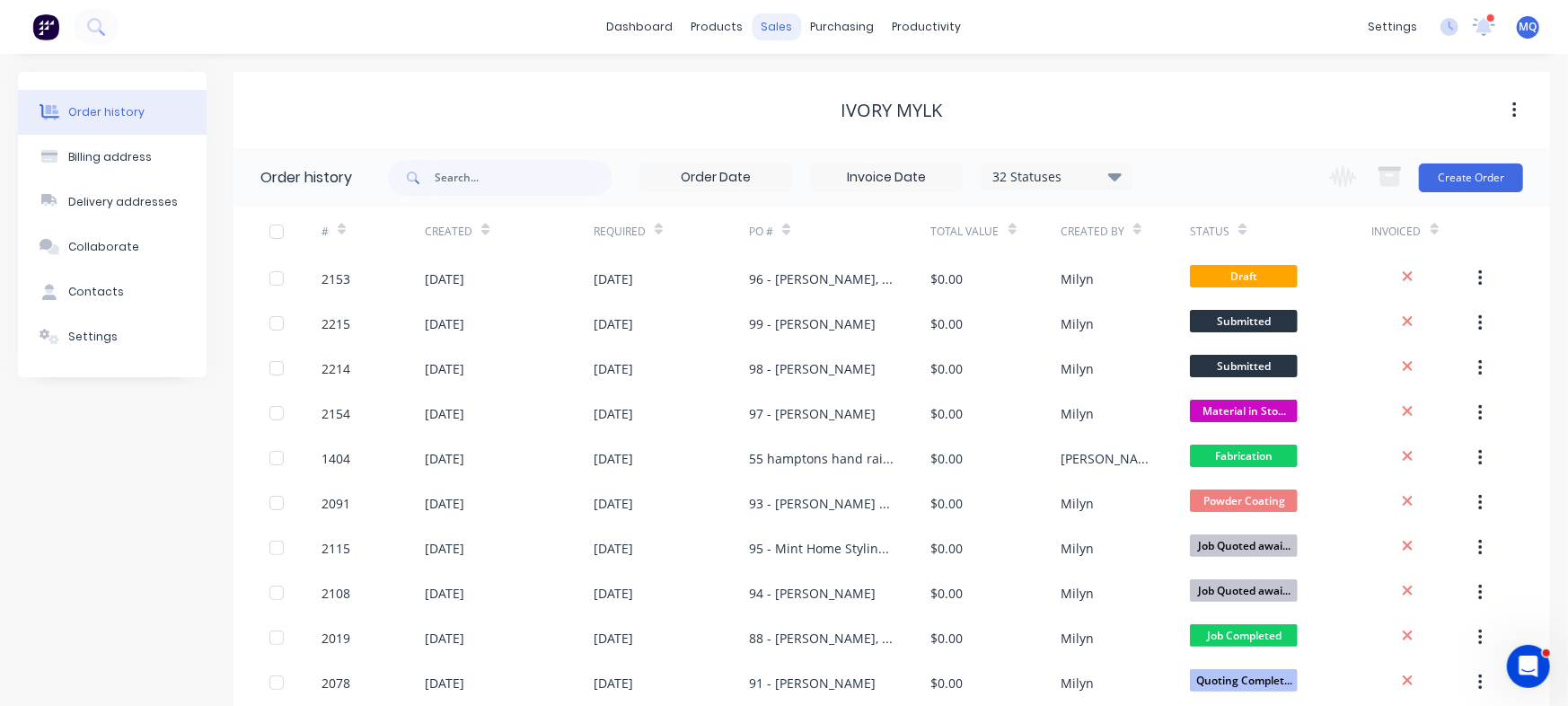
click at [763, 24] on div "sales" at bounding box center [777, 27] width 49 height 27
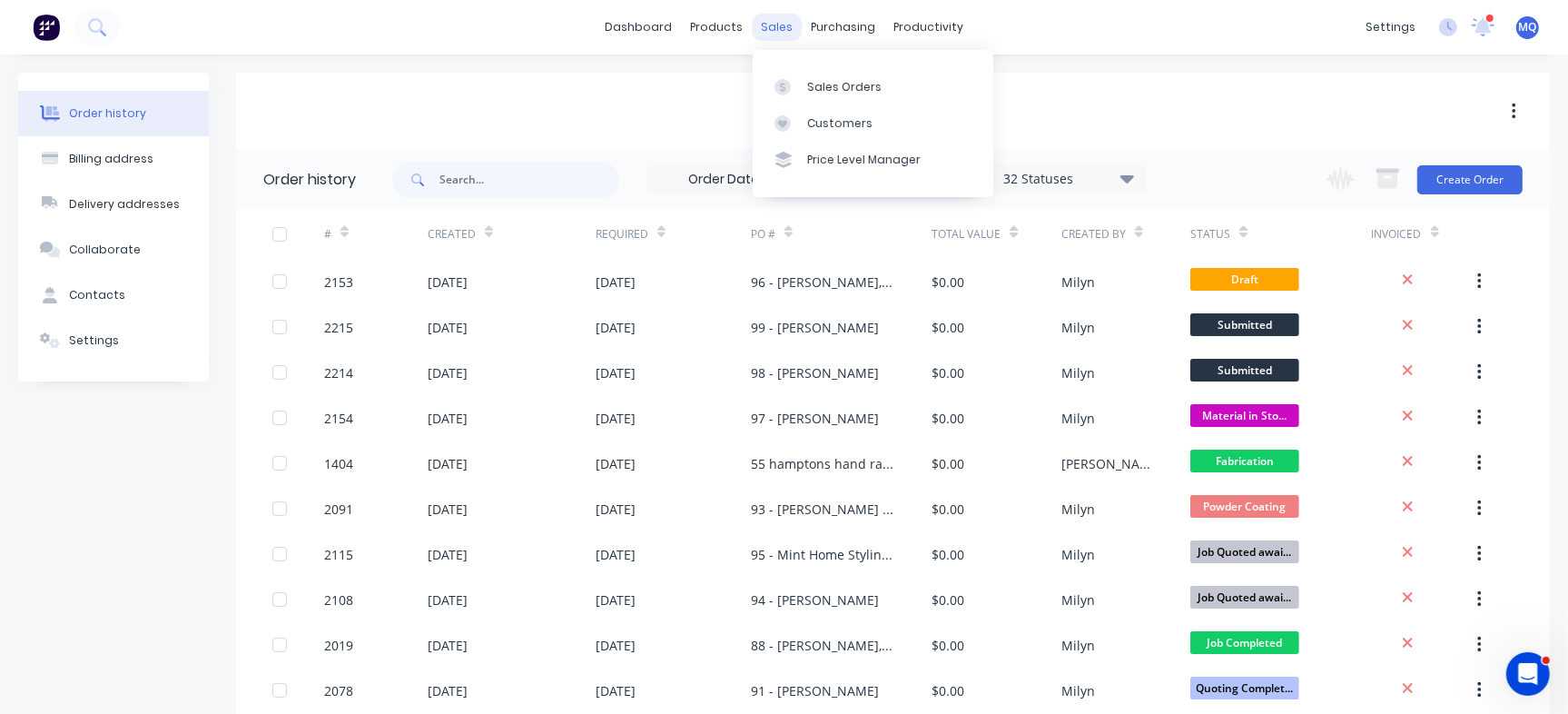
click at [757, 24] on div "sales" at bounding box center [776, 27] width 50 height 27
click at [763, 76] on link "Sales Orders" at bounding box center [872, 86] width 240 height 37
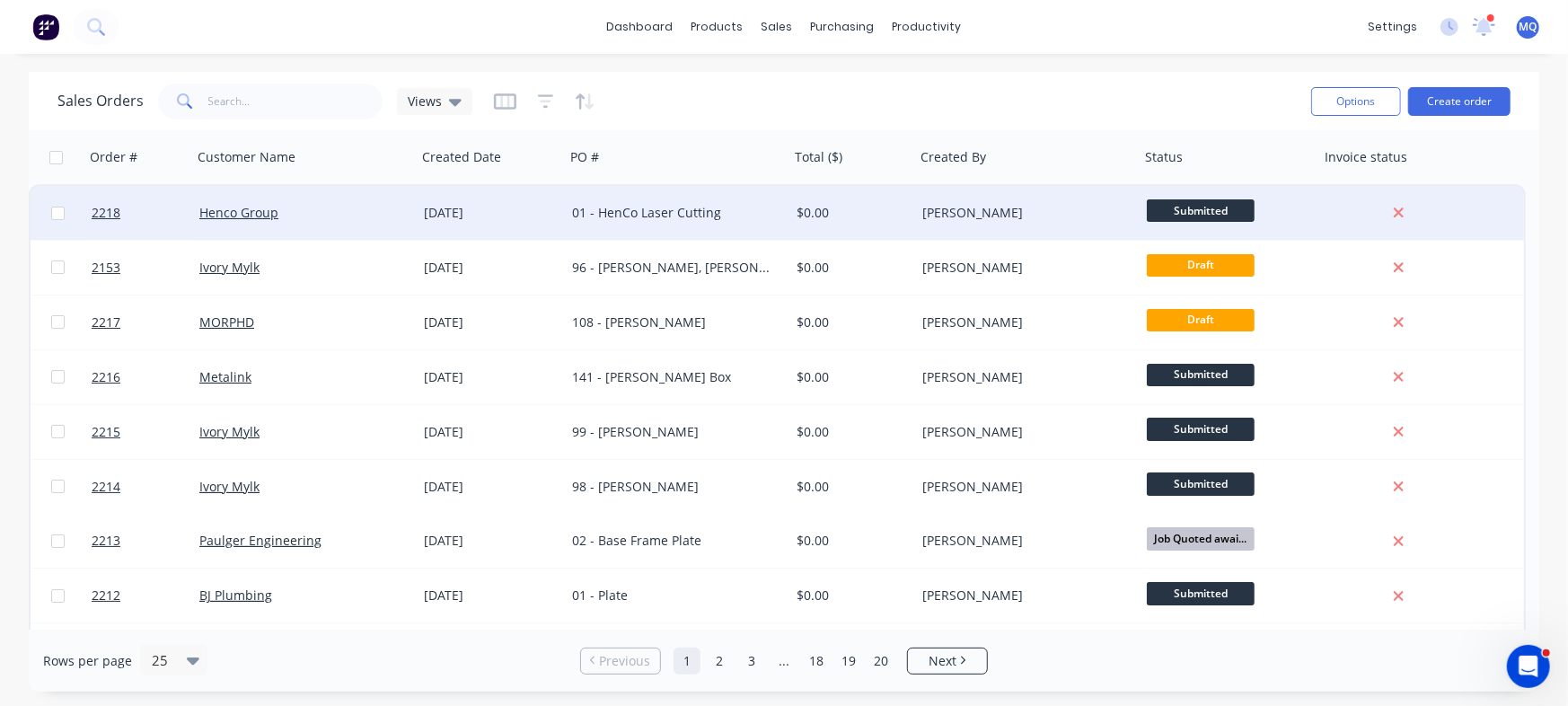
click at [752, 225] on div "01 - HenCo Laser Cutting" at bounding box center [677, 213] width 224 height 54
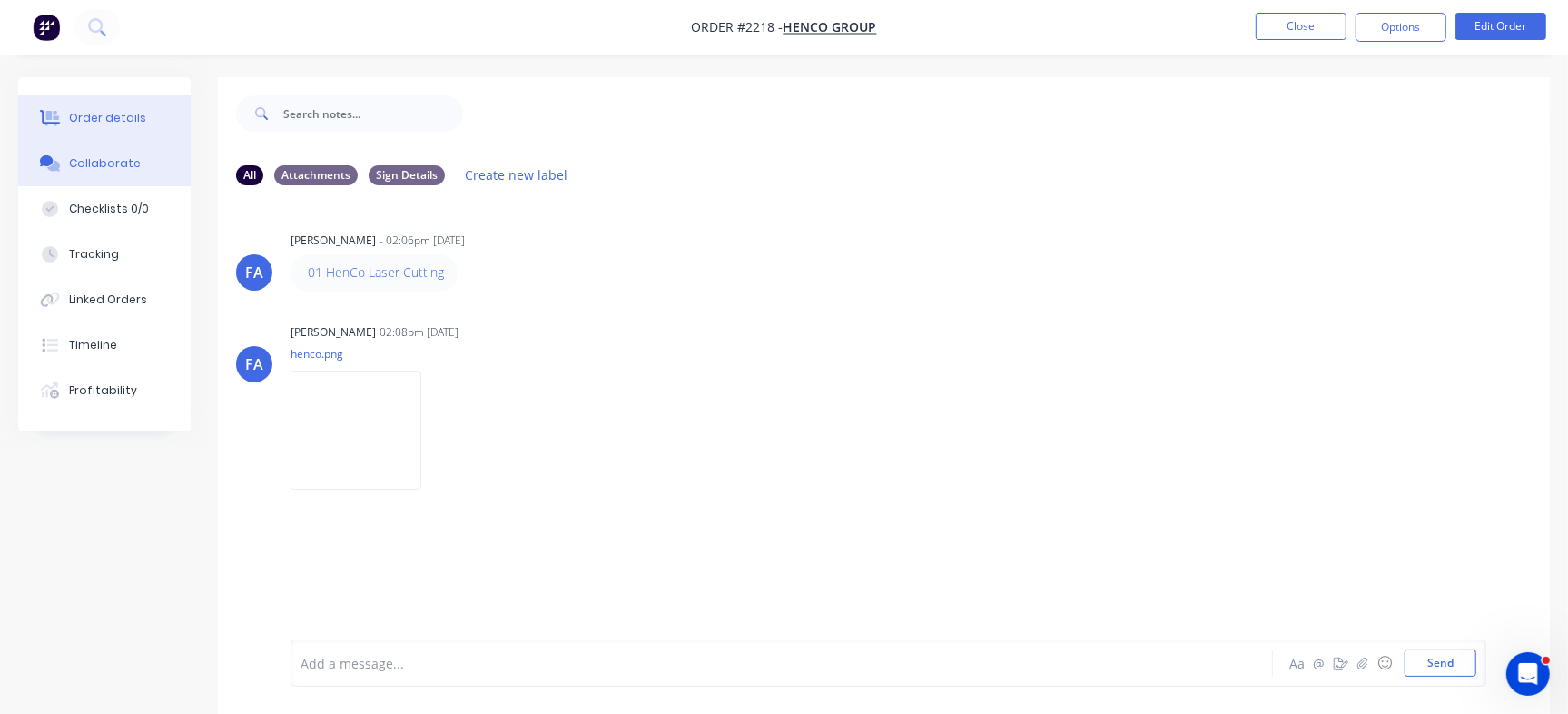
click at [101, 111] on div "Order details" at bounding box center [108, 117] width 77 height 16
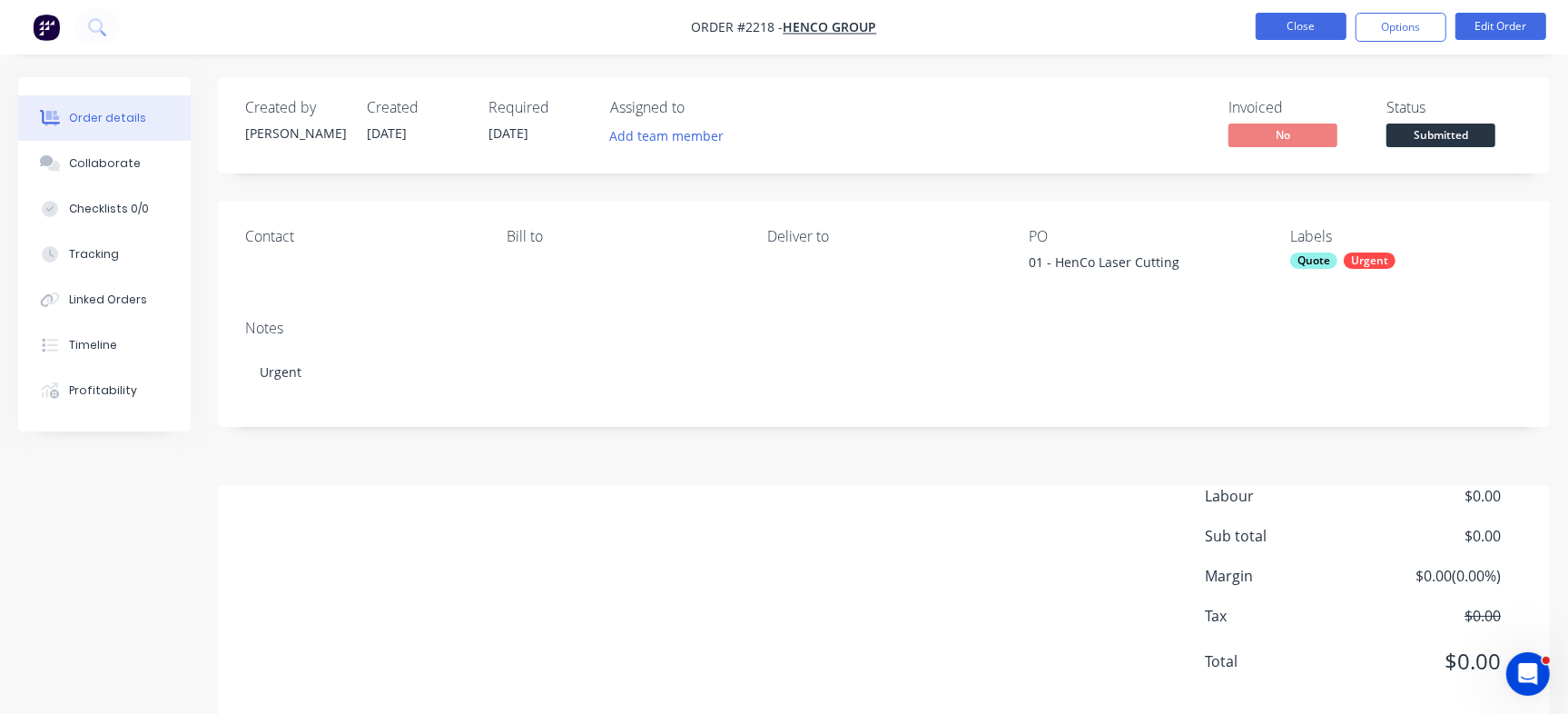
click at [1314, 28] on button "Close" at bounding box center [1301, 26] width 90 height 27
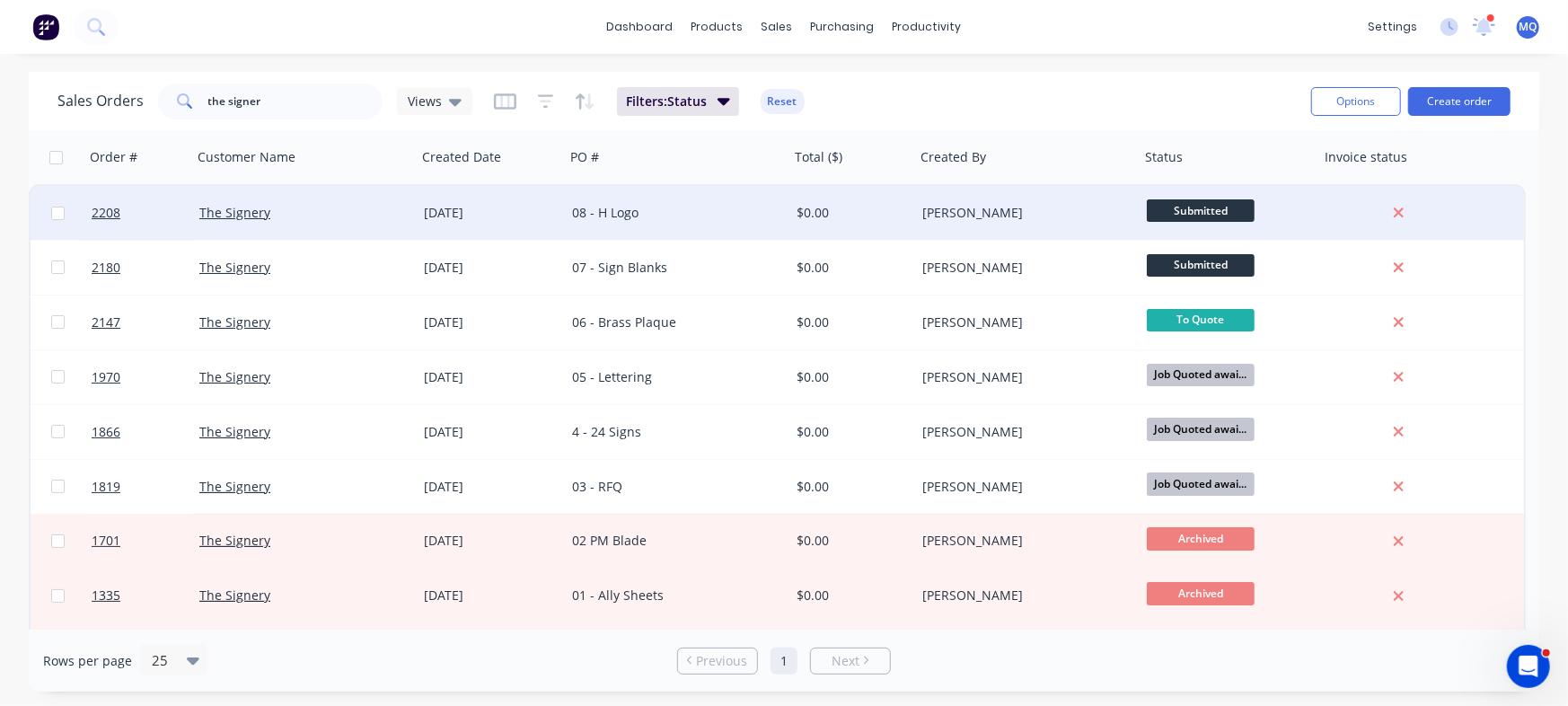
click at [600, 219] on div "08 - H Logo" at bounding box center [672, 212] width 200 height 18
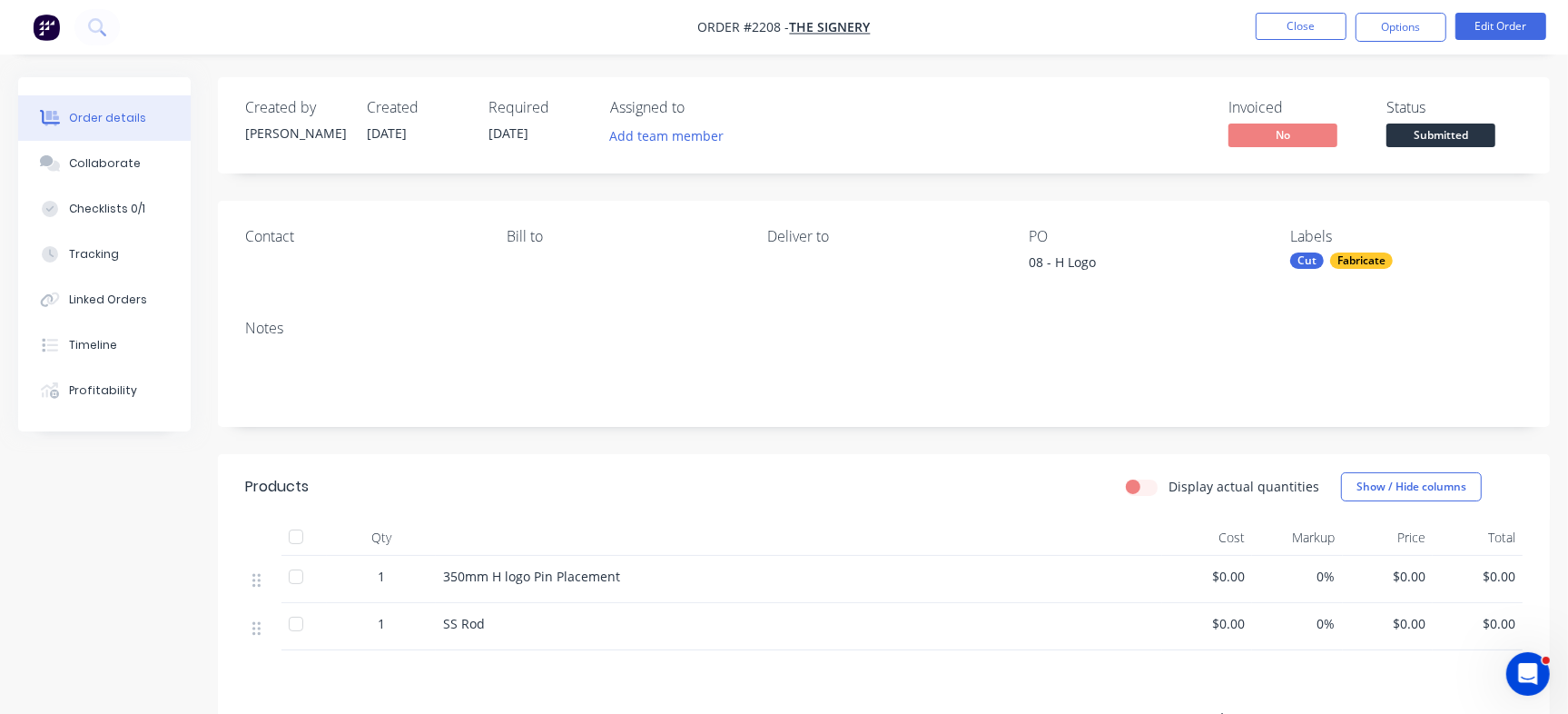
click at [1373, 262] on div "Fabricate" at bounding box center [1360, 260] width 62 height 16
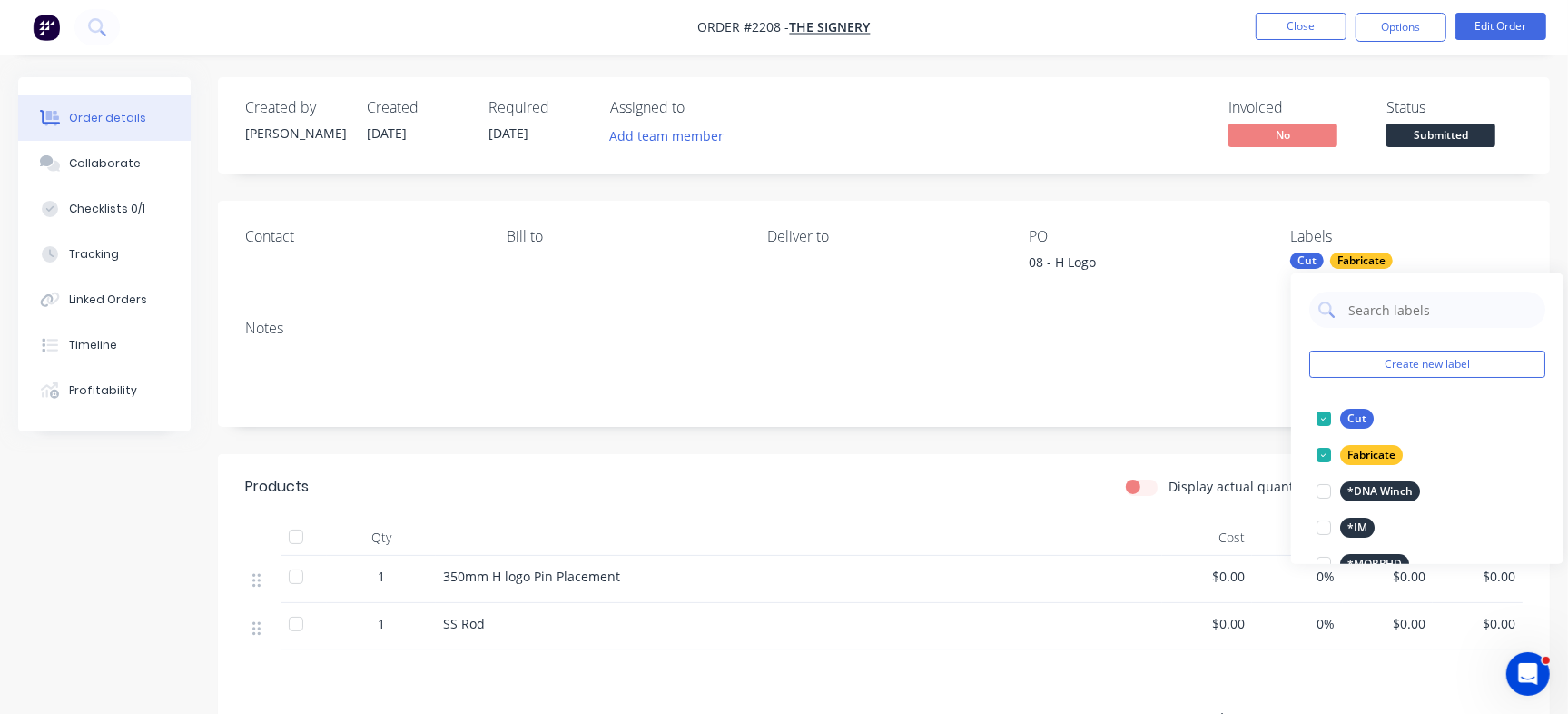
click at [1409, 309] on input "text" at bounding box center [1440, 309] width 189 height 37
type input "Urgent"
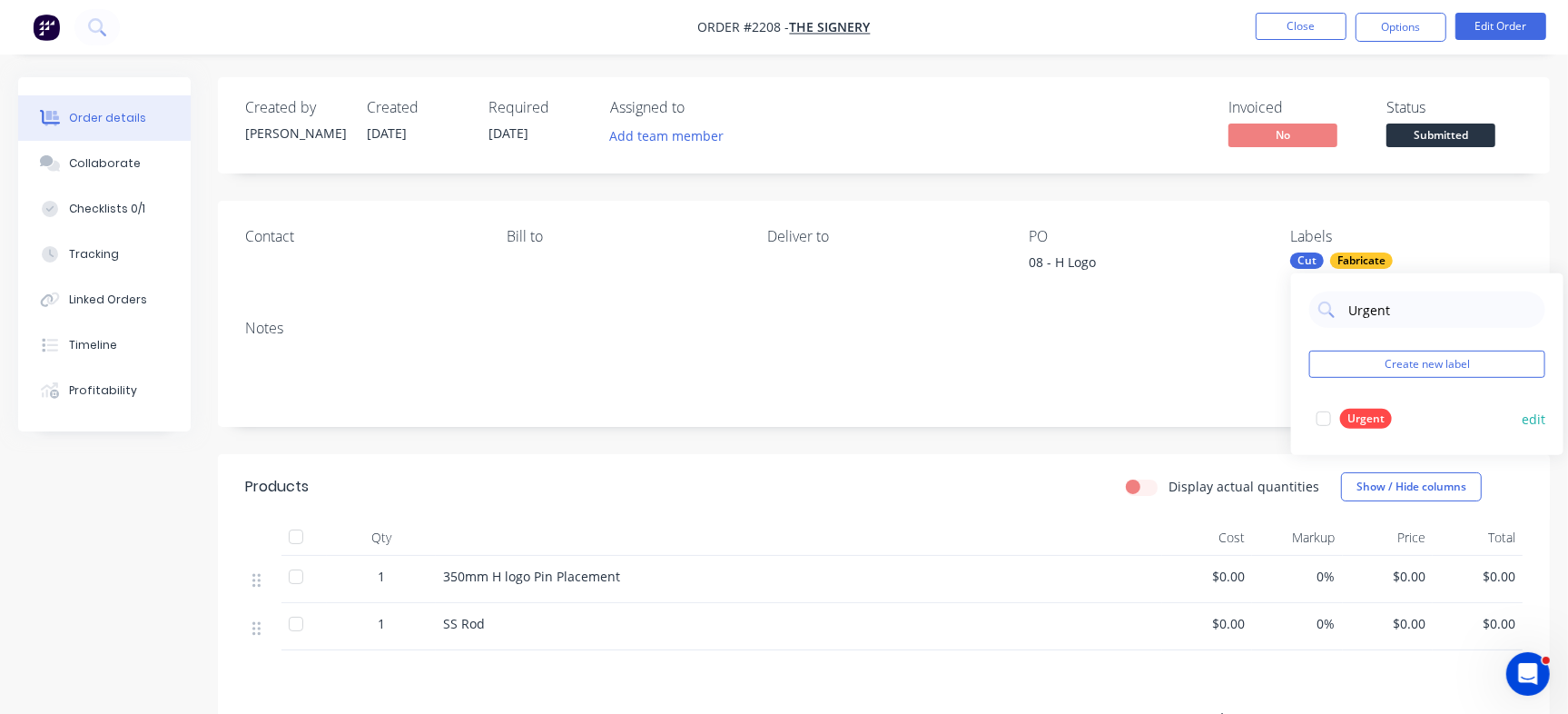
click at [1319, 428] on div at bounding box center [1324, 419] width 37 height 37
click at [107, 214] on div "Checklists 0/1" at bounding box center [107, 209] width 76 height 16
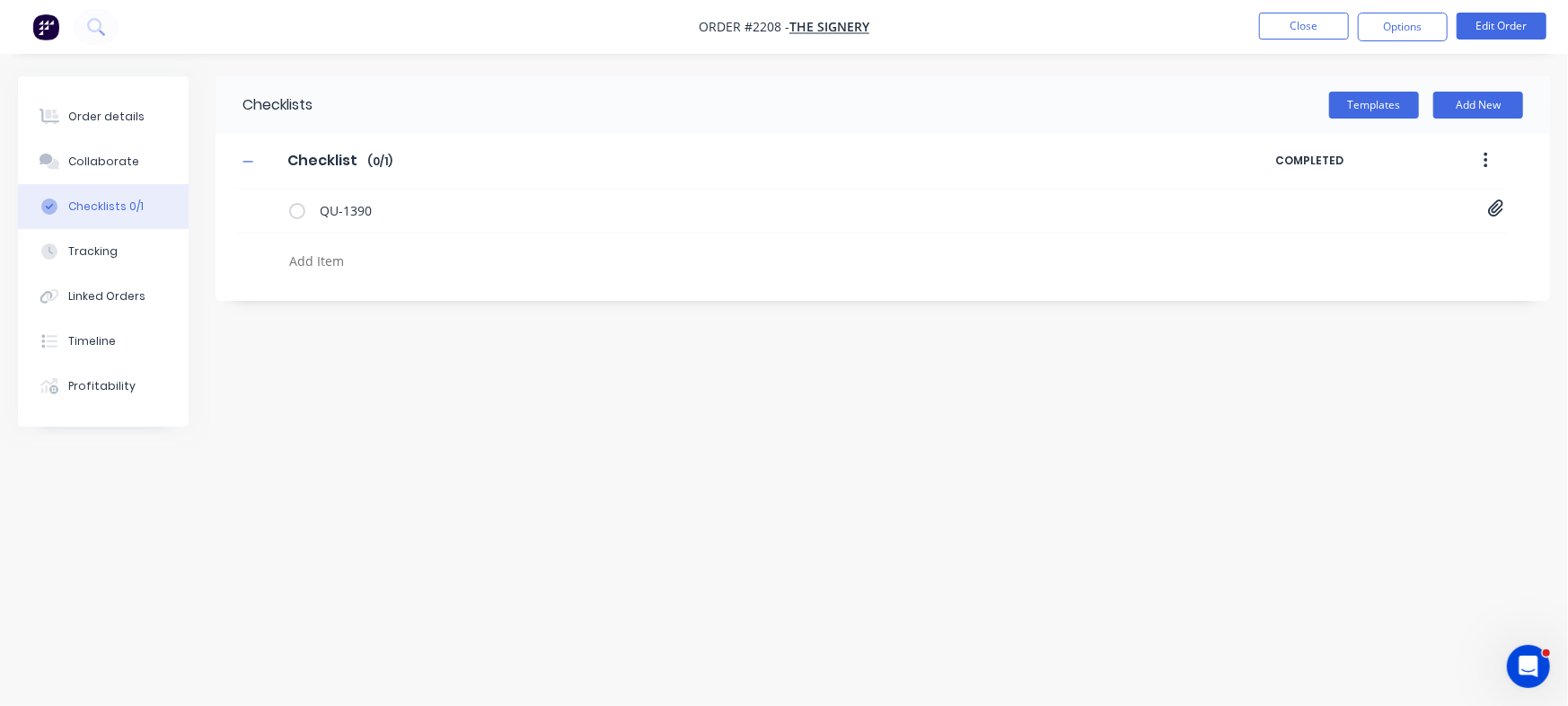
click at [388, 258] on textarea at bounding box center [691, 260] width 817 height 26
type textarea "x"
click at [132, 175] on button "Collaborate" at bounding box center [104, 161] width 171 height 45
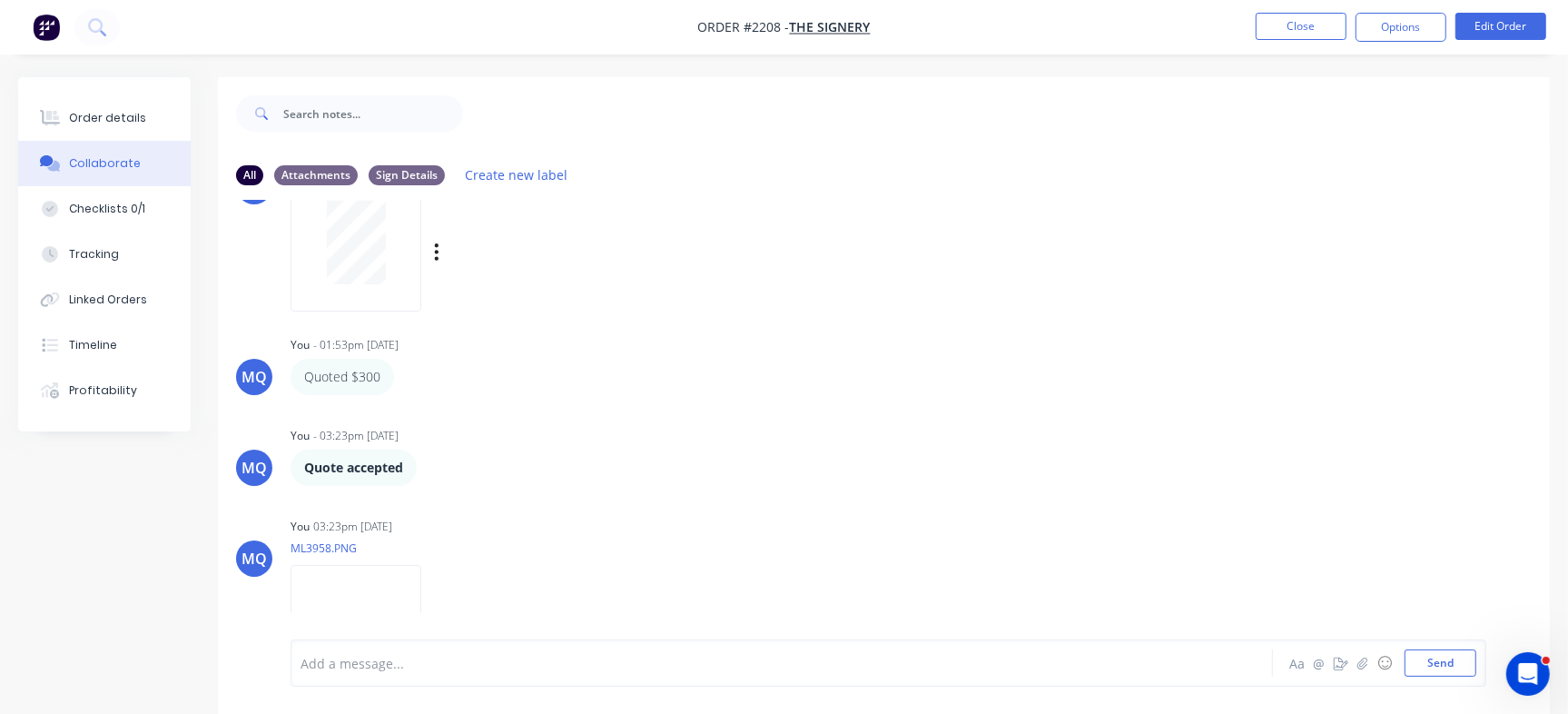
scroll to position [349, 0]
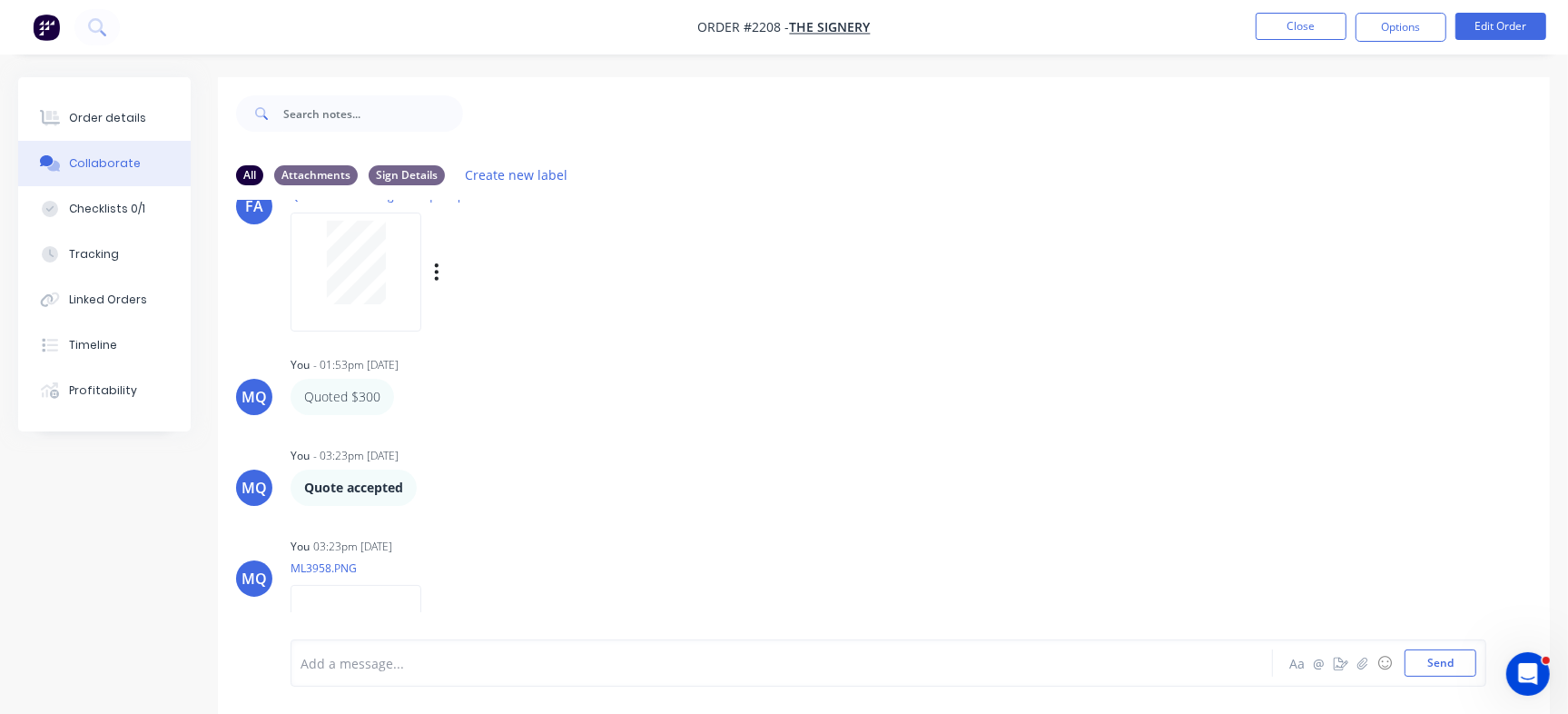
click at [389, 275] on div at bounding box center [355, 262] width 114 height 84
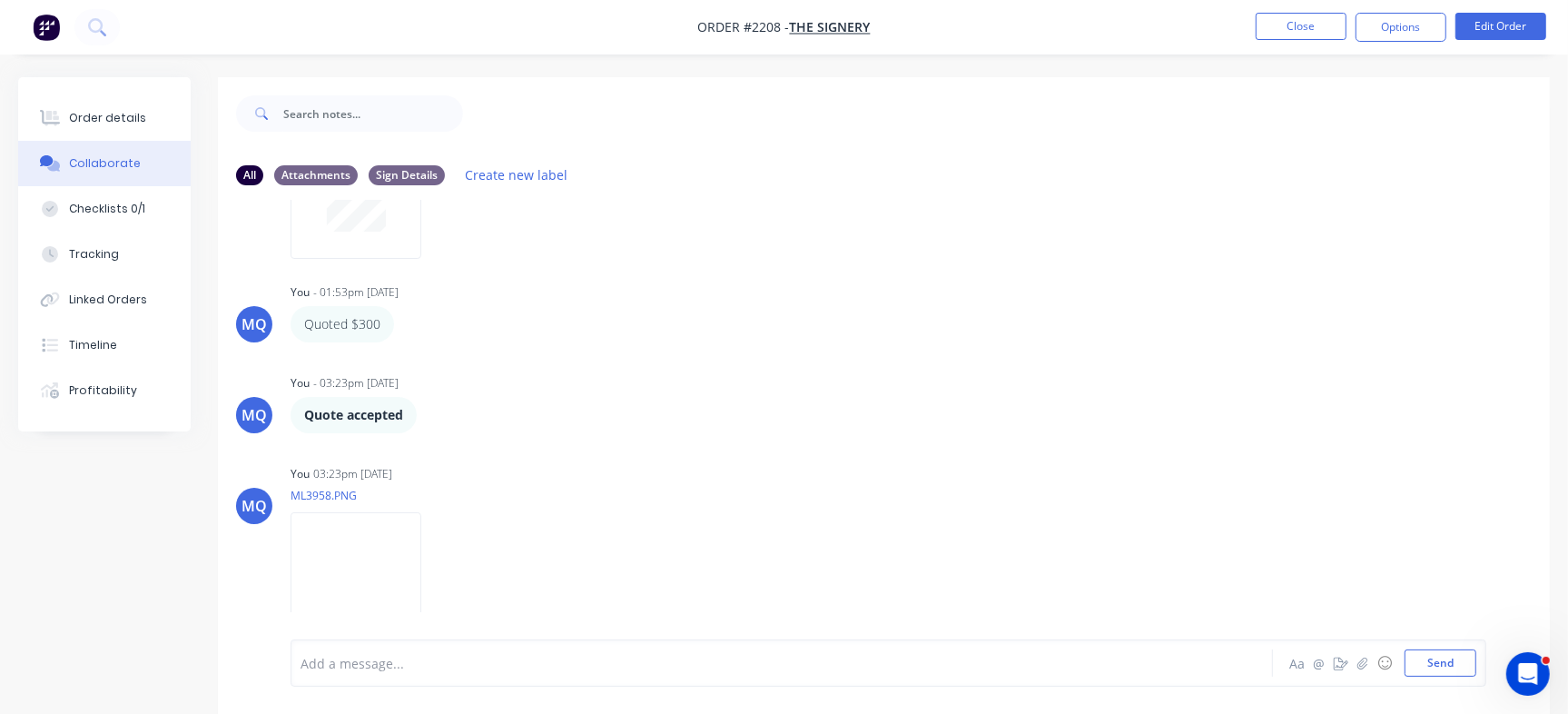
scroll to position [27, 0]
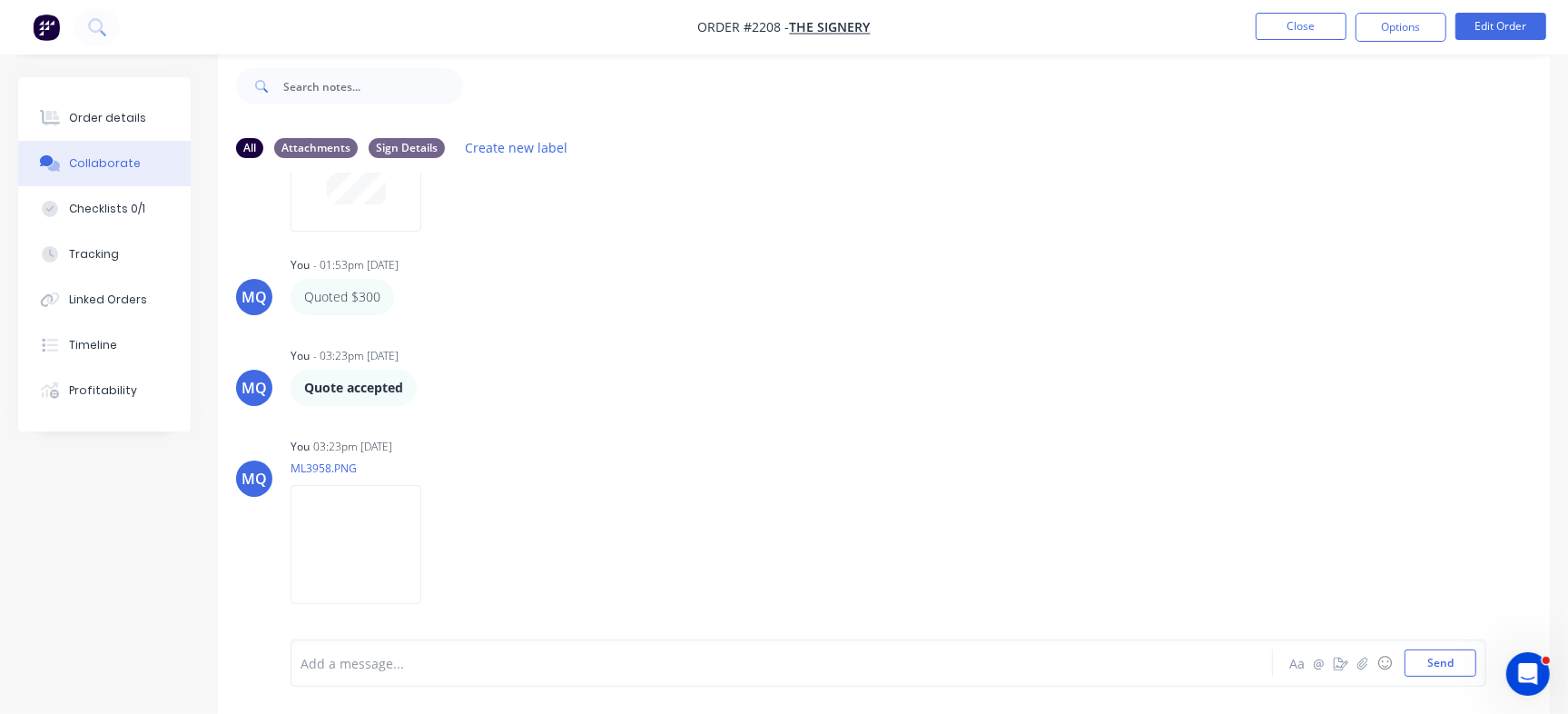
click at [631, 668] on div at bounding box center [742, 663] width 880 height 19
click at [531, 661] on div at bounding box center [742, 663] width 880 height 19
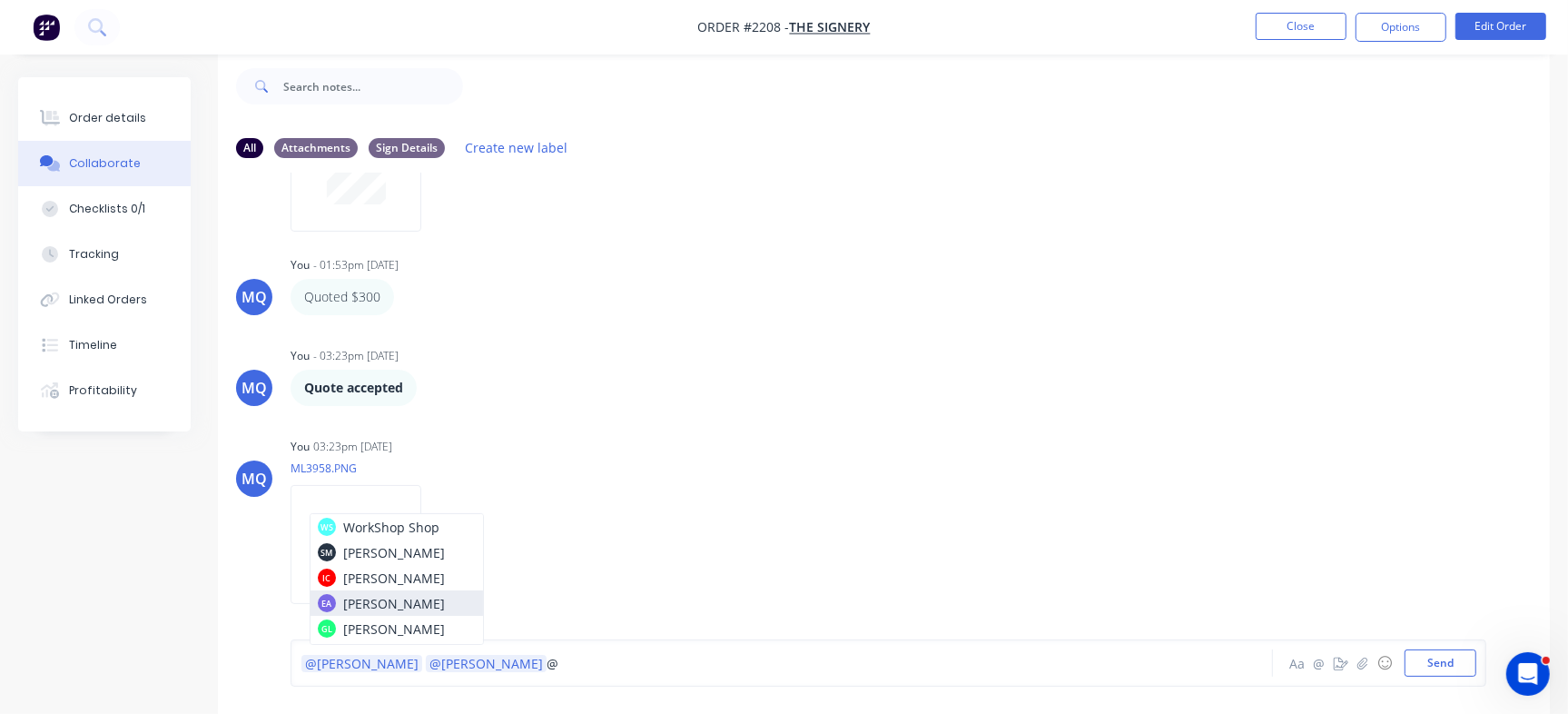
drag, startPoint x: 417, startPoint y: 603, endPoint x: 456, endPoint y: 611, distance: 39.8
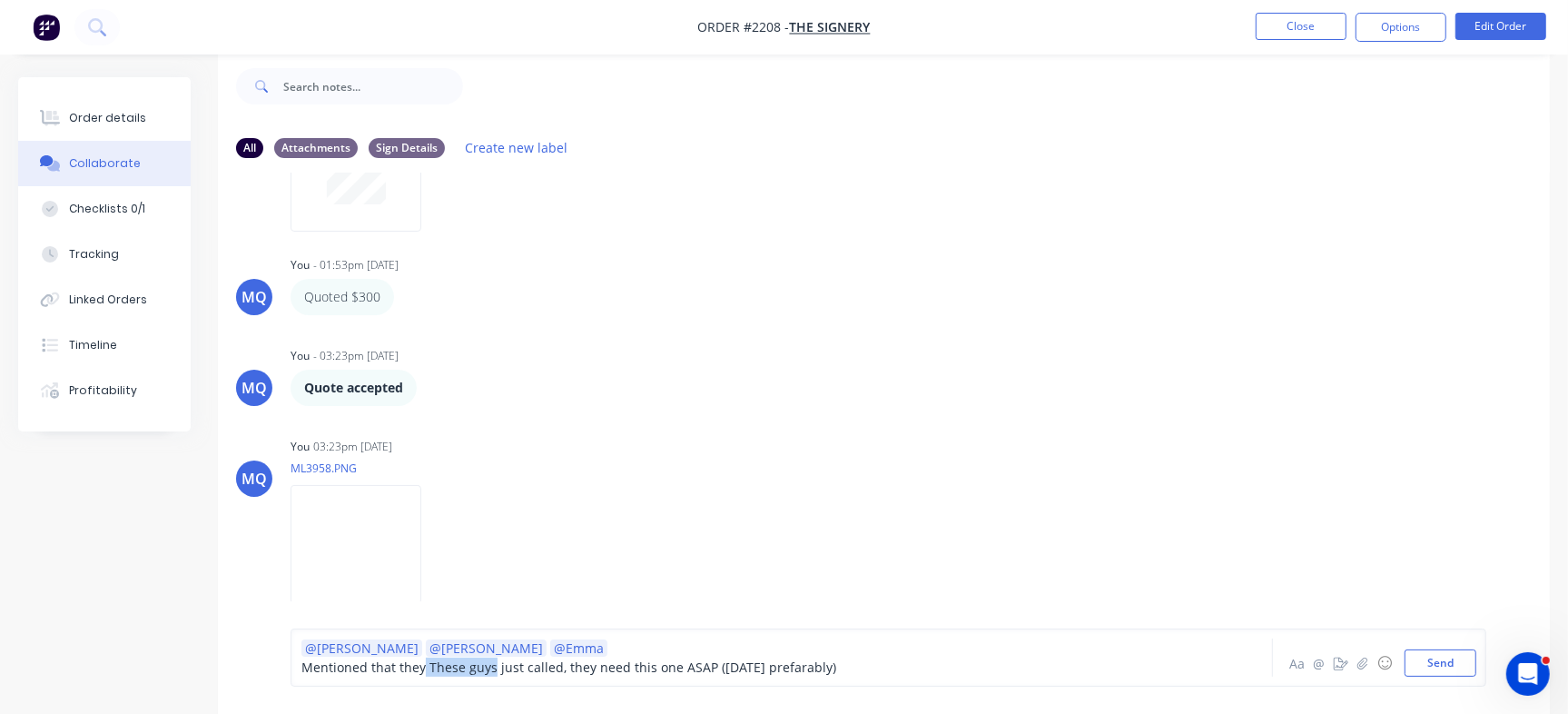
drag, startPoint x: 490, startPoint y: 666, endPoint x: 423, endPoint y: 668, distance: 67.0
click at [423, 668] on span "Mentioned that they These guys just called, they need this one ASAP ([DATE] pre…" at bounding box center [569, 667] width 534 height 17
click at [432, 671] on span "Mentioned that they just called, they need this one ASAP ([DATE] prefarably)" at bounding box center [533, 667] width 463 height 17
click at [466, 660] on span "Mentioned that they called, they need this one ASAP ([DATE] prefarably)" at bounding box center [520, 667] width 436 height 17
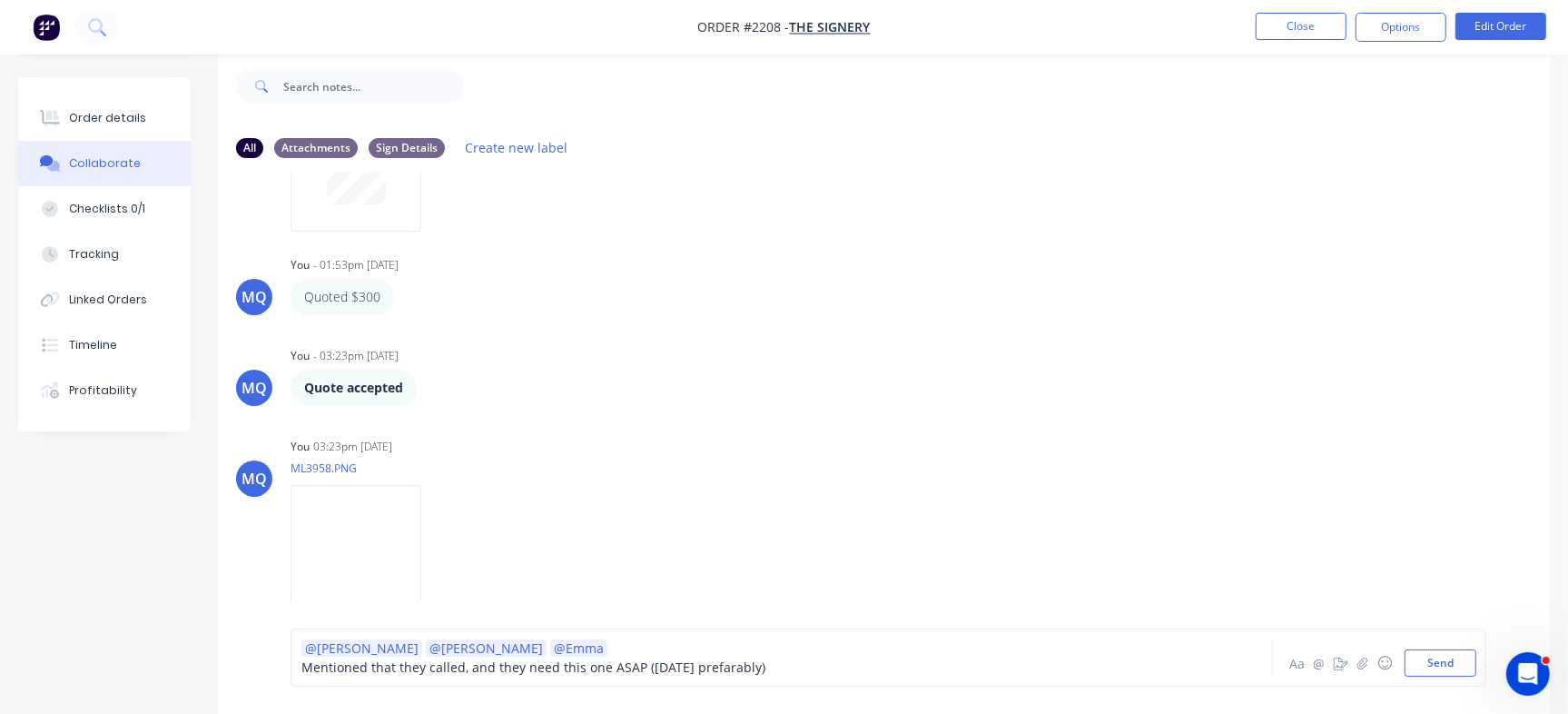
click at [772, 667] on div "Mentioned that they called, and they need this one ASAP ([DATE] prefarably)" at bounding box center [742, 667] width 880 height 19
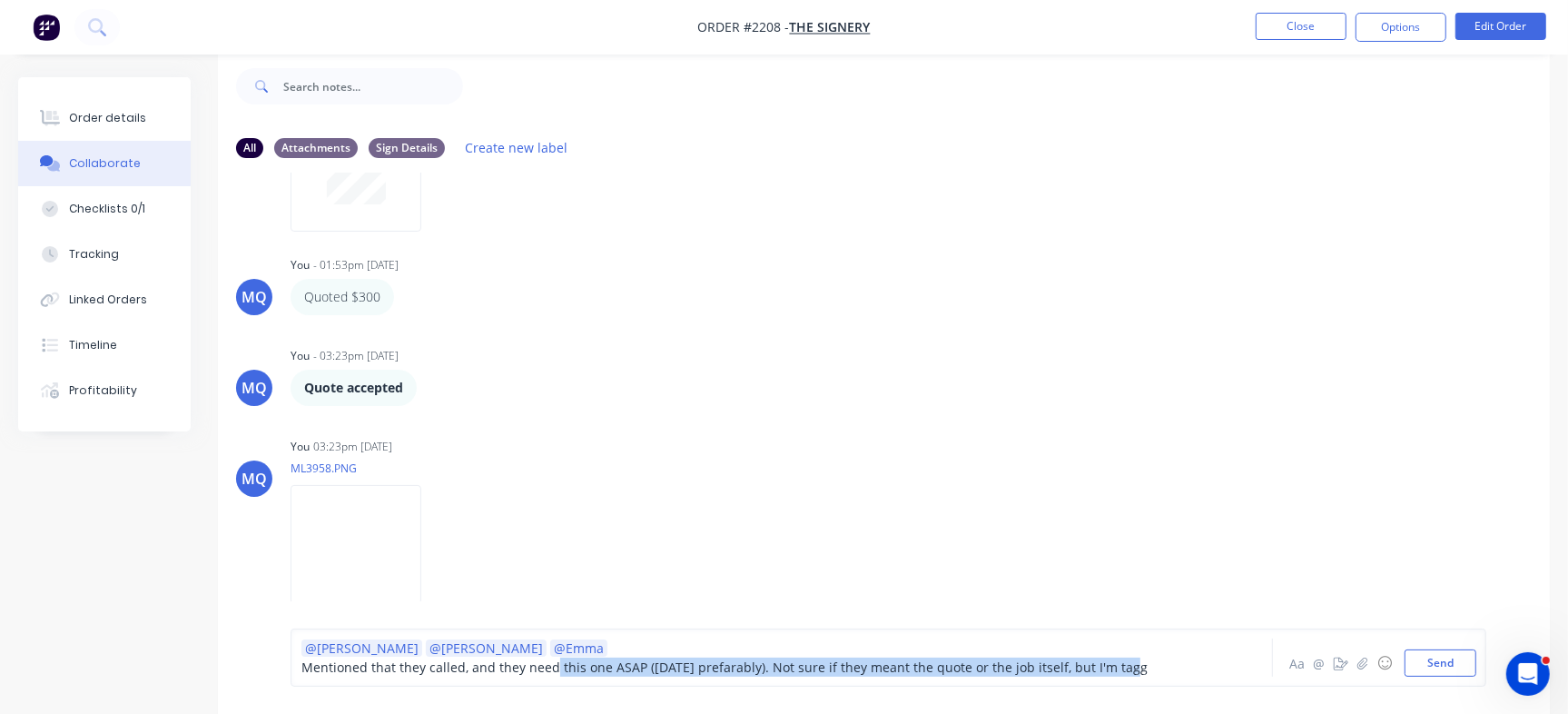
scroll to position [37, 0]
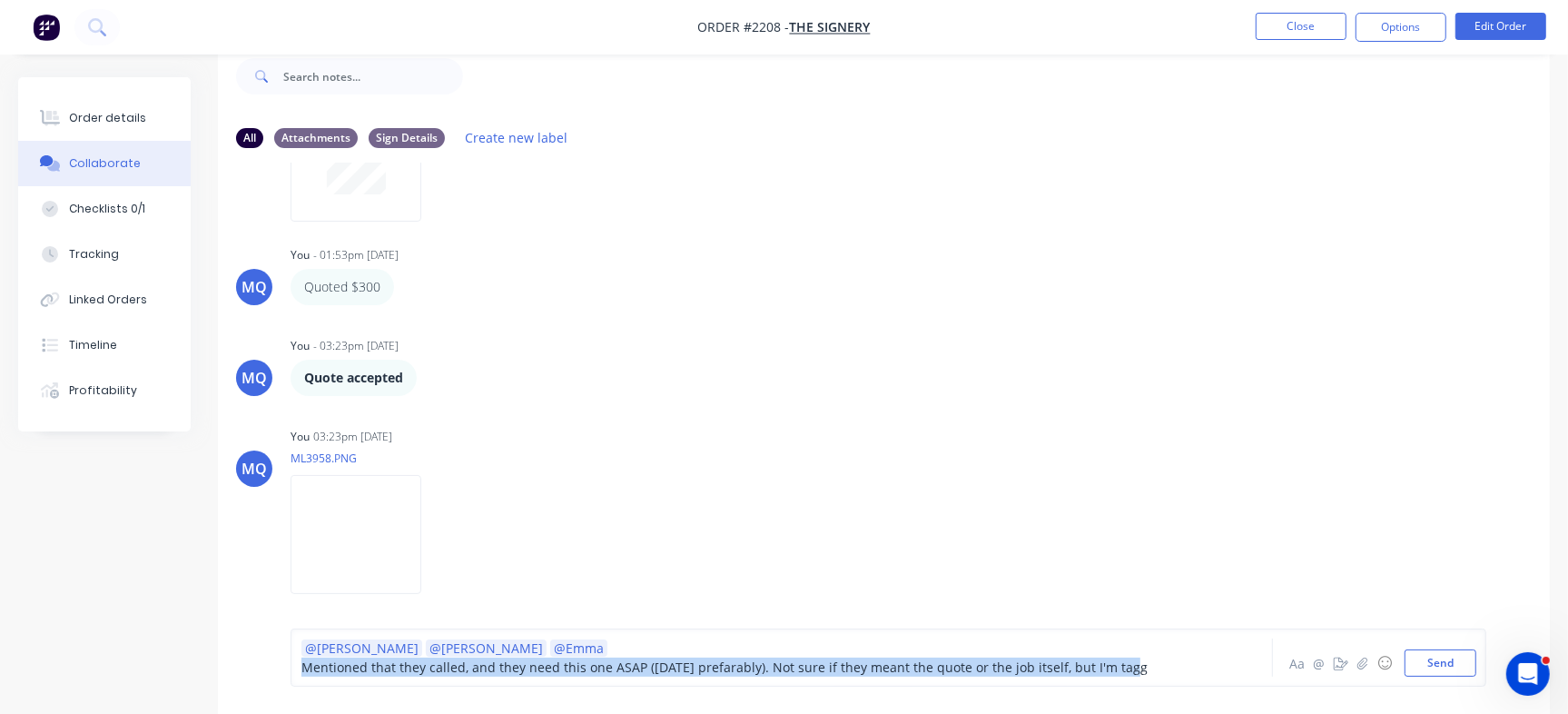
drag, startPoint x: 1125, startPoint y: 663, endPoint x: 254, endPoint y: 713, distance: 872.4
click at [254, 713] on div "@[PERSON_NAME] @[PERSON_NAME] @[PERSON_NAME] Mentioned that they called, and th…" at bounding box center [884, 656] width 1332 height 112
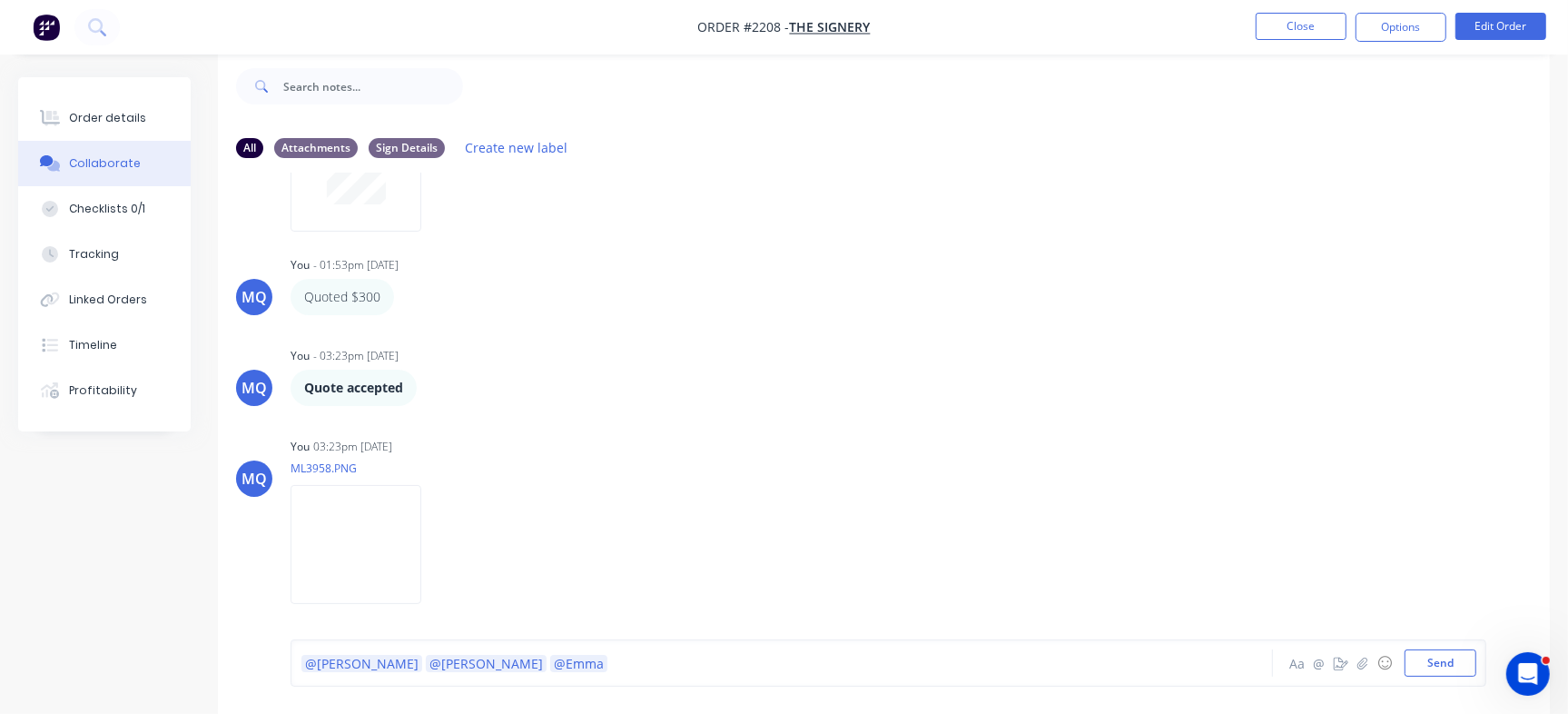
scroll to position [27, 0]
drag, startPoint x: 505, startPoint y: 662, endPoint x: 139, endPoint y: 628, distance: 367.6
click at [139, 628] on div "All Attachments Sign Details Create new label [PERSON_NAME] [PERSON_NAME] - 09:…" at bounding box center [784, 382] width 1531 height 664
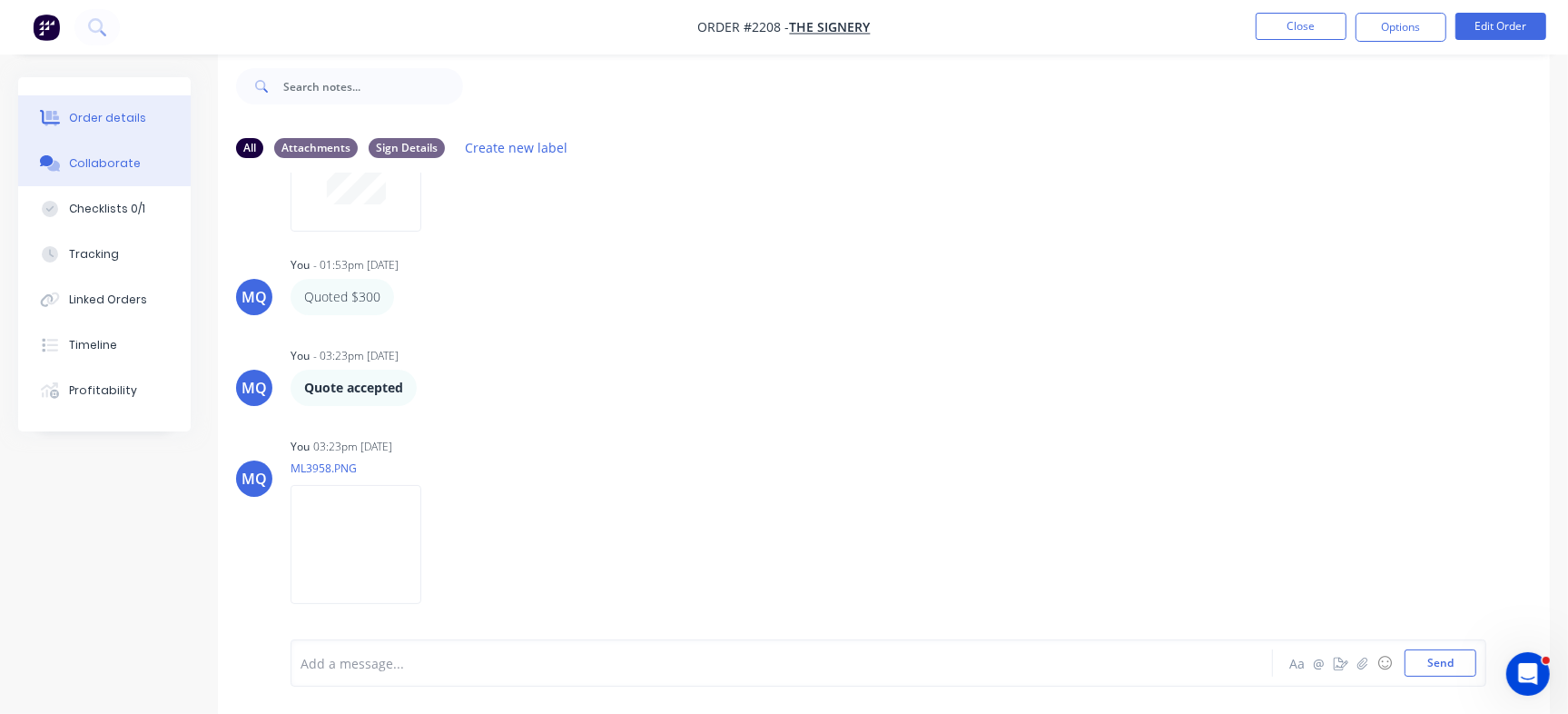
click at [104, 103] on button "Order details" at bounding box center [105, 117] width 173 height 45
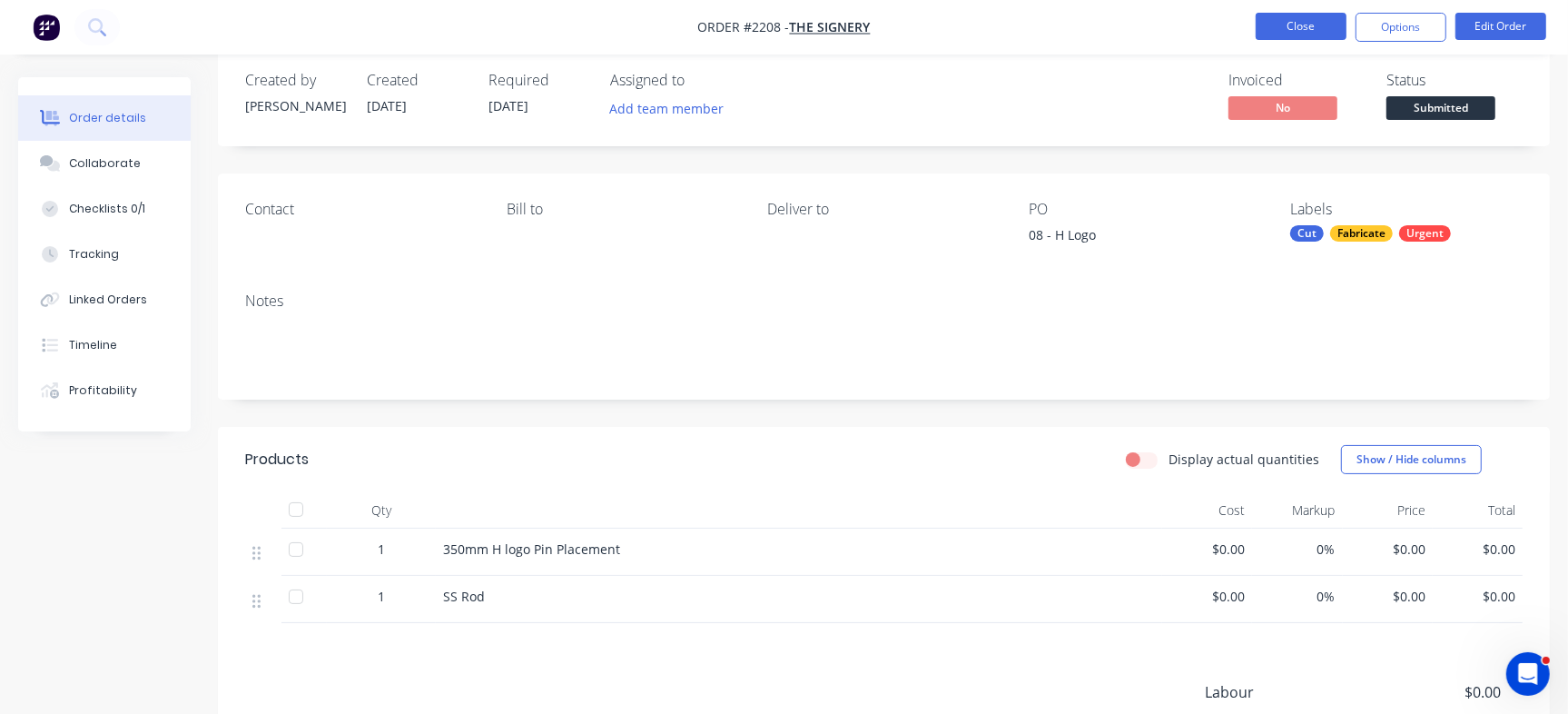
click at [1298, 29] on button "Close" at bounding box center [1301, 26] width 90 height 27
